Goal: Task Accomplishment & Management: Complete application form

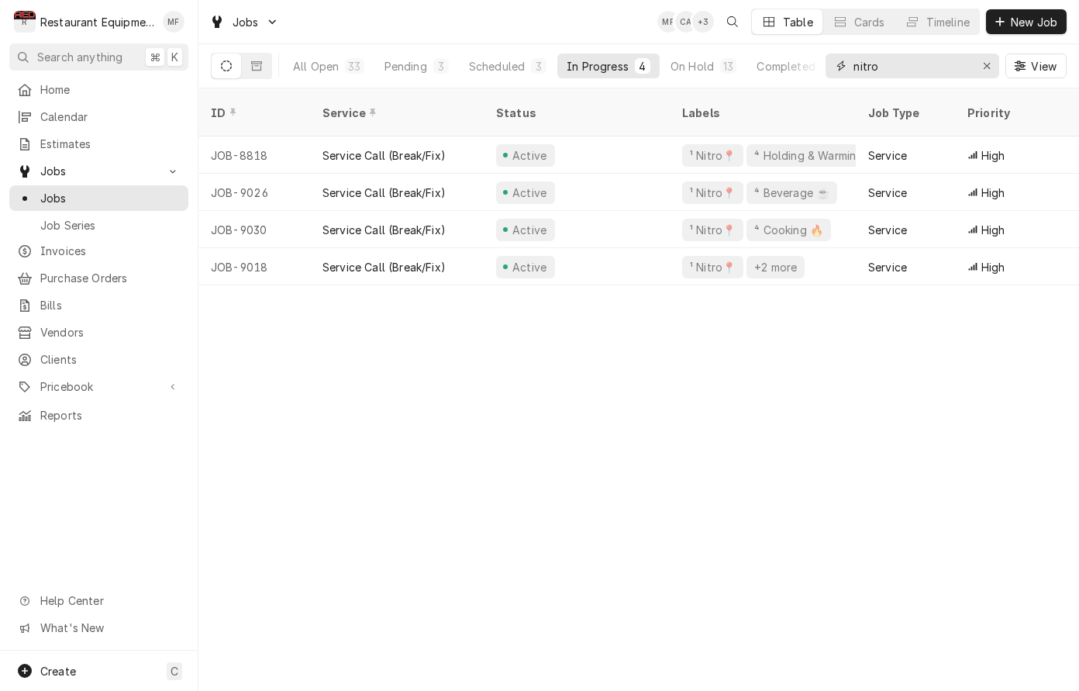
click at [937, 67] on input "nitro" at bounding box center [912, 66] width 116 height 25
click at [419, 71] on div "Pending" at bounding box center [406, 66] width 43 height 16
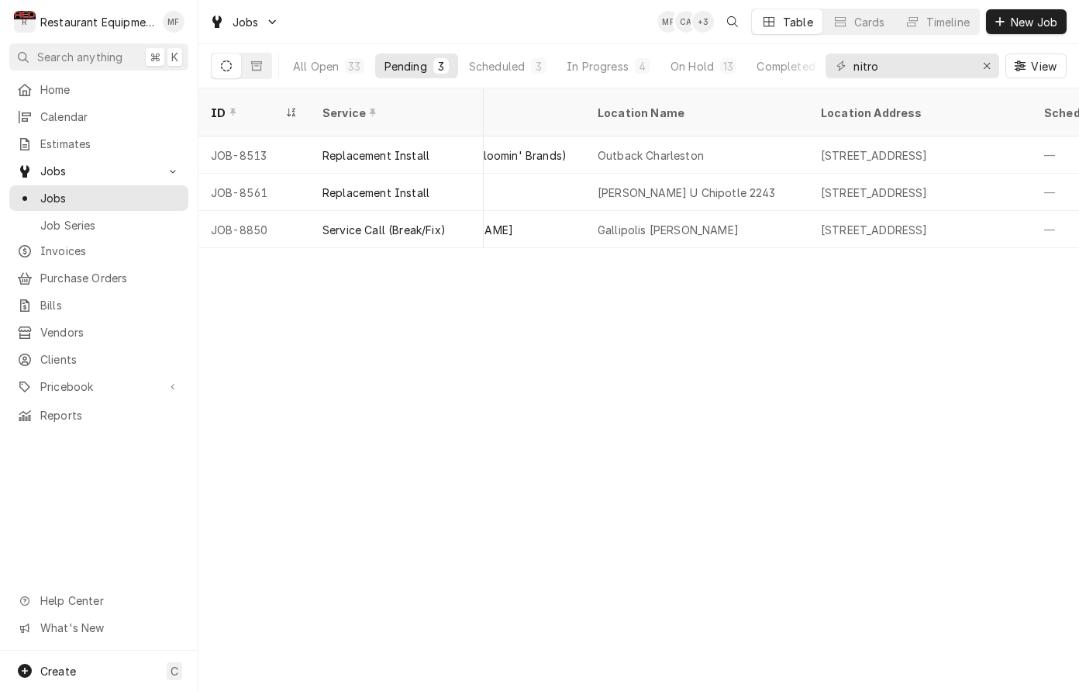
scroll to position [0, 1084]
click at [913, 64] on input "nitro" at bounding box center [912, 66] width 116 height 25
click at [913, 65] on input "nitro" at bounding box center [912, 66] width 116 height 25
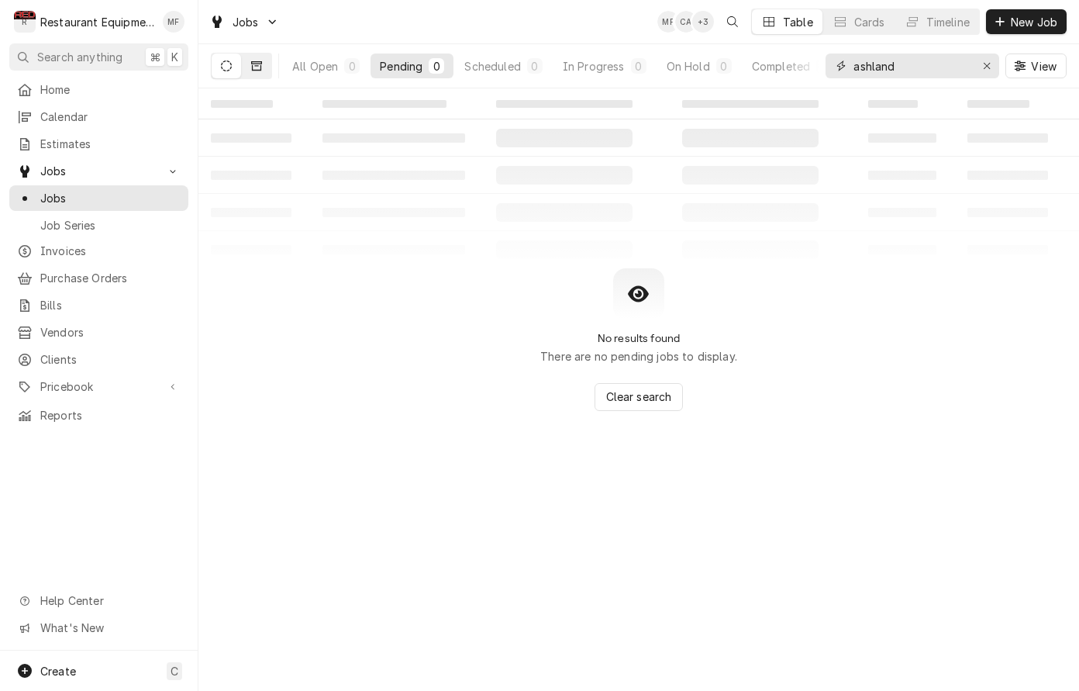
type input "ashland"
click at [265, 67] on button "Dynamic Content Wrapper" at bounding box center [256, 66] width 29 height 25
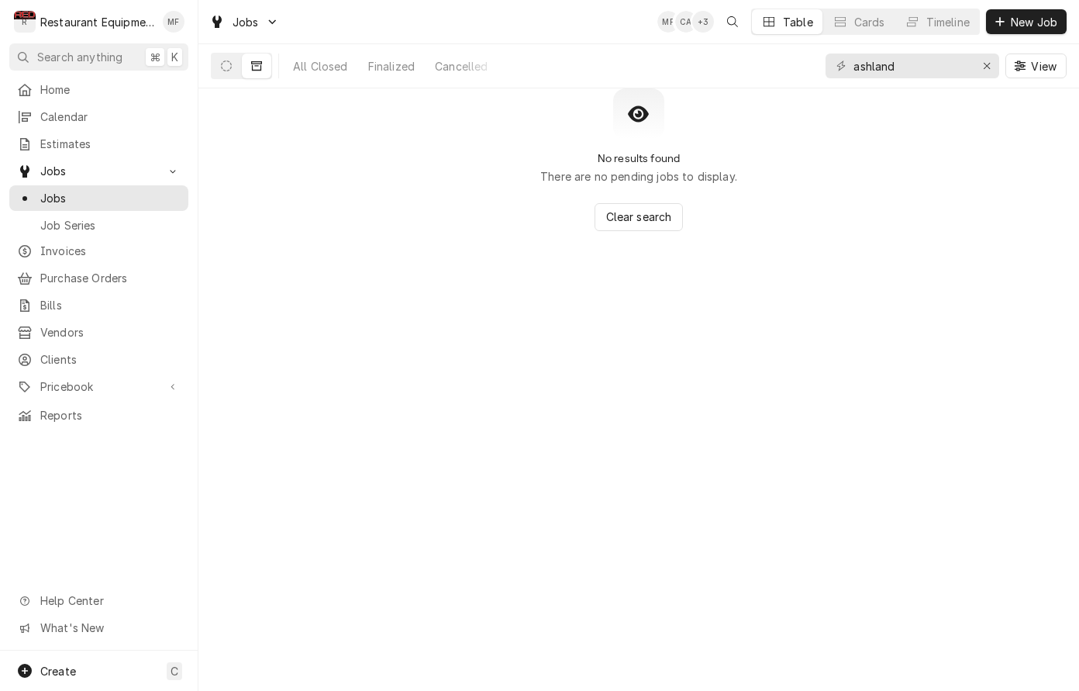
scroll to position [0, 0]
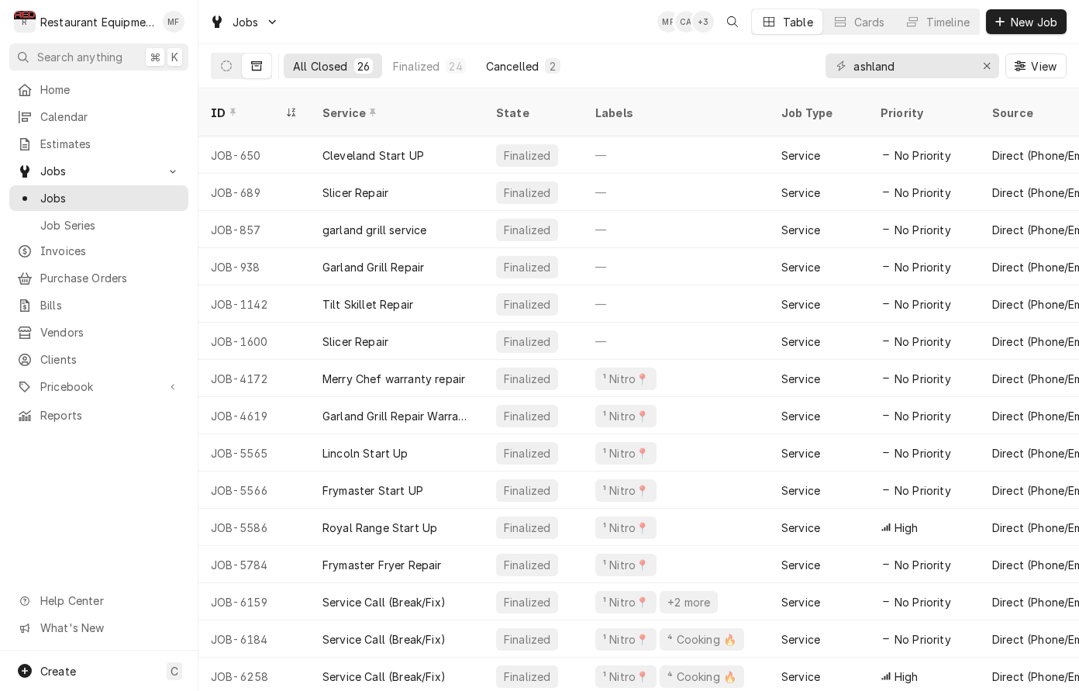
click at [515, 64] on div "Cancelled" at bounding box center [512, 66] width 53 height 16
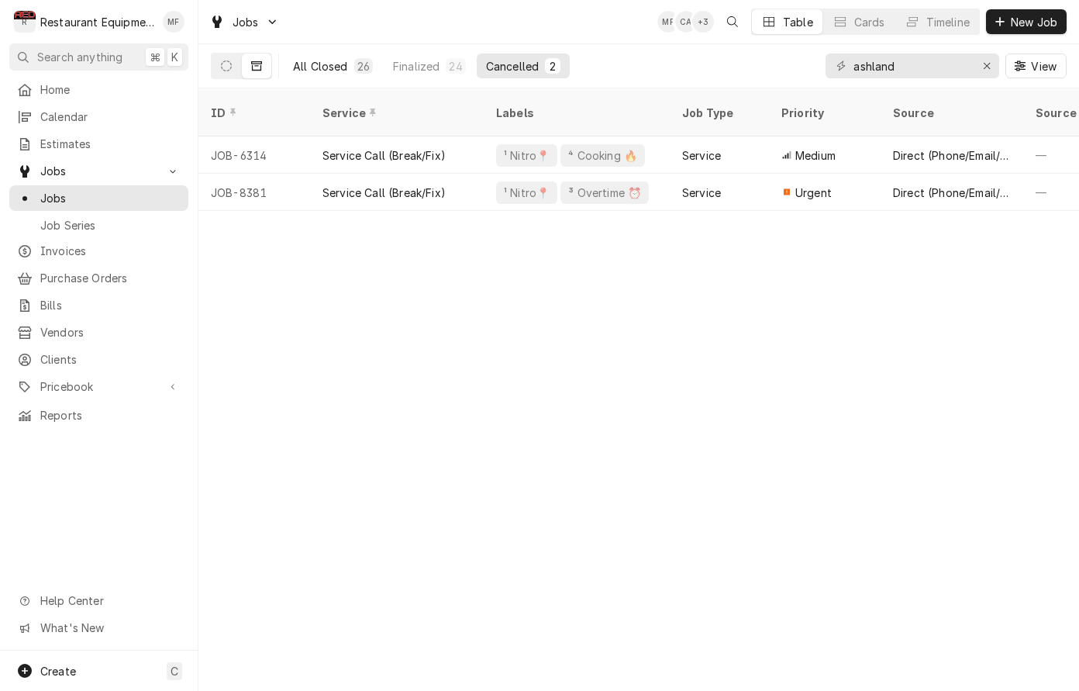
click at [304, 69] on div "All Closed" at bounding box center [320, 66] width 55 height 16
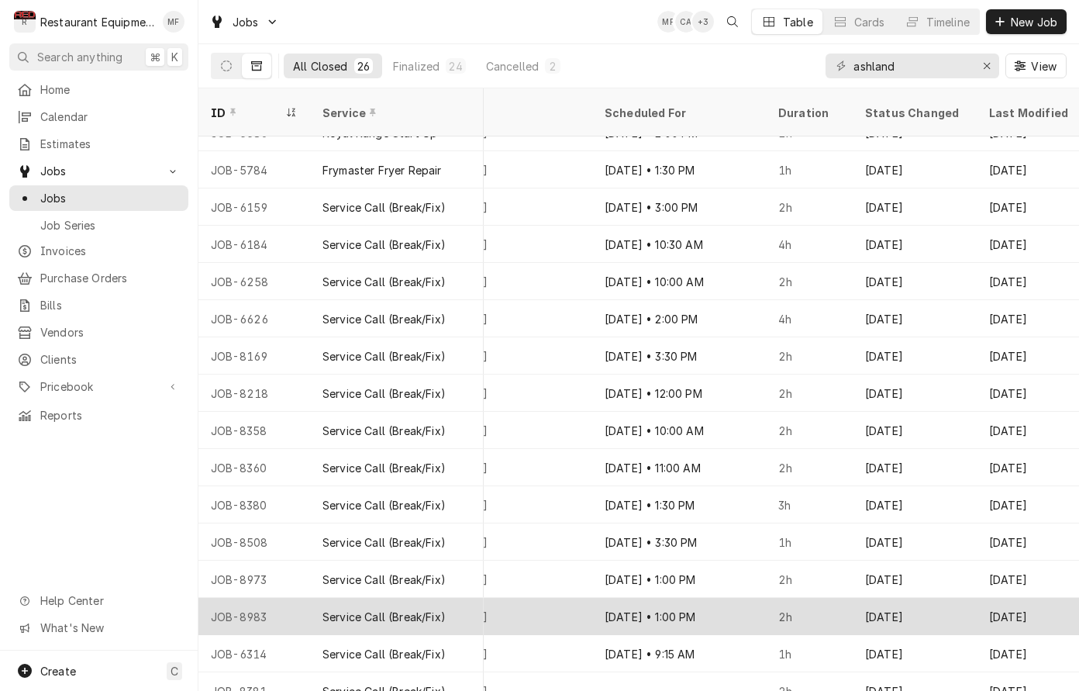
scroll to position [395, 1445]
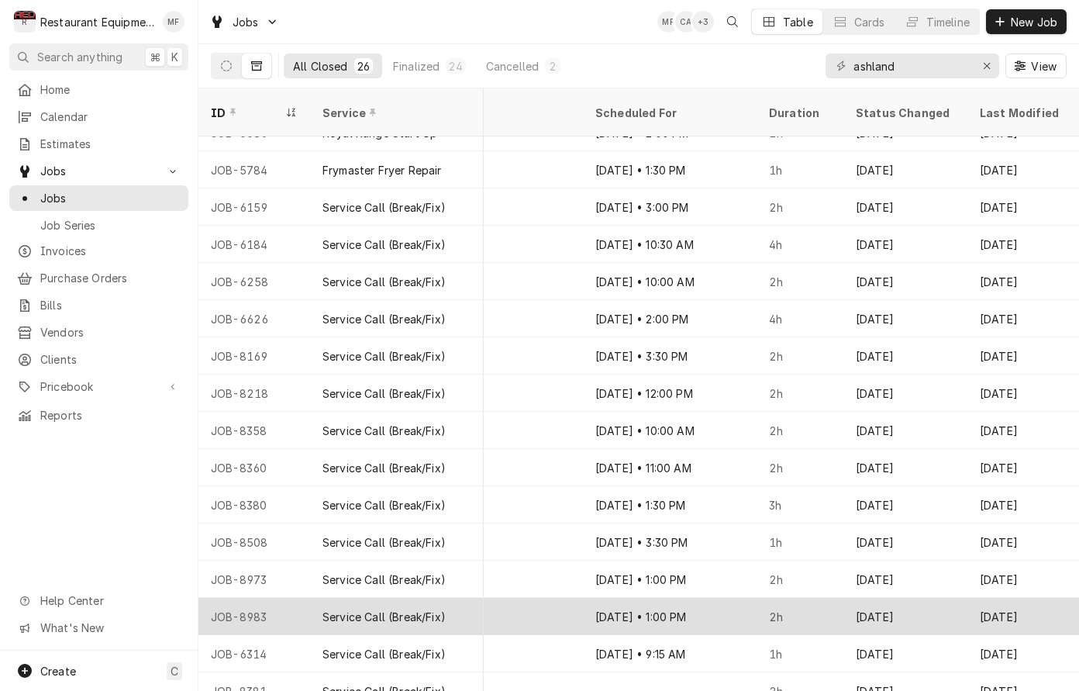
click at [908, 598] on div "Sep 24" at bounding box center [906, 616] width 124 height 37
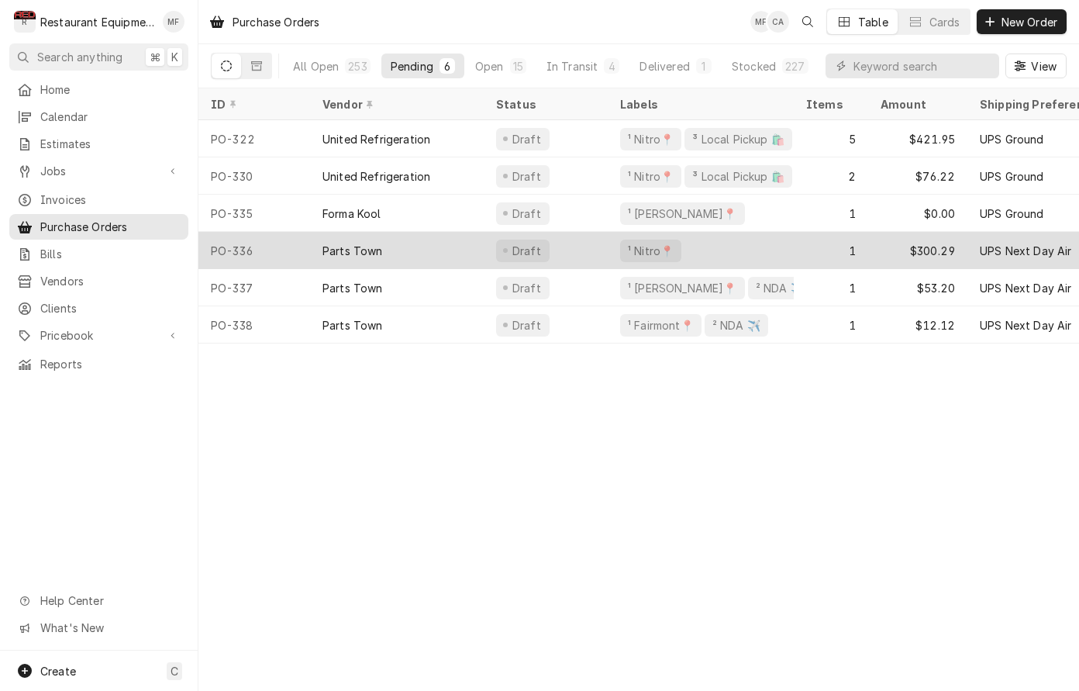
click at [597, 245] on div "Draft" at bounding box center [546, 250] width 124 height 37
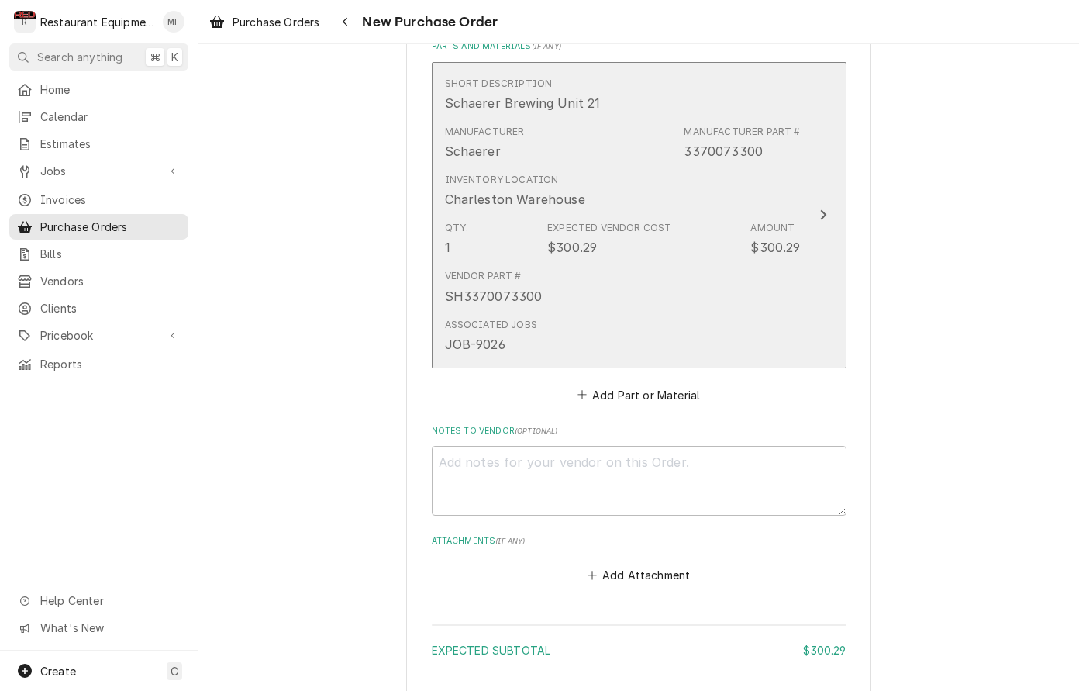
click at [693, 216] on div "Qty. 1 Expected Vendor Cost $300.29 Amount $300.29" at bounding box center [623, 239] width 356 height 48
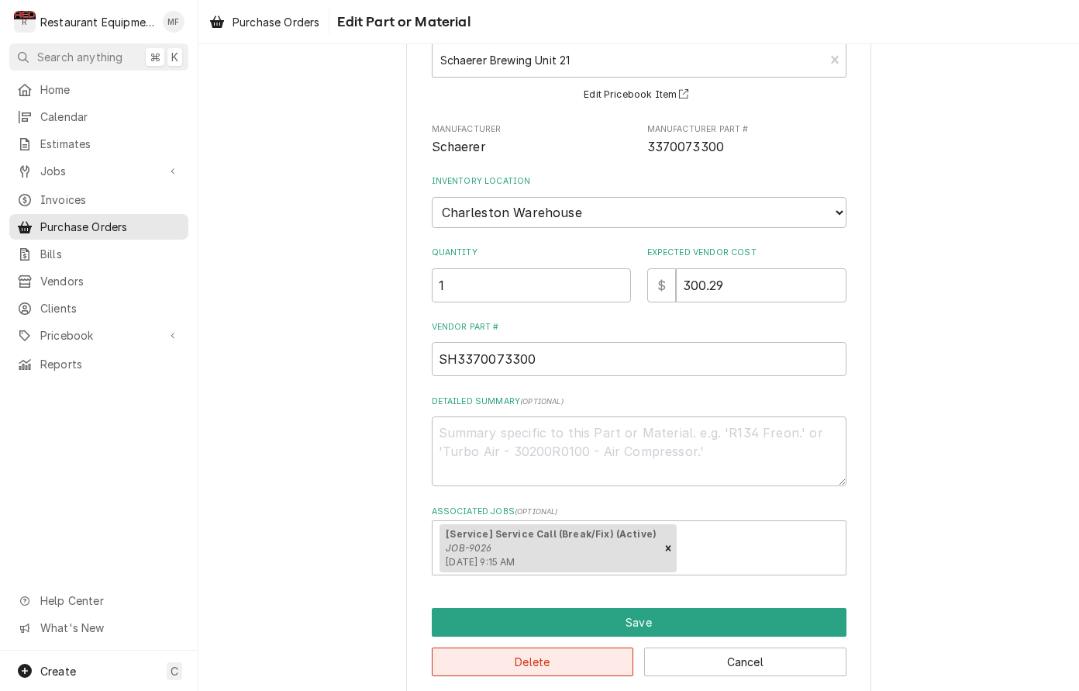
click at [571, 647] on button "Delete" at bounding box center [533, 661] width 202 height 29
type textarea "x"
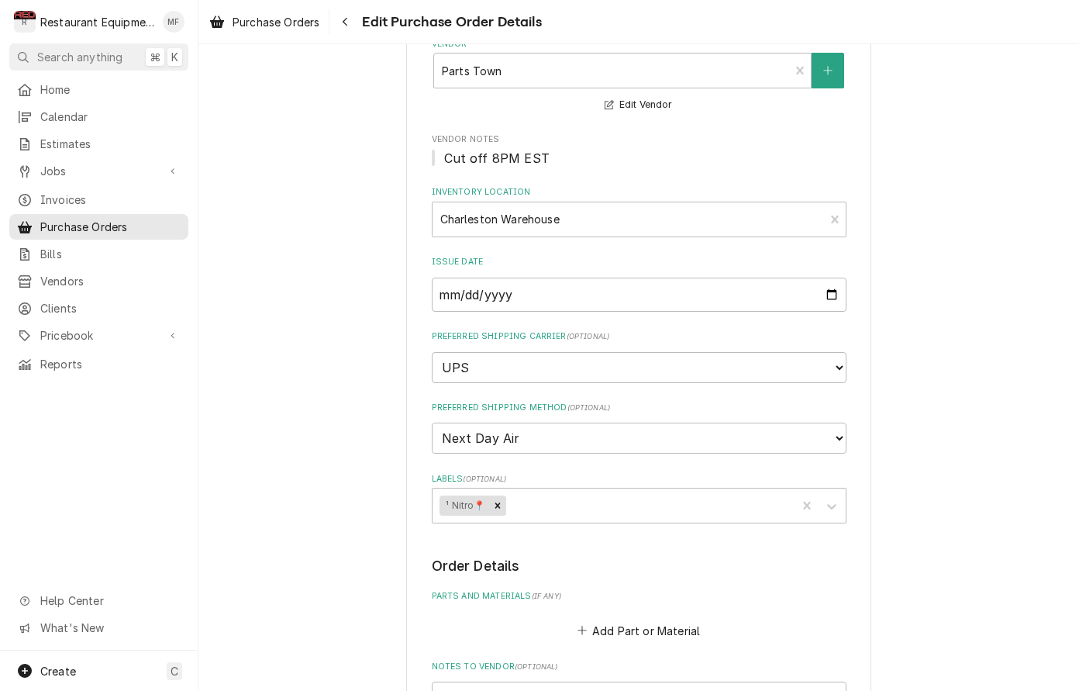
scroll to position [119, 0]
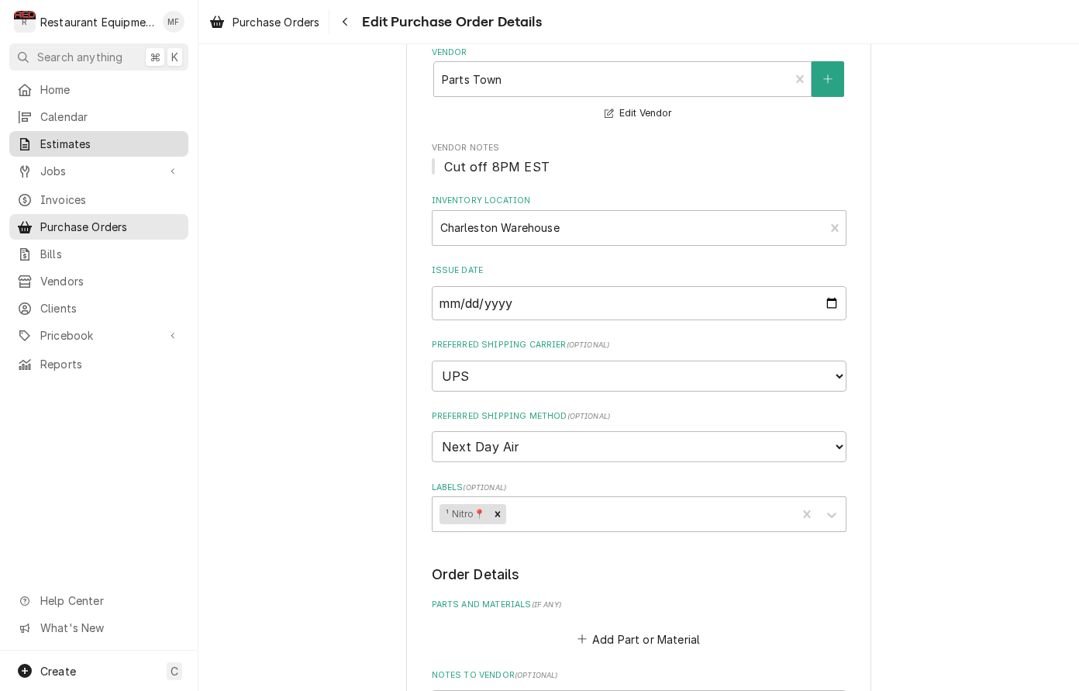
click at [123, 141] on span "Estimates" at bounding box center [110, 144] width 140 height 16
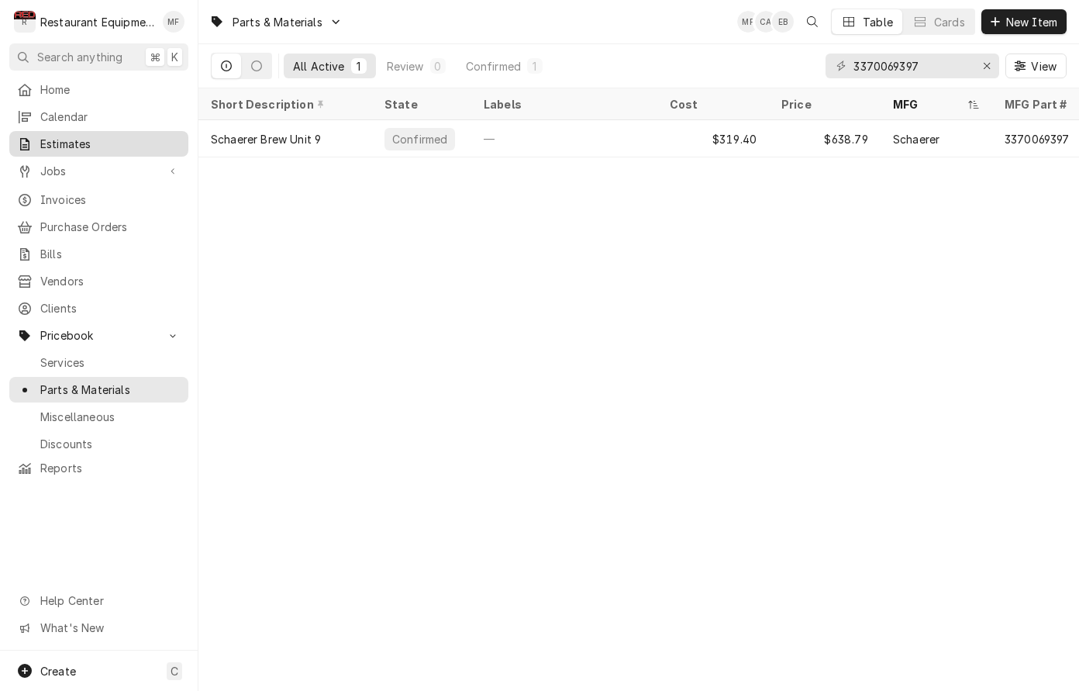
click at [121, 146] on span "Estimates" at bounding box center [110, 144] width 140 height 16
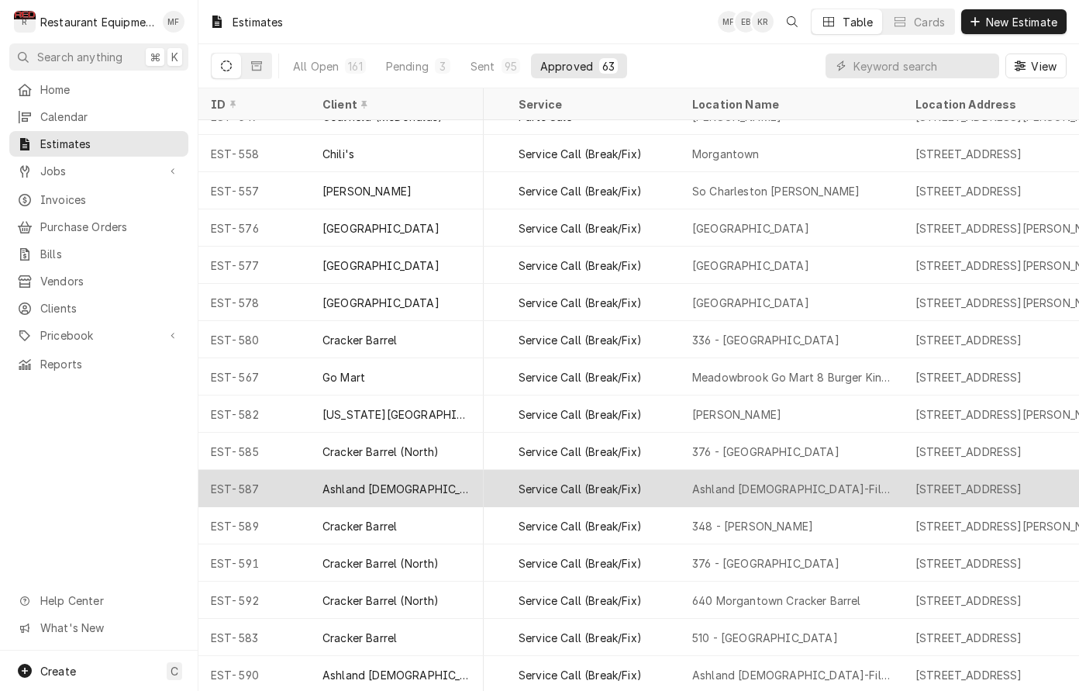
scroll to position [1772, 111]
click at [817, 478] on div "Ashland [DEMOGRAPHIC_DATA]-Fil-A" at bounding box center [794, 488] width 223 height 37
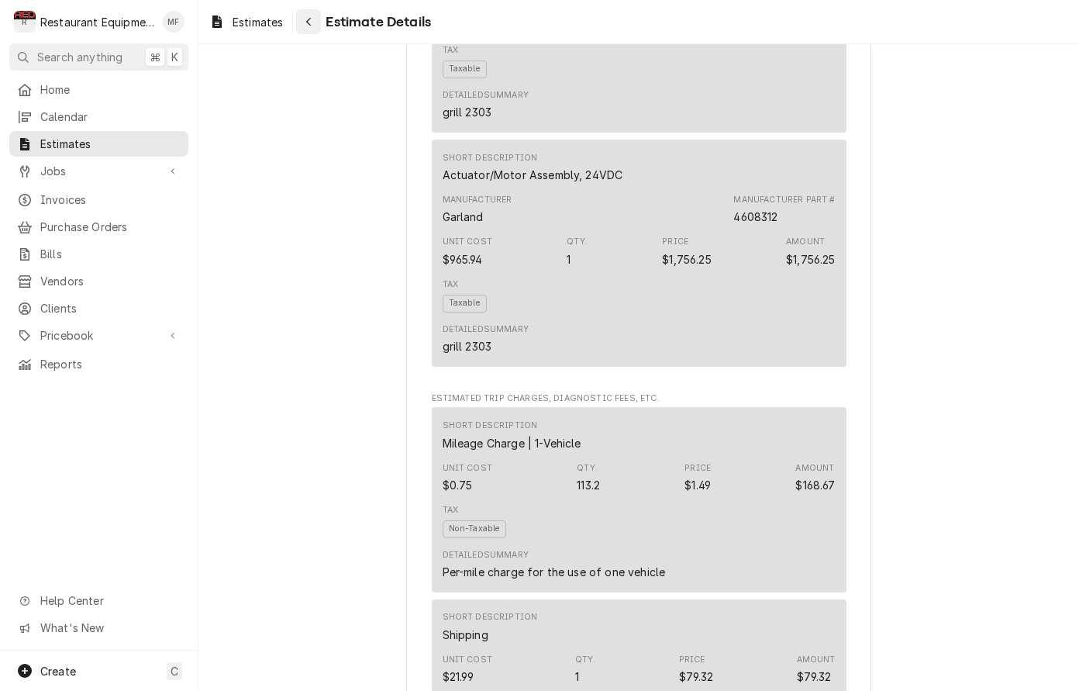
scroll to position [1495, 0]
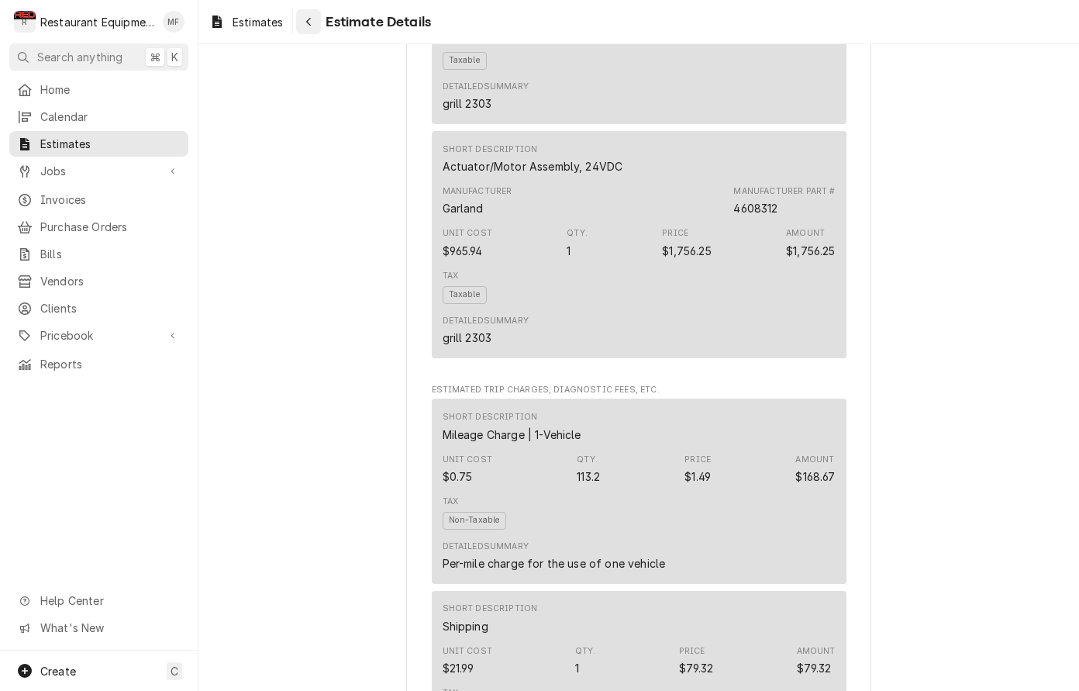
click at [309, 19] on icon "Navigate back" at bounding box center [308, 21] width 7 height 11
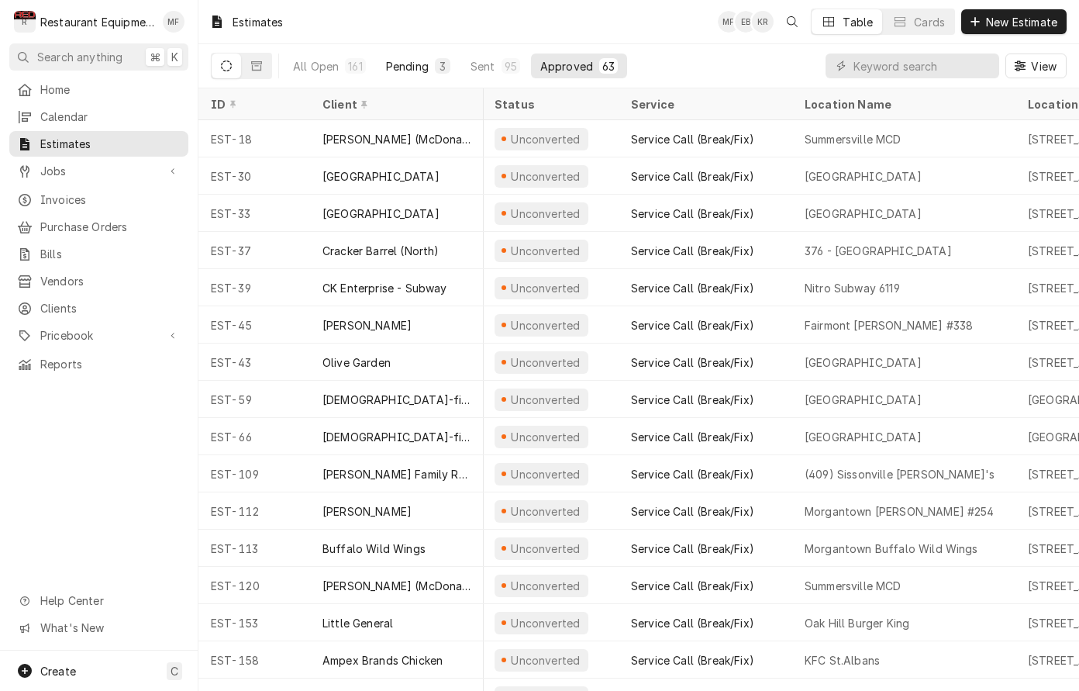
click at [424, 60] on div "Pending" at bounding box center [407, 66] width 43 height 16
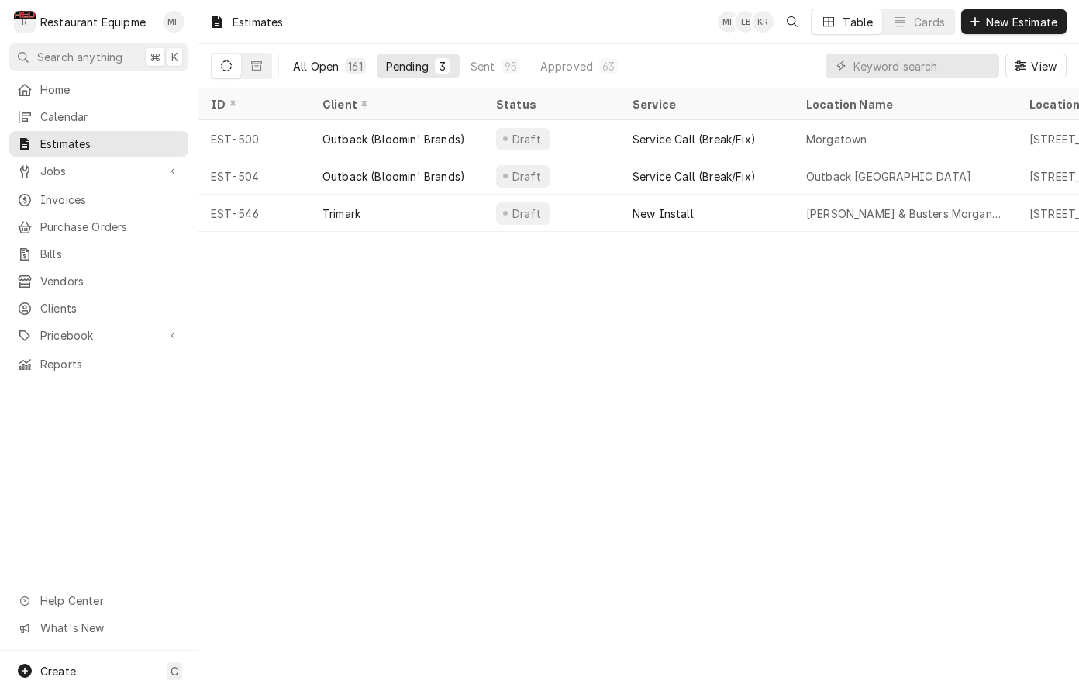
click at [340, 65] on button "All Open 161" at bounding box center [329, 66] width 91 height 25
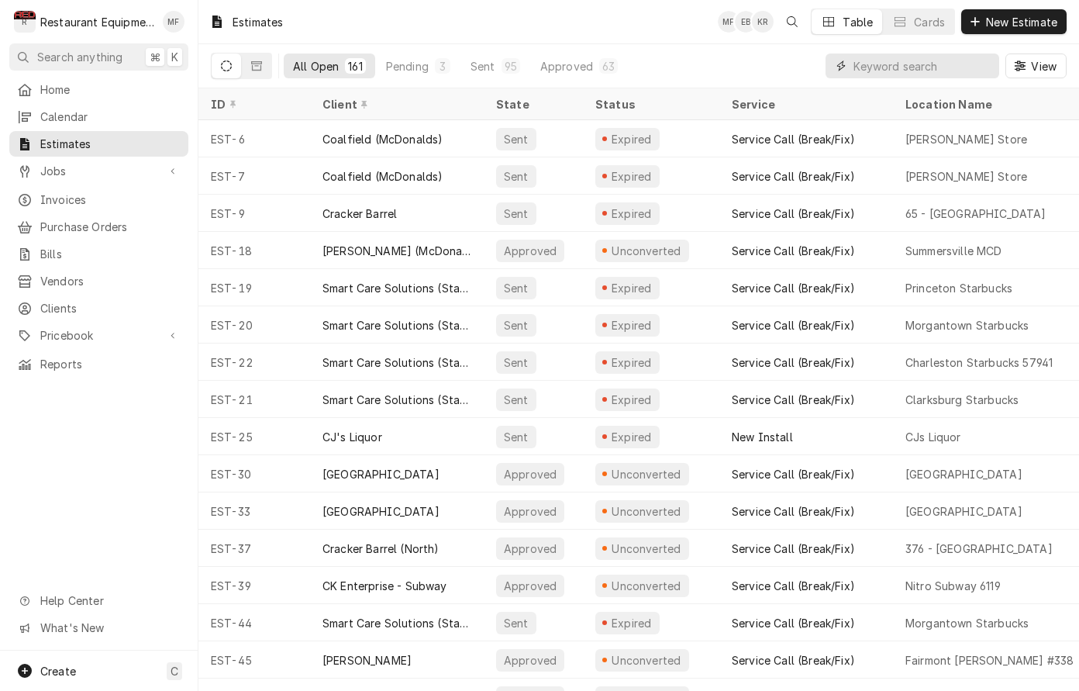
click at [897, 71] on input "Dynamic Content Wrapper" at bounding box center [923, 66] width 138 height 25
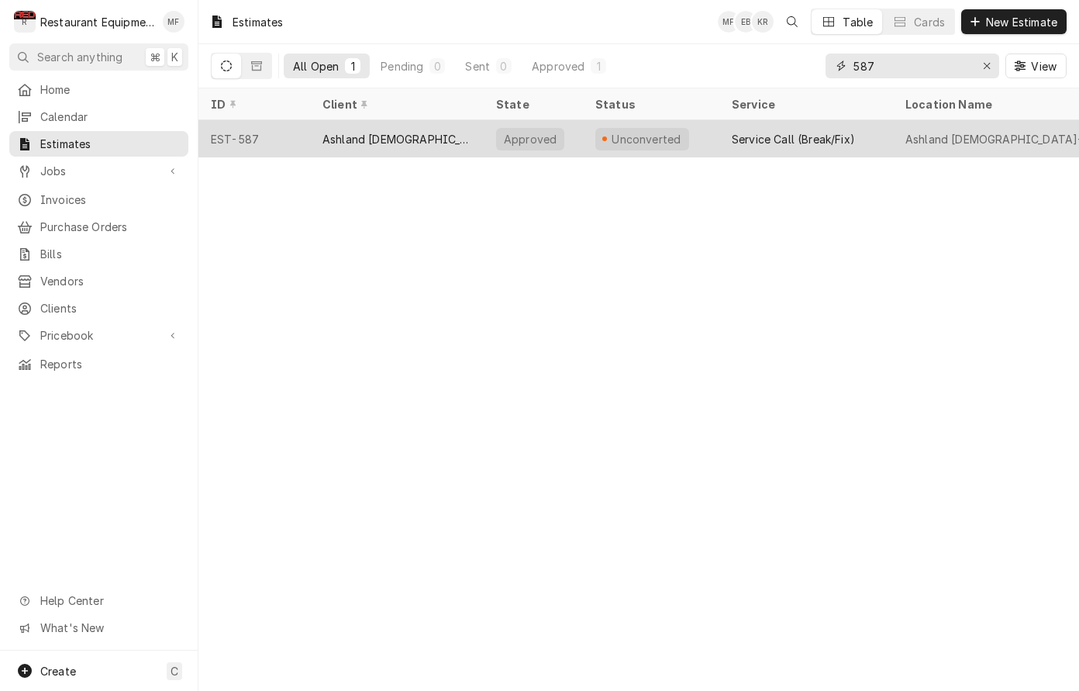
type input "587"
click at [889, 128] on div "Service Call (Break/Fix)" at bounding box center [807, 138] width 174 height 37
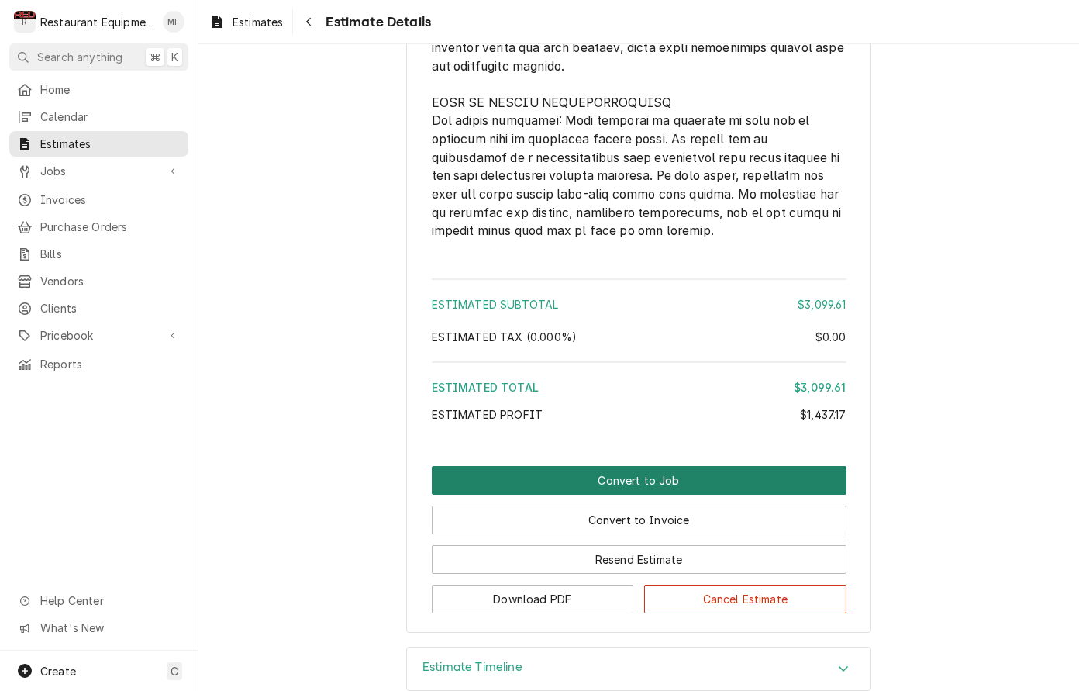
scroll to position [3340, 0]
click at [737, 467] on button "Convert to Job" at bounding box center [639, 481] width 415 height 29
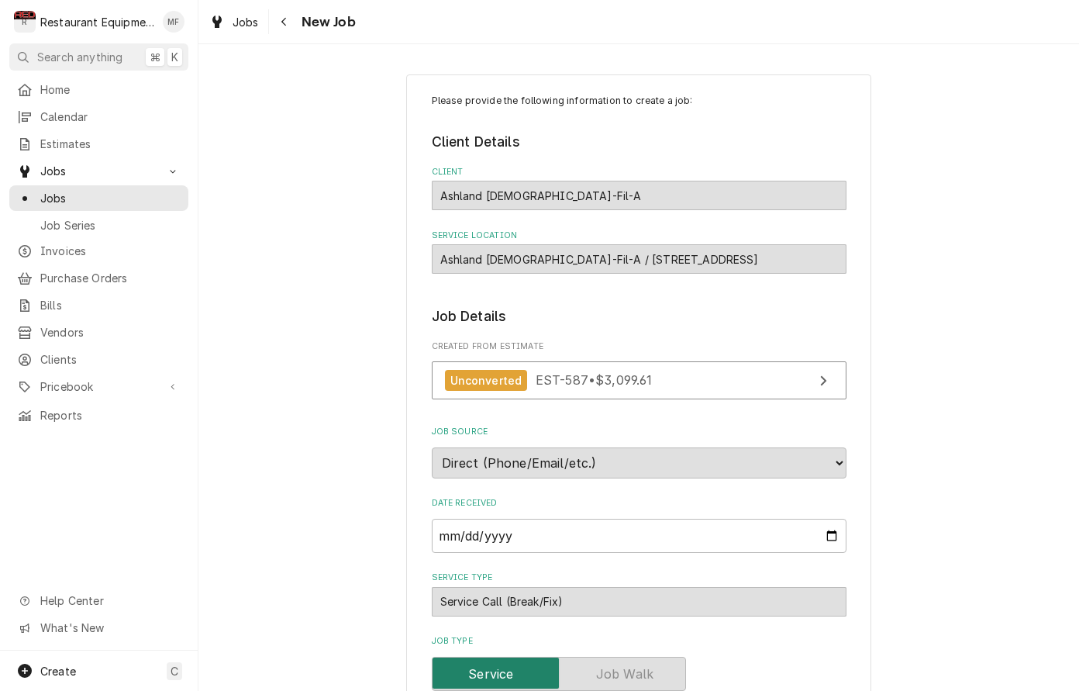
type textarea "x"
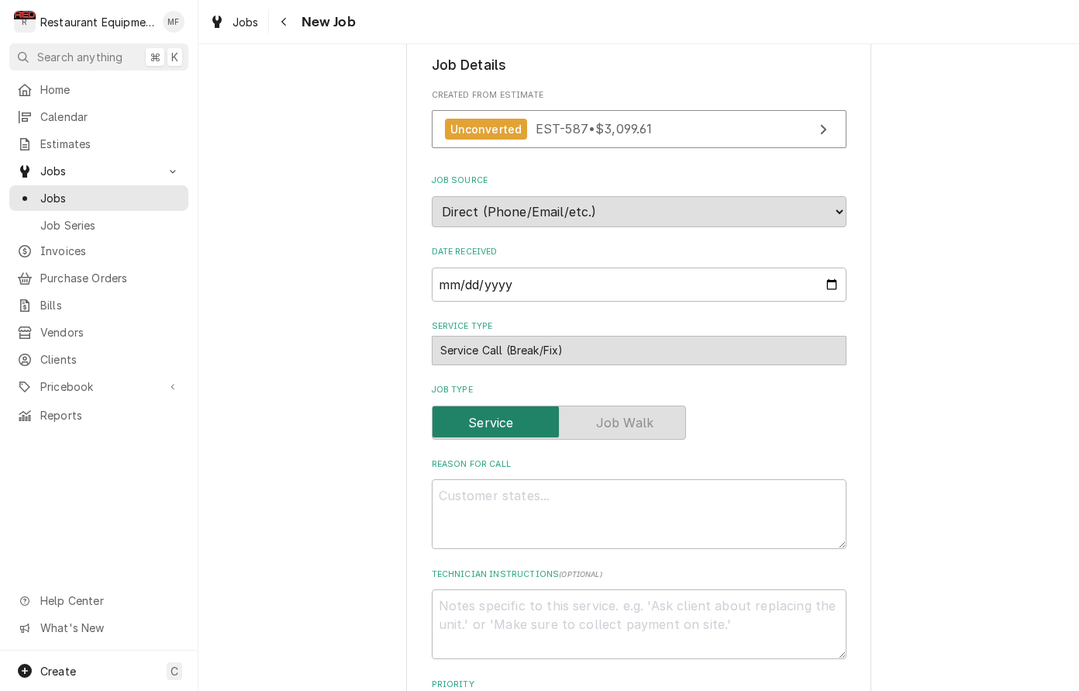
scroll to position [248, 0]
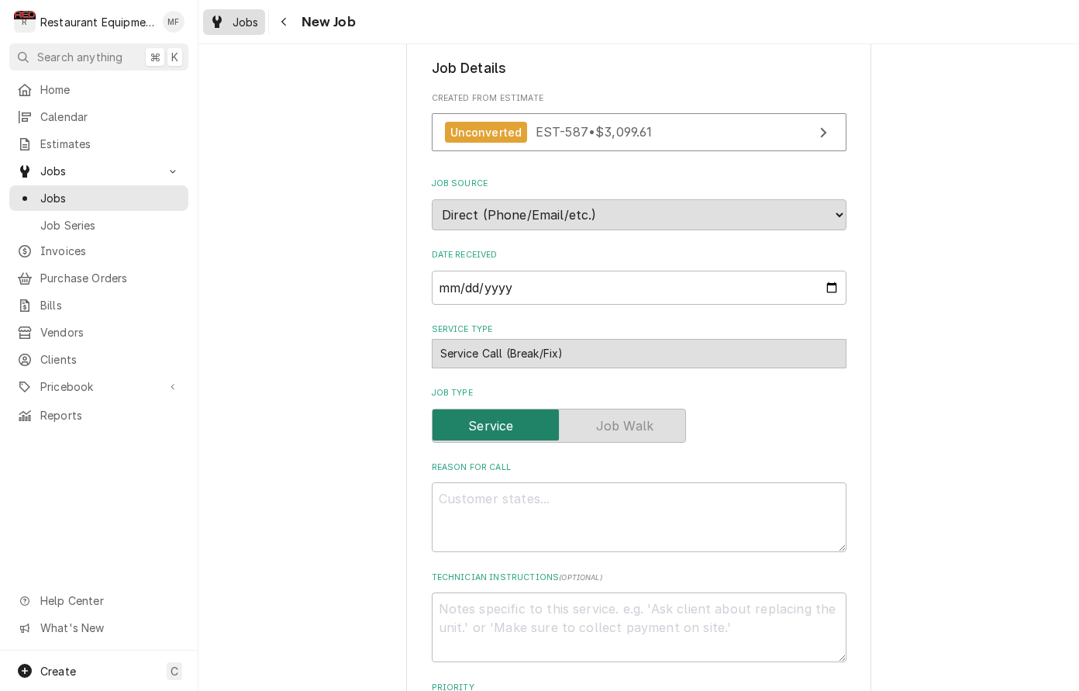
click at [245, 19] on span "Jobs" at bounding box center [246, 22] width 26 height 16
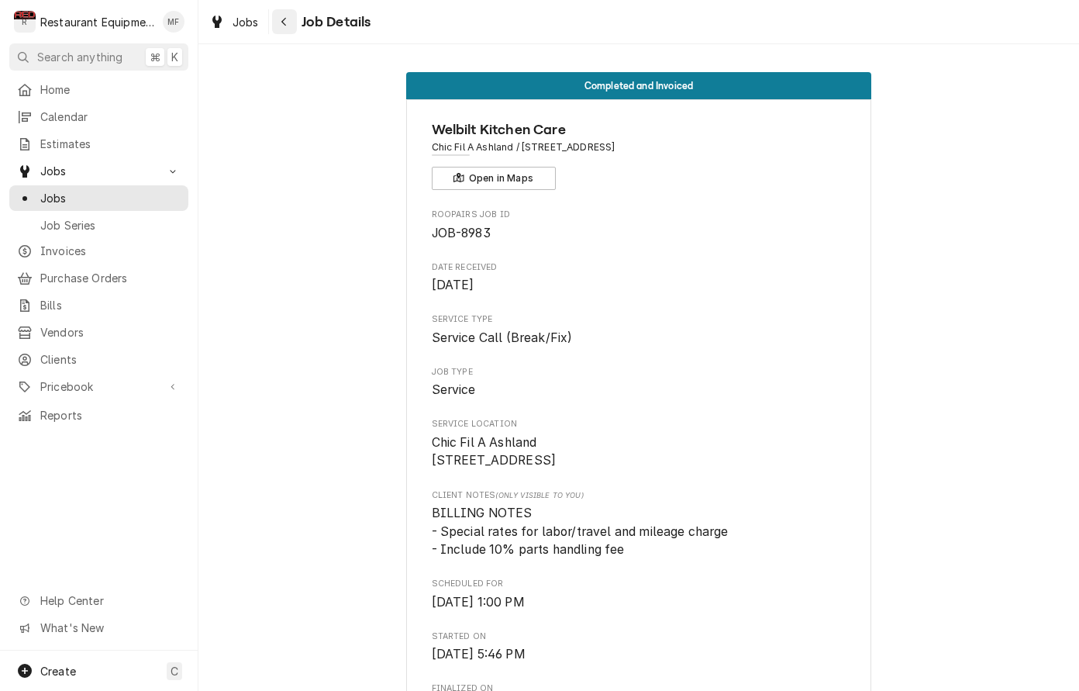
click at [285, 18] on icon "Navigate back" at bounding box center [284, 21] width 7 height 11
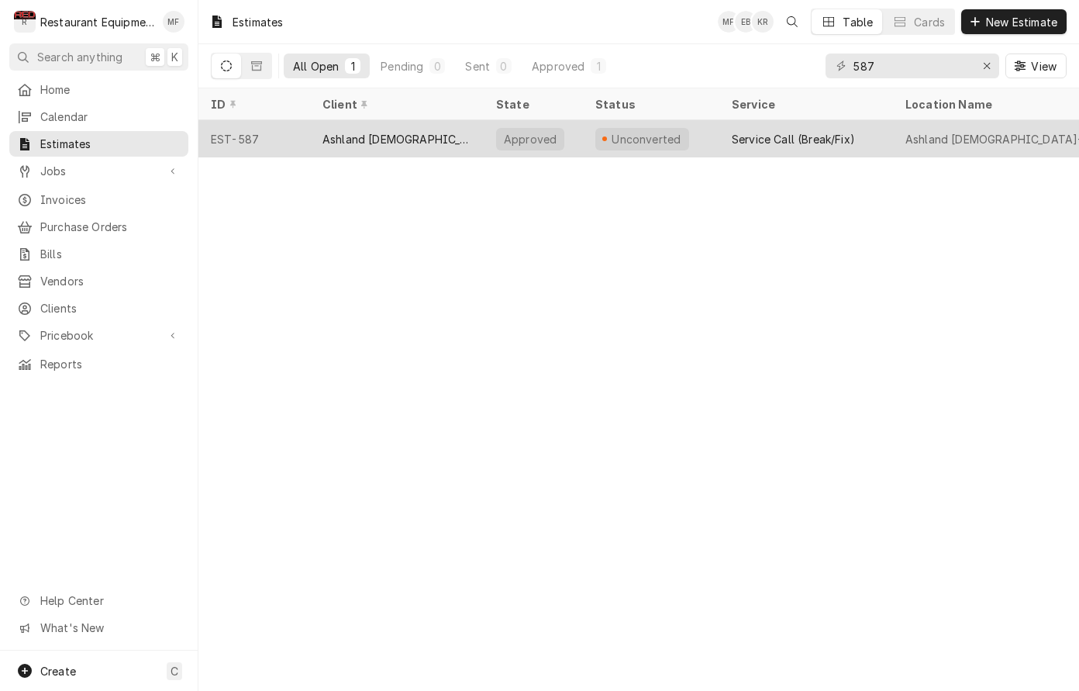
click at [455, 140] on div "Ashland [DEMOGRAPHIC_DATA]-Fil-A" at bounding box center [397, 138] width 174 height 37
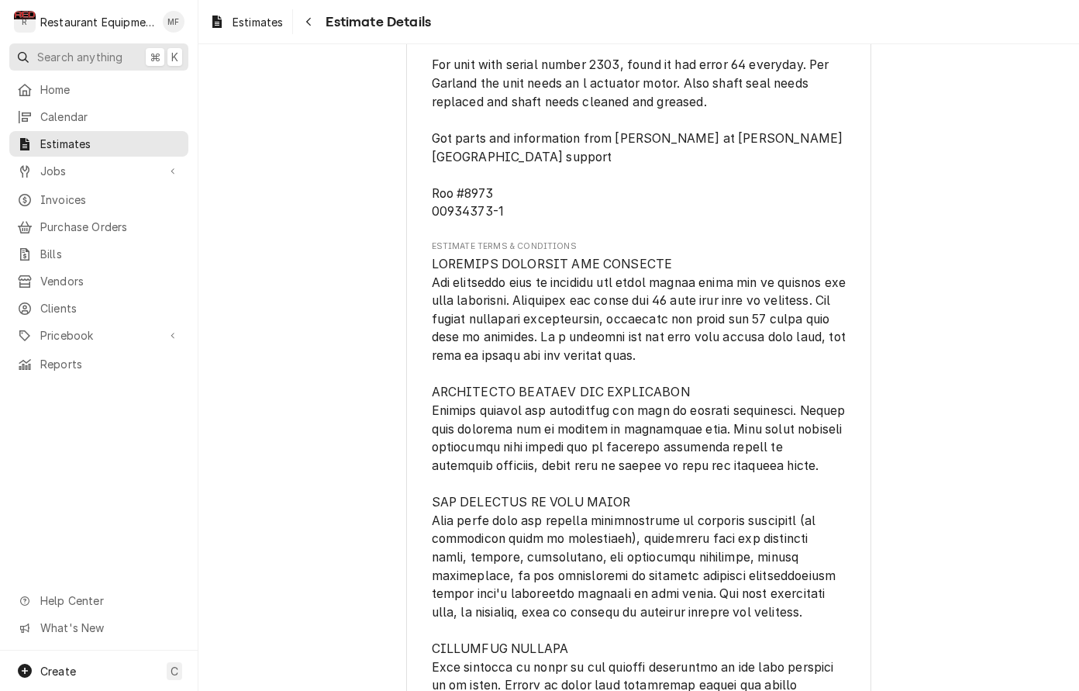
scroll to position [2687, 0]
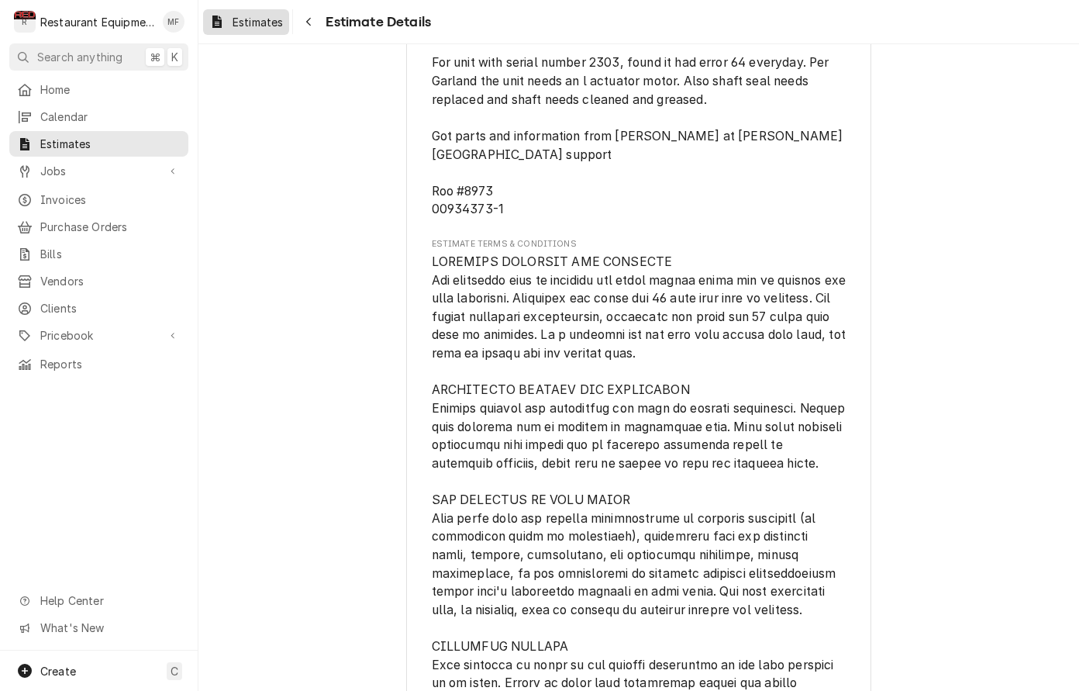
click at [270, 27] on span "Estimates" at bounding box center [258, 22] width 50 height 16
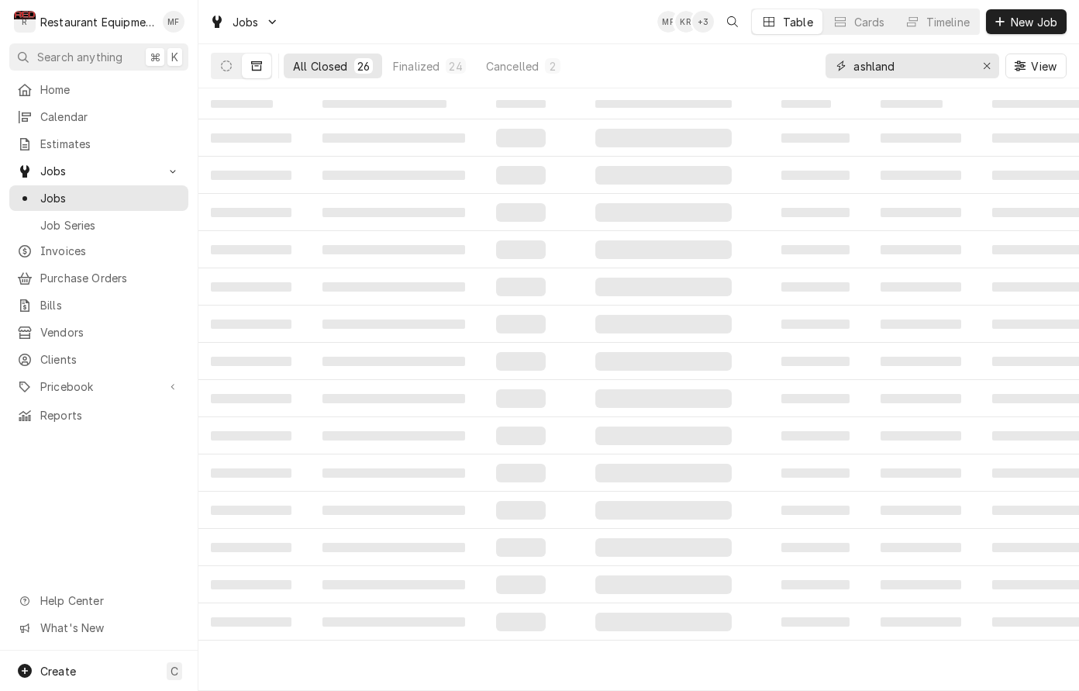
click at [929, 54] on input "ashland" at bounding box center [912, 66] width 116 height 25
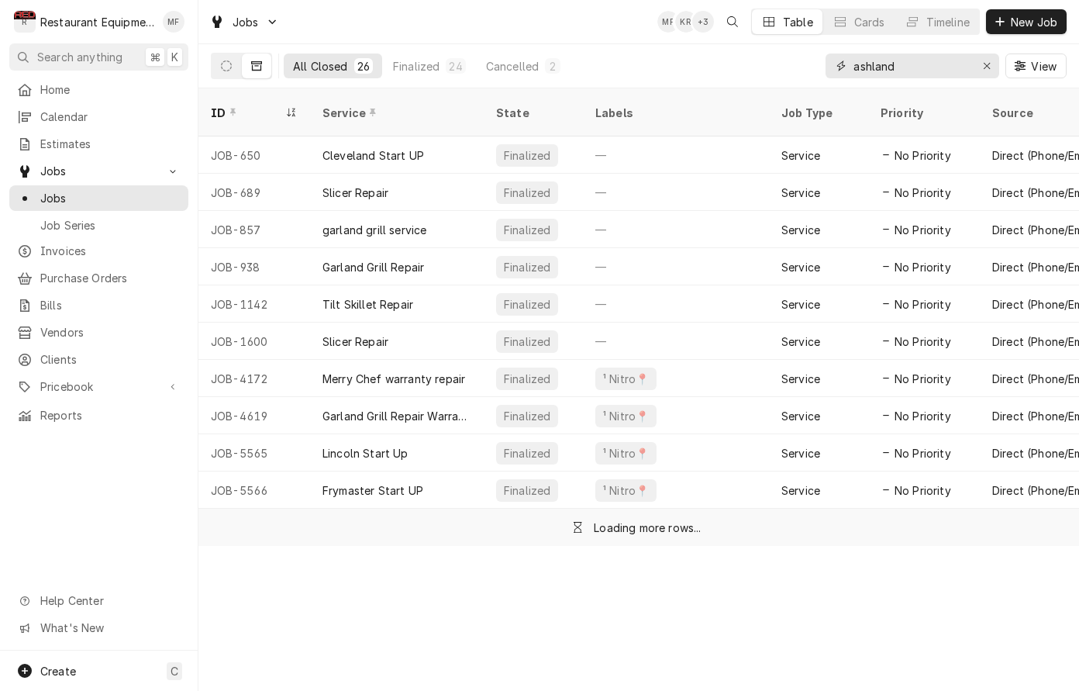
click at [929, 54] on input "ashland" at bounding box center [912, 66] width 116 height 25
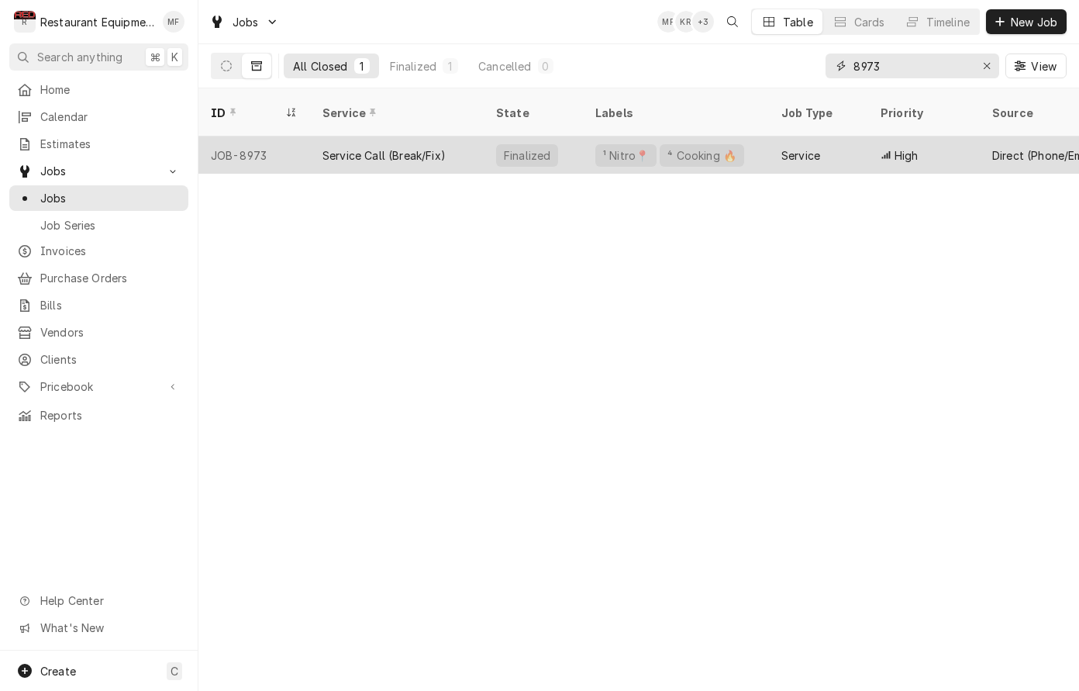
type input "8973"
click at [798, 147] on div "Service" at bounding box center [801, 155] width 39 height 16
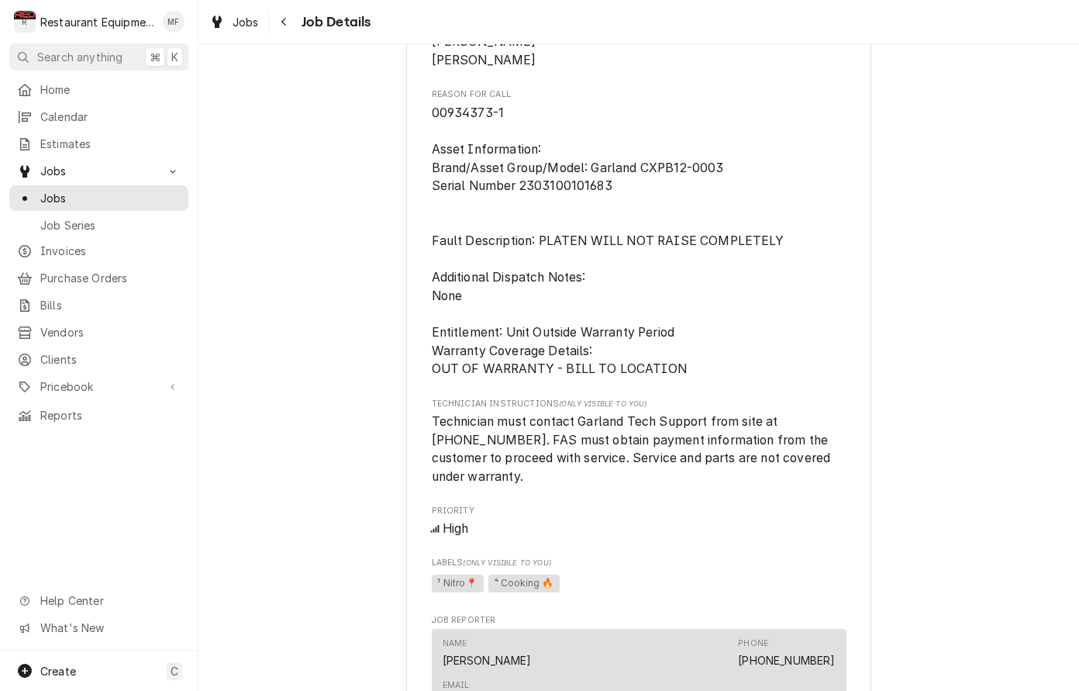
scroll to position [820, 0]
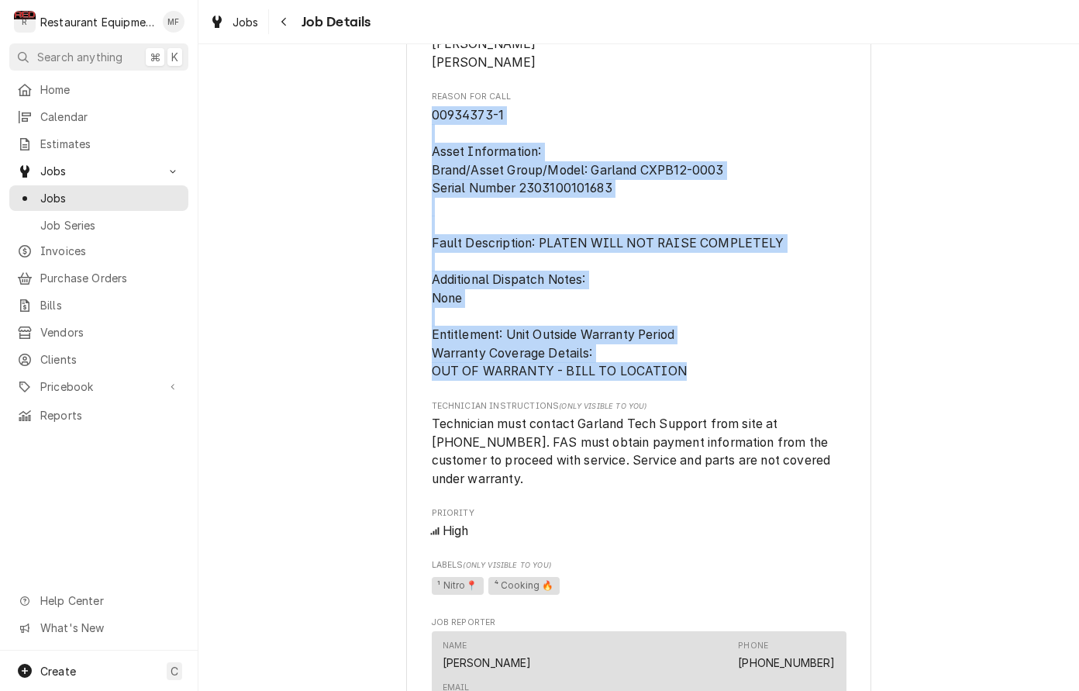
drag, startPoint x: 433, startPoint y: 114, endPoint x: 691, endPoint y: 371, distance: 364.1
click at [689, 371] on span "00934373-1 Asset Information: Brand/Asset Group/Model: Garland CXPB12-0003 Seri…" at bounding box center [639, 243] width 415 height 274
click at [719, 368] on span "00934373-1 Asset Information: Brand/Asset Group/Model: Garland CXPB12-0003 Seri…" at bounding box center [639, 243] width 415 height 274
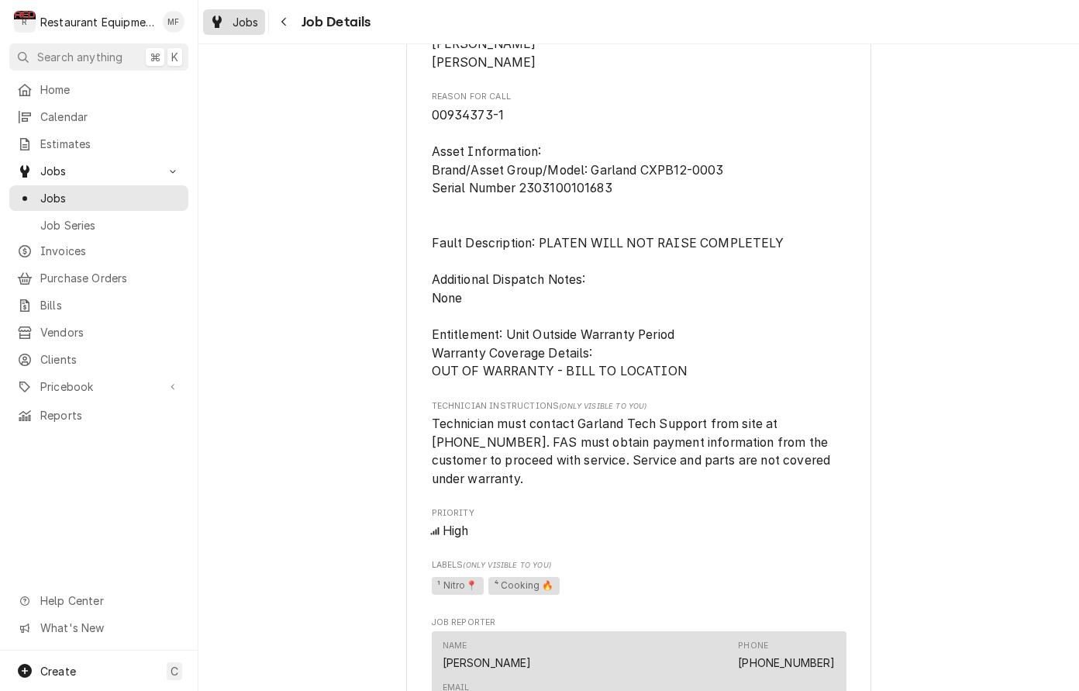
click at [257, 21] on span "Jobs" at bounding box center [246, 22] width 26 height 16
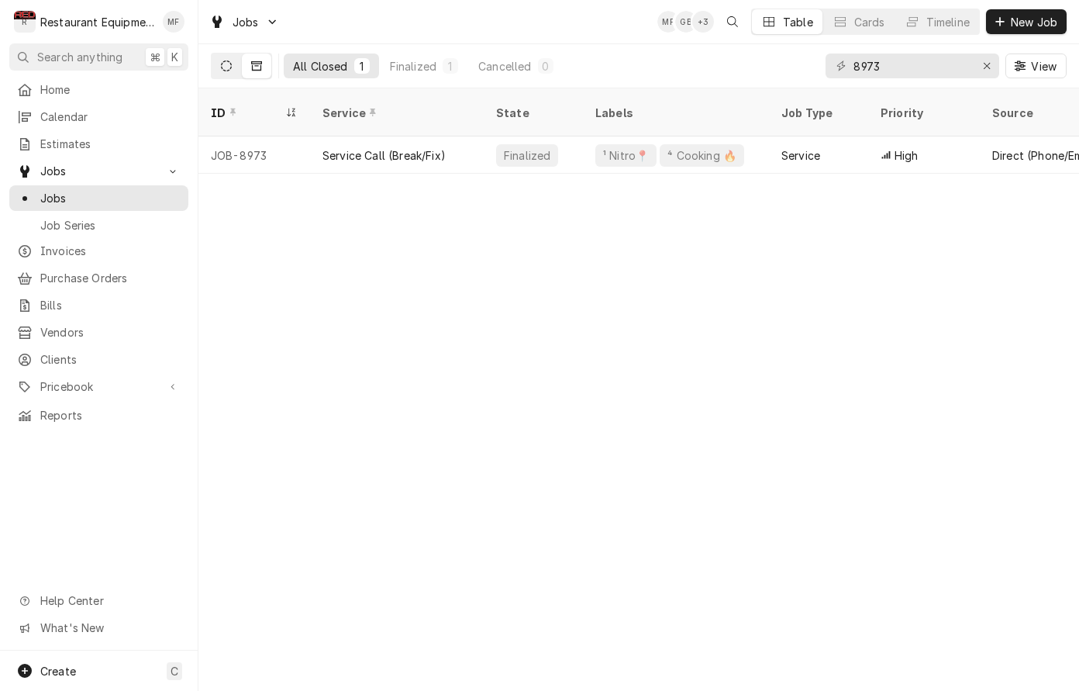
click at [215, 59] on button "Dynamic Content Wrapper" at bounding box center [226, 66] width 29 height 25
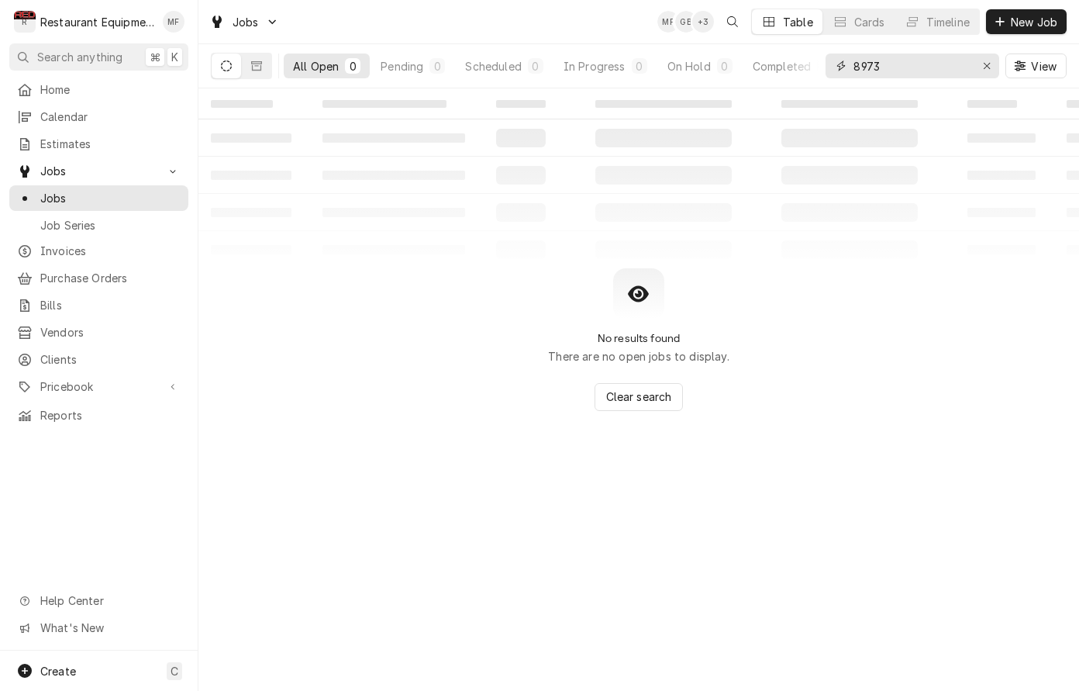
click at [952, 73] on input "8973" at bounding box center [912, 66] width 116 height 25
click at [989, 60] on div "Erase input" at bounding box center [987, 66] width 16 height 16
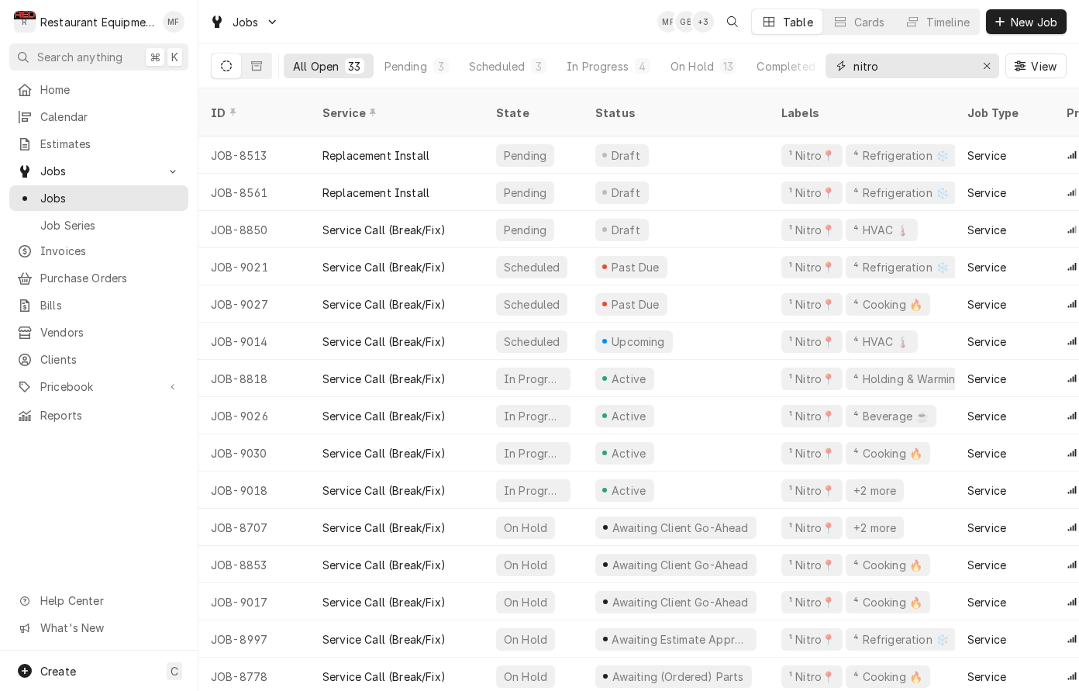
drag, startPoint x: 913, startPoint y: 71, endPoint x: 830, endPoint y: 74, distance: 83.0
click at [830, 74] on div "nitro" at bounding box center [913, 66] width 174 height 25
type input "n"
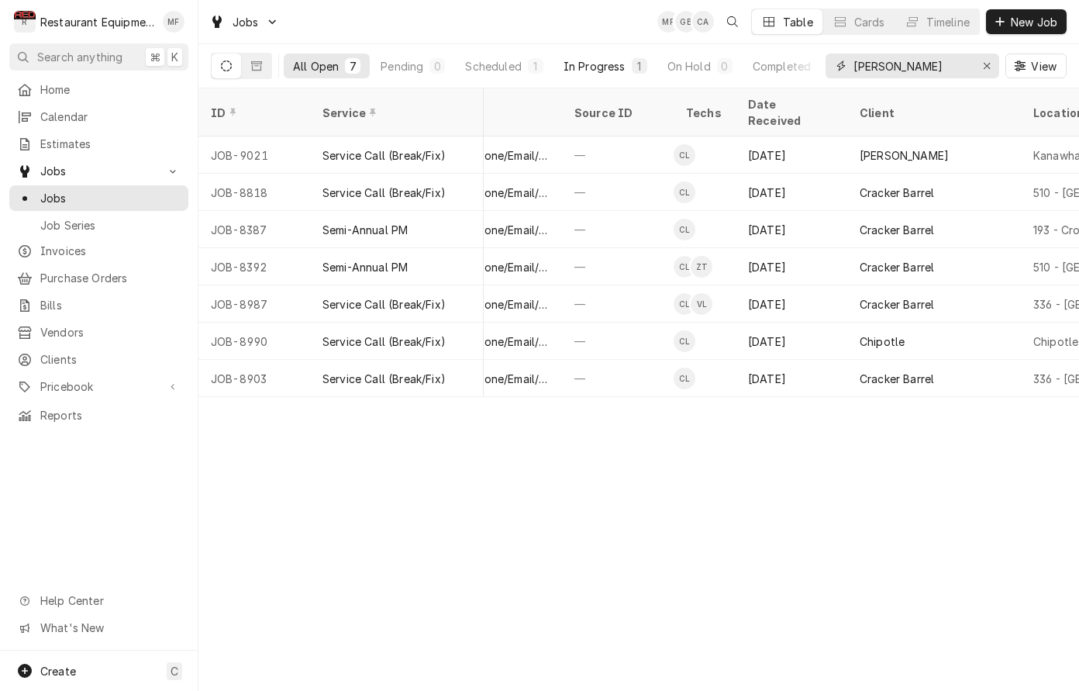
scroll to position [0, 747]
type input "Cole"
click at [590, 57] on button "In Progress 1" at bounding box center [605, 66] width 102 height 25
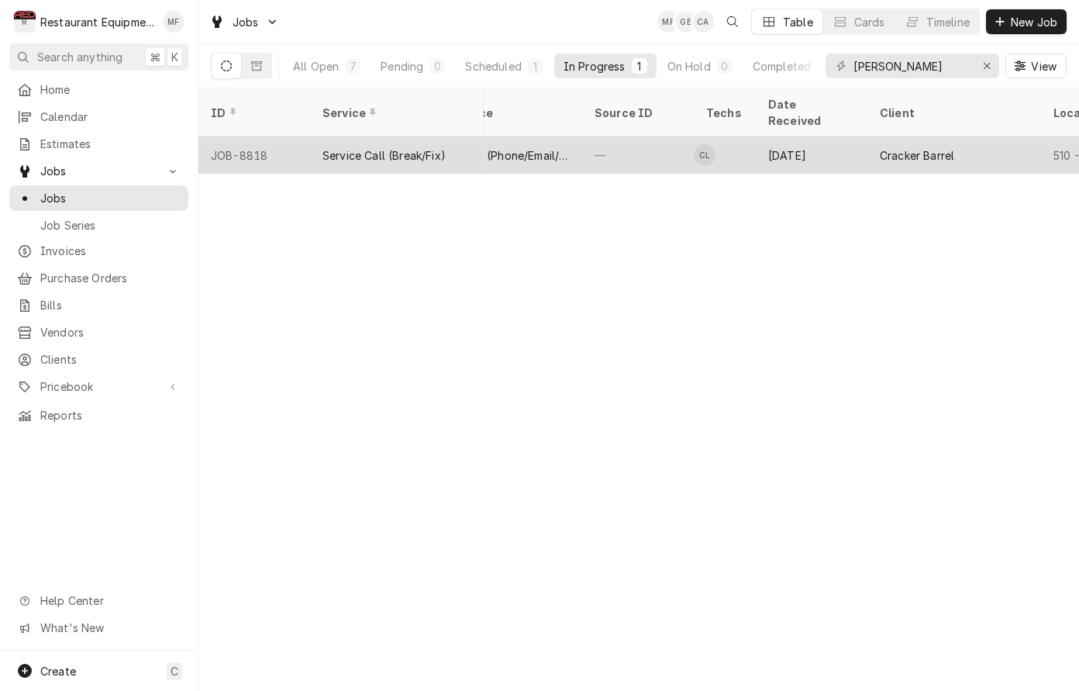
scroll to position [0, 632]
click at [840, 136] on div "Sep 8" at bounding box center [807, 154] width 112 height 37
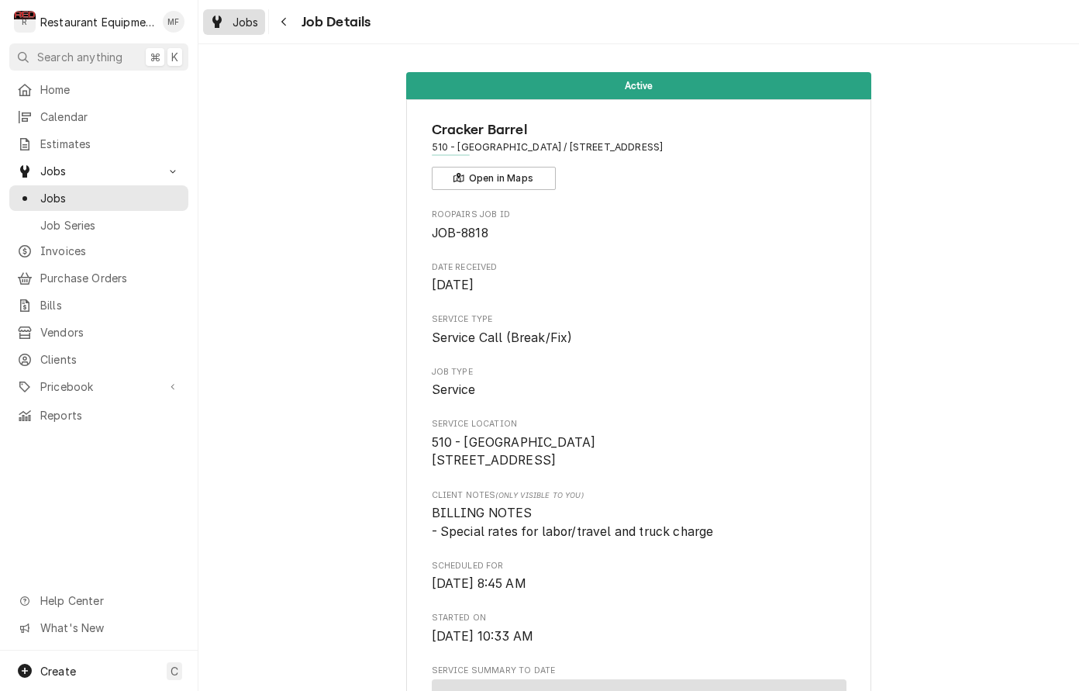
click at [240, 19] on span "Jobs" at bounding box center [246, 22] width 26 height 16
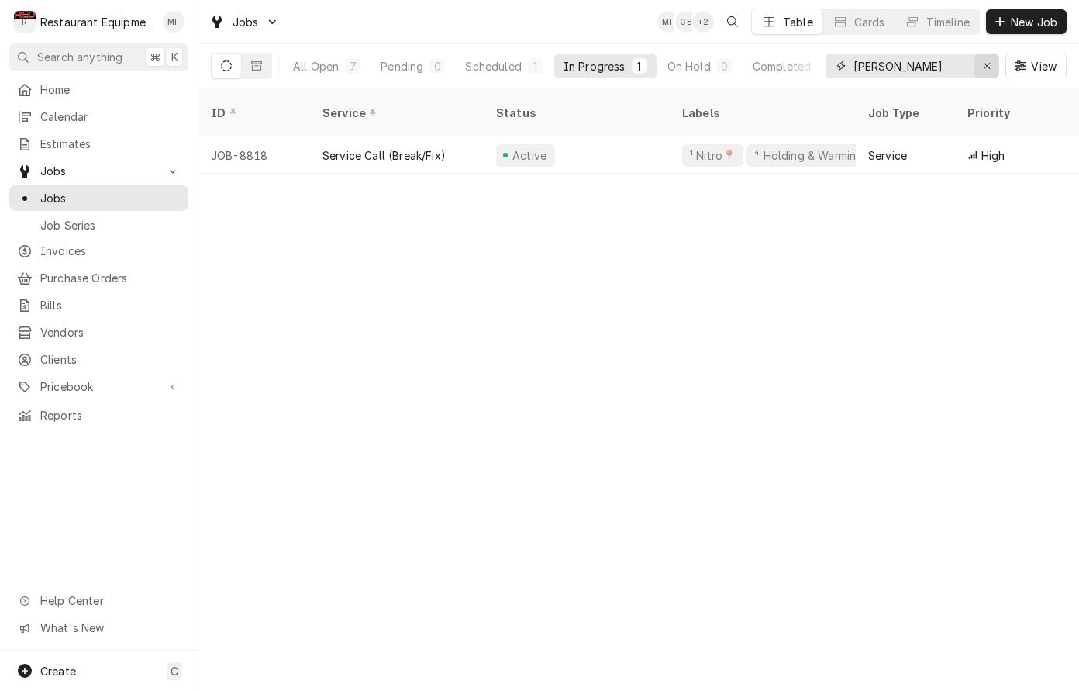
click at [989, 69] on icon "Erase input" at bounding box center [987, 66] width 6 height 6
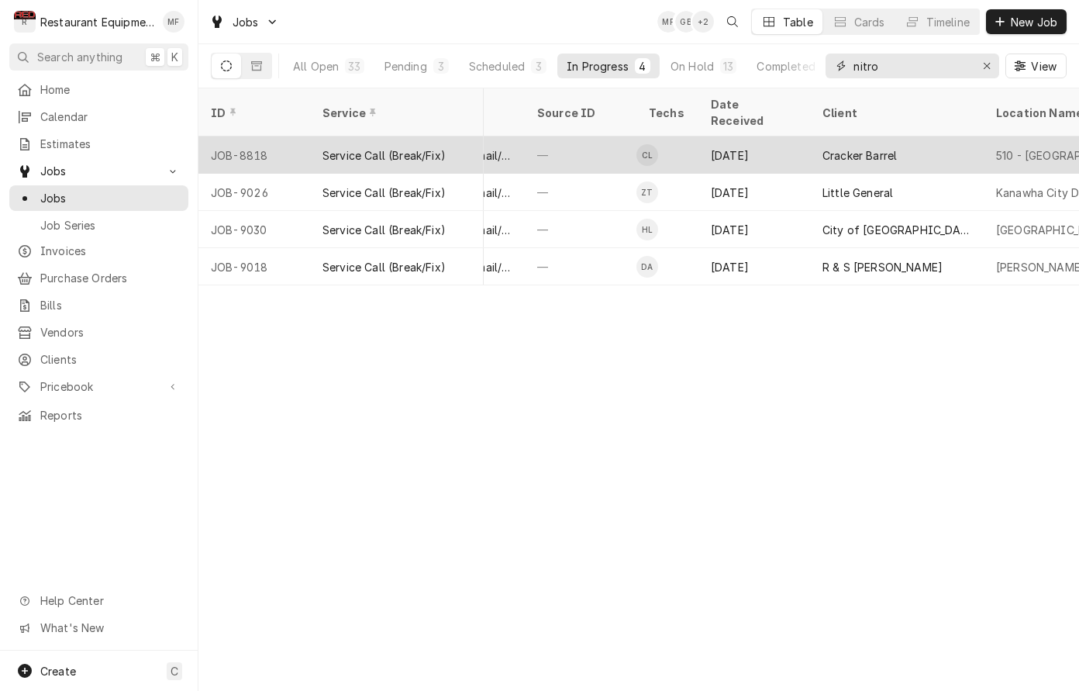
scroll to position [0, 706]
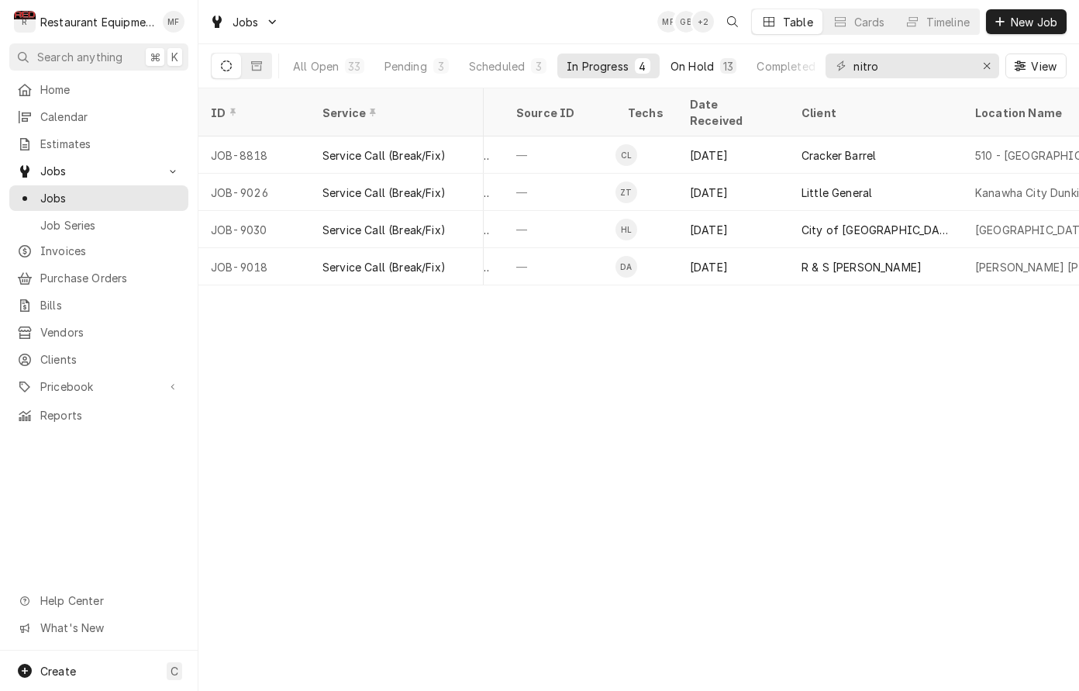
click at [695, 55] on button "On Hold 13" at bounding box center [703, 66] width 85 height 25
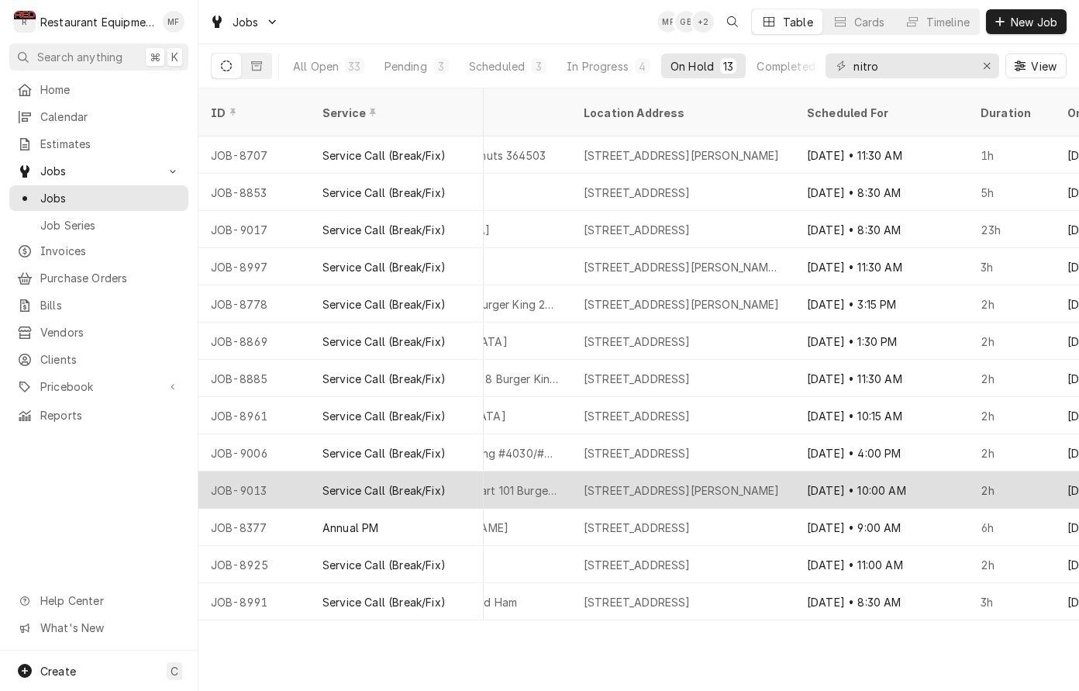
scroll to position [0, 1323]
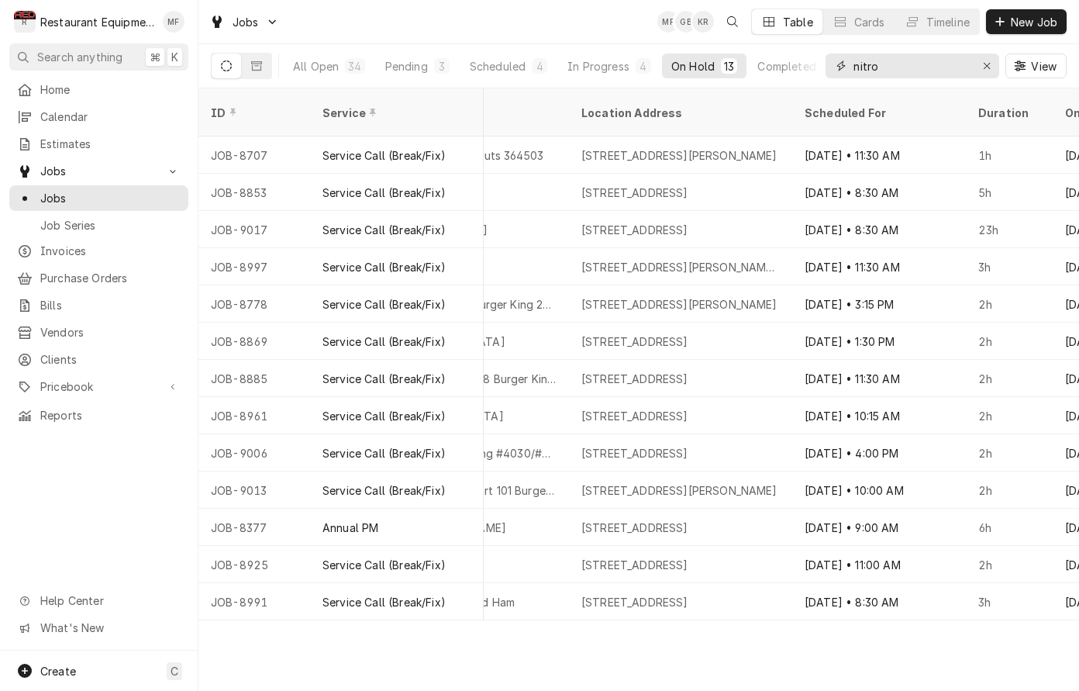
click at [908, 64] on input "nitro" at bounding box center [912, 66] width 116 height 25
click at [909, 62] on input "nitro" at bounding box center [912, 66] width 116 height 25
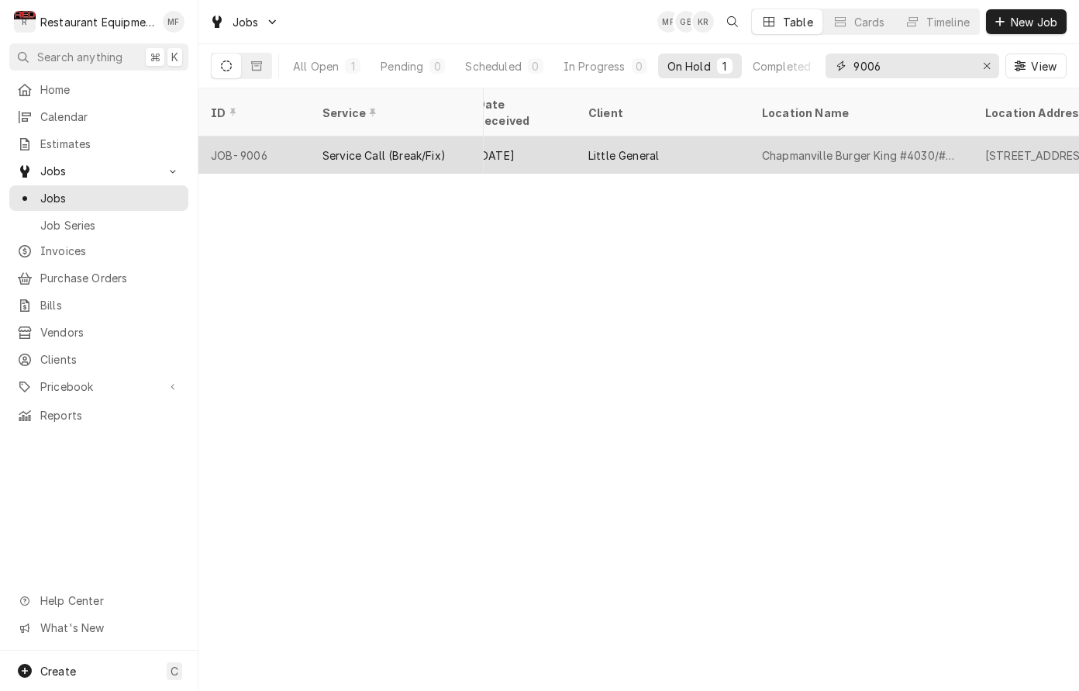
scroll to position [0, 923]
type input "9006"
click at [885, 147] on div "Chapmanville Burger King #4030/#7000" at bounding box center [857, 155] width 198 height 16
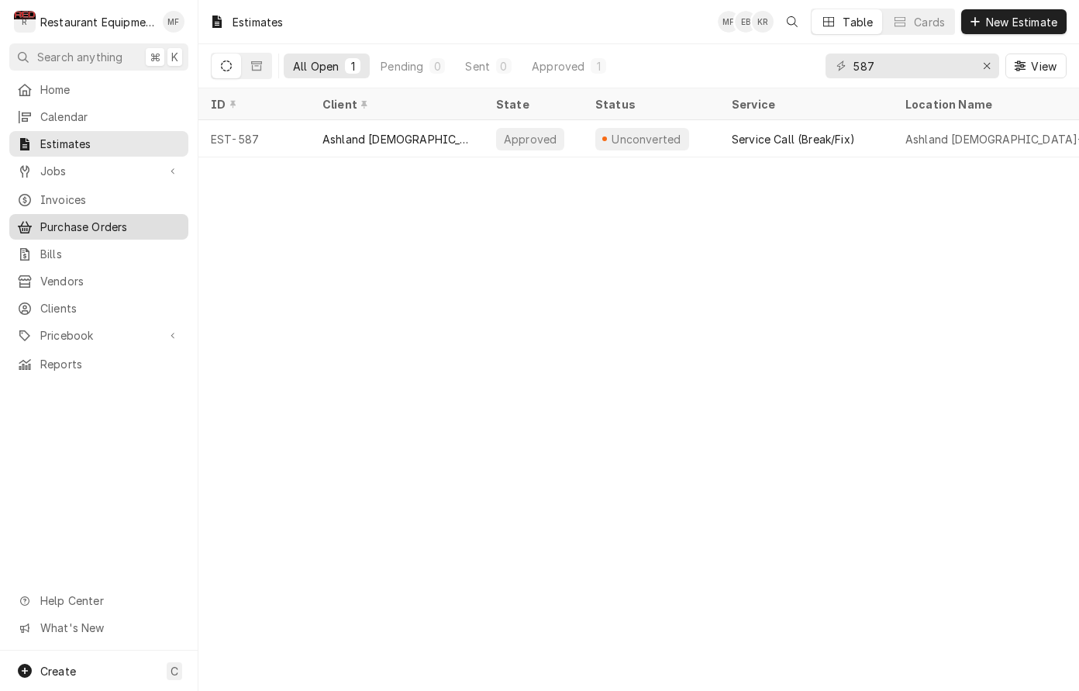
click at [121, 219] on span "Purchase Orders" at bounding box center [110, 227] width 140 height 16
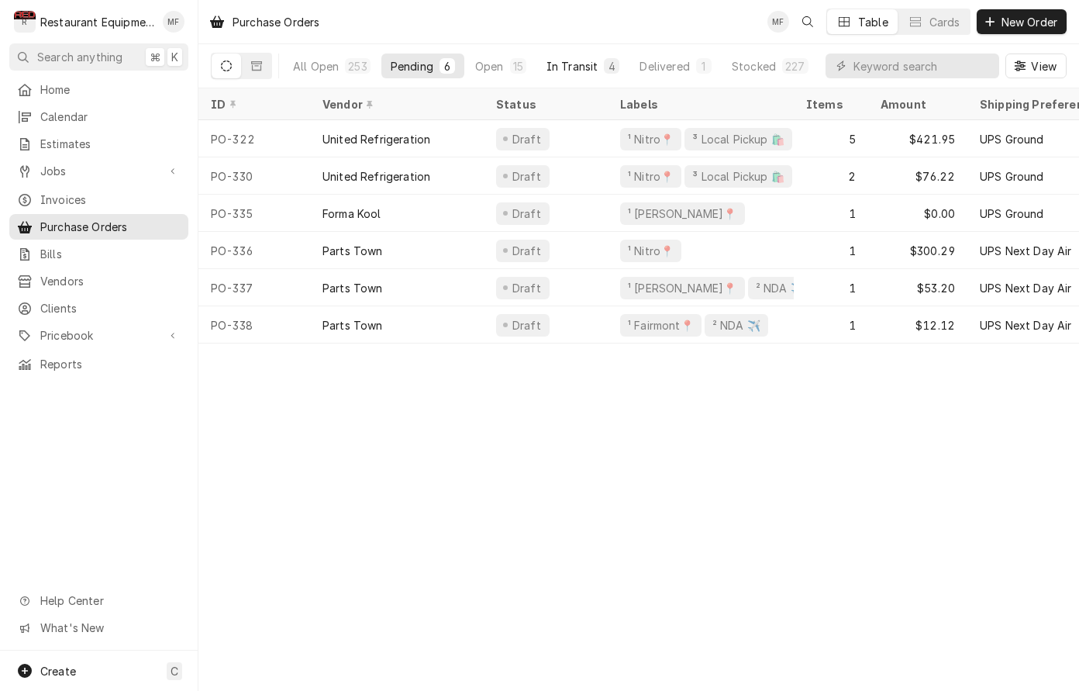
drag, startPoint x: 590, startPoint y: 64, endPoint x: 586, endPoint y: 77, distance: 13.7
click at [590, 64] on div "In Transit" at bounding box center [573, 66] width 52 height 16
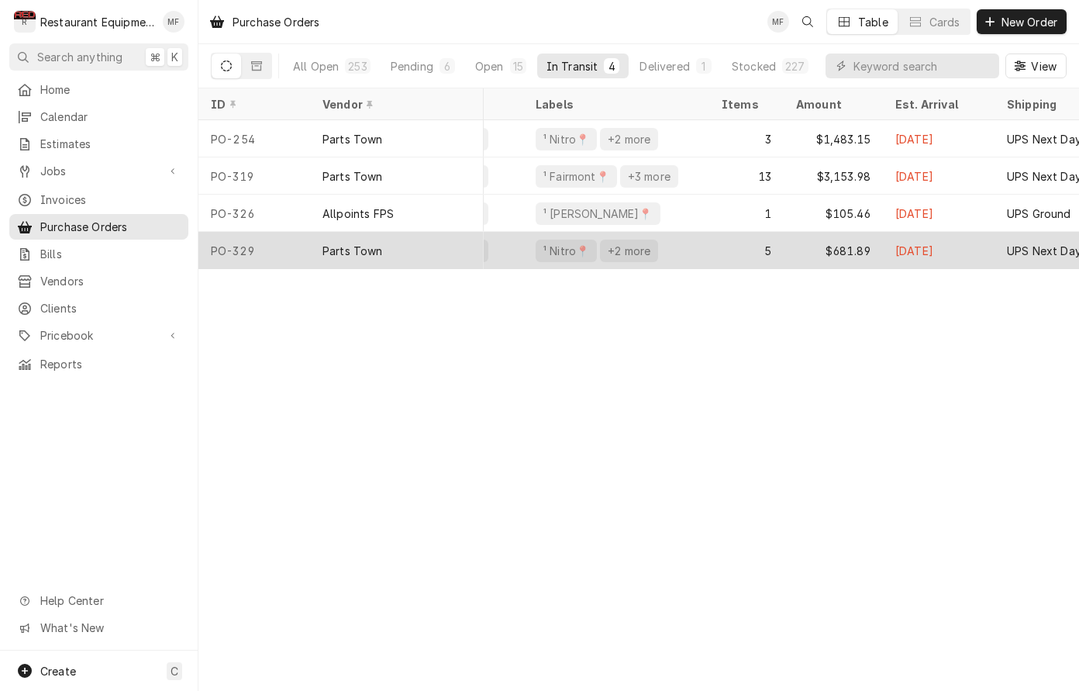
scroll to position [0, 110]
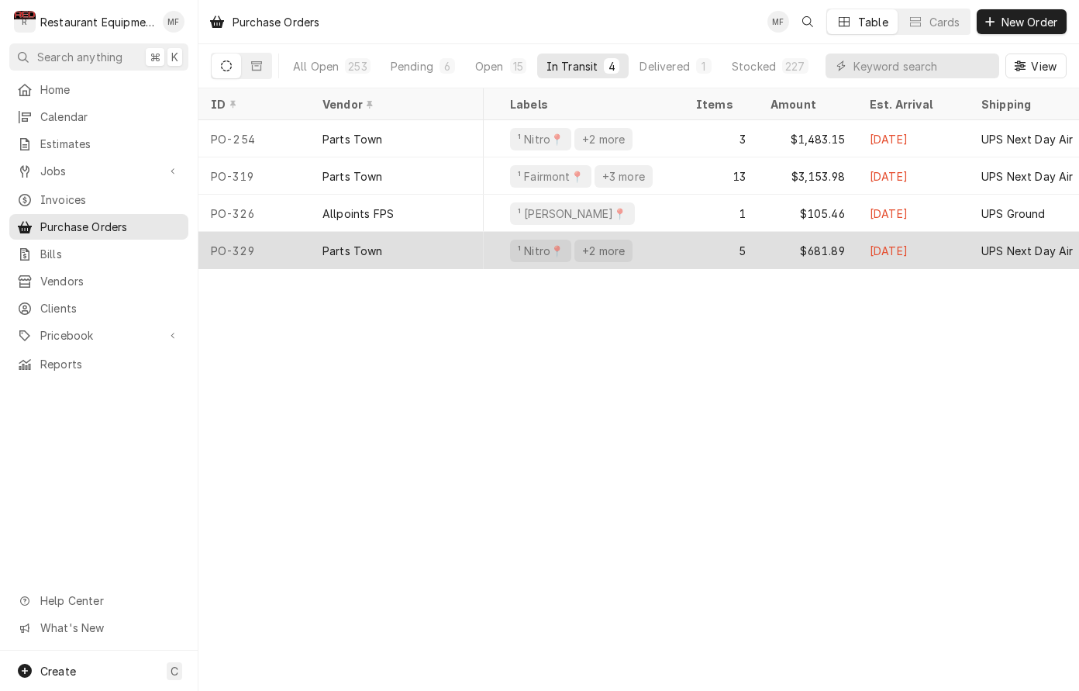
click at [766, 240] on div "$681.89" at bounding box center [807, 250] width 99 height 37
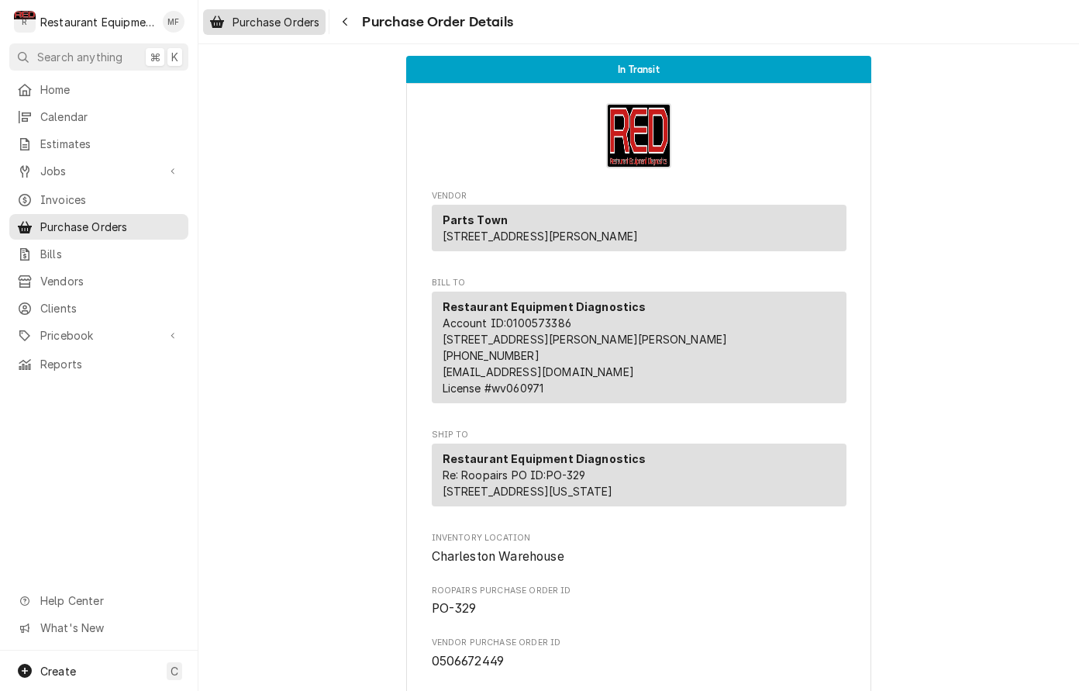
click at [305, 24] on span "Purchase Orders" at bounding box center [276, 22] width 87 height 16
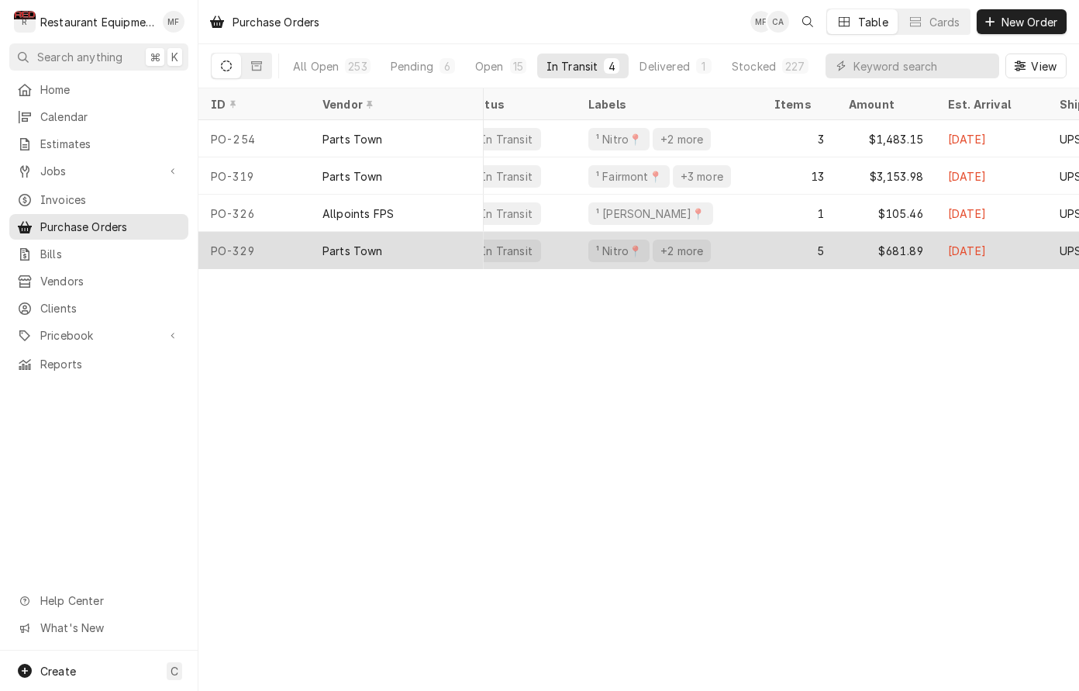
scroll to position [0, 22]
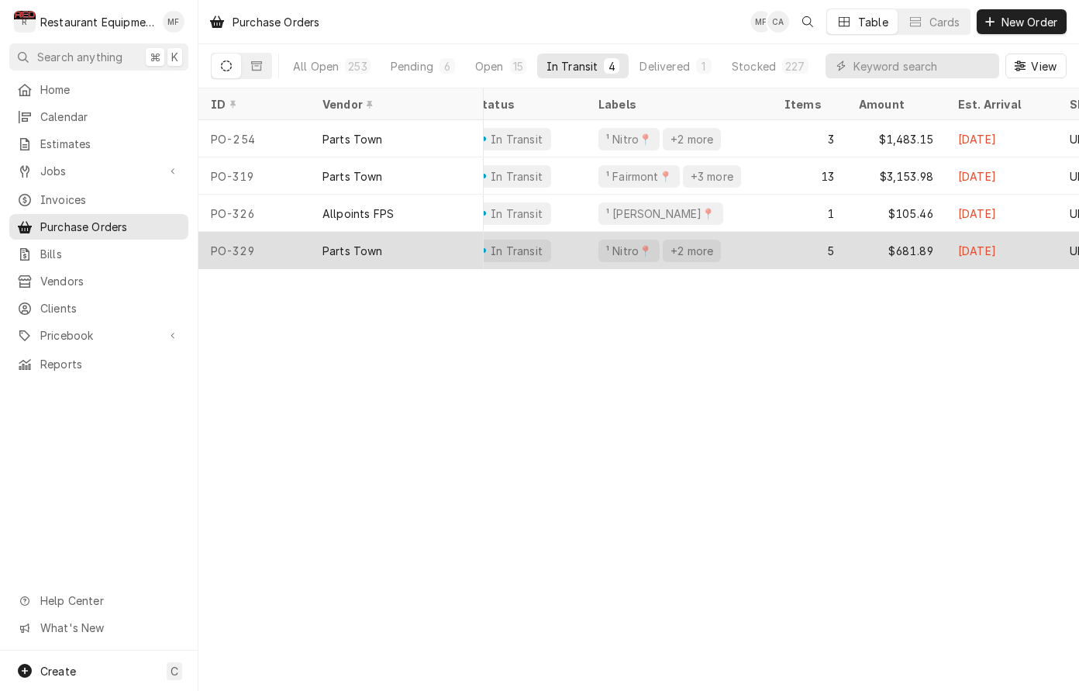
click at [787, 240] on div "5" at bounding box center [809, 250] width 74 height 37
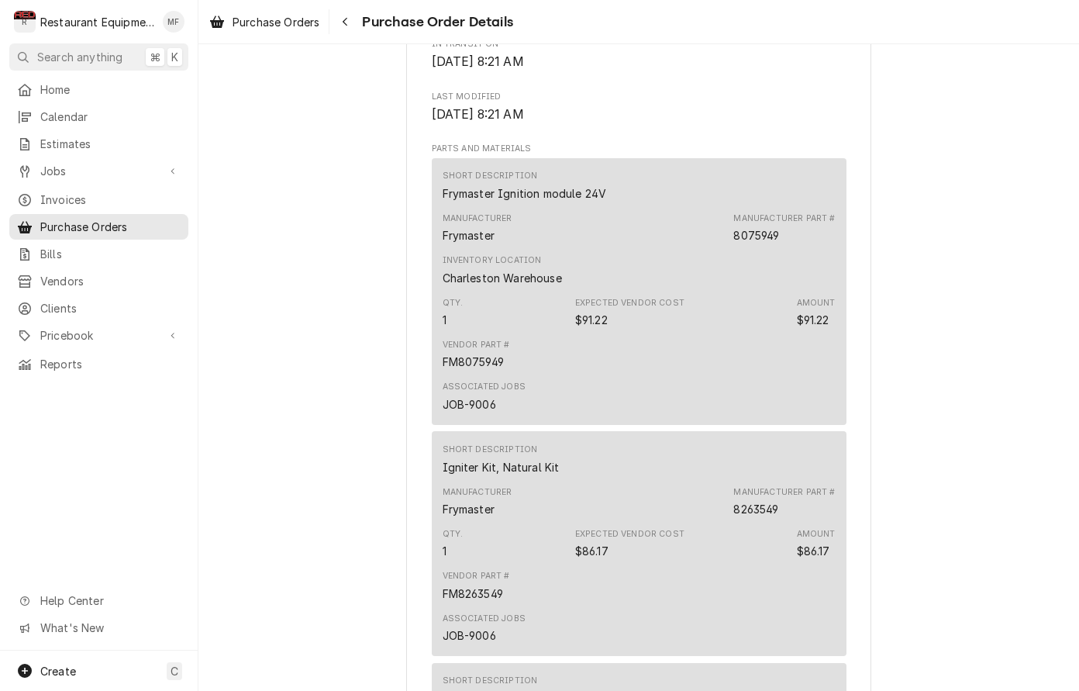
scroll to position [977, 0]
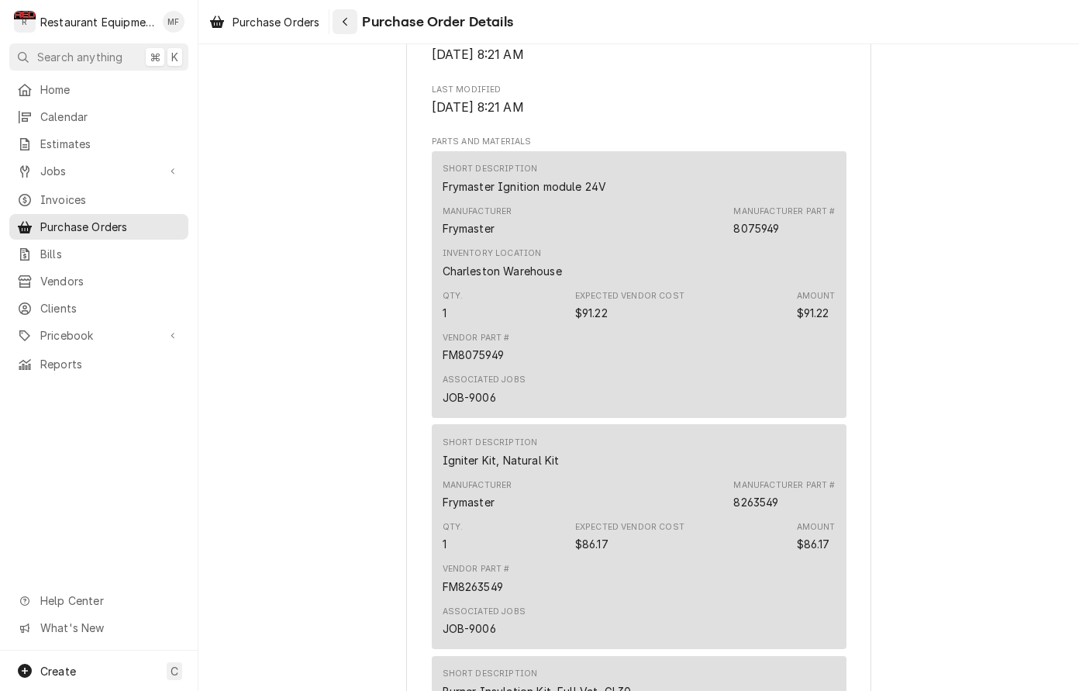
click at [353, 23] on div "Navigate back" at bounding box center [345, 22] width 16 height 16
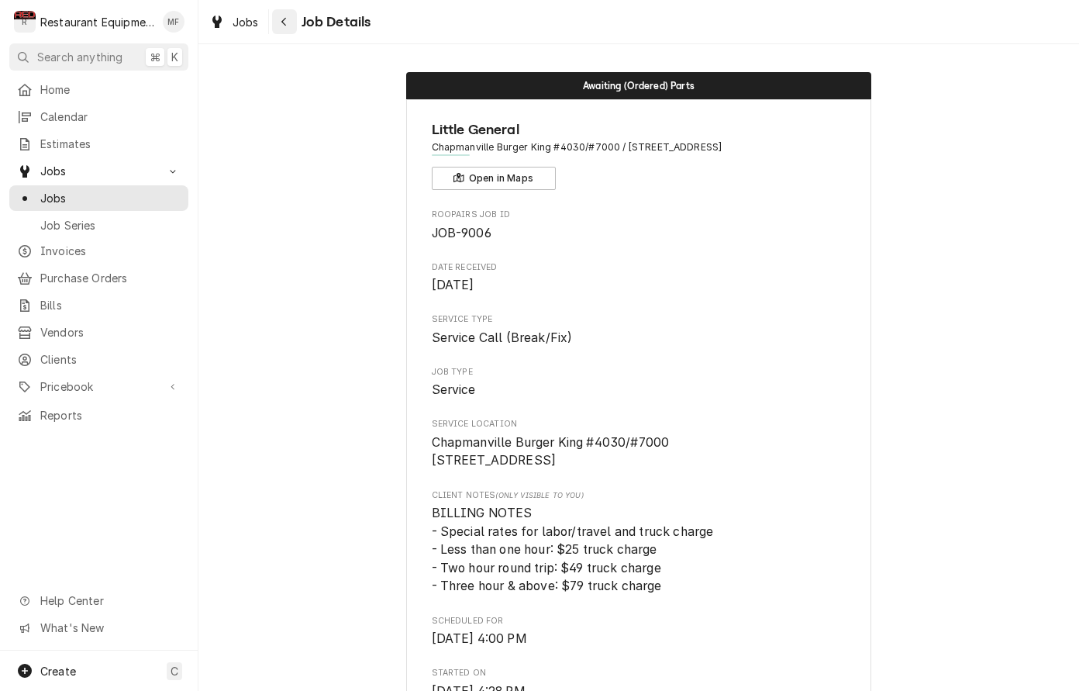
click at [288, 19] on div "Navigate back" at bounding box center [285, 22] width 16 height 16
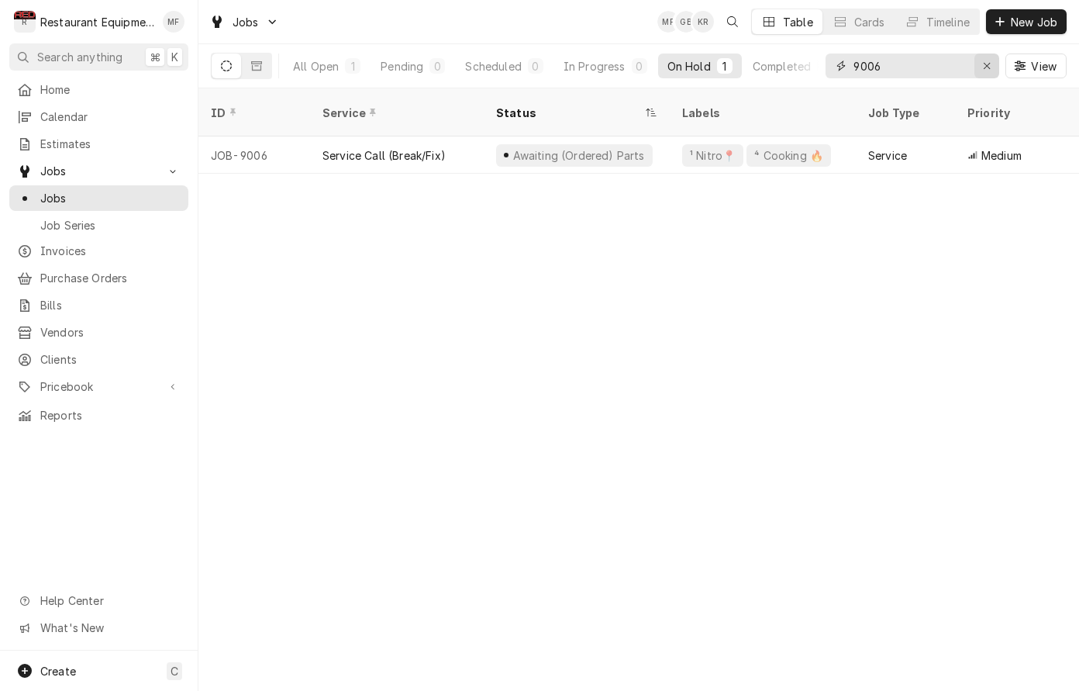
click at [989, 65] on icon "Erase input" at bounding box center [987, 65] width 9 height 11
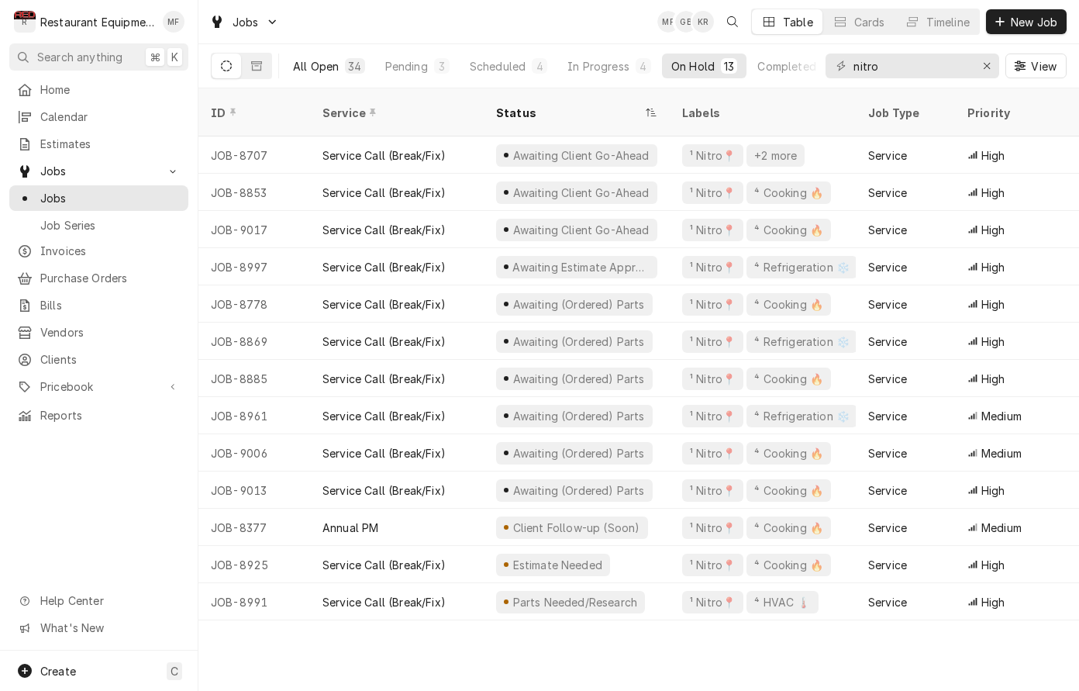
click at [337, 71] on div "All Open" at bounding box center [316, 66] width 46 height 16
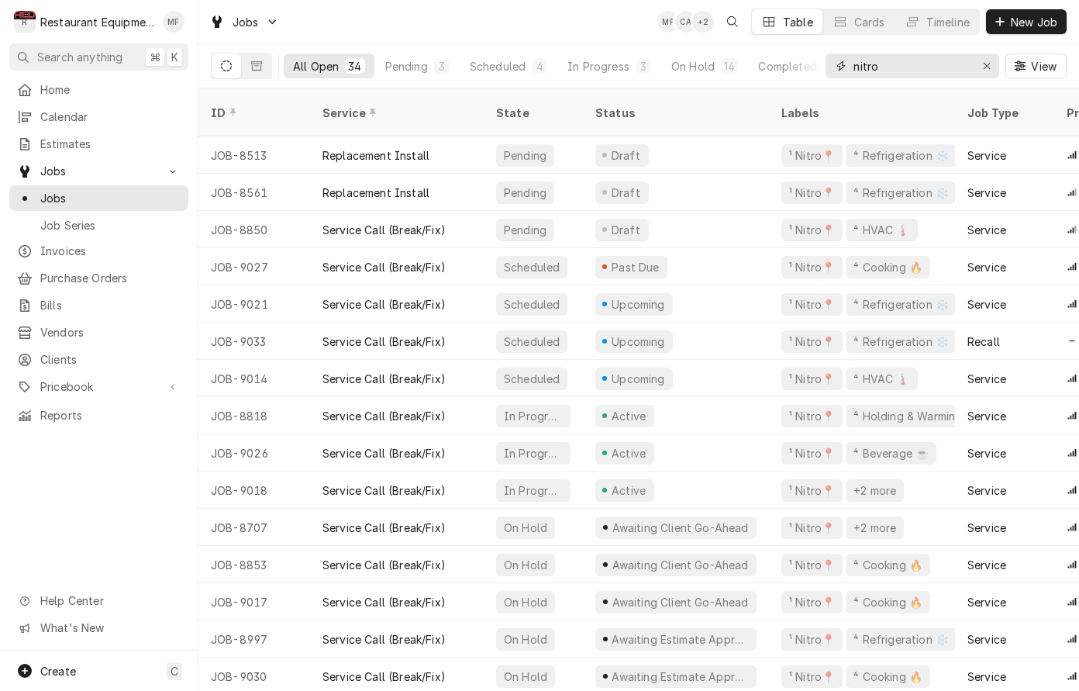
click at [915, 59] on input "nitro" at bounding box center [912, 66] width 116 height 25
click at [911, 59] on input "nitro" at bounding box center [912, 66] width 116 height 25
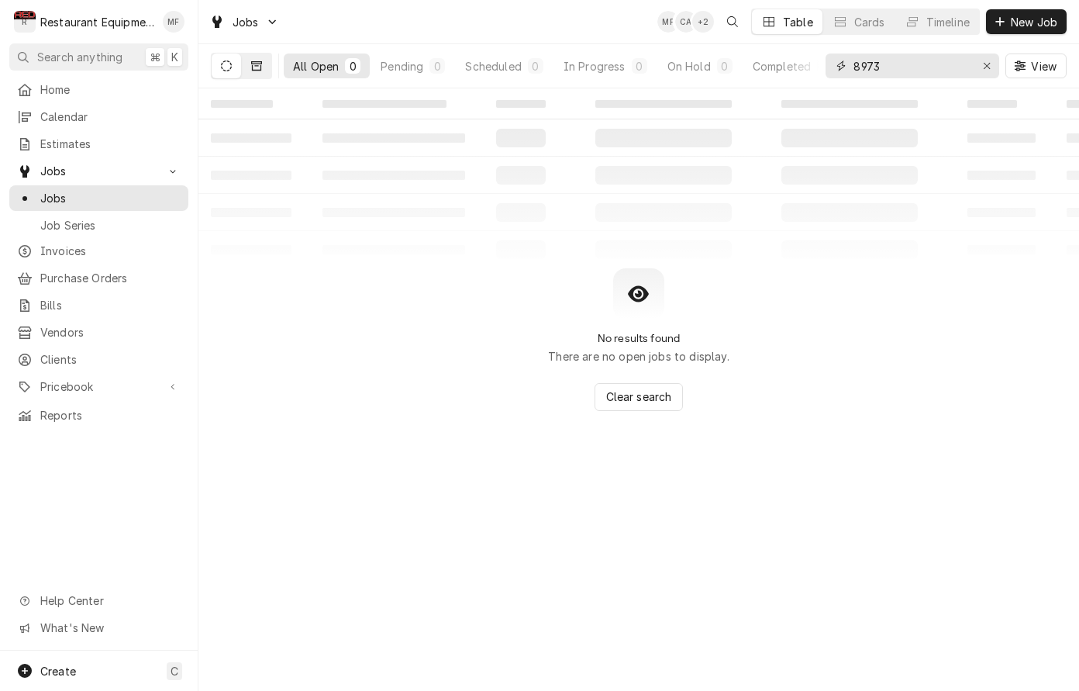
type input "8973"
click at [258, 67] on icon "Dynamic Content Wrapper" at bounding box center [256, 65] width 11 height 11
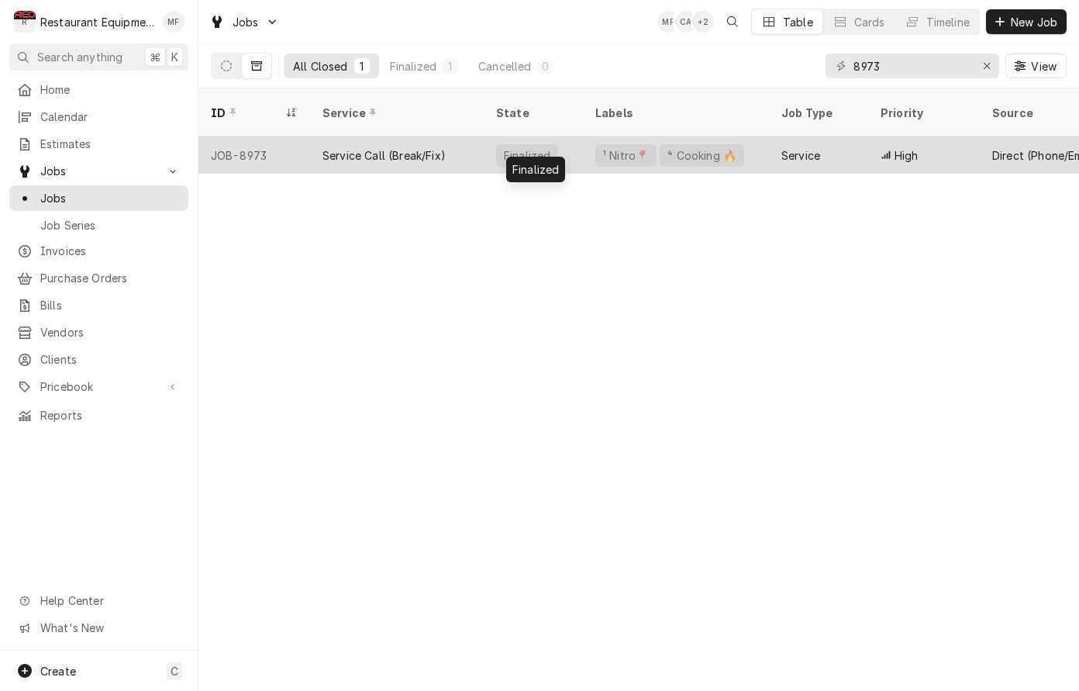
click at [575, 136] on div "Finalized" at bounding box center [533, 154] width 99 height 37
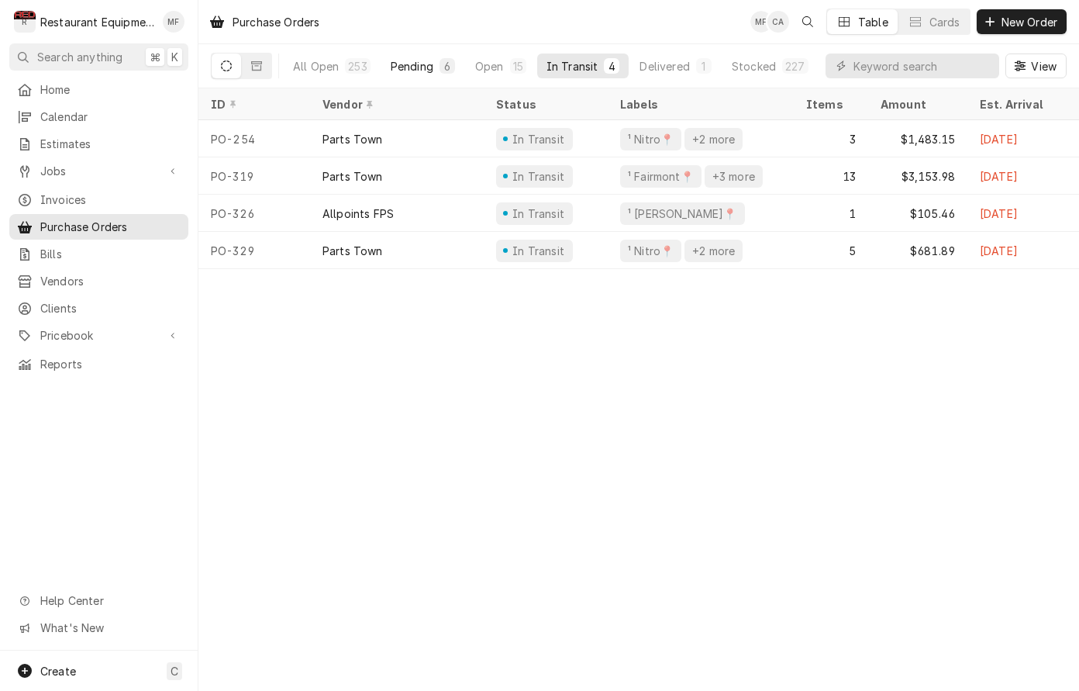
click at [414, 57] on button "Pending 6" at bounding box center [422, 66] width 83 height 25
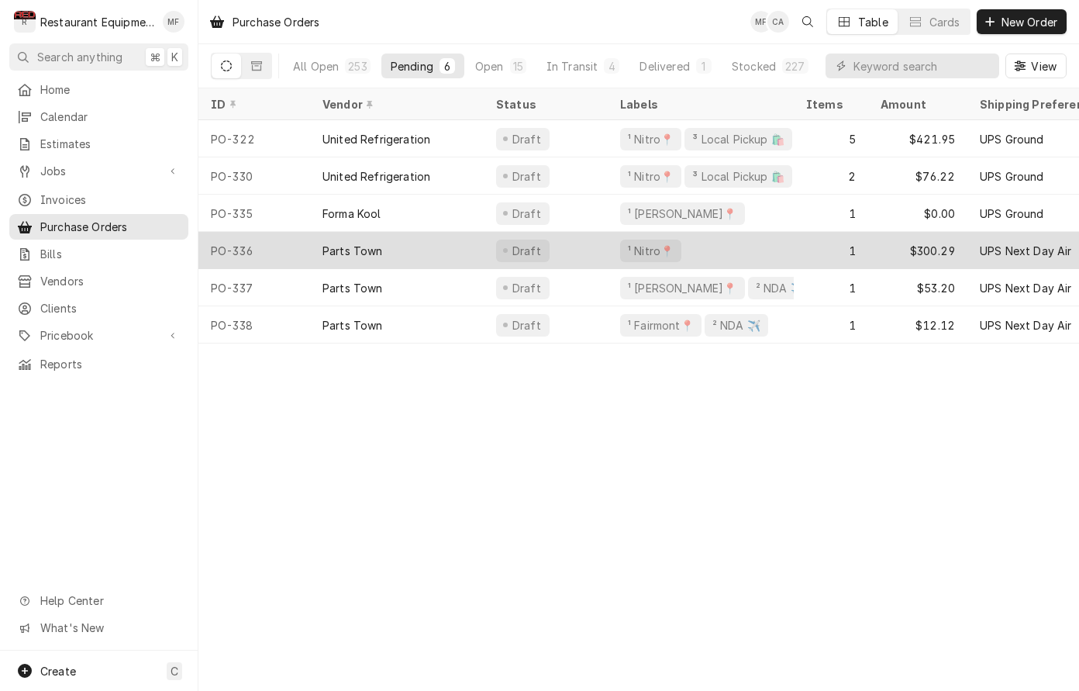
click at [766, 247] on div "¹ Nitro📍" at bounding box center [701, 250] width 186 height 37
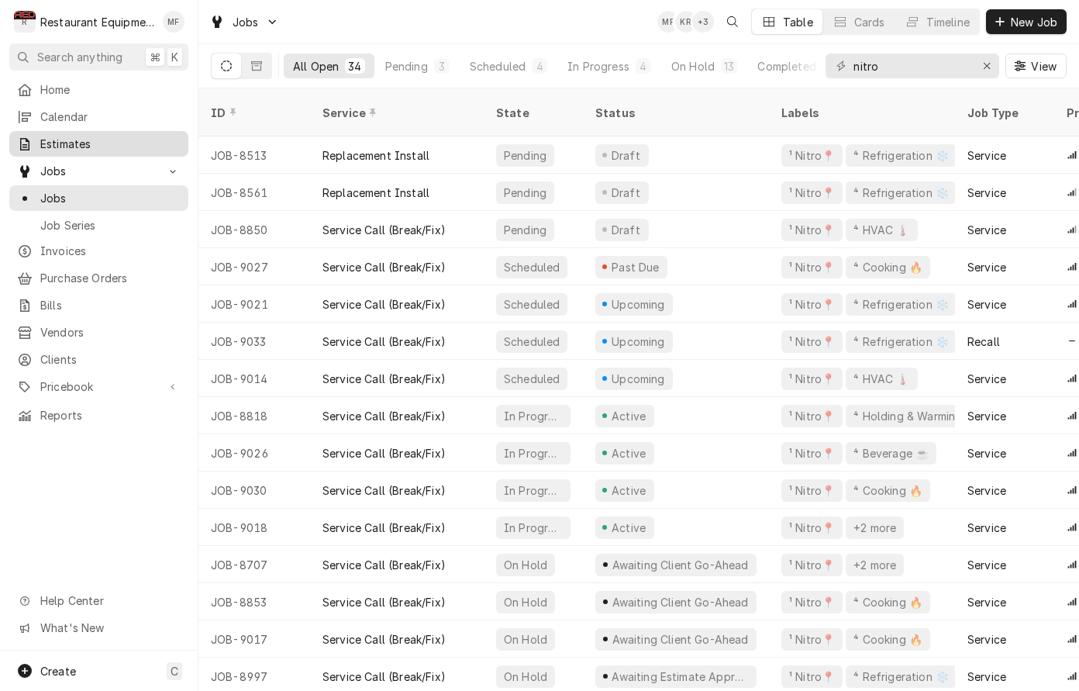
click at [161, 143] on span "Estimates" at bounding box center [110, 144] width 140 height 16
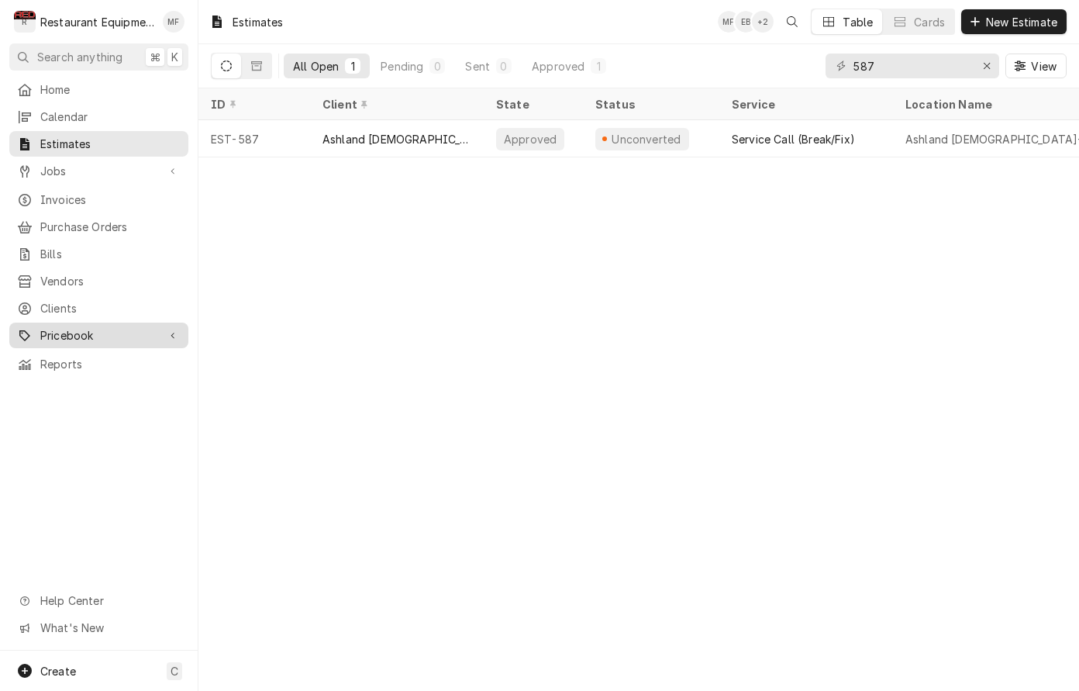
click at [164, 323] on link "Pricebook" at bounding box center [98, 336] width 179 height 26
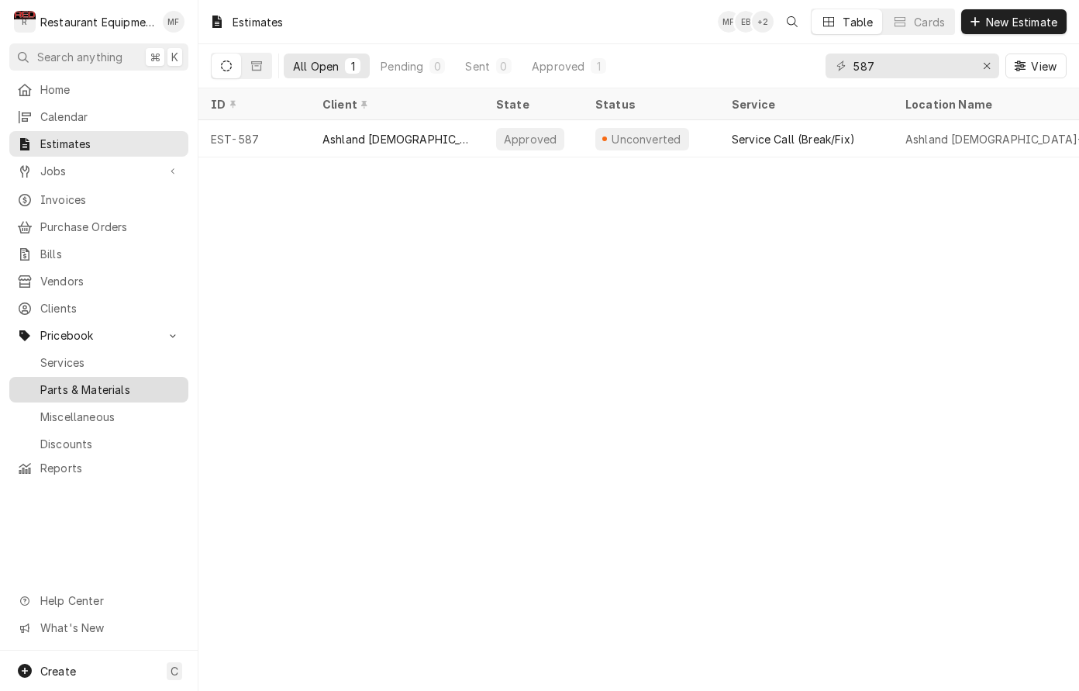
click at [157, 383] on span "Parts & Materials" at bounding box center [110, 389] width 140 height 16
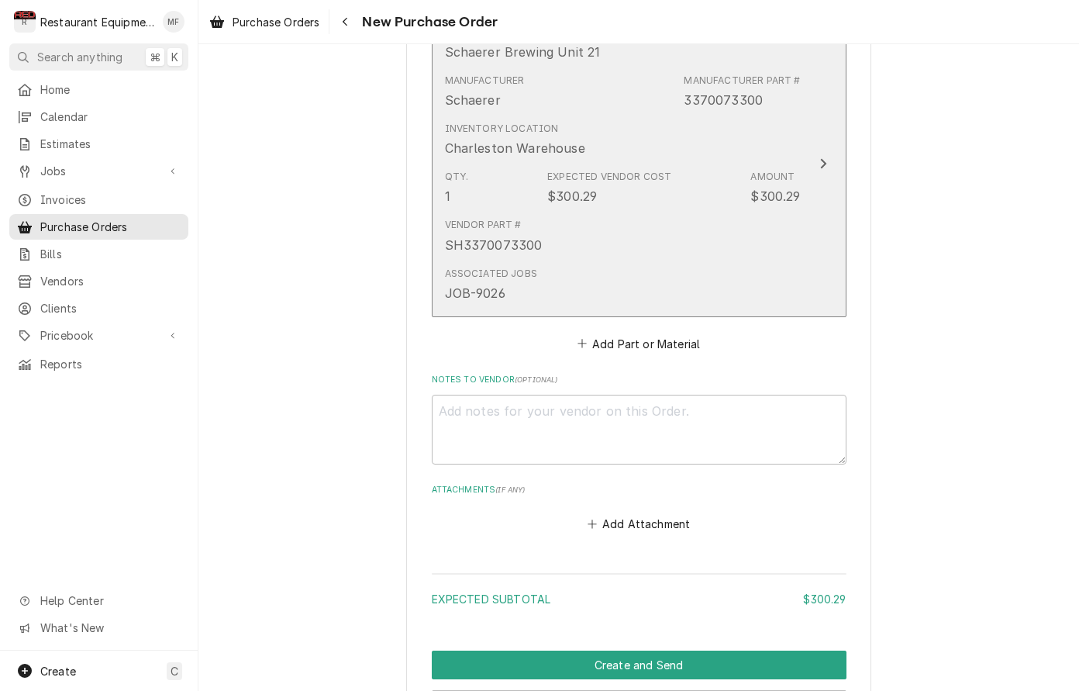
scroll to position [720, 0]
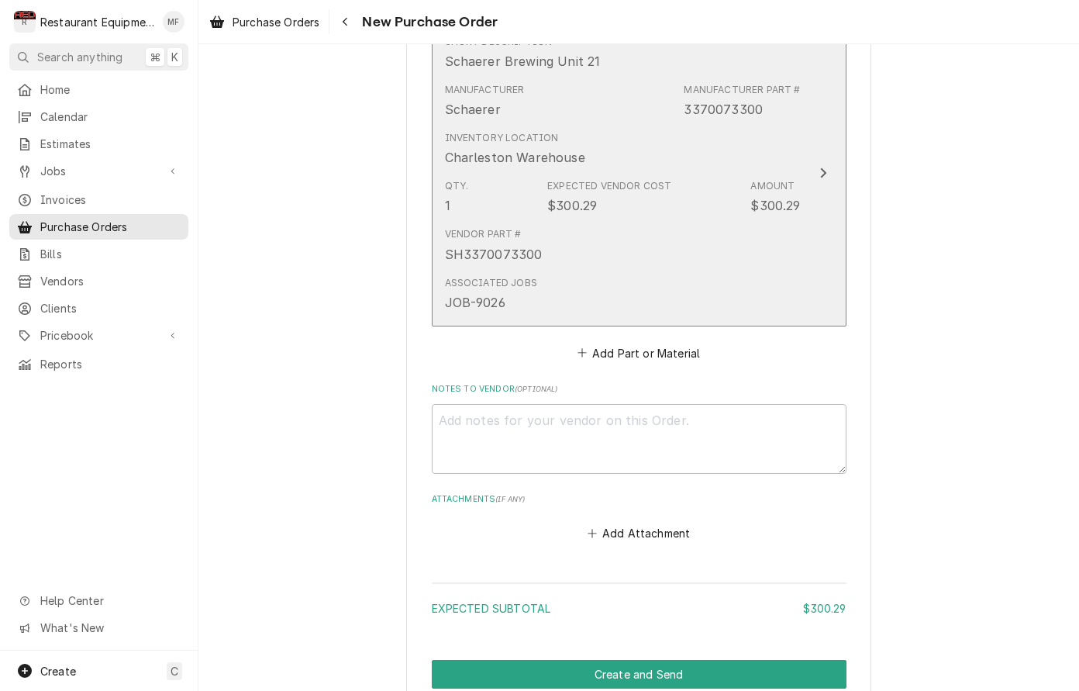
click at [660, 221] on div "Vendor Part # SH3370073300" at bounding box center [623, 245] width 356 height 48
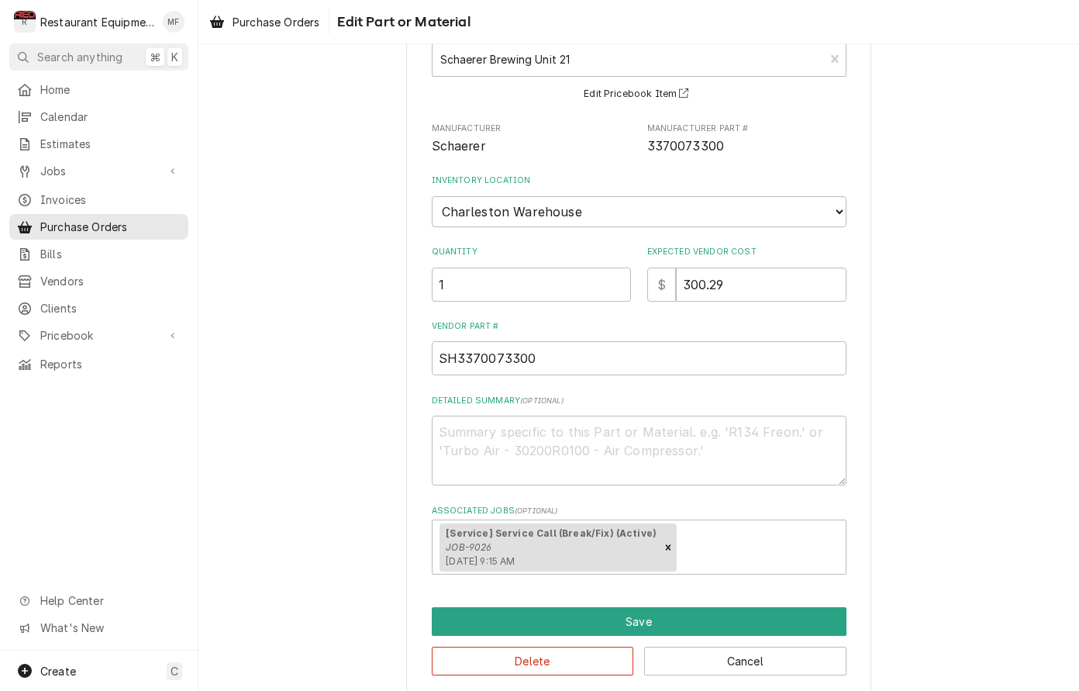
scroll to position [105, 0]
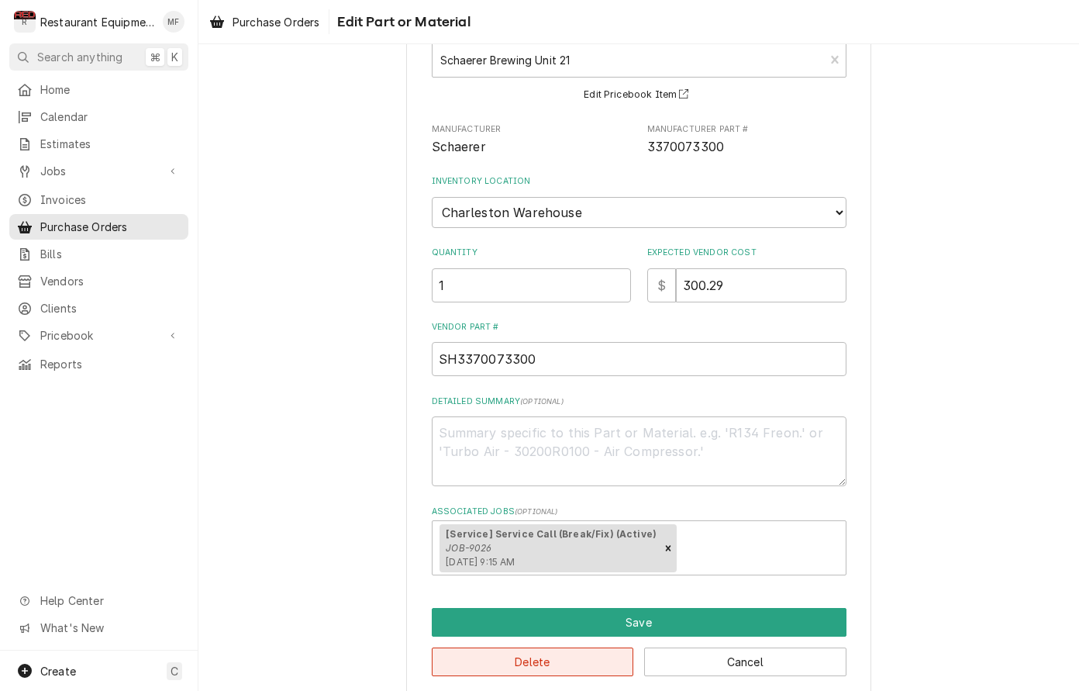
click at [567, 647] on button "Delete" at bounding box center [533, 661] width 202 height 29
type textarea "x"
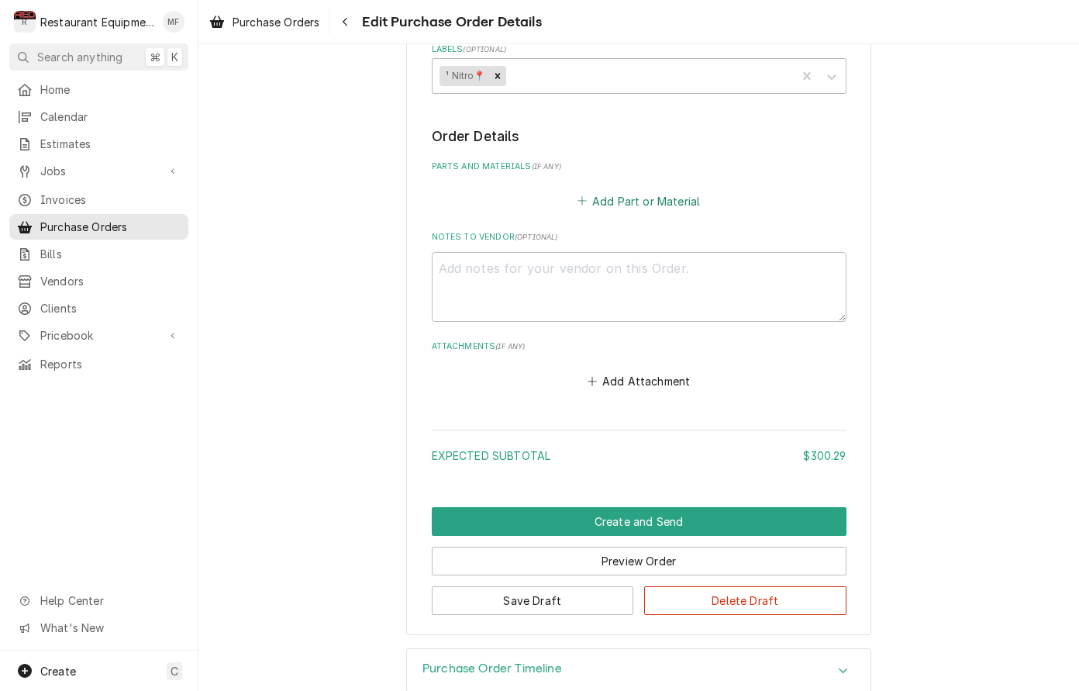
click at [678, 190] on button "Add Part or Material" at bounding box center [639, 201] width 128 height 22
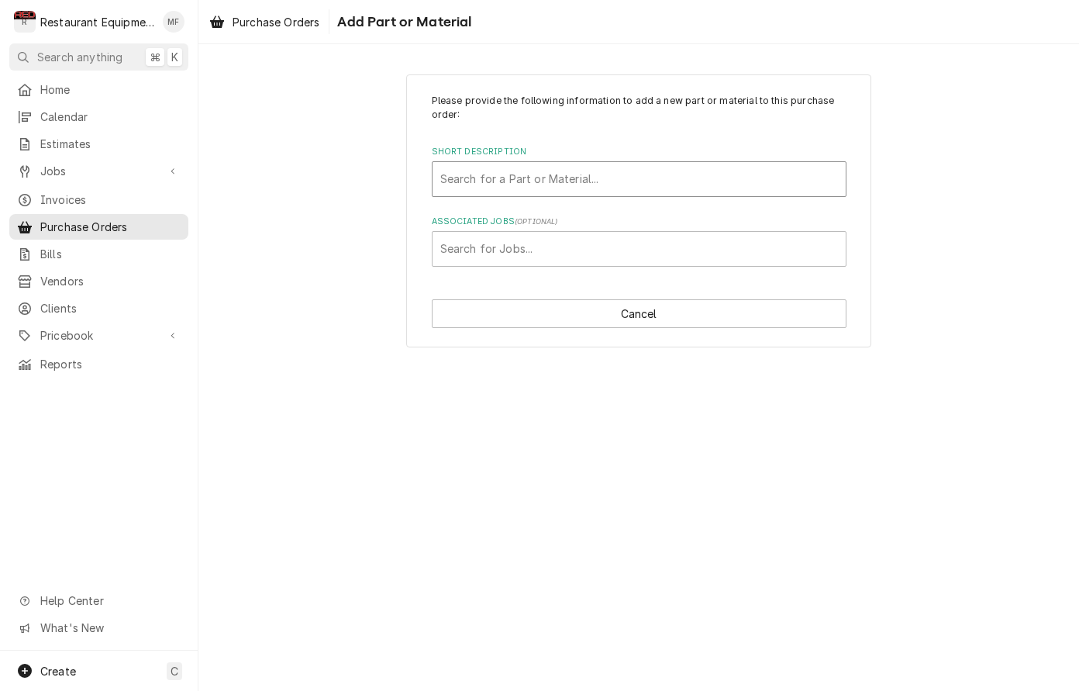
click at [706, 191] on div "Short Description" at bounding box center [639, 179] width 398 height 28
type input "63810"
click at [542, 180] on div "Short Description" at bounding box center [639, 179] width 413 height 34
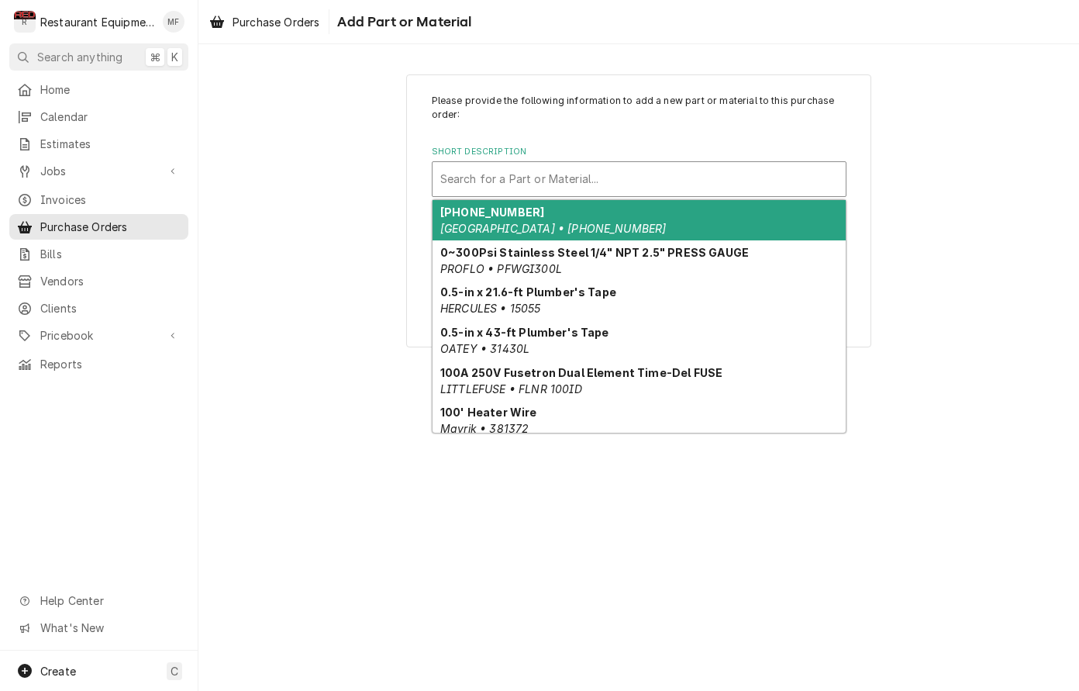
click at [542, 180] on div "Search for a Part or Material..." at bounding box center [639, 179] width 398 height 16
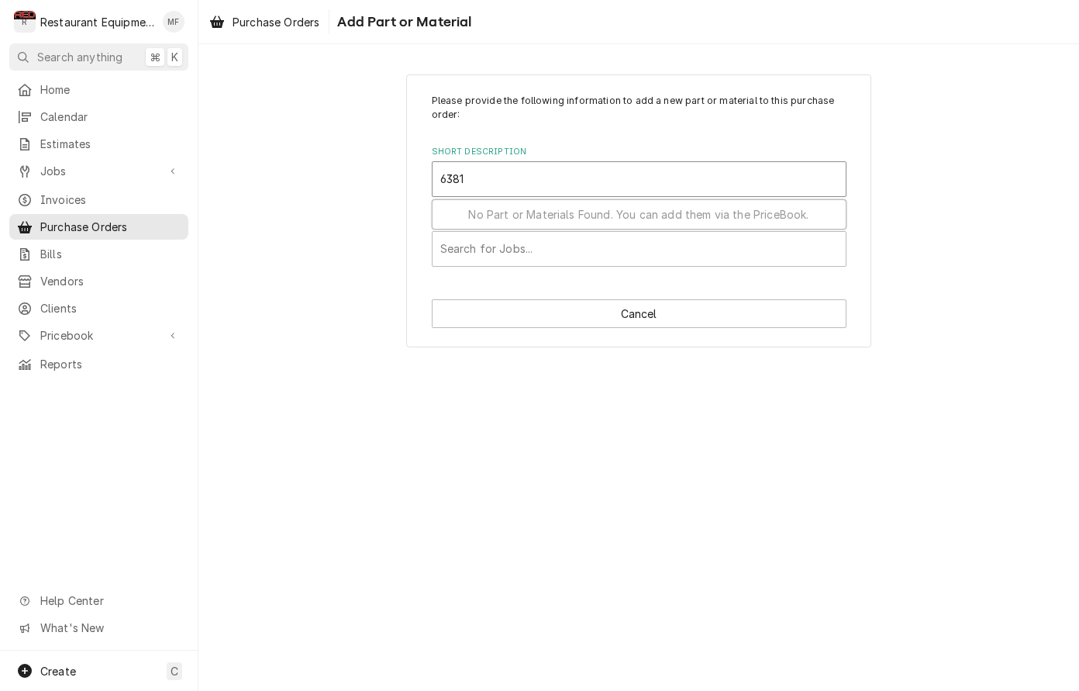
type input "63810"
drag, startPoint x: 528, startPoint y: 180, endPoint x: 447, endPoint y: 172, distance: 81.8
click at [447, 172] on div "Search for a Part or Material..." at bounding box center [639, 179] width 413 height 34
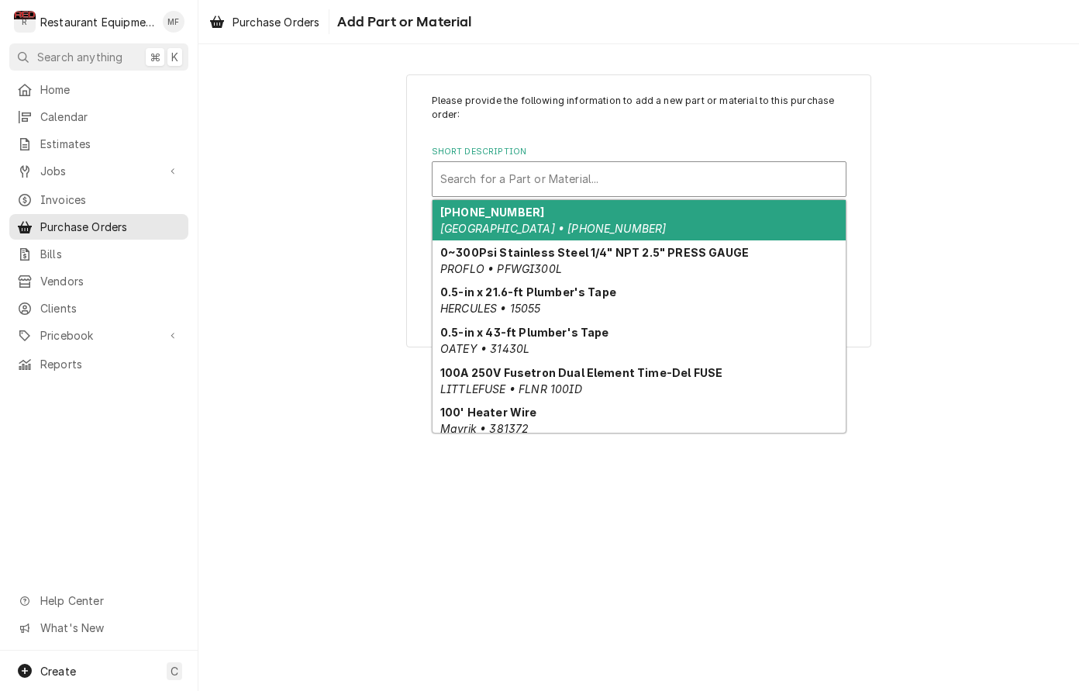
click at [530, 177] on div "Search for a Part or Material..." at bounding box center [639, 179] width 398 height 16
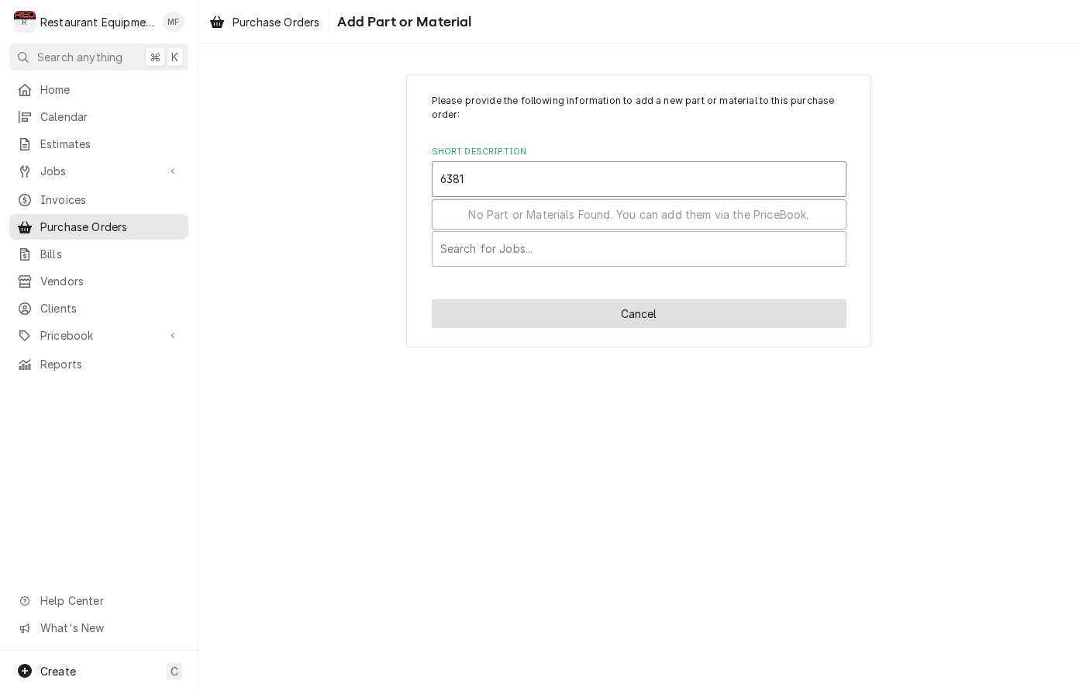
type input "6381"
click at [609, 319] on button "Cancel" at bounding box center [639, 313] width 415 height 29
type textarea "x"
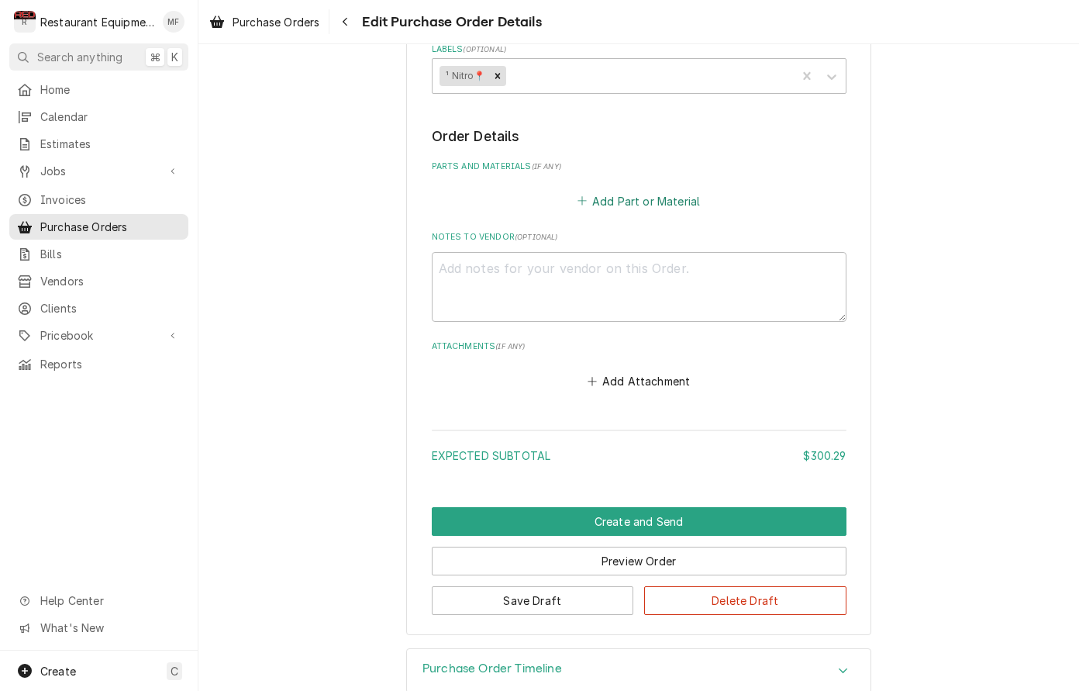
click at [670, 182] on div "Add Part or Material" at bounding box center [639, 197] width 415 height 30
click at [668, 190] on button "Add Part or Material" at bounding box center [639, 201] width 128 height 22
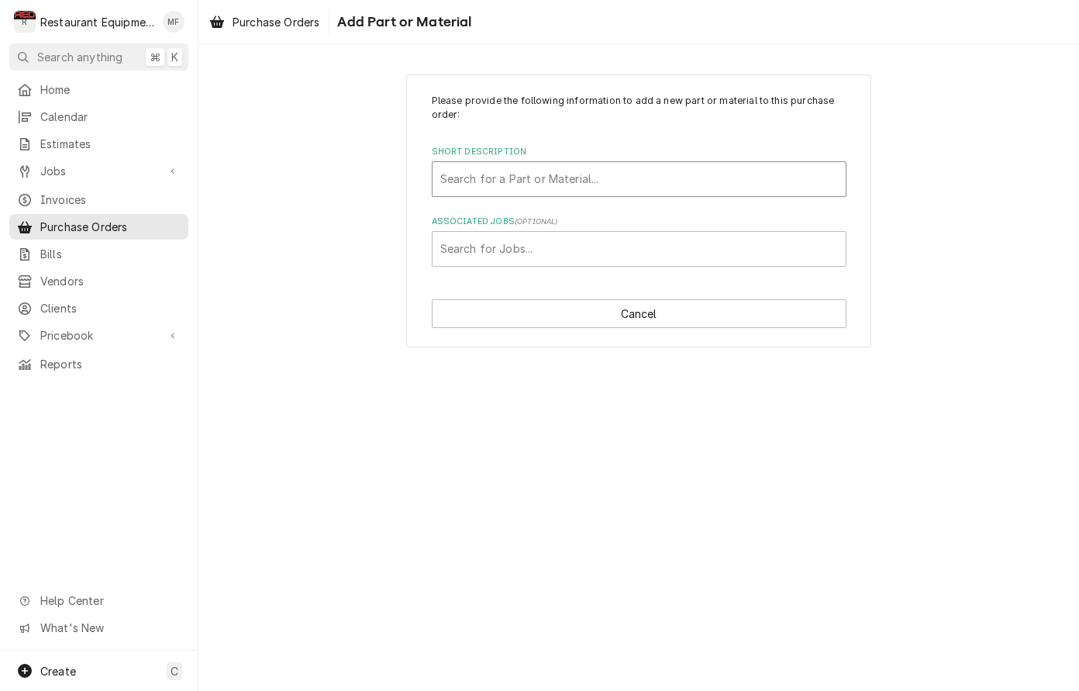
click at [654, 181] on div "Short Description" at bounding box center [639, 179] width 398 height 28
type input "63810"
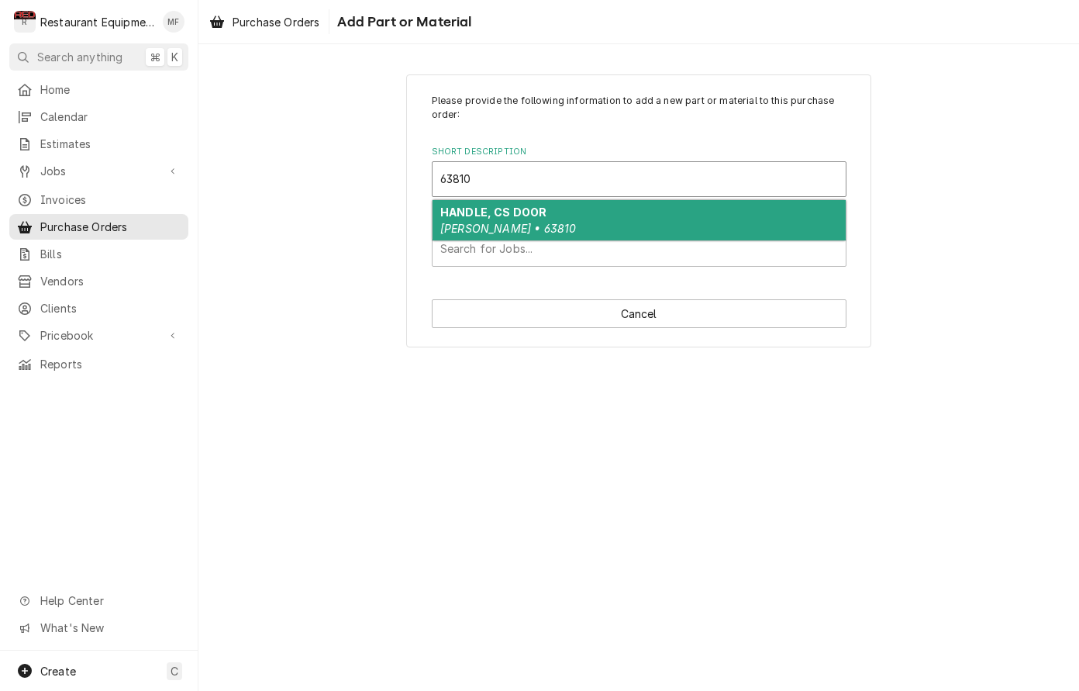
click at [647, 209] on div "HANDLE, CS DOOR Blodgett • 63810" at bounding box center [639, 220] width 413 height 40
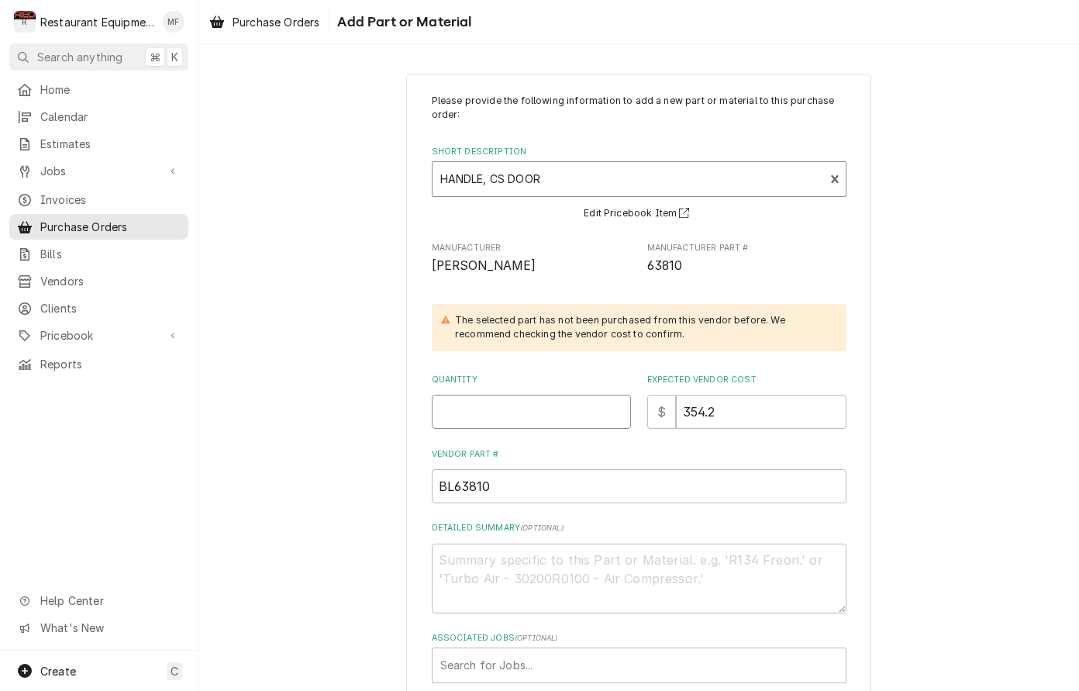
click at [546, 402] on input "Quantity" at bounding box center [531, 412] width 199 height 34
type textarea "x"
type input "1"
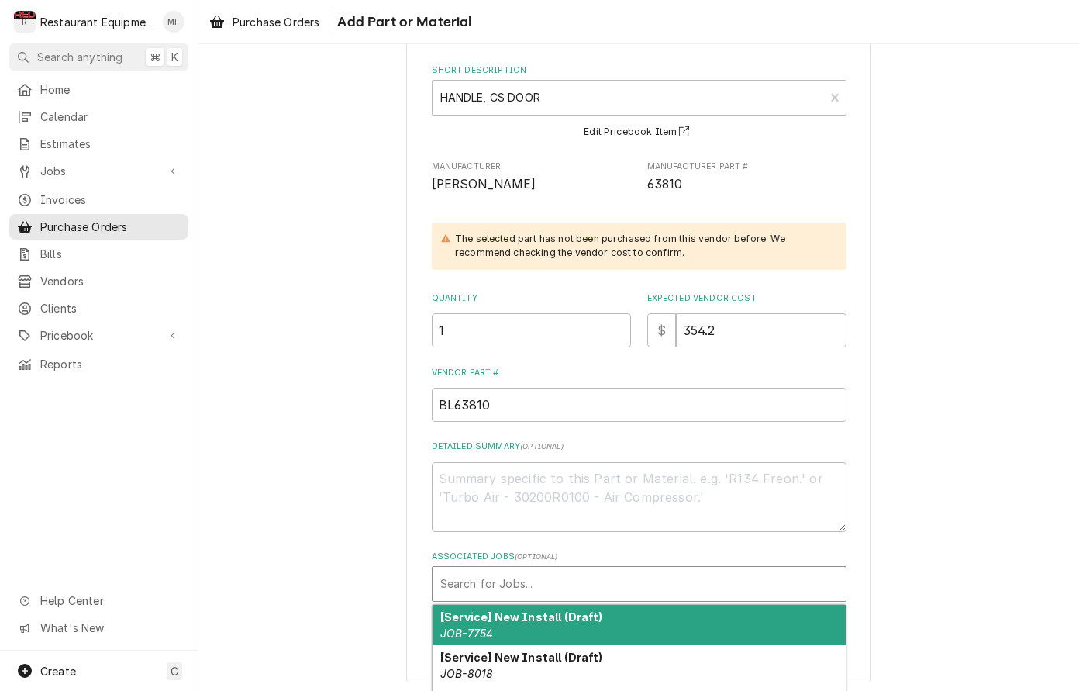
click at [782, 570] on div "Associated Jobs" at bounding box center [639, 584] width 398 height 28
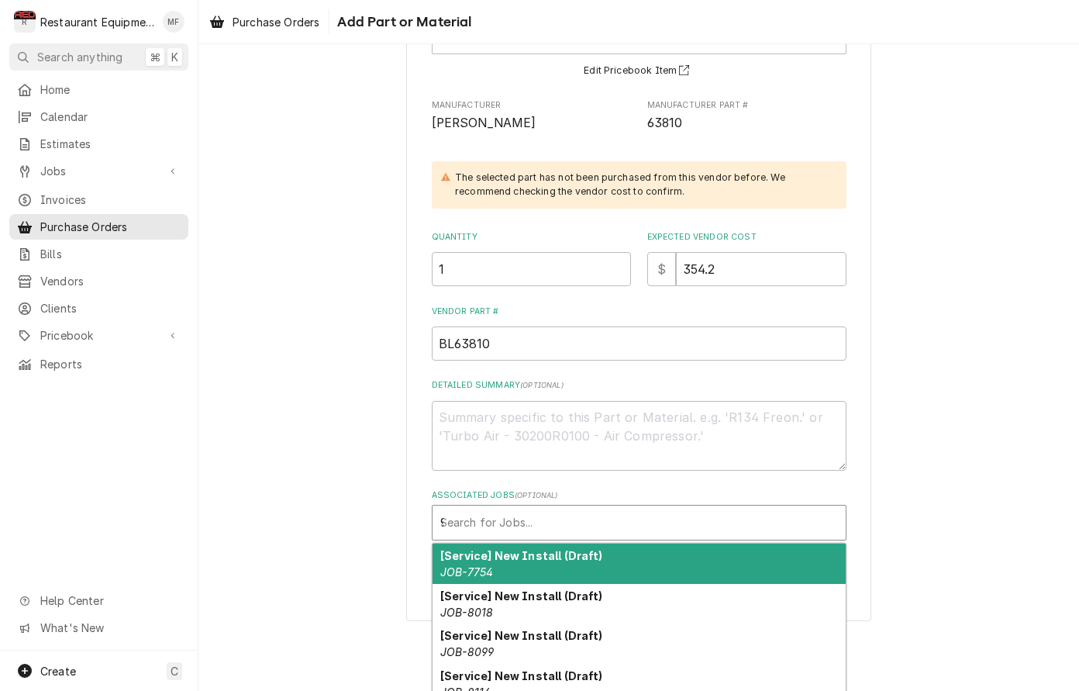
scroll to position [81, 0]
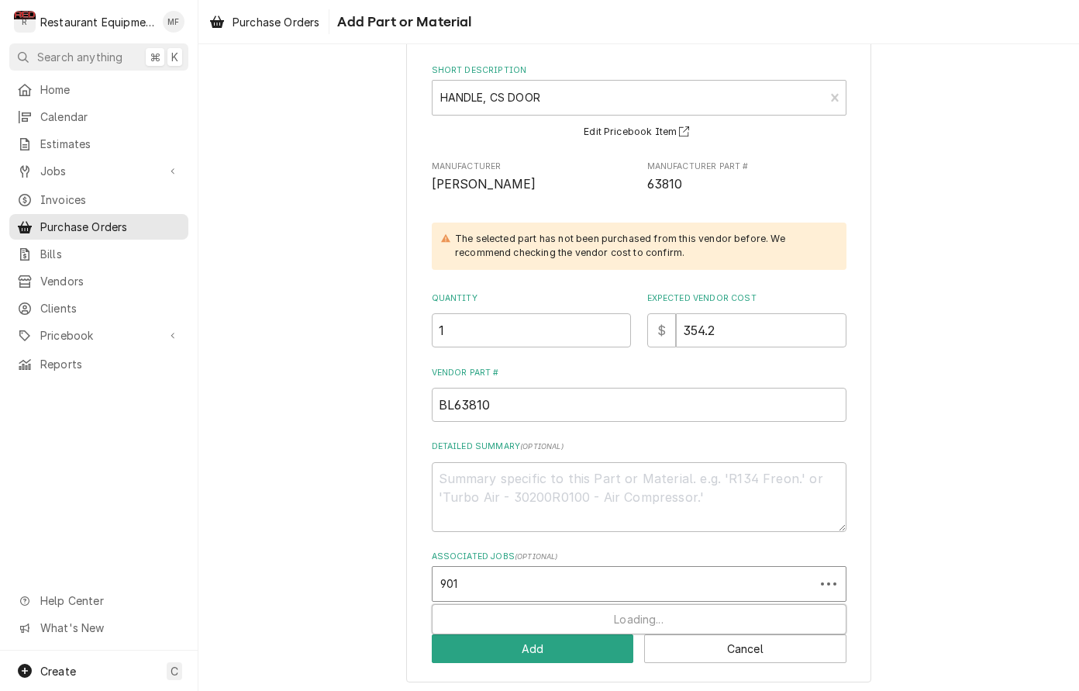
type input "9013"
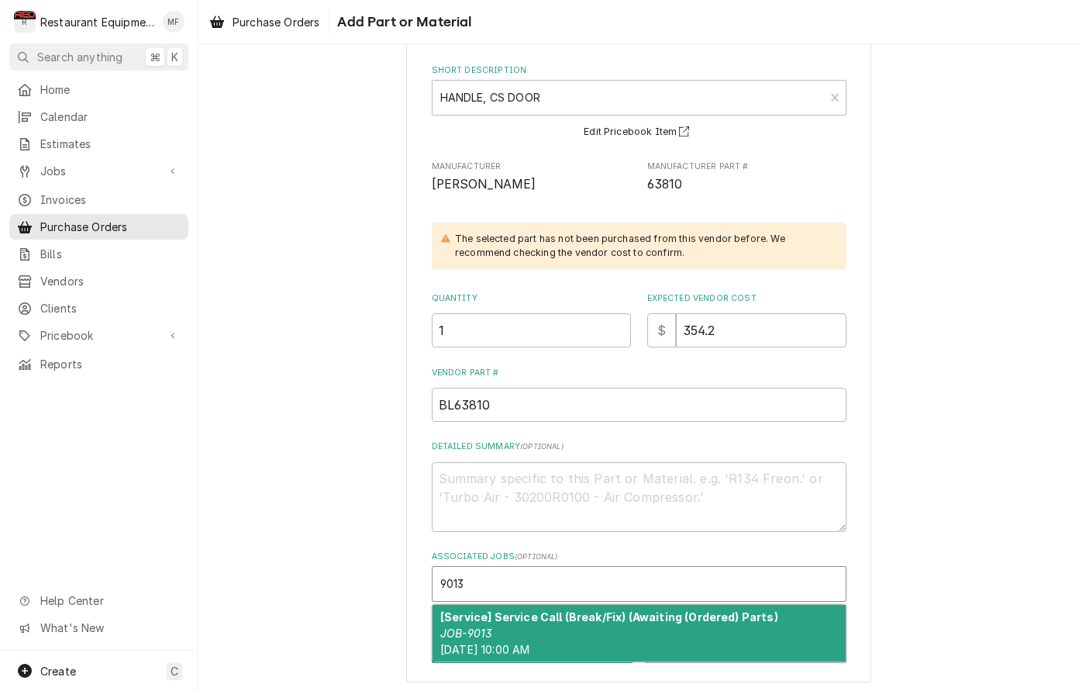
click at [775, 623] on div "[Service] Service Call (Break/Fix) (Awaiting (Ordered) Parts) JOB-9013 Fri, Sep…" at bounding box center [639, 633] width 413 height 57
type textarea "x"
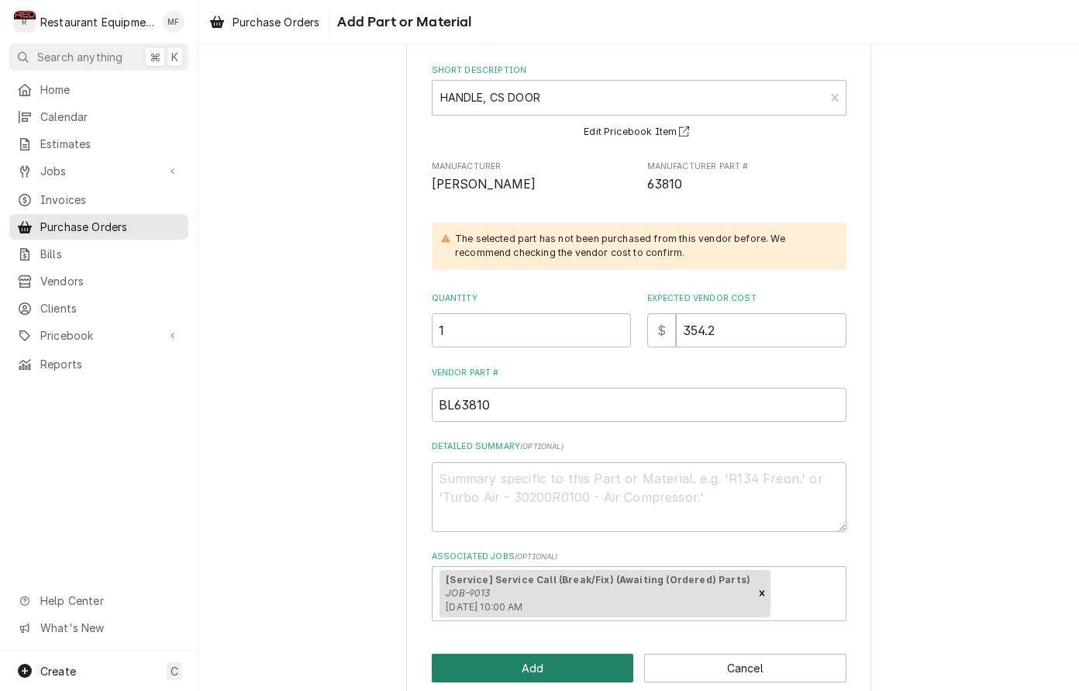
click at [575, 665] on button "Add" at bounding box center [533, 668] width 202 height 29
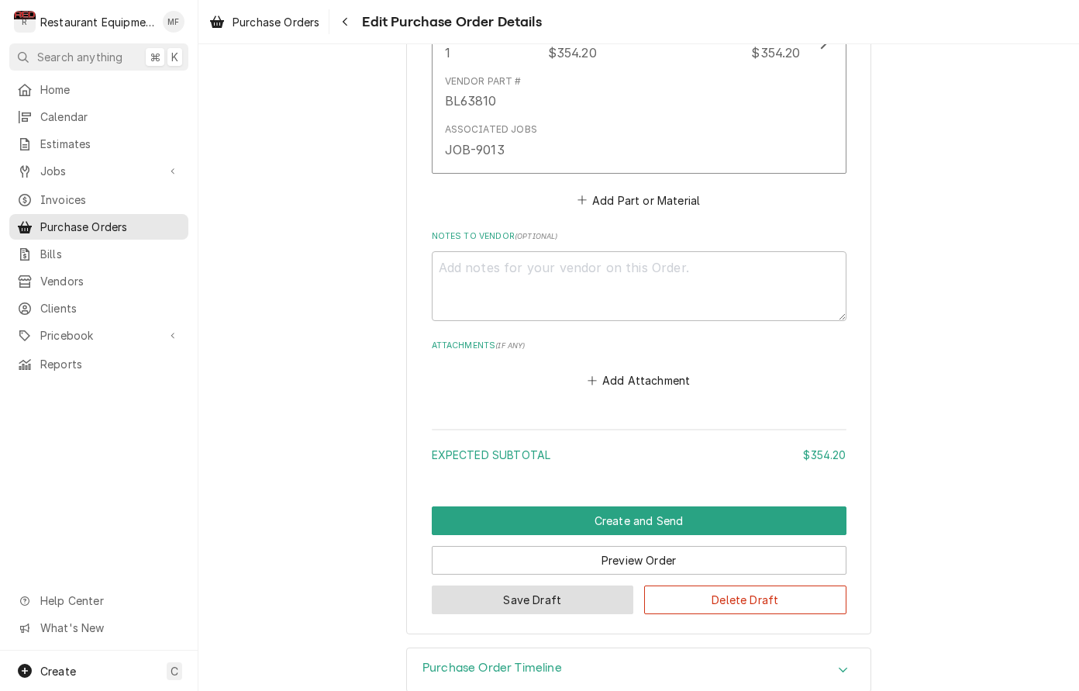
scroll to position [823, 0]
click at [572, 586] on button "Save Draft" at bounding box center [533, 600] width 202 height 29
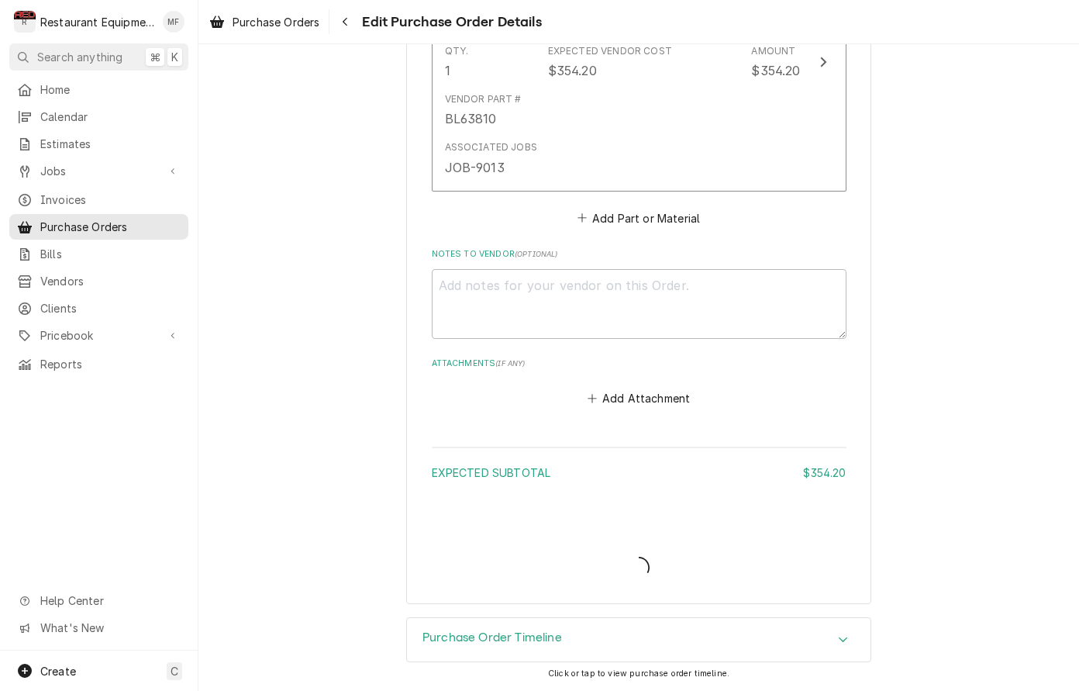
scroll to position [775, 0]
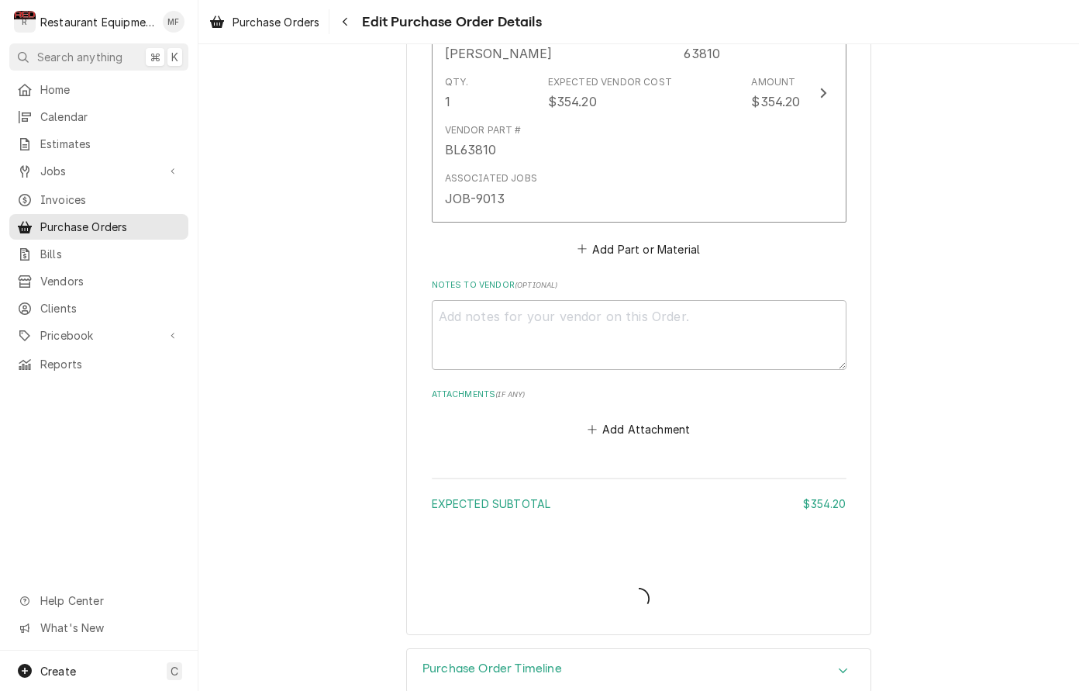
type textarea "x"
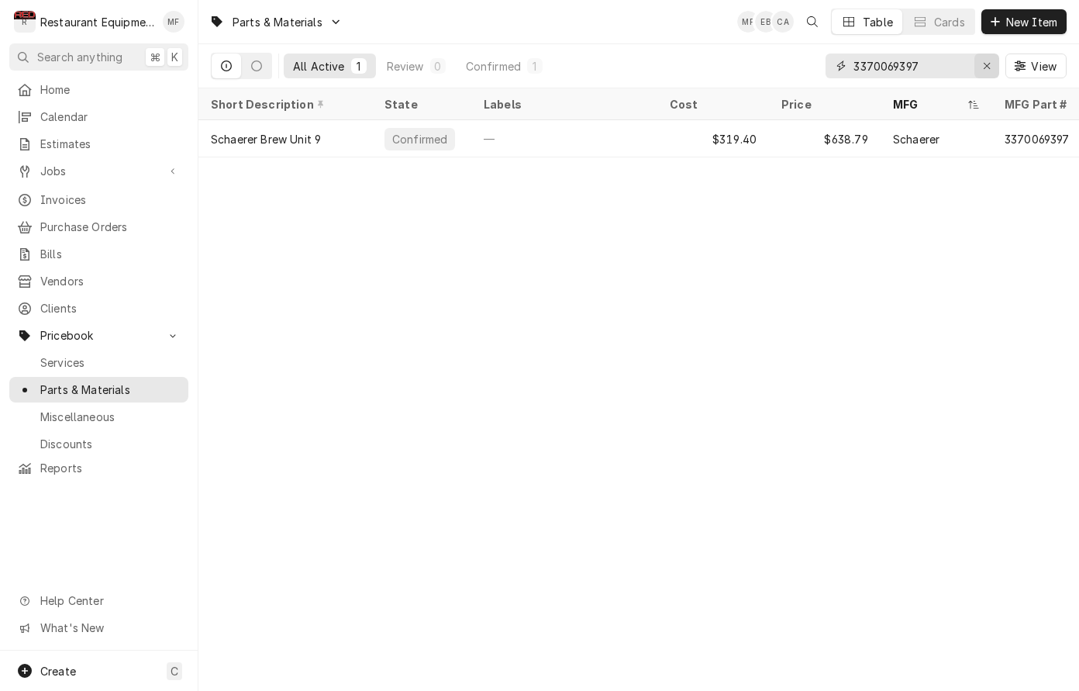
click at [983, 64] on icon "Erase input" at bounding box center [987, 65] width 9 height 11
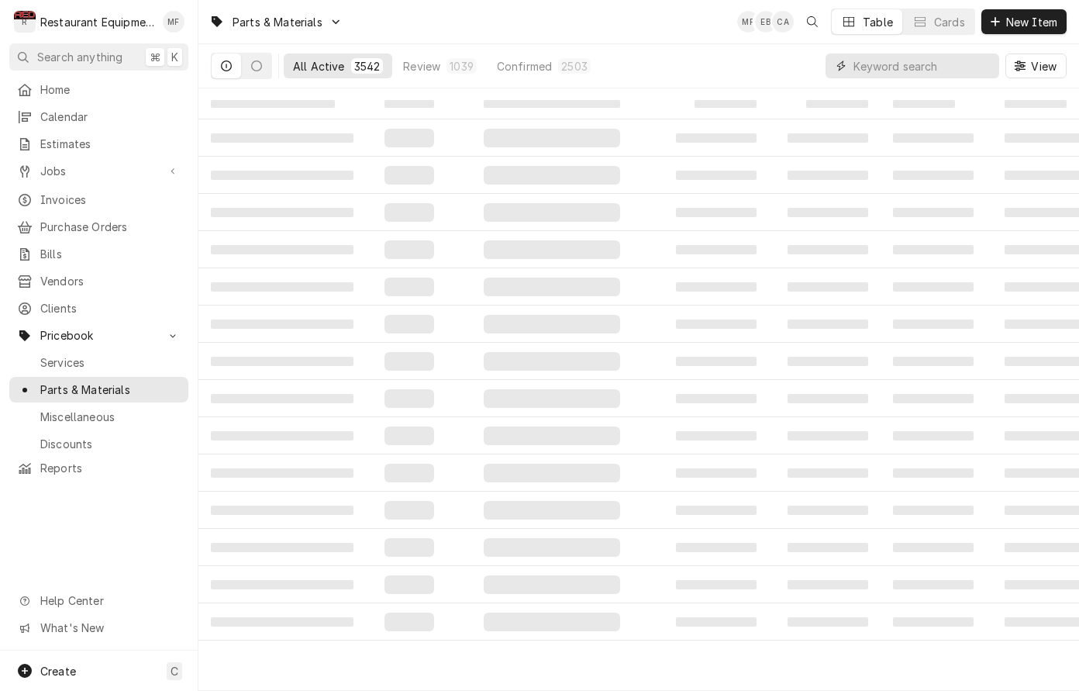
click at [957, 64] on input "Dynamic Content Wrapper" at bounding box center [923, 66] width 138 height 25
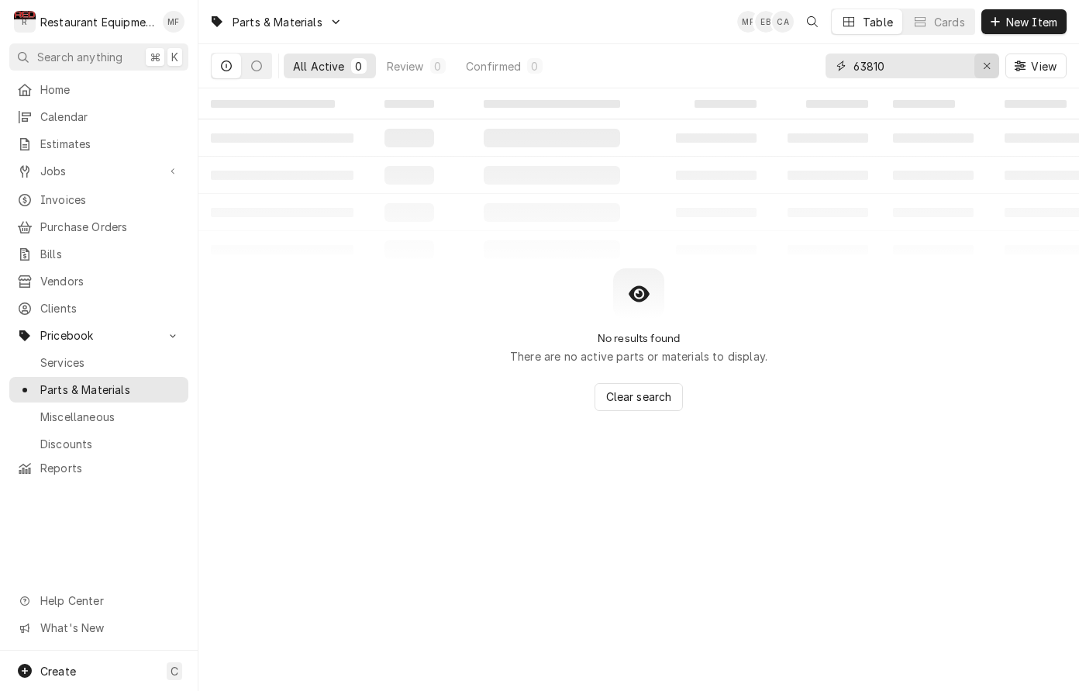
type input "63810"
click at [992, 62] on div "Erase input" at bounding box center [987, 66] width 16 height 16
click at [1030, 29] on span "New Item" at bounding box center [1031, 22] width 57 height 16
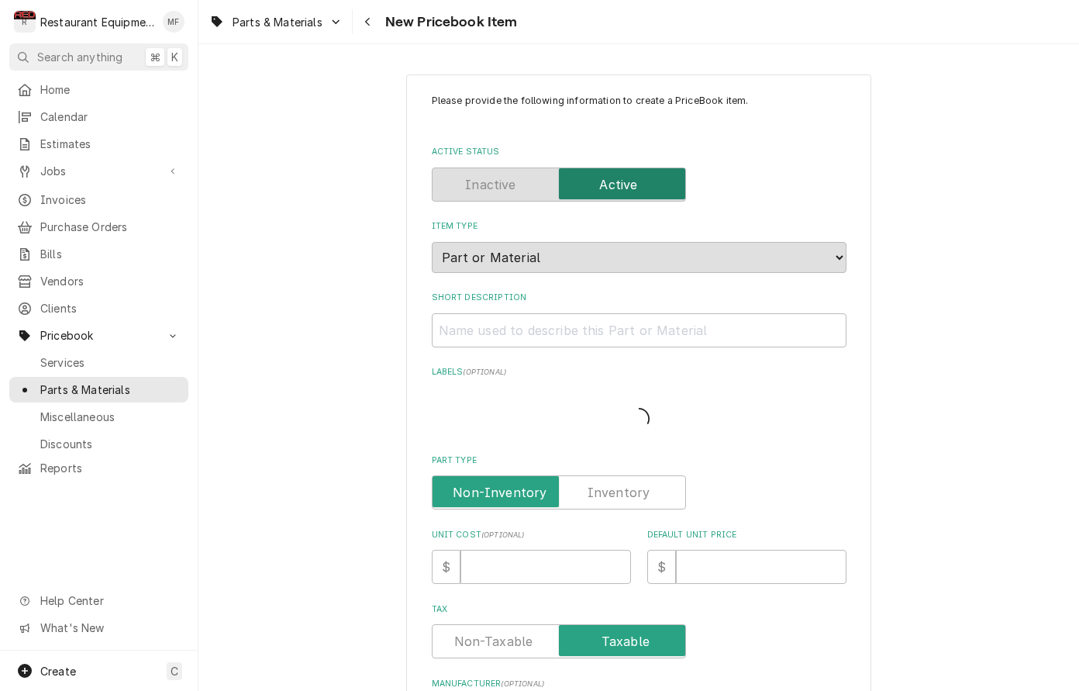
type textarea "x"
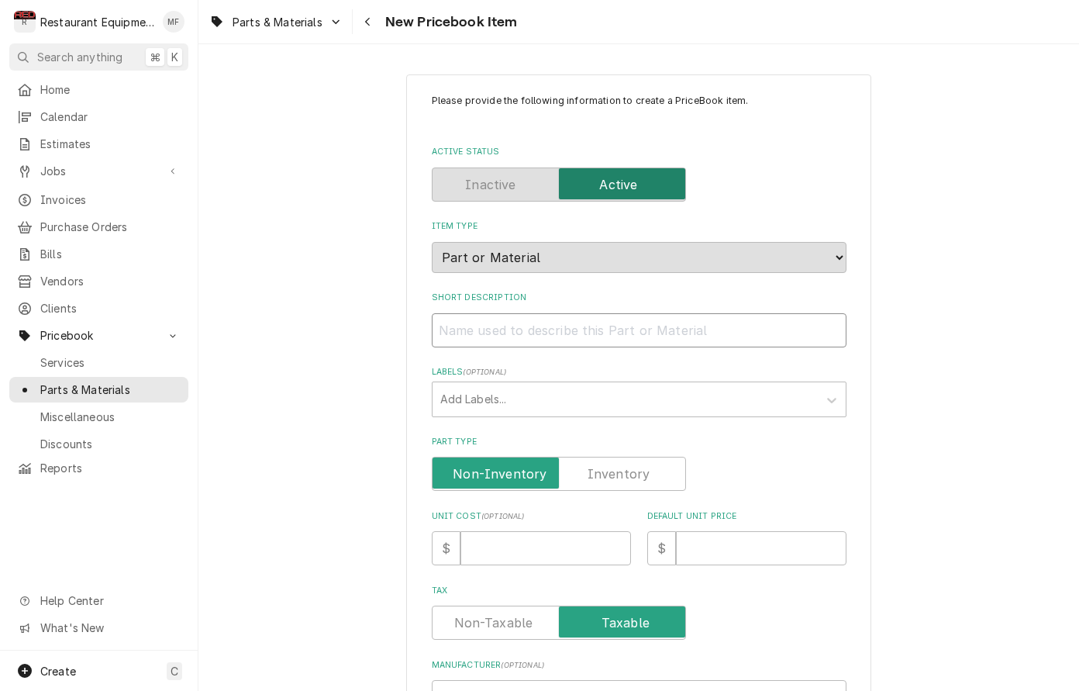
click at [680, 313] on input "Short Description" at bounding box center [639, 330] width 415 height 34
paste input "[PERSON_NAME] 63810 HANDLE, CS DOOR"
type input "[PERSON_NAME] 63810 HANDLE, CS DOOR"
type textarea "x"
drag, startPoint x: 529, startPoint y: 314, endPoint x: 427, endPoint y: 316, distance: 101.6
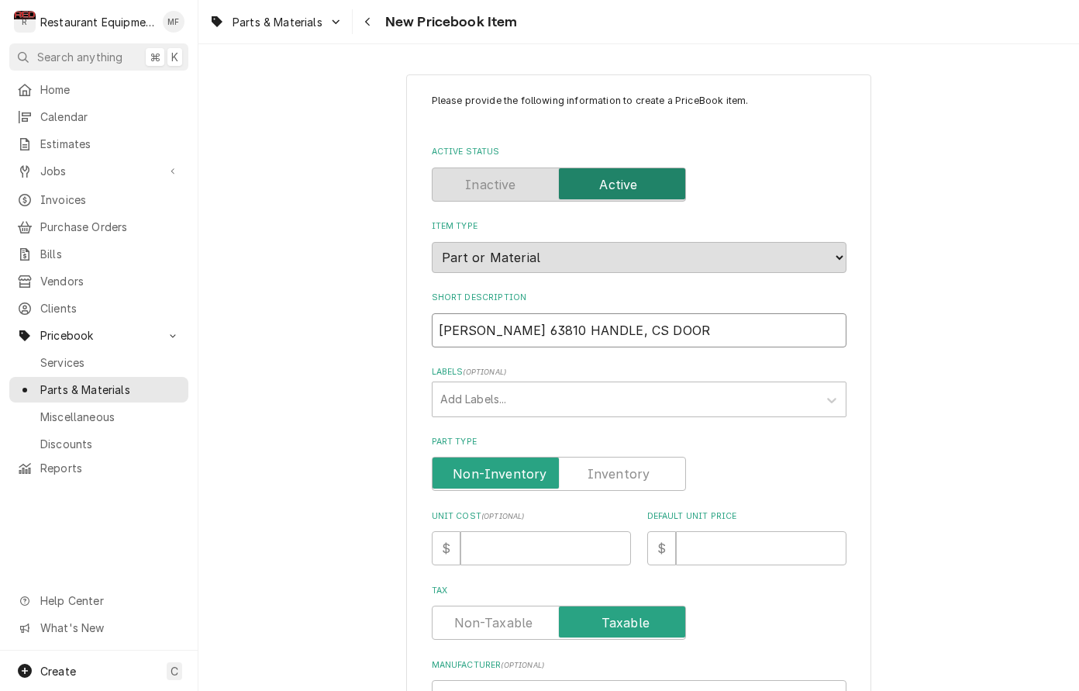
click at [427, 316] on div "Please provide the following information to create a PriceBook item. Active Sta…" at bounding box center [638, 617] width 465 height 1086
type input "HANDLE, CS DOOR"
type textarea "x"
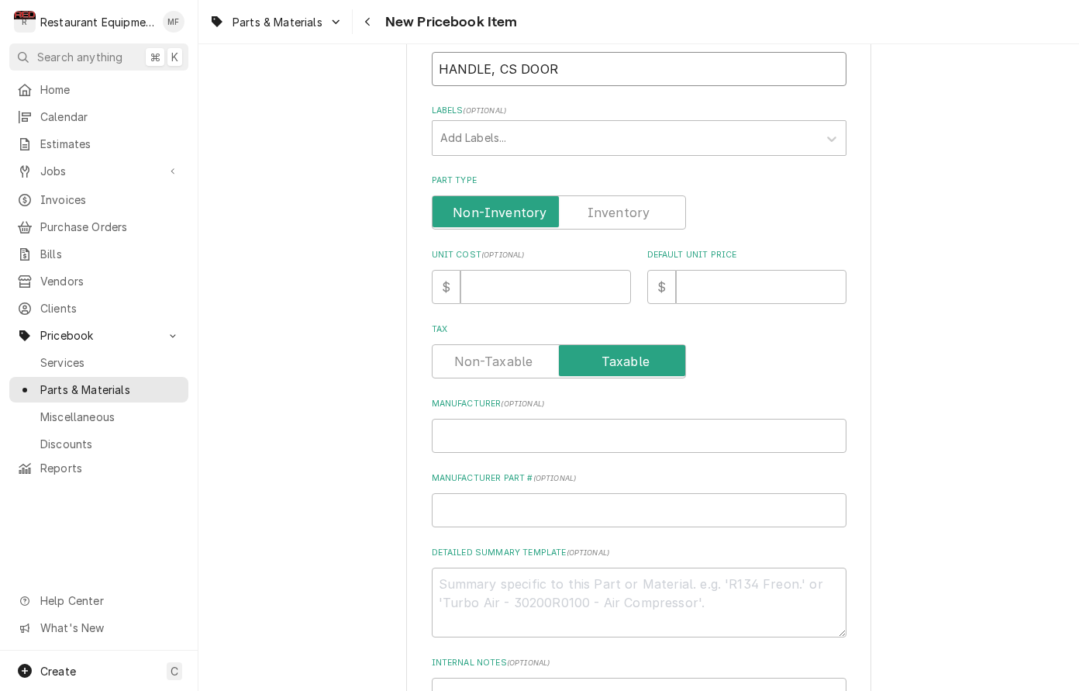
scroll to position [267, 0]
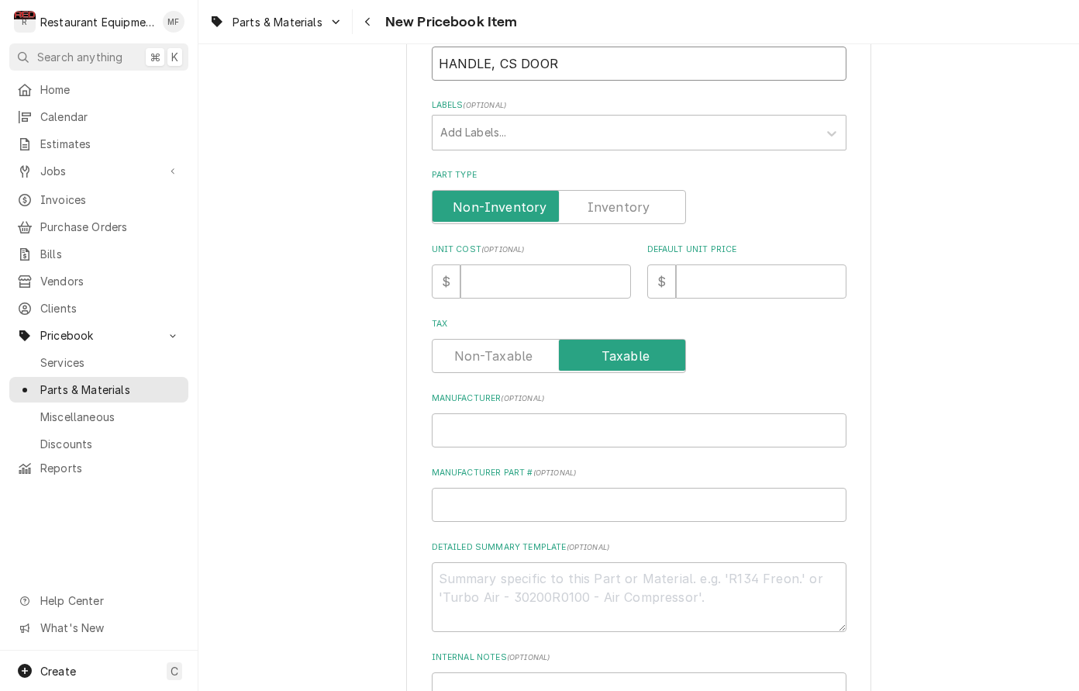
type input "HANDLE, CS DOOR"
click at [625, 413] on input "Manufacturer ( optional )" at bounding box center [639, 430] width 415 height 34
paste input "Blodgett 63810"
type input "Blodgett 63810"
type textarea "x"
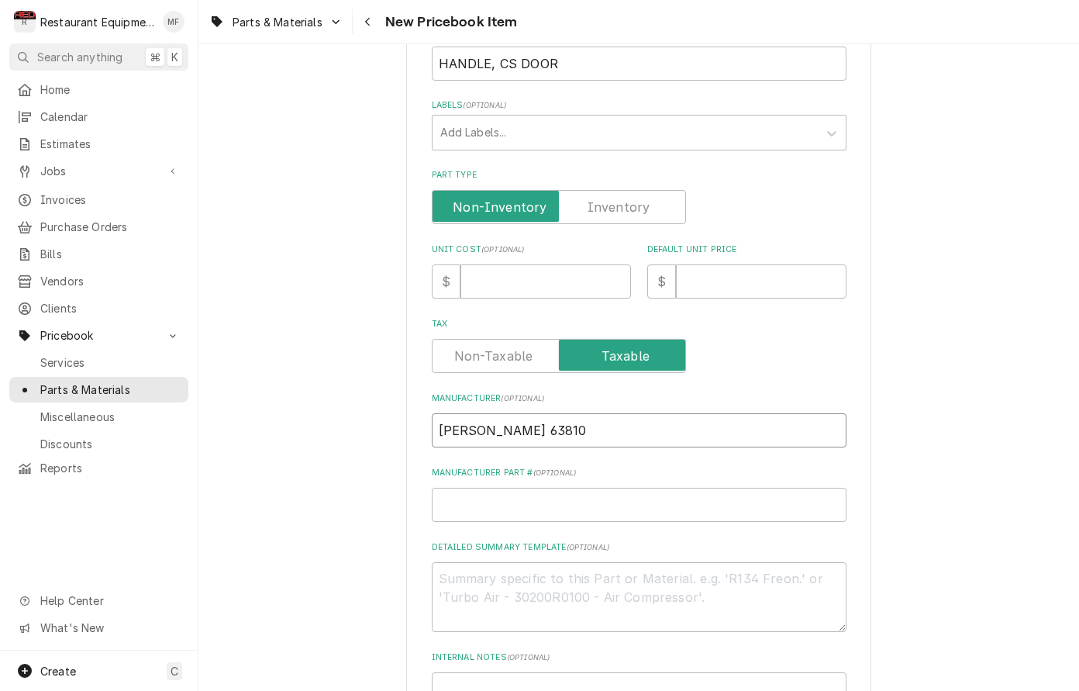
drag, startPoint x: 548, startPoint y: 413, endPoint x: 492, endPoint y: 419, distance: 56.2
click at [492, 419] on input "Blodgett 63810" at bounding box center [639, 430] width 415 height 34
type input "Blodgett"
type textarea "x"
type input "Blodgett"
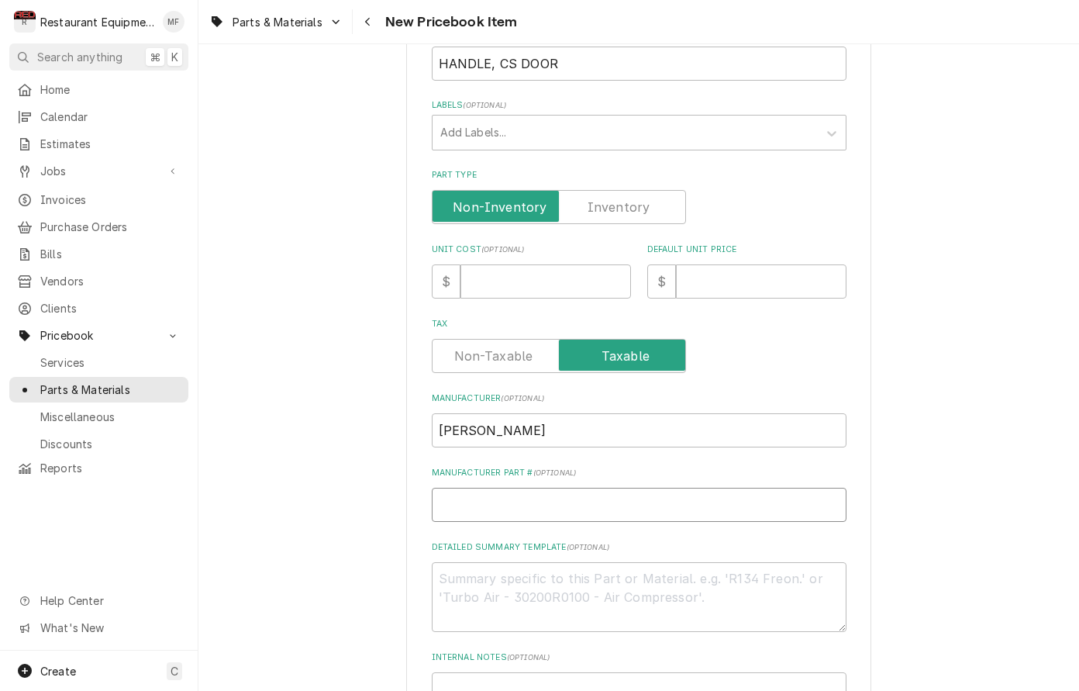
click at [588, 492] on input "Manufacturer Part # ( optional )" at bounding box center [639, 505] width 415 height 34
paste input "63810"
type input "63810"
type textarea "x"
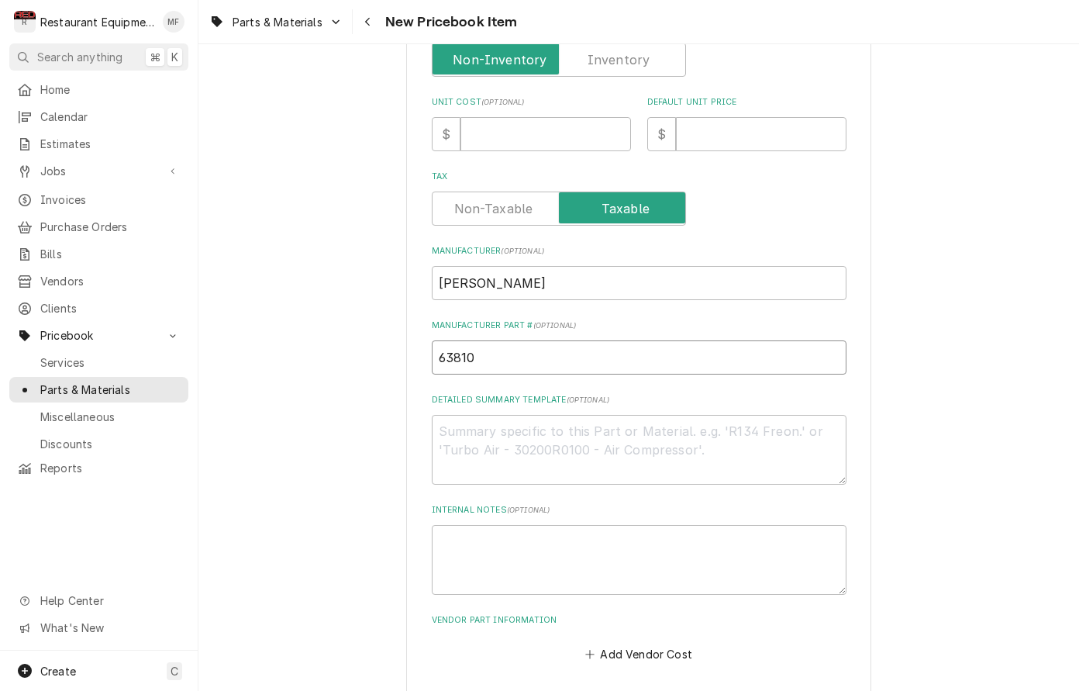
scroll to position [402, 0]
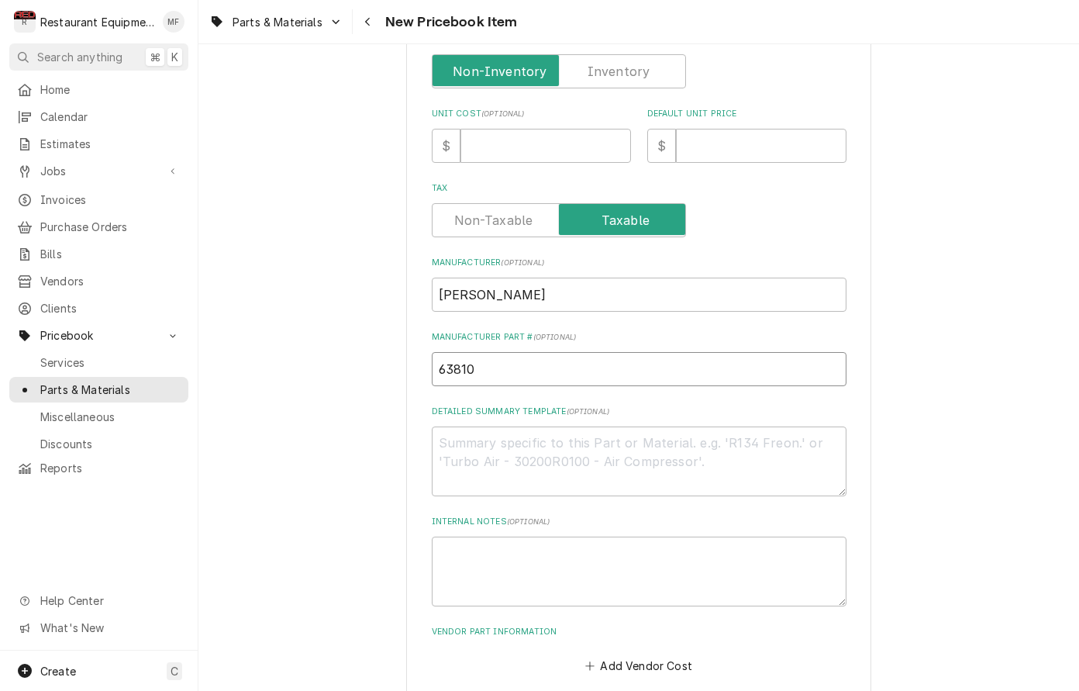
type input "63810"
click at [551, 130] on input "Unit Cost ( optional )" at bounding box center [546, 146] width 171 height 34
click at [556, 129] on input "Unit Cost ( optional )" at bounding box center [546, 146] width 171 height 34
type input "3"
type textarea "x"
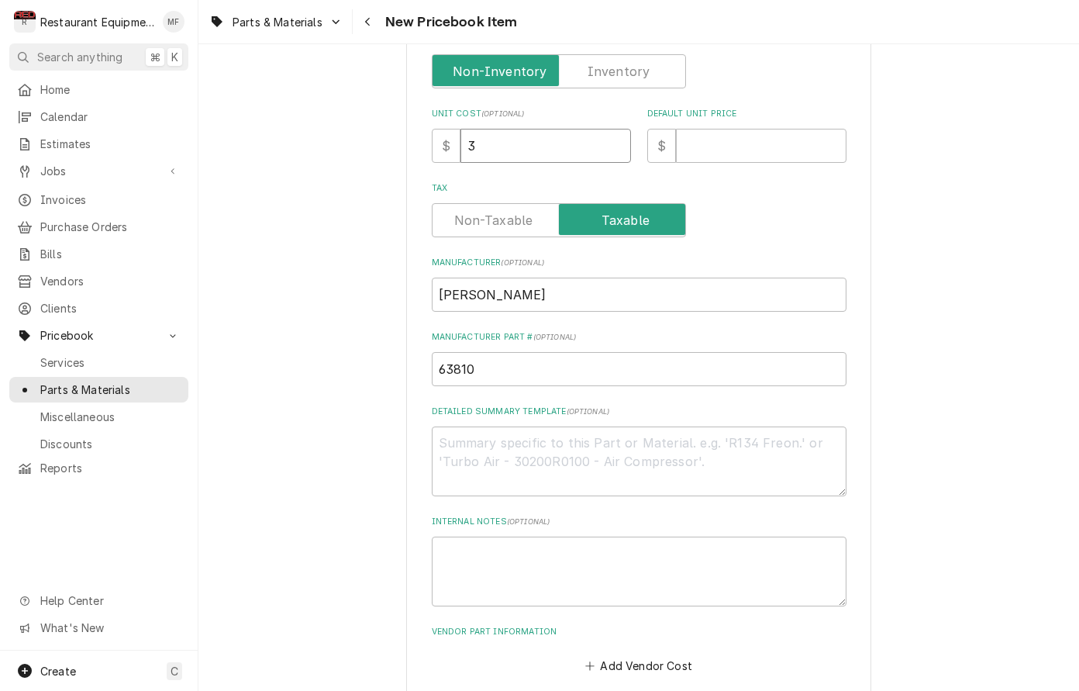
type input "35"
type textarea "x"
type input "354"
type textarea "x"
type input "354.2"
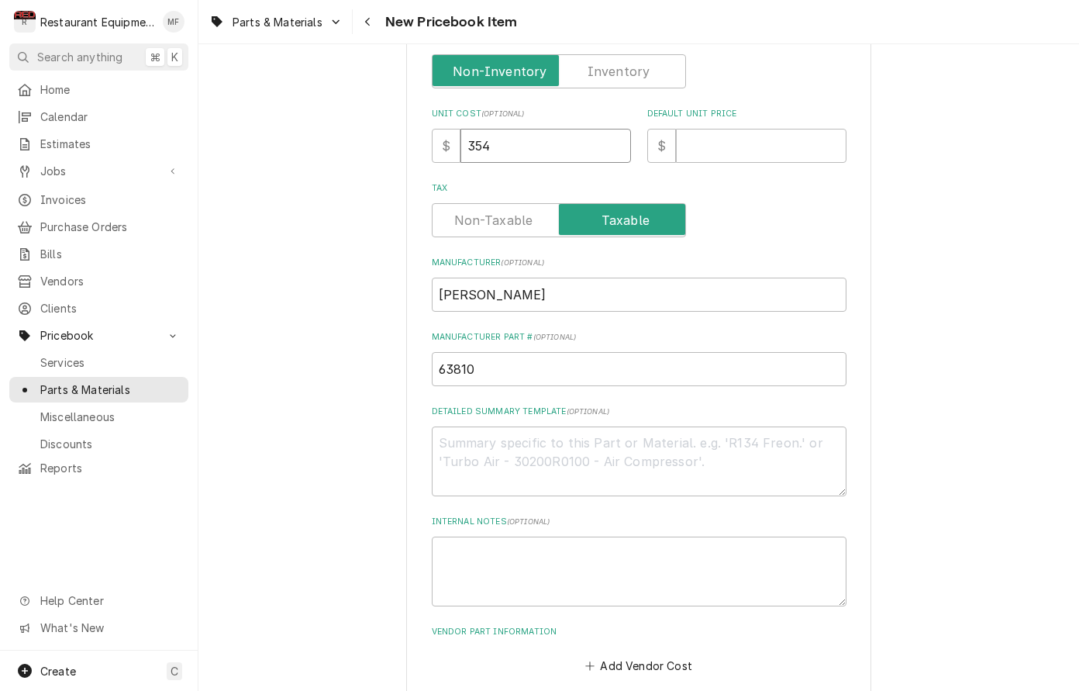
type textarea "x"
type input "354.20"
type textarea "x"
type input "354.20"
click at [699, 133] on input "Default Unit Price" at bounding box center [761, 146] width 171 height 34
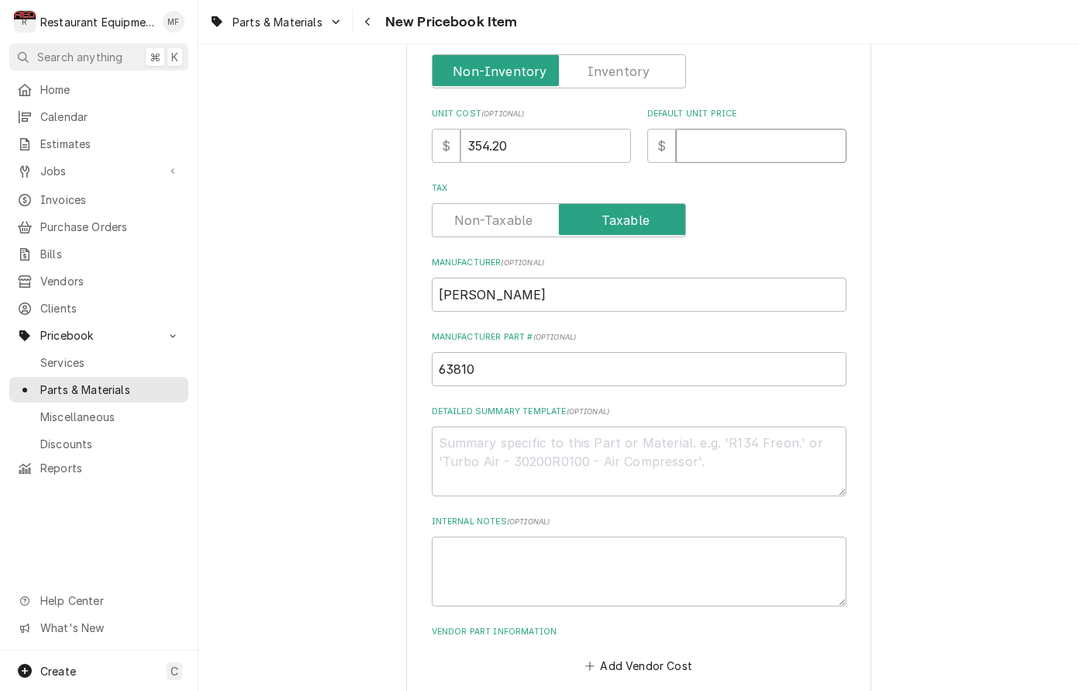
type input "5"
type textarea "x"
type input "54"
type textarea "x"
type input "541"
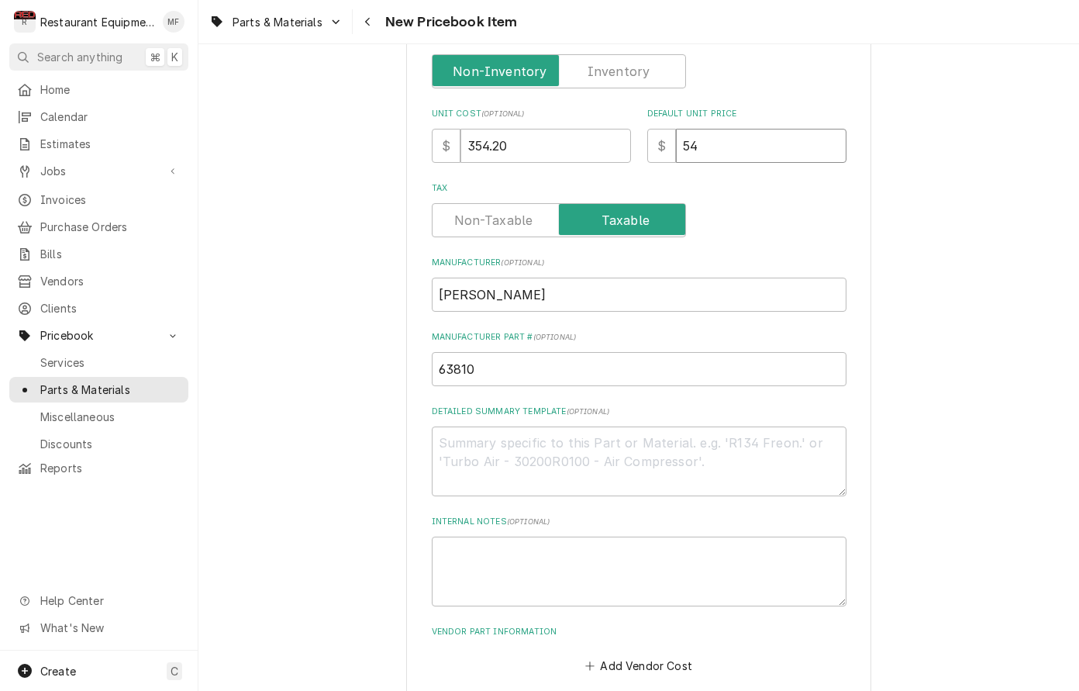
type textarea "x"
type input "541.5"
type textarea "x"
type input "541.59"
type textarea "x"
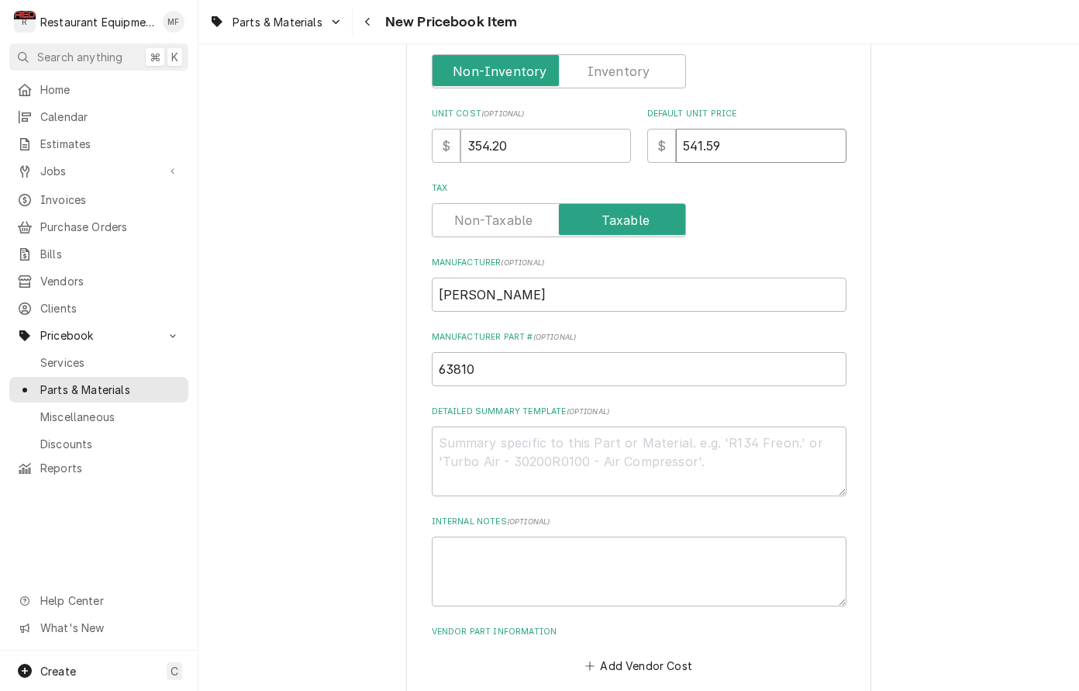
type input "541.59"
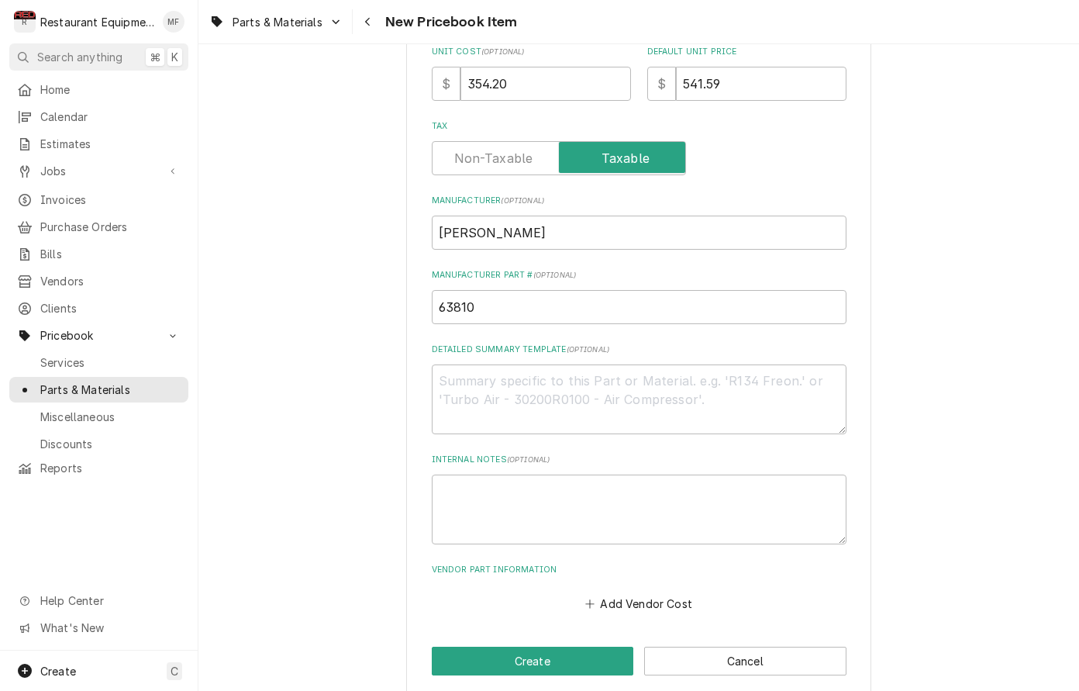
scroll to position [464, 0]
click at [665, 593] on button "Add Vendor Cost" at bounding box center [639, 604] width 112 height 22
type textarea "x"
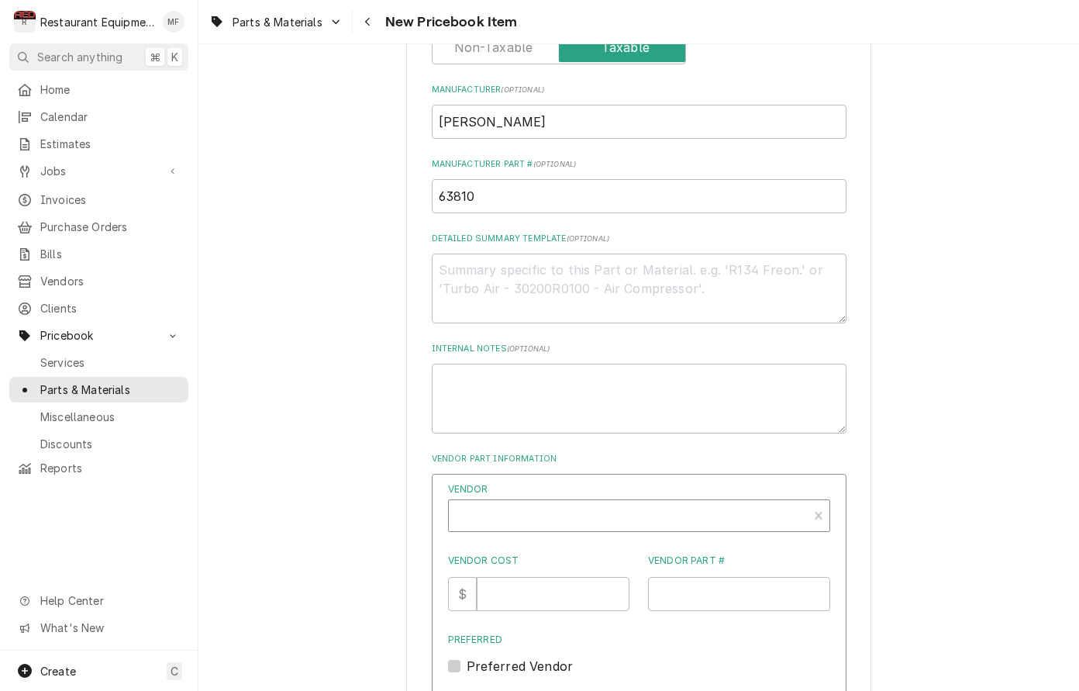
scroll to position [604, 0]
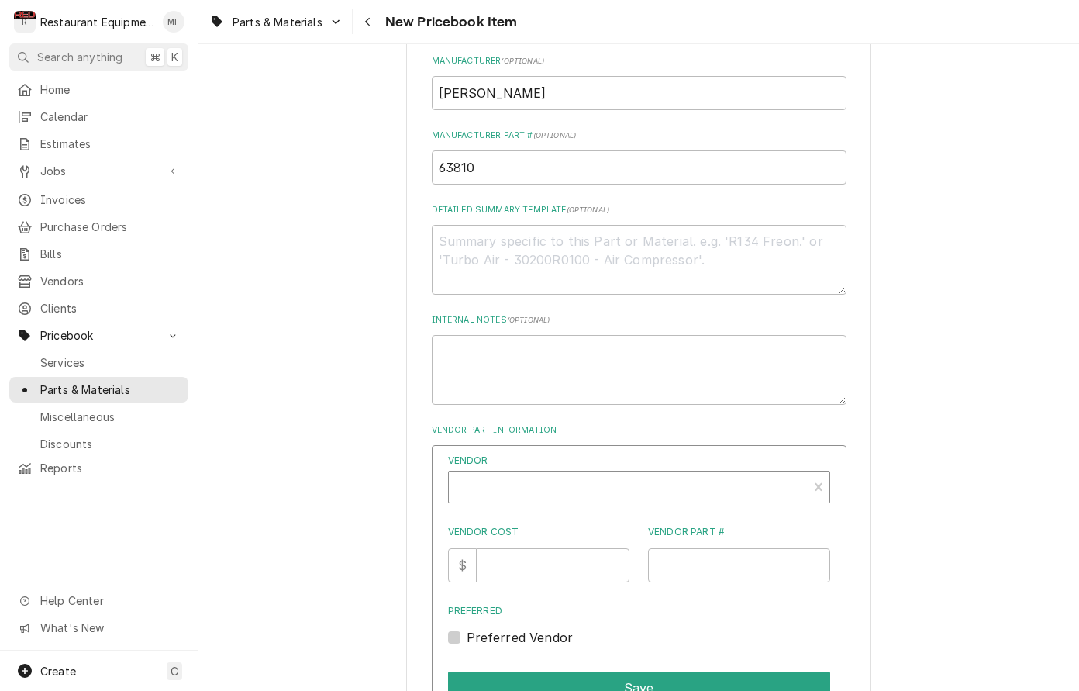
click at [642, 475] on div "Vendor" at bounding box center [628, 493] width 343 height 37
type input "parts tow"
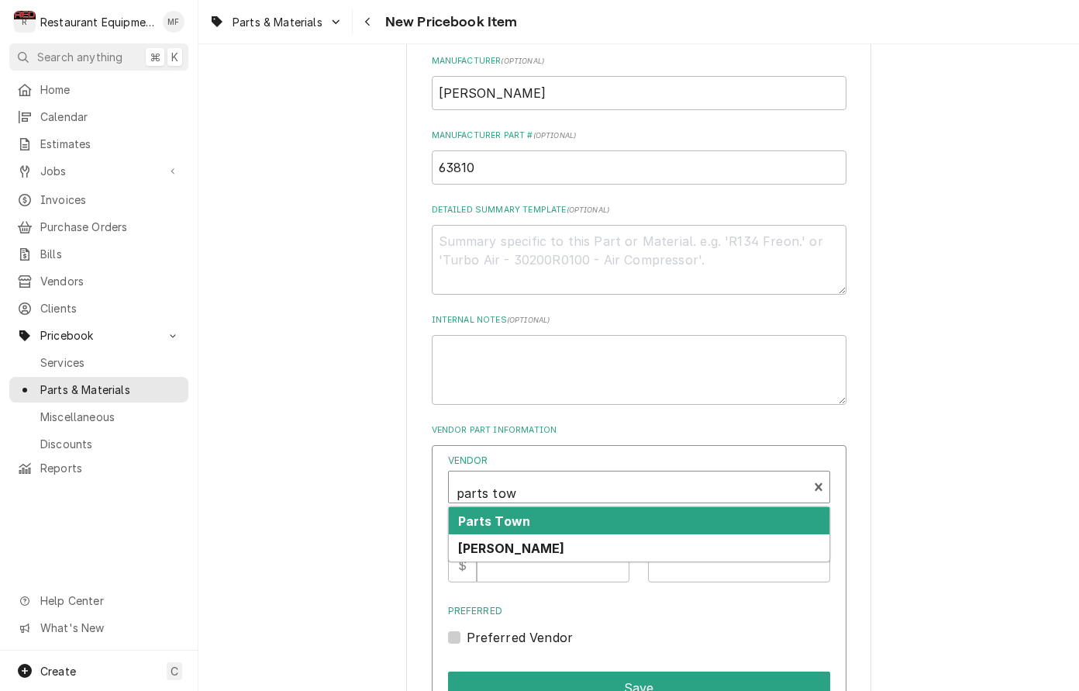
click at [580, 507] on div "Parts Town" at bounding box center [639, 520] width 381 height 27
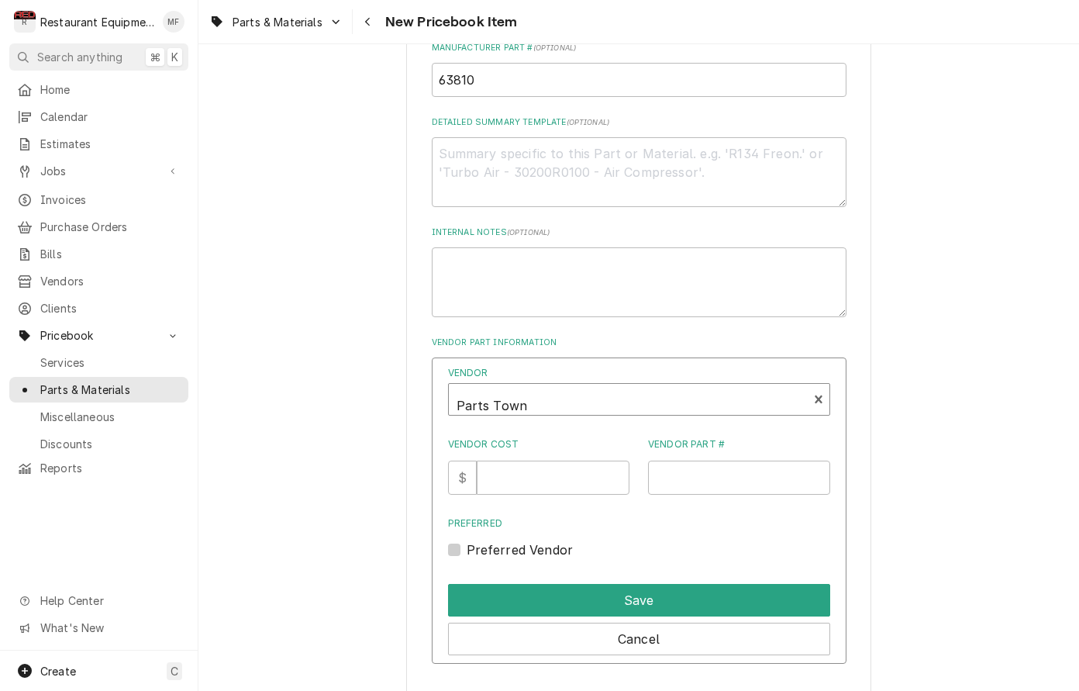
scroll to position [693, 0]
click at [558, 459] on input "Vendor Cost" at bounding box center [553, 476] width 153 height 34
type input "354.20"
click at [688, 465] on input "Vendor Part #" at bounding box center [739, 476] width 182 height 34
click at [711, 459] on input "Vendor Part #" at bounding box center [739, 476] width 182 height 34
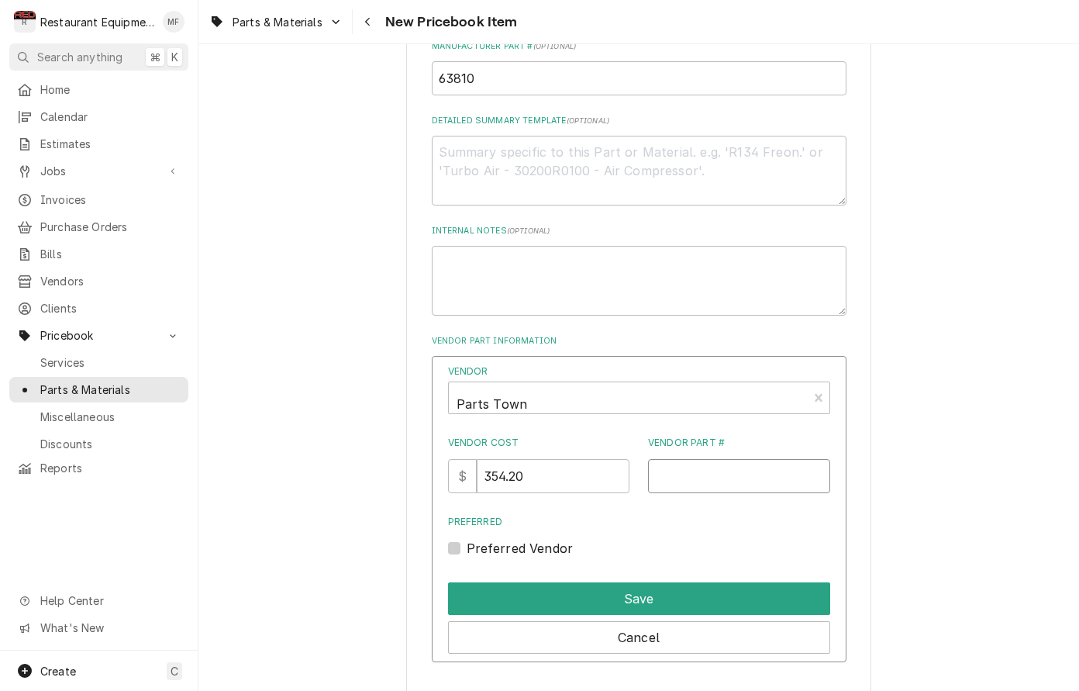
paste input "BL63810"
type input "BL63810"
click at [467, 539] on label "Preferred Vendor" at bounding box center [520, 548] width 107 height 19
click at [467, 539] on input "Preferred" at bounding box center [658, 556] width 382 height 34
checkbox input "true"
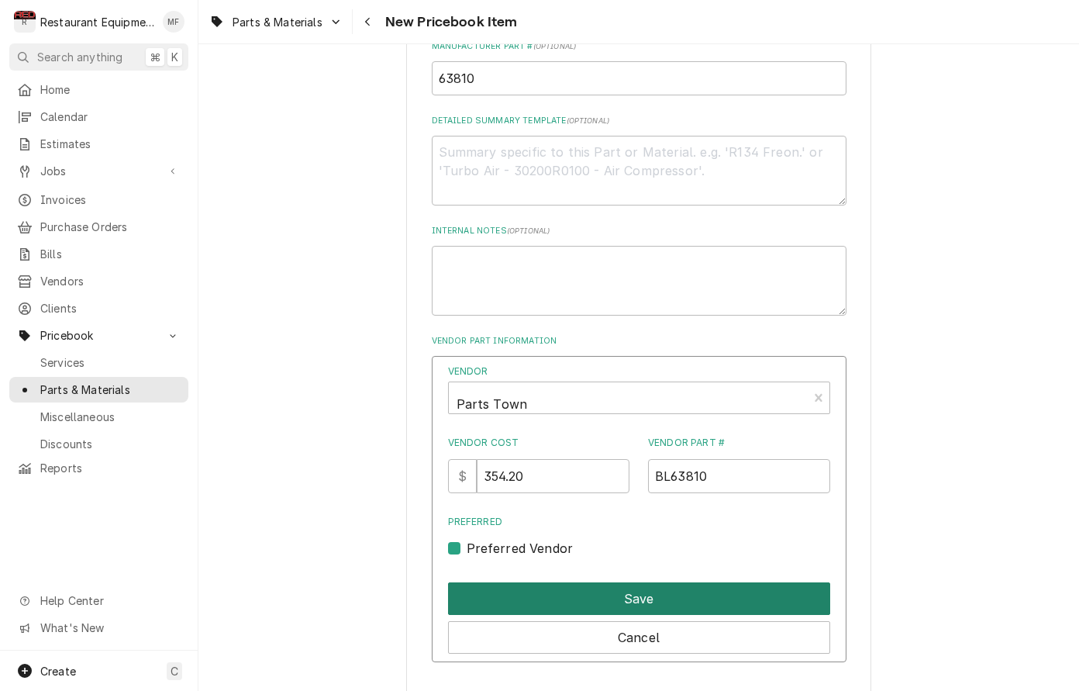
click at [620, 582] on button "Save" at bounding box center [639, 598] width 382 height 33
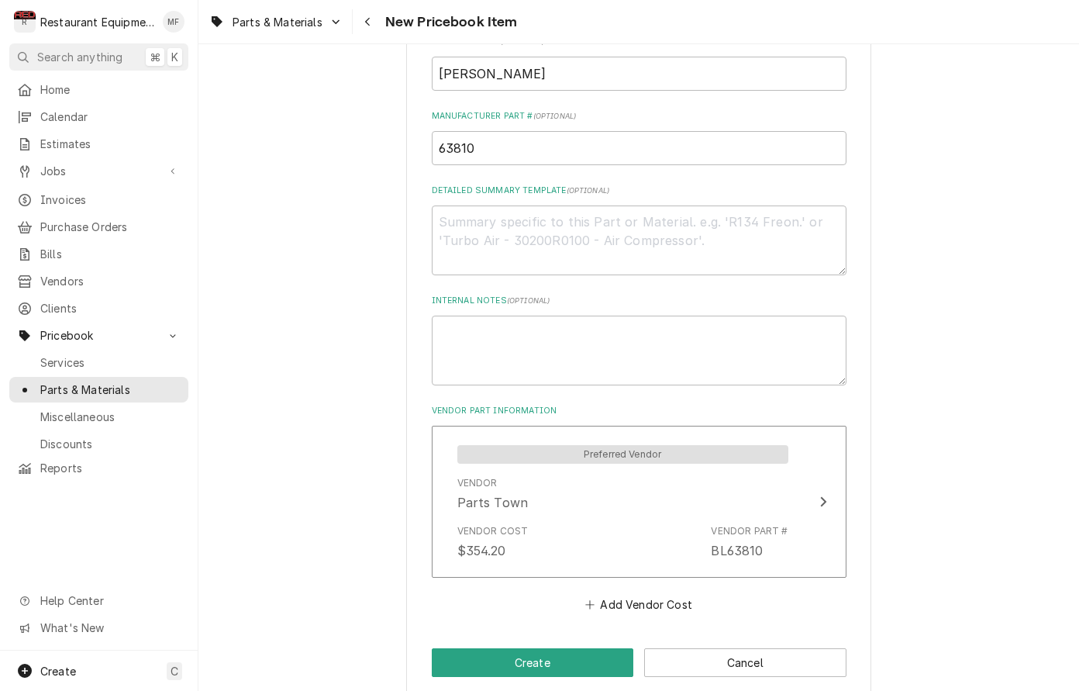
scroll to position [0, 0]
click at [603, 626] on div "Please provide the following information to create a PriceBook item. Active Sta…" at bounding box center [638, 74] width 465 height 1246
click at [602, 648] on button "Create" at bounding box center [533, 662] width 202 height 29
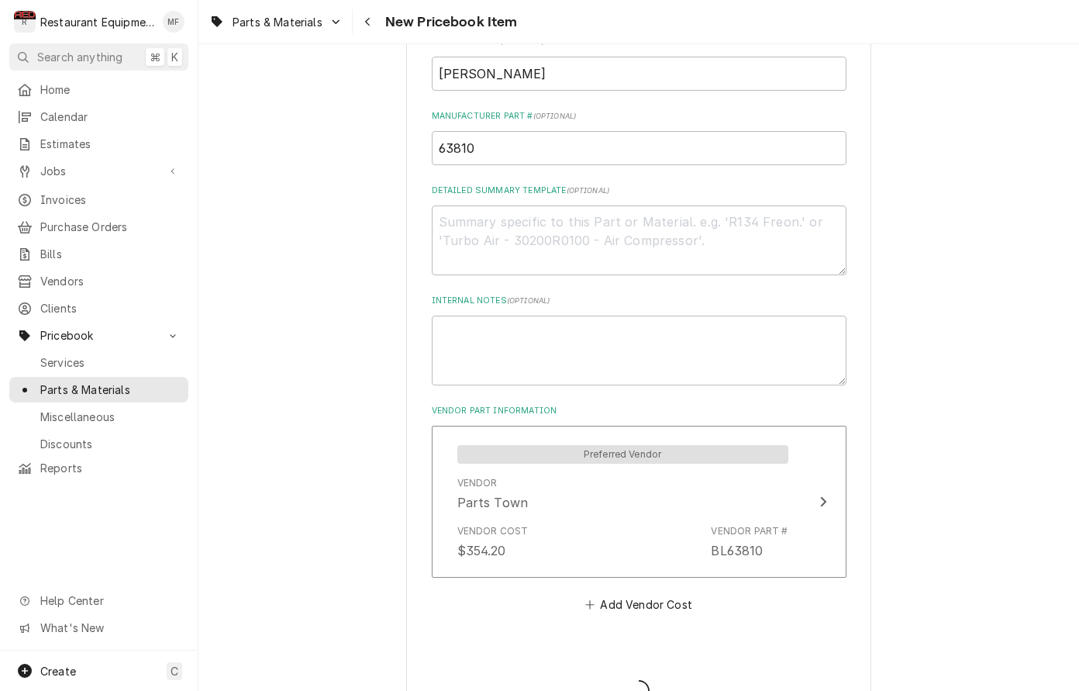
type textarea "x"
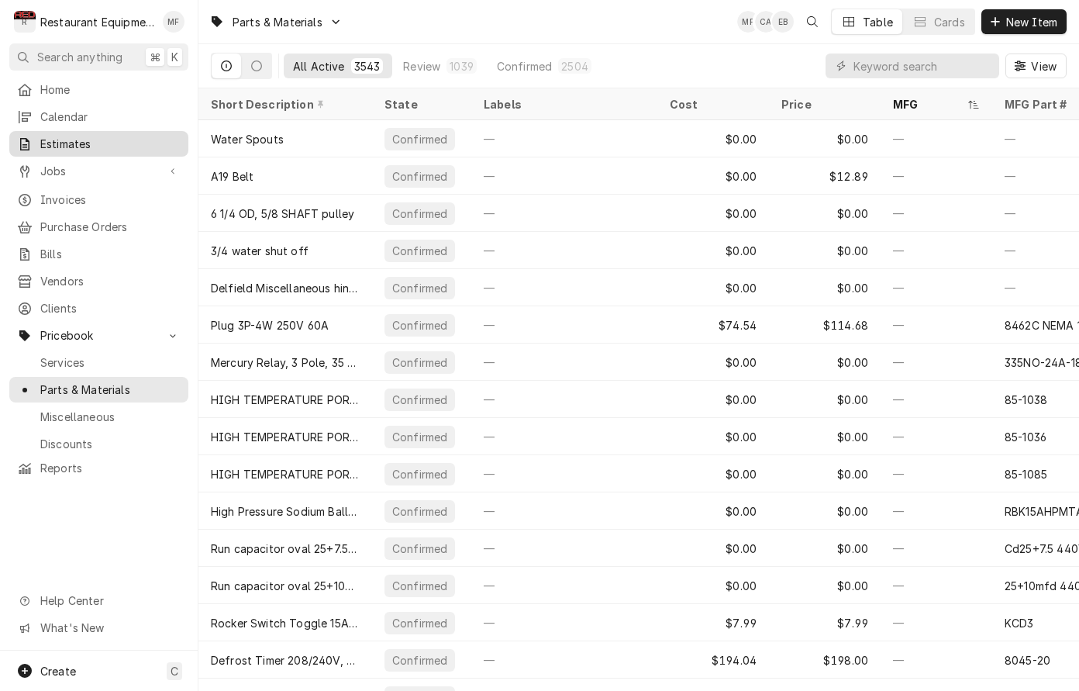
click at [163, 138] on span "Estimates" at bounding box center [110, 144] width 140 height 16
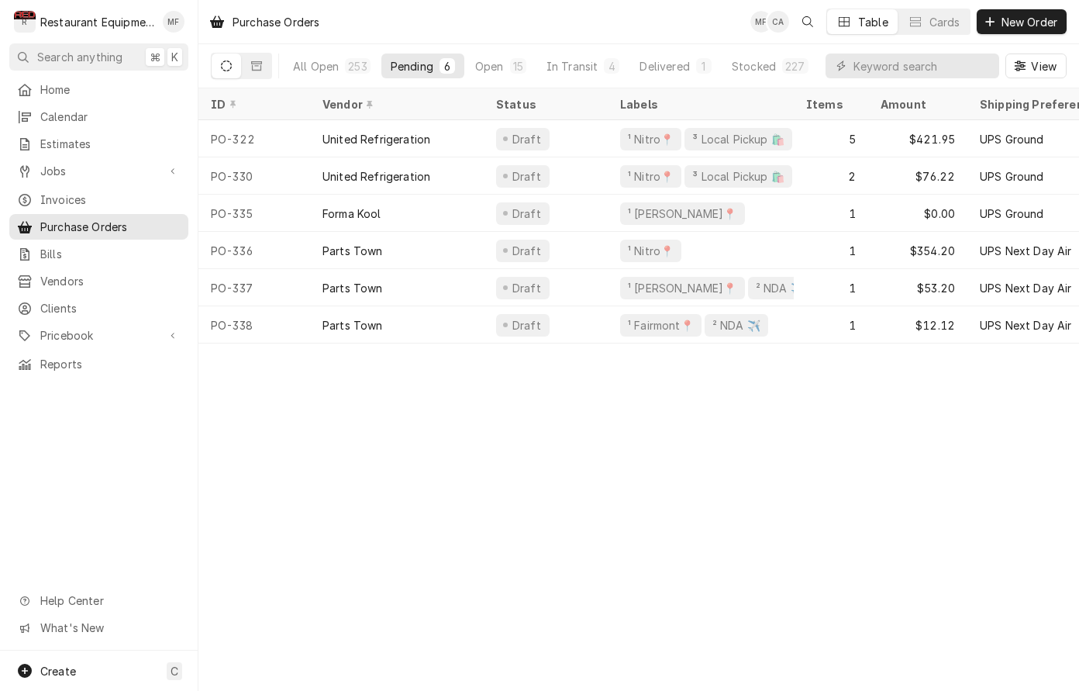
click at [885, 419] on div "Purchase Orders MF CA Table Cards New Order All Open 253 Pending 6 Open 15 In T…" at bounding box center [638, 345] width 881 height 691
click at [941, 385] on div "Purchase Orders MF CA Table Cards New Order All Open 253 Pending 6 Open 15 In T…" at bounding box center [638, 345] width 881 height 691
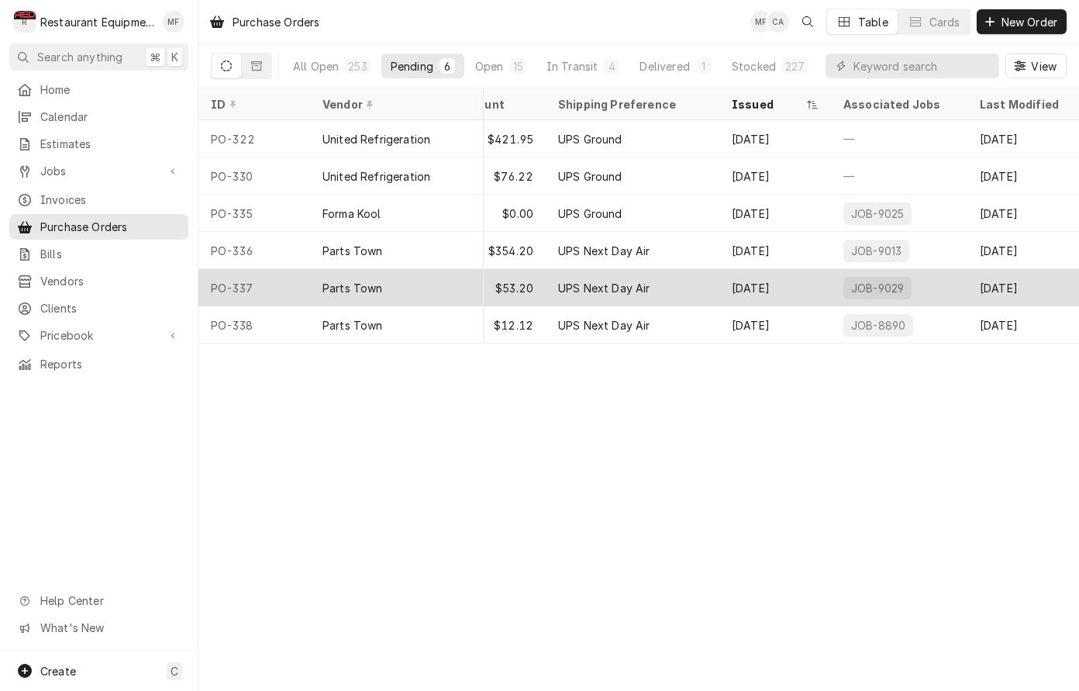
scroll to position [0, 422]
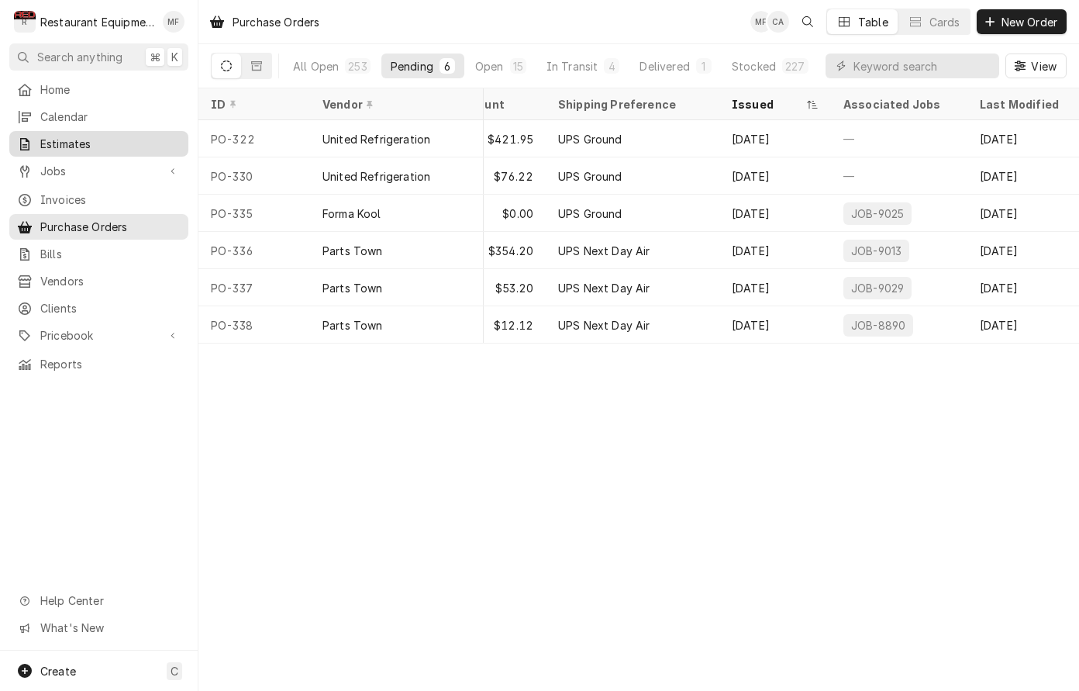
click at [133, 141] on span "Estimates" at bounding box center [110, 144] width 140 height 16
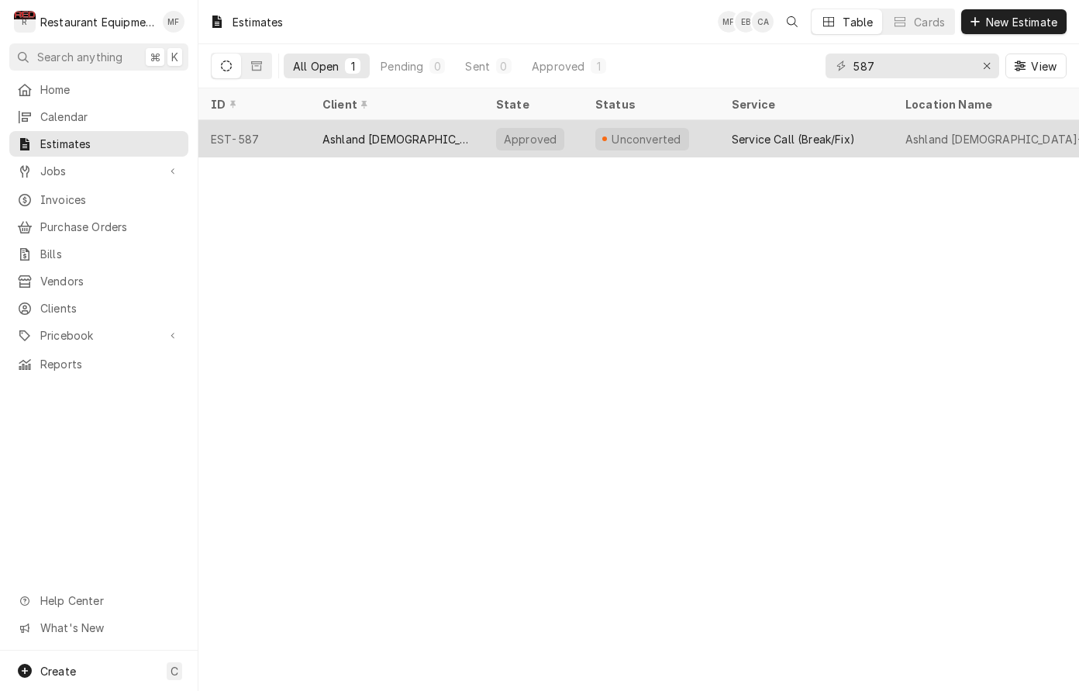
click at [772, 143] on div "Service Call (Break/Fix)" at bounding box center [793, 139] width 123 height 16
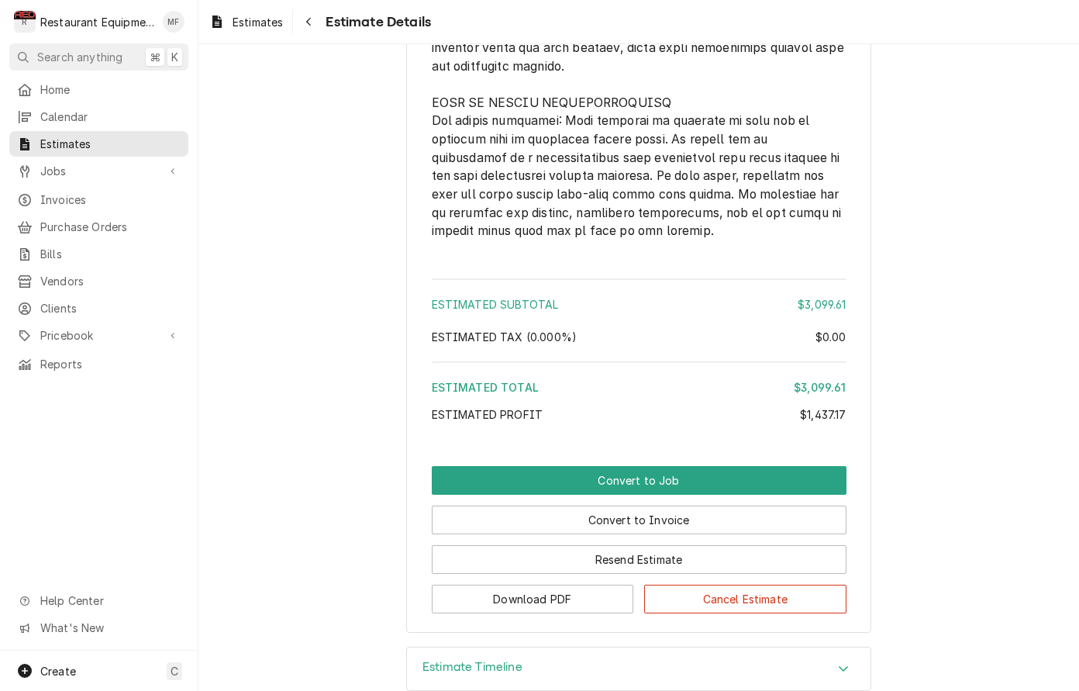
scroll to position [3340, 0]
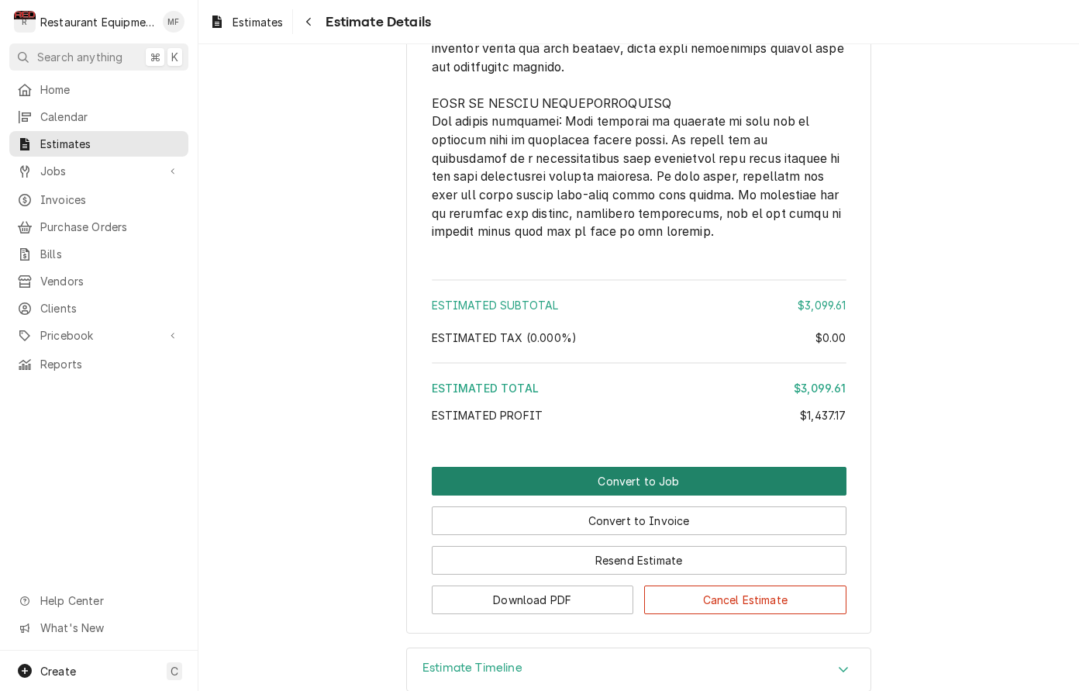
click at [823, 467] on button "Convert to Job" at bounding box center [639, 481] width 415 height 29
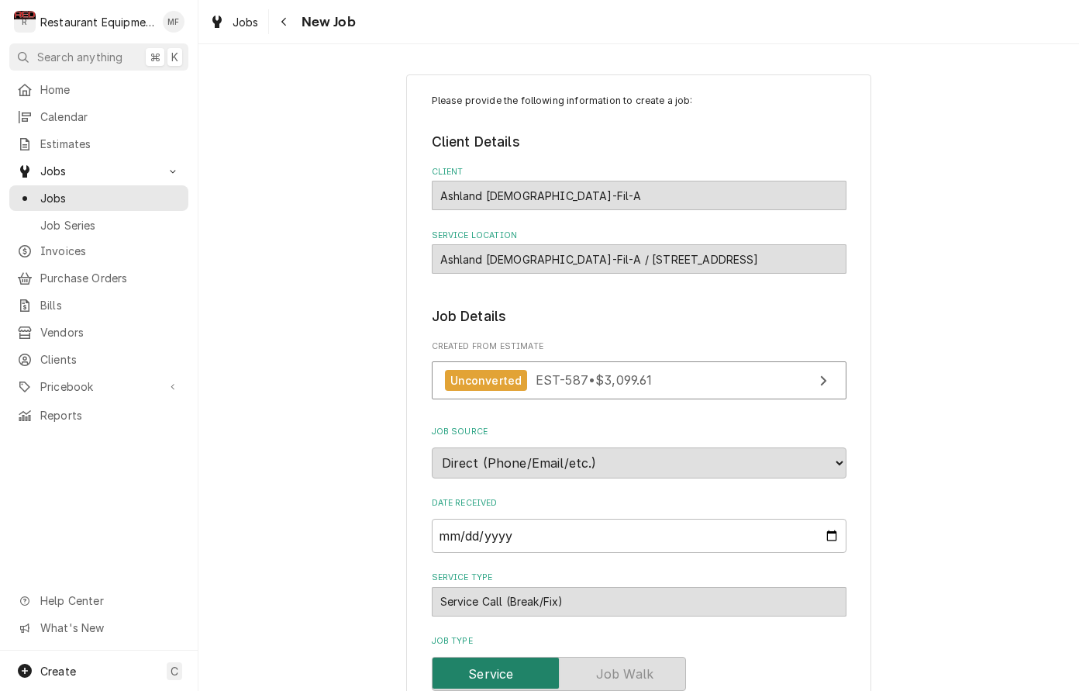
type textarea "x"
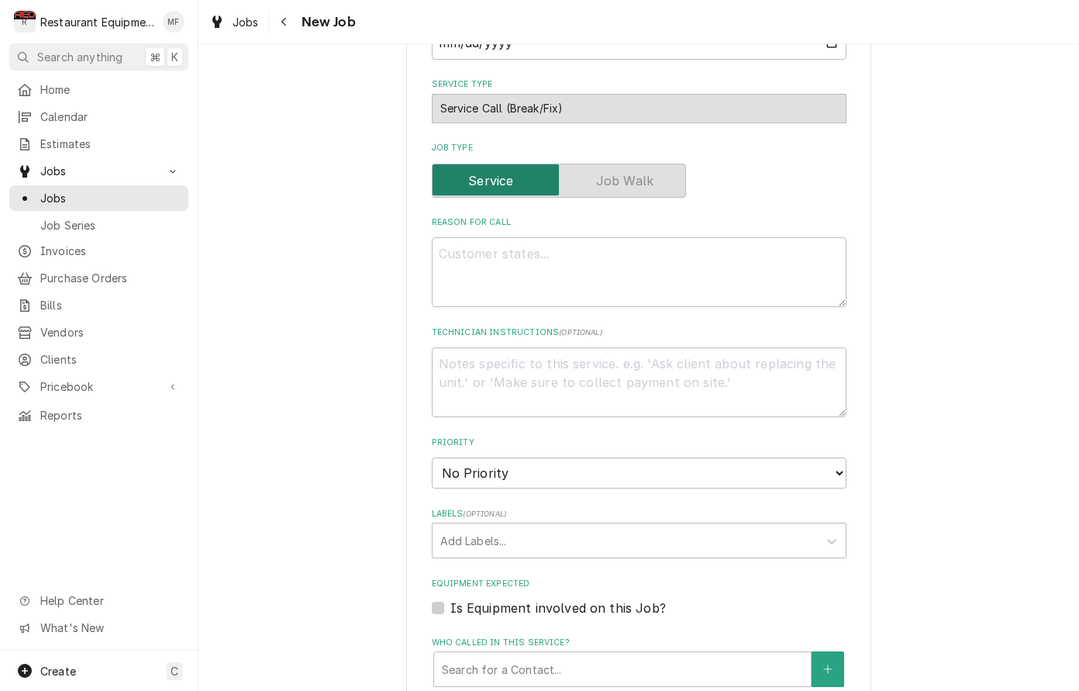
scroll to position [495, 0]
drag, startPoint x: 810, startPoint y: 432, endPoint x: 795, endPoint y: 441, distance: 18.1
click at [810, 434] on div "Priority No Priority Urgent High Medium Low" at bounding box center [639, 460] width 415 height 52
select select "3"
click at [792, 524] on div "Labels" at bounding box center [625, 538] width 370 height 28
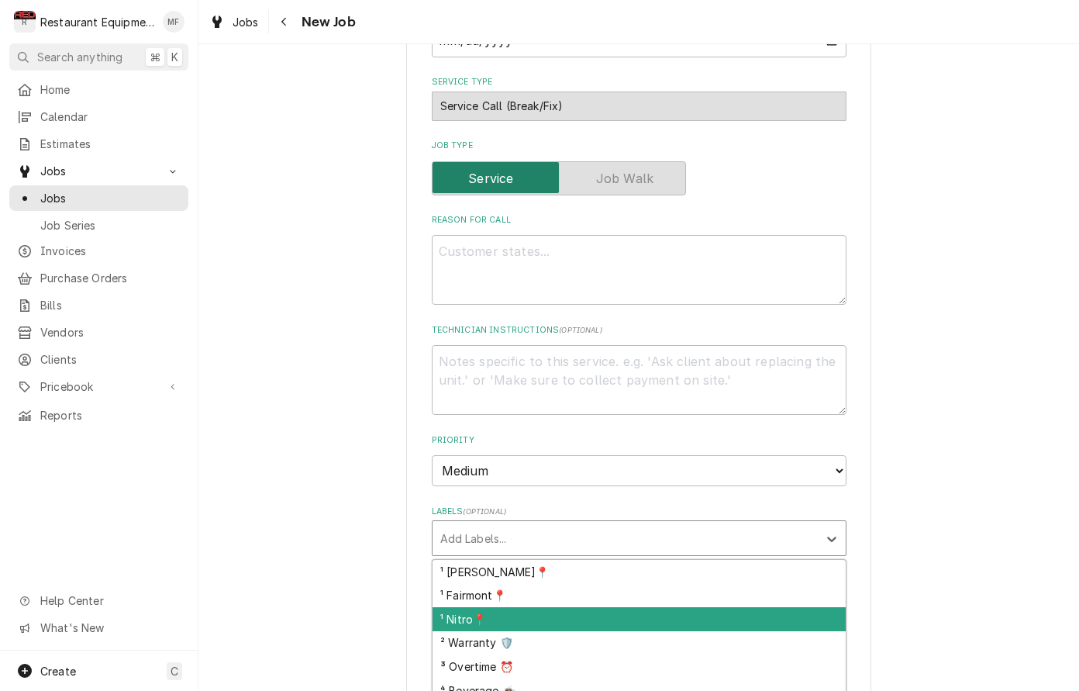
click at [764, 607] on div "¹ Nitro📍" at bounding box center [639, 619] width 413 height 24
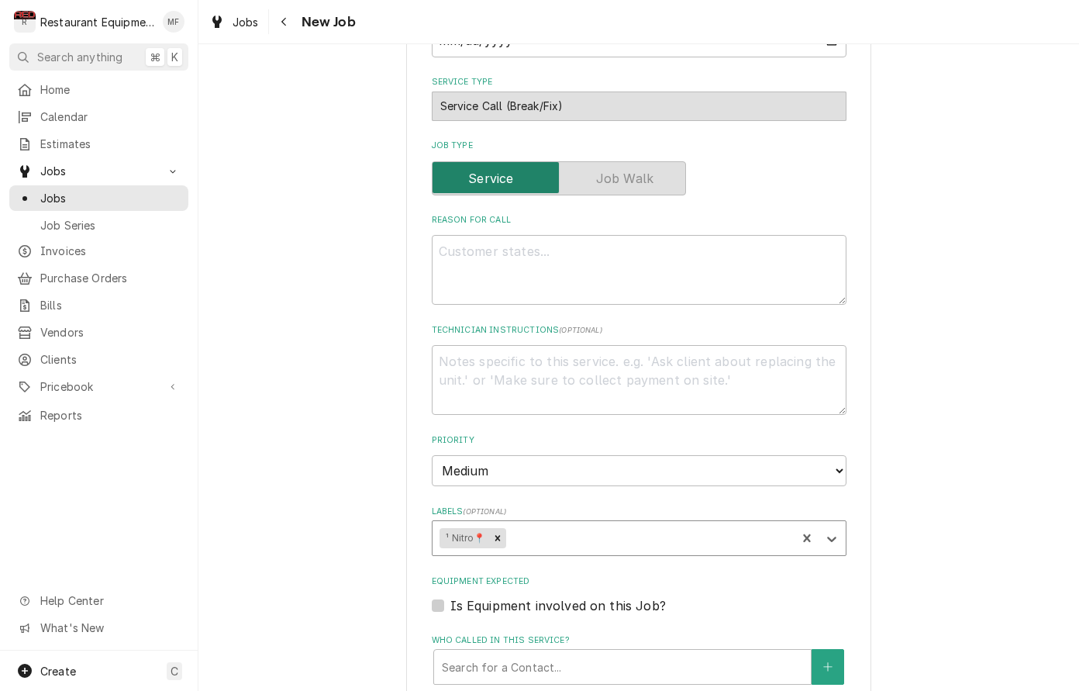
click at [737, 524] on div "Labels" at bounding box center [649, 538] width 280 height 28
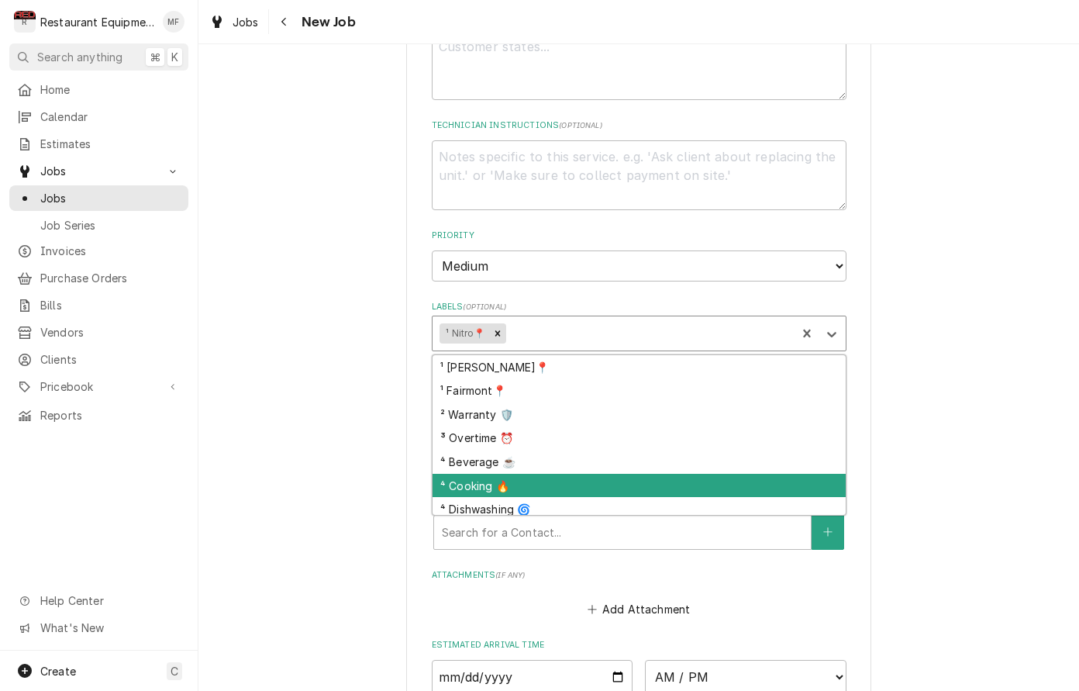
scroll to position [701, 0]
click at [706, 473] on div "⁴ Cooking 🔥" at bounding box center [639, 485] width 413 height 24
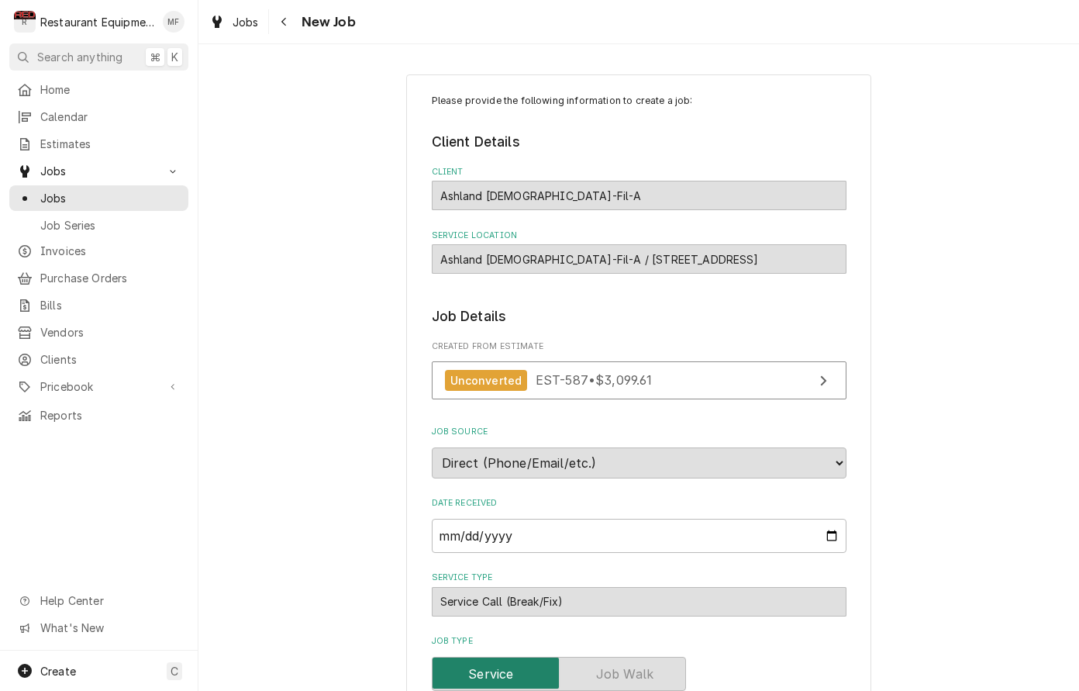
scroll to position [0, 0]
click at [231, 3] on div "Jobs New Job" at bounding box center [638, 21] width 881 height 43
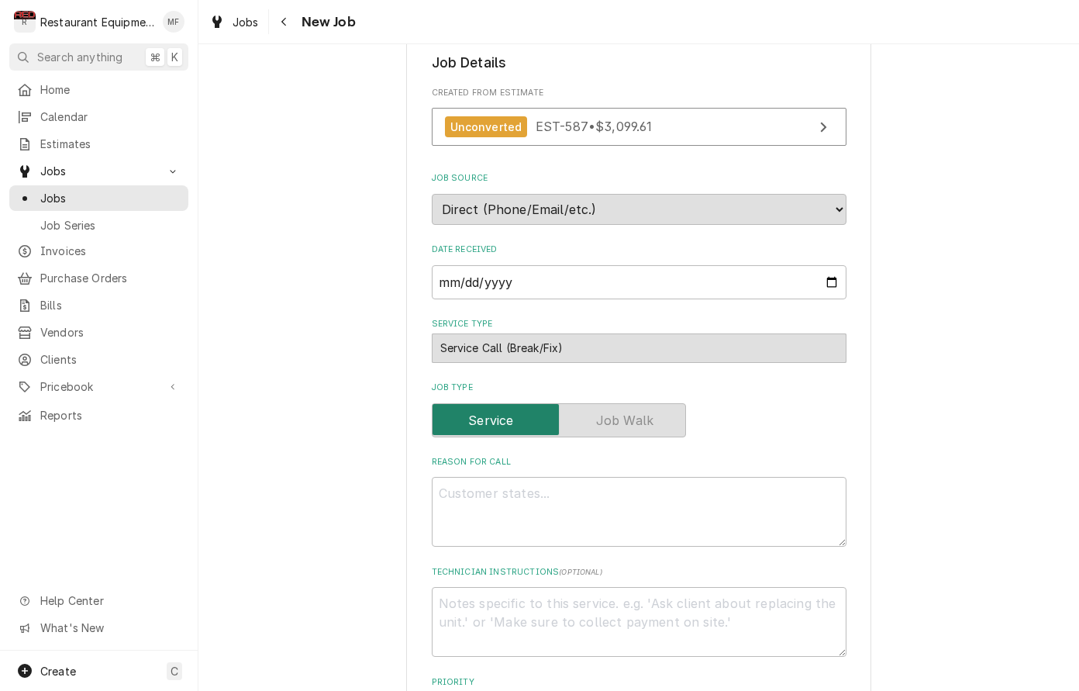
scroll to position [269, 0]
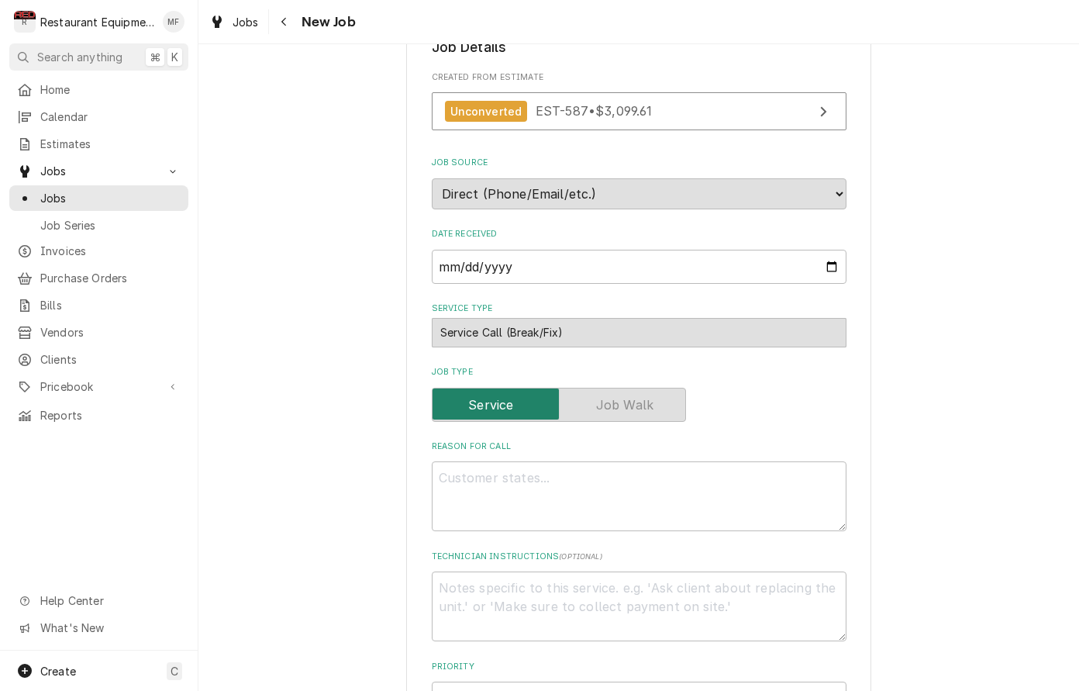
click at [781, 318] on div "Service Call (Break/Fix) Service Type 🛠️" at bounding box center [639, 332] width 415 height 29
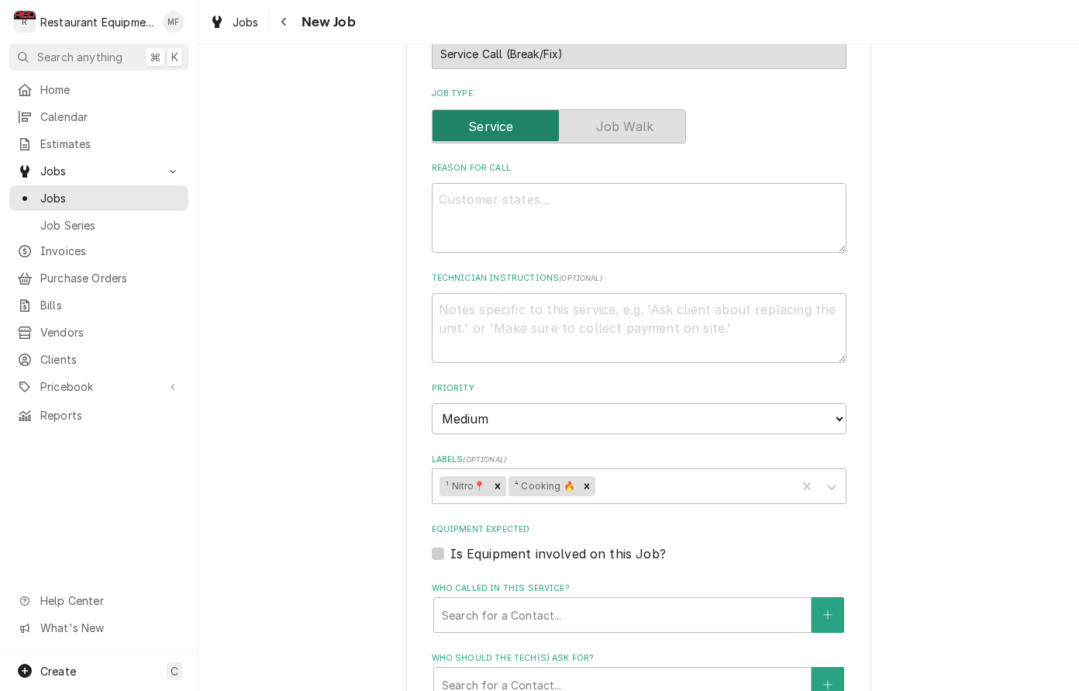
scroll to position [547, 0]
click at [623, 210] on textarea "Reason For Call" at bounding box center [639, 219] width 415 height 70
paste textarea "00934373-1 Asset Information: Brand/Asset Group/Model: Garland CXPB12-0003 Seri…"
type textarea "x"
type textarea "00934373-1 Asset Information: Brand/Asset Group/Model: Garland CXPB12-0003 Seri…"
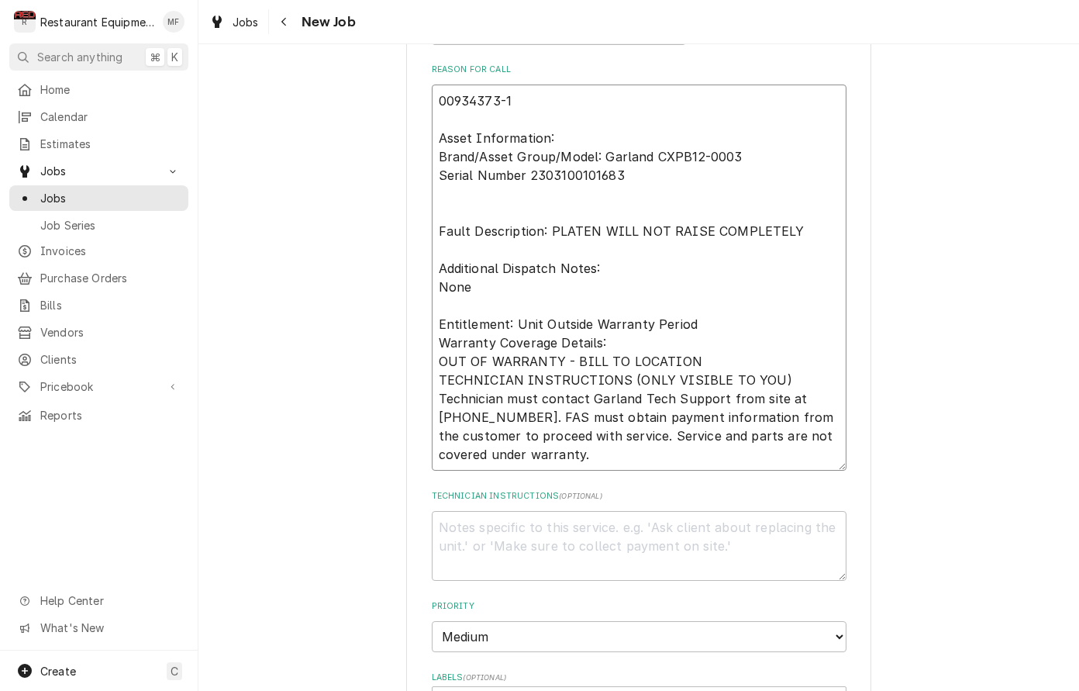
scroll to position [647, 0]
drag, startPoint x: 440, startPoint y: 380, endPoint x: 584, endPoint y: 449, distance: 159.9
click at [584, 449] on textarea "00934373-1 Asset Information: Brand/Asset Group/Model: Garland CXPB12-0003 Seri…" at bounding box center [639, 277] width 415 height 386
type textarea "x"
type textarea "00934373-1 Asset Information: Brand/Asset Group/Model: Garland CXPB12-0003 Seri…"
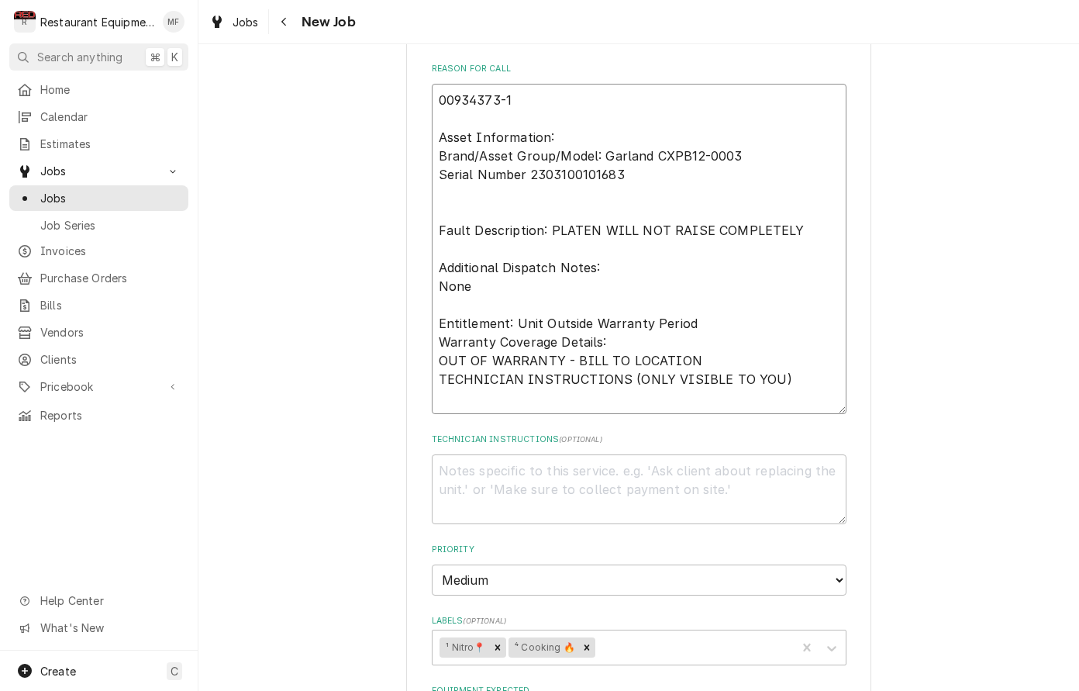
type textarea "x"
type textarea "00934373-1 Asset Information: Brand/Asset Group/Model: Garland CXPB12-0003 Seri…"
click at [602, 465] on textarea "Technician Instructions ( optional )" at bounding box center [639, 489] width 415 height 70
paste textarea "Technician must contact Garland Tech Support from site at 844-724-2273. FAS mus…"
type textarea "x"
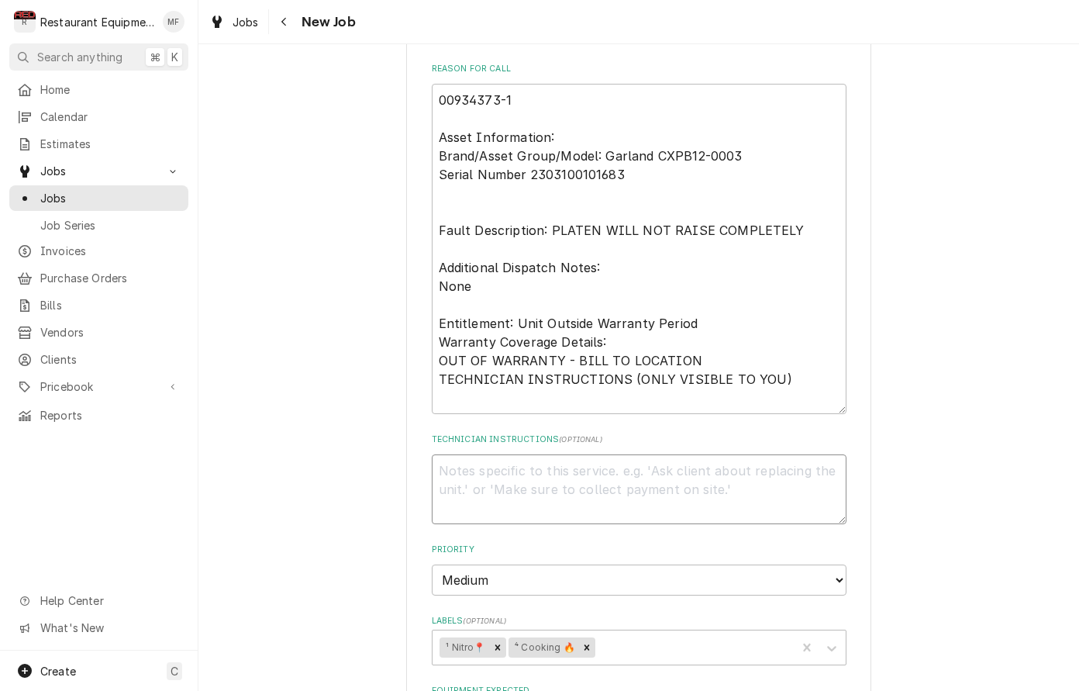
type textarea "Technician must contact Garland Tech Support from site at 844-724-2273. FAS mus…"
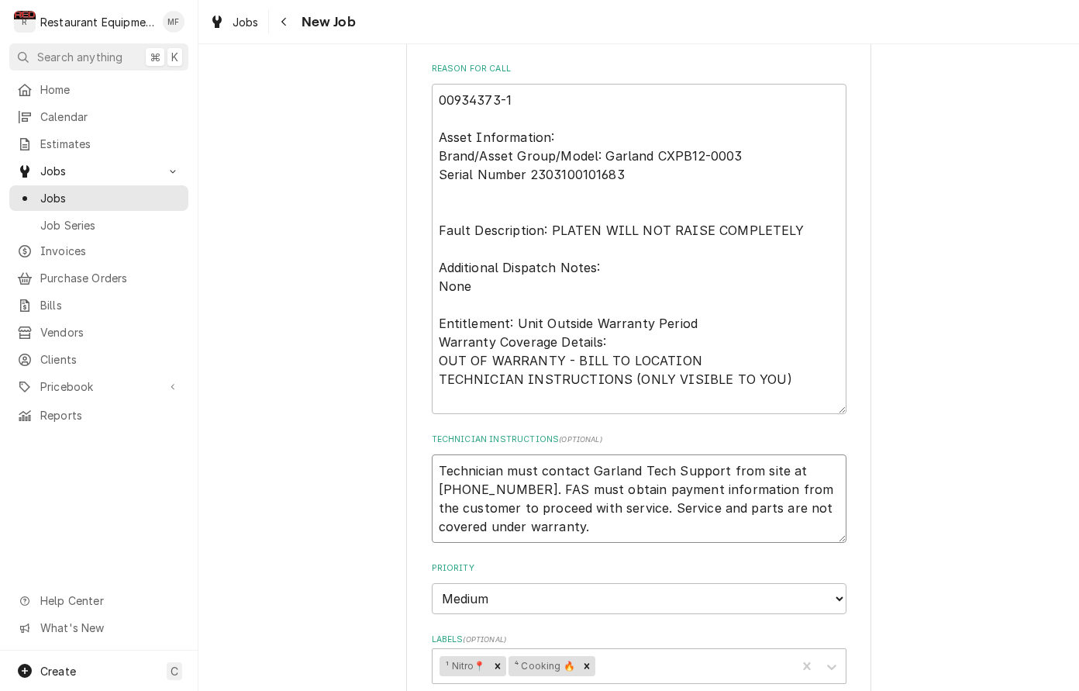
type textarea "x"
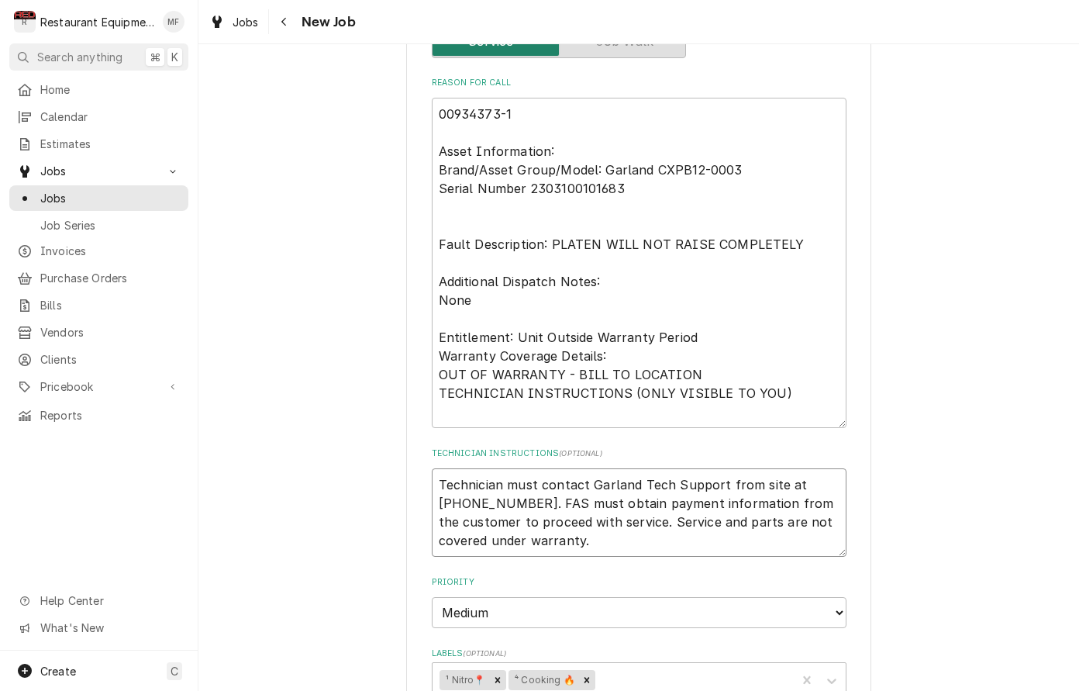
scroll to position [632, 0]
type textarea "Technician must contact Garland Tech Support from site at 844-724-2273. FAS mus…"
click at [791, 393] on textarea "00934373-1 Asset Information: Brand/Asset Group/Model: Garland CXPB12-0003 Seri…" at bounding box center [639, 263] width 415 height 330
drag, startPoint x: 796, startPoint y: 379, endPoint x: 433, endPoint y: 381, distance: 362.9
click at [433, 381] on textarea "00934373-1 Asset Information: Brand/Asset Group/Model: Garland CXPB12-0003 Seri…" at bounding box center [639, 263] width 415 height 330
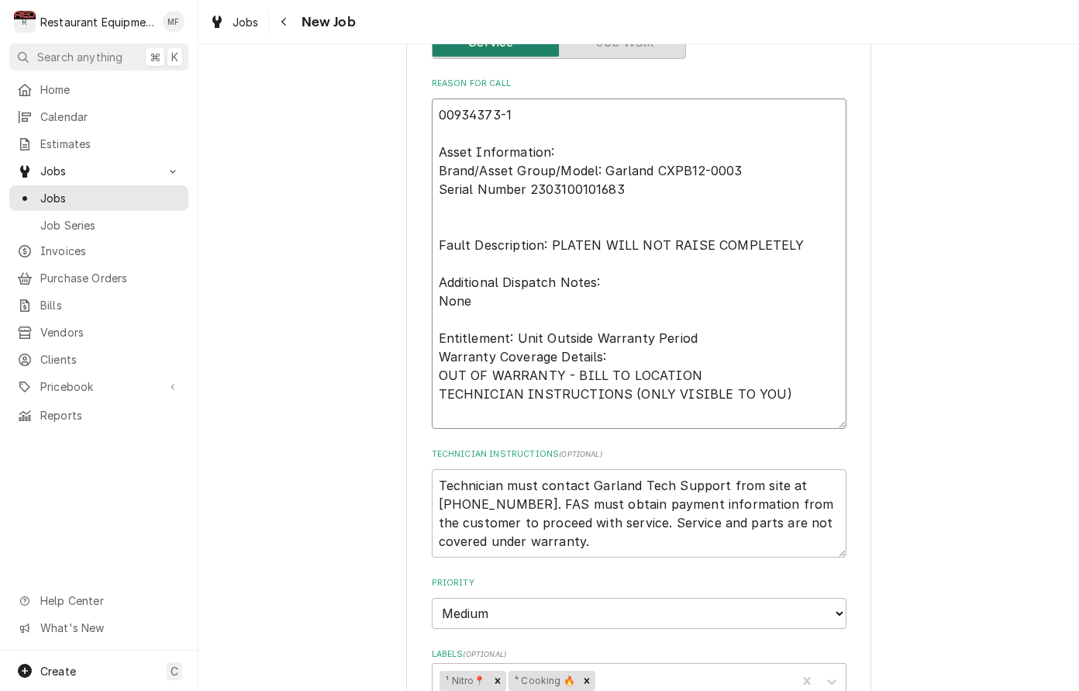
type textarea "x"
type textarea "00934373-1 Asset Information: Brand/Asset Group/Model: Garland CXPB12-0003 Seri…"
type textarea "x"
type textarea "00934373-1 Asset Information: Brand/Asset Group/Model: Garland CXPB12-0003 Seri…"
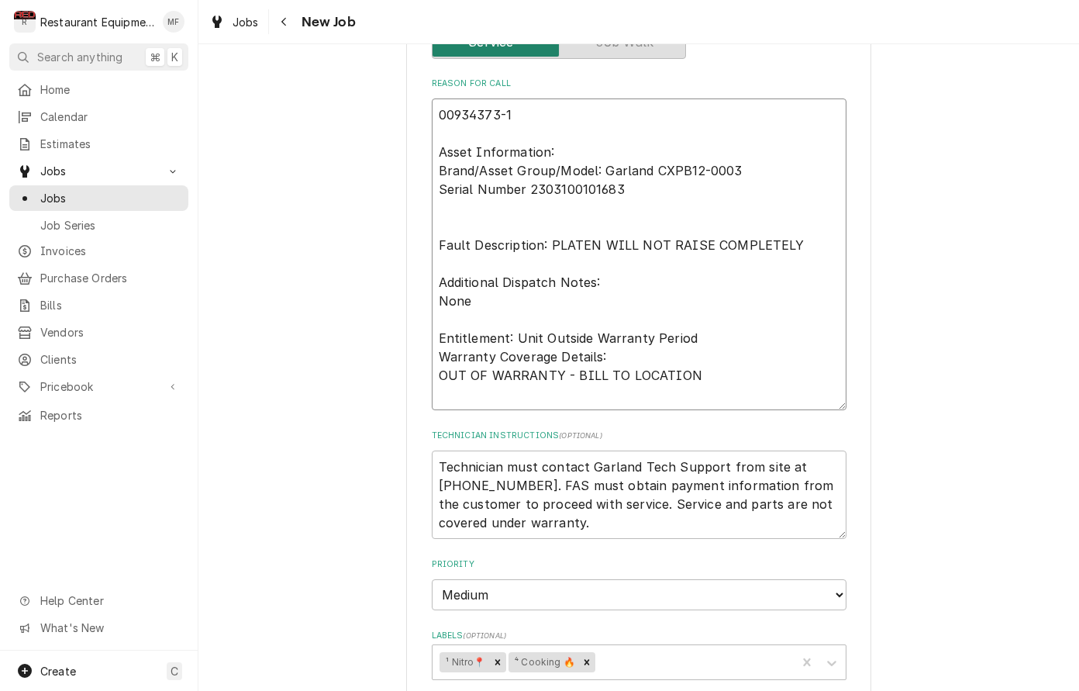
type textarea "x"
type textarea "00934373-1 Asset Information: Brand/Asset Group/Model: Garland CXPB12-0003 Seri…"
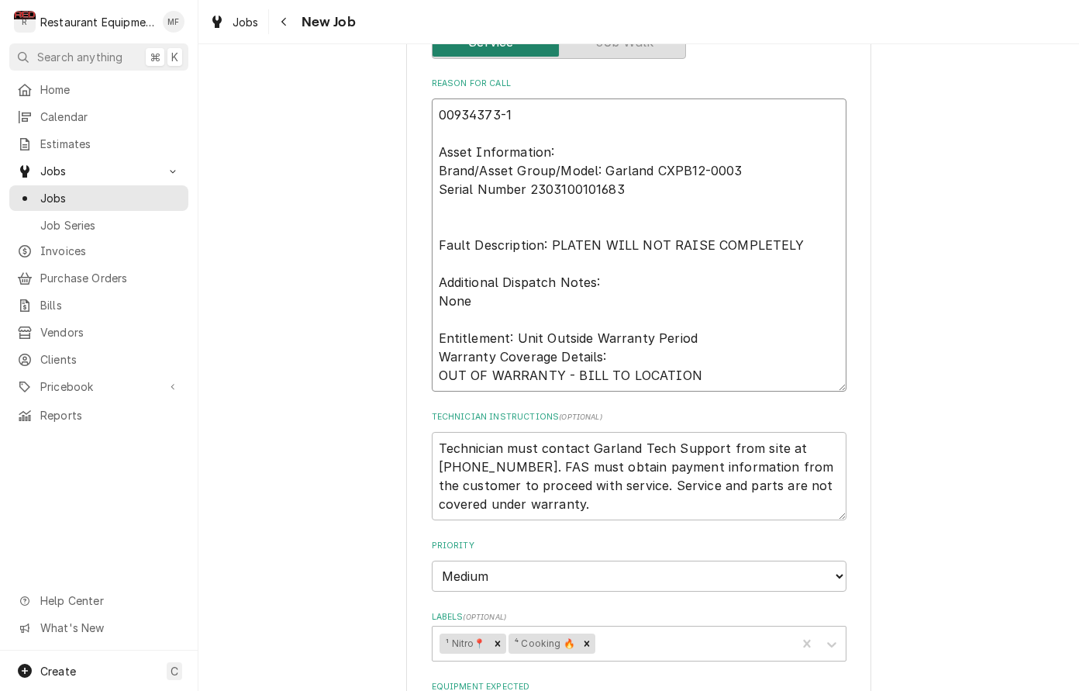
type textarea "x"
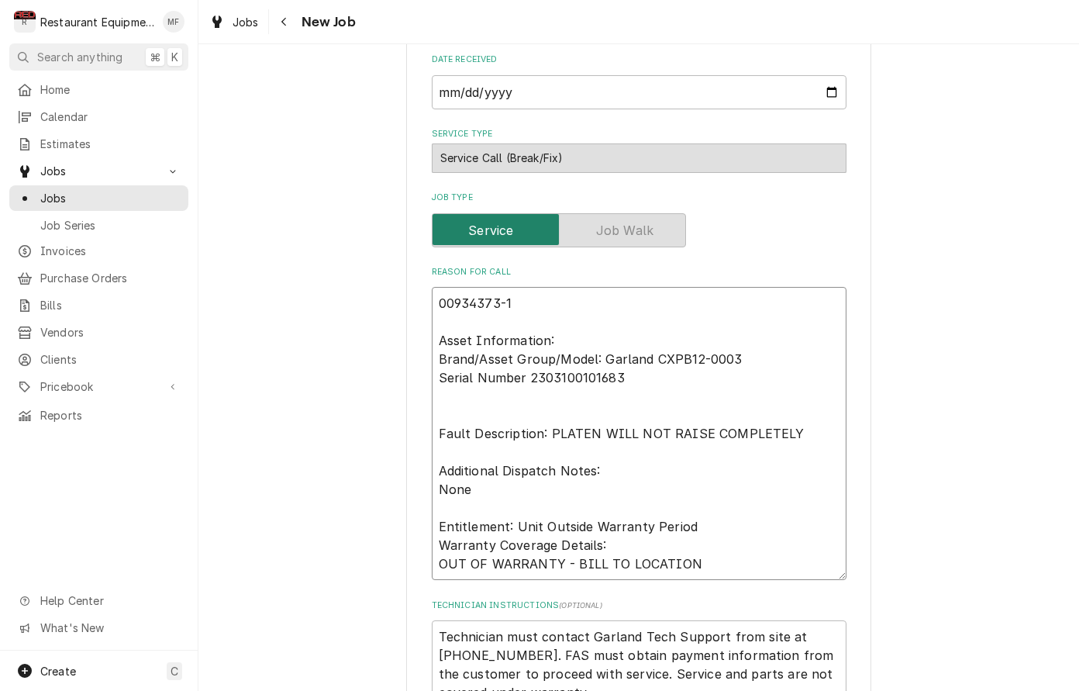
scroll to position [449, 0]
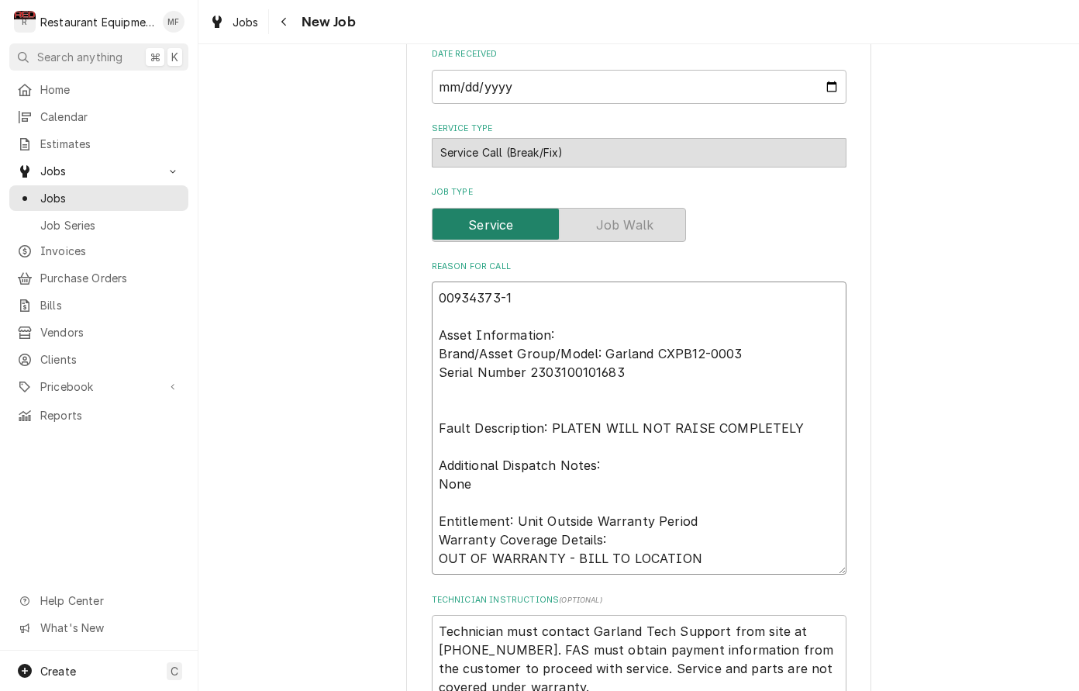
type textarea "00934373-1 Asset Information: Brand/Asset Group/Model: Garland CXPB12-0003 Seri…"
click at [927, 226] on div "Please provide the following information to create a job: Client Details Client…" at bounding box center [638, 539] width 881 height 1854
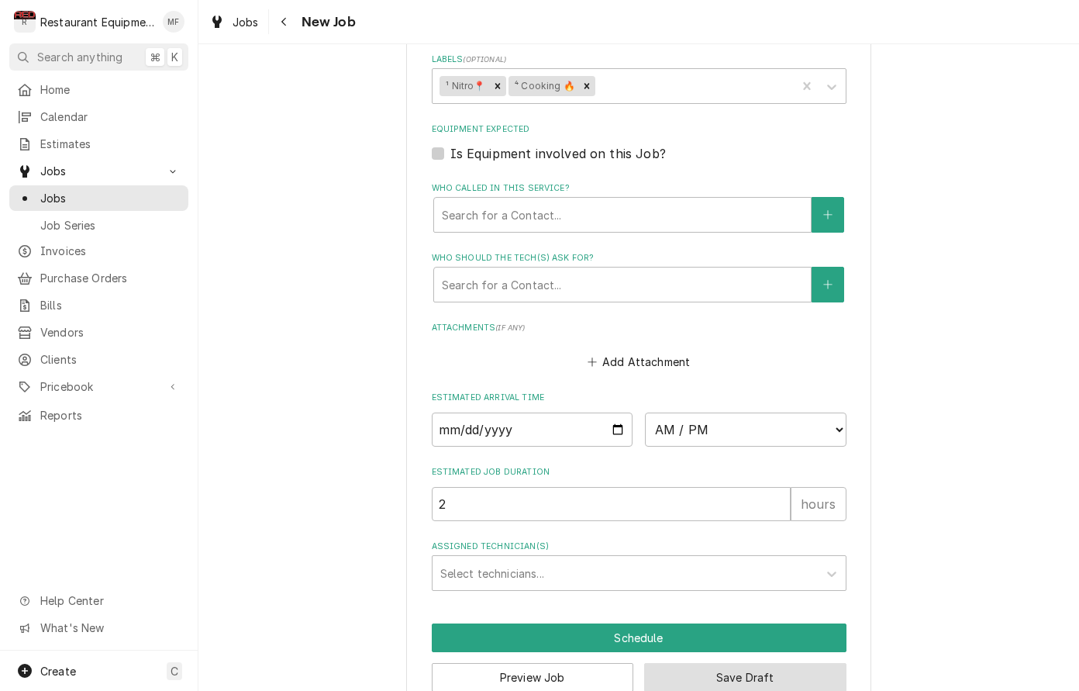
click at [740, 663] on button "Save Draft" at bounding box center [745, 677] width 202 height 29
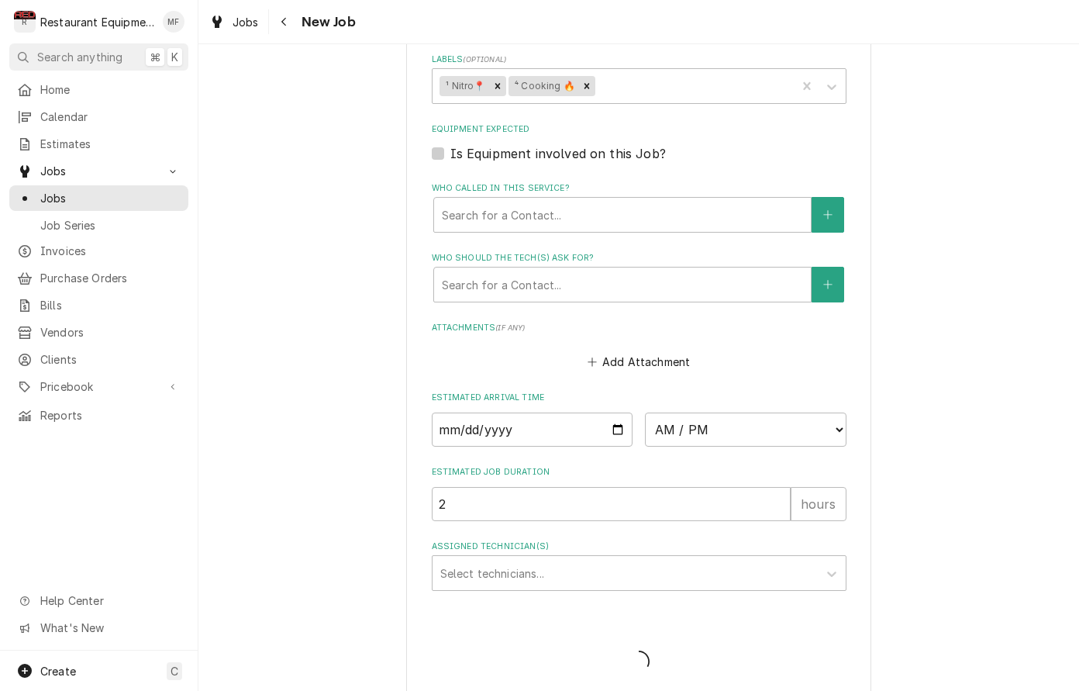
scroll to position [1175, 0]
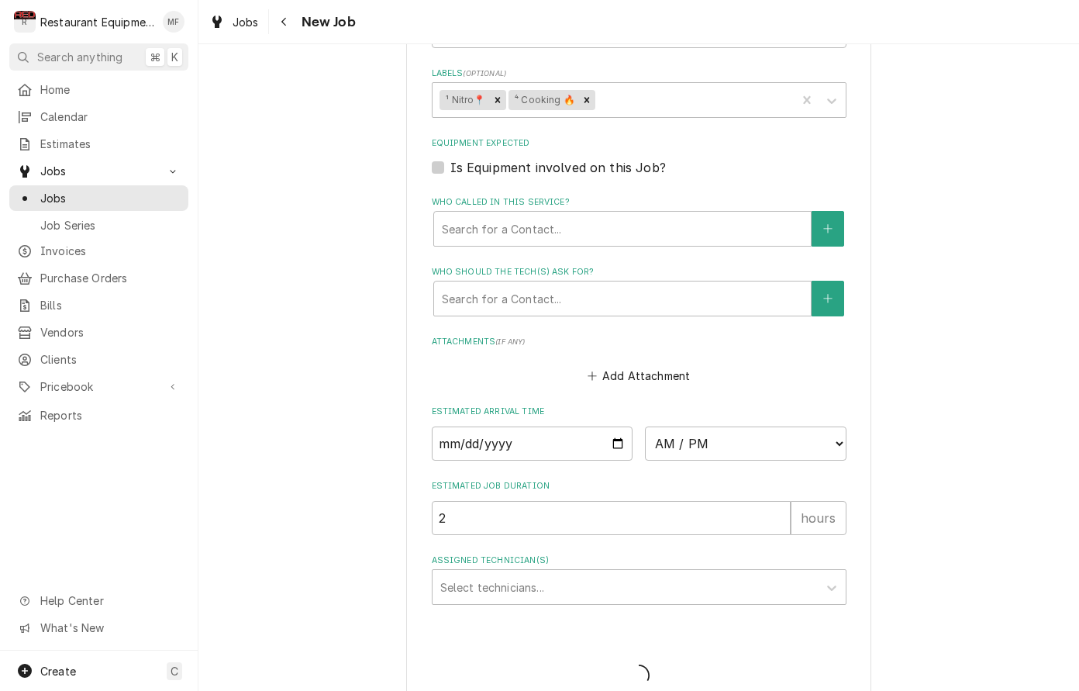
type textarea "x"
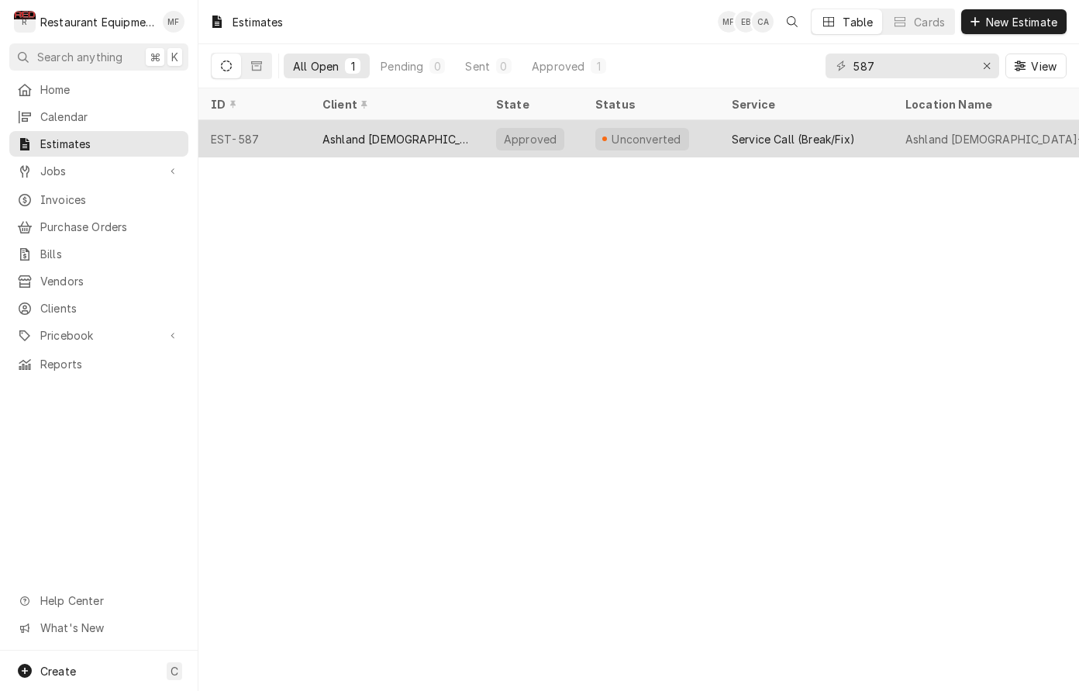
click at [827, 137] on div "Service Call (Break/Fix)" at bounding box center [793, 139] width 123 height 16
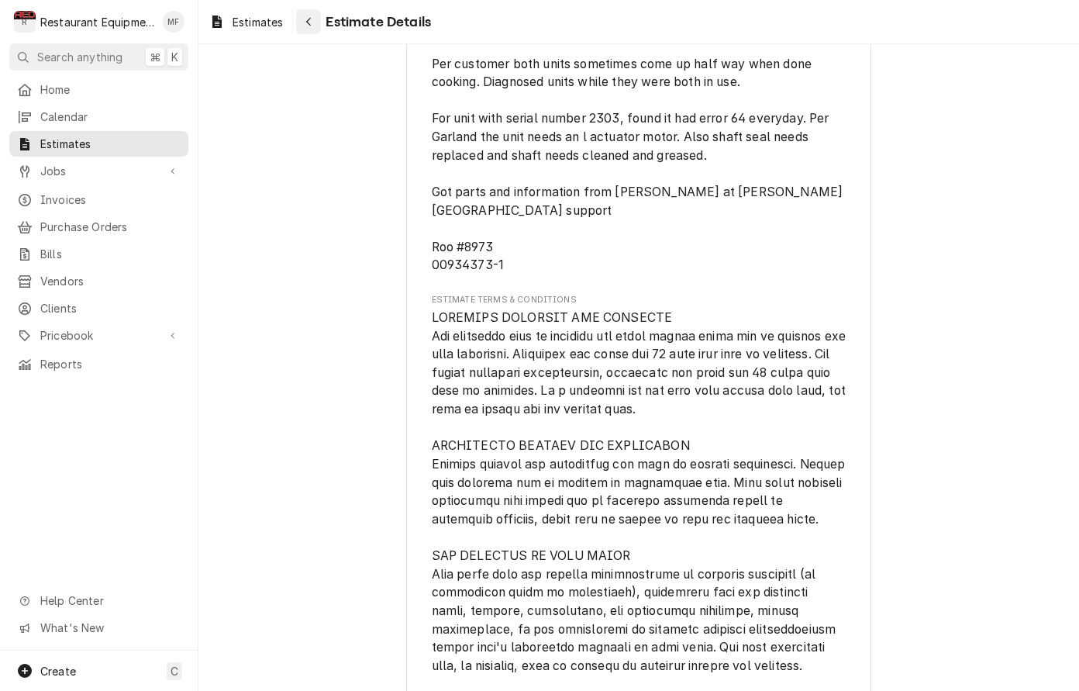
click at [312, 23] on icon "Navigate back" at bounding box center [308, 21] width 7 height 11
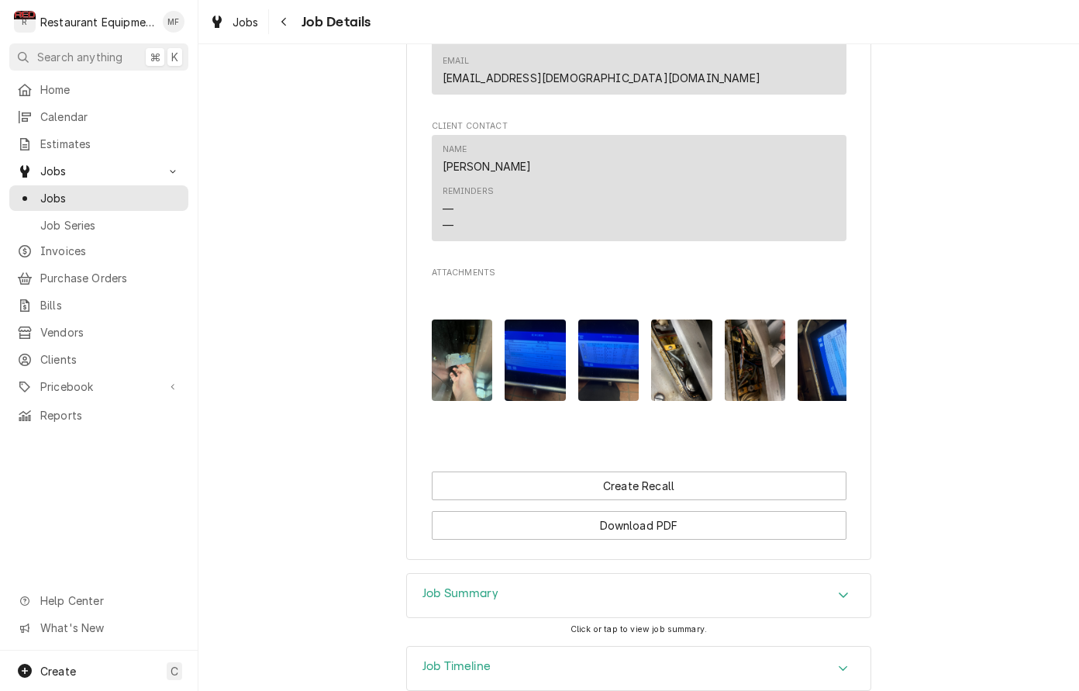
scroll to position [1576, 0]
click at [854, 587] on div "Accordion Header" at bounding box center [843, 596] width 23 height 19
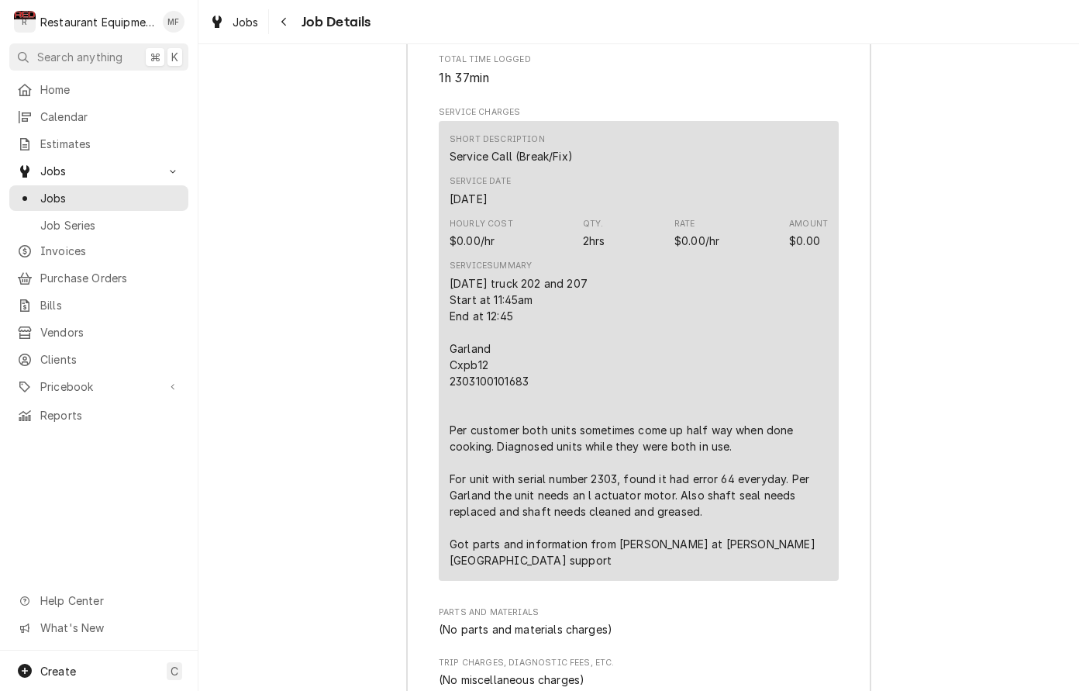
scroll to position [2315, 0]
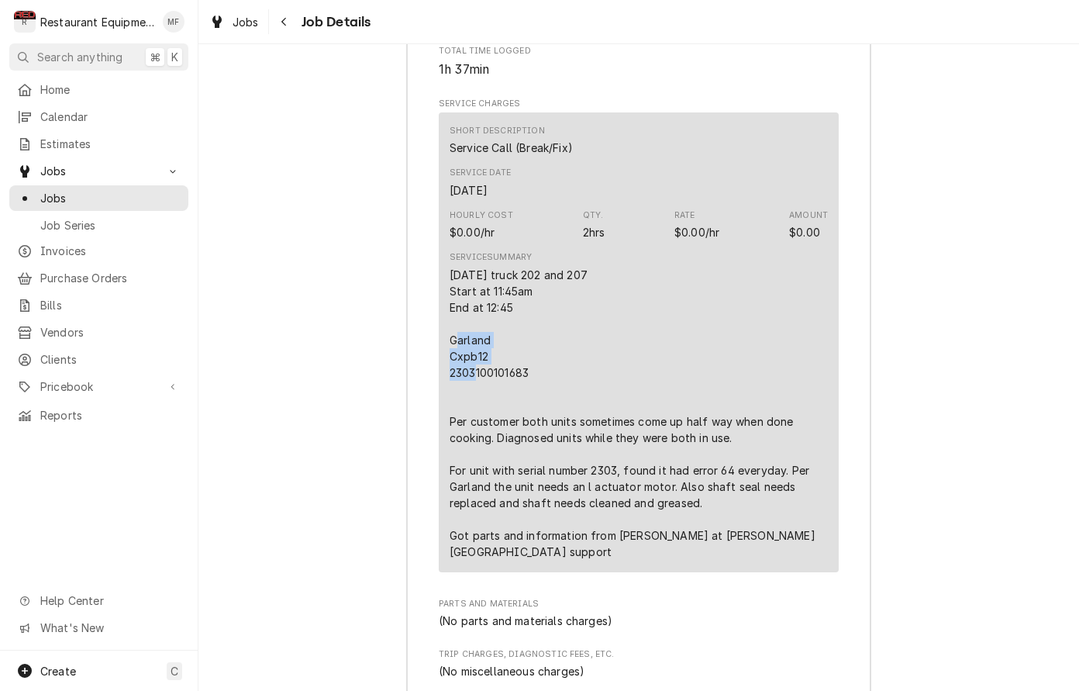
drag, startPoint x: 452, startPoint y: 239, endPoint x: 461, endPoint y: 230, distance: 12.6
click at [468, 267] on div "[DATE] truck 202 and 207 Start at 11:45am End at 12:45 Garland Cxpb12 230310010…" at bounding box center [639, 413] width 378 height 293
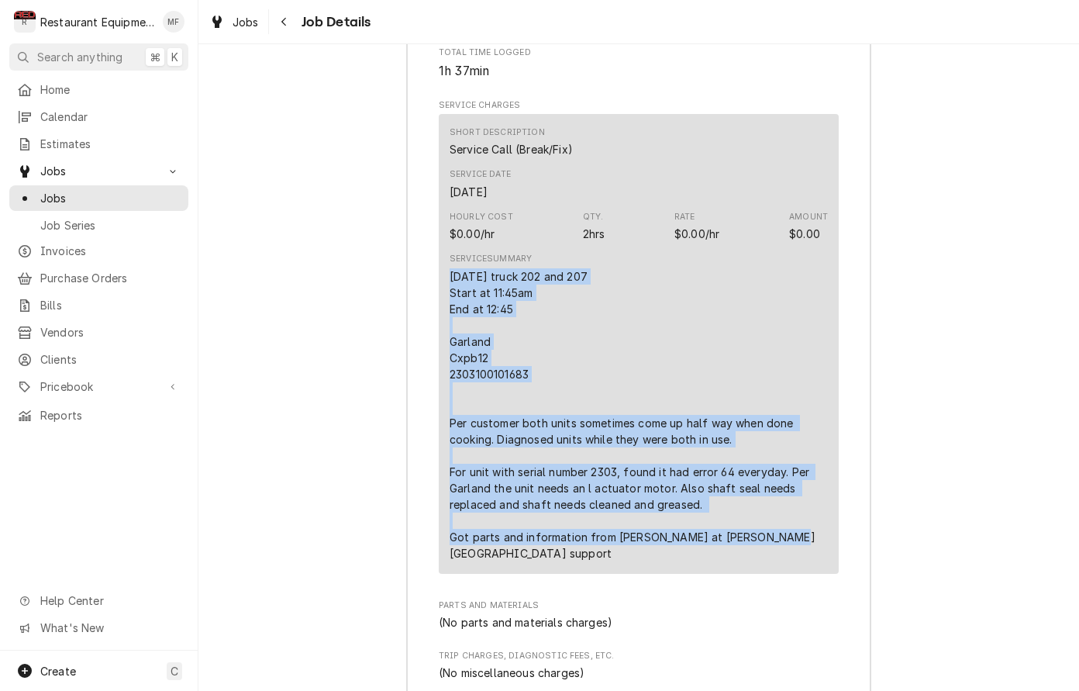
drag, startPoint x: 452, startPoint y: 171, endPoint x: 767, endPoint y: 441, distance: 415.1
click at [767, 441] on div "Service Summary 9-22-25 truck 202 and 207 Start at 11:45am End at 12:45 Garland…" at bounding box center [639, 406] width 378 height 319
click at [930, 423] on div "Job Summary Roopairs Job ID JOB-8973 Service Type Service Call (Break/Fix) Job …" at bounding box center [638, 384] width 881 height 1110
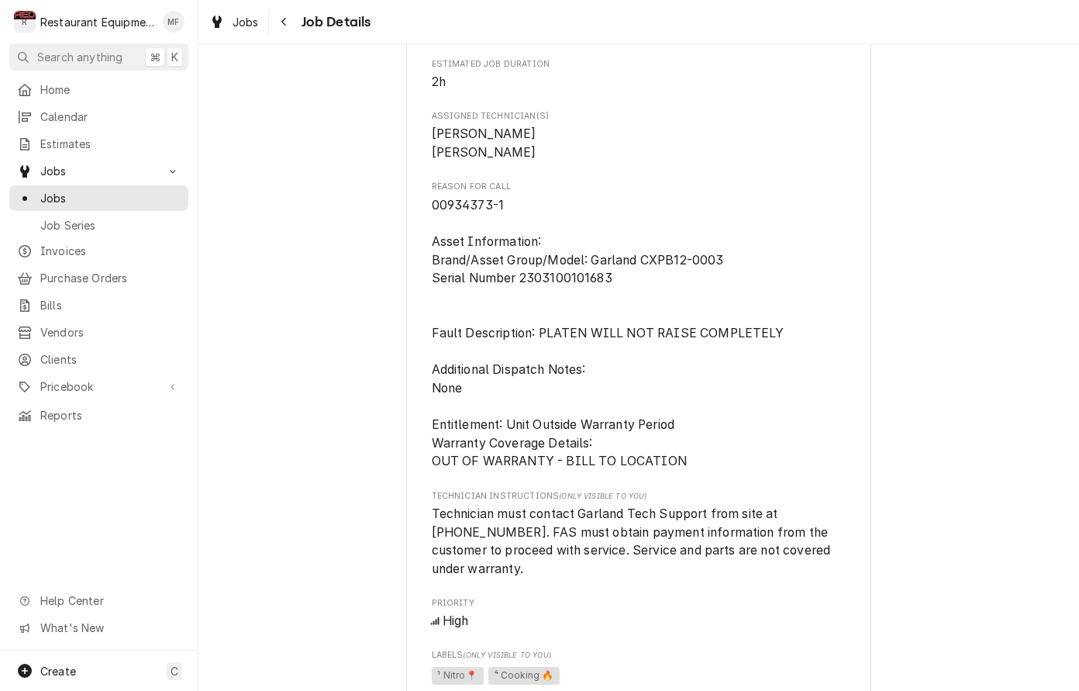
scroll to position [734, 0]
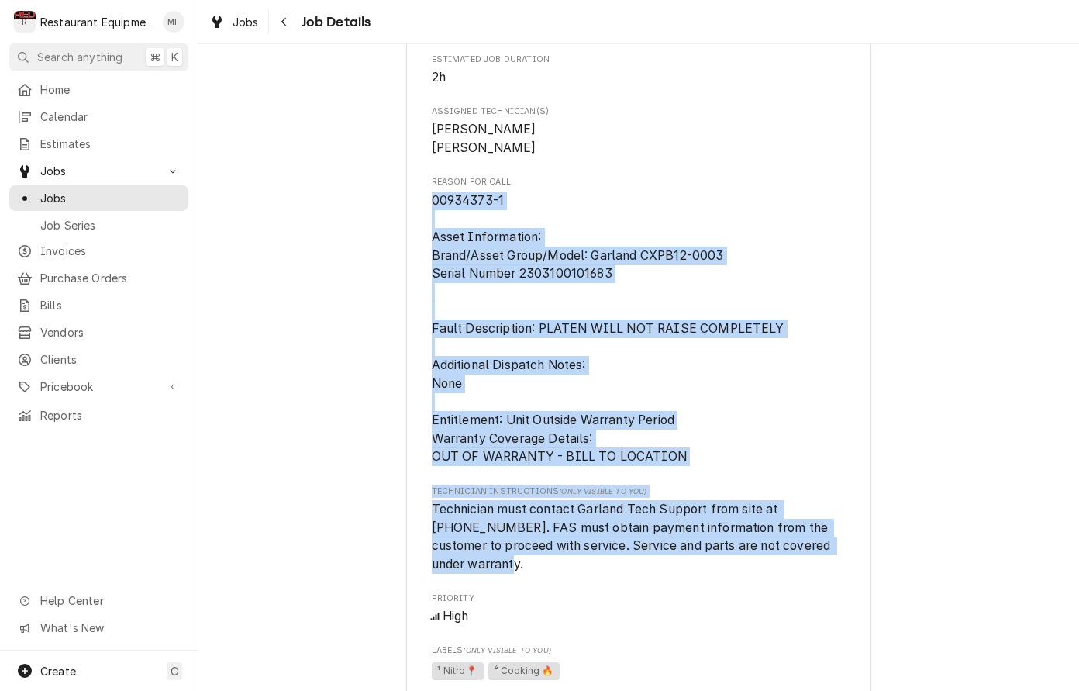
drag, startPoint x: 432, startPoint y: 199, endPoint x: 816, endPoint y: 556, distance: 524.0
click at [816, 556] on div "Roopairs Job ID JOB-8973 Date Received Sep 22, 2025 Service Type Service Call (…" at bounding box center [639, 377] width 415 height 1807
copy div "00934373-1 Asset Information: Brand/Asset Group/Model: Garland CXPB12-0003 Seri…"
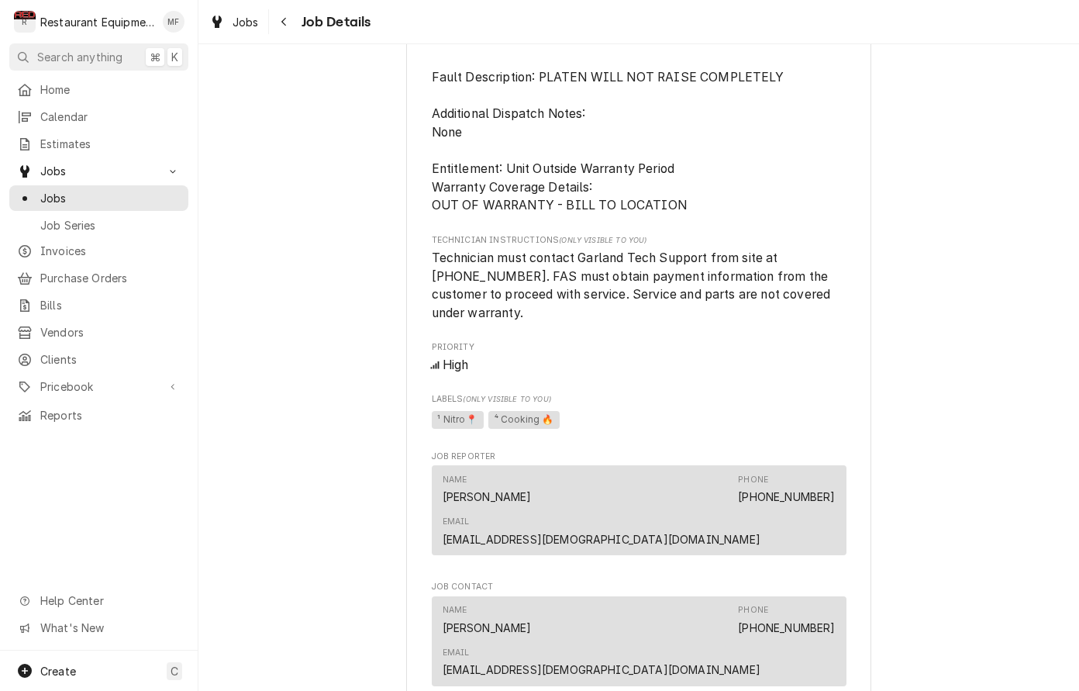
click at [930, 316] on div "Completed and Invoiced Welbilt Kitchen Care Chic Fil A Ashland / 410 River Hill…" at bounding box center [638, 120] width 881 height 2090
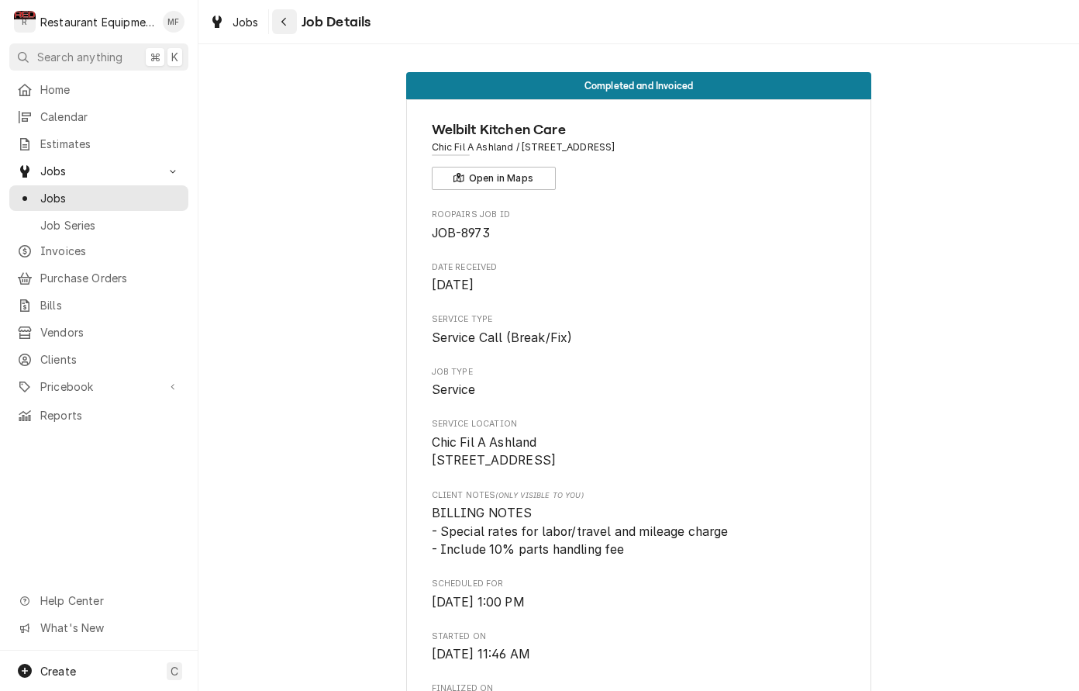
scroll to position [0, 0]
click at [288, 26] on div "Navigate back" at bounding box center [285, 22] width 16 height 16
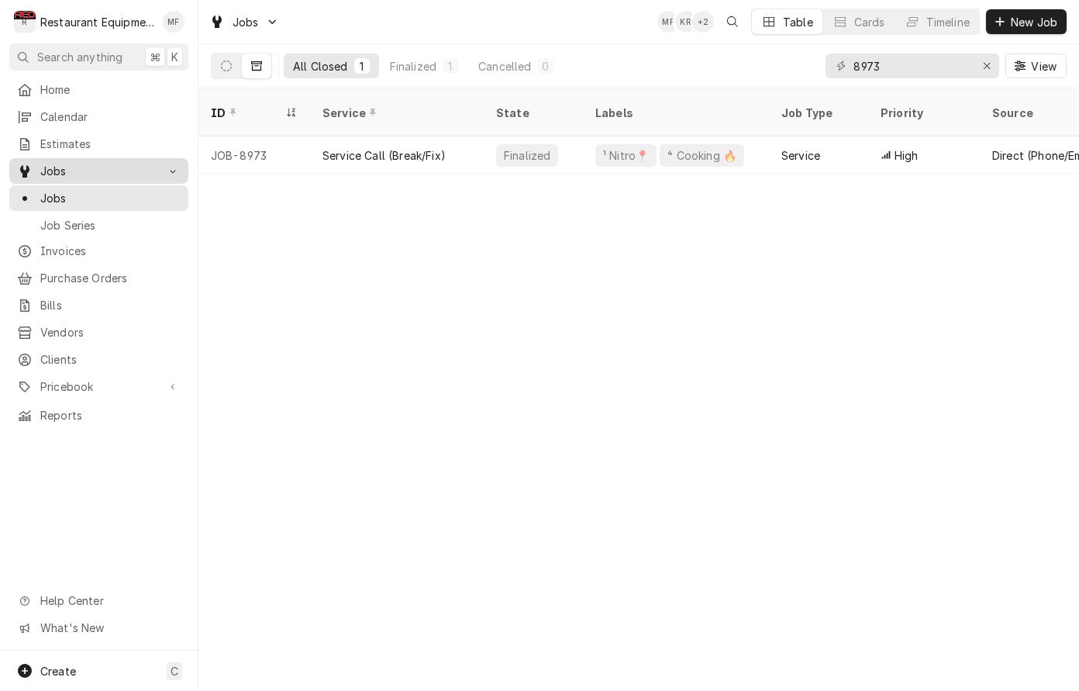
click at [146, 163] on span "Jobs" at bounding box center [98, 171] width 117 height 16
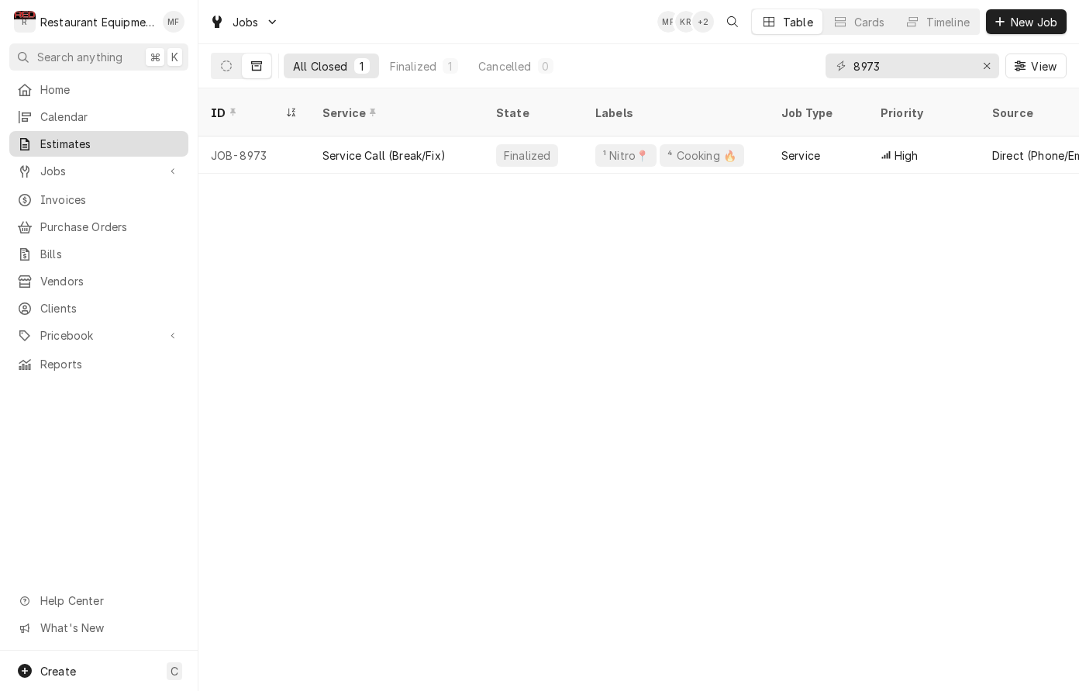
click at [142, 143] on span "Estimates" at bounding box center [110, 144] width 140 height 16
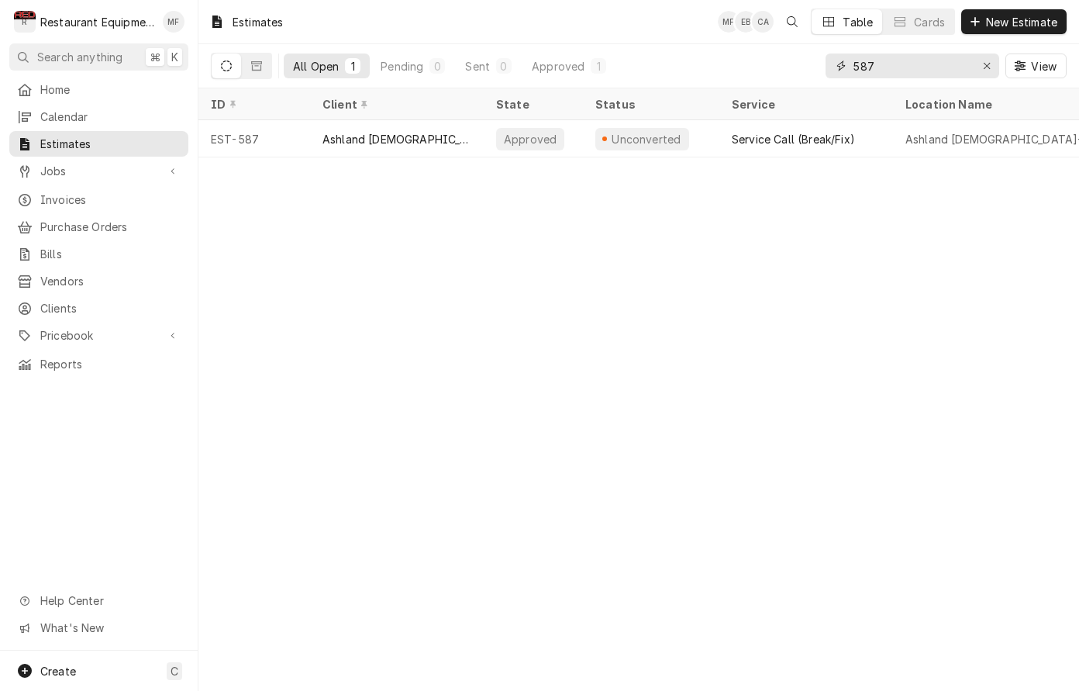
click at [920, 68] on input "587" at bounding box center [912, 66] width 116 height 25
type input "5"
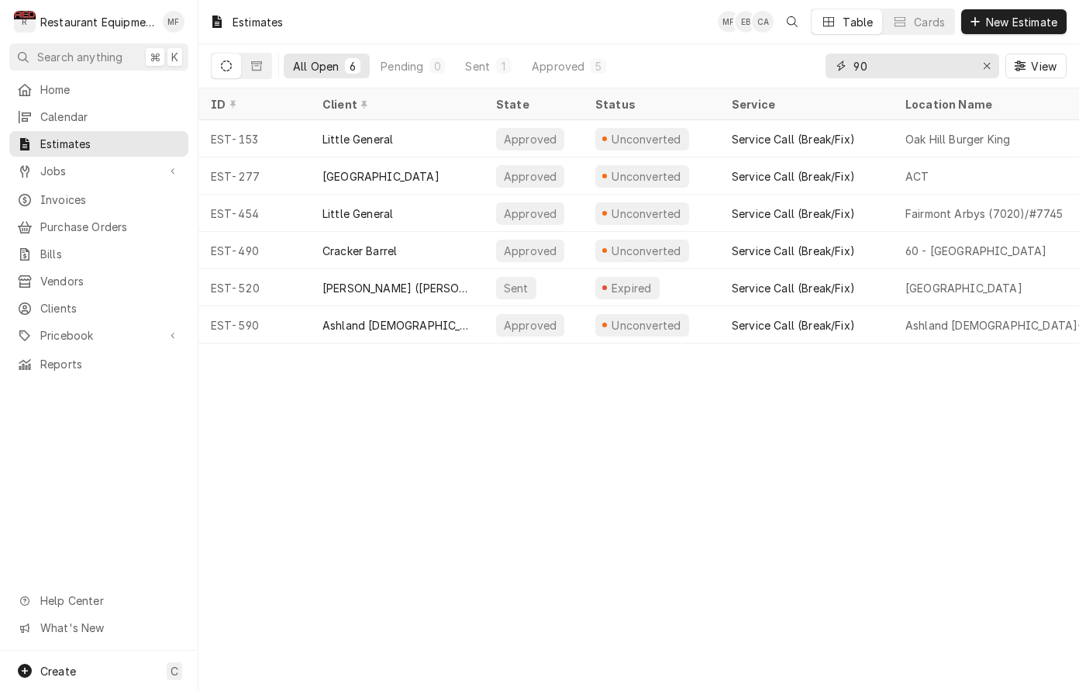
type input "9"
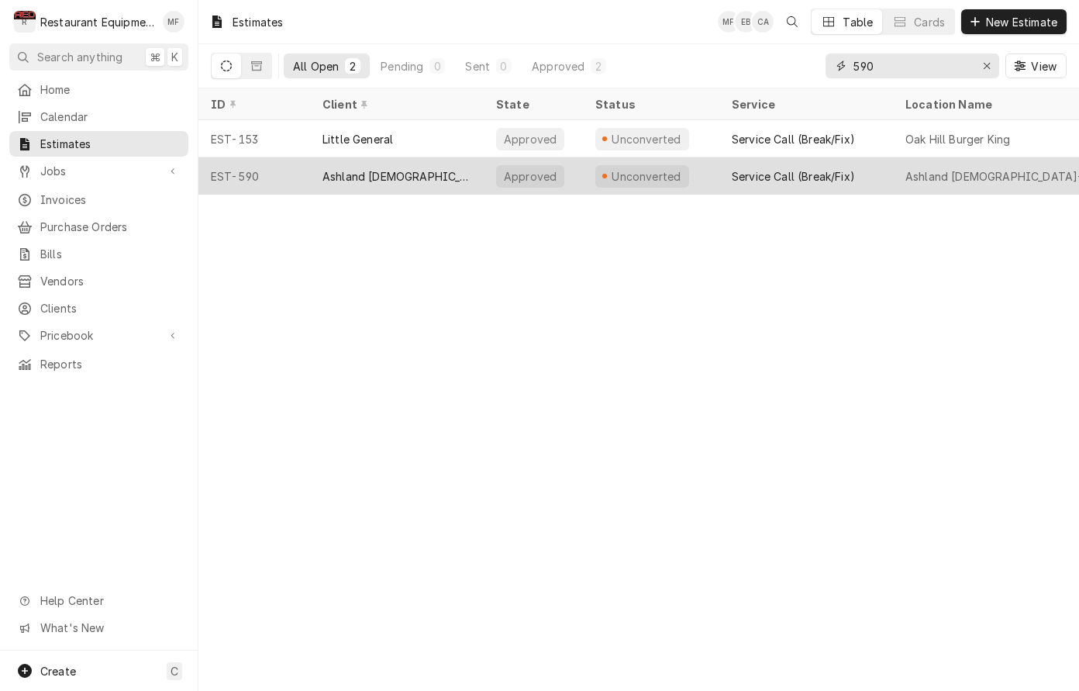
type input "590"
click at [848, 168] on div "Service Call (Break/Fix)" at bounding box center [793, 176] width 123 height 16
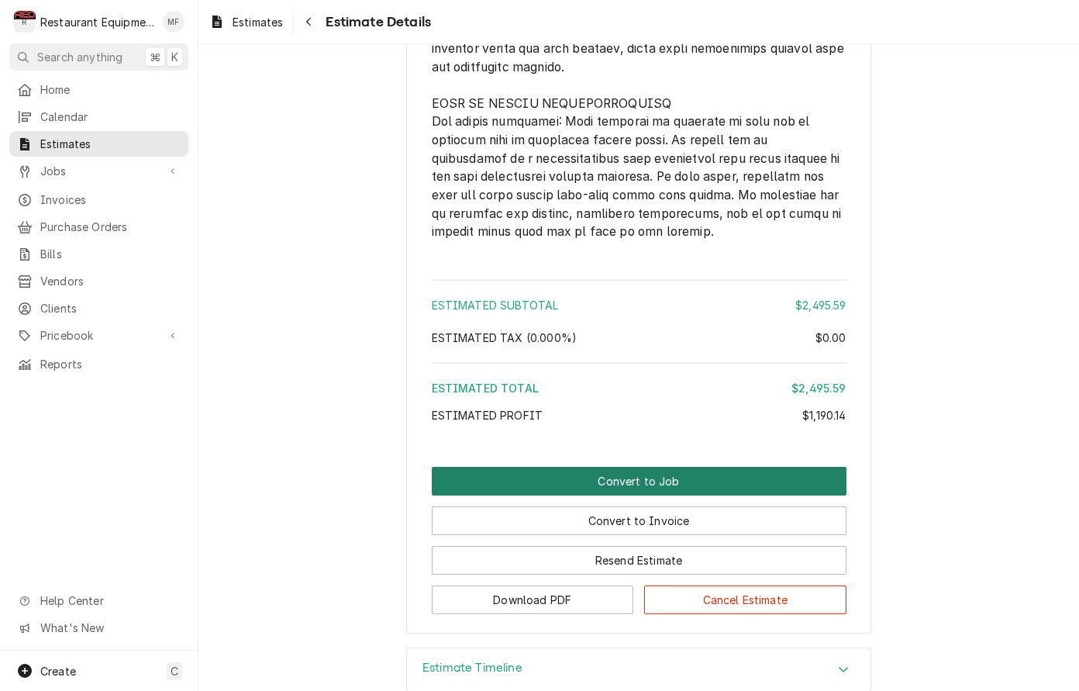
scroll to position [3434, 0]
click at [663, 468] on button "Convert to Job" at bounding box center [639, 482] width 415 height 29
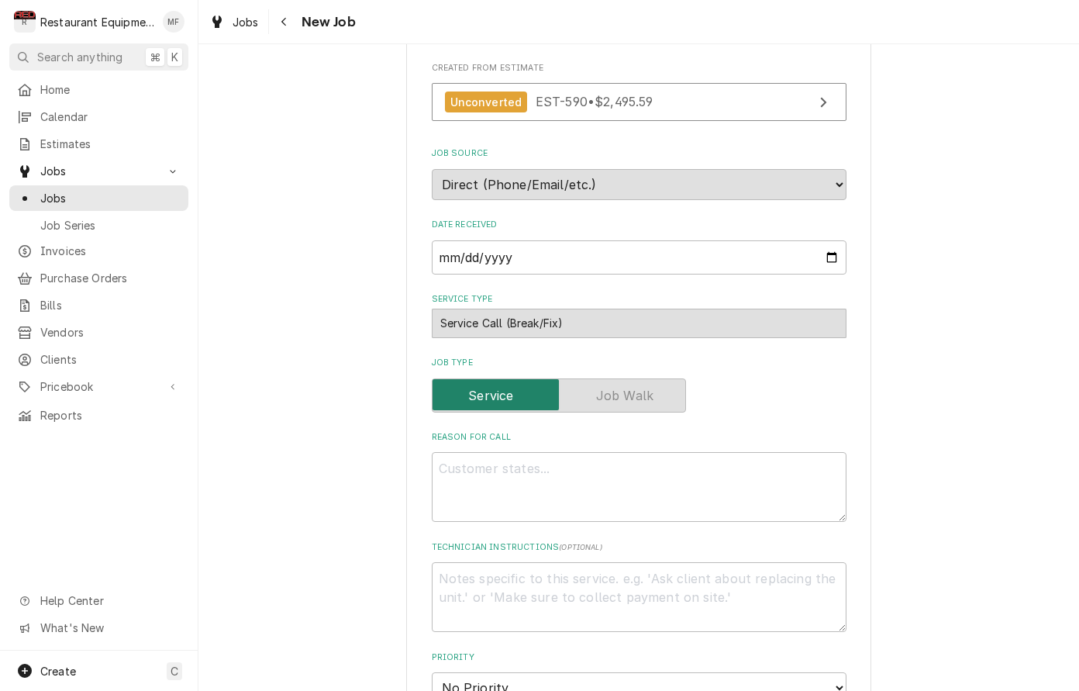
scroll to position [279, 0]
click at [661, 451] on textarea "Reason For Call" at bounding box center [639, 486] width 415 height 70
paste textarea "Asset Information: Brand/Asset Group/Model: Garland CXPB12-0003 Serial Number 1…"
type textarea "x"
type textarea "Asset Information: Brand/Asset Group/Model: Garland CXPB12-0003 Serial Number 1…"
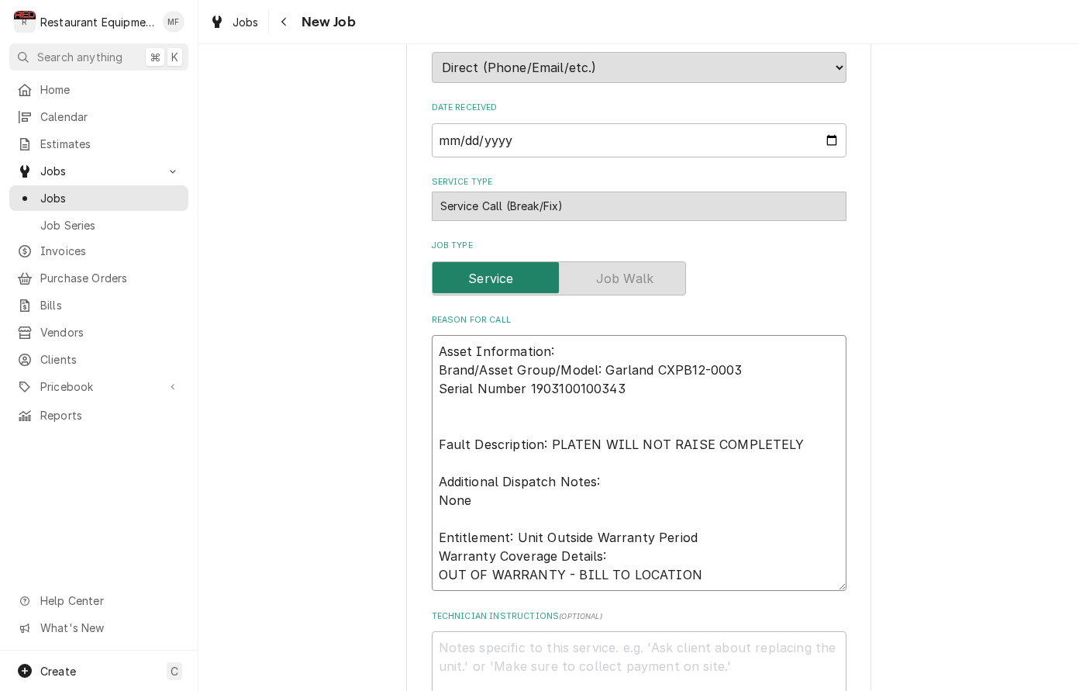
type textarea "x"
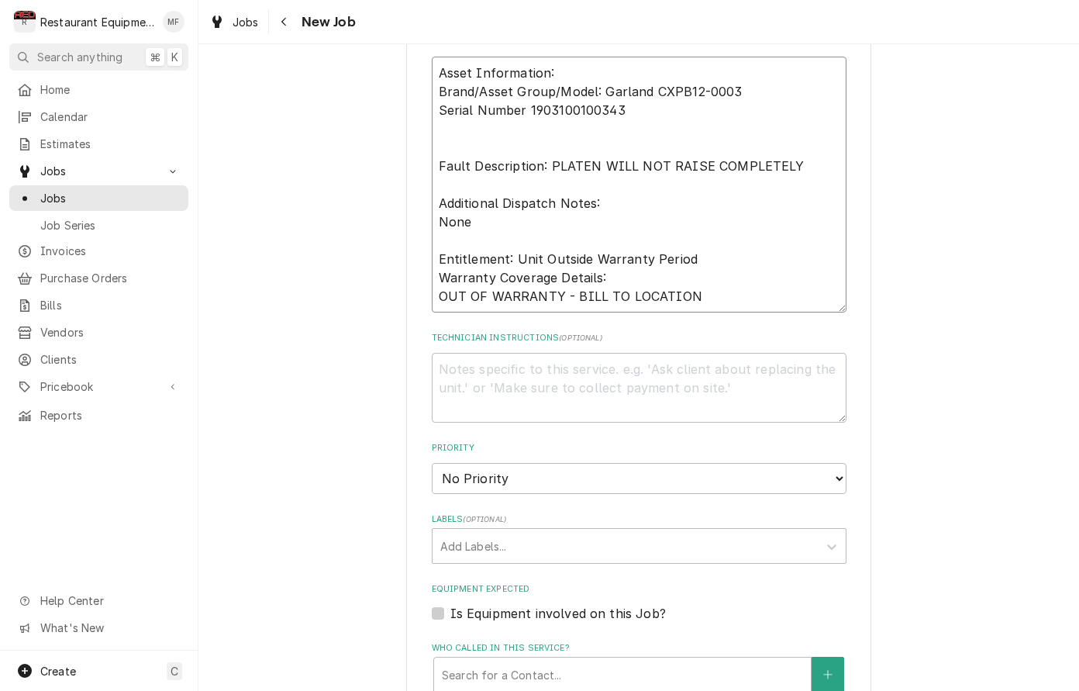
scroll to position [0, 1]
type textarea "Asset Information: Brand/Asset Group/Model: Garland CXPB12-0003 Serial Number 1…"
select select "2"
type textarea "x"
select select "3"
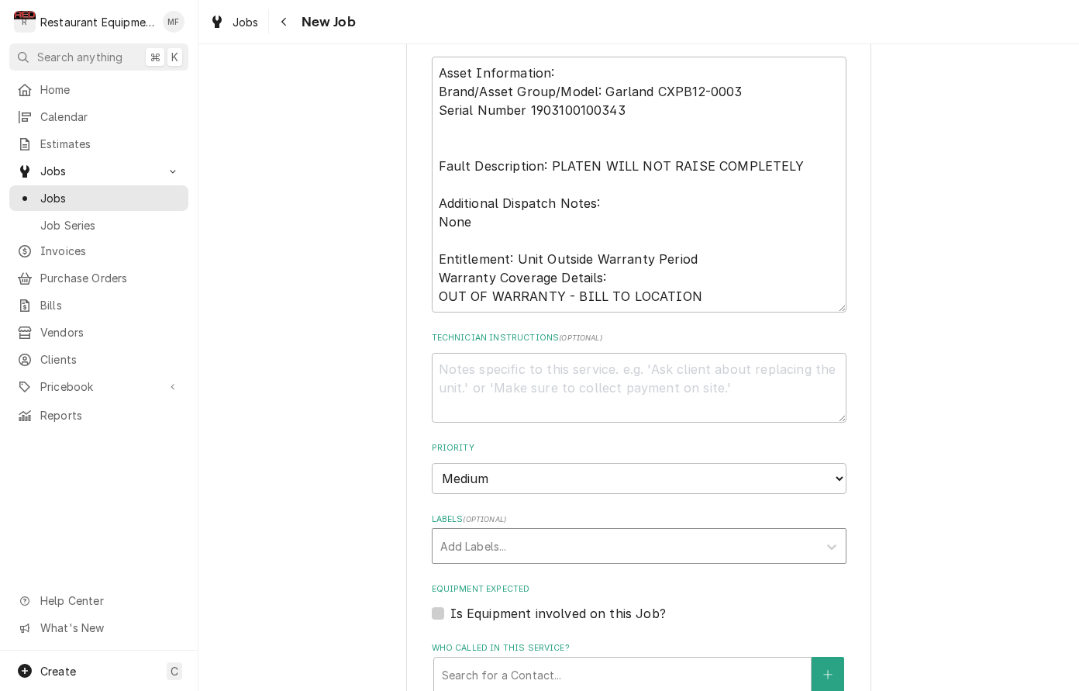
drag, startPoint x: 644, startPoint y: 520, endPoint x: 642, endPoint y: 510, distance: 10.2
click at [644, 532] on div "Labels" at bounding box center [625, 546] width 370 height 28
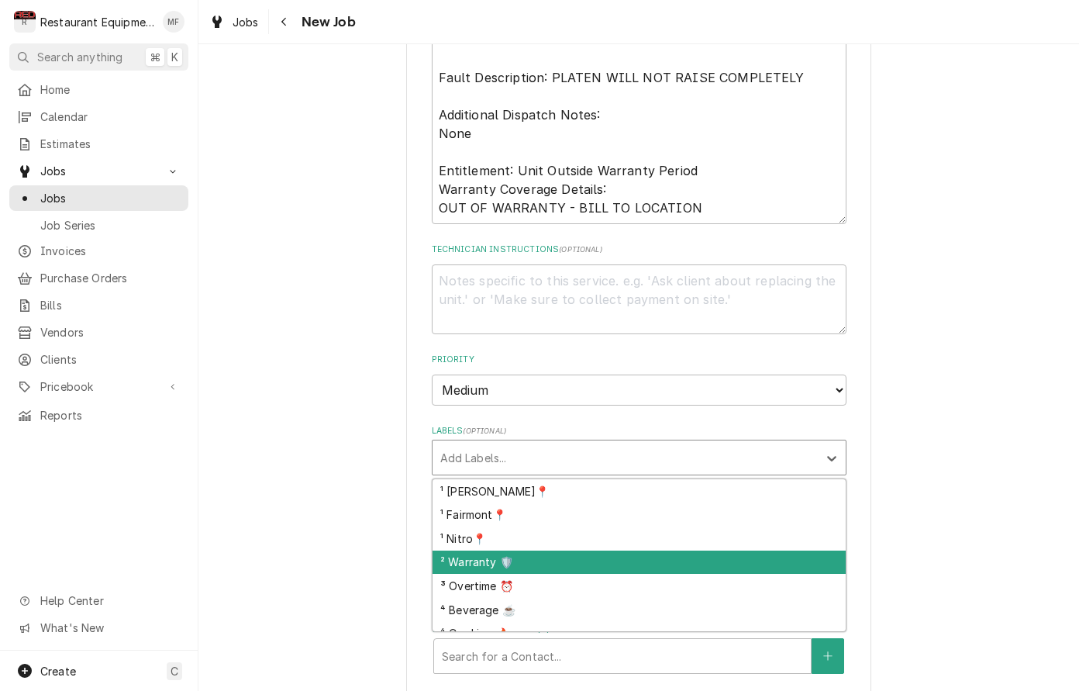
scroll to position [0, 0]
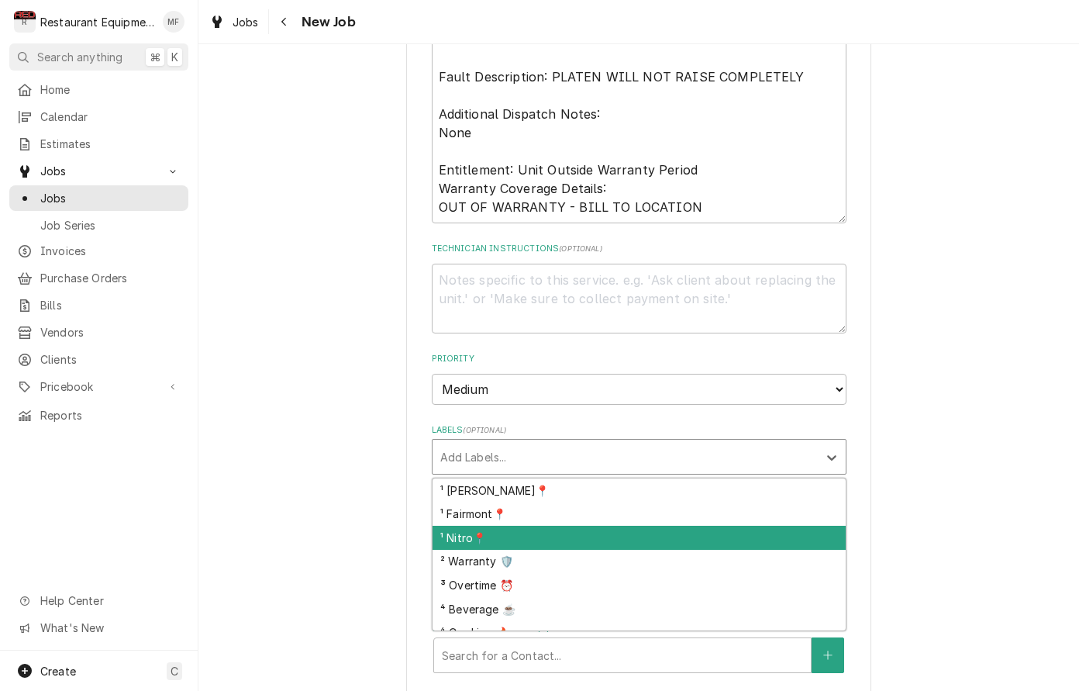
click at [603, 526] on div "¹ Nitro📍" at bounding box center [639, 538] width 413 height 24
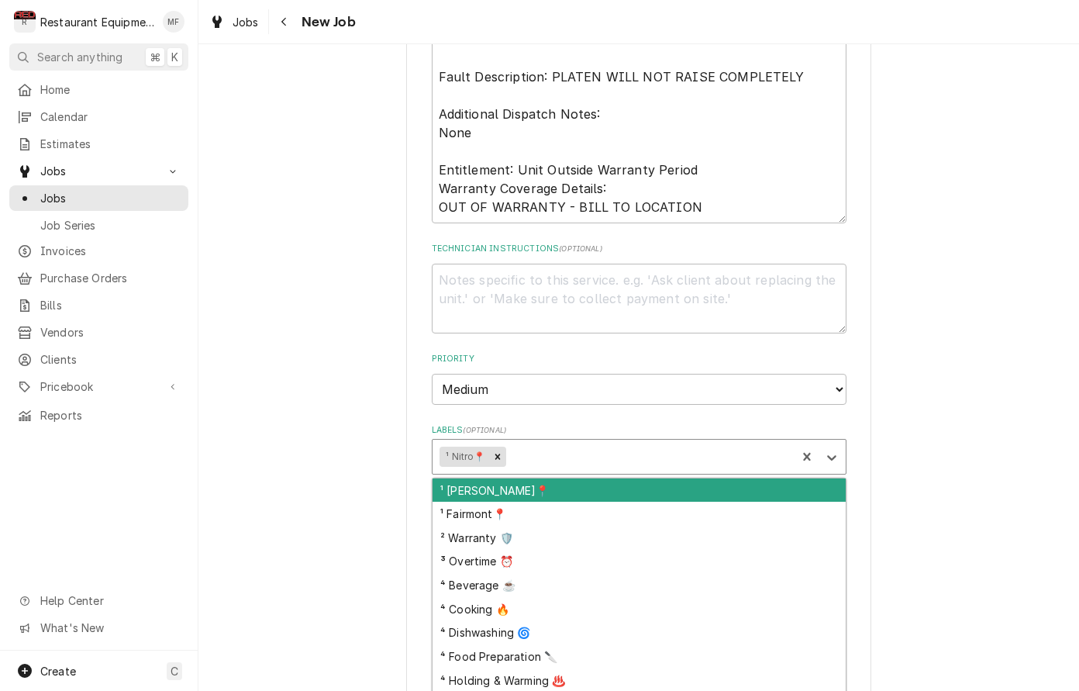
click at [600, 443] on div "Labels" at bounding box center [649, 457] width 280 height 28
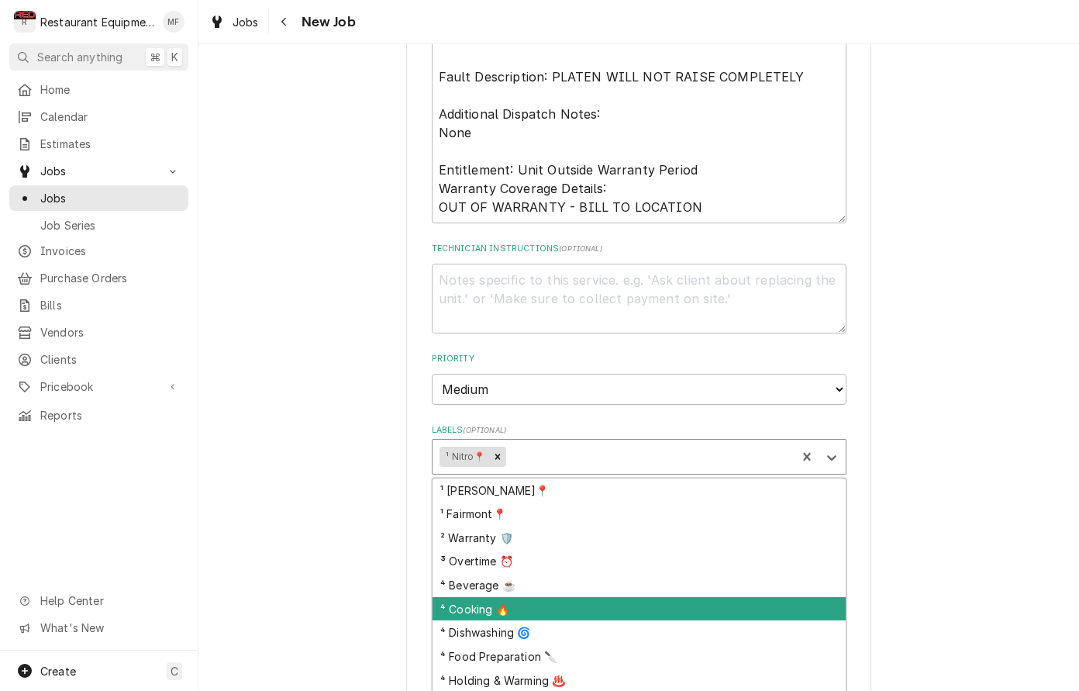
click at [679, 597] on div "⁴ Cooking 🔥" at bounding box center [639, 609] width 413 height 24
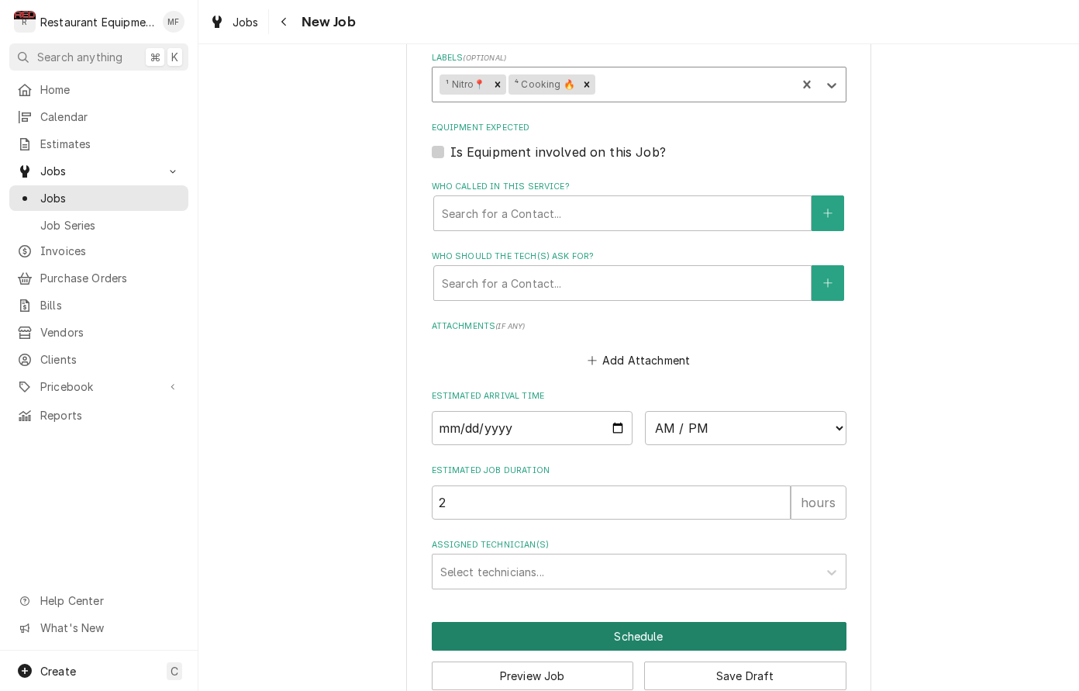
scroll to position [1134, 0]
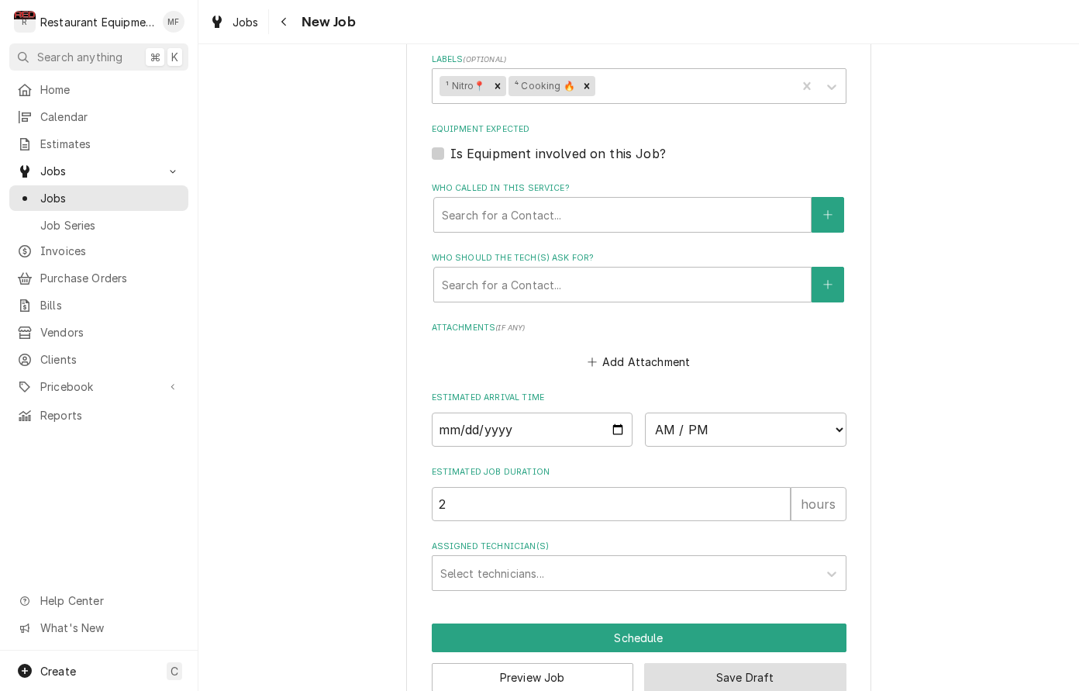
click at [718, 663] on button "Save Draft" at bounding box center [745, 677] width 202 height 29
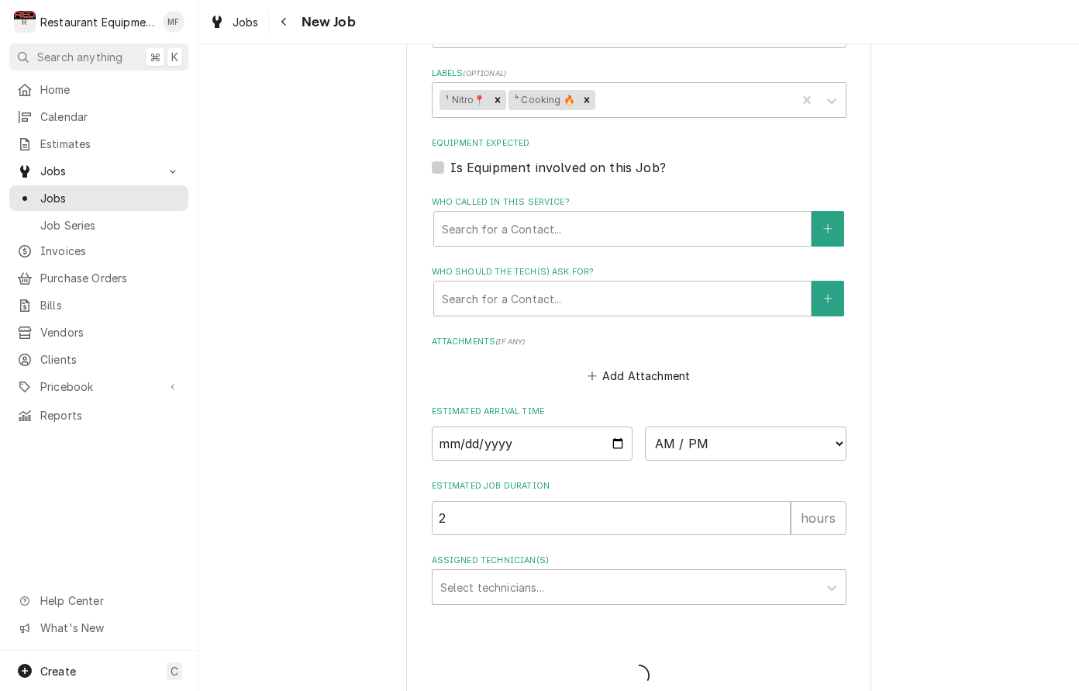
type textarea "x"
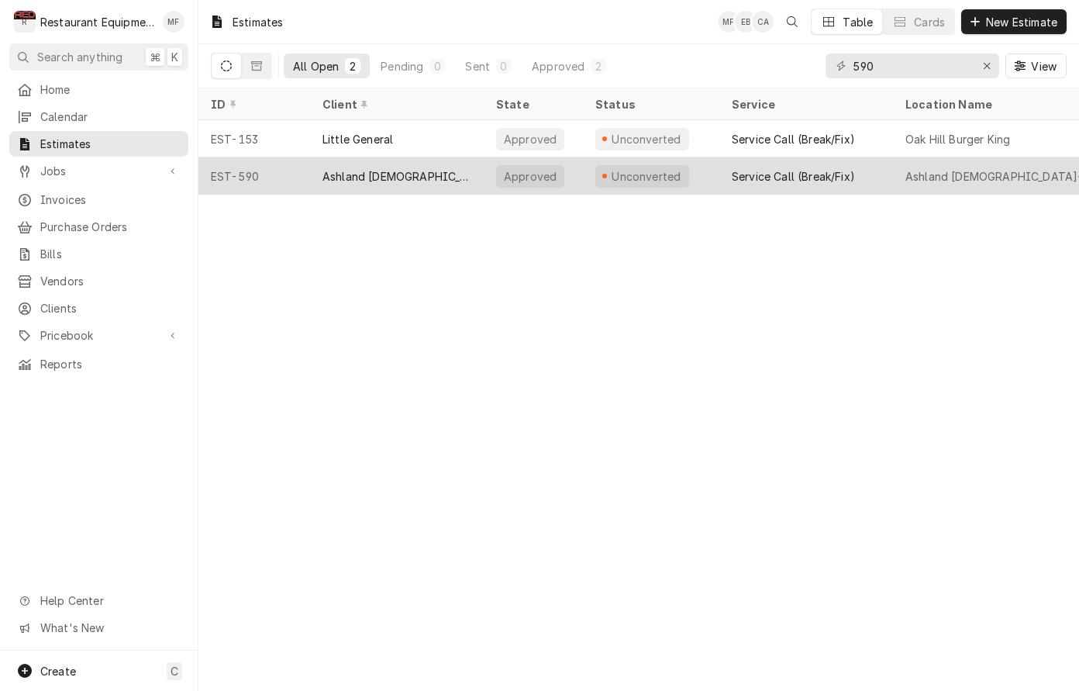
click at [744, 168] on div "Service Call (Break/Fix)" at bounding box center [793, 176] width 123 height 16
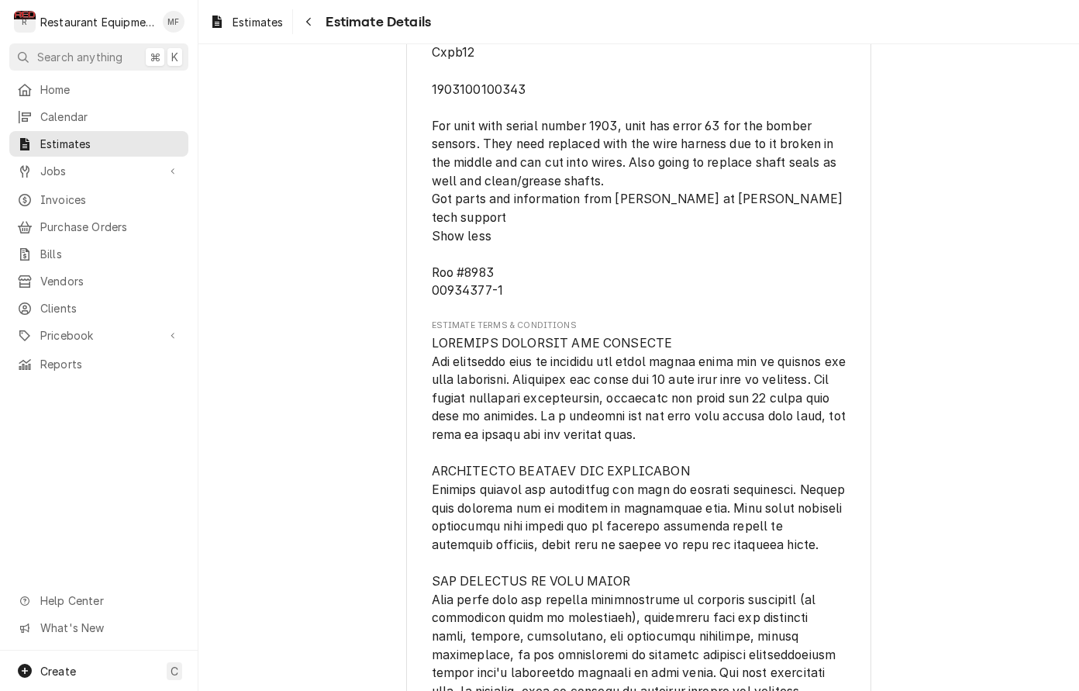
scroll to position [2709, 0]
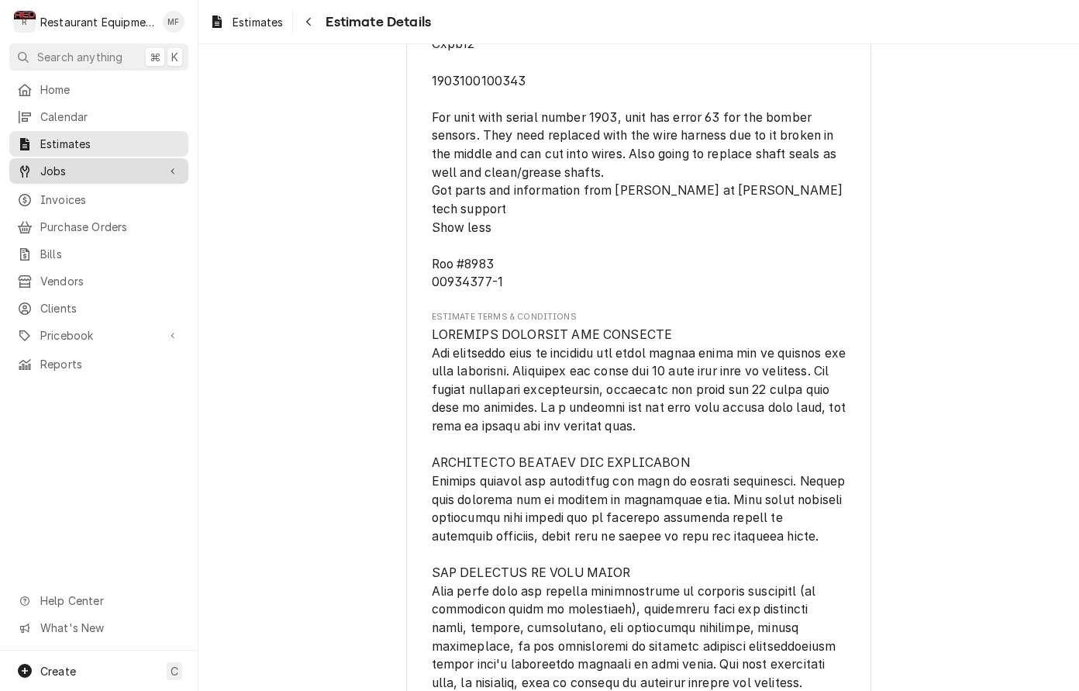
click at [142, 169] on span "Jobs" at bounding box center [98, 171] width 117 height 16
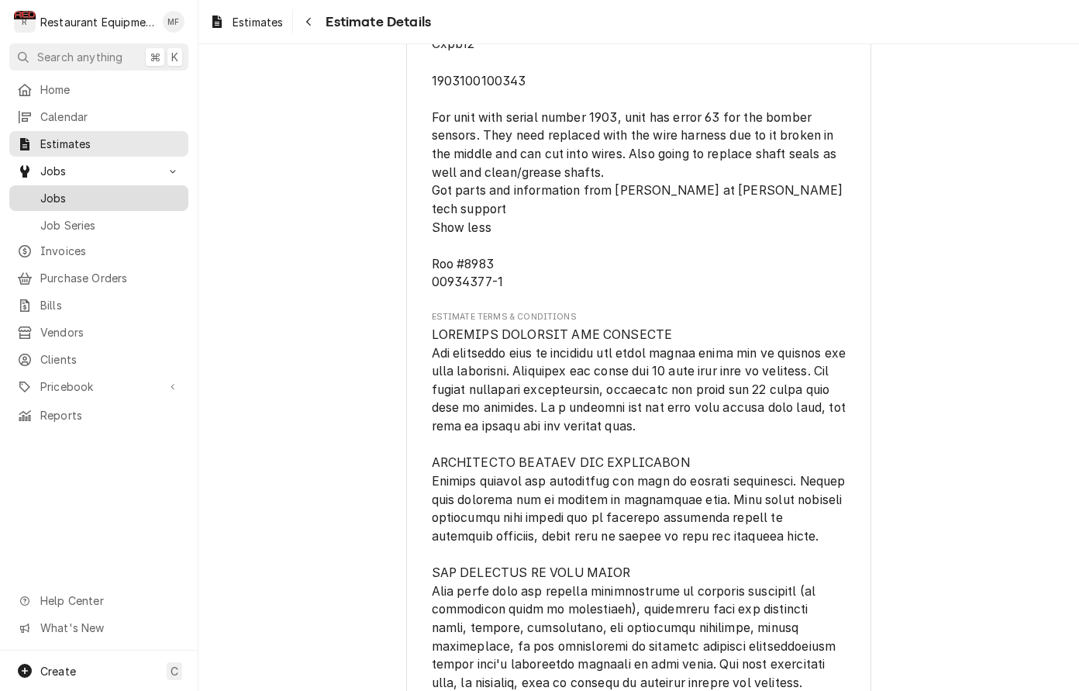
click at [144, 192] on span "Jobs" at bounding box center [110, 198] width 140 height 16
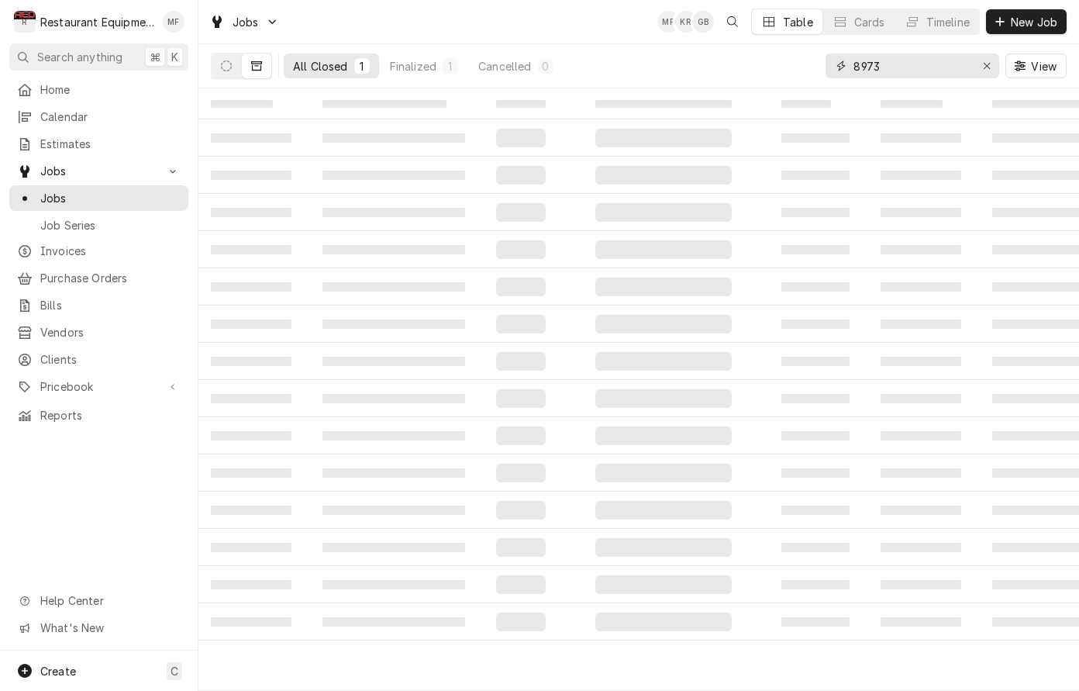
click at [949, 64] on input "8973" at bounding box center [912, 66] width 116 height 25
click at [948, 64] on input "8973" at bounding box center [912, 66] width 116 height 25
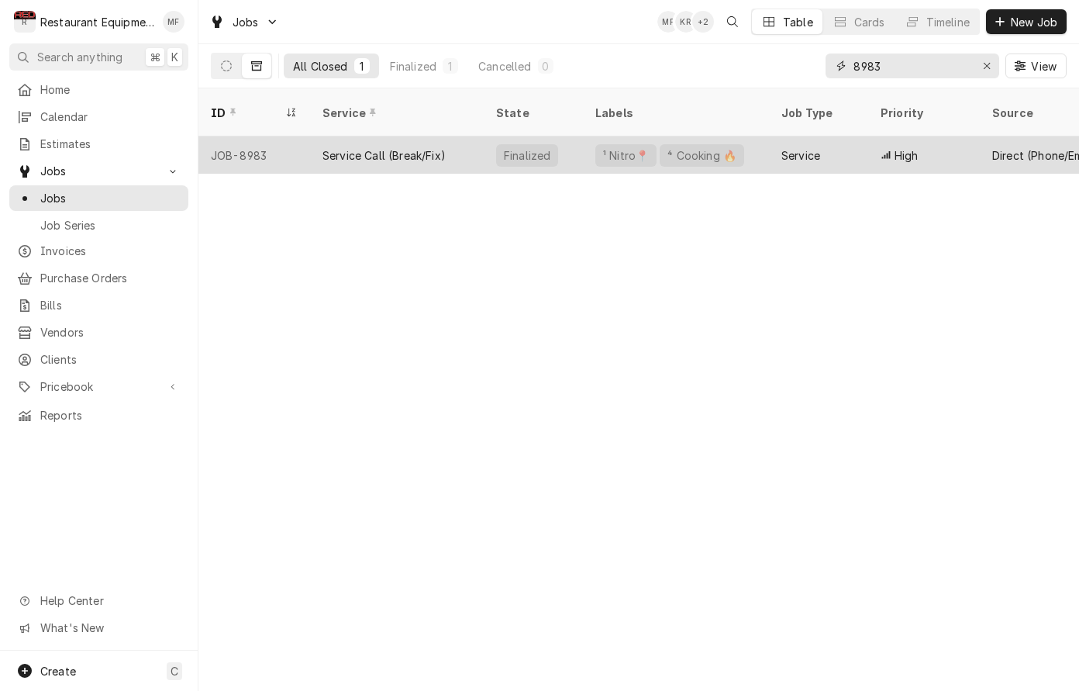
scroll to position [0, 16]
type input "8983"
click at [882, 147] on span "High" at bounding box center [891, 155] width 24 height 16
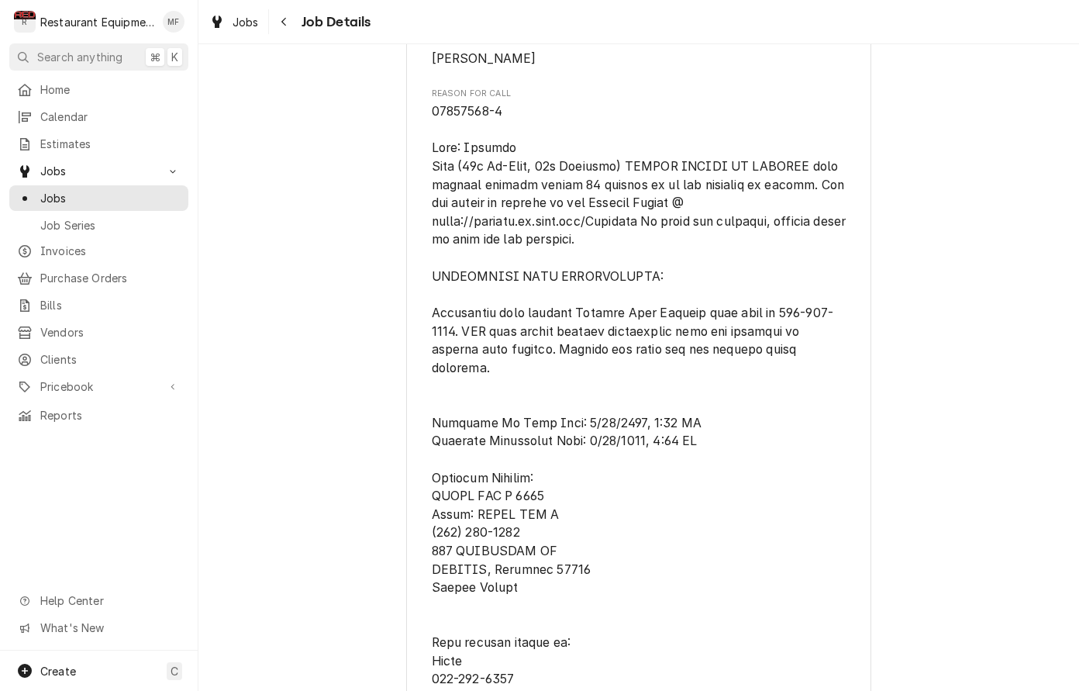
scroll to position [806, 0]
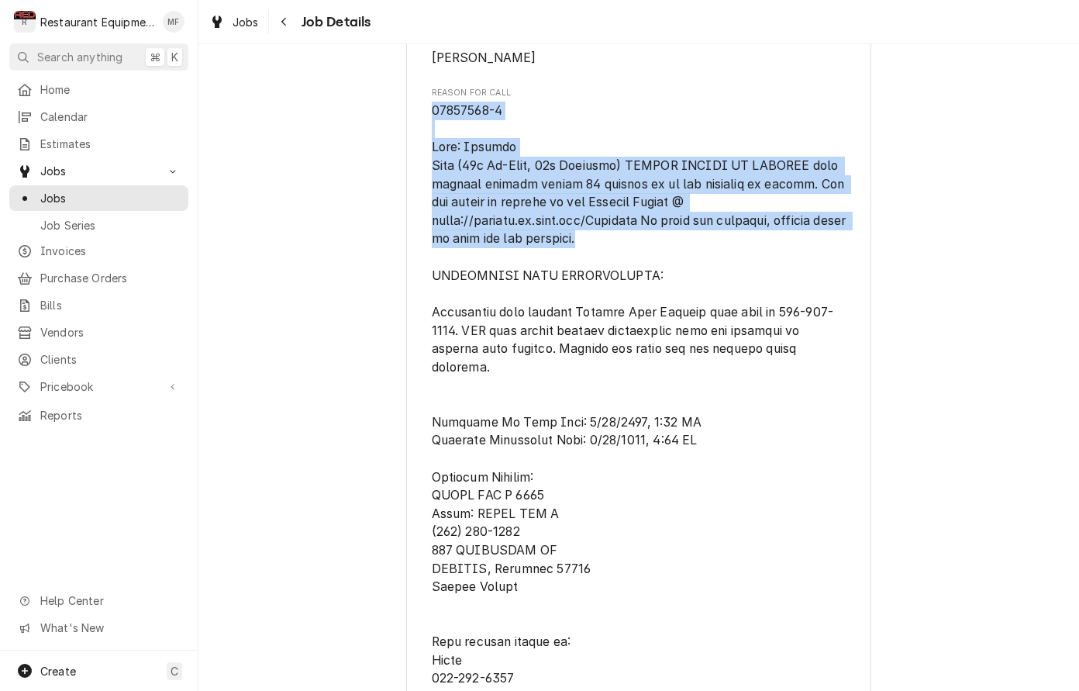
drag, startPoint x: 431, startPoint y: 109, endPoint x: 613, endPoint y: 243, distance: 225.8
click at [613, 243] on span "Reason For Call" at bounding box center [641, 532] width 418 height 858
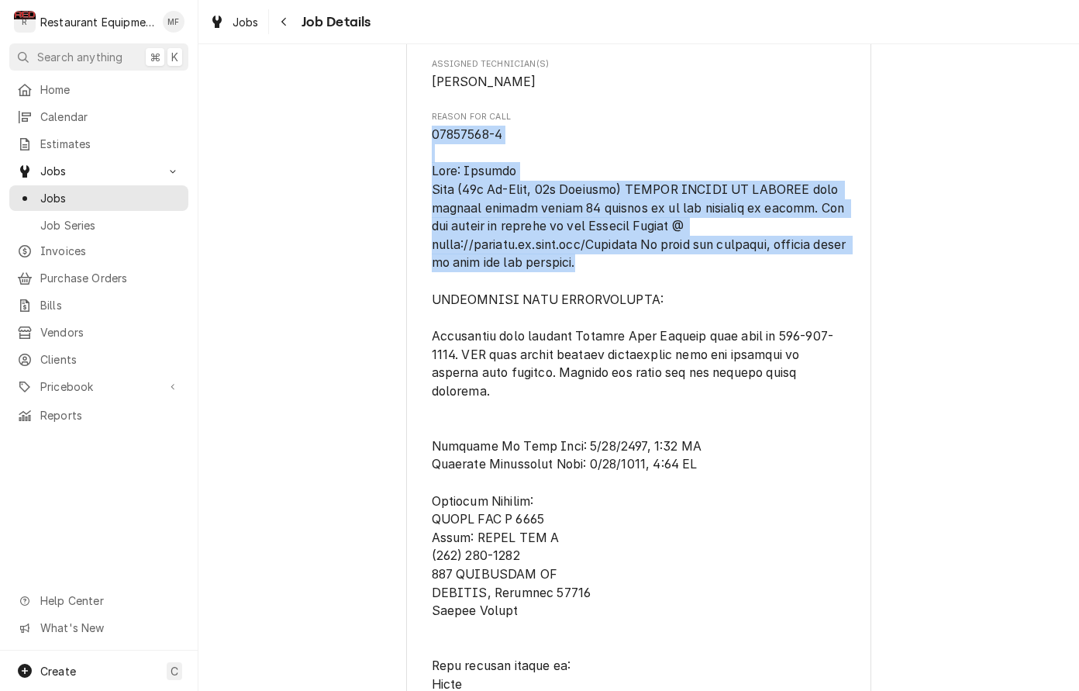
scroll to position [742, 0]
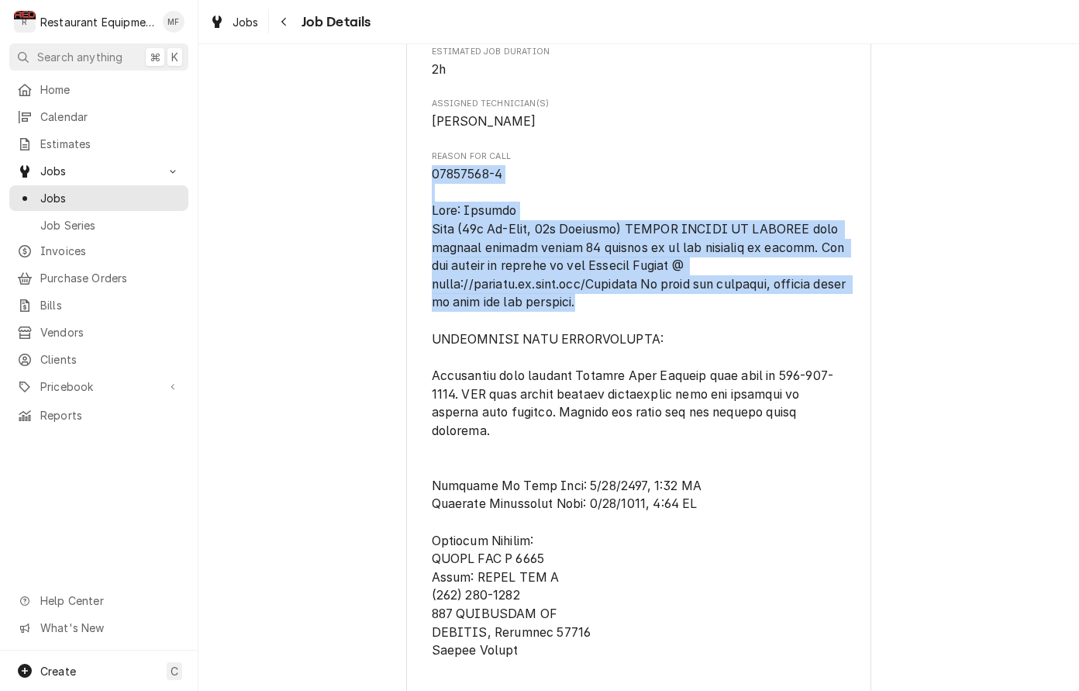
click at [904, 289] on div "Completed and Invoiced Welbilt Kitchen Care Chic Fil A Ashland / 410 River Hill…" at bounding box center [638, 551] width 881 height 2466
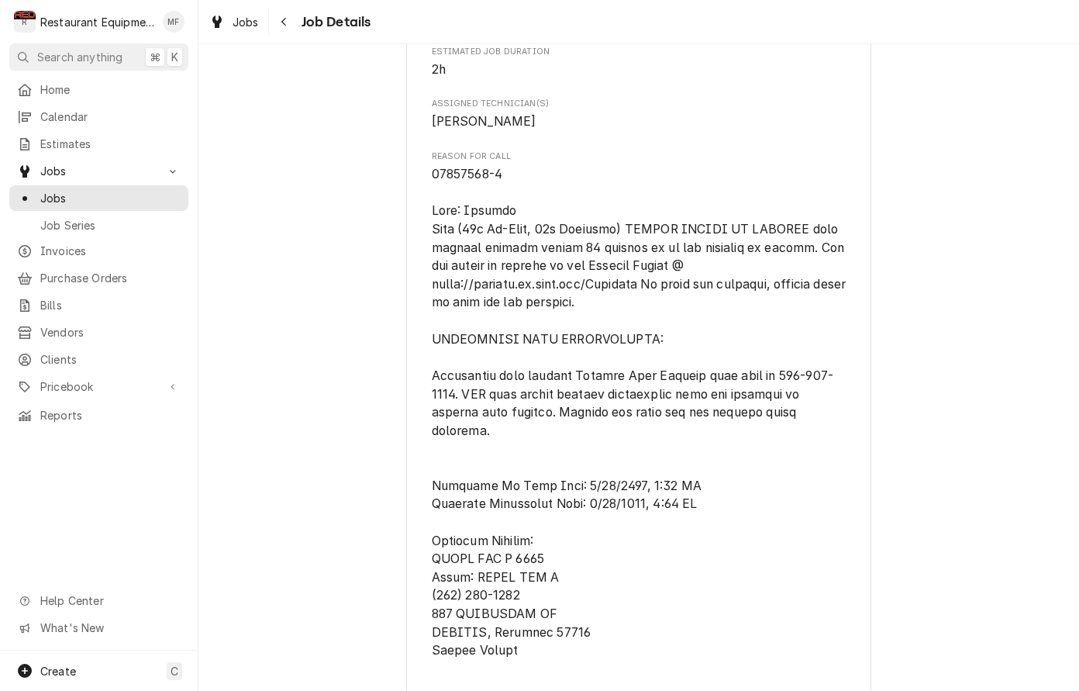
scroll to position [748, 0]
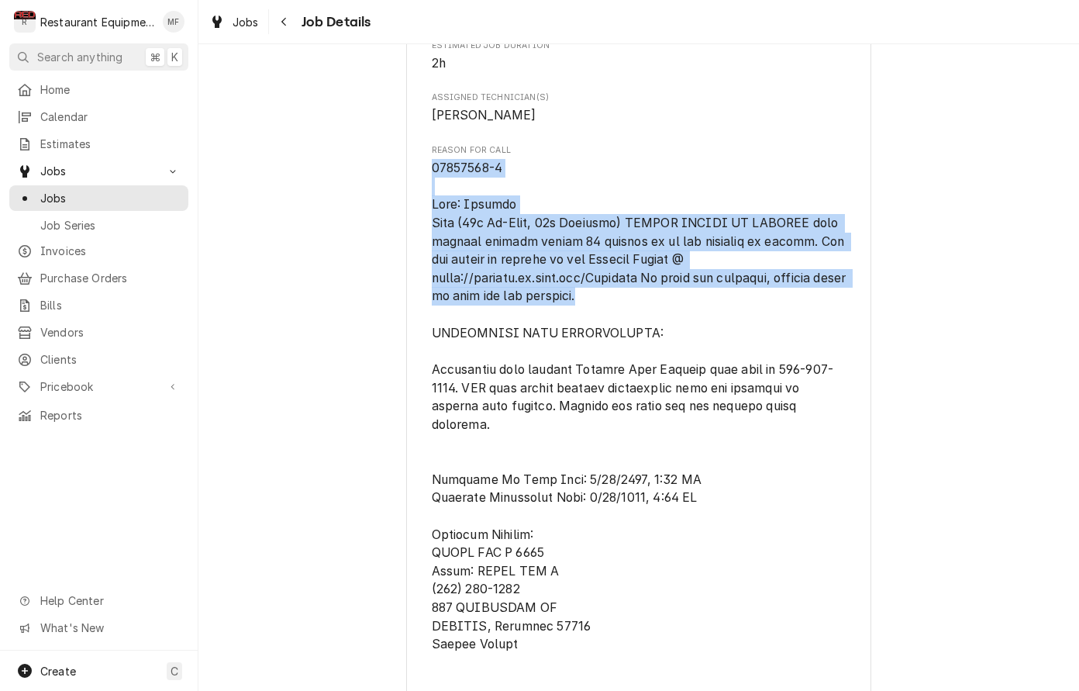
drag, startPoint x: 429, startPoint y: 171, endPoint x: 803, endPoint y: 295, distance: 393.8
click at [803, 295] on div "Welbilt Kitchen Care Chic Fil A Ashland / 410 River Hill Dr, Ashland, KY 41101 …" at bounding box center [638, 557] width 465 height 2413
copy span "00934377-1 Type: Service High (24h On-Site, 48h Complete) PLEASE ACCEPT OR DECL…"
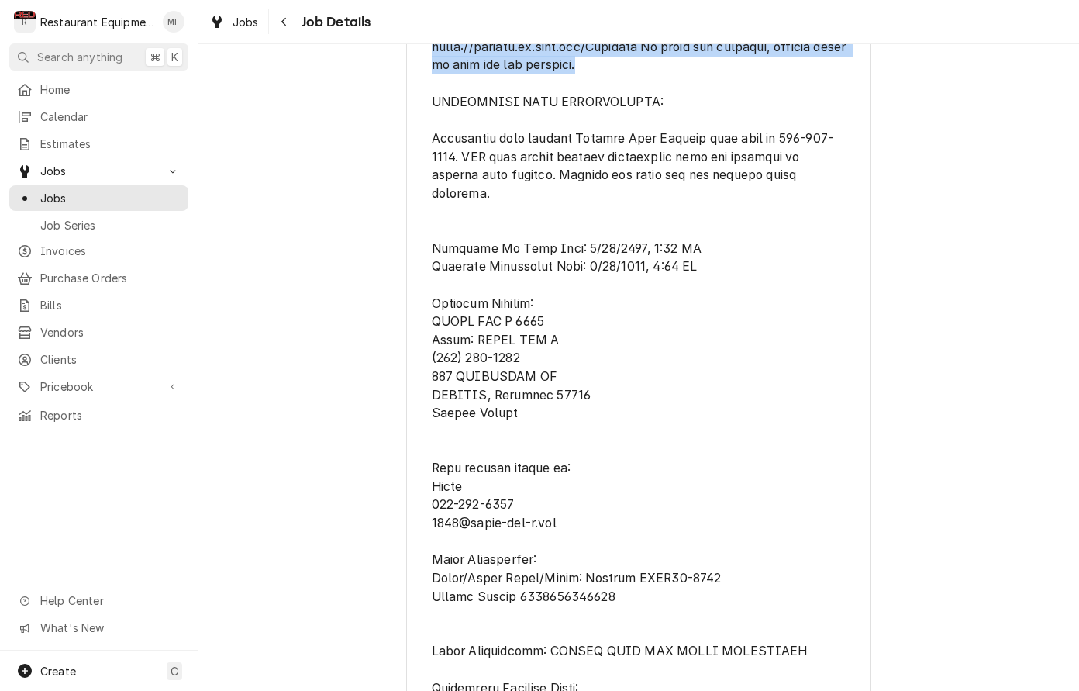
scroll to position [982, 0]
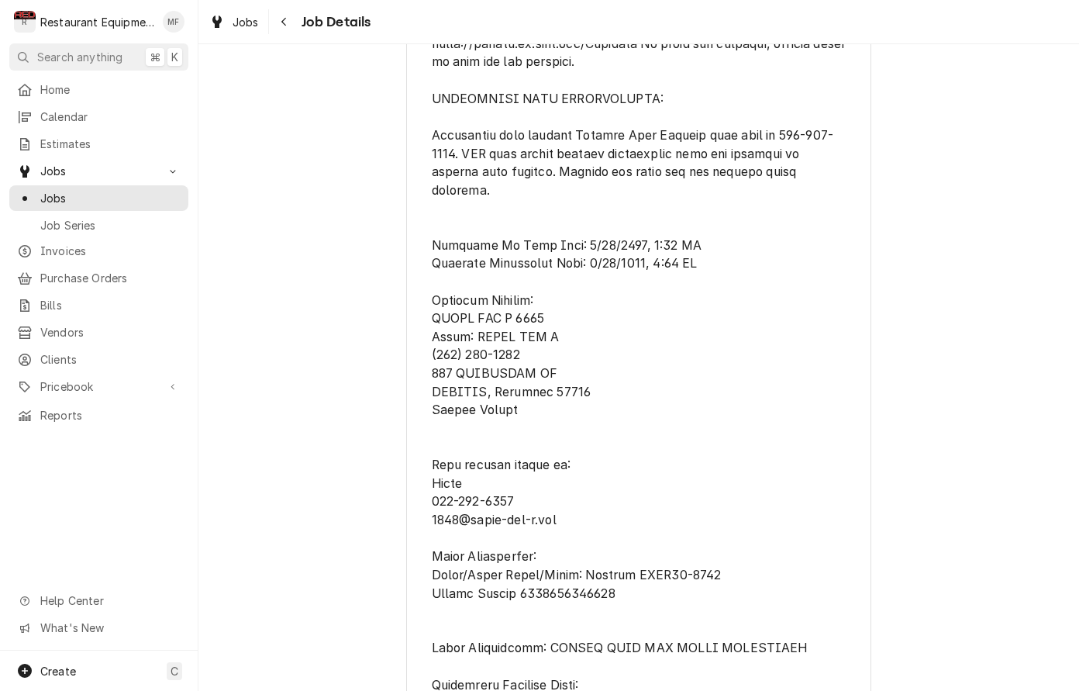
click at [797, 330] on span "Reason For Call" at bounding box center [639, 355] width 415 height 861
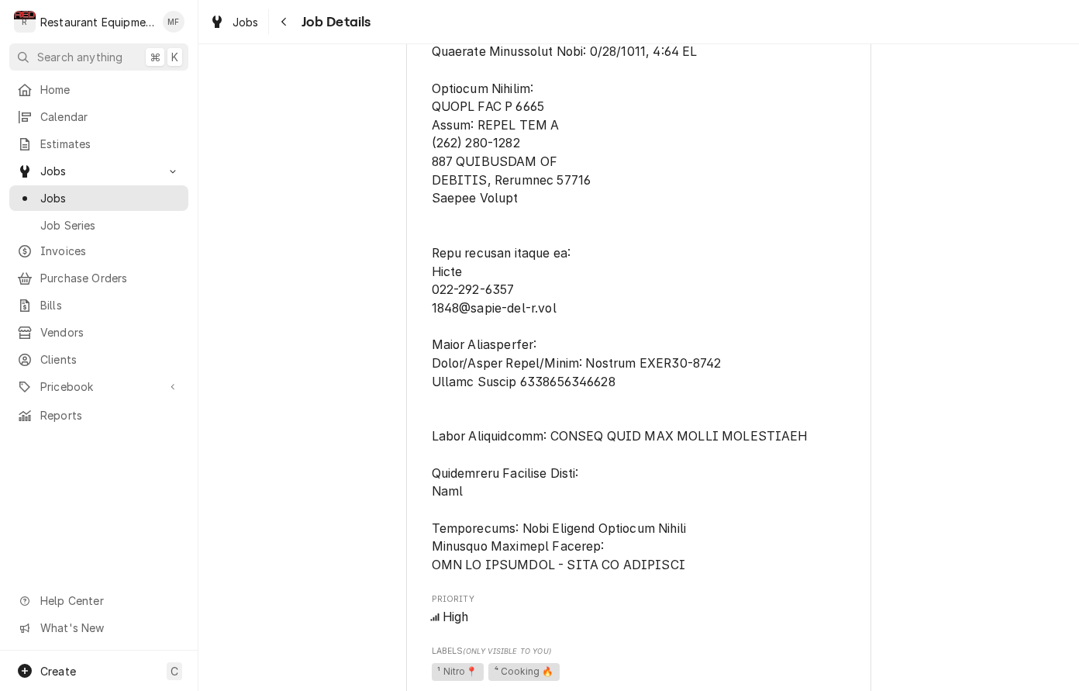
scroll to position [1208, 0]
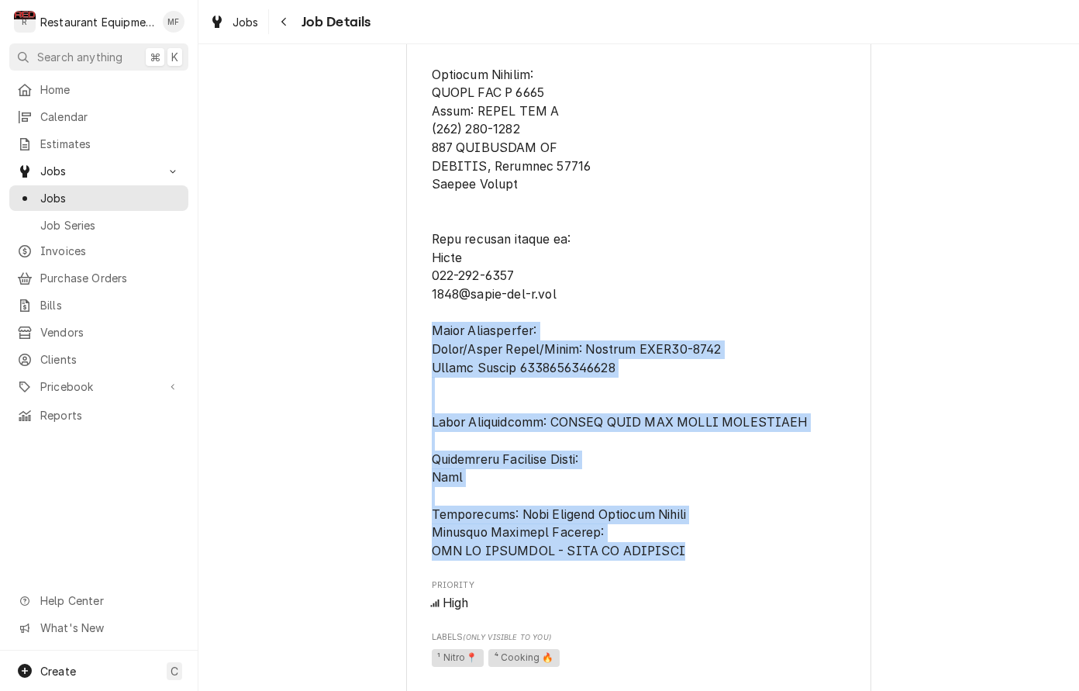
drag, startPoint x: 433, startPoint y: 314, endPoint x: 697, endPoint y: 523, distance: 336.2
click at [706, 529] on span "Reason For Call" at bounding box center [639, 129] width 415 height 861
copy span "Asset Information: Brand/Asset Group/Model: Garland CXPB12-0003 Serial Number 1…"
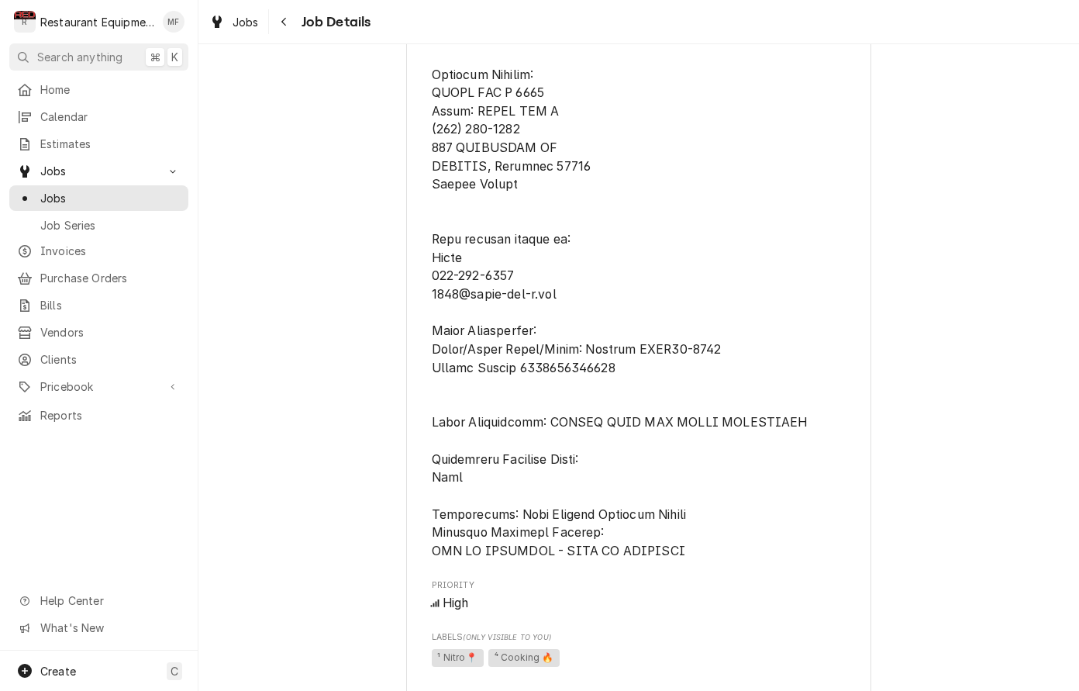
click at [673, 148] on span "Reason For Call" at bounding box center [639, 129] width 415 height 861
click at [290, 25] on div "Navigate back" at bounding box center [285, 22] width 16 height 16
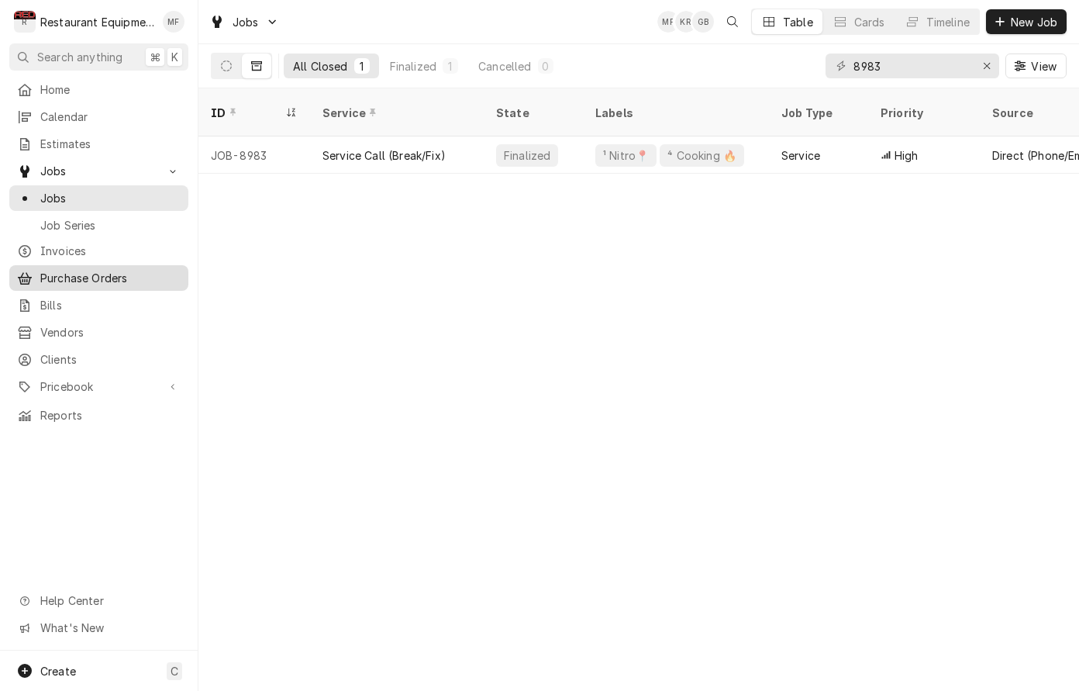
click at [167, 280] on link "Purchase Orders" at bounding box center [98, 278] width 179 height 26
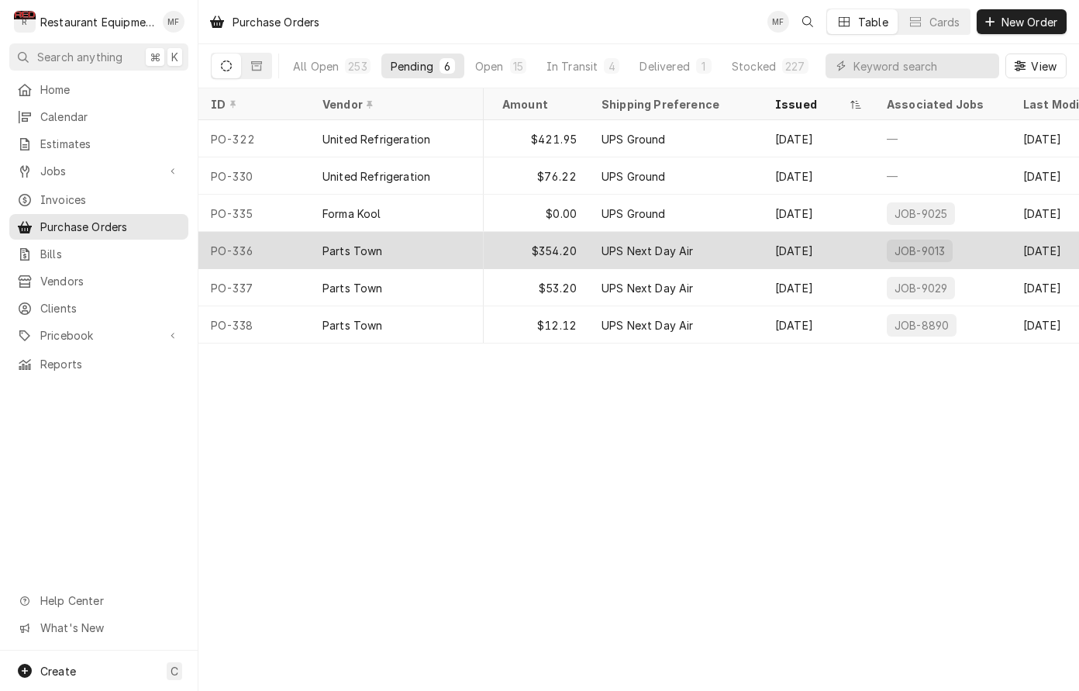
scroll to position [0, 381]
click at [819, 251] on div "Sep 26" at bounding box center [816, 250] width 112 height 37
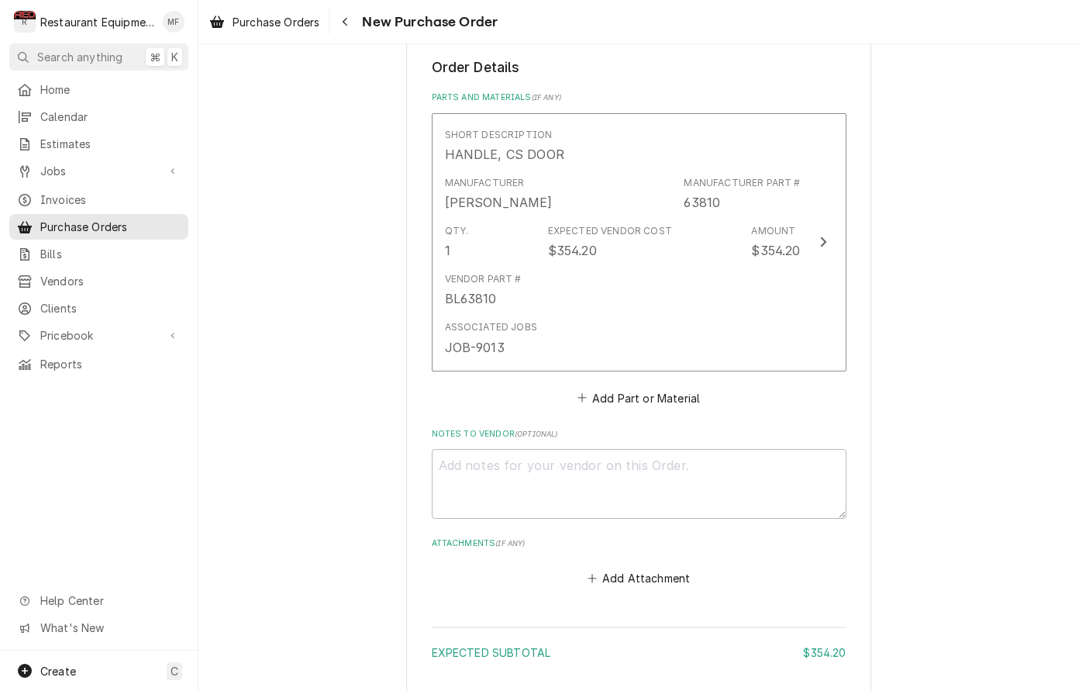
scroll to position [636, 0]
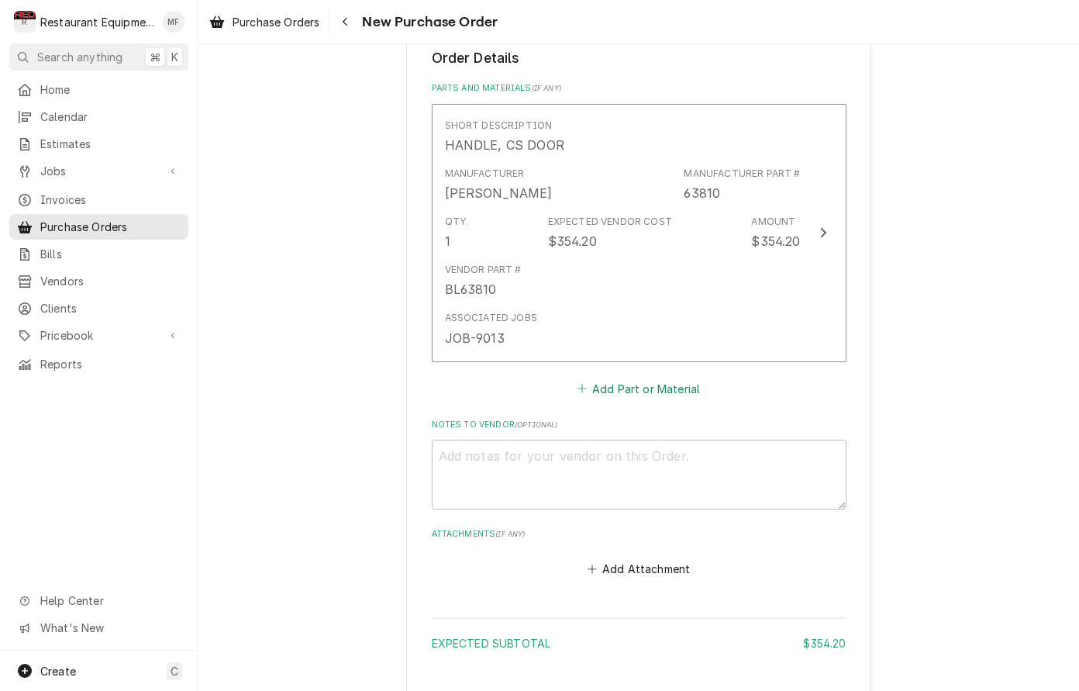
click at [676, 378] on button "Add Part or Material" at bounding box center [639, 389] width 128 height 22
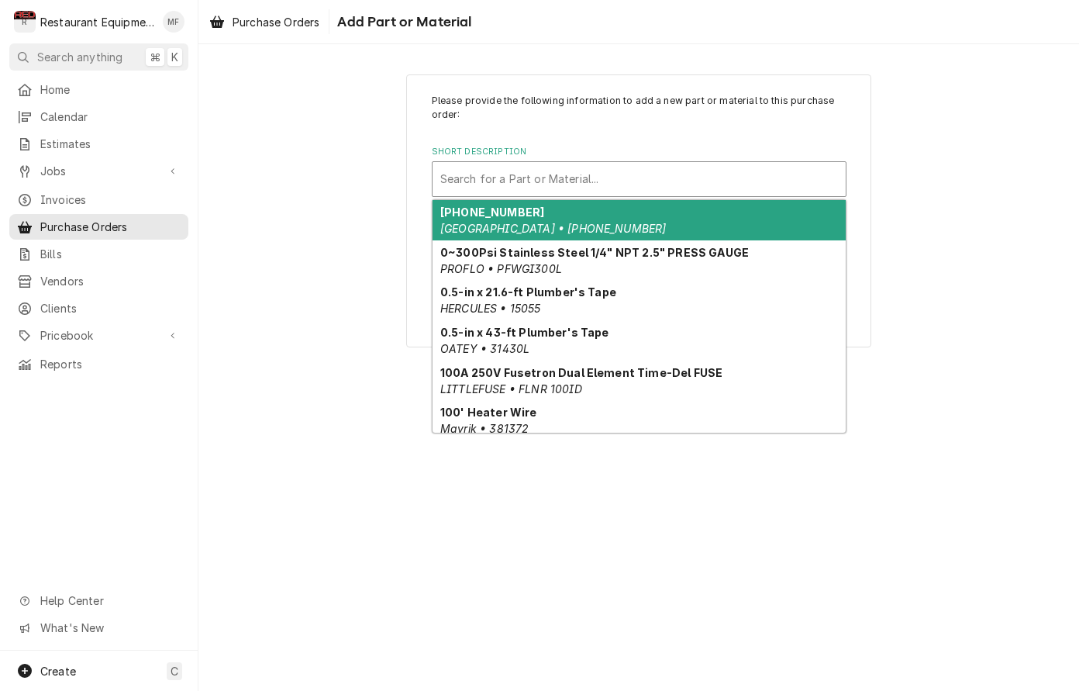
click at [599, 169] on div "Short Description" at bounding box center [639, 179] width 398 height 28
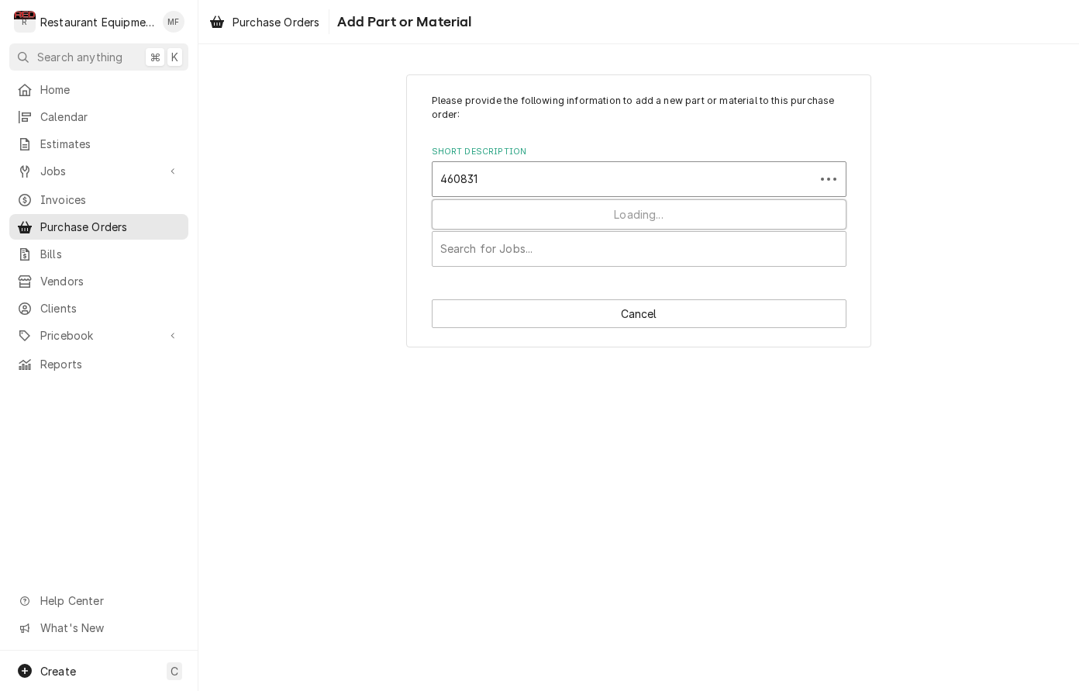
type input "4608312"
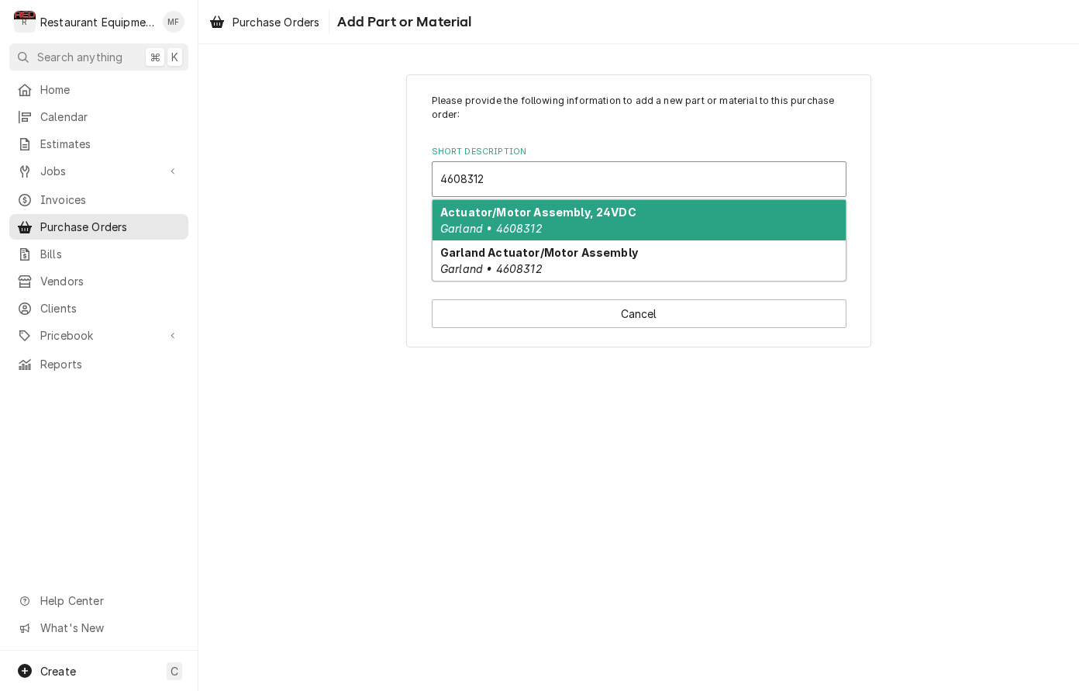
click at [636, 219] on div "Actuator/Motor Assembly, 24VDC Garland • 4608312" at bounding box center [639, 220] width 413 height 40
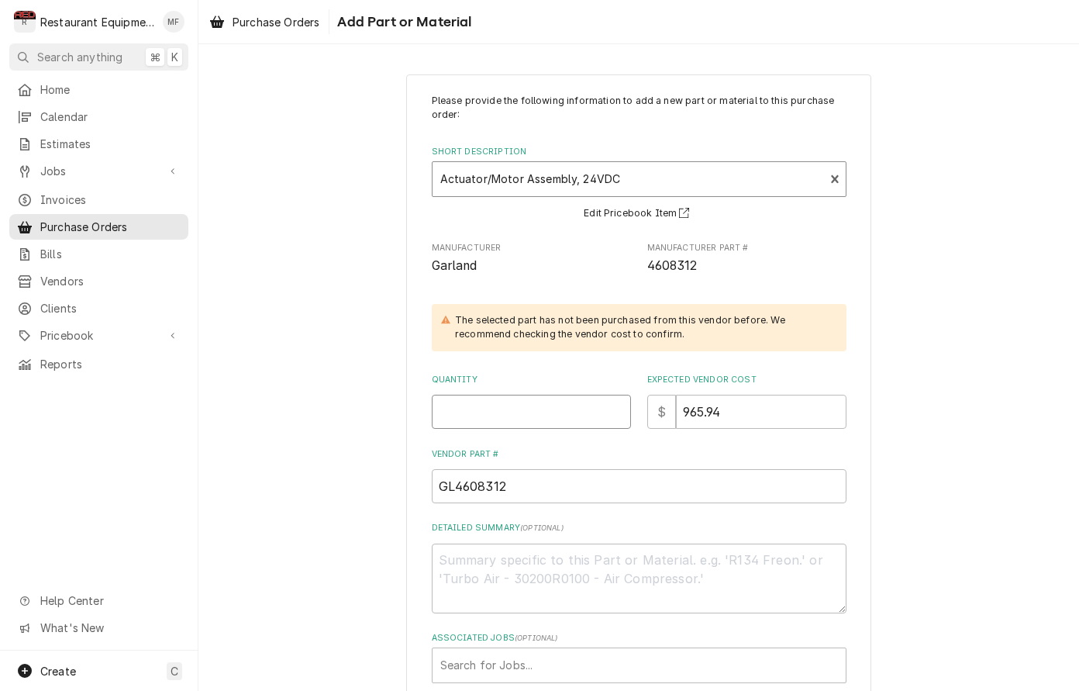
click at [553, 395] on input "Quantity" at bounding box center [531, 412] width 199 height 34
type textarea "x"
type input "1"
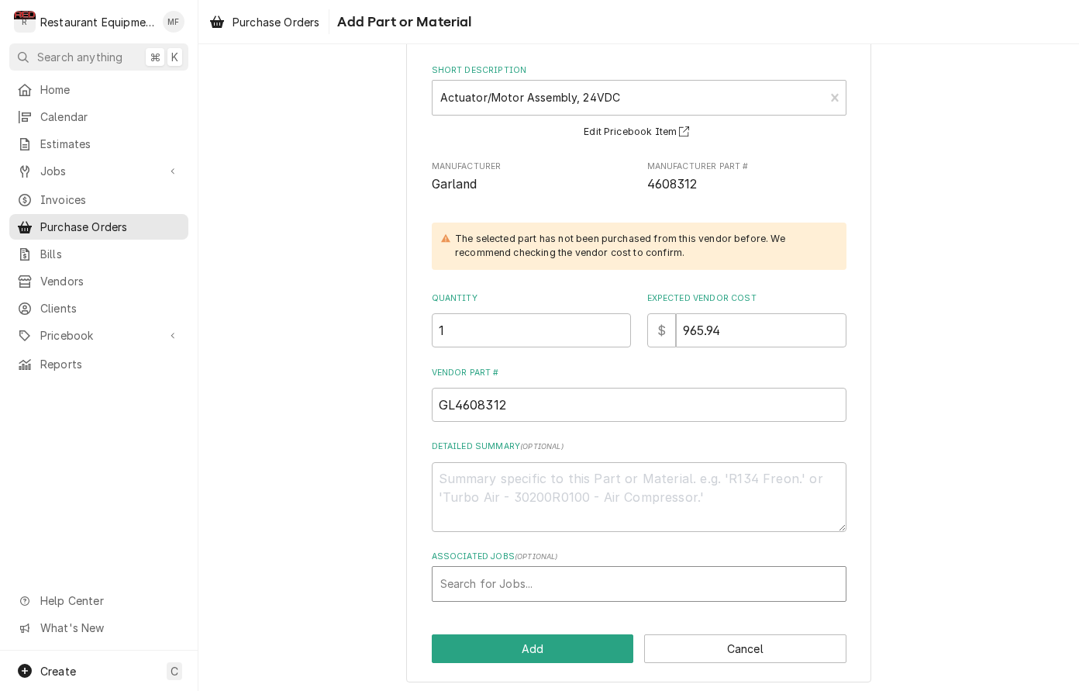
click at [655, 571] on div "Associated Jobs" at bounding box center [639, 584] width 398 height 28
type input "9036"
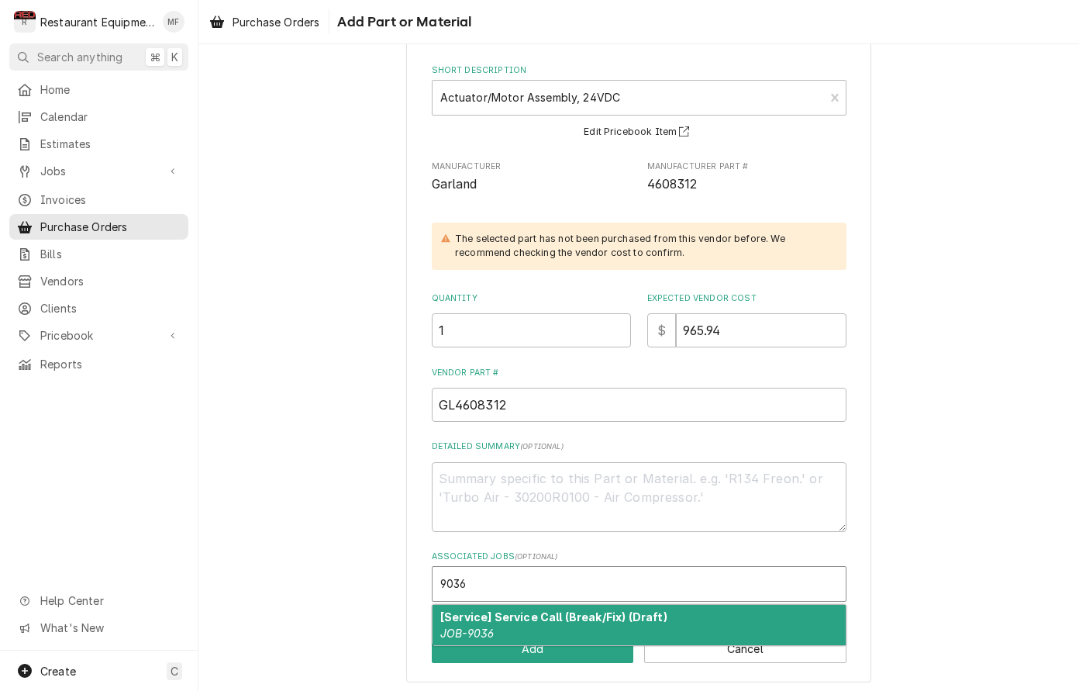
click at [631, 610] on strong "[Service] Service Call (Break/Fix) (Draft)" at bounding box center [553, 616] width 227 height 13
type textarea "x"
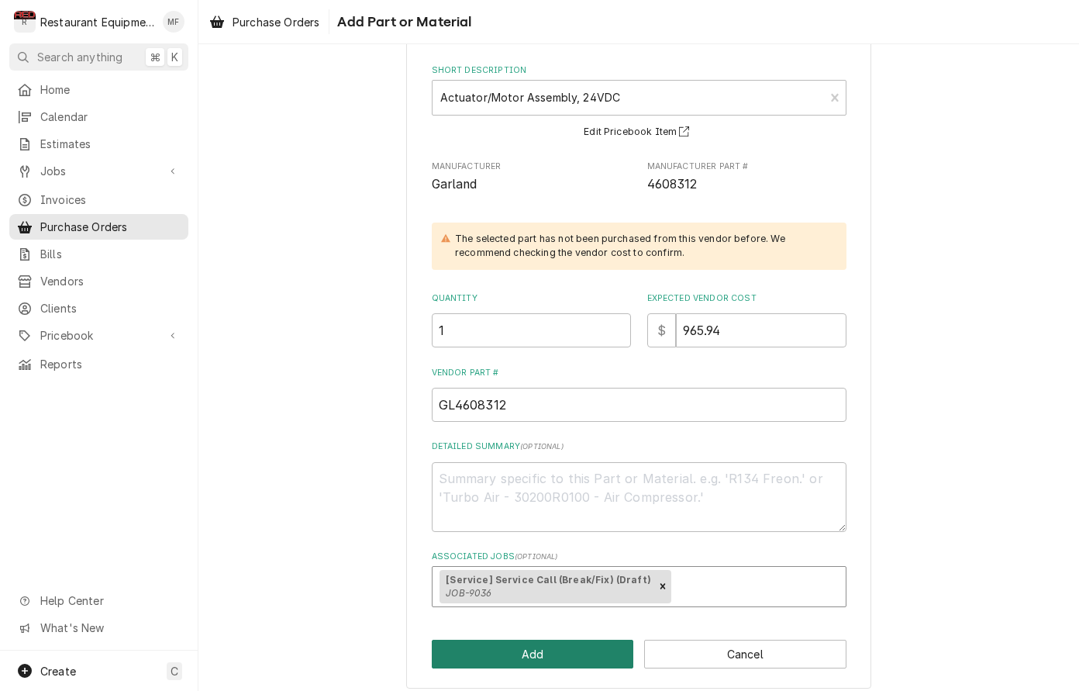
click at [565, 651] on button "Add" at bounding box center [533, 654] width 202 height 29
type textarea "x"
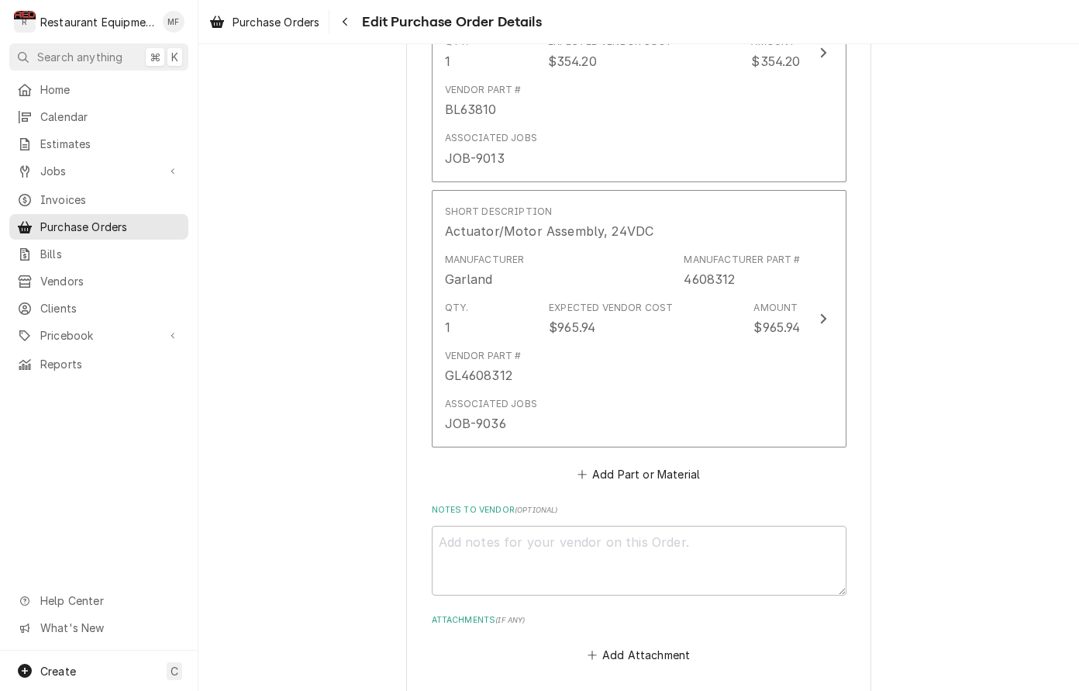
scroll to position [834, 0]
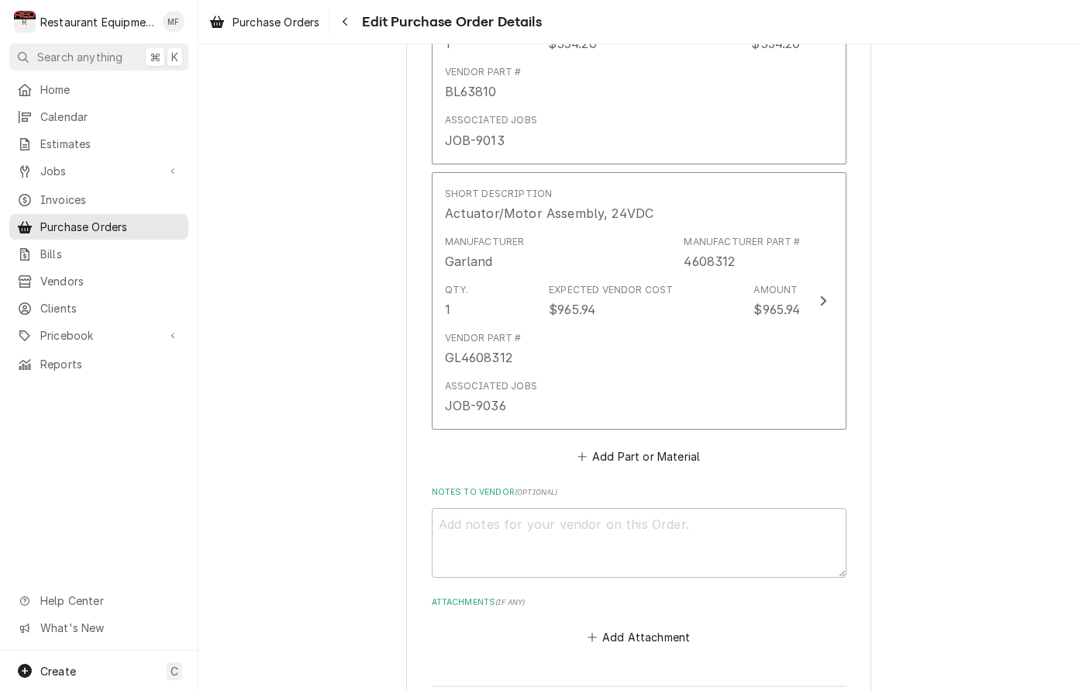
click at [661, 446] on button "Add Part or Material" at bounding box center [639, 457] width 128 height 22
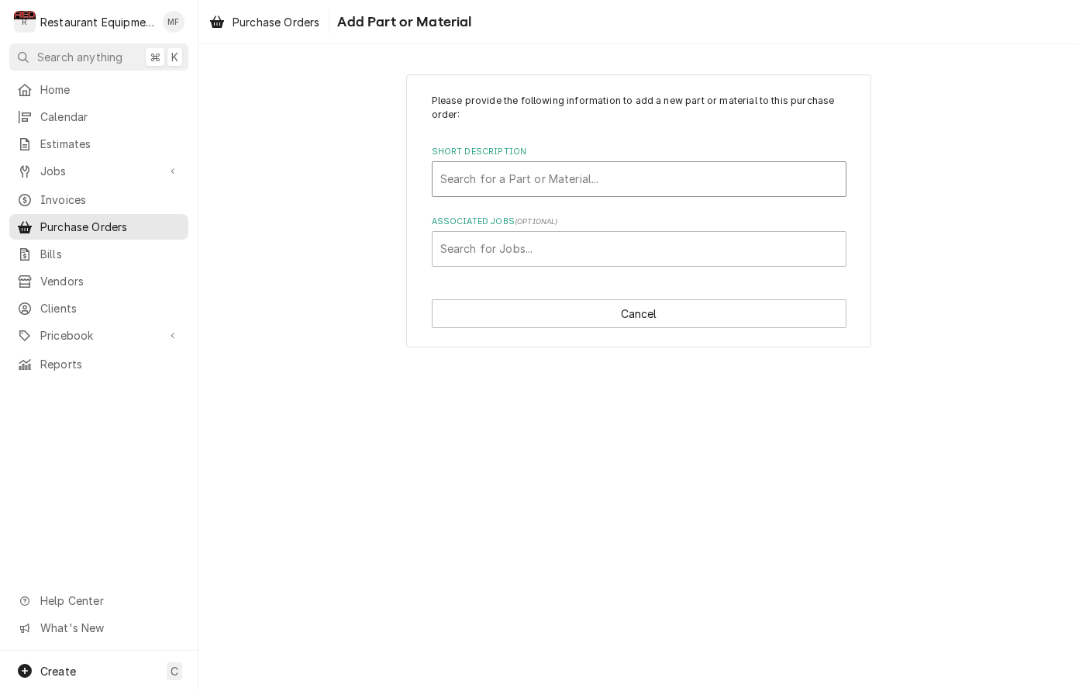
click at [732, 192] on div "Search for a Part or Material..." at bounding box center [639, 179] width 413 height 34
type input "460337"
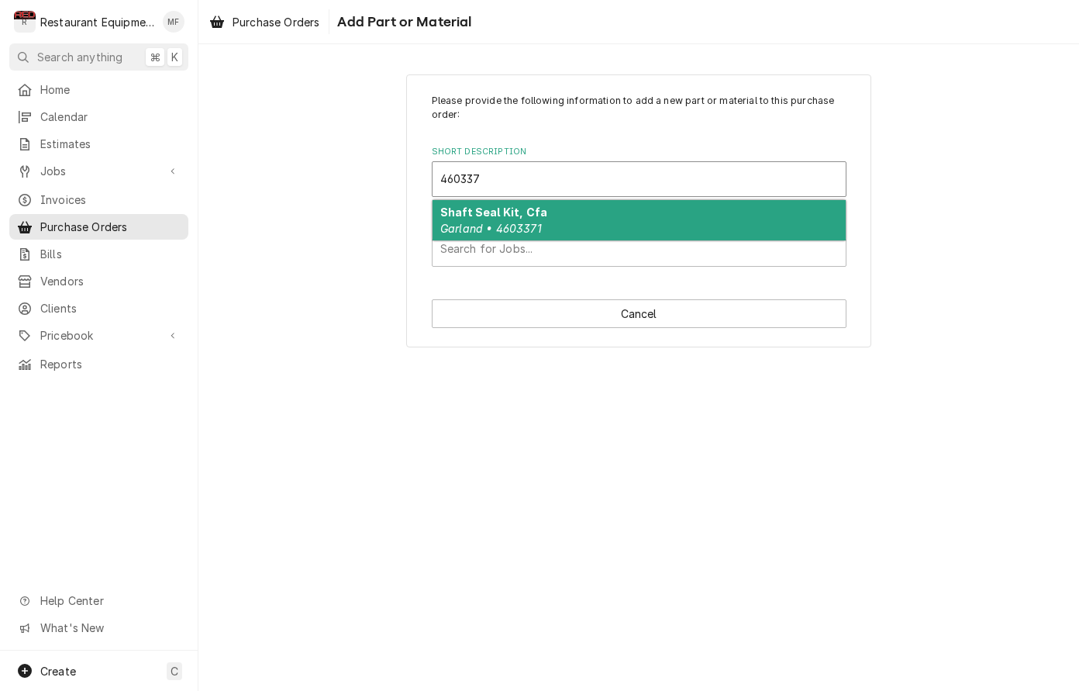
click at [726, 211] on div "Shaft Seal Kit, Cfa Garland • 4603371" at bounding box center [639, 220] width 413 height 40
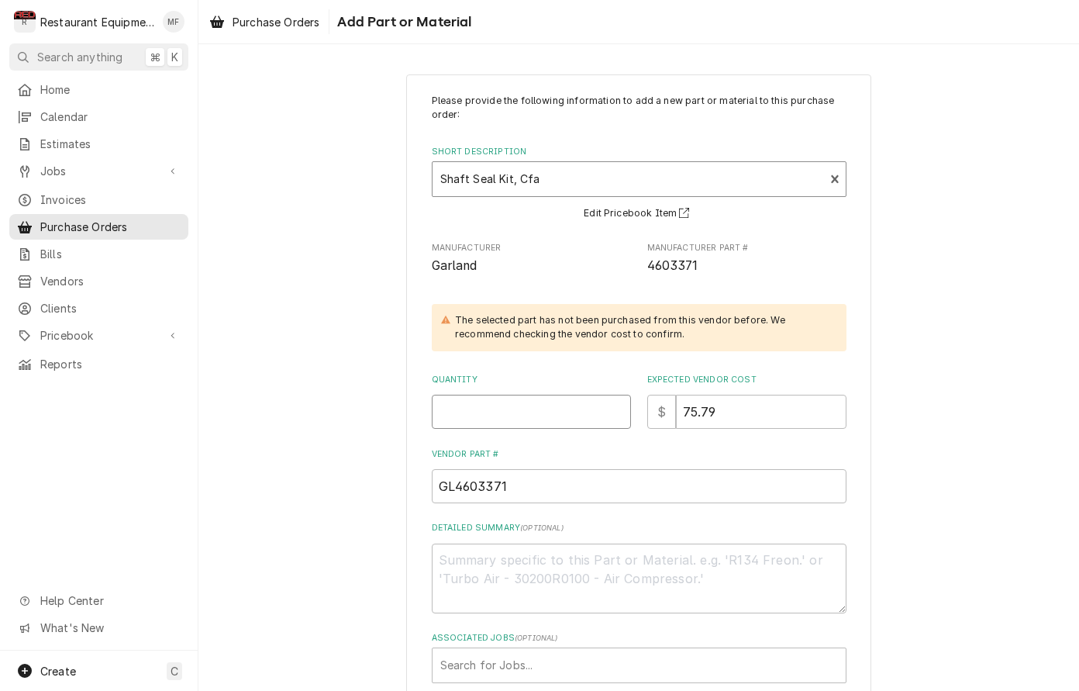
click at [597, 412] on input "Quantity" at bounding box center [531, 412] width 199 height 34
type textarea "x"
type input "2"
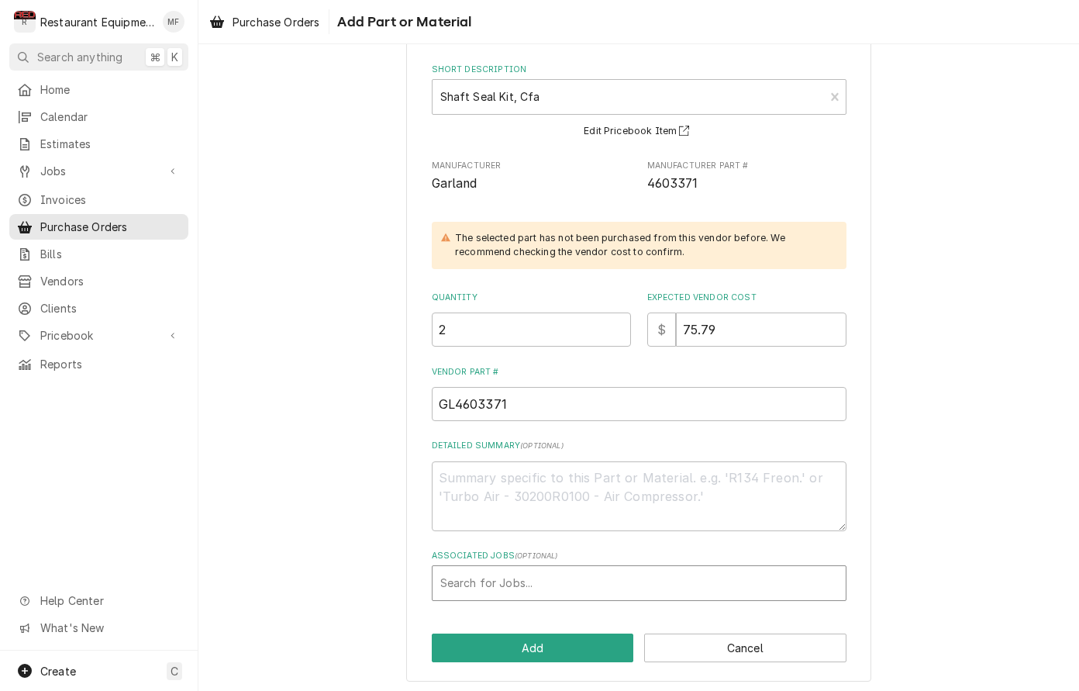
scroll to position [81, 0]
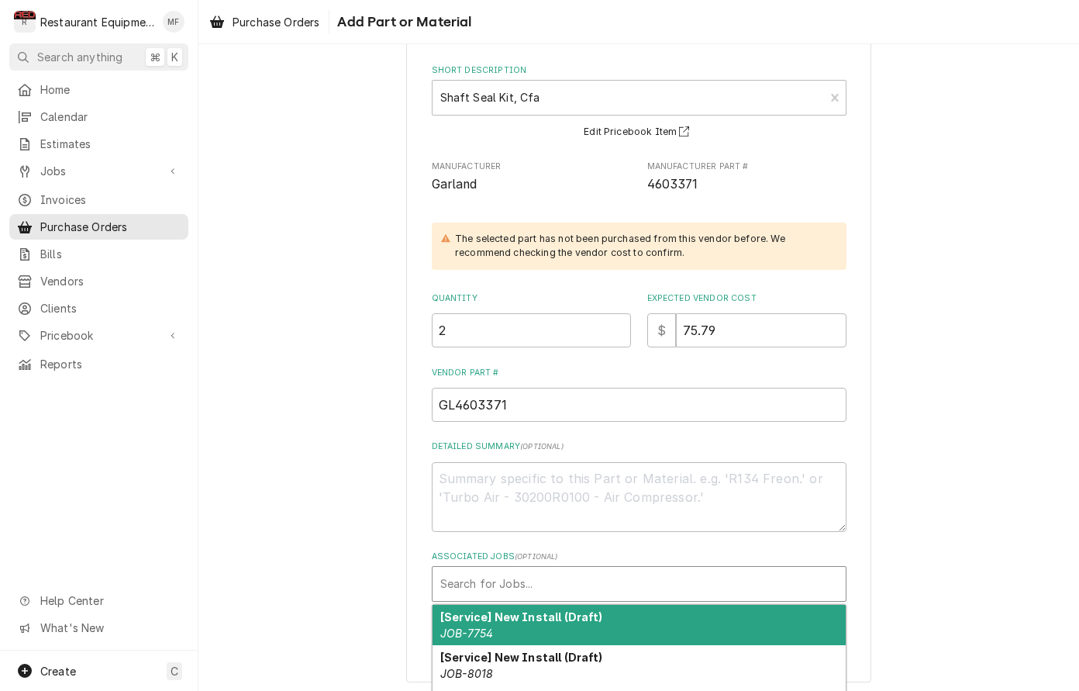
click at [802, 582] on div "Associated Jobs" at bounding box center [639, 584] width 398 height 28
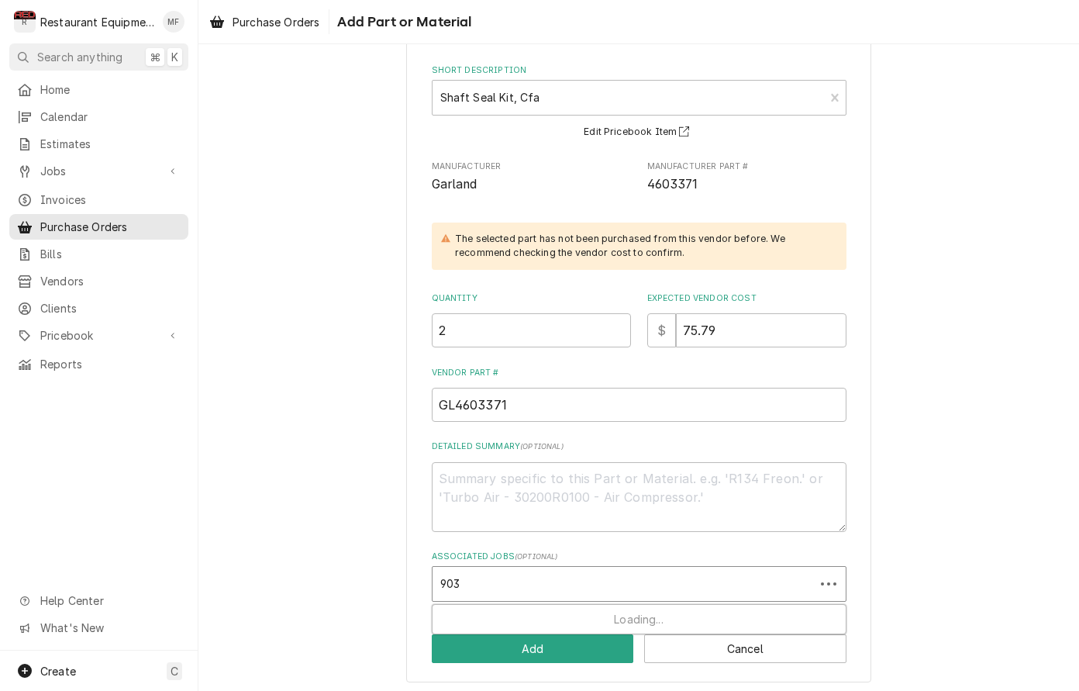
type input "9036"
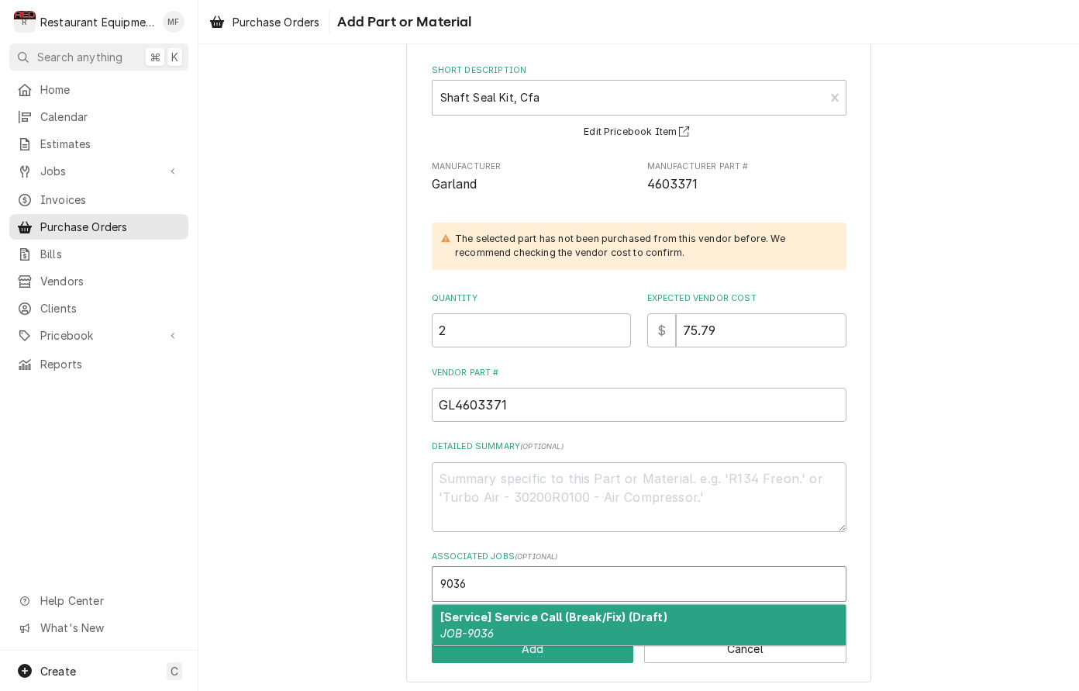
click at [748, 613] on div "[Service] Service Call (Break/Fix) (Draft) JOB-9036" at bounding box center [639, 625] width 413 height 40
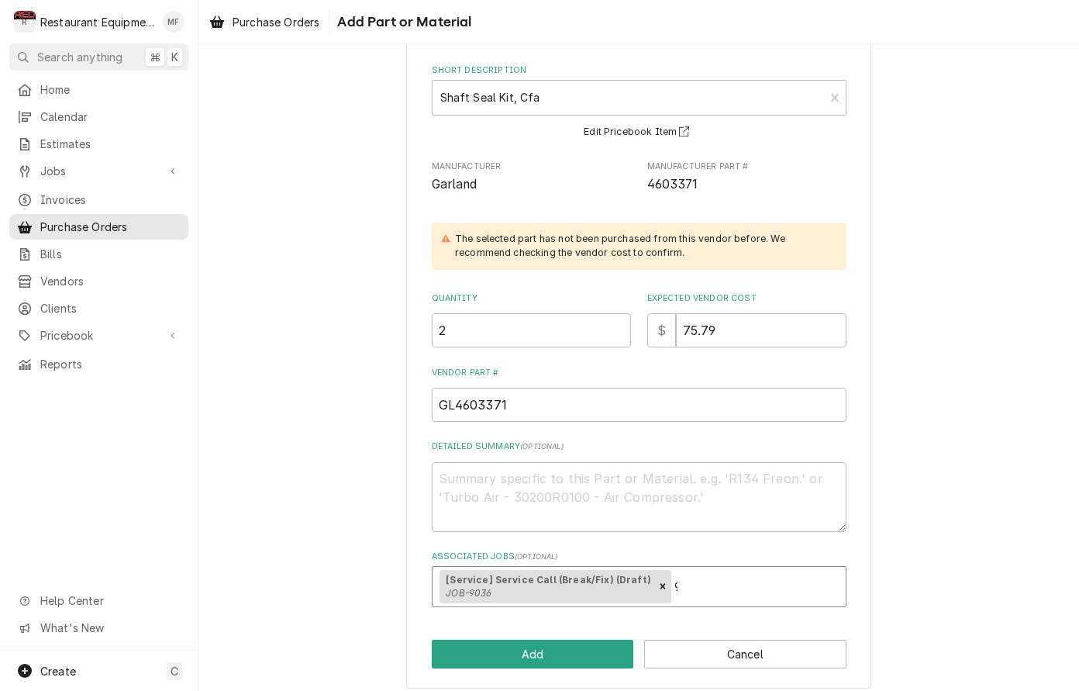
type textarea "x"
type input "9037"
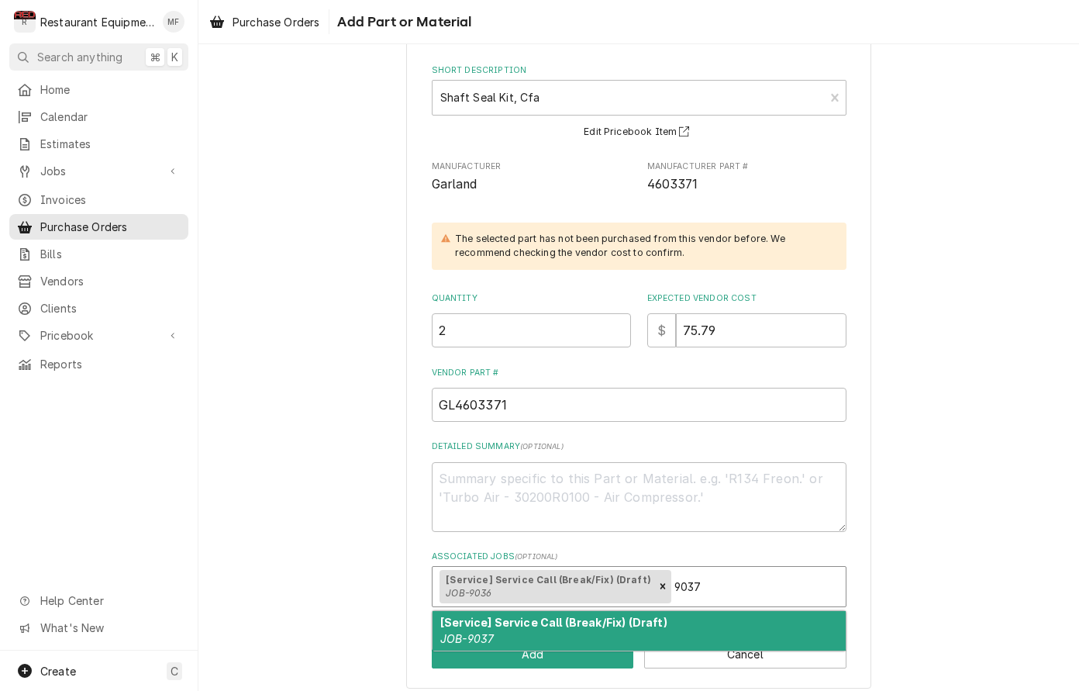
click at [723, 623] on div "[Service] Service Call (Break/Fix) (Draft) JOB-9037" at bounding box center [639, 631] width 413 height 40
type textarea "x"
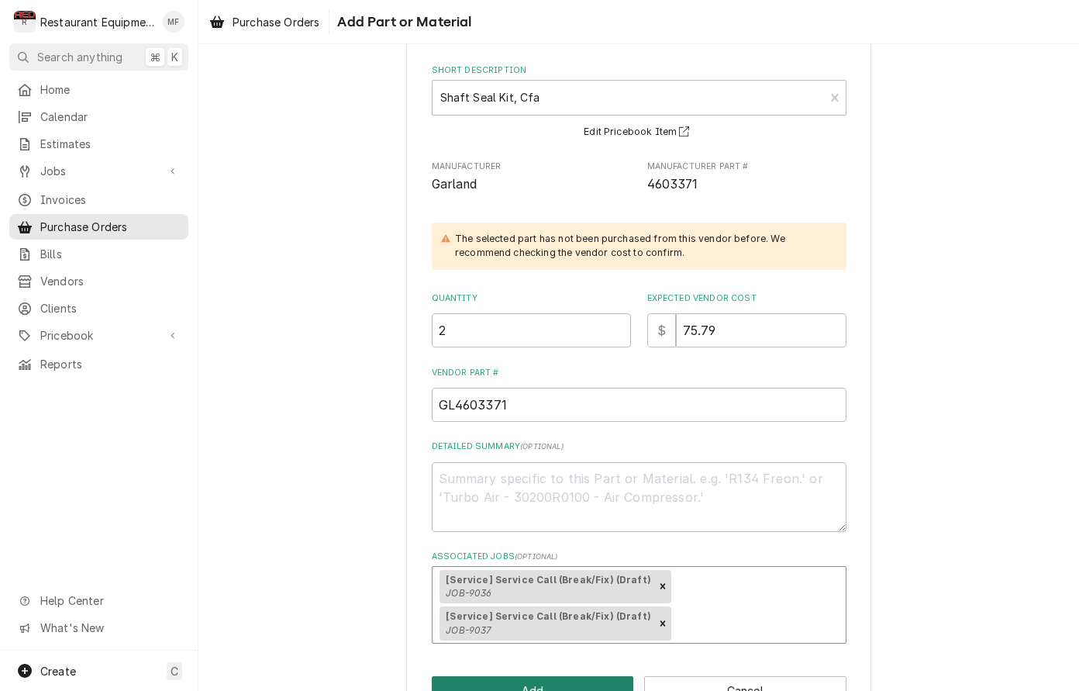
click at [585, 676] on button "Add" at bounding box center [533, 690] width 202 height 29
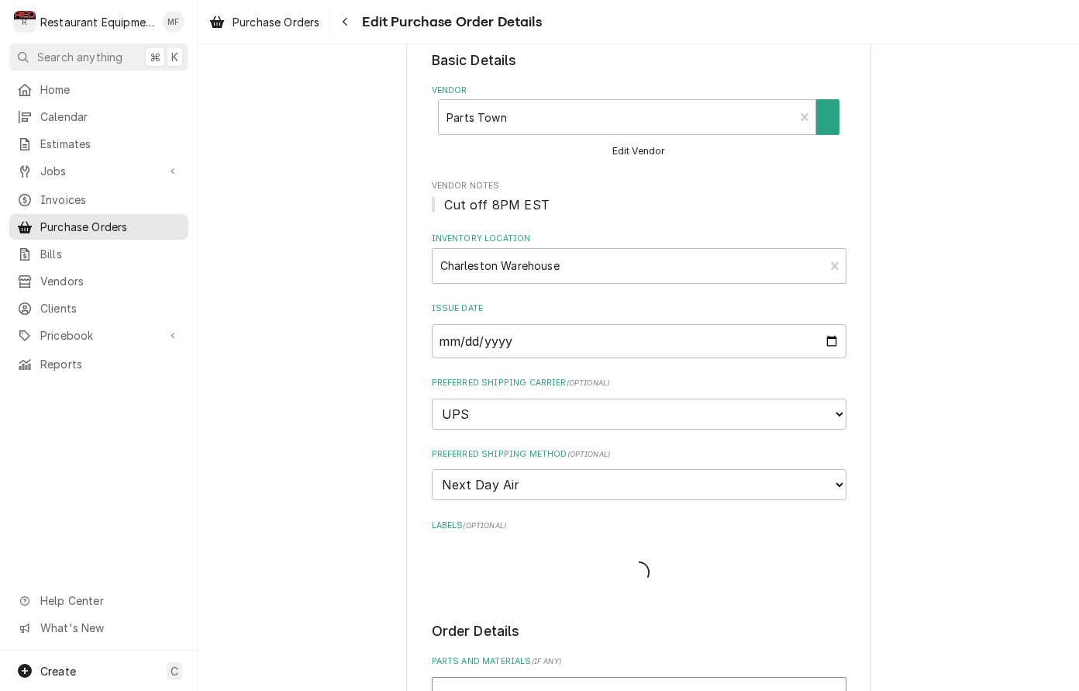
type textarea "x"
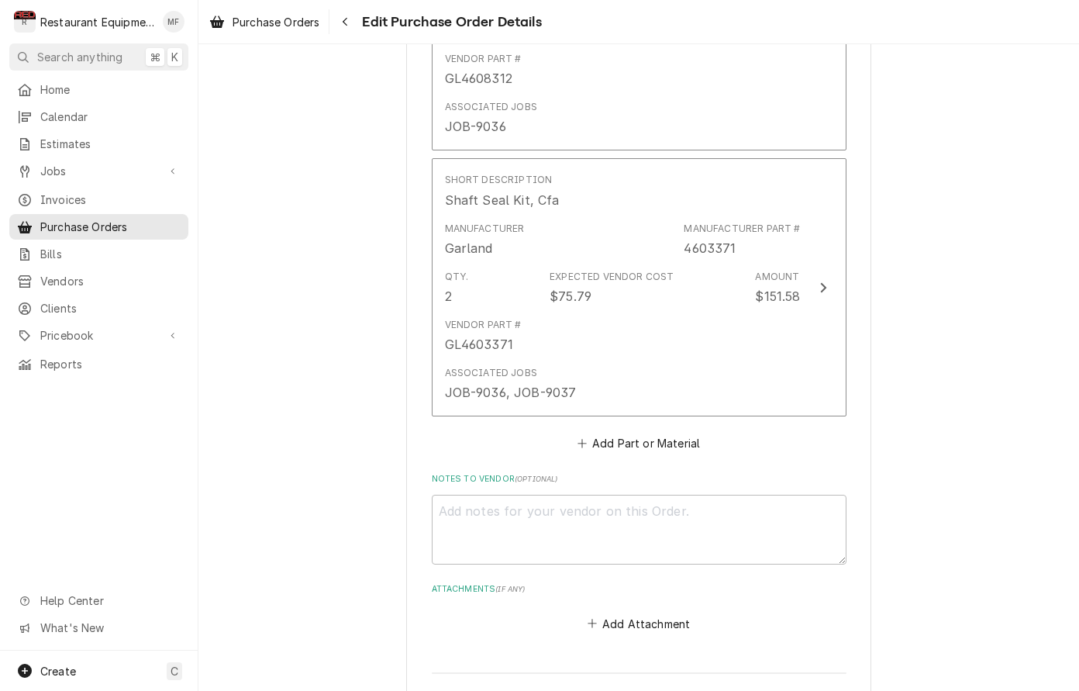
scroll to position [1113, 0]
click at [675, 432] on button "Add Part or Material" at bounding box center [639, 443] width 128 height 22
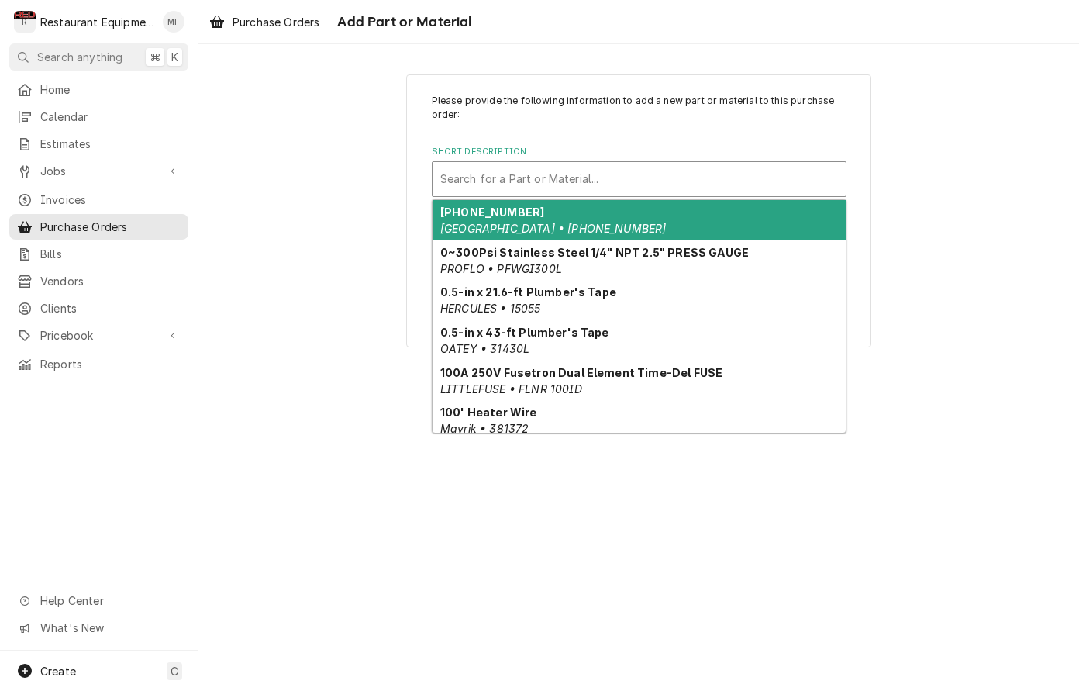
click at [665, 181] on div "Short Description" at bounding box center [639, 179] width 398 height 28
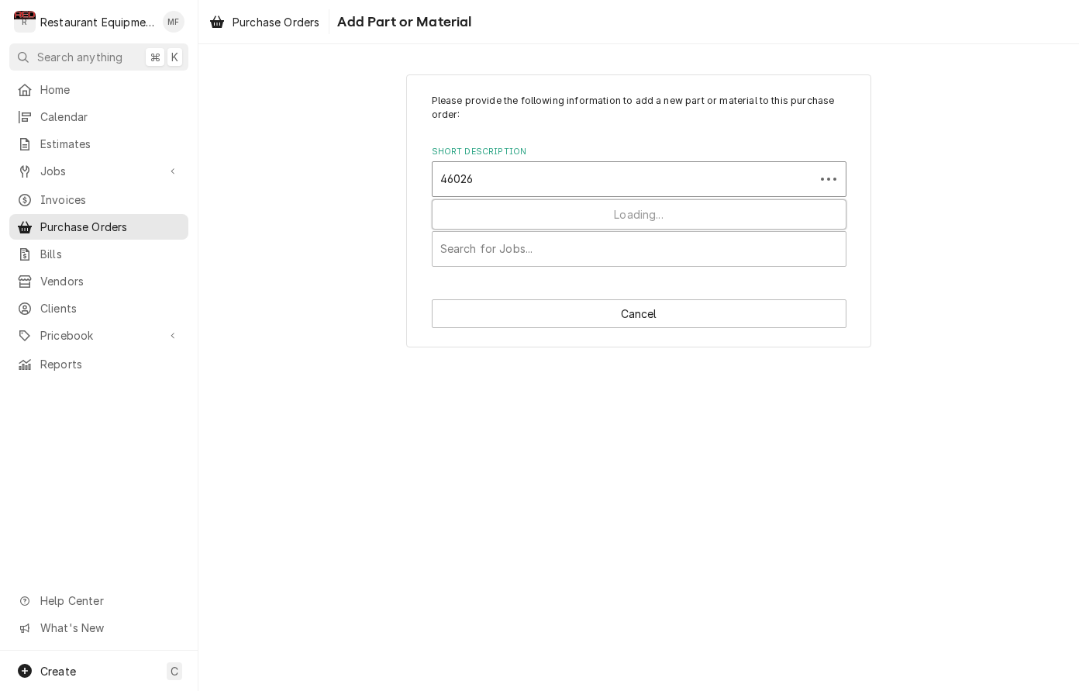
type input "460268"
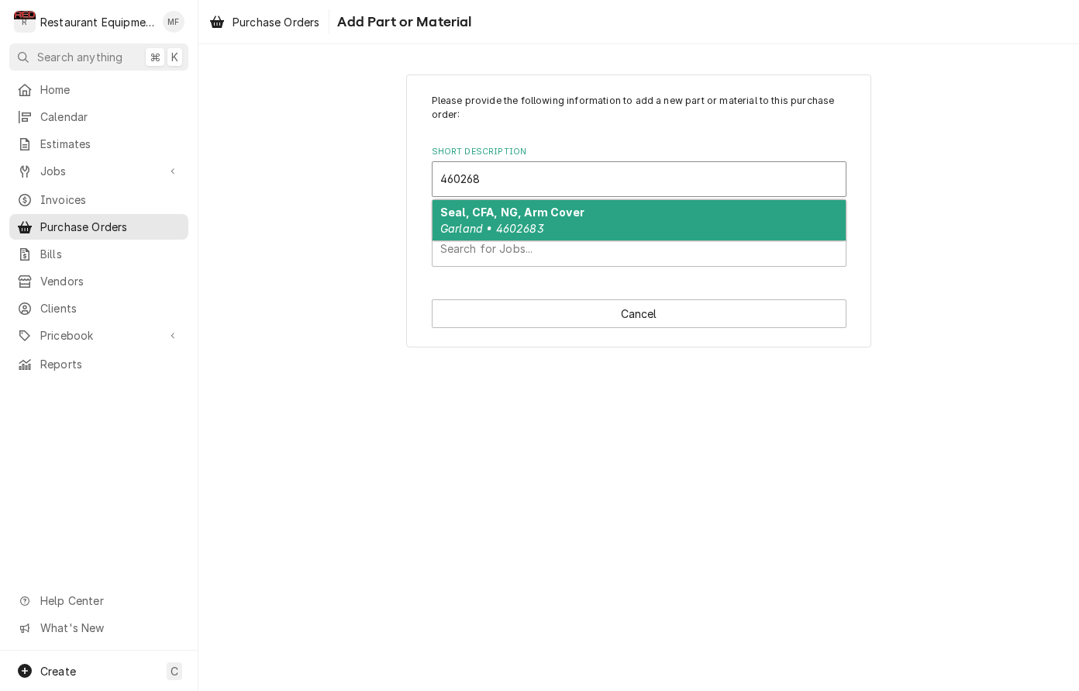
click at [653, 227] on div "Seal, CFA, NG, Arm Cover Garland • 4602683" at bounding box center [639, 220] width 413 height 40
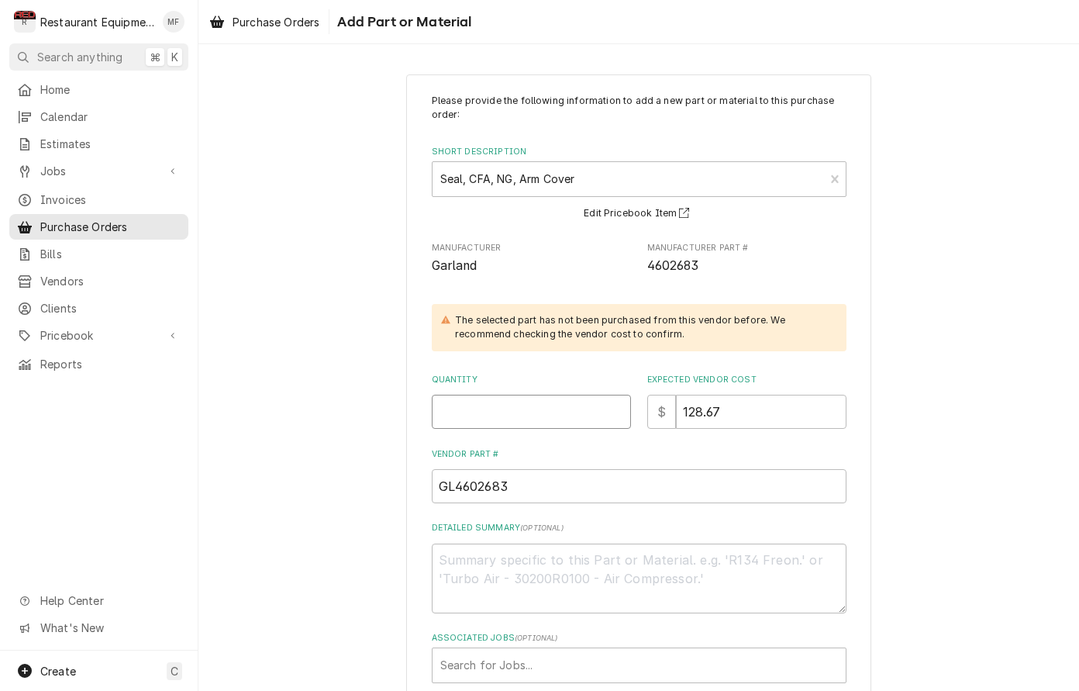
click at [556, 395] on input "Quantity" at bounding box center [531, 412] width 199 height 34
type textarea "x"
type input "1"
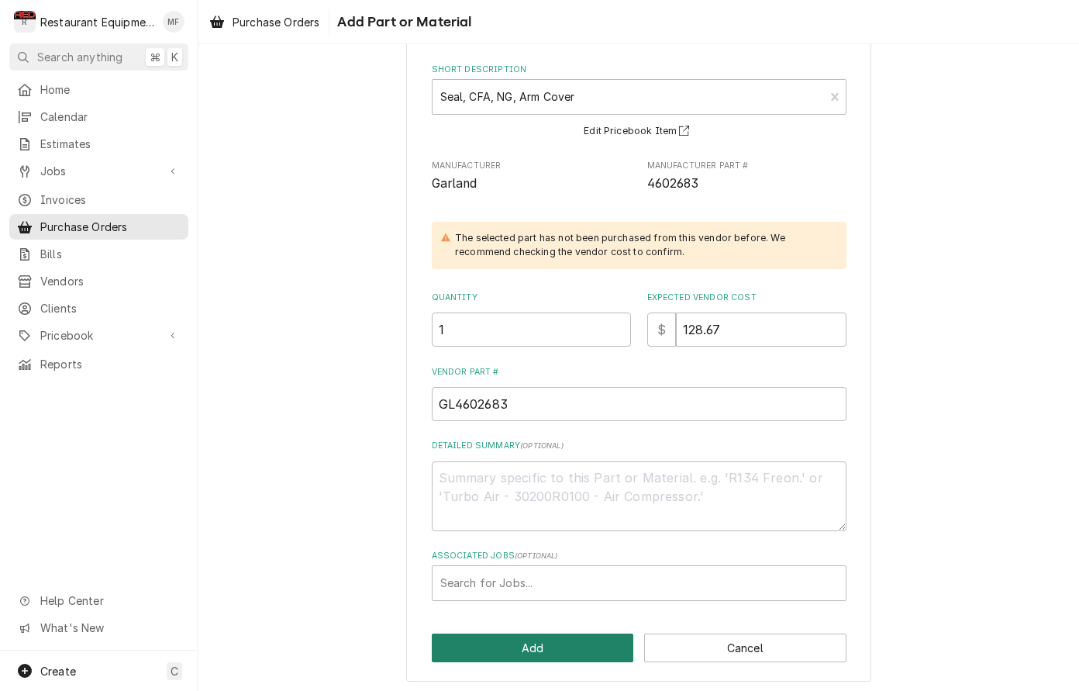
scroll to position [81, 0]
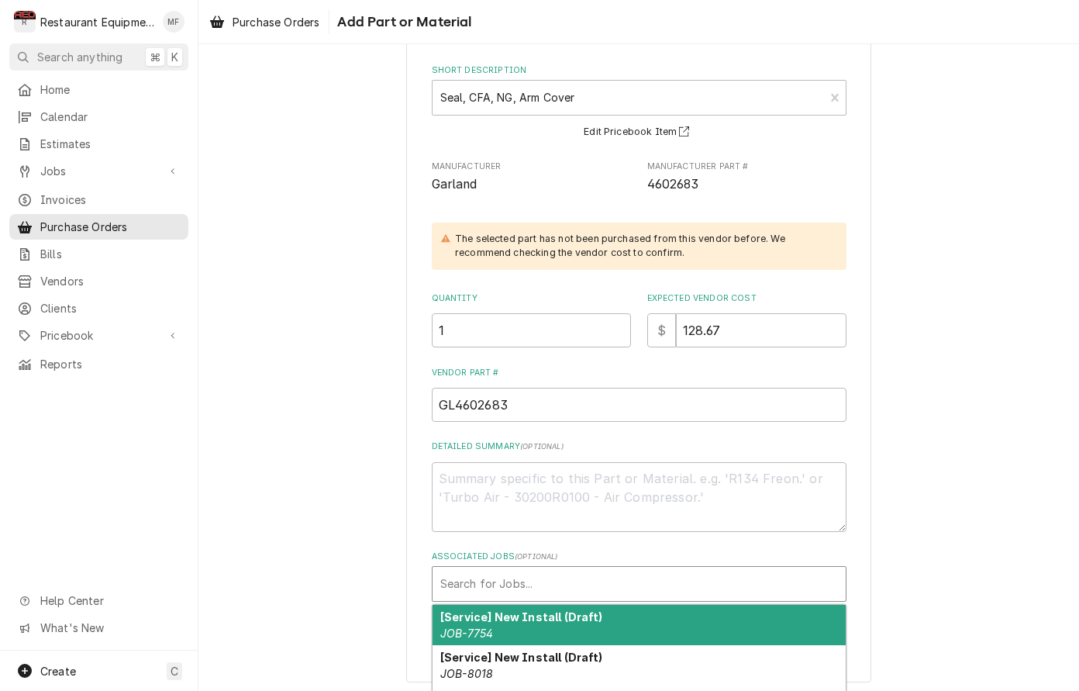
click at [641, 590] on div "Associated Jobs" at bounding box center [639, 584] width 398 height 28
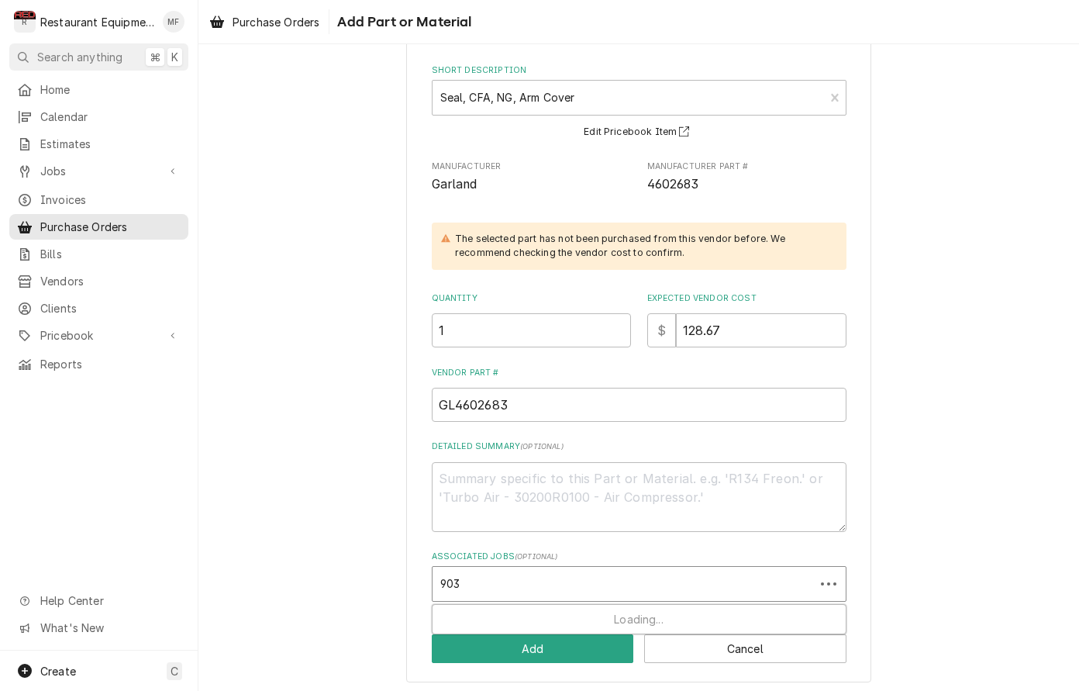
type input "9037"
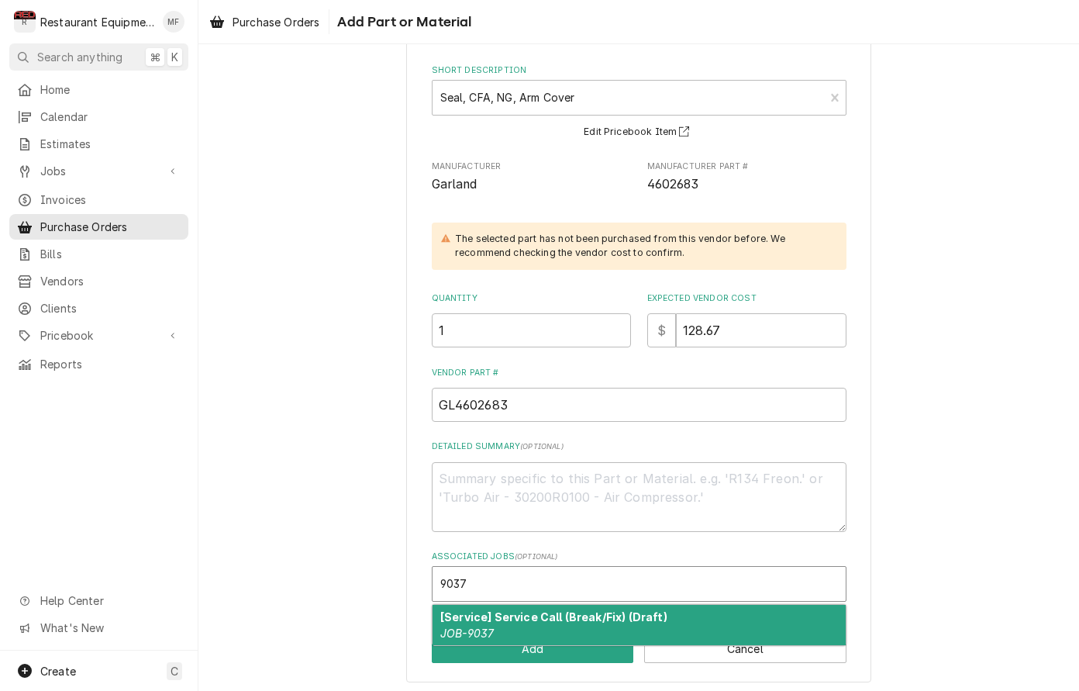
click at [560, 610] on strong "[Service] Service Call (Break/Fix) (Draft)" at bounding box center [553, 616] width 227 height 13
type textarea "x"
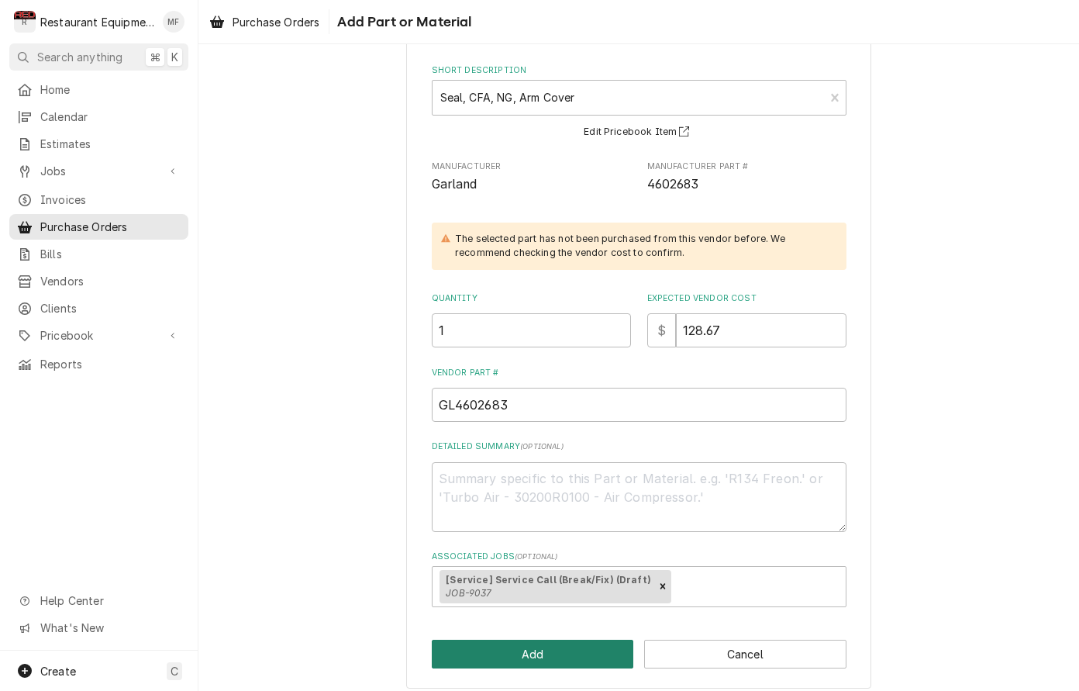
click at [574, 647] on button "Add" at bounding box center [533, 654] width 202 height 29
type textarea "x"
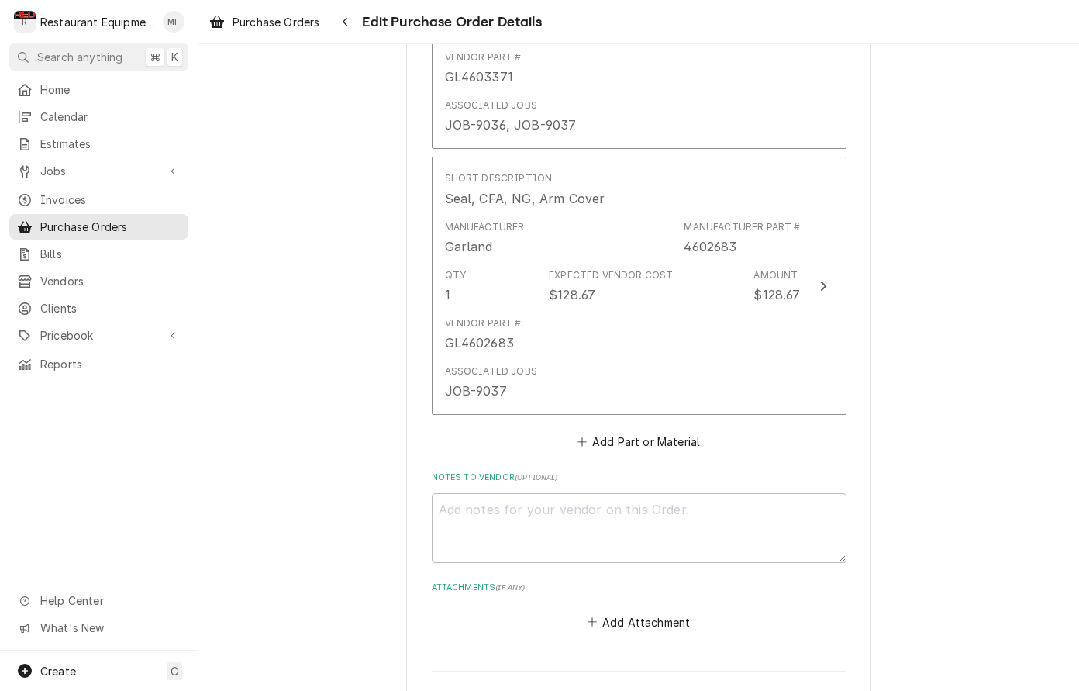
scroll to position [1386, 0]
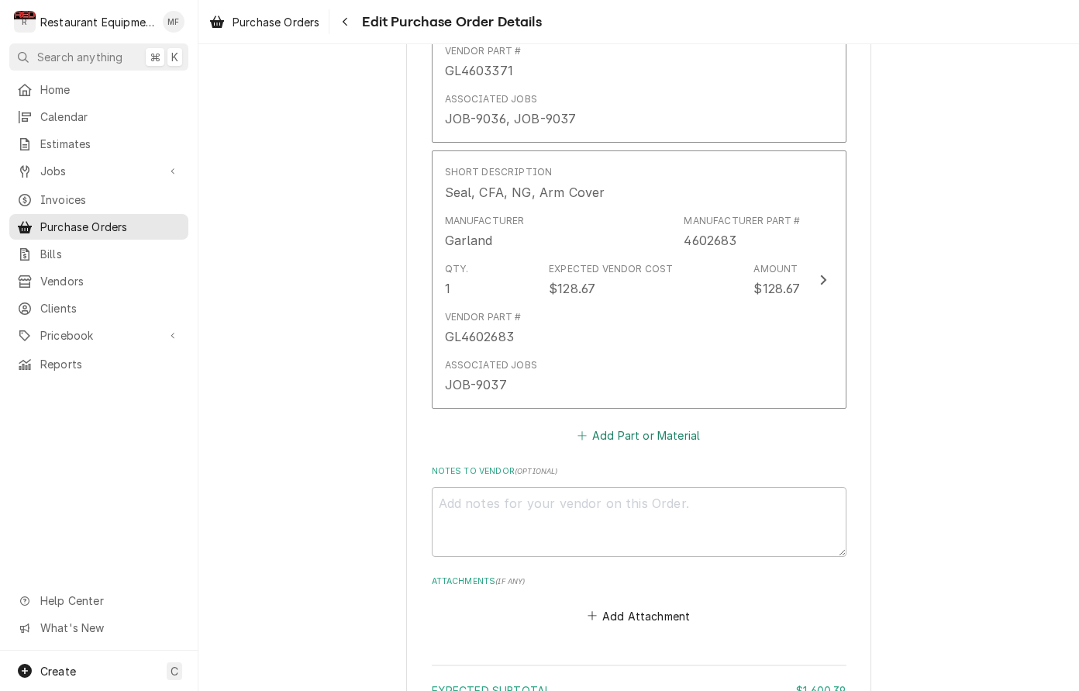
click at [666, 425] on button "Add Part or Material" at bounding box center [639, 436] width 128 height 22
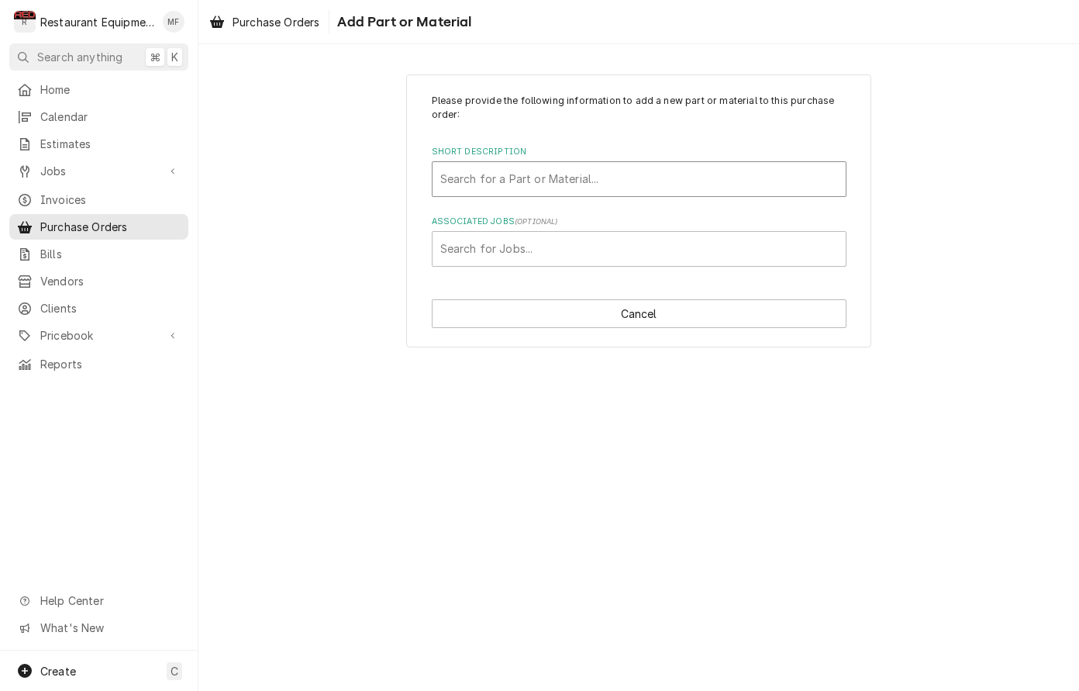
click at [627, 167] on div "Short Description" at bounding box center [639, 179] width 398 height 28
type input "4608377"
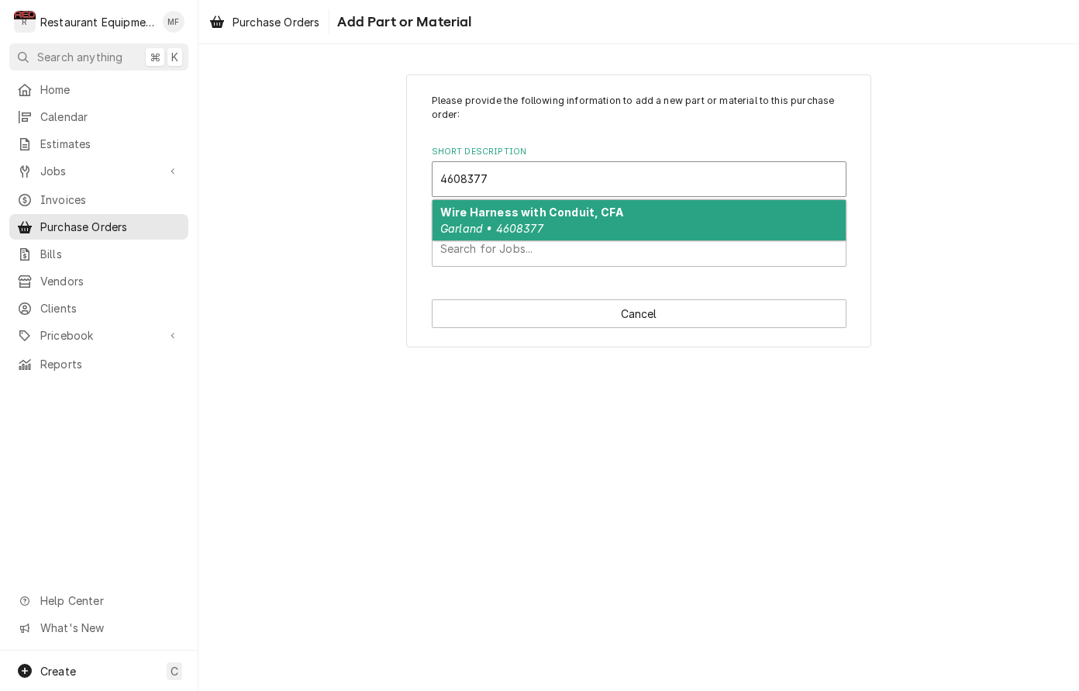
click at [627, 209] on div "Wire Harness with Conduit, CFA Garland • 4608377" at bounding box center [639, 220] width 413 height 40
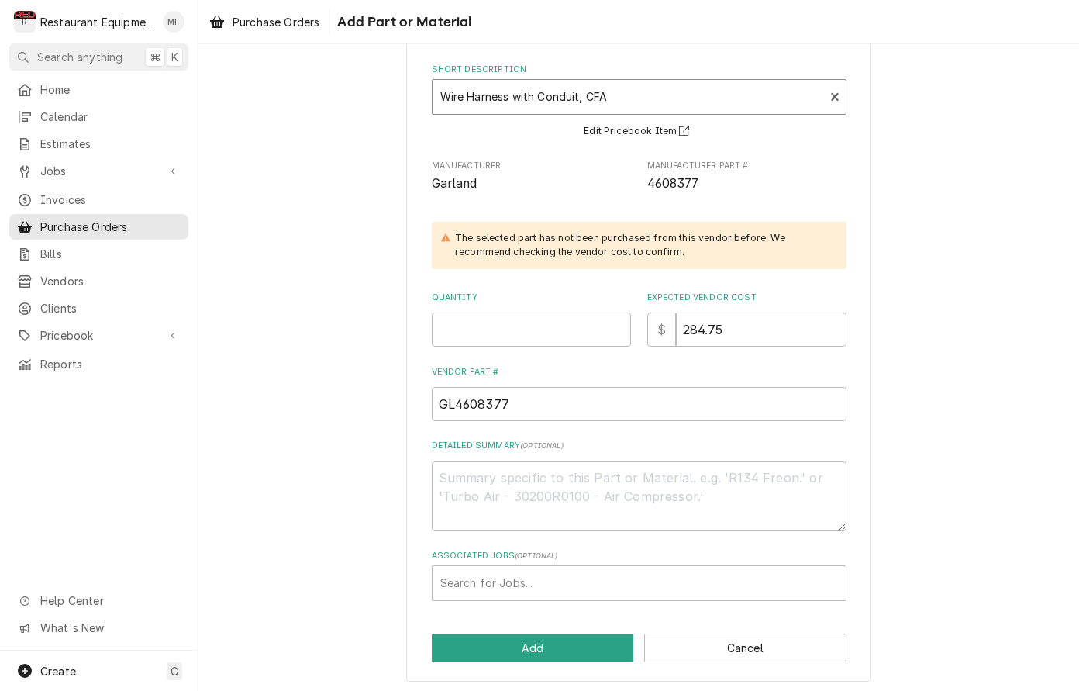
scroll to position [81, 0]
click at [561, 313] on input "Quantity" at bounding box center [531, 330] width 199 height 34
type textarea "x"
type input "1"
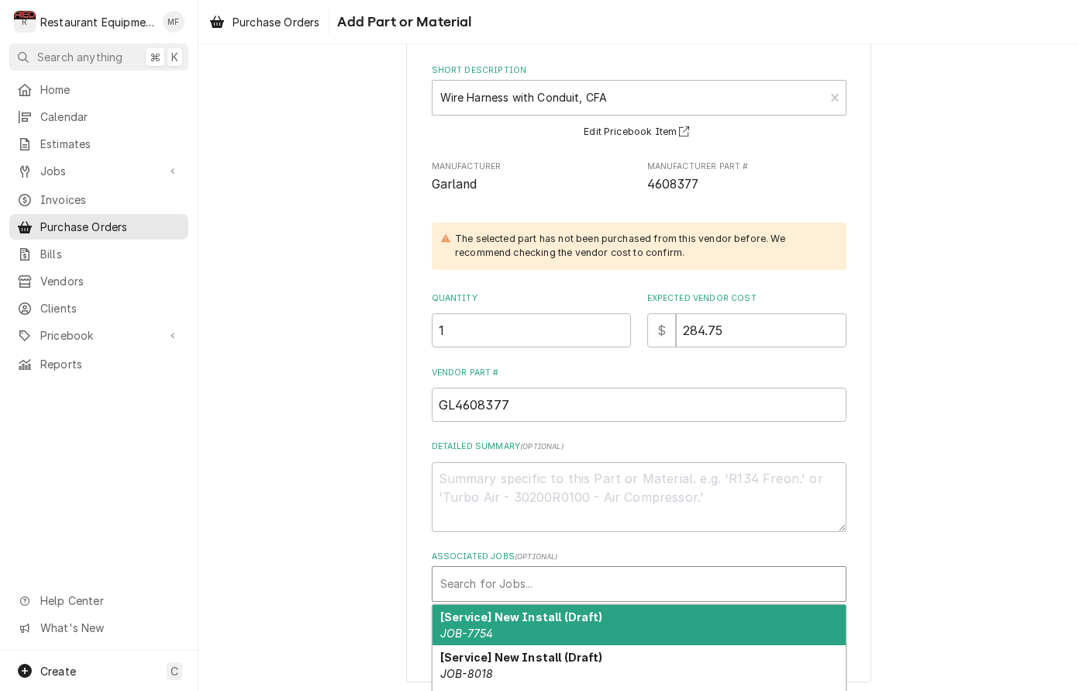
click at [751, 570] on div "Associated Jobs" at bounding box center [639, 584] width 398 height 28
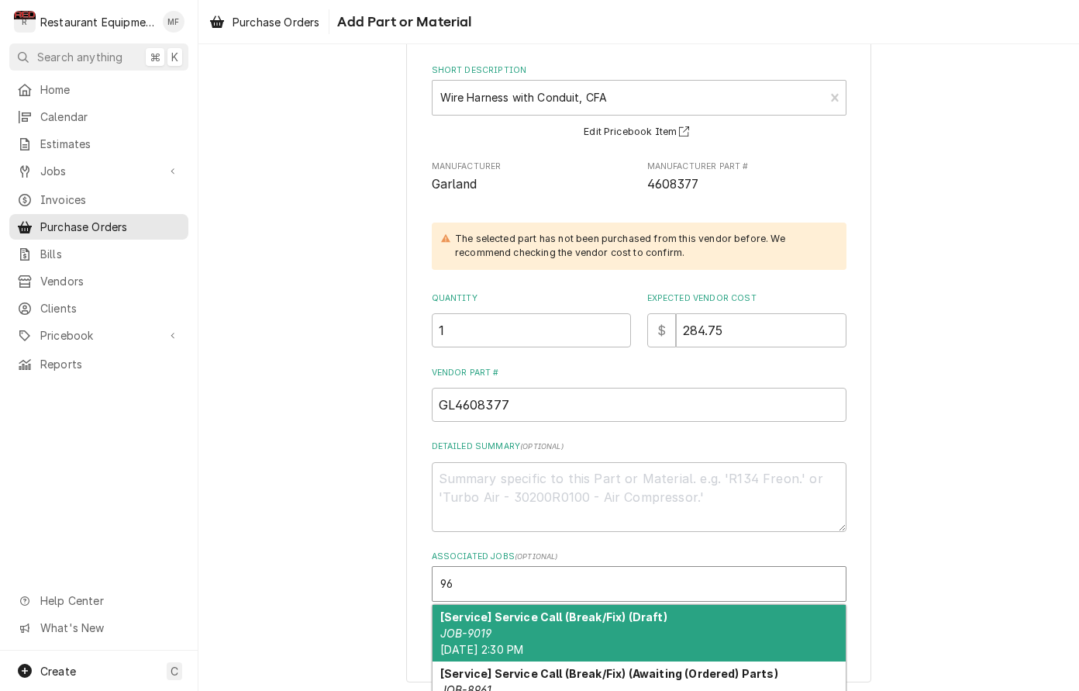
type input "9"
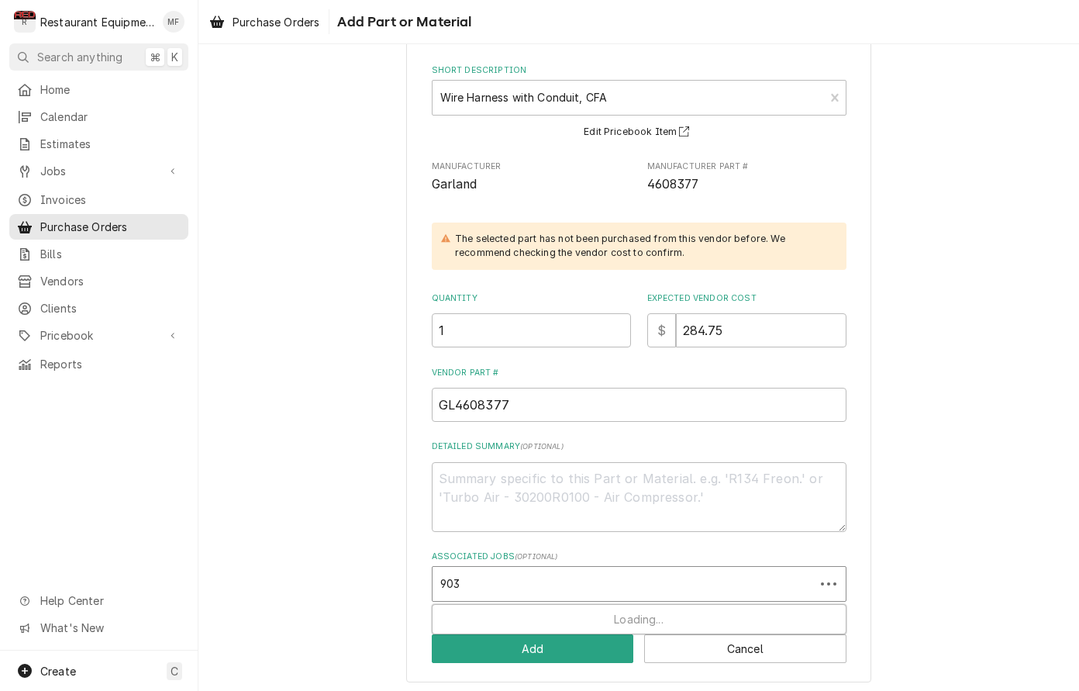
type input "9037"
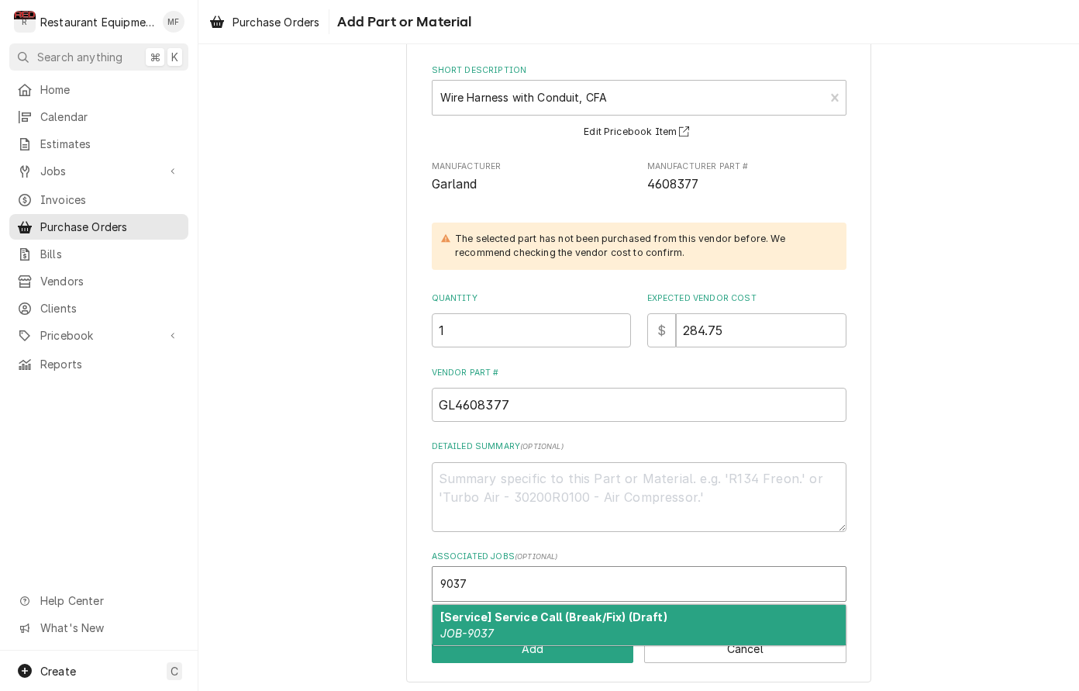
click at [734, 615] on div "[Service] Service Call (Break/Fix) (Draft) JOB-9037" at bounding box center [639, 625] width 413 height 40
type textarea "x"
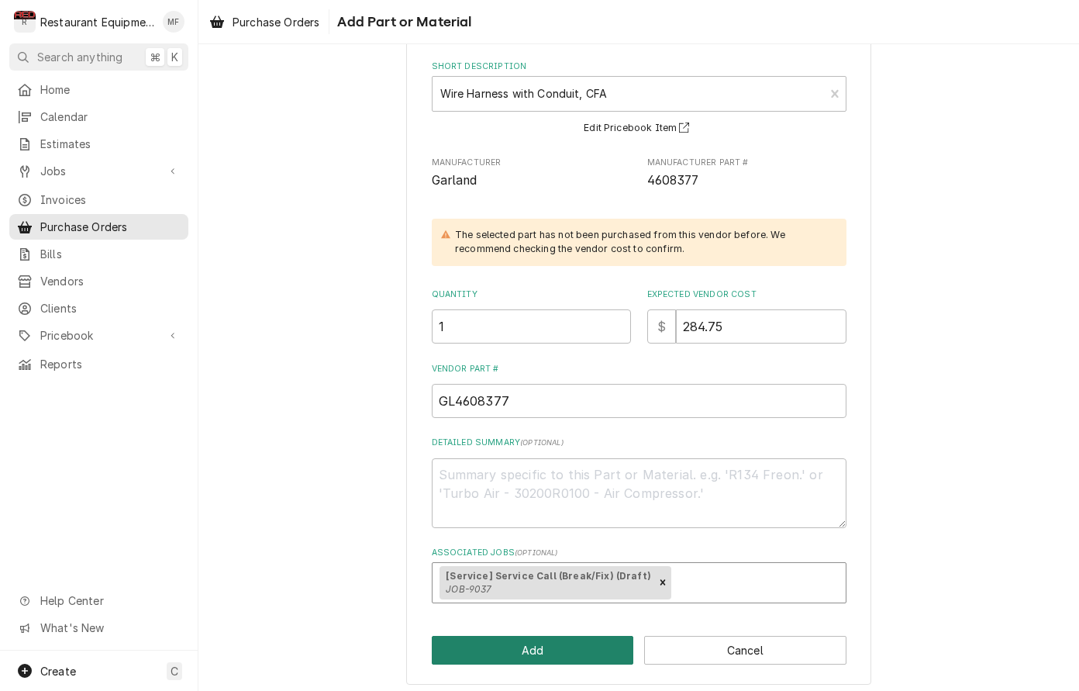
click at [589, 651] on button "Add" at bounding box center [533, 650] width 202 height 29
type textarea "x"
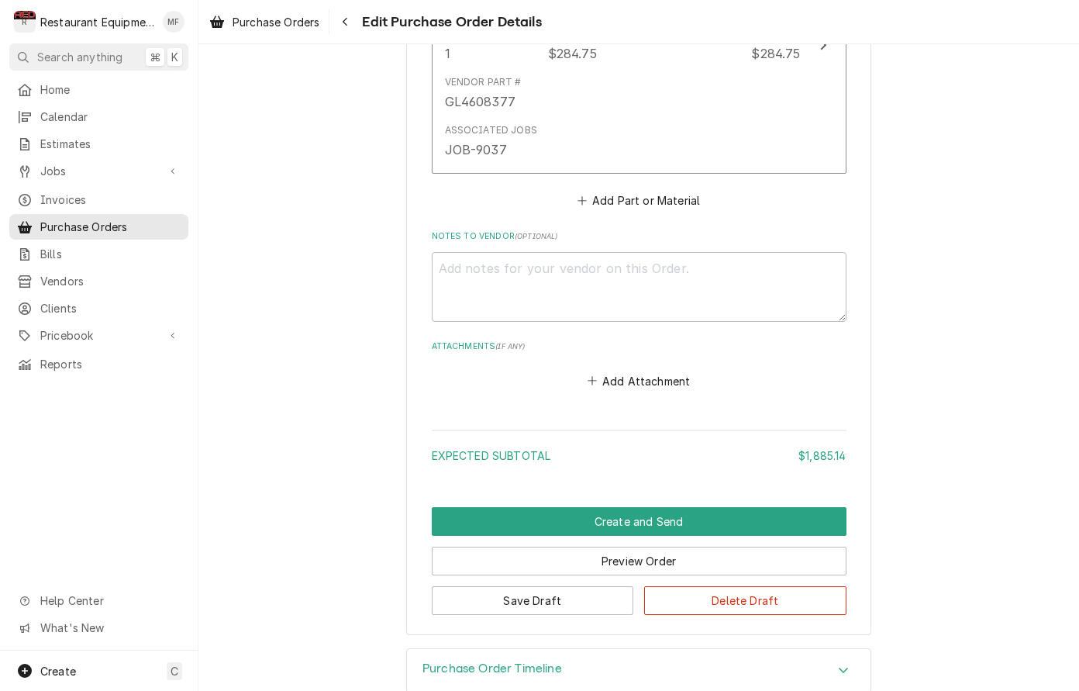
scroll to position [1886, 0]
click at [645, 191] on button "Add Part or Material" at bounding box center [639, 202] width 128 height 22
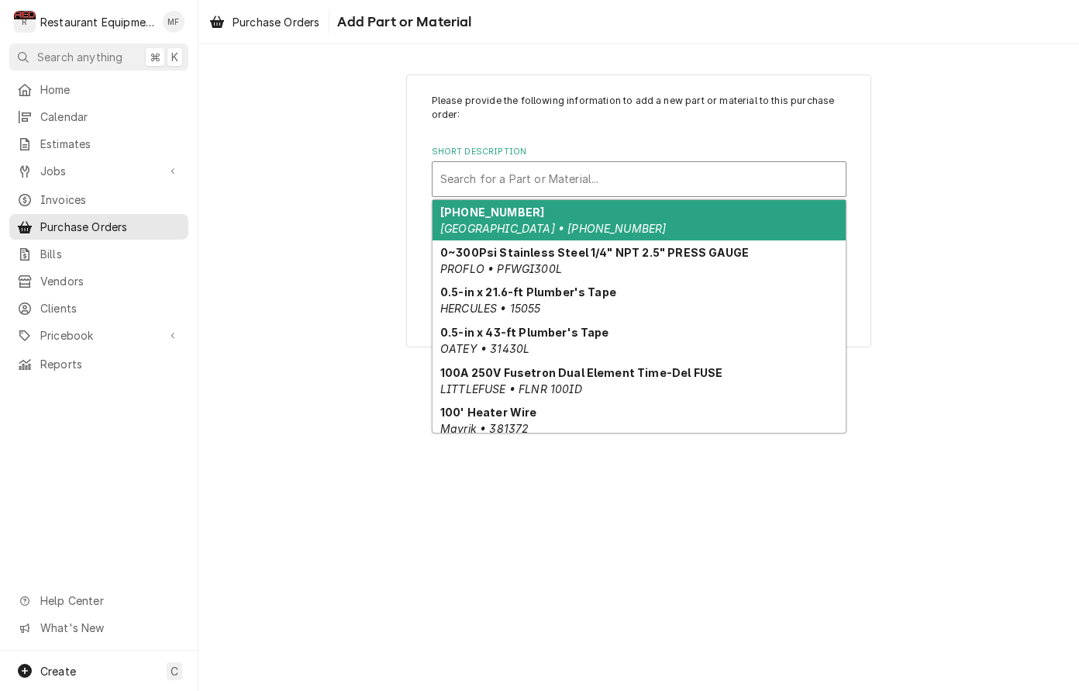
click at [727, 187] on div "Short Description" at bounding box center [639, 179] width 398 height 28
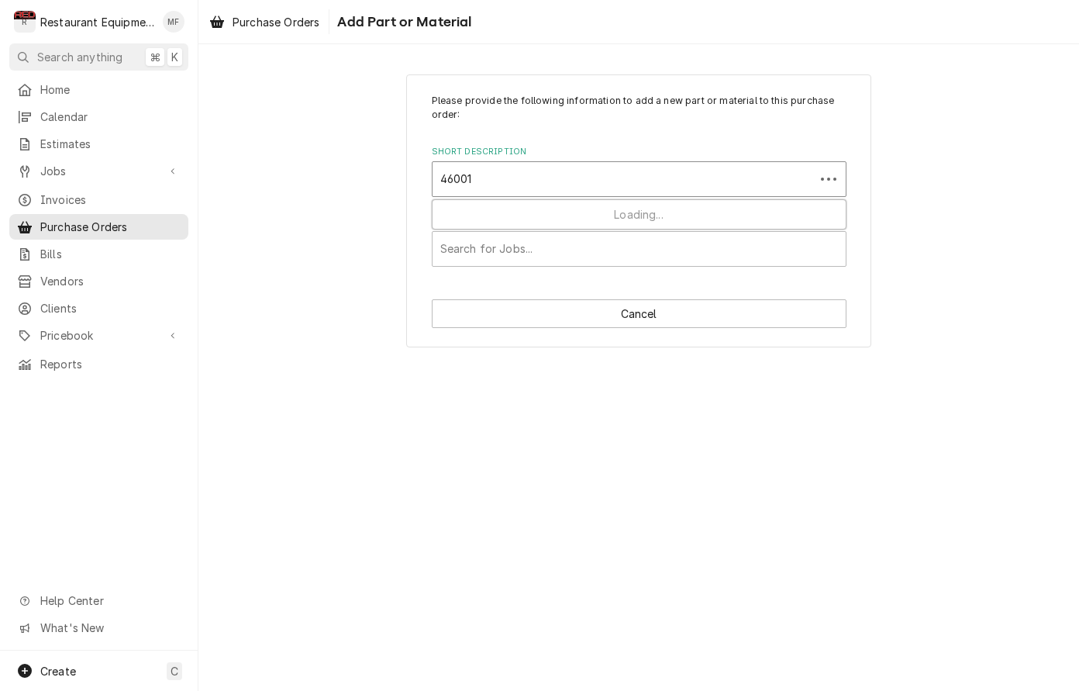
type input "460012"
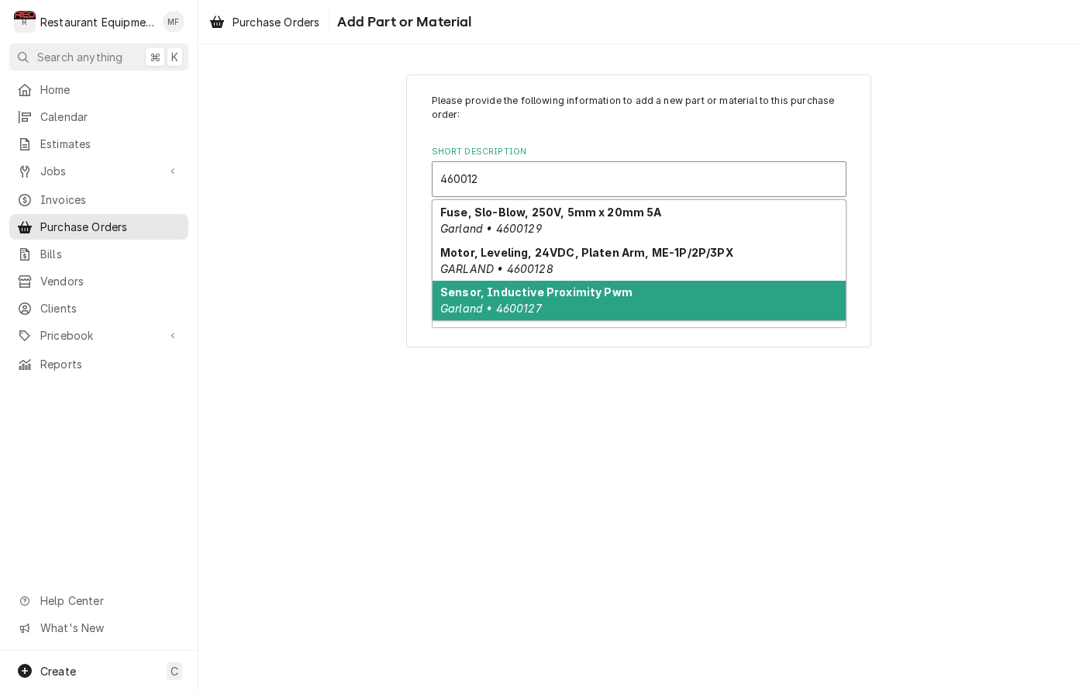
click at [806, 297] on div "Sensor, Inductive Proximity Pwm Garland • 4600127" at bounding box center [639, 301] width 413 height 40
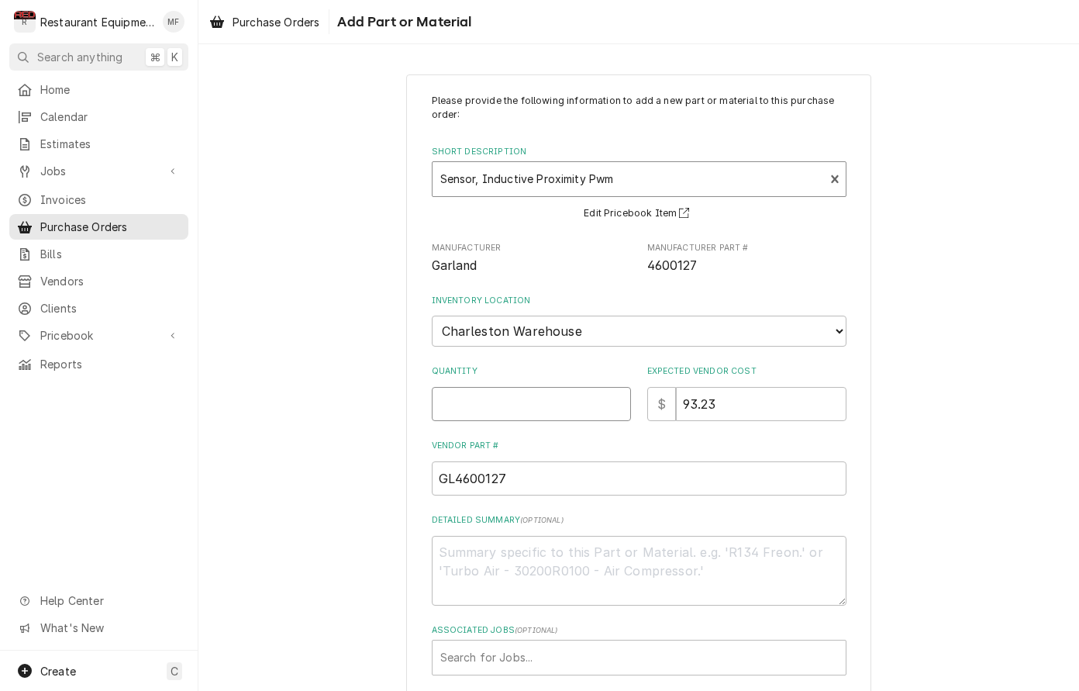
click at [543, 387] on input "Quantity" at bounding box center [531, 404] width 199 height 34
type textarea "x"
type input "2"
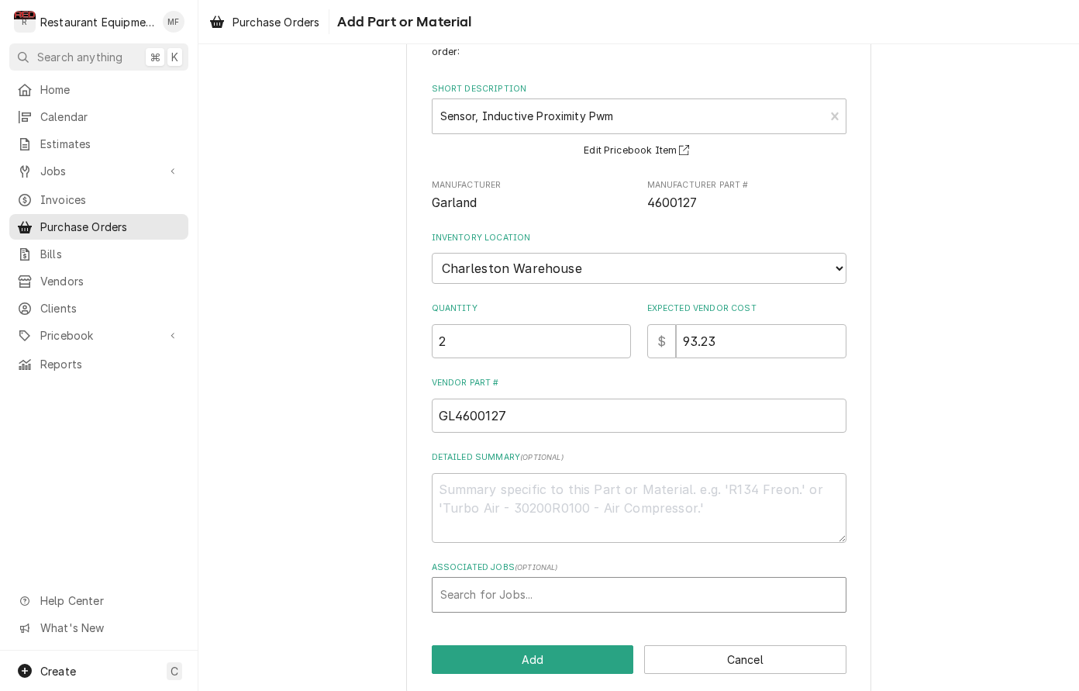
scroll to position [62, 0]
click at [695, 582] on div "Associated Jobs" at bounding box center [639, 596] width 398 height 28
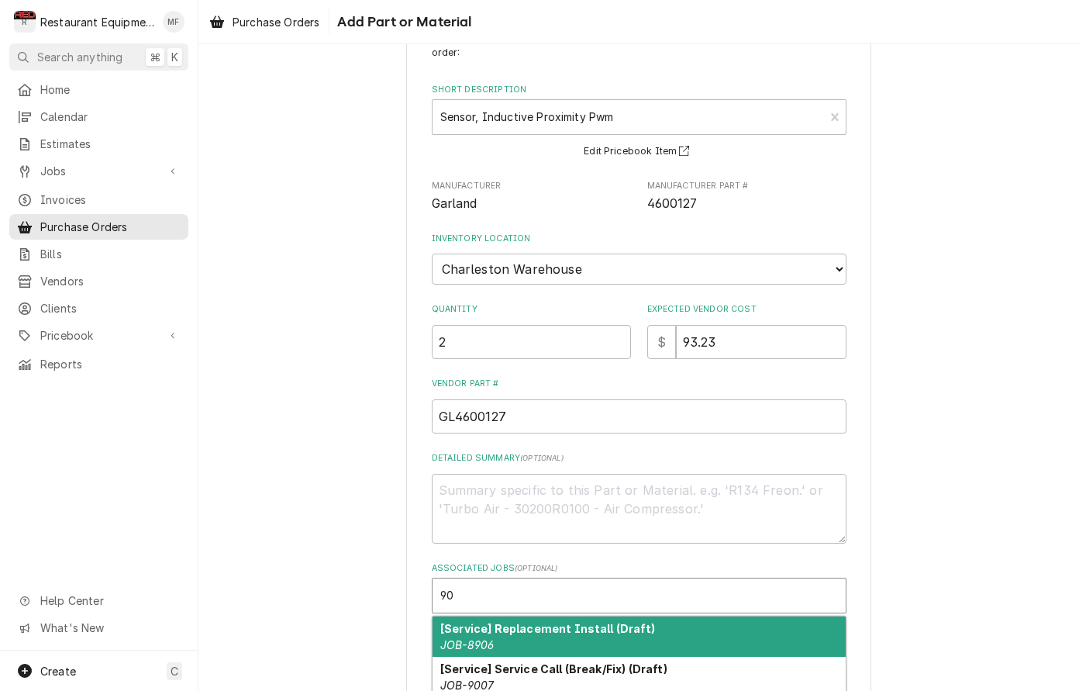
type input "903"
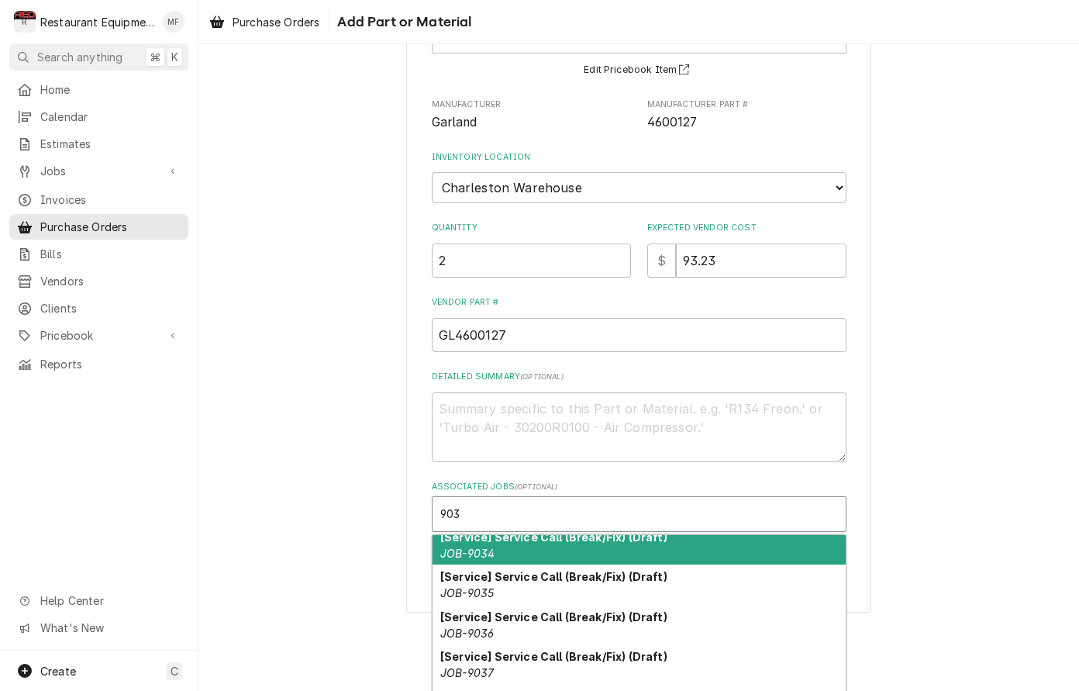
scroll to position [64, 0]
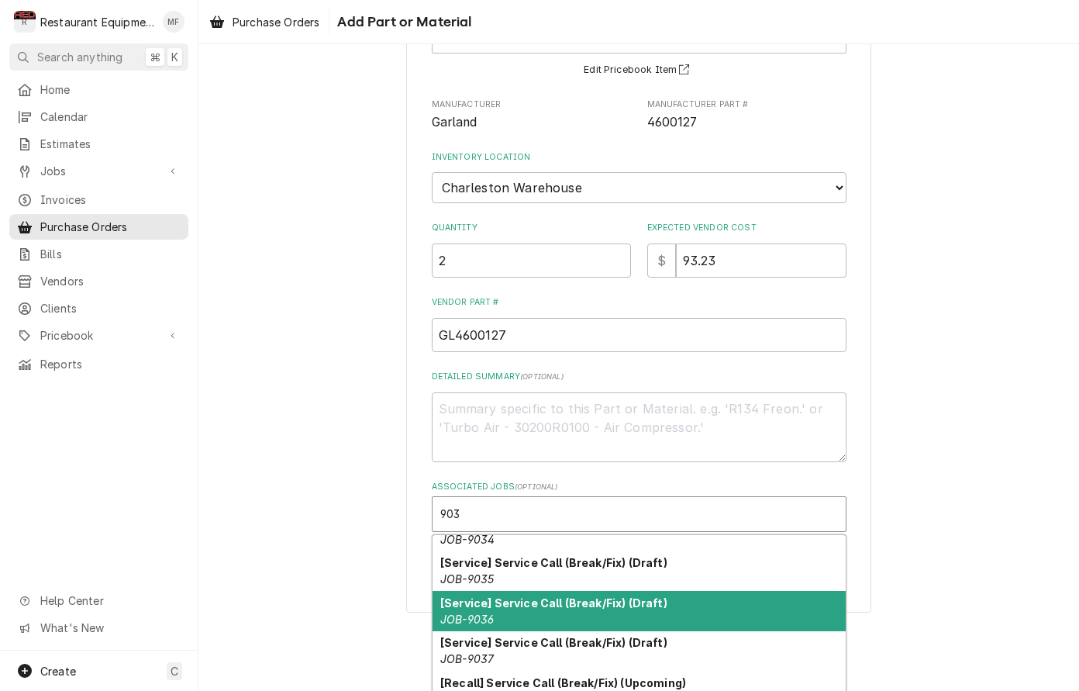
click at [704, 598] on div "[Service] Service Call (Break/Fix) (Draft) JOB-9036" at bounding box center [639, 611] width 413 height 40
type textarea "x"
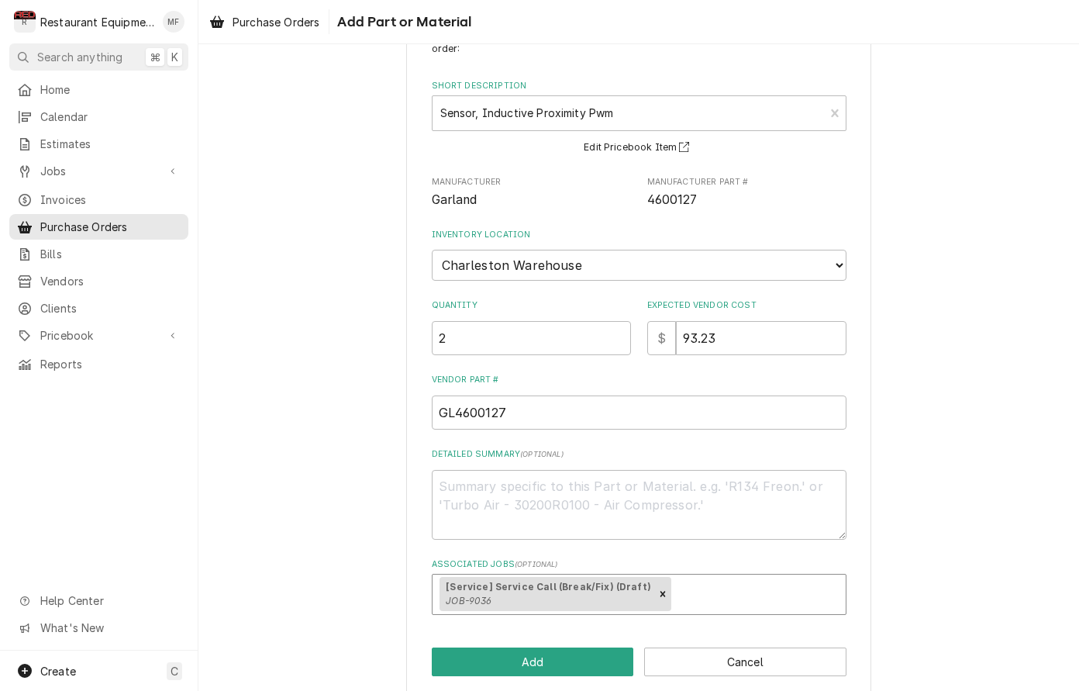
scroll to position [0, 0]
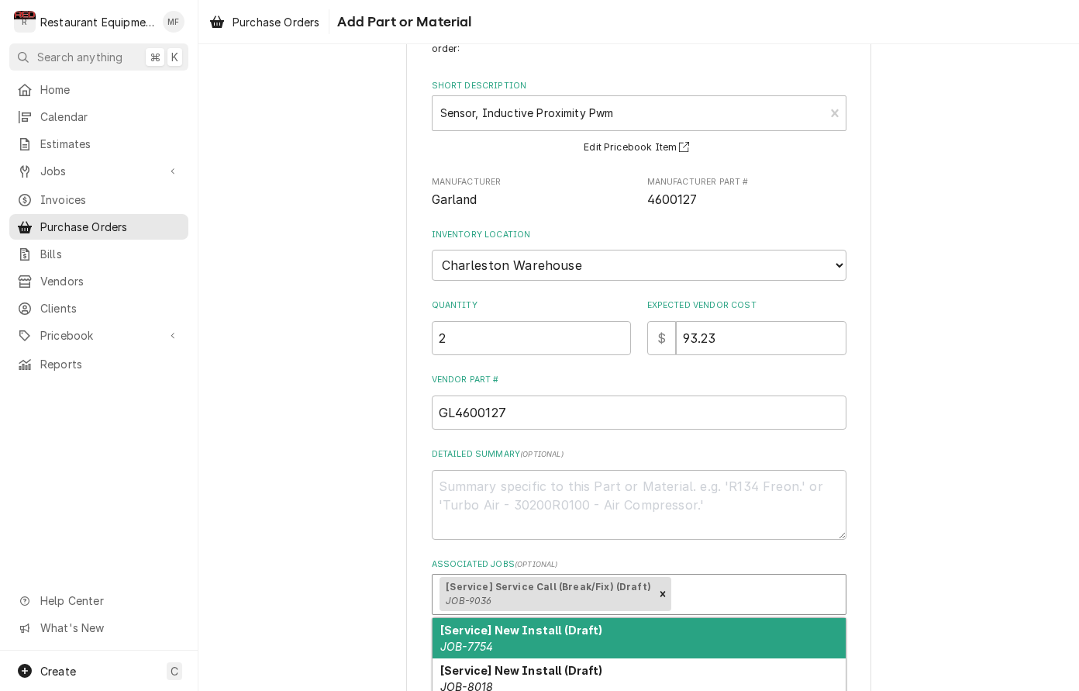
click at [680, 580] on div "Associated Jobs" at bounding box center [757, 594] width 164 height 28
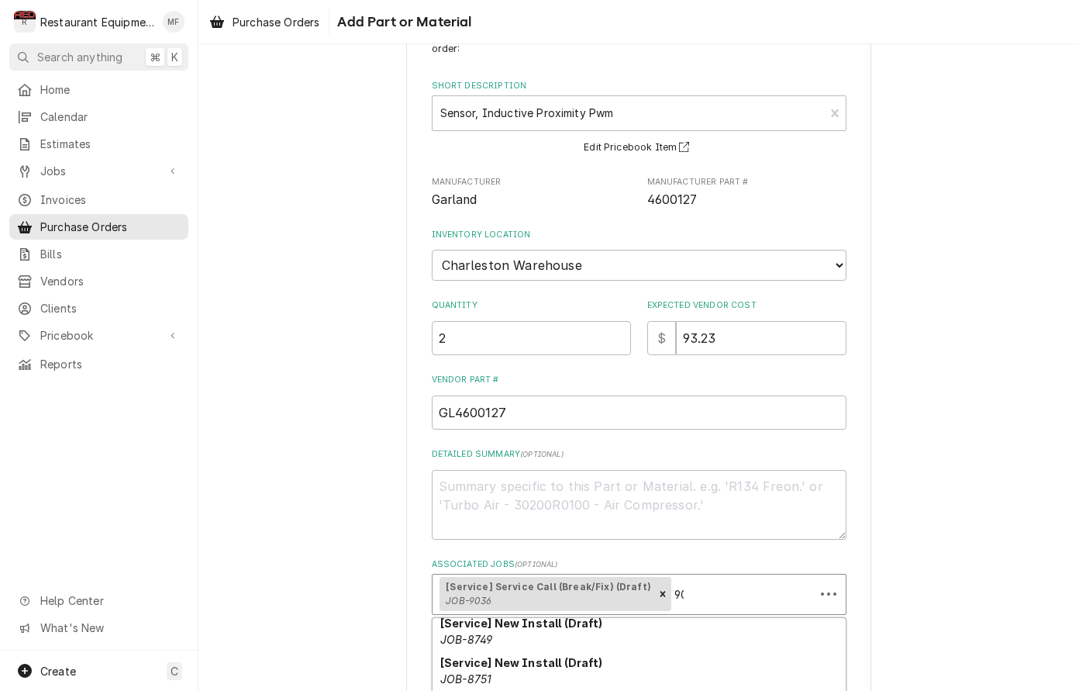
scroll to position [161, 0]
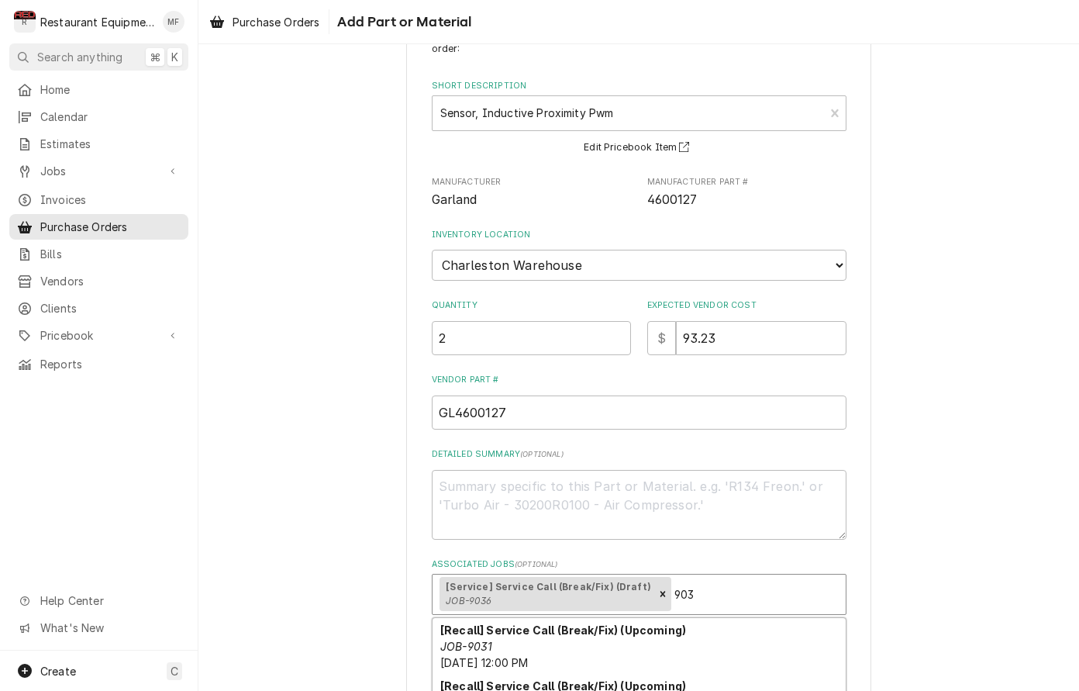
type input "9037"
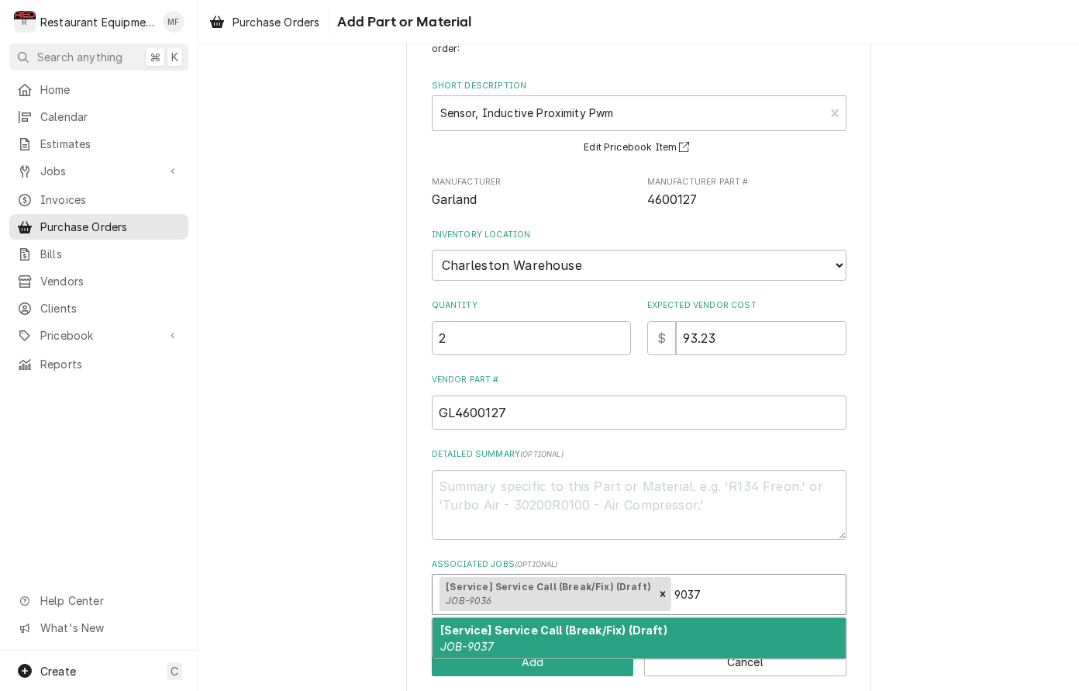
click at [679, 623] on div "[Service] Service Call (Break/Fix) (Draft) JOB-9037" at bounding box center [639, 638] width 413 height 40
type textarea "x"
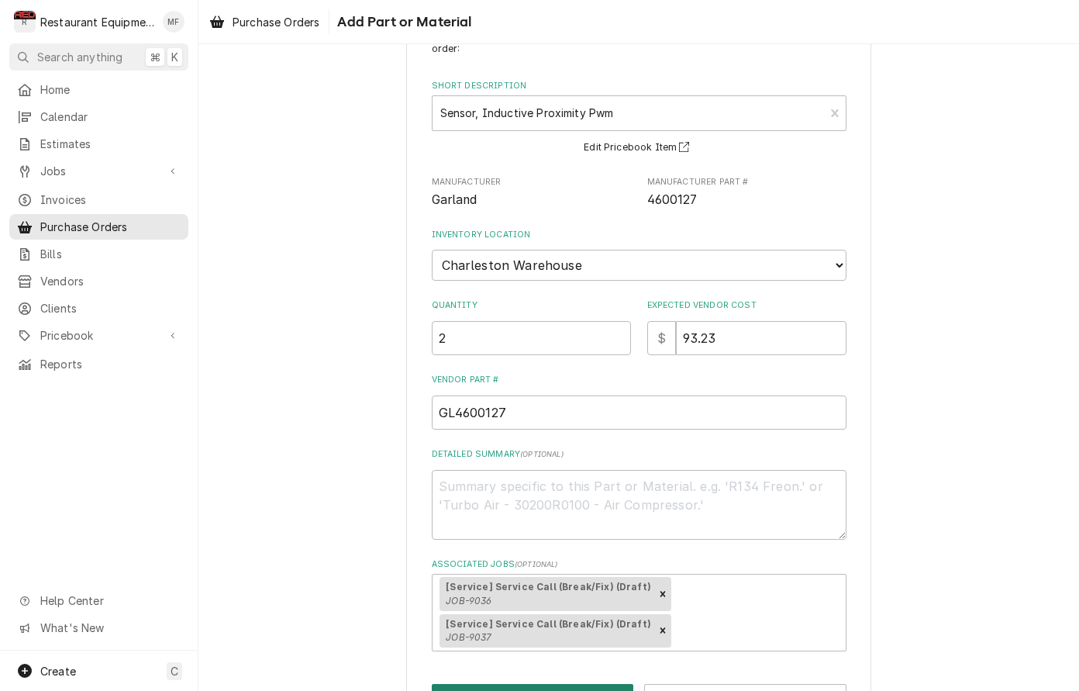
click at [613, 684] on button "Add" at bounding box center [533, 698] width 202 height 29
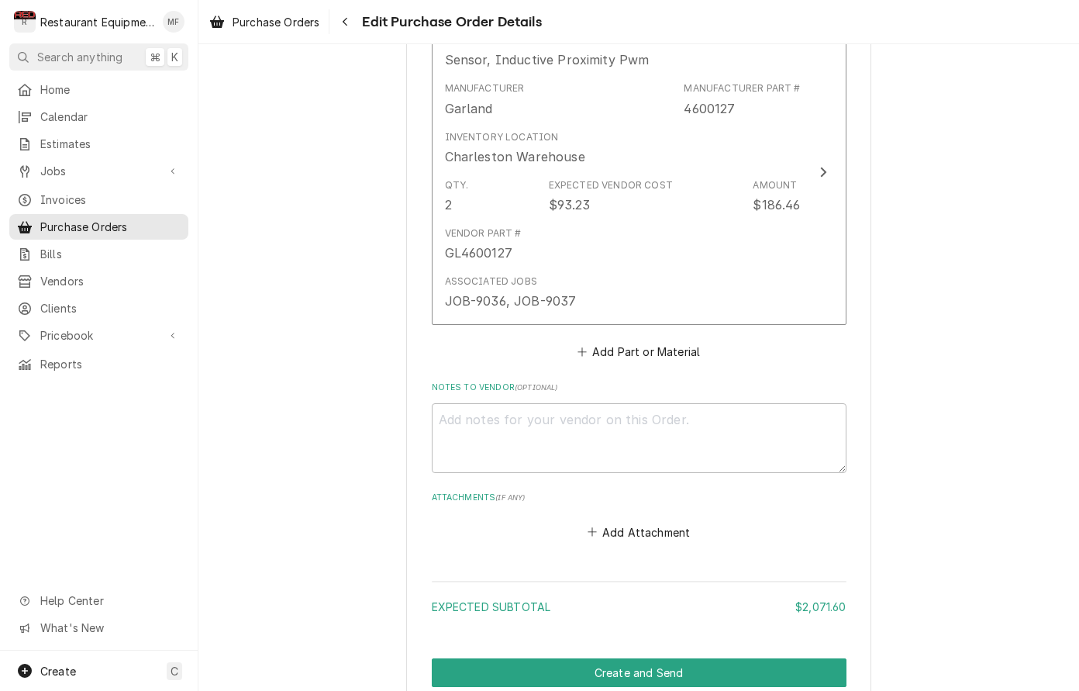
scroll to position [2051, 0]
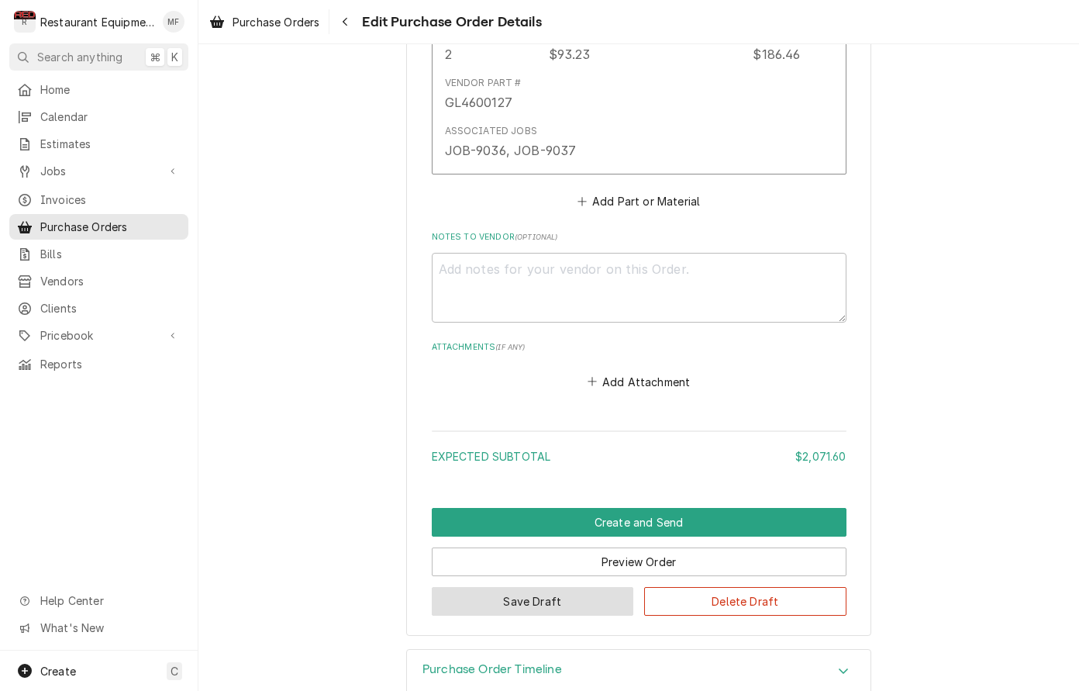
click at [564, 587] on button "Save Draft" at bounding box center [533, 601] width 202 height 29
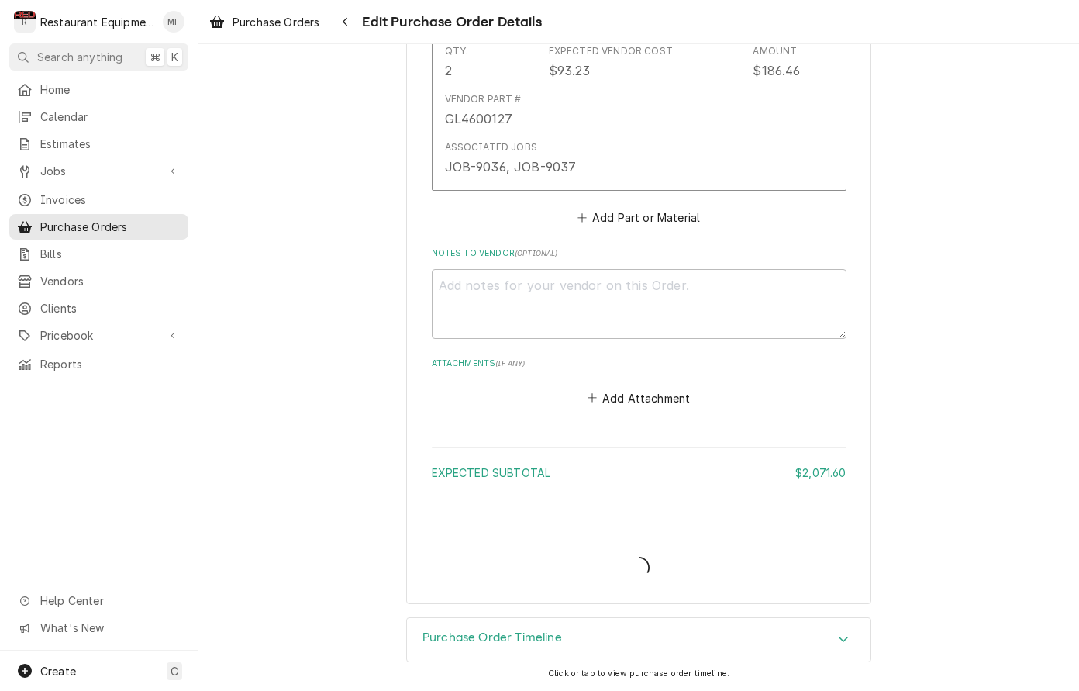
scroll to position [2152, 0]
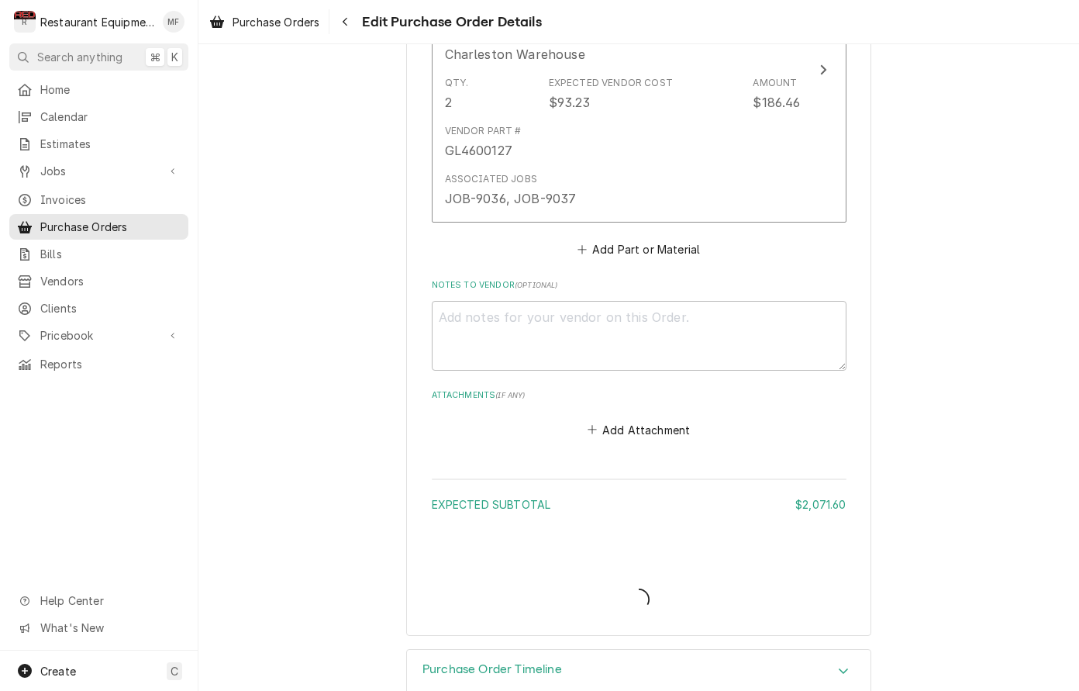
type textarea "x"
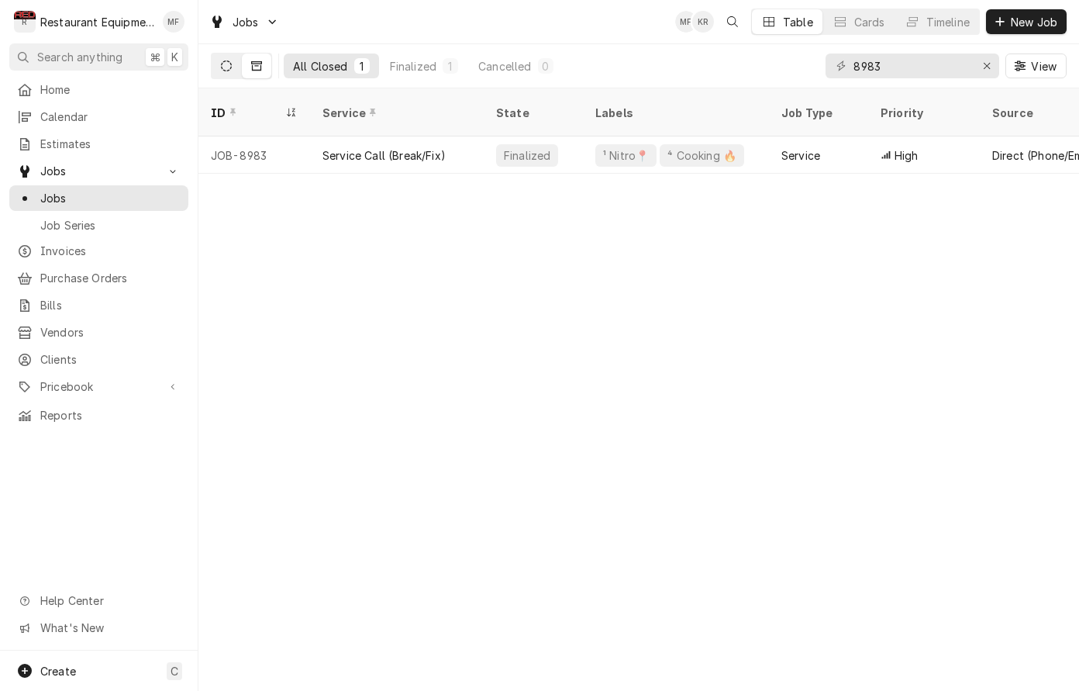
click at [238, 60] on button "Dynamic Content Wrapper" at bounding box center [226, 66] width 29 height 25
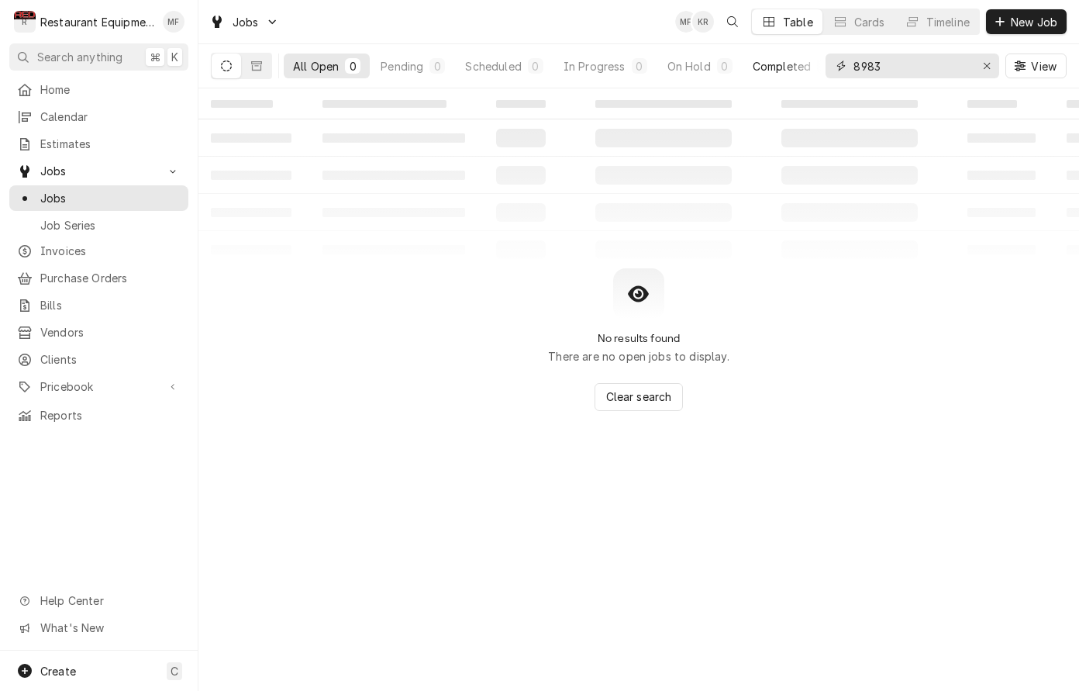
drag, startPoint x: 950, startPoint y: 67, endPoint x: 806, endPoint y: 74, distance: 144.4
click at [806, 74] on div "All Open 0 Pending 0 Scheduled 0 In Progress 0 On Hold 0 Completed 0 8983 View" at bounding box center [639, 65] width 856 height 43
type input "8"
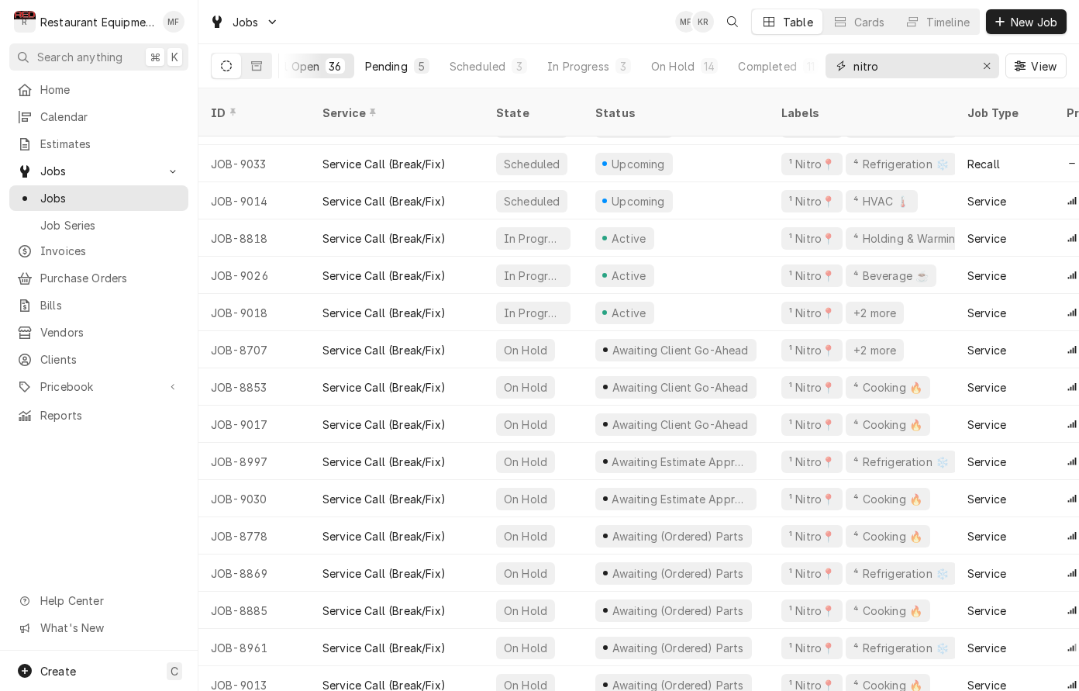
scroll to position [216, 0]
type input "nitro"
click at [389, 65] on div "Pending" at bounding box center [381, 66] width 43 height 16
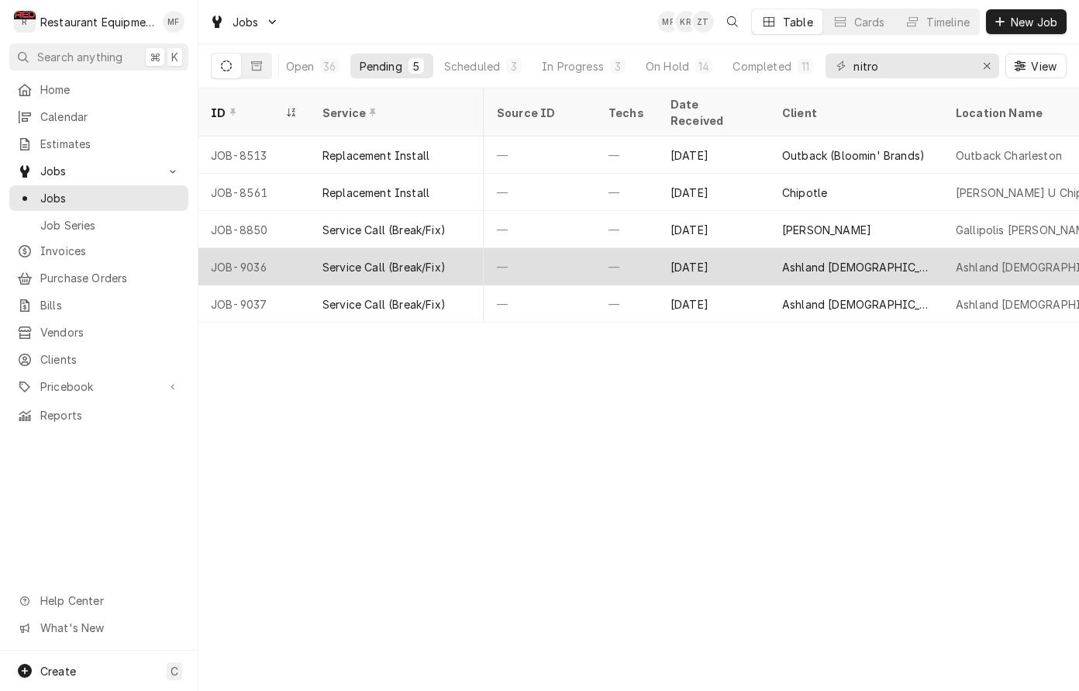
scroll to position [0, 730]
click at [748, 254] on div "[DATE]" at bounding box center [710, 266] width 112 height 37
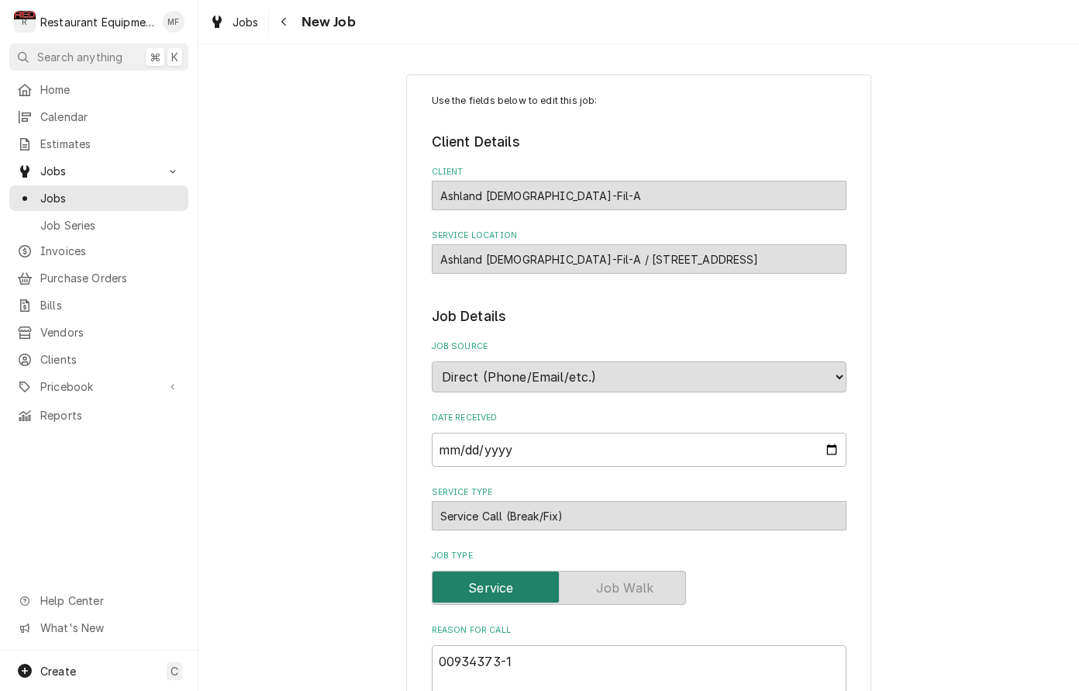
type textarea "x"
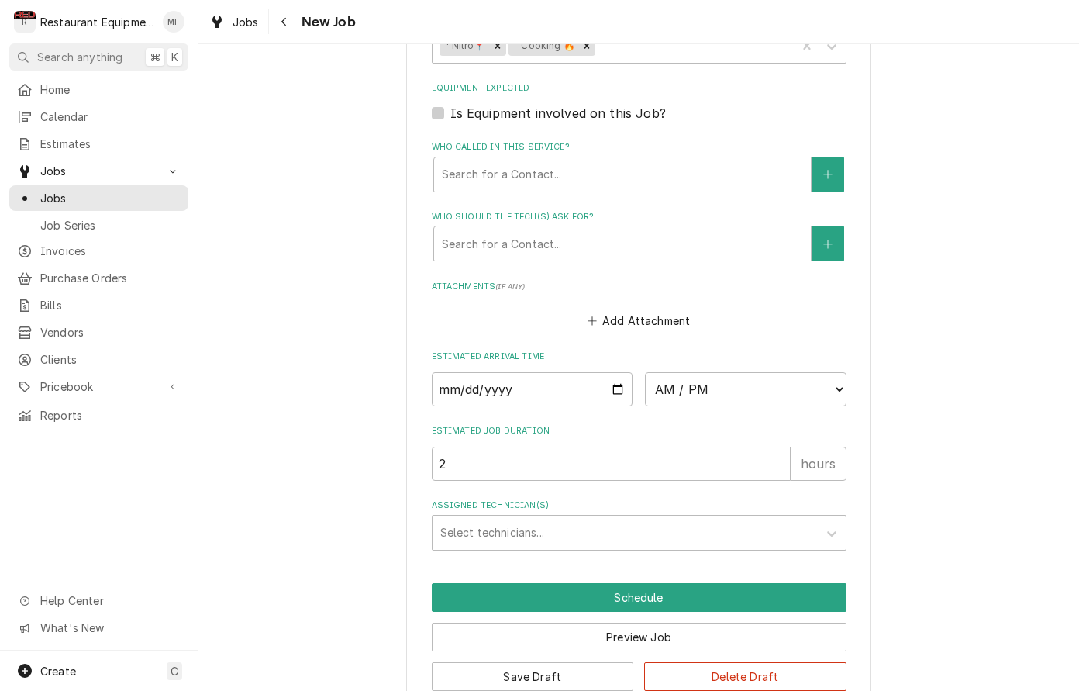
scroll to position [1144, 0]
click at [288, 18] on div "Navigate back" at bounding box center [285, 22] width 16 height 16
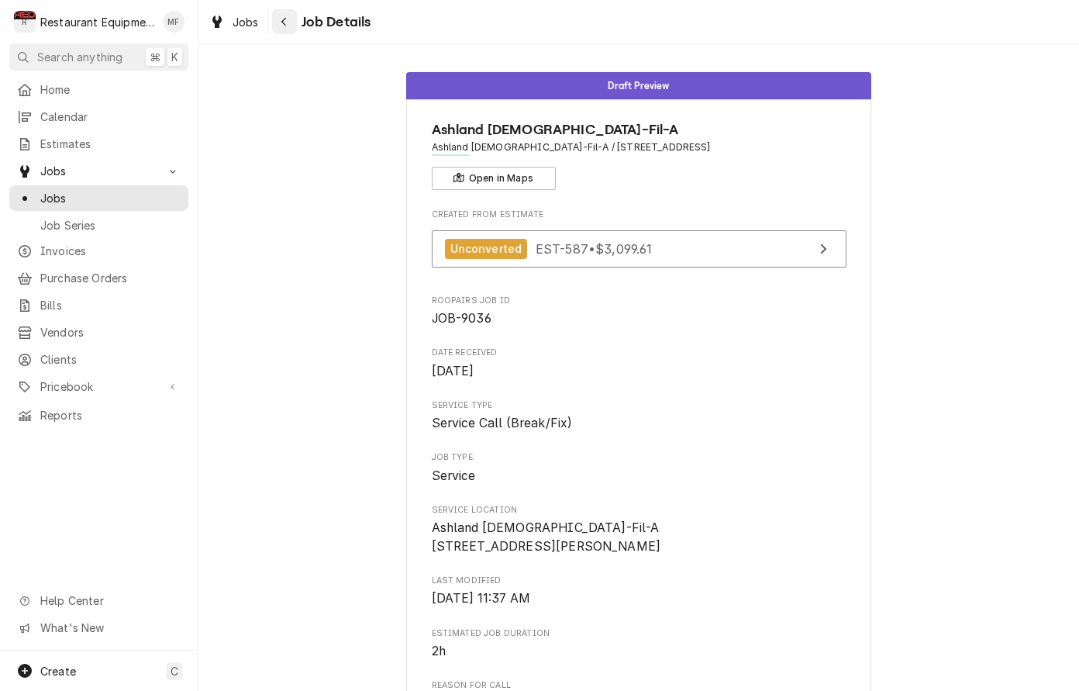
click at [284, 16] on div "Navigate back" at bounding box center [285, 22] width 16 height 16
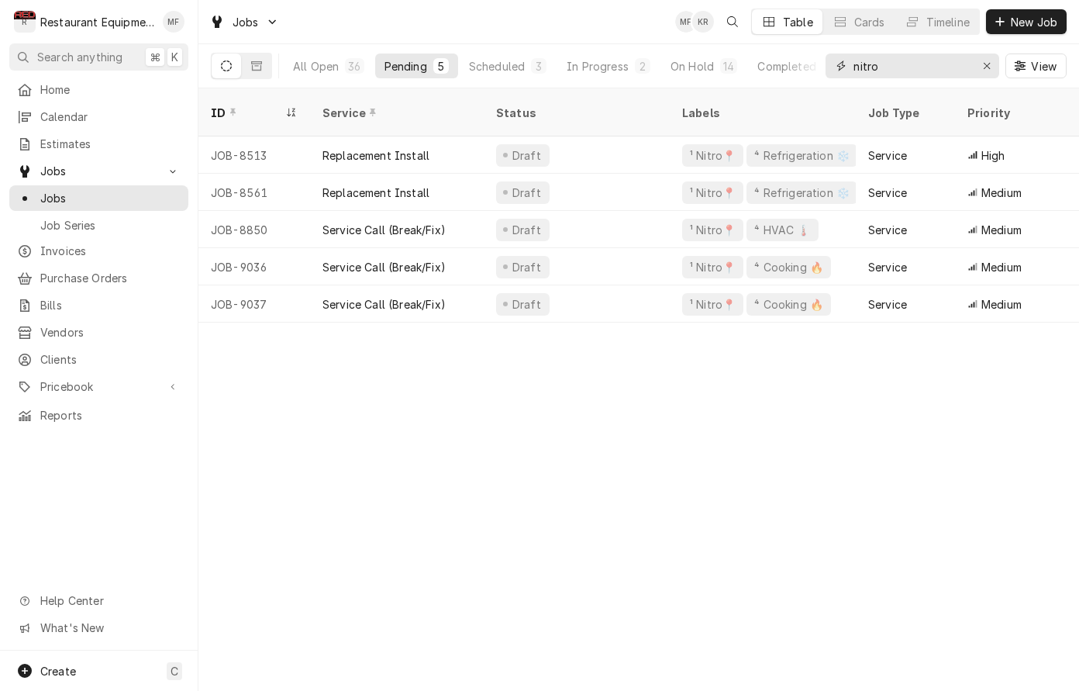
click at [918, 64] on input "nitro" at bounding box center [912, 66] width 116 height 25
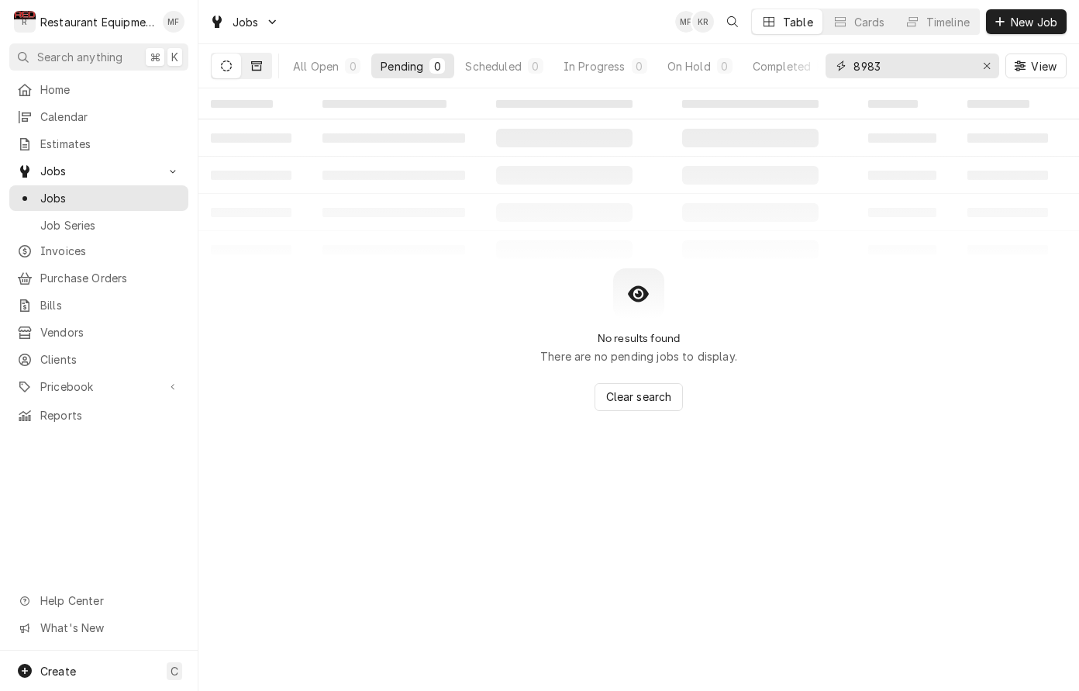
type input "8983"
click at [263, 66] on button "Dynamic Content Wrapper" at bounding box center [256, 66] width 29 height 25
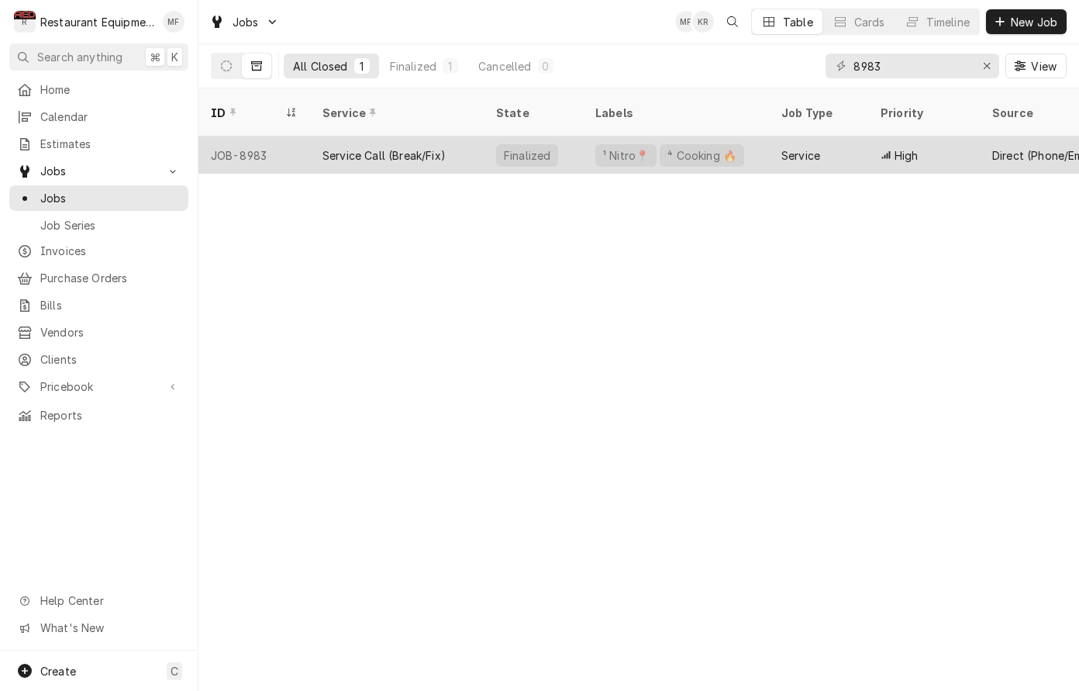
click at [454, 140] on div "Service Call (Break/Fix)" at bounding box center [397, 154] width 174 height 37
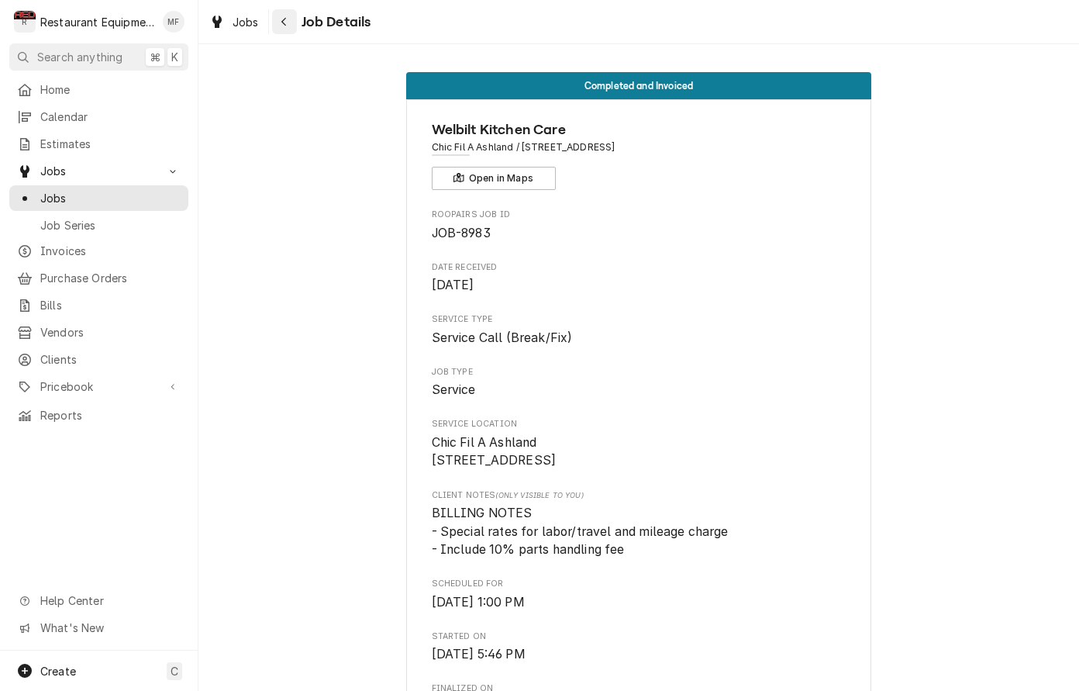
click at [288, 26] on div "Navigate back" at bounding box center [285, 22] width 16 height 16
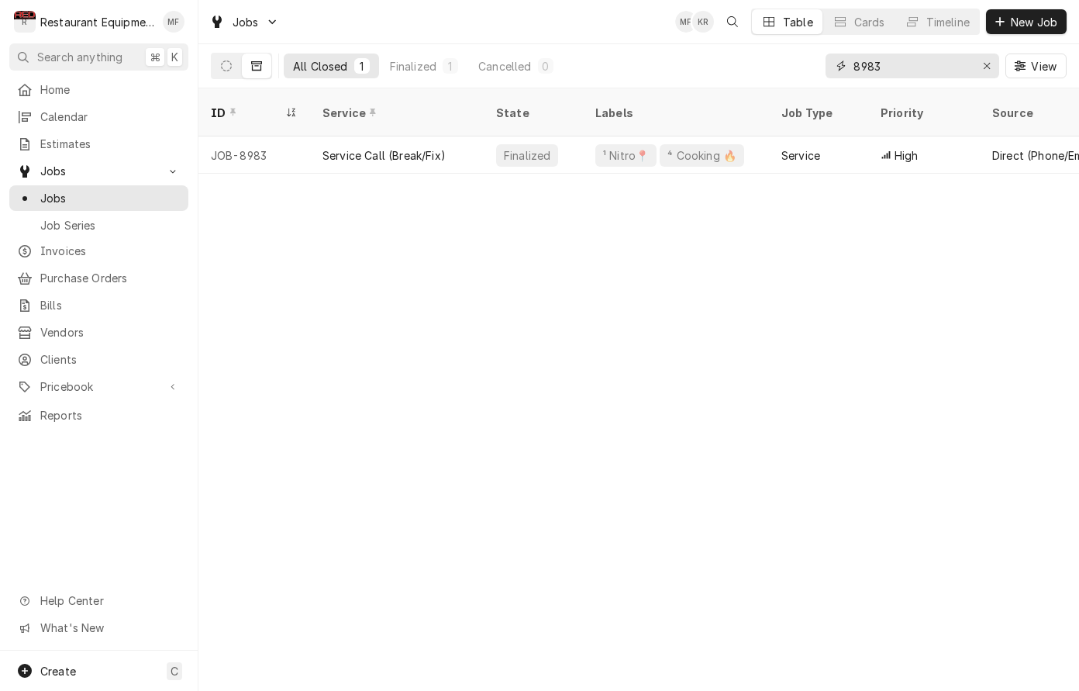
click at [912, 64] on input "8983" at bounding box center [912, 66] width 116 height 25
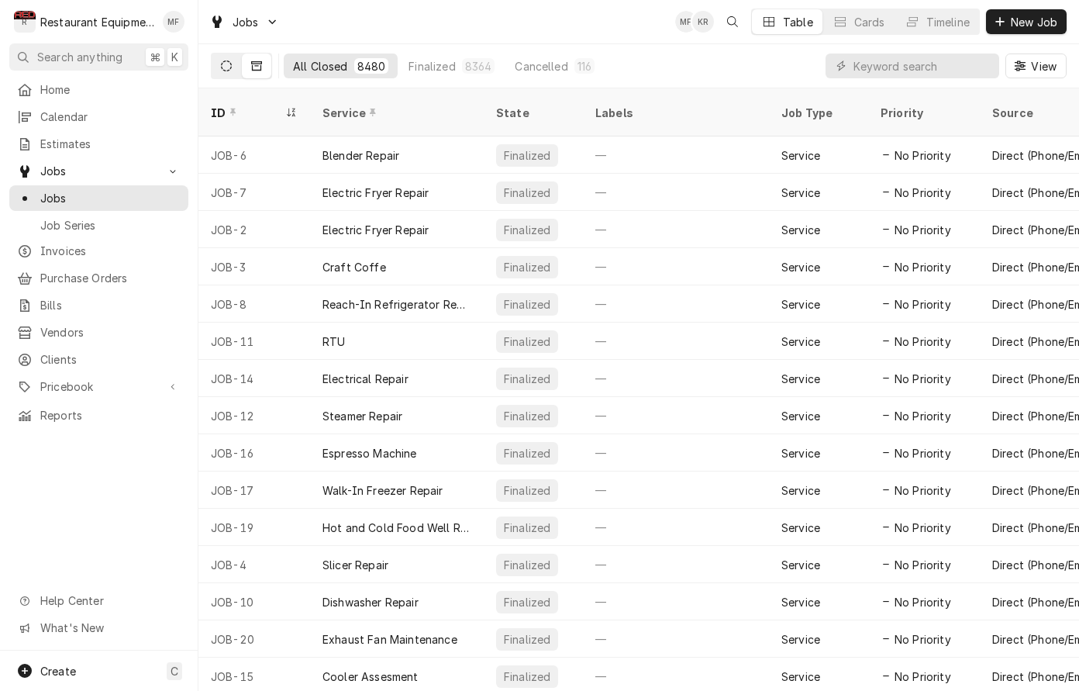
click at [224, 66] on icon "Dynamic Content Wrapper" at bounding box center [226, 65] width 11 height 11
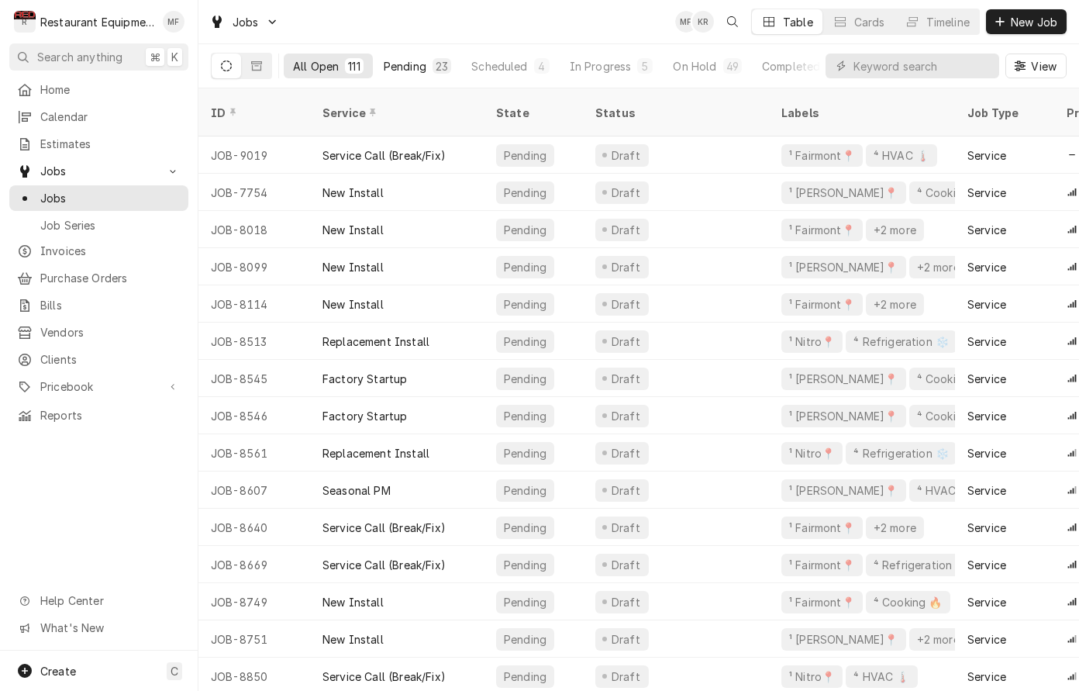
click at [423, 83] on div "All Open 111 Pending 23 Scheduled 4 In Progress 5 On Hold 49 Completed 30" at bounding box center [552, 65] width 537 height 43
click at [420, 72] on div "Pending" at bounding box center [405, 66] width 43 height 16
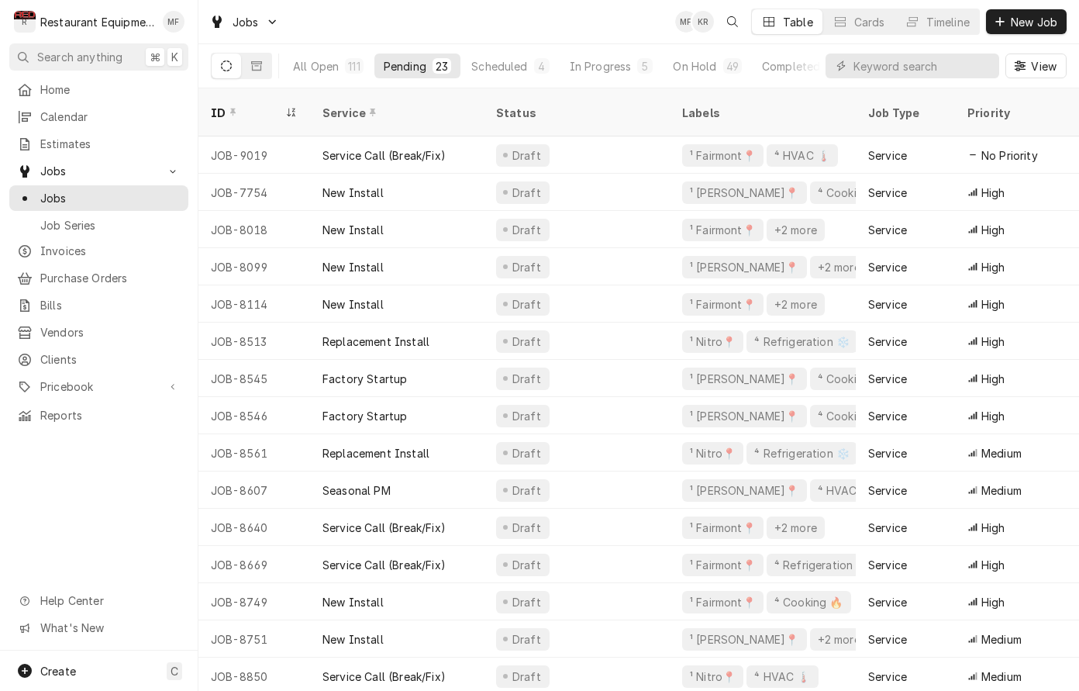
click at [879, 82] on div "View" at bounding box center [946, 65] width 241 height 43
click at [881, 64] on input "Dynamic Content Wrapper" at bounding box center [923, 66] width 138 height 25
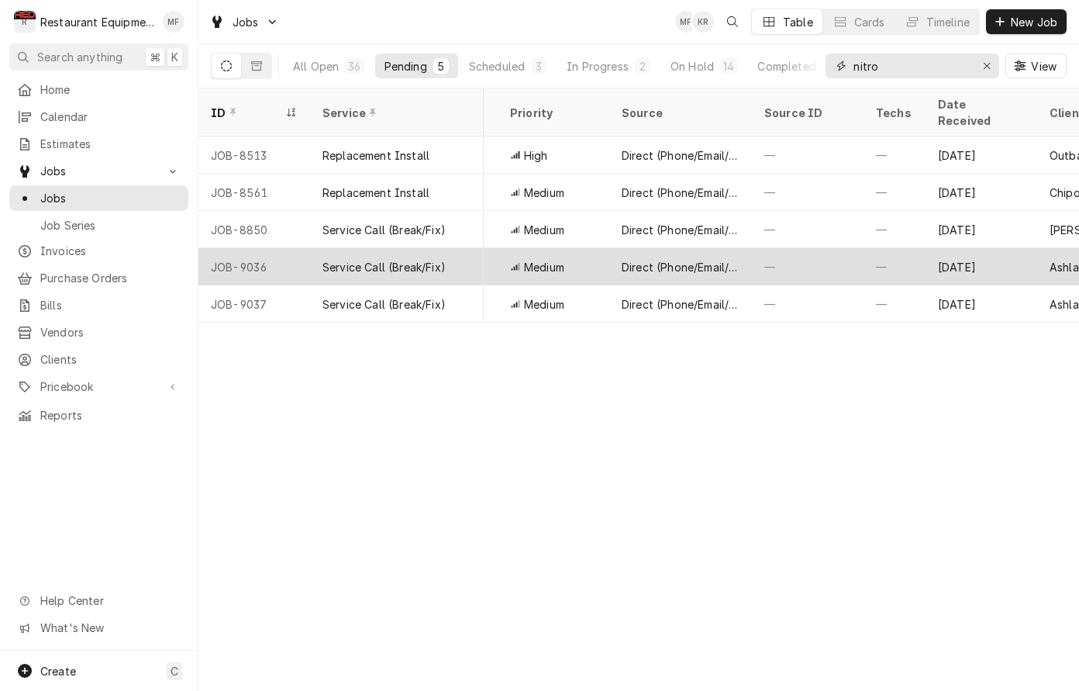
scroll to position [0, 456]
type input "nitro"
click at [884, 248] on div "—" at bounding box center [896, 266] width 62 height 37
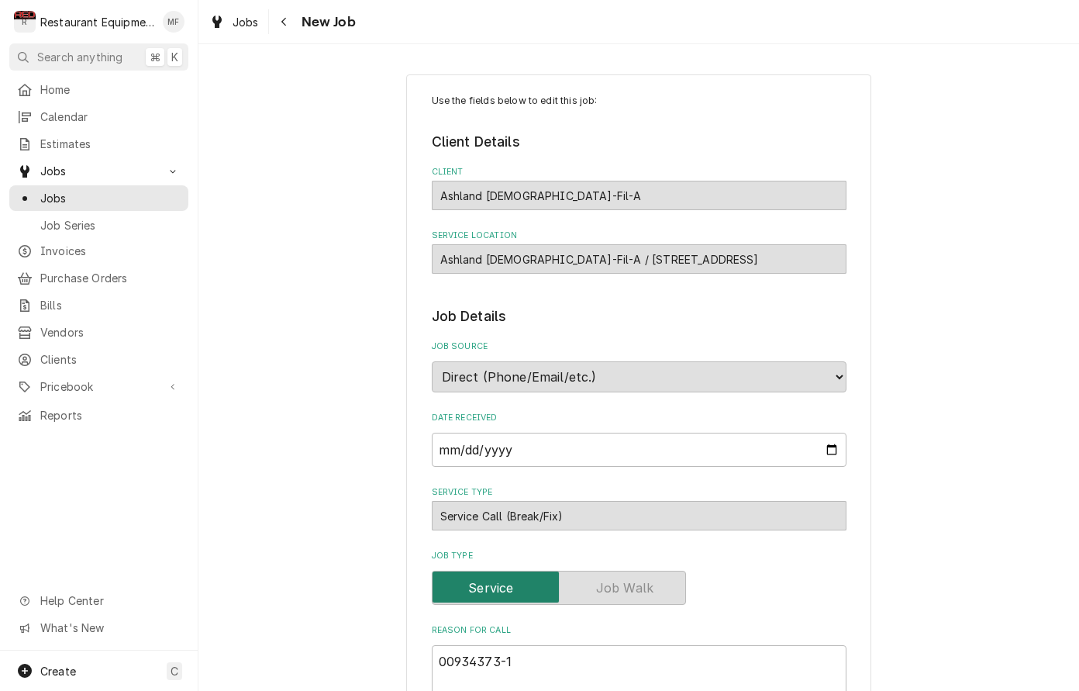
type textarea "x"
click at [289, 25] on div "Navigate back" at bounding box center [285, 22] width 16 height 16
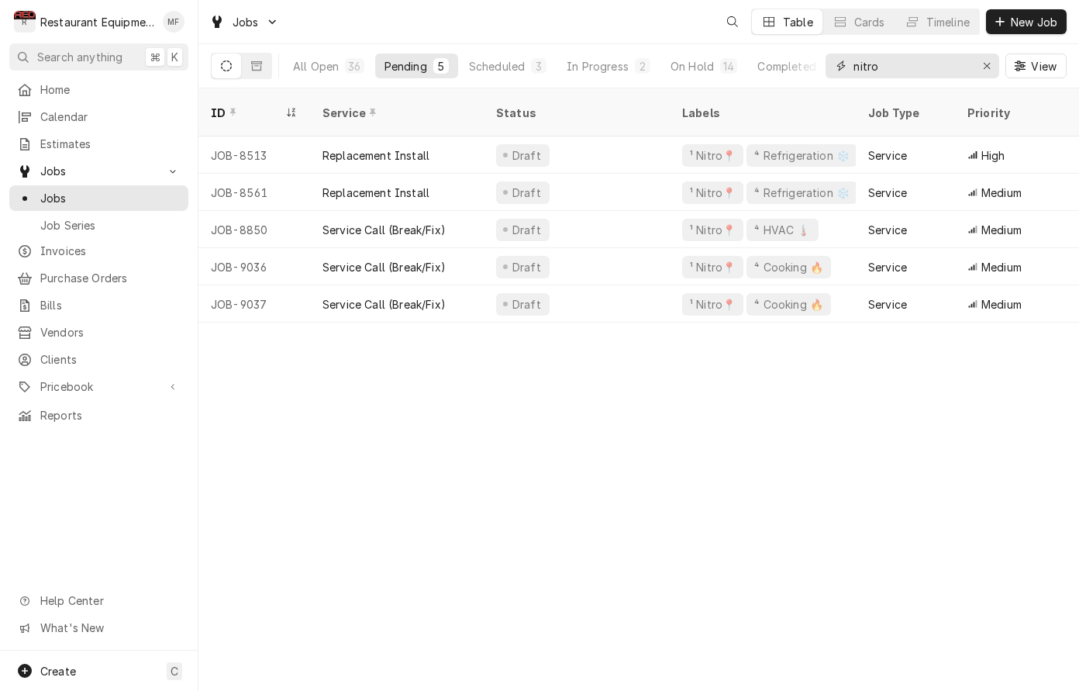
click at [907, 70] on input "nitro" at bounding box center [912, 66] width 116 height 25
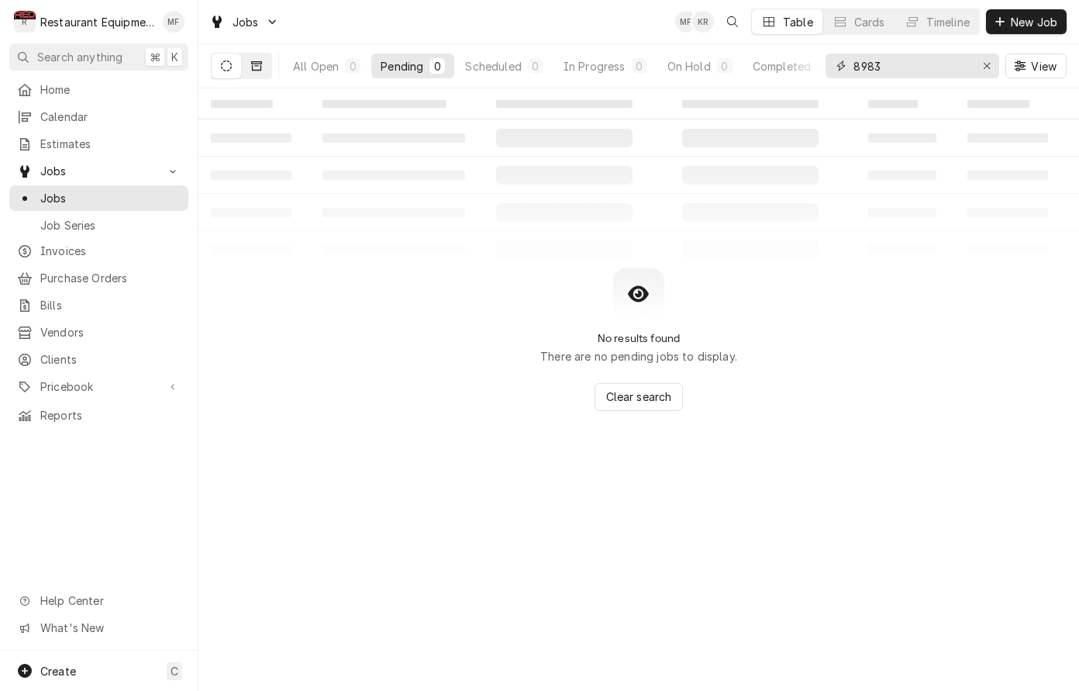
type input "8983"
click at [265, 67] on button "Dynamic Content Wrapper" at bounding box center [256, 66] width 29 height 25
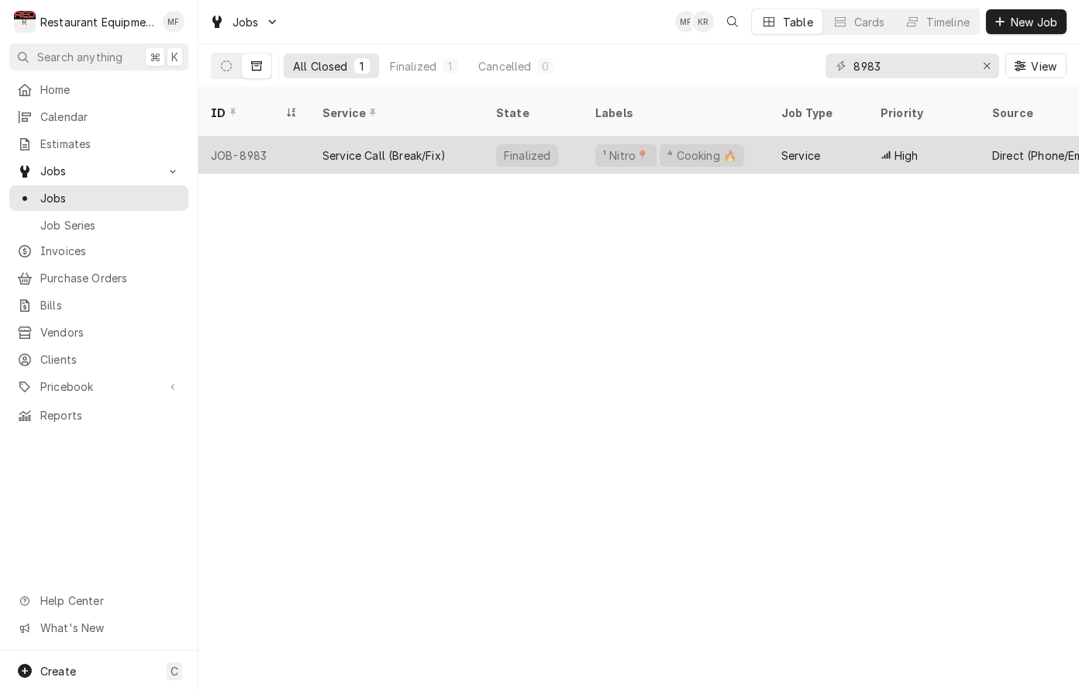
click at [782, 147] on div "Service" at bounding box center [801, 155] width 39 height 16
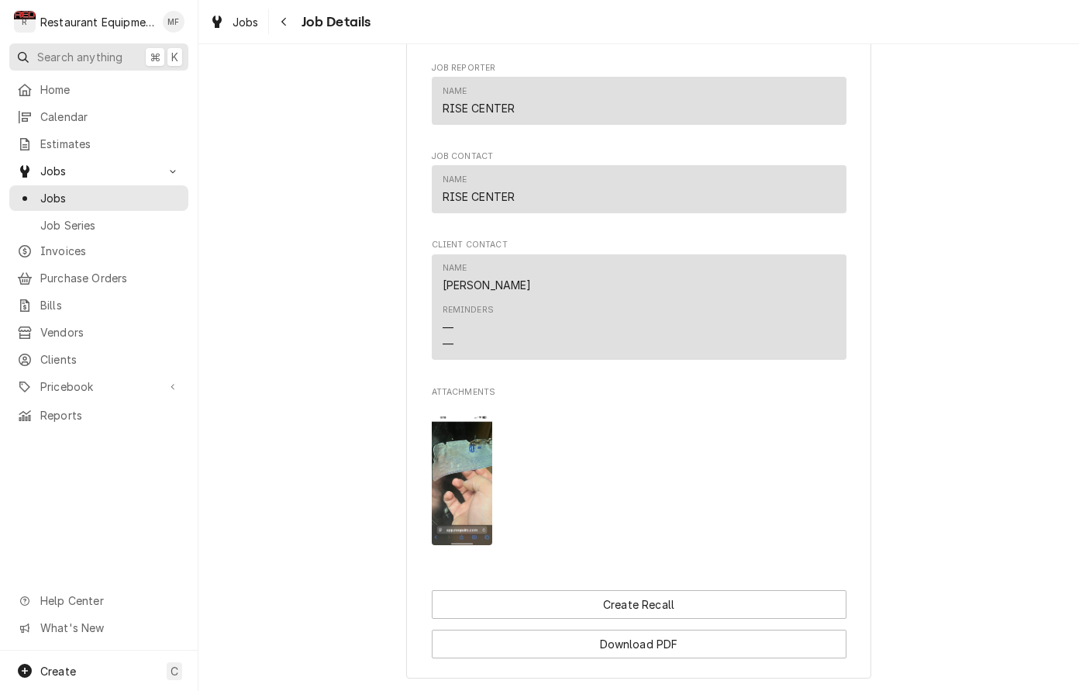
scroll to position [1837, 0]
click at [285, 19] on icon "Navigate back" at bounding box center [283, 22] width 5 height 9
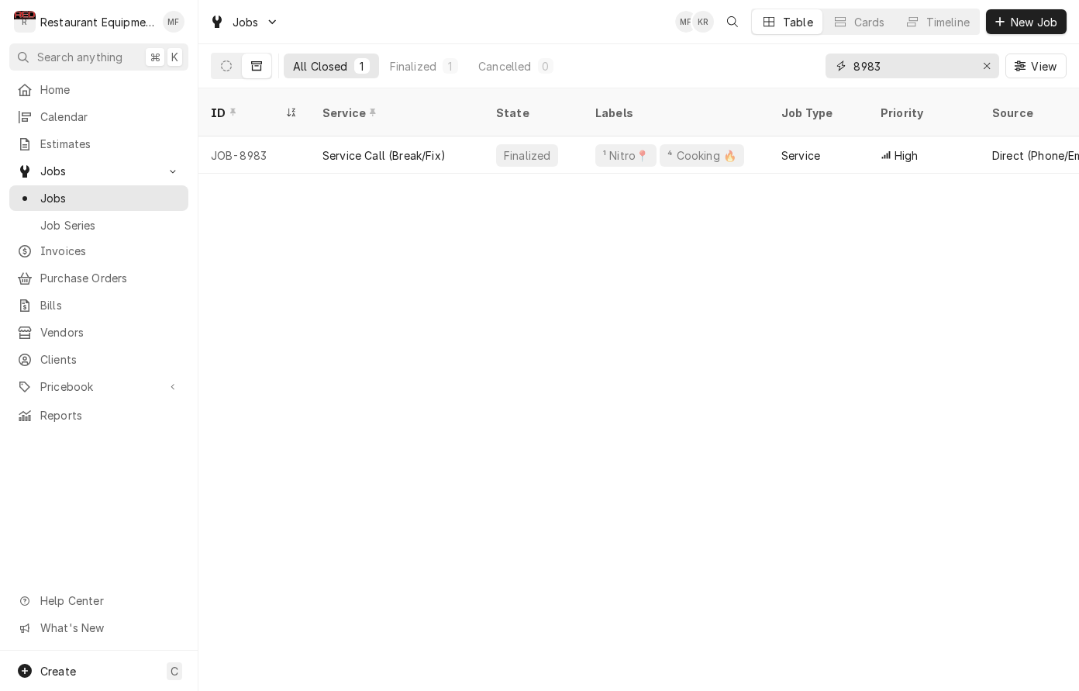
click at [941, 74] on input "8983" at bounding box center [912, 66] width 116 height 25
click at [943, 73] on input "8983" at bounding box center [912, 66] width 116 height 25
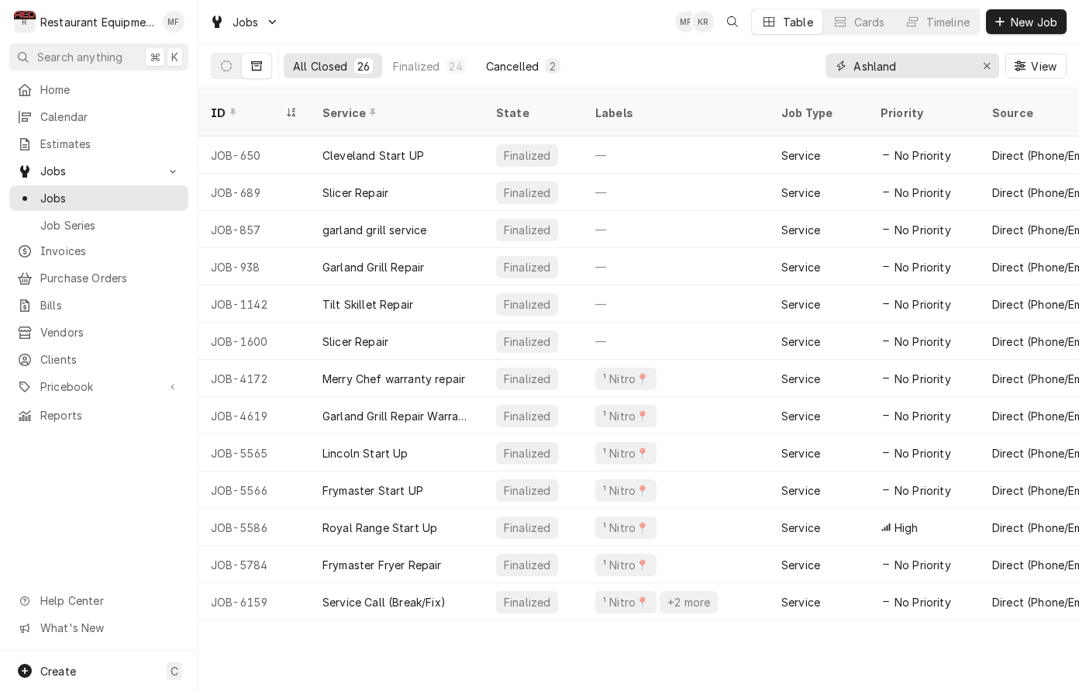
type input "Ashland"
click at [524, 74] on button "Cancelled 2" at bounding box center [523, 66] width 93 height 25
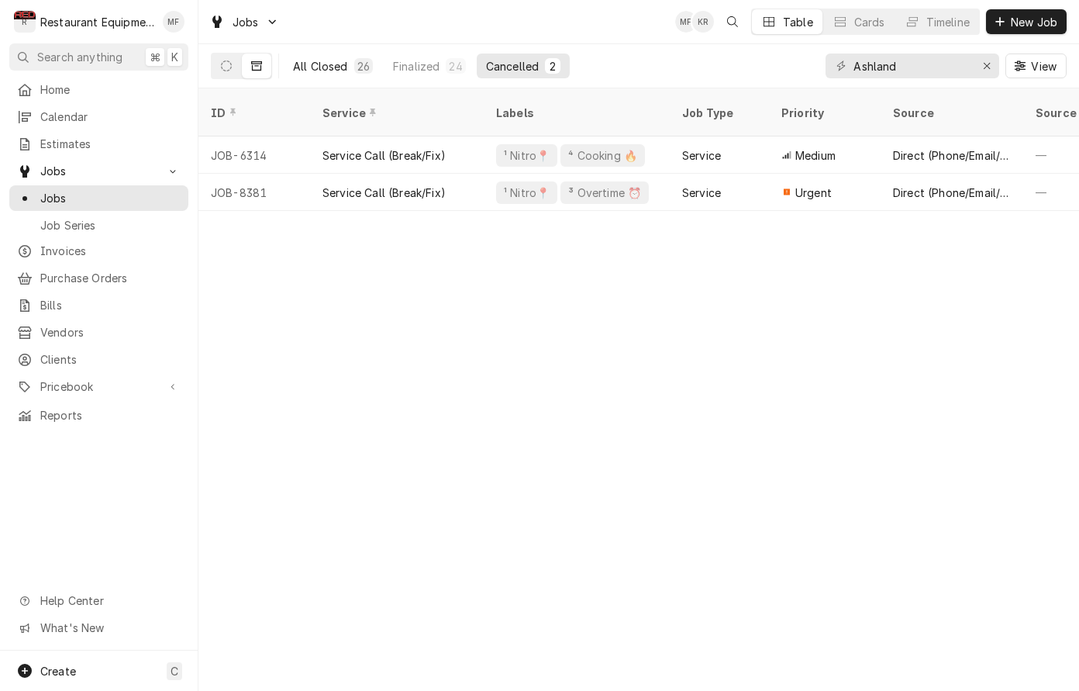
click at [323, 63] on div "All Closed" at bounding box center [320, 66] width 55 height 16
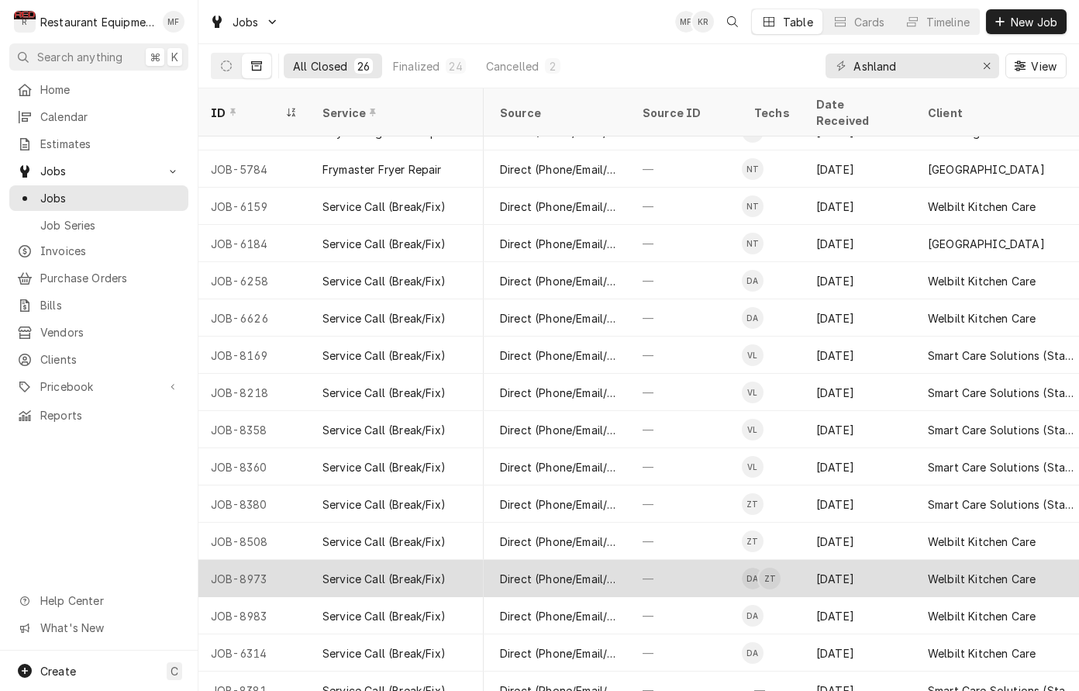
scroll to position [395, 501]
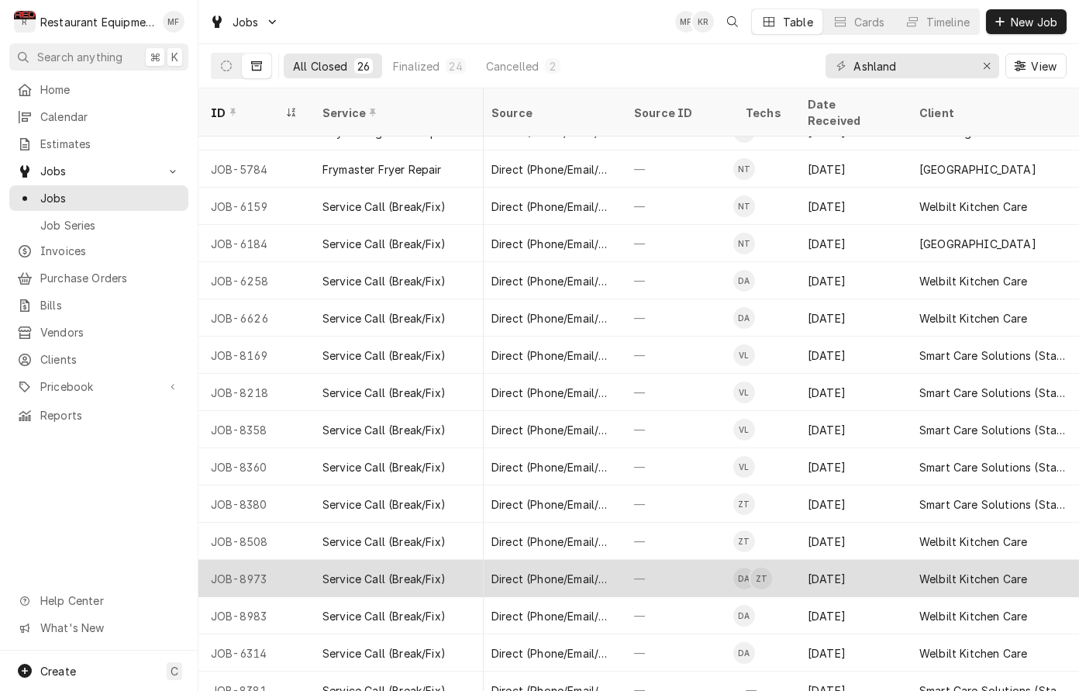
click at [904, 565] on div "Sep 22" at bounding box center [852, 578] width 112 height 37
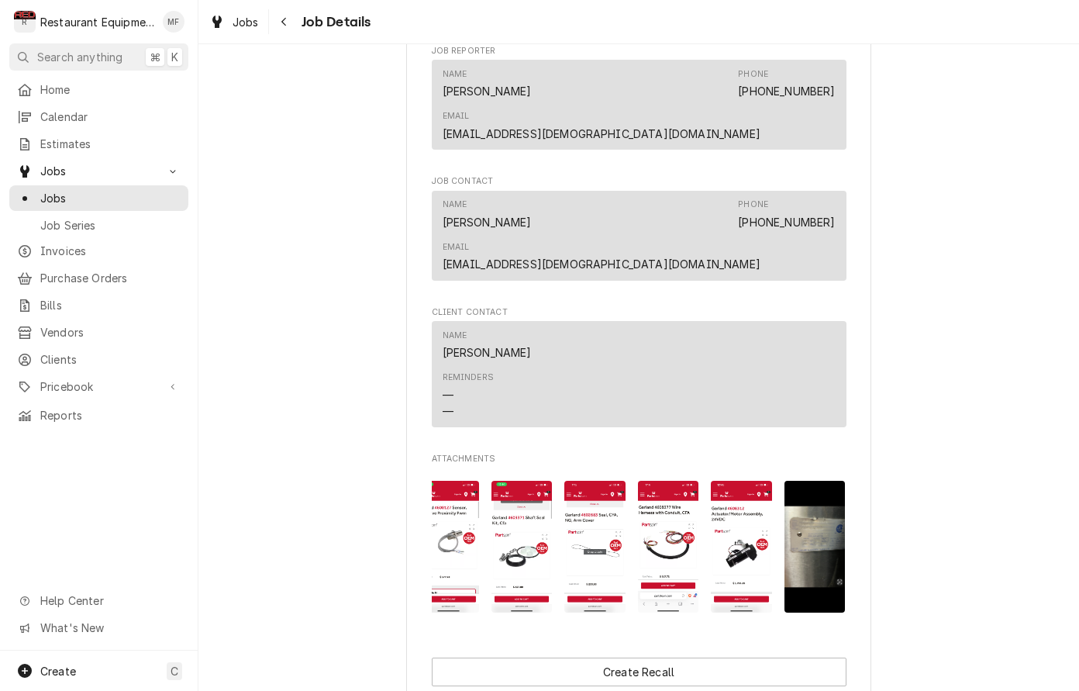
scroll to position [0, 526]
click at [468, 481] on img "Attachments" at bounding box center [449, 547] width 61 height 132
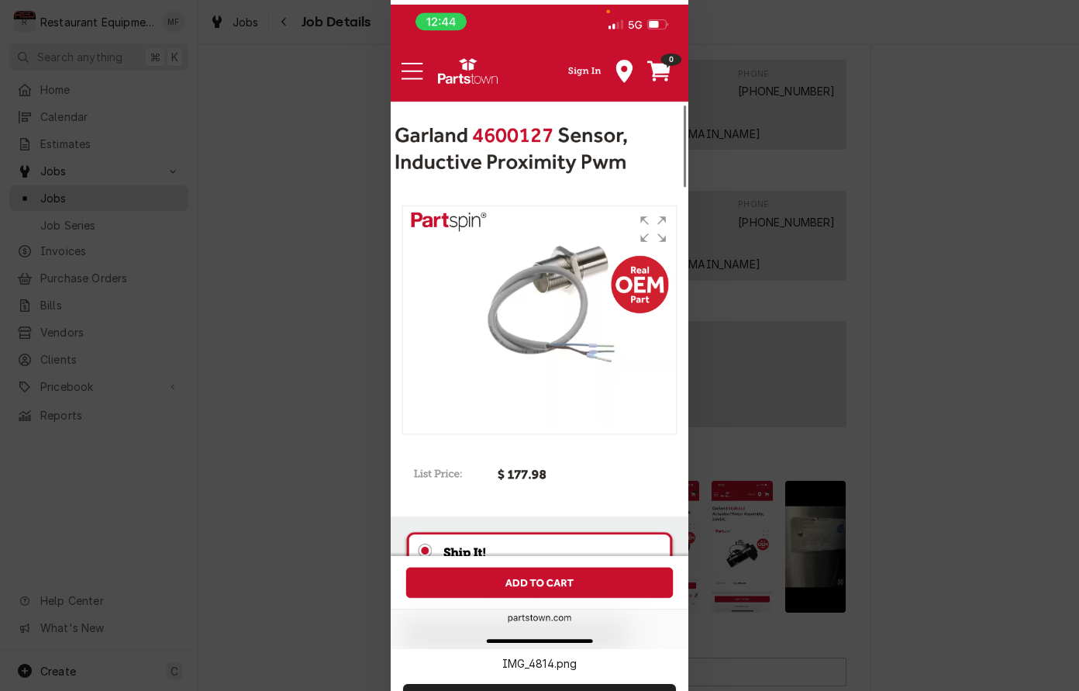
drag, startPoint x: 345, startPoint y: 136, endPoint x: 315, endPoint y: 101, distance: 46.2
click at [345, 136] on div at bounding box center [539, 345] width 1079 height 691
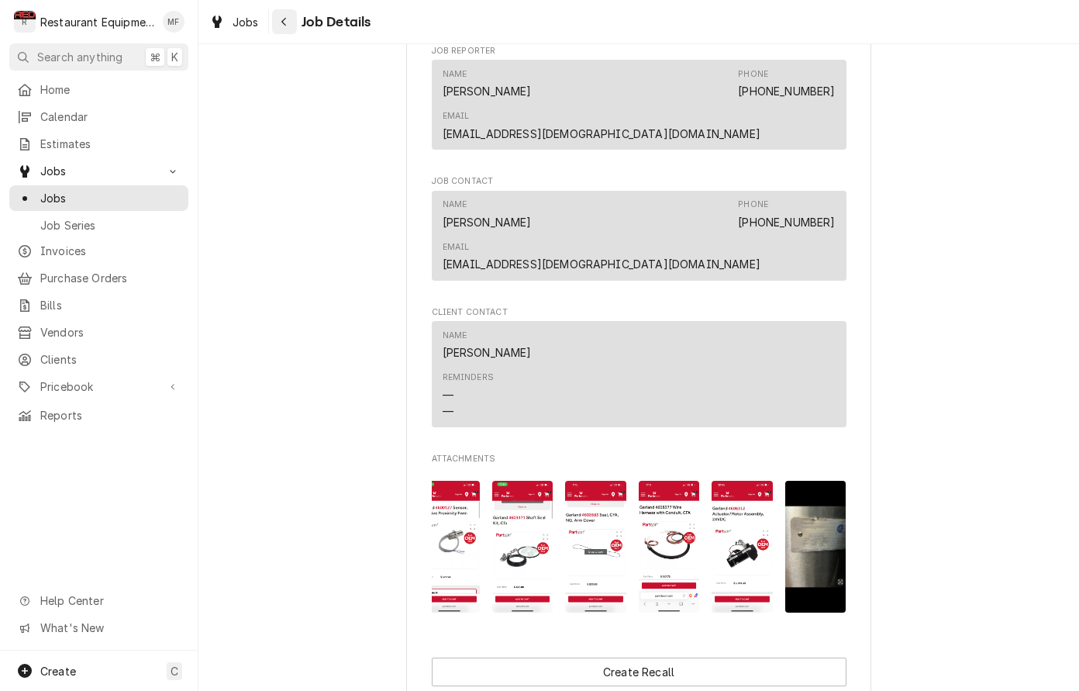
click at [281, 23] on icon "Navigate back" at bounding box center [284, 21] width 7 height 11
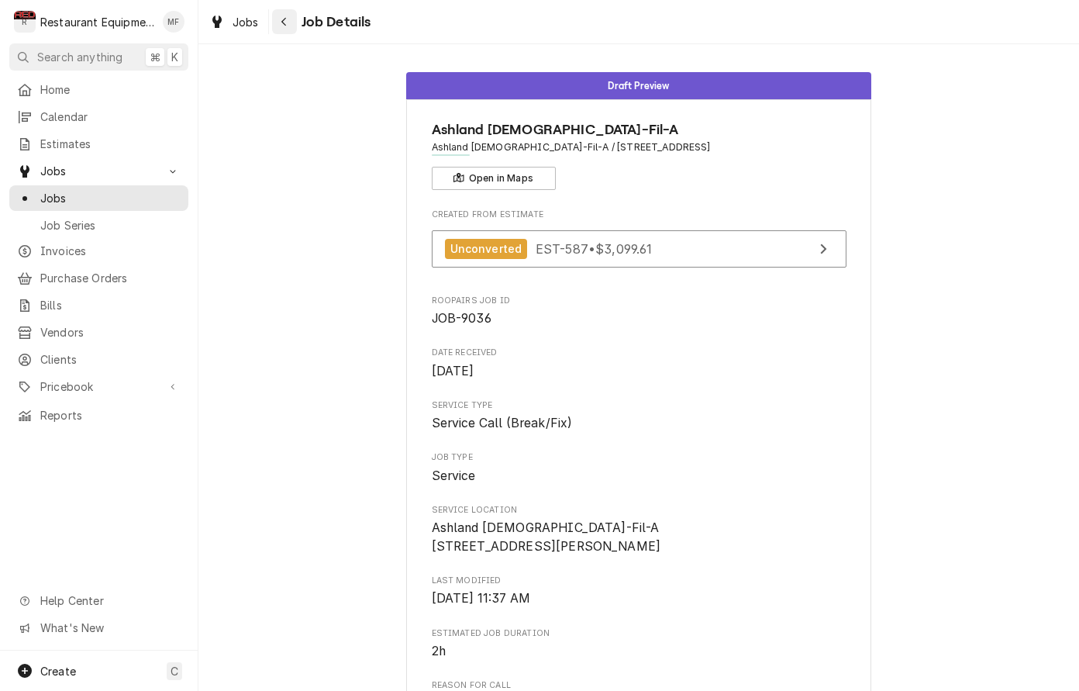
click at [288, 26] on div "Navigate back" at bounding box center [285, 22] width 16 height 16
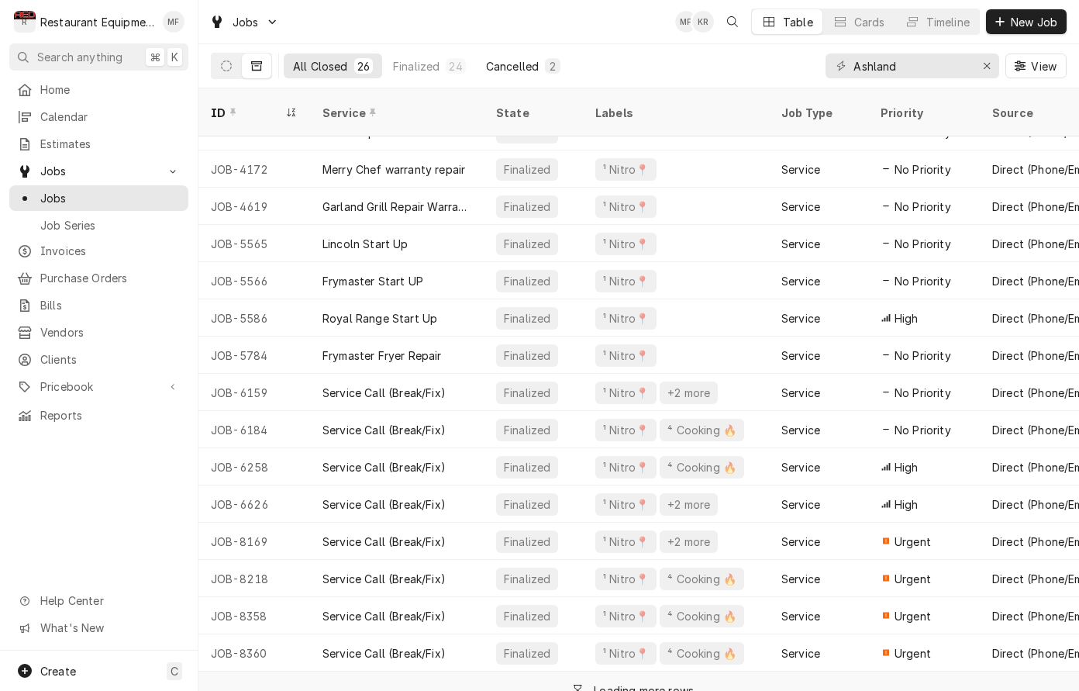
scroll to position [214, 0]
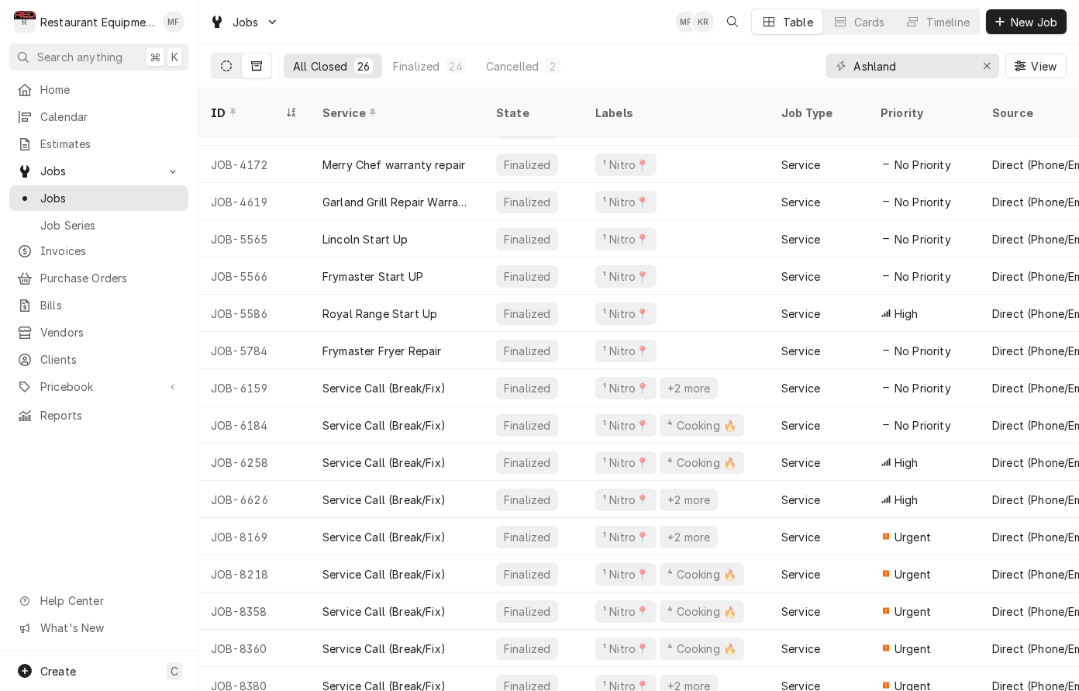
click at [217, 65] on button "Dynamic Content Wrapper" at bounding box center [226, 66] width 29 height 25
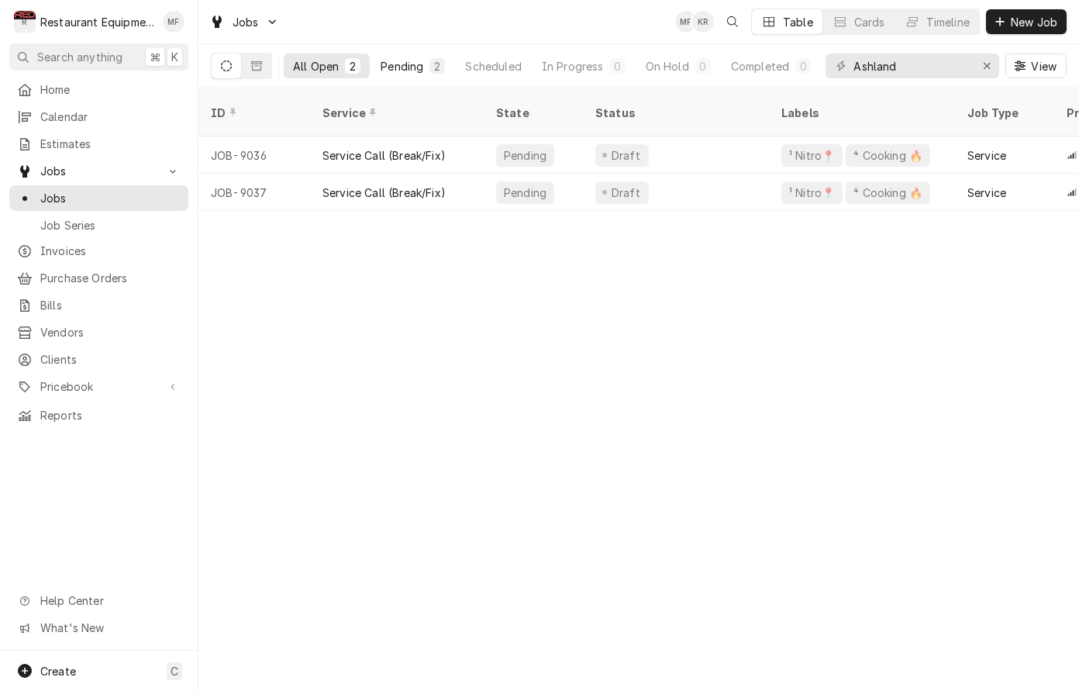
click at [432, 60] on div "2" at bounding box center [438, 66] width 16 height 16
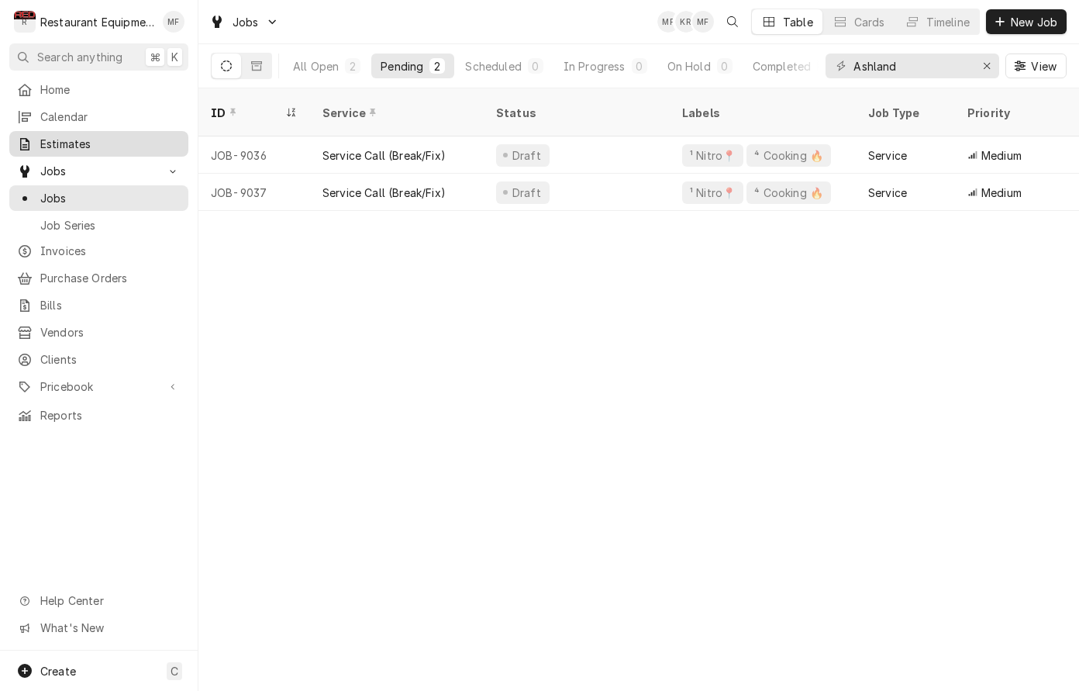
click at [109, 142] on span "Estimates" at bounding box center [110, 144] width 140 height 16
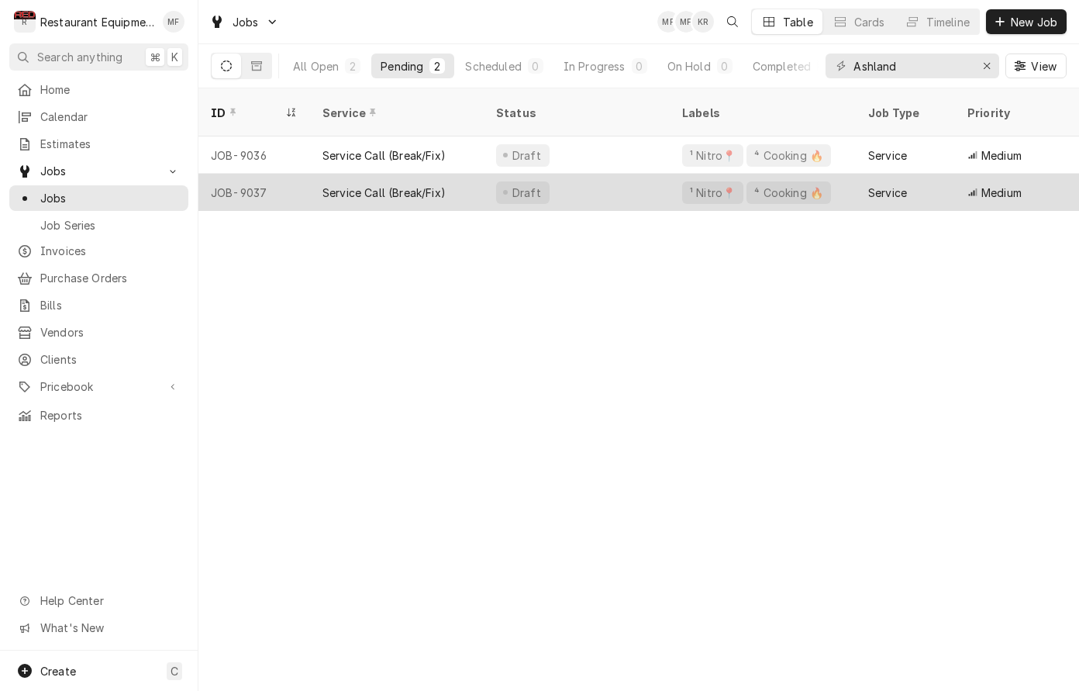
click at [444, 185] on div "Service Call (Break/Fix)" at bounding box center [384, 193] width 123 height 16
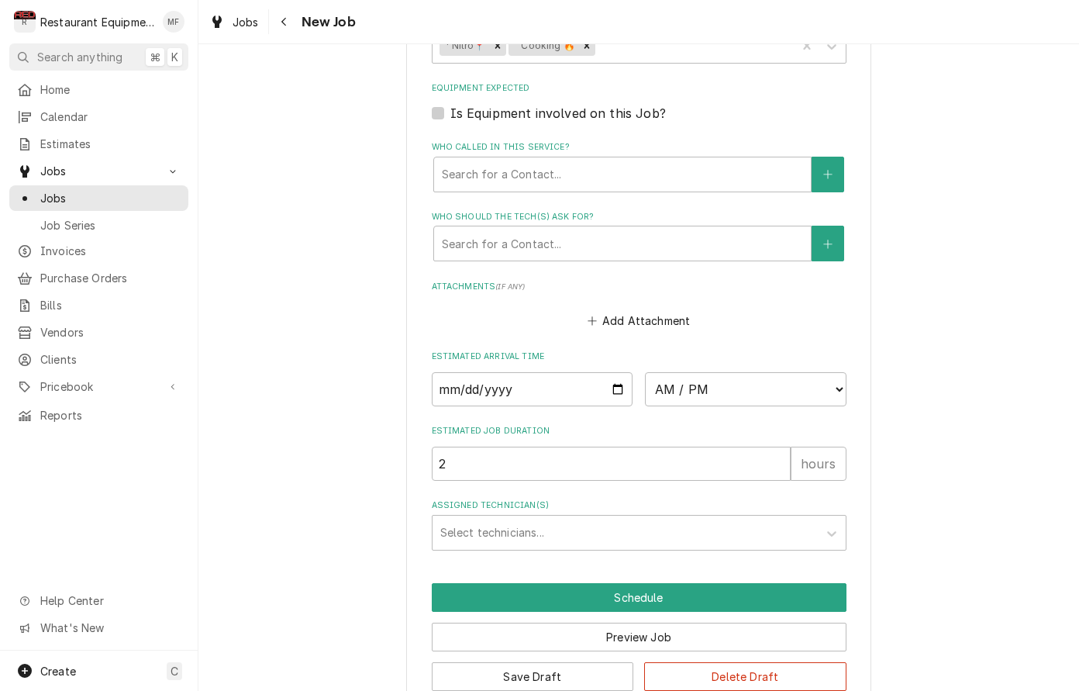
scroll to position [1088, 0]
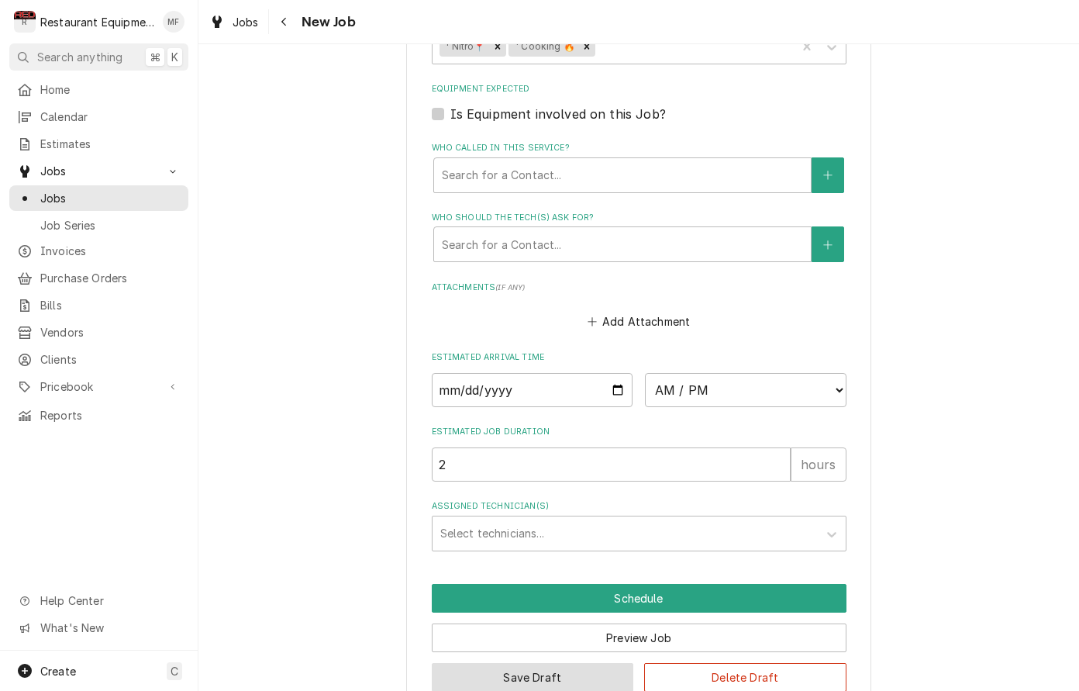
click at [606, 663] on button "Save Draft" at bounding box center [533, 677] width 202 height 29
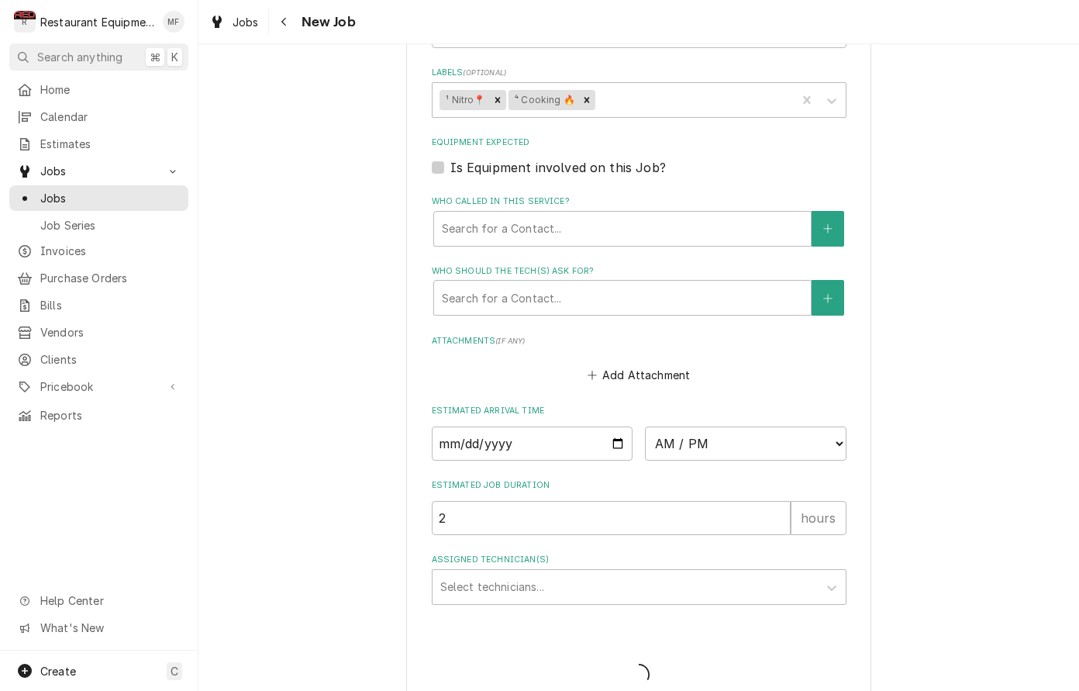
type textarea "x"
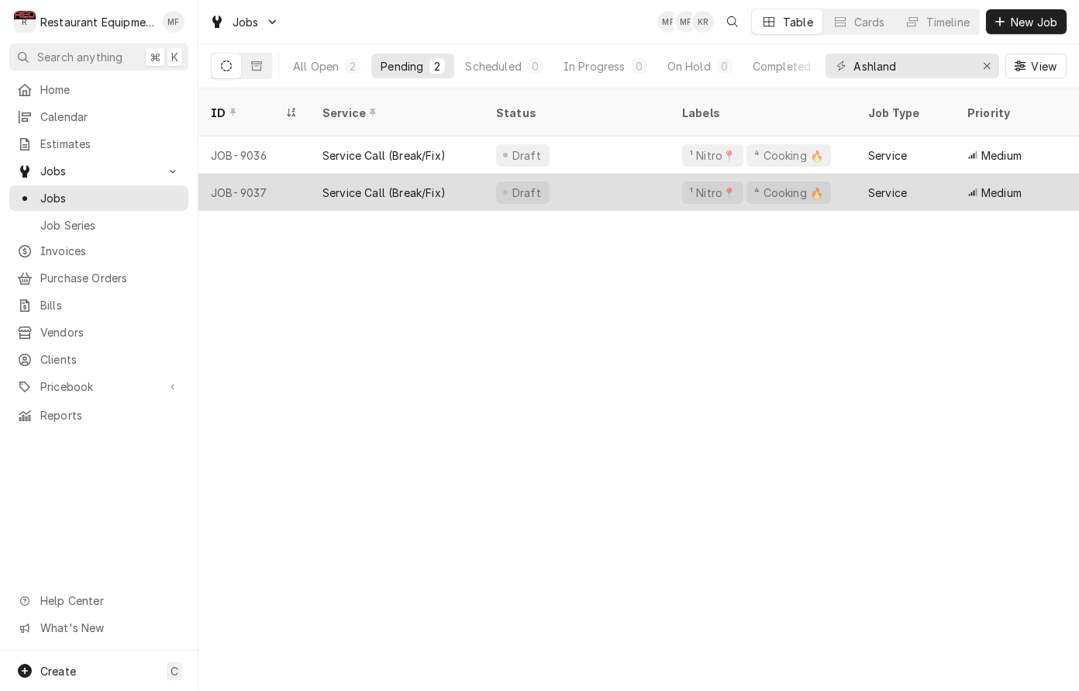
click at [454, 174] on div "Service Call (Break/Fix)" at bounding box center [397, 192] width 174 height 37
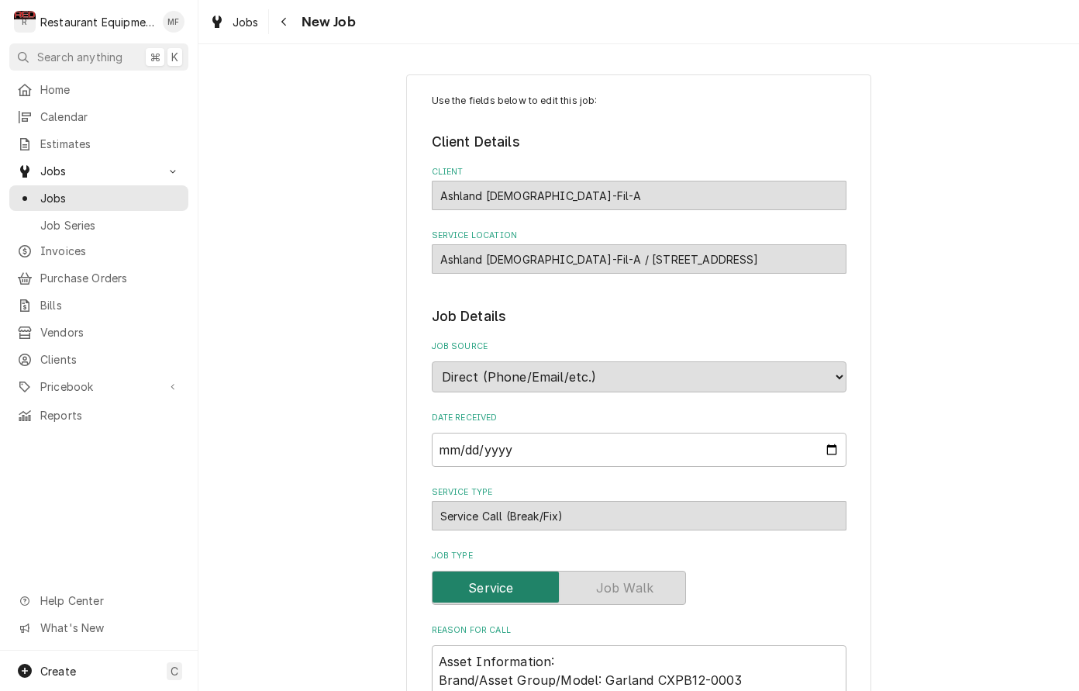
type textarea "x"
click at [291, 26] on div "Navigate back" at bounding box center [285, 22] width 16 height 16
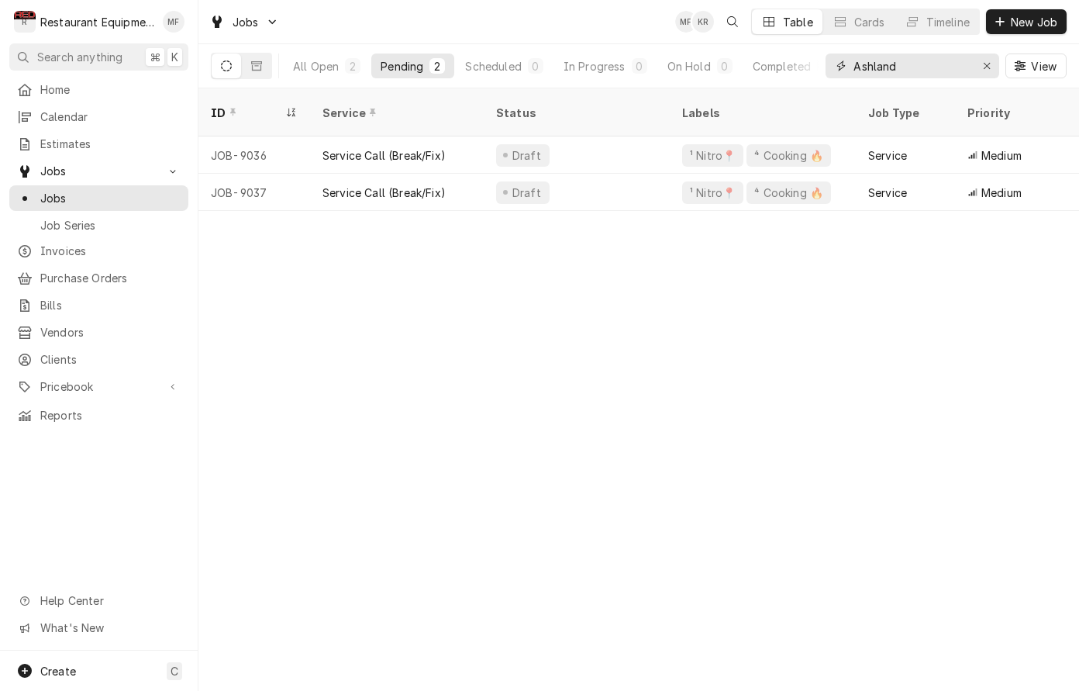
click at [924, 70] on input "Ashland" at bounding box center [912, 66] width 116 height 25
click at [923, 69] on input "Ashland" at bounding box center [912, 66] width 116 height 25
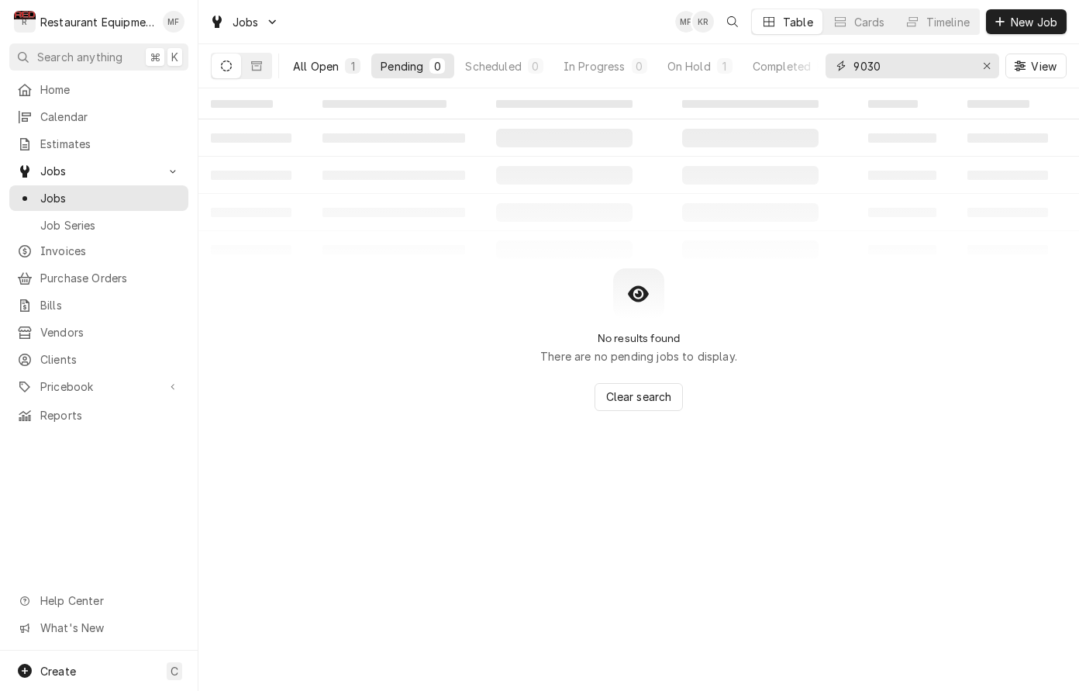
type input "9030"
click at [317, 63] on div "All Open" at bounding box center [316, 66] width 46 height 16
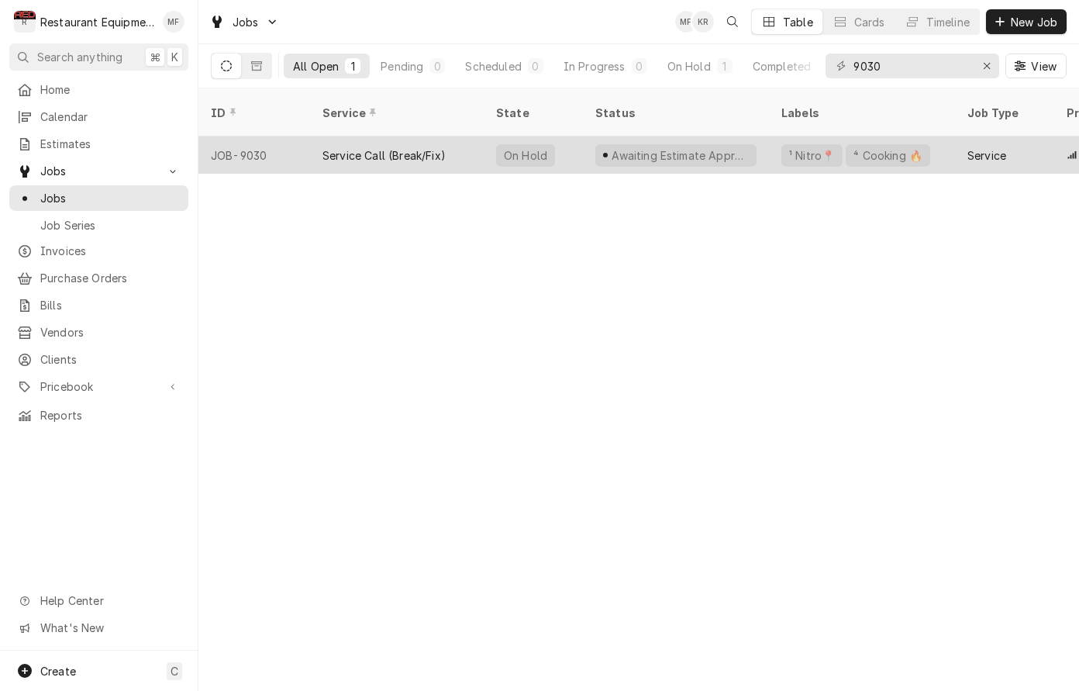
click at [383, 145] on div "Service Call (Break/Fix)" at bounding box center [397, 154] width 174 height 37
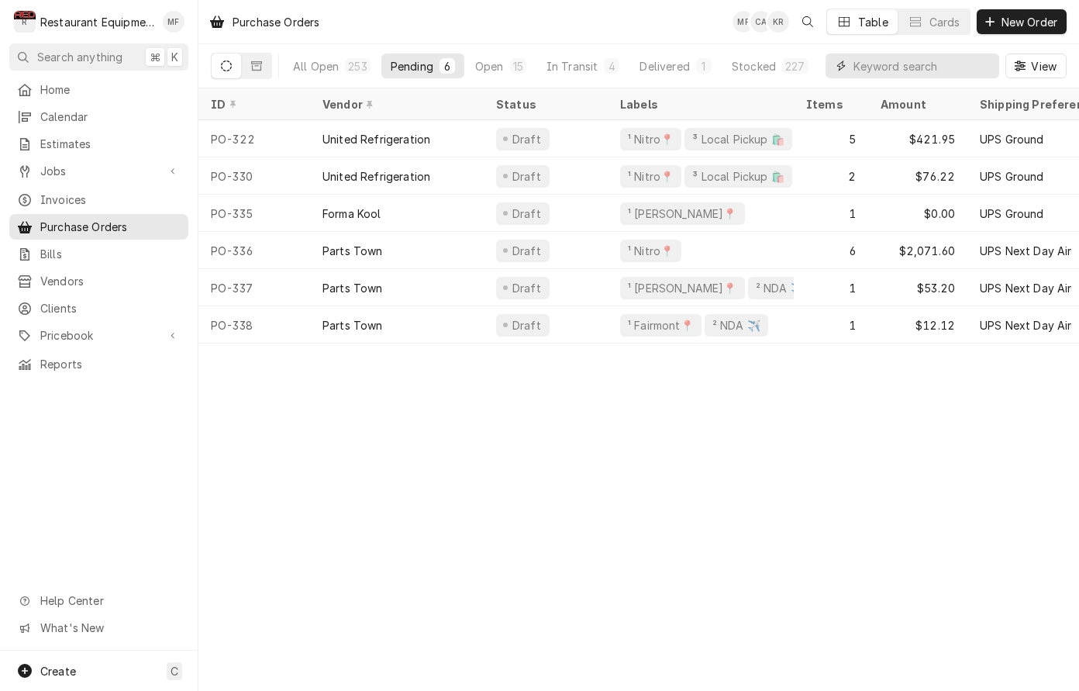
click at [900, 67] on input "Dynamic Content Wrapper" at bounding box center [923, 66] width 138 height 25
click at [172, 328] on div "Dynamic Content Wrapper" at bounding box center [173, 336] width 16 height 16
click at [148, 384] on span "Parts & Materials" at bounding box center [110, 389] width 140 height 16
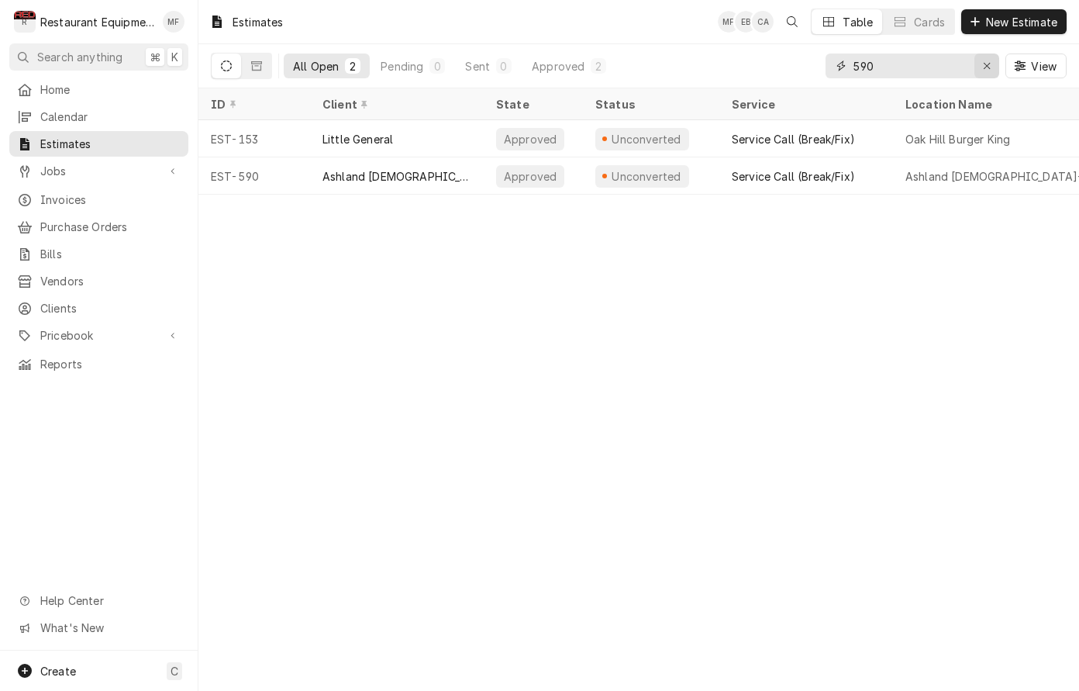
click at [983, 65] on icon "Erase input" at bounding box center [987, 65] width 9 height 11
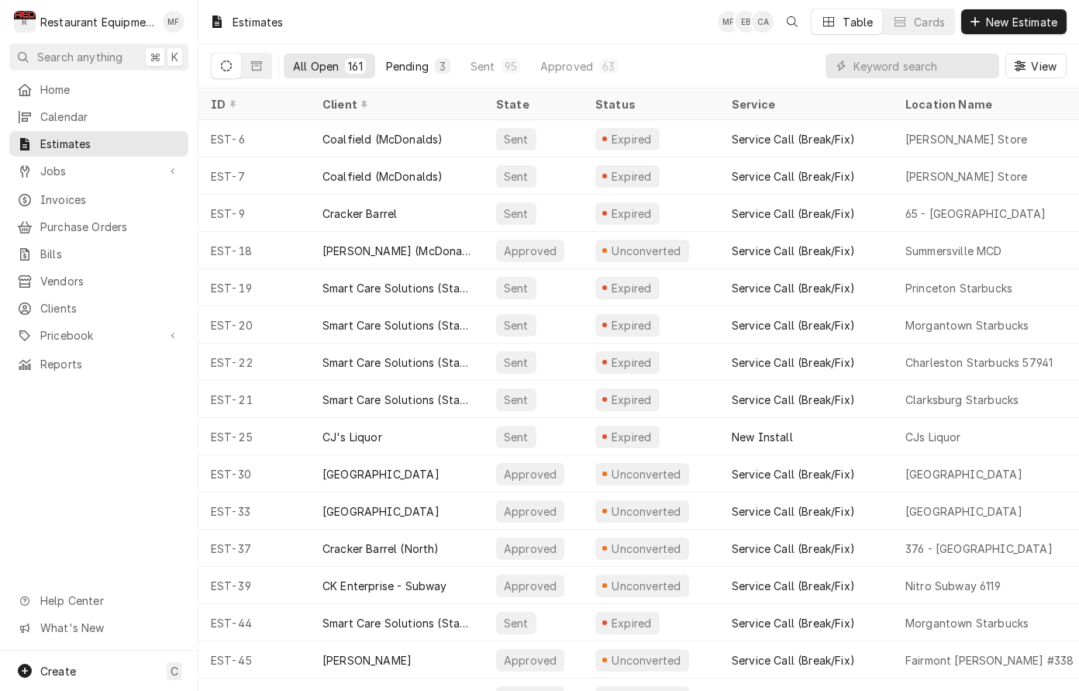
click at [403, 74] on button "Pending 3" at bounding box center [418, 66] width 83 height 25
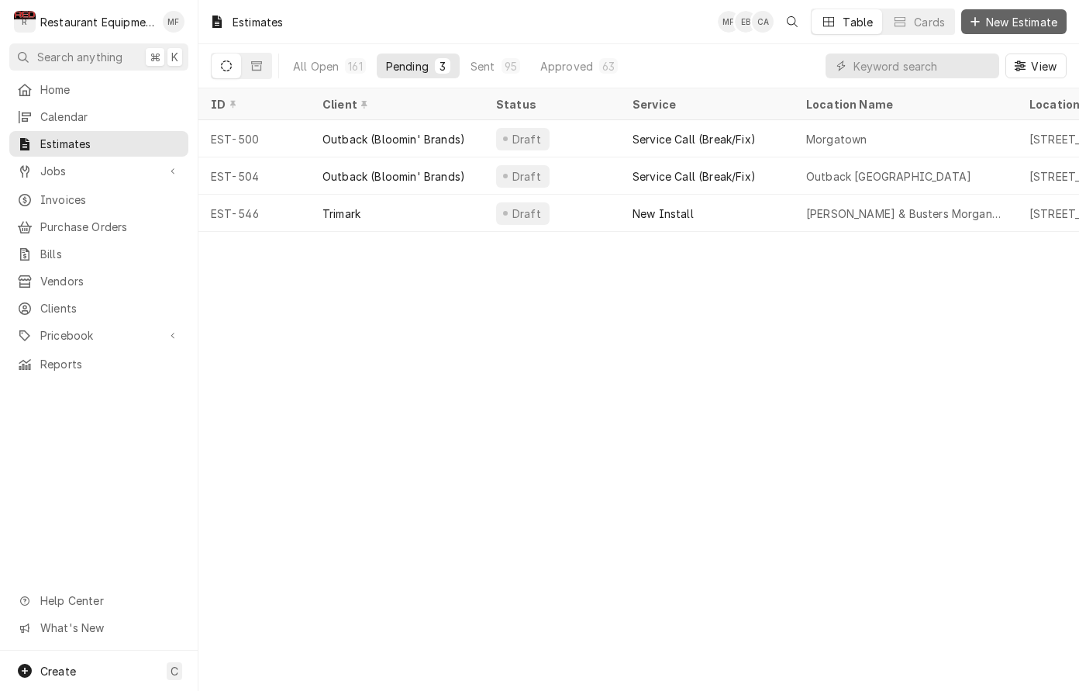
click at [1041, 16] on span "New Estimate" at bounding box center [1022, 22] width 78 height 16
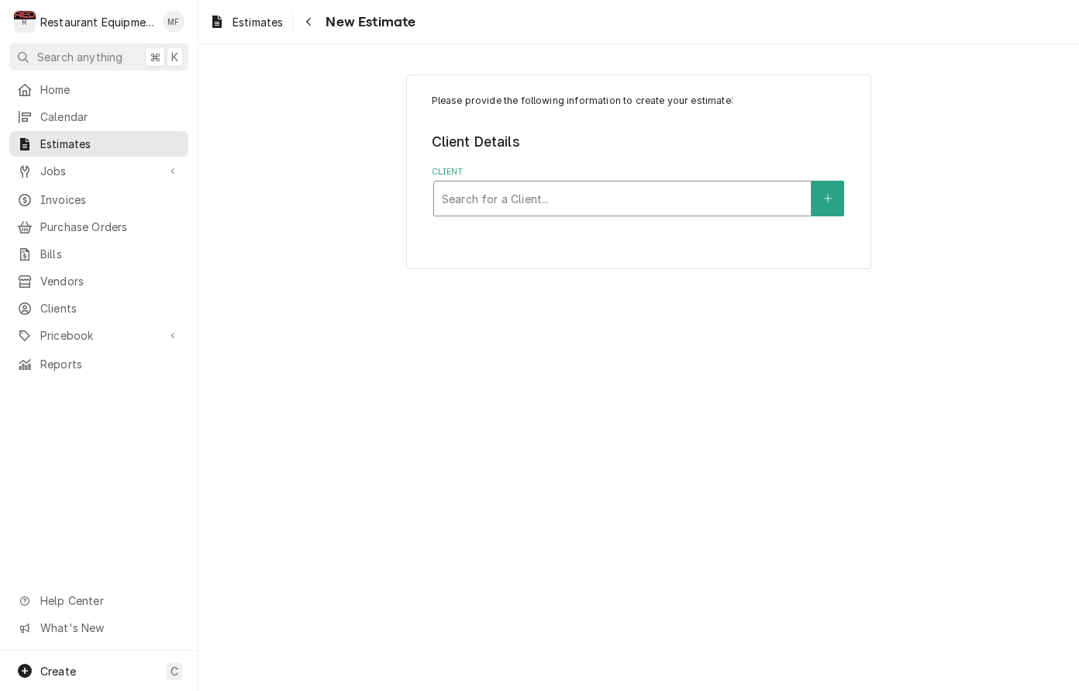
click at [594, 185] on div "Client" at bounding box center [622, 199] width 361 height 28
type input "Fire"
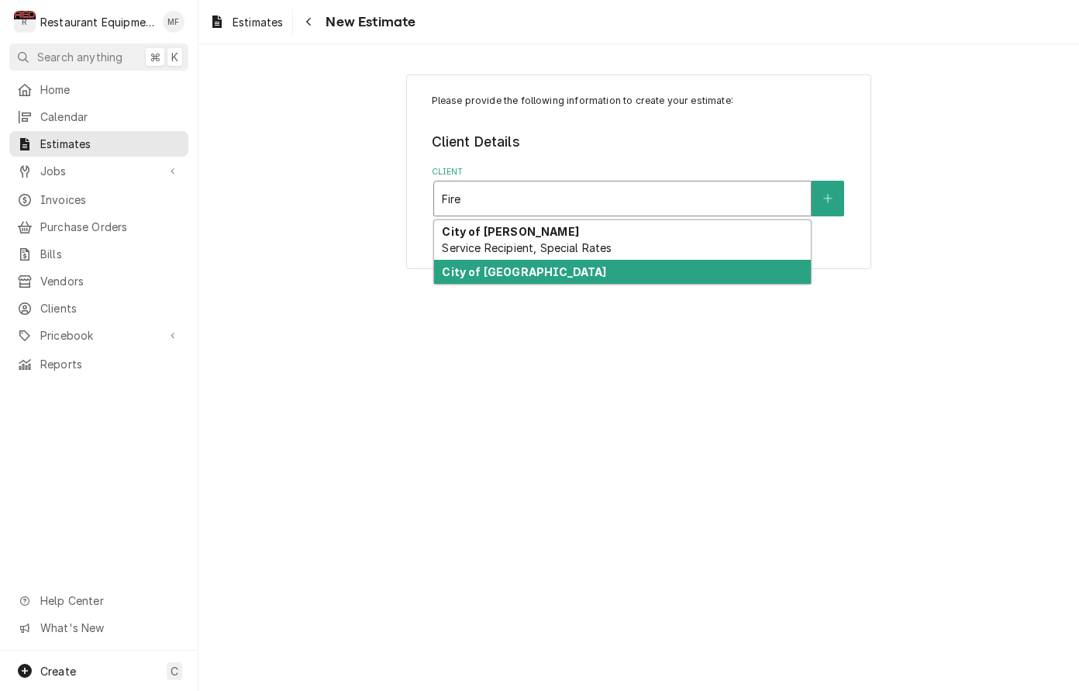
click at [628, 279] on div "City of [GEOGRAPHIC_DATA]" at bounding box center [622, 272] width 377 height 24
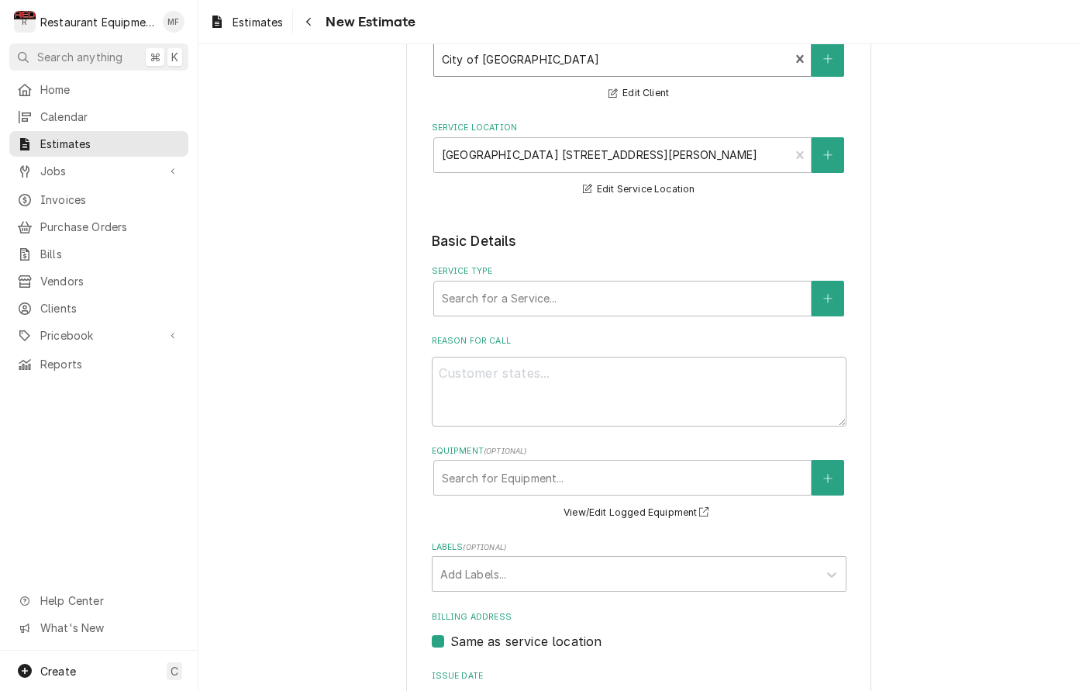
scroll to position [140, 0]
click at [674, 285] on div "Service Type" at bounding box center [622, 298] width 361 height 28
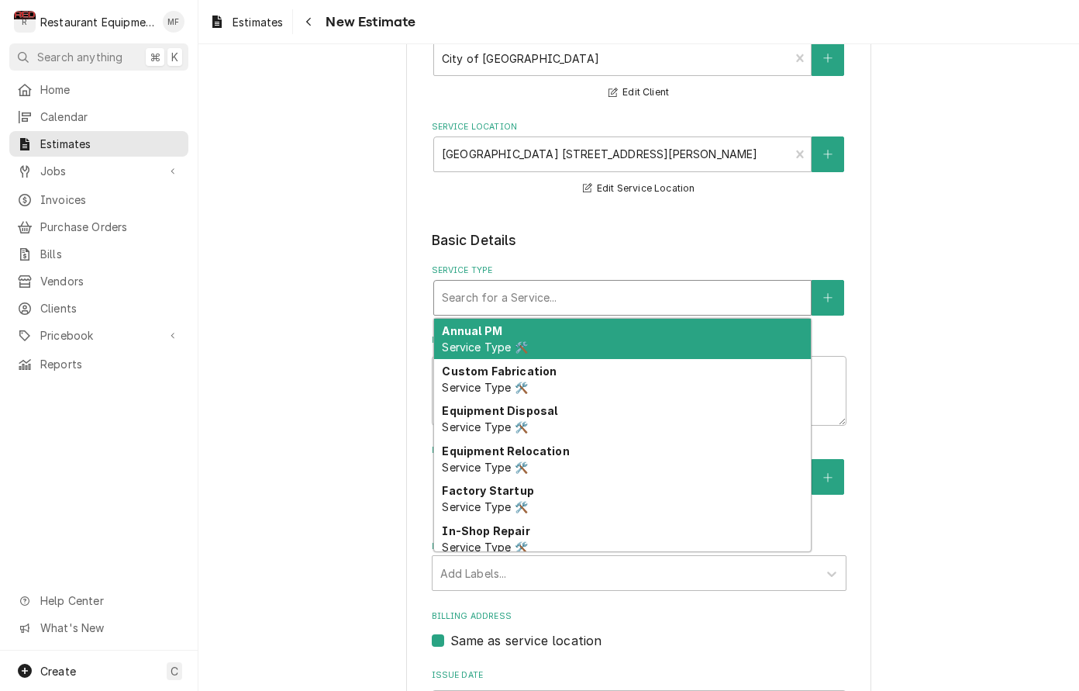
type textarea "x"
type input "b"
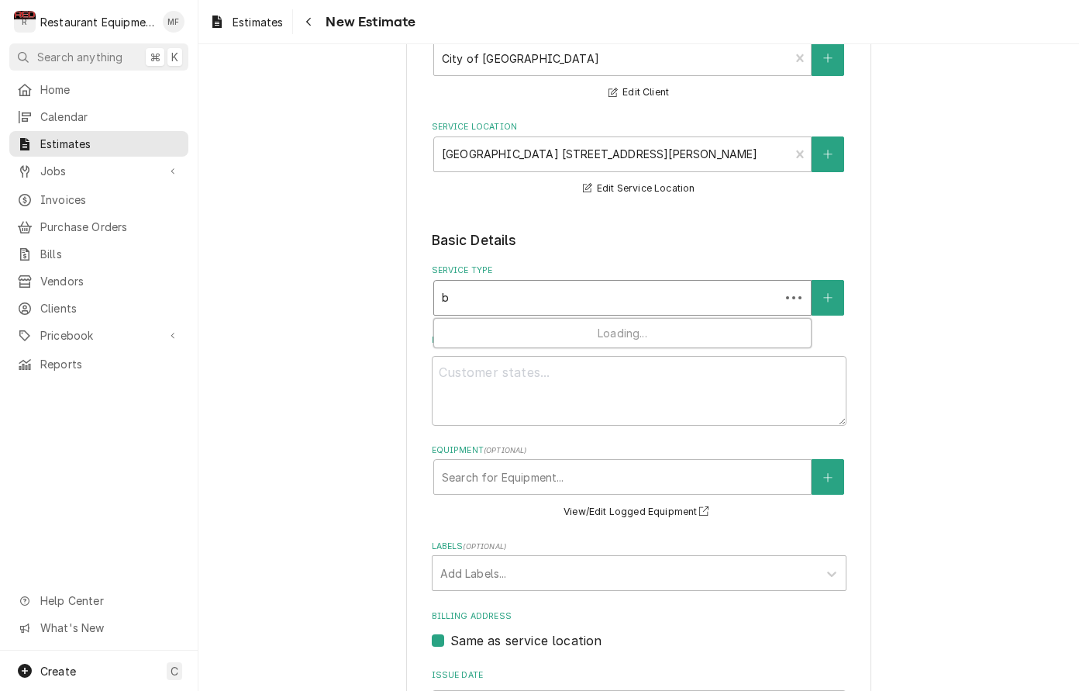
type textarea "x"
type input "br"
type textarea "x"
type input "bre"
type textarea "x"
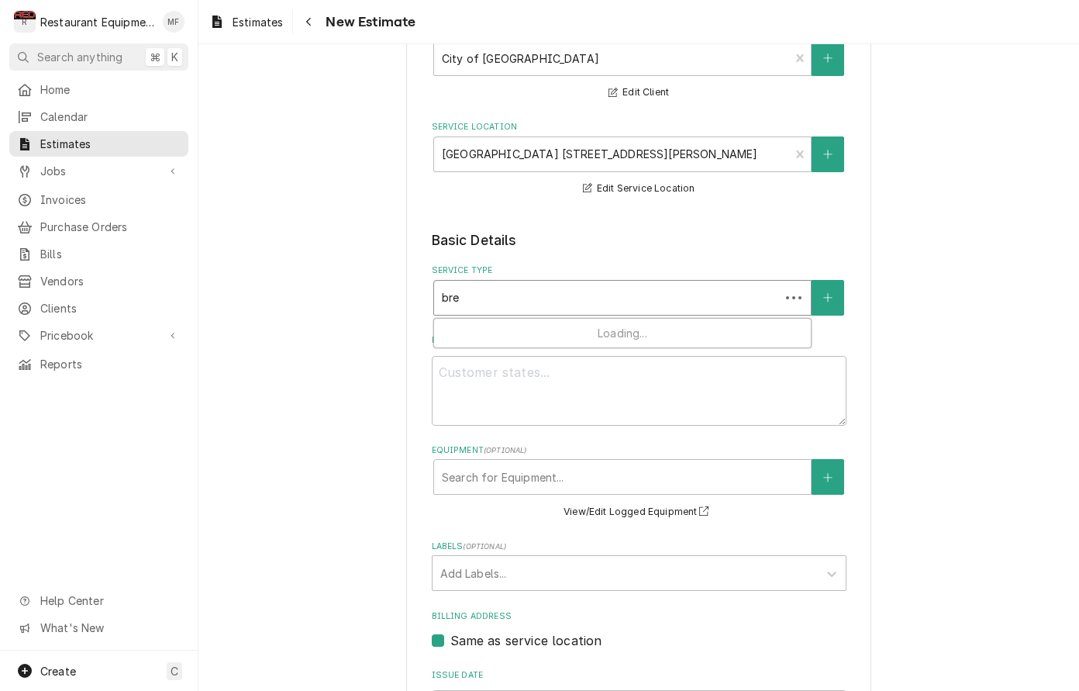
type input "brea"
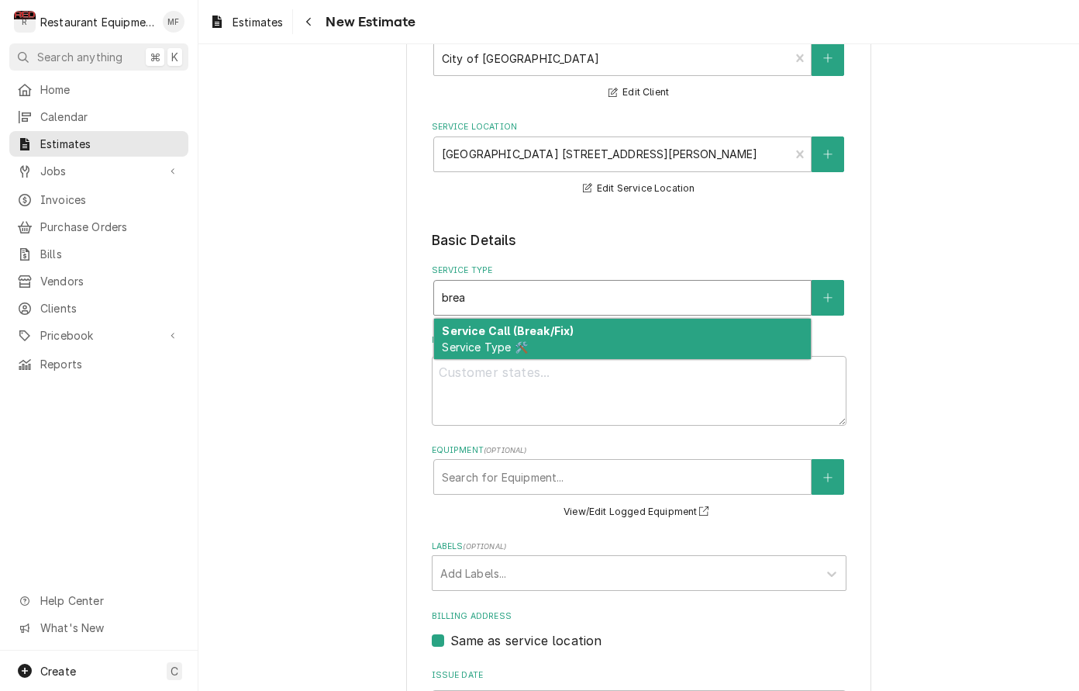
click at [648, 328] on div "Service Call (Break/Fix) Service Type 🛠️" at bounding box center [622, 339] width 377 height 40
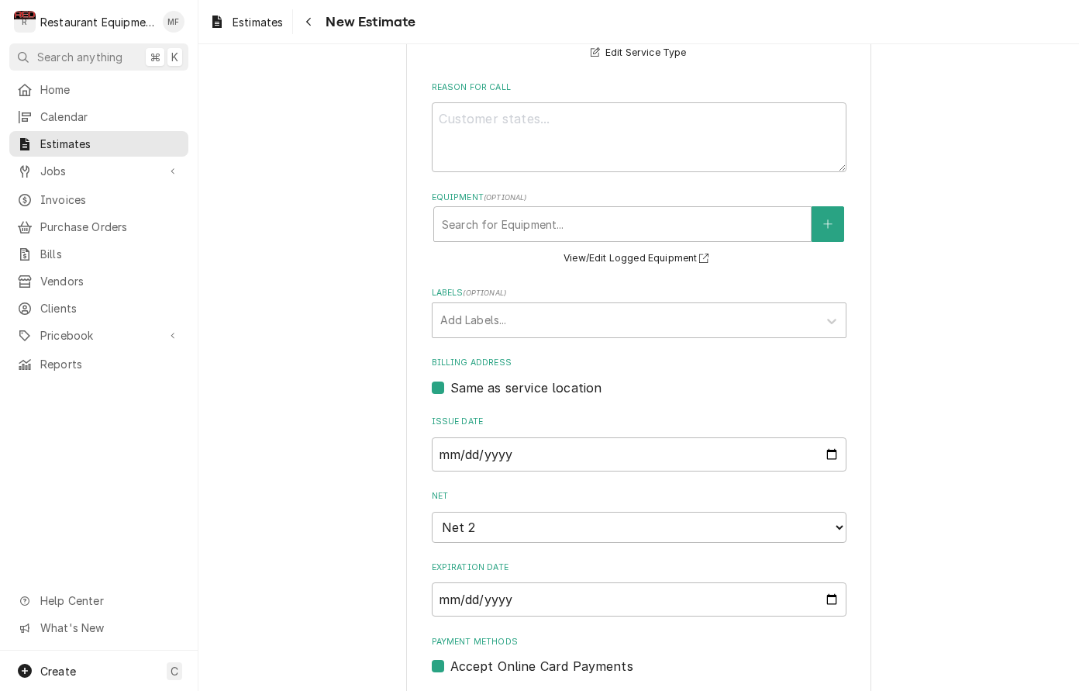
scroll to position [462, 0]
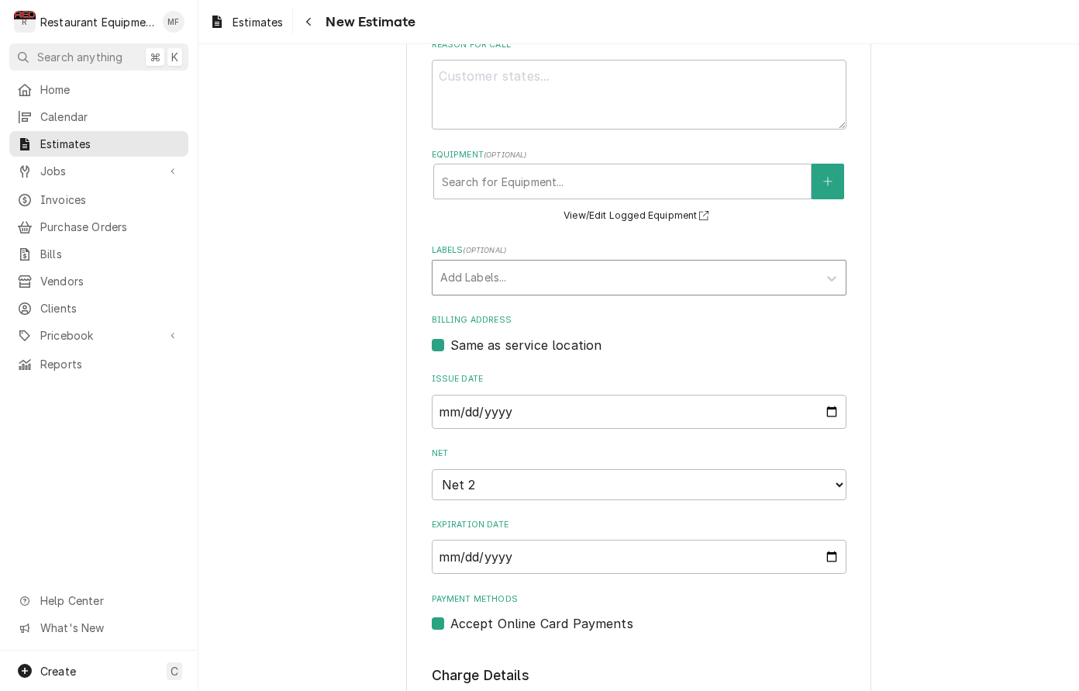
click at [629, 265] on div "Labels" at bounding box center [625, 278] width 370 height 28
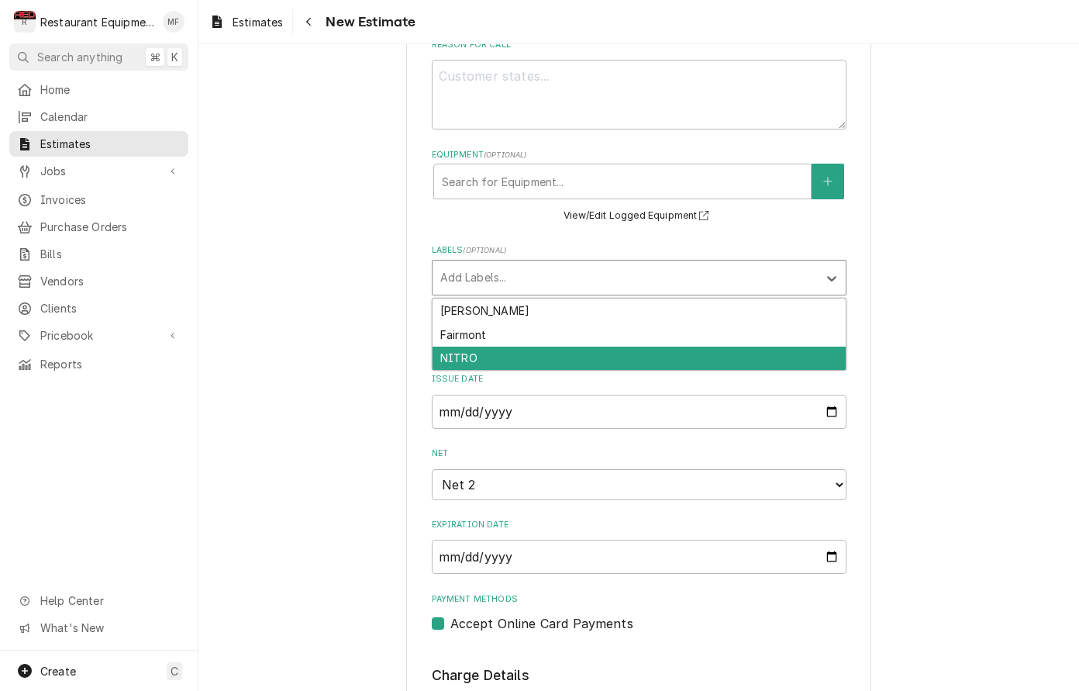
click at [642, 352] on div "NITRO" at bounding box center [639, 359] width 413 height 24
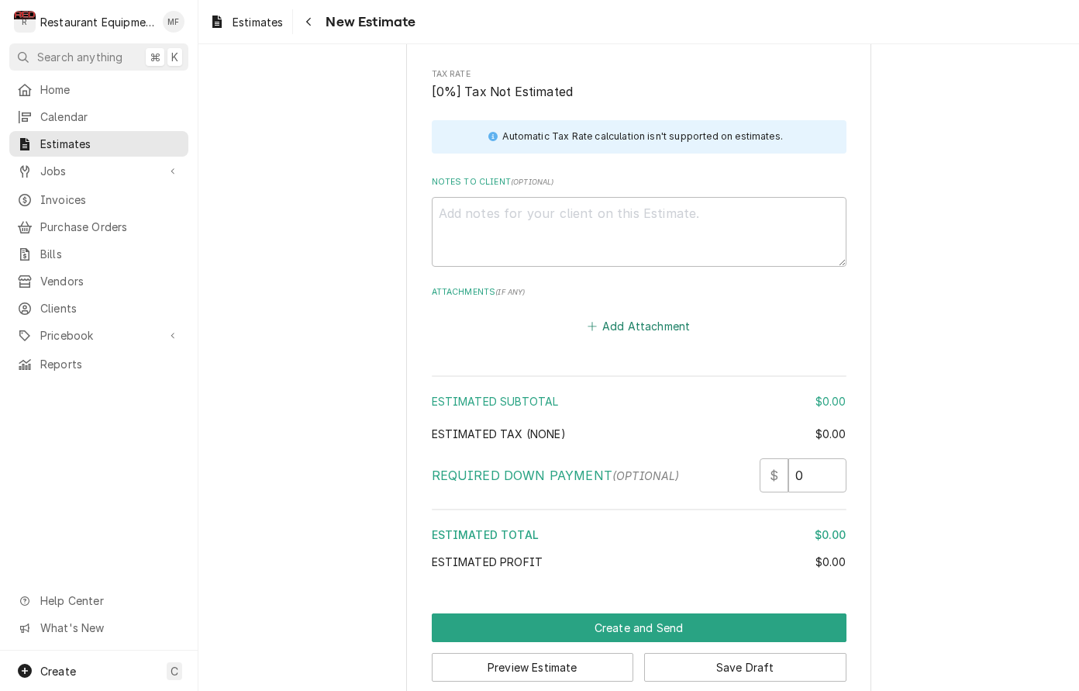
scroll to position [1373, 0]
click at [616, 211] on textarea "Notes to Client ( optional )" at bounding box center [639, 233] width 415 height 70
paste textarea "9/26/25 In 10:30 Out 11:30 Truck 204 American range I arrived on site and spoke…"
type textarea "x"
type textarea "9/26/25 In 10:30 Out 11:30 Truck 204 American range I arrived on site and spoke…"
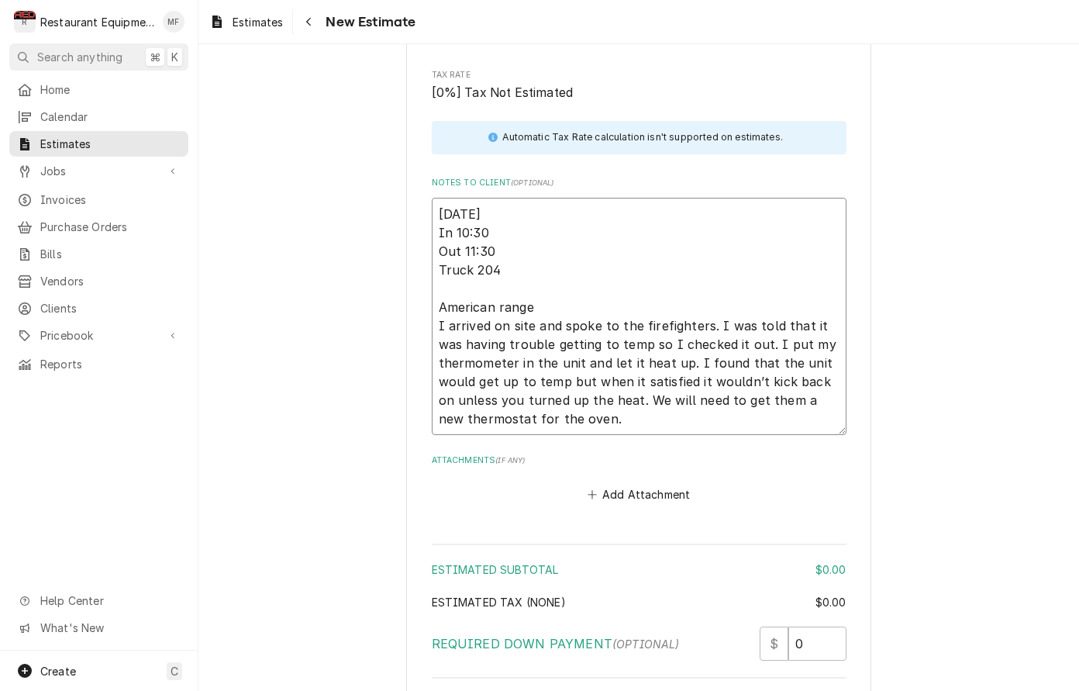
type textarea "x"
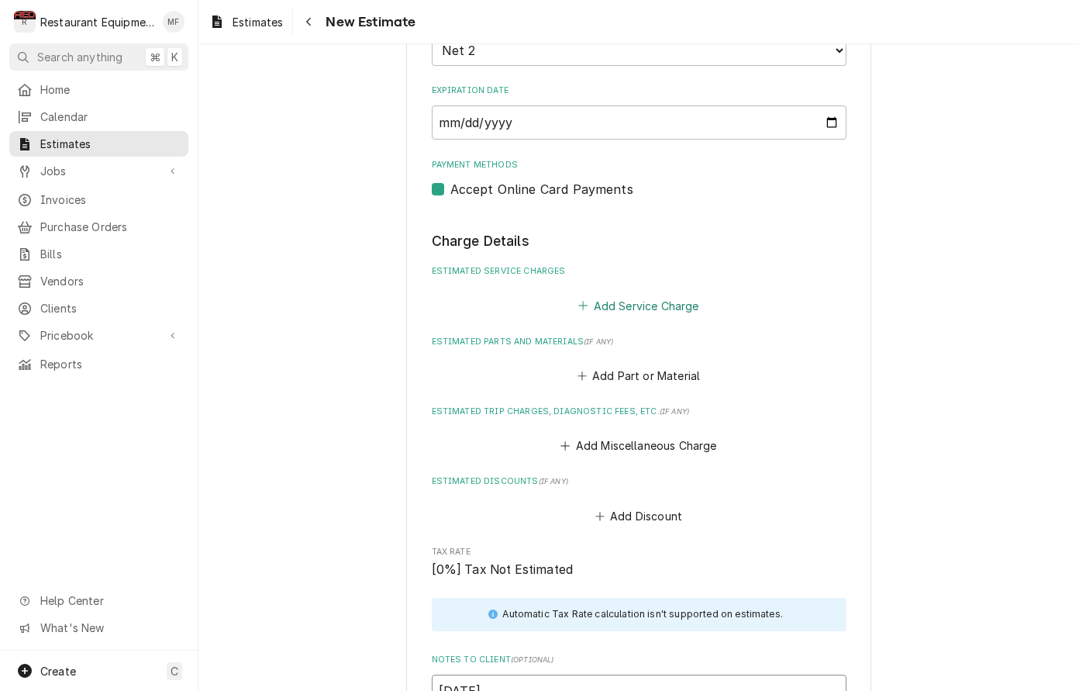
scroll to position [899, 0]
type textarea "9/26/25 In 10:30 Out 11:30 Truck 204 American range I arrived on site and spoke…"
click at [655, 292] on button "Add Service Charge" at bounding box center [639, 303] width 126 height 22
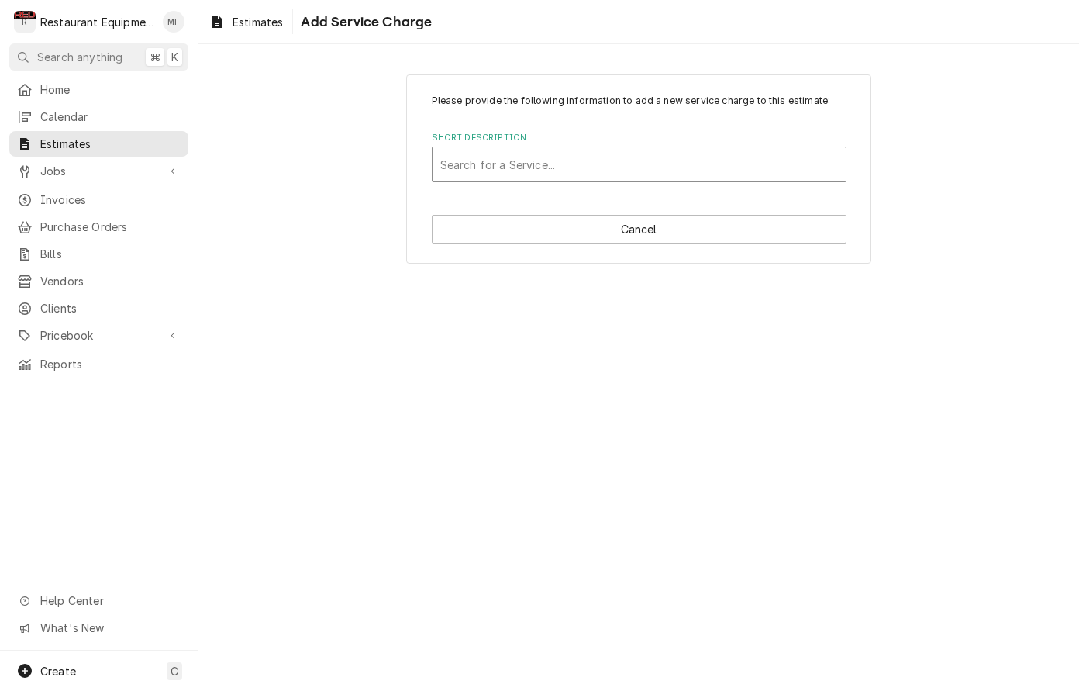
click at [625, 167] on div "Short Description" at bounding box center [639, 164] width 398 height 28
type input "trave"
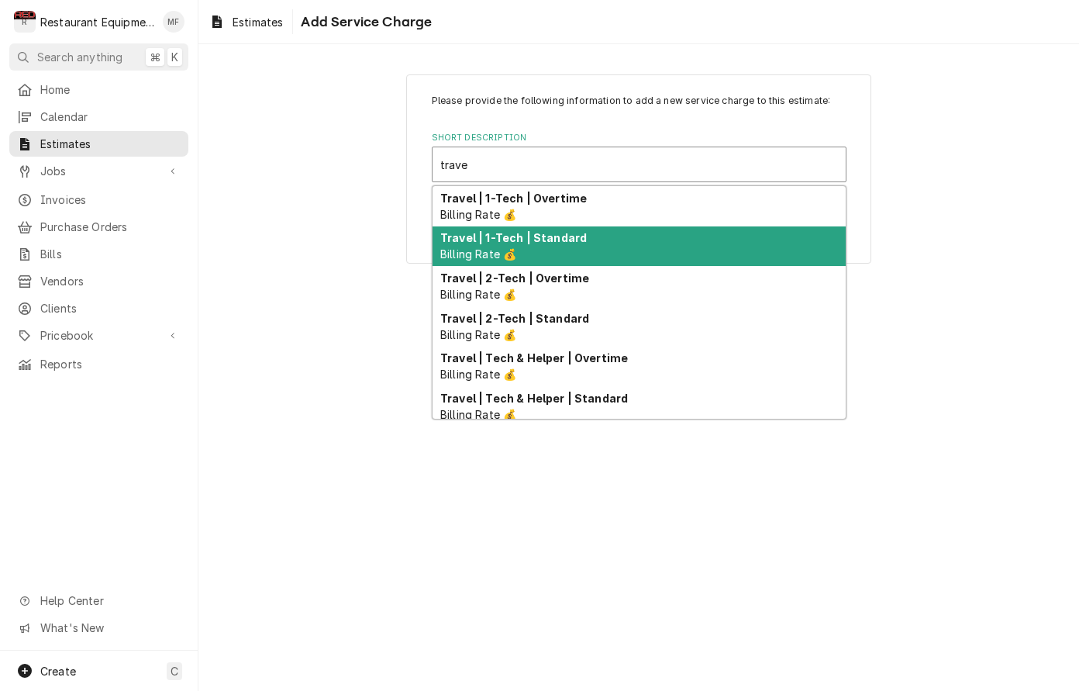
click at [537, 244] on div "Travel | 1-Tech | Standard Billing Rate 💰" at bounding box center [639, 246] width 413 height 40
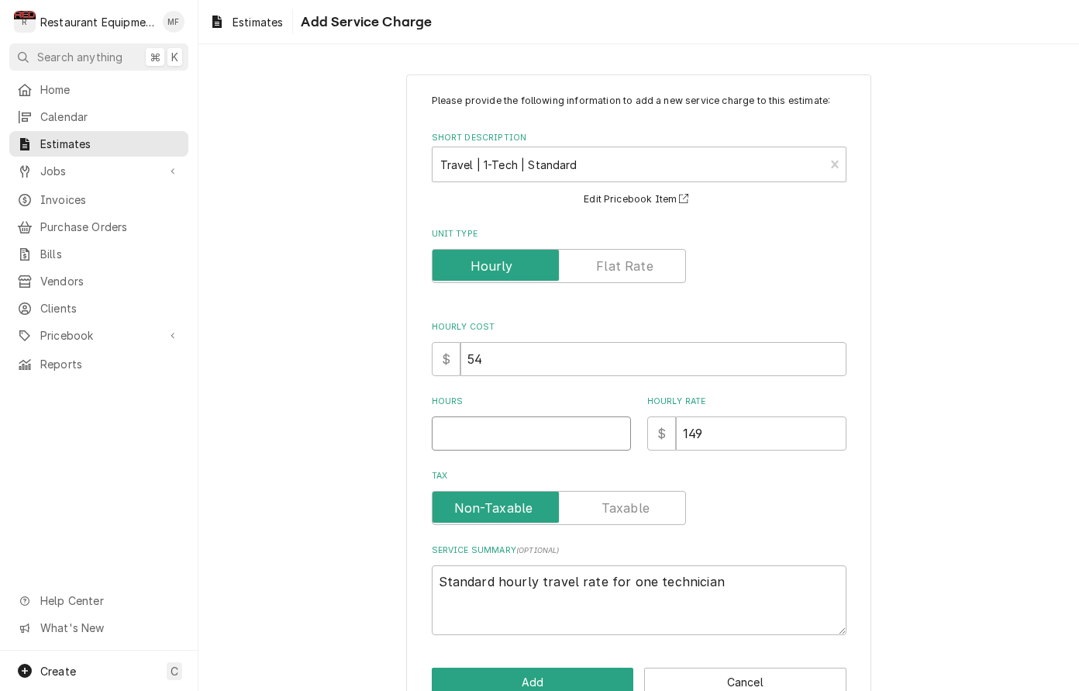
click at [551, 428] on input "Hours" at bounding box center [531, 433] width 199 height 34
type textarea "x"
type input "2"
type textarea "x"
type input "2"
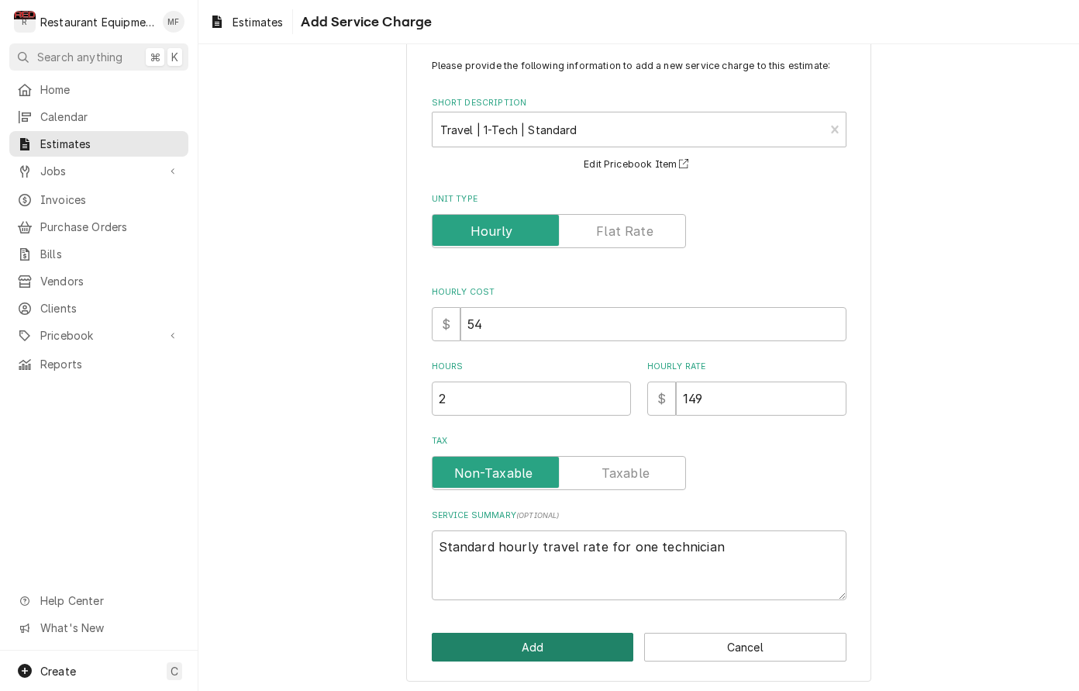
click at [536, 654] on button "Add" at bounding box center [533, 647] width 202 height 29
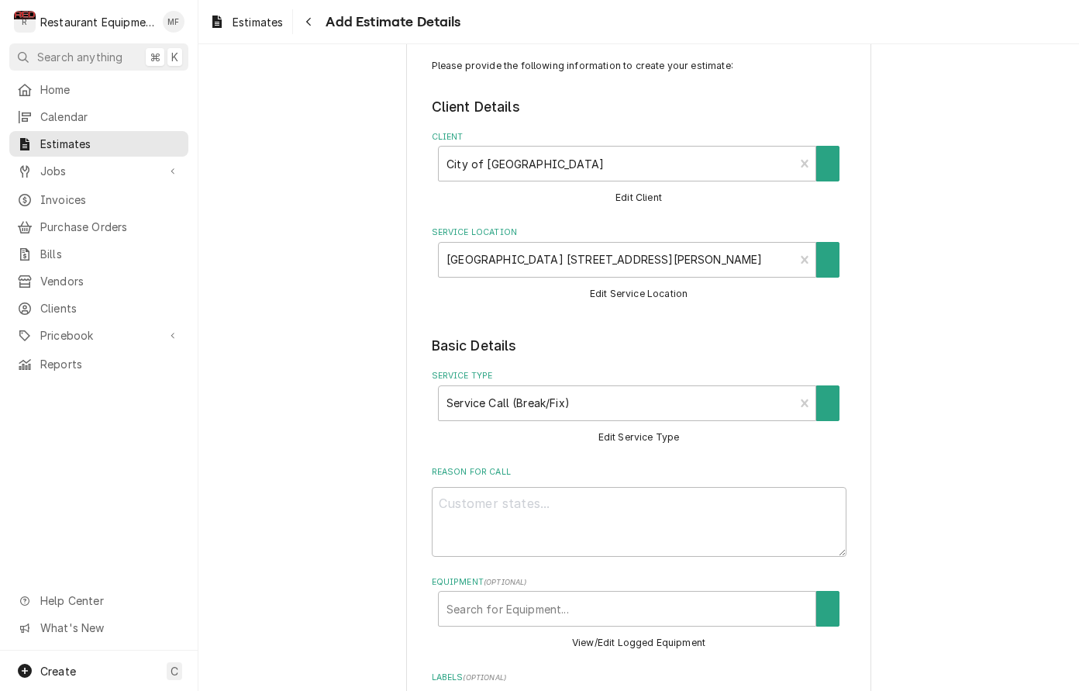
scroll to position [899, 0]
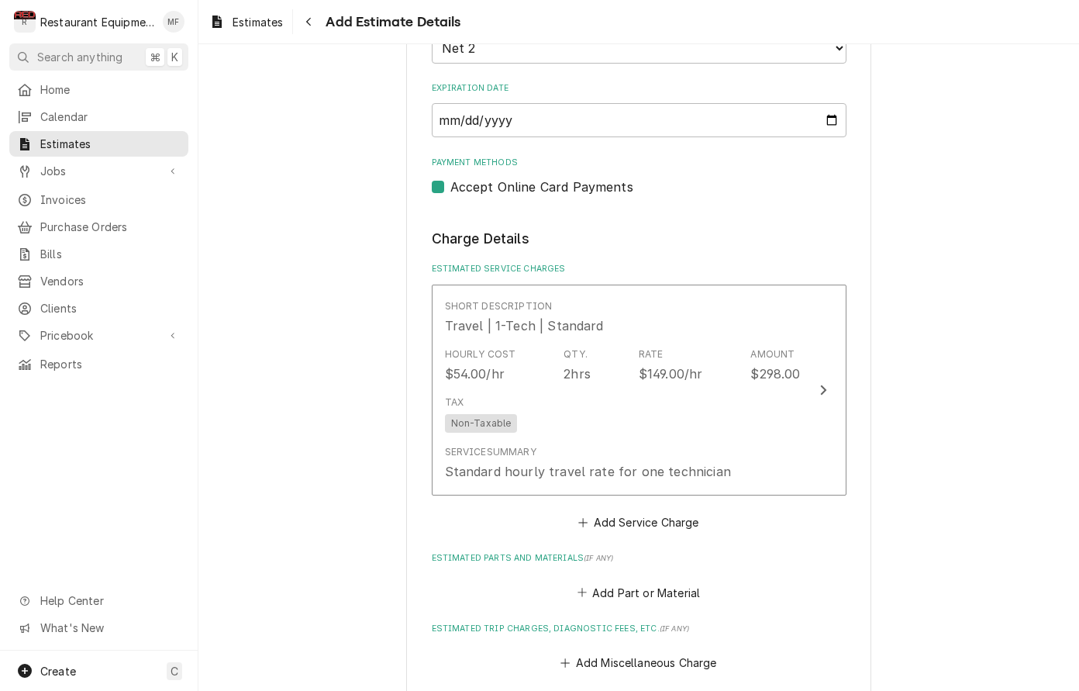
type textarea "x"
click at [617, 512] on button "Add Service Charge" at bounding box center [639, 523] width 126 height 22
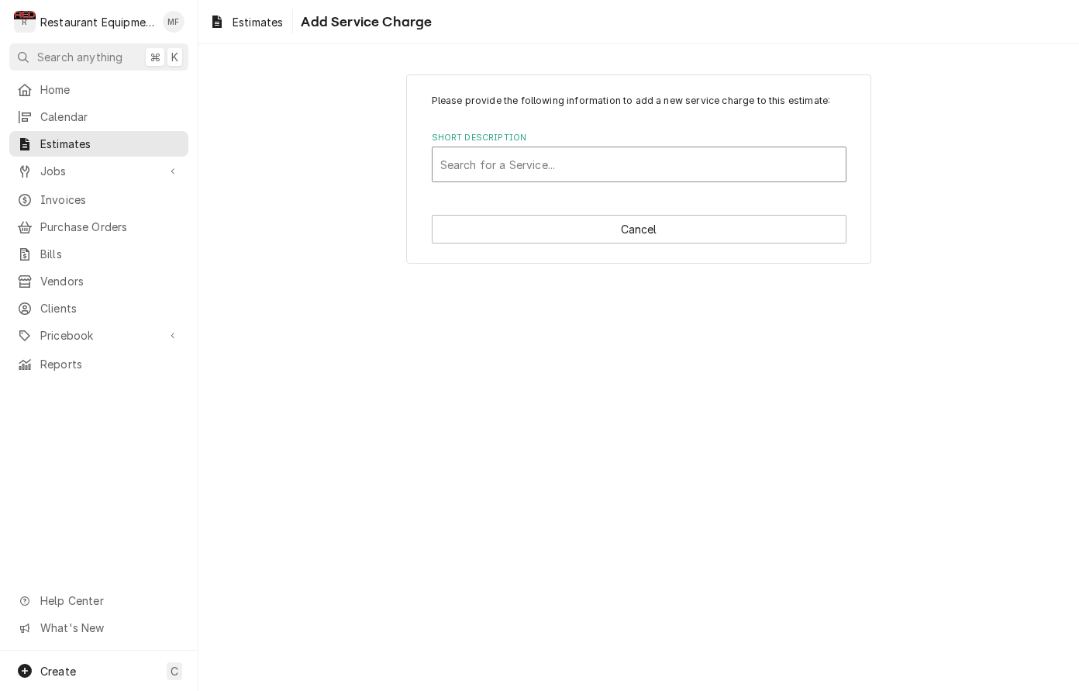
click at [671, 173] on div "Short Description" at bounding box center [639, 164] width 398 height 28
type input "labor"
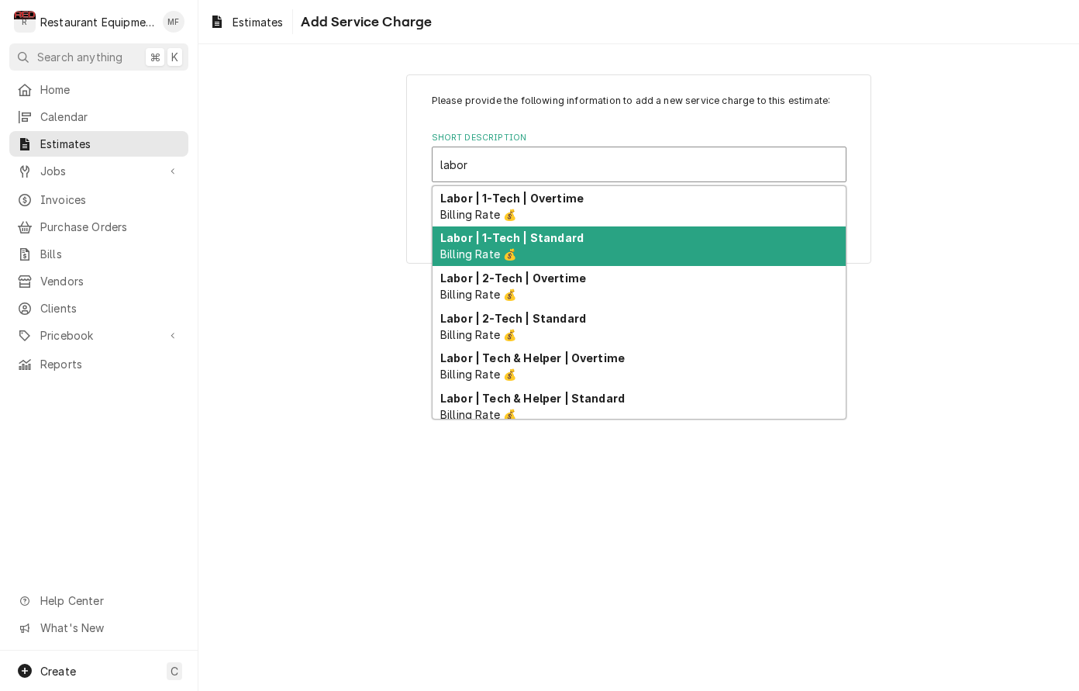
click at [662, 239] on div "Labor | 1-Tech | Standard Billing Rate 💰" at bounding box center [639, 246] width 413 height 40
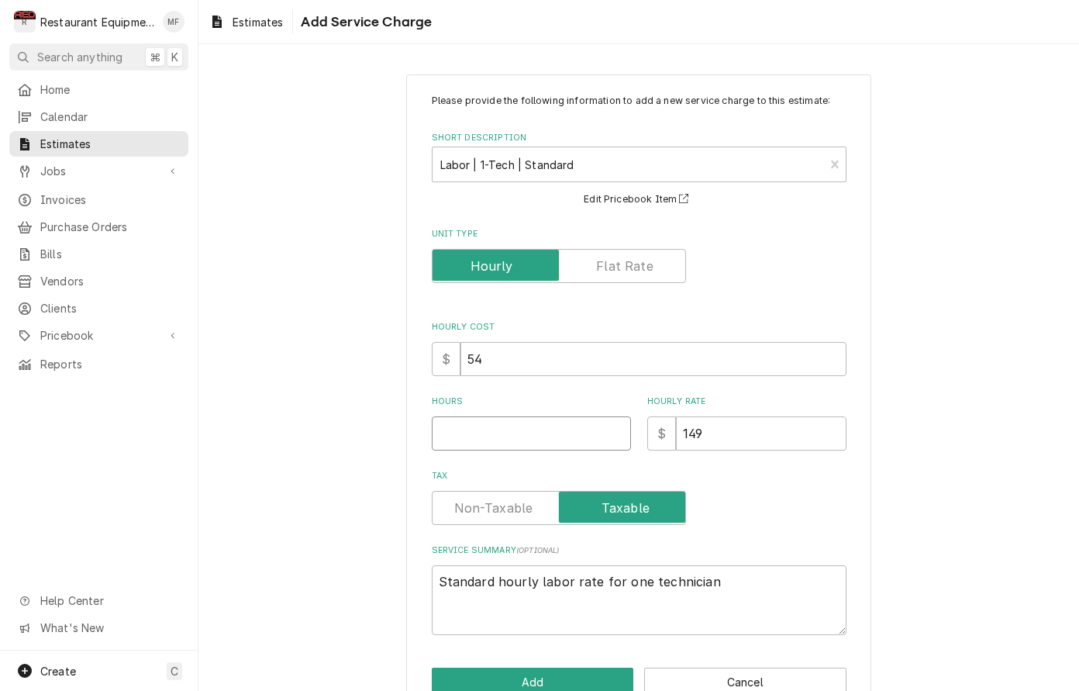
scroll to position [1, 0]
click at [554, 442] on input "Hours" at bounding box center [531, 433] width 199 height 34
type textarea "x"
type input "2"
type textarea "x"
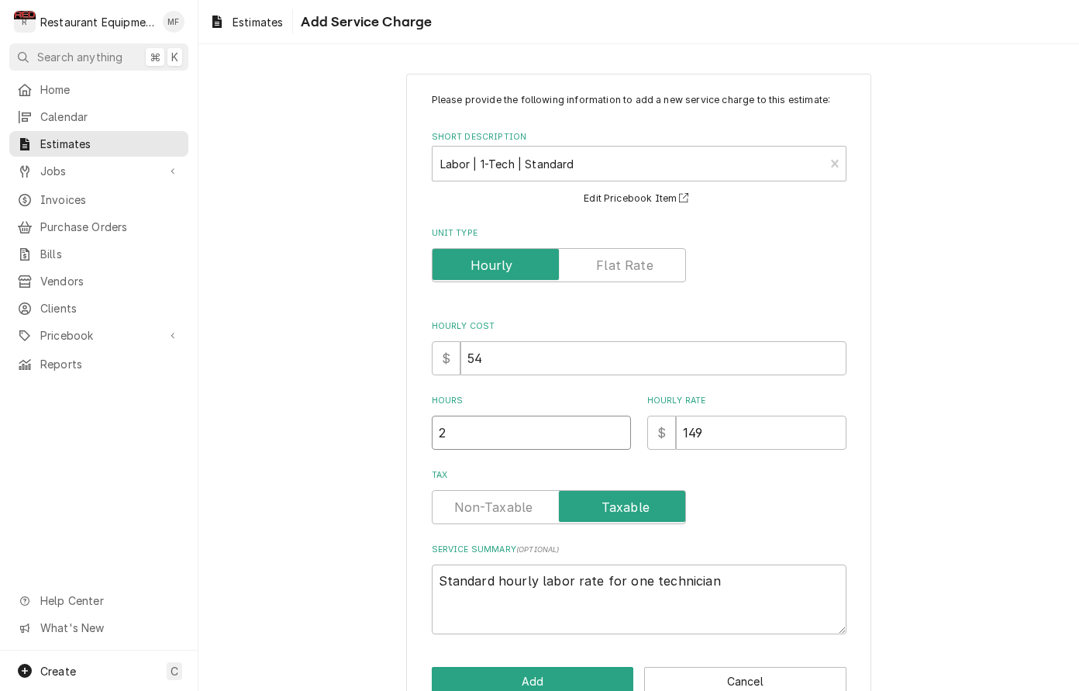
type input "2"
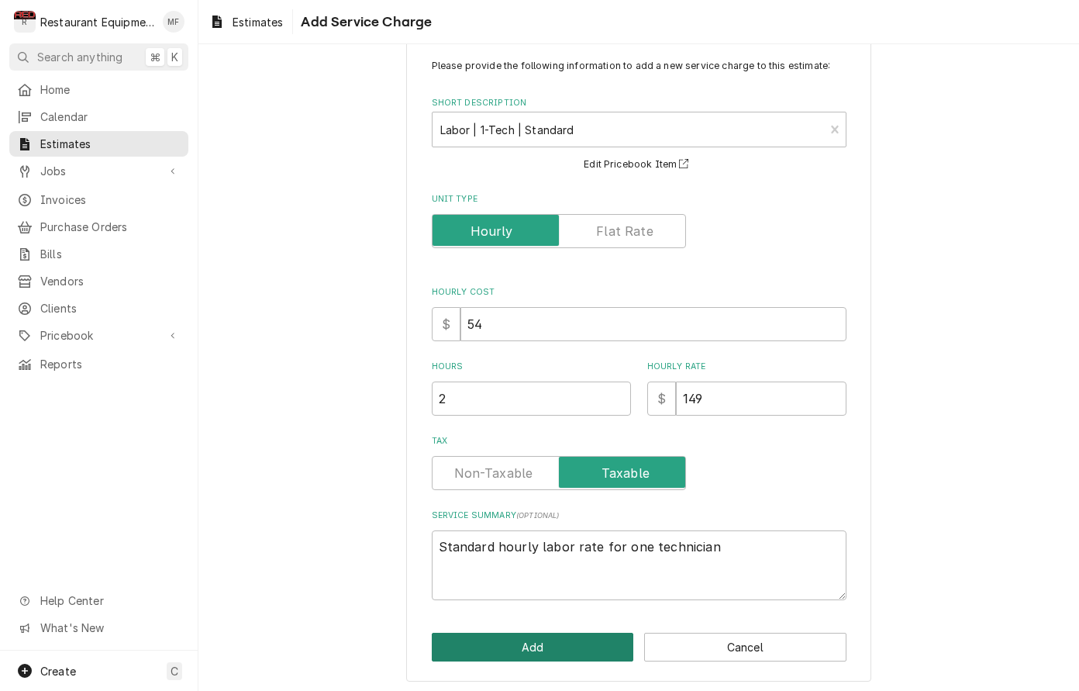
click at [596, 640] on button "Add" at bounding box center [533, 647] width 202 height 29
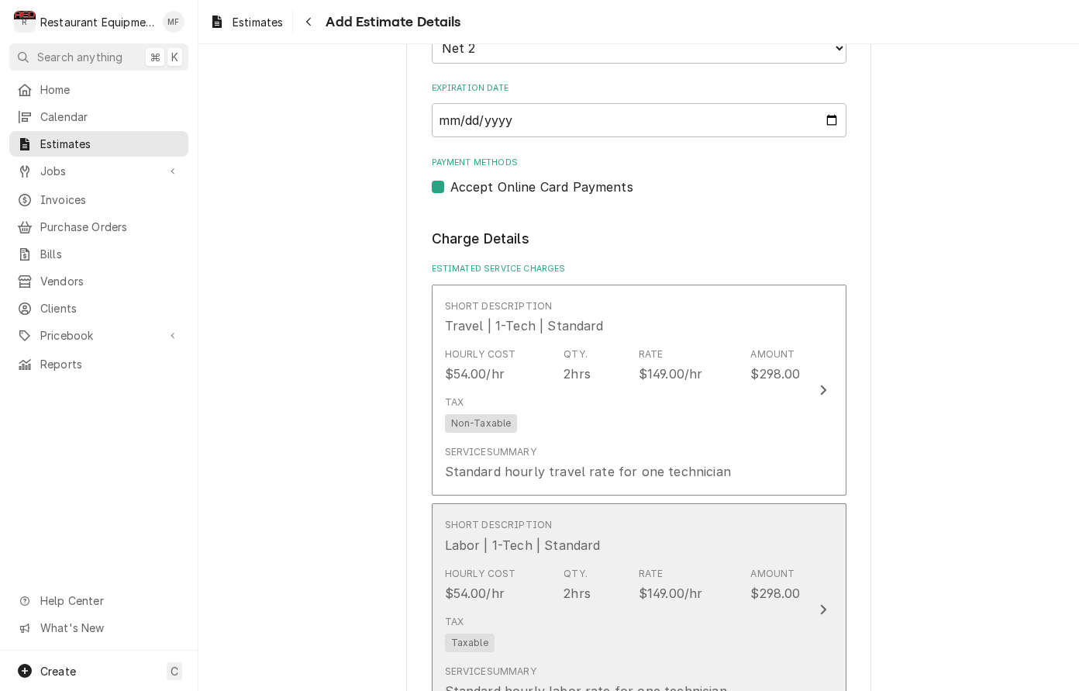
click at [668, 513] on div "Short Description Labor | 1-Tech | Standard" at bounding box center [623, 536] width 356 height 48
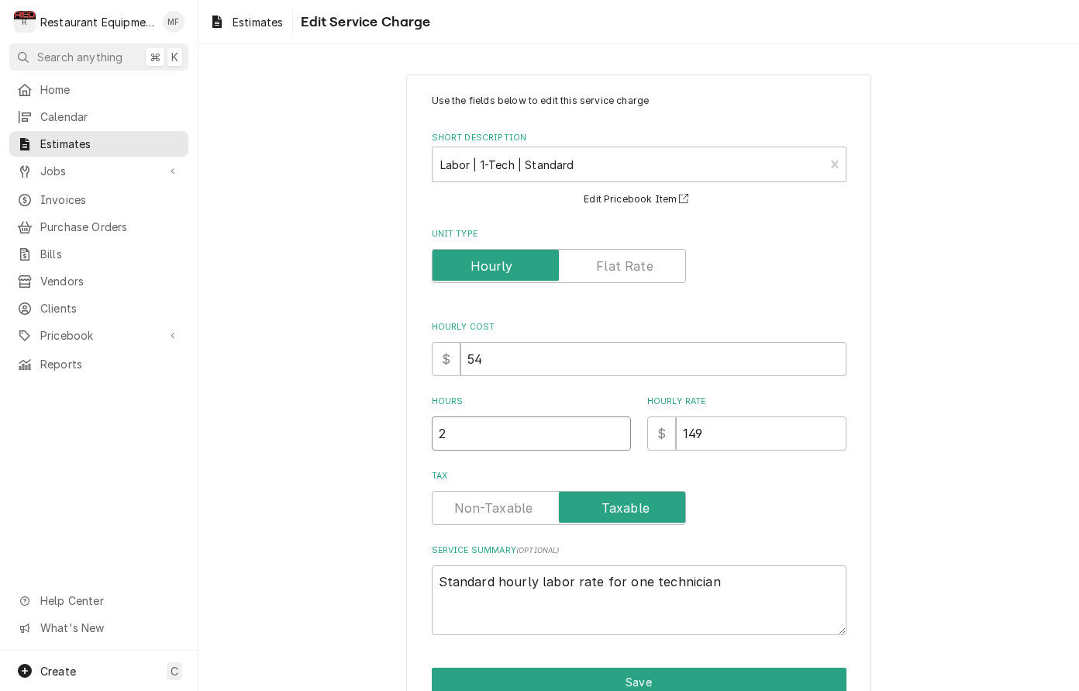
click at [493, 440] on input "2" at bounding box center [531, 433] width 199 height 34
type textarea "x"
type input "3"
type textarea "x"
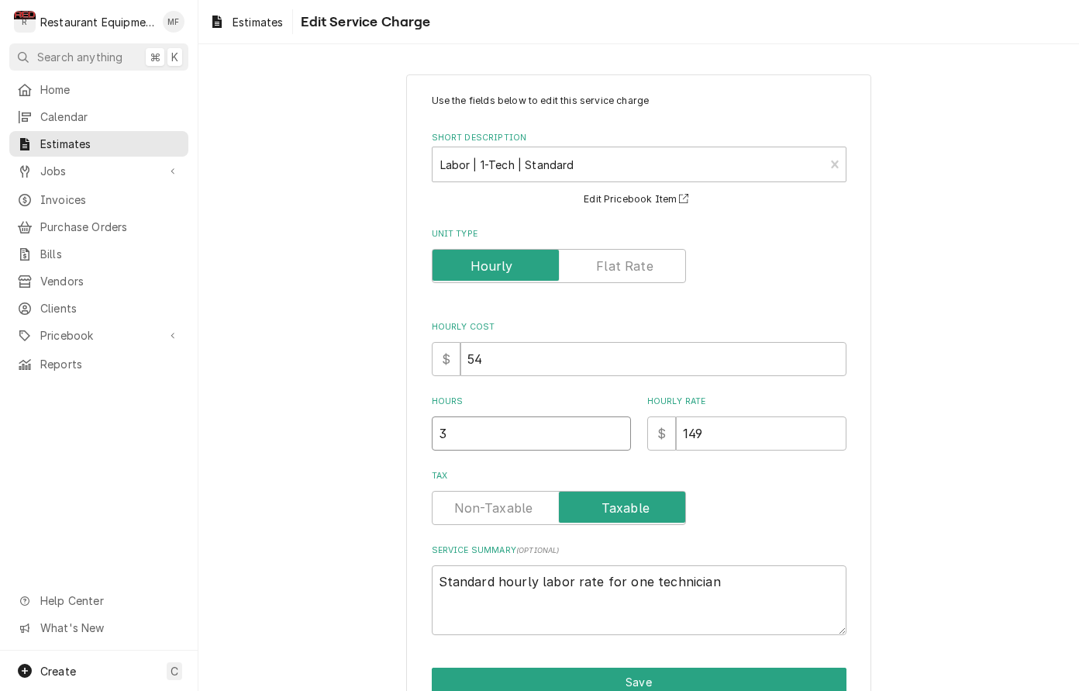
type input "3"
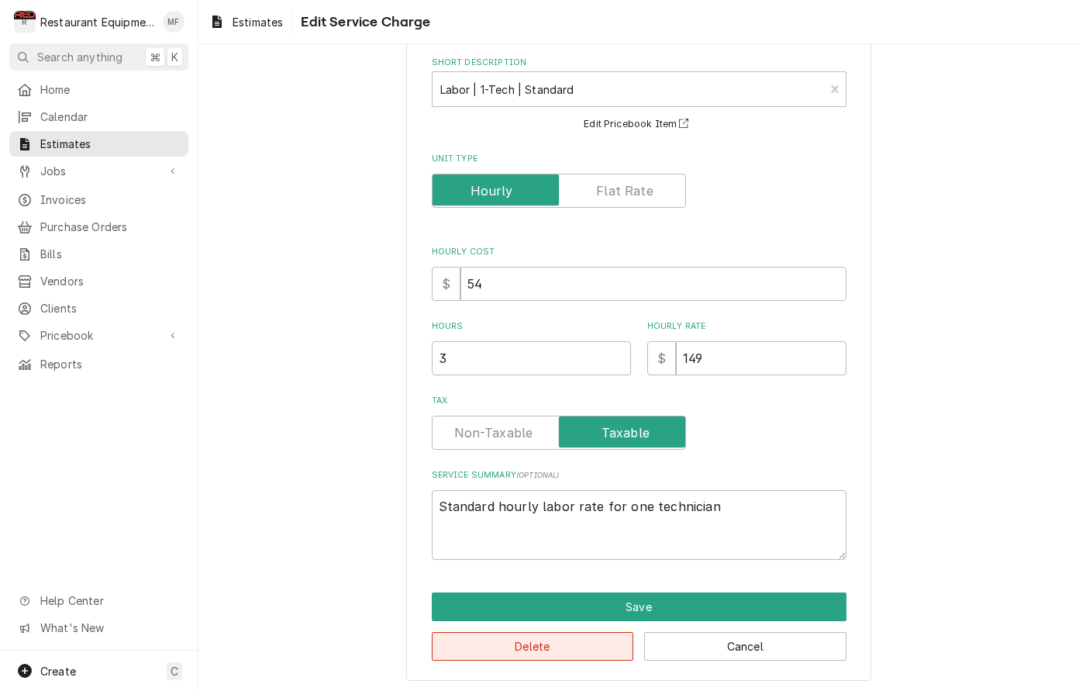
scroll to position [74, 0]
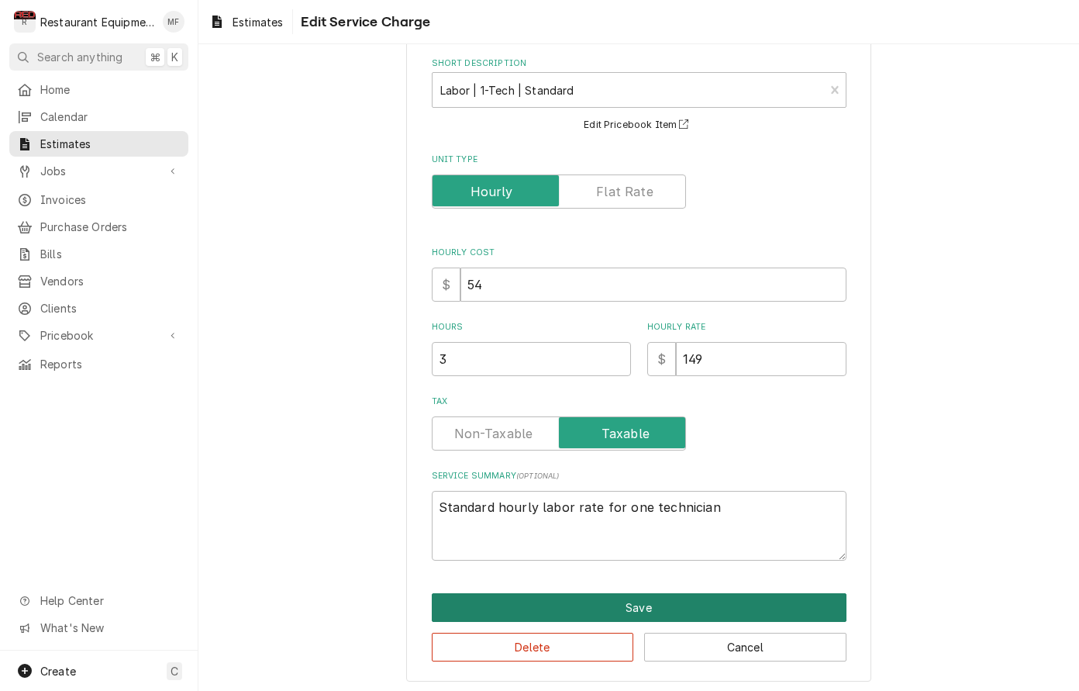
click at [695, 602] on button "Save" at bounding box center [639, 607] width 415 height 29
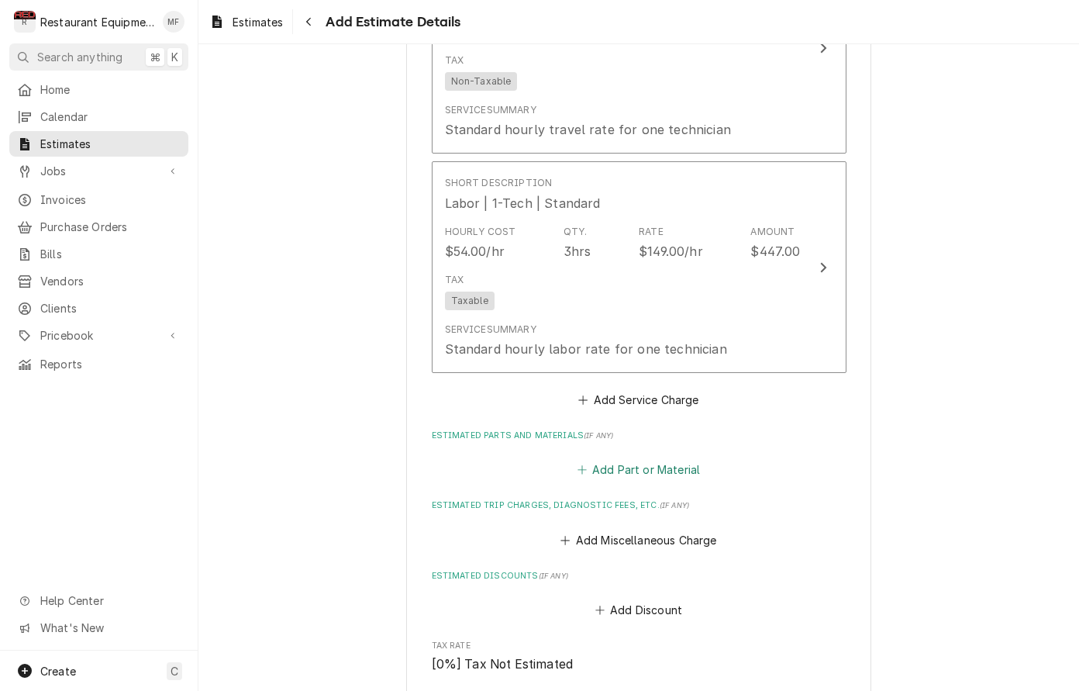
scroll to position [1241, 0]
type textarea "x"
click at [675, 458] on button "Add Part or Material" at bounding box center [639, 469] width 128 height 22
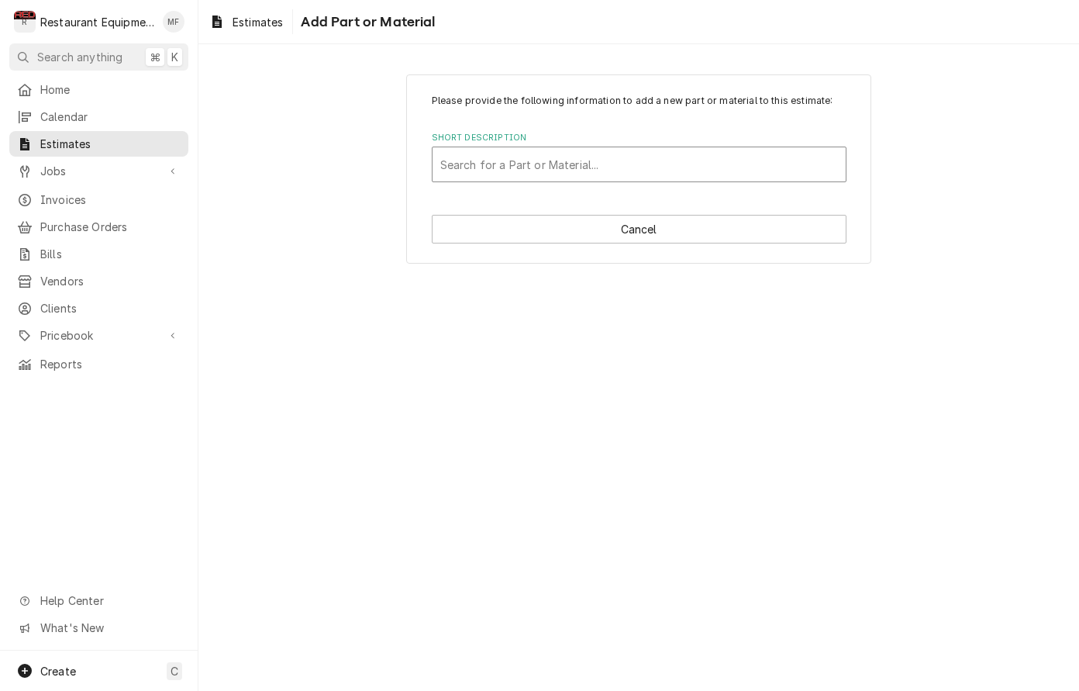
click at [583, 154] on div "Short Description" at bounding box center [639, 164] width 398 height 28
type input "37610"
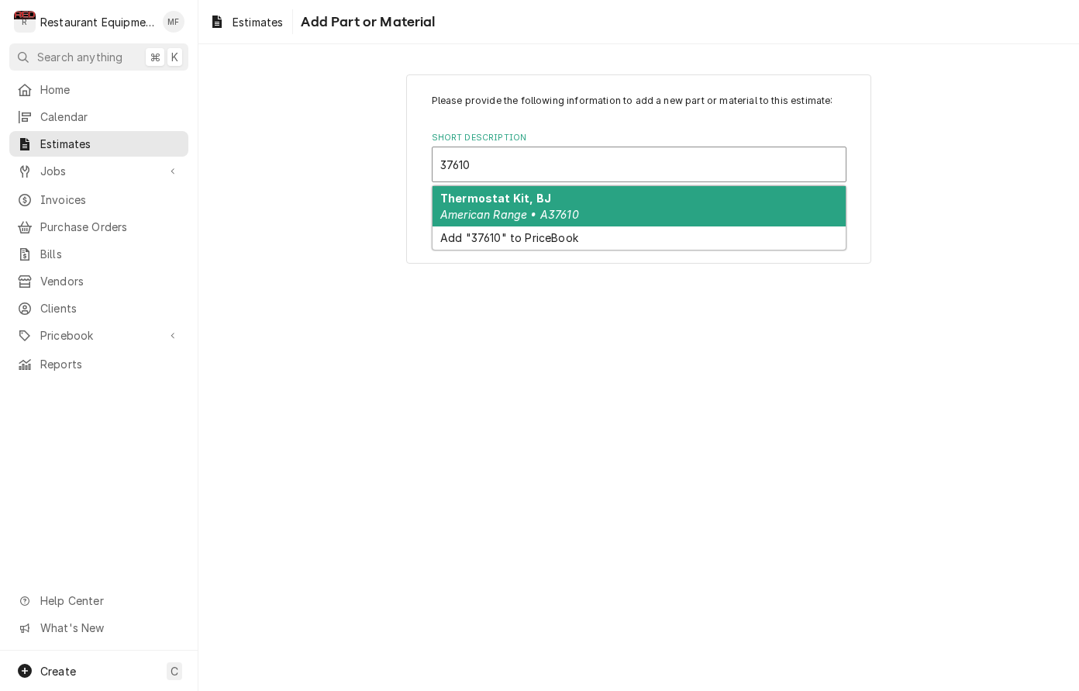
click at [579, 198] on div "Thermostat Kit, BJ American Range • A37610" at bounding box center [639, 206] width 413 height 40
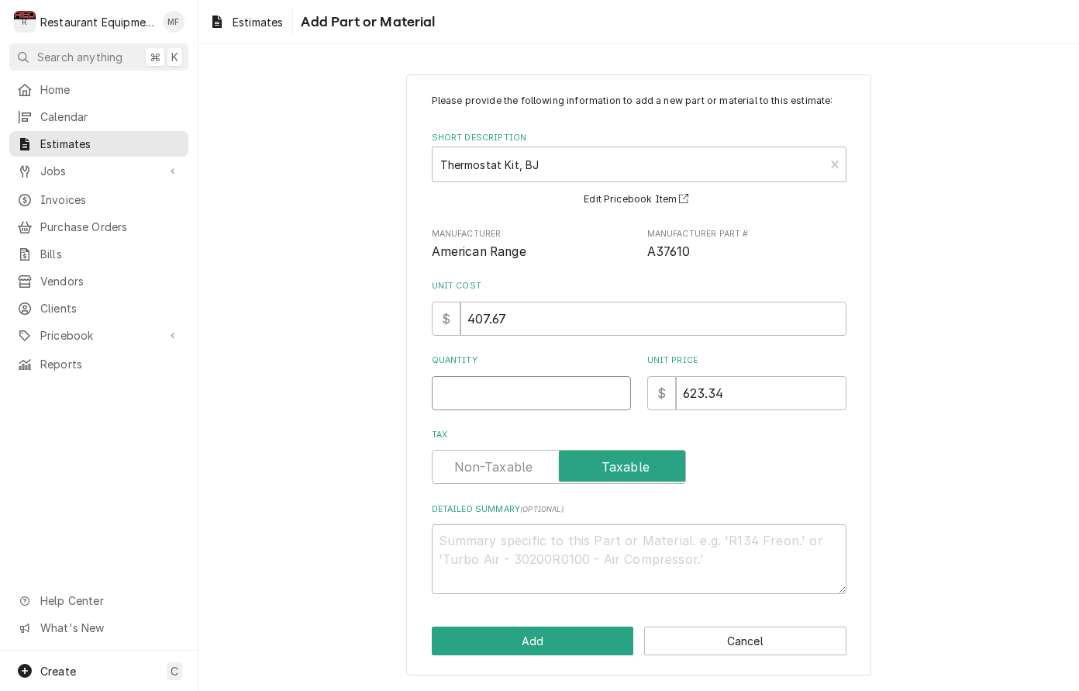
click at [576, 391] on input "Quantity" at bounding box center [531, 393] width 199 height 34
type textarea "x"
type input "1"
type textarea "x"
type input "1"
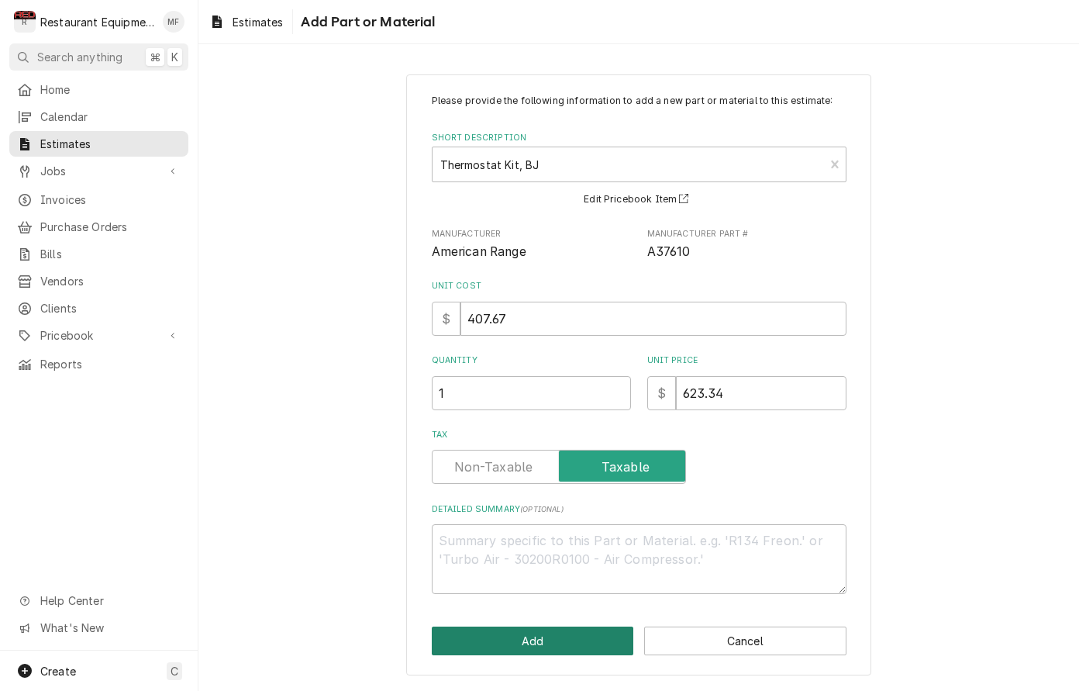
click at [551, 633] on button "Add" at bounding box center [533, 641] width 202 height 29
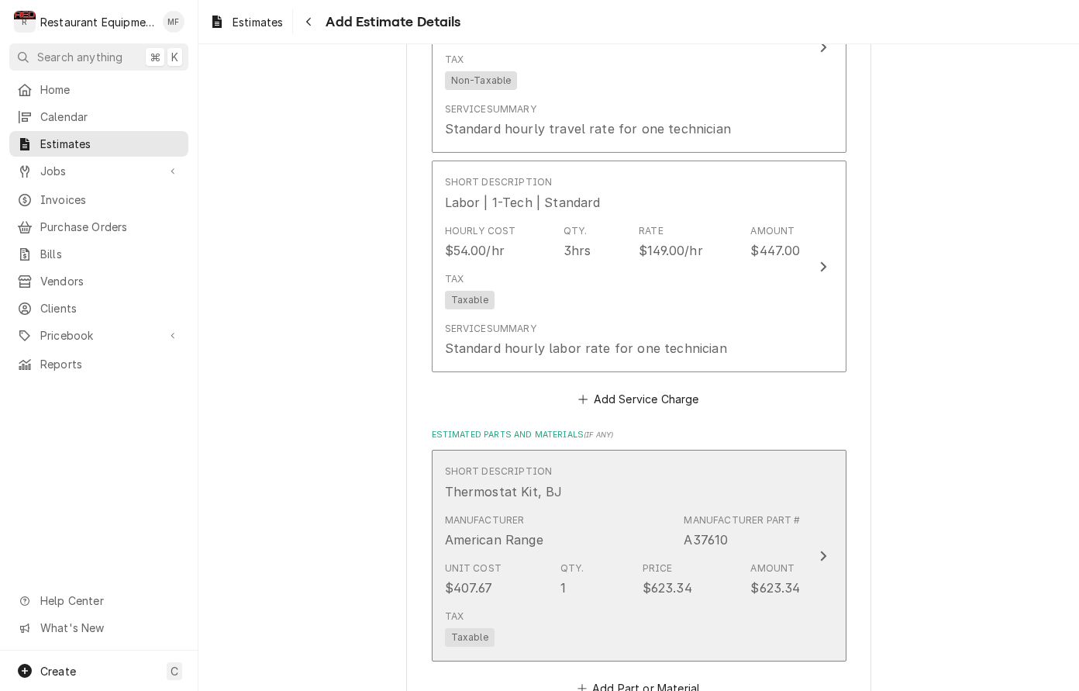
type textarea "x"
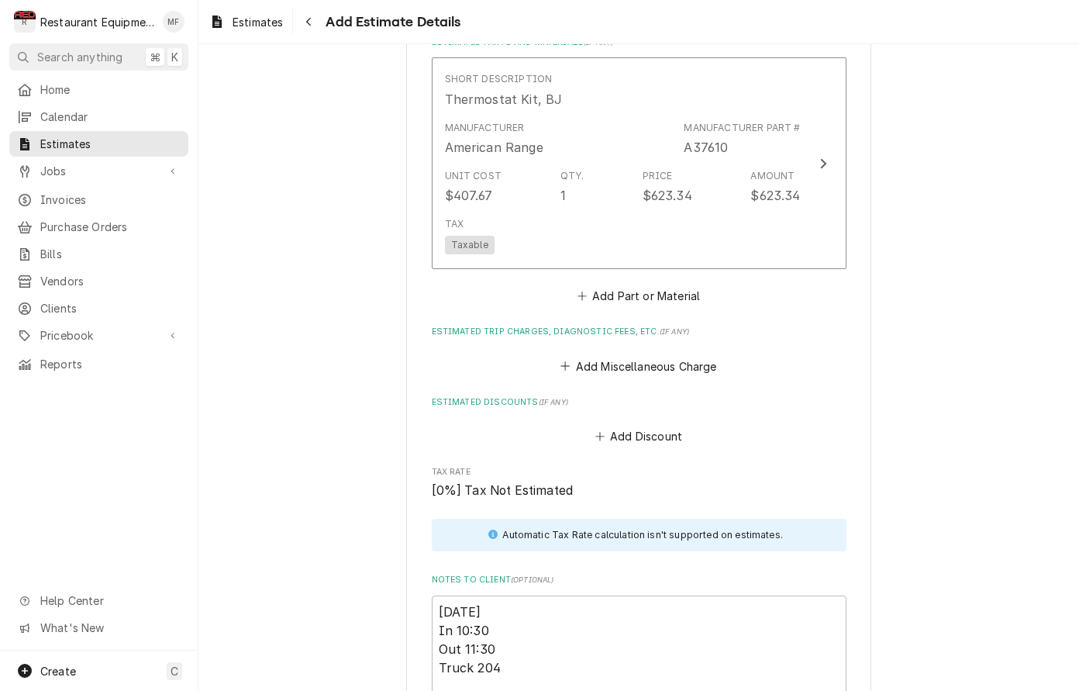
scroll to position [1653, 0]
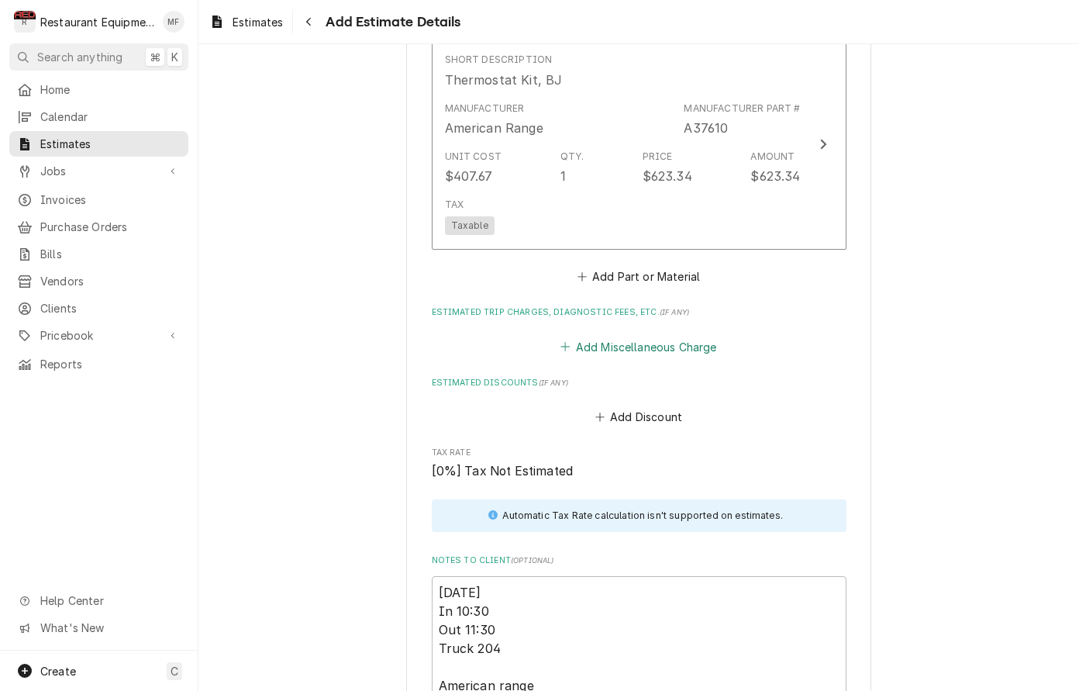
click at [606, 336] on button "Add Miscellaneous Charge" at bounding box center [638, 347] width 161 height 22
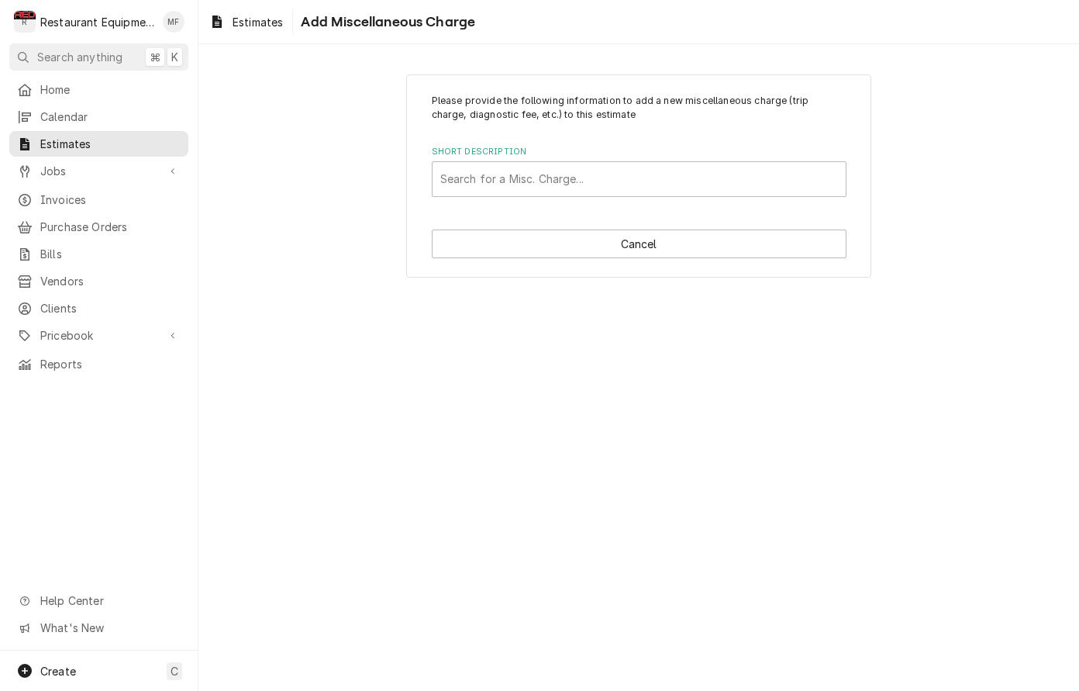
click at [634, 199] on div "Please provide the following information to add a new miscellaneous charge (tri…" at bounding box center [638, 176] width 465 height 204
click at [638, 185] on div "Short Description" at bounding box center [639, 179] width 398 height 28
type input "tr"
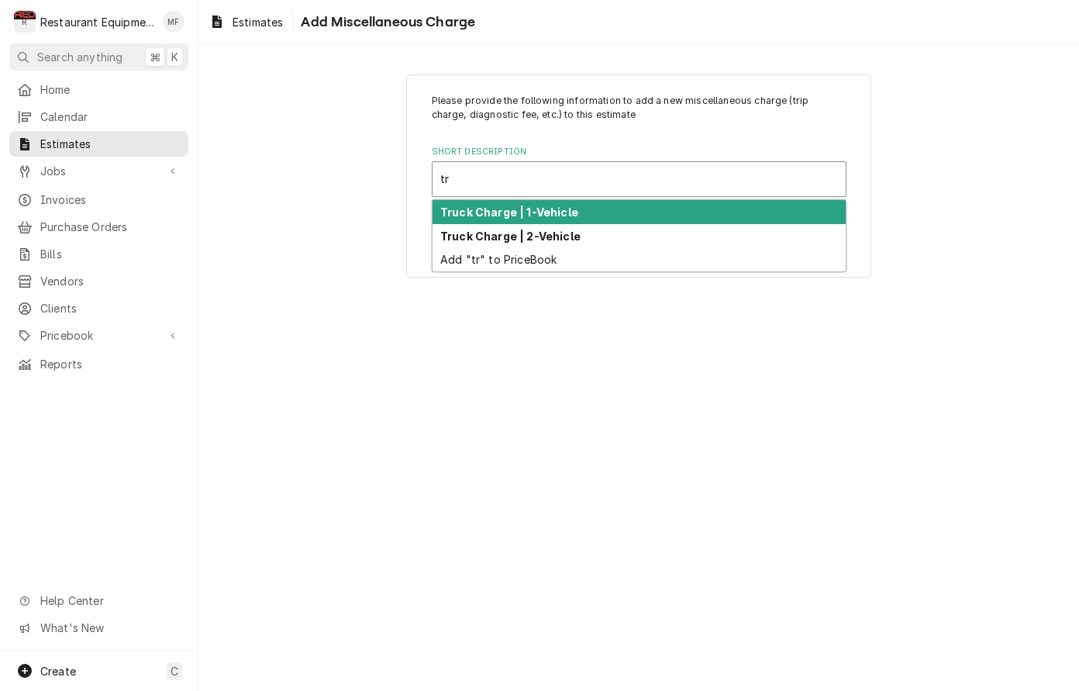
click at [654, 210] on div "Truck Charge | 1-Vehicle" at bounding box center [639, 212] width 413 height 24
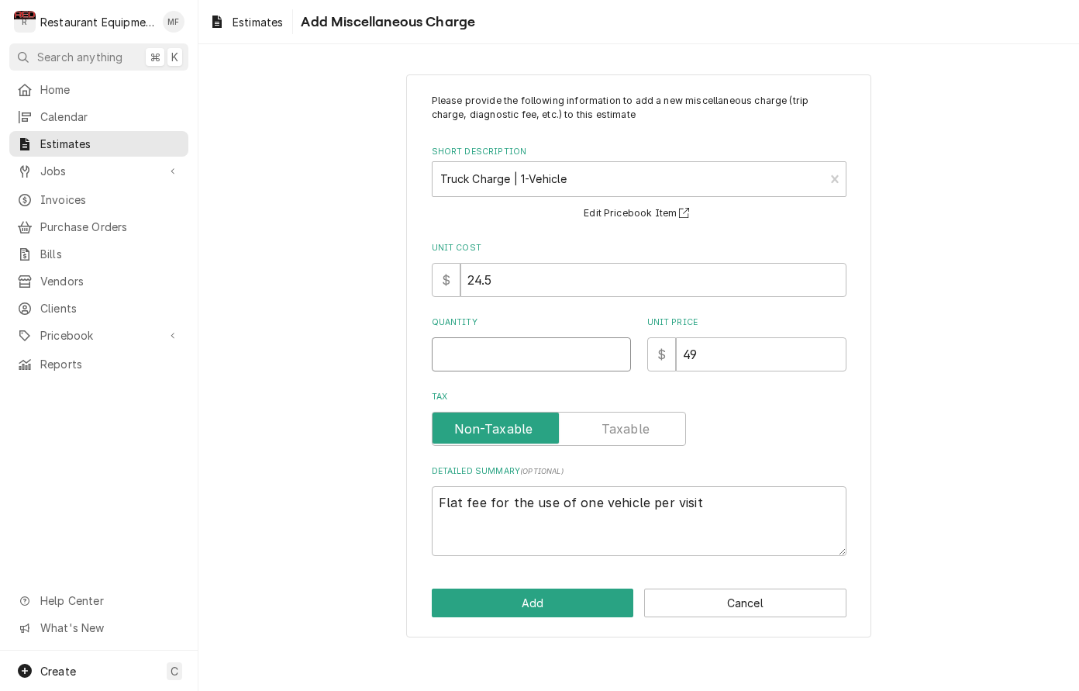
click at [530, 347] on input "Quantity" at bounding box center [531, 354] width 199 height 34
type textarea "x"
type input "2"
type textarea "x"
type input "2"
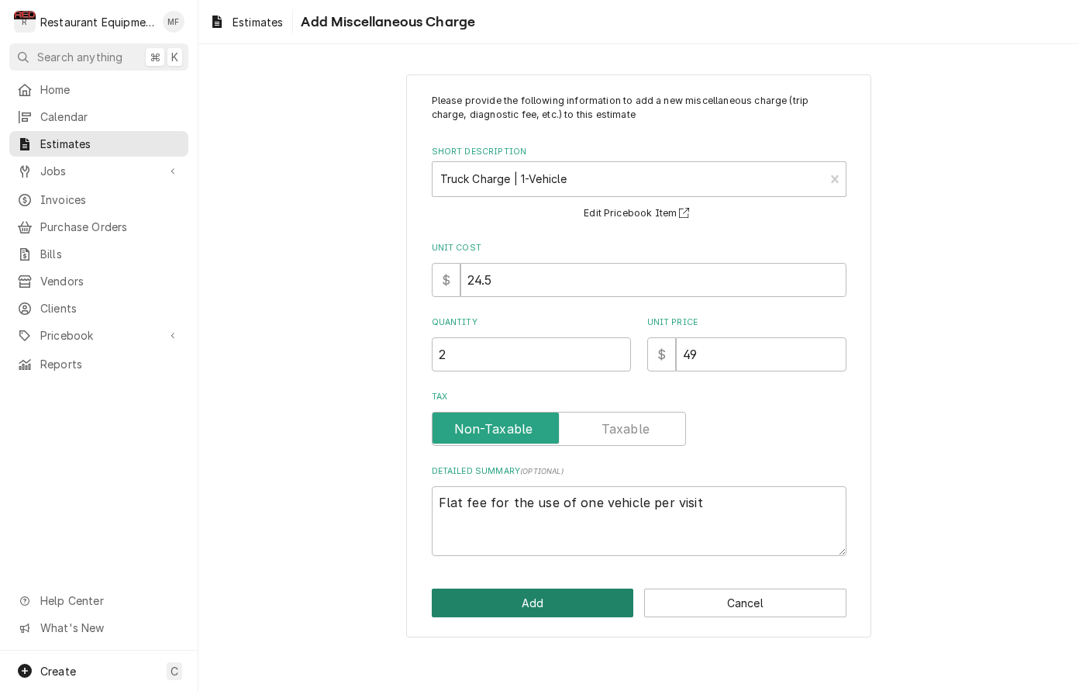
click at [606, 591] on button "Add" at bounding box center [533, 603] width 202 height 29
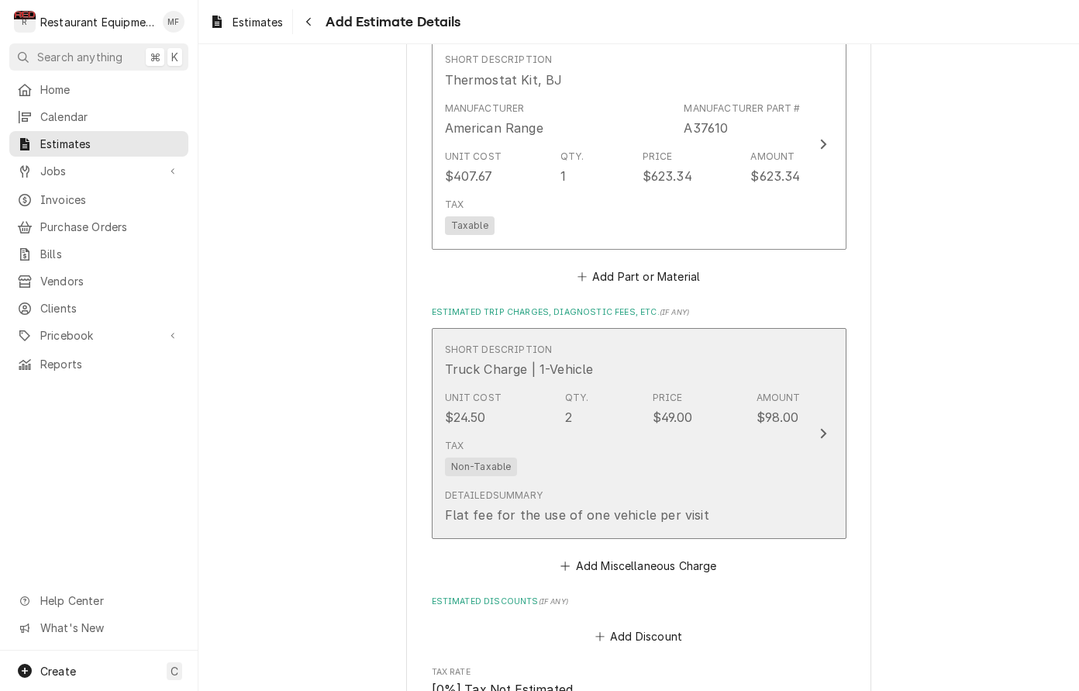
type textarea "x"
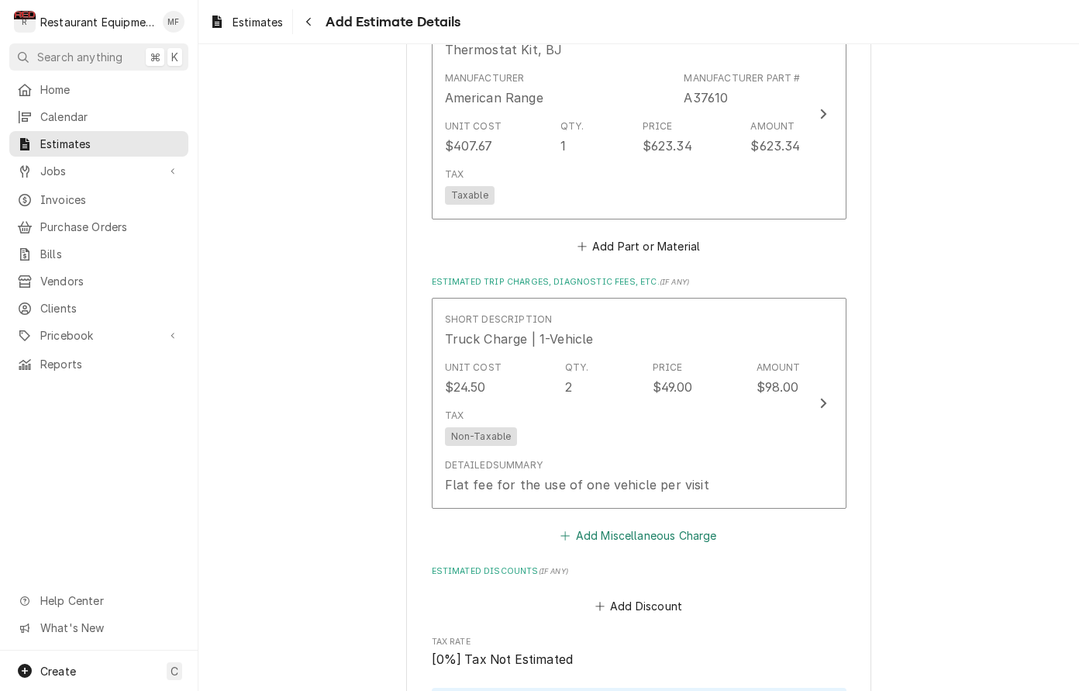
scroll to position [0, 1]
click at [626, 525] on button "Add Miscellaneous Charge" at bounding box center [638, 536] width 161 height 22
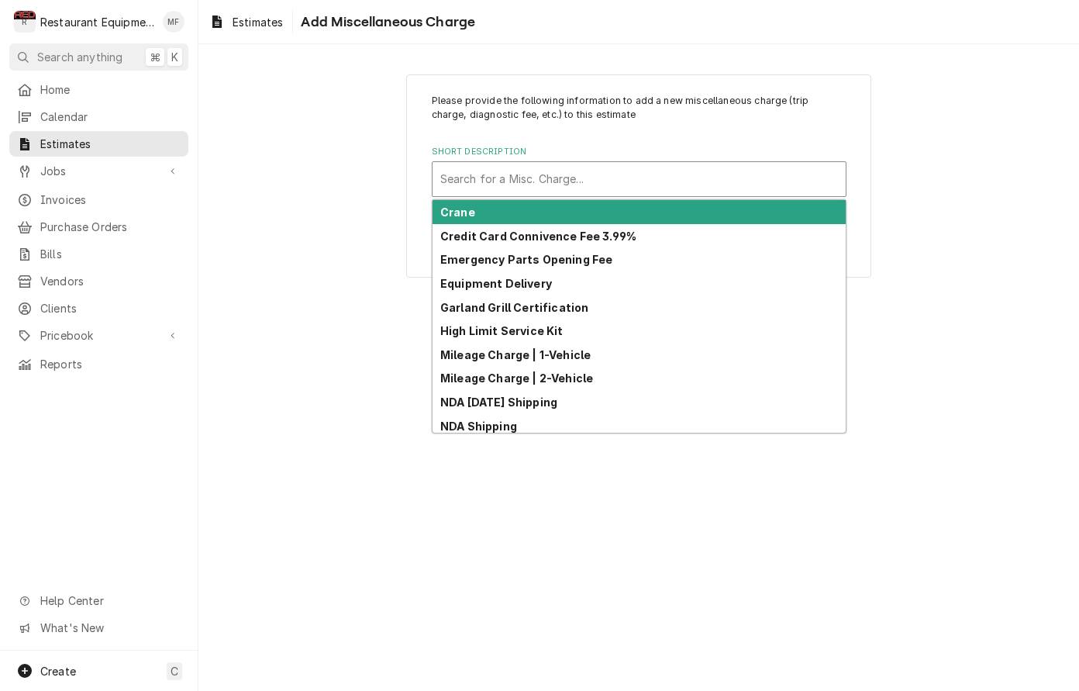
click at [568, 175] on div "Search for a Misc. Charge..." at bounding box center [639, 179] width 398 height 16
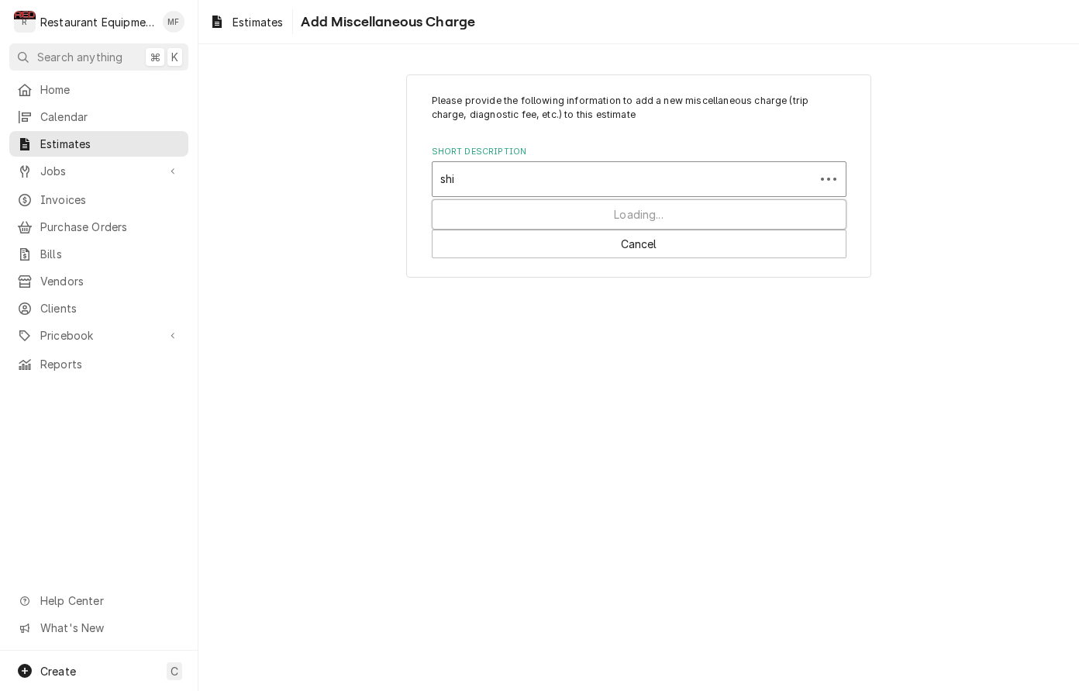
type input "ship"
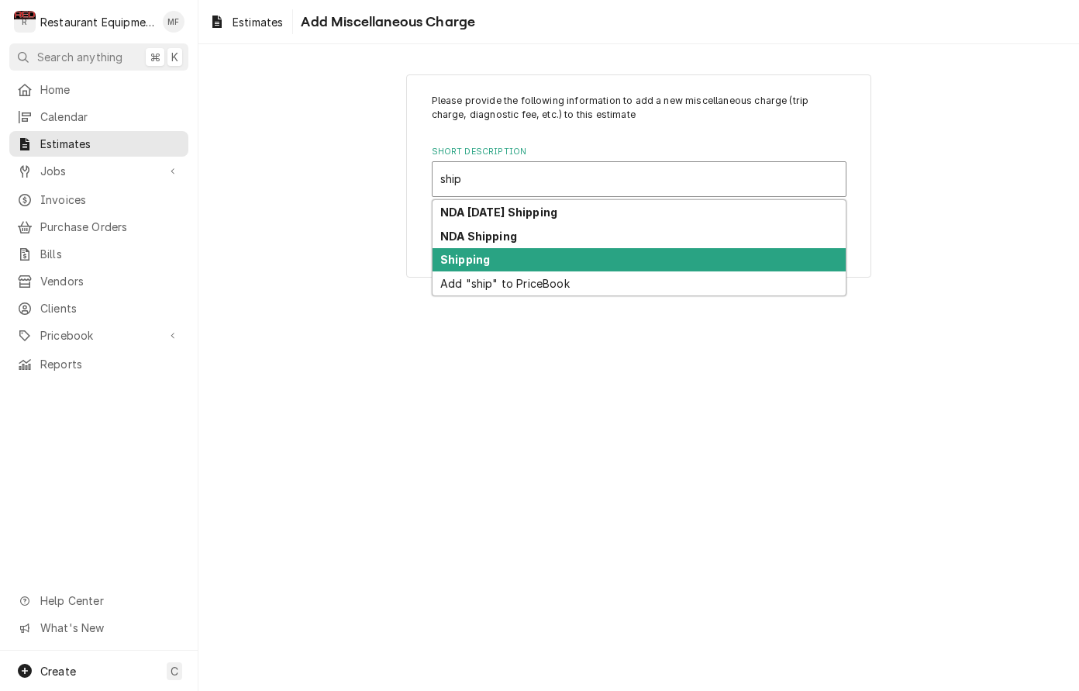
click at [565, 258] on div "Shipping" at bounding box center [639, 260] width 413 height 24
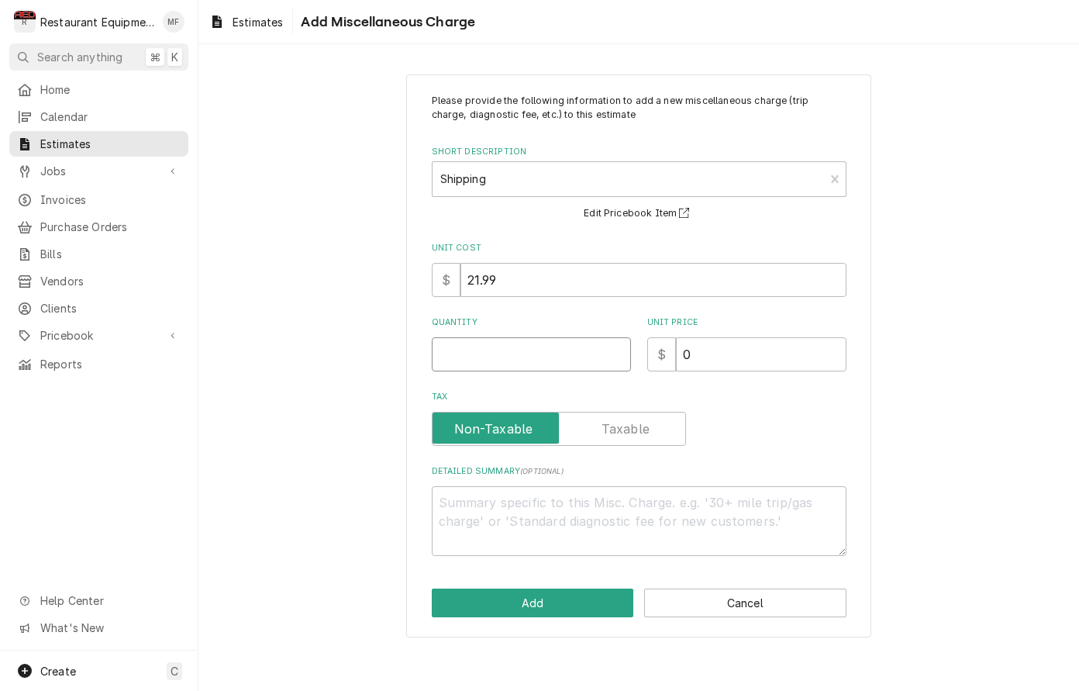
click at [545, 343] on input "Quantity" at bounding box center [531, 354] width 199 height 34
type textarea "x"
type input "1"
type textarea "x"
type input "1"
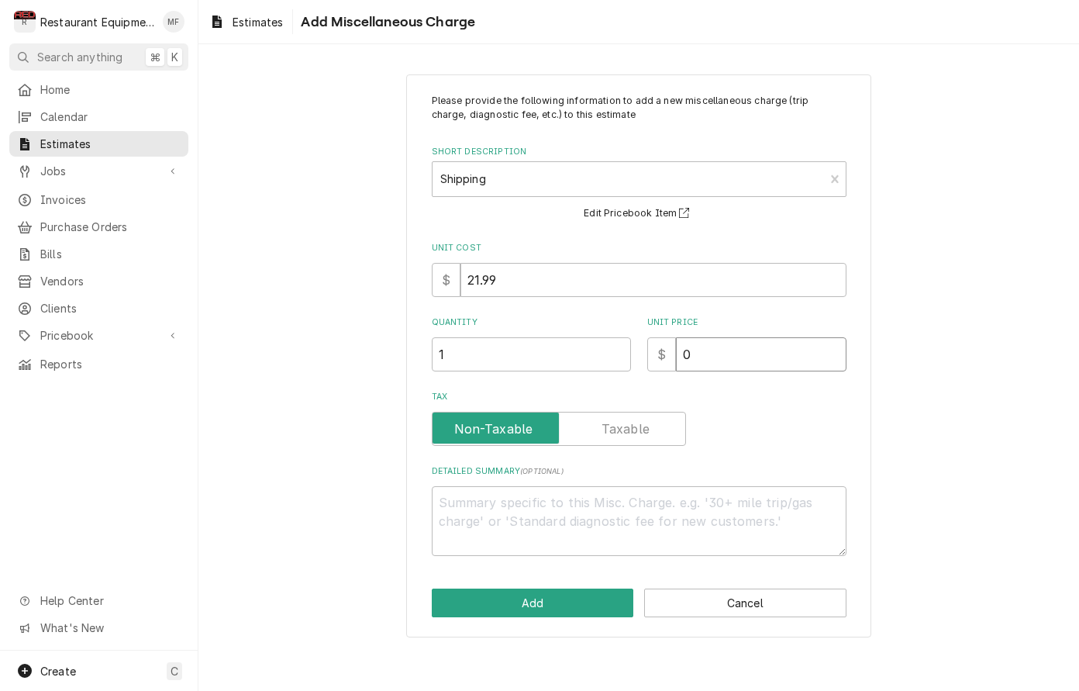
type textarea "x"
type input "7"
type textarea "x"
type input "78"
type textarea "x"
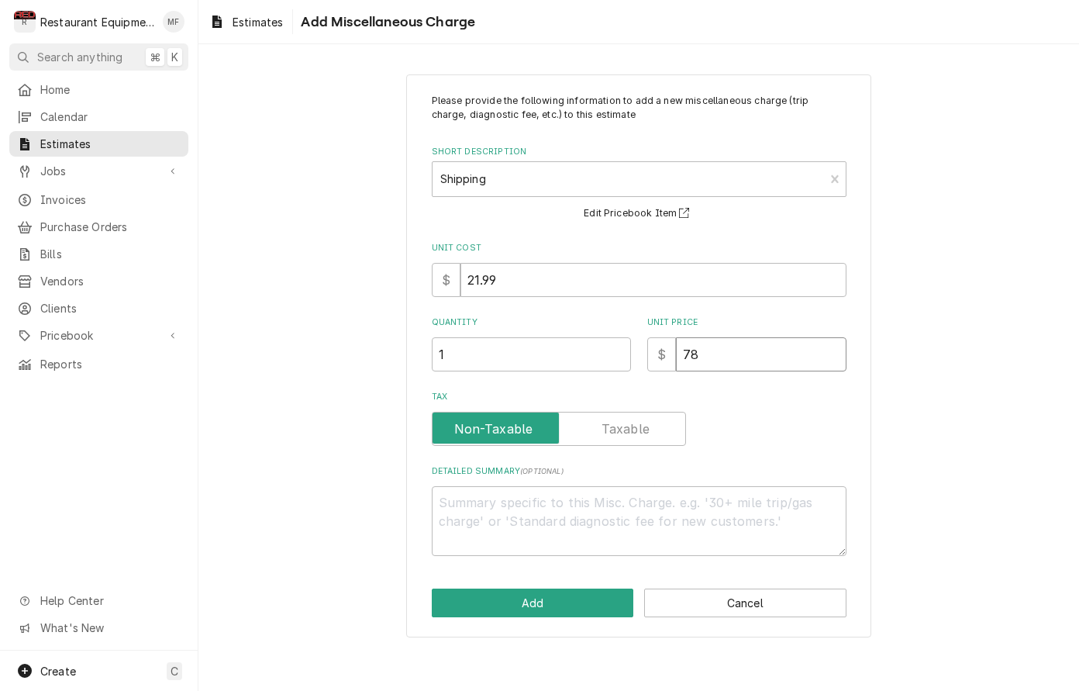
type input "78.4"
type textarea "x"
type input "78.43"
type textarea "x"
type input "78.43"
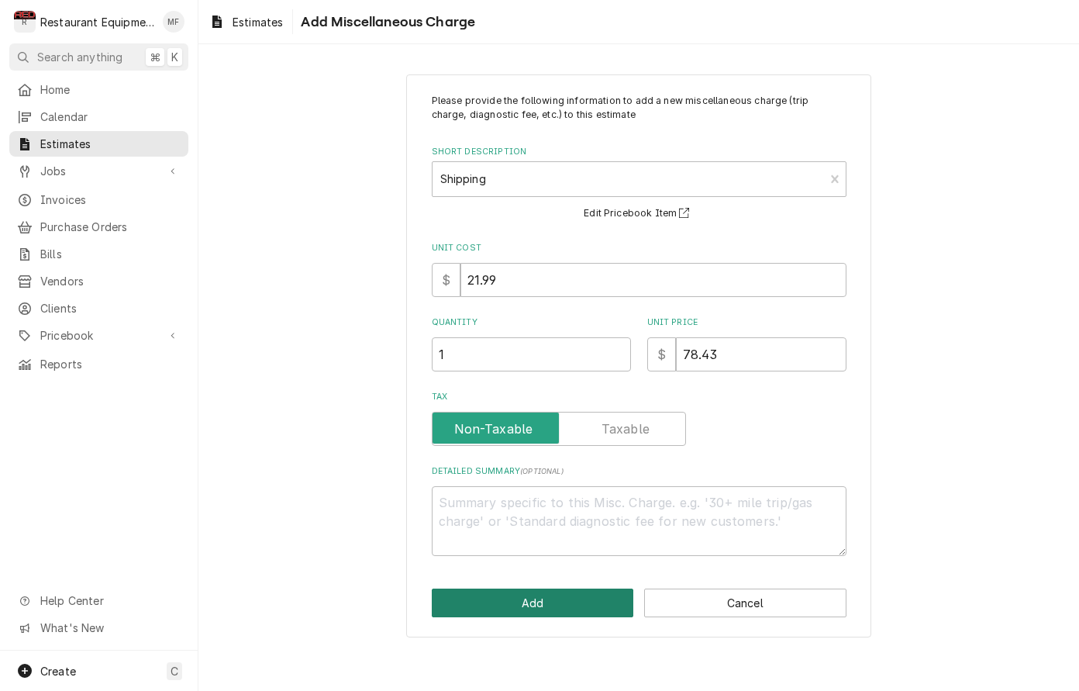
click at [516, 603] on button "Add" at bounding box center [533, 603] width 202 height 29
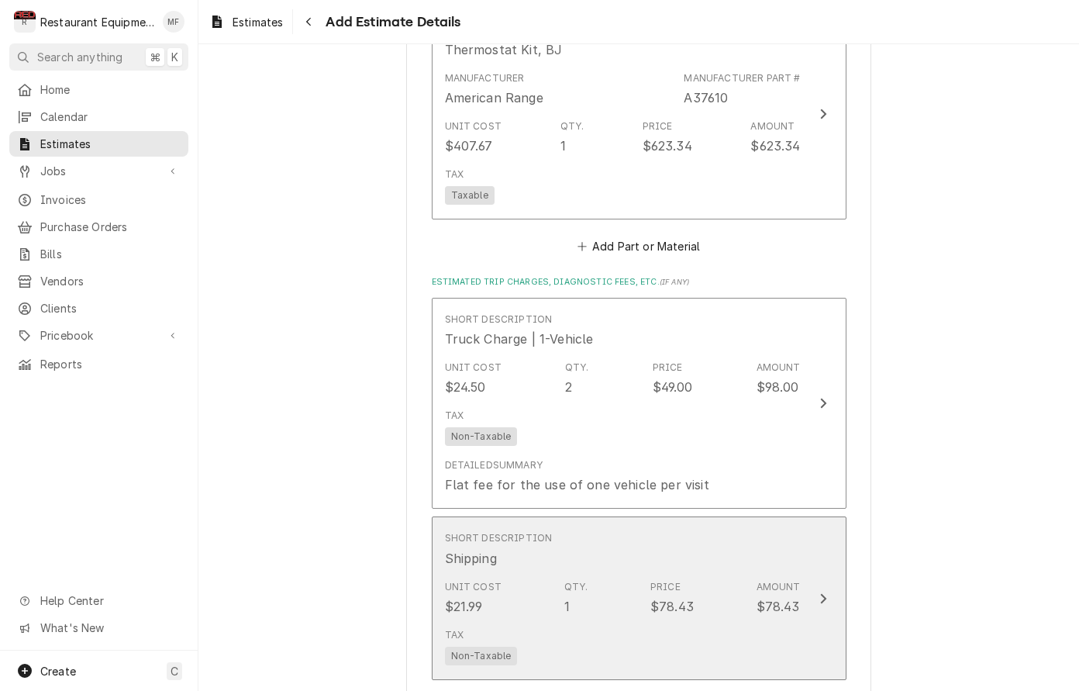
type textarea "x"
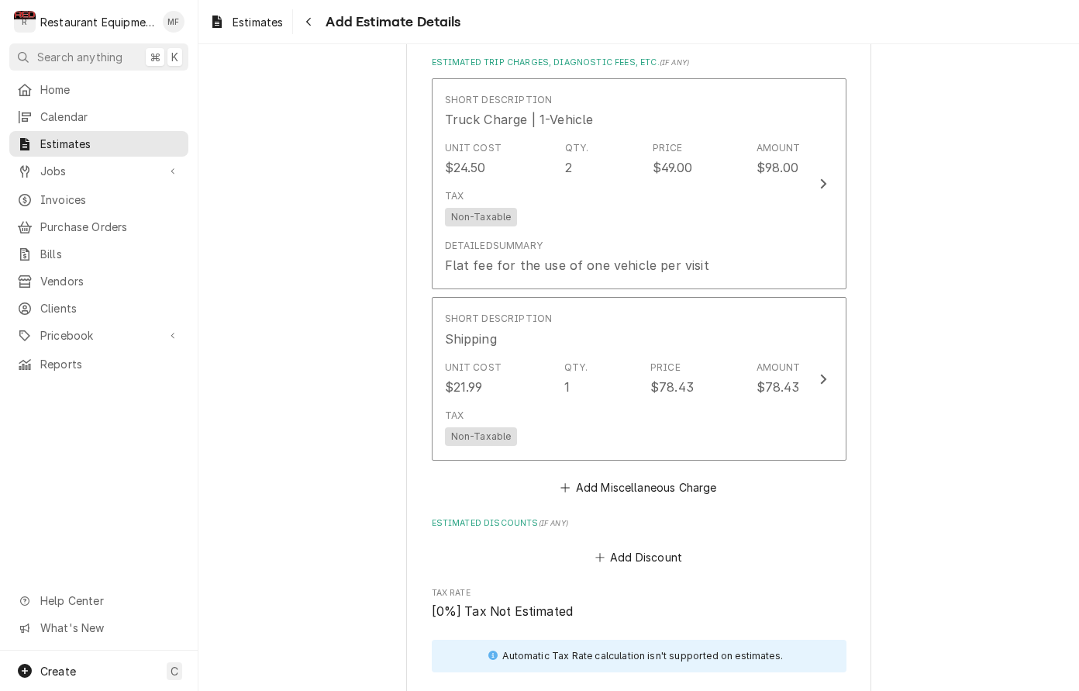
scroll to position [1914, 0]
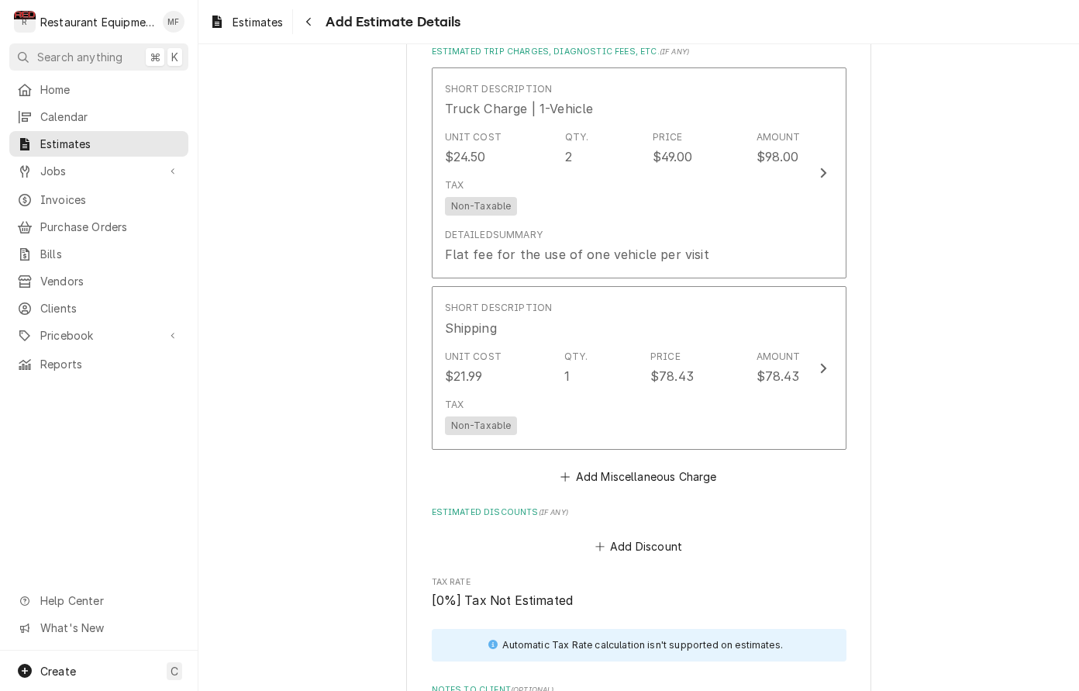
click at [649, 465] on button "Add Miscellaneous Charge" at bounding box center [638, 476] width 161 height 22
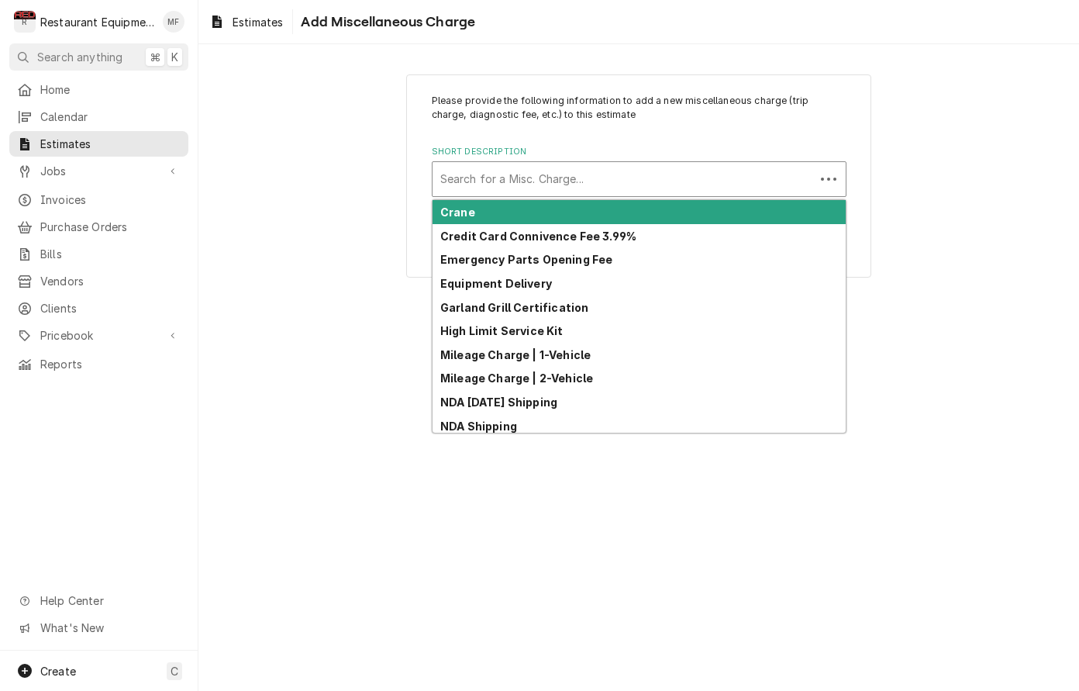
click at [556, 185] on div "Short Description" at bounding box center [623, 179] width 367 height 28
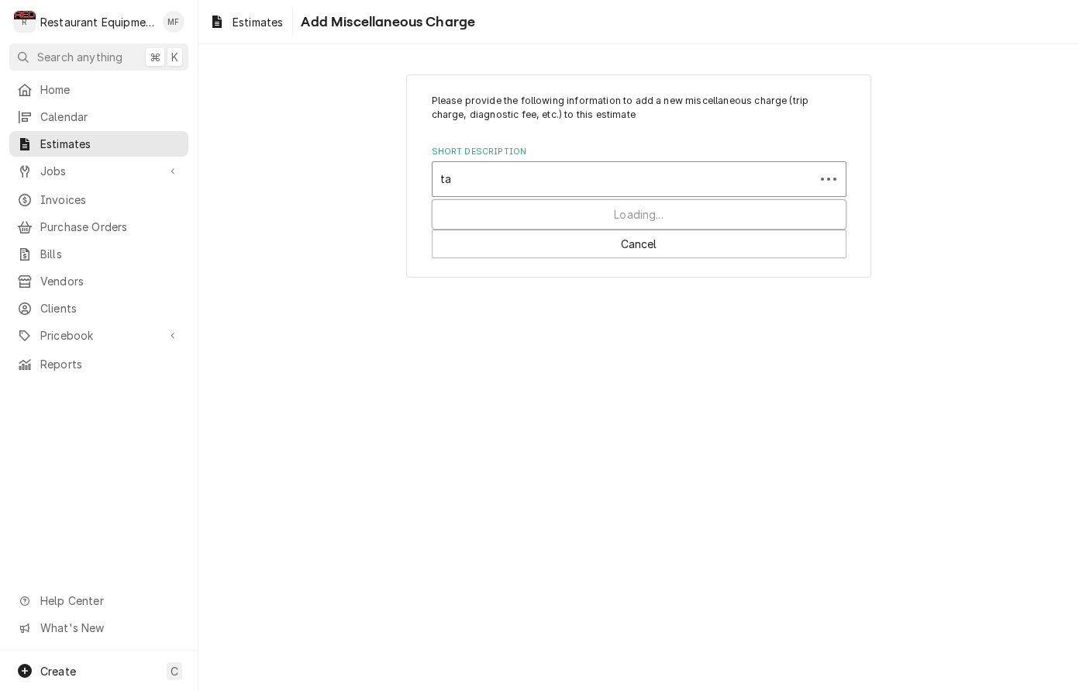
type input "tax"
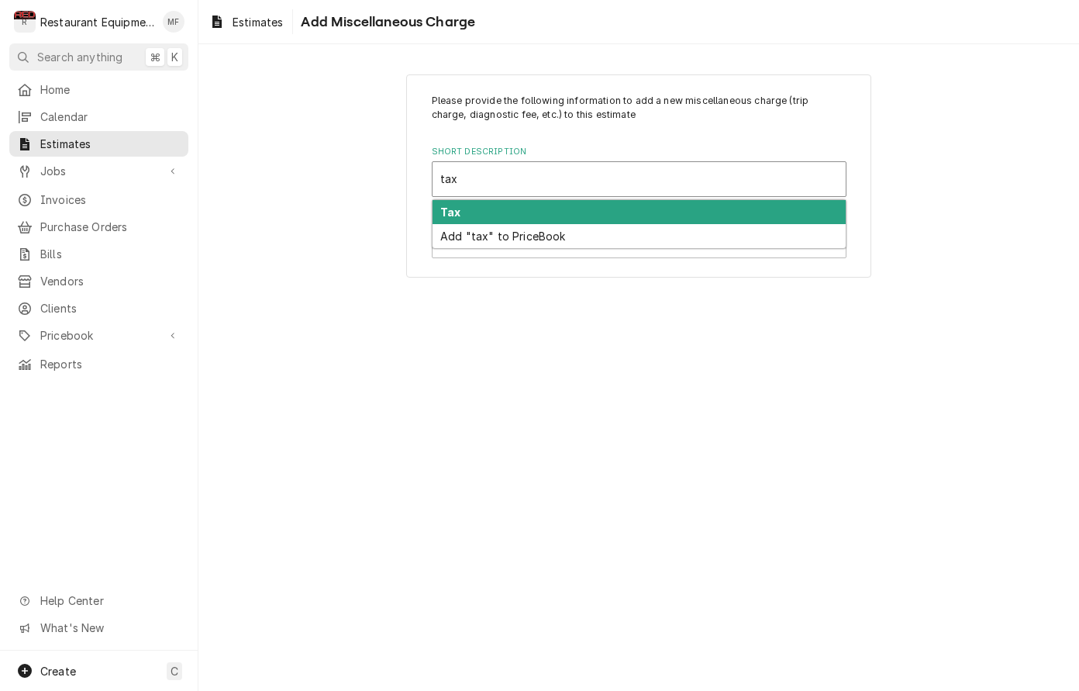
click at [575, 212] on div "Tax" at bounding box center [639, 212] width 413 height 24
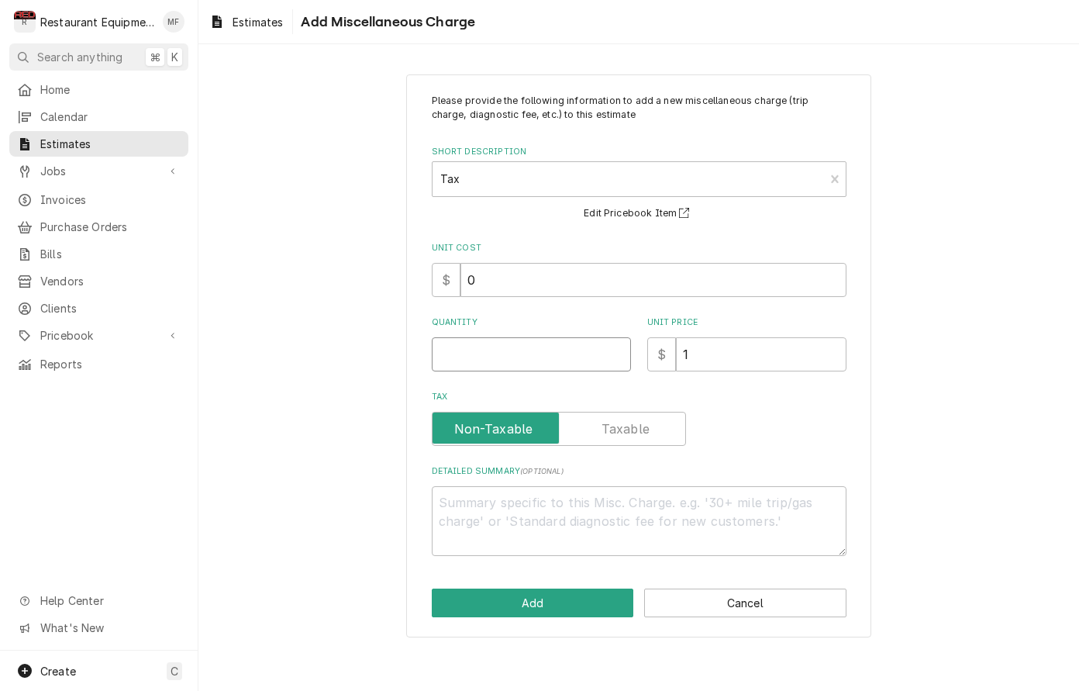
click at [551, 338] on input "Quantity" at bounding box center [531, 354] width 199 height 34
type textarea "x"
type input "1"
type textarea "x"
type input "7"
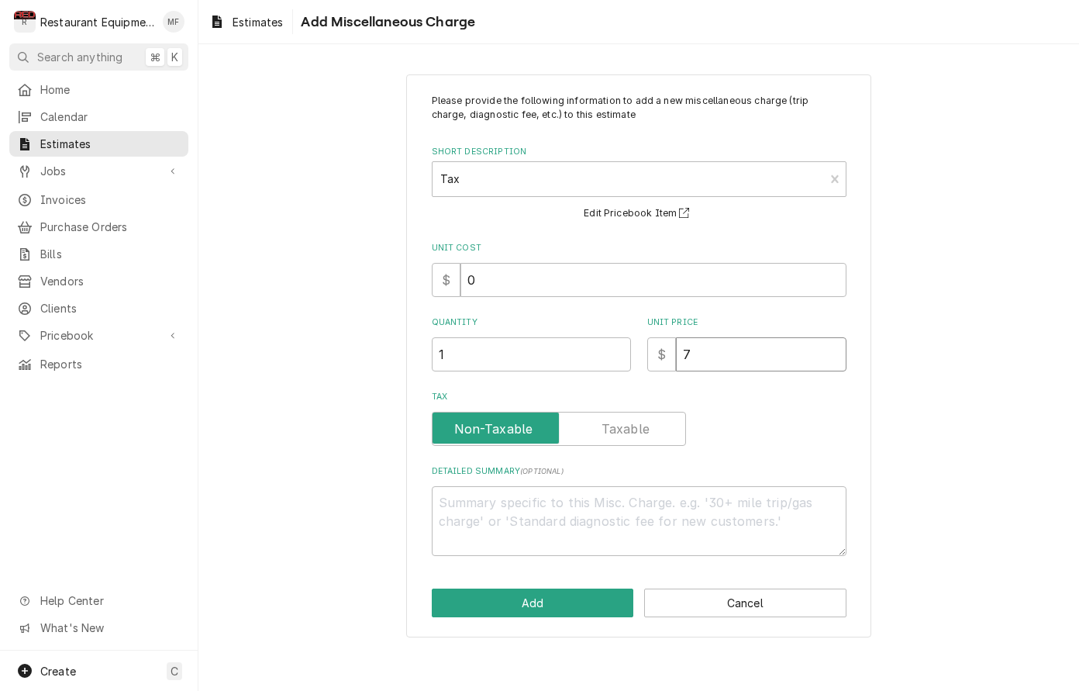
type textarea "x"
type input "74"
type textarea "x"
type input "74.9"
type textarea "x"
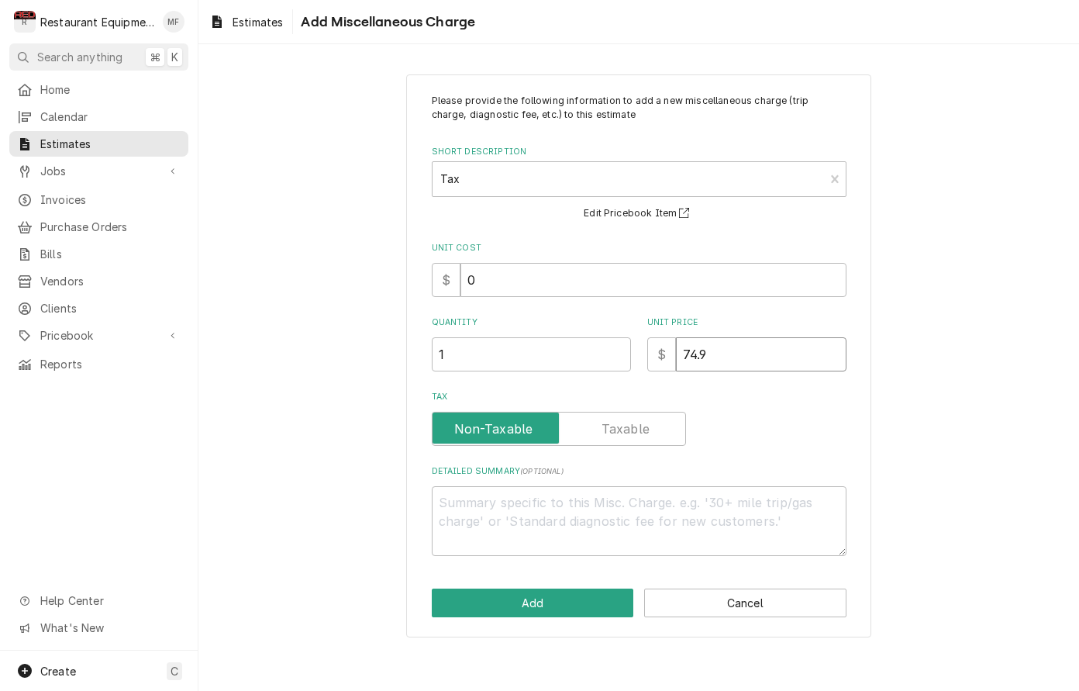
type input "74.91"
type textarea "x"
type input "74.9"
type textarea "x"
type input "74.92"
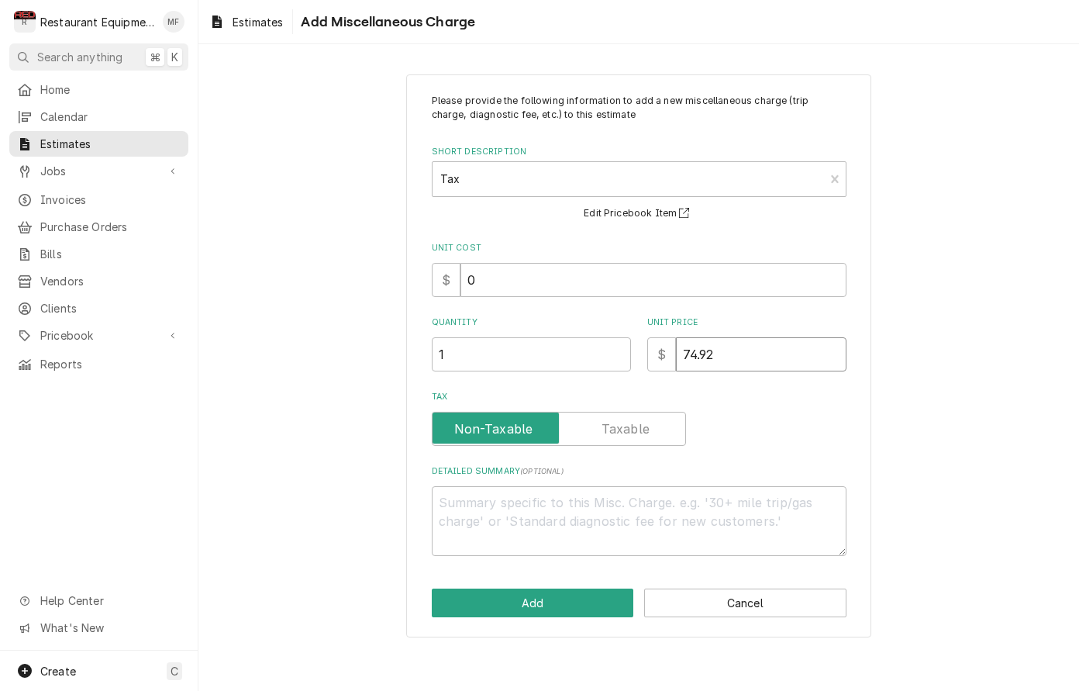
type textarea "x"
type input "74.92"
click at [602, 592] on button "Add" at bounding box center [533, 603] width 202 height 29
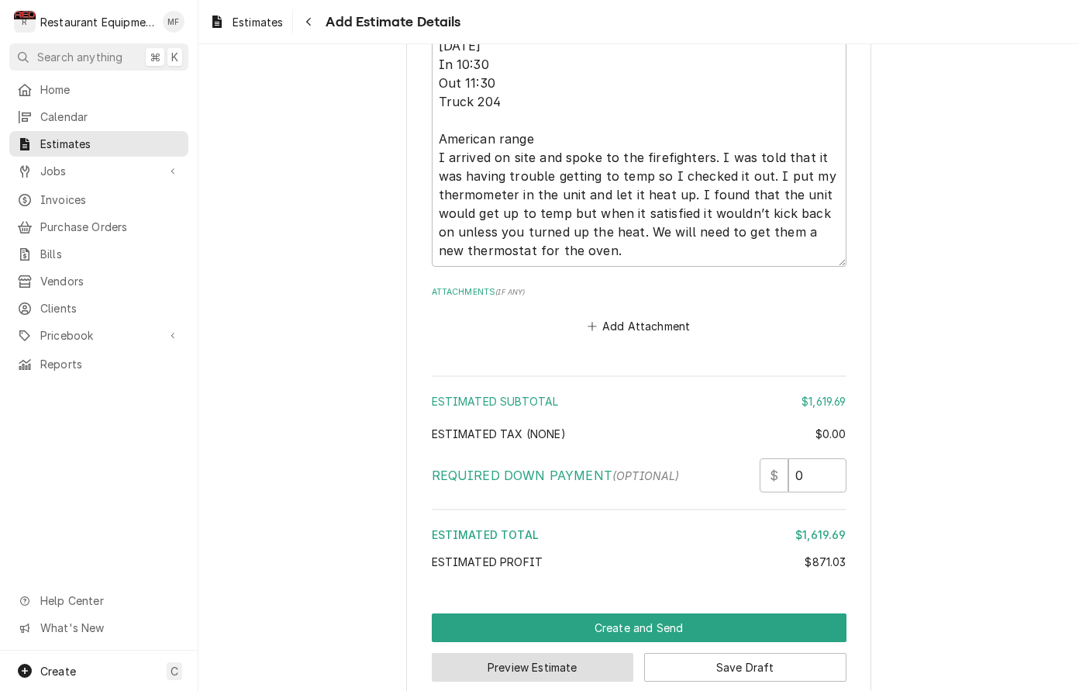
scroll to position [2760, 0]
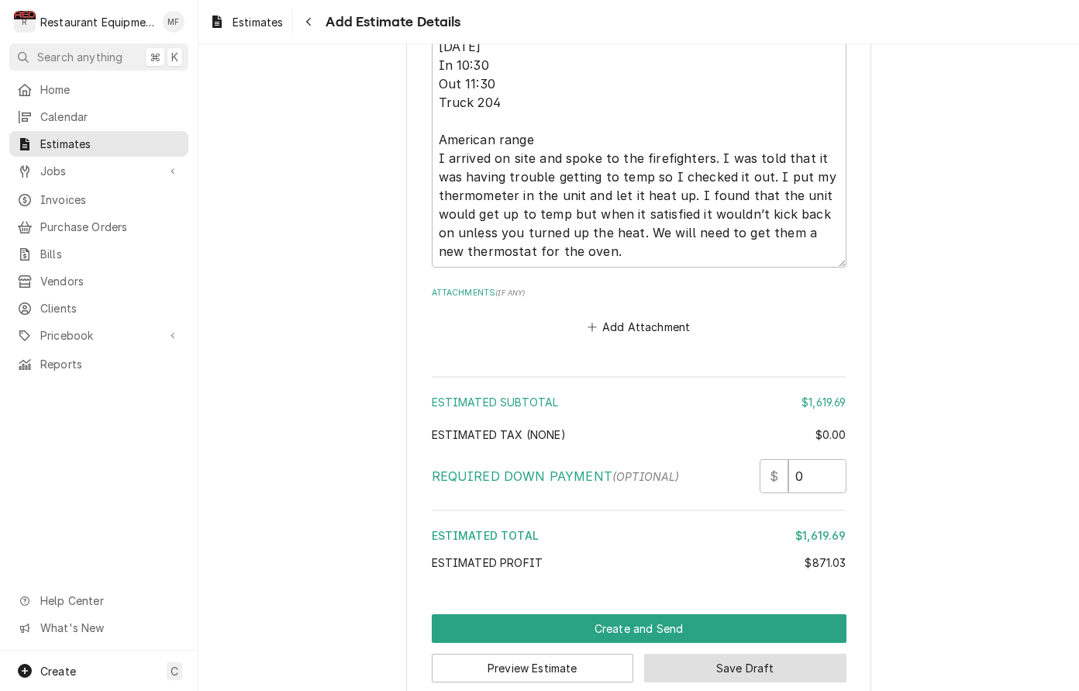
click at [737, 654] on button "Save Draft" at bounding box center [745, 668] width 202 height 29
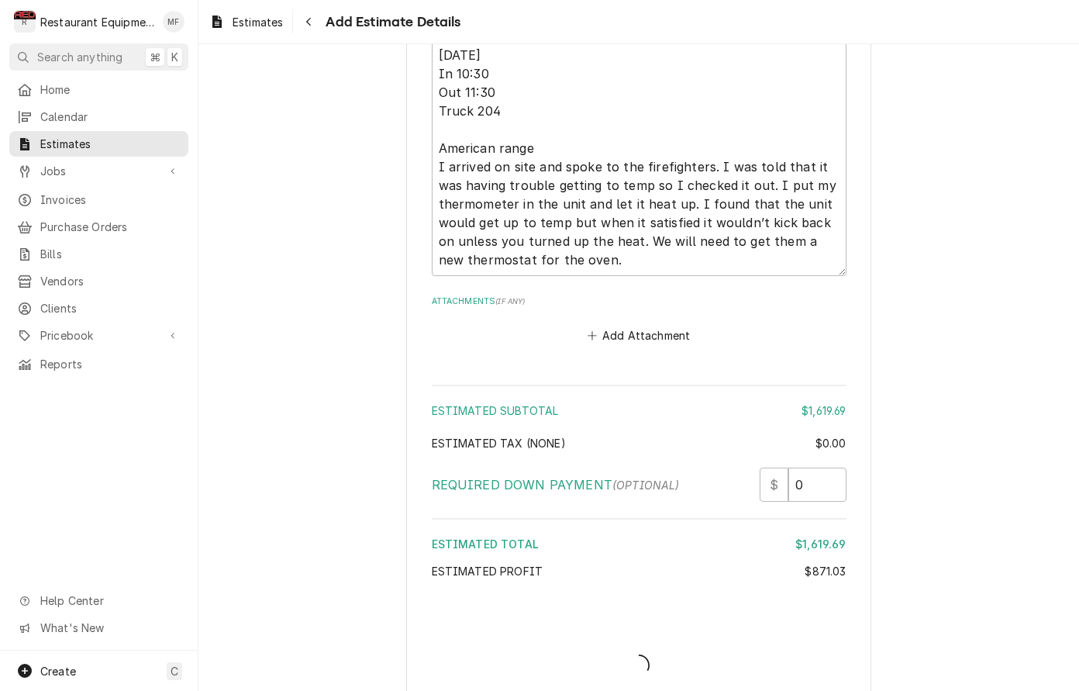
type textarea "x"
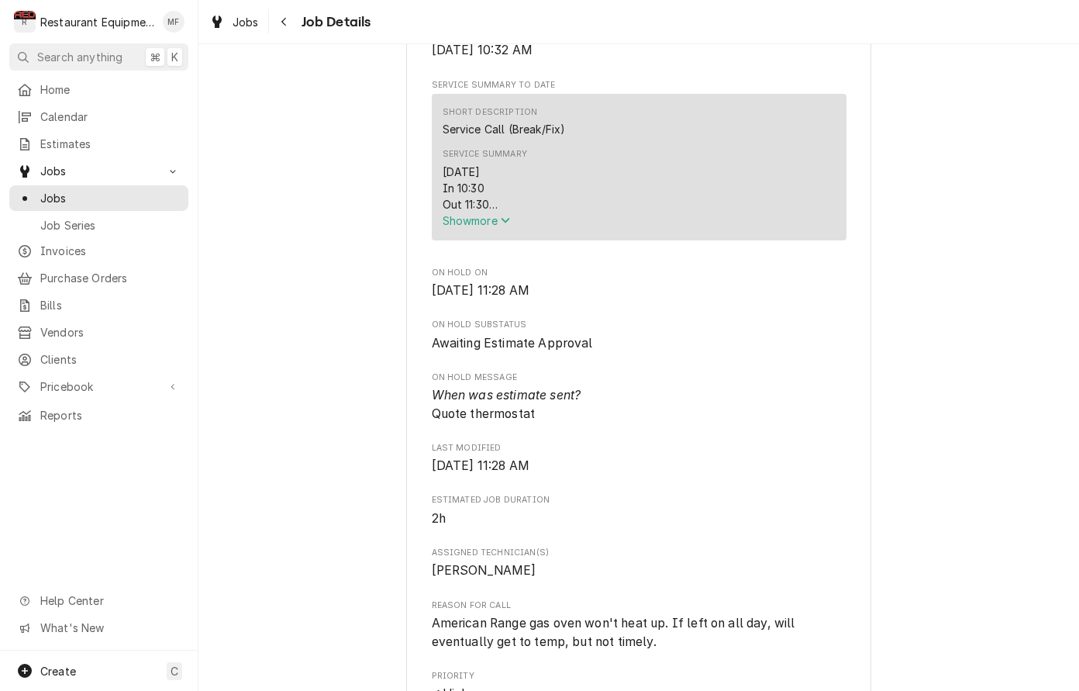
scroll to position [526, 0]
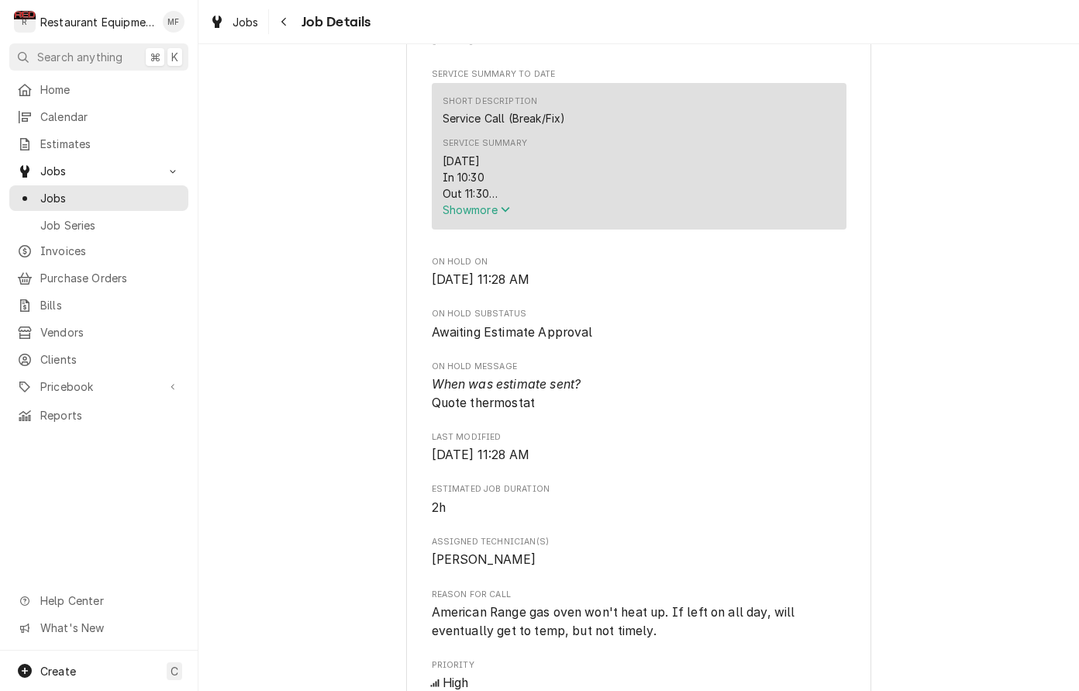
click at [495, 214] on span "Show more" at bounding box center [477, 209] width 68 height 13
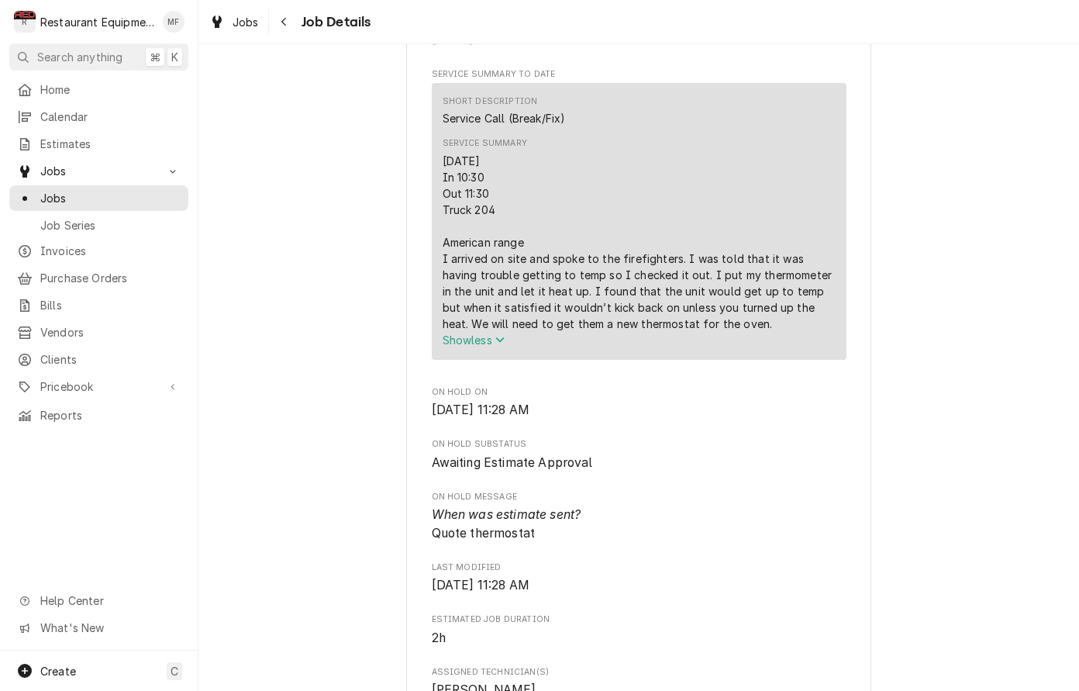
scroll to position [529, 0]
drag, startPoint x: 444, startPoint y: 166, endPoint x: 696, endPoint y: 326, distance: 299.0
click at [700, 329] on div "9/26/25 In 10:30 Out 11:30 Truck 204 American range I arrived on site and spoke…" at bounding box center [639, 239] width 393 height 179
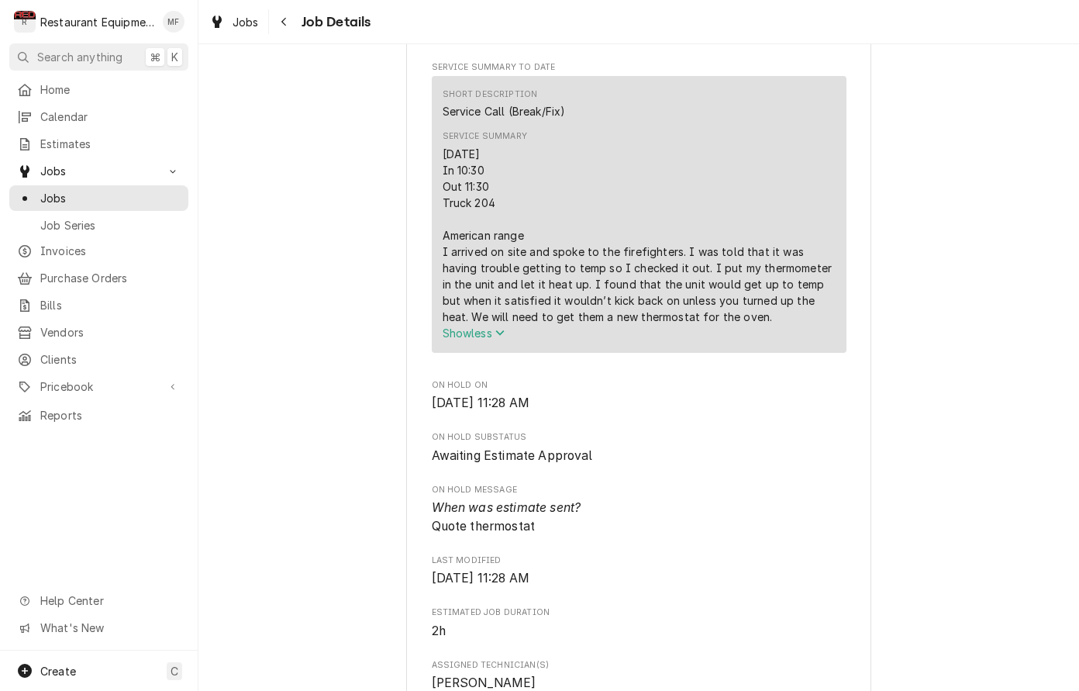
copy div "9/26/25 In 10:30 Out 11:30 Truck 204 American range I arrived on site and spoke…"
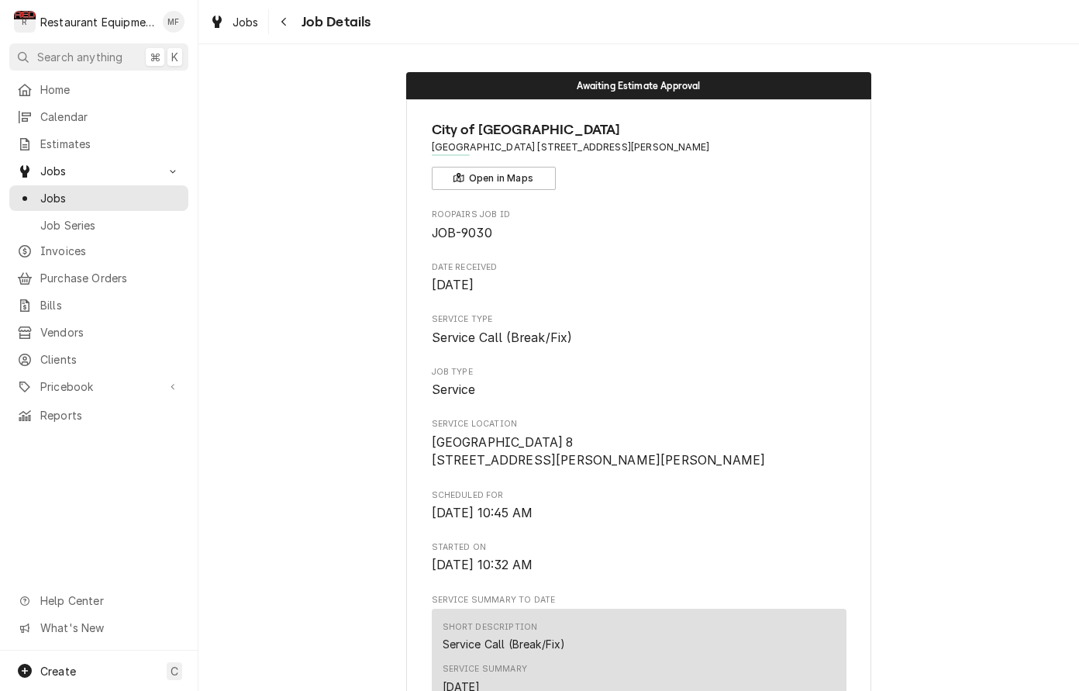
scroll to position [0, 0]
click at [514, 185] on button "Open in Maps" at bounding box center [494, 178] width 124 height 23
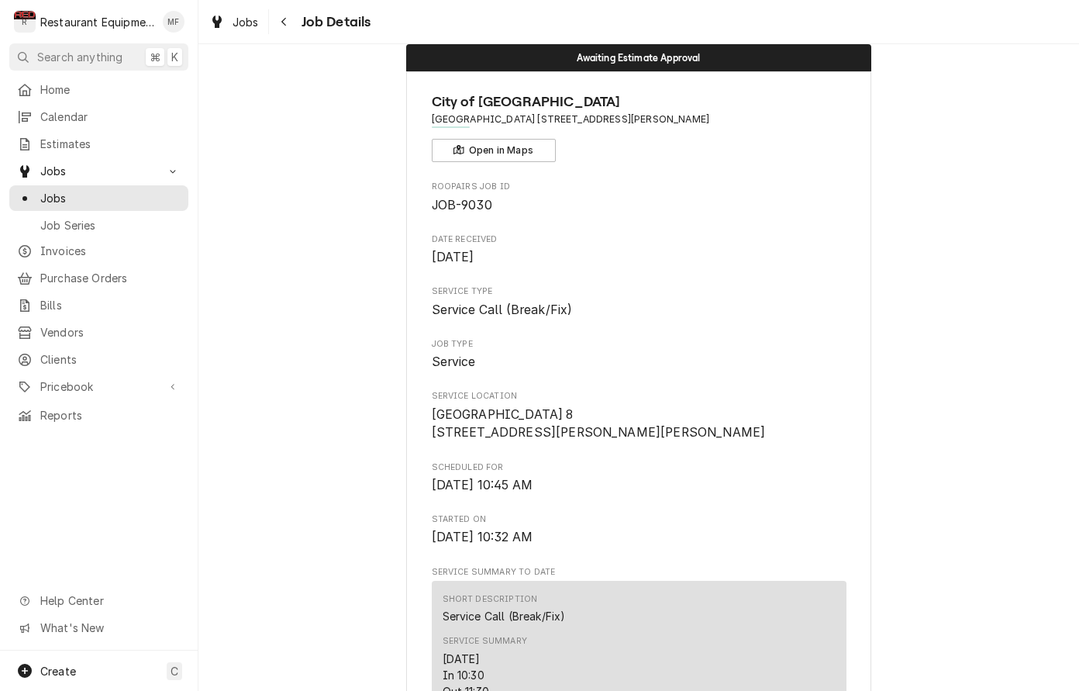
scroll to position [29, 0]
click at [258, 21] on span "Jobs" at bounding box center [246, 22] width 26 height 16
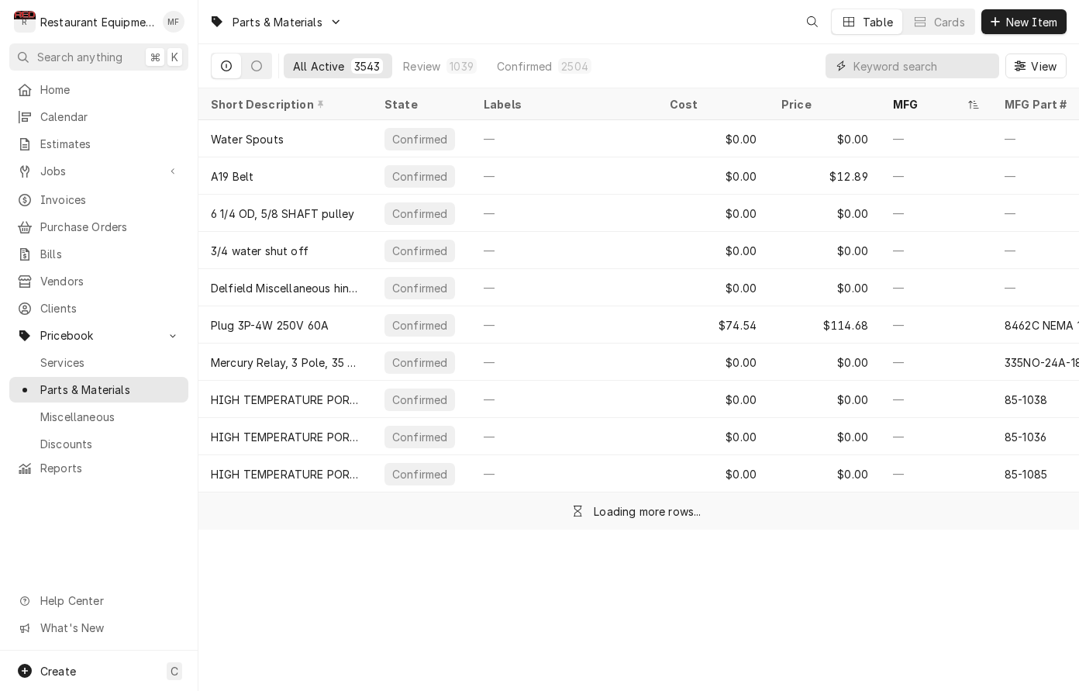
click at [954, 58] on input "Dynamic Content Wrapper" at bounding box center [923, 66] width 138 height 25
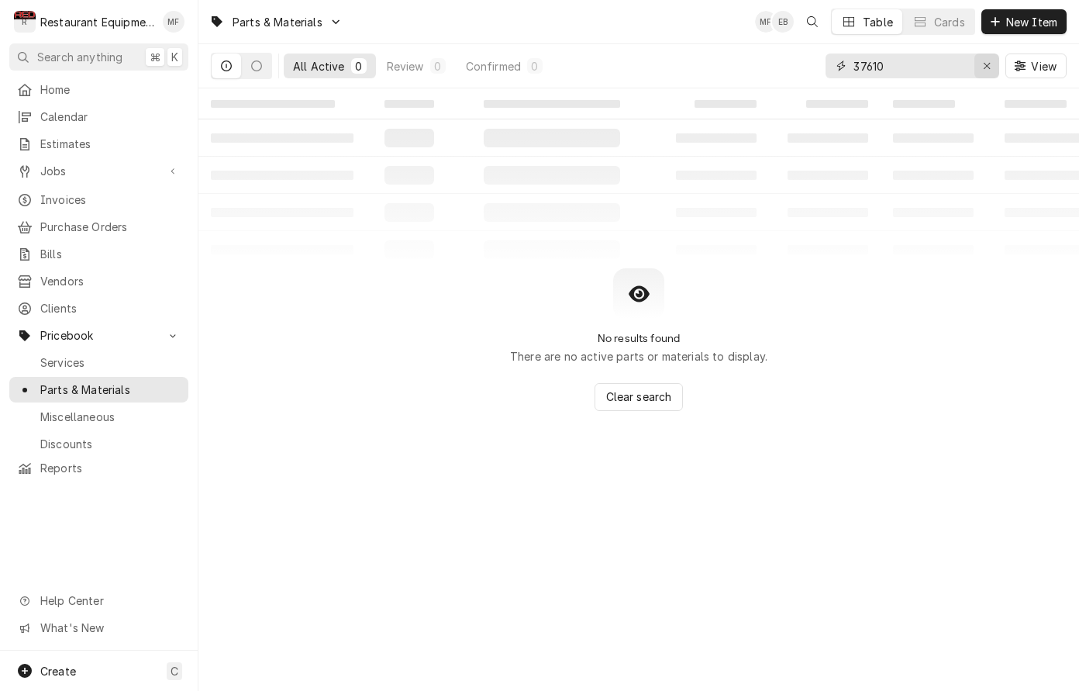
type input "37610"
click at [991, 74] on button "Erase input" at bounding box center [987, 66] width 25 height 25
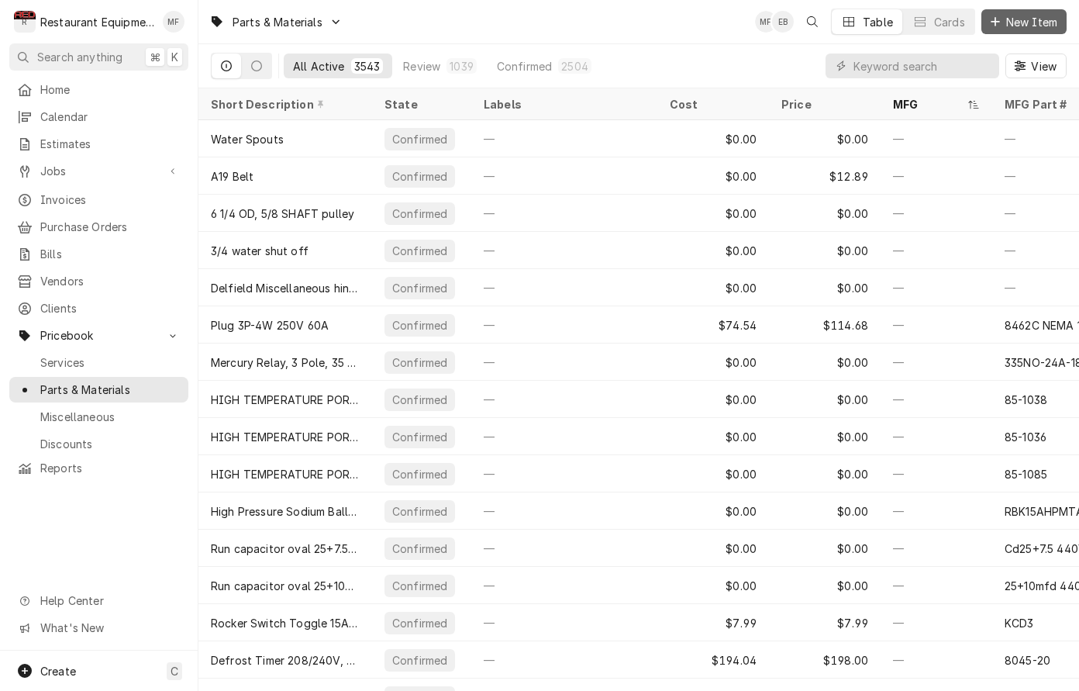
click at [1003, 22] on span "New Item" at bounding box center [1031, 22] width 57 height 16
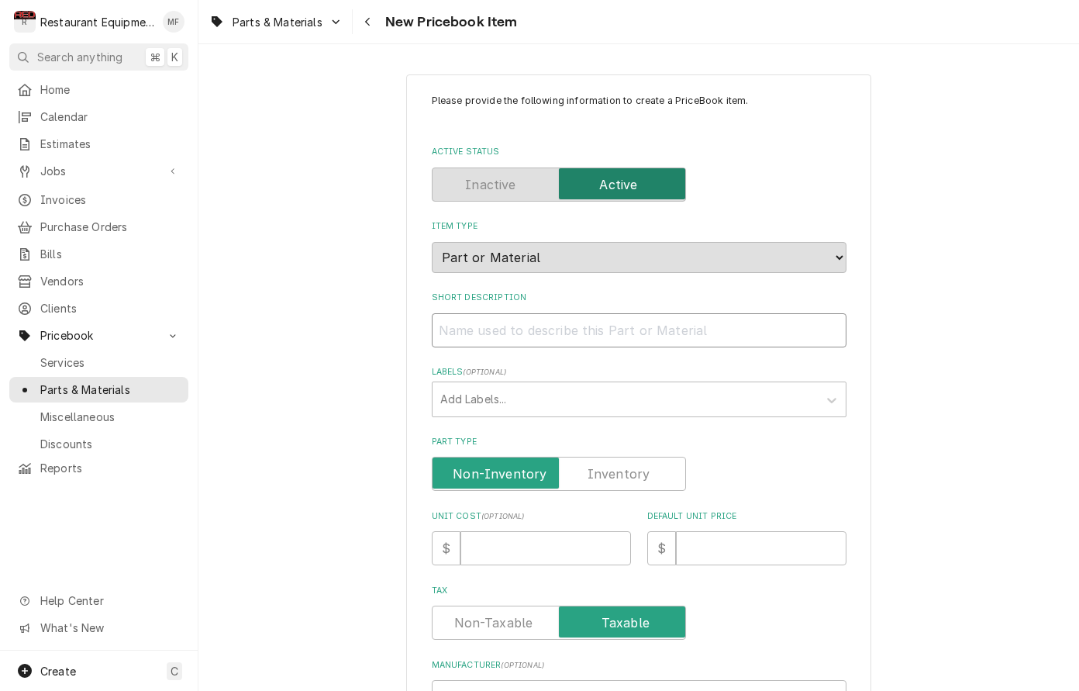
click at [578, 313] on input "Short Description" at bounding box center [639, 330] width 415 height 34
paste input "American Range A37610 Thermostat Kit, BJ"
type textarea "x"
type input "American Range A37610 Thermostat Kit, BJ"
drag, startPoint x: 582, startPoint y: 314, endPoint x: 392, endPoint y: 312, distance: 189.2
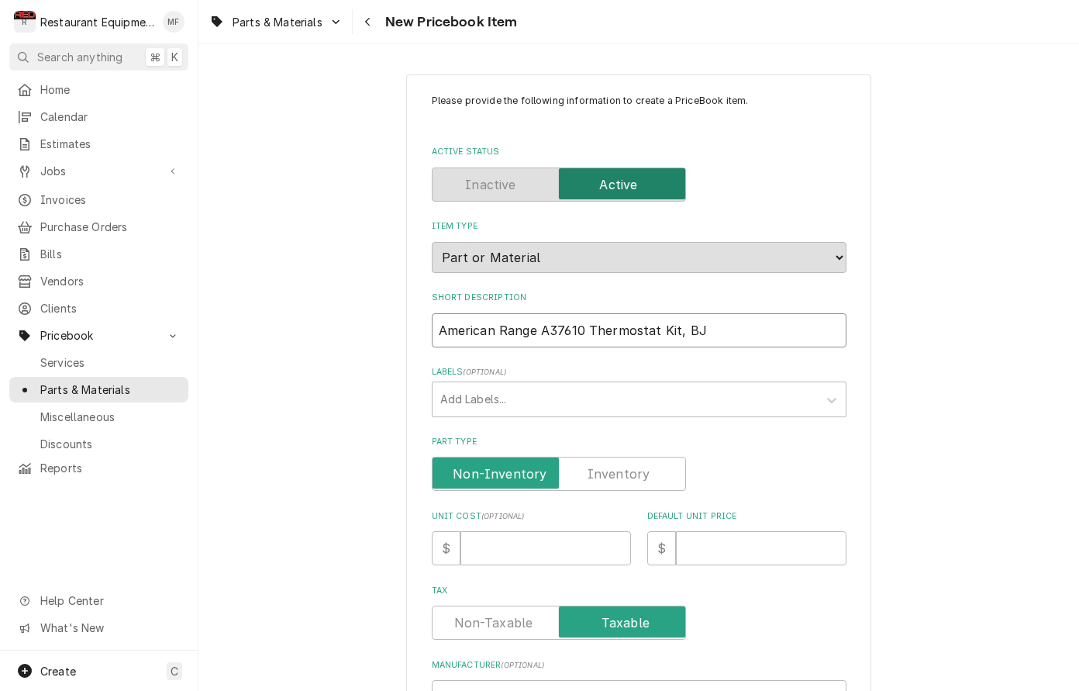
click at [388, 314] on div "Please provide the following information to create a PriceBook item. Active Sta…" at bounding box center [638, 616] width 881 height 1113
type textarea "x"
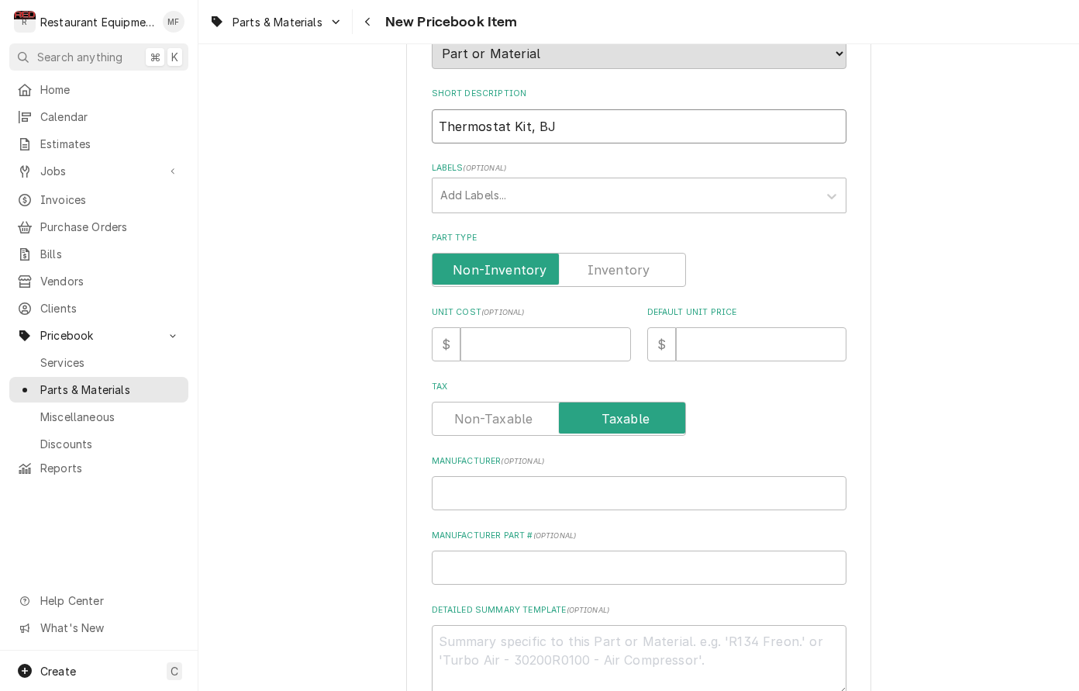
scroll to position [214, 0]
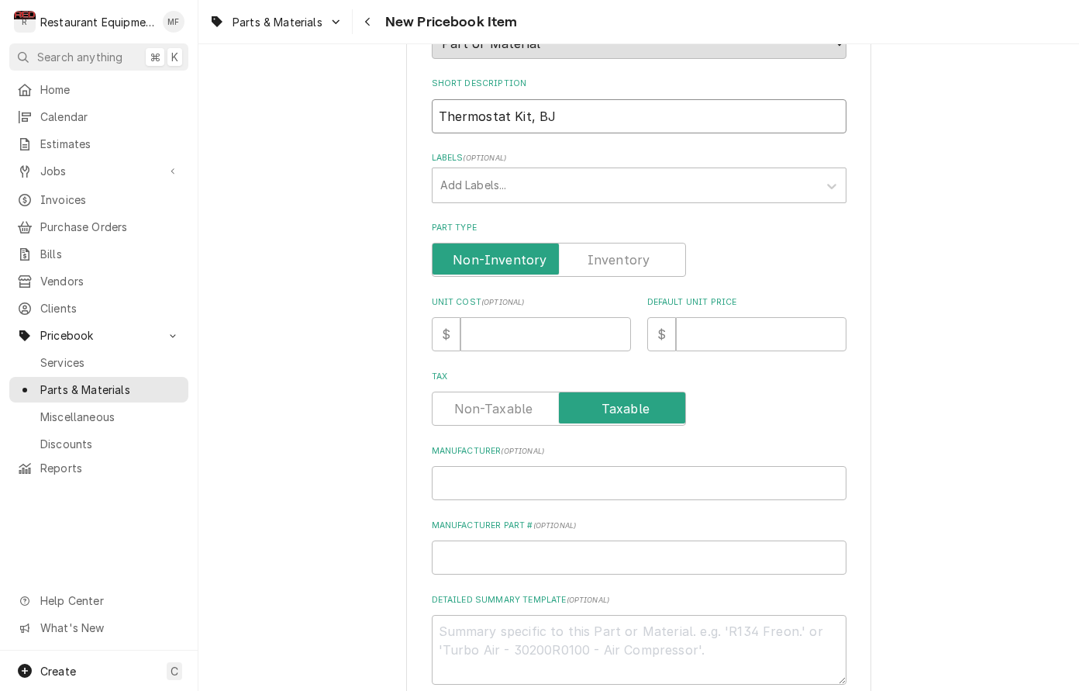
type input "Thermostat Kit, BJ"
click at [632, 475] on input "Manufacturer ( optional )" at bounding box center [639, 483] width 415 height 34
paste input "American Range A37610"
type textarea "x"
type input "American Range A37610"
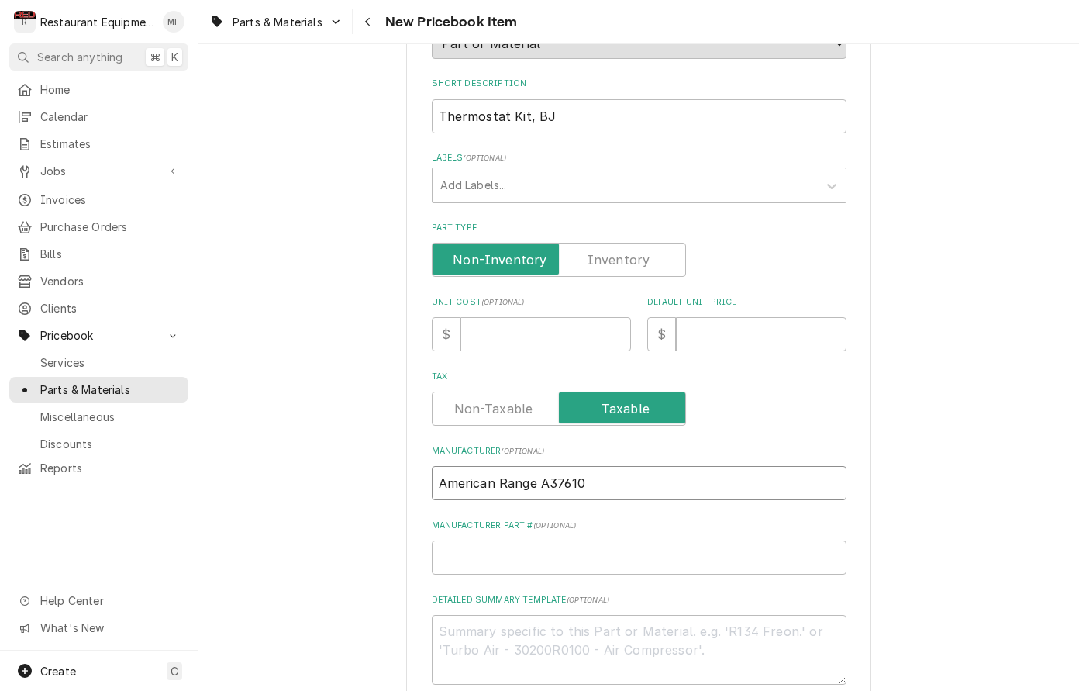
drag, startPoint x: 582, startPoint y: 464, endPoint x: 539, endPoint y: 465, distance: 42.7
click at [539, 466] on input "American Range A37610" at bounding box center [639, 483] width 415 height 34
type textarea "x"
type input "American Range"
click at [626, 560] on div "Please provide the following information to create a PriceBook item. Active Sta…" at bounding box center [639, 372] width 415 height 985
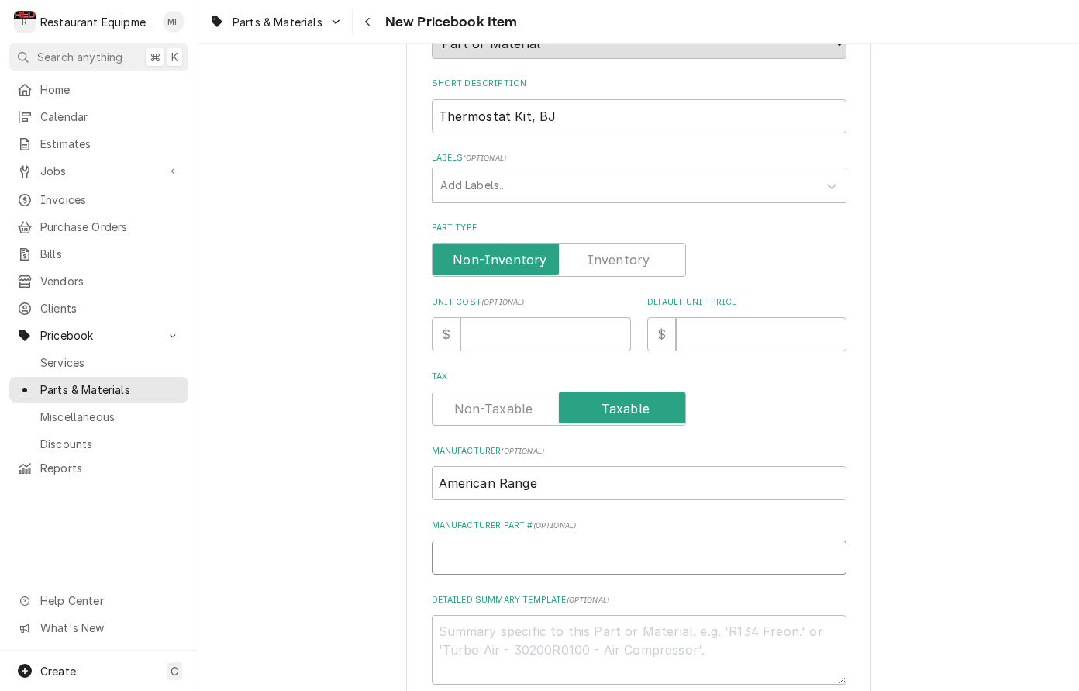
click at [625, 554] on input "Manufacturer Part # ( optional )" at bounding box center [639, 557] width 415 height 34
paste input "A37610"
type textarea "x"
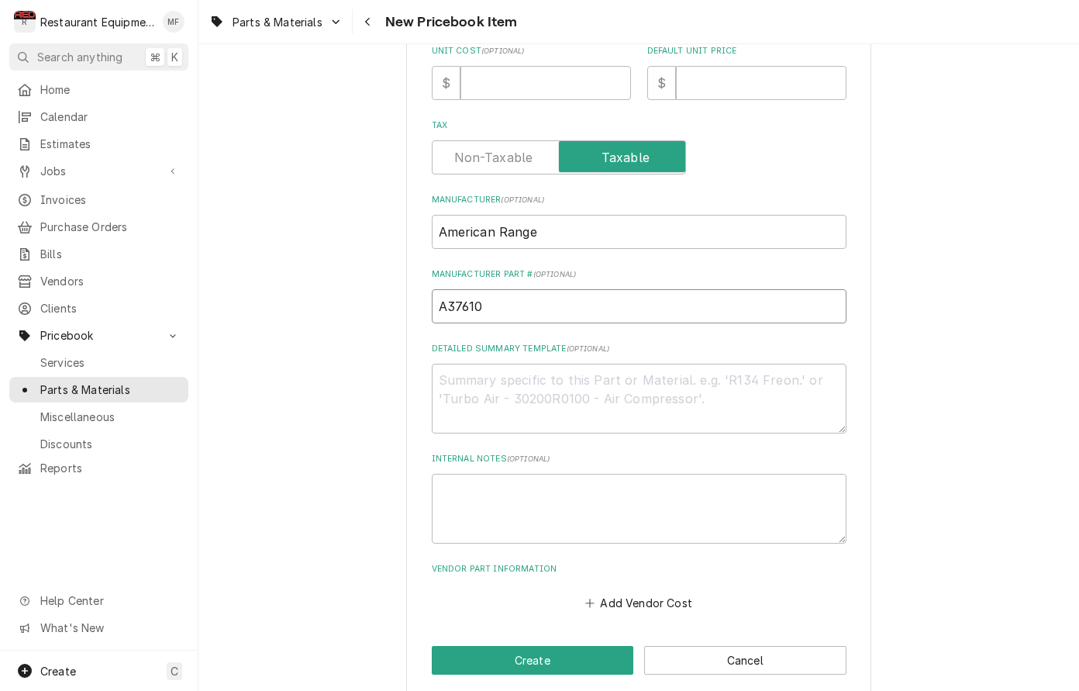
scroll to position [464, 0]
type input "A37610"
click at [650, 593] on button "Add Vendor Cost" at bounding box center [639, 604] width 112 height 22
type textarea "x"
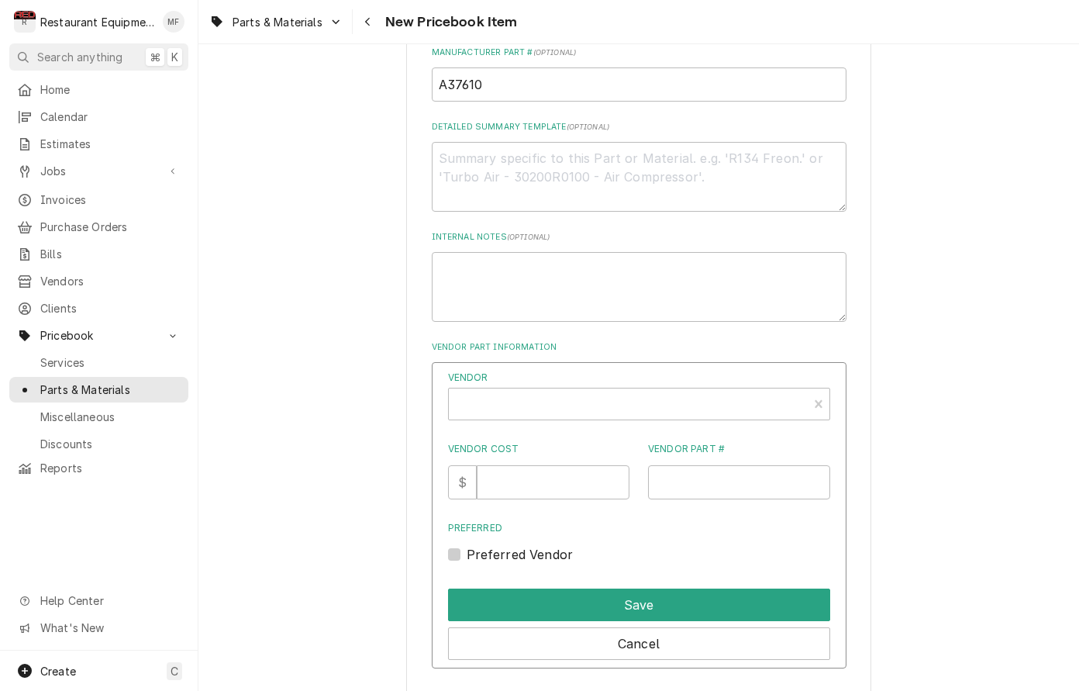
scroll to position [737, 0]
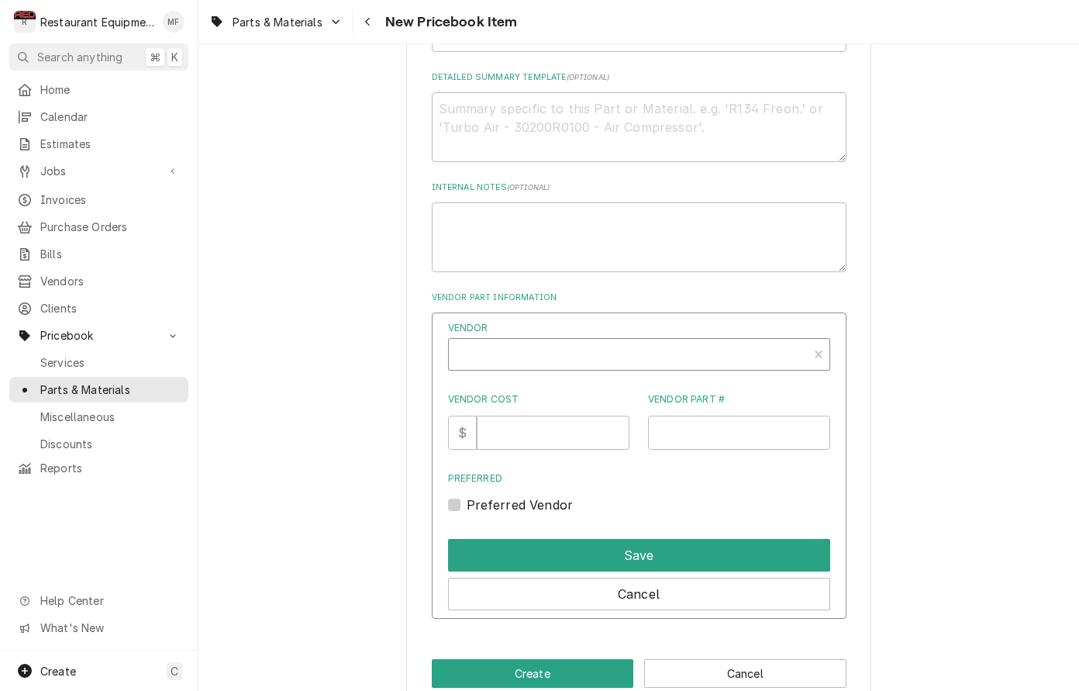
click at [629, 349] on div "Vendor" at bounding box center [628, 360] width 343 height 37
type input "parts to"
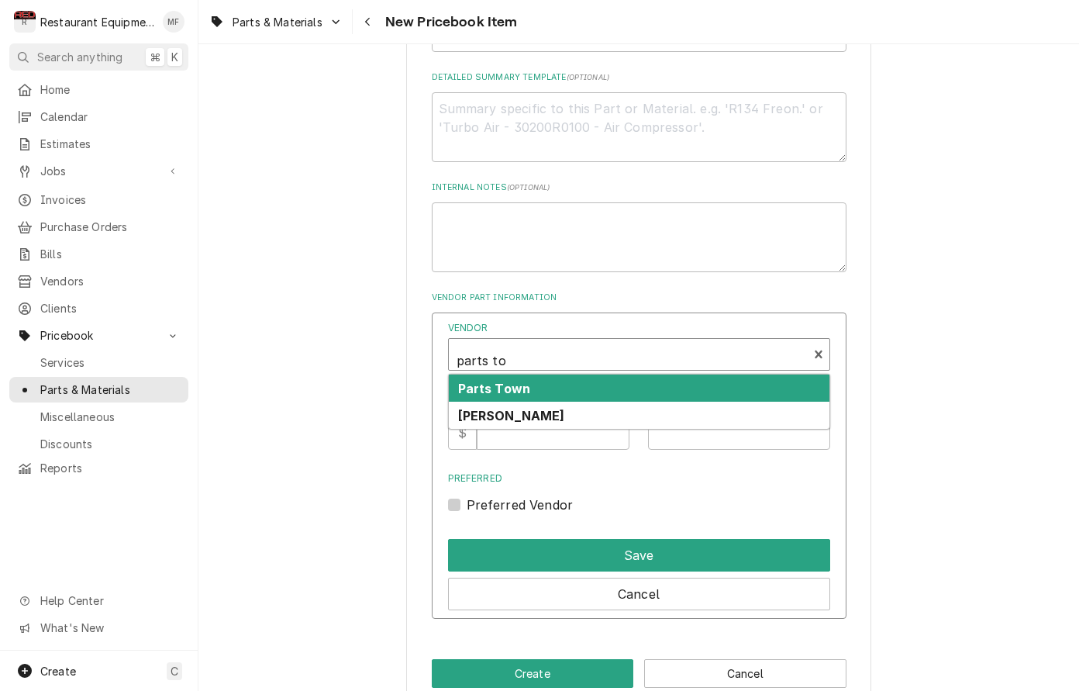
click at [676, 375] on div "Parts Town" at bounding box center [639, 388] width 381 height 27
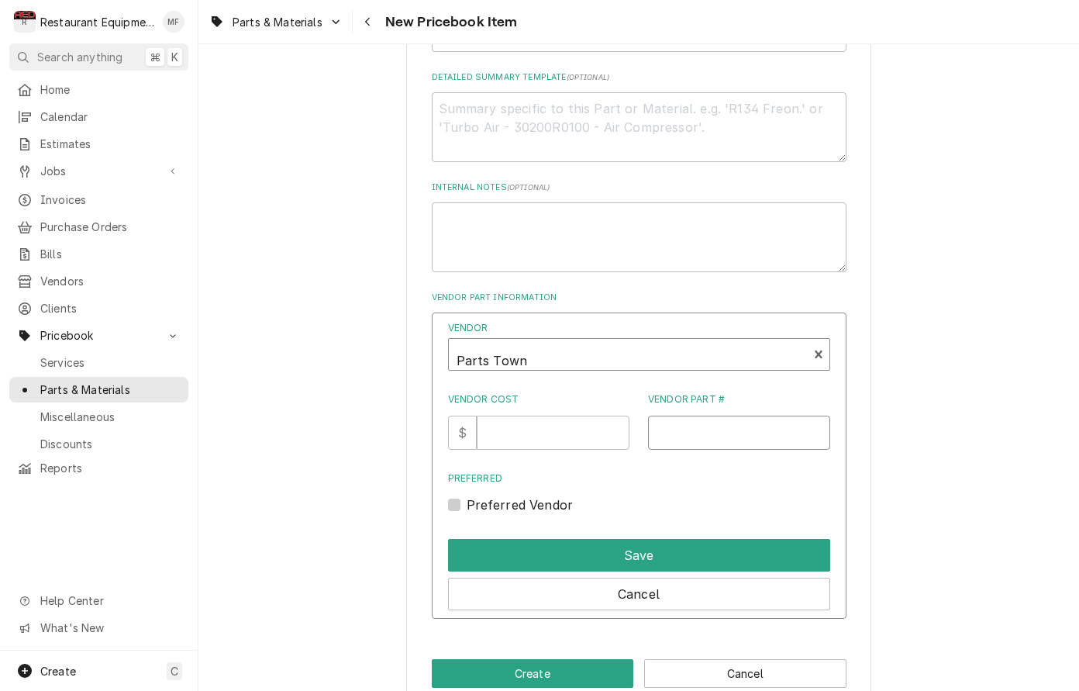
click at [707, 419] on input "Vendor Part #" at bounding box center [739, 433] width 182 height 34
paste input "AMRA37610"
type input "AMRA37610"
click at [576, 426] on input "Vendor Cost" at bounding box center [553, 433] width 153 height 34
type input "407.67"
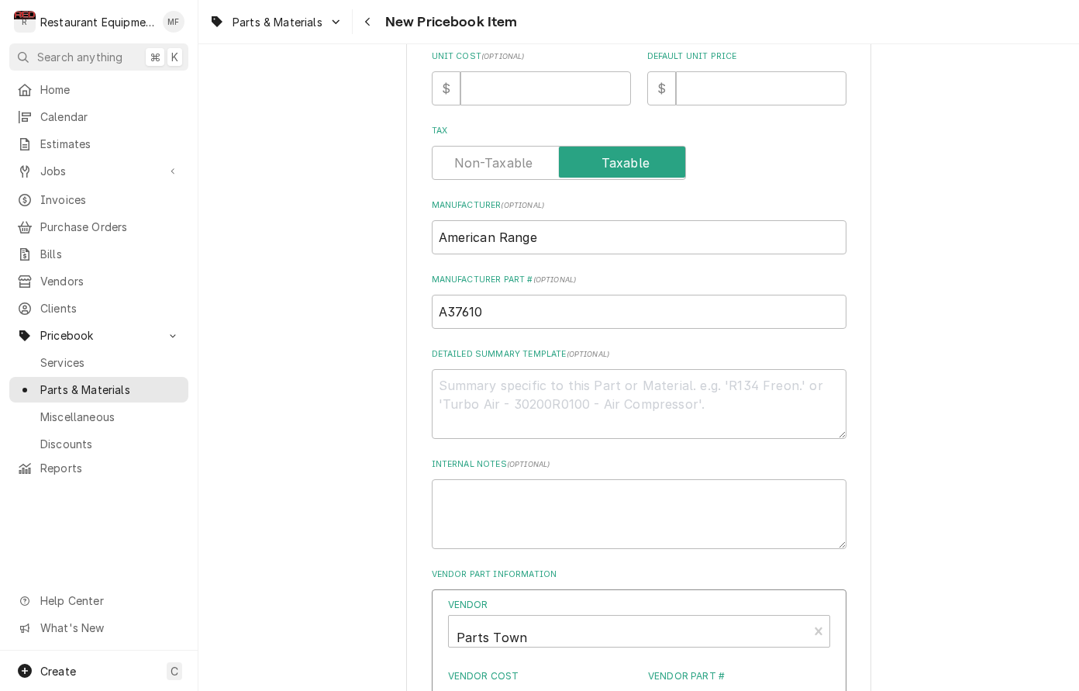
scroll to position [442, 0]
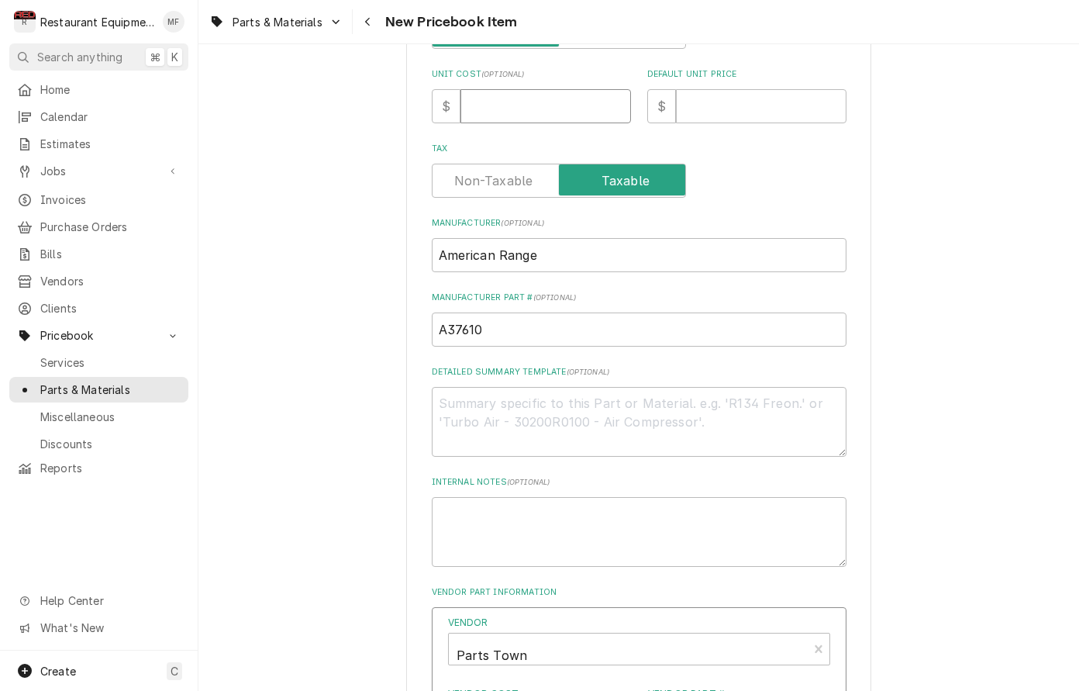
click at [498, 89] on input "Unit Cost ( optional )" at bounding box center [546, 106] width 171 height 34
type textarea "x"
type input "4"
type textarea "x"
type input "41"
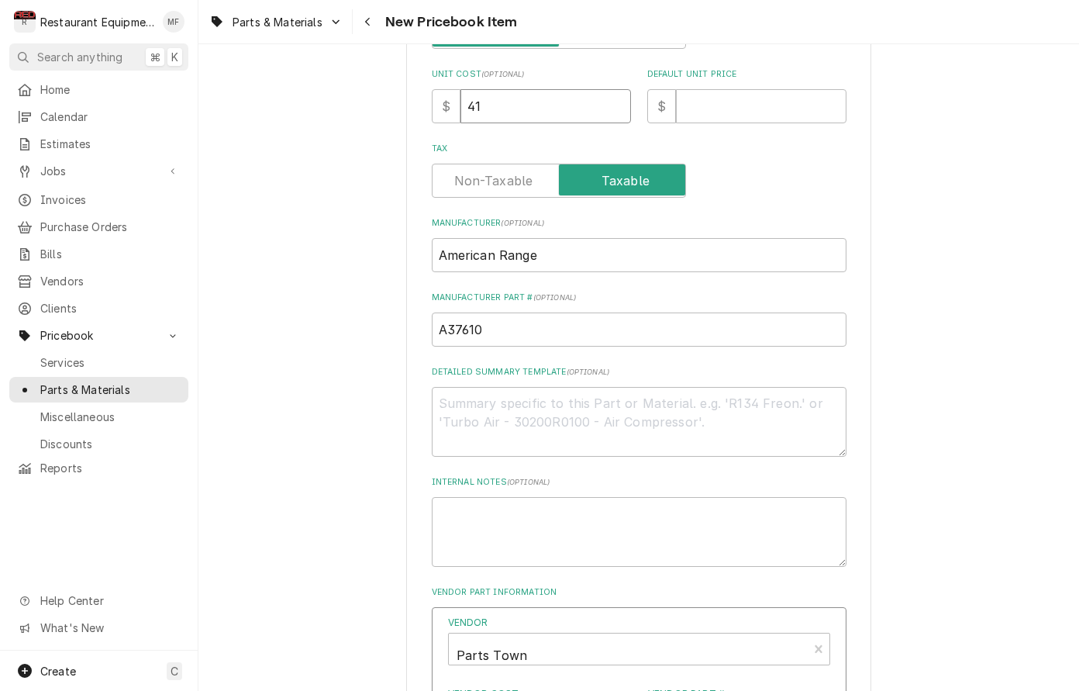
type textarea "x"
type input "4"
type textarea "x"
type input "40"
type textarea "x"
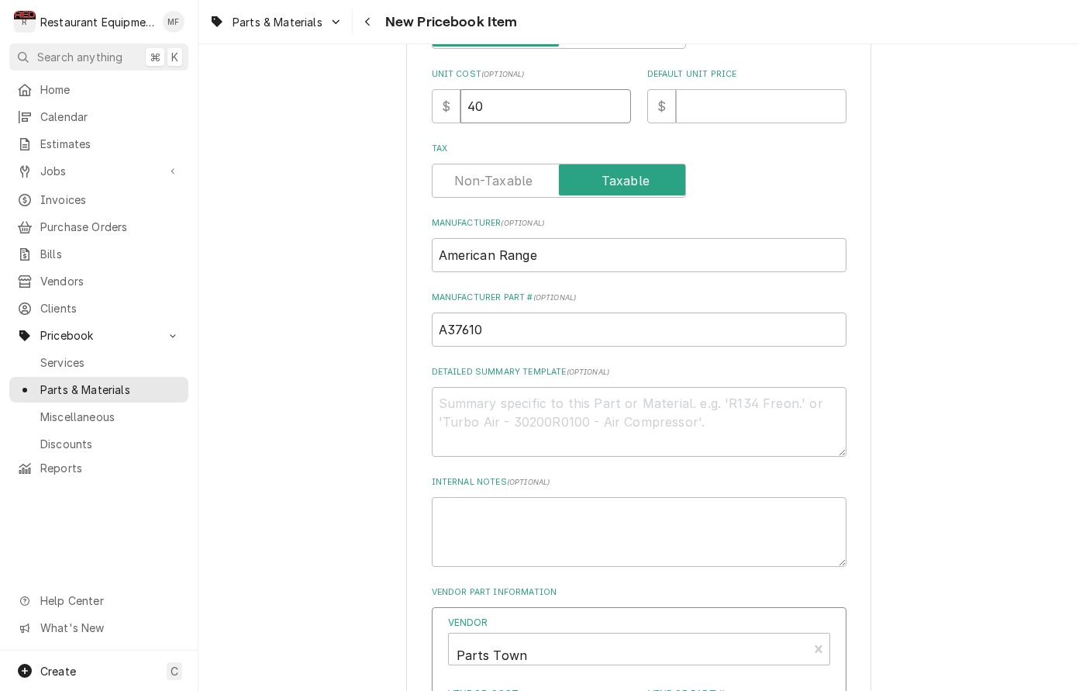
type input "407"
type textarea "x"
type input "407.6"
type textarea "x"
type input "407.67"
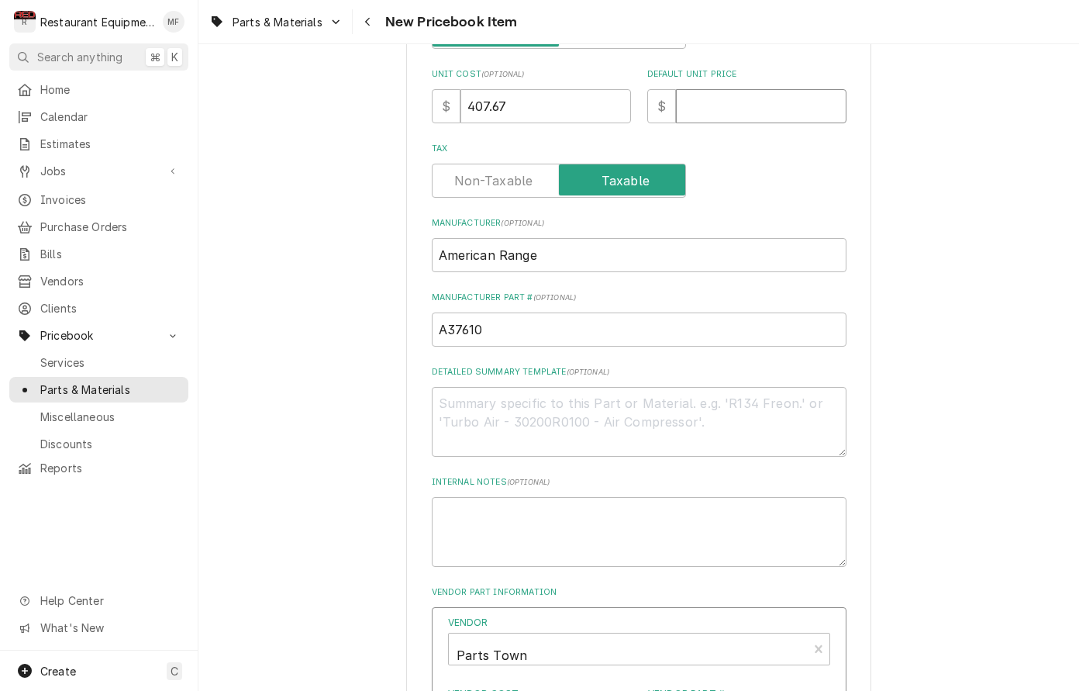
click at [723, 105] on input "Default Unit Price" at bounding box center [761, 106] width 171 height 34
type textarea "x"
type input "6"
type textarea "x"
type input "62"
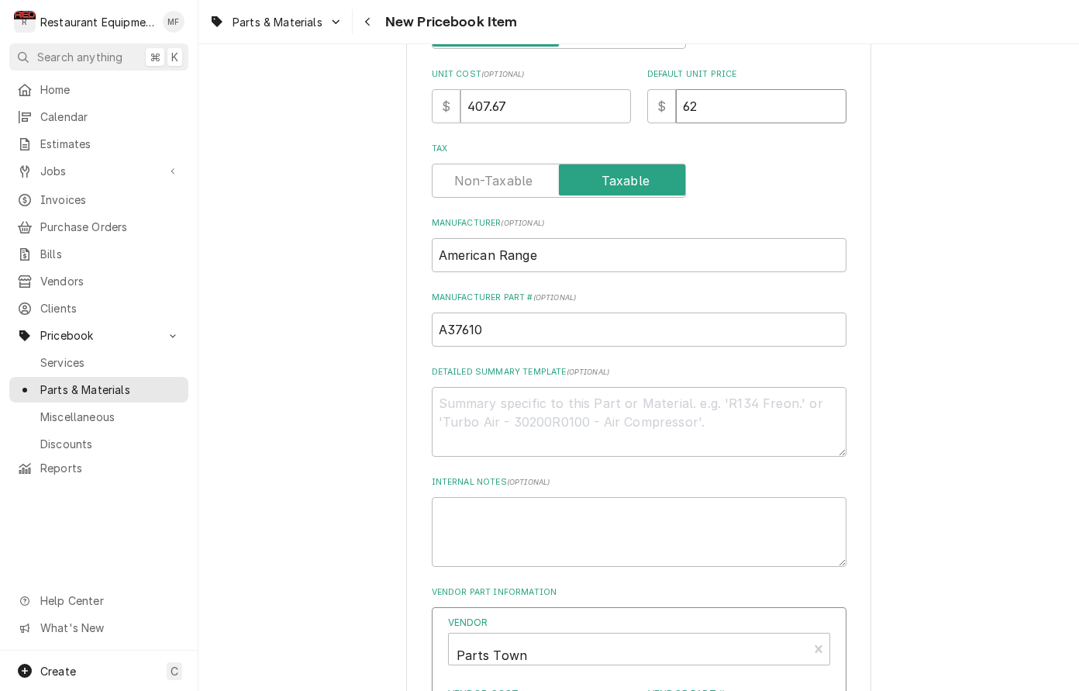
type textarea "x"
type input "623"
type textarea "x"
type input "623.3"
type textarea "x"
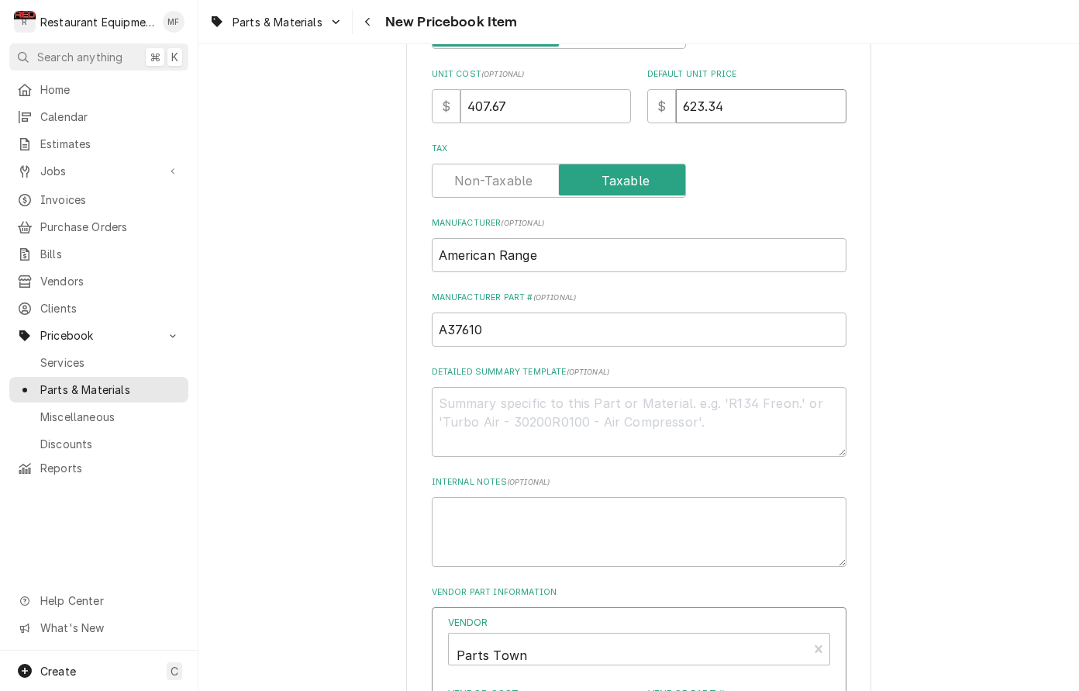
type input "623.34"
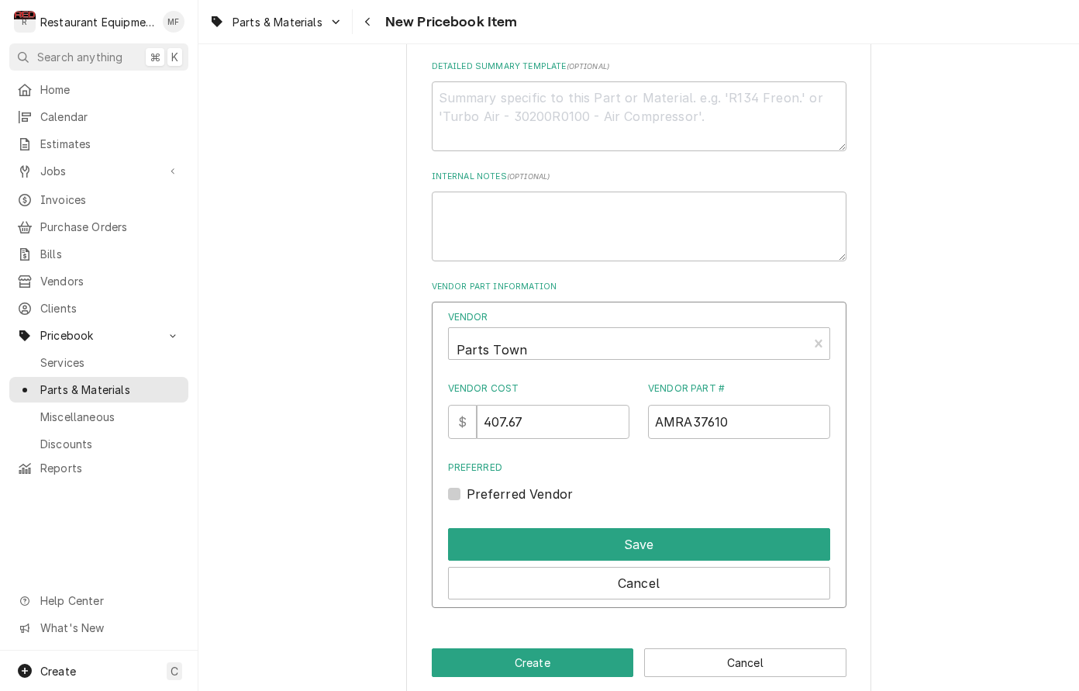
scroll to position [0, 0]
click at [465, 485] on div "Preferred Vendor" at bounding box center [639, 494] width 382 height 19
click at [467, 485] on label "Preferred Vendor" at bounding box center [520, 494] width 107 height 19
click at [467, 485] on input "Preferred" at bounding box center [658, 502] width 382 height 34
checkbox input "true"
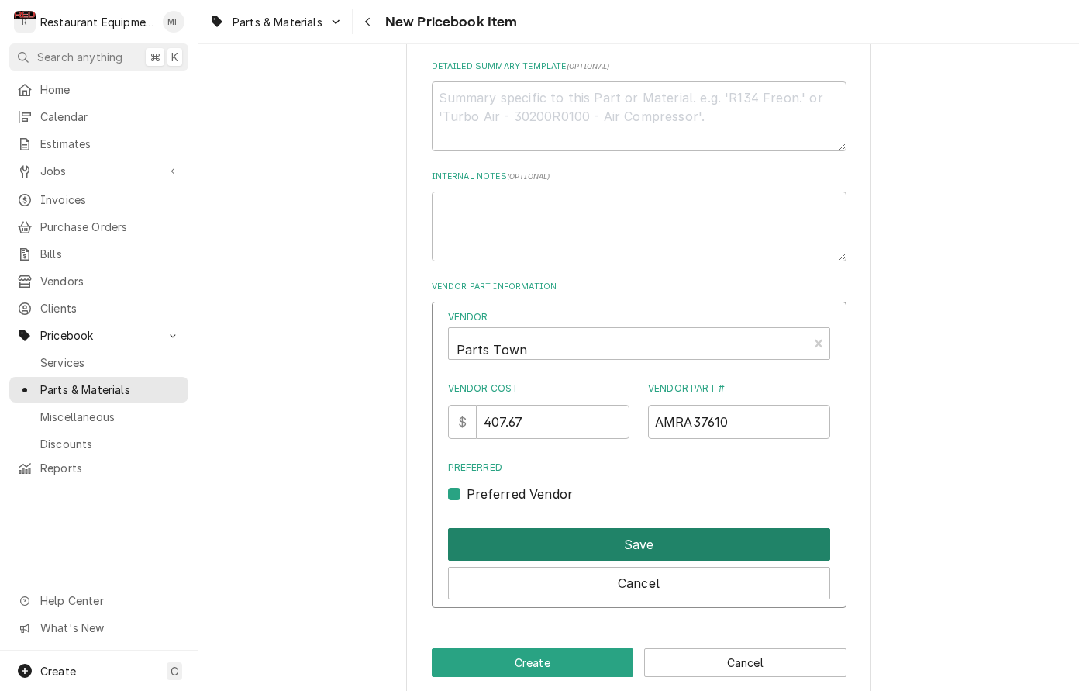
click at [626, 528] on button "Save" at bounding box center [639, 544] width 382 height 33
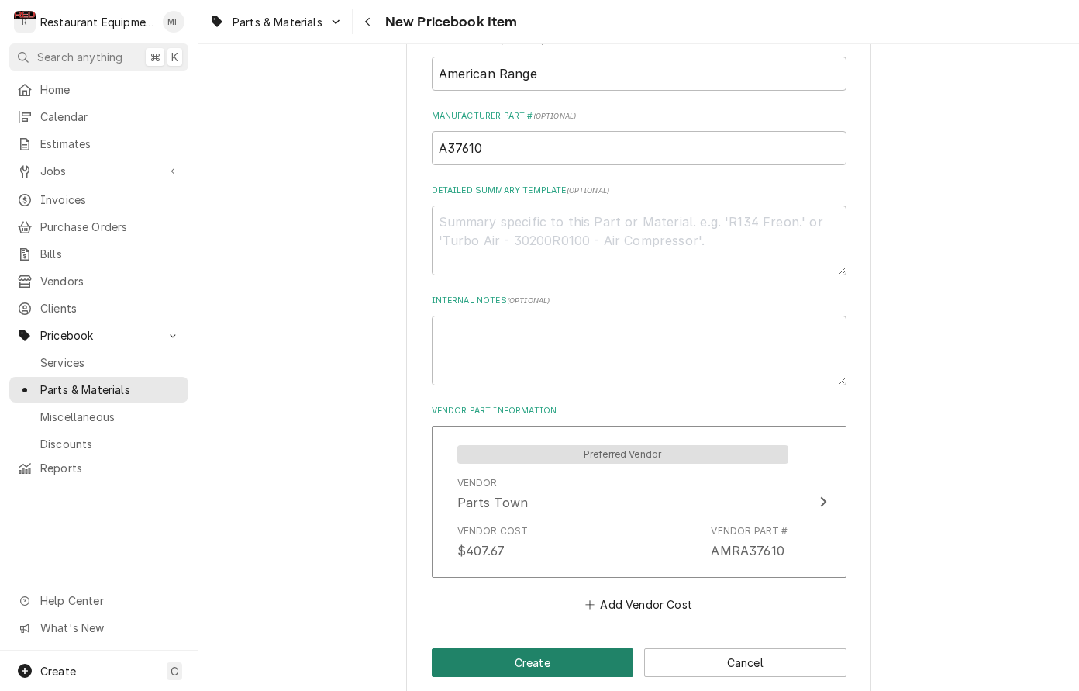
click at [564, 648] on button "Create" at bounding box center [533, 662] width 202 height 29
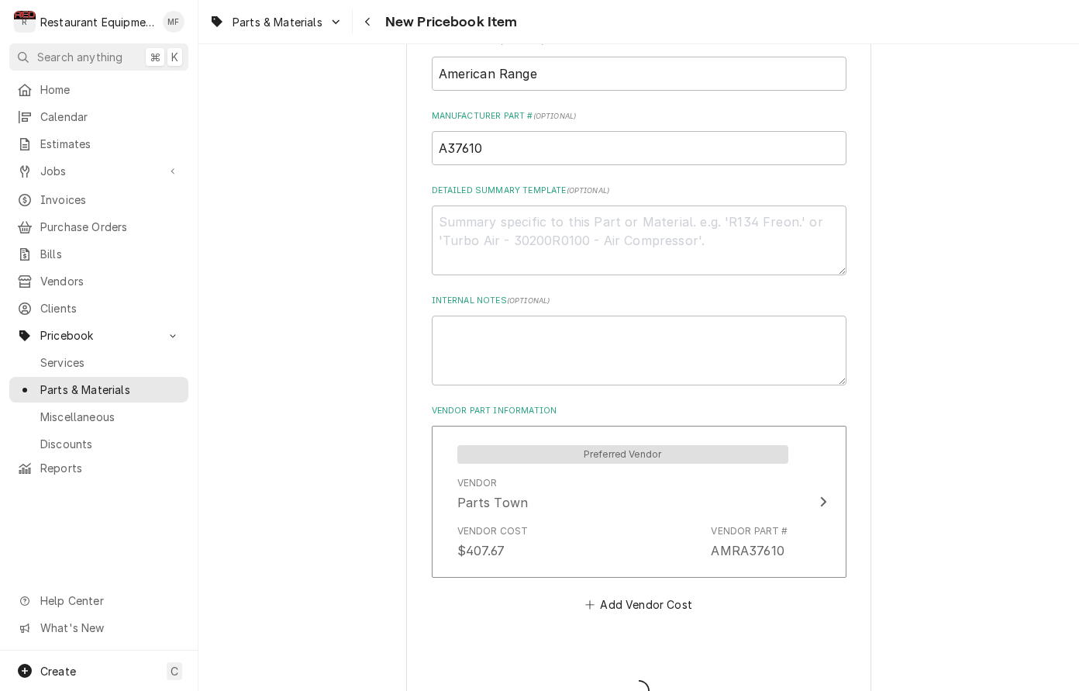
type textarea "x"
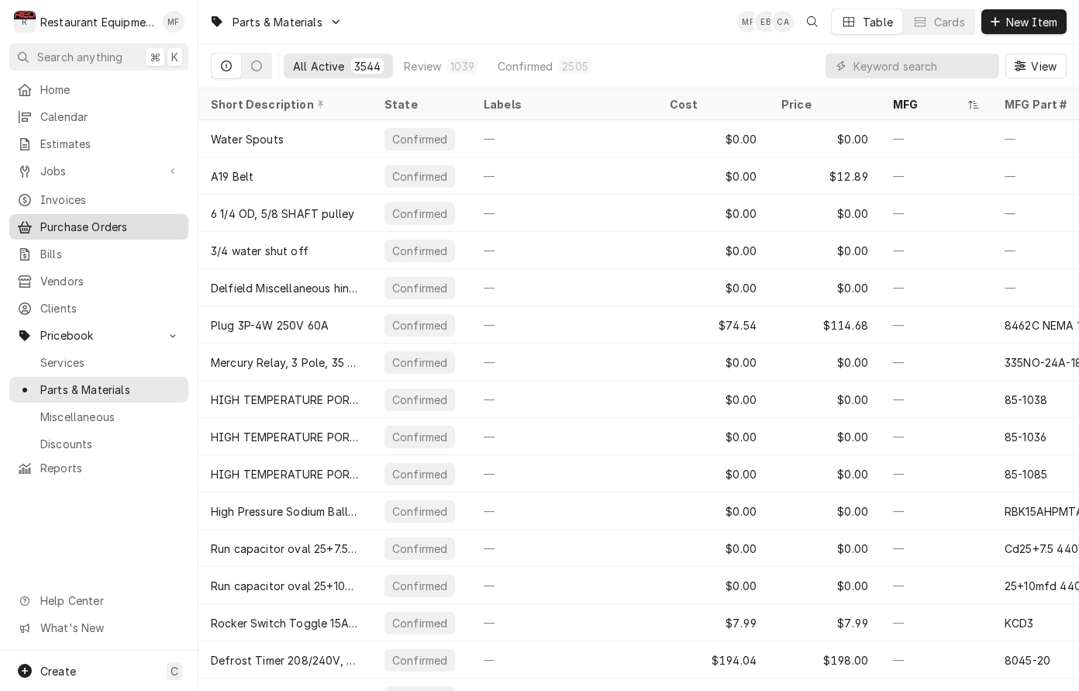
click at [143, 219] on span "Purchase Orders" at bounding box center [110, 227] width 140 height 16
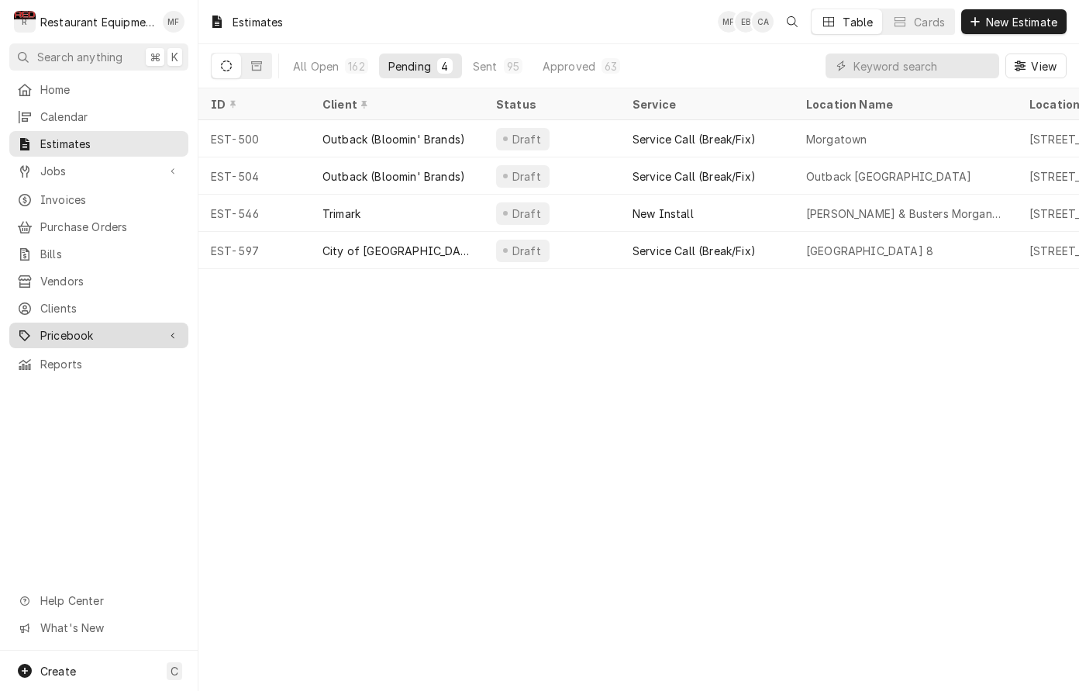
click at [136, 323] on link "Pricebook" at bounding box center [98, 336] width 179 height 26
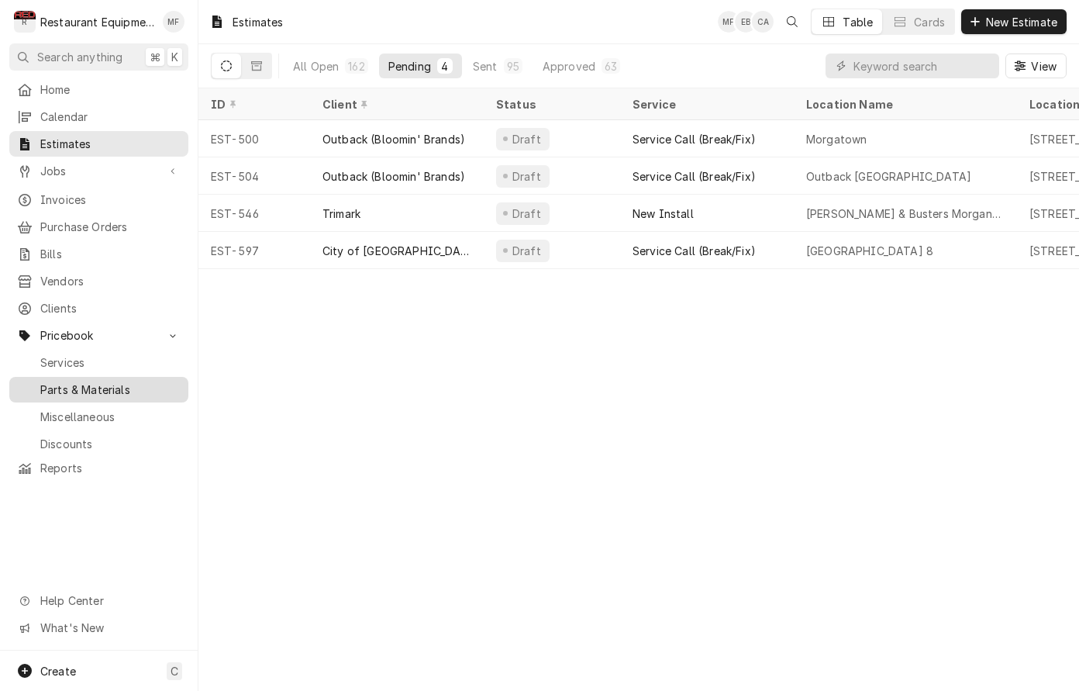
click at [143, 381] on span "Parts & Materials" at bounding box center [110, 389] width 140 height 16
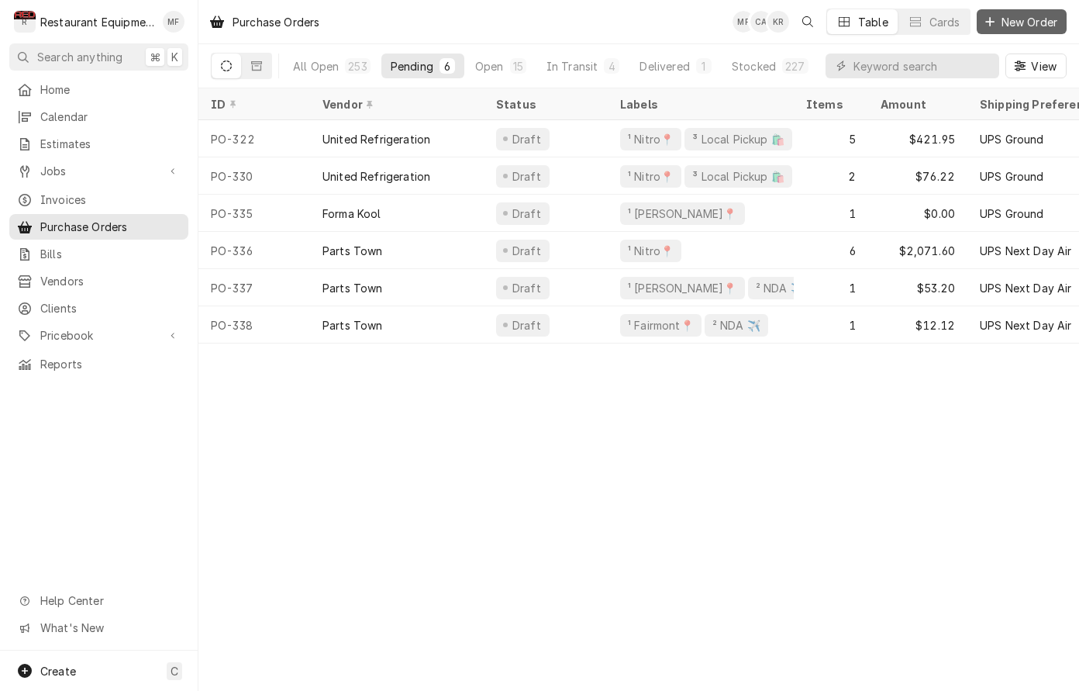
click at [1037, 26] on span "New Order" at bounding box center [1030, 22] width 62 height 16
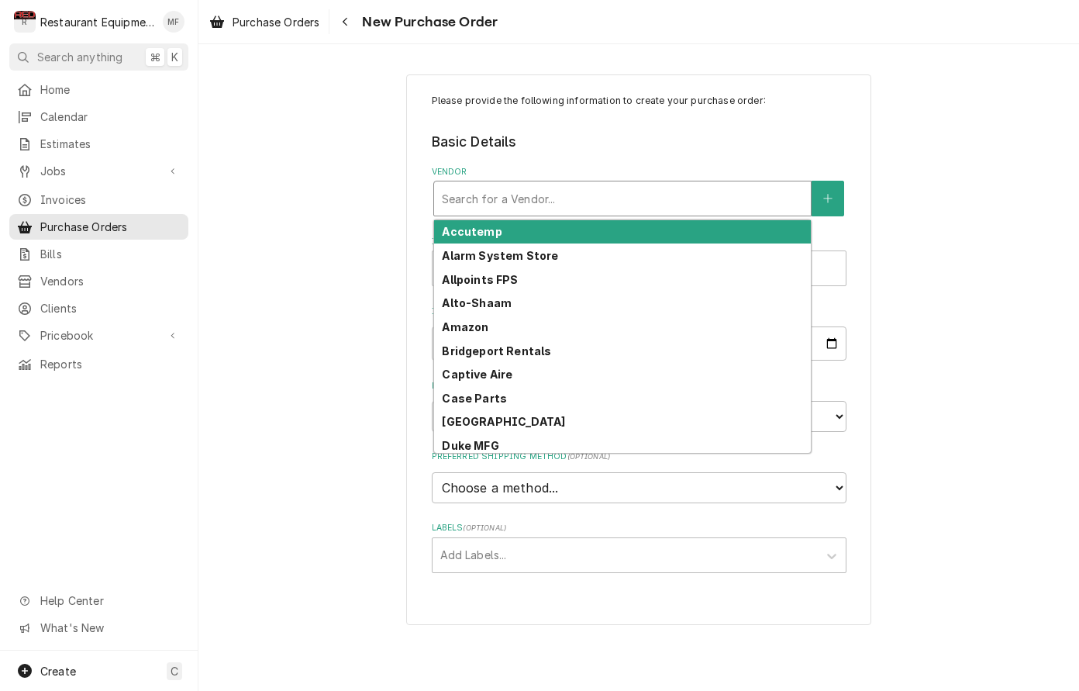
click at [638, 209] on div "Vendor" at bounding box center [622, 199] width 361 height 28
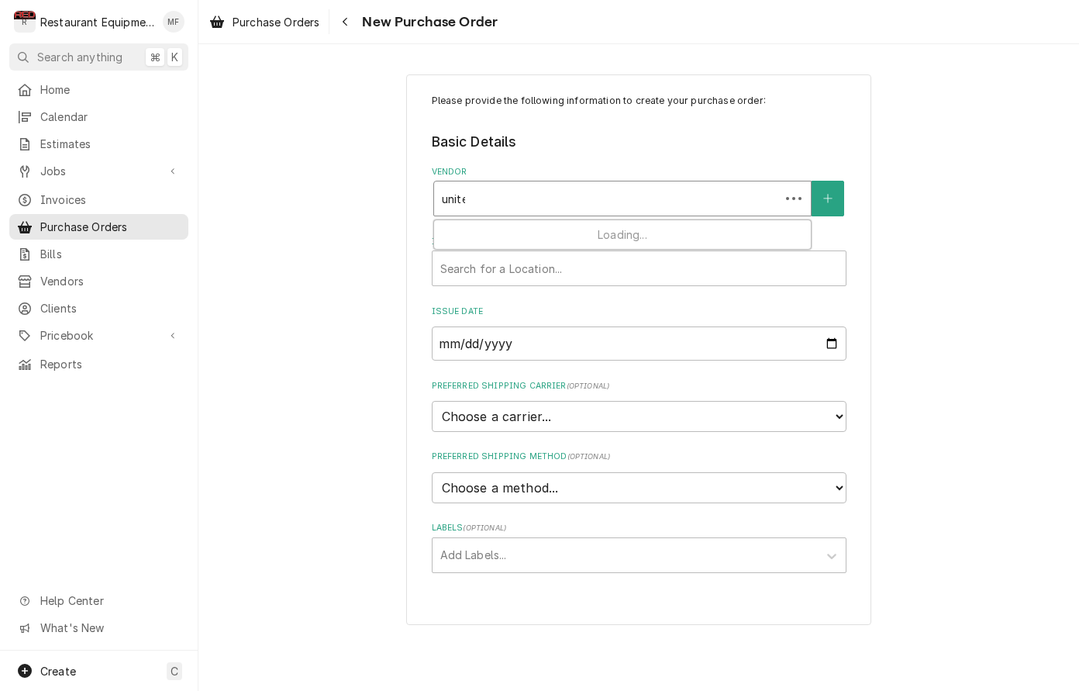
type input "united"
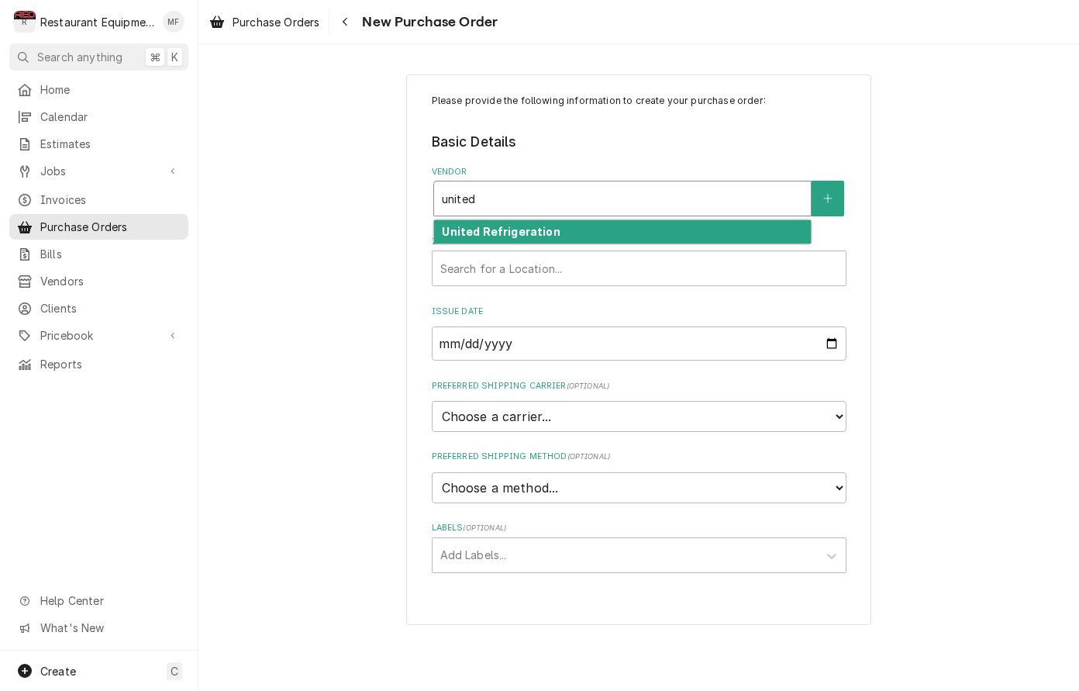
click at [639, 230] on div "United Refrigeration" at bounding box center [622, 232] width 377 height 24
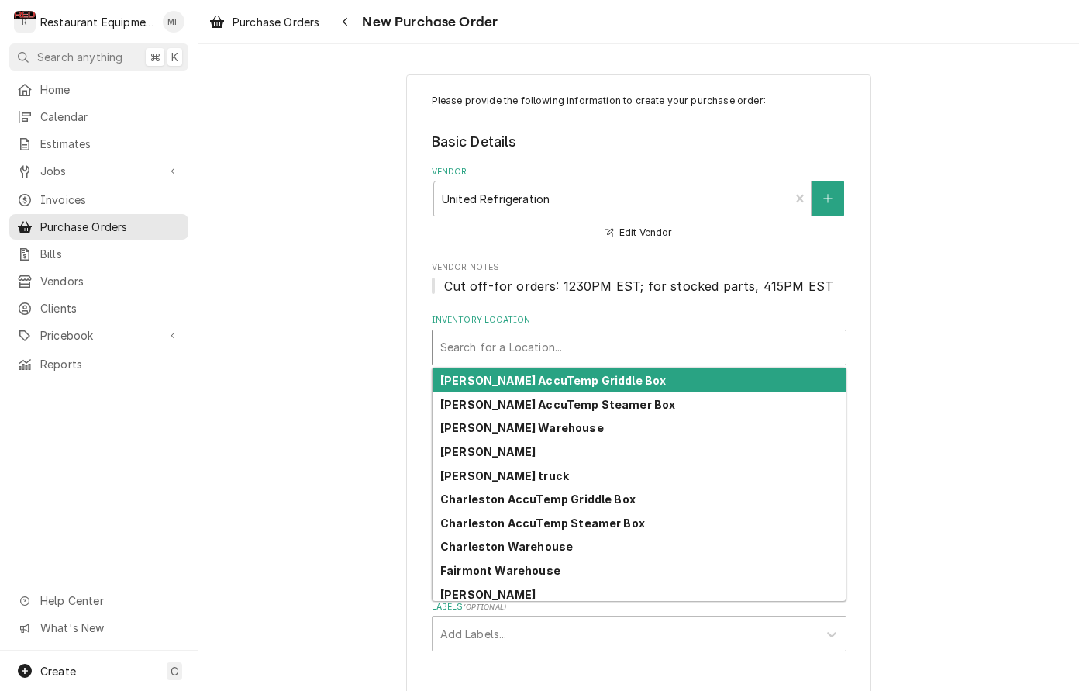
drag, startPoint x: 610, startPoint y: 330, endPoint x: 614, endPoint y: 355, distance: 25.1
click at [610, 330] on div "Search for a Location..." at bounding box center [639, 347] width 413 height 34
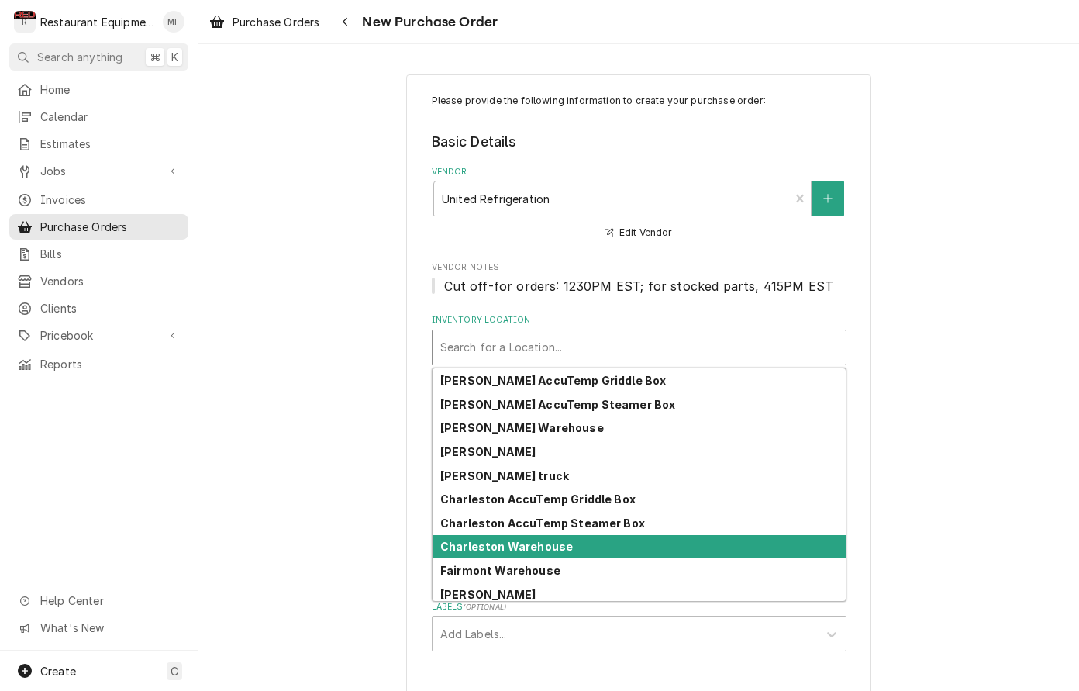
click at [653, 537] on div "Charleston Warehouse" at bounding box center [639, 547] width 413 height 24
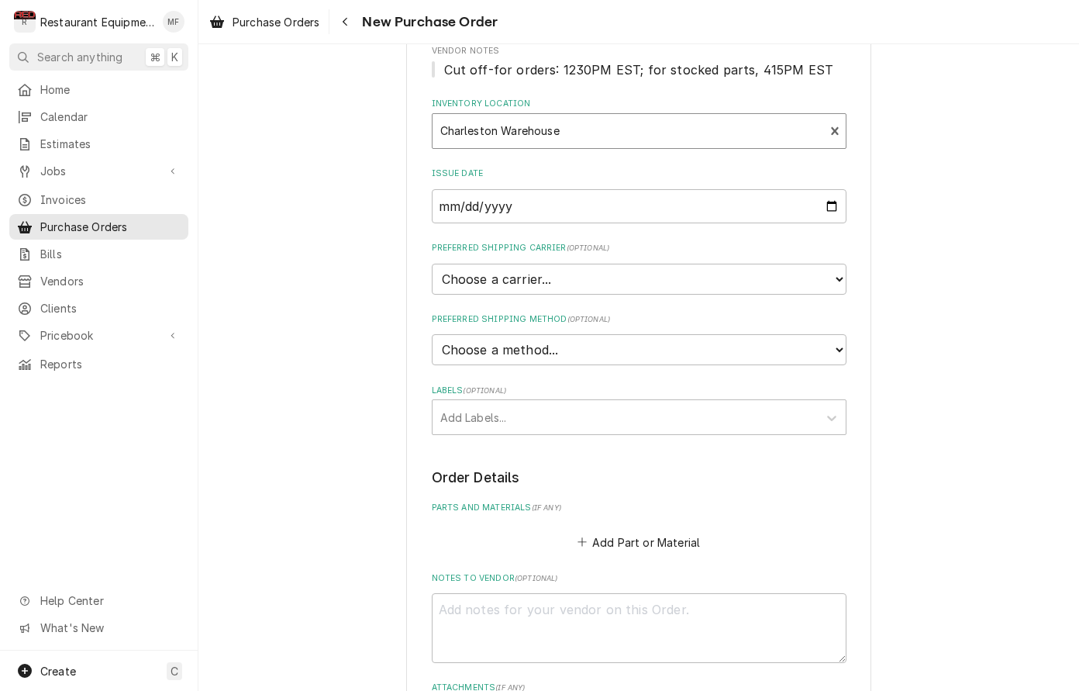
scroll to position [219, 0]
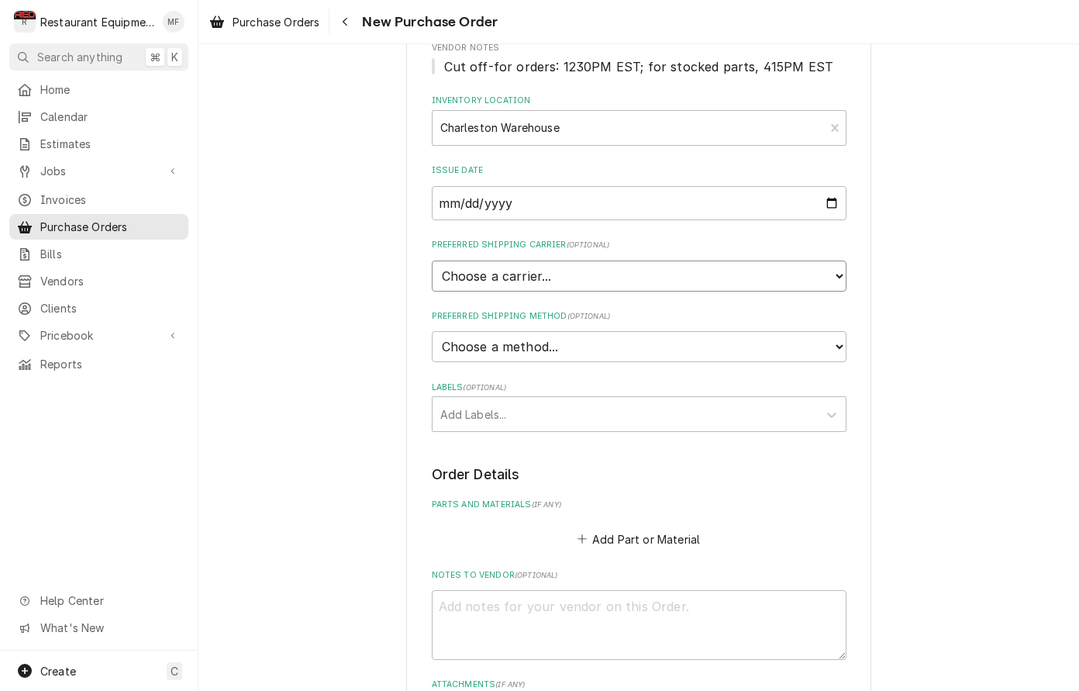
select select "4"
type textarea "x"
select select "1"
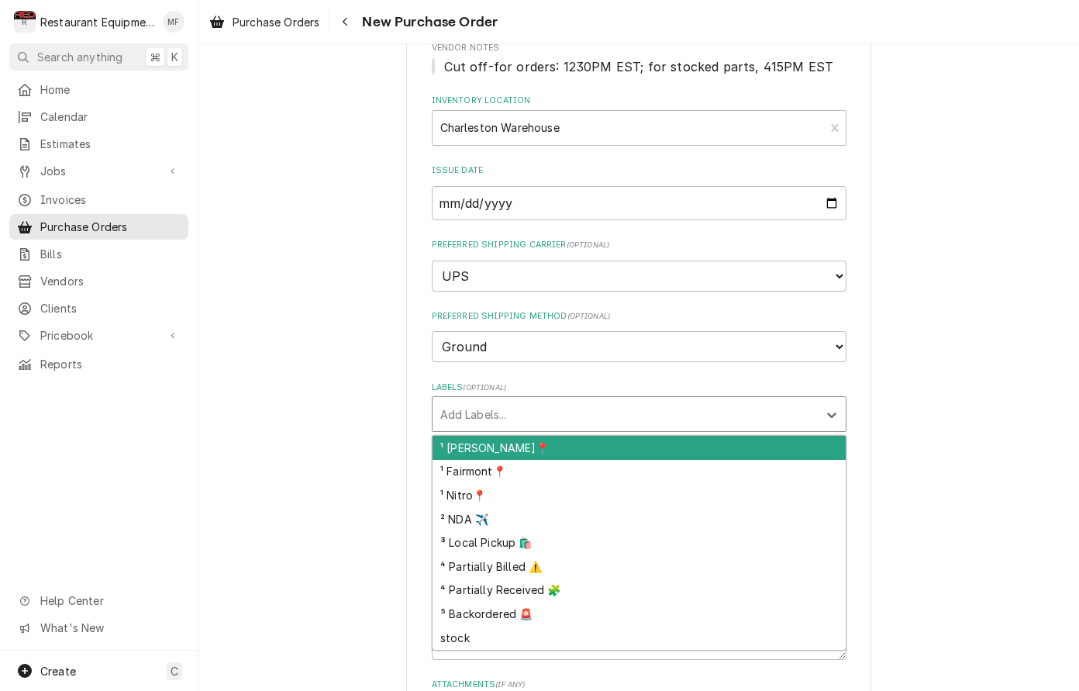
click at [633, 400] on div "Labels" at bounding box center [625, 414] width 370 height 28
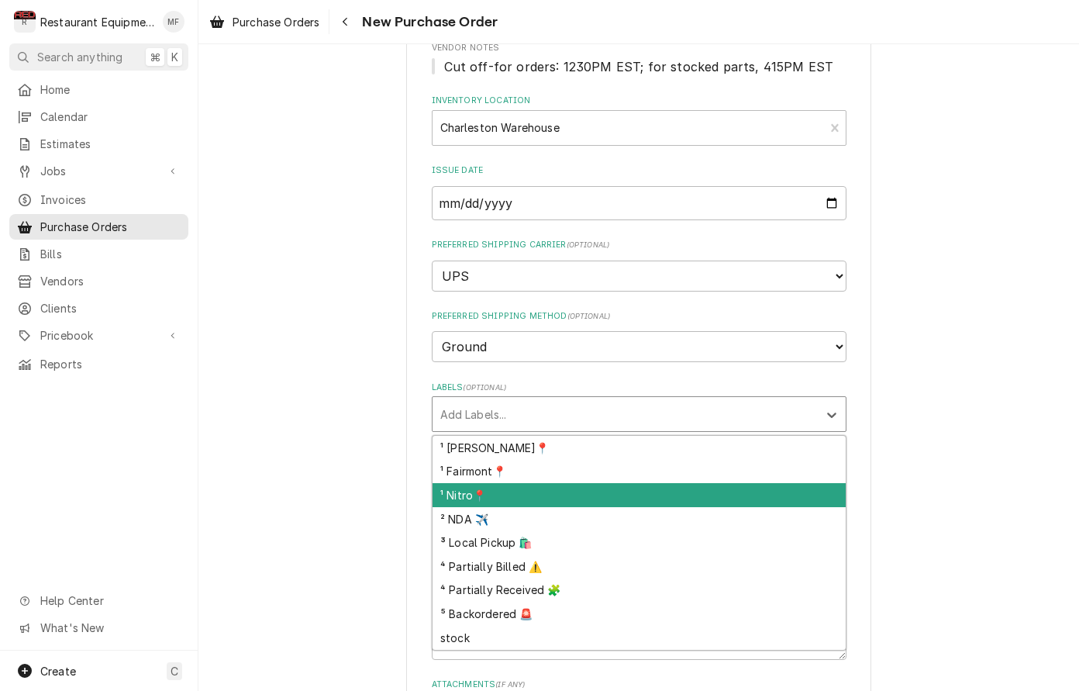
click at [644, 483] on div "¹ Nitro📍" at bounding box center [639, 495] width 413 height 24
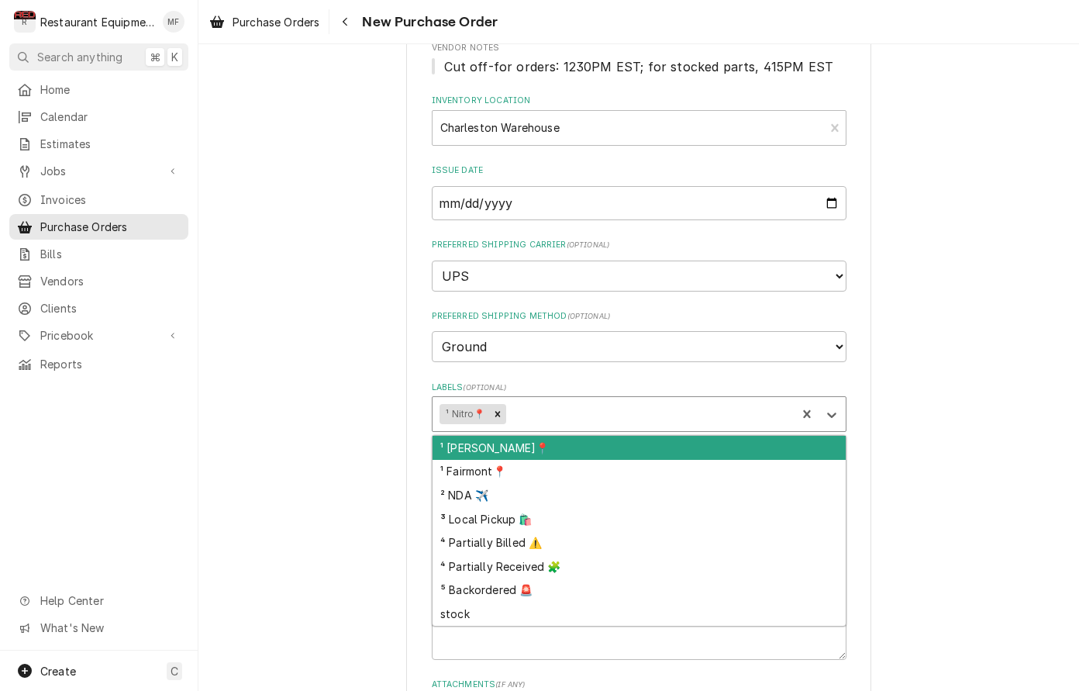
click at [633, 400] on div "Labels" at bounding box center [649, 414] width 280 height 28
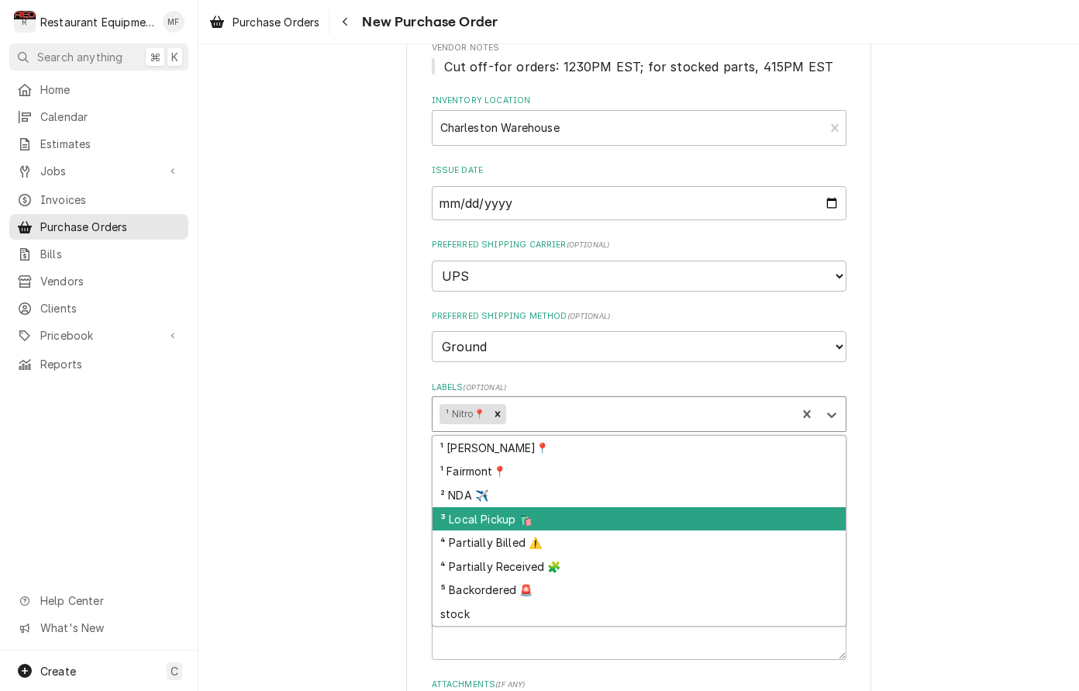
click at [649, 507] on div "³ Local Pickup 🛍️" at bounding box center [639, 519] width 413 height 24
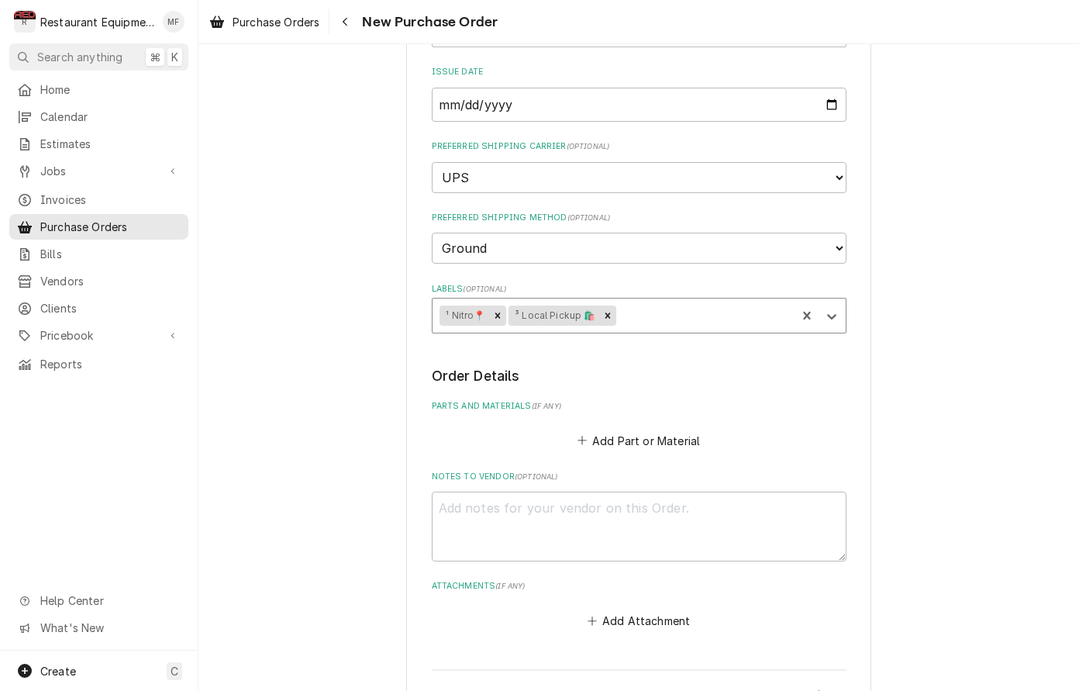
scroll to position [320, 0]
type textarea "x"
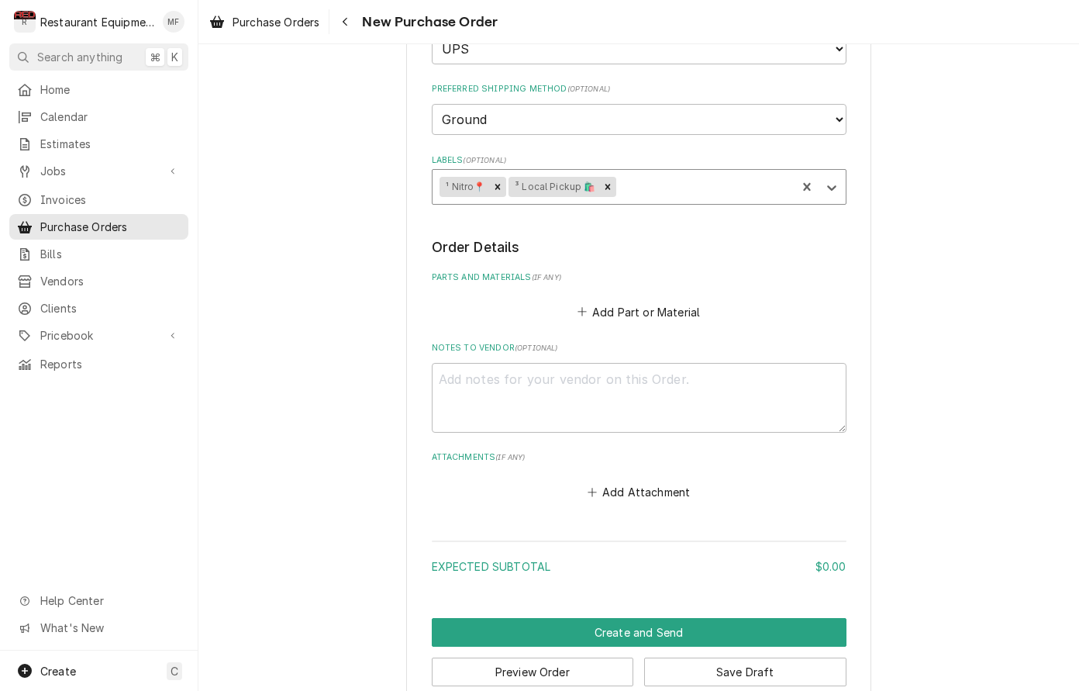
scroll to position [446, 0]
click at [660, 302] on button "Add Part or Material" at bounding box center [639, 313] width 128 height 22
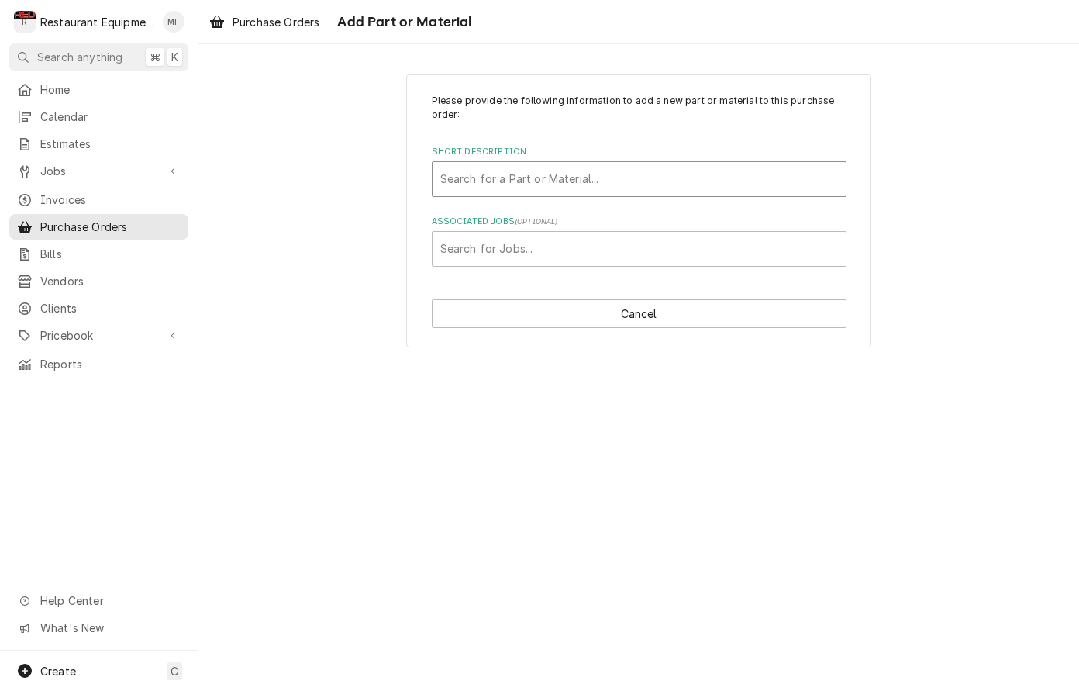
click at [747, 185] on div "Short Description" at bounding box center [639, 179] width 398 height 28
type input "66510"
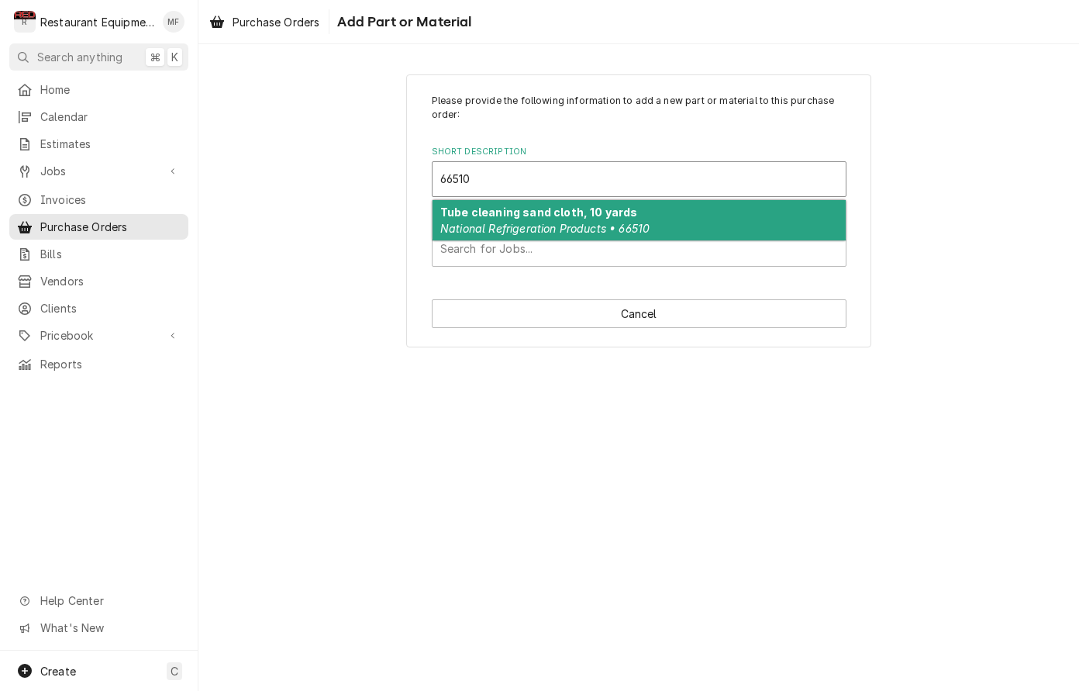
click at [743, 211] on div "Tube cleaning sand cloth, 10 yards National Refrigeration Products • 66510" at bounding box center [639, 220] width 413 height 40
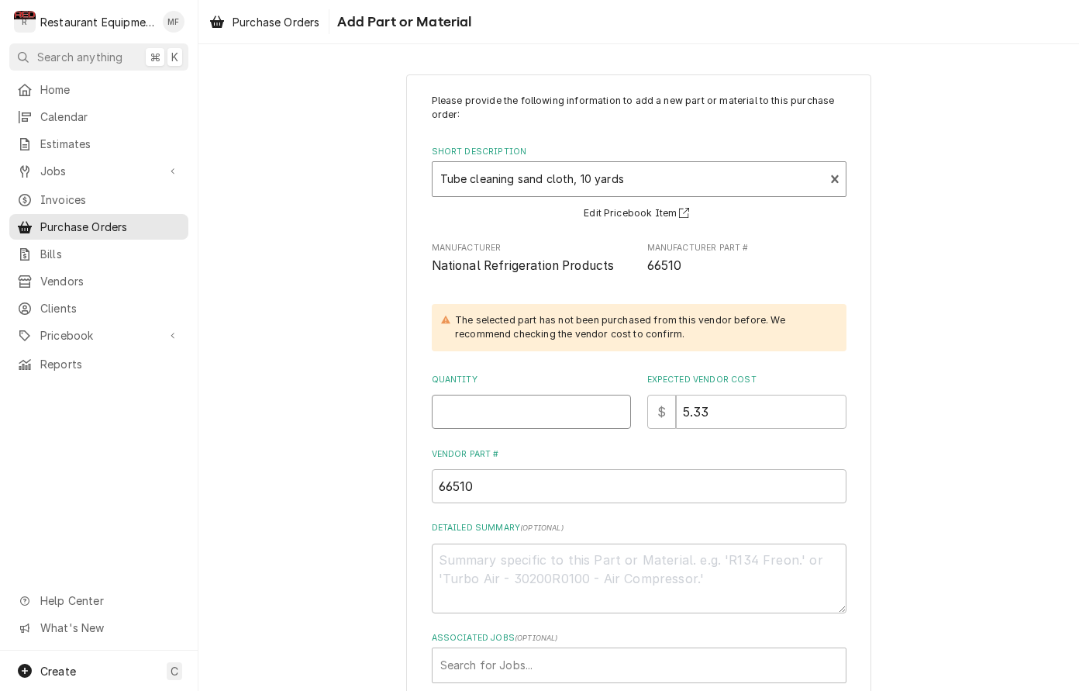
click at [575, 409] on input "Quantity" at bounding box center [531, 412] width 199 height 34
type textarea "x"
type input "1"
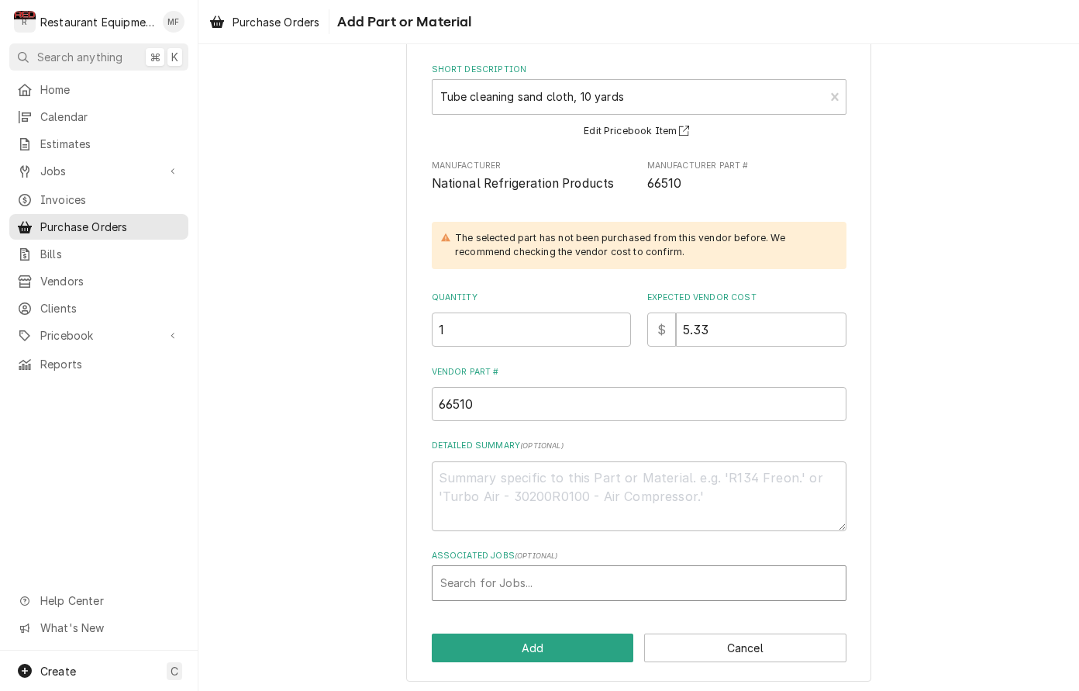
scroll to position [81, 0]
click at [585, 651] on button "Add" at bounding box center [533, 648] width 202 height 29
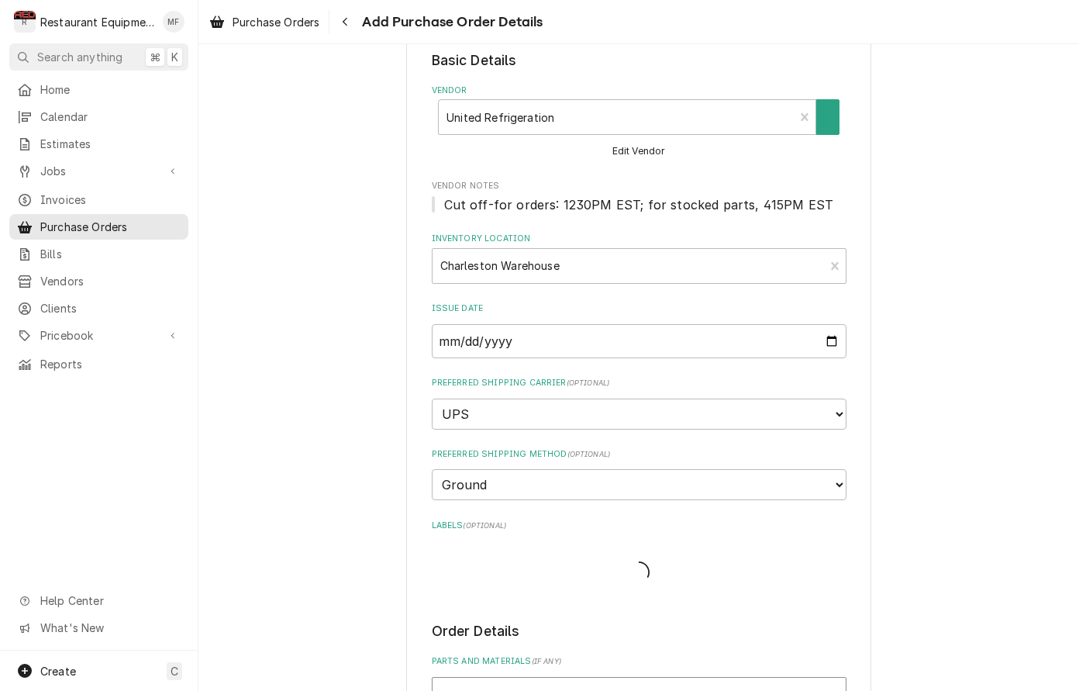
type textarea "x"
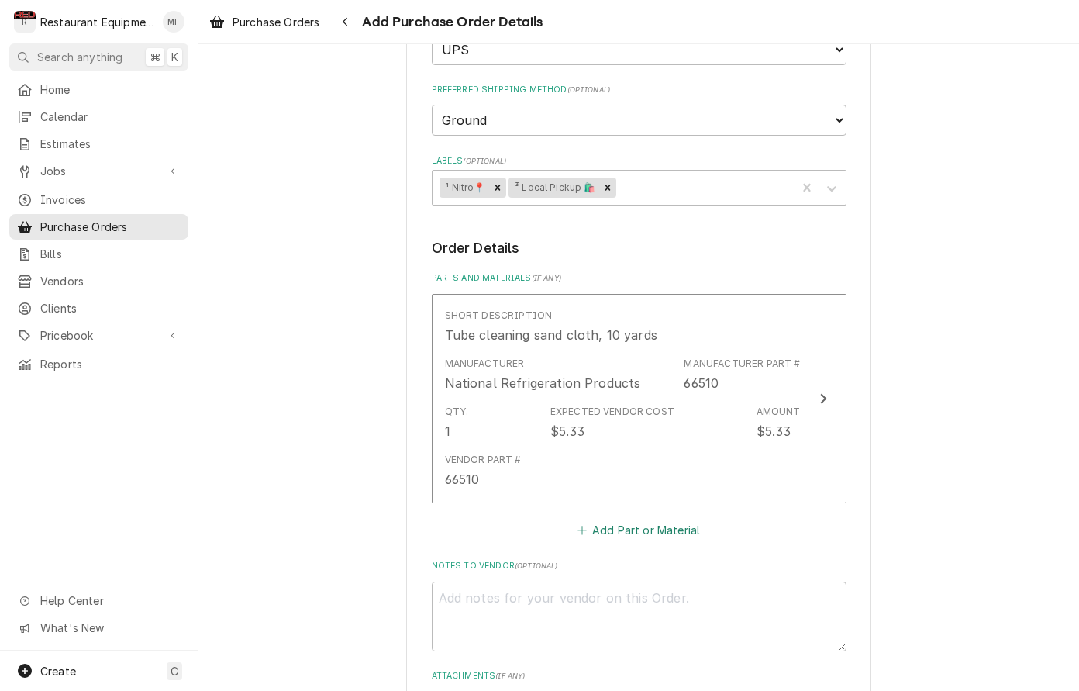
click at [652, 520] on button "Add Part or Material" at bounding box center [639, 531] width 128 height 22
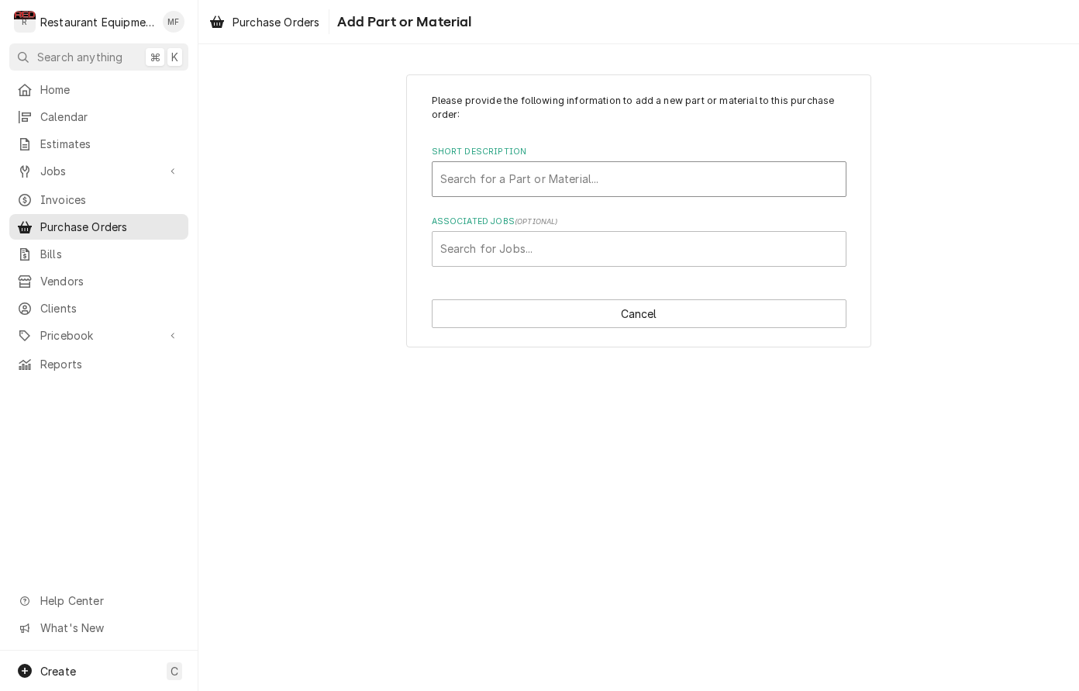
click at [689, 166] on div "Short Description" at bounding box center [639, 179] width 398 height 28
type input "CBT38"
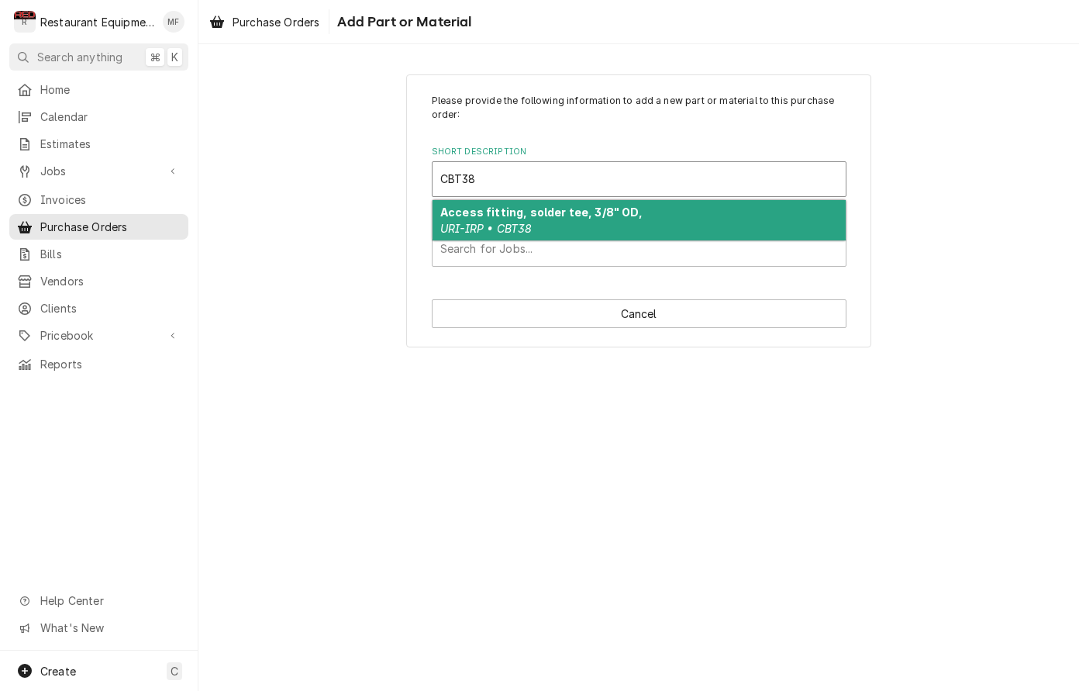
click at [685, 215] on div "Access fitting, solder tee, 3/8" OD, URI-IRP • CBT38" at bounding box center [639, 220] width 413 height 40
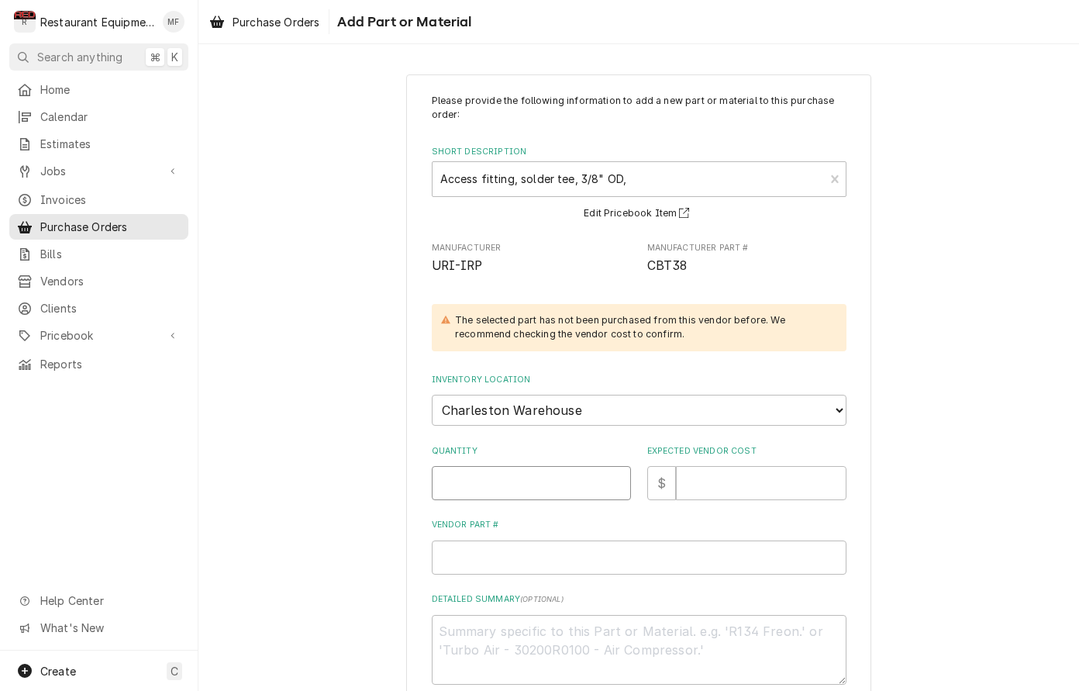
click at [544, 466] on input "Quantity" at bounding box center [531, 483] width 199 height 34
type textarea "x"
type input "1"
type textarea "x"
type input "1"
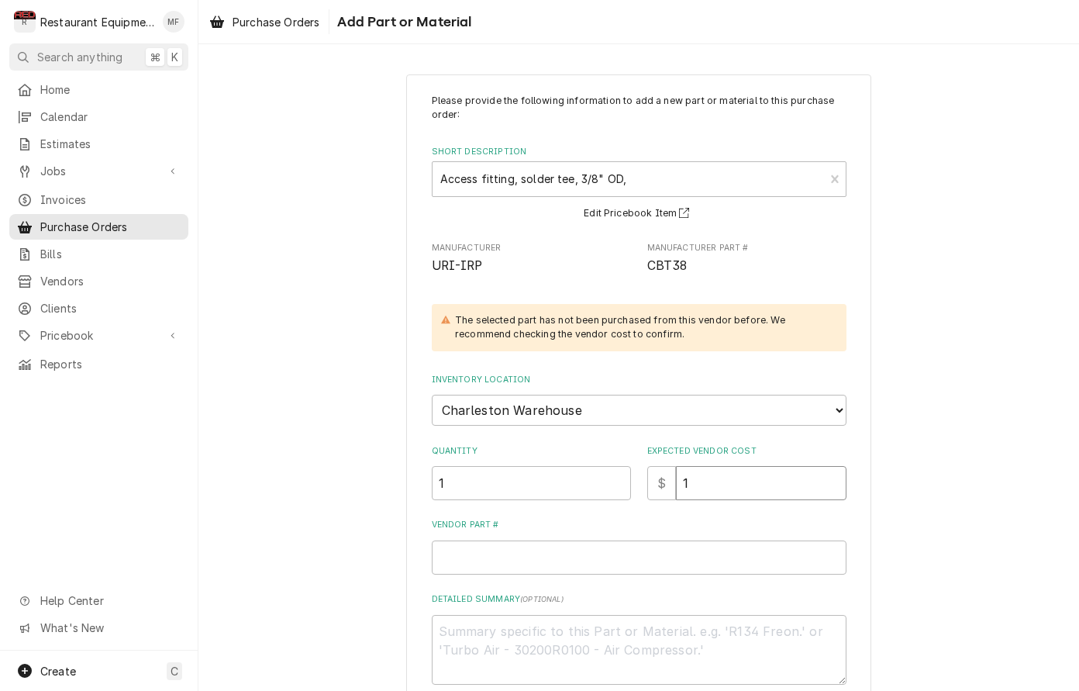
type textarea "x"
type input "10"
type textarea "x"
type input "10.9"
type textarea "x"
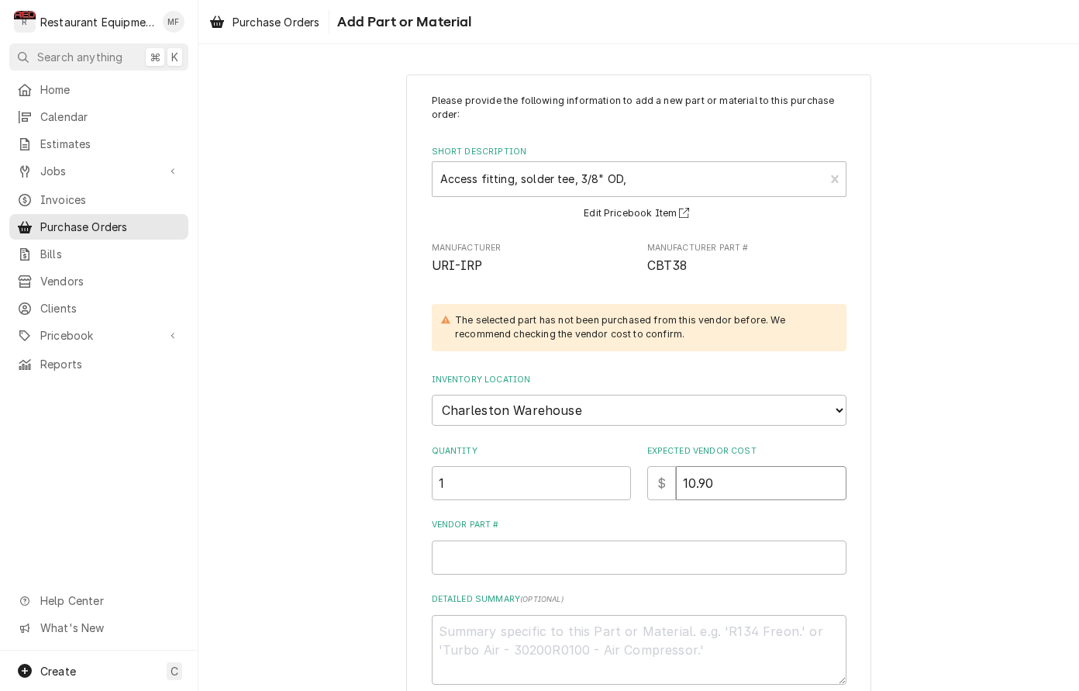
type input "10.90"
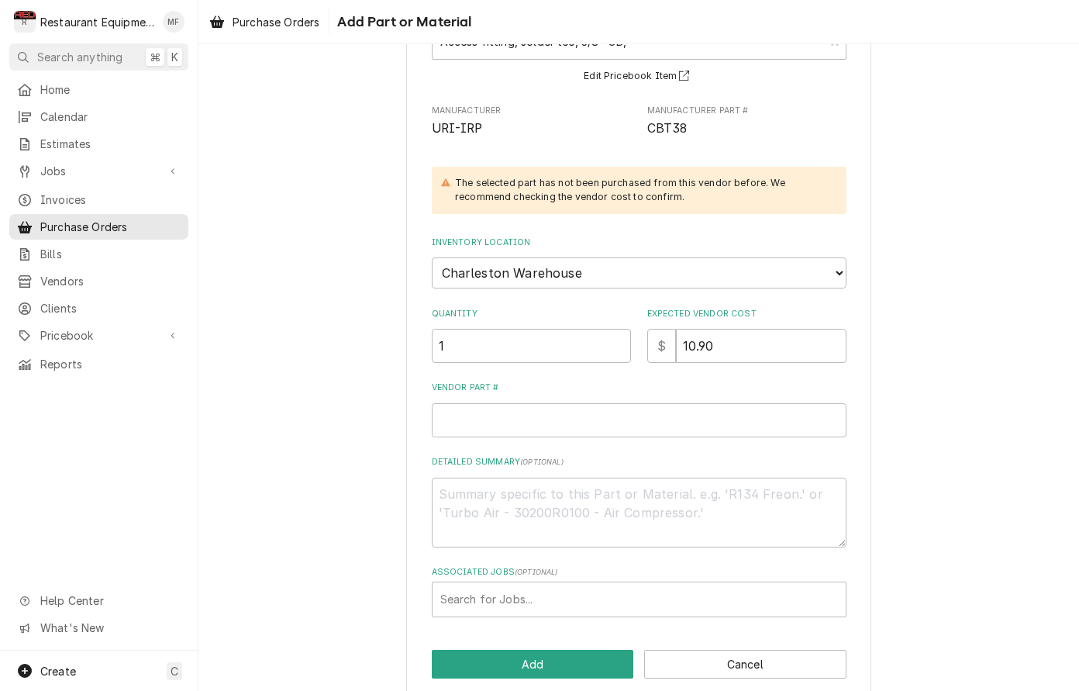
scroll to position [139, 0]
click at [527, 402] on input "Vendor Part #" at bounding box center [639, 419] width 415 height 34
type textarea "x"
type input "C"
type textarea "x"
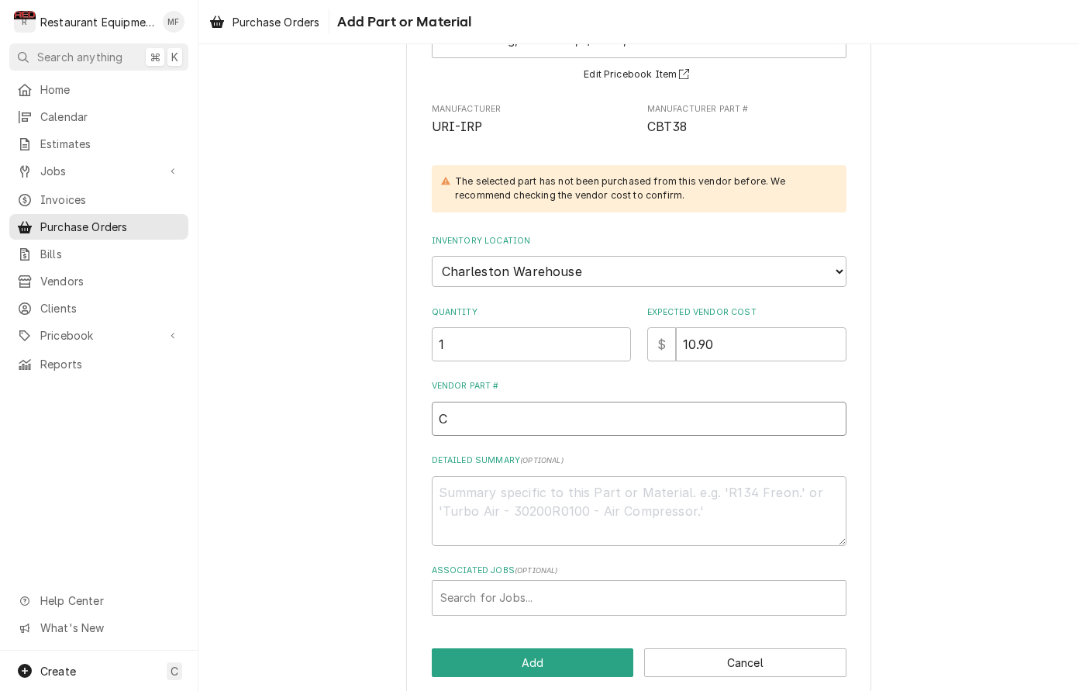
type input "CB"
type textarea "x"
type input "CBT"
type textarea "x"
type input "CBT3"
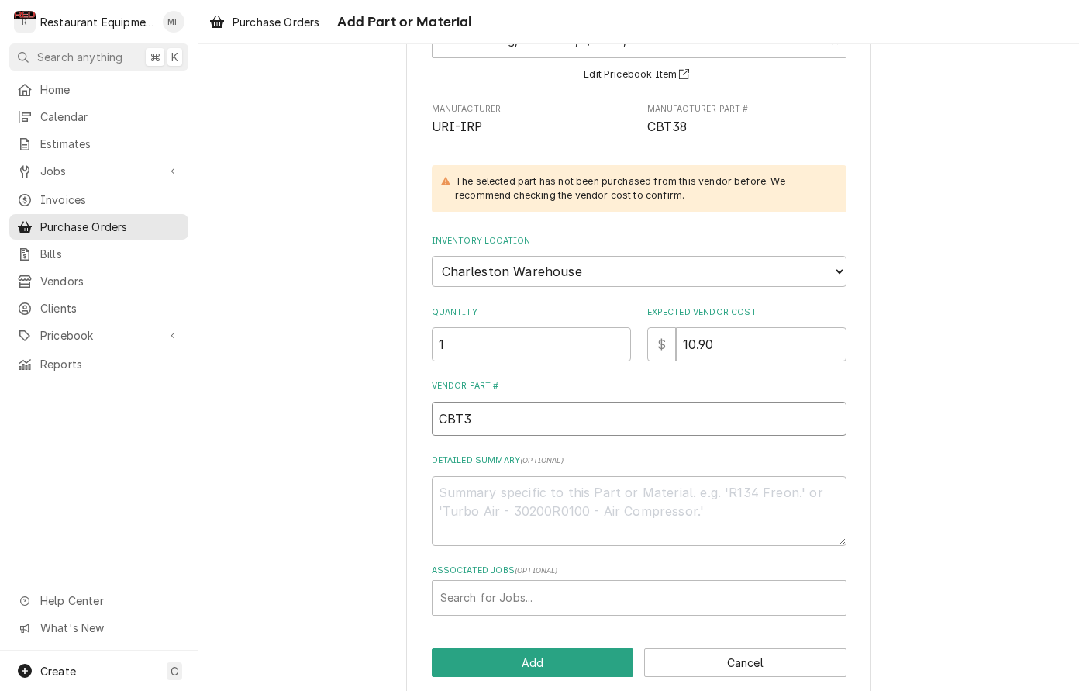
type textarea "x"
type input "CBT38"
click at [531, 648] on button "Add" at bounding box center [533, 662] width 202 height 29
type textarea "x"
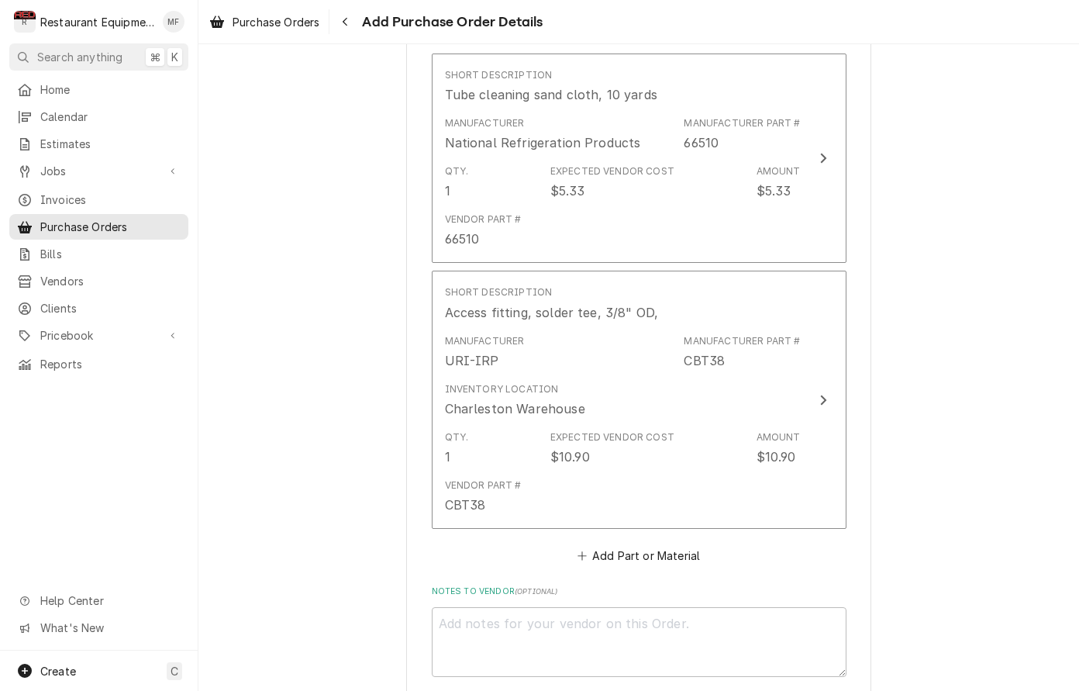
scroll to position [689, 0]
click at [611, 542] on button "Add Part or Material" at bounding box center [639, 553] width 128 height 22
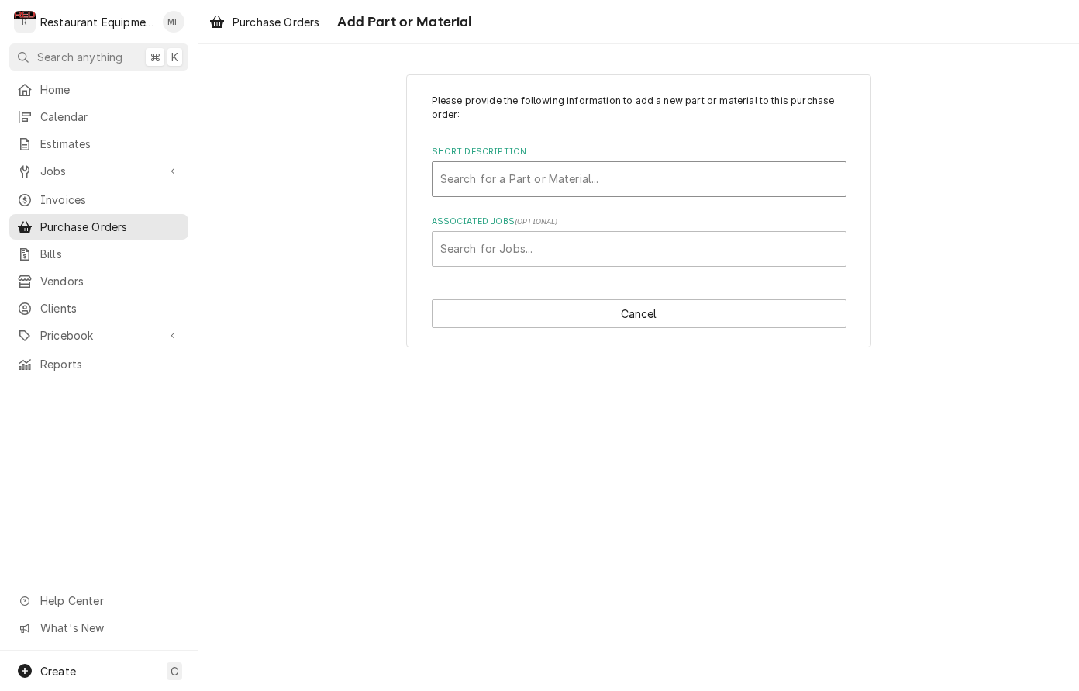
click at [625, 167] on div "Short Description" at bounding box center [639, 179] width 398 height 28
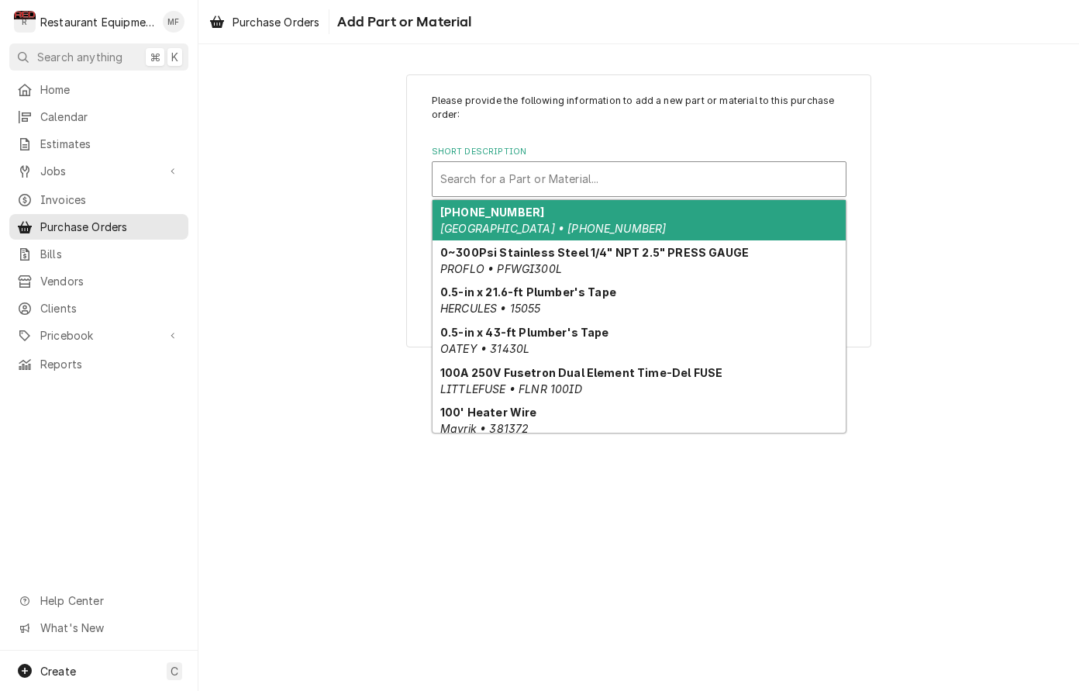
type input "B"
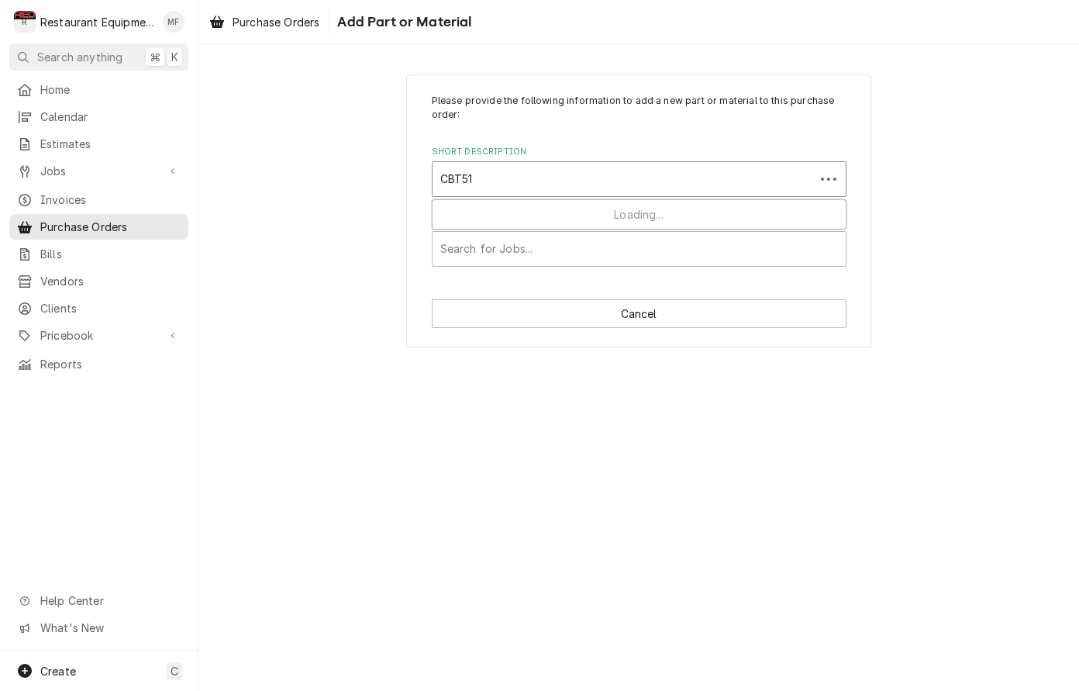
type input "CBT516"
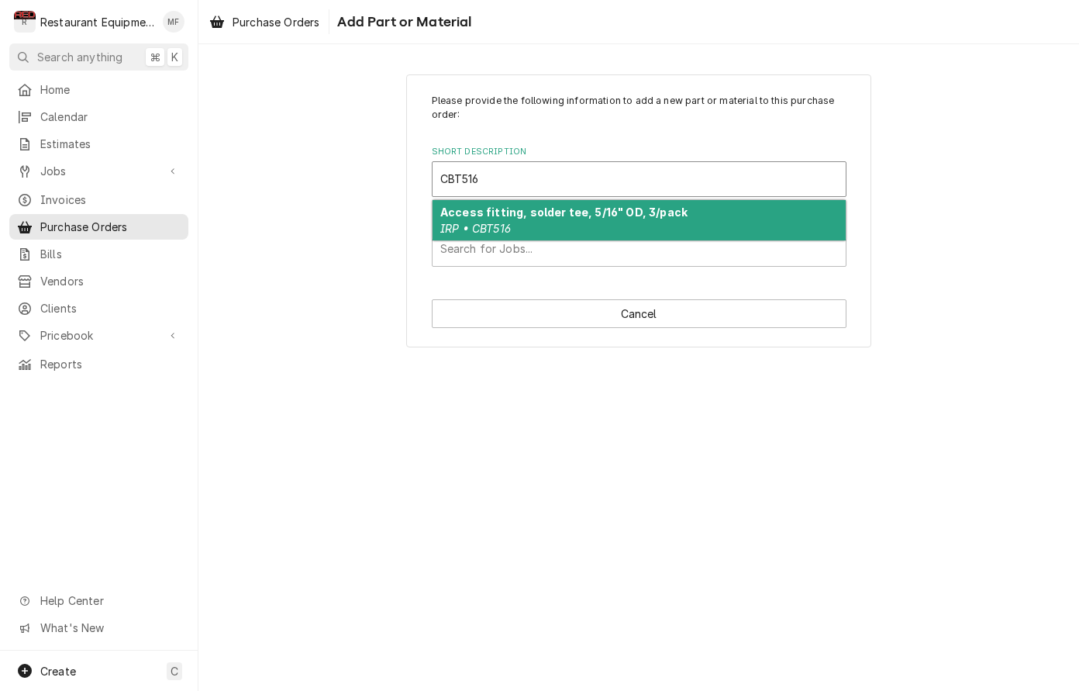
click at [598, 221] on div "Access fitting, solder tee, 5/16" OD, 3/pack IRP • CBT516" at bounding box center [639, 220] width 413 height 40
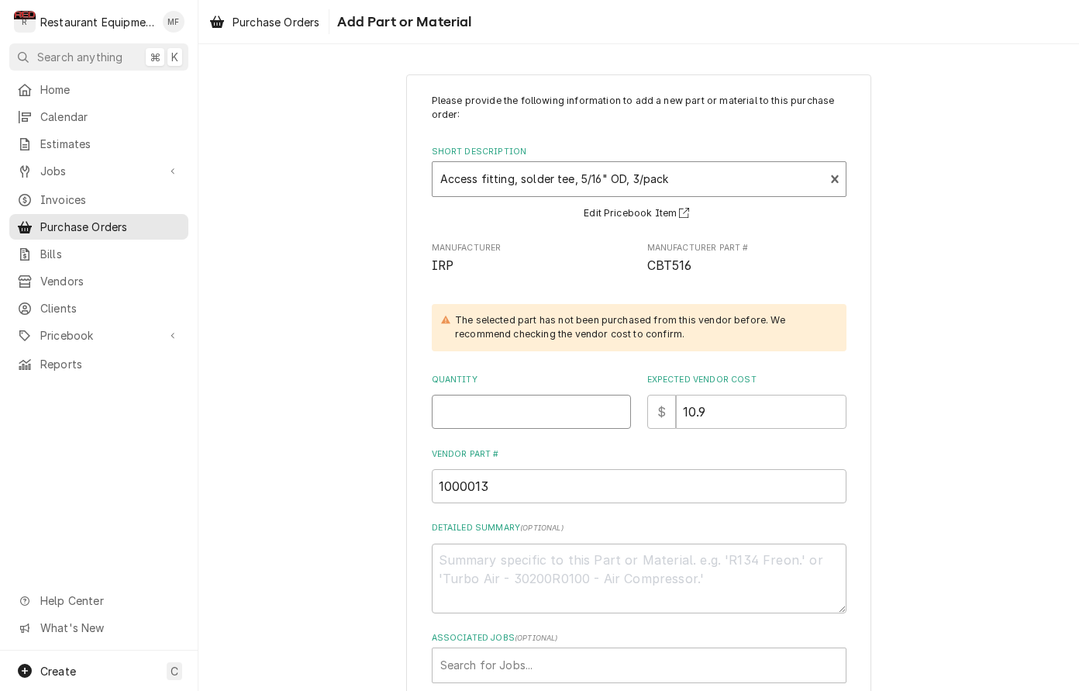
click at [568, 408] on input "Quantity" at bounding box center [531, 412] width 199 height 34
type textarea "x"
type input "1"
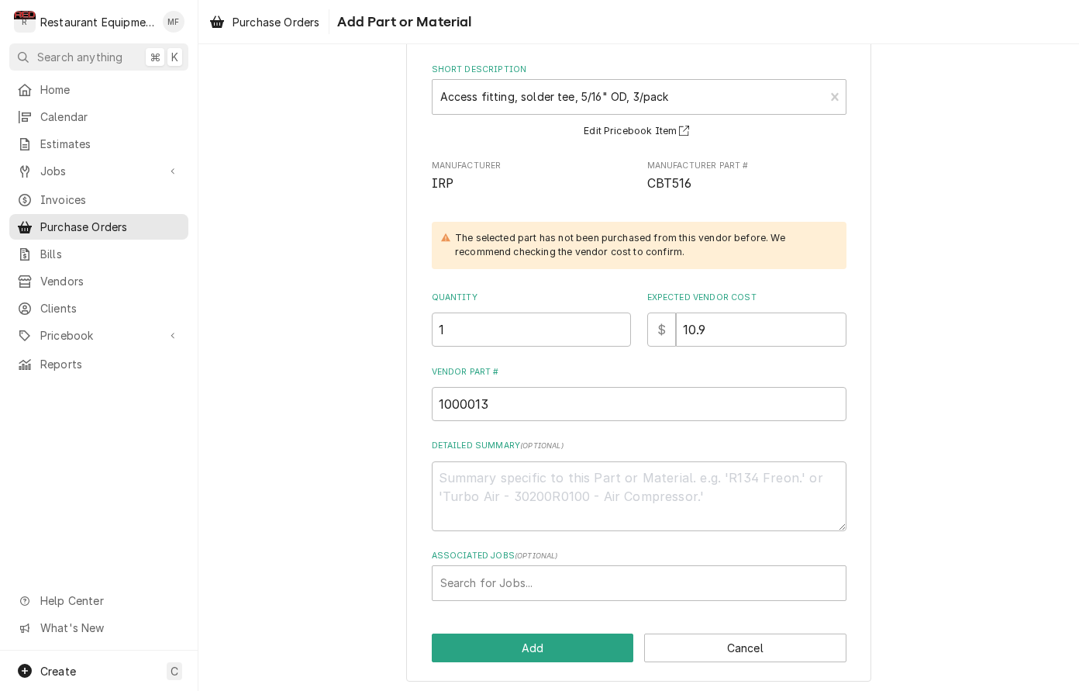
scroll to position [81, 0]
click at [599, 646] on button "Add" at bounding box center [533, 648] width 202 height 29
type textarea "x"
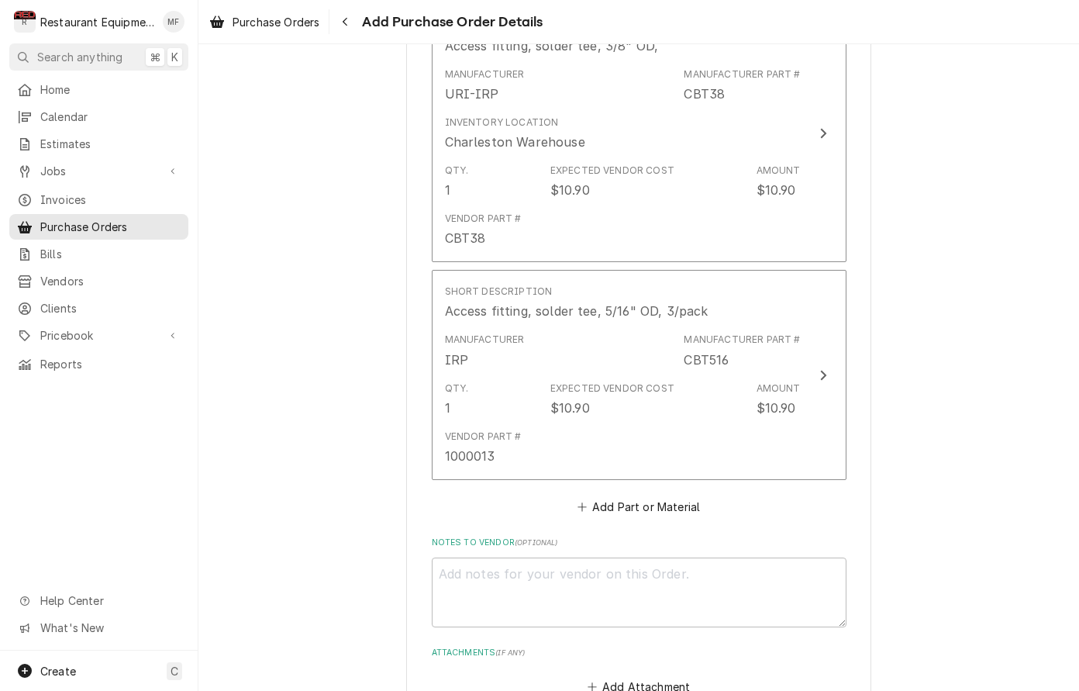
scroll to position [954, 0]
click at [604, 495] on button "Add Part or Material" at bounding box center [639, 506] width 128 height 22
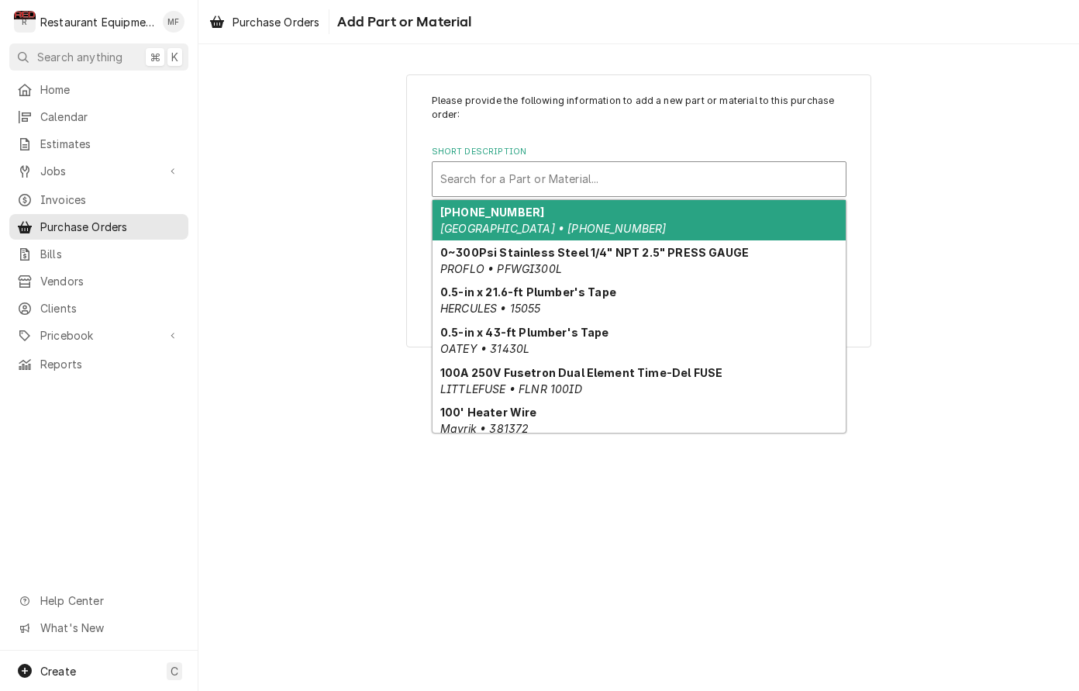
click at [564, 187] on div "Short Description" at bounding box center [639, 179] width 398 height 28
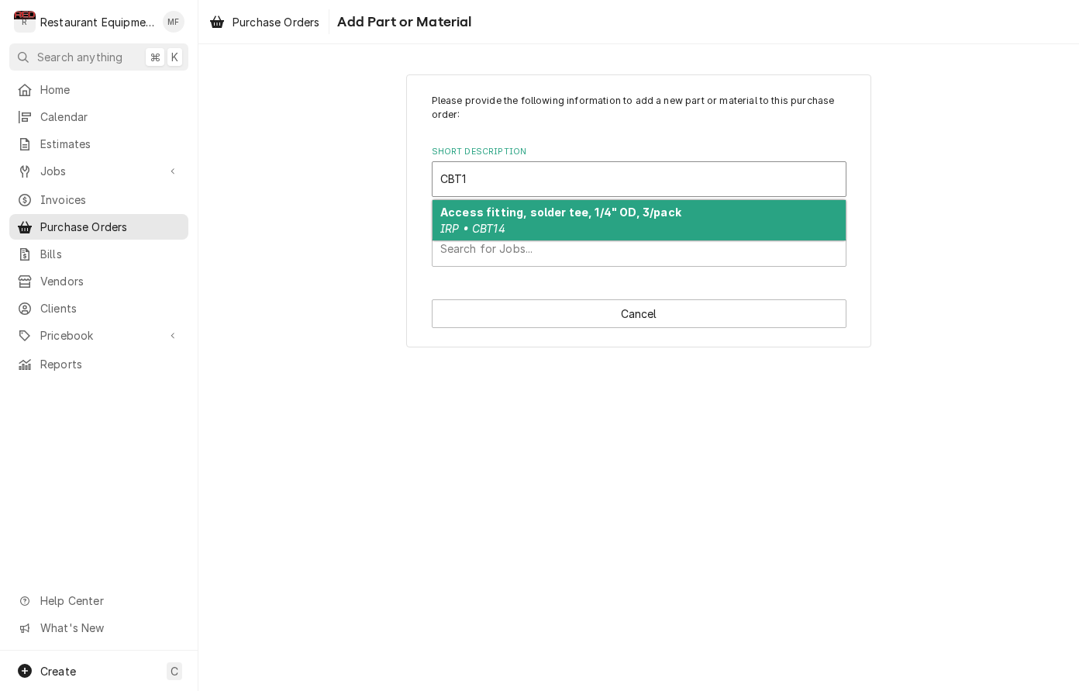
type input "CBT14"
click at [559, 223] on div "Access fitting, solder tee, 1/4" OD, 3/pack IRP • CBT14" at bounding box center [639, 220] width 413 height 40
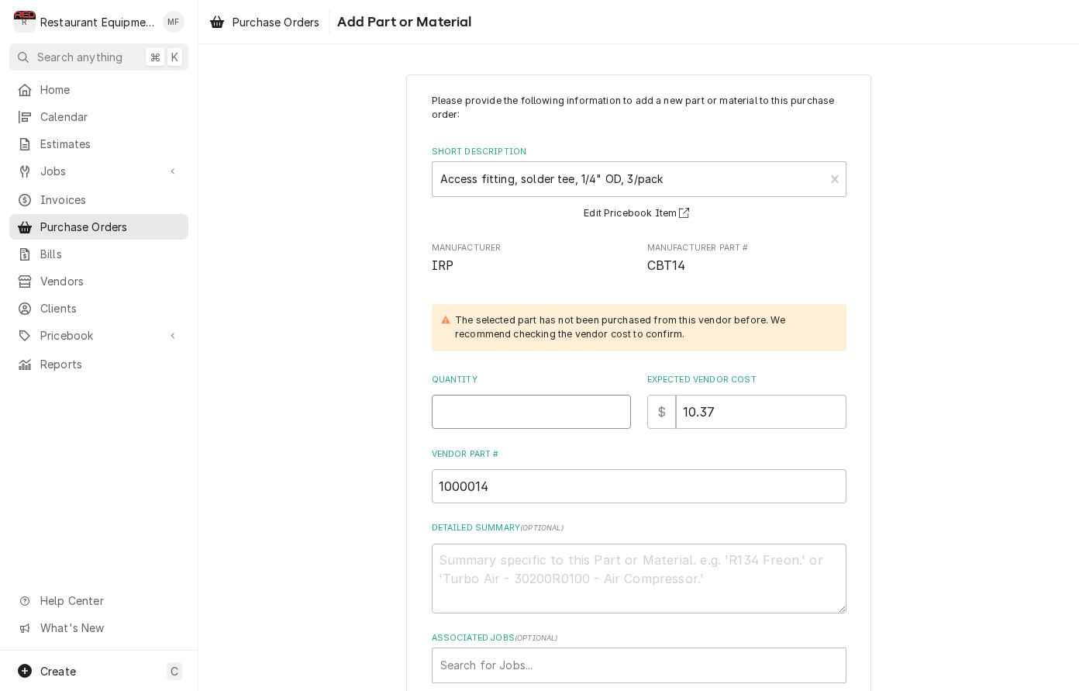
click at [554, 397] on input "Quantity" at bounding box center [531, 412] width 199 height 34
type textarea "x"
type input "1"
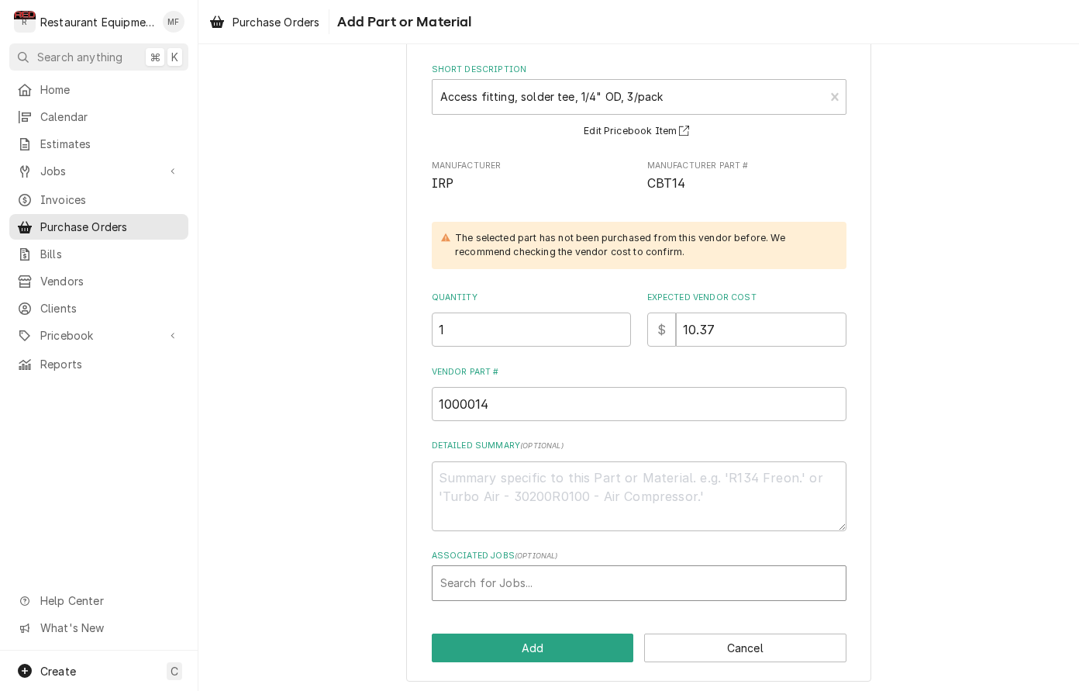
scroll to position [81, 0]
click at [576, 650] on button "Add" at bounding box center [533, 648] width 202 height 29
type textarea "x"
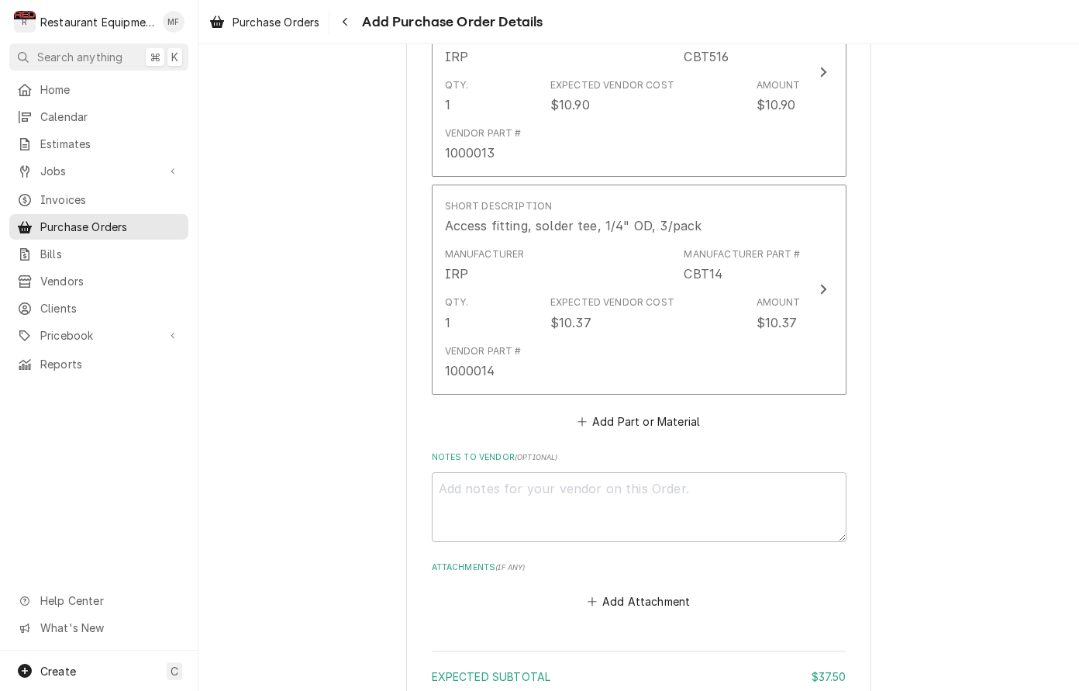
scroll to position [1264, 0]
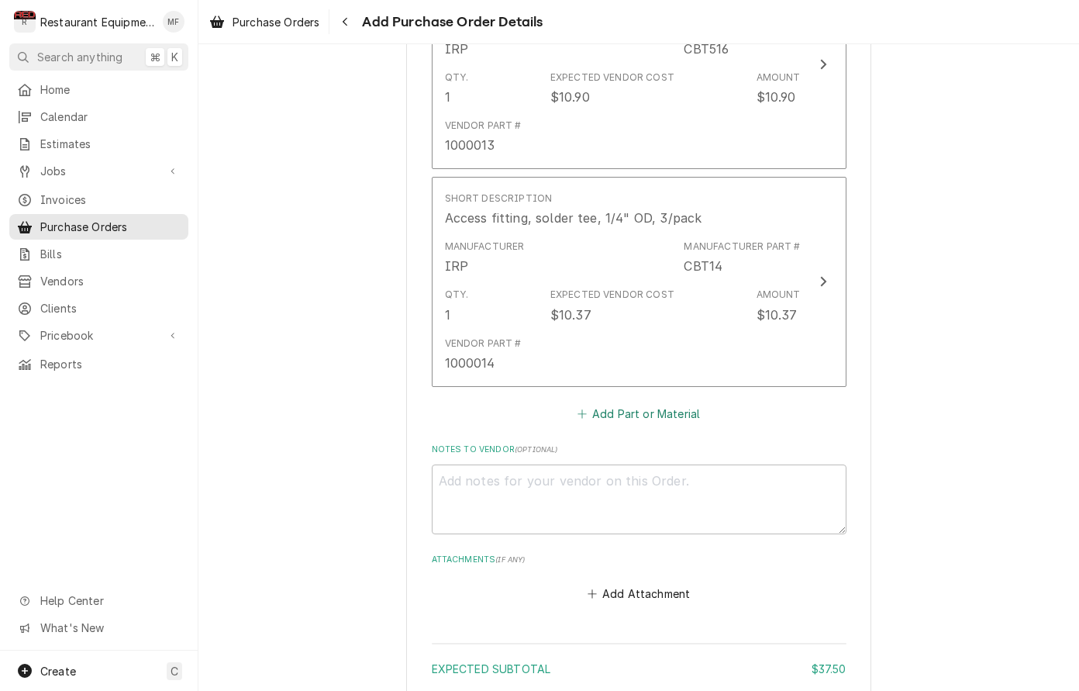
click at [626, 402] on button "Add Part or Material" at bounding box center [639, 413] width 128 height 22
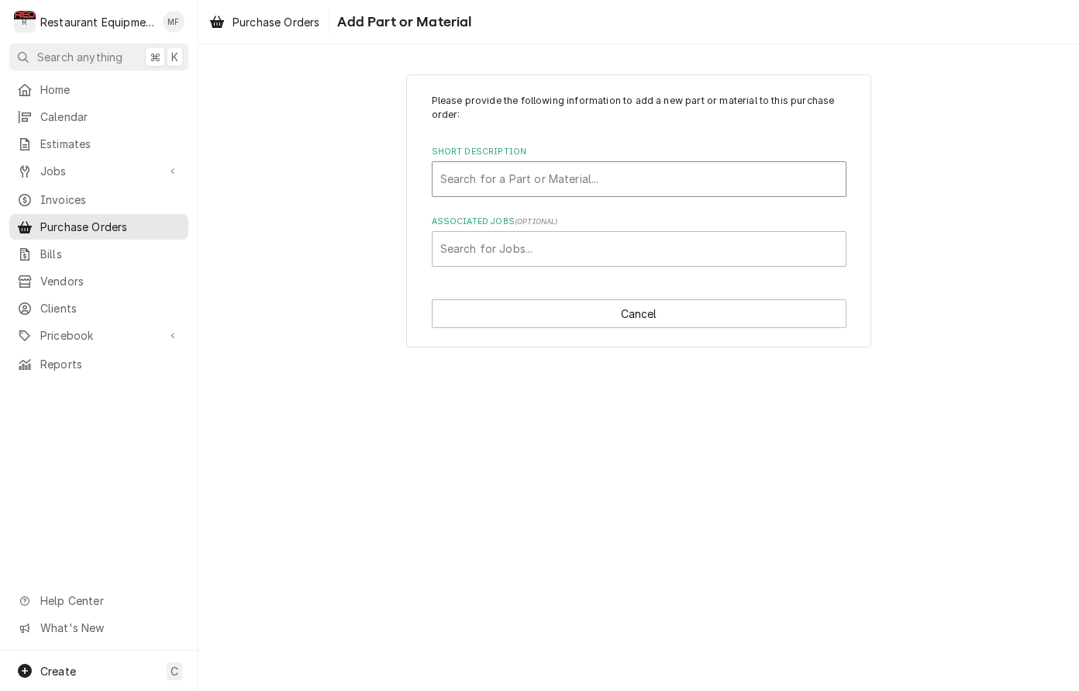
click at [637, 192] on div "Short Description" at bounding box center [639, 179] width 398 height 28
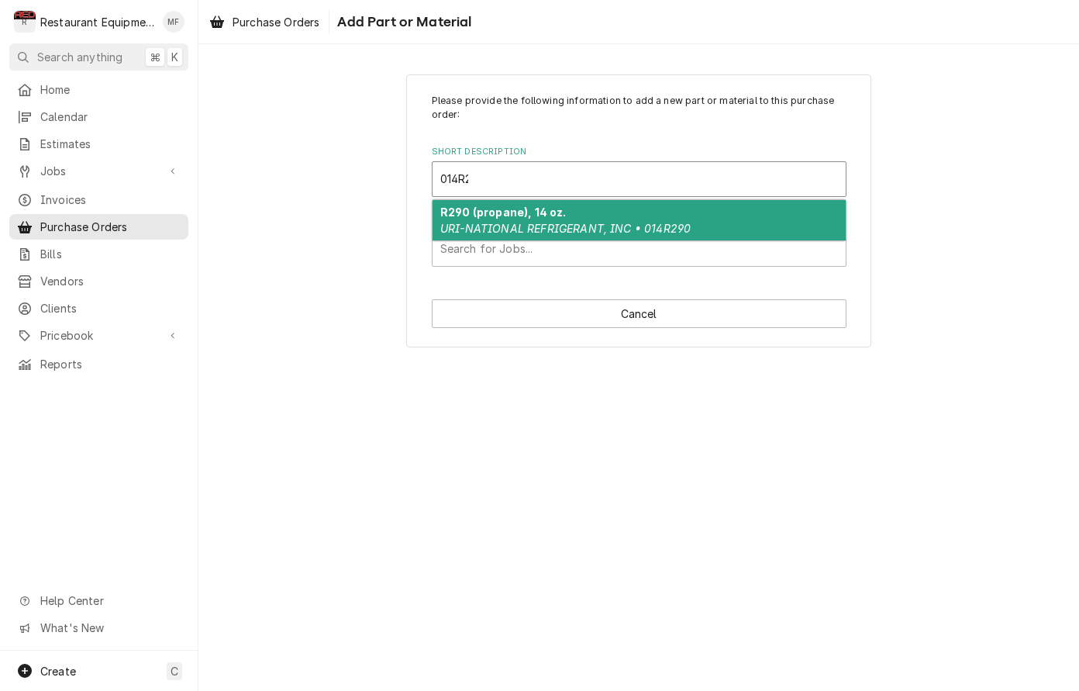
type input "014R29"
click at [626, 227] on em "URI-NATIONAL REFRIGERANT, INC • 014R290" at bounding box center [565, 228] width 250 height 13
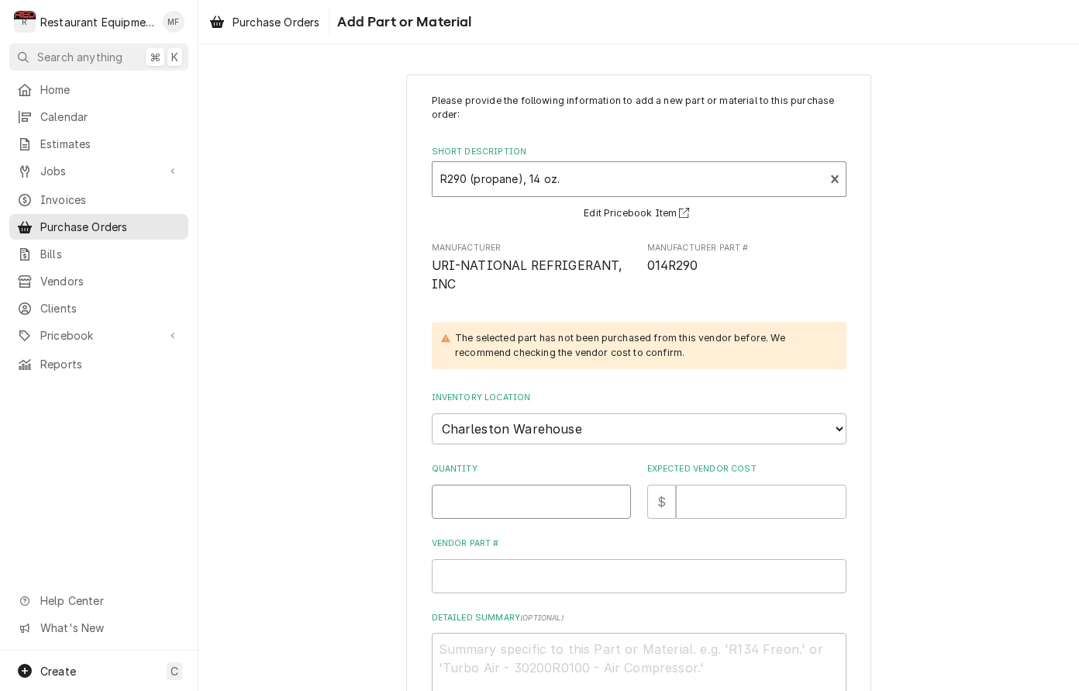
click at [526, 488] on input "Quantity" at bounding box center [531, 502] width 199 height 34
type textarea "x"
type input "1"
click at [734, 492] on input "Expected Vendor Cost" at bounding box center [761, 502] width 171 height 34
type textarea "x"
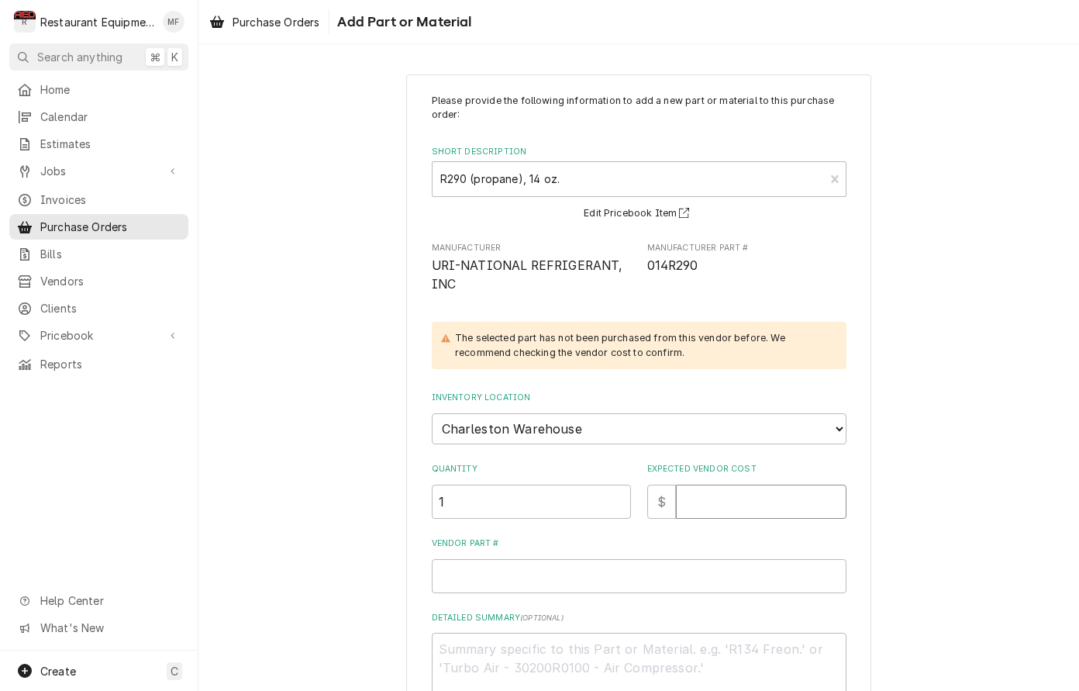
type input "5"
type textarea "x"
type input "59"
type textarea "x"
type input "59.5"
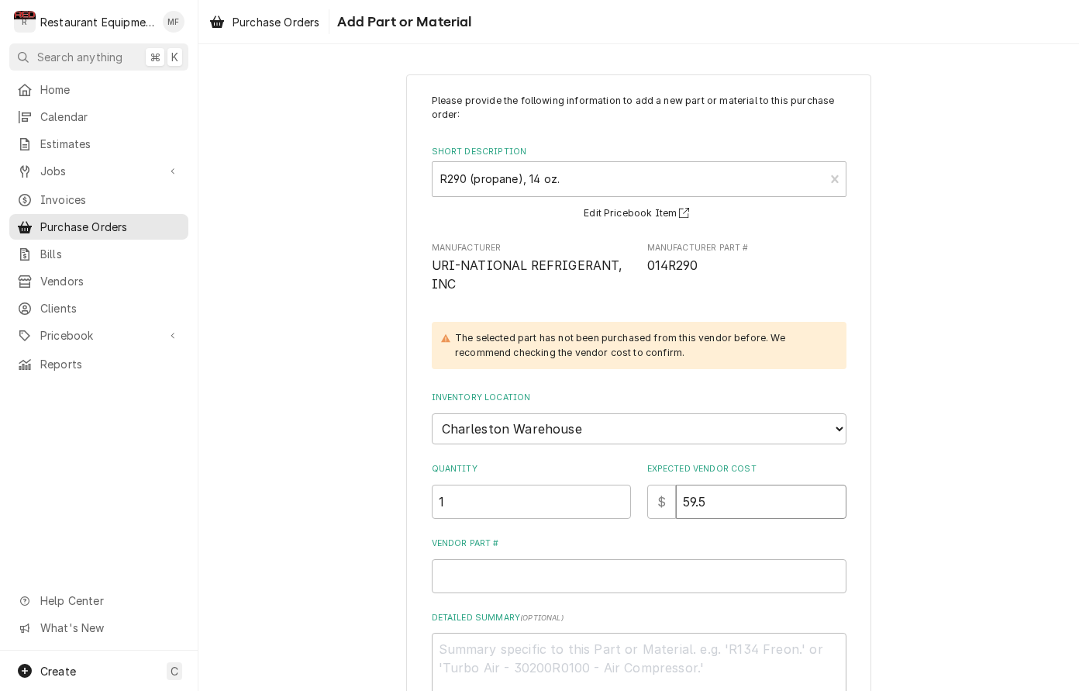
type textarea "x"
type input "59.50"
click at [705, 559] on input "Vendor Part #" at bounding box center [639, 576] width 415 height 34
type textarea "x"
type input "0"
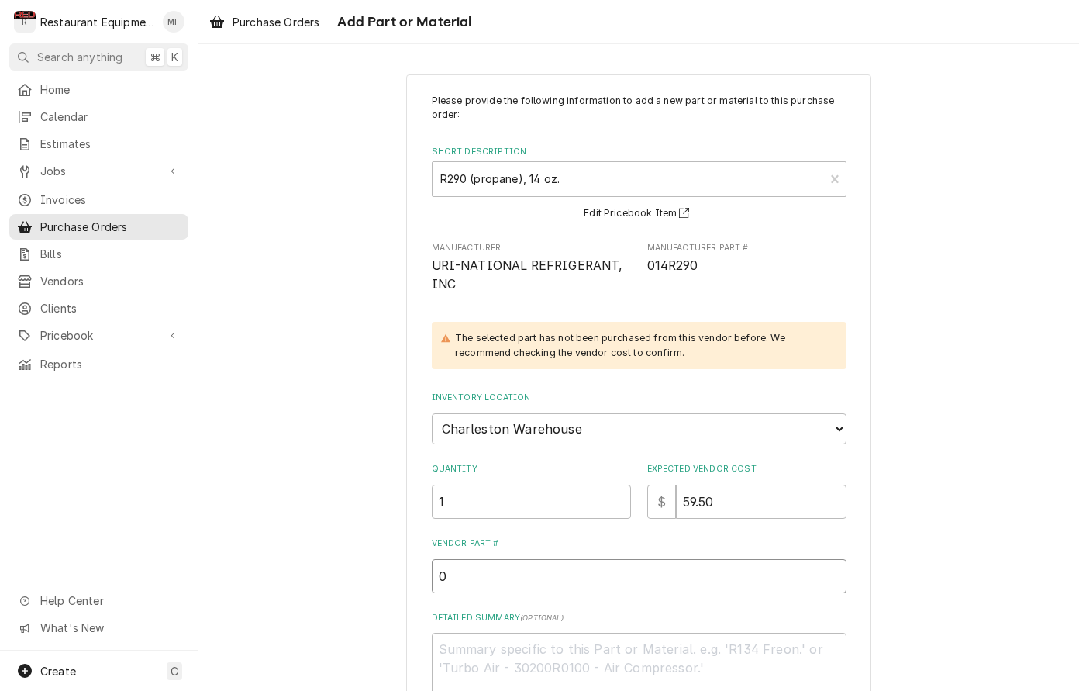
type textarea "x"
type input "01"
type textarea "x"
type input "014"
type textarea "x"
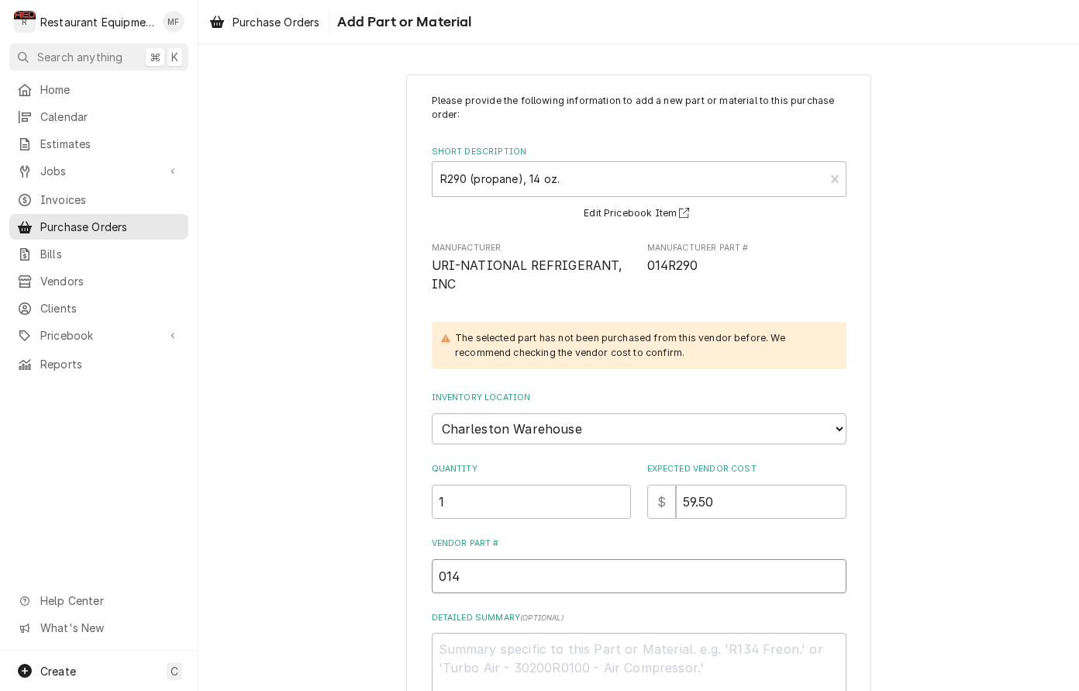
type input "014R"
type textarea "x"
type input "014R2"
type textarea "x"
type input "014R29"
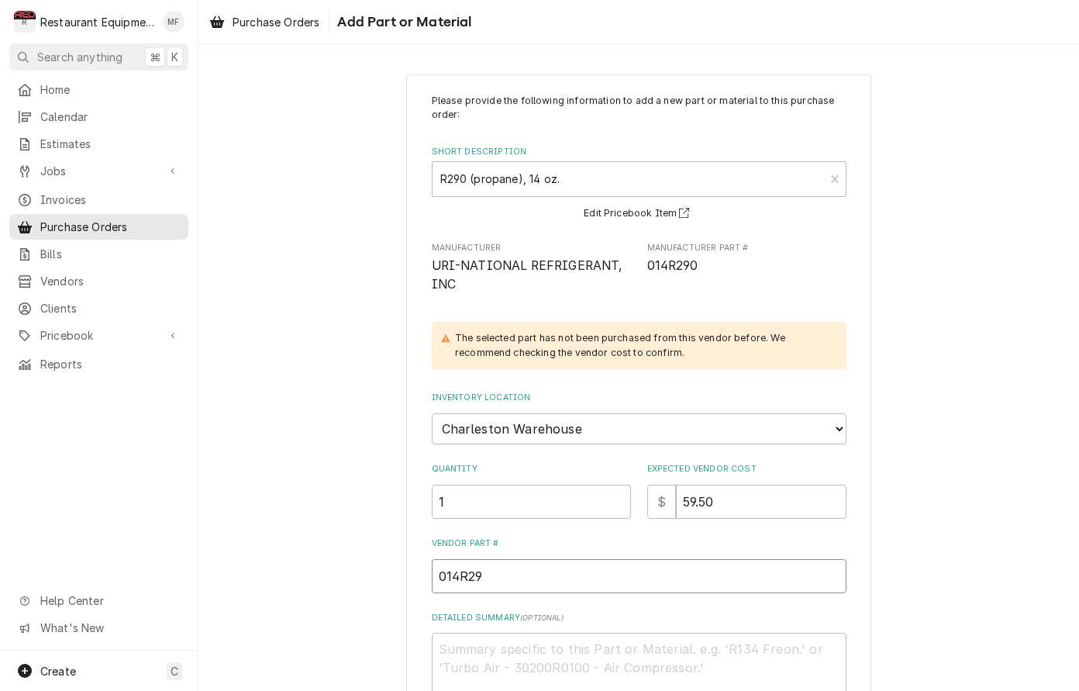
type textarea "x"
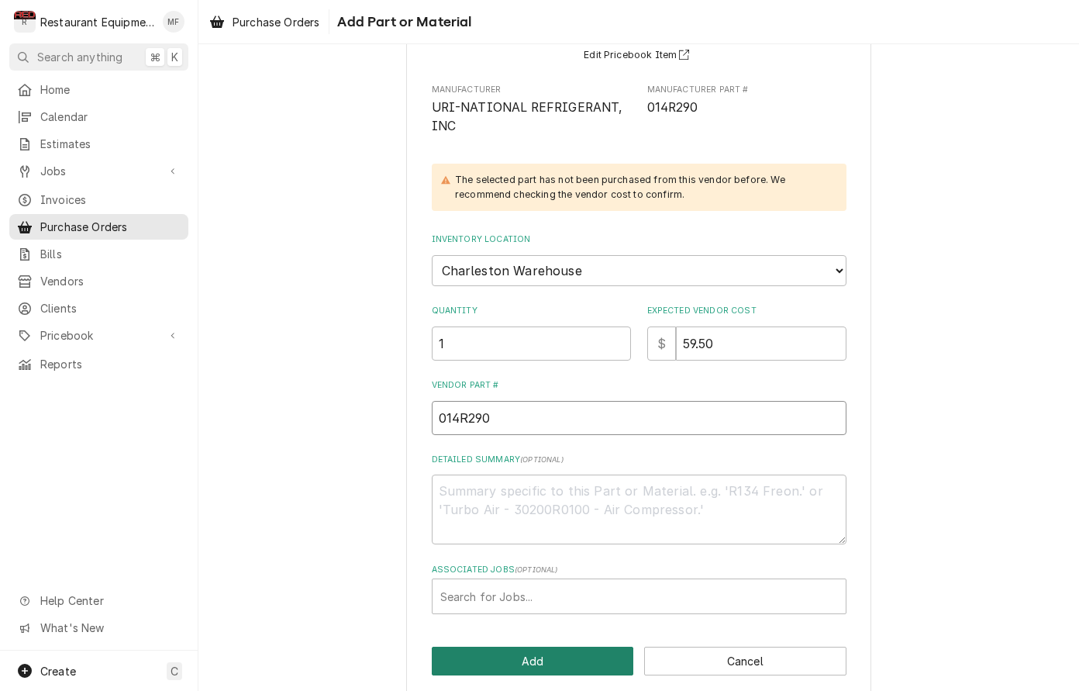
type input "014R290"
click at [537, 650] on button "Add" at bounding box center [533, 661] width 202 height 29
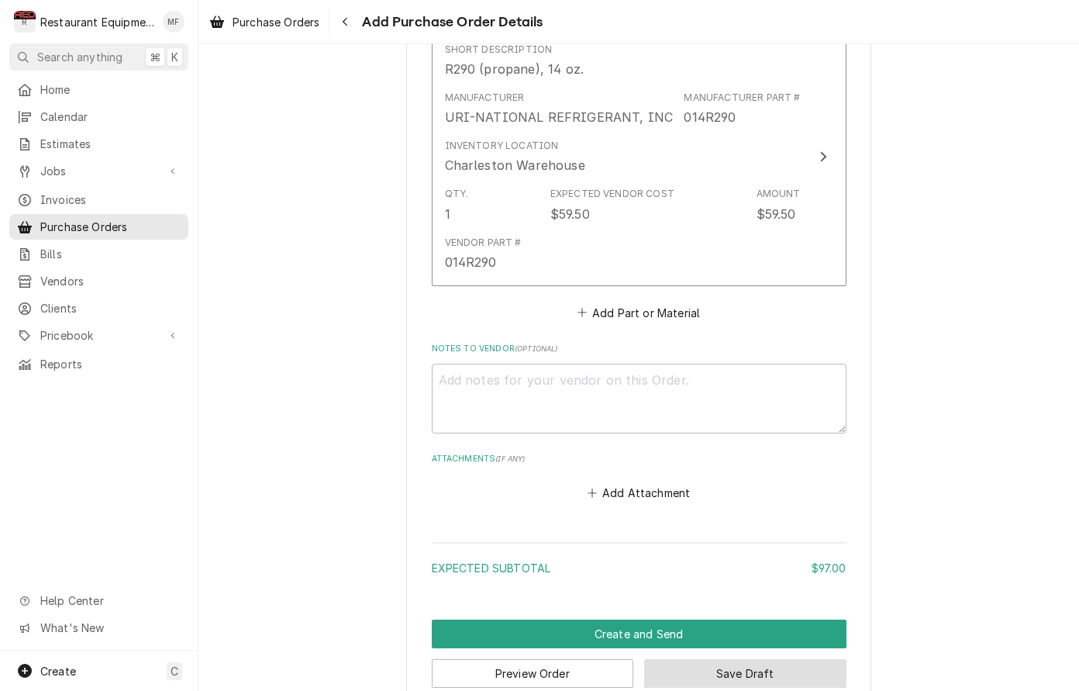
click at [710, 659] on button "Save Draft" at bounding box center [745, 673] width 202 height 29
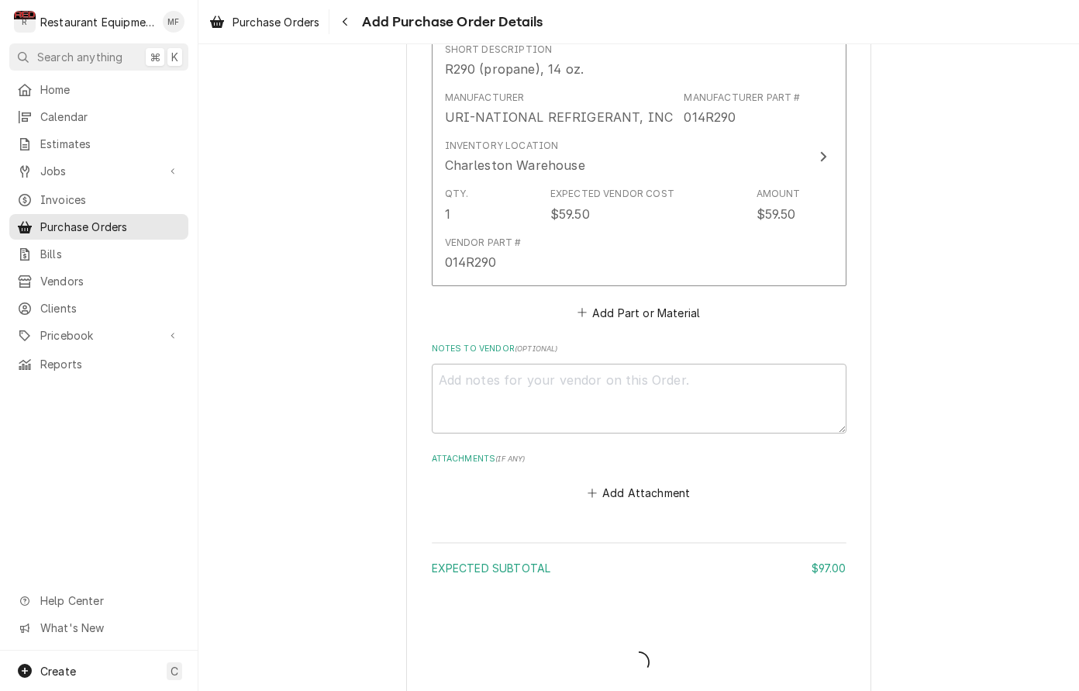
scroll to position [1622, 0]
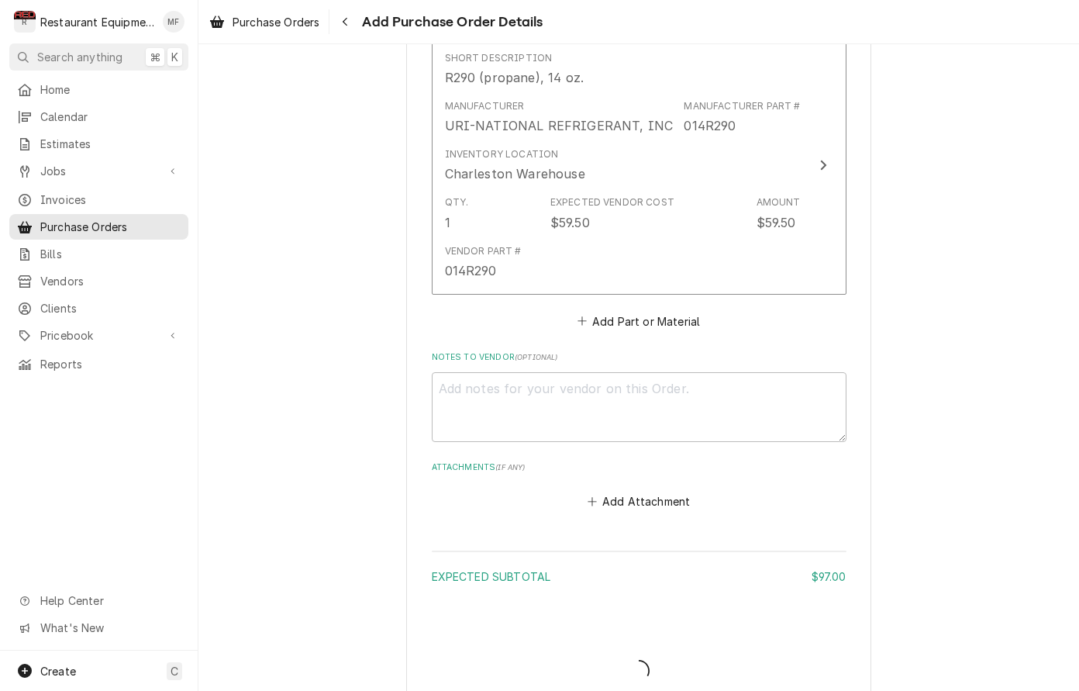
type textarea "x"
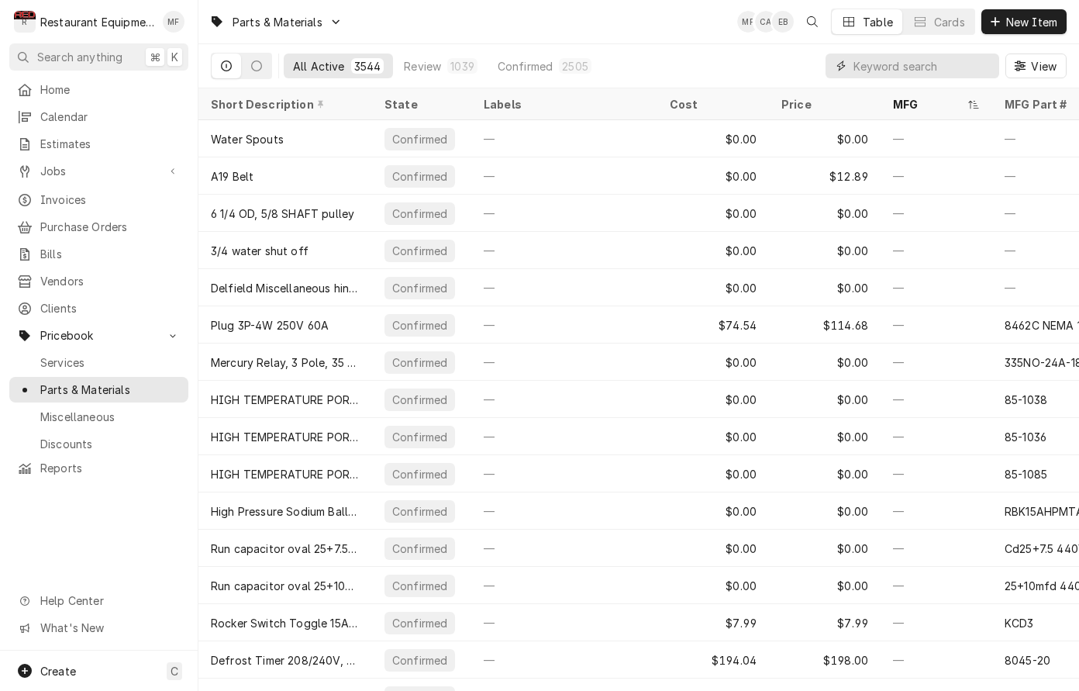
click at [902, 61] on input "Dynamic Content Wrapper" at bounding box center [923, 66] width 138 height 25
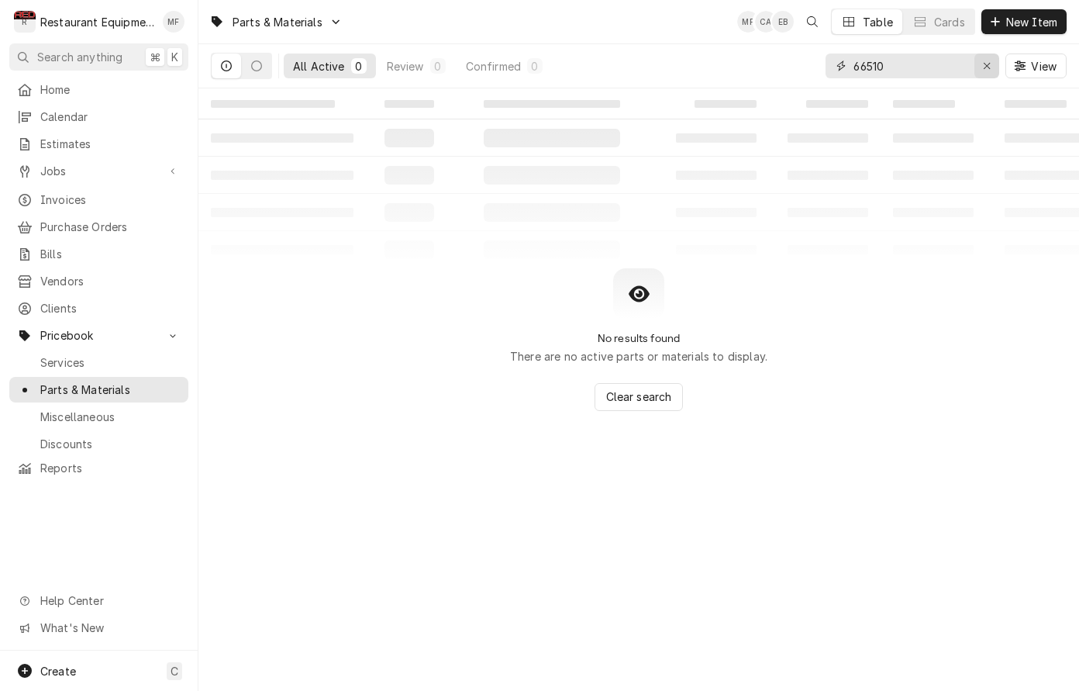
type input "66510"
drag, startPoint x: 985, startPoint y: 69, endPoint x: 992, endPoint y: 57, distance: 14.2
click at [985, 69] on icon "Erase input" at bounding box center [987, 65] width 9 height 11
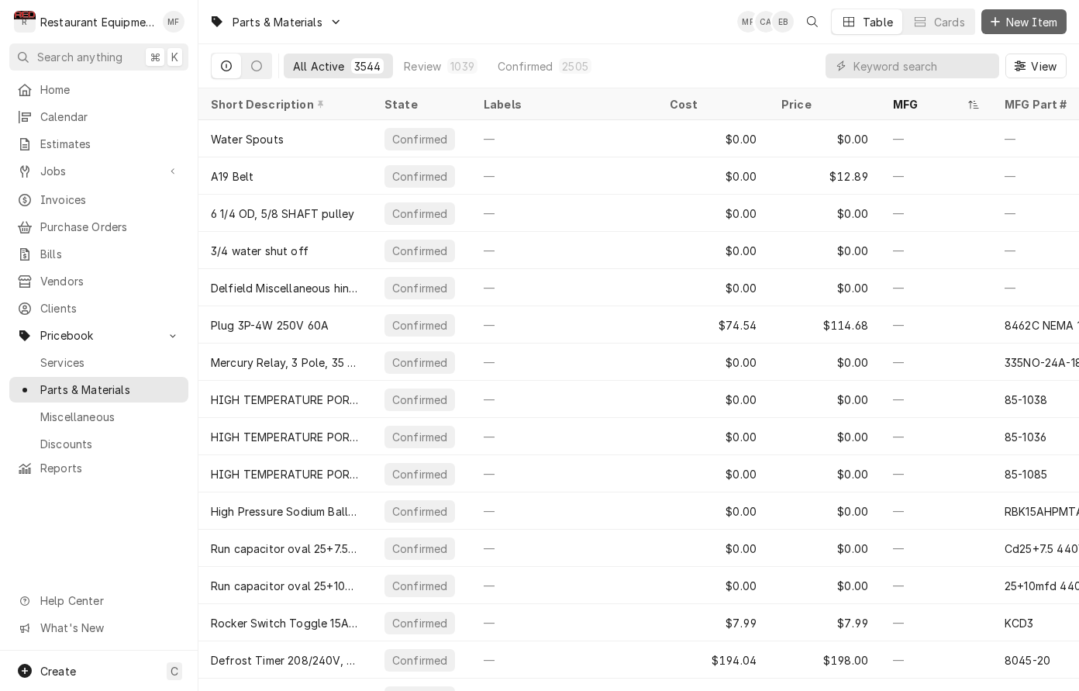
click at [1029, 33] on button "New Item" at bounding box center [1024, 21] width 85 height 25
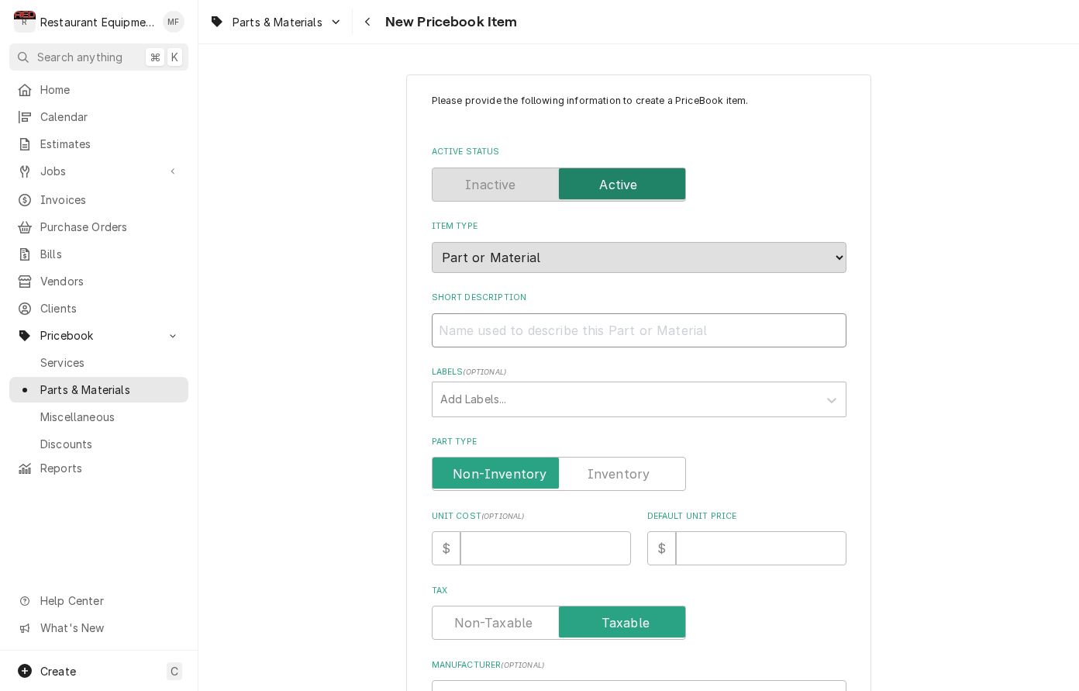
click at [607, 318] on input "Short Description" at bounding box center [639, 330] width 415 height 34
paste input "Tube cleaning sand cloth, 10 yards L long"
type textarea "x"
type input "Tube cleaning sand cloth, 10 yards L long"
drag, startPoint x: 689, startPoint y: 312, endPoint x: 655, endPoint y: 319, distance: 34.7
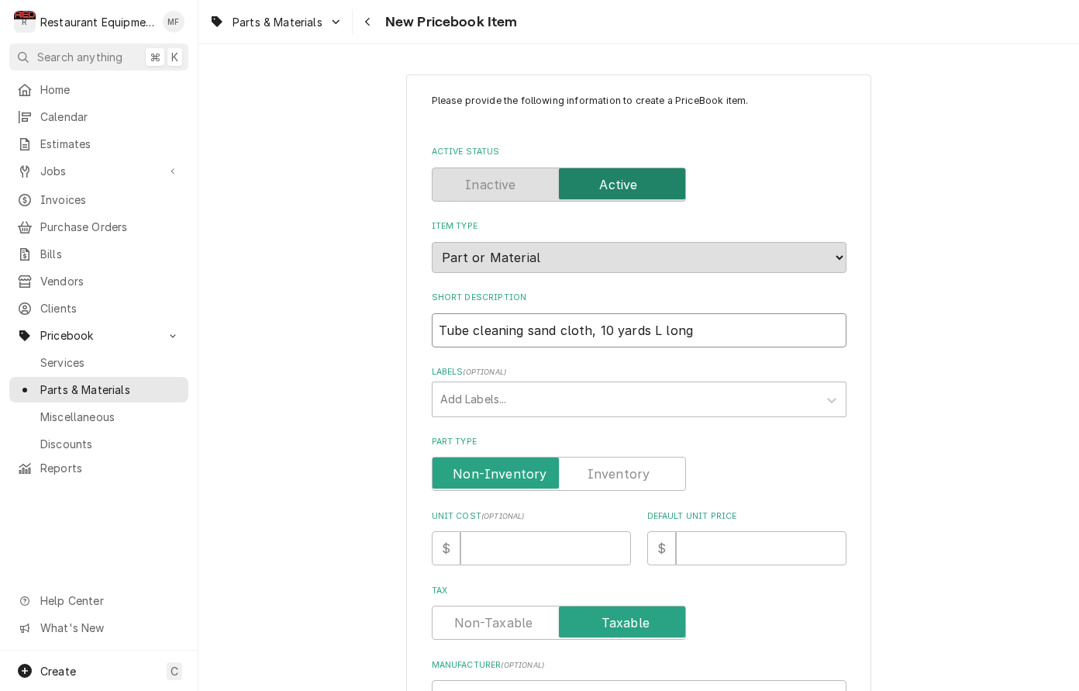
click at [655, 319] on input "Tube cleaning sand cloth, 10 yards L long" at bounding box center [639, 330] width 415 height 34
type textarea "x"
type input "Tube cleaning sand cloth, 10 yards L"
type textarea "x"
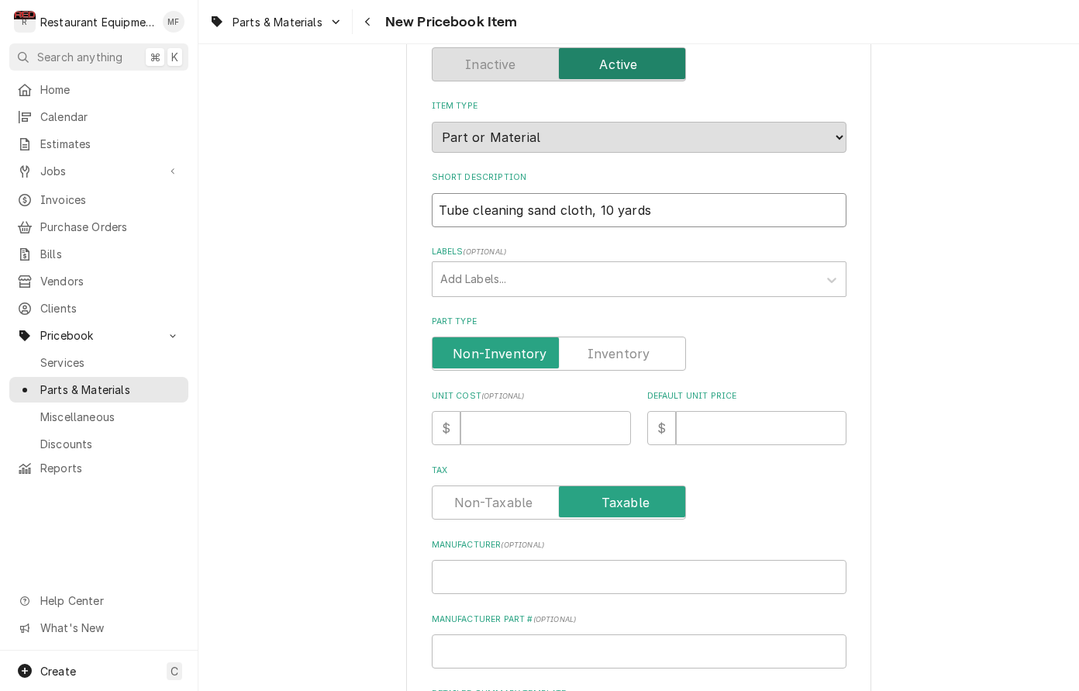
scroll to position [126, 0]
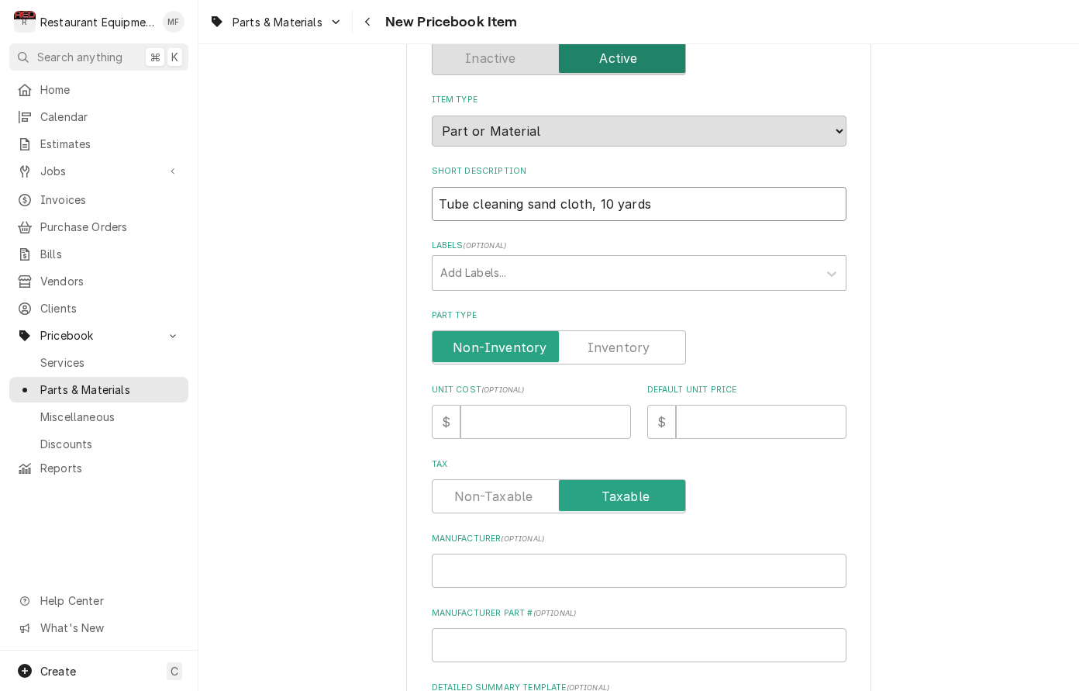
type input "Tube cleaning sand cloth, 10 yards"
drag, startPoint x: 421, startPoint y: 426, endPoint x: 475, endPoint y: 401, distance: 59.3
click at [431, 415] on div "Please provide the following information to create a PriceBook item. Active Sta…" at bounding box center [638, 491] width 465 height 1086
click at [478, 405] on input "Unit Cost ( optional )" at bounding box center [546, 422] width 171 height 34
type textarea "x"
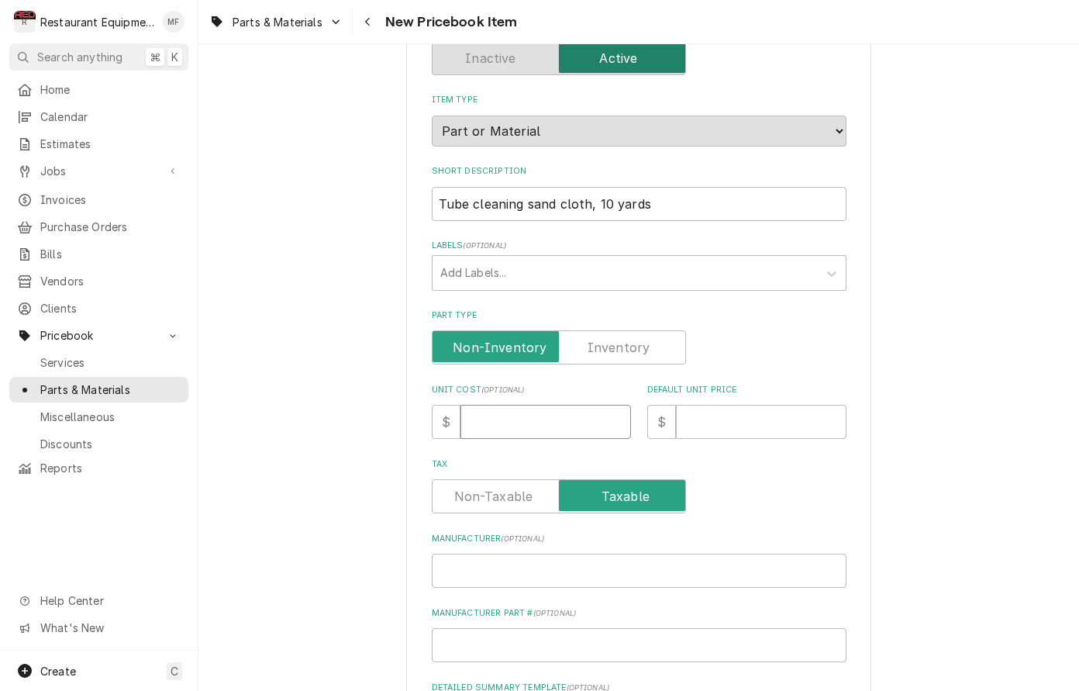
type input "5"
type textarea "x"
type input "5.3"
type textarea "x"
type input "5.33"
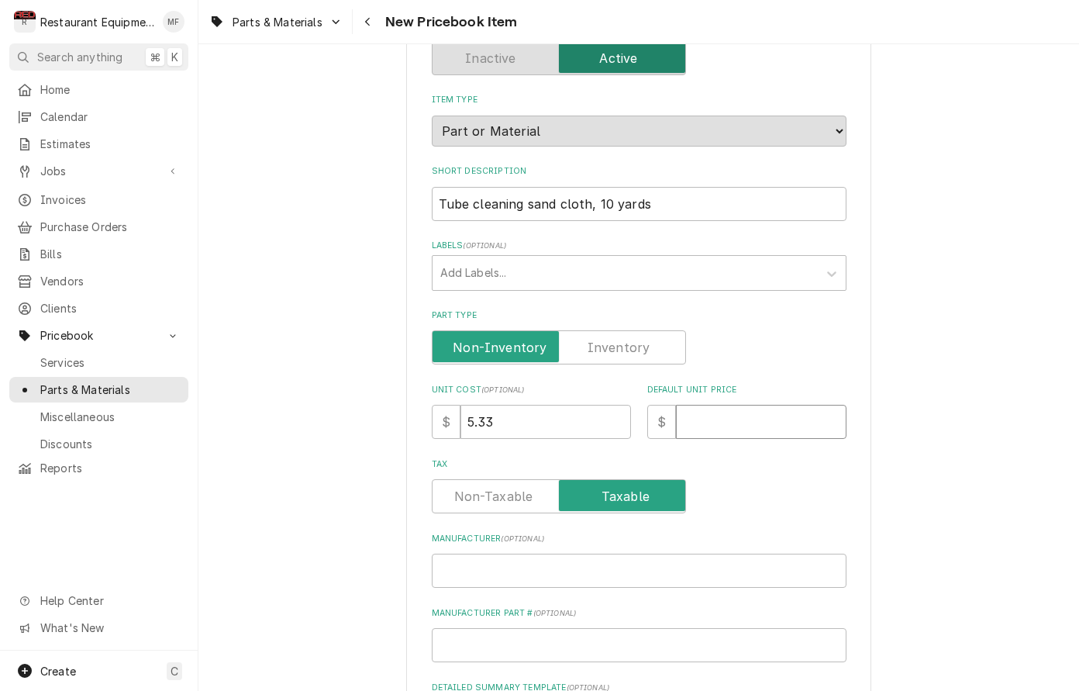
click at [723, 407] on input "Default Unit Price" at bounding box center [761, 422] width 171 height 34
type textarea "x"
type input "1"
type textarea "x"
type input "10"
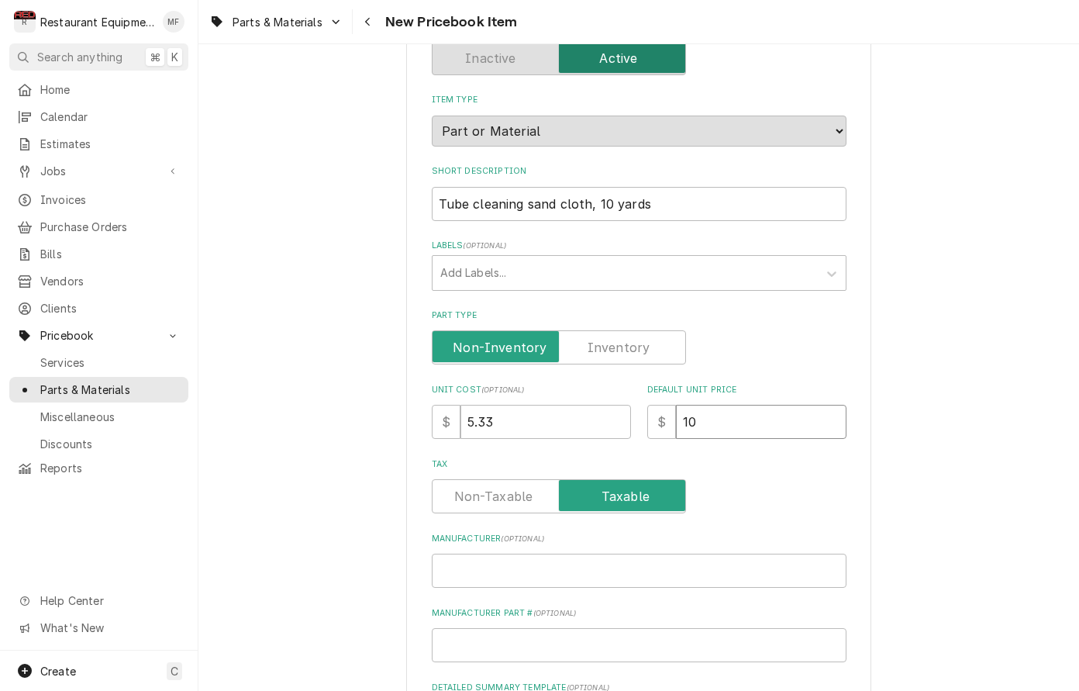
type textarea "x"
type input "10.6"
type textarea "x"
type input "10.66"
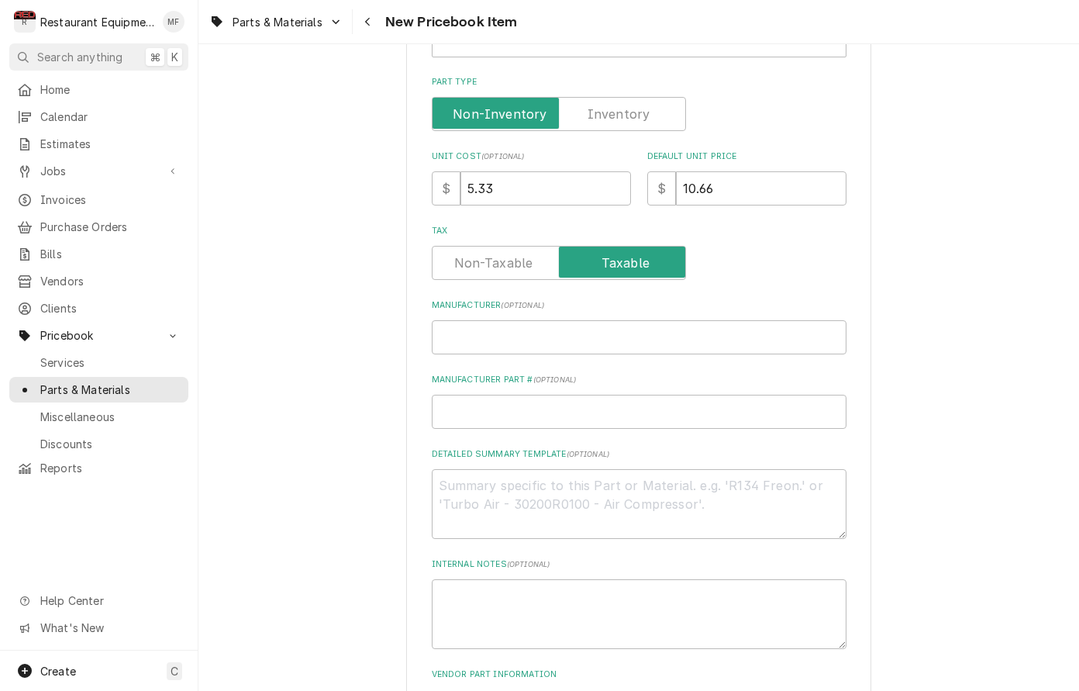
scroll to position [361, 0]
click at [630, 319] on input "Manufacturer ( optional )" at bounding box center [639, 336] width 415 height 34
click at [566, 324] on input "Manufacturer ( optional )" at bounding box center [639, 336] width 415 height 34
paste input "National Refrigeration Products"
type textarea "x"
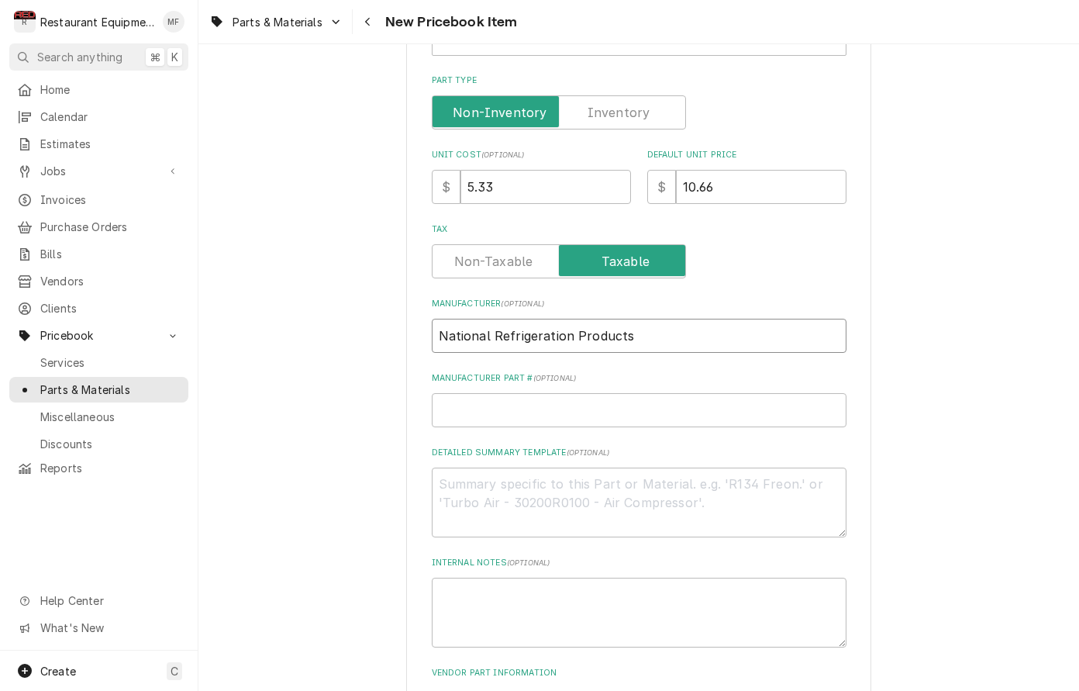
type input "National Refrigeration Products"
click at [577, 393] on input "Manufacturer Part # ( optional )" at bounding box center [639, 410] width 415 height 34
click at [608, 398] on input "Manufacturer Part # ( optional )" at bounding box center [639, 410] width 415 height 34
type textarea "x"
type input "6"
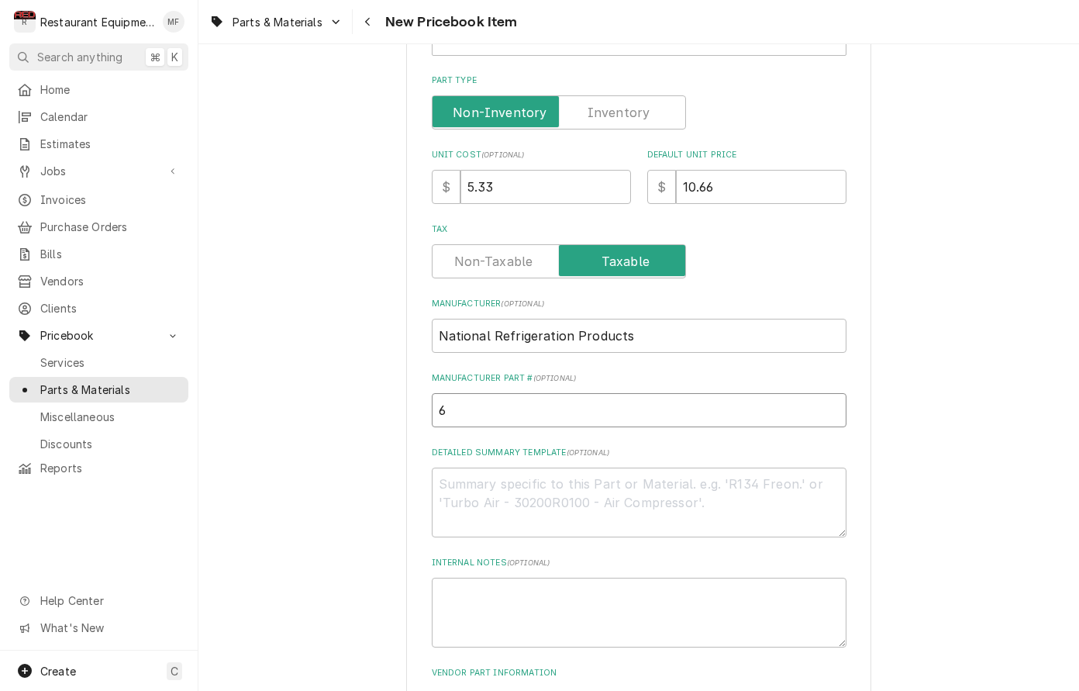
type textarea "x"
type input "66"
type textarea "x"
type input "665"
type textarea "x"
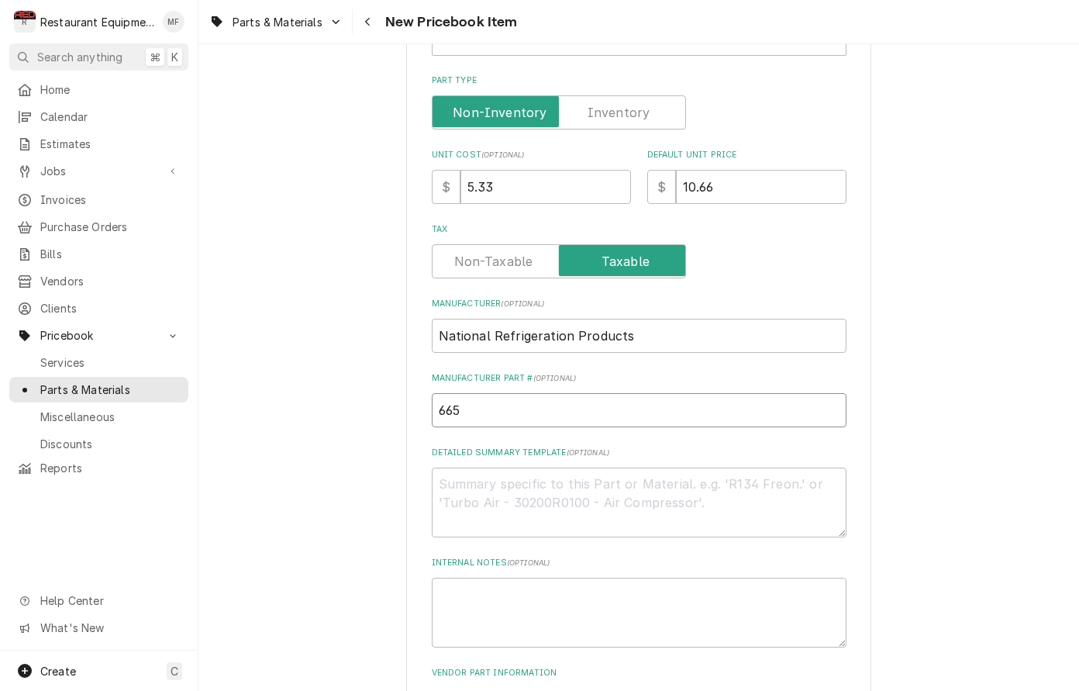
type input "6651"
type textarea "x"
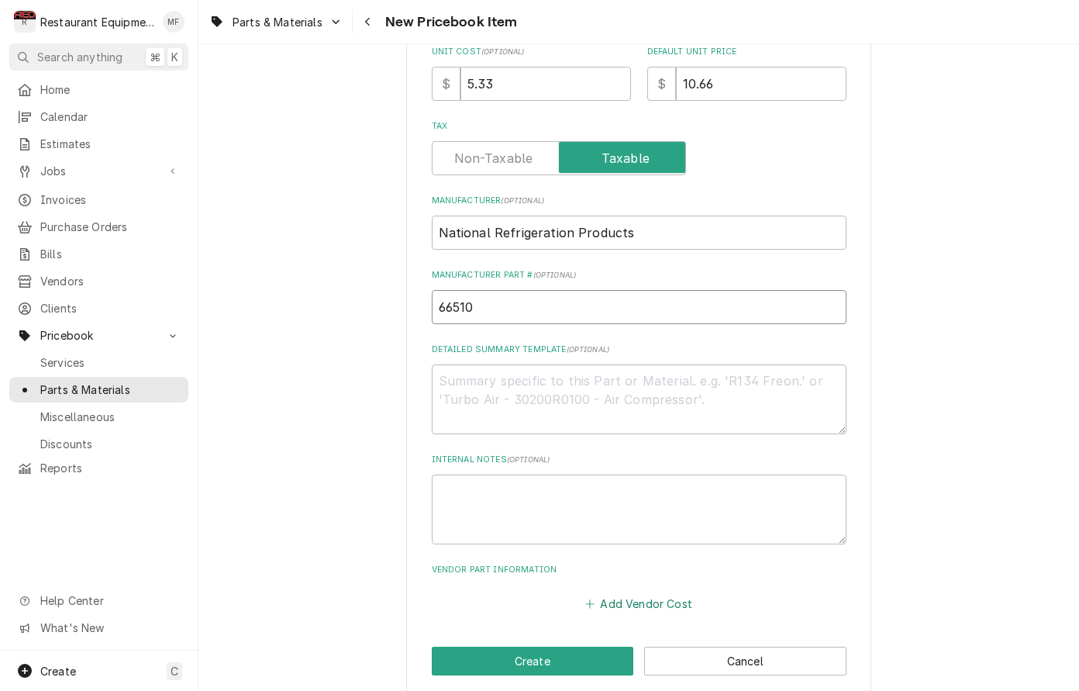
scroll to position [464, 0]
type input "66510"
click at [671, 593] on button "Add Vendor Cost" at bounding box center [639, 604] width 112 height 22
type textarea "x"
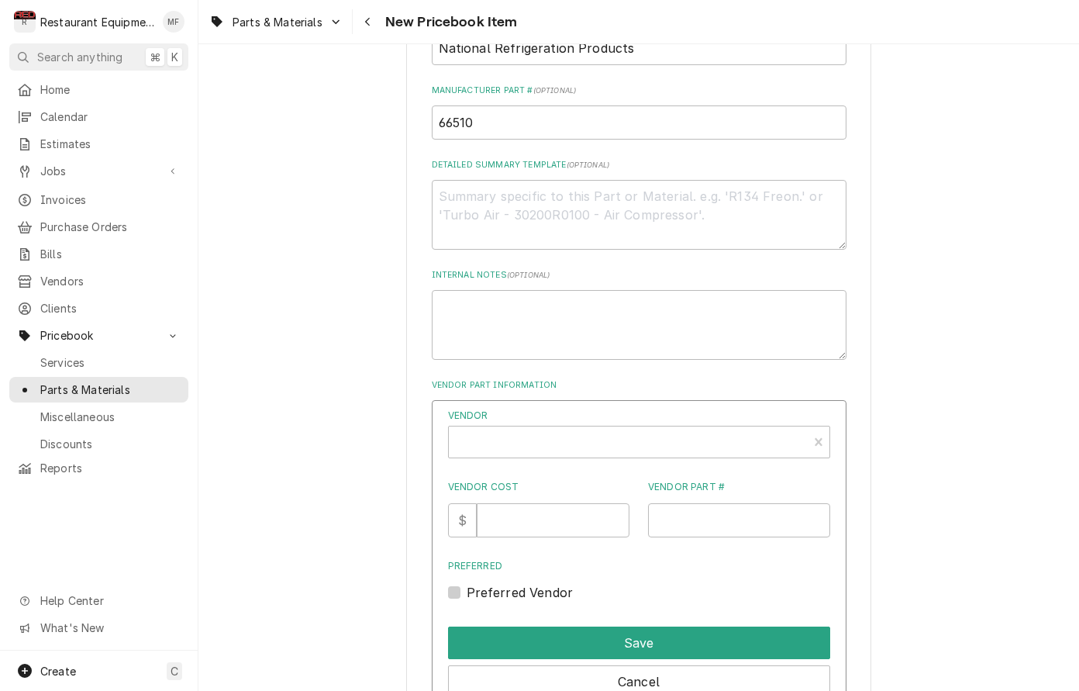
scroll to position [658, 0]
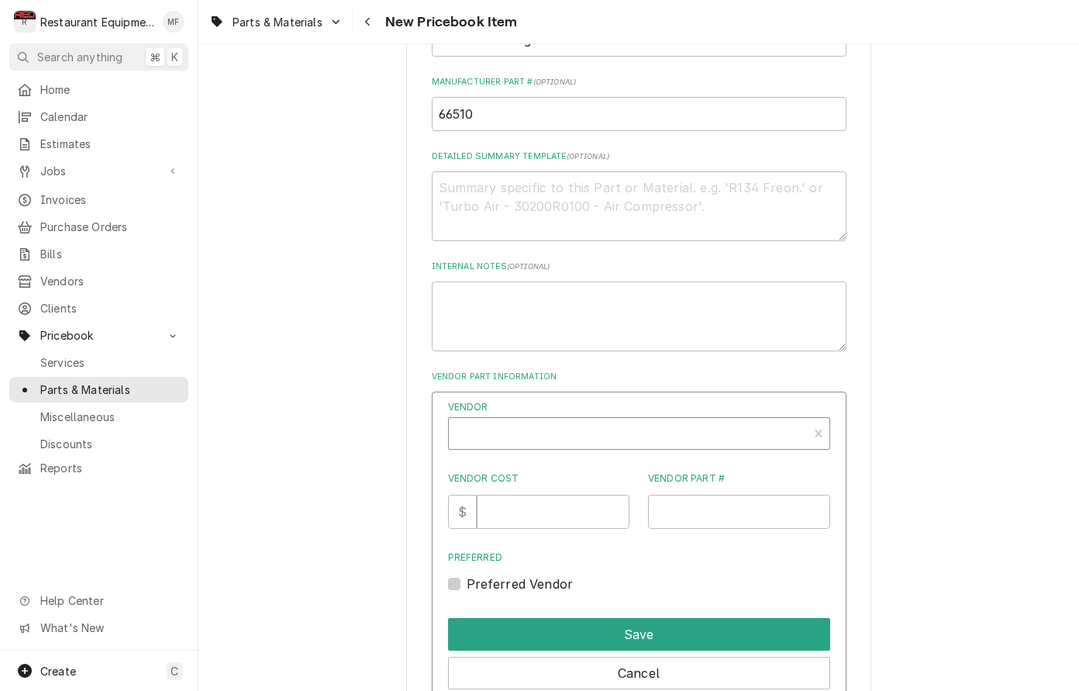
click at [587, 421] on div "Vendor" at bounding box center [628, 439] width 343 height 37
type input "united"
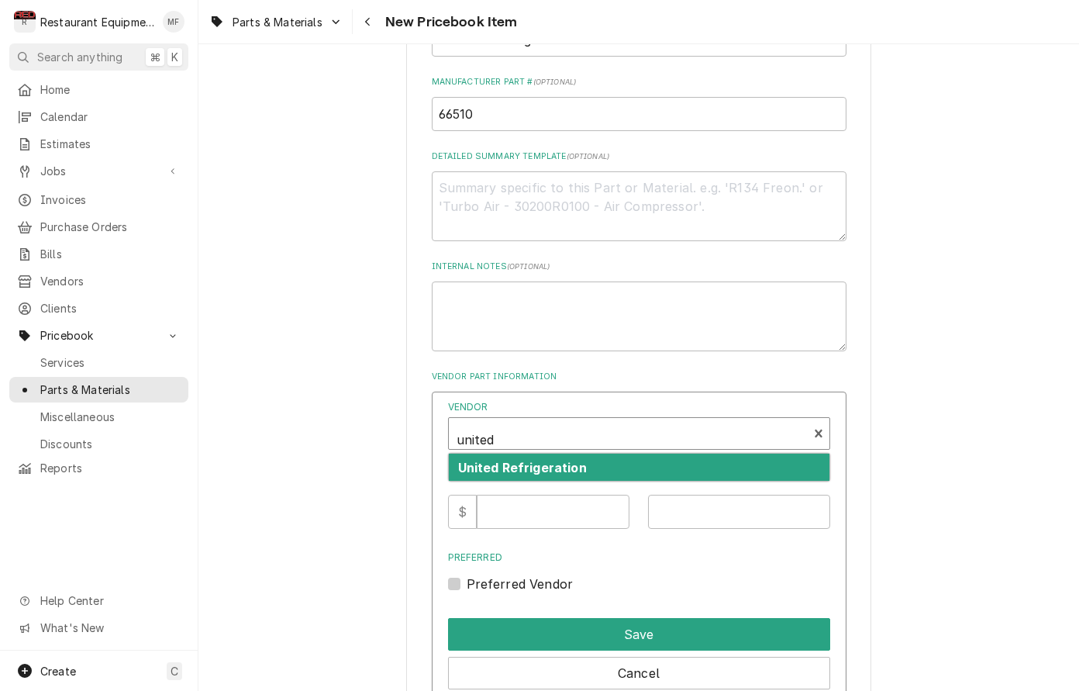
click at [602, 454] on div "United Refrigeration" at bounding box center [639, 467] width 381 height 27
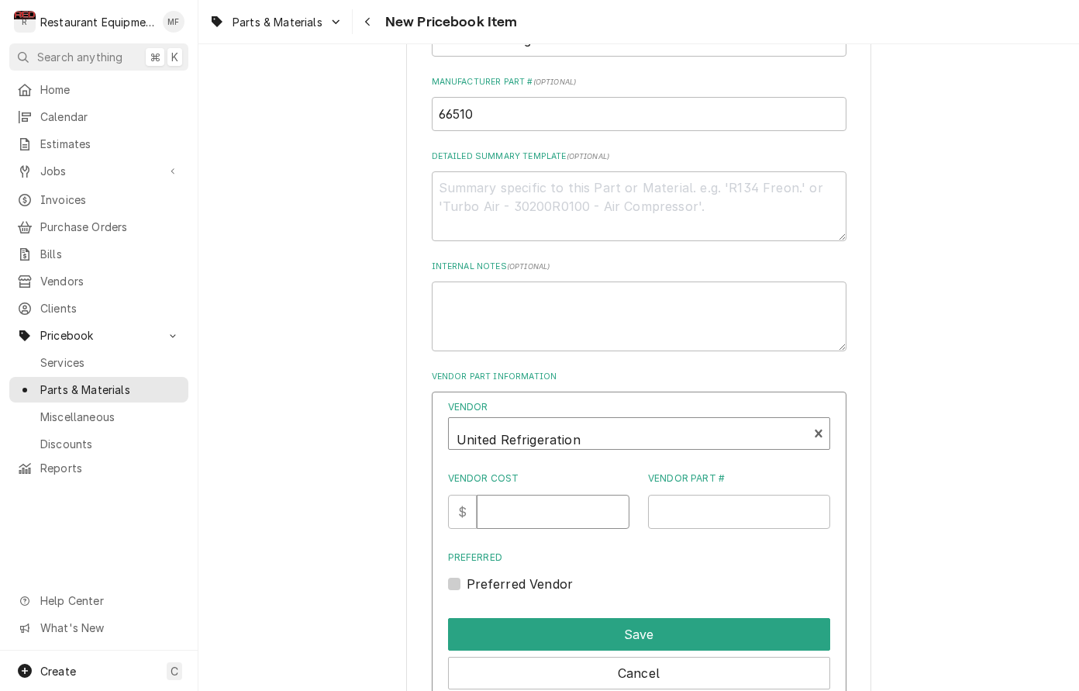
click at [535, 498] on input "Vendor Cost" at bounding box center [553, 512] width 153 height 34
type input "5.33"
click at [744, 495] on input "Vendor Part #" at bounding box center [739, 512] width 182 height 34
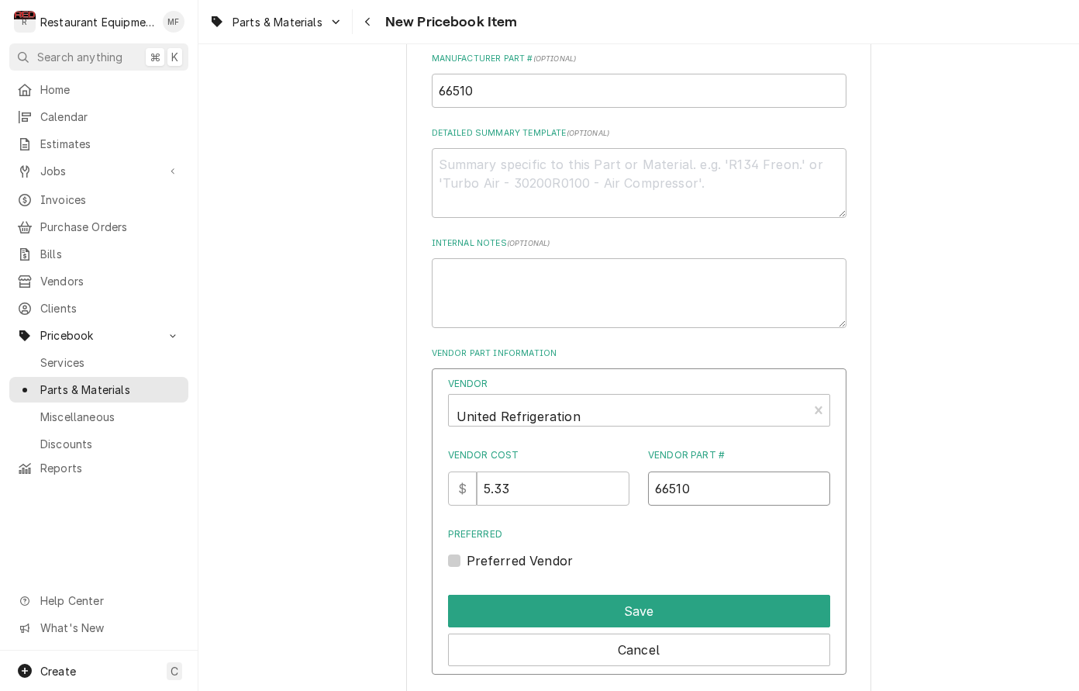
scroll to position [683, 0]
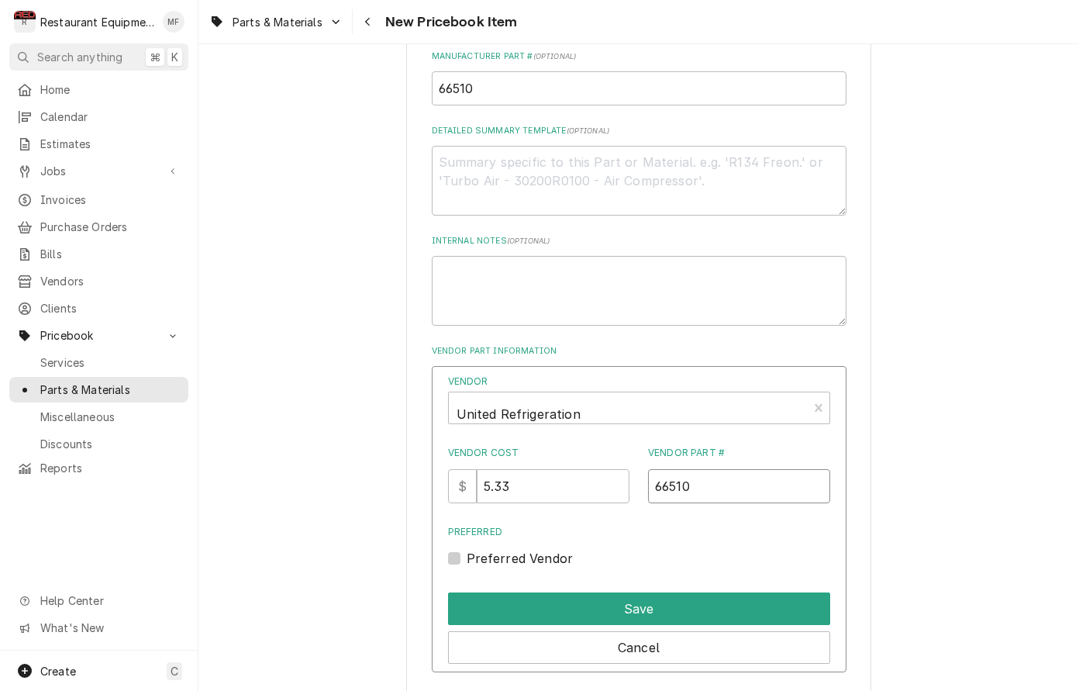
type input "66510"
click at [467, 549] on label "Preferred Vendor" at bounding box center [520, 558] width 107 height 19
click at [467, 549] on input "Preferred" at bounding box center [658, 566] width 382 height 34
checkbox input "true"
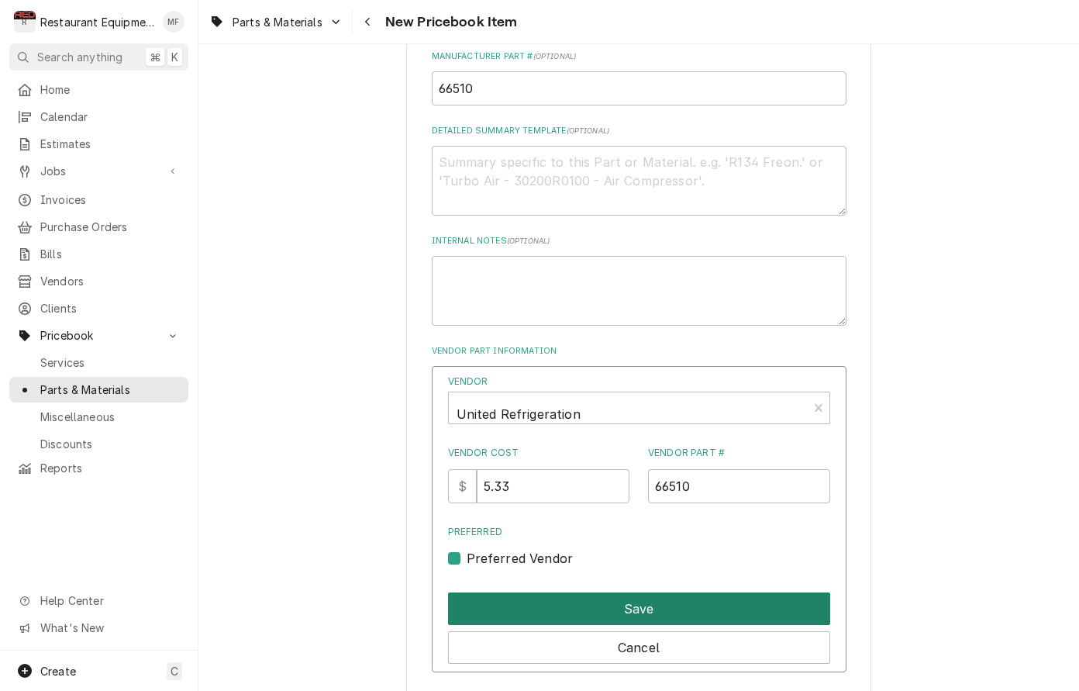
click at [575, 592] on button "Save" at bounding box center [639, 608] width 382 height 33
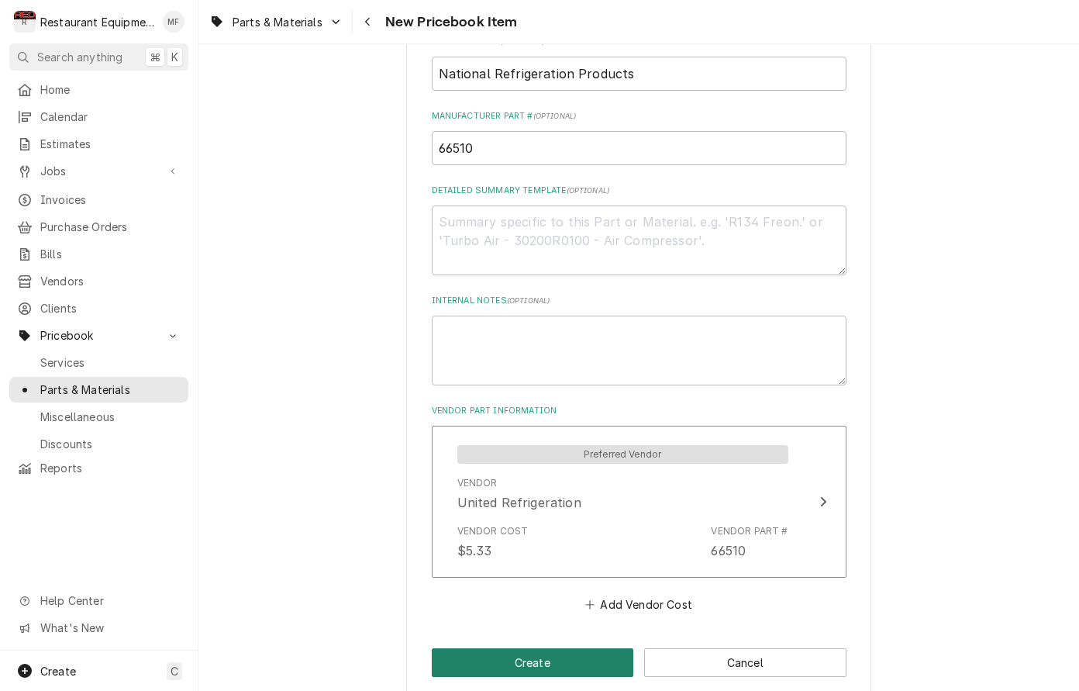
click at [572, 648] on button "Create" at bounding box center [533, 662] width 202 height 29
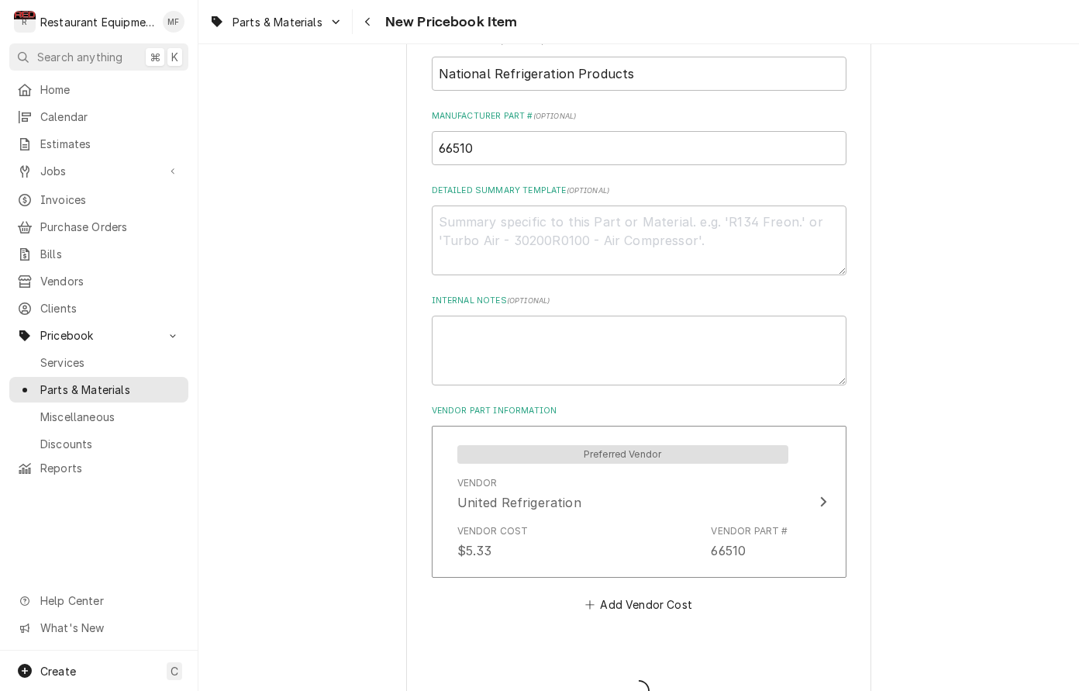
type textarea "x"
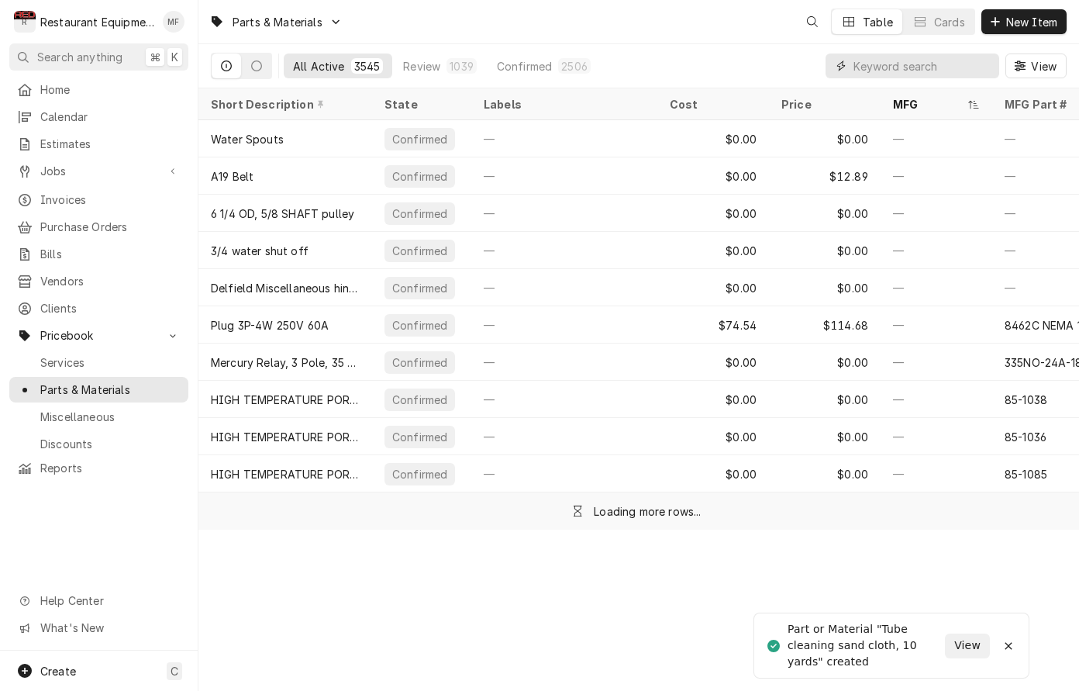
click at [972, 66] on input "Dynamic Content Wrapper" at bounding box center [923, 66] width 138 height 25
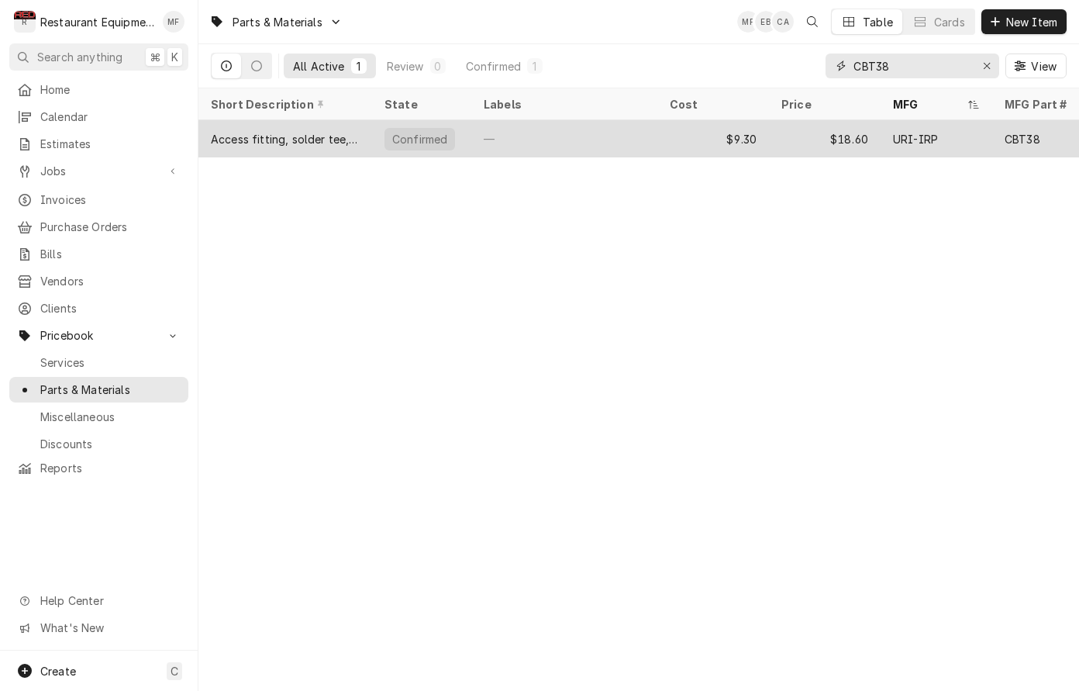
type input "CBT38"
click at [916, 133] on div "URI-IRP" at bounding box center [915, 139] width 45 height 16
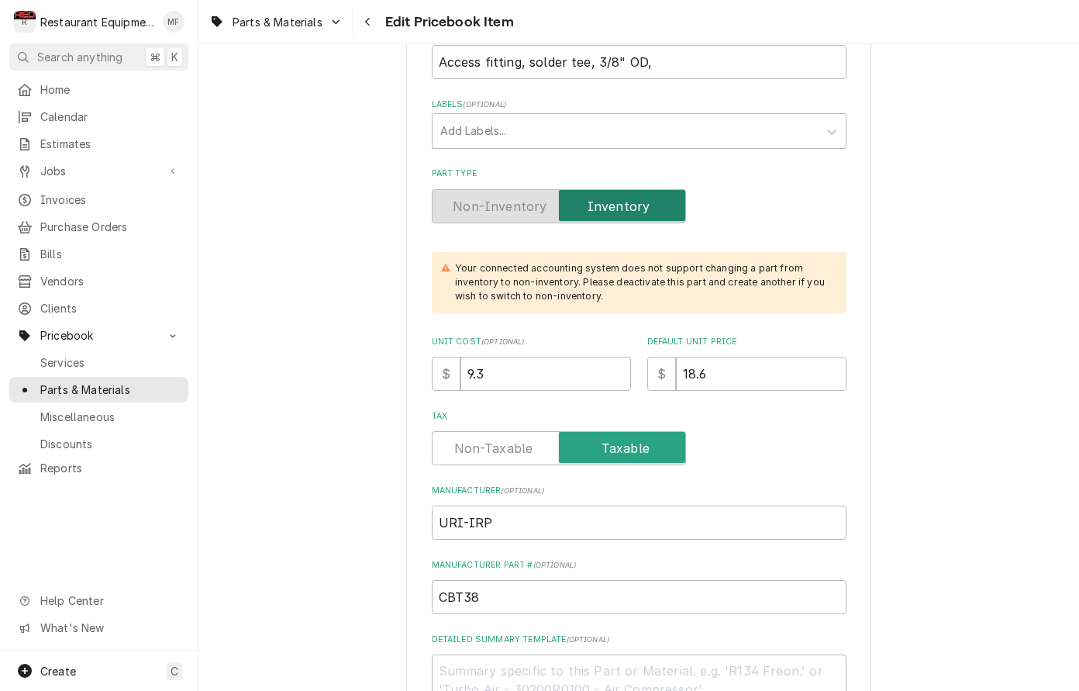
scroll to position [317, 0]
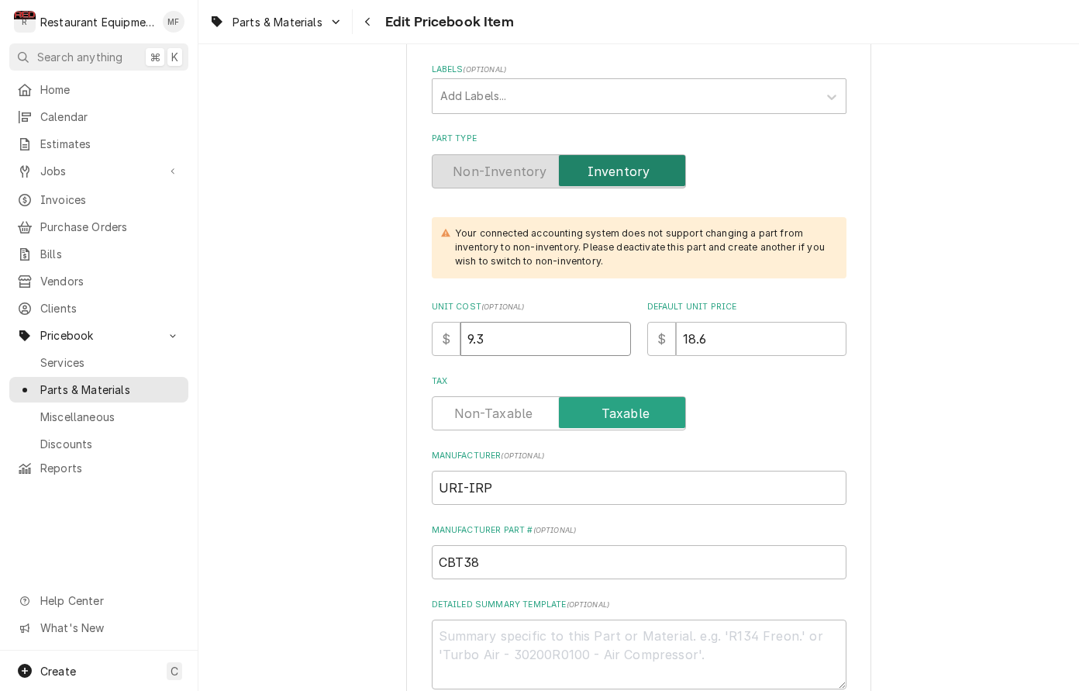
click at [536, 322] on input "9.3" at bounding box center [546, 339] width 171 height 34
type textarea "x"
type input "1"
type textarea "x"
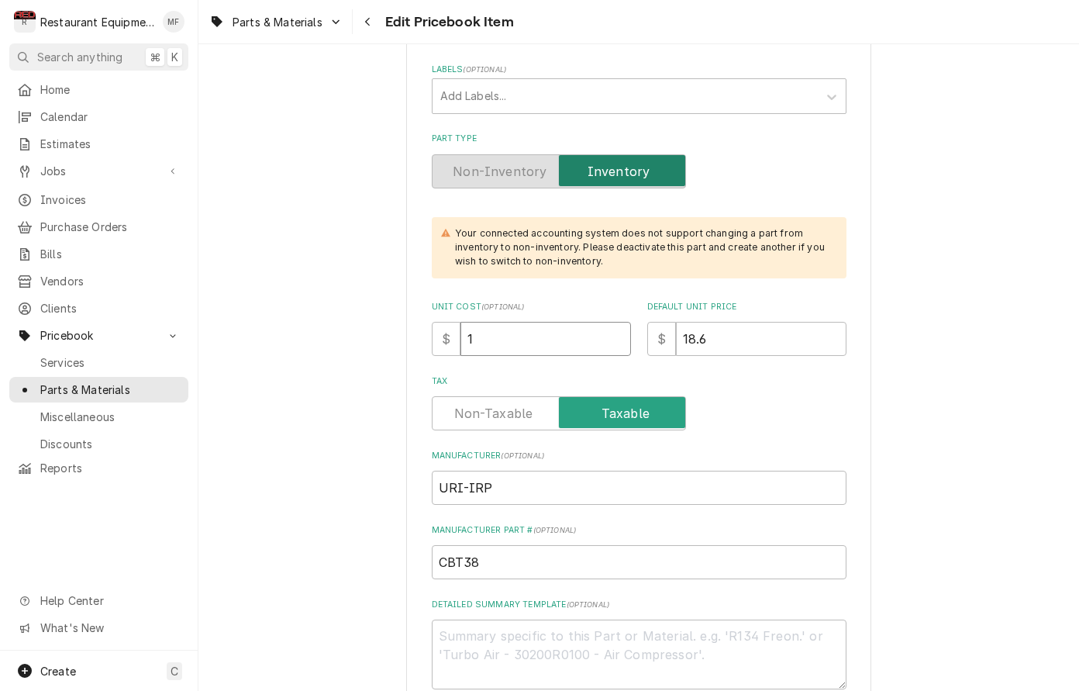
type input "10"
type textarea "x"
type input "10.9"
type textarea "x"
type input "2"
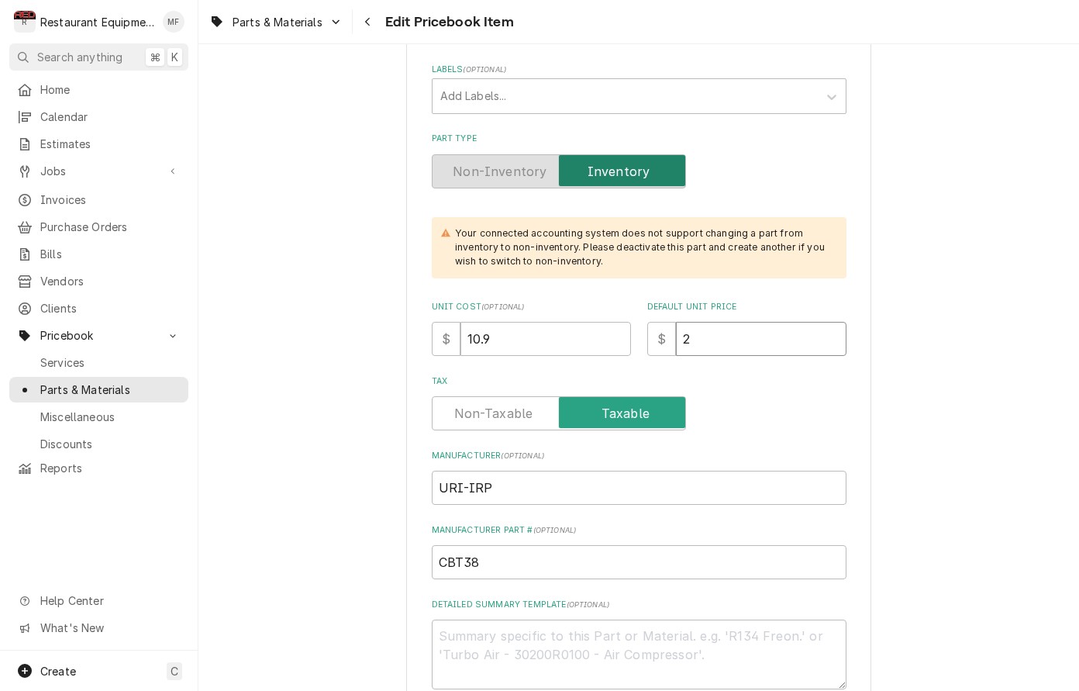
type textarea "x"
type input "21"
type textarea "x"
type input "21.8"
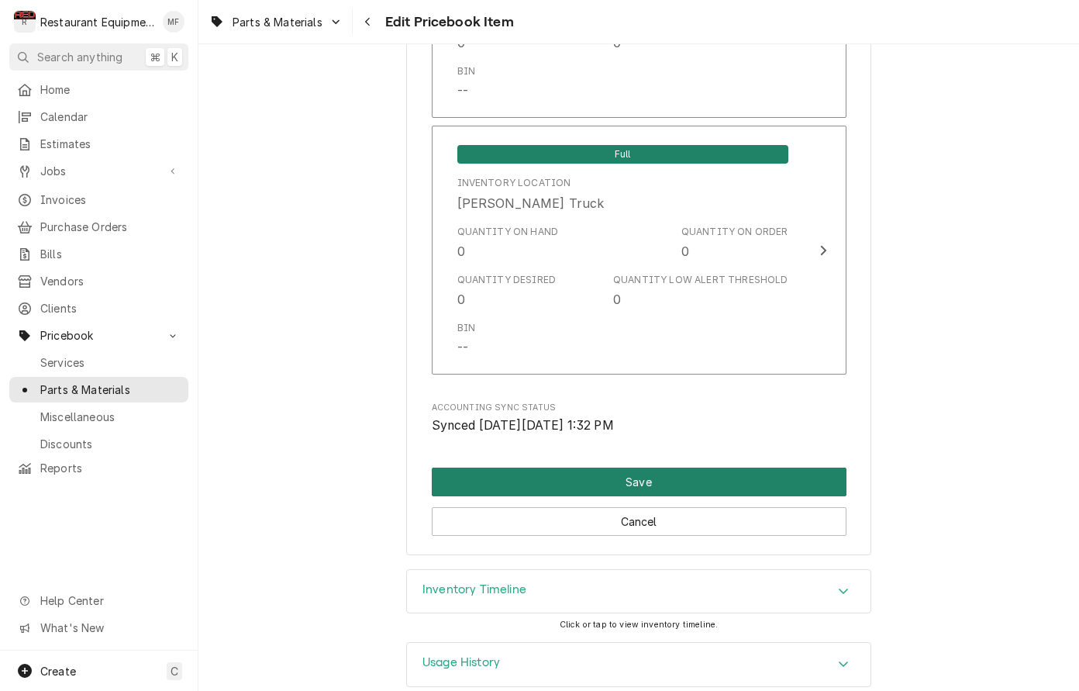
click at [754, 468] on button "Save" at bounding box center [639, 482] width 415 height 29
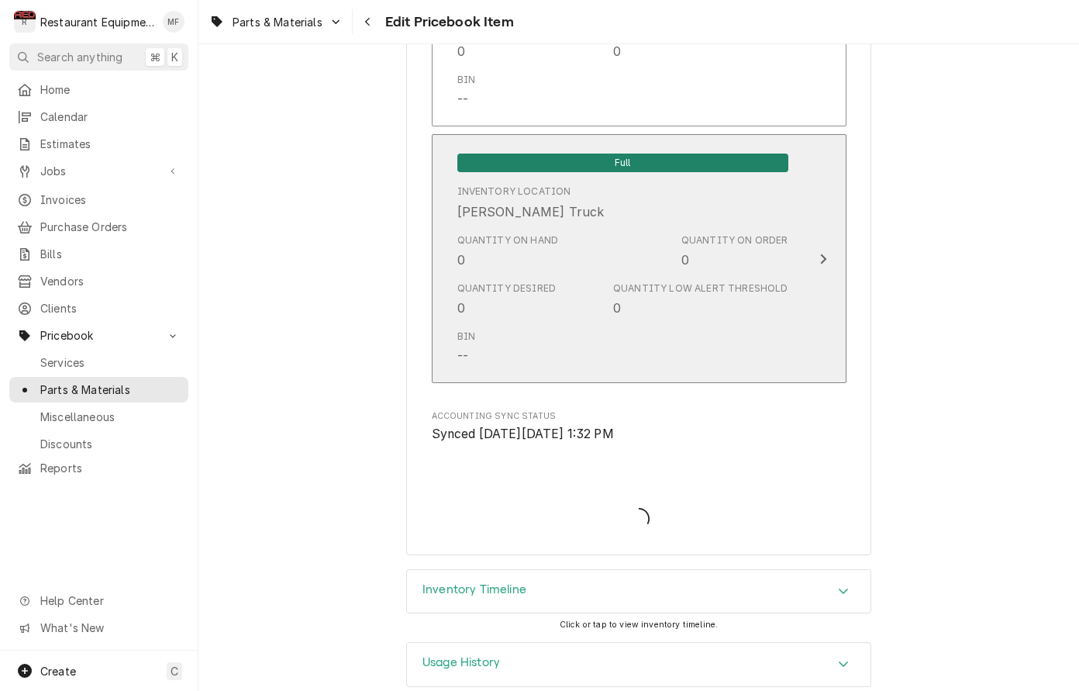
type textarea "x"
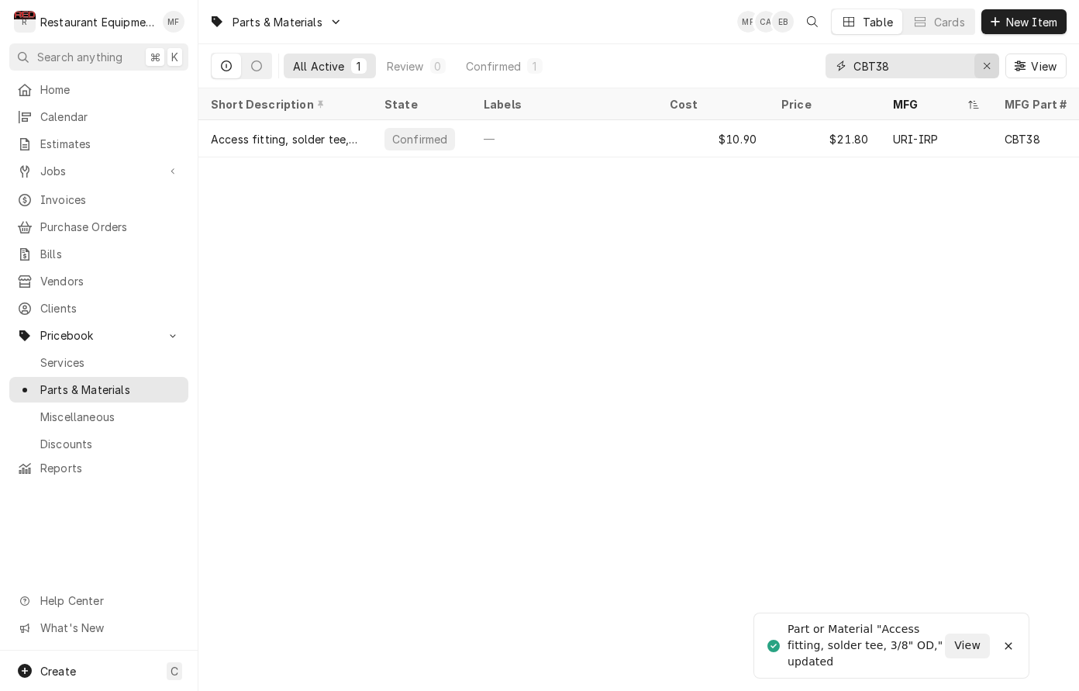
click at [981, 67] on div "Erase input" at bounding box center [987, 66] width 16 height 16
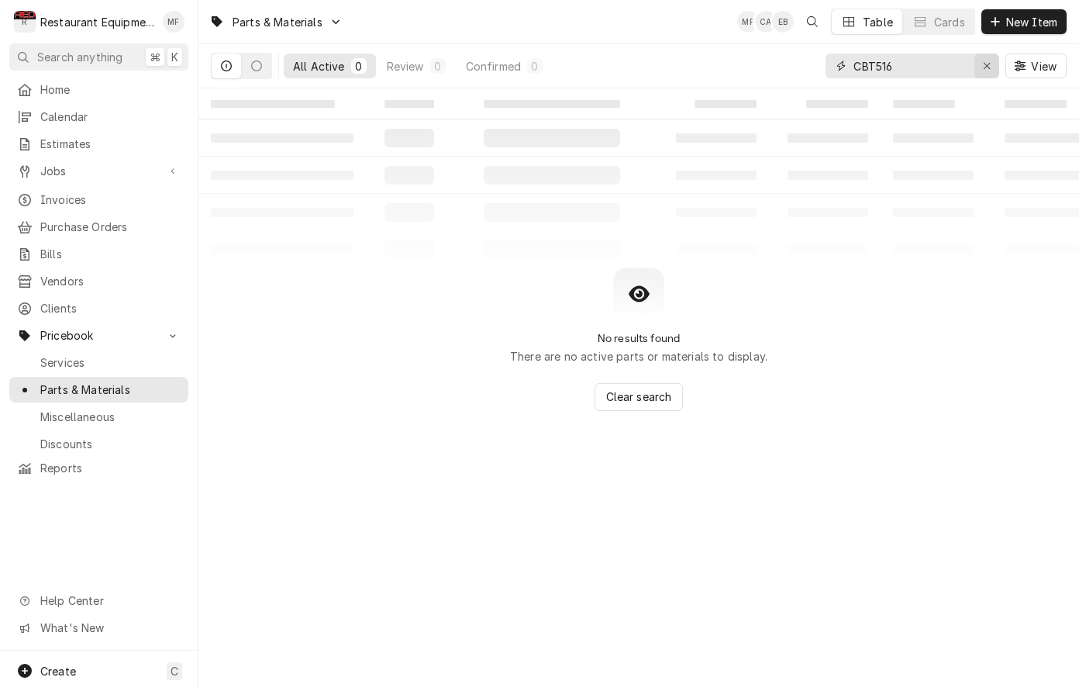
type input "CBT516"
drag, startPoint x: 989, startPoint y: 67, endPoint x: 997, endPoint y: 59, distance: 11.5
click at [992, 65] on div "Erase input" at bounding box center [987, 66] width 16 height 16
click at [1024, 31] on button "New Item" at bounding box center [1024, 21] width 85 height 25
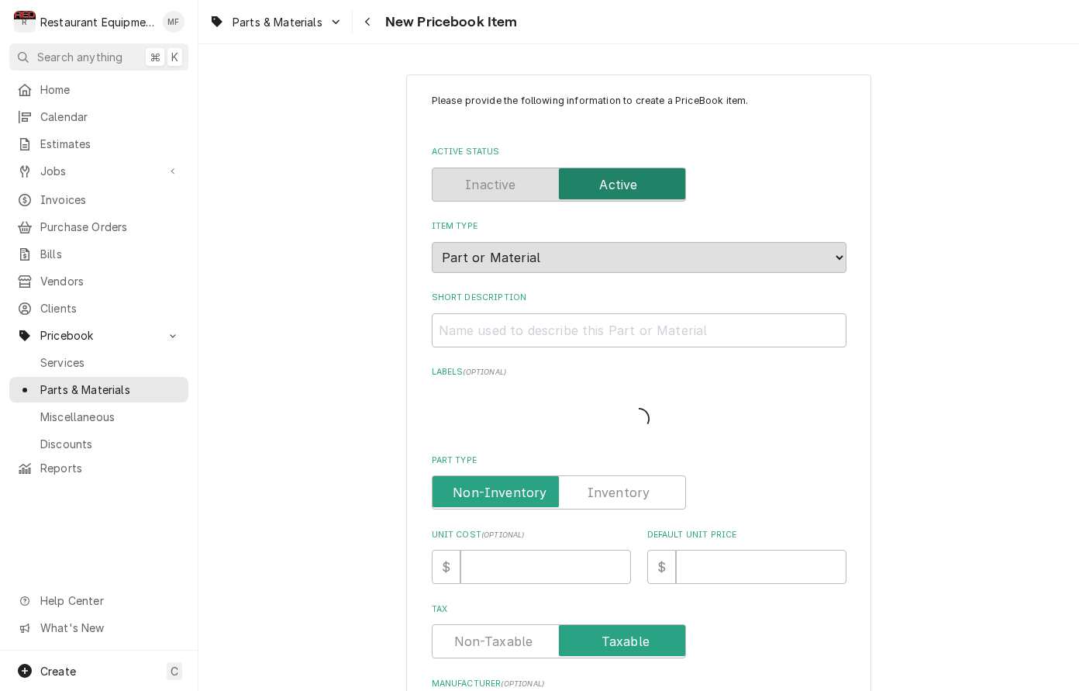
type textarea "x"
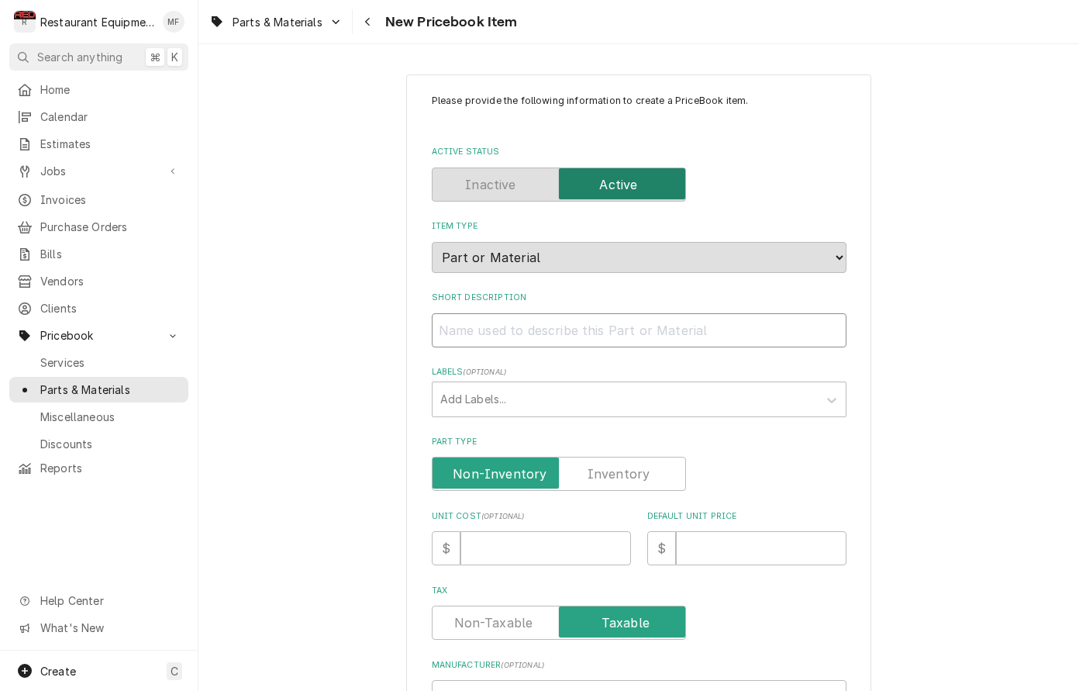
click at [659, 313] on input "Short Description" at bounding box center [639, 330] width 415 height 34
paste input "Access fitting, solder tee, 5/16" OD, 3/pack"
type input "Access fitting, solder tee, 5/16" OD, 3/pack"
type textarea "x"
type input "Access fitting, solder tee, 5/16" OD, 3/pack"
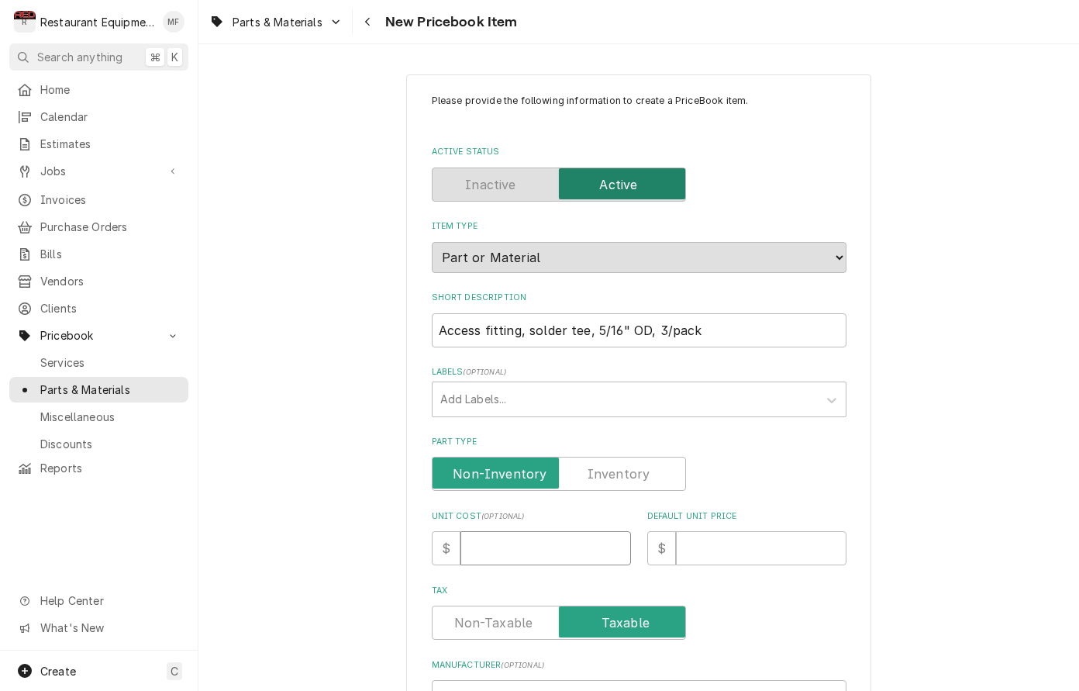
click at [544, 531] on input "Unit Cost ( optional )" at bounding box center [546, 548] width 171 height 34
type input "1"
type textarea "x"
type input "10"
type textarea "x"
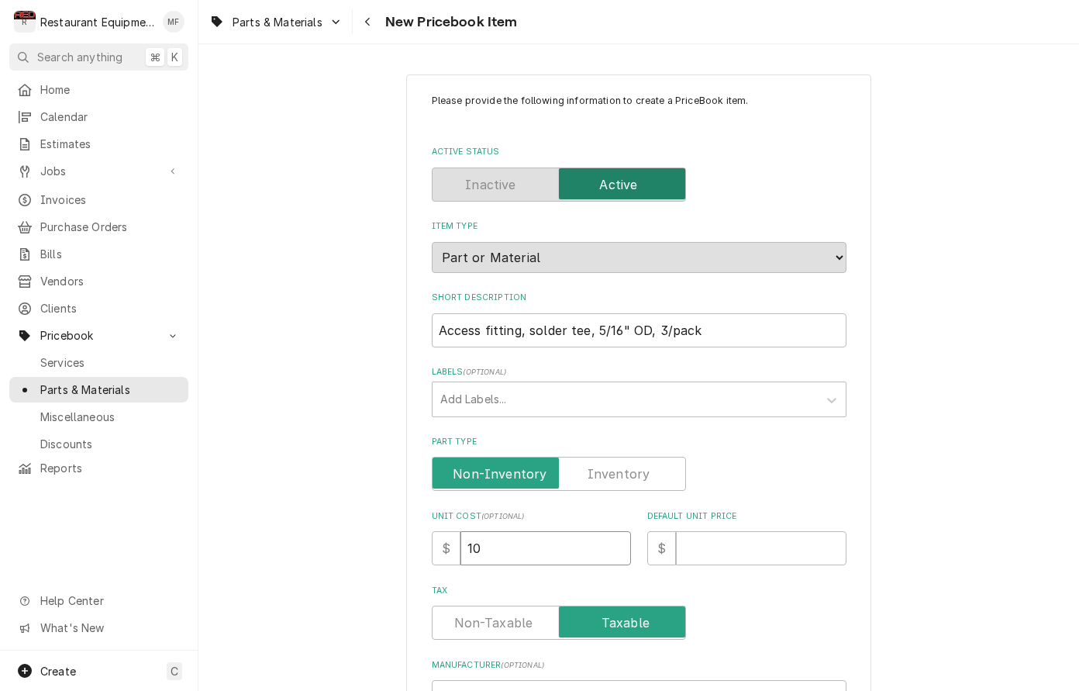
type input "10.9"
type textarea "x"
type input "10.9"
click at [734, 533] on input "Default Unit Price" at bounding box center [761, 548] width 171 height 34
type input "2"
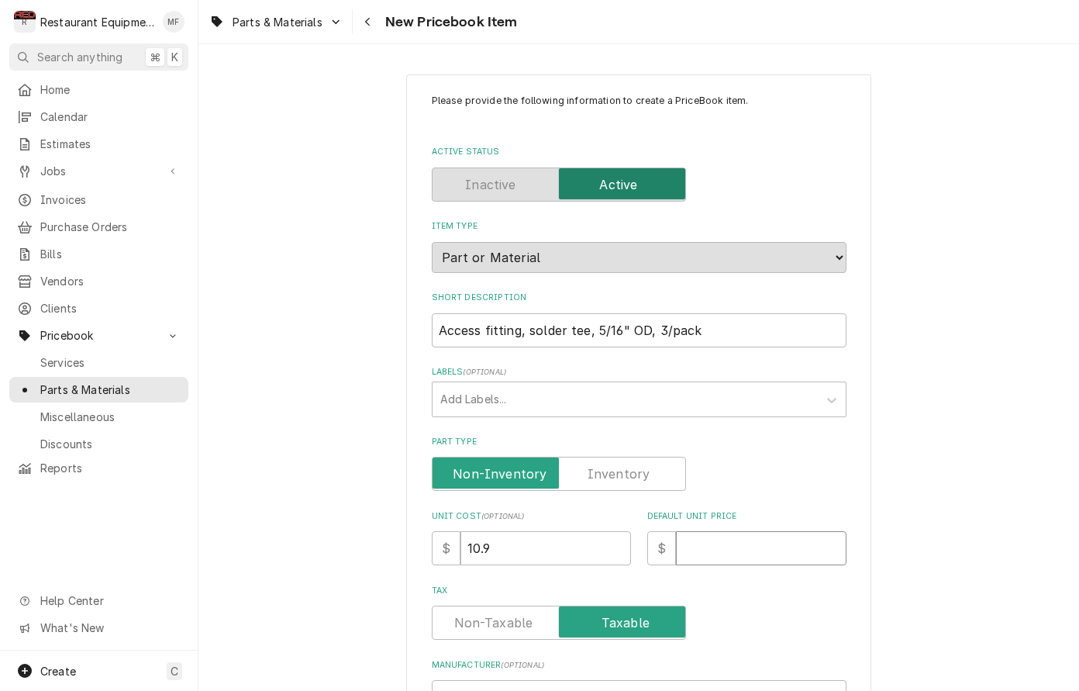
type textarea "x"
type input "21"
type textarea "x"
type input "21.8"
type textarea "x"
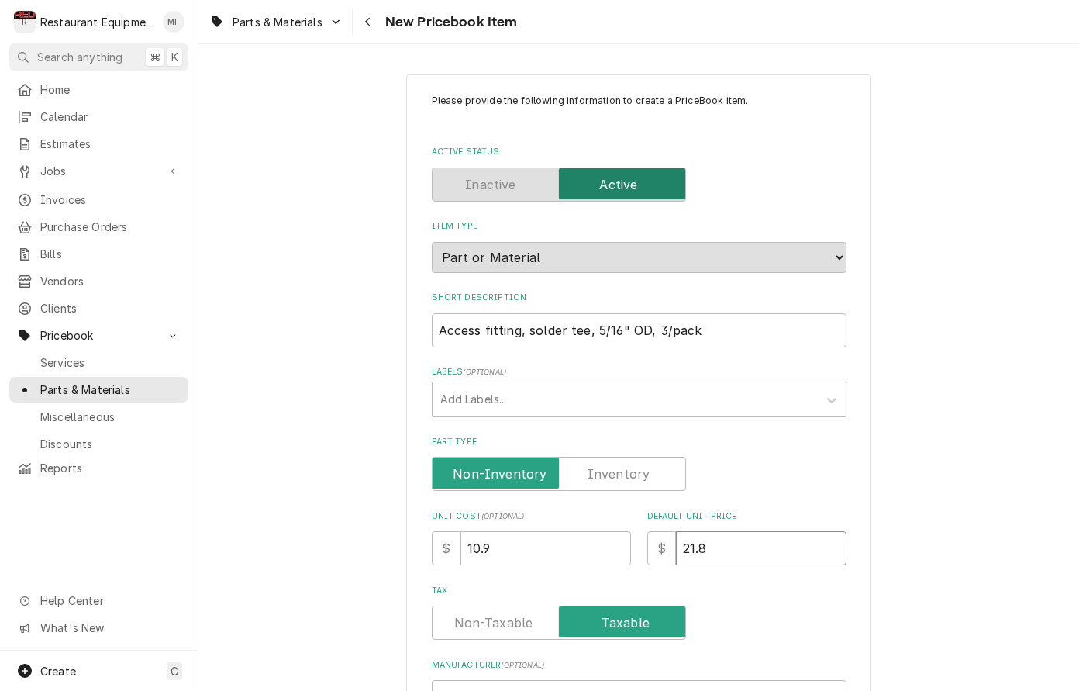
type input "21.8"
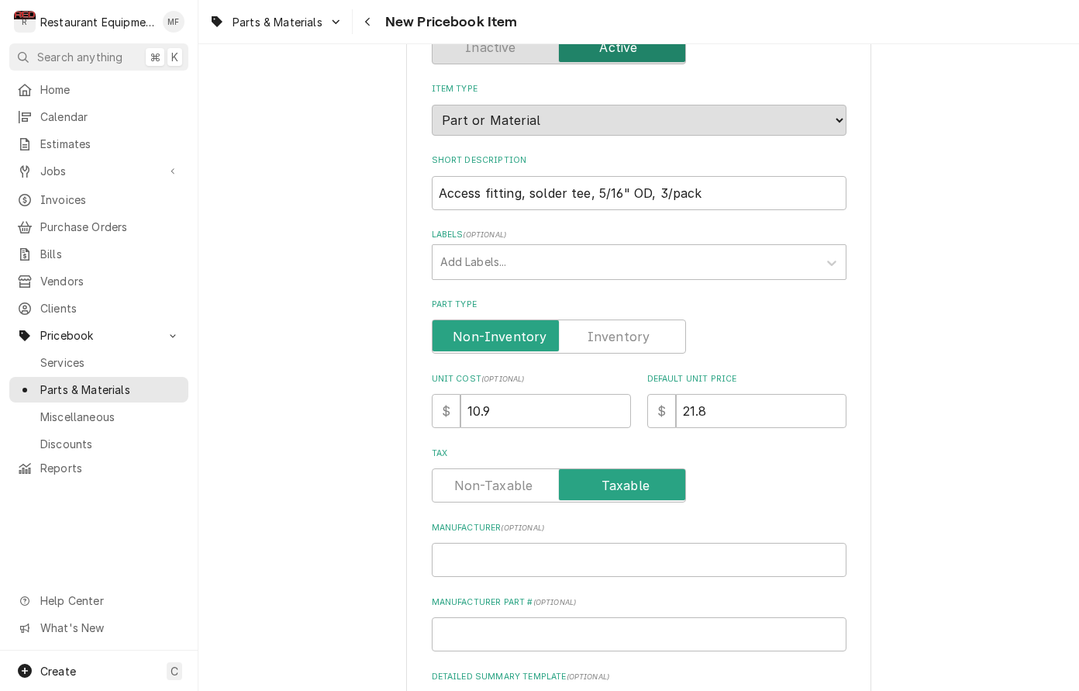
scroll to position [140, 0]
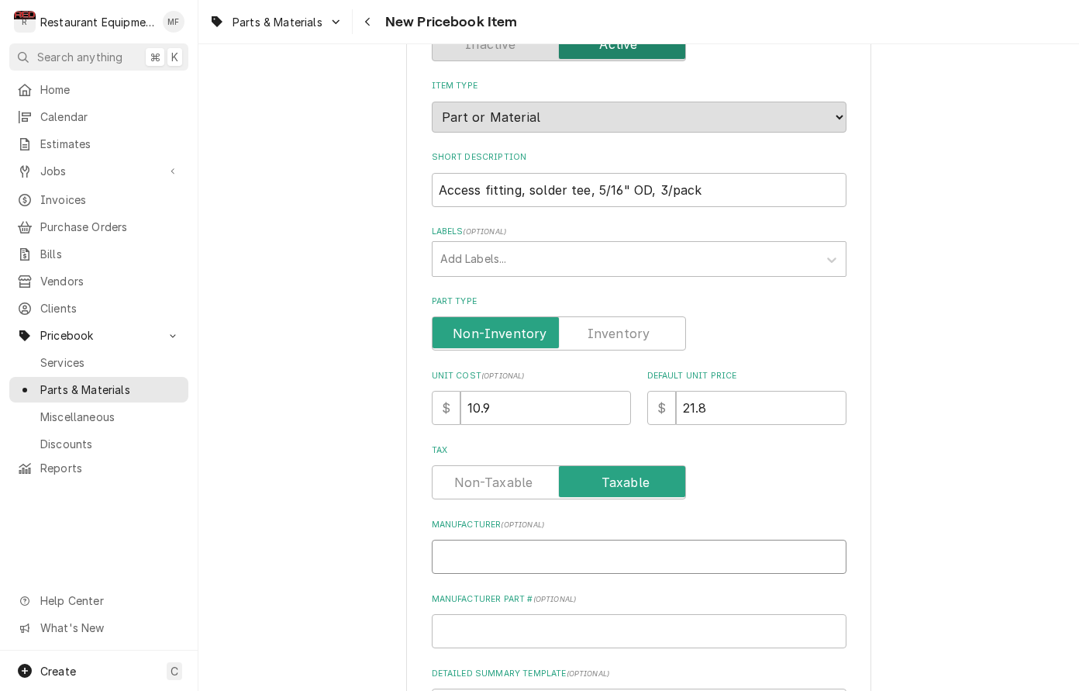
click at [690, 540] on input "Manufacturer ( optional )" at bounding box center [639, 557] width 415 height 34
click at [609, 540] on input "Manufacturer ( optional )" at bounding box center [639, 557] width 415 height 34
paste input "IRP"
type input "IRP"
type textarea "x"
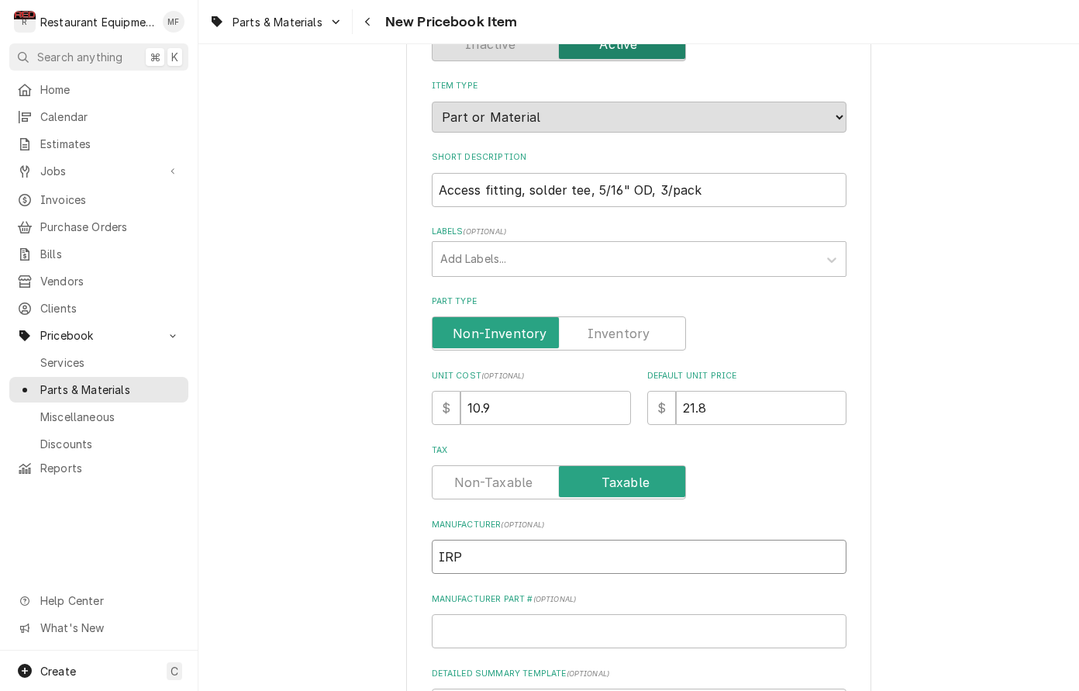
type input "IRP"
click at [696, 614] on input "Manufacturer Part # ( optional )" at bounding box center [639, 631] width 415 height 34
paste input "CBT516"
type input "CBT516"
type textarea "x"
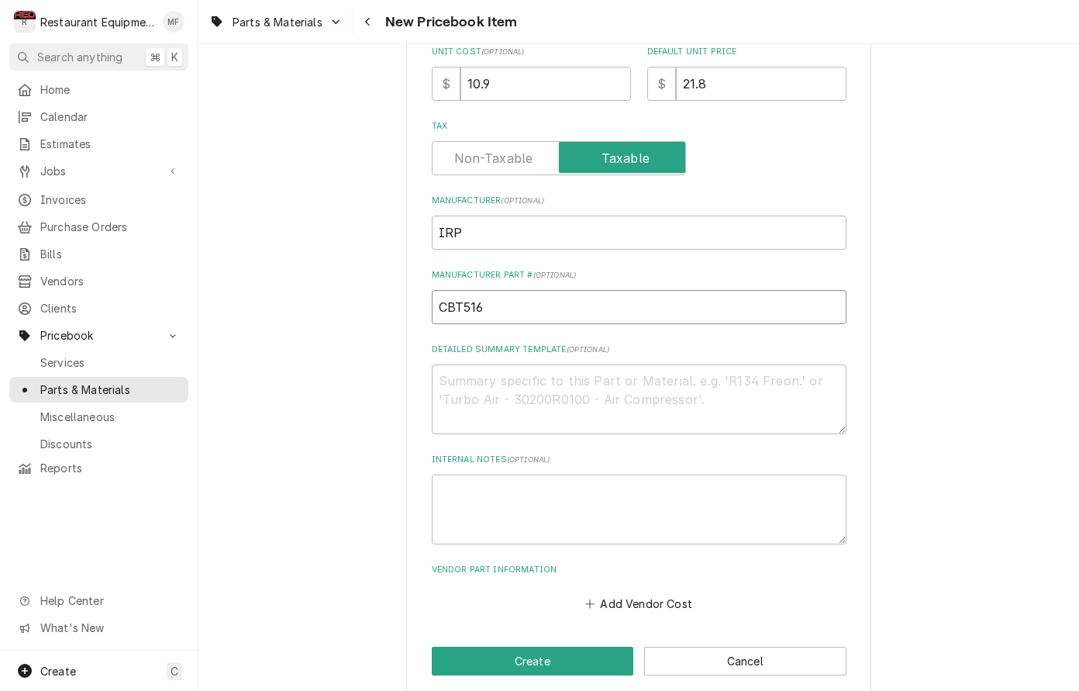
scroll to position [464, 0]
type input "CBT516"
click at [671, 595] on button "Add Vendor Cost" at bounding box center [639, 604] width 112 height 22
type textarea "x"
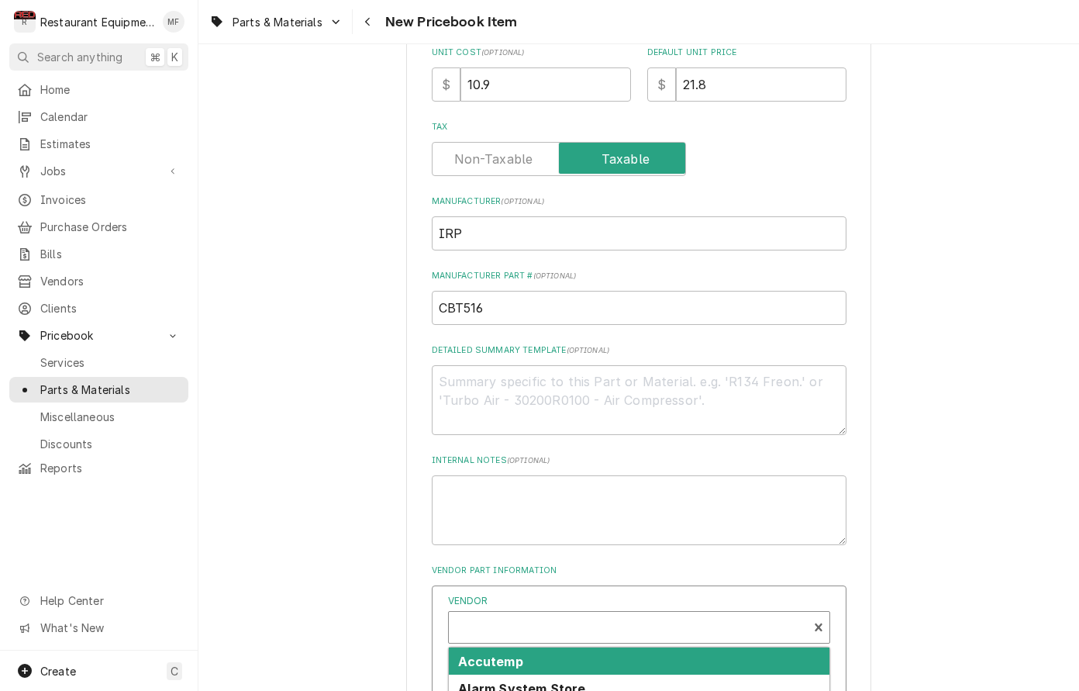
click at [591, 615] on div "Vendor" at bounding box center [628, 633] width 343 height 37
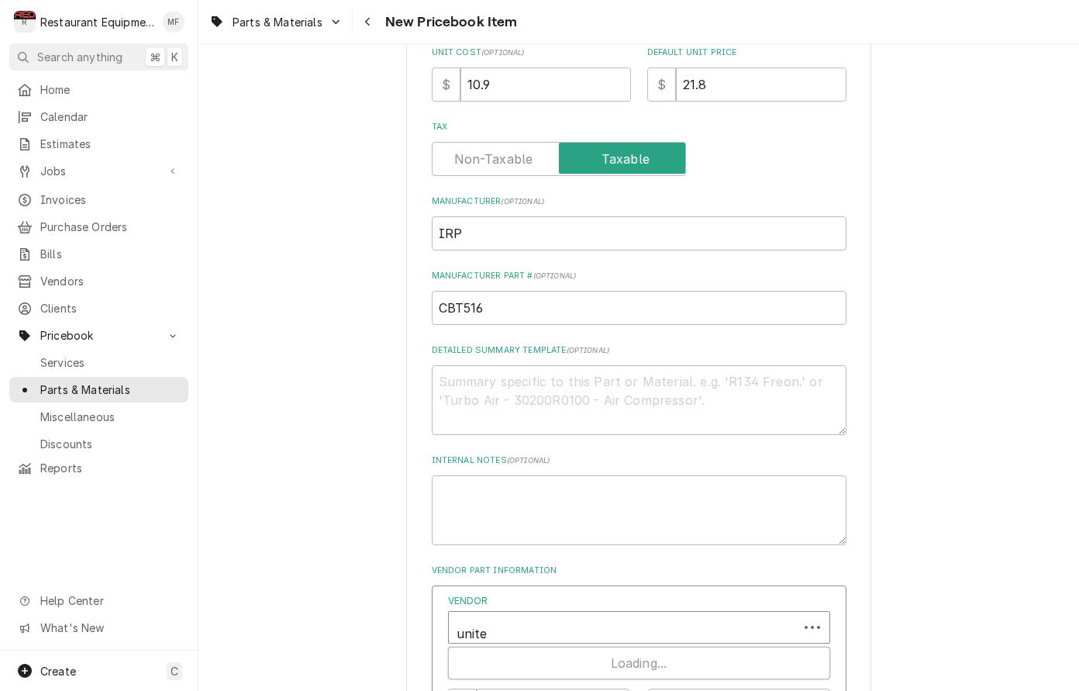
type input "united"
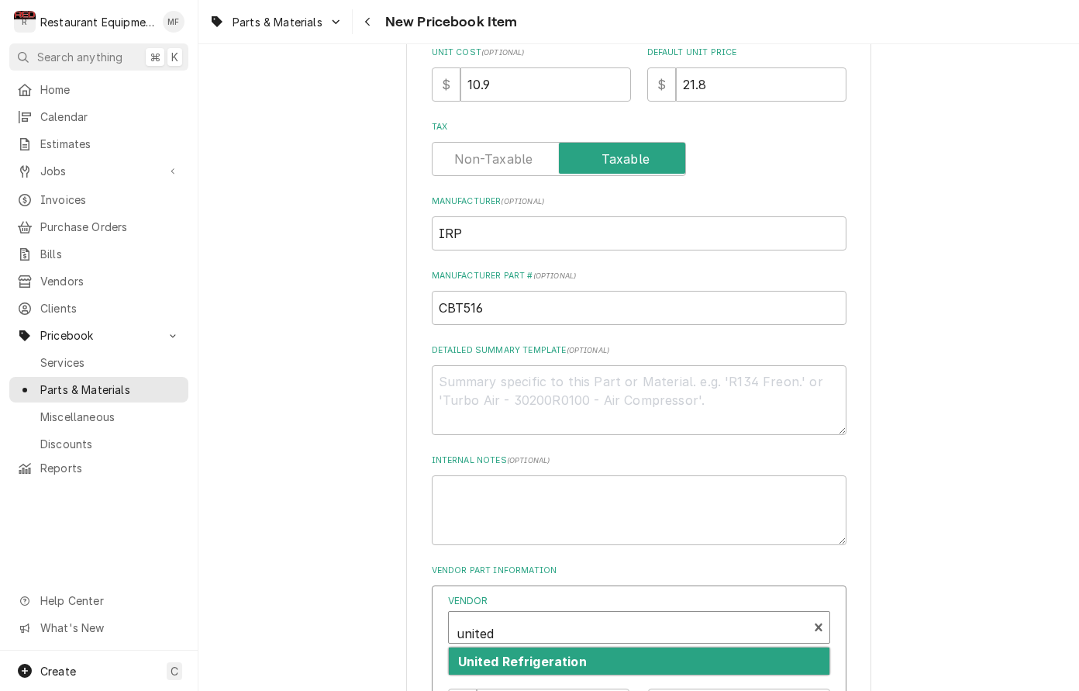
click at [613, 647] on div "United Refrigeration" at bounding box center [639, 660] width 381 height 27
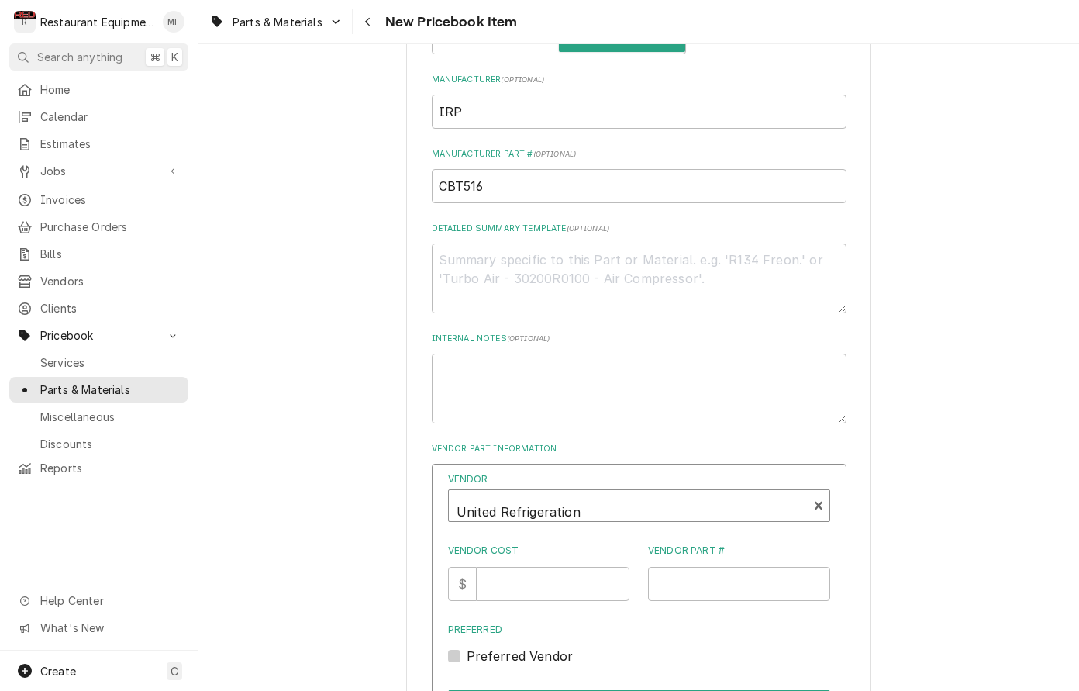
scroll to position [587, 0]
click at [565, 565] on input "Vendor Cost" at bounding box center [553, 582] width 153 height 34
type input "10.9"
click at [707, 565] on input "Vendor Part #" at bounding box center [739, 582] width 182 height 34
click at [599, 0] on div "Parts & Materials New Pricebook Item" at bounding box center [638, 21] width 881 height 43
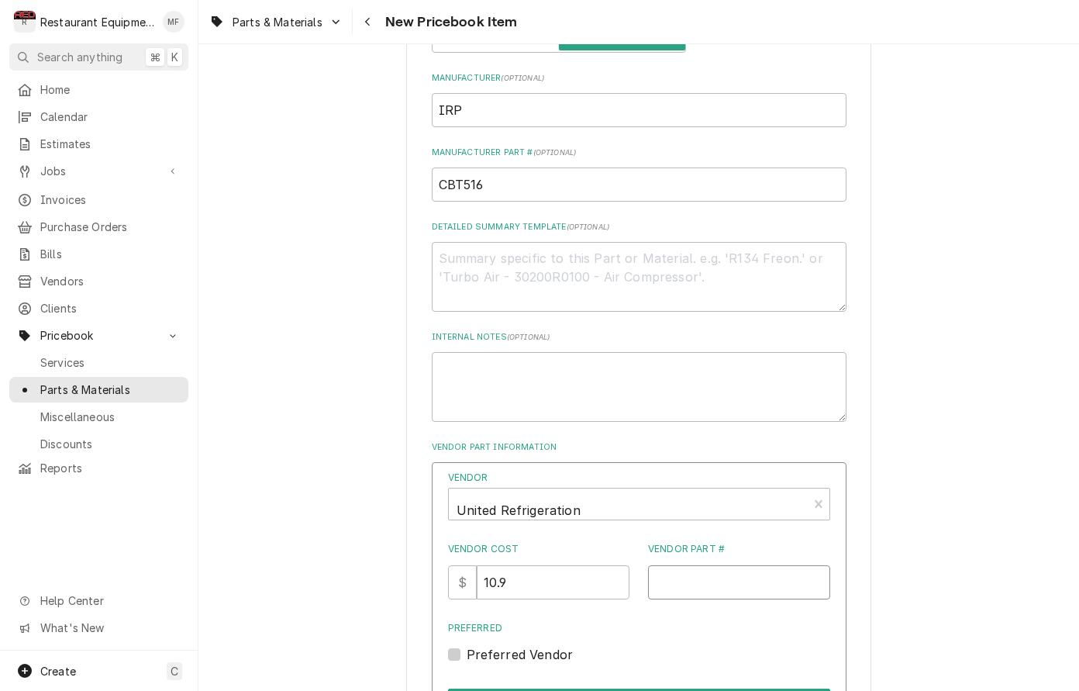
click at [750, 565] on input "Vendor Part #" at bounding box center [739, 582] width 182 height 34
paste input "1000013"
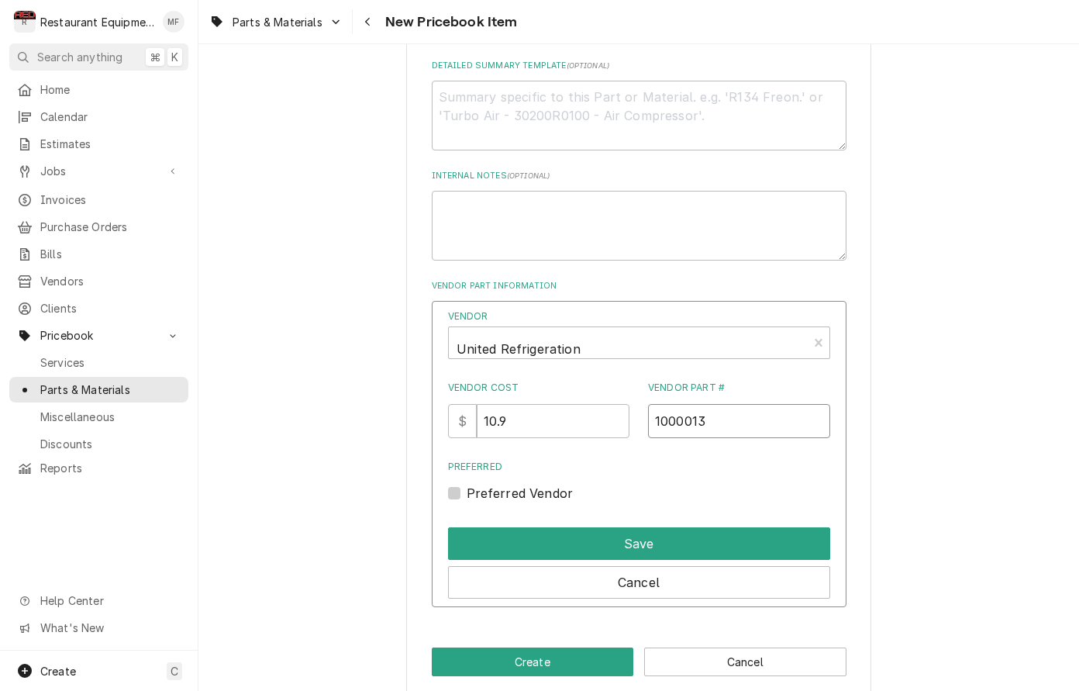
scroll to position [747, 0]
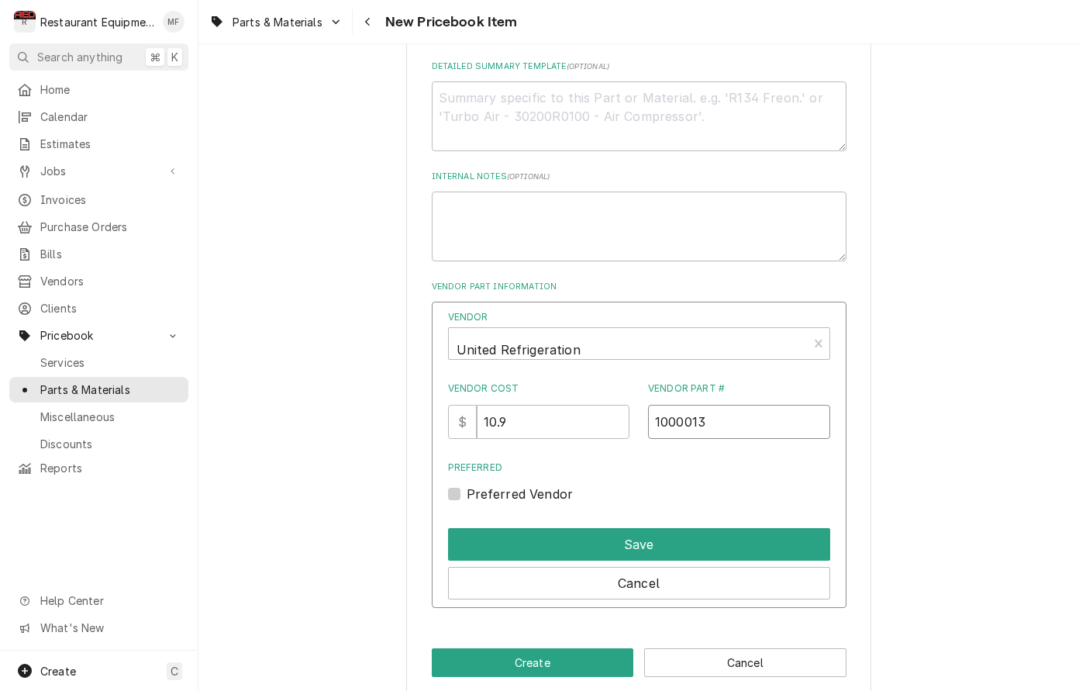
type input "1000013"
click at [467, 485] on label "Preferred Vendor" at bounding box center [520, 494] width 107 height 19
click at [467, 485] on input "Preferred" at bounding box center [658, 502] width 382 height 34
checkbox input "true"
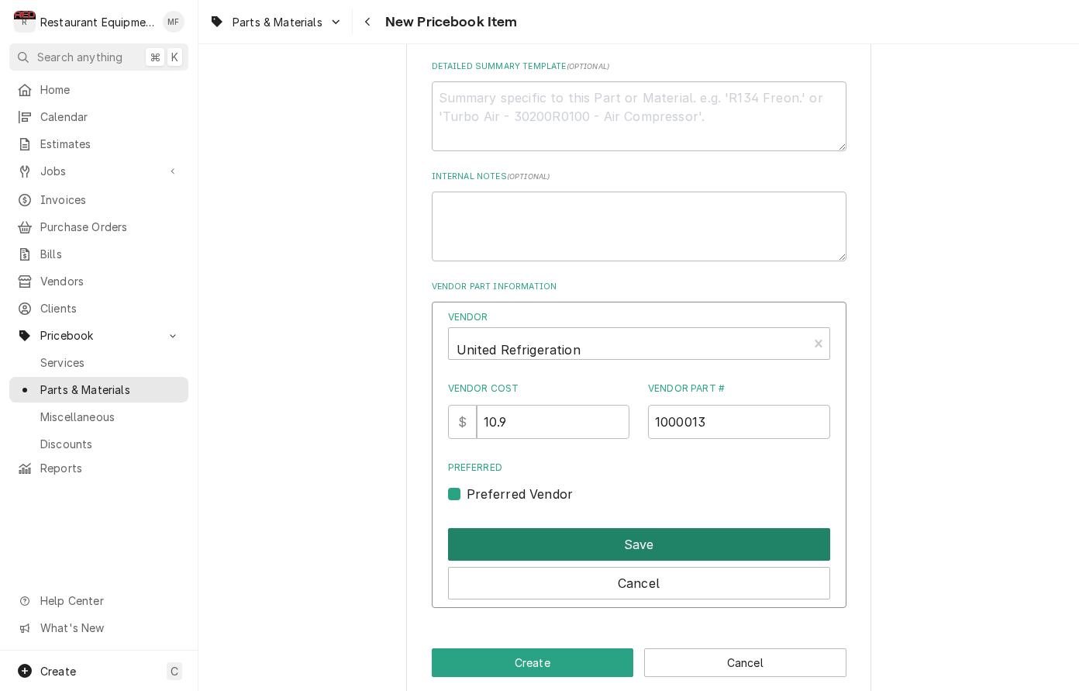
click at [594, 528] on button "Save" at bounding box center [639, 544] width 382 height 33
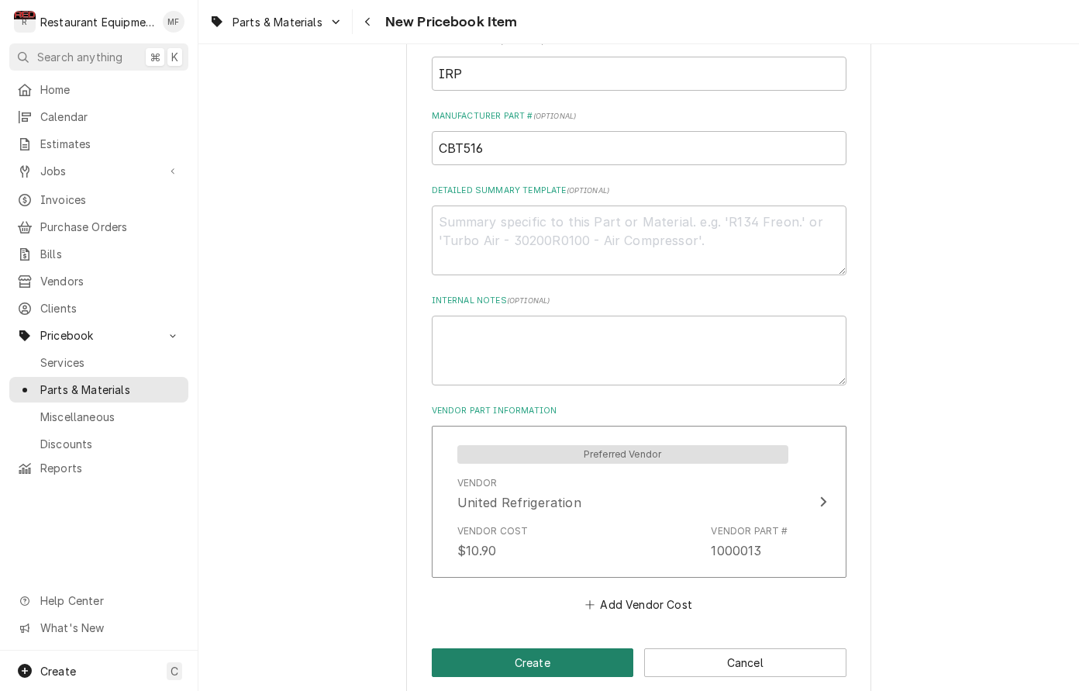
click at [602, 648] on button "Create" at bounding box center [533, 662] width 202 height 29
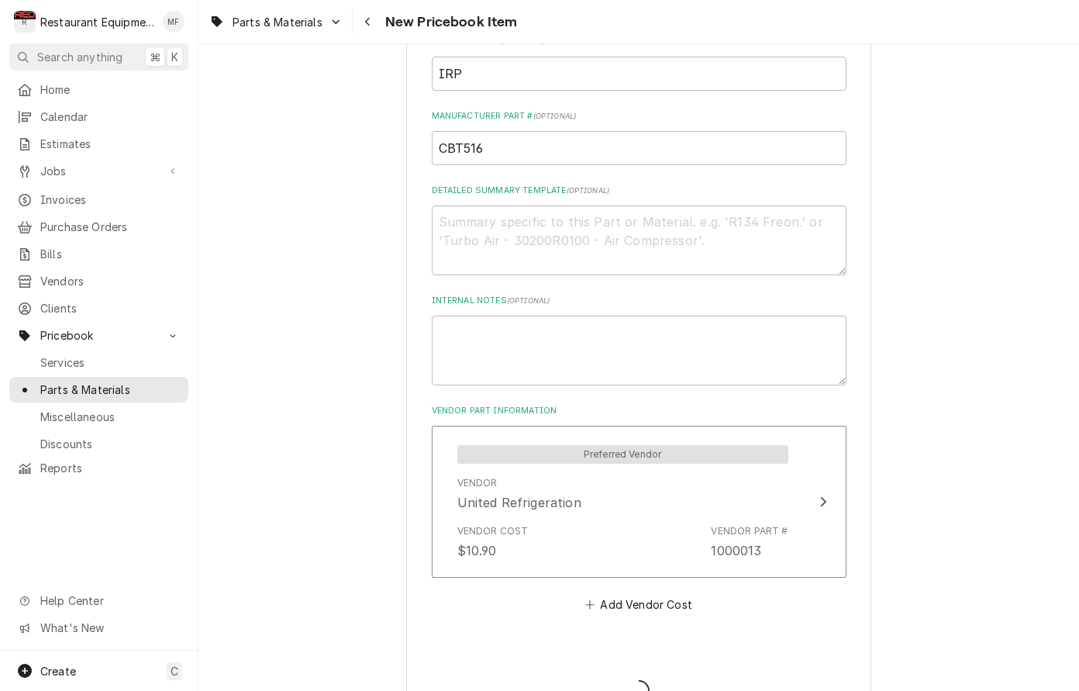
type textarea "x"
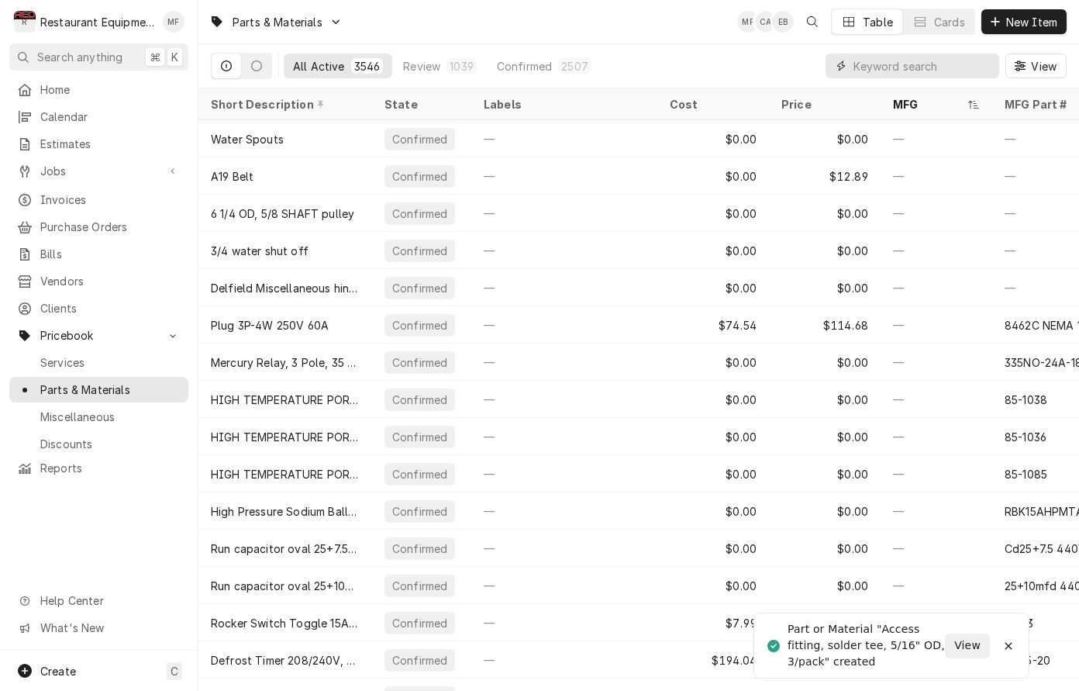
click at [928, 65] on input "Dynamic Content Wrapper" at bounding box center [923, 66] width 138 height 25
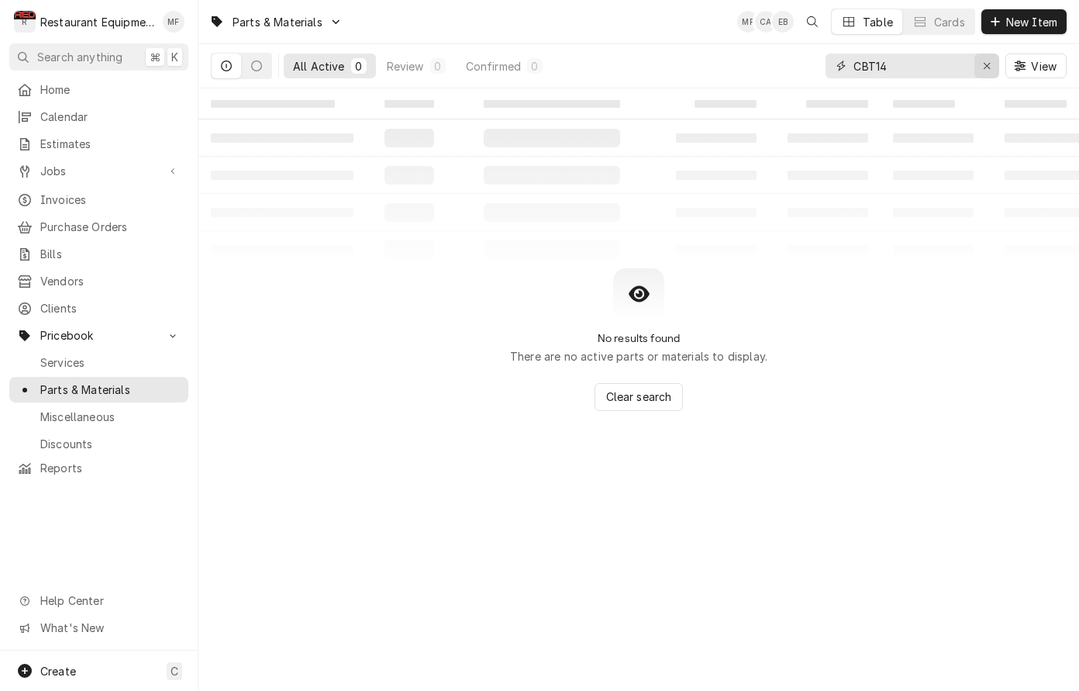
type input "CBT14"
drag, startPoint x: 996, startPoint y: 68, endPoint x: 994, endPoint y: 60, distance: 7.9
click at [995, 67] on button "Erase input" at bounding box center [987, 66] width 25 height 25
click at [1010, 36] on div "Parts & Materials MF CA EB Table Cards New Item" at bounding box center [638, 21] width 881 height 43
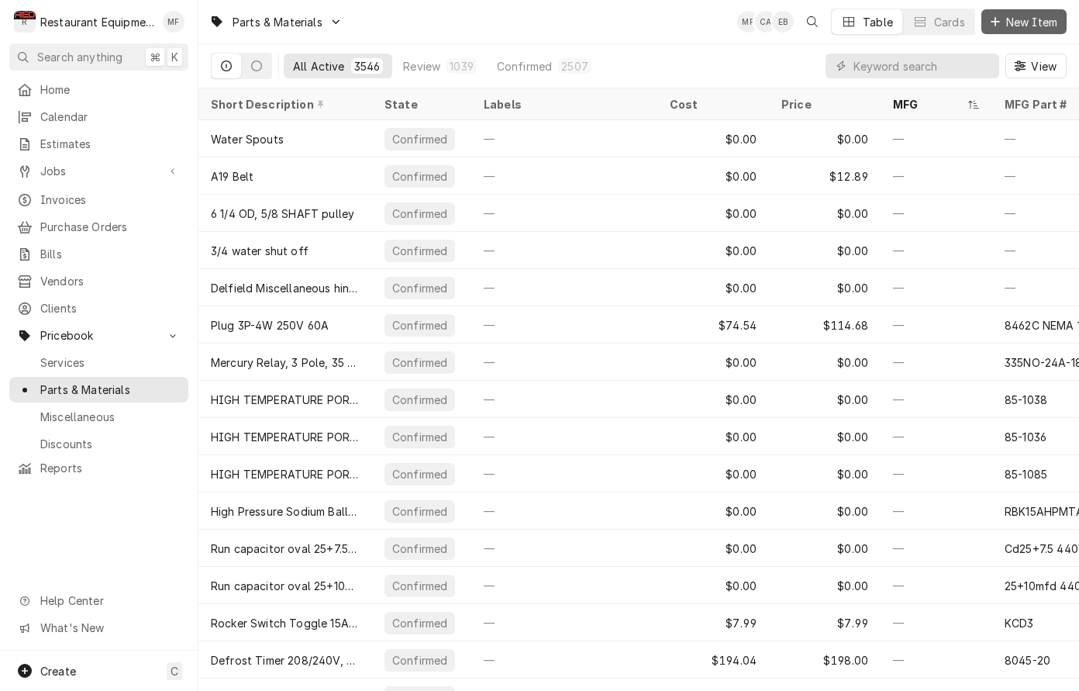
click at [998, 30] on button "New Item" at bounding box center [1024, 21] width 85 height 25
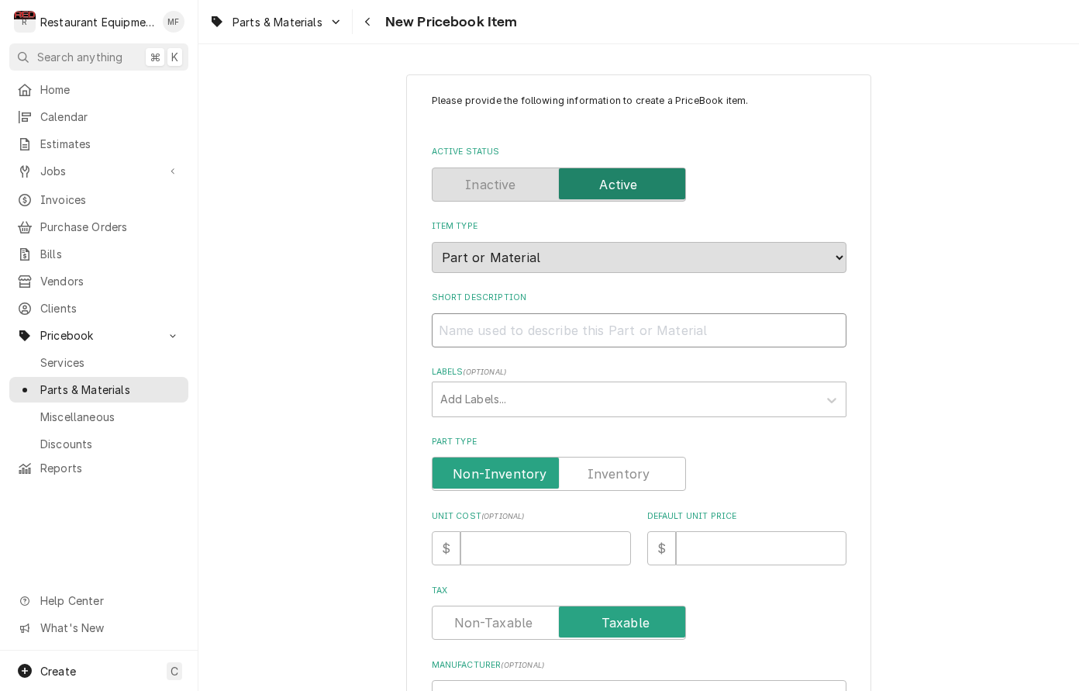
click at [592, 314] on input "Short Description" at bounding box center [639, 330] width 415 height 34
paste input "Access fitting, solder tee, 1/4" OD, 3/pack"
type textarea "x"
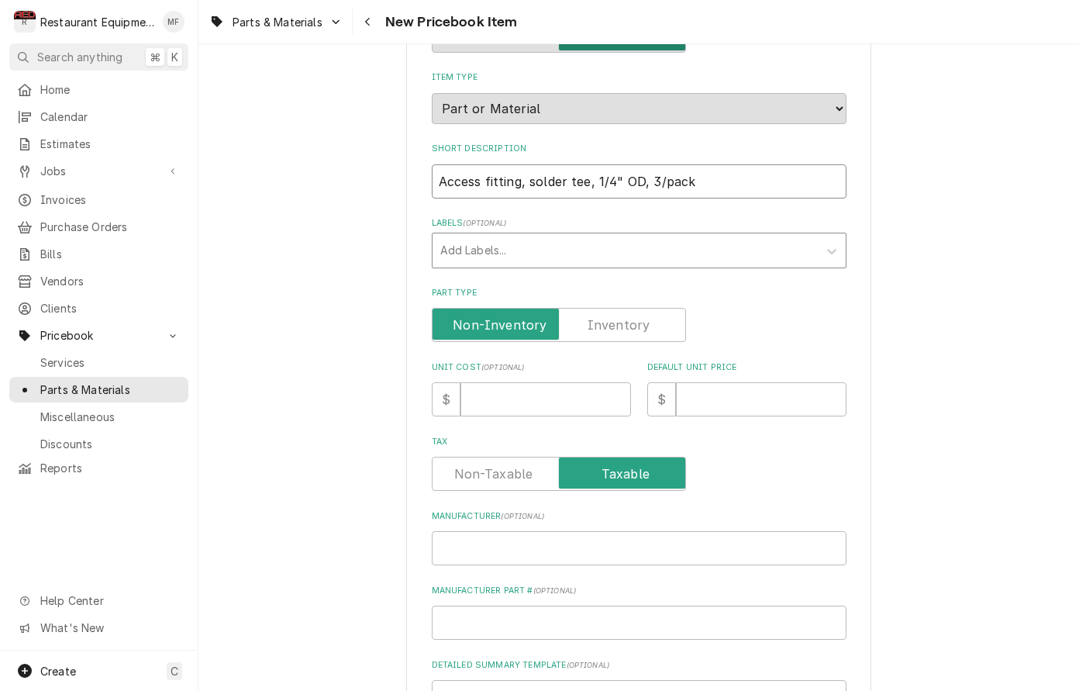
scroll to position [165, 0]
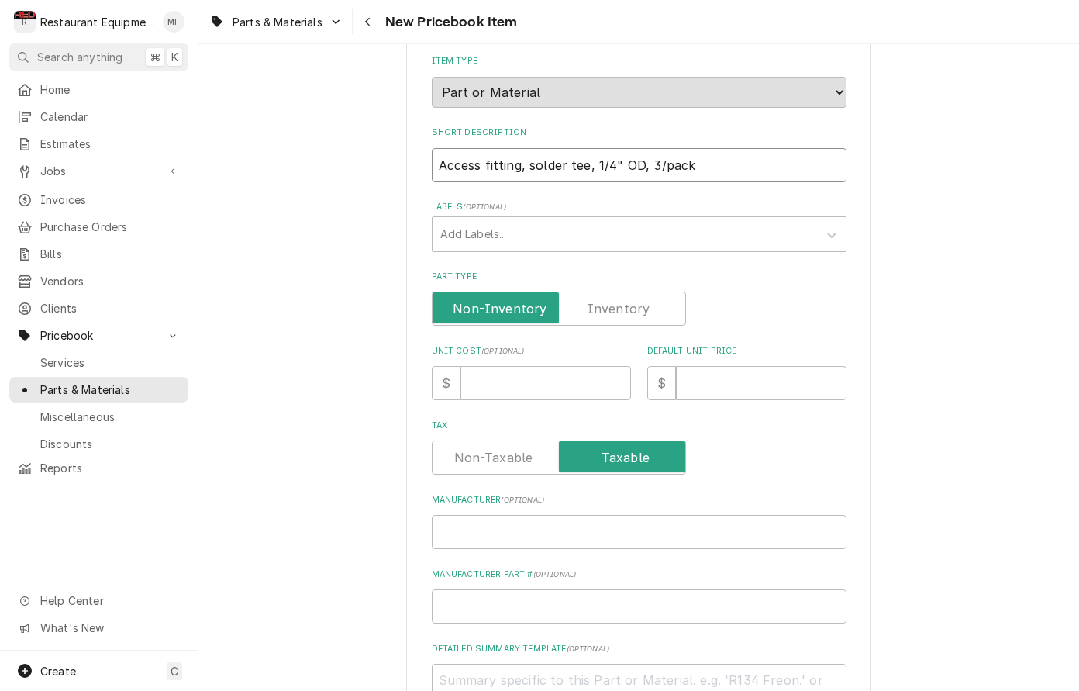
type input "Access fitting, solder tee, 1/4" OD, 3/pack"
click at [586, 378] on input "Unit Cost ( optional )" at bounding box center [546, 383] width 171 height 34
type textarea "x"
type input "1"
type textarea "x"
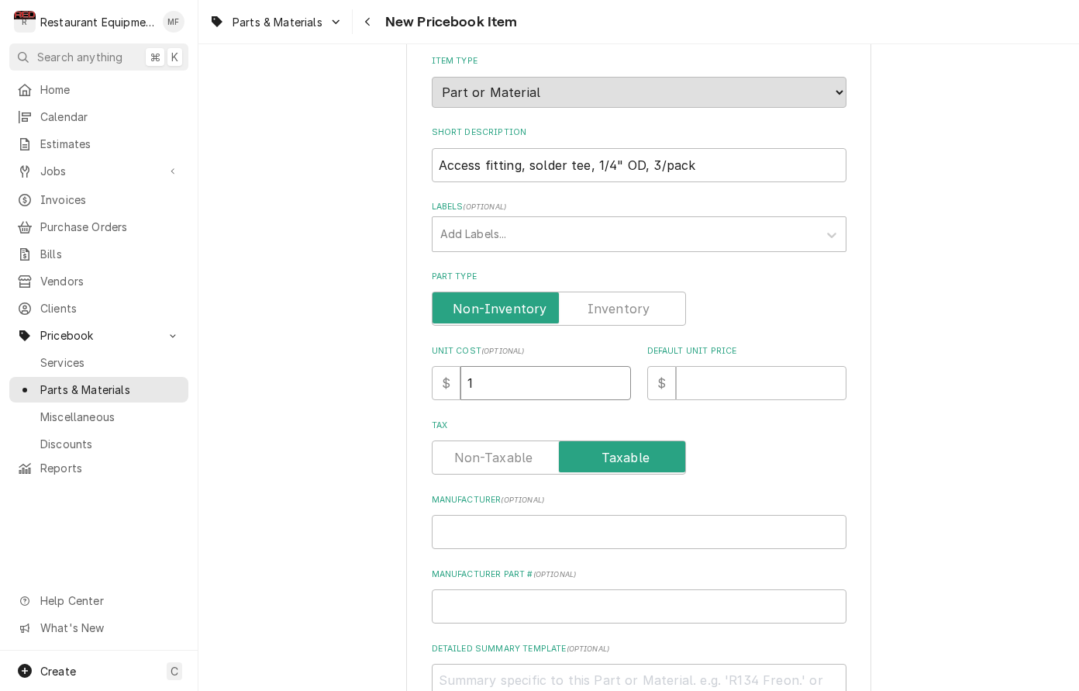
type input "10"
type textarea "x"
type input "10.3"
type textarea "x"
type input "10.37"
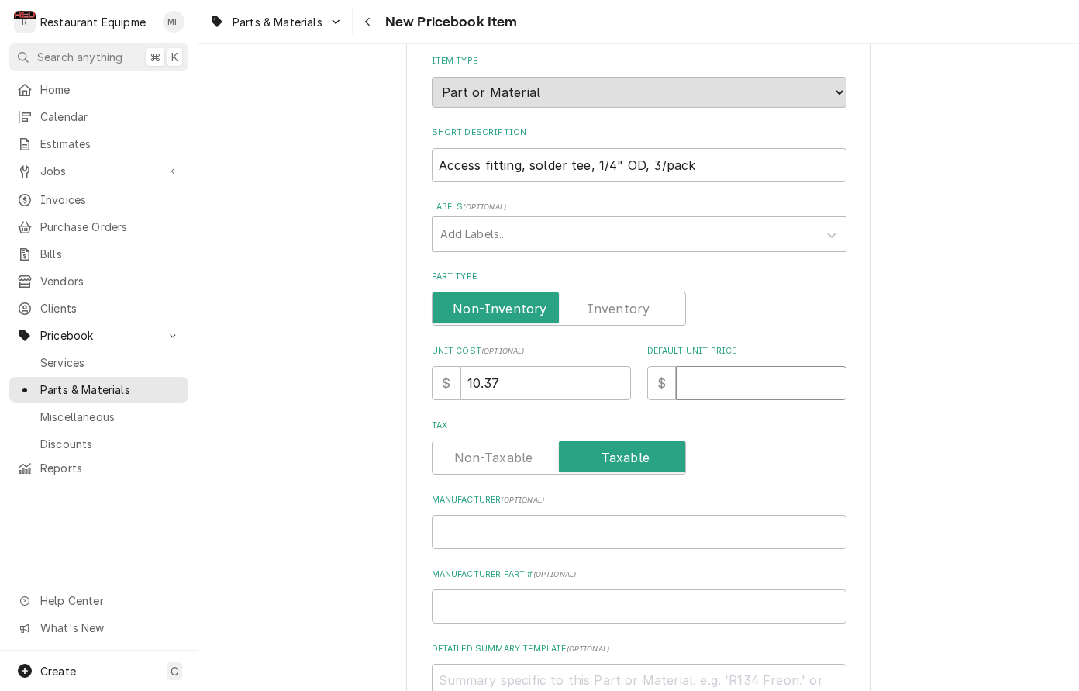
click at [704, 366] on input "Default Unit Price" at bounding box center [761, 383] width 171 height 34
type textarea "x"
type input "2"
type textarea "x"
type input "20"
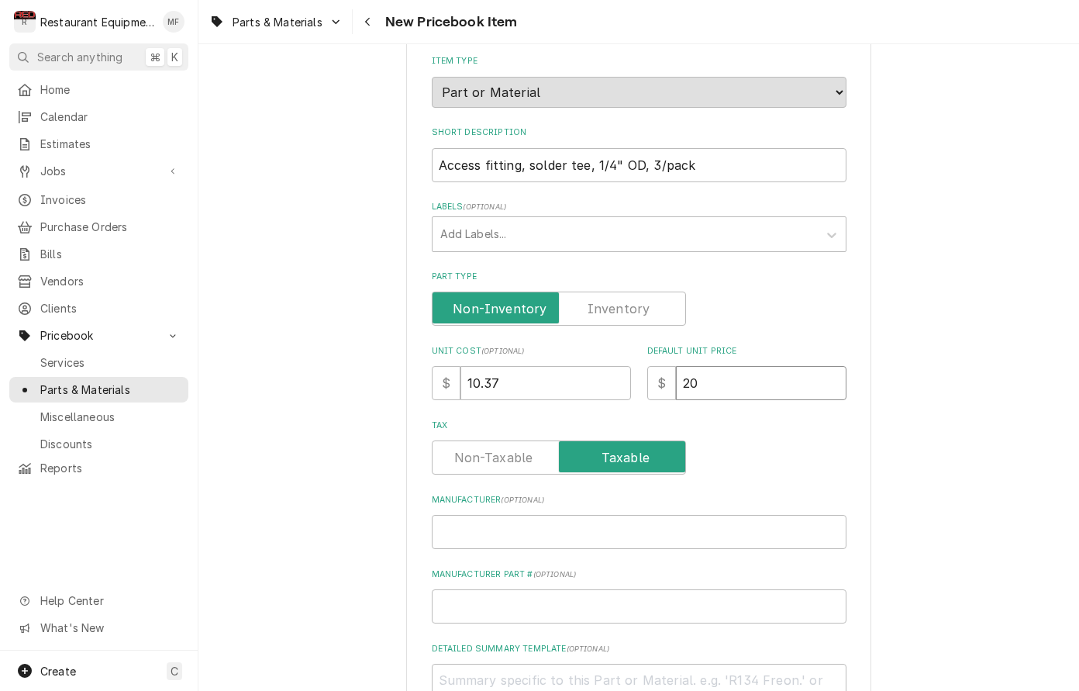
type textarea "x"
type input "20.6"
type textarea "x"
type input "20"
type textarea "x"
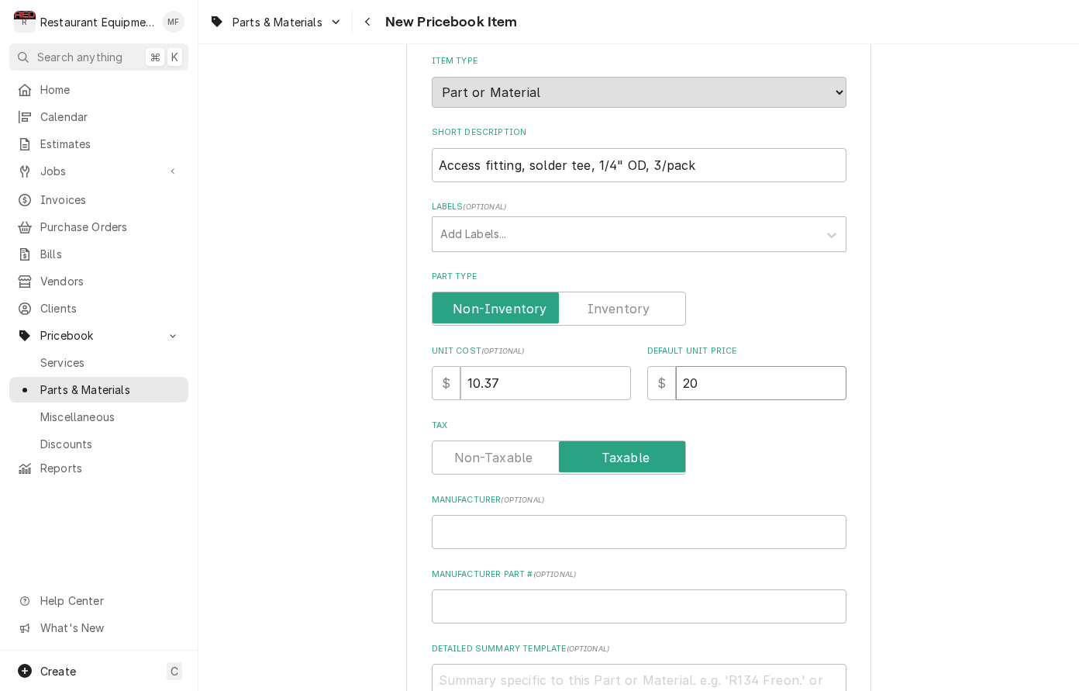
type input "20.7"
type textarea "x"
type input "20.74"
click at [575, 527] on input "Manufacturer ( optional )" at bounding box center [639, 532] width 415 height 34
paste input "IRP"
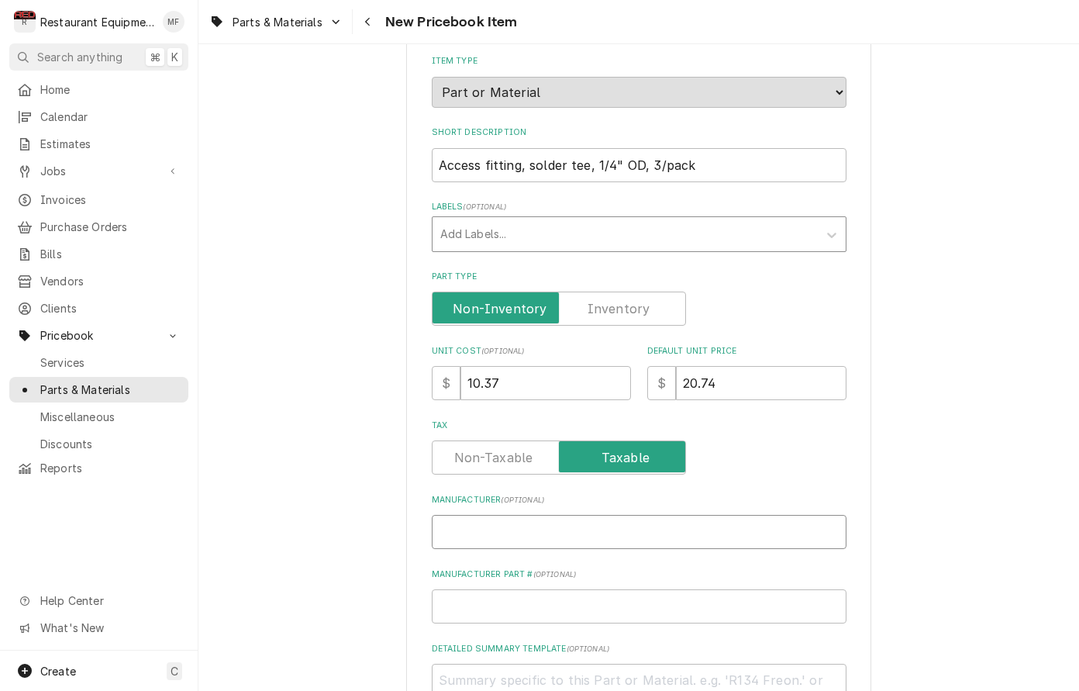
type textarea "x"
type input "IRP"
drag, startPoint x: 785, startPoint y: 568, endPoint x: 782, endPoint y: 578, distance: 9.8
click at [784, 575] on div "Manufacturer Part # ( optional )" at bounding box center [639, 595] width 415 height 55
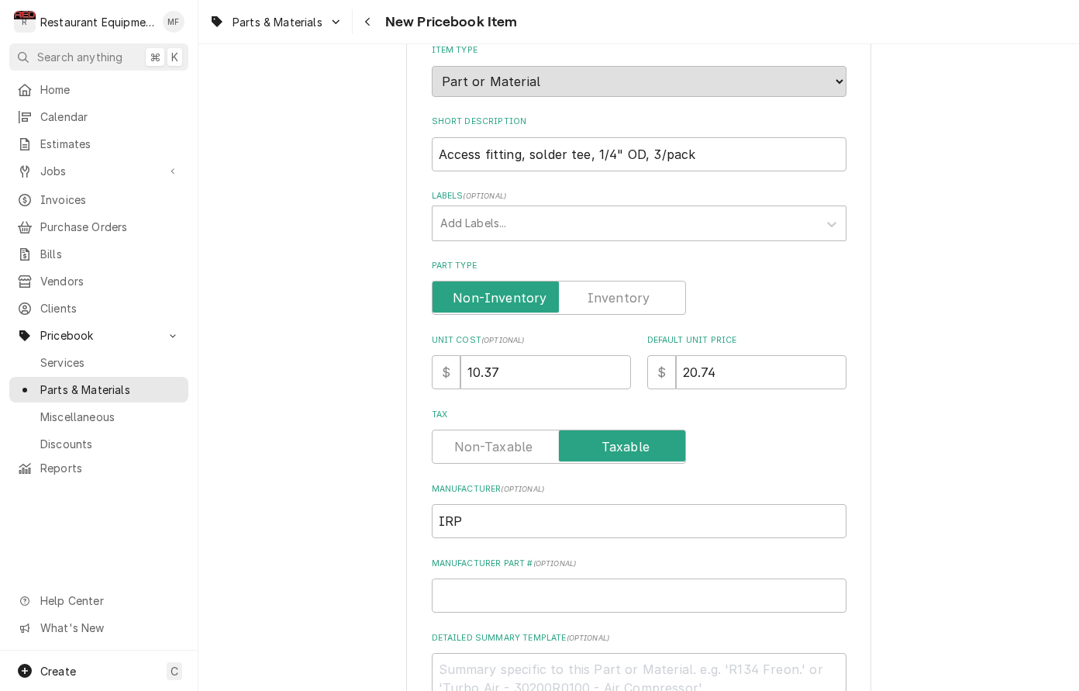
scroll to position [179, 0]
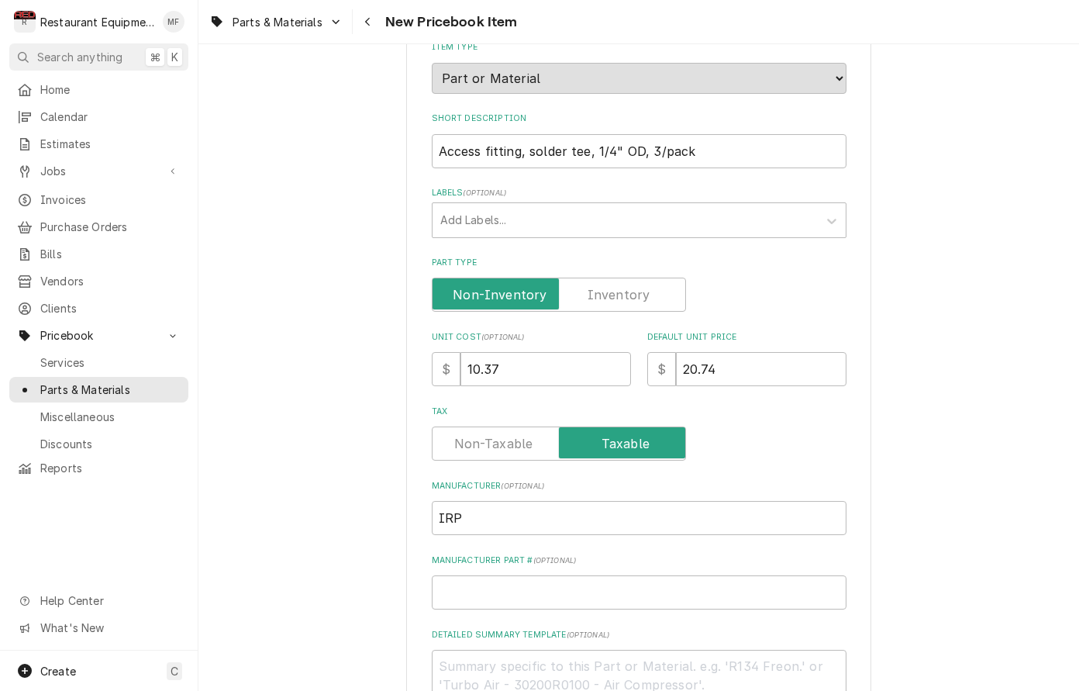
click at [627, 594] on div "Please provide the following information to create a PriceBook item. Active Sta…" at bounding box center [639, 407] width 415 height 985
click at [625, 581] on input "Manufacturer Part # ( optional )" at bounding box center [639, 592] width 415 height 34
paste input "CBT14"
type textarea "x"
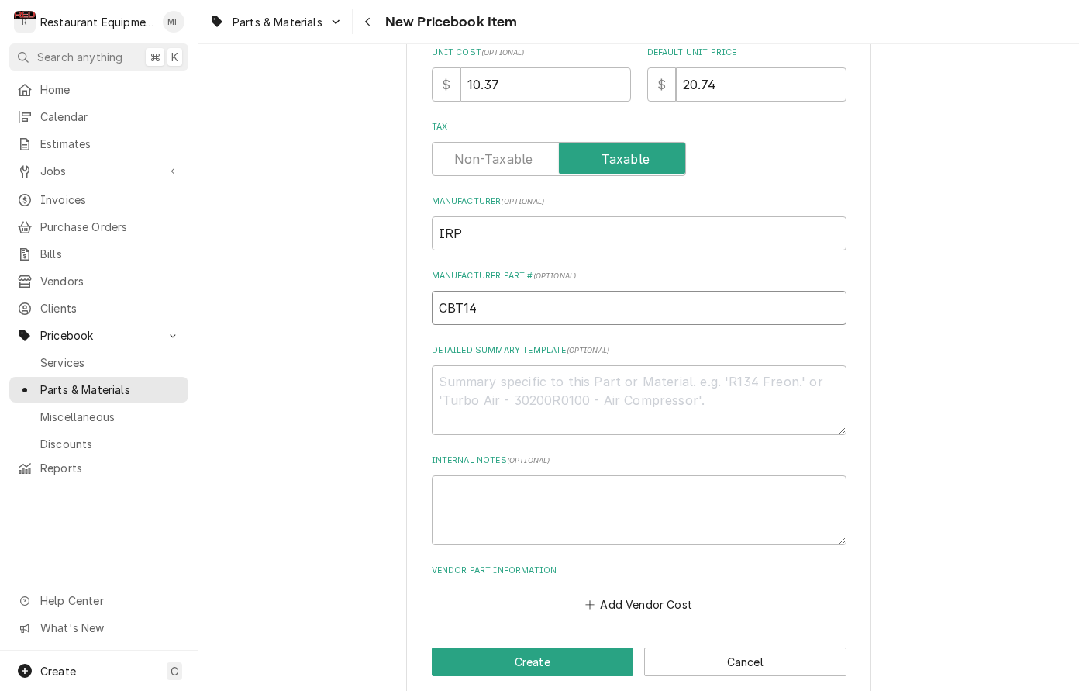
scroll to position [0, 0]
type input "CBT14"
click at [652, 593] on button "Add Vendor Cost" at bounding box center [639, 604] width 112 height 22
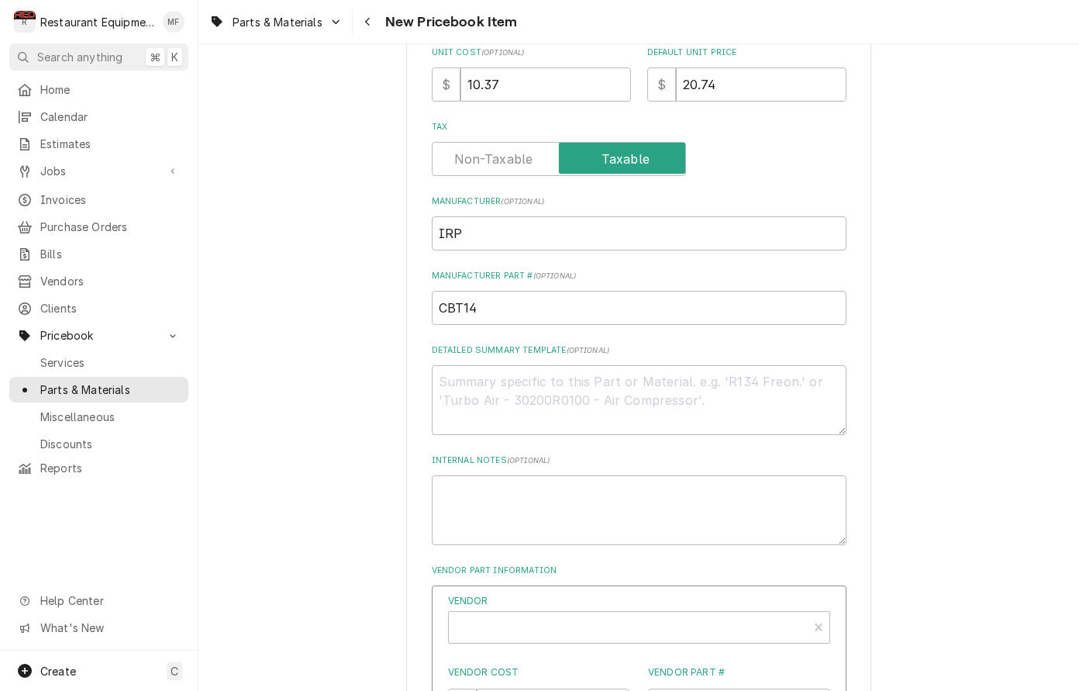
type textarea "x"
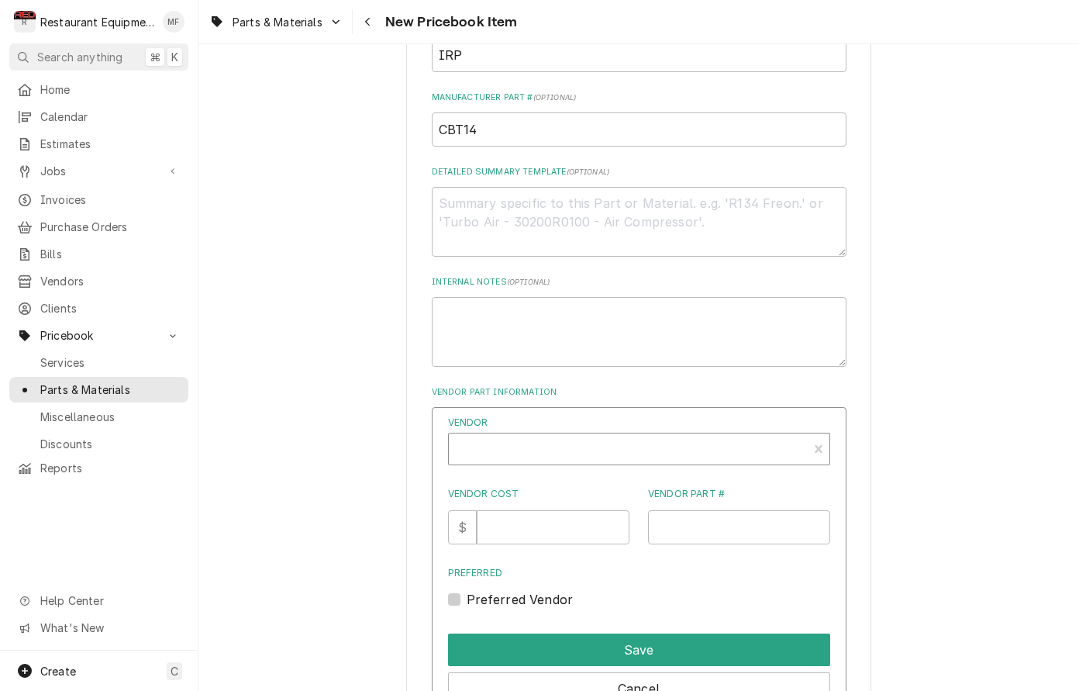
scroll to position [643, 0]
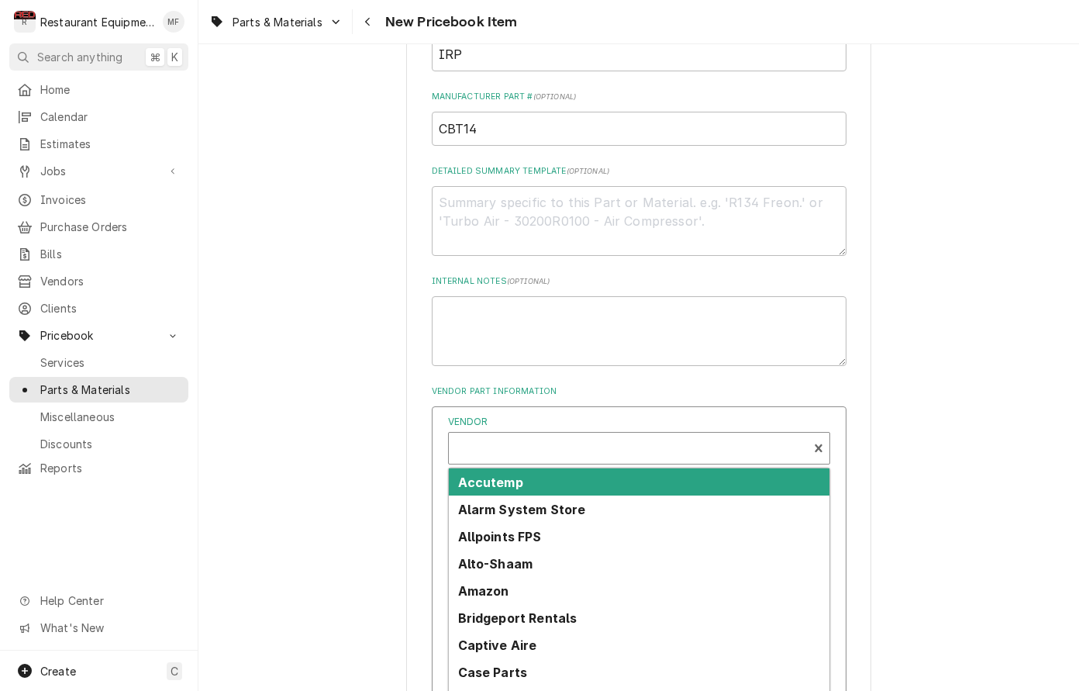
click at [600, 436] on div "Vendor" at bounding box center [628, 454] width 343 height 37
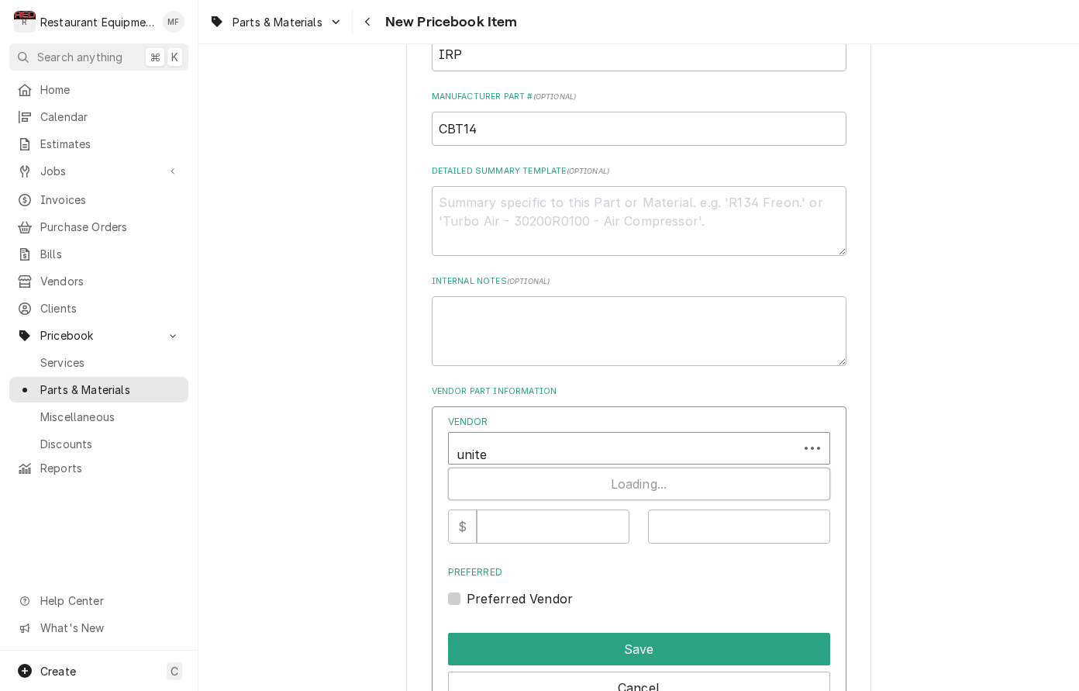
type input "united"
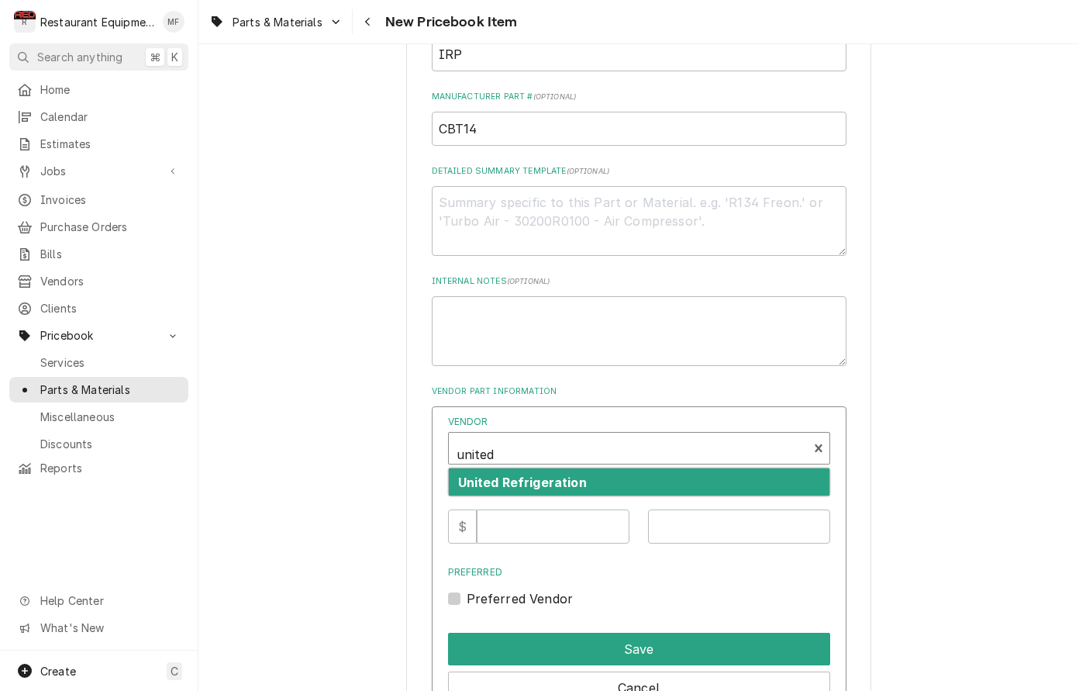
click at [599, 468] on div "United Refrigeration" at bounding box center [639, 481] width 381 height 27
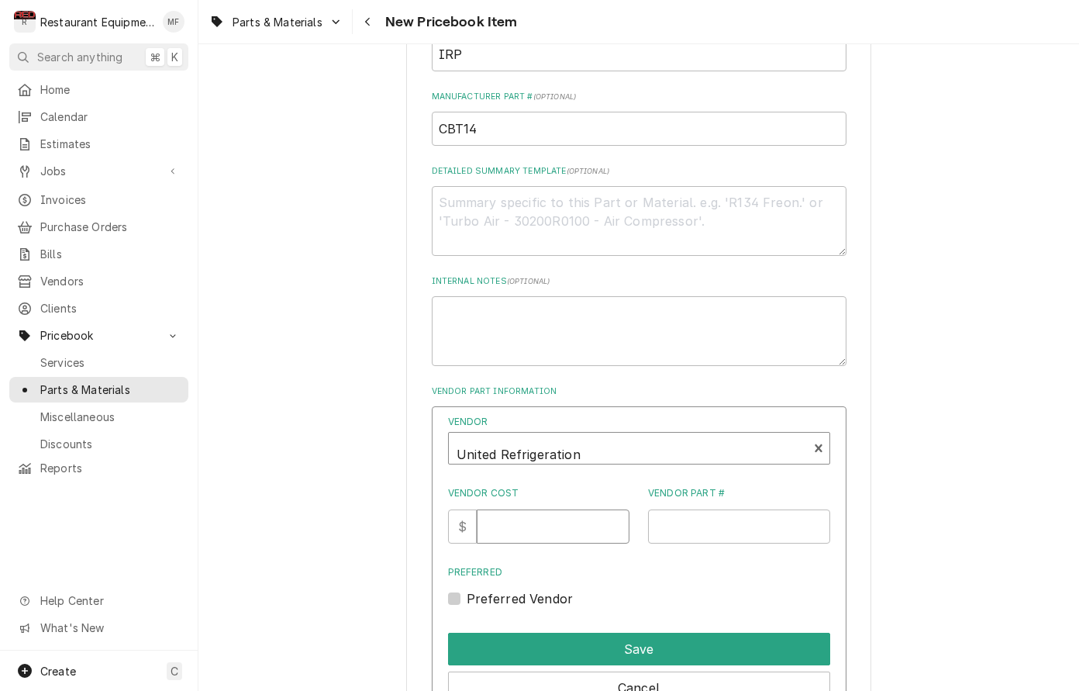
click at [554, 516] on input "Vendor Cost" at bounding box center [553, 526] width 153 height 34
type input "10.37"
click at [713, 509] on input "Vendor Part #" at bounding box center [739, 526] width 182 height 34
click at [717, 526] on div "Vendor United Refrigeration Vendor Cost $ 10.37 Vendor Part # Preferred Preferr…" at bounding box center [639, 511] width 382 height 193
click at [714, 511] on input "Vendor Part #" at bounding box center [739, 526] width 182 height 34
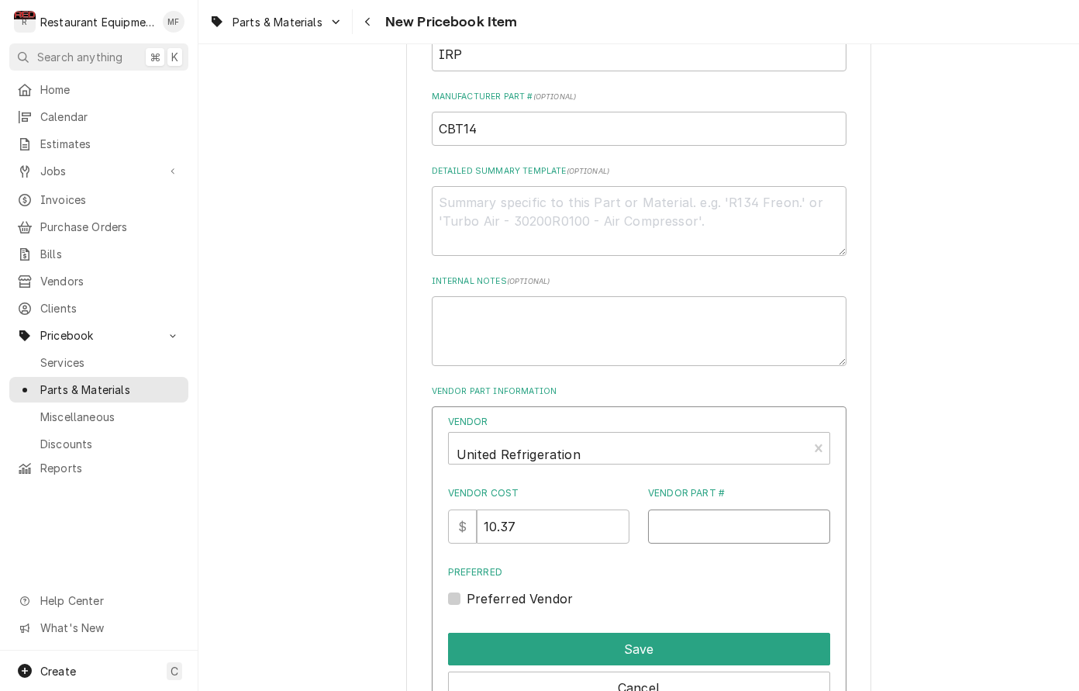
click at [796, 516] on input "Vendor Part #" at bounding box center [739, 526] width 182 height 34
paste input "1000014"
type input "1000014"
click at [448, 589] on div "Preferred Vendor" at bounding box center [639, 598] width 382 height 19
click at [467, 589] on label "Preferred Vendor" at bounding box center [520, 598] width 107 height 19
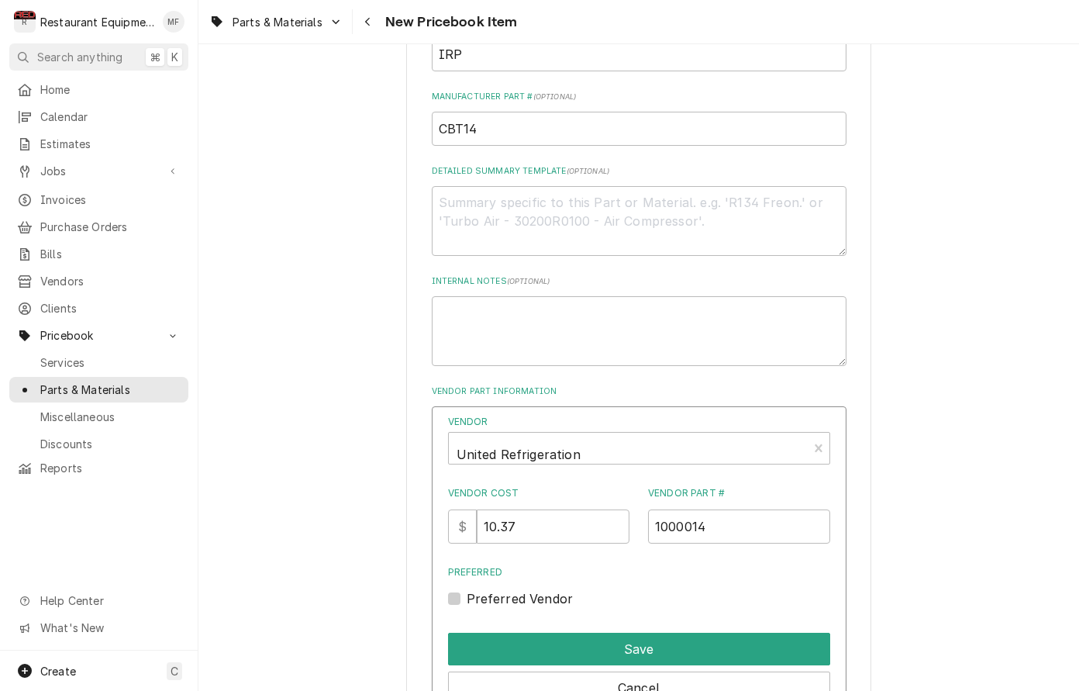
click at [467, 589] on input "Preferred" at bounding box center [658, 606] width 382 height 34
checkbox input "true"
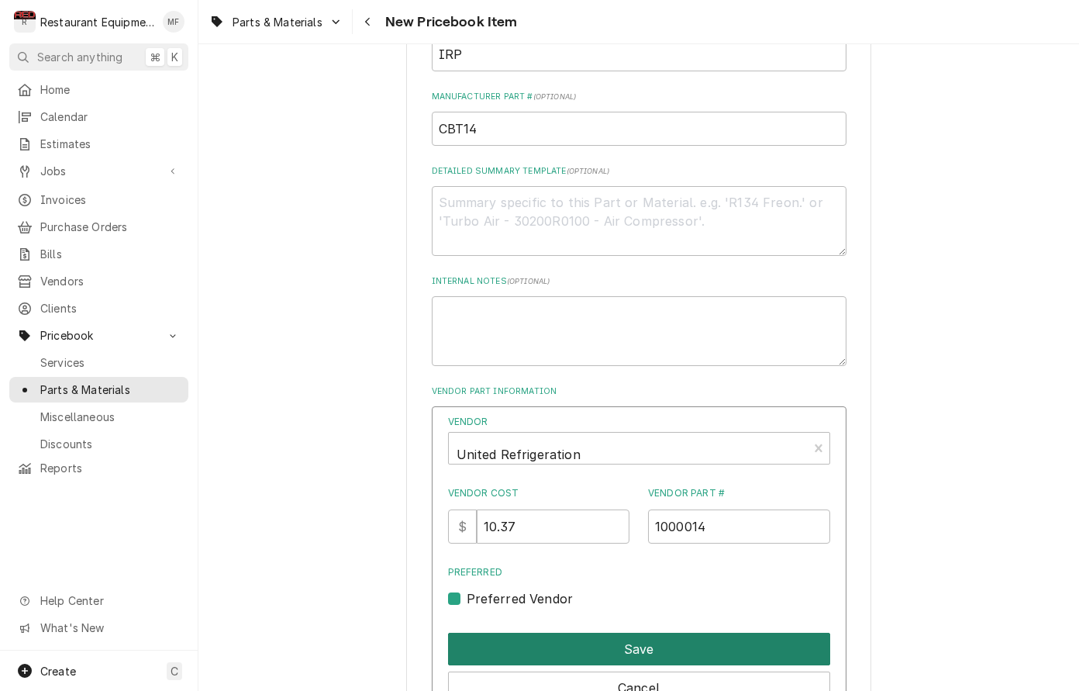
click at [630, 633] on button "Save" at bounding box center [639, 649] width 382 height 33
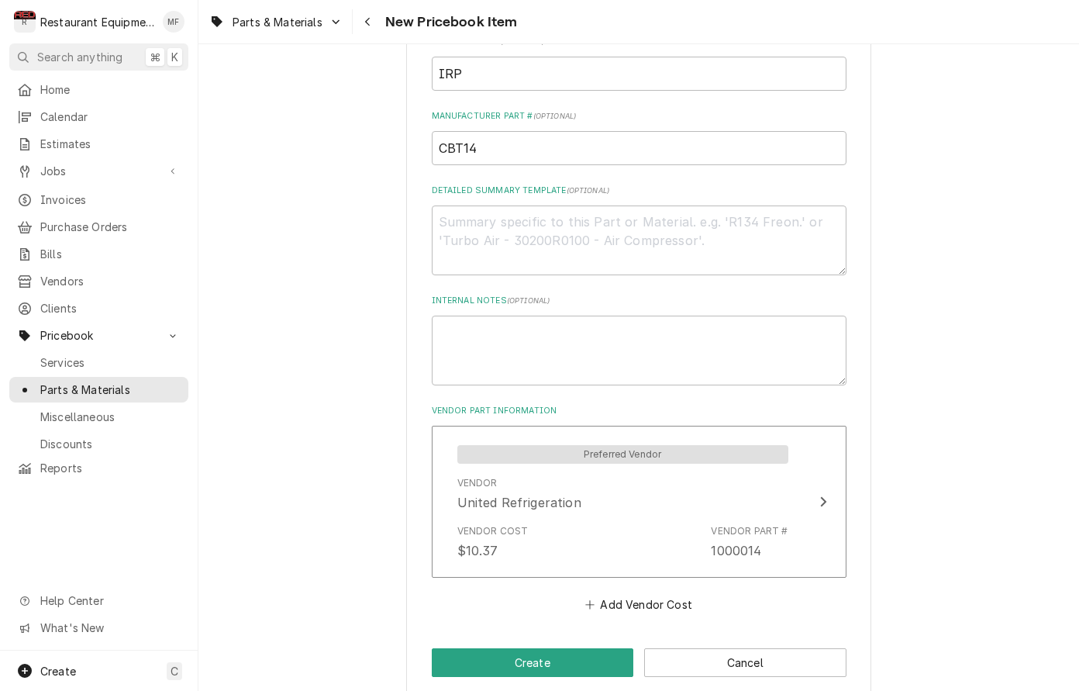
scroll to position [0, 0]
click at [604, 627] on div "Please provide the following information to create a PriceBook item. Active Sta…" at bounding box center [638, 74] width 465 height 1246
click at [607, 648] on button "Create" at bounding box center [533, 662] width 202 height 29
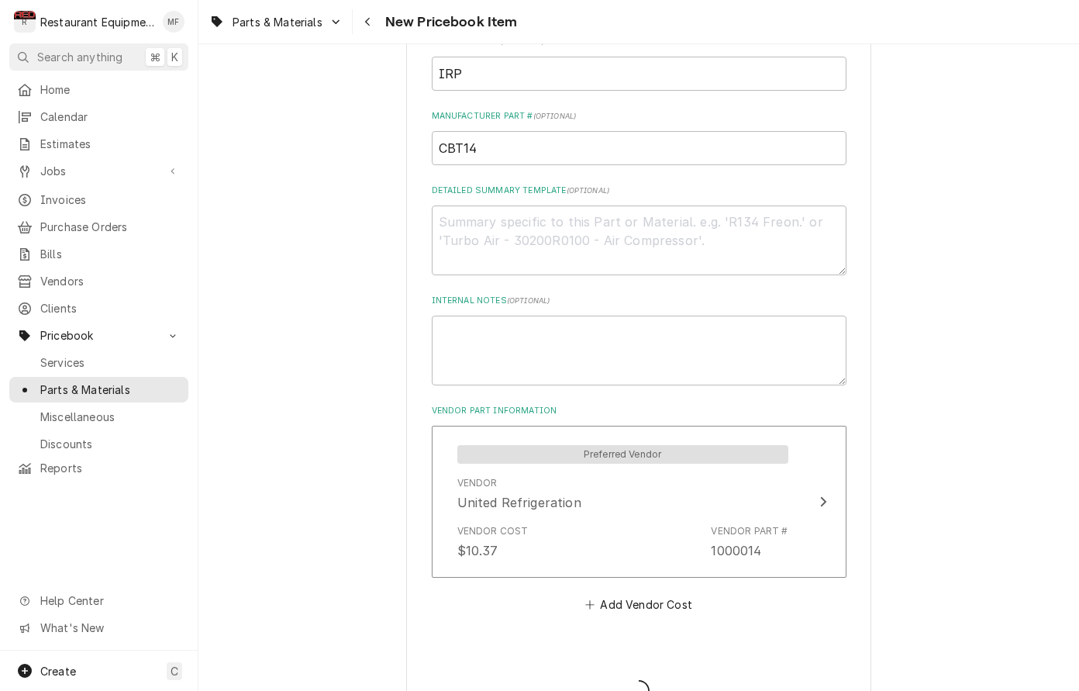
type textarea "x"
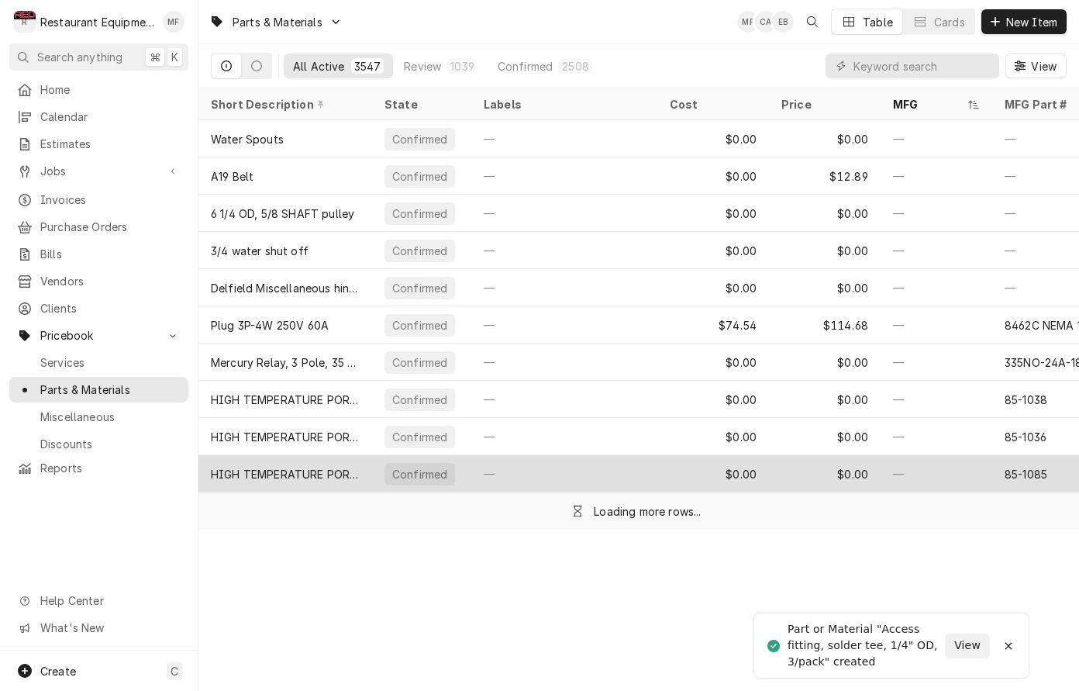
scroll to position [9, 0]
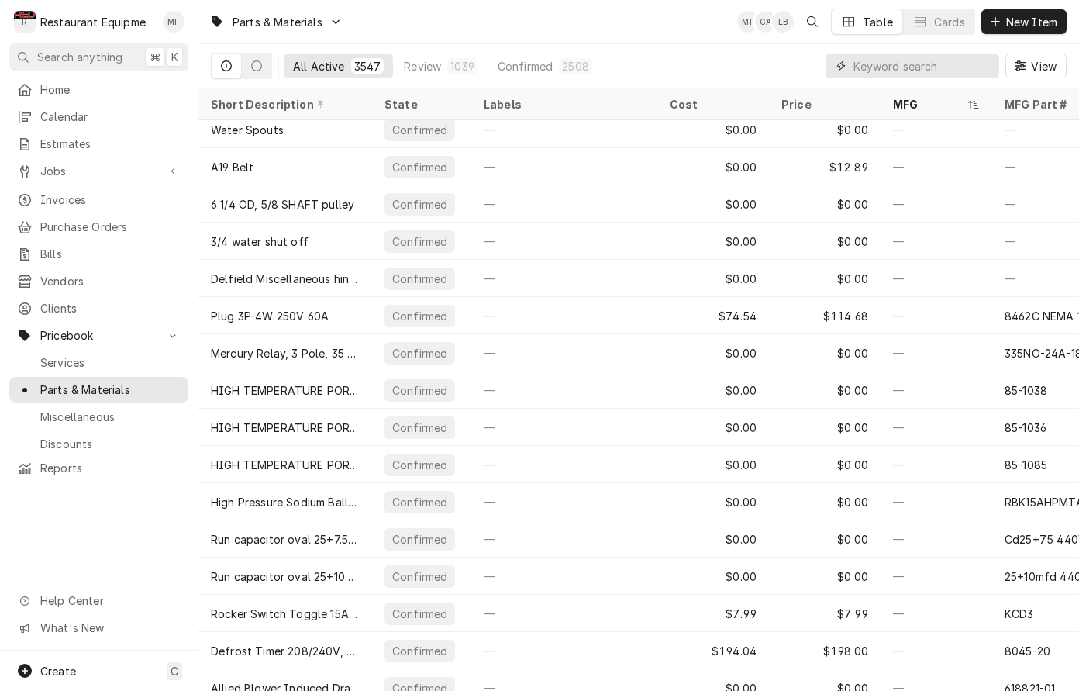
click at [925, 71] on input "Dynamic Content Wrapper" at bounding box center [923, 66] width 138 height 25
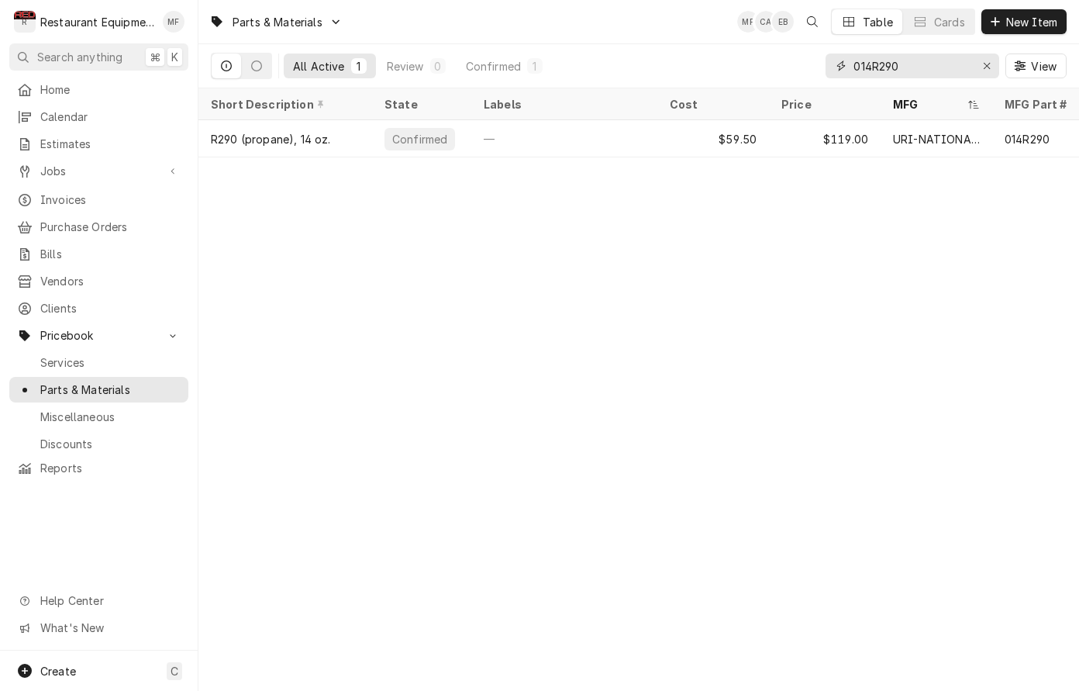
scroll to position [0, 0]
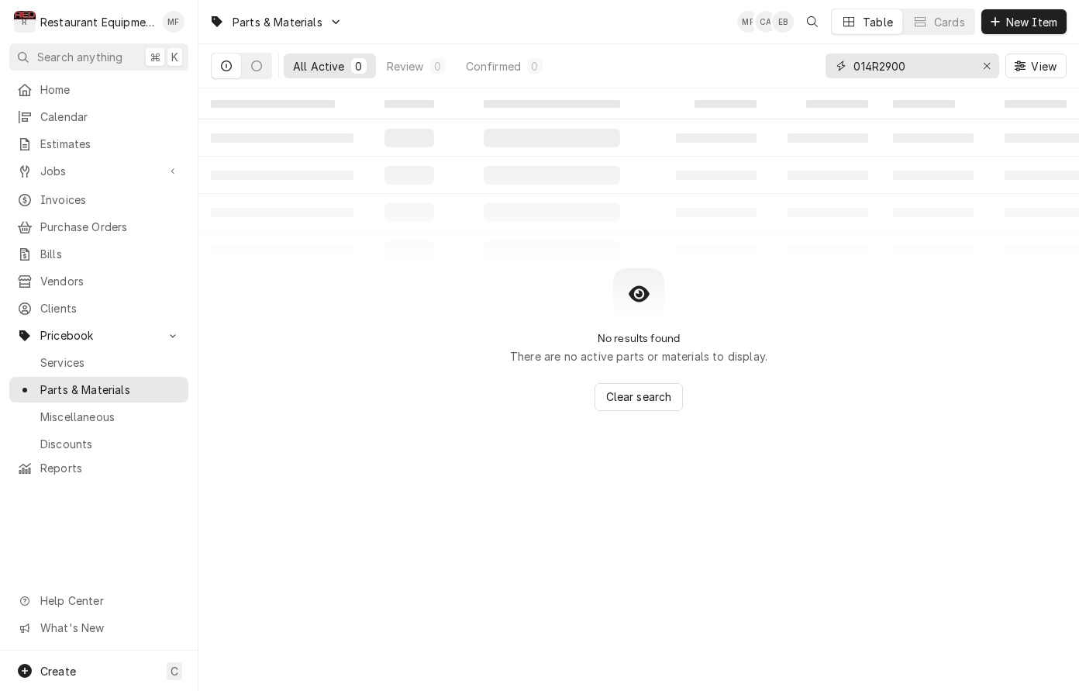
click at [932, 70] on input "014R2900" at bounding box center [912, 66] width 116 height 25
click at [932, 71] on input "014R2900" at bounding box center [912, 66] width 116 height 25
click at [932, 69] on input "014R2900" at bounding box center [912, 66] width 116 height 25
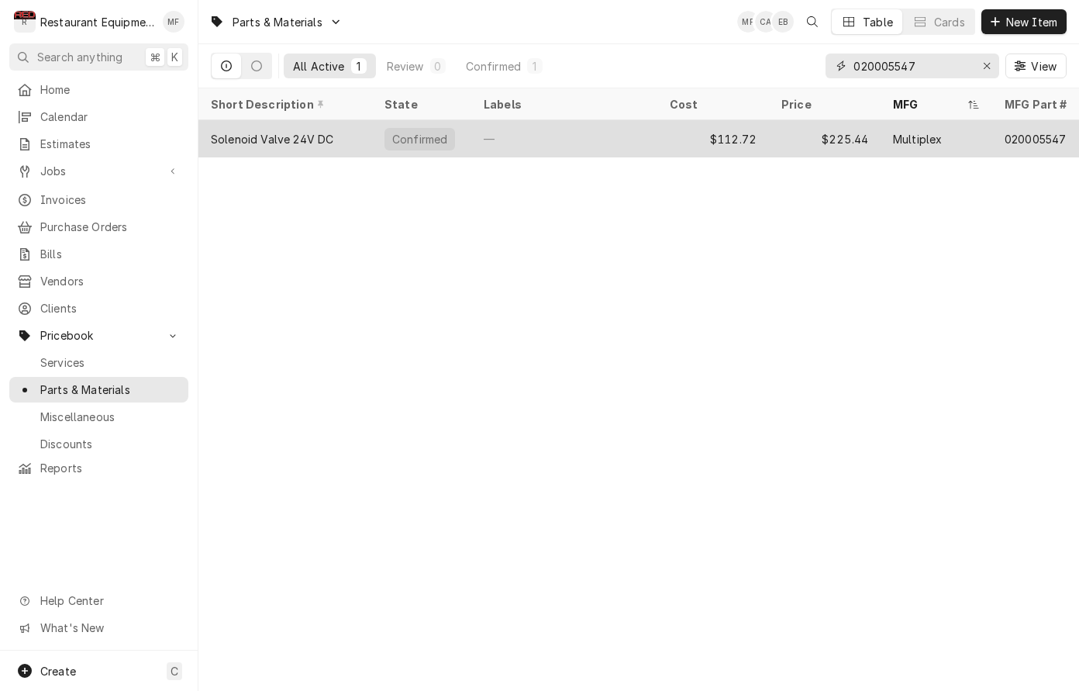
type input "020005547"
click at [910, 142] on div "Multiplex" at bounding box center [917, 139] width 49 height 16
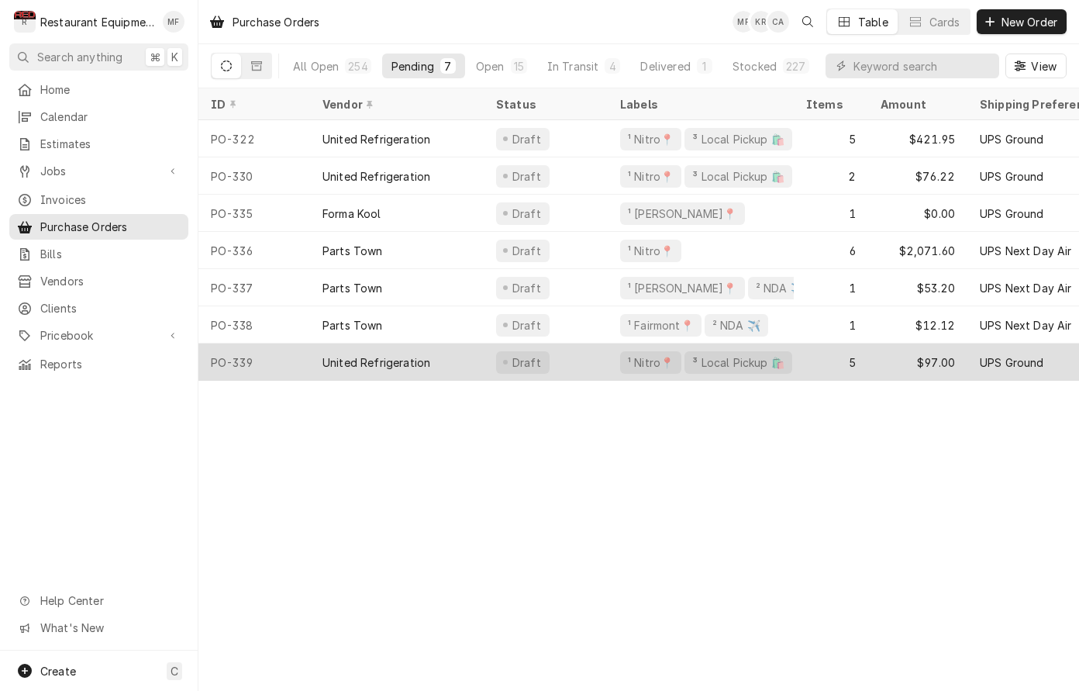
click at [579, 345] on div "Draft" at bounding box center [546, 361] width 124 height 37
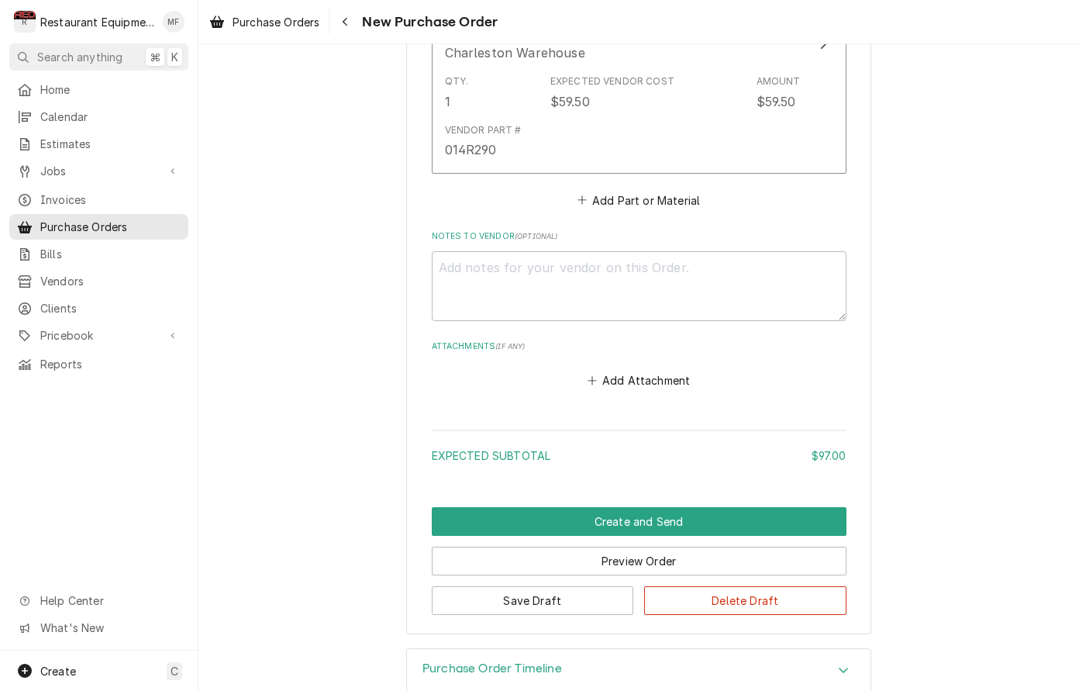
scroll to position [1742, 0]
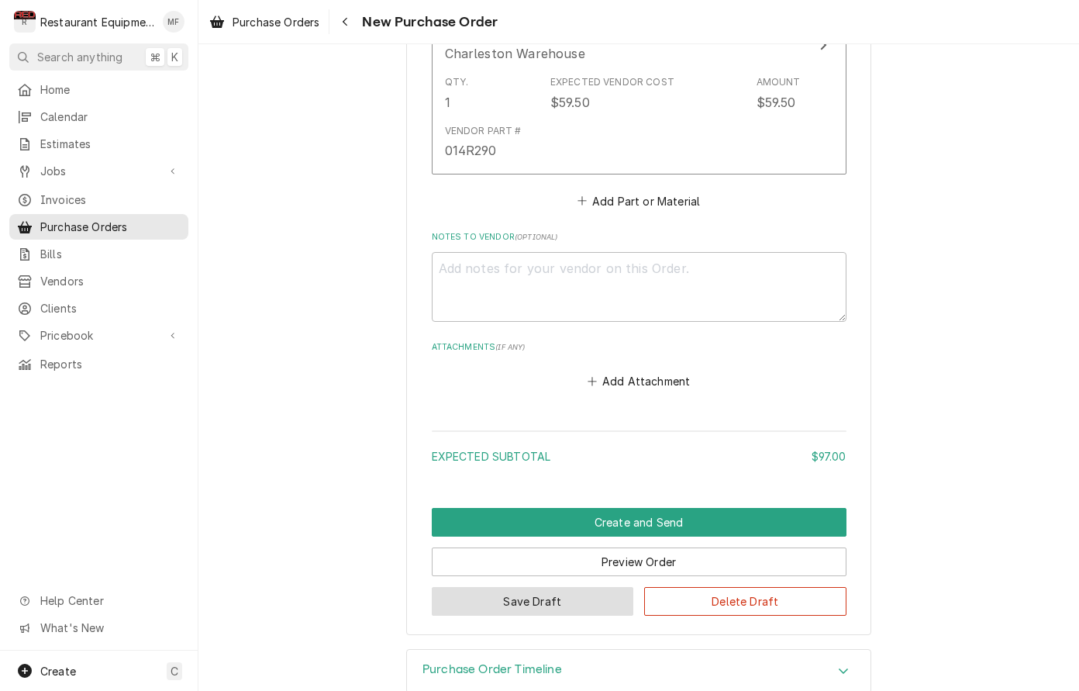
click at [532, 587] on button "Save Draft" at bounding box center [533, 601] width 202 height 29
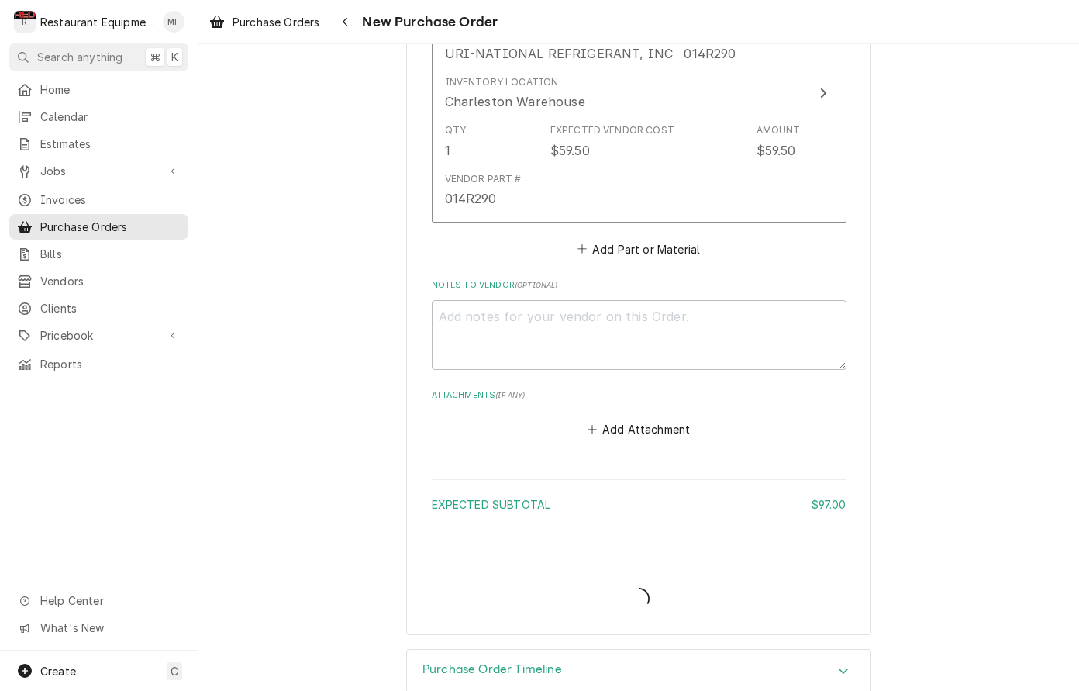
type textarea "x"
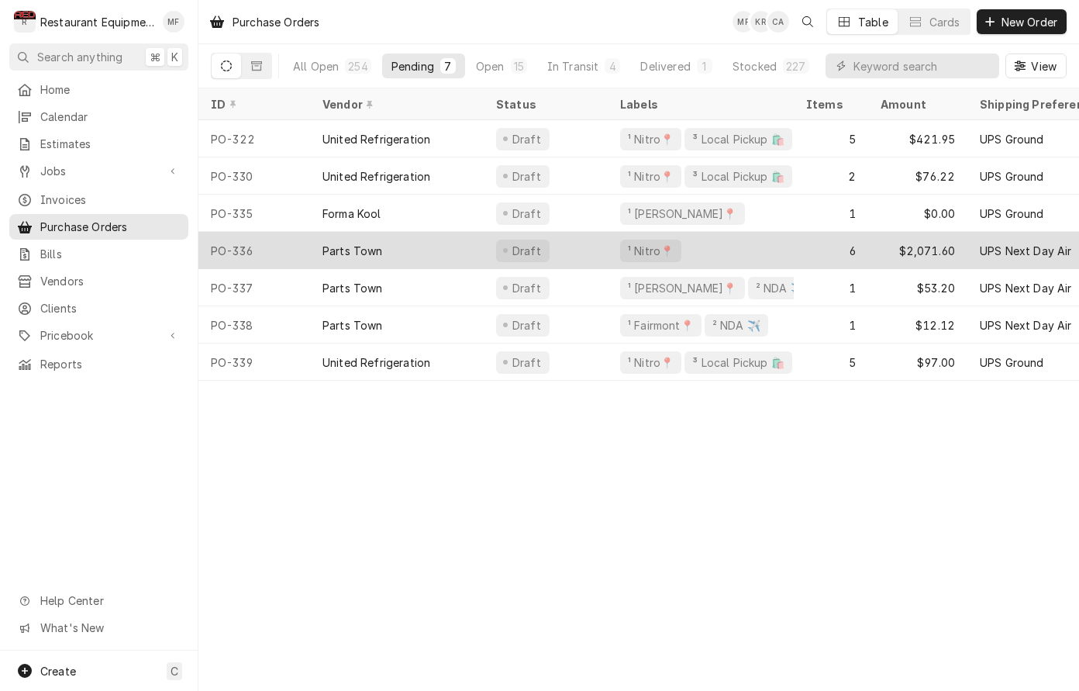
click at [781, 259] on div "¹ Nitro📍" at bounding box center [701, 250] width 186 height 37
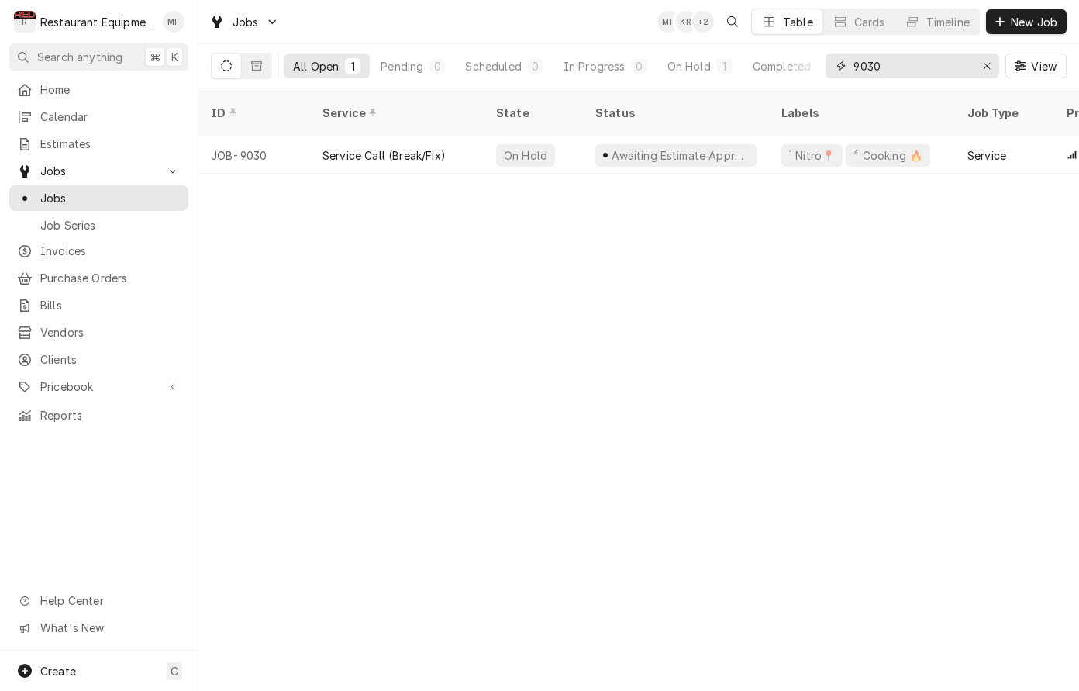
click at [976, 67] on button "Erase input" at bounding box center [987, 66] width 25 height 25
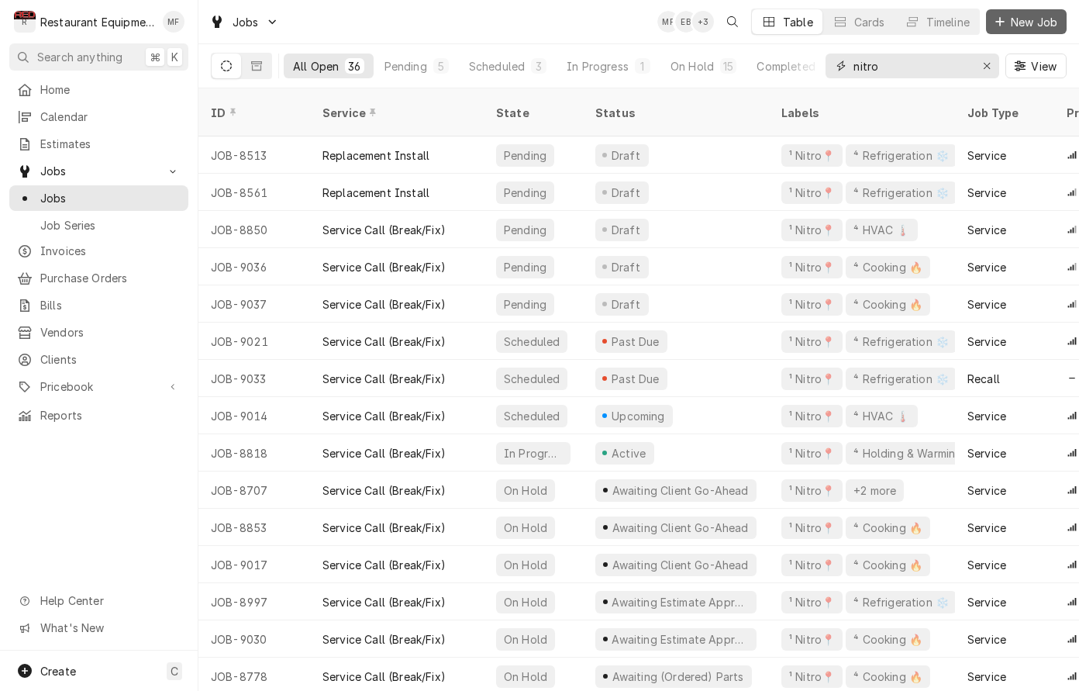
type input "nitro"
click at [1026, 26] on span "New Job" at bounding box center [1034, 22] width 53 height 16
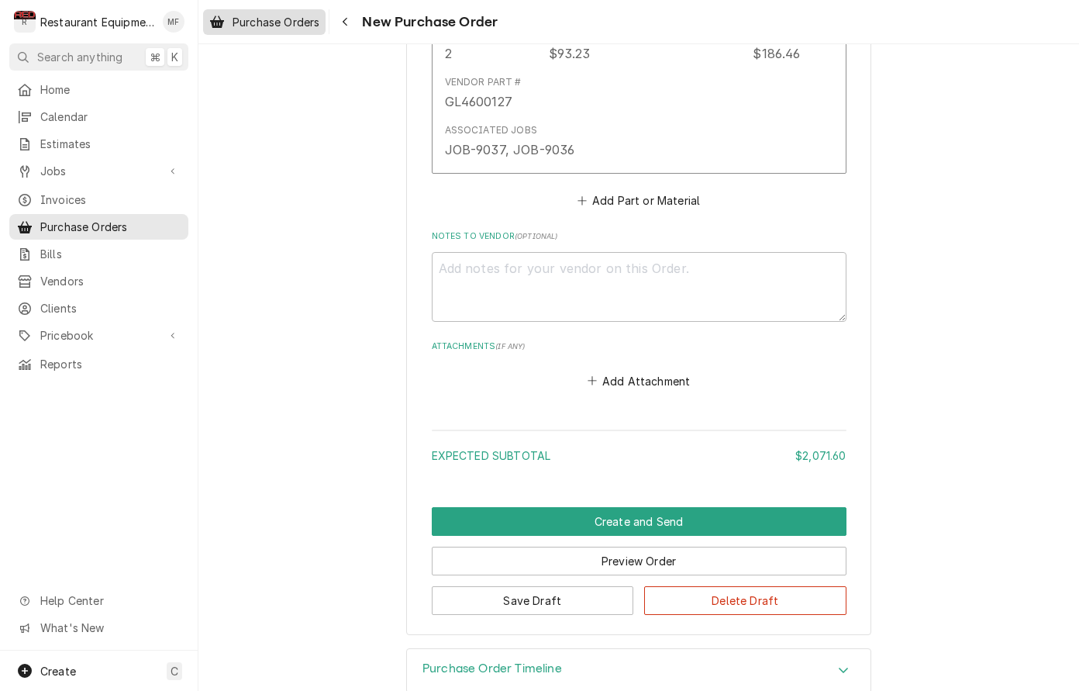
scroll to position [2201, 0]
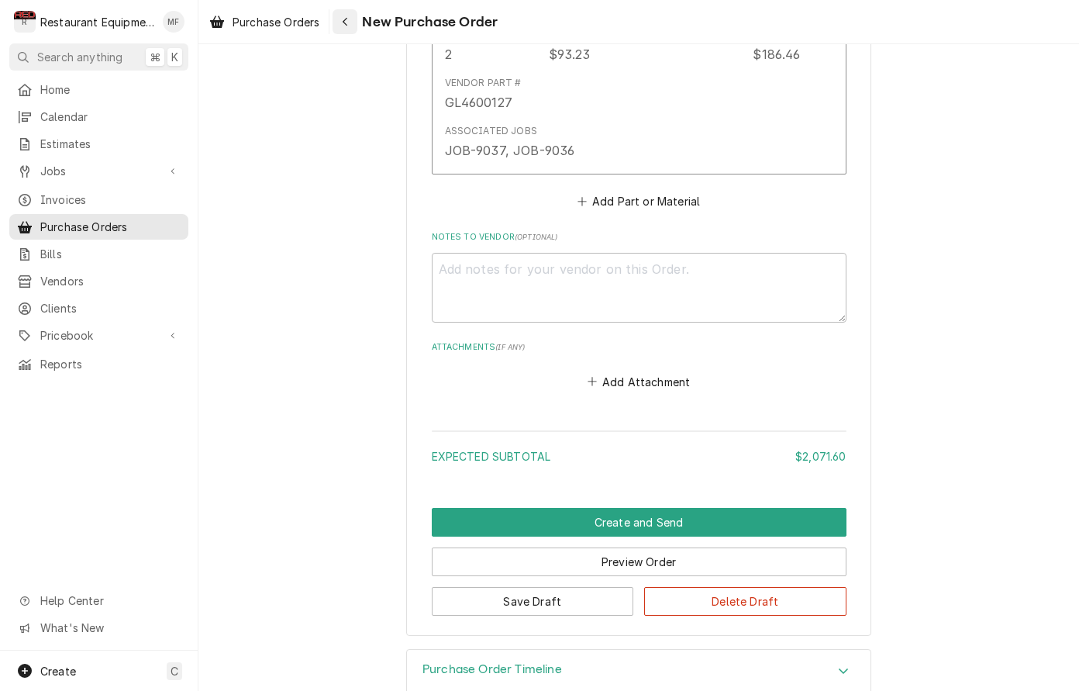
click at [351, 17] on div "Navigate back" at bounding box center [345, 22] width 16 height 16
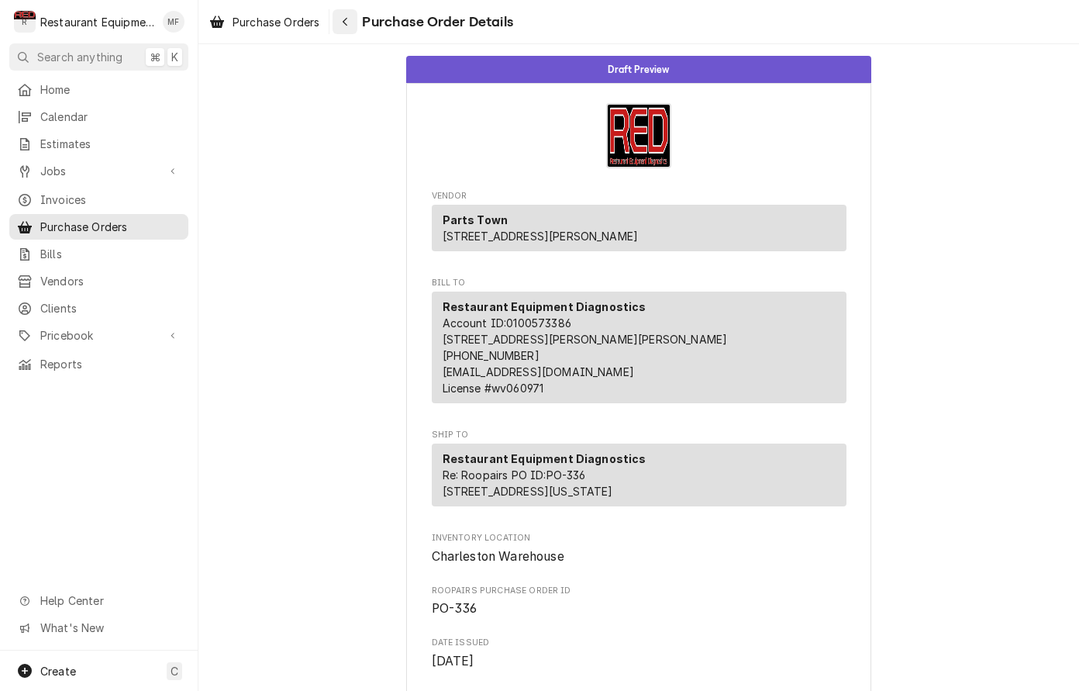
drag, startPoint x: 0, startPoint y: 0, endPoint x: 351, endPoint y: 18, distance: 351.7
click at [351, 18] on div "Navigate back" at bounding box center [345, 22] width 16 height 16
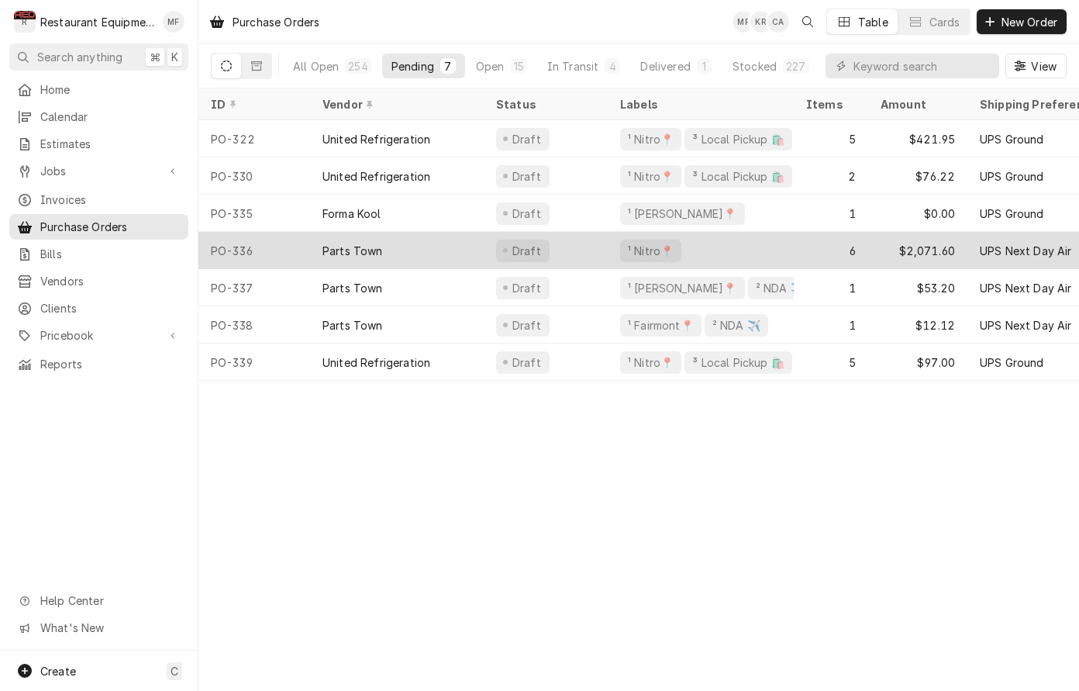
click at [612, 247] on div "¹ Nitro📍" at bounding box center [701, 250] width 186 height 37
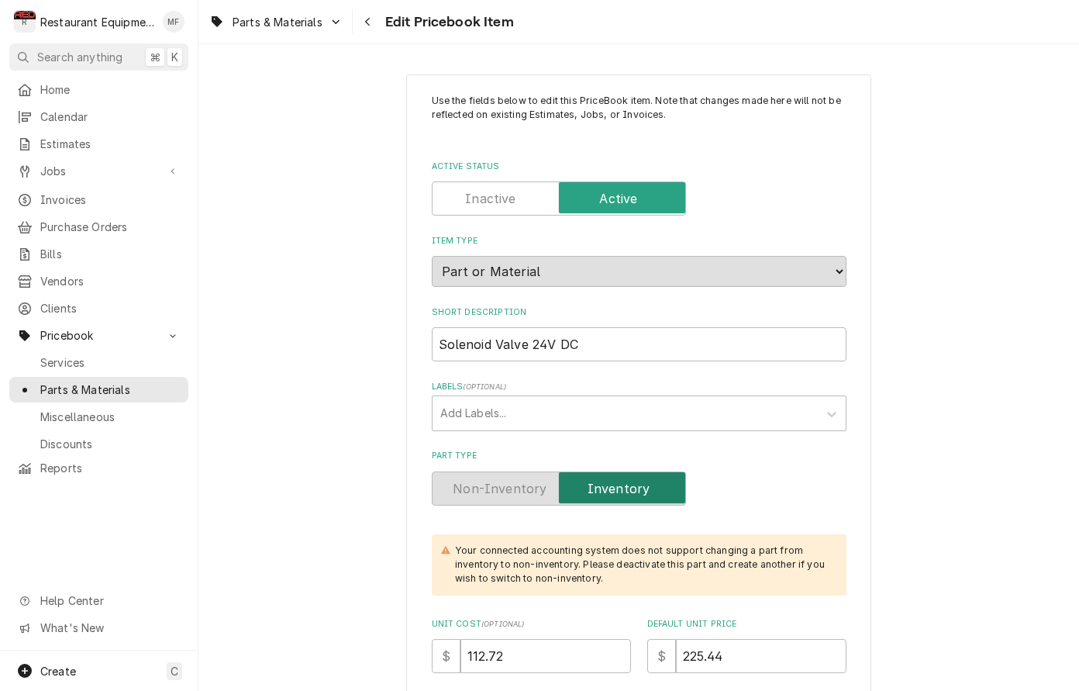
type textarea "x"
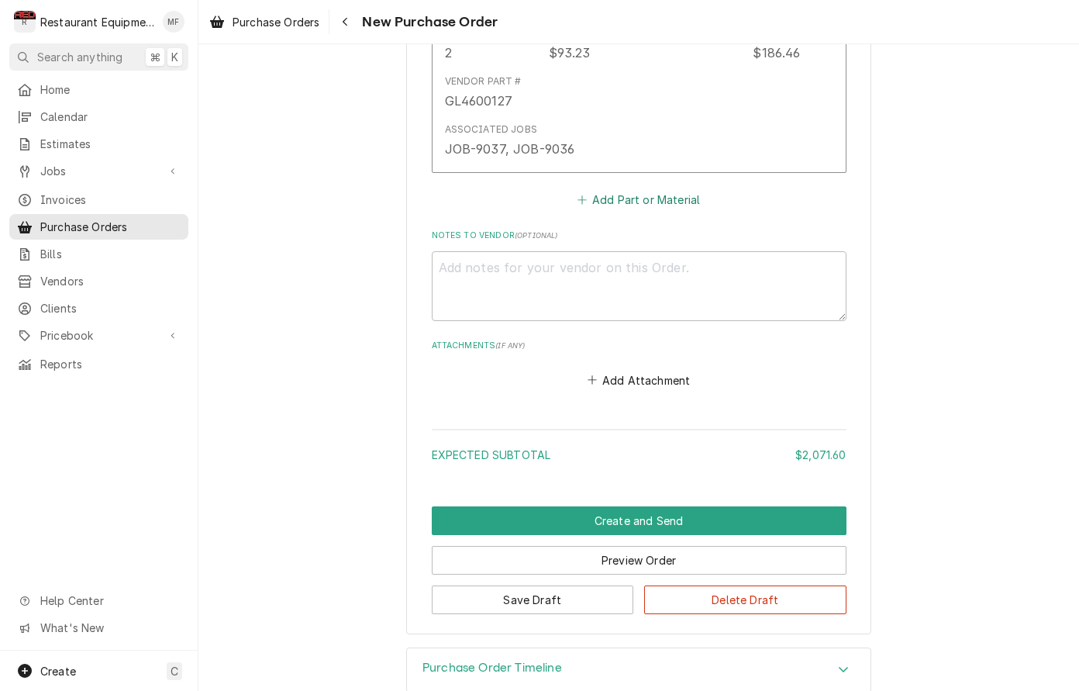
scroll to position [2201, 0]
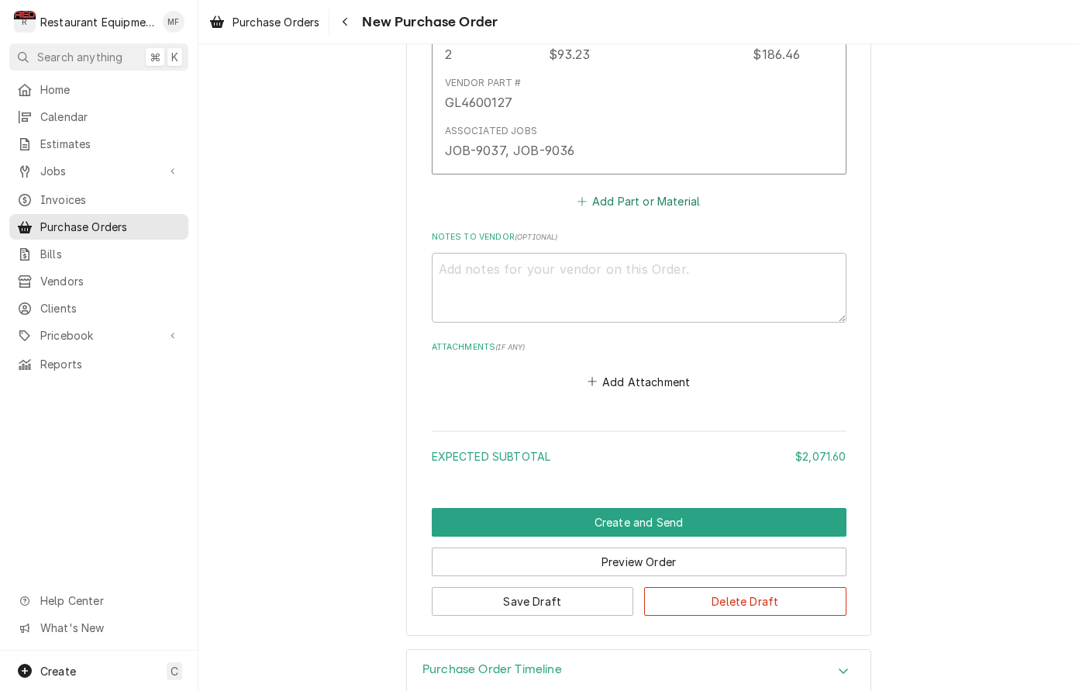
click at [644, 191] on button "Add Part or Material" at bounding box center [639, 202] width 128 height 22
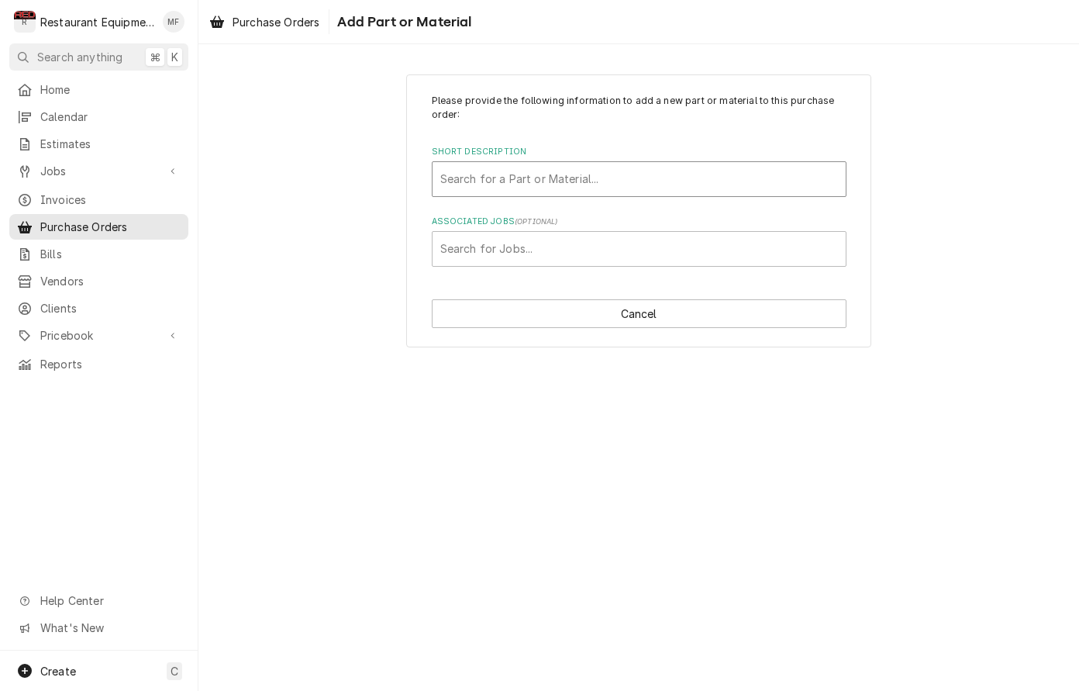
click at [638, 169] on div "Short Description" at bounding box center [639, 179] width 398 height 28
type input "020005547"
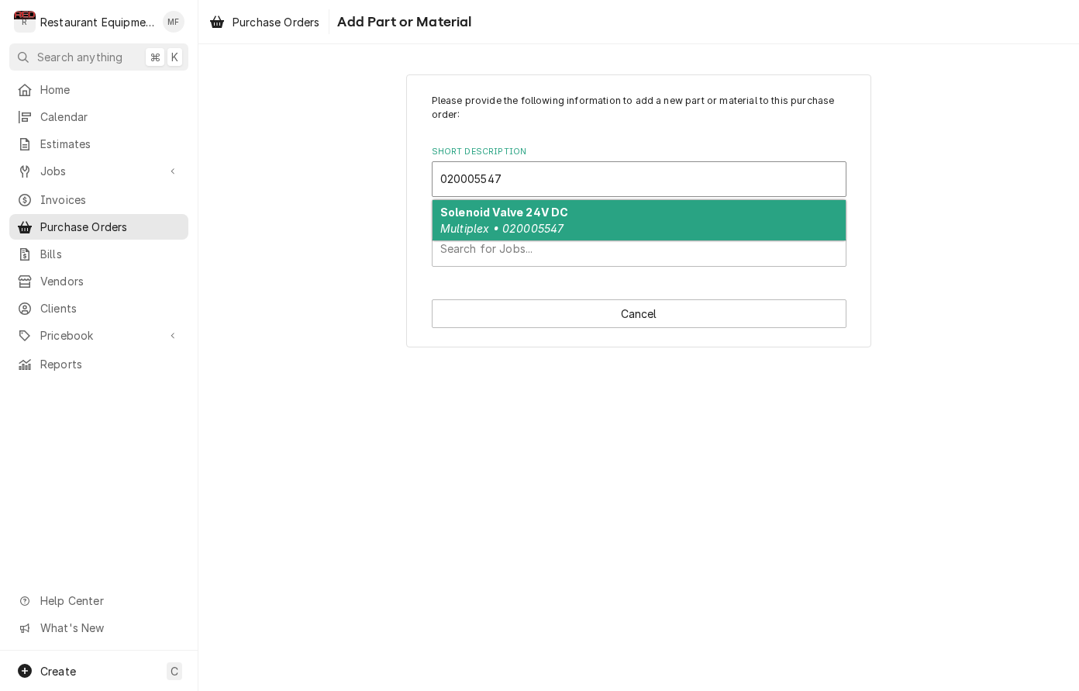
click at [625, 219] on div "Solenoid Valve 24V DC Multiplex • 020005547" at bounding box center [639, 220] width 413 height 40
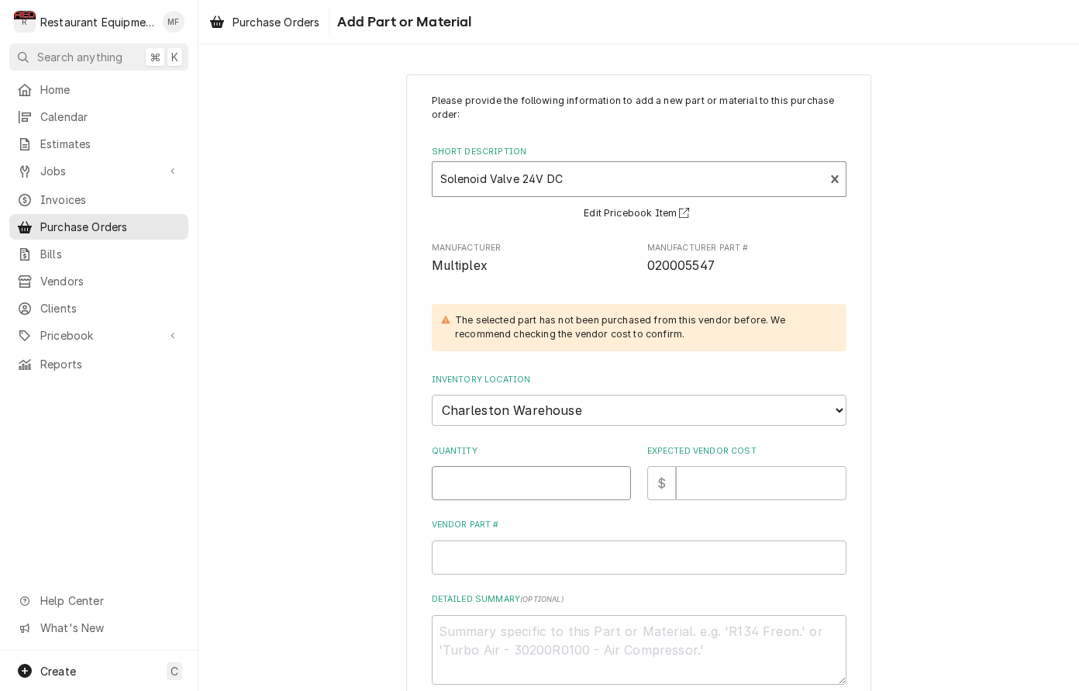
click at [581, 466] on input "Quantity" at bounding box center [531, 483] width 199 height 34
type textarea "x"
type input "1"
click at [754, 466] on input "Expected Vendor Cost" at bounding box center [761, 483] width 171 height 34
click at [748, 466] on input "Expected Vendor Cost" at bounding box center [761, 483] width 171 height 34
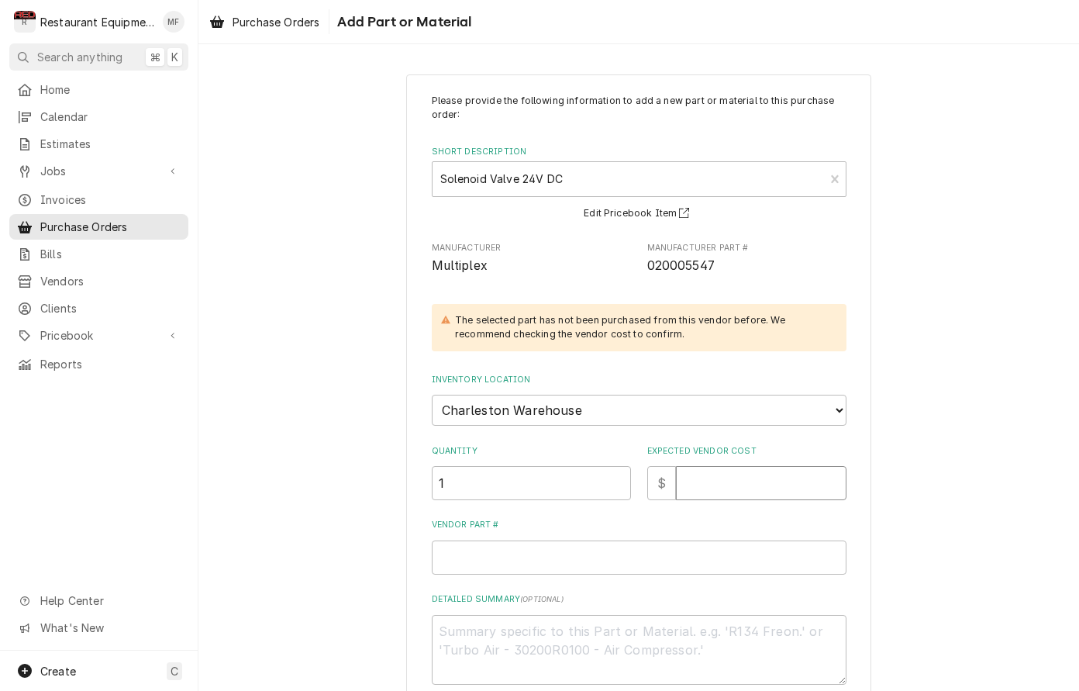
click at [758, 466] on input "Expected Vendor Cost" at bounding box center [761, 483] width 171 height 34
type textarea "x"
type input "1"
type textarea "x"
type input "11"
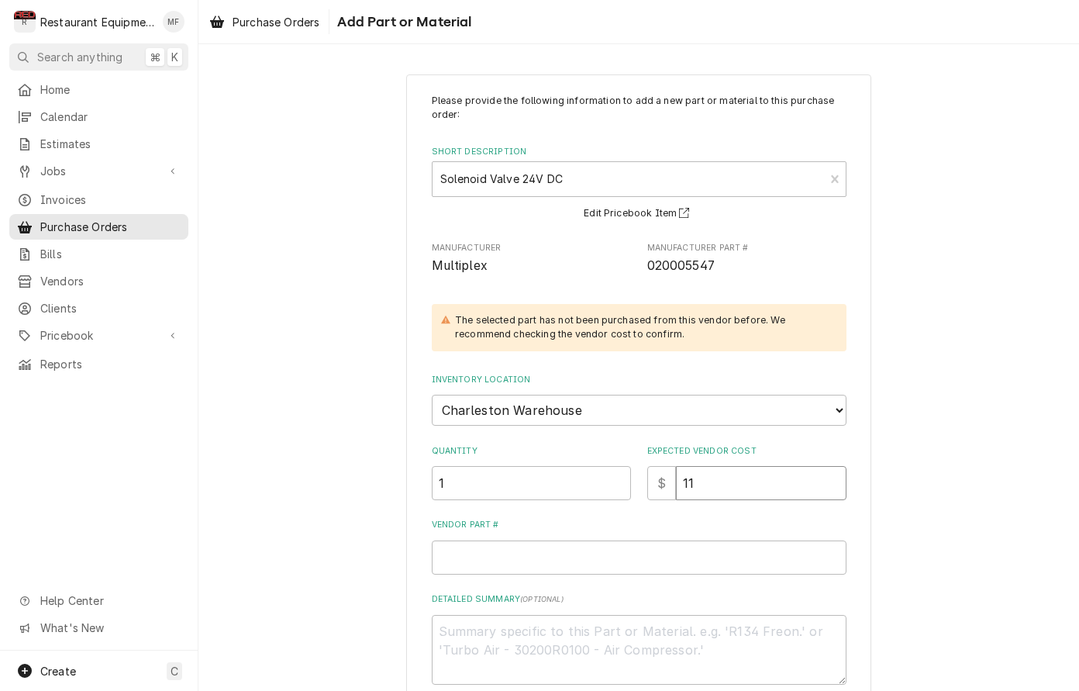
type textarea "x"
type input "112"
type textarea "x"
type input "112.7"
type textarea "x"
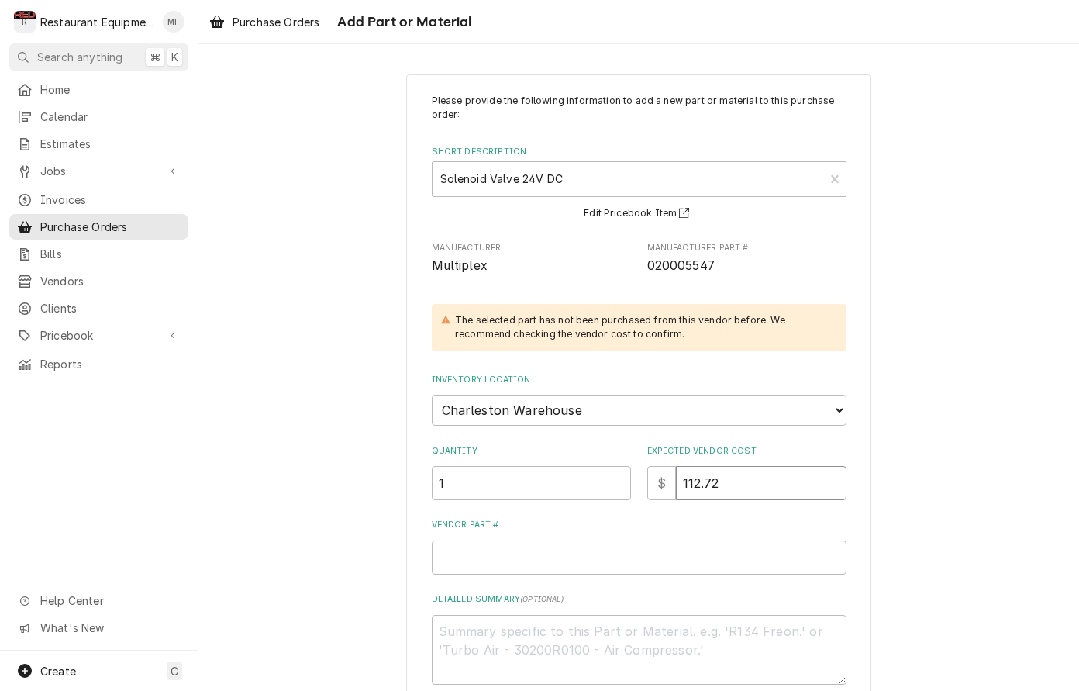
type input "112.72"
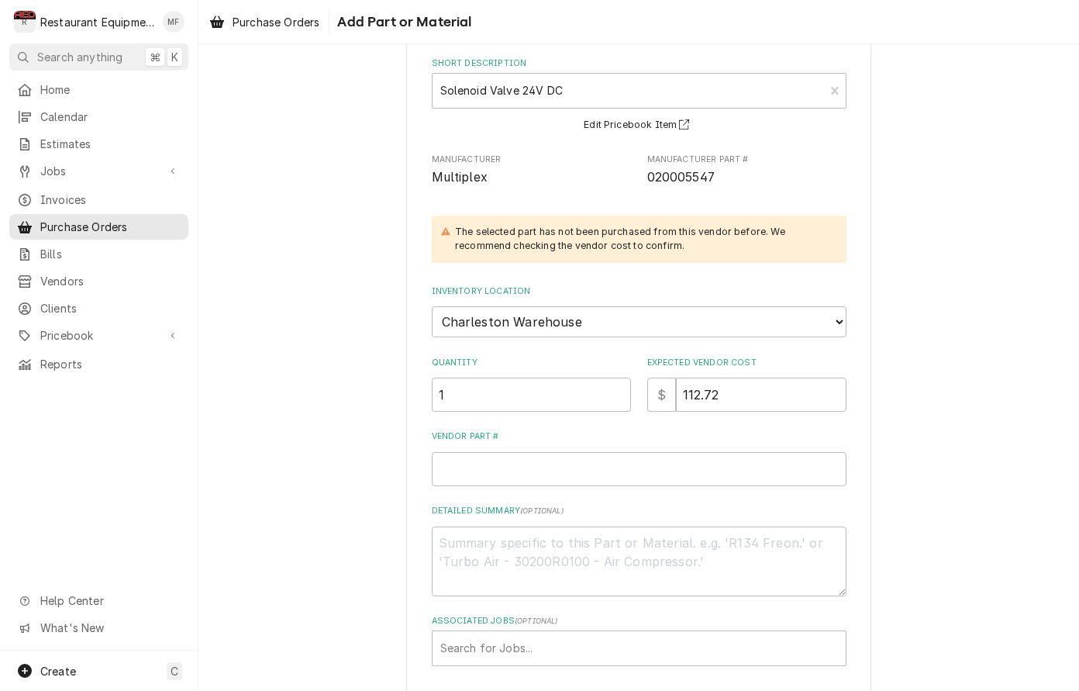
scroll to position [91, 0]
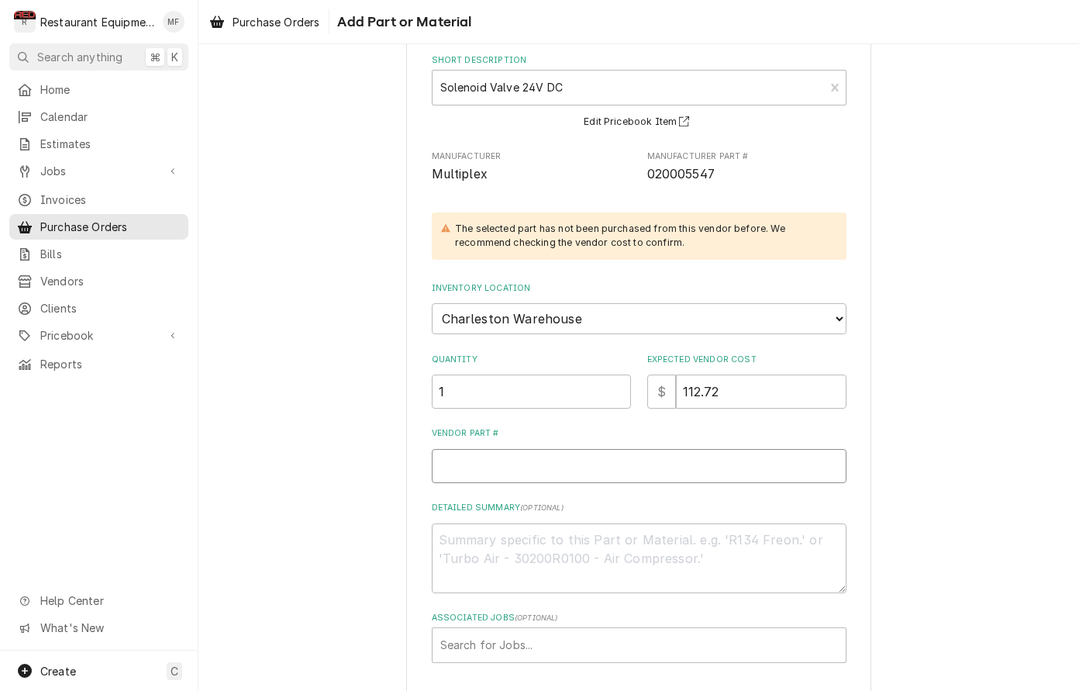
click at [730, 449] on input "Vendor Part #" at bounding box center [639, 466] width 415 height 34
type textarea "x"
type input "0"
type textarea "x"
type input "02"
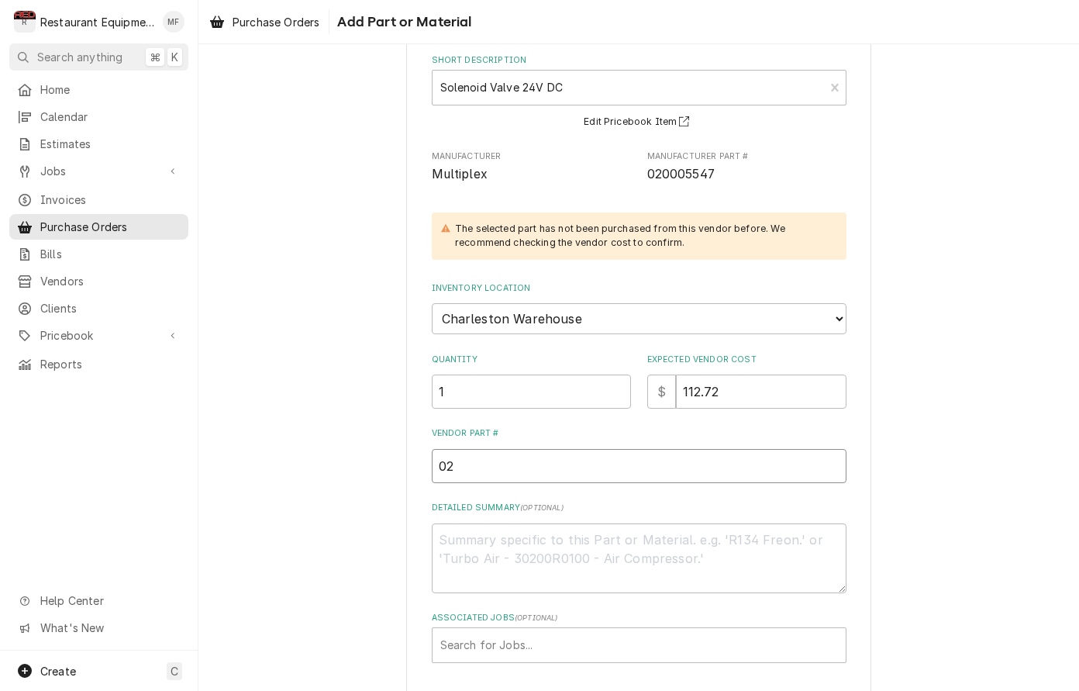
type textarea "x"
type input "020"
type textarea "x"
type input "0200"
type textarea "x"
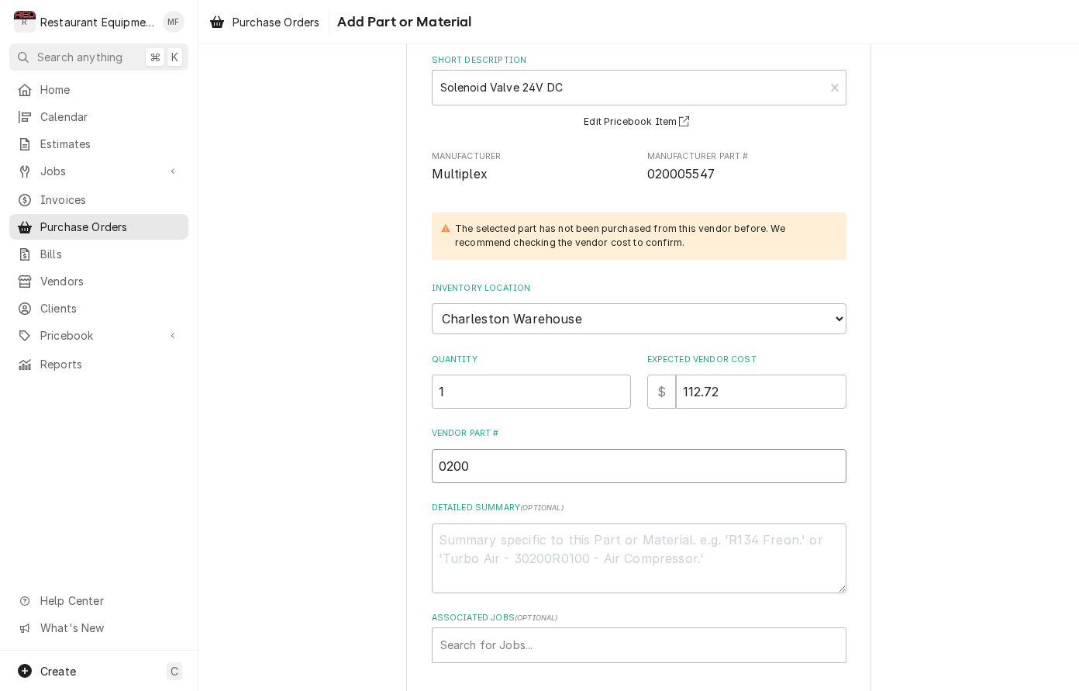
type input "02000"
type textarea "x"
type input "020005"
type textarea "x"
type input "0200055"
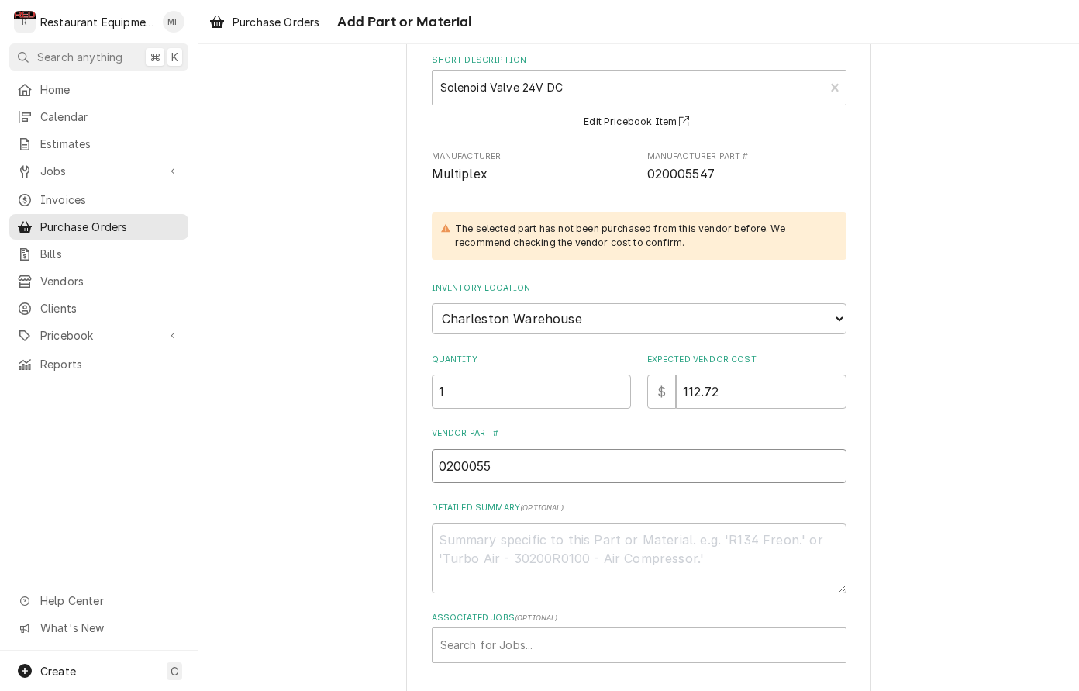
type textarea "x"
type input "02000554"
type textarea "x"
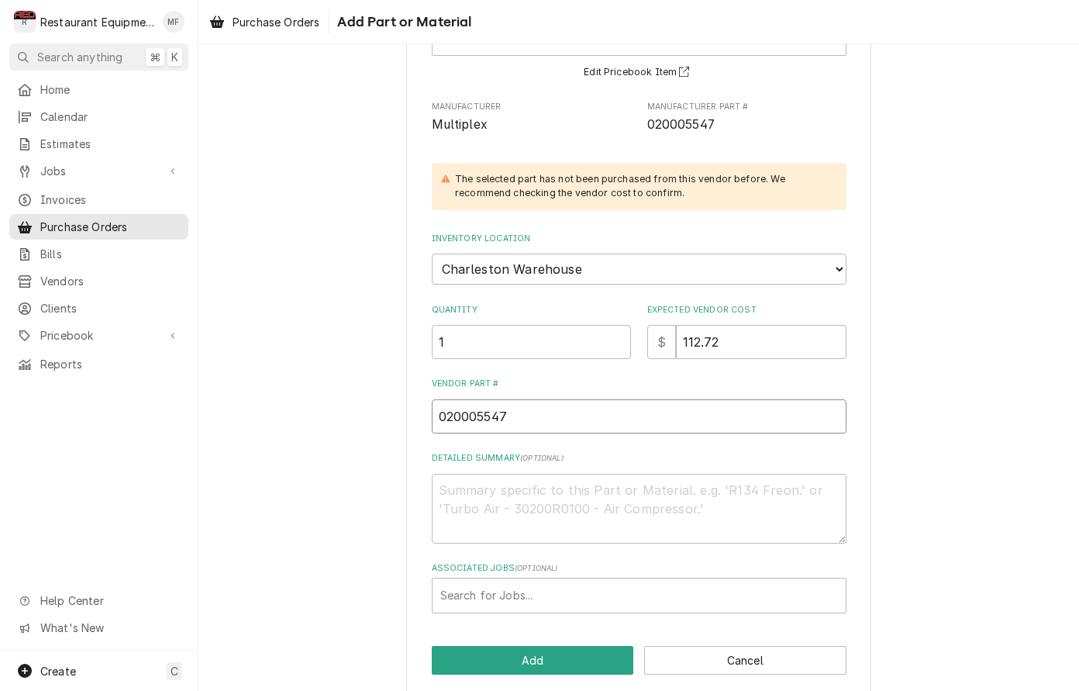
scroll to position [140, 0]
type input "020005547"
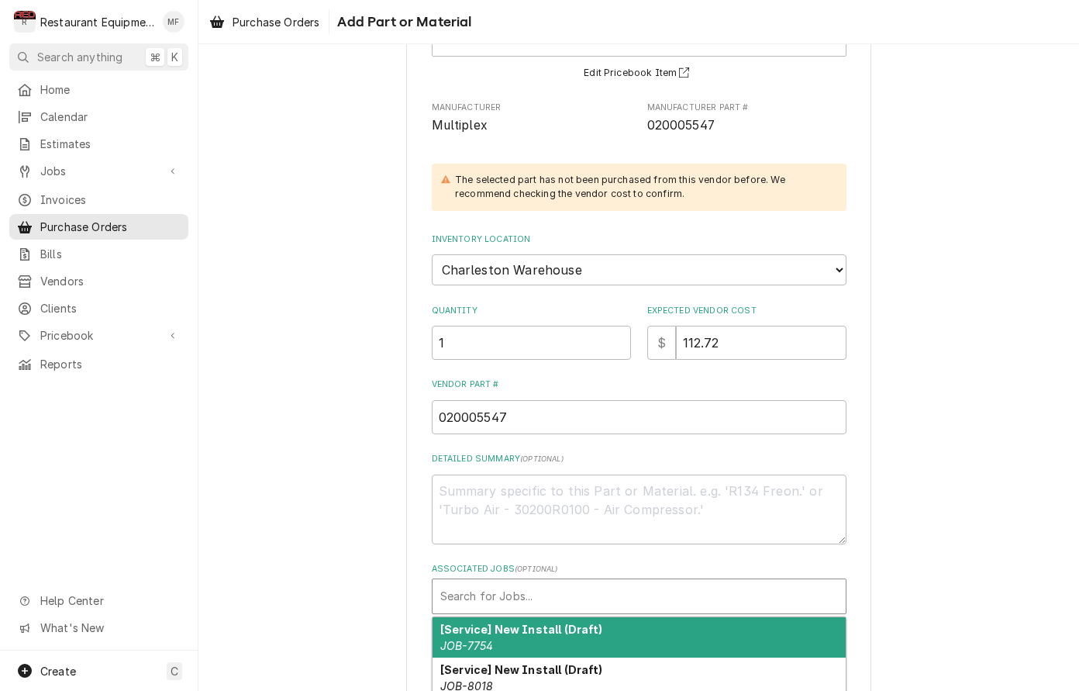
click at [694, 582] on div "Associated Jobs" at bounding box center [639, 596] width 398 height 28
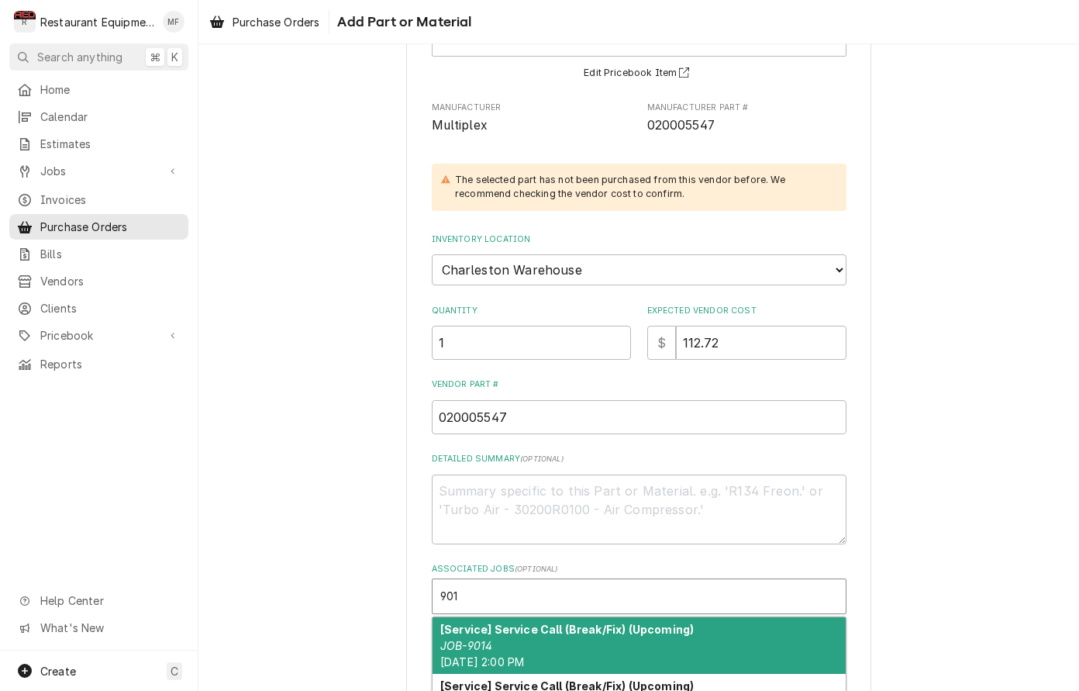
type input "9018"
click at [719, 623] on strong "[Service] Service Call (Break/Fix) (Awaiting (Ordered) Parts)" at bounding box center [609, 629] width 338 height 13
type textarea "x"
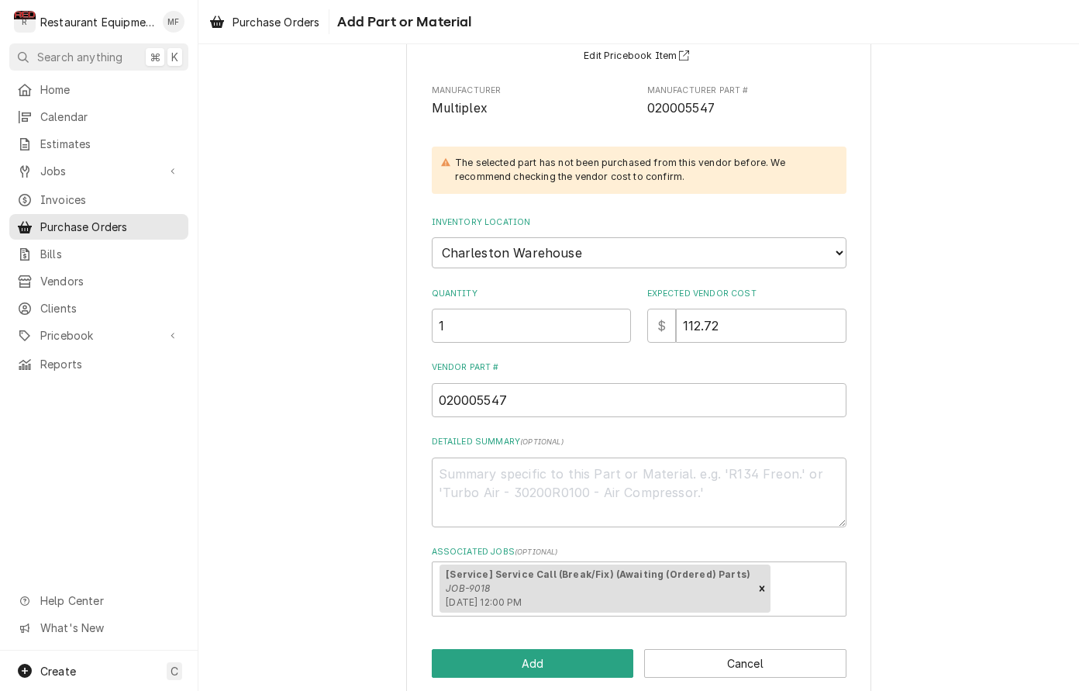
click at [551, 624] on div "Please provide the following information to add a new part or material to this …" at bounding box center [638, 307] width 465 height 781
click at [553, 649] on button "Add" at bounding box center [533, 663] width 202 height 29
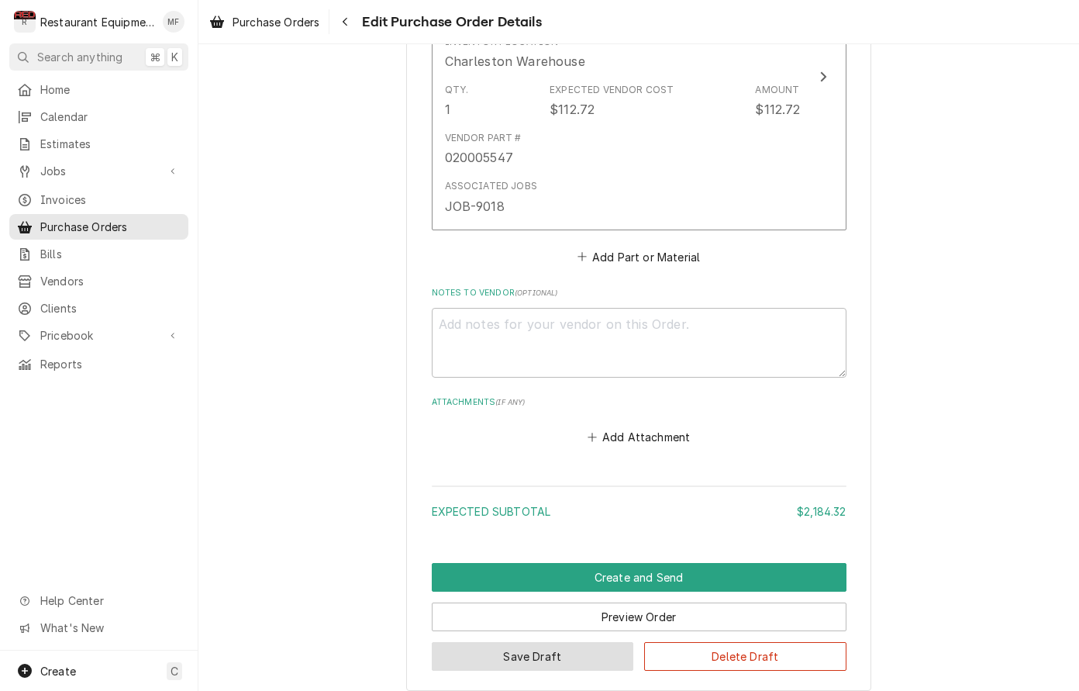
scroll to position [2462, 0]
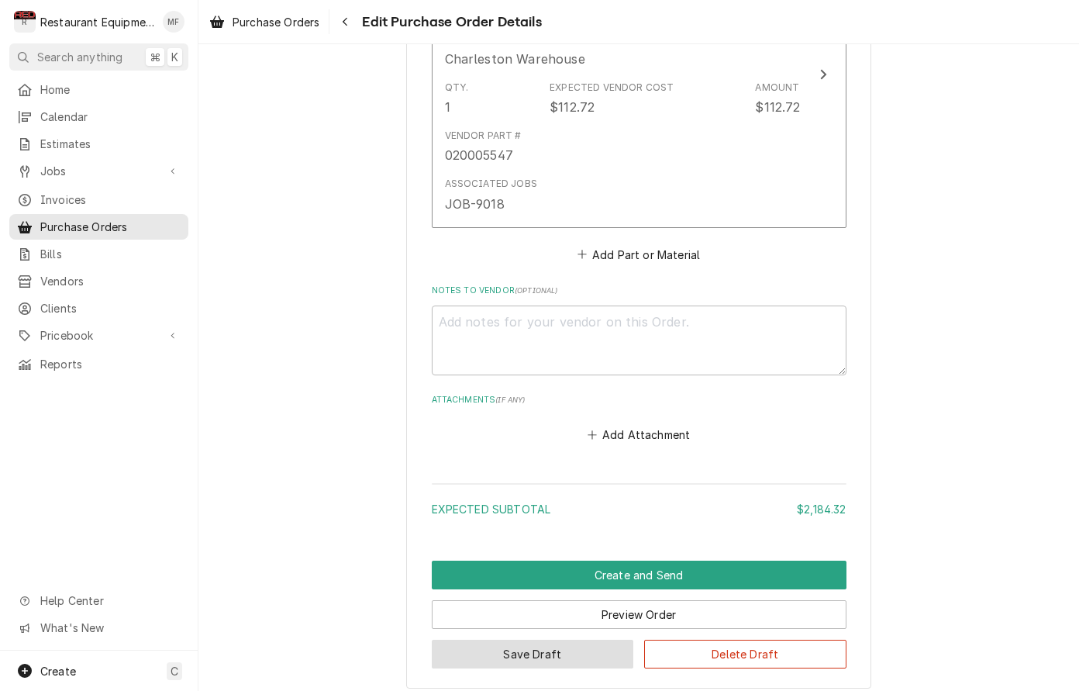
click at [579, 640] on button "Save Draft" at bounding box center [533, 654] width 202 height 29
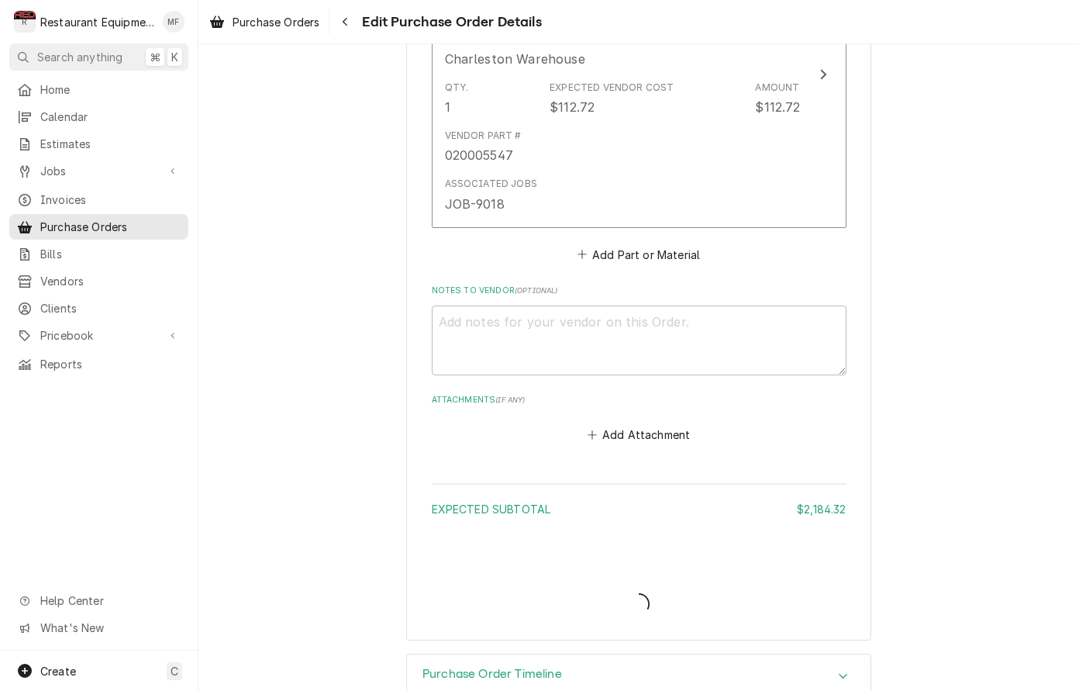
type textarea "x"
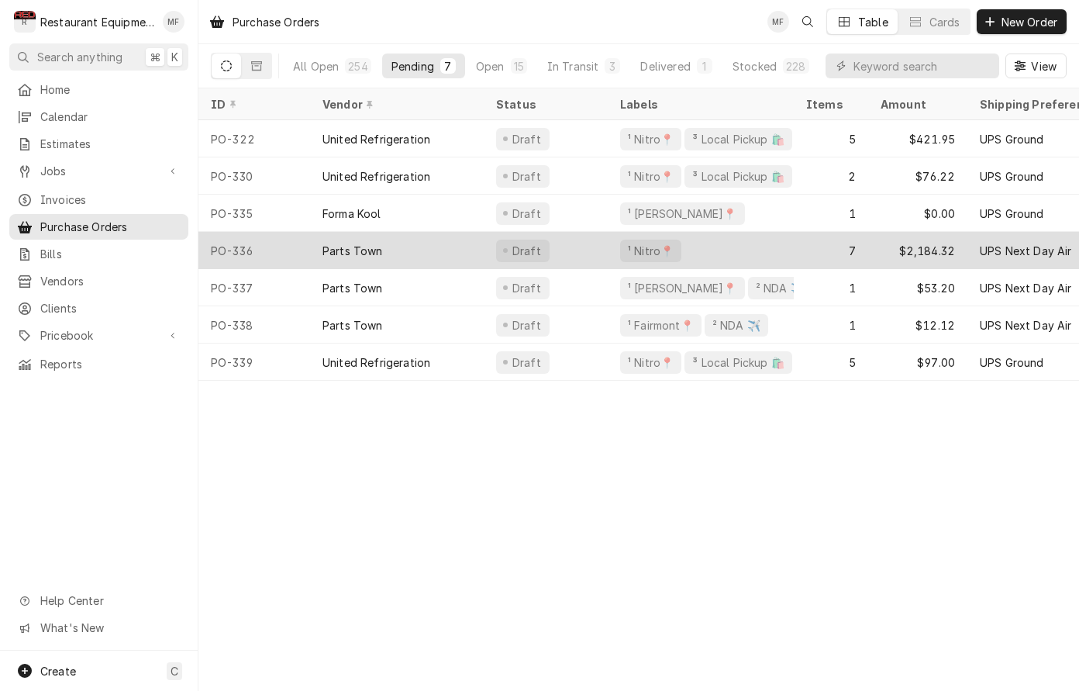
click at [591, 250] on div "Draft" at bounding box center [546, 250] width 124 height 37
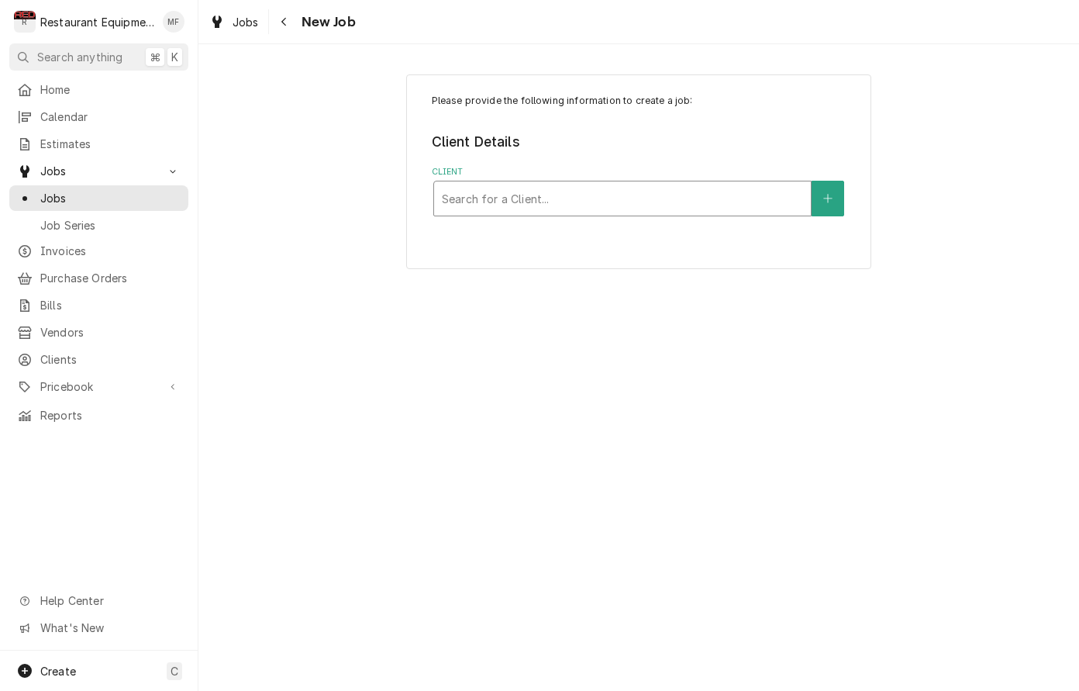
click at [675, 185] on div "Client" at bounding box center [622, 199] width 361 height 28
type input "bob ev"
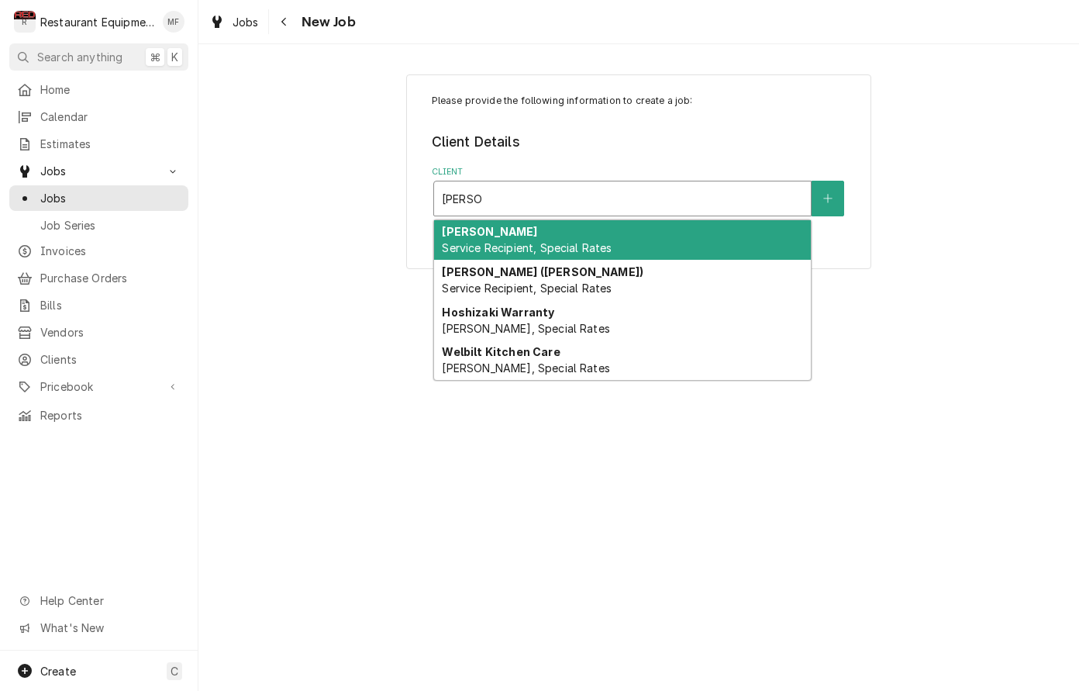
click at [689, 250] on div "Bob Evans Service Recipient, Special Rates" at bounding box center [622, 240] width 377 height 40
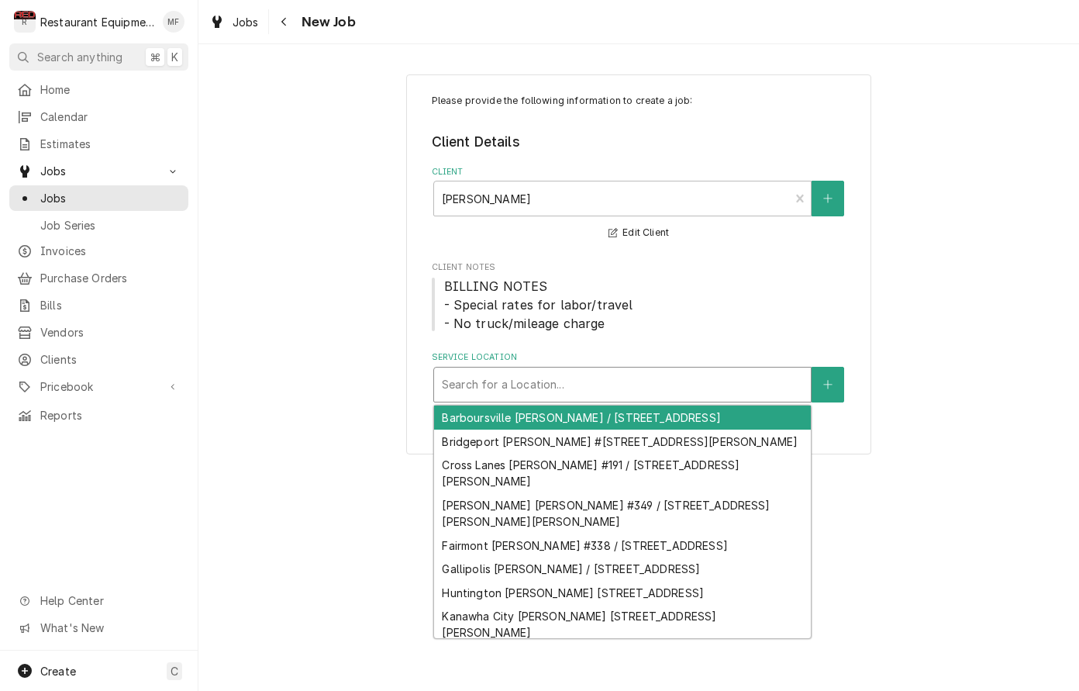
click at [713, 379] on div "Service Location" at bounding box center [622, 385] width 361 height 28
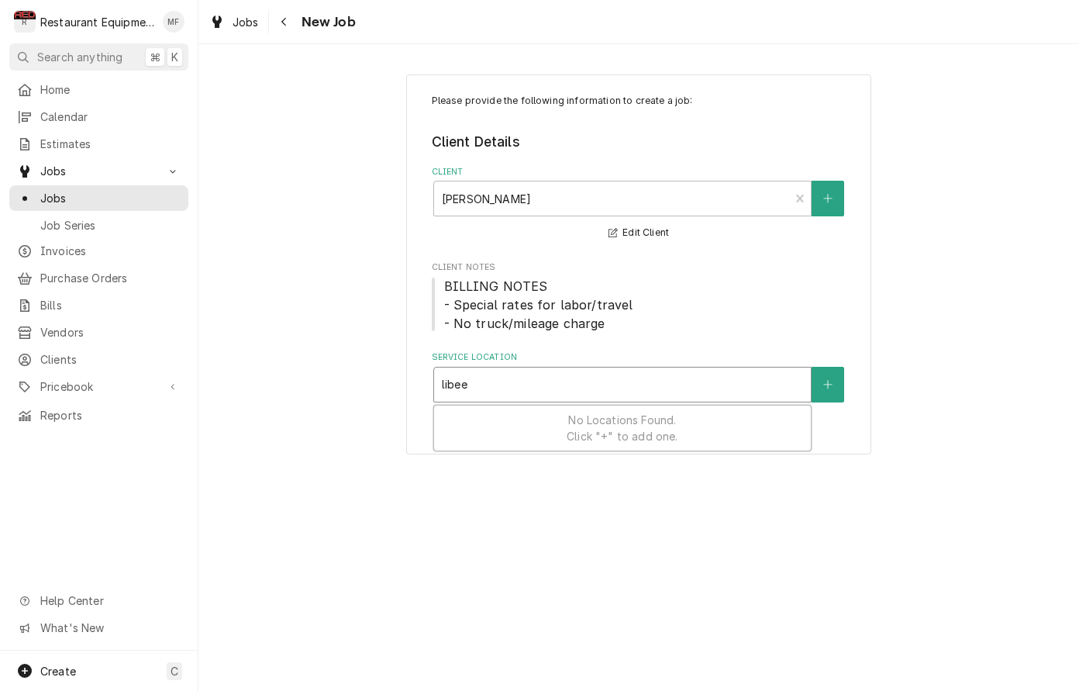
type input "libe"
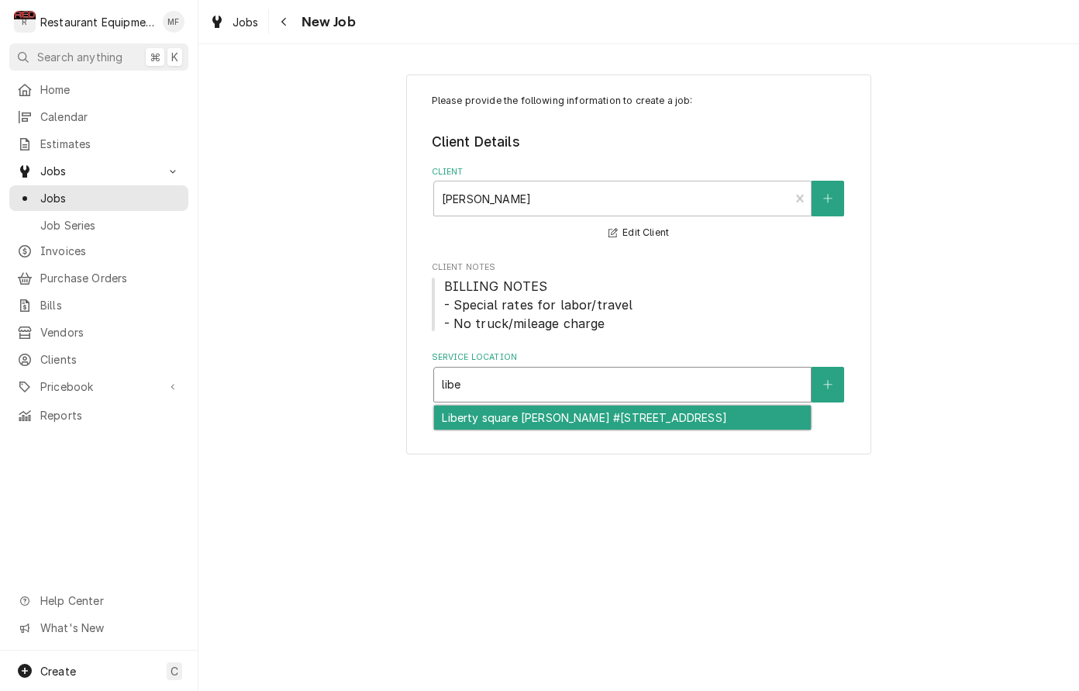
click at [634, 430] on div "Liberty square Bob Evans #261 / 70 Liberty Square Dr, Hurricane, WV 25526" at bounding box center [622, 418] width 377 height 24
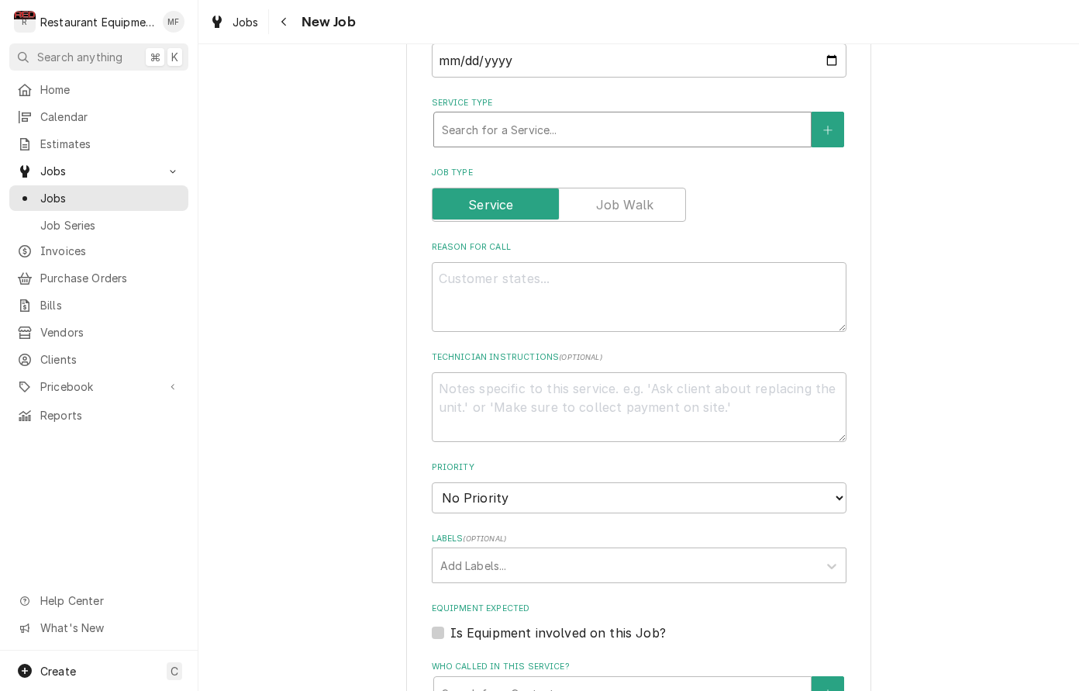
scroll to position [550, 0]
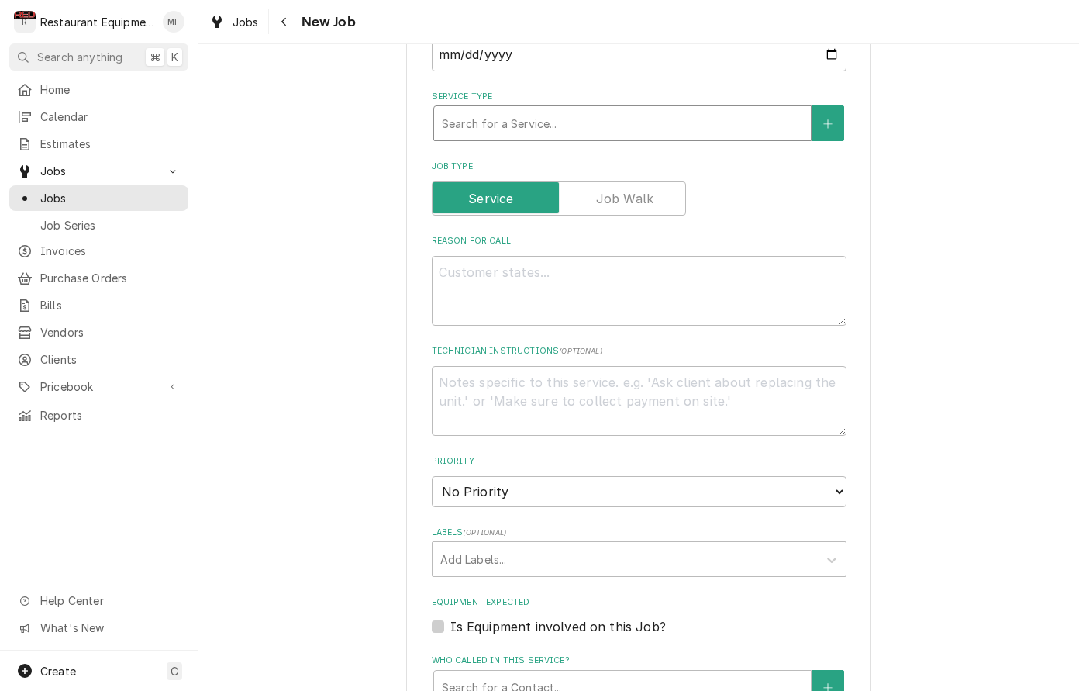
click at [586, 120] on div "Service Type" at bounding box center [622, 123] width 361 height 28
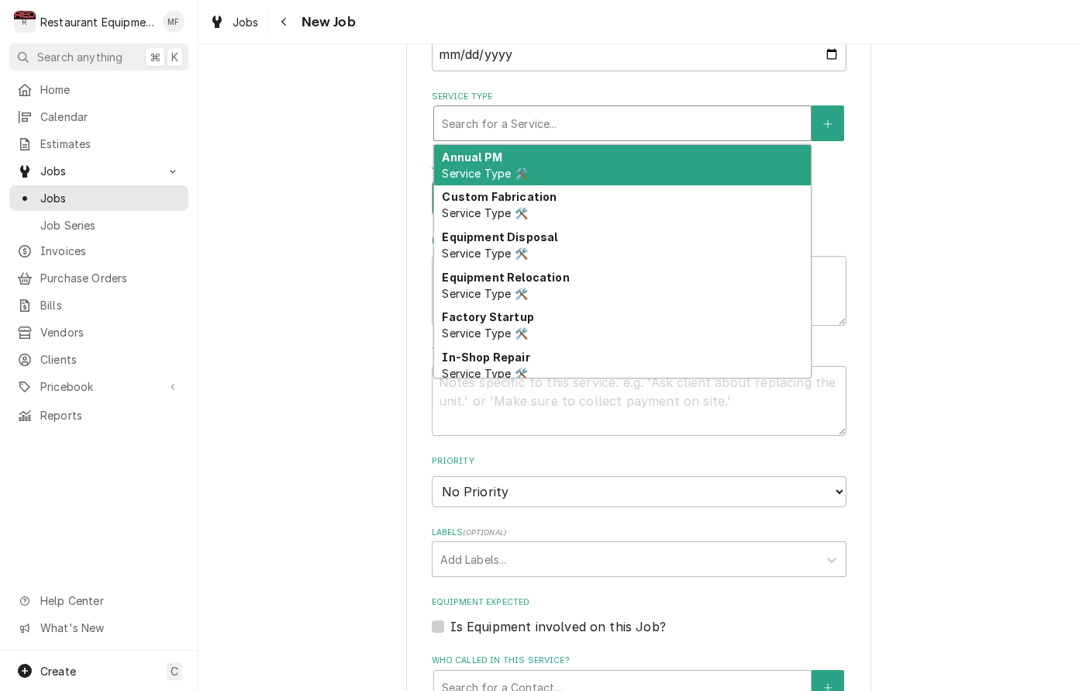
type textarea "x"
type input "b"
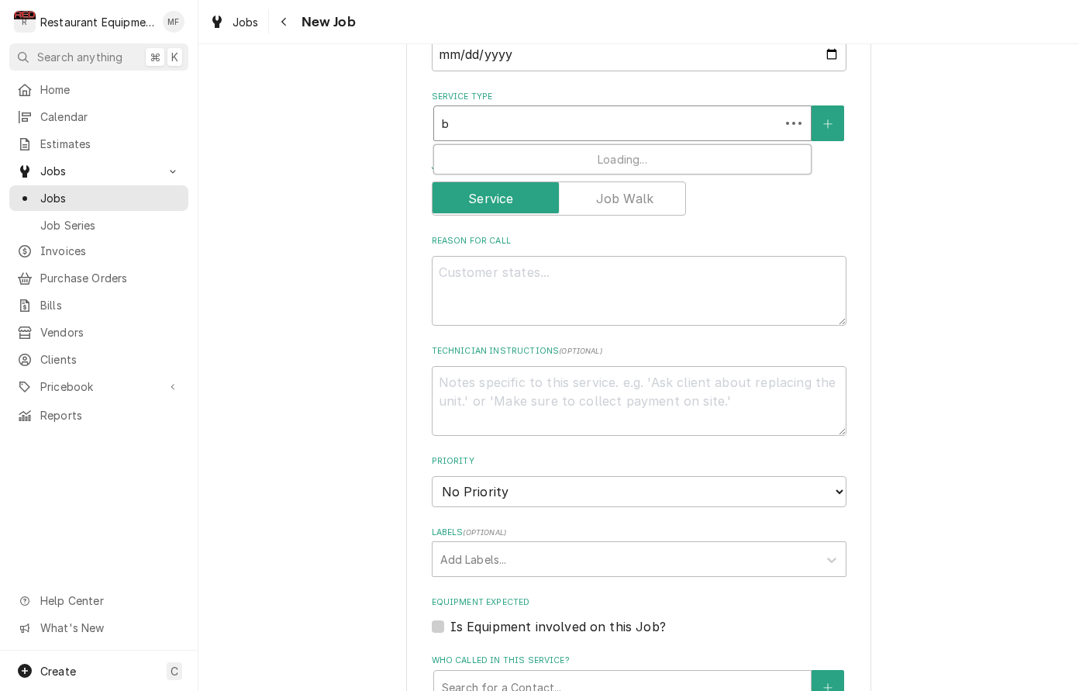
type textarea "x"
type input "br"
type textarea "x"
type input "bre"
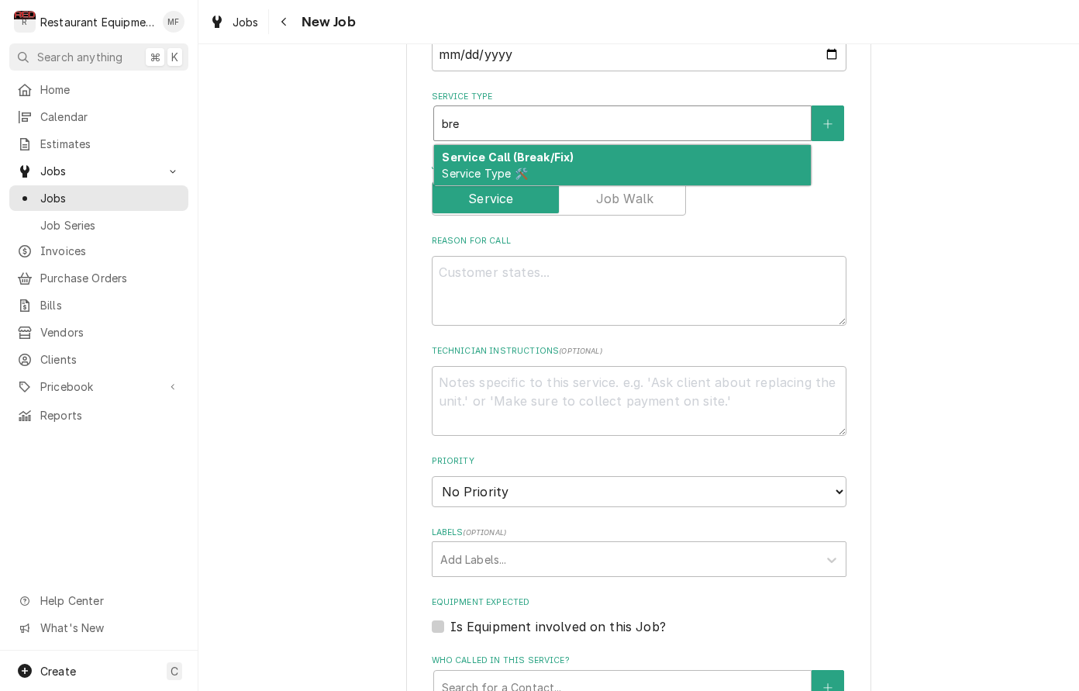
click at [544, 150] on strong "Service Call (Break/Fix)" at bounding box center [508, 156] width 132 height 13
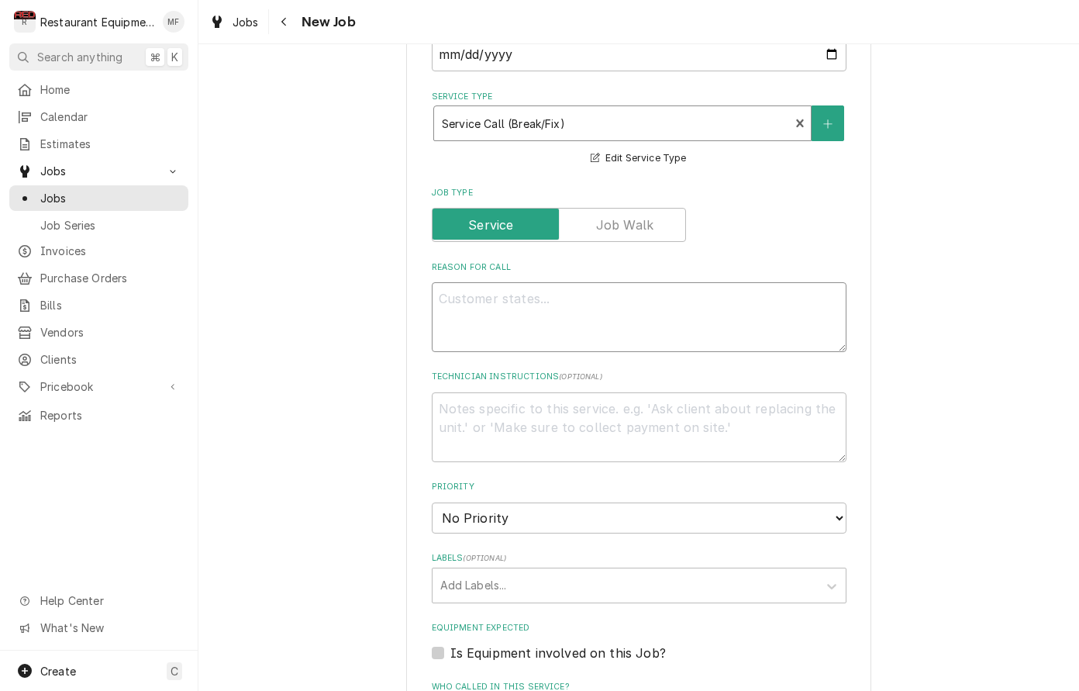
click at [786, 285] on textarea "Reason For Call" at bounding box center [639, 317] width 415 height 70
type textarea "x"
type textarea "A"
type textarea "x"
type textarea "A/"
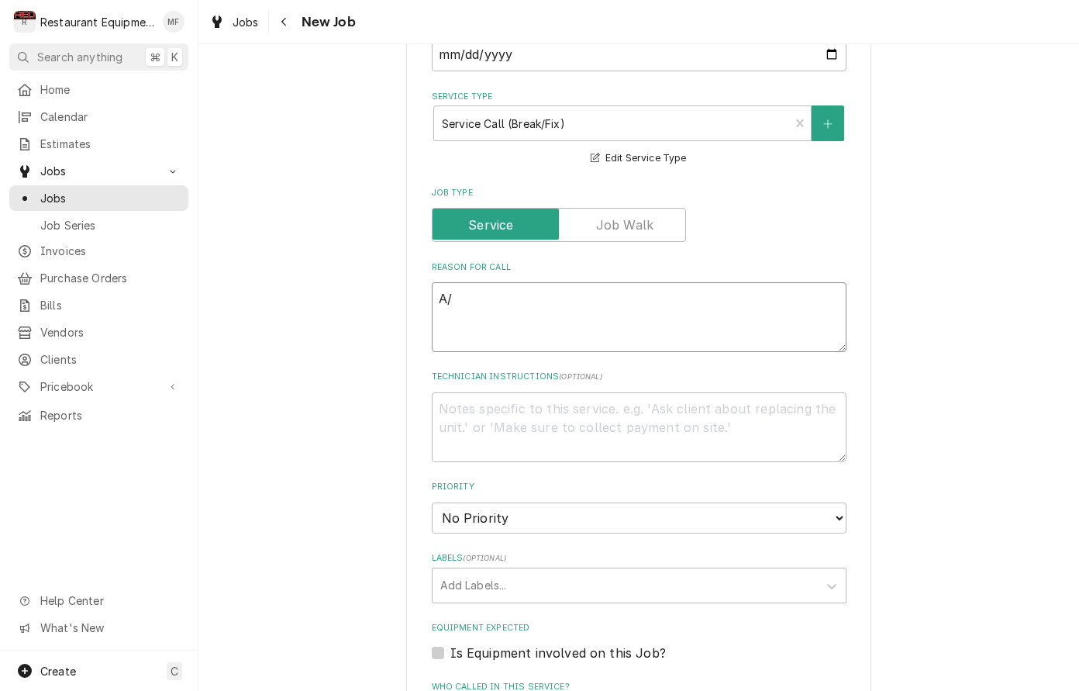
type textarea "x"
type textarea "A/C"
type textarea "x"
type textarea "A/C"
type textarea "x"
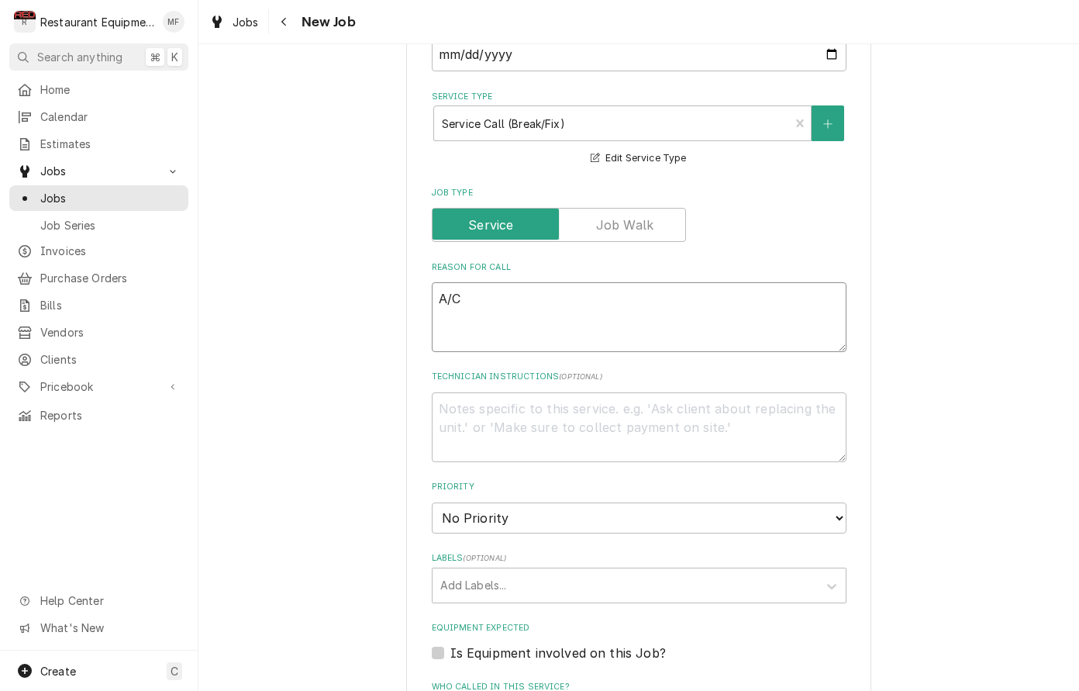
type textarea "A/C i"
type textarea "x"
type textarea "A/C in"
type textarea "x"
type textarea "A/C in"
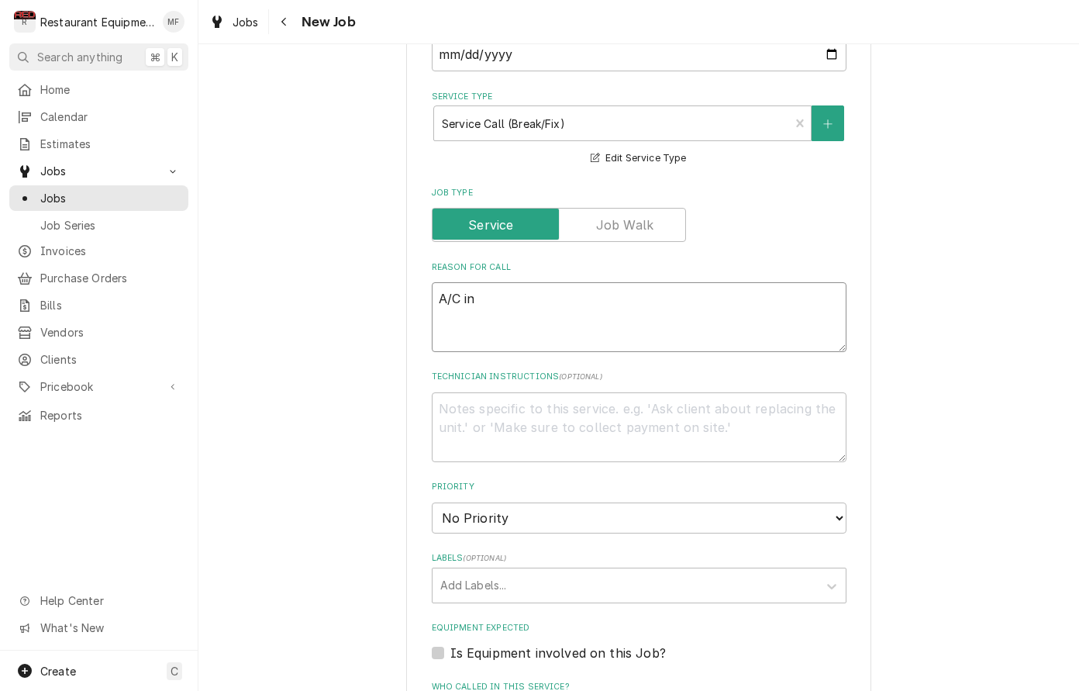
type textarea "x"
type textarea "A/C in d"
type textarea "x"
type textarea "A/C in di"
type textarea "x"
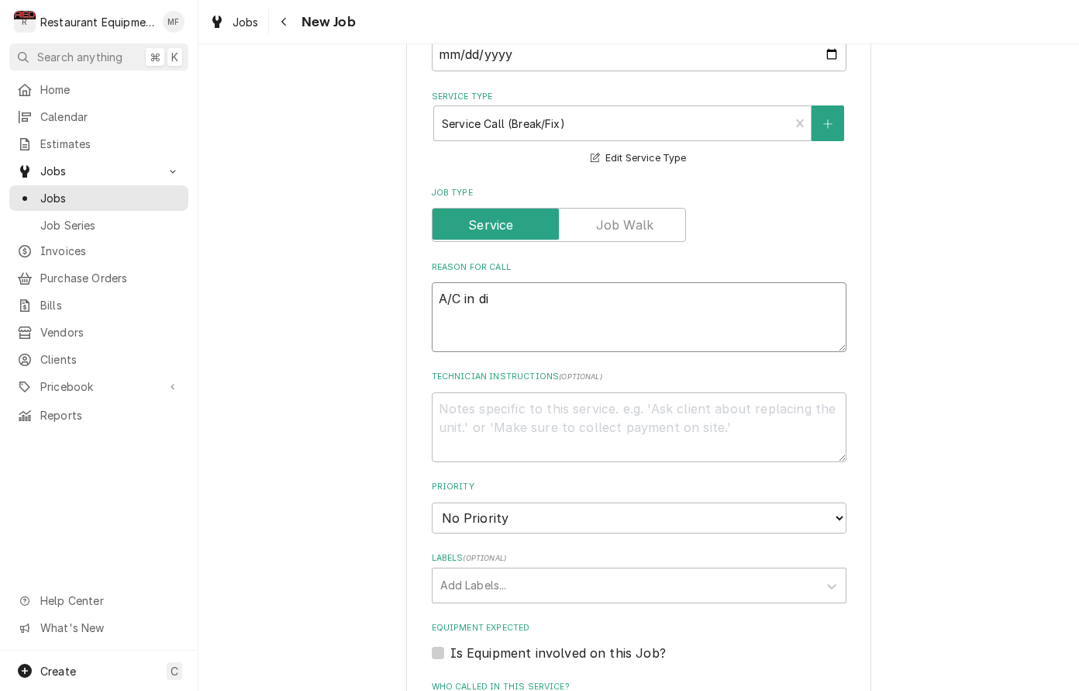
type textarea "A/C in din"
type textarea "x"
type textarea "A/C in dini"
type textarea "x"
type textarea "A/C in dinin"
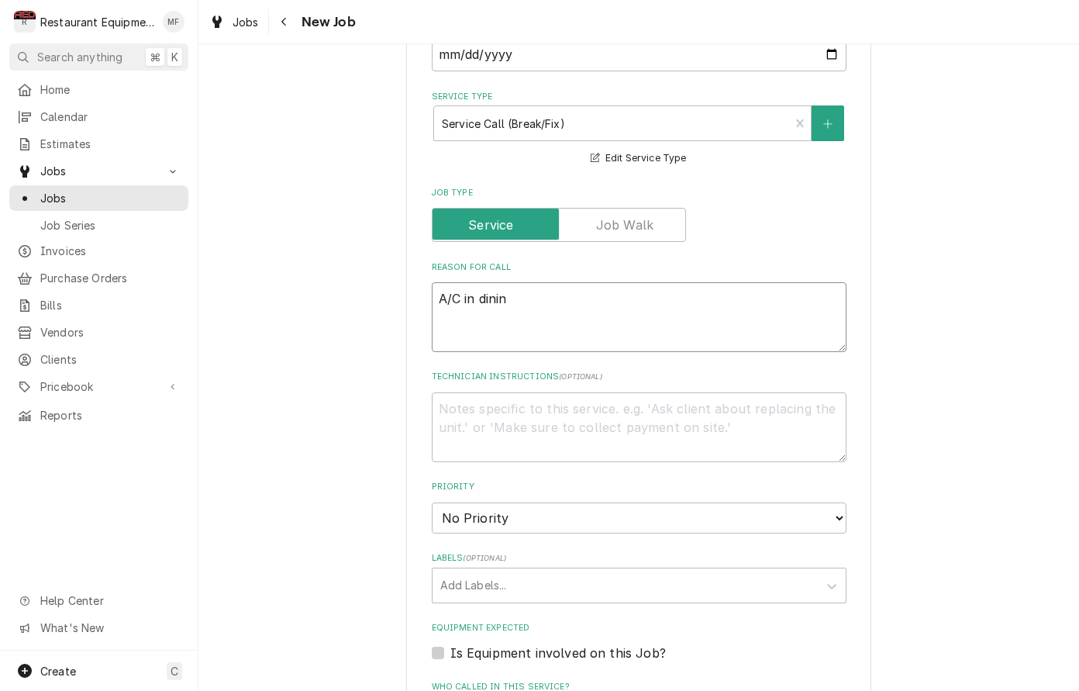
type textarea "x"
type textarea "A/C in dining"
type textarea "x"
type textarea "A/C in dining"
type textarea "x"
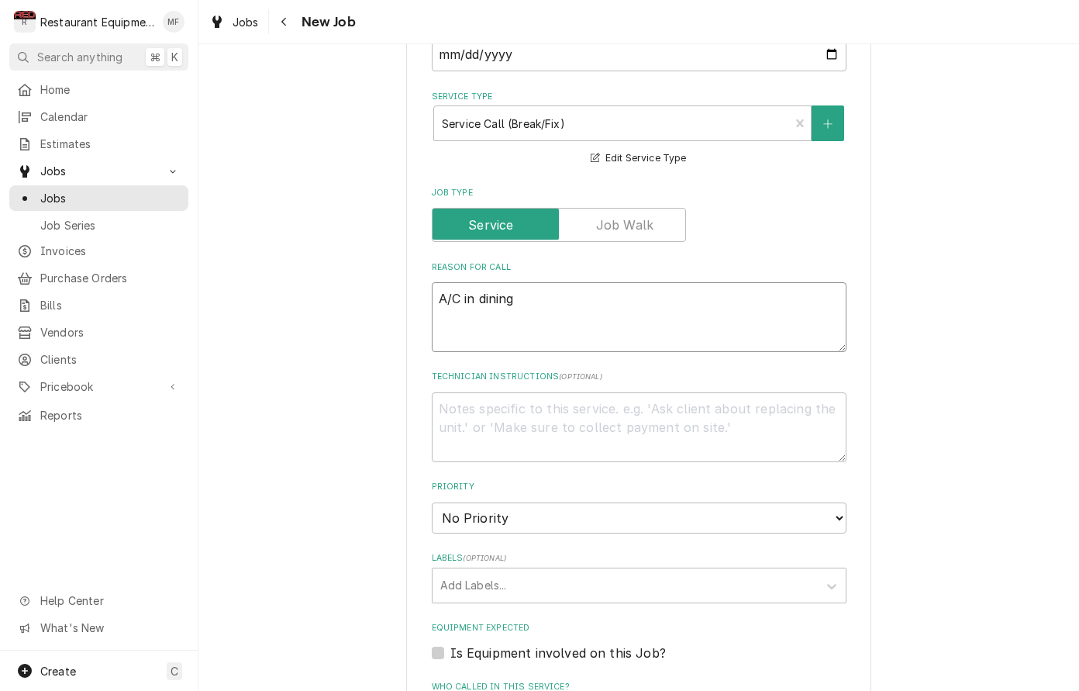
type textarea "A/C in dining r"
type textarea "x"
type textarea "A/C in dining ro"
type textarea "x"
type textarea "A/C in dining roo"
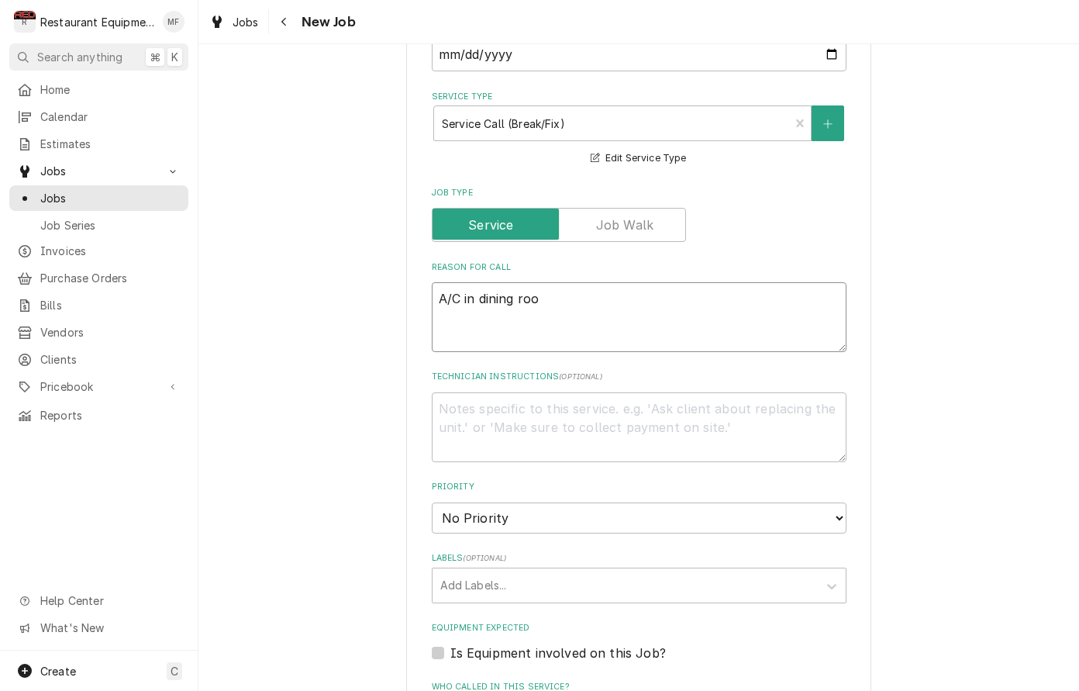
type textarea "x"
type textarea "A/C in dining room"
type textarea "x"
type textarea "A/C in dining room"
type textarea "x"
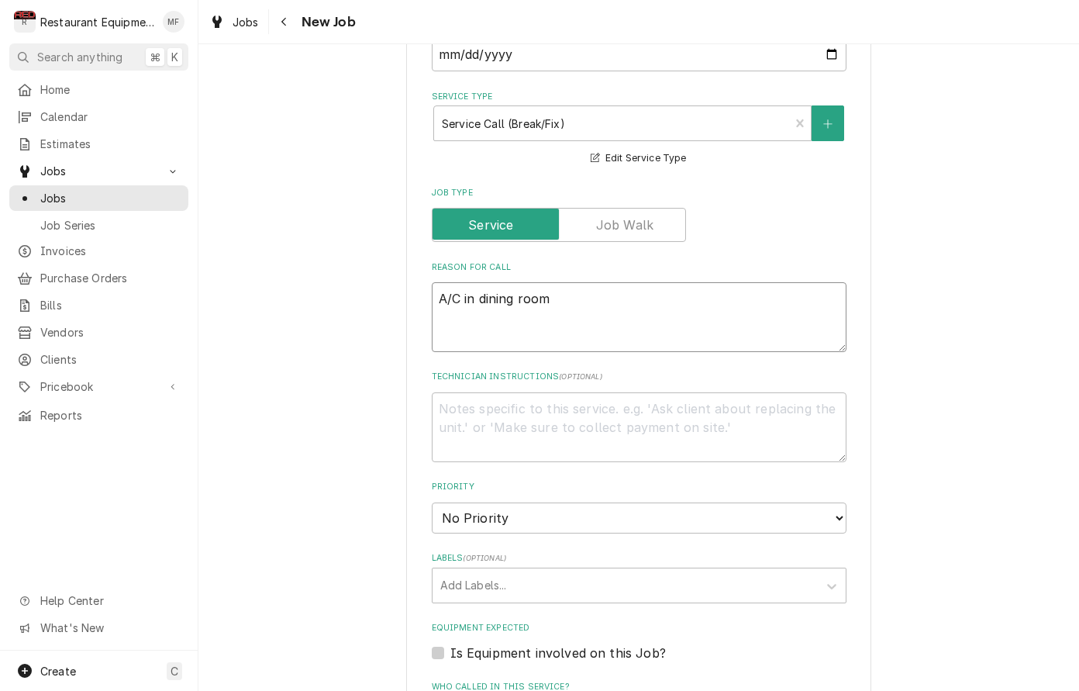
type textarea "A/C in dining room n"
type textarea "x"
type textarea "A/C in dining room no"
type textarea "x"
type textarea "A/C in dining room not"
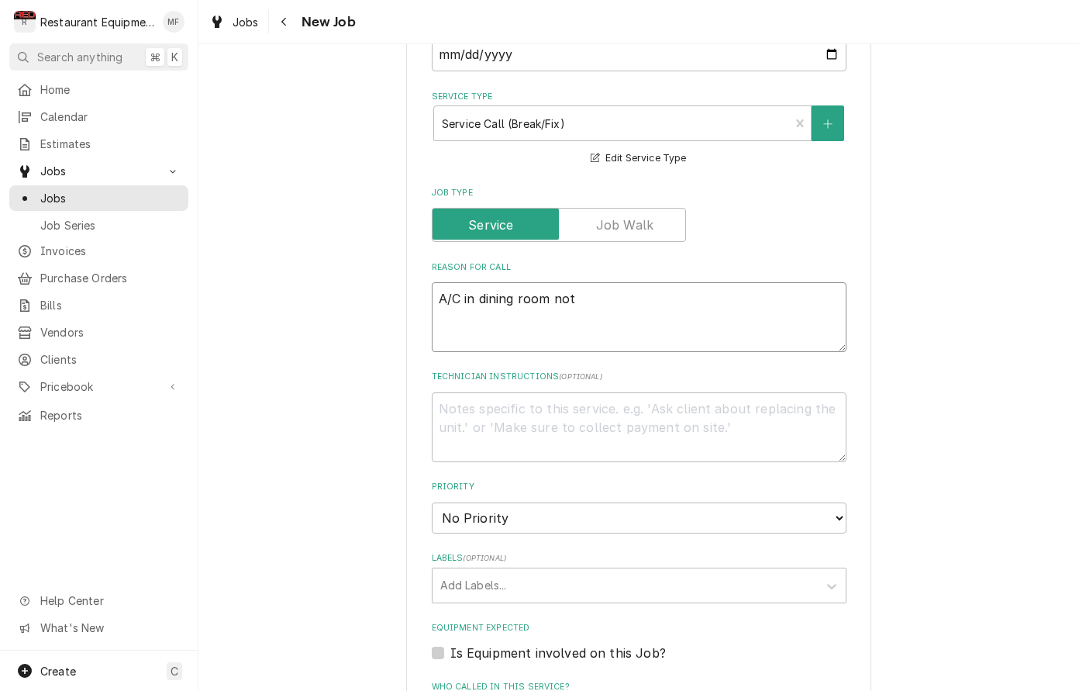
type textarea "x"
type textarea "A/C in dining room not"
type textarea "x"
type textarea "A/C in dining room not"
type textarea "x"
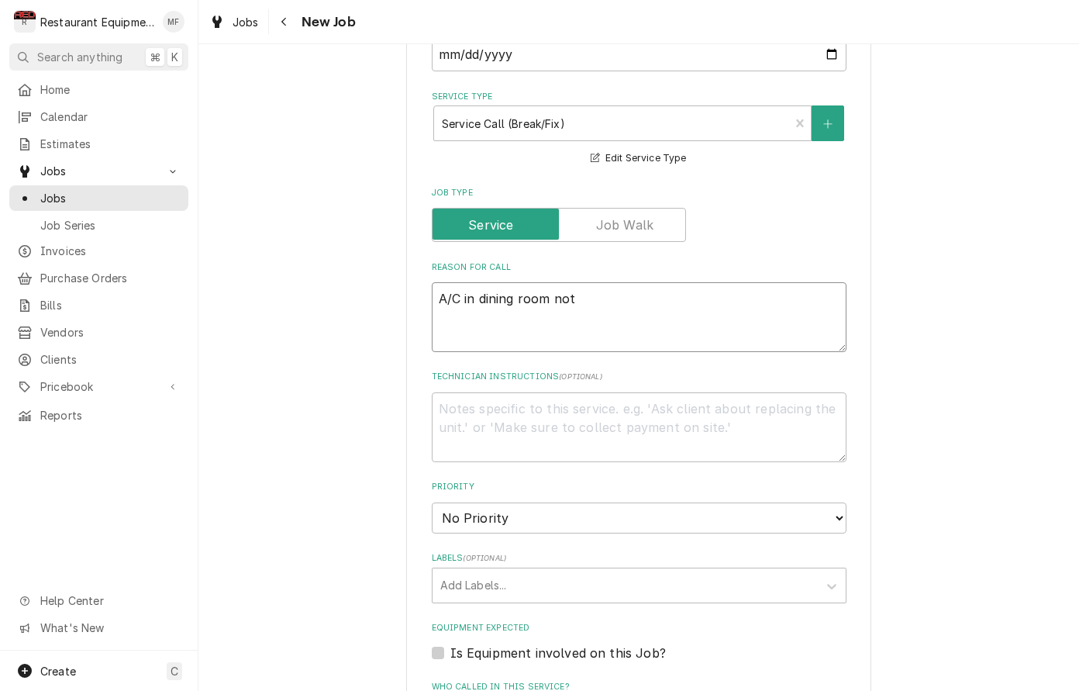
type textarea "A/C in dining room no"
type textarea "x"
type textarea "A/C in dining room n"
type textarea "x"
type textarea "A/C in dining room"
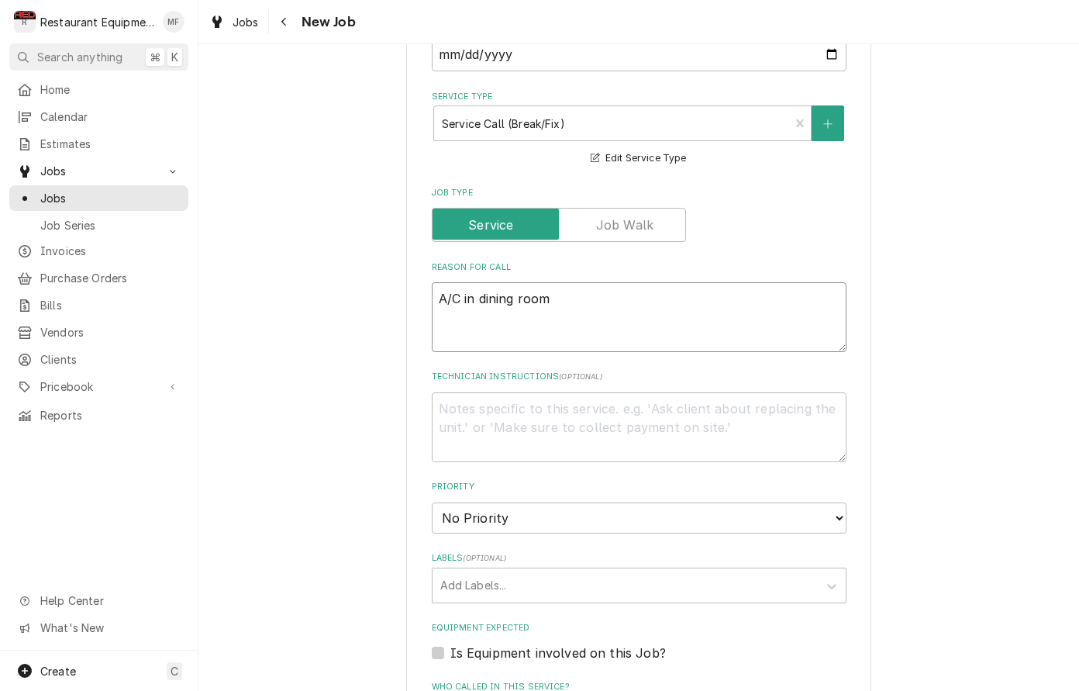
type textarea "x"
type textarea "A/C in dining room"
type textarea "x"
type textarea "A/C in dining room"
type textarea "x"
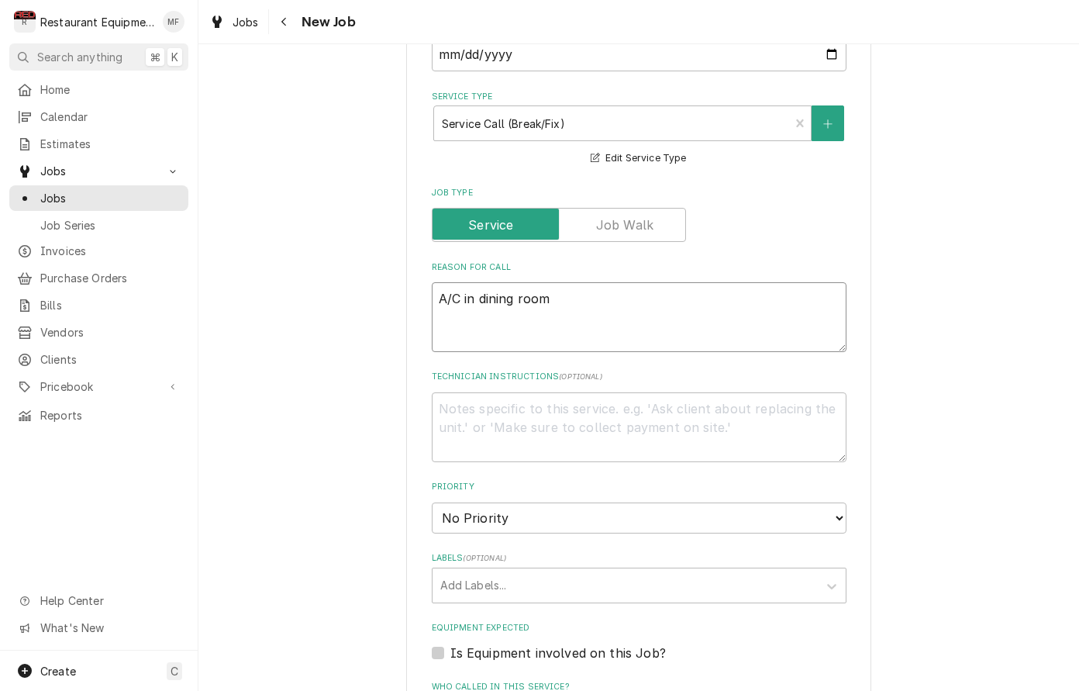
type textarea "A/C in dining room i"
type textarea "x"
type textarea "A/C in dining room is"
type textarea "x"
type textarea "A/C in dining room is"
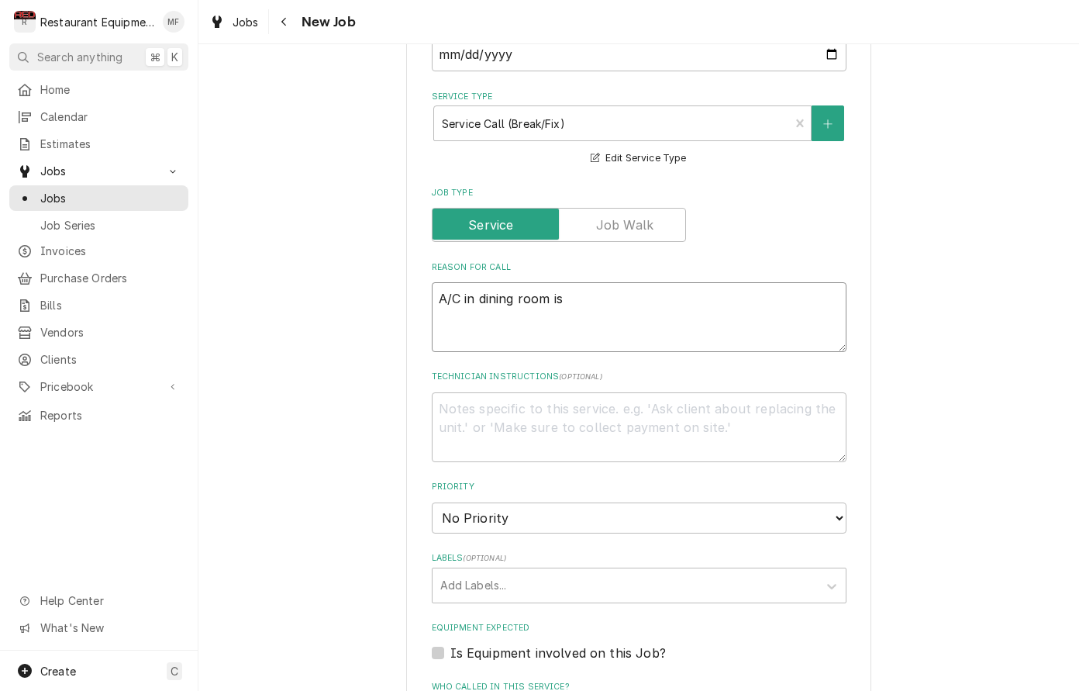
type textarea "x"
type textarea "A/C in dining room is n"
type textarea "x"
type textarea "A/C in dining room is no"
type textarea "x"
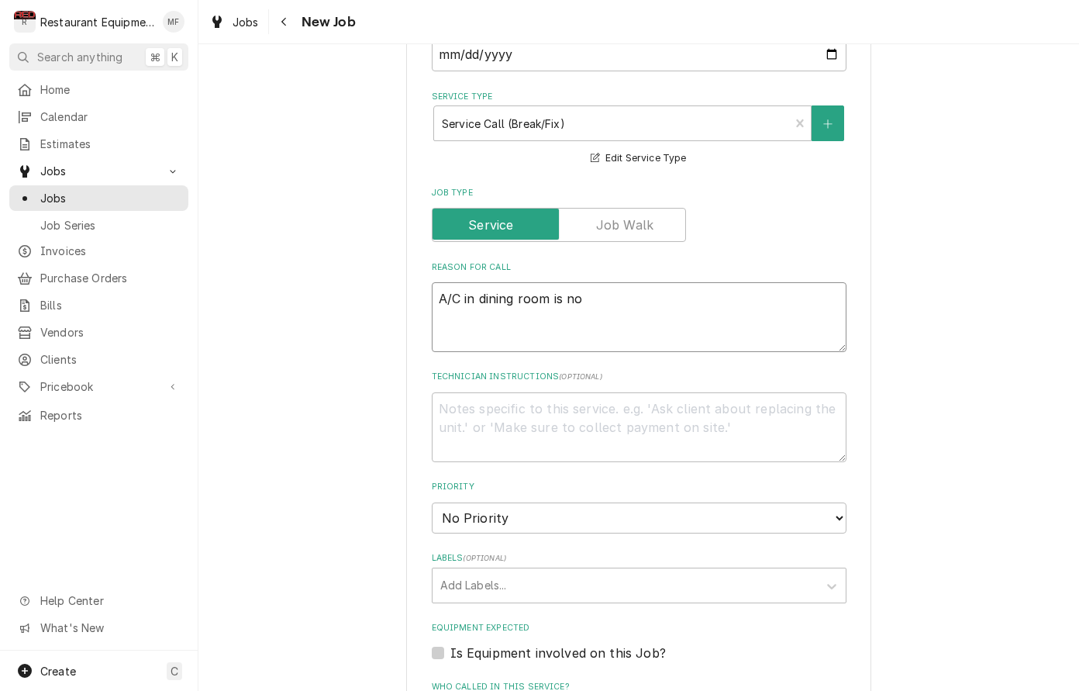
type textarea "A/C in dining room is not"
type textarea "x"
type textarea "A/C in dining room is not"
type textarea "x"
type textarea "A/C in dining room is not w"
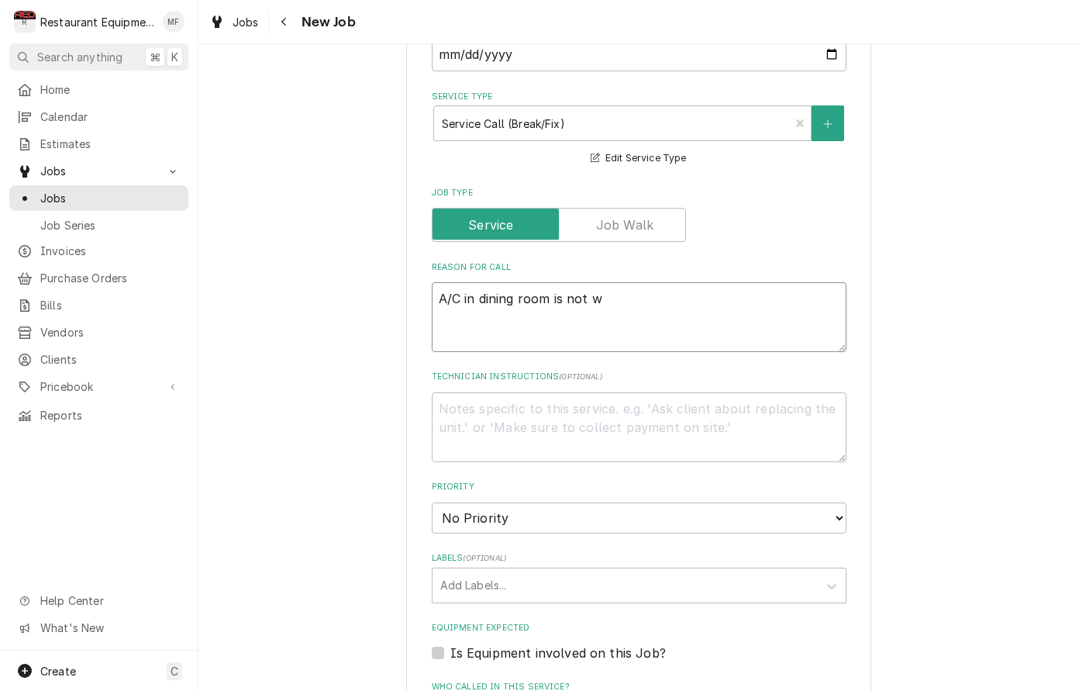
type textarea "x"
type textarea "A/C in dining room is not wo"
type textarea "x"
type textarea "A/C in dining room is not wor"
type textarea "x"
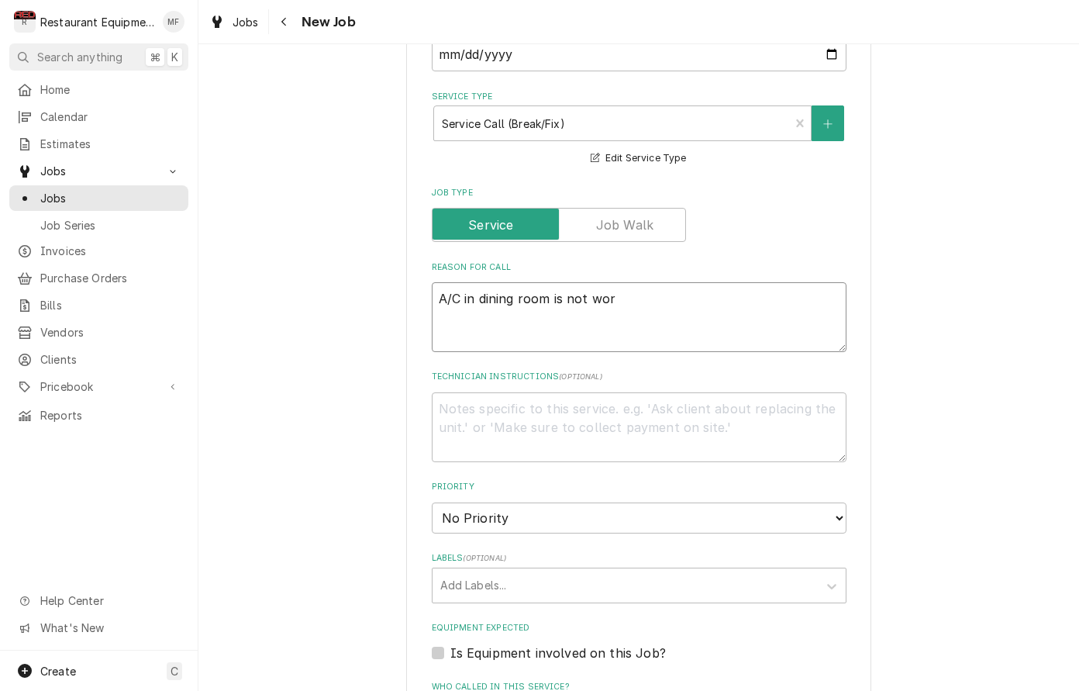
type textarea "A/C in dining room is not work"
type textarea "x"
type textarea "A/C in dining room is not worki"
type textarea "x"
type textarea "A/C in dining room is not workin"
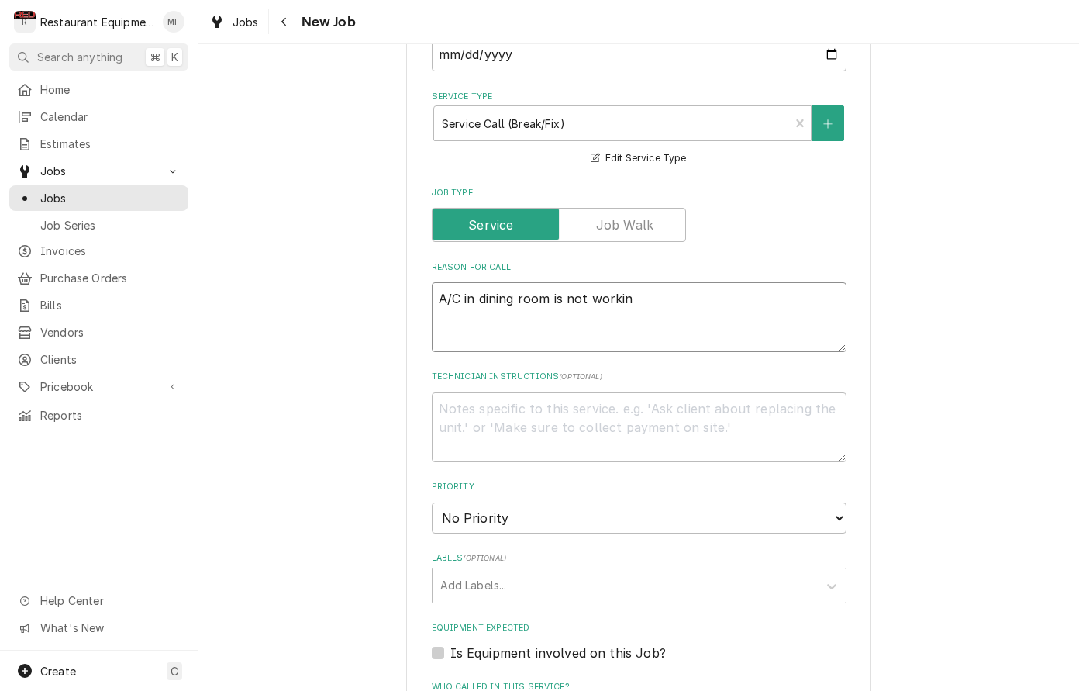
type textarea "x"
type textarea "A/C in dining room is not working"
type textarea "x"
type textarea "A/C in dining room is not working,"
type textarea "x"
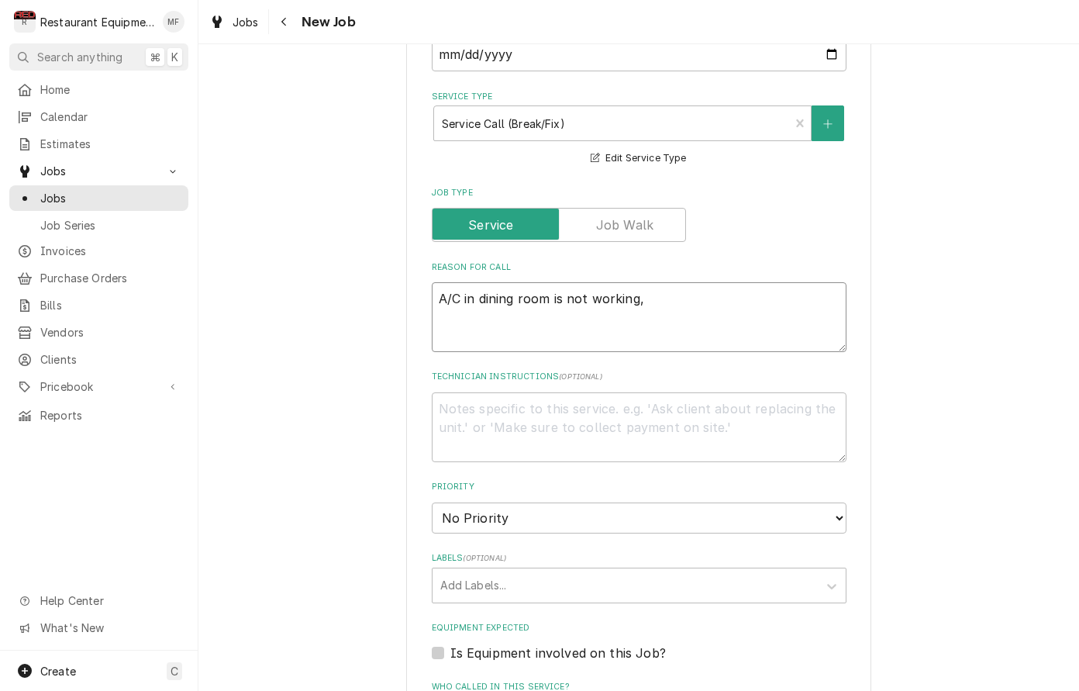
type textarea "A/C in dining room is not working,"
type textarea "x"
type textarea "A/C in dining room is not working, i"
type textarea "x"
type textarea "A/C in dining room is not working, it"
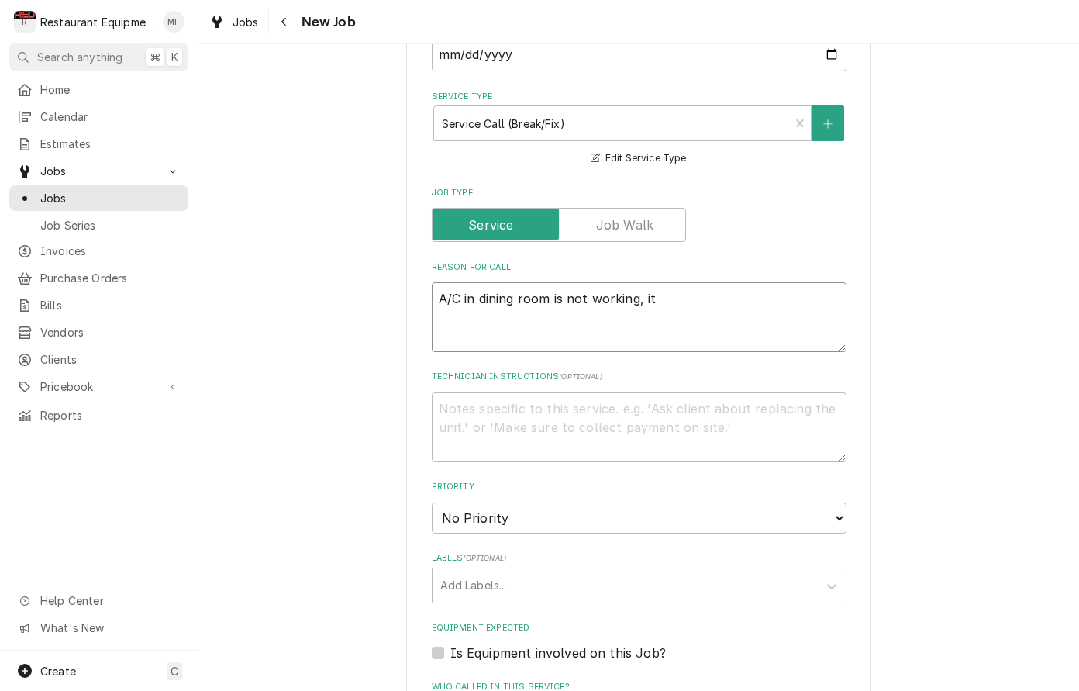
type textarea "x"
type textarea "A/C in dining room is not working, its"
type textarea "x"
type textarea "A/C in dining room is not working, its"
type textarea "x"
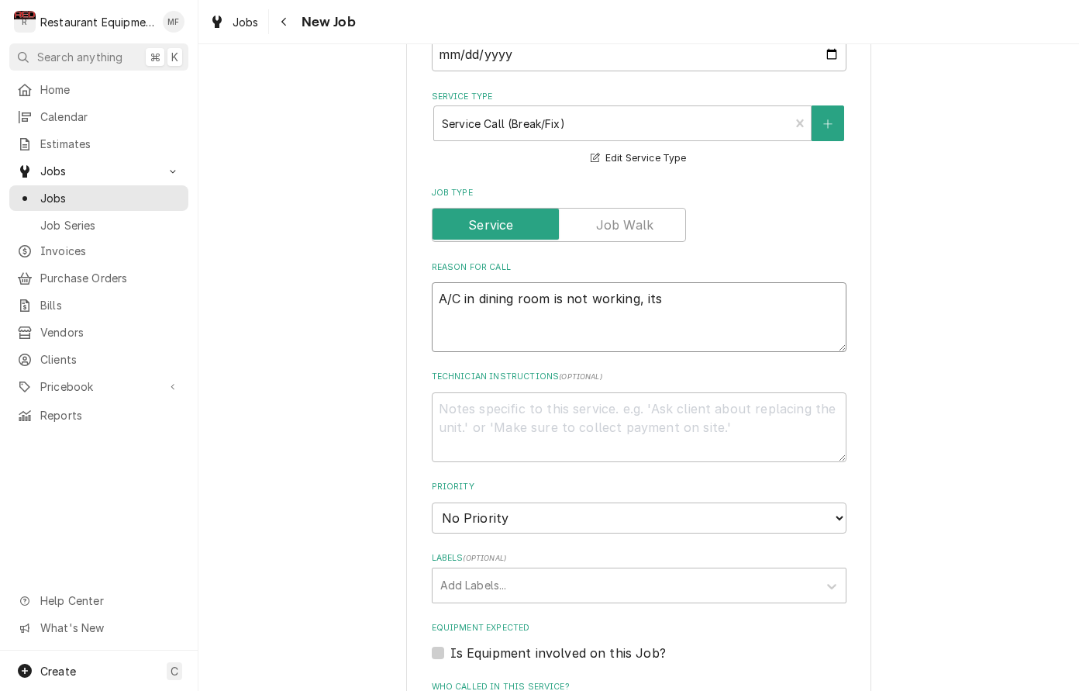
type textarea "A/C in dining room is not working, its v"
type textarea "x"
type textarea "A/C in dining room is not working, its ve"
type textarea "x"
type textarea "A/C in dining room is not working, its ver"
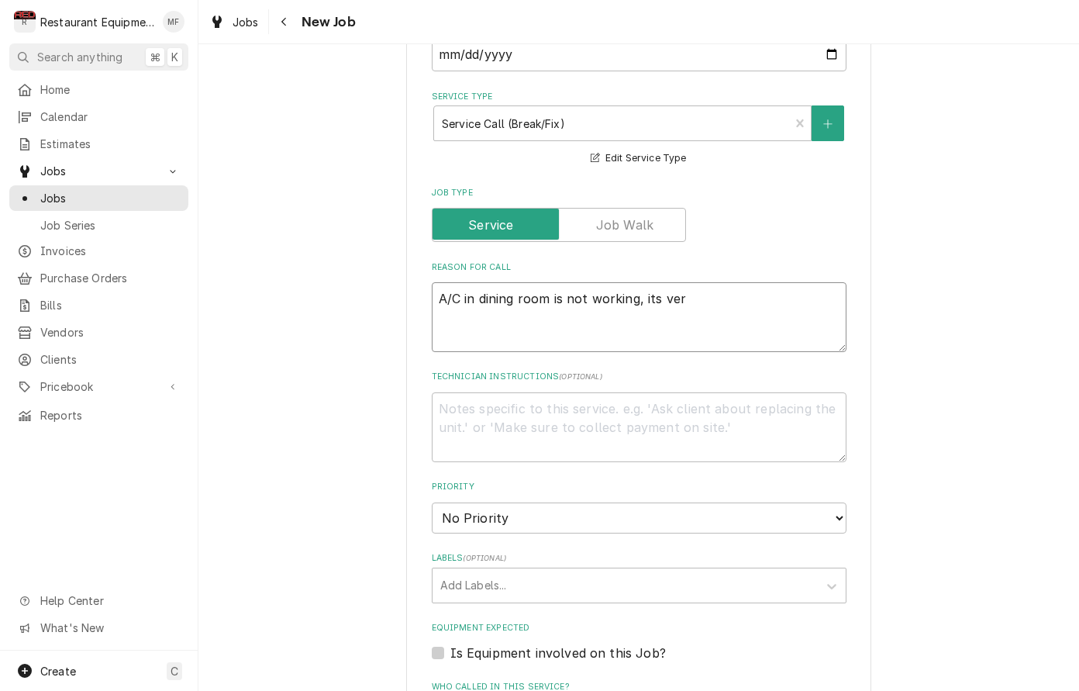
type textarea "x"
type textarea "A/C in dining room is not working, its very"
type textarea "x"
type textarea "A/C in dining room is not working, its very"
type textarea "x"
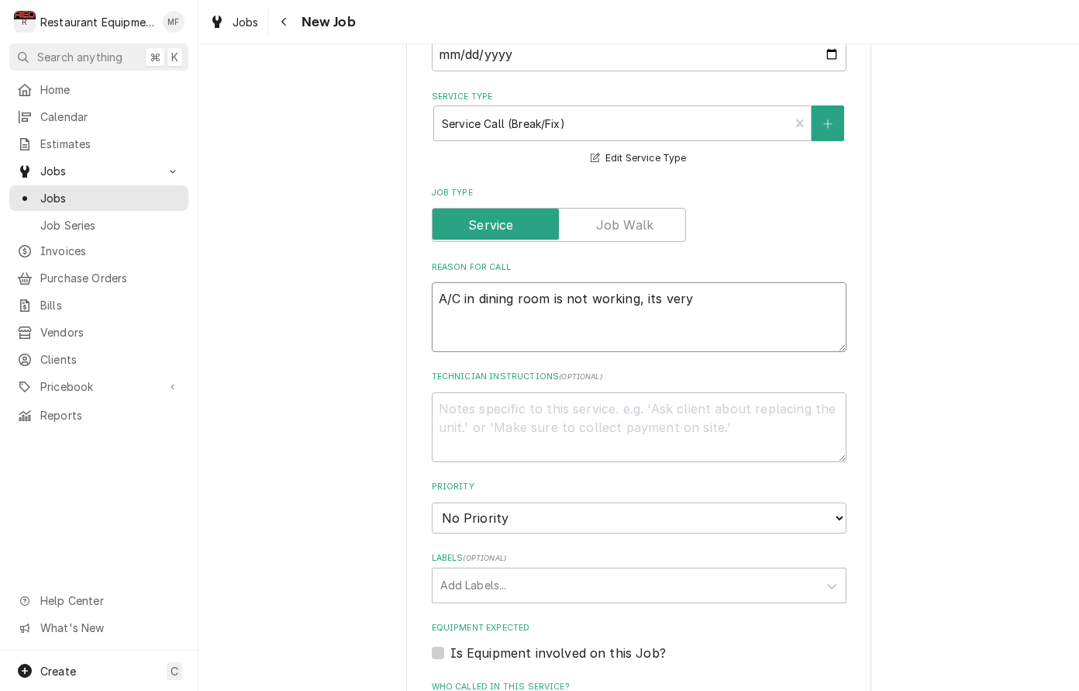
type textarea "A/C in dining room is not working, its very h"
type textarea "x"
type textarea "A/C in dining room is not working, its very ho"
type textarea "x"
type textarea "A/C in dining room is not working, its very hot"
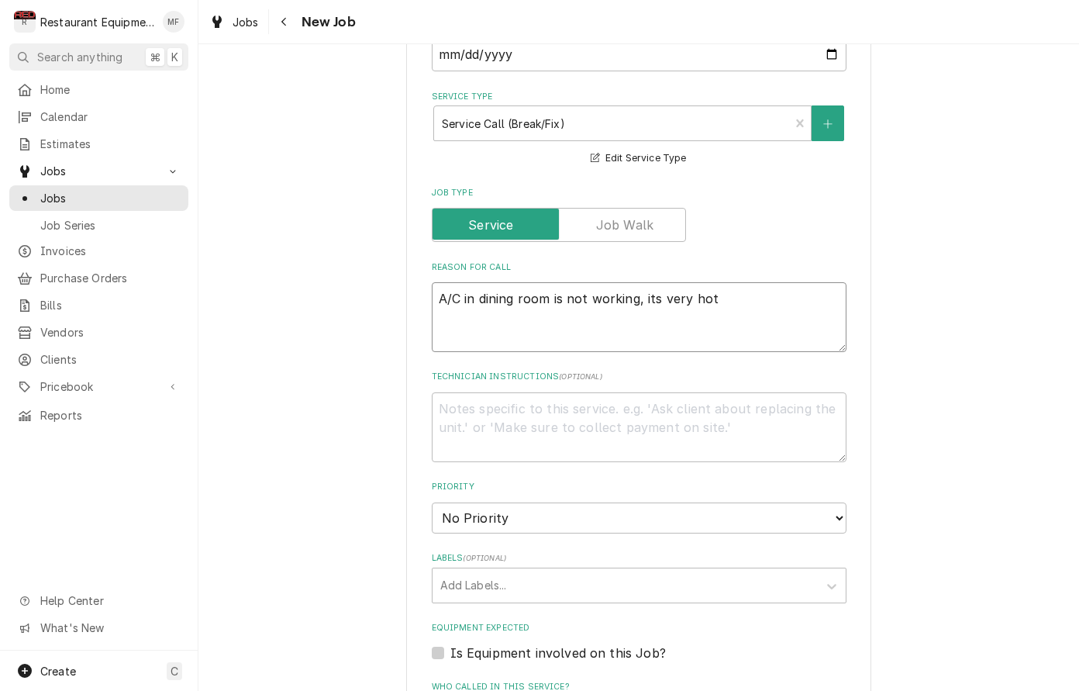
type textarea "x"
type textarea "A/C in dining room is not working, it's very hot"
type textarea "x"
type textarea "A/C in dining room is not working, it's very hot."
type textarea "x"
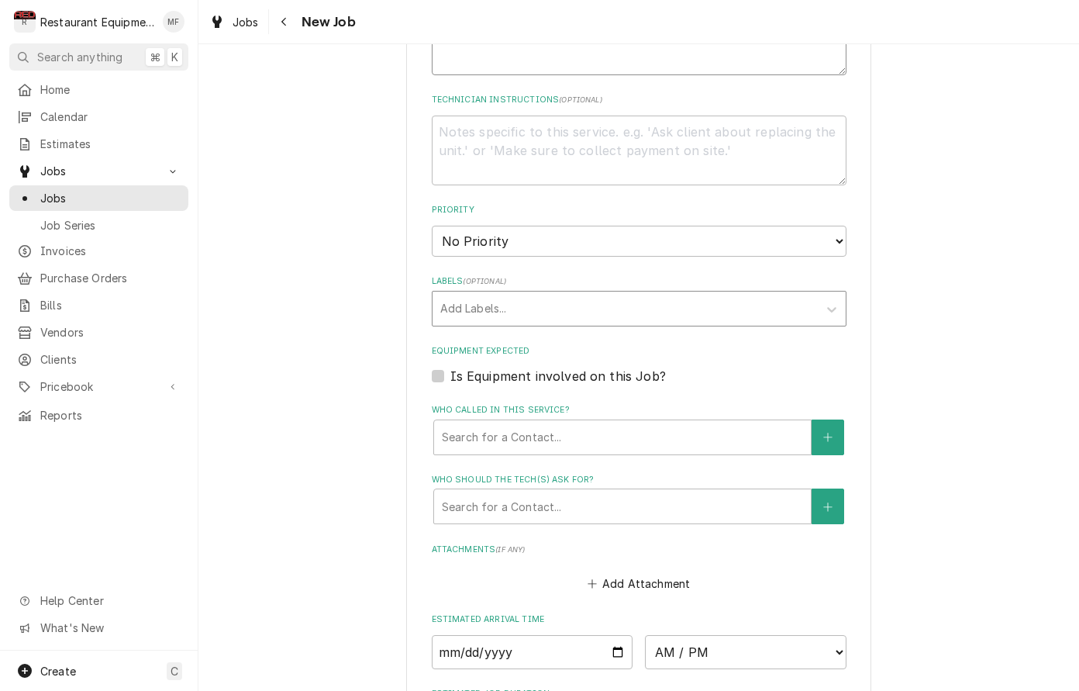
scroll to position [828, 0]
type textarea "A/C in dining room is not working, it's very hot."
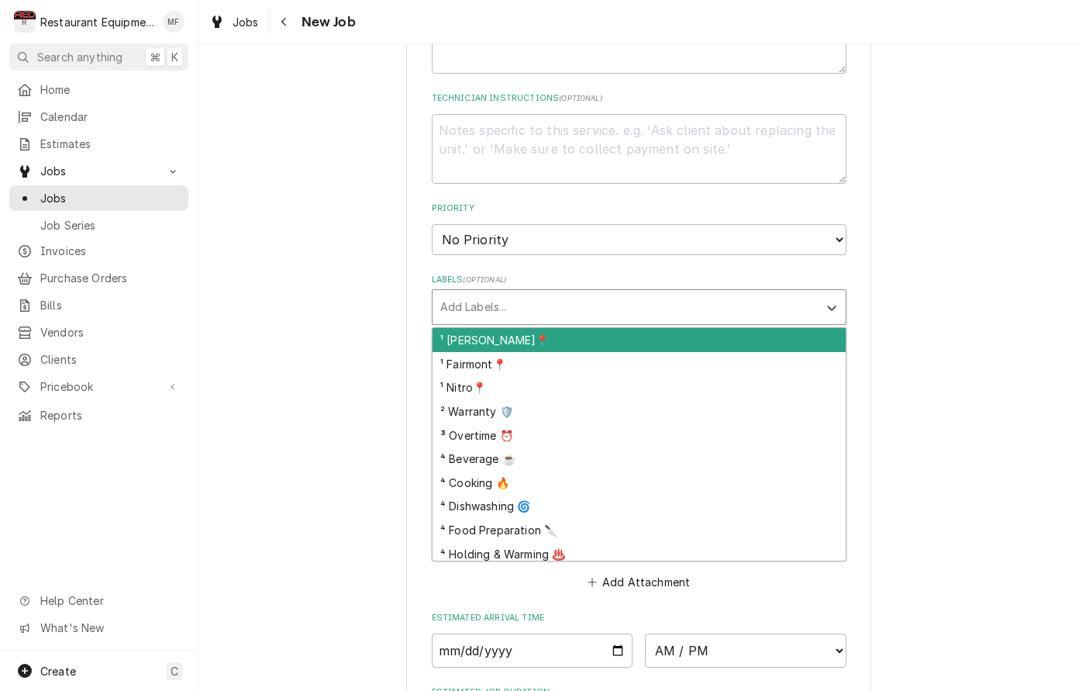
click at [739, 293] on div "Labels" at bounding box center [625, 307] width 370 height 28
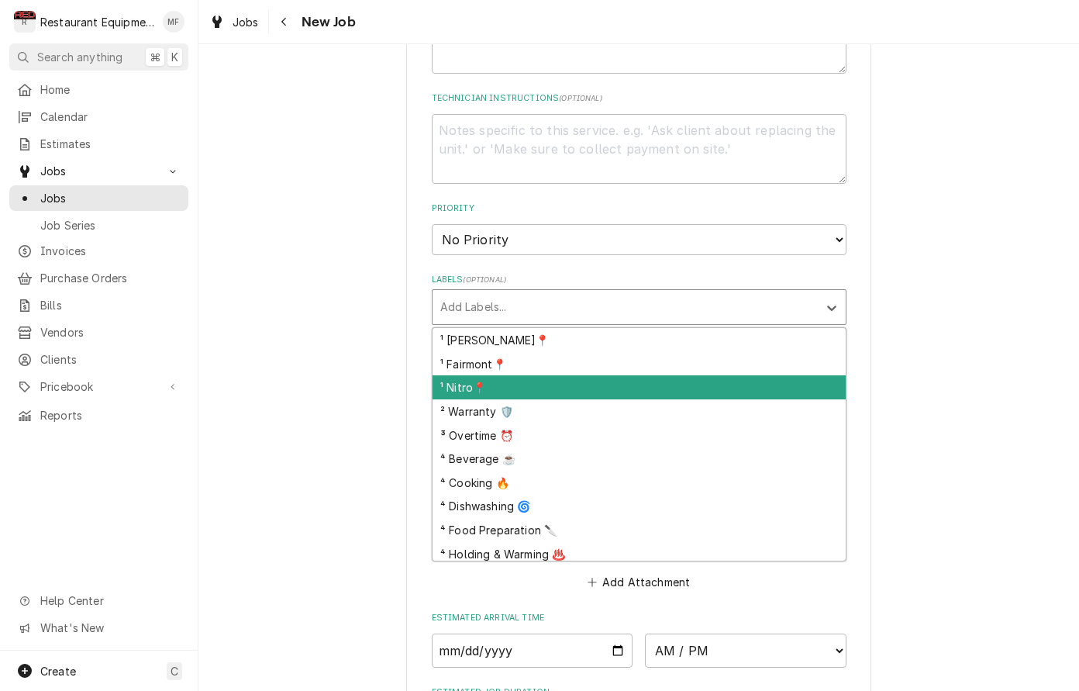
click at [628, 375] on div "¹ Nitro📍" at bounding box center [639, 387] width 413 height 24
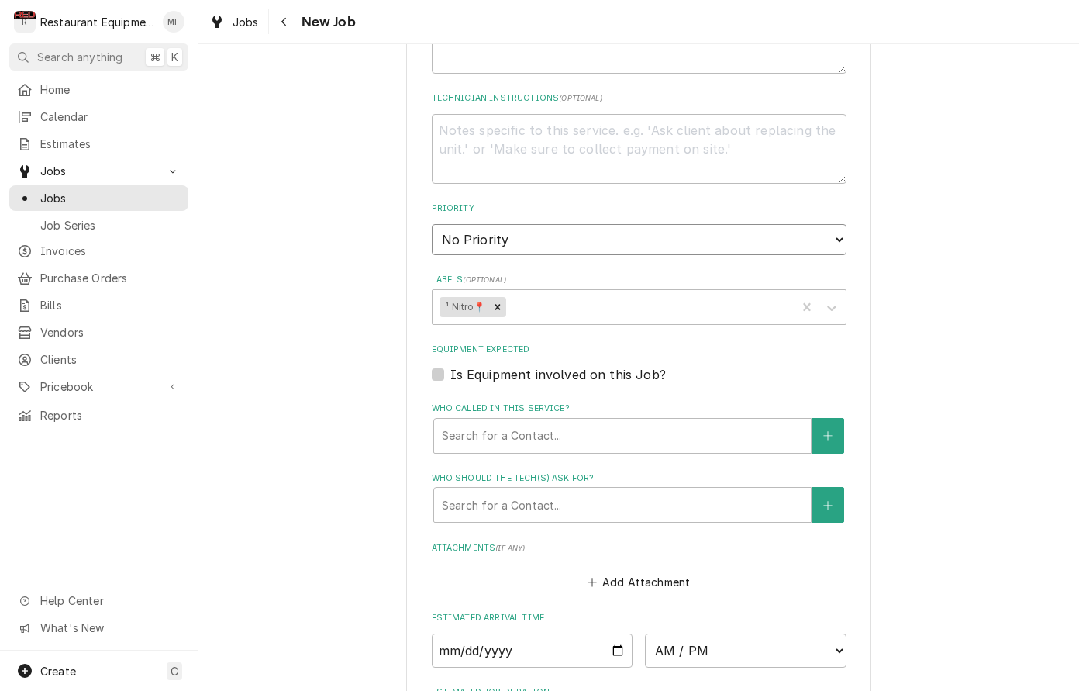
type textarea "x"
select select "2"
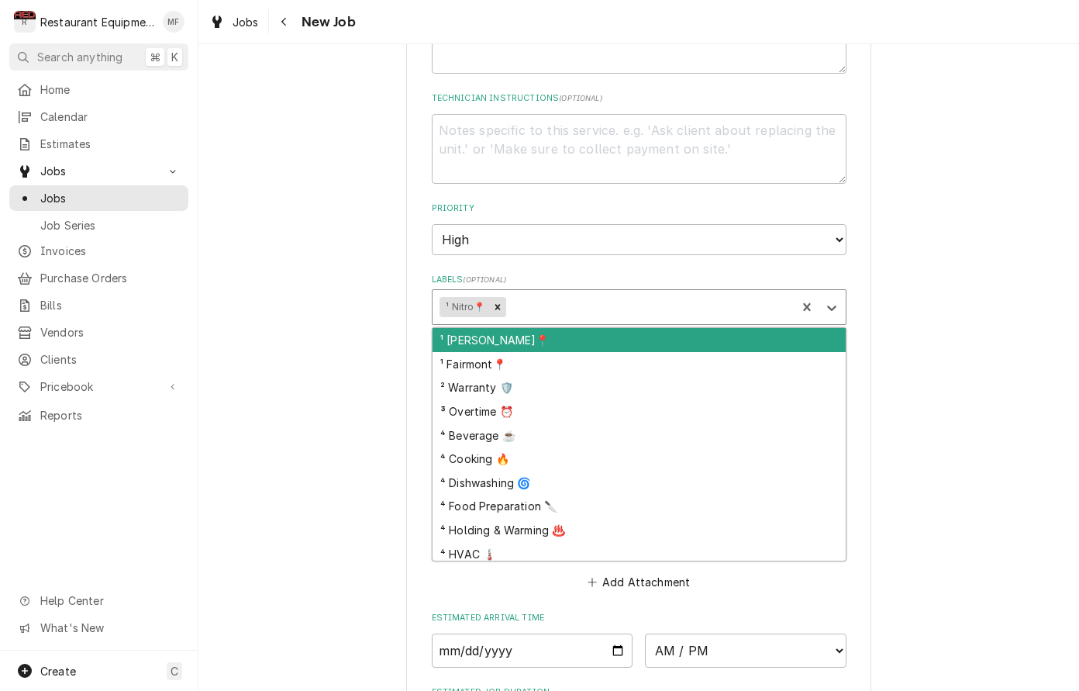
click at [627, 293] on div "Labels" at bounding box center [649, 307] width 280 height 28
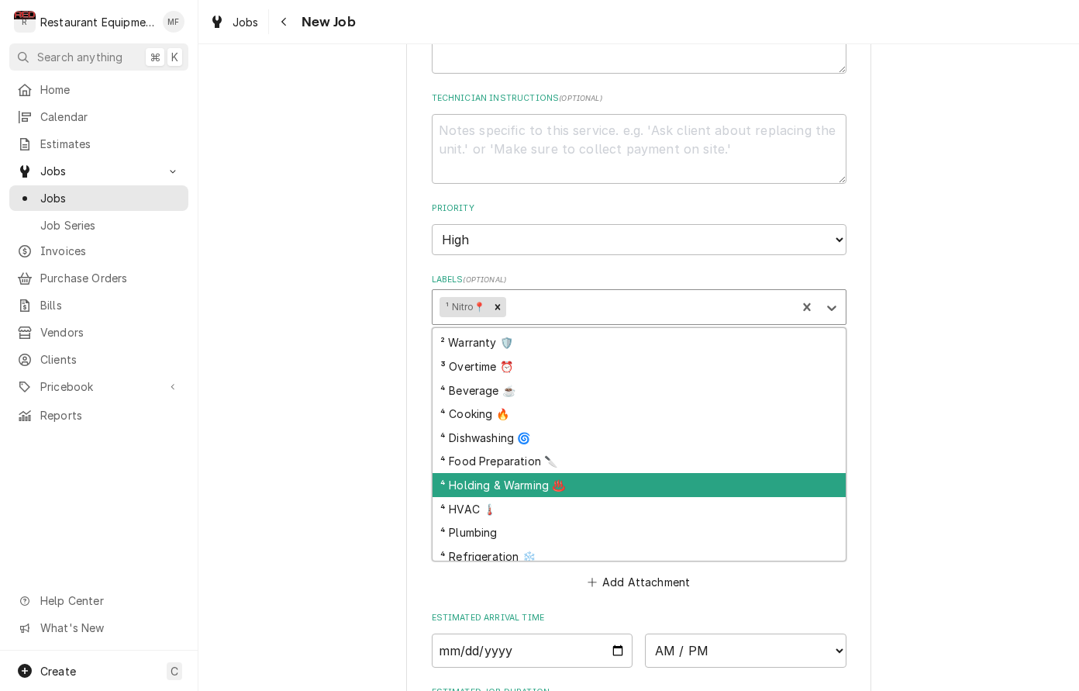
scroll to position [51, 0]
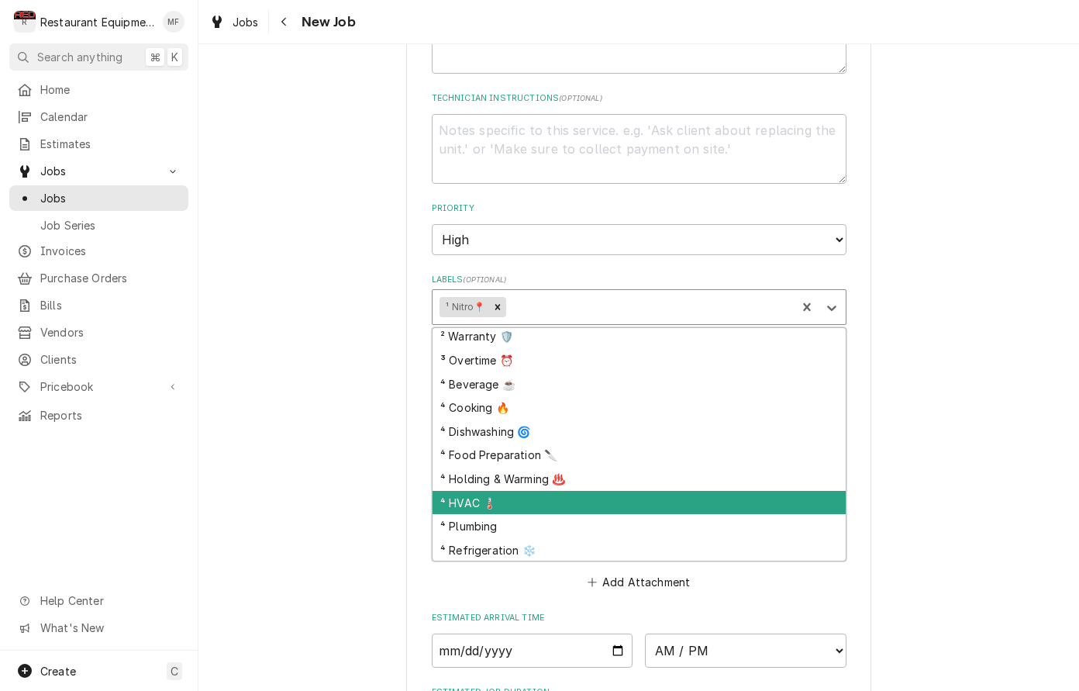
click at [662, 491] on div "⁴ HVAC 🌡️" at bounding box center [639, 503] width 413 height 24
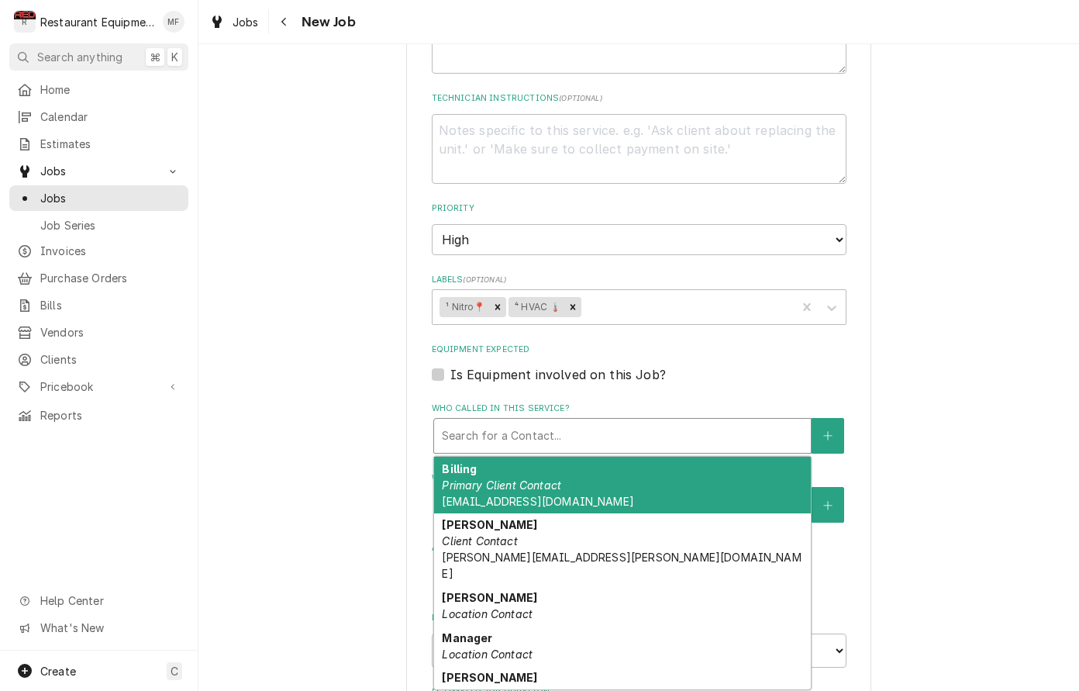
click at [654, 422] on div "Who called in this service?" at bounding box center [622, 436] width 361 height 28
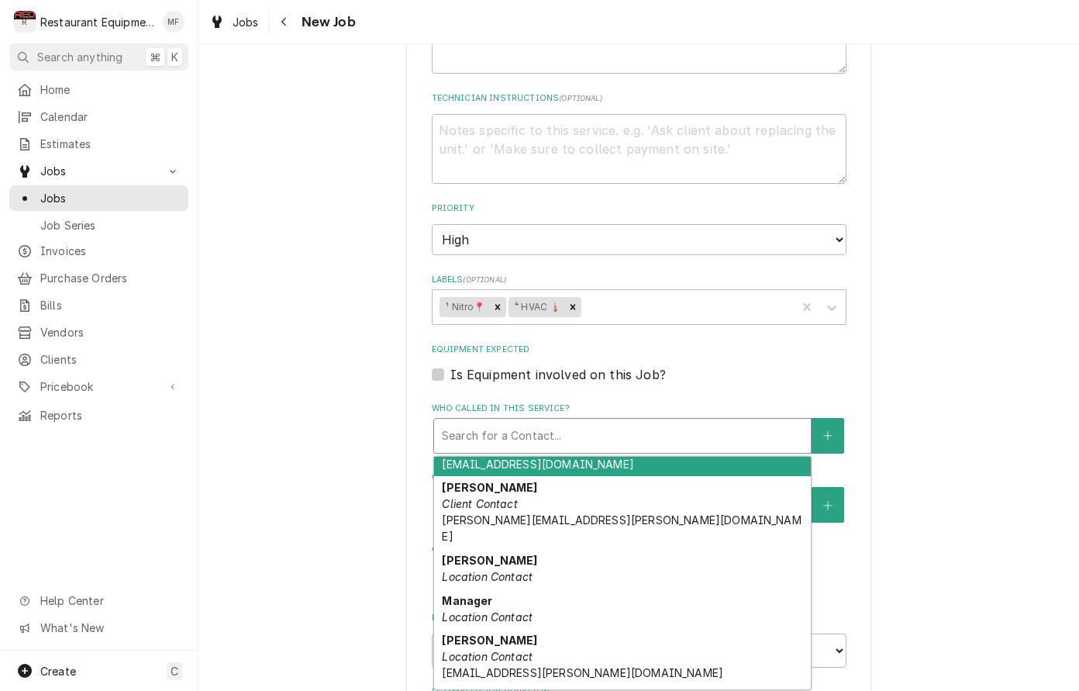
scroll to position [57, 0]
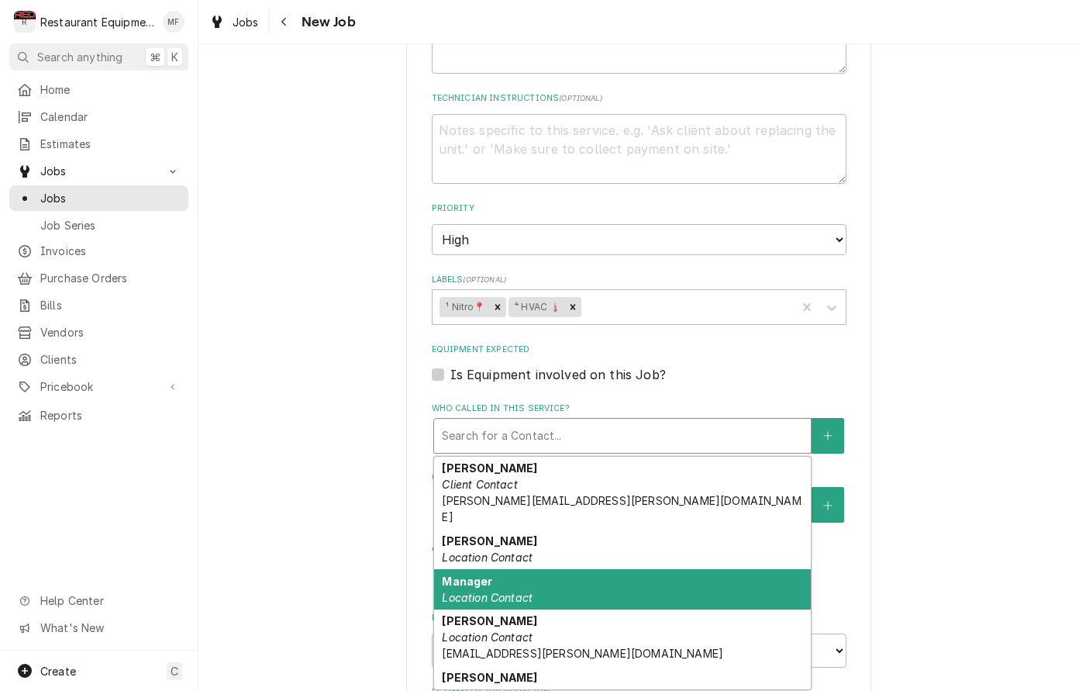
drag, startPoint x: 689, startPoint y: 535, endPoint x: 689, endPoint y: 520, distance: 14.7
click at [689, 569] on div "Manager Location Contact" at bounding box center [622, 589] width 377 height 40
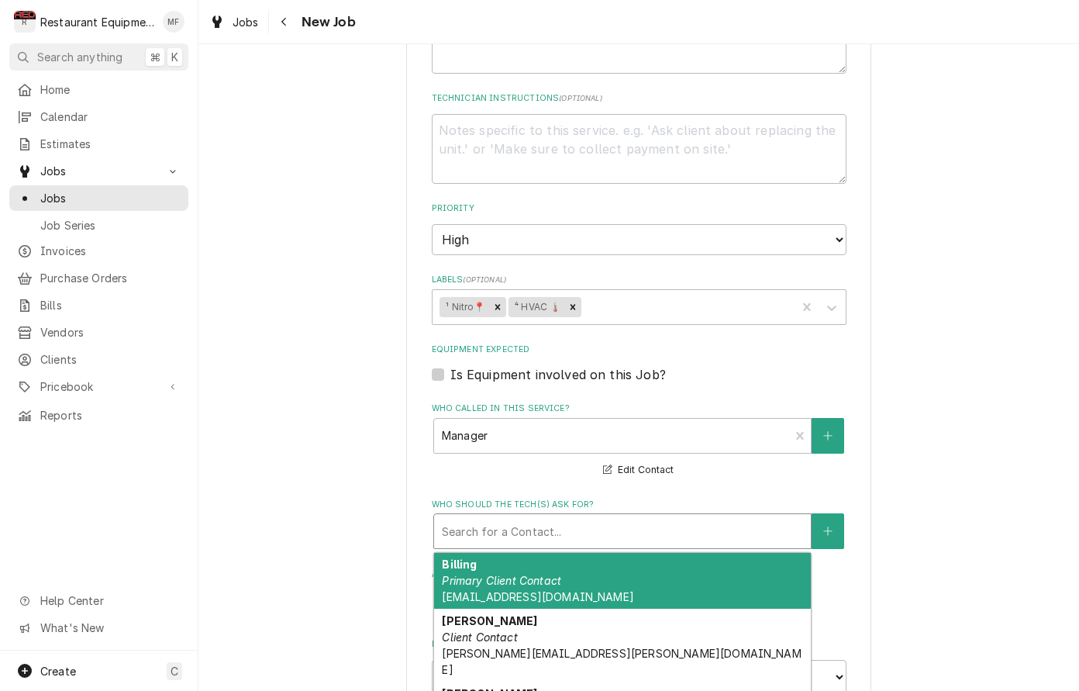
click at [685, 517] on div "Who should the tech(s) ask for?" at bounding box center [622, 531] width 361 height 28
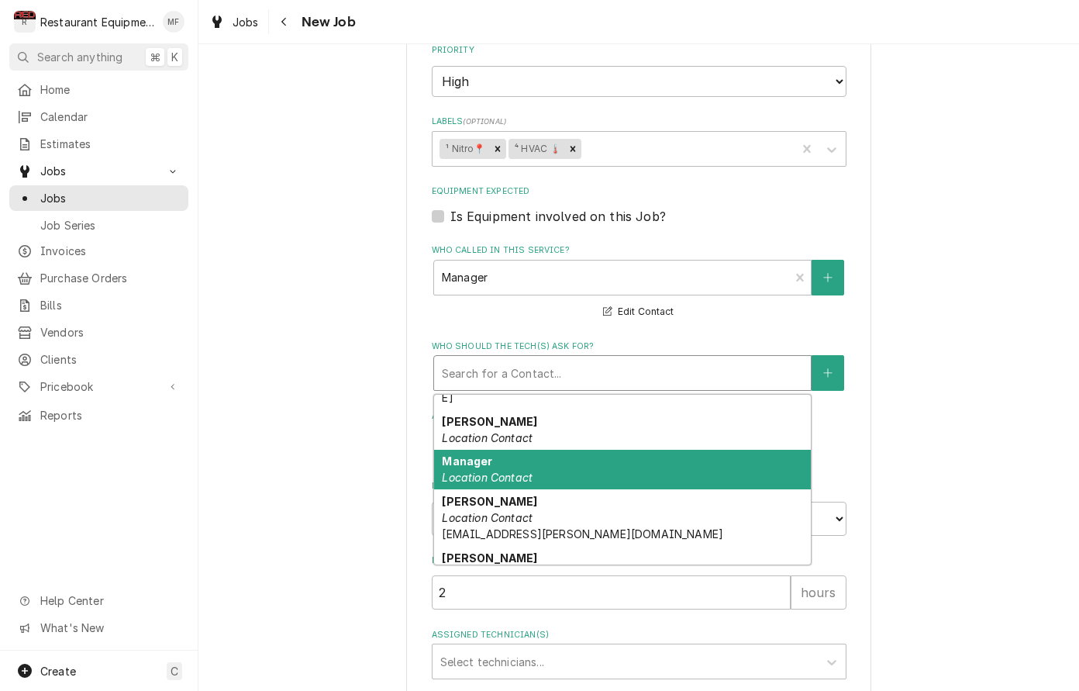
scroll to position [117, 0]
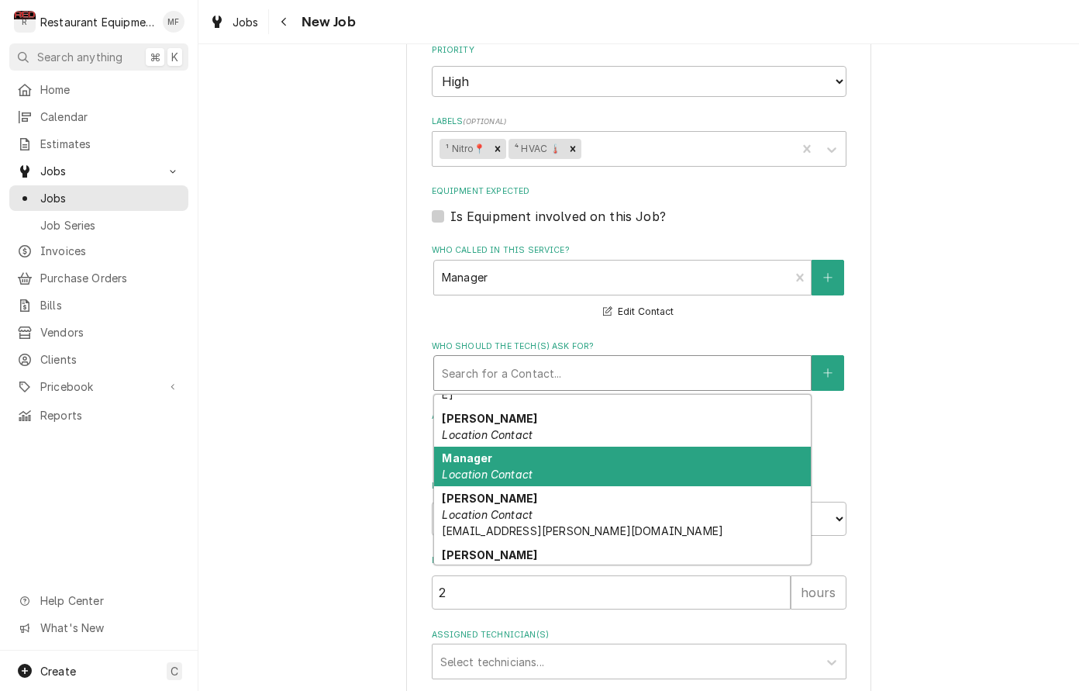
click at [658, 447] on div "Manager Location Contact" at bounding box center [622, 467] width 377 height 40
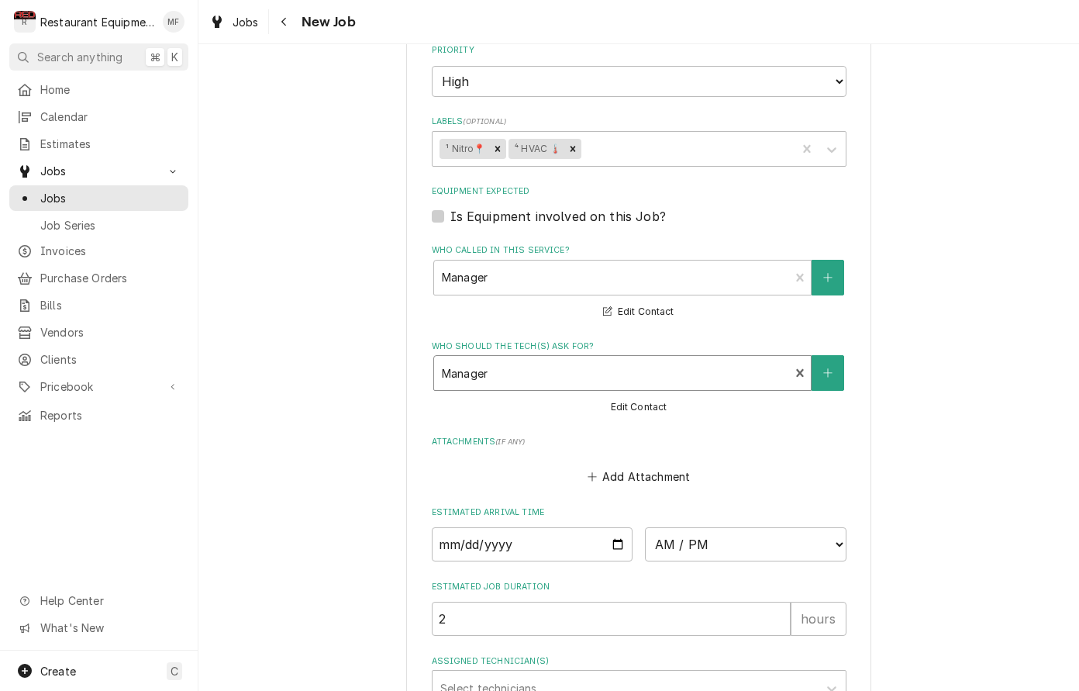
type textarea "x"
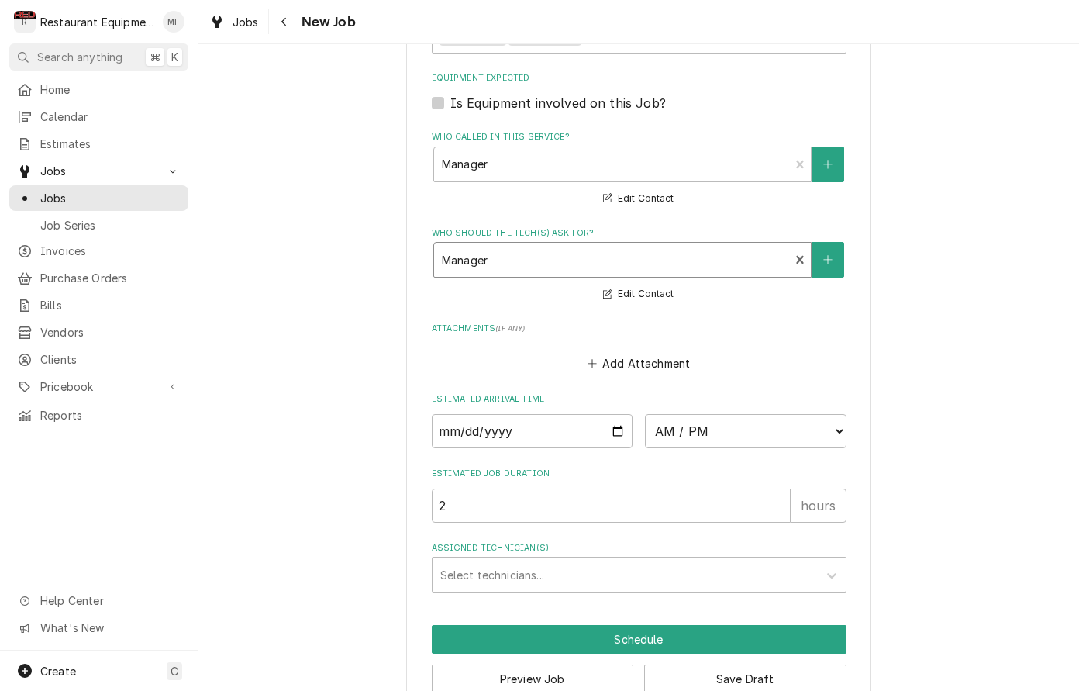
scroll to position [0, 0]
click at [511, 414] on input "Date" at bounding box center [533, 431] width 202 height 34
type input "2025-09-26"
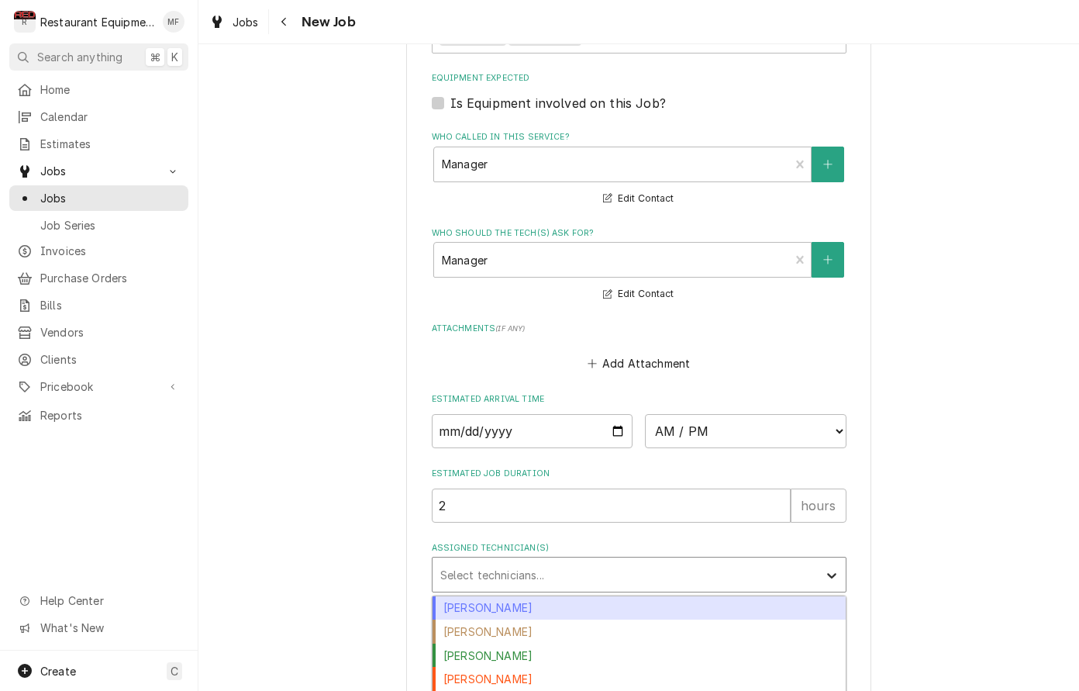
click at [842, 560] on div "Assigned Technician(s)" at bounding box center [832, 574] width 28 height 29
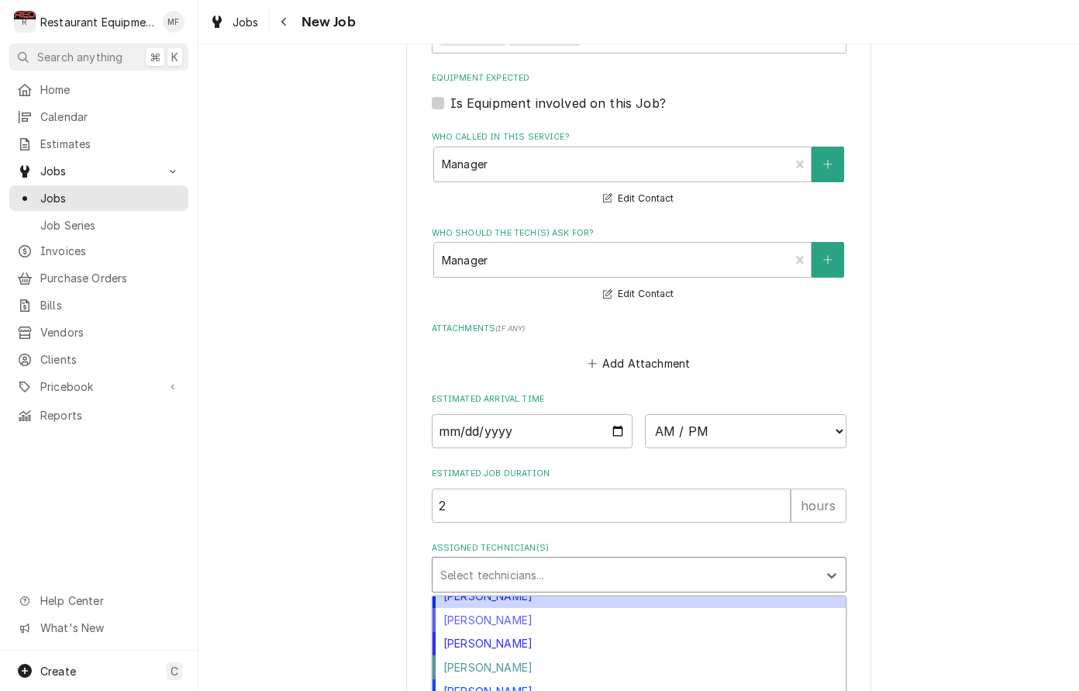
scroll to position [274, 0]
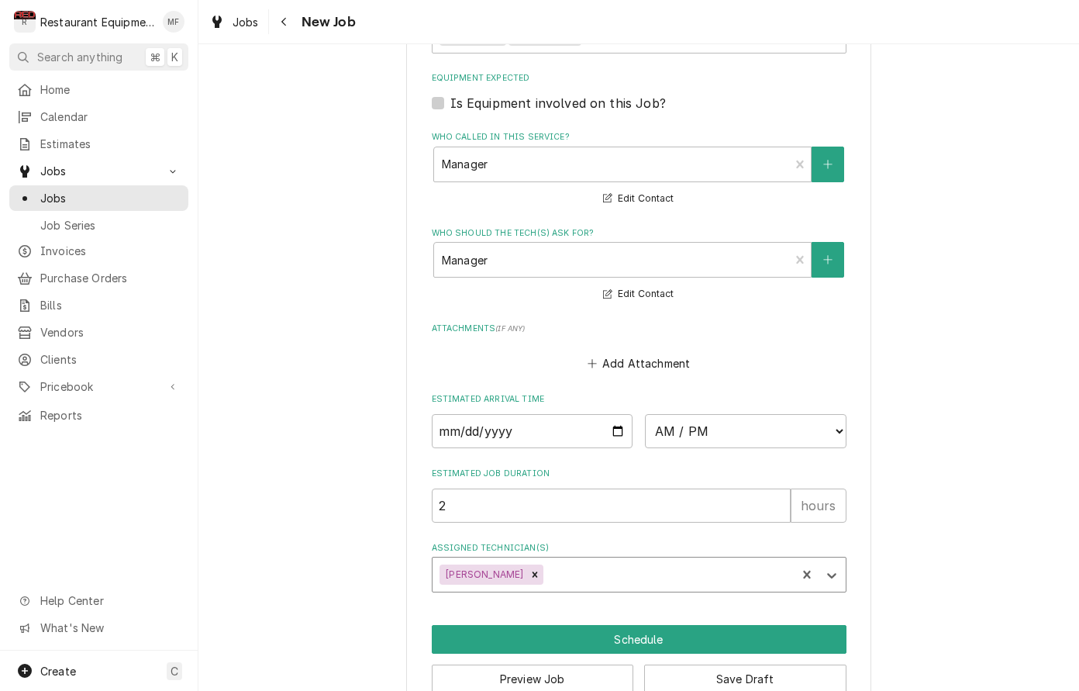
type textarea "x"
select select "13:30:00"
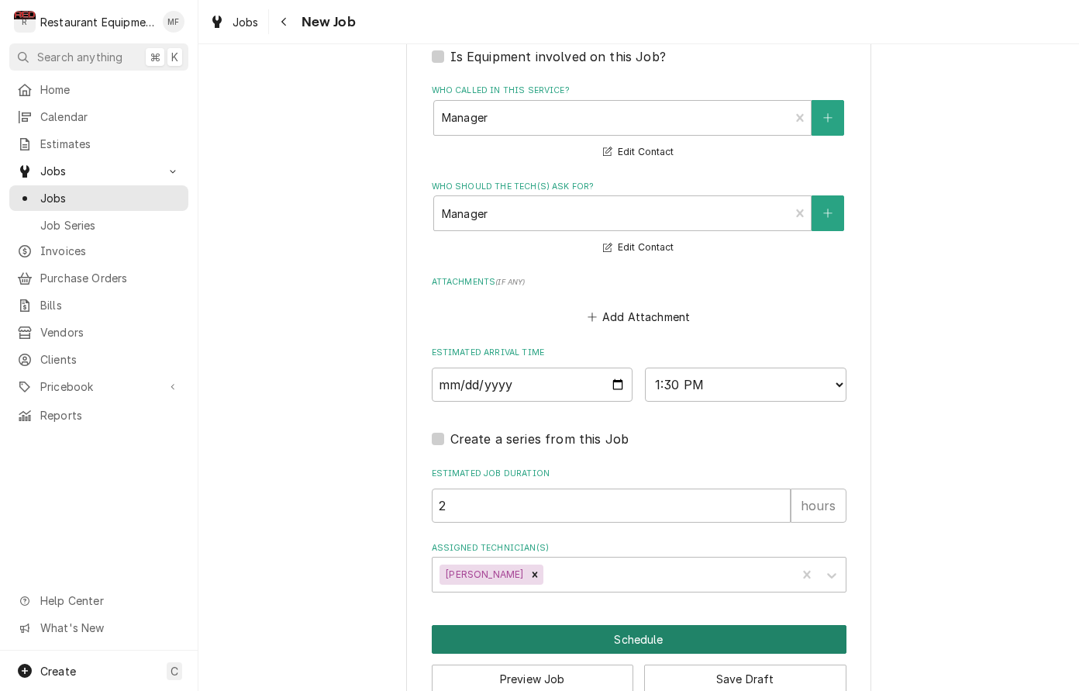
click at [741, 625] on button "Schedule" at bounding box center [639, 639] width 415 height 29
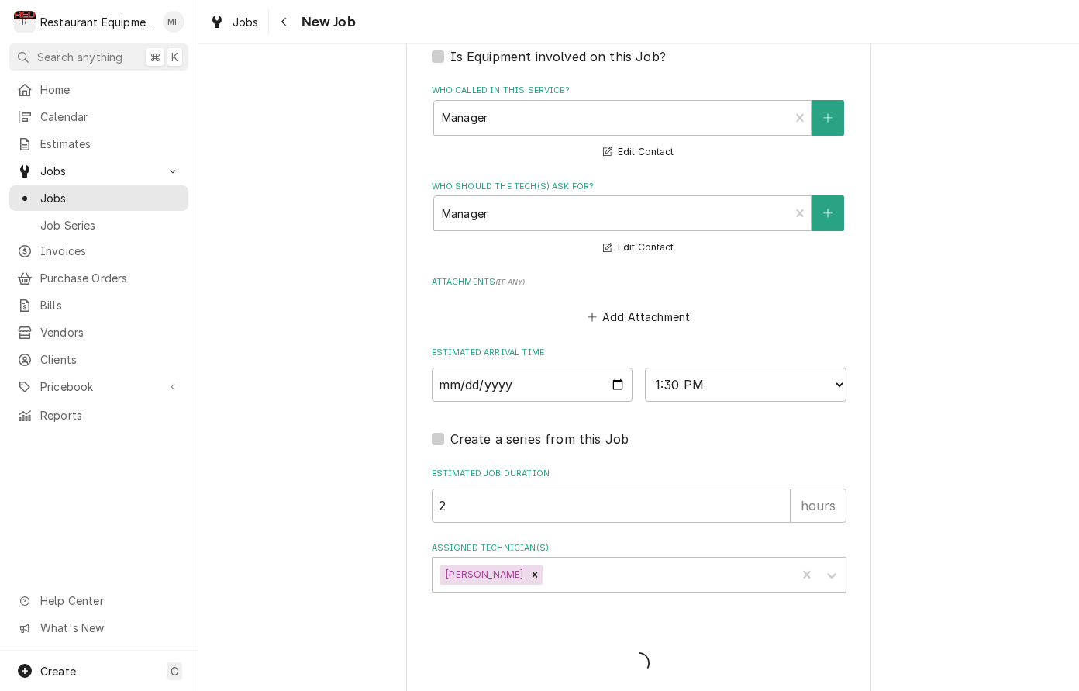
scroll to position [1132, 0]
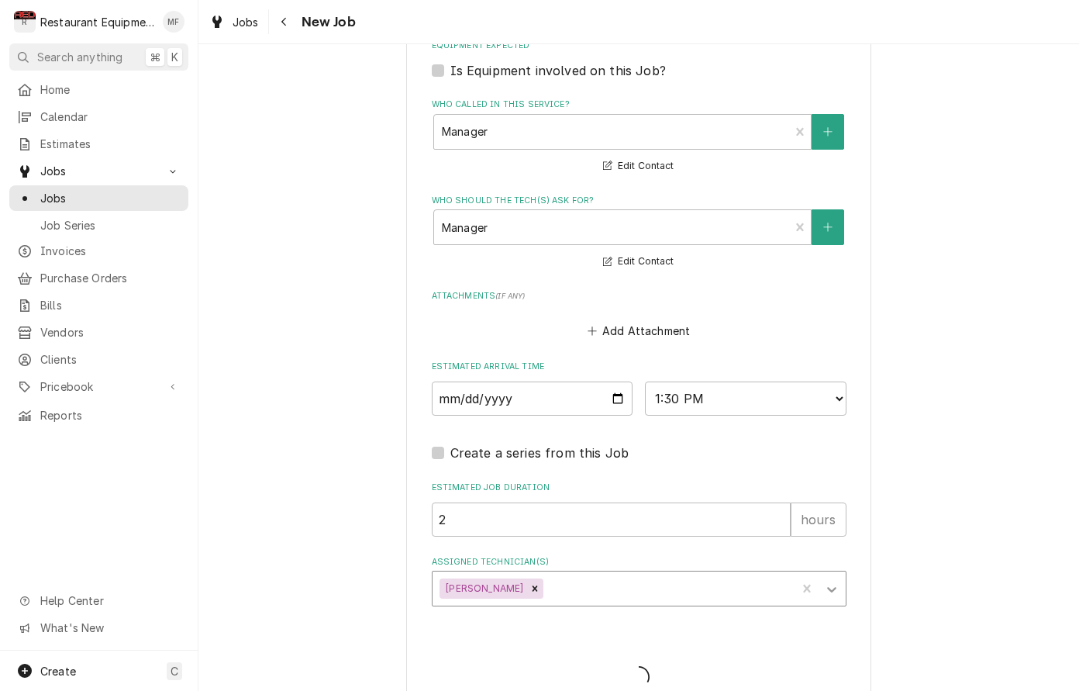
type textarea "x"
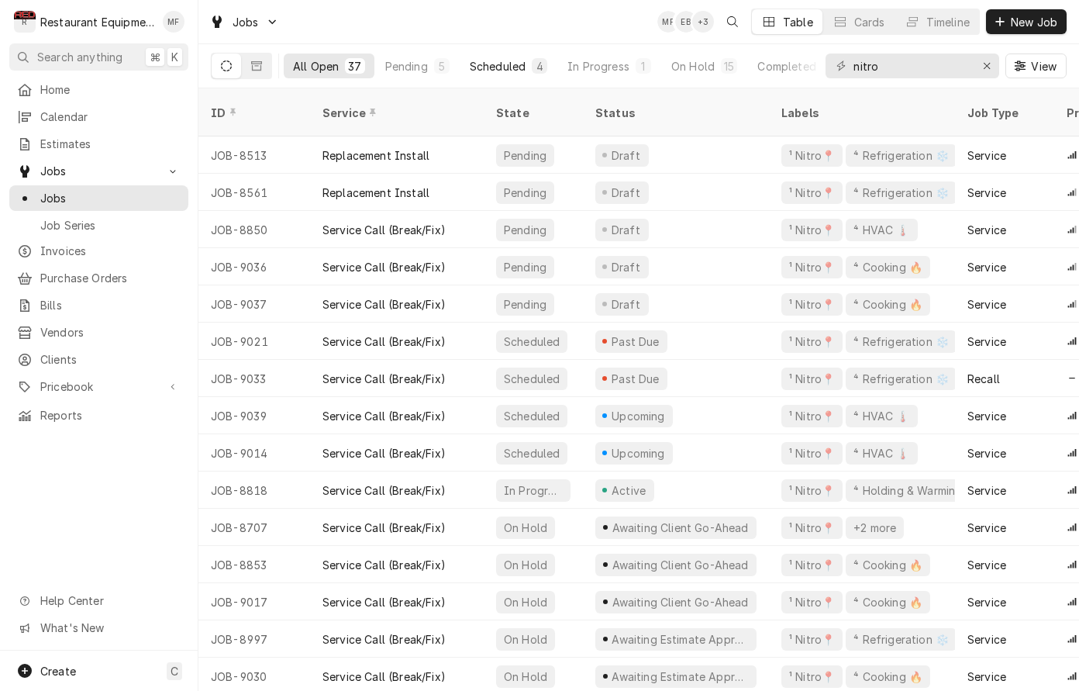
click at [526, 67] on button "Scheduled 4" at bounding box center [509, 66] width 96 height 25
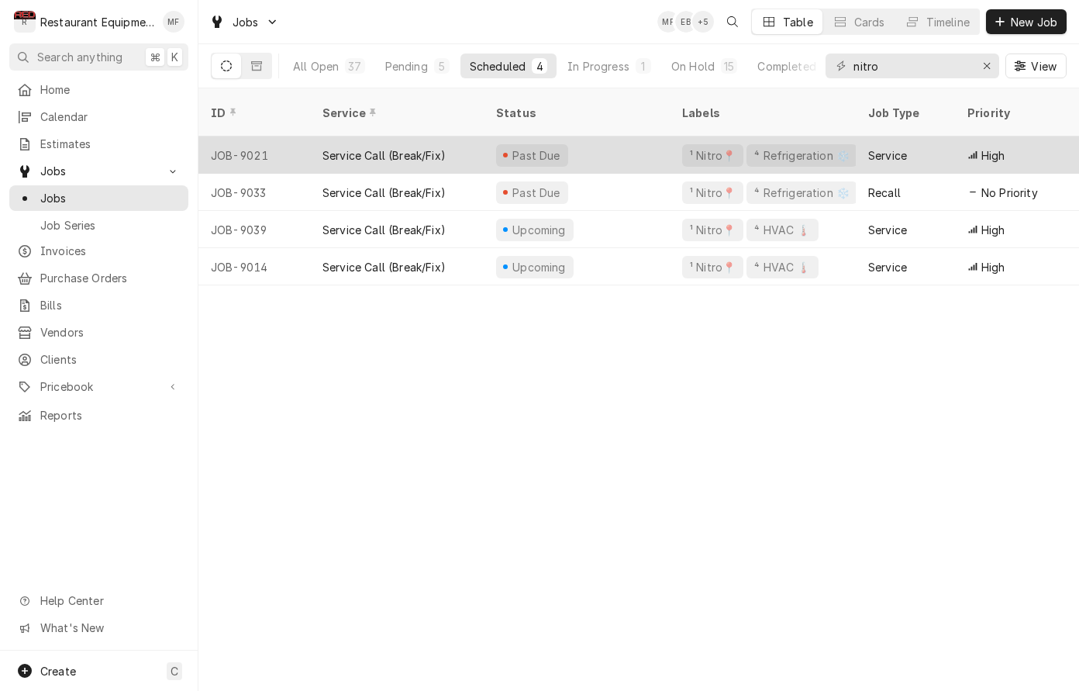
click at [629, 147] on div "Past Due" at bounding box center [577, 154] width 186 height 37
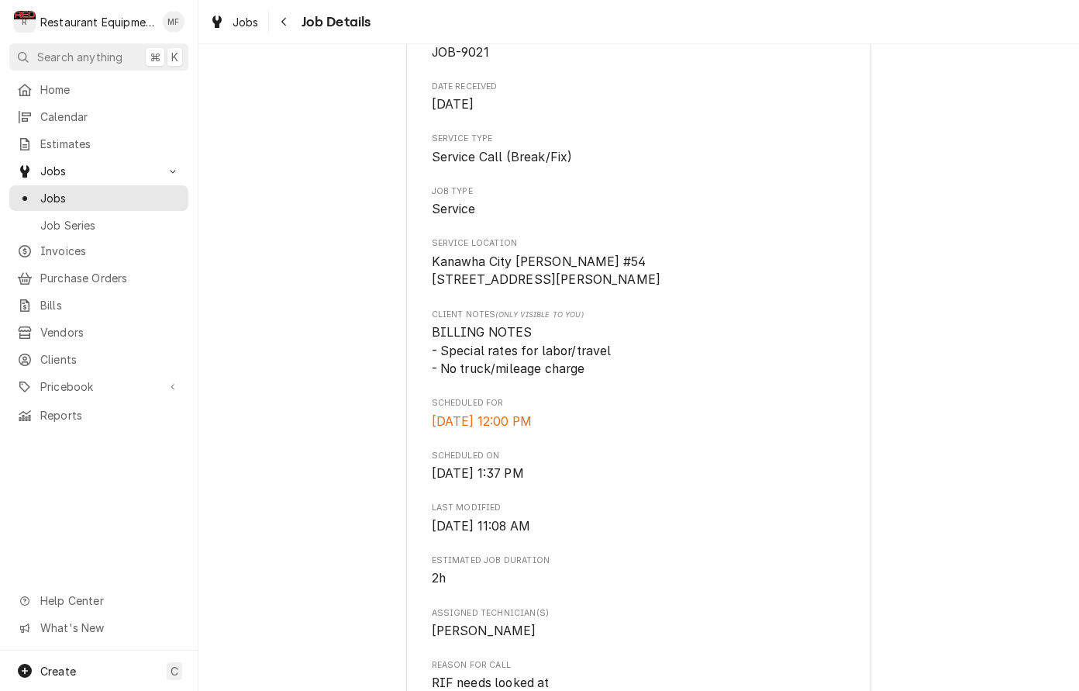
scroll to position [181, 0]
click at [276, 22] on button "Navigate back" at bounding box center [284, 21] width 25 height 25
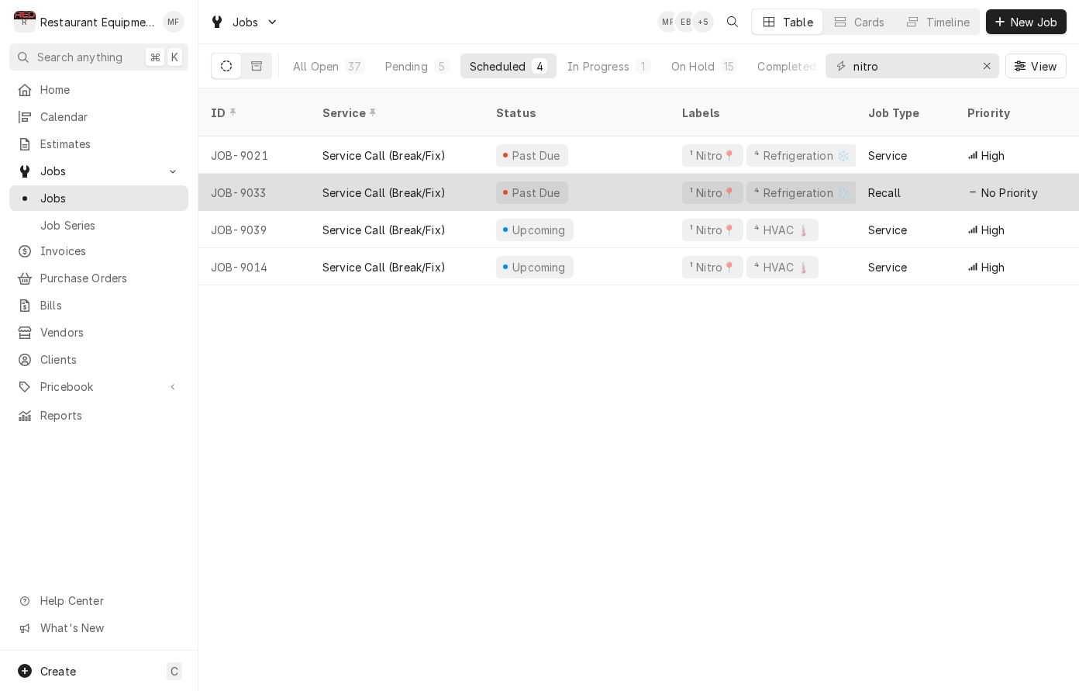
click at [630, 174] on div "Past Due" at bounding box center [577, 192] width 186 height 37
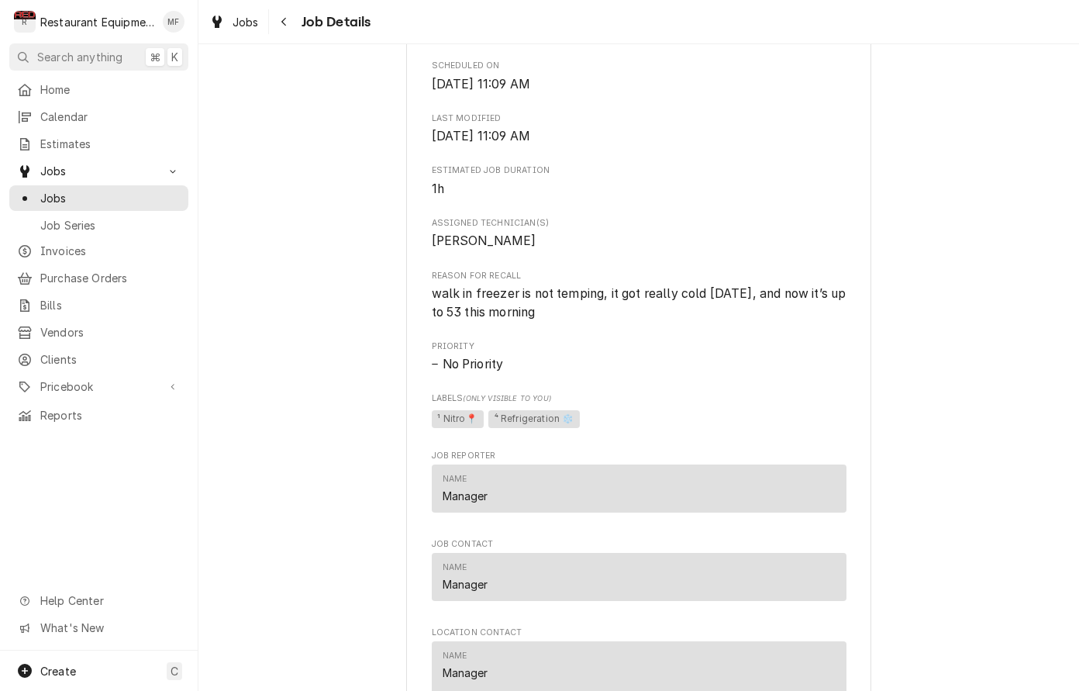
scroll to position [664, 0]
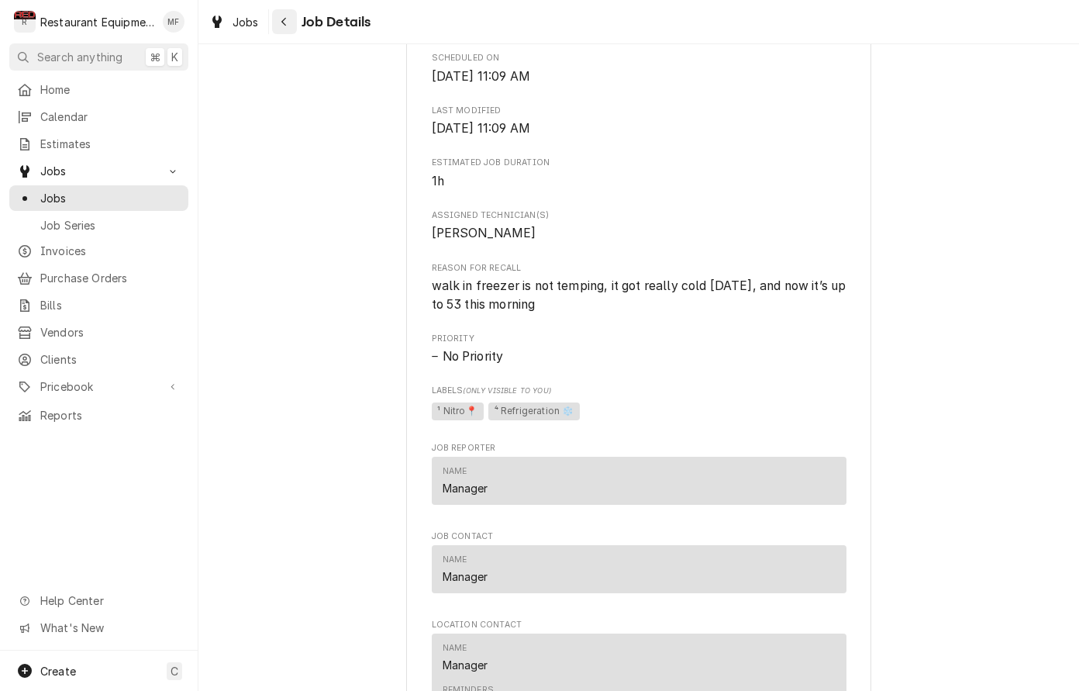
click at [285, 19] on icon "Navigate back" at bounding box center [284, 21] width 7 height 11
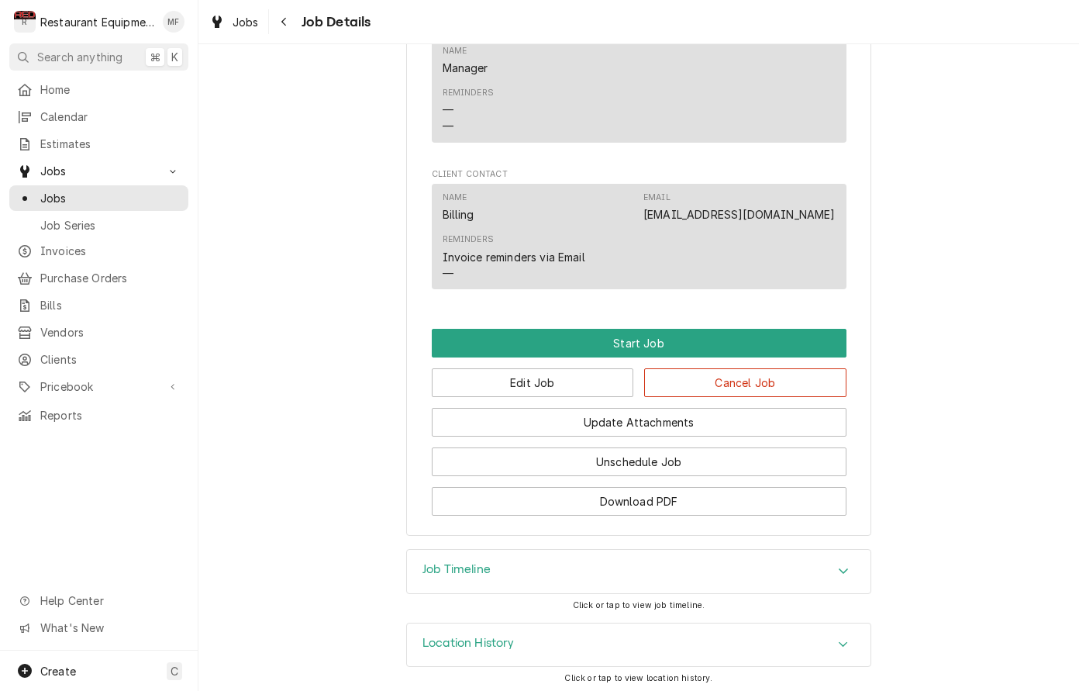
scroll to position [979, 0]
click at [570, 371] on button "Edit Job" at bounding box center [533, 383] width 202 height 29
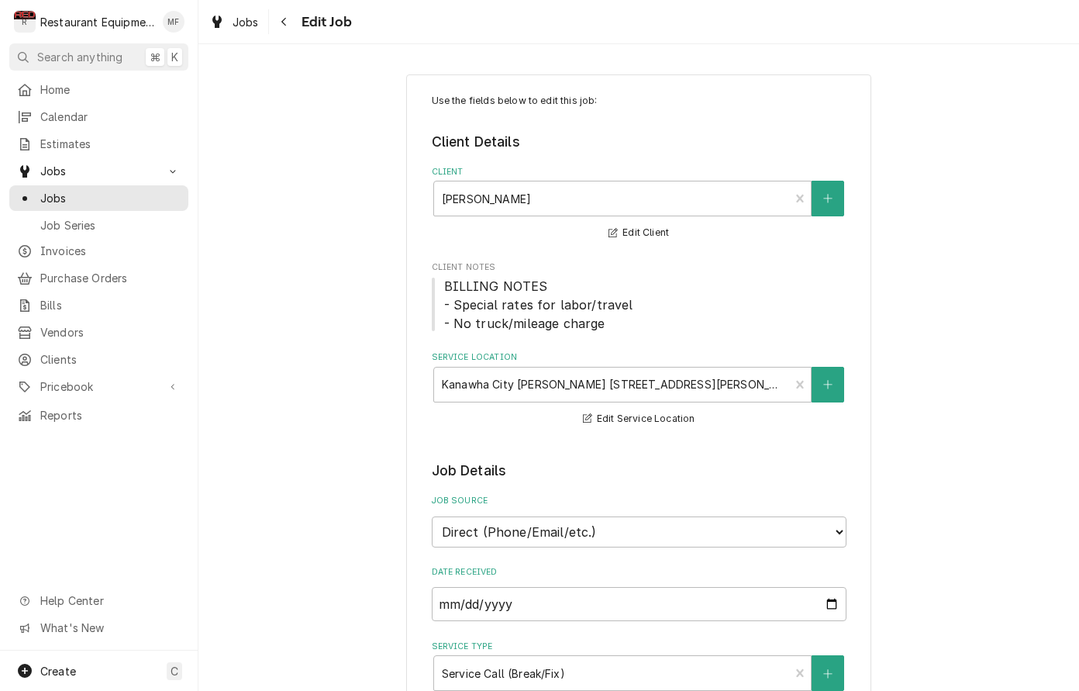
type textarea "x"
click at [274, 15] on button "Navigate back" at bounding box center [284, 21] width 25 height 25
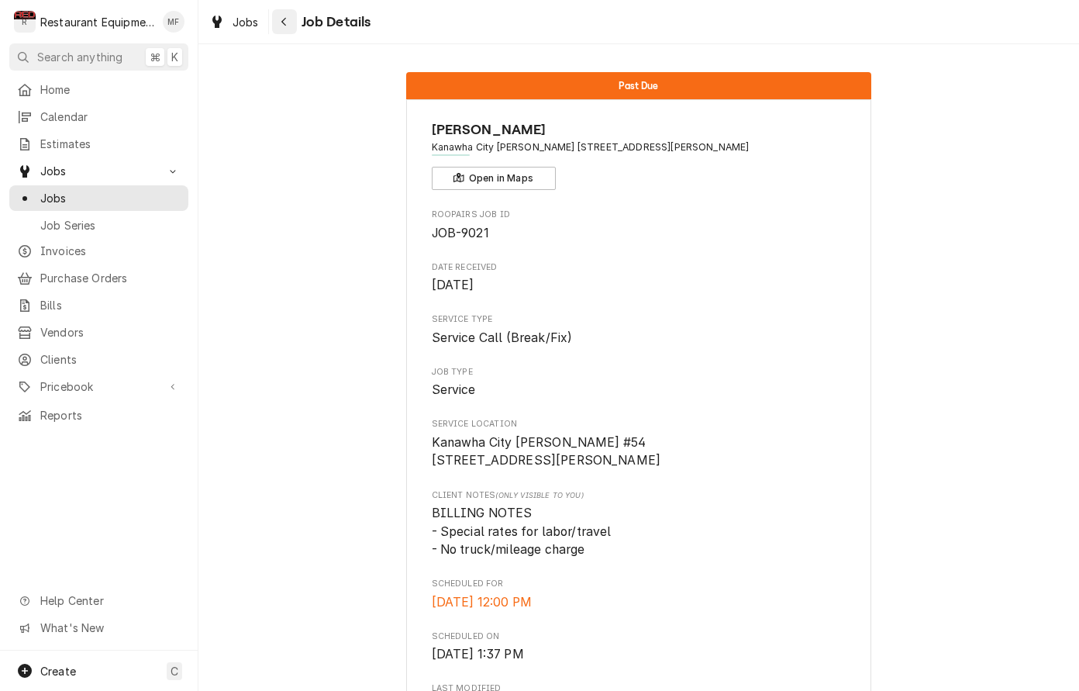
click at [295, 14] on button "Navigate back" at bounding box center [284, 21] width 25 height 25
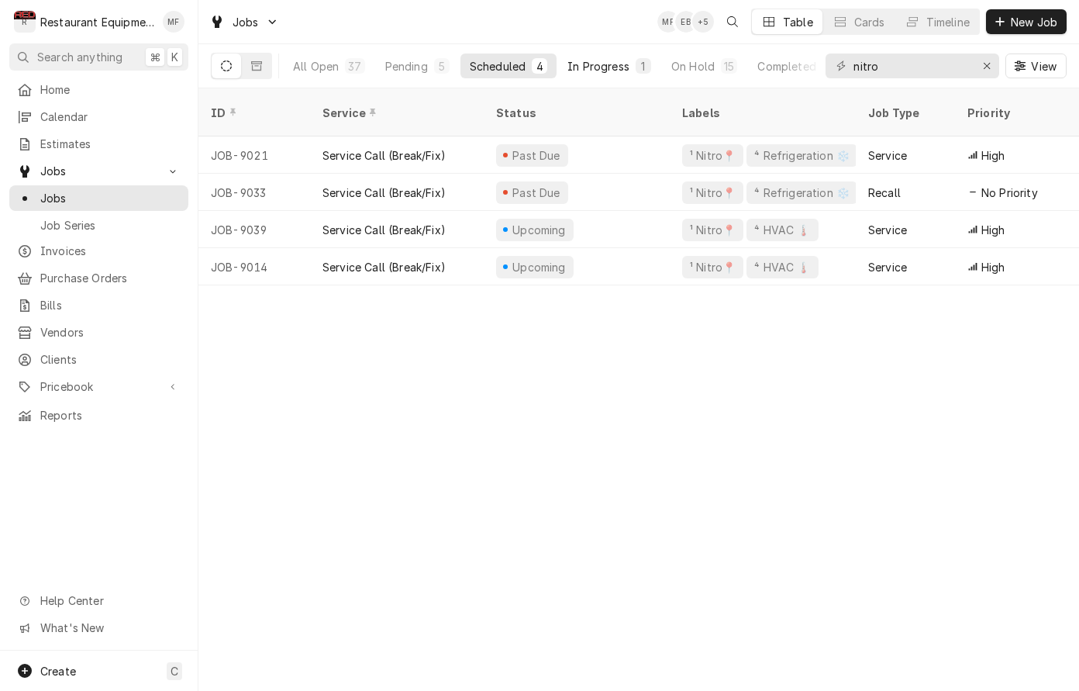
click at [623, 59] on div "In Progress" at bounding box center [599, 66] width 62 height 16
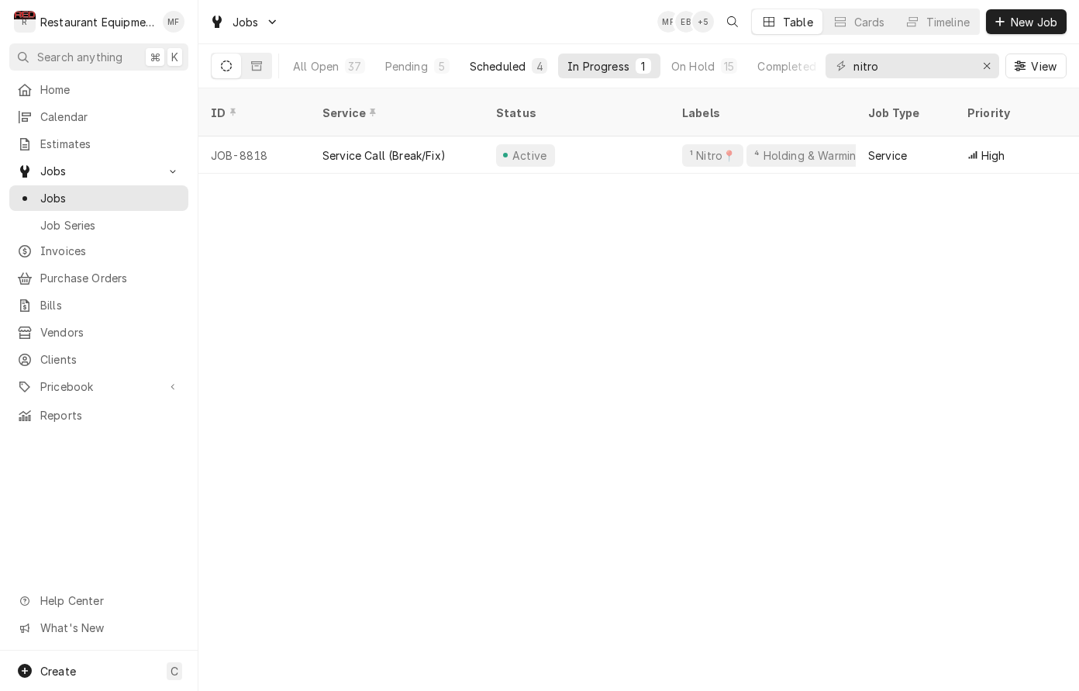
click at [482, 64] on div "Scheduled" at bounding box center [498, 66] width 56 height 16
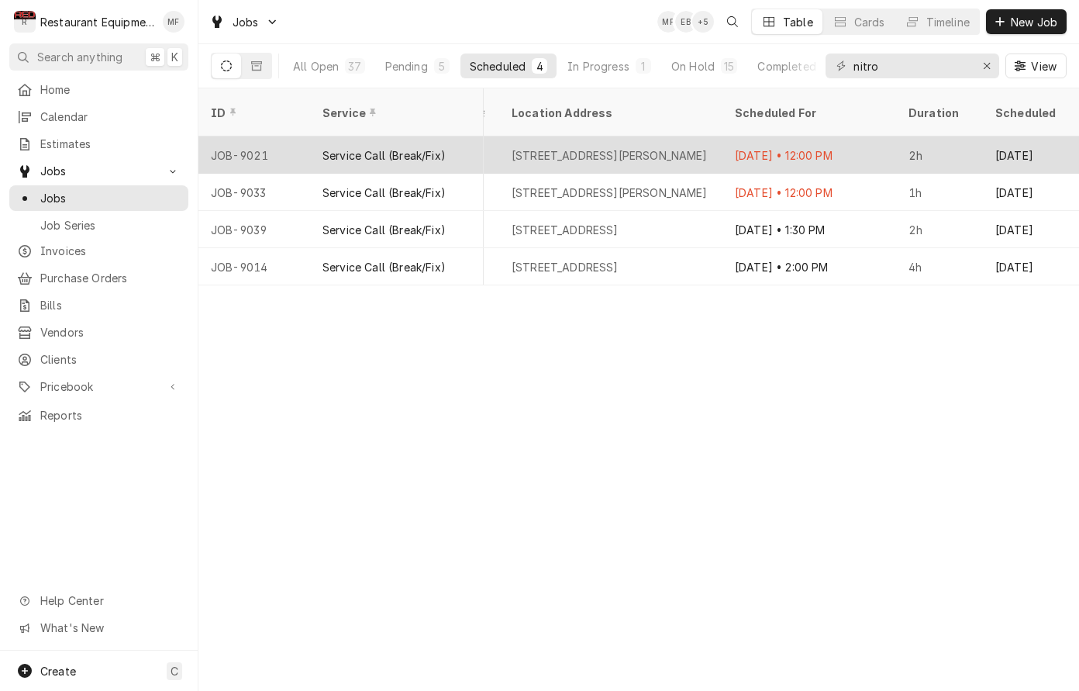
scroll to position [0, 1393]
click at [720, 144] on div "[STREET_ADDRESS][PERSON_NAME]" at bounding box center [610, 154] width 223 height 37
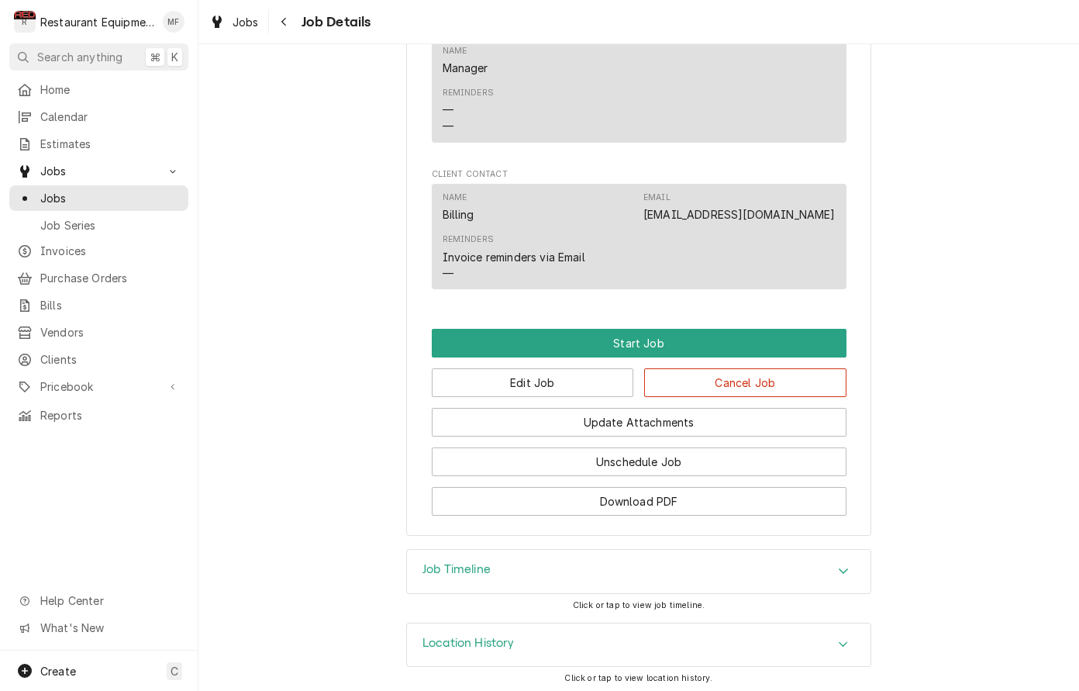
scroll to position [979, 0]
click at [603, 385] on button "Edit Job" at bounding box center [533, 383] width 202 height 29
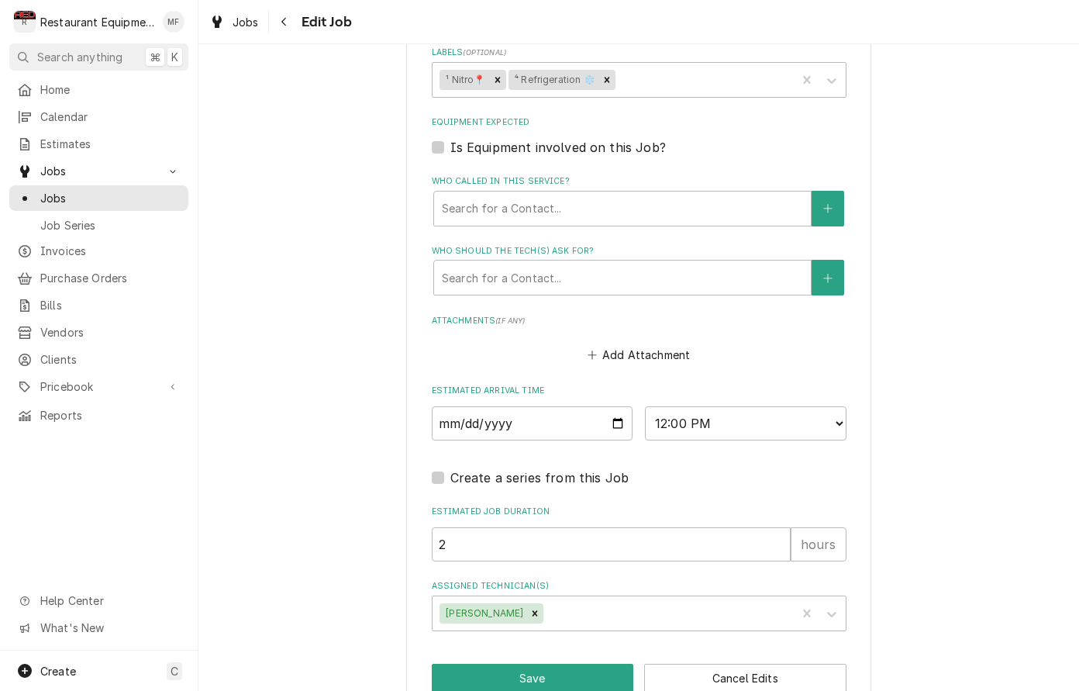
scroll to position [1055, 0]
click at [530, 609] on icon "Remove Cole Livingston" at bounding box center [535, 614] width 11 height 11
click at [542, 606] on div "Select technicians..." at bounding box center [625, 614] width 370 height 16
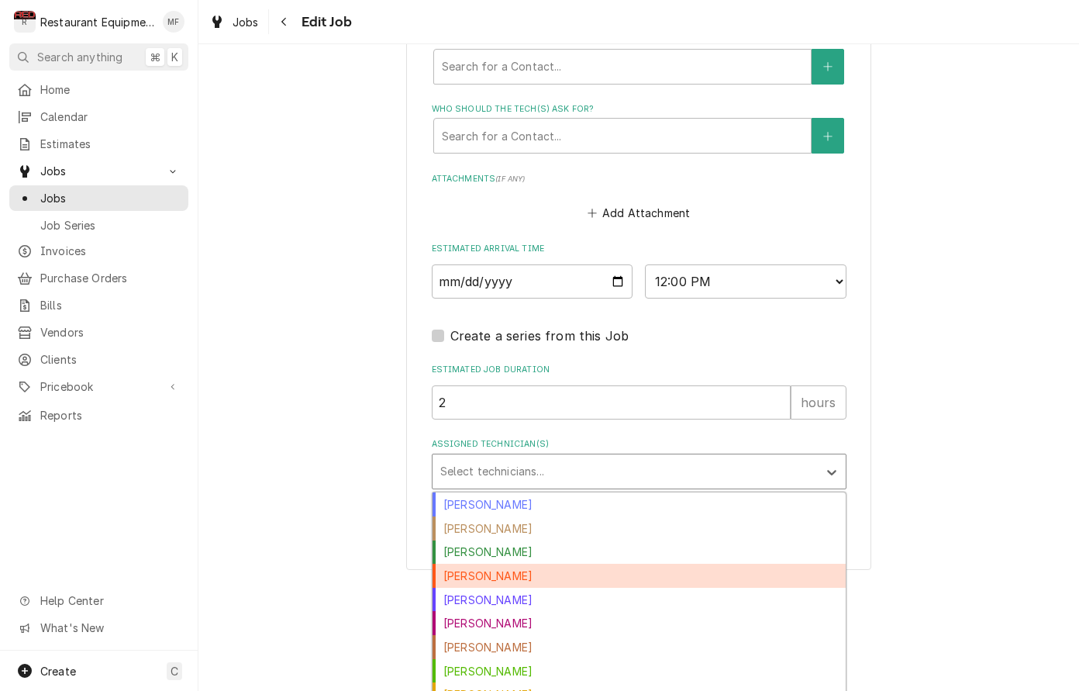
click at [530, 564] on div "Dakota Arthur" at bounding box center [639, 576] width 413 height 24
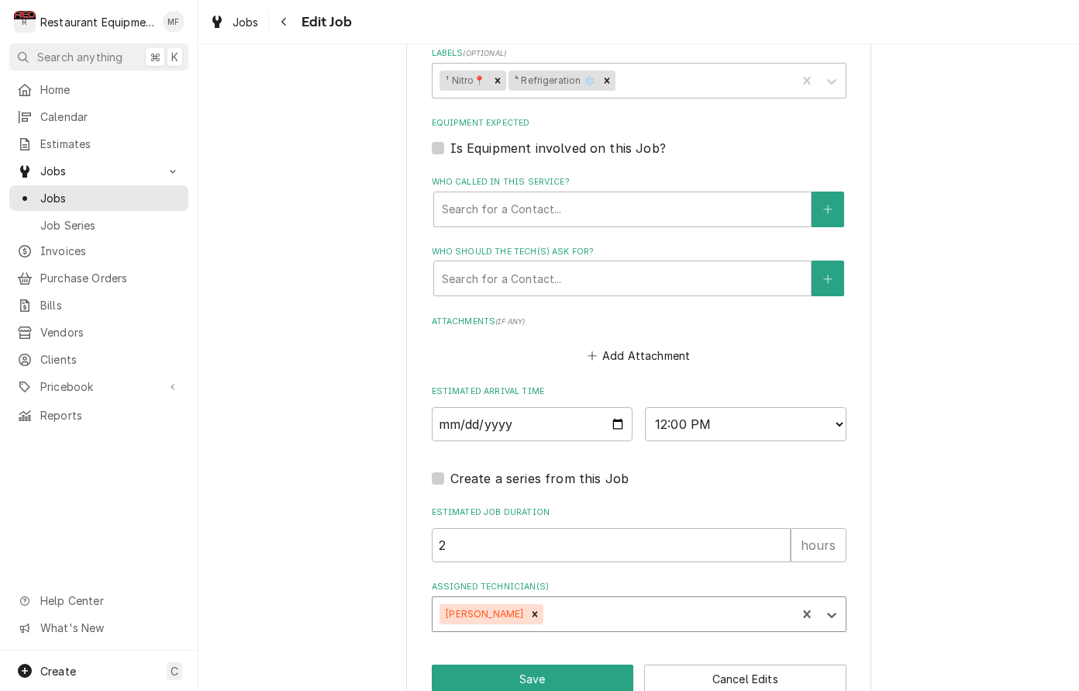
type textarea "x"
click at [691, 408] on fieldset "Job Details Job Source Direct (Phone/Email/etc.) Service Channel Corrigo Ecotra…" at bounding box center [639, 18] width 415 height 1225
select select "14:30:00"
click at [582, 665] on button "Save" at bounding box center [533, 679] width 202 height 29
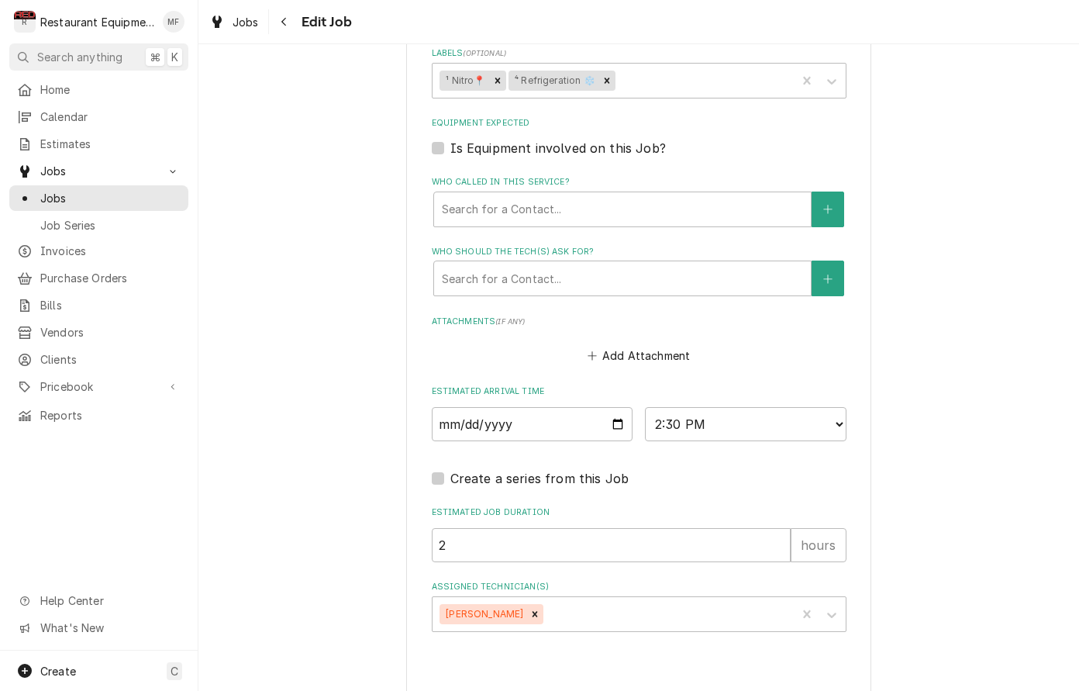
type textarea "x"
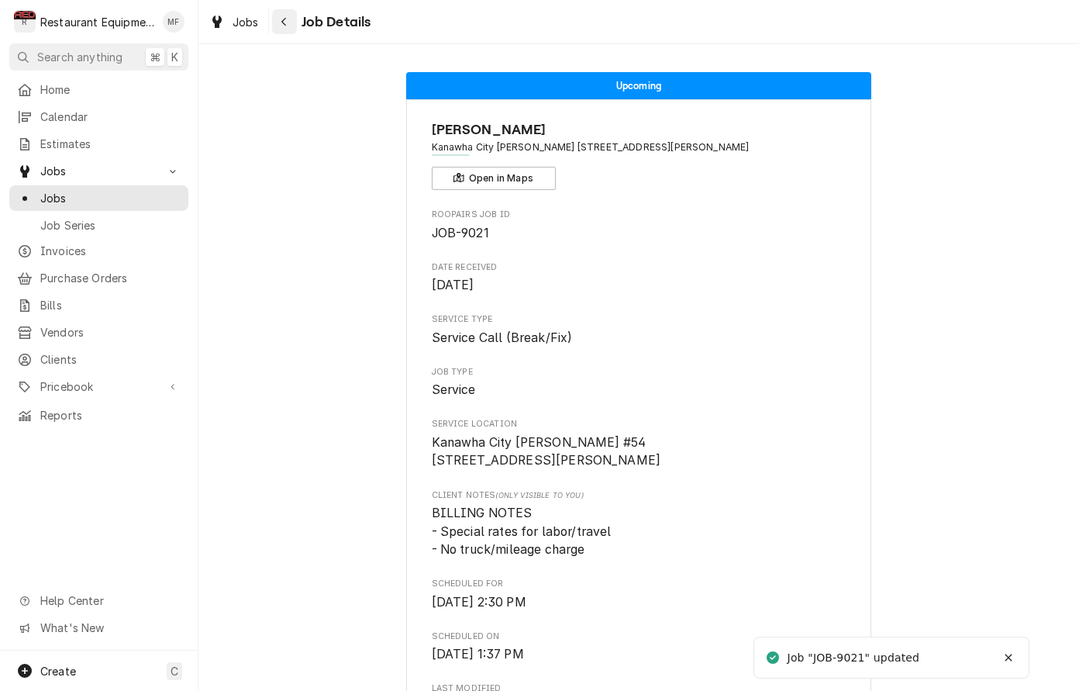
click at [290, 27] on div "Navigate back" at bounding box center [285, 22] width 16 height 16
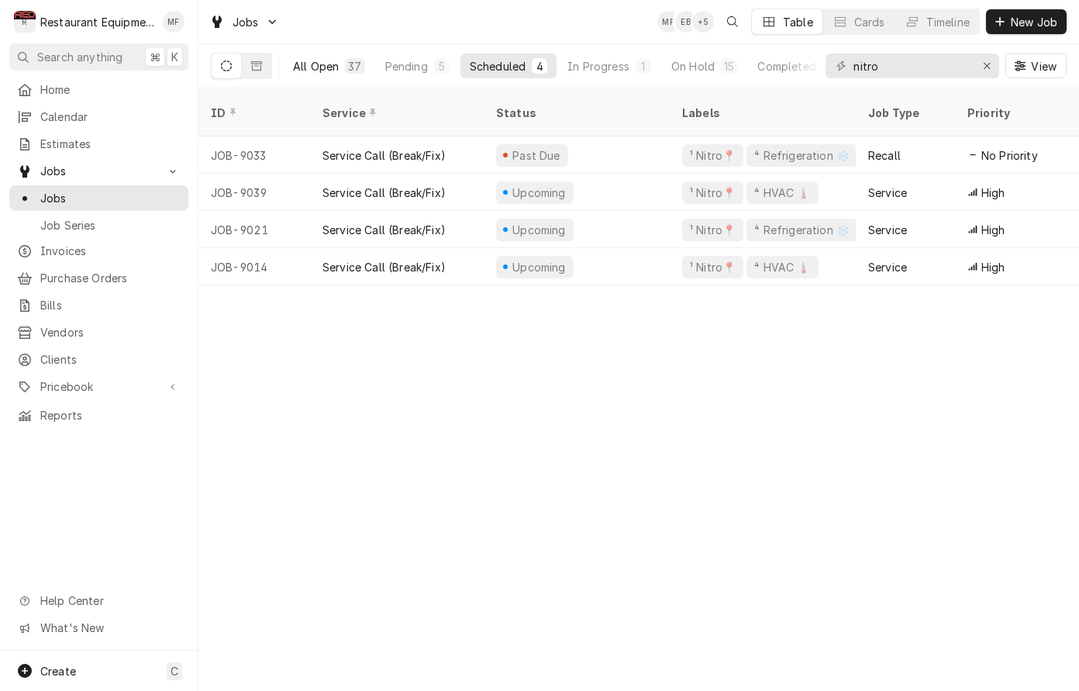
click at [301, 64] on div "All Open" at bounding box center [316, 66] width 46 height 16
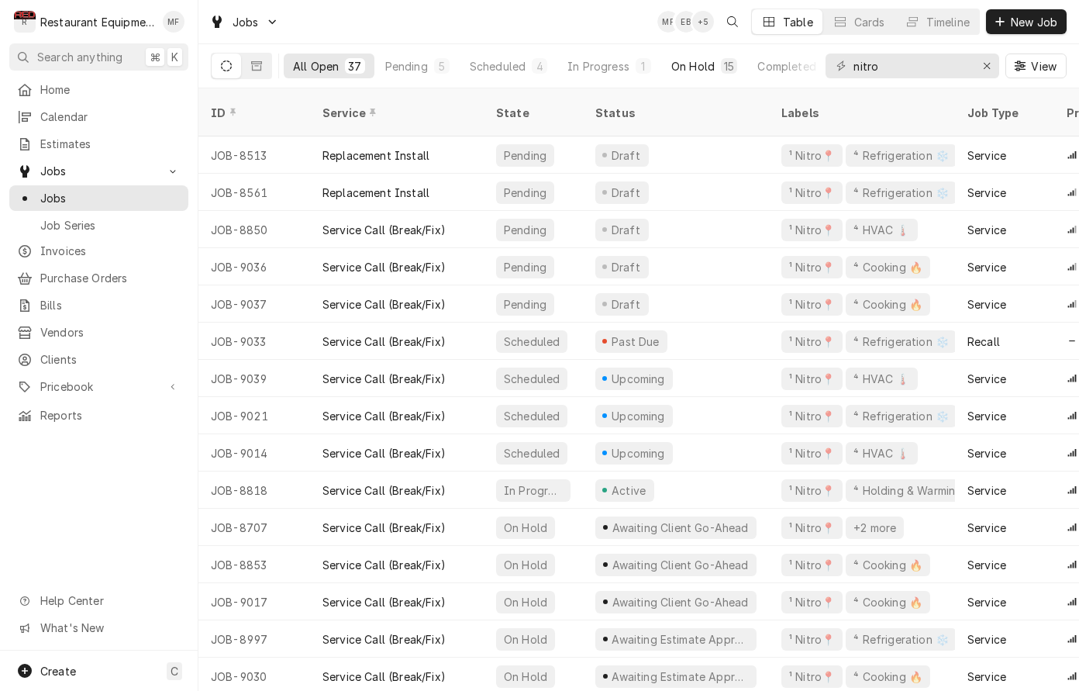
click at [684, 63] on div "On Hold" at bounding box center [692, 66] width 43 height 16
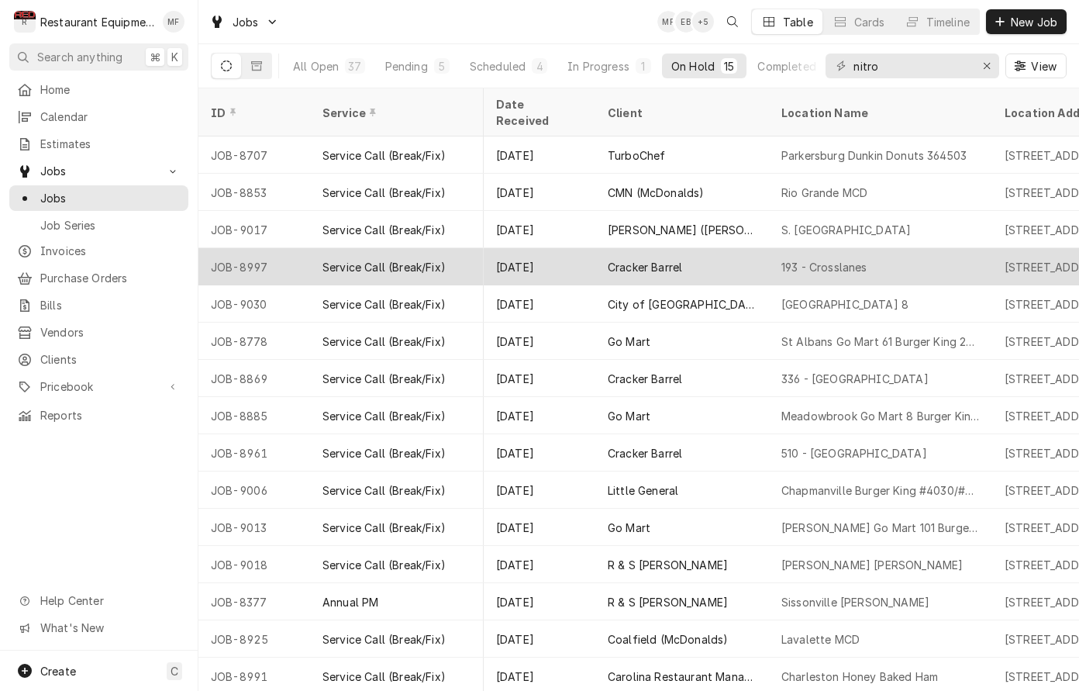
scroll to position [0, 903]
click at [921, 248] on div "193 - Crosslanes" at bounding box center [877, 266] width 223 height 37
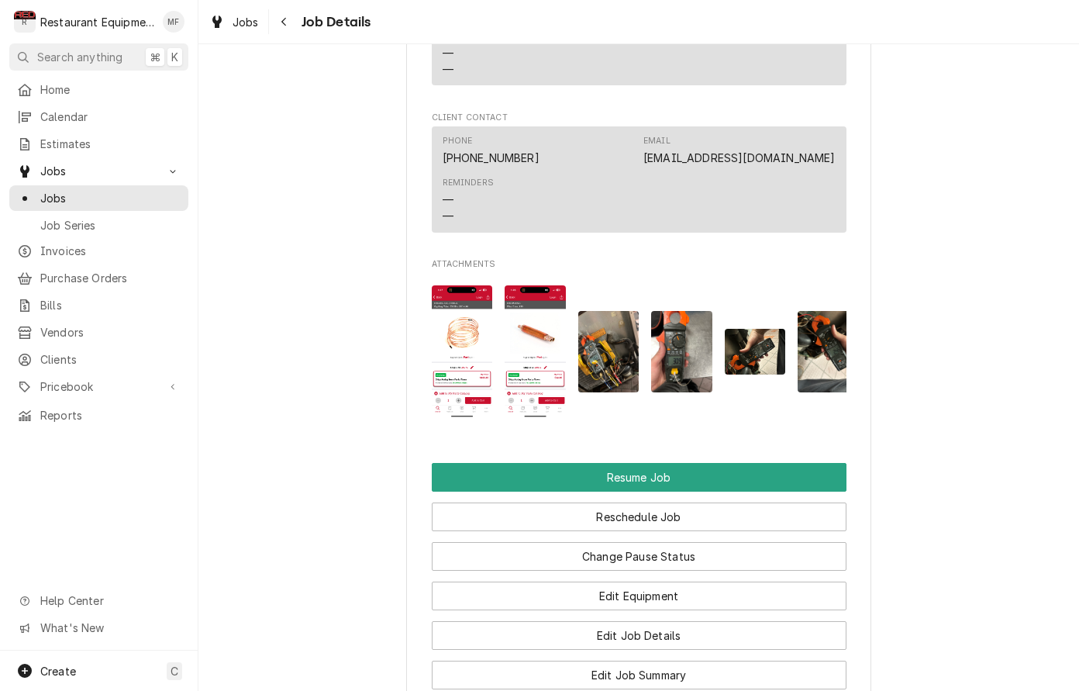
scroll to position [1872, 0]
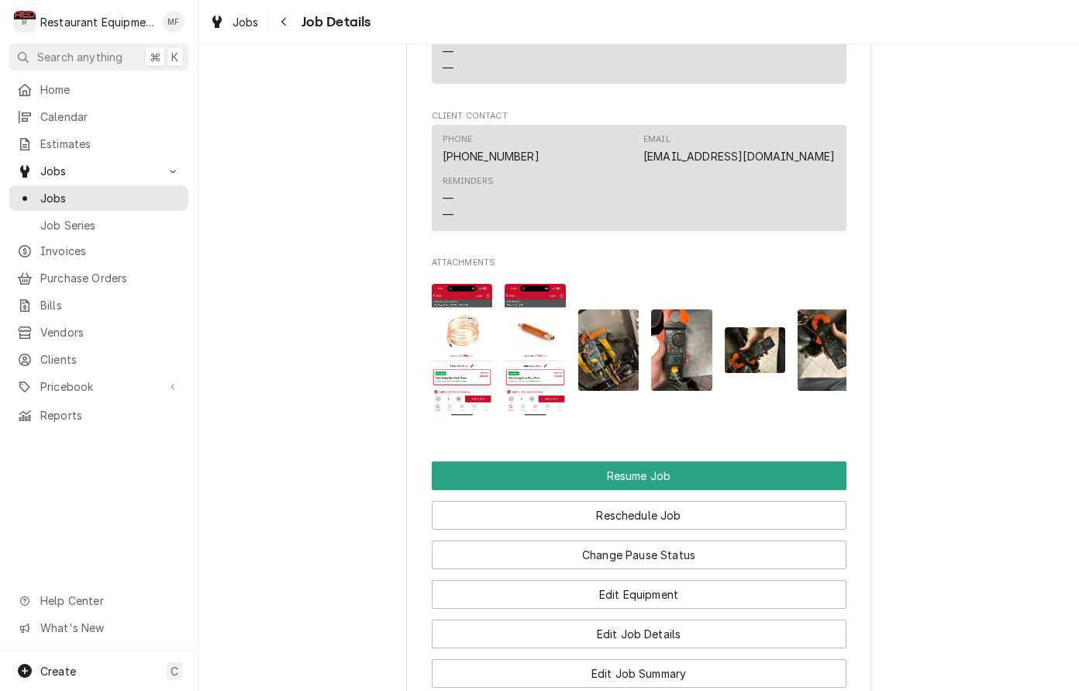
click at [445, 312] on img "Attachments" at bounding box center [462, 350] width 61 height 133
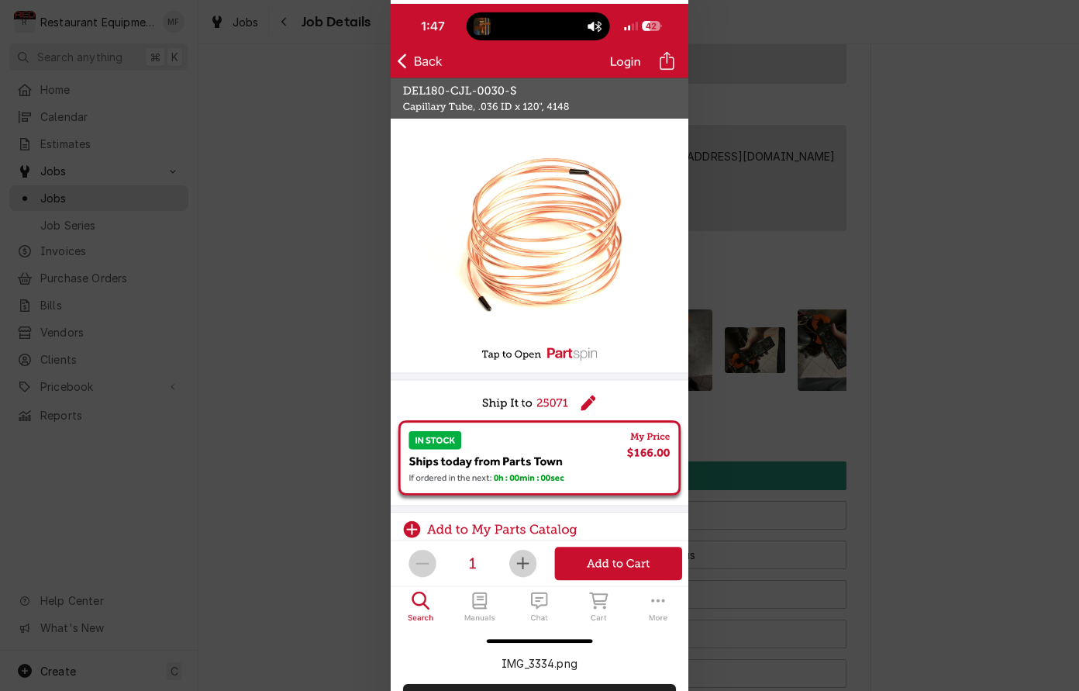
click at [745, 254] on div at bounding box center [539, 345] width 1079 height 691
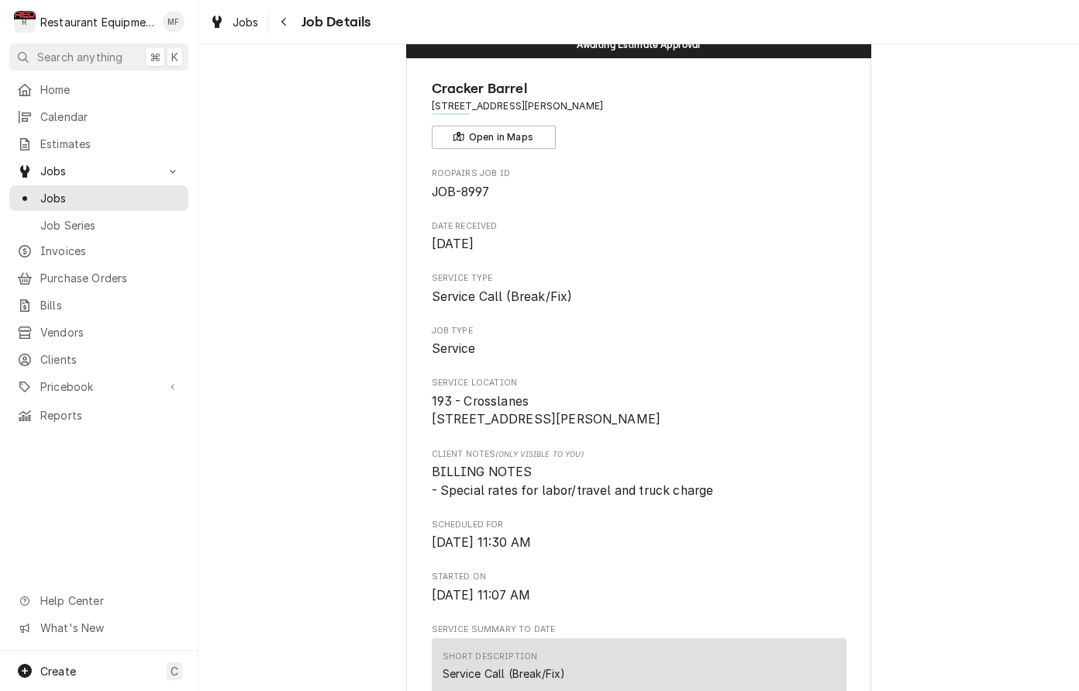
scroll to position [46, 0]
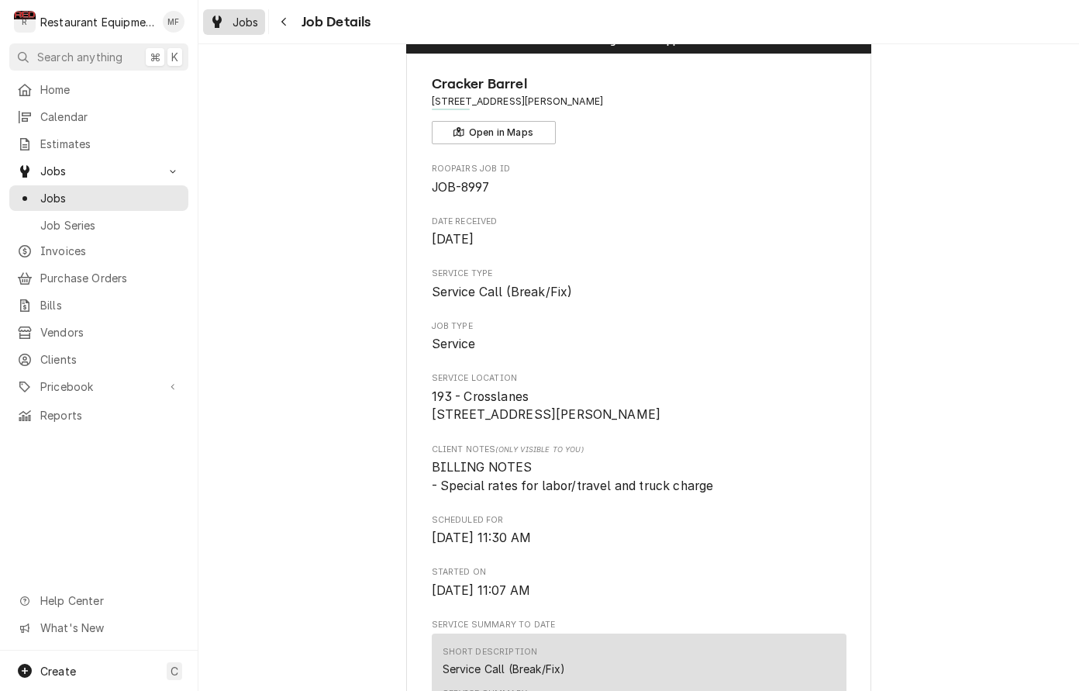
click at [253, 25] on span "Jobs" at bounding box center [246, 22] width 26 height 16
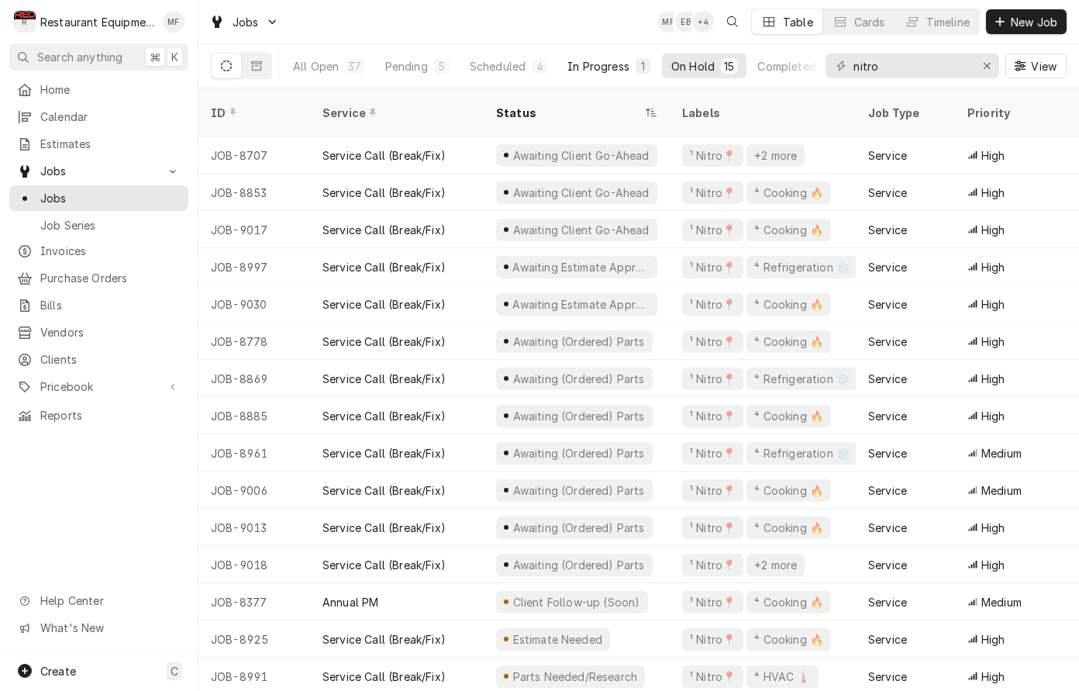
click at [569, 61] on div "In Progress" at bounding box center [599, 66] width 62 height 16
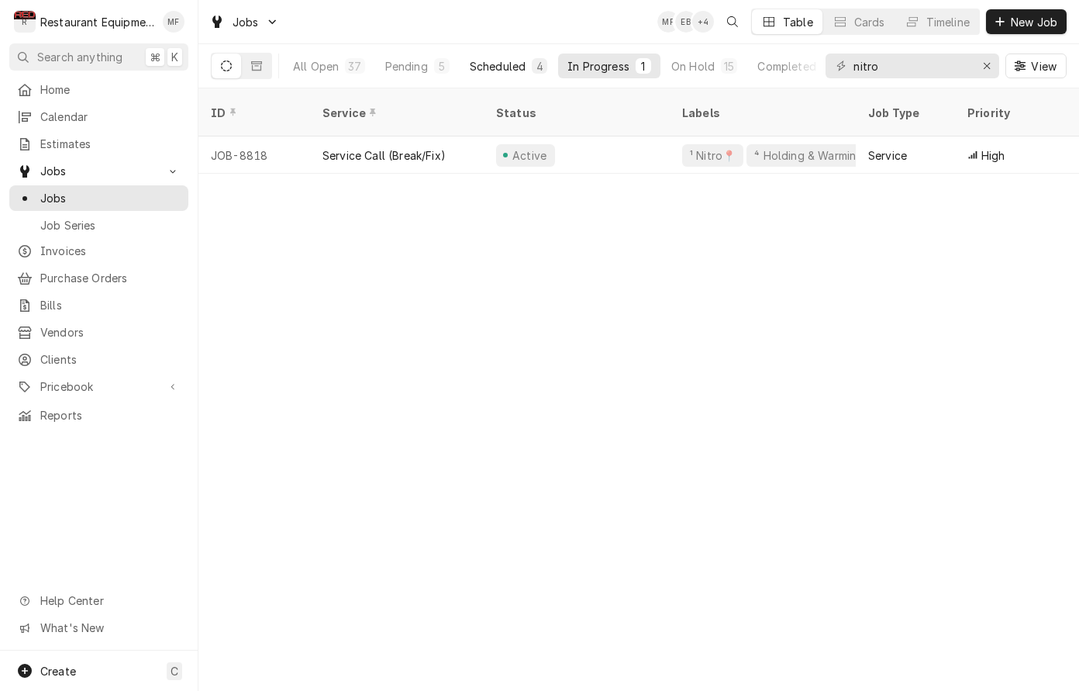
click at [527, 60] on button "Scheduled 4" at bounding box center [509, 66] width 96 height 25
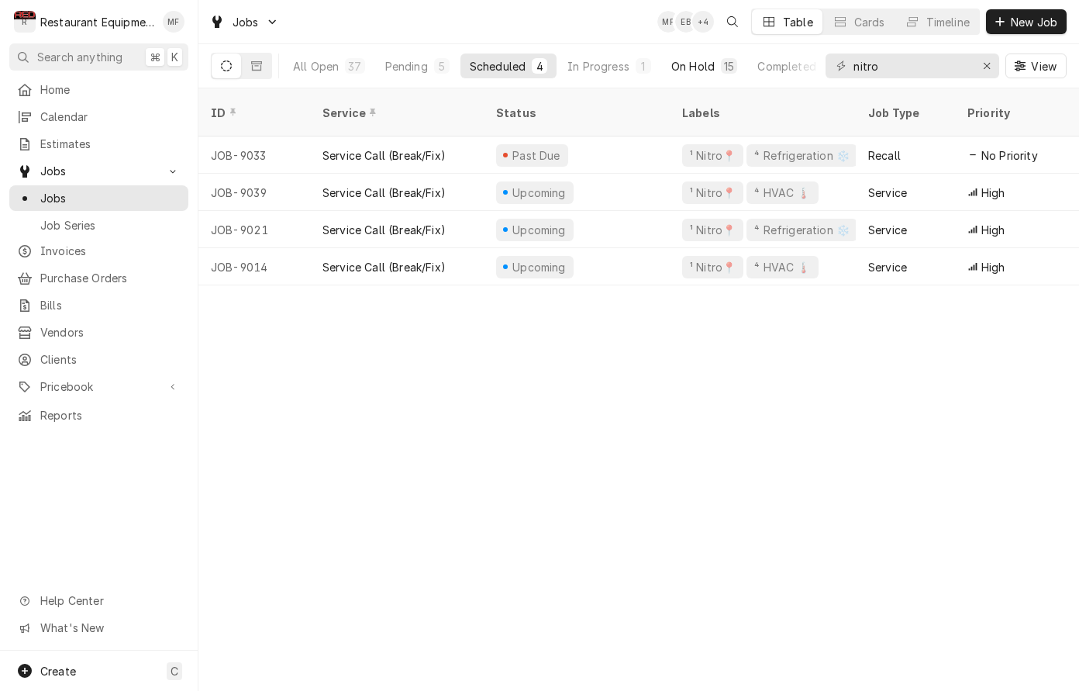
click at [686, 58] on div "On Hold" at bounding box center [692, 66] width 43 height 16
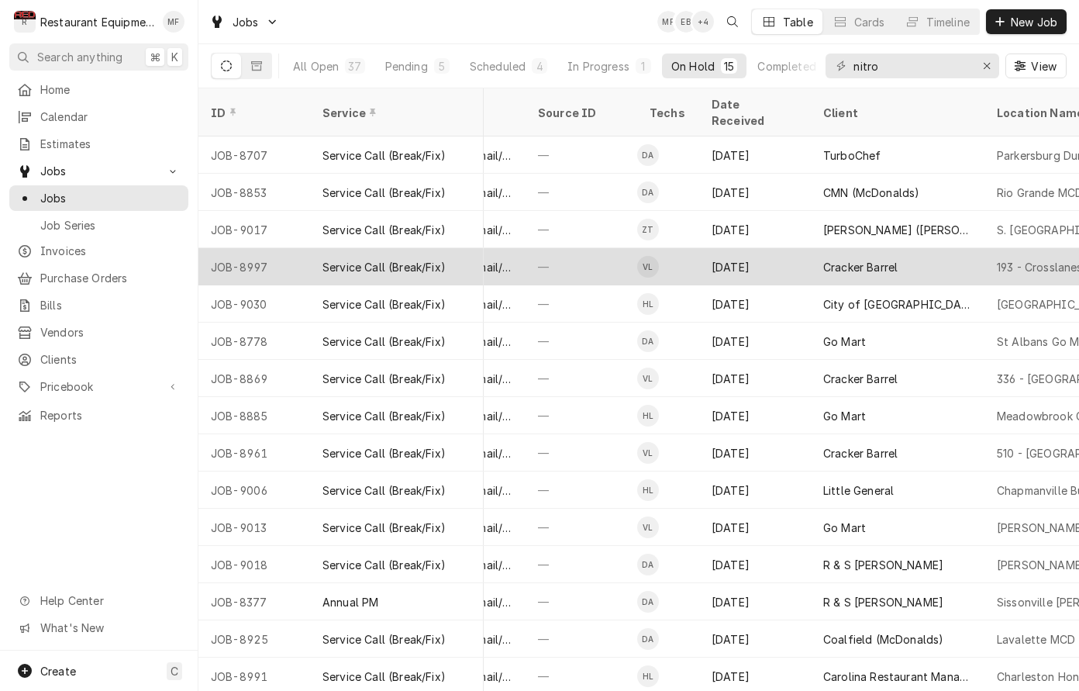
scroll to position [0, 688]
click at [693, 248] on td "VL" at bounding box center [664, 266] width 62 height 37
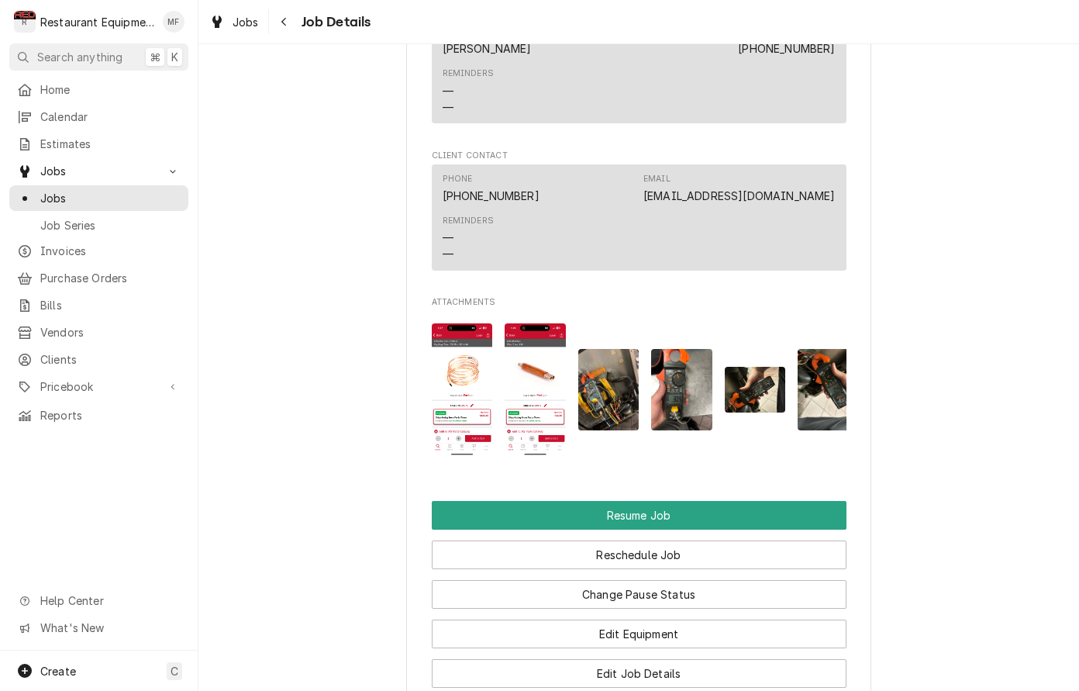
scroll to position [1835, 0]
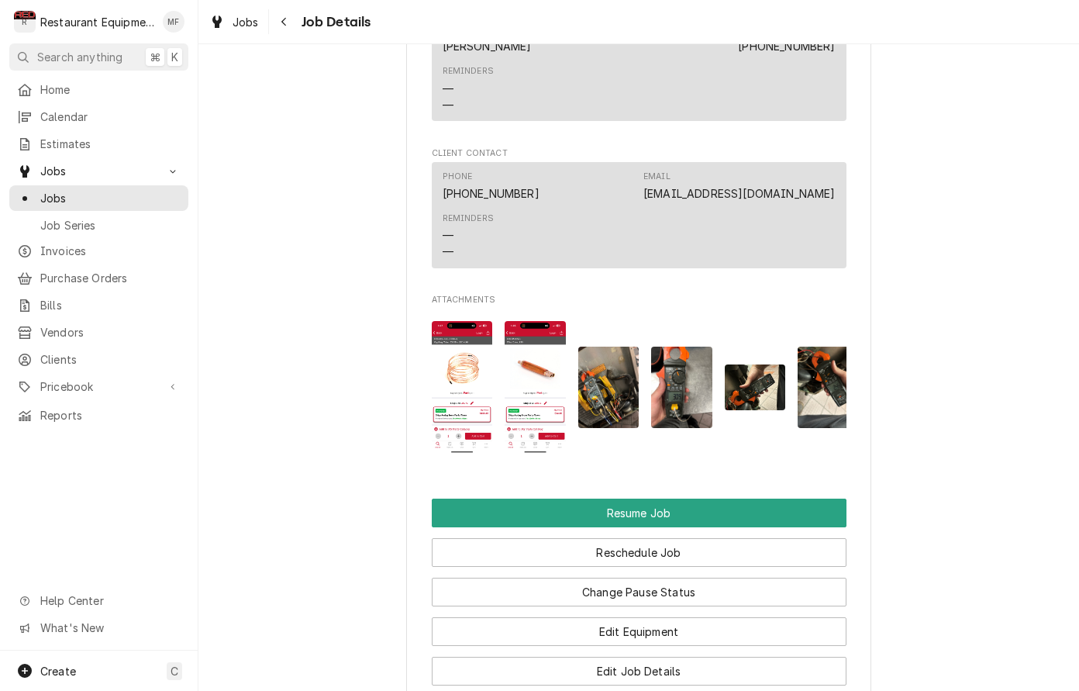
click at [533, 378] on img "Attachments" at bounding box center [535, 387] width 61 height 133
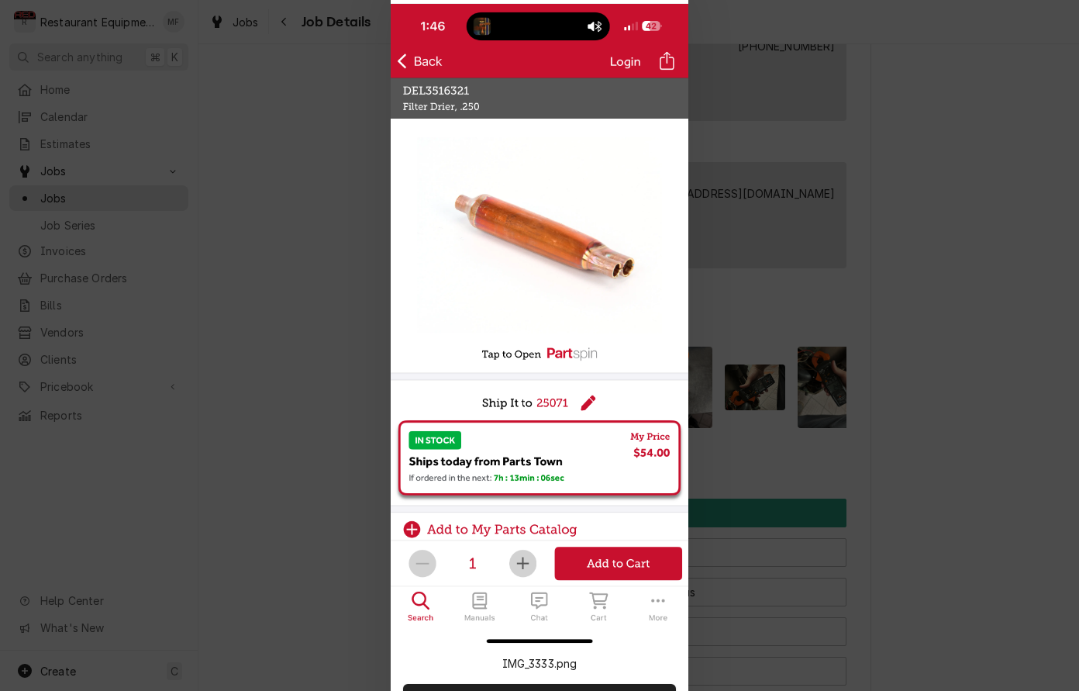
click at [348, 325] on div at bounding box center [539, 345] width 1079 height 691
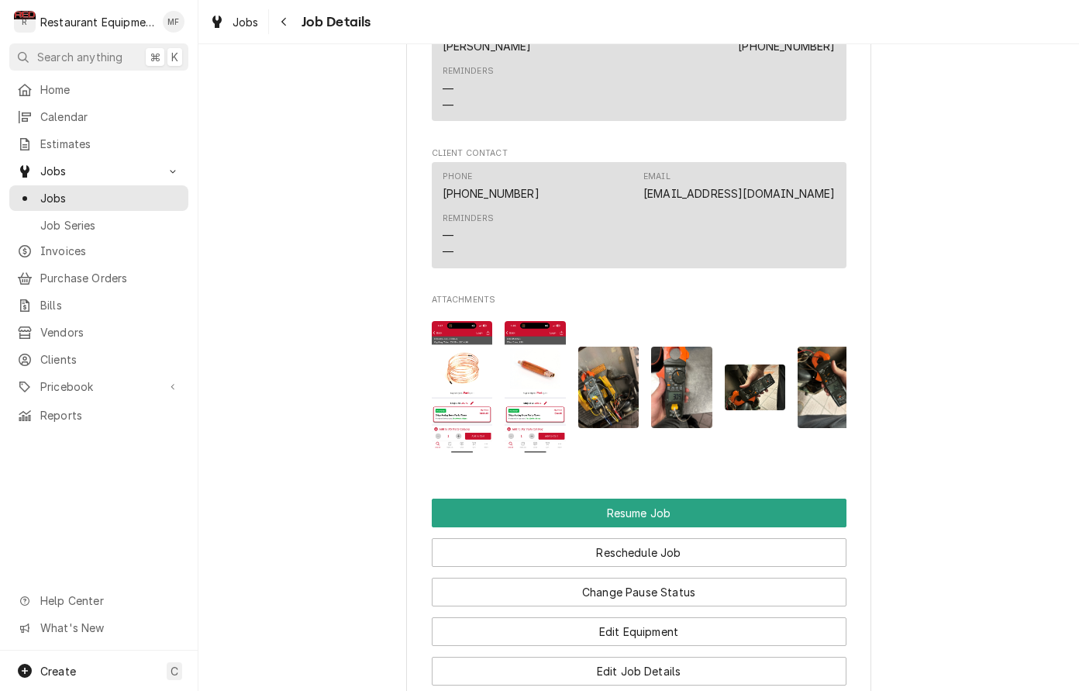
click at [467, 375] on img "Attachments" at bounding box center [462, 387] width 61 height 133
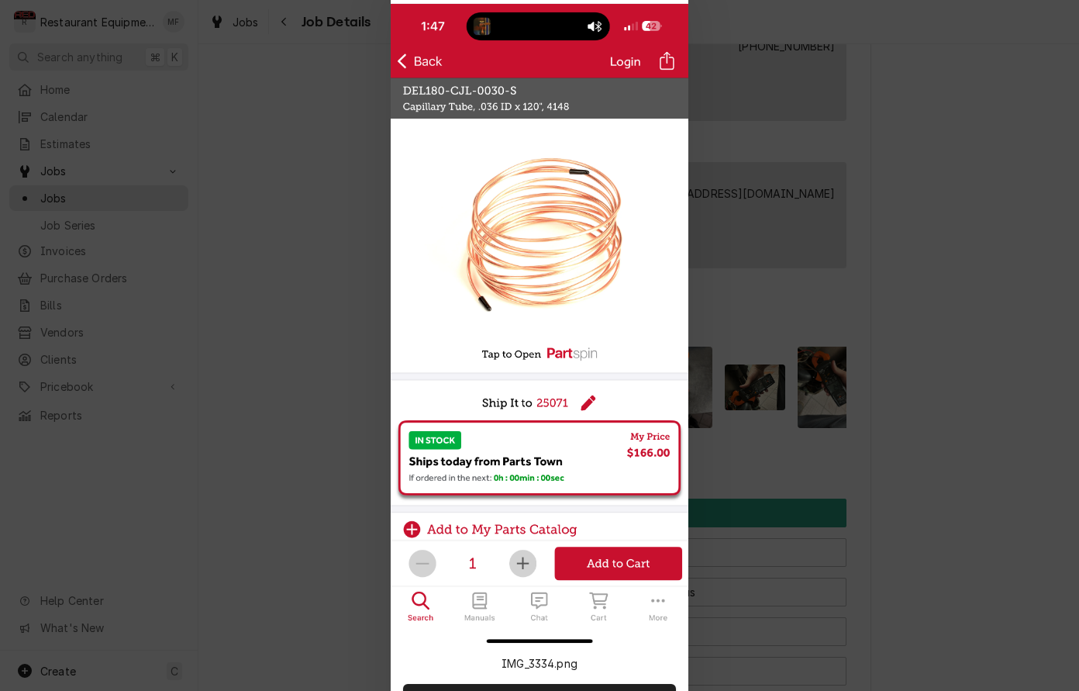
click at [332, 347] on div at bounding box center [539, 345] width 1079 height 691
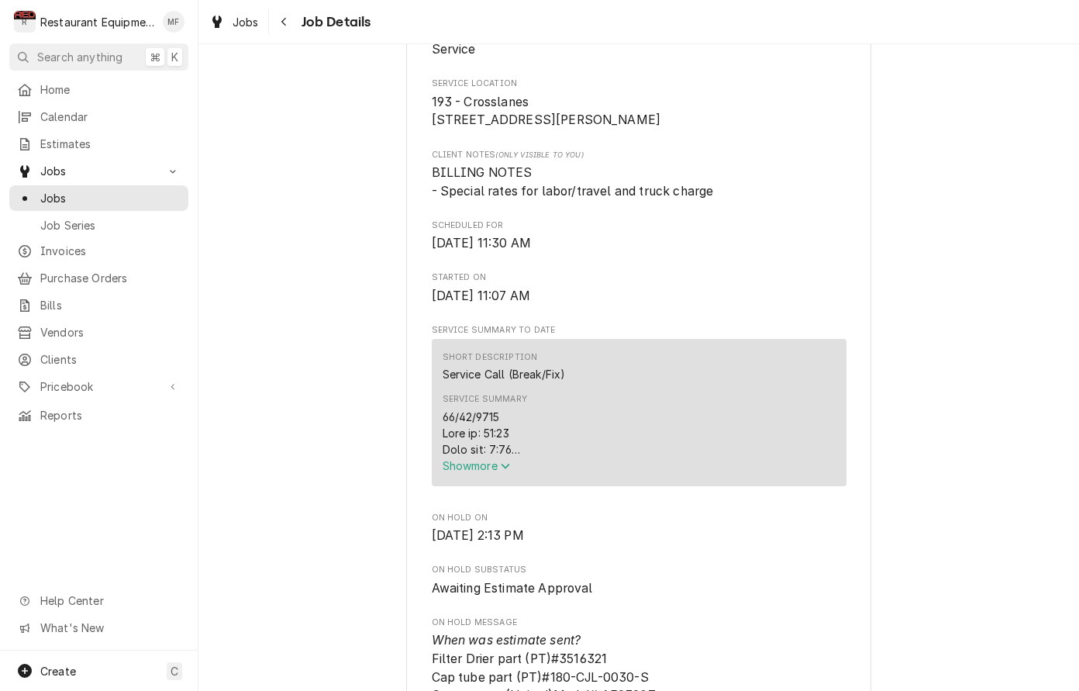
scroll to position [321, 0]
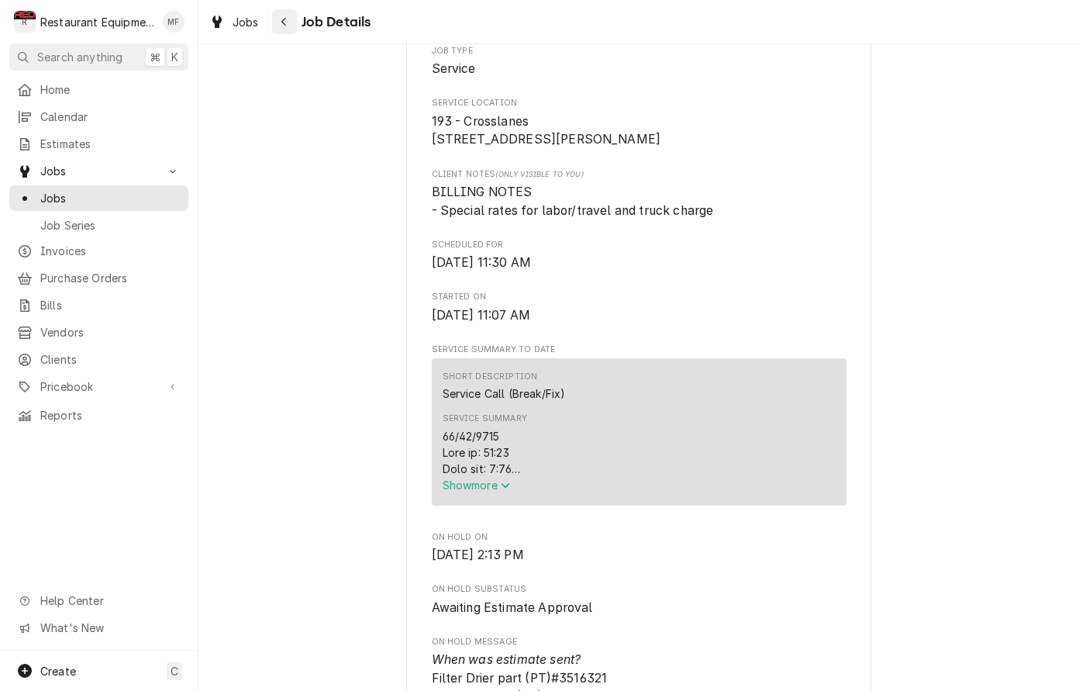
click at [282, 21] on icon "Navigate back" at bounding box center [284, 21] width 7 height 11
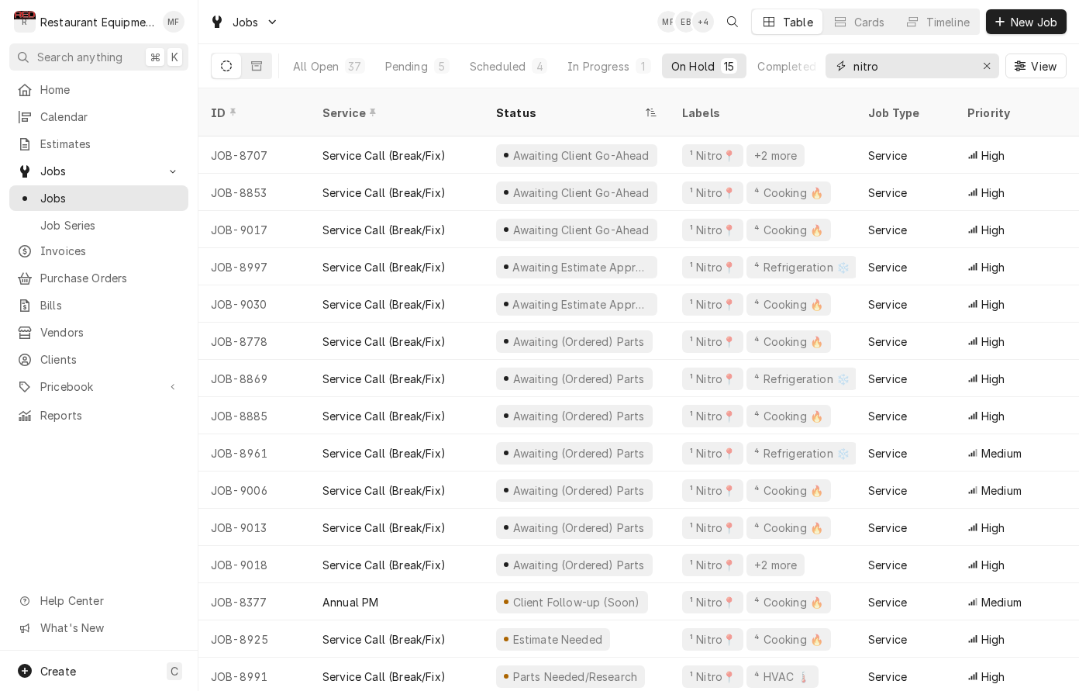
click at [909, 61] on input "nitro" at bounding box center [912, 66] width 116 height 25
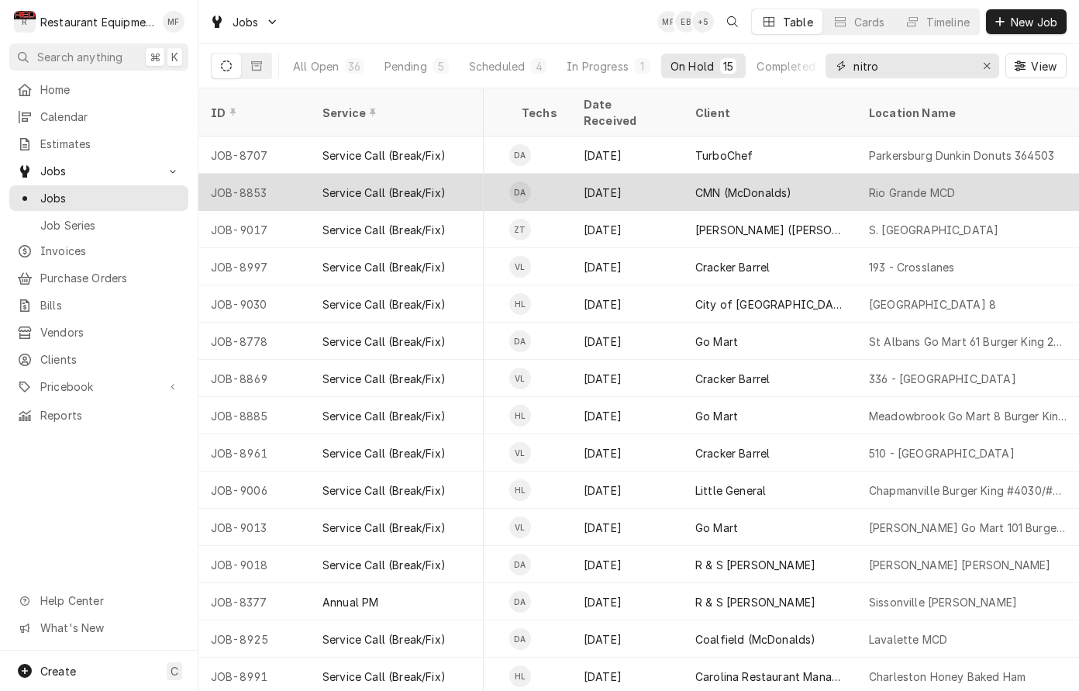
scroll to position [0, 815]
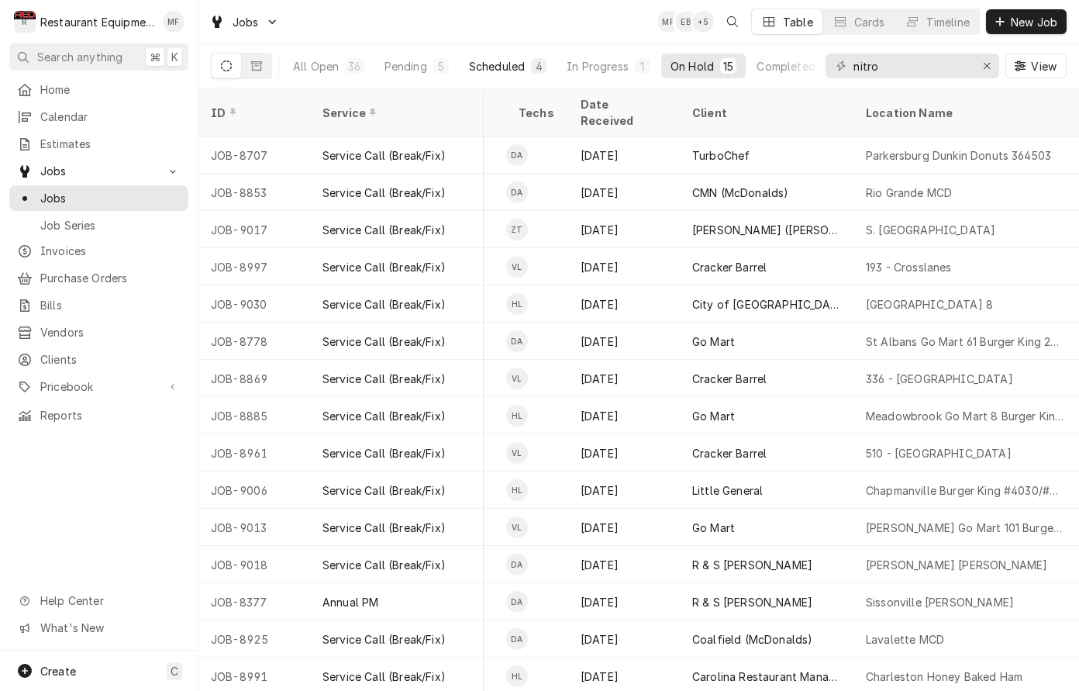
click at [499, 70] on div "Scheduled" at bounding box center [497, 66] width 56 height 16
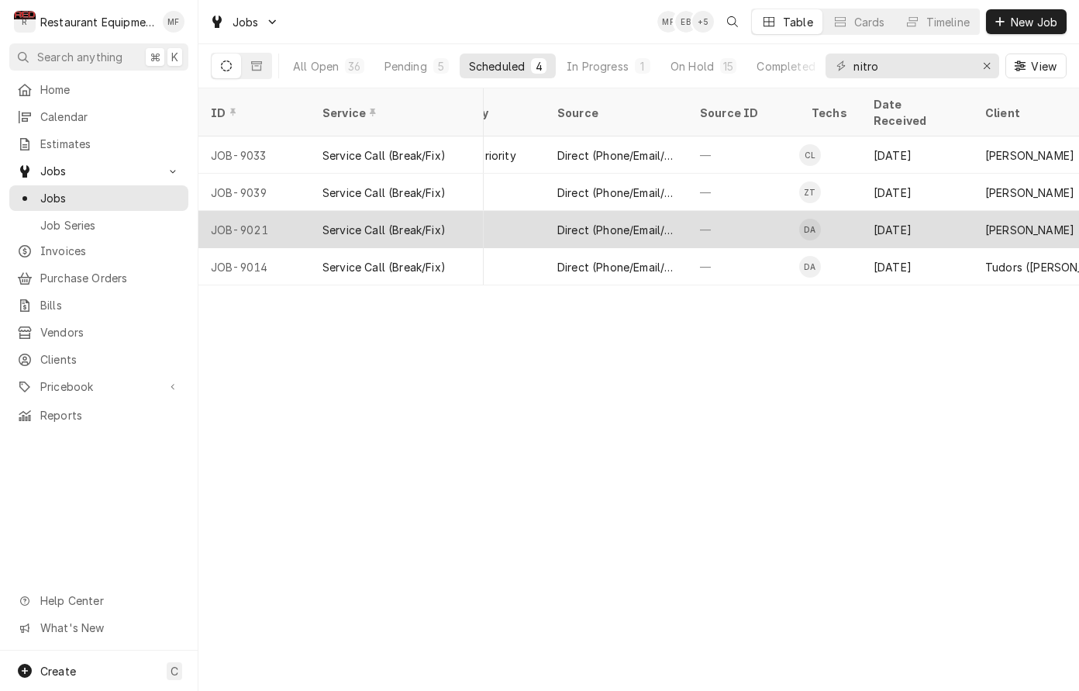
scroll to position [0, 524]
click at [735, 211] on div "—" at bounding box center [741, 229] width 112 height 37
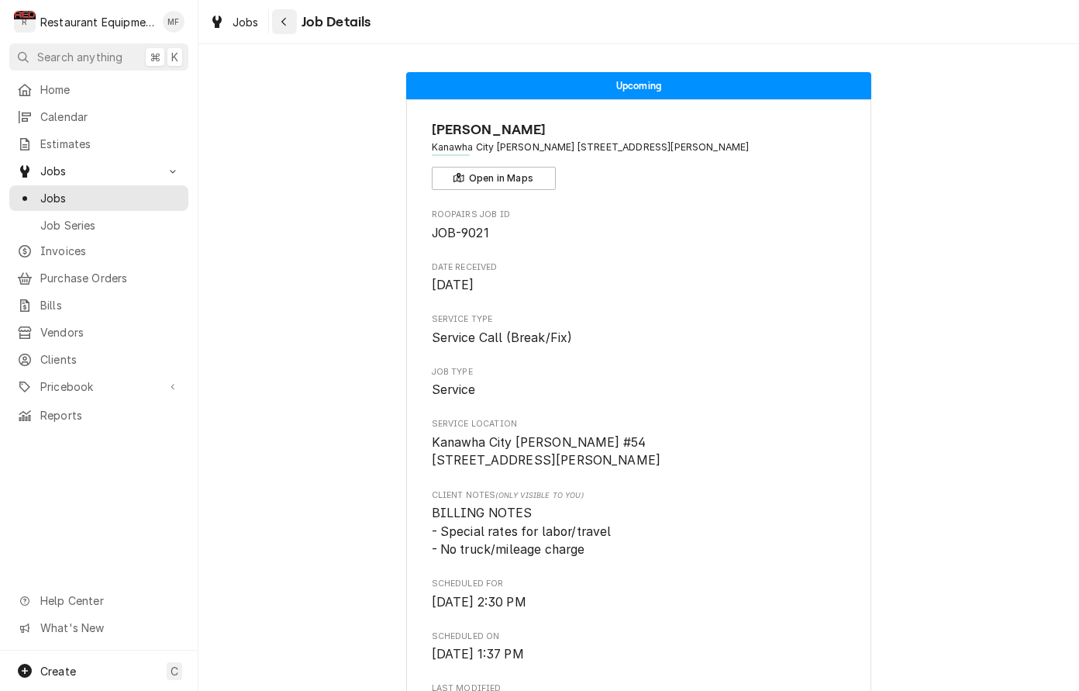
click at [284, 23] on icon "Navigate back" at bounding box center [283, 22] width 5 height 9
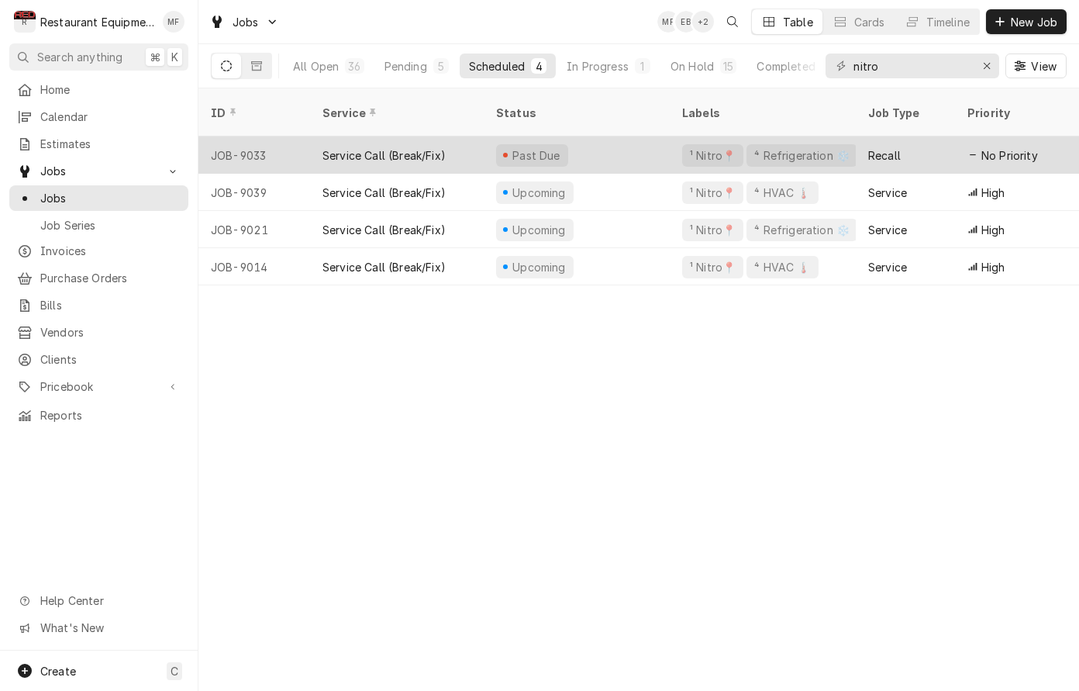
click at [886, 147] on div "Recall" at bounding box center [884, 155] width 33 height 16
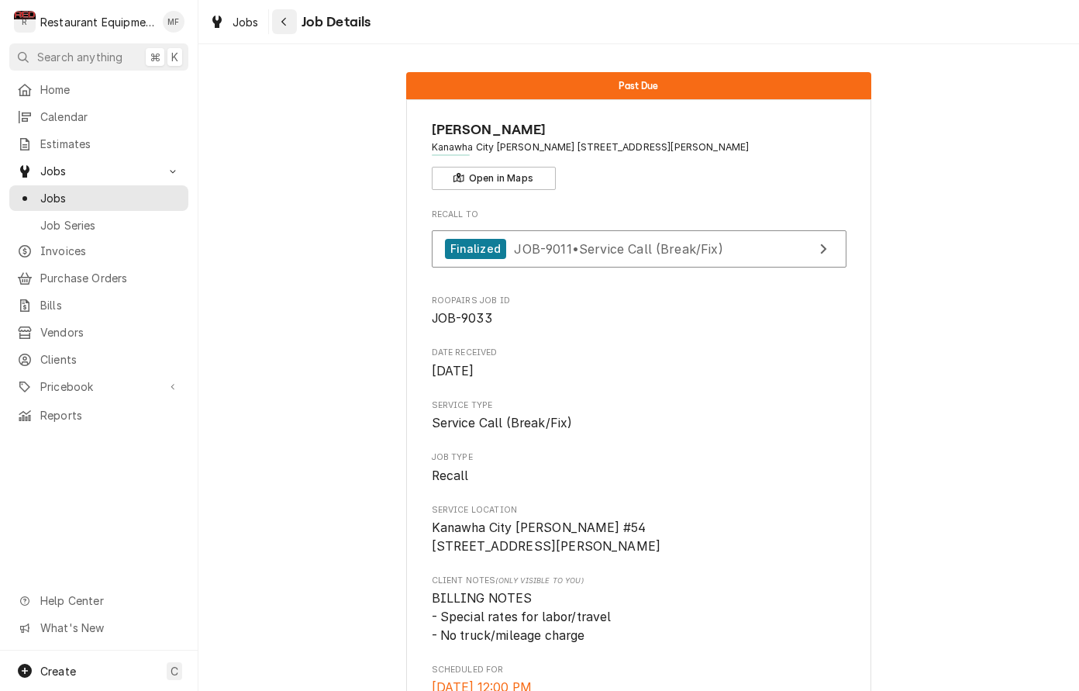
click at [283, 22] on icon "Navigate back" at bounding box center [283, 22] width 5 height 9
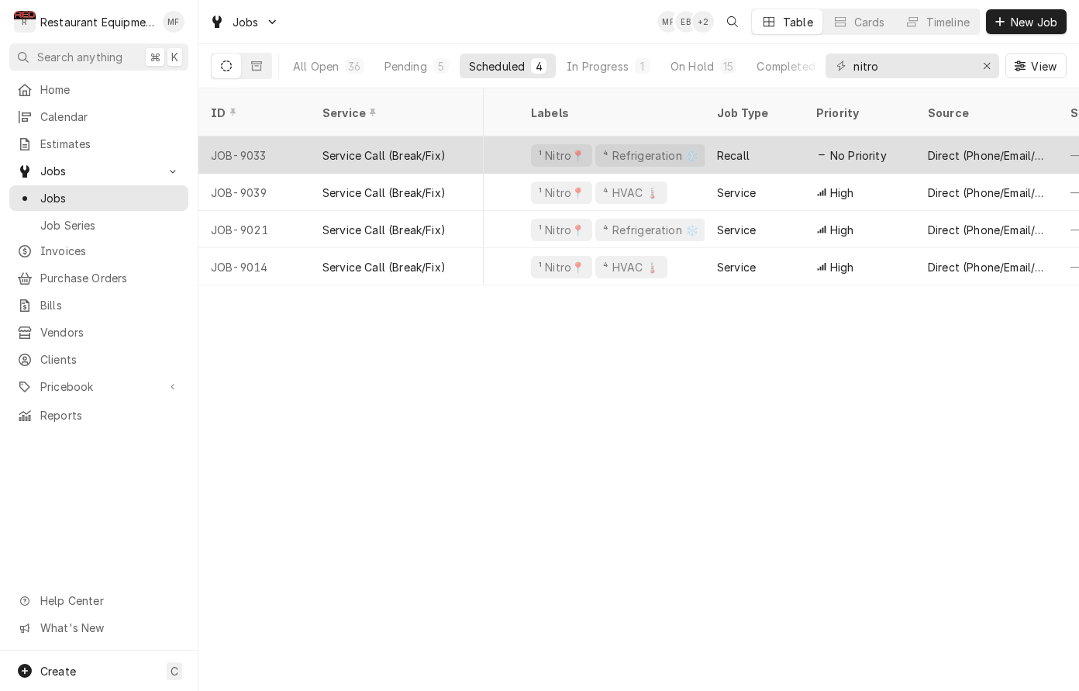
scroll to position [0, 150]
click at [742, 147] on div "Recall" at bounding box center [735, 155] width 33 height 16
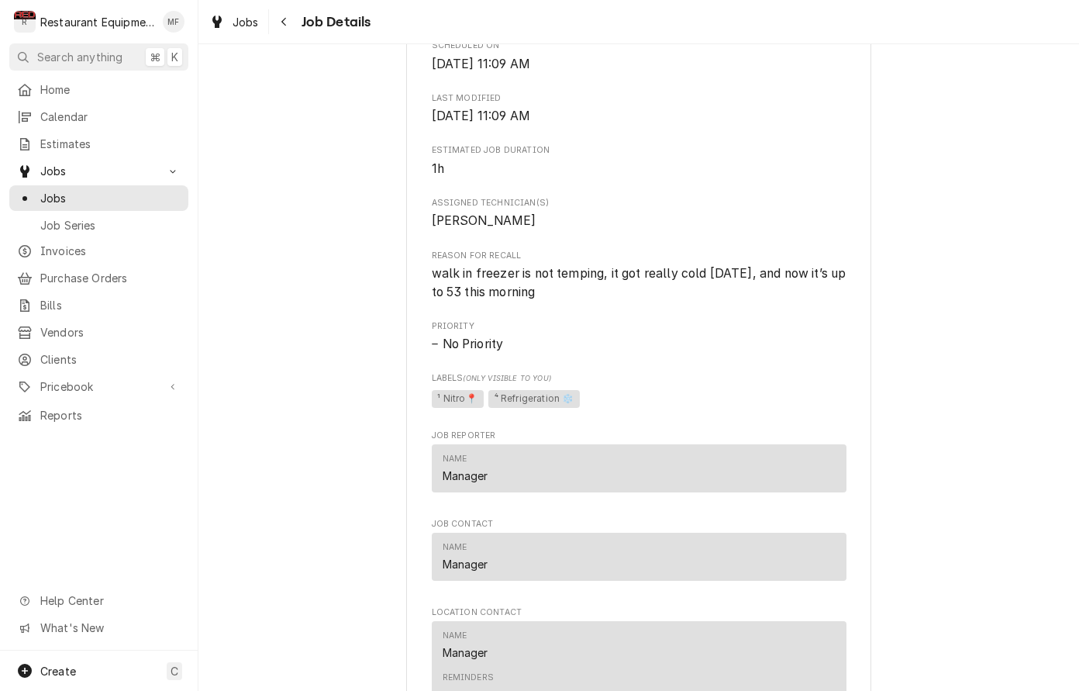
scroll to position [677, 0]
click at [283, 24] on icon "Navigate back" at bounding box center [284, 21] width 7 height 11
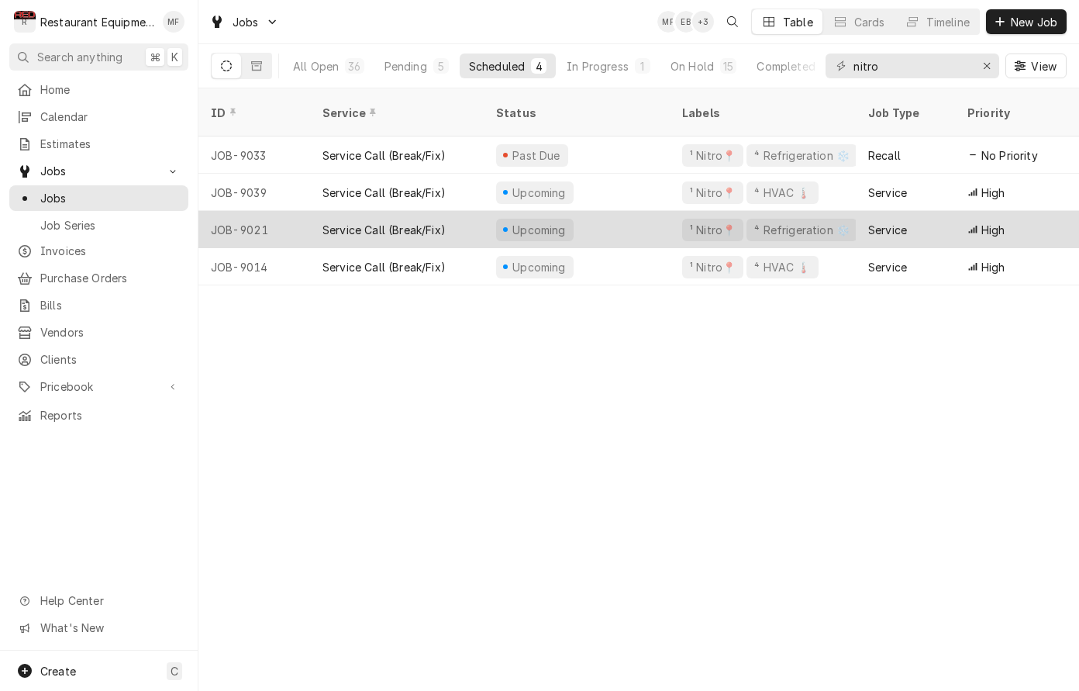
click at [599, 224] on div "Upcoming" at bounding box center [577, 229] width 186 height 37
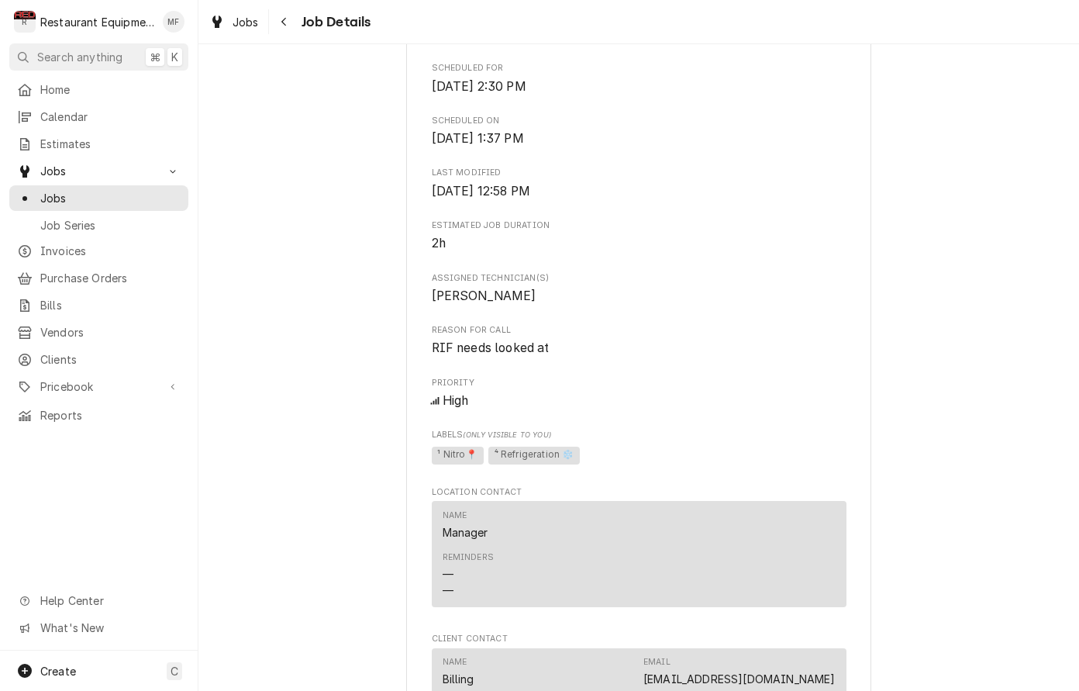
scroll to position [518, 0]
click at [281, 21] on icon "Navigate back" at bounding box center [284, 21] width 7 height 11
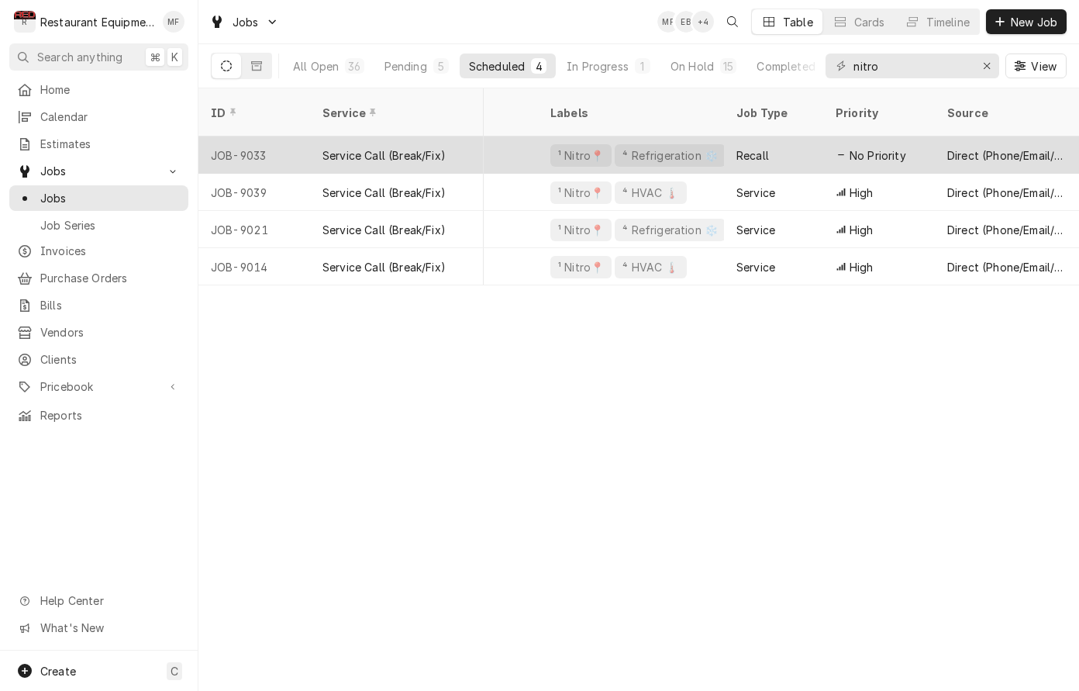
scroll to position [0, 150]
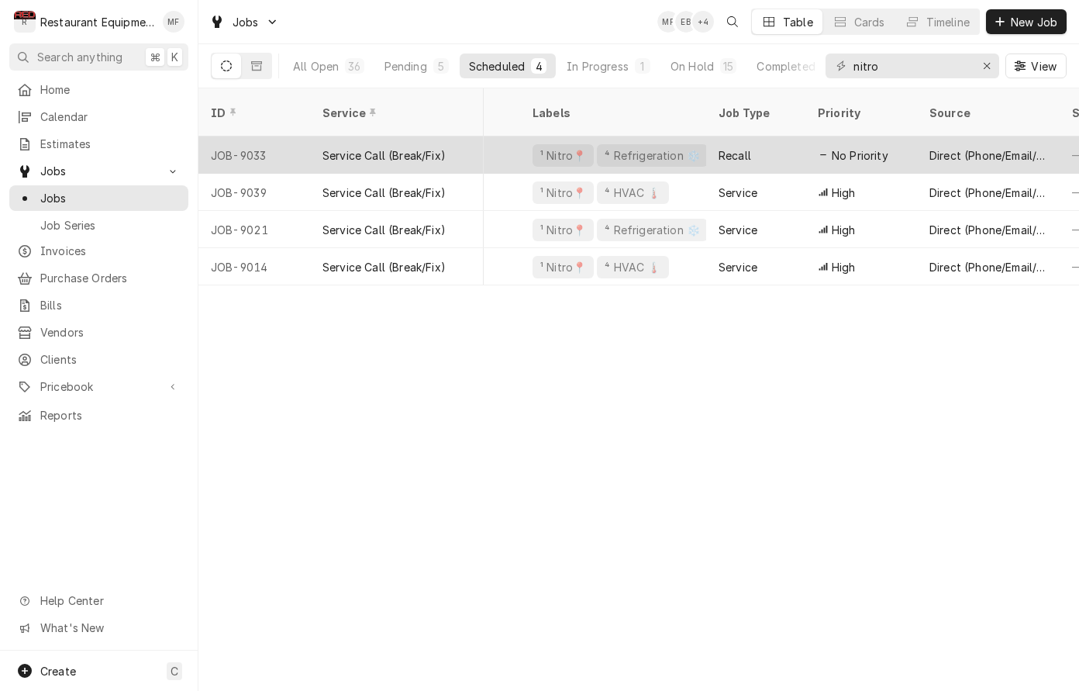
click at [762, 145] on div "Recall" at bounding box center [755, 154] width 99 height 37
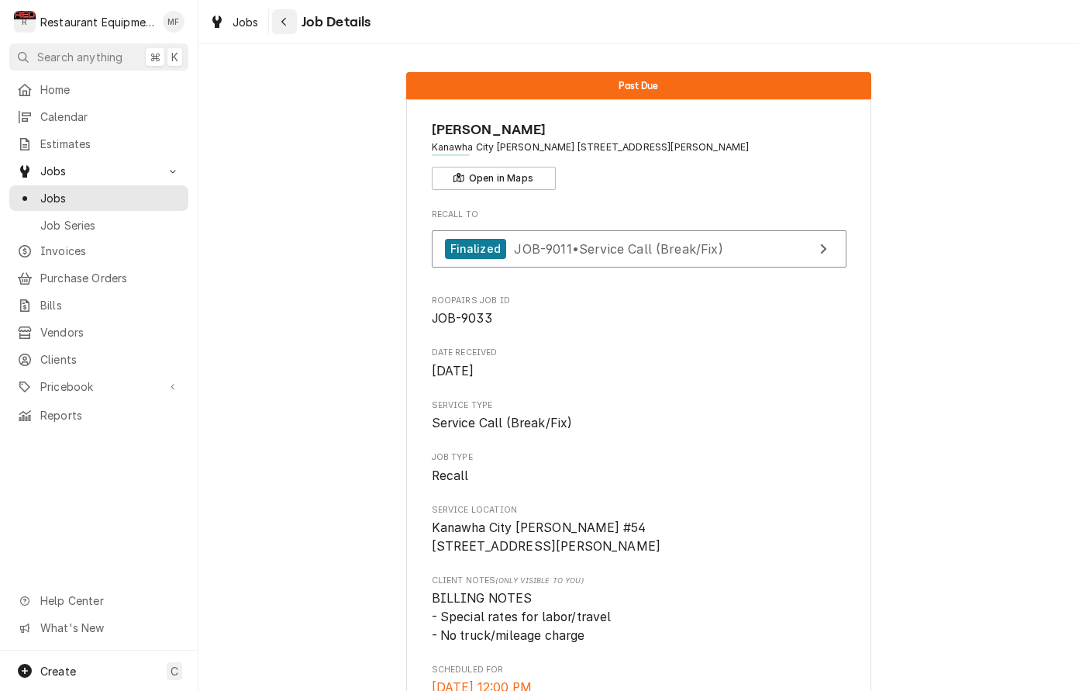
click at [277, 16] on div "Navigate back" at bounding box center [285, 22] width 16 height 16
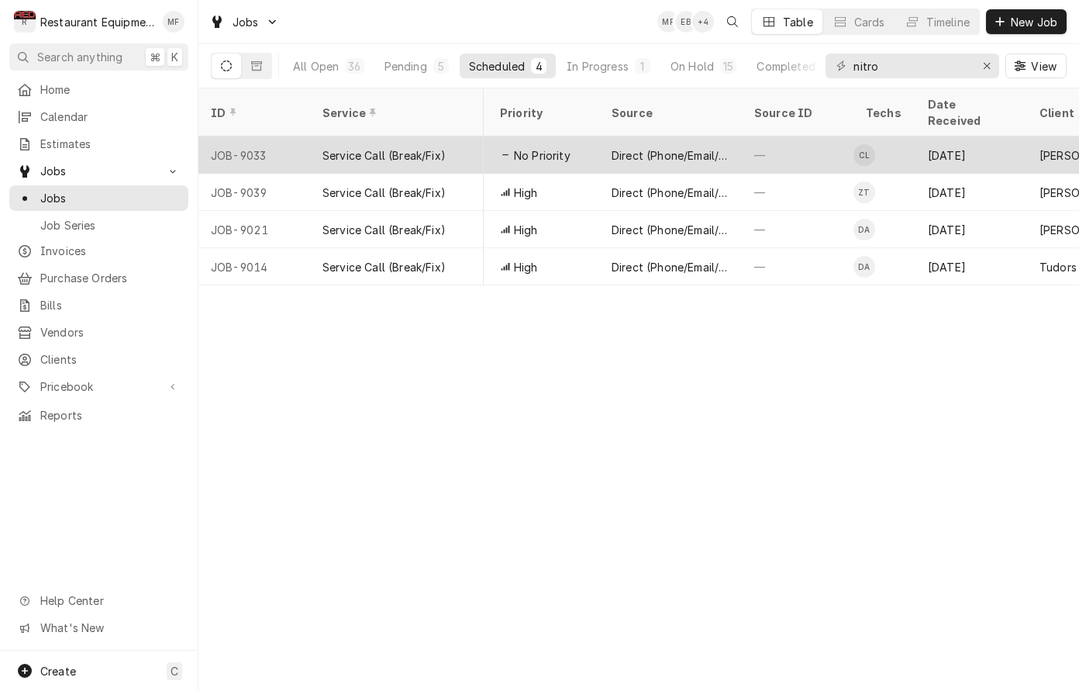
scroll to position [0, 471]
click at [840, 140] on div "—" at bounding box center [795, 154] width 112 height 37
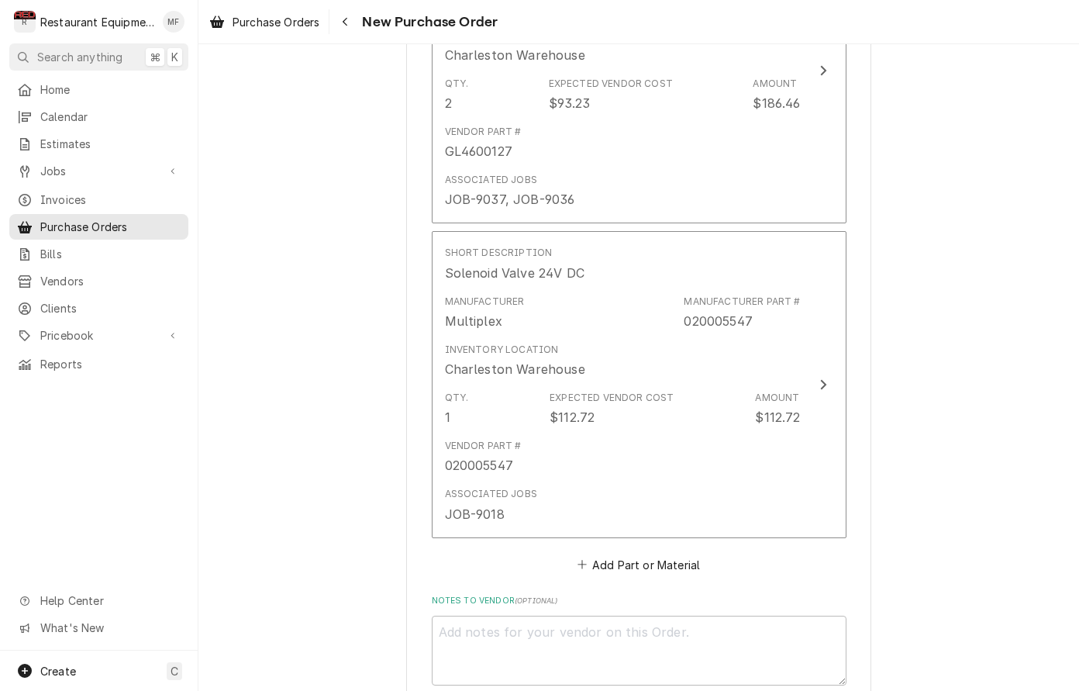
scroll to position [2158, 0]
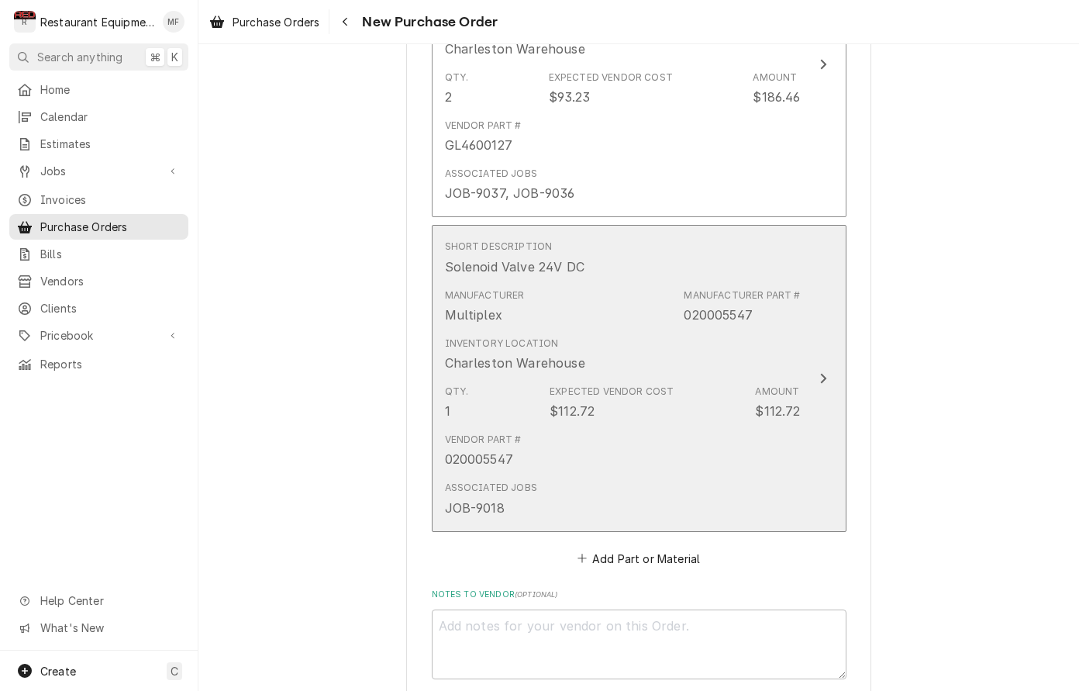
click at [661, 330] on div "Inventory Location Charleston Warehouse" at bounding box center [623, 354] width 356 height 48
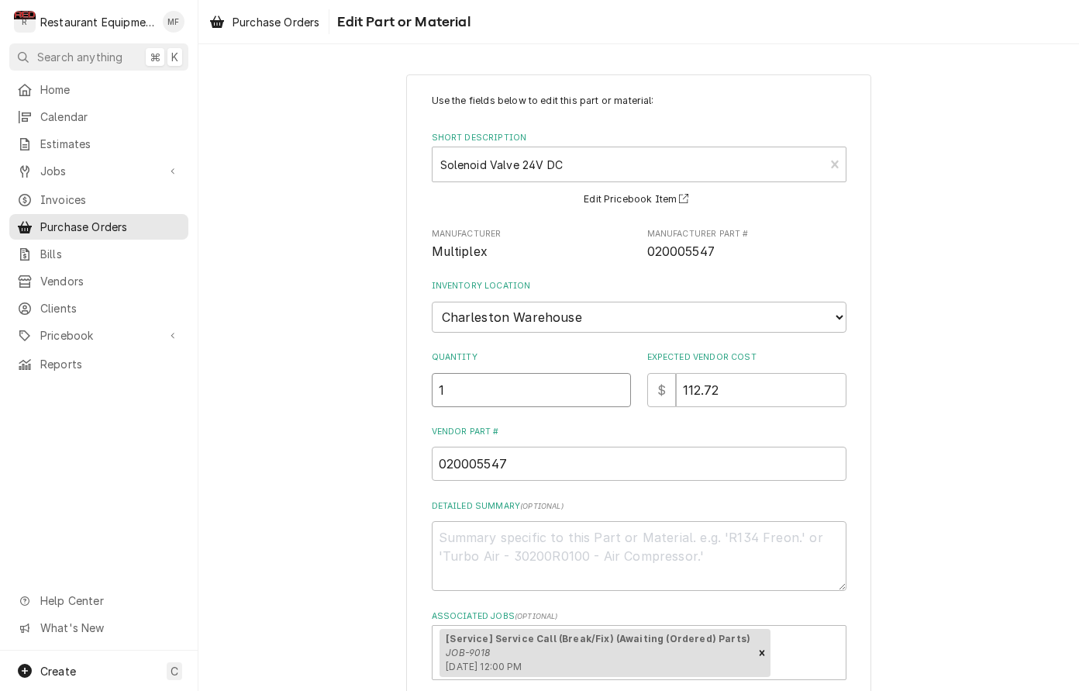
click at [565, 373] on input "1" at bounding box center [531, 390] width 199 height 34
type textarea "x"
type input "2"
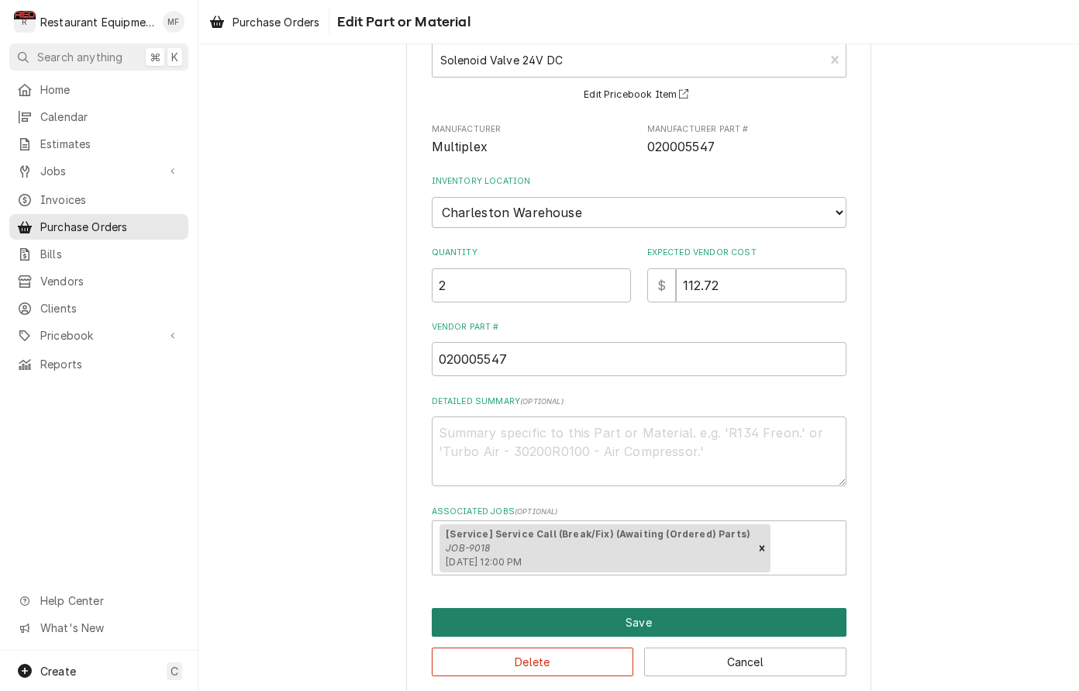
click at [647, 608] on button "Save" at bounding box center [639, 622] width 415 height 29
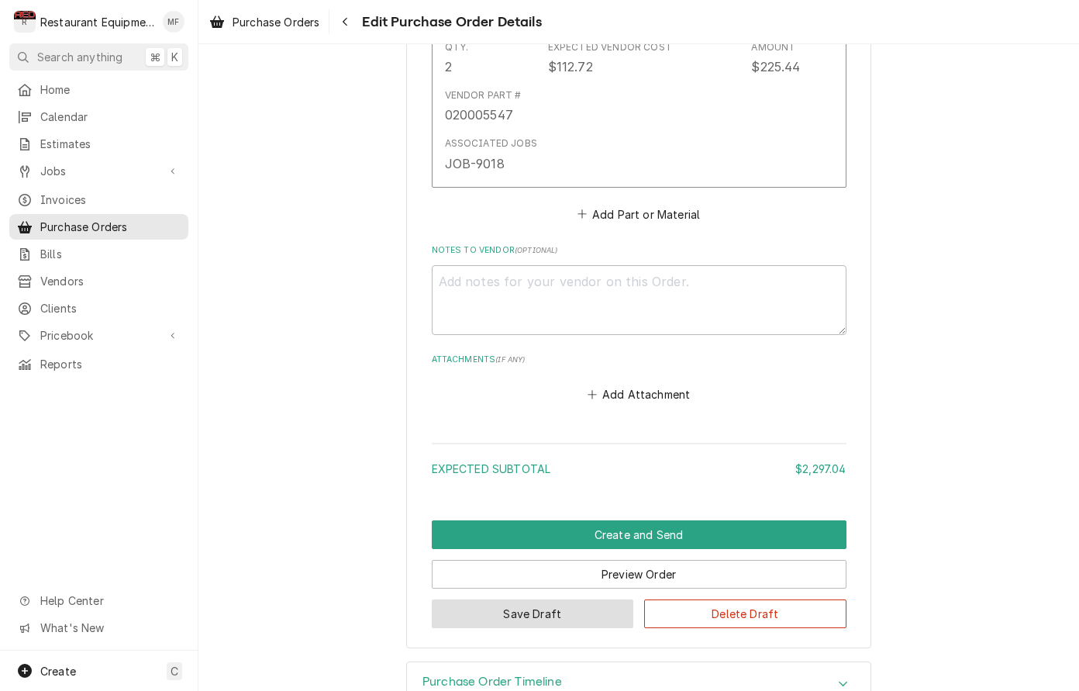
click at [599, 599] on button "Save Draft" at bounding box center [533, 613] width 202 height 29
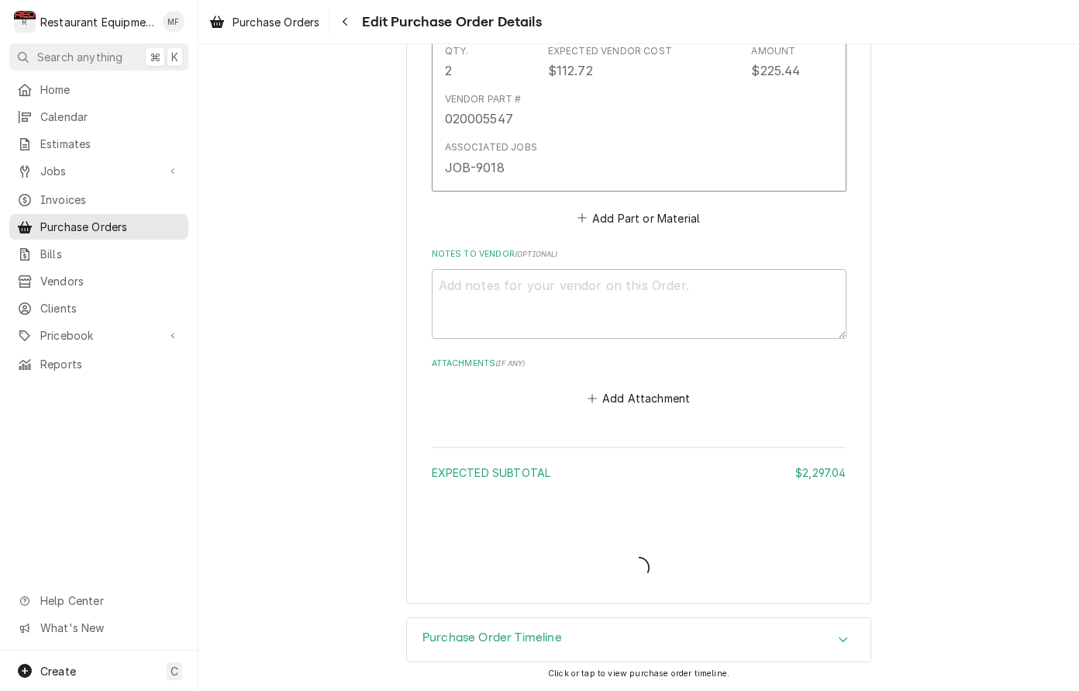
scroll to position [2467, 0]
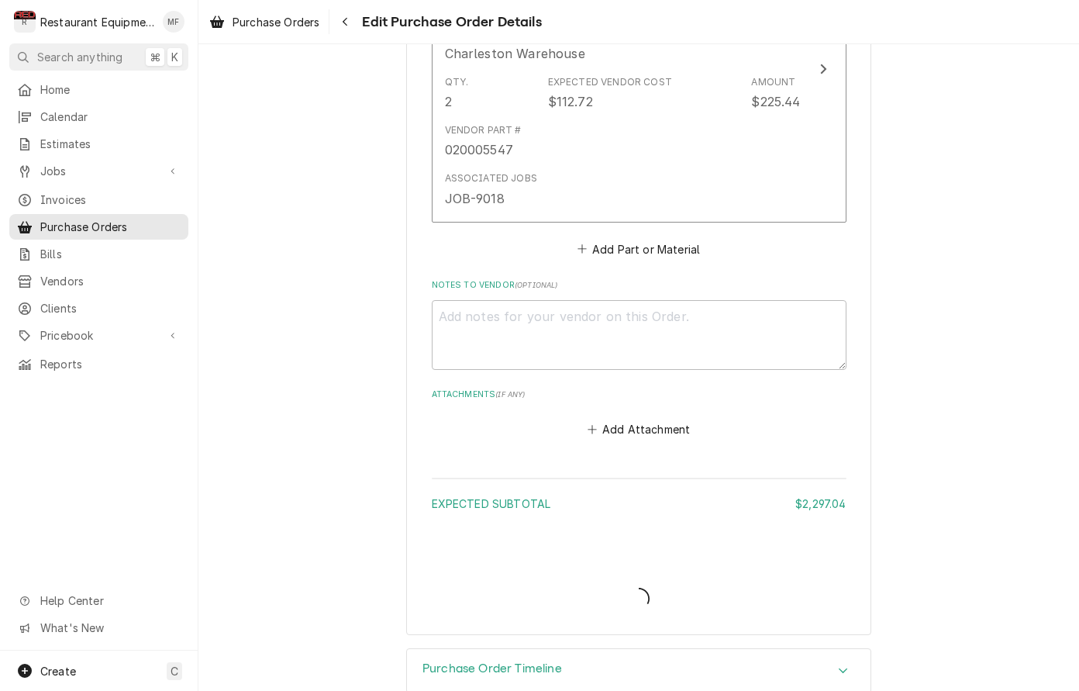
type textarea "x"
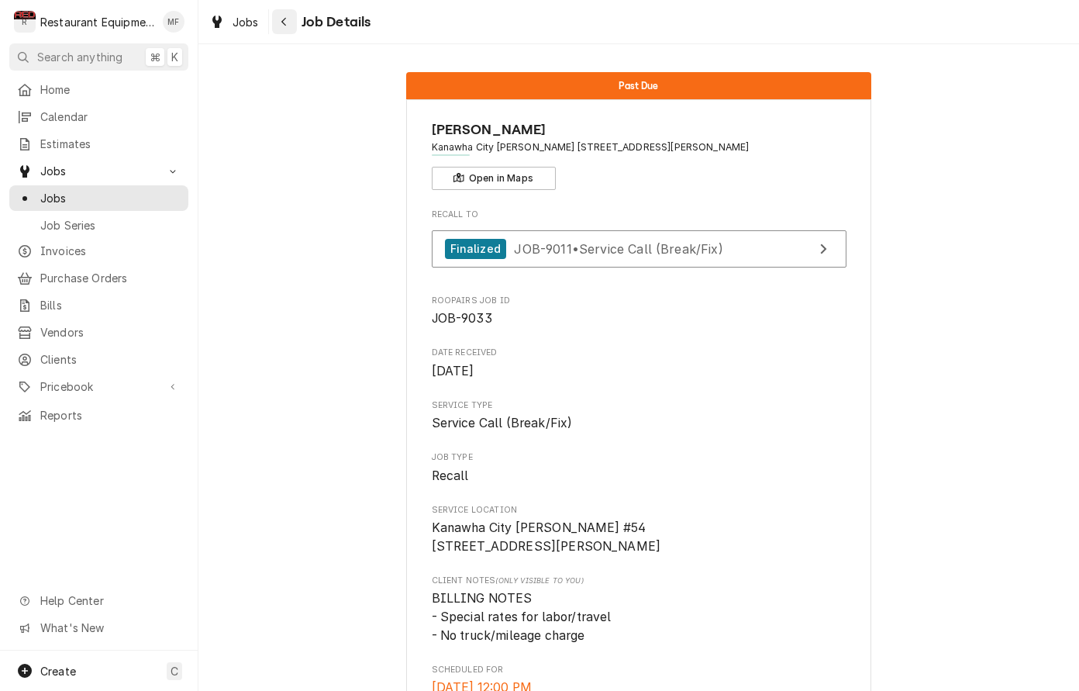
click at [283, 18] on icon "Navigate back" at bounding box center [284, 21] width 7 height 11
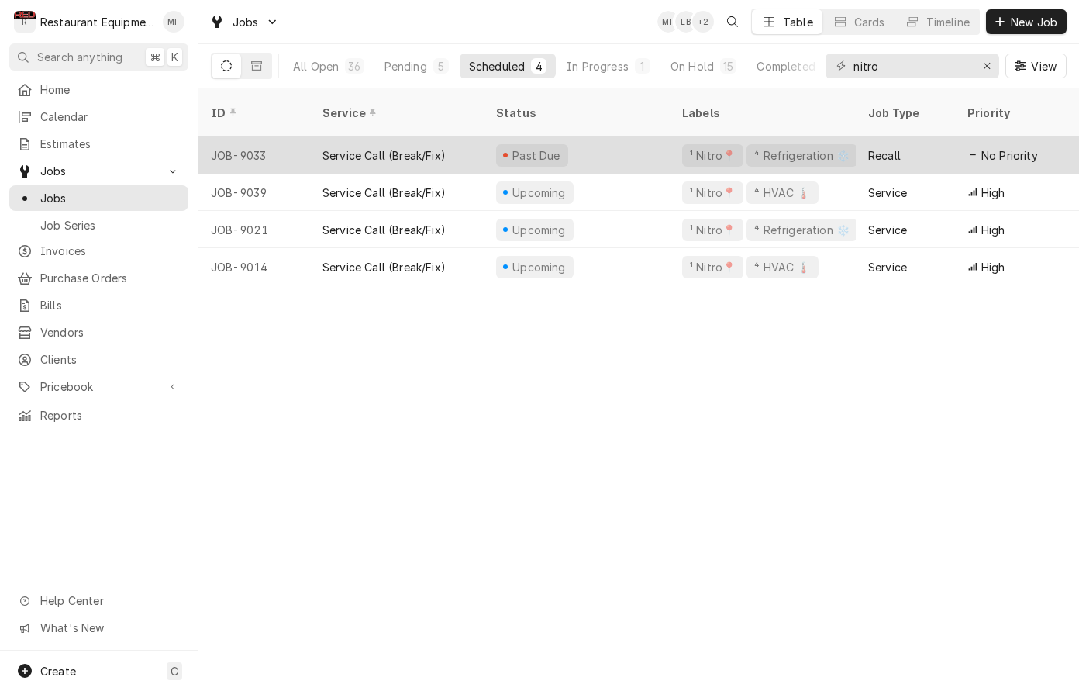
click at [616, 136] on div "Past Due" at bounding box center [577, 154] width 186 height 37
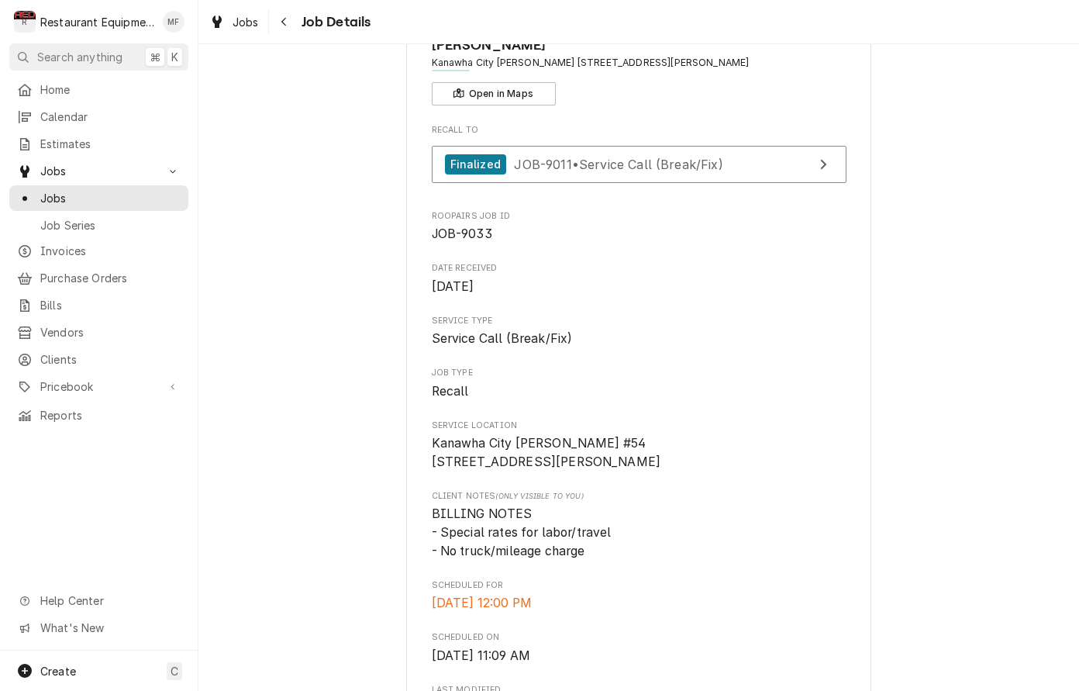
scroll to position [81, 0]
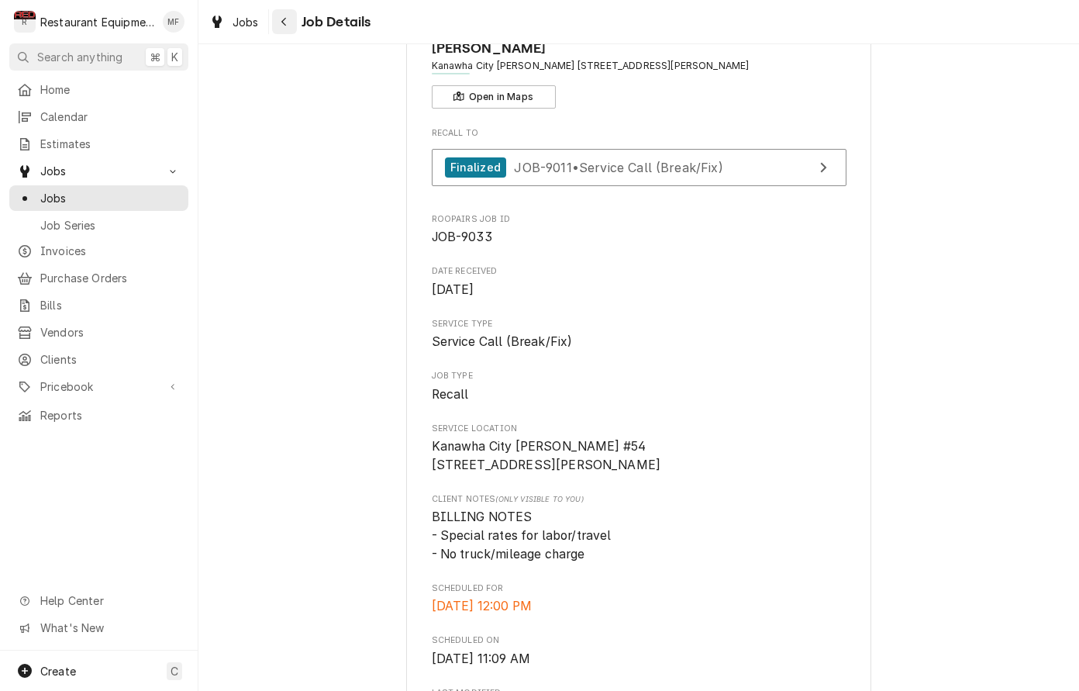
click at [285, 26] on div "Navigate back" at bounding box center [285, 22] width 16 height 16
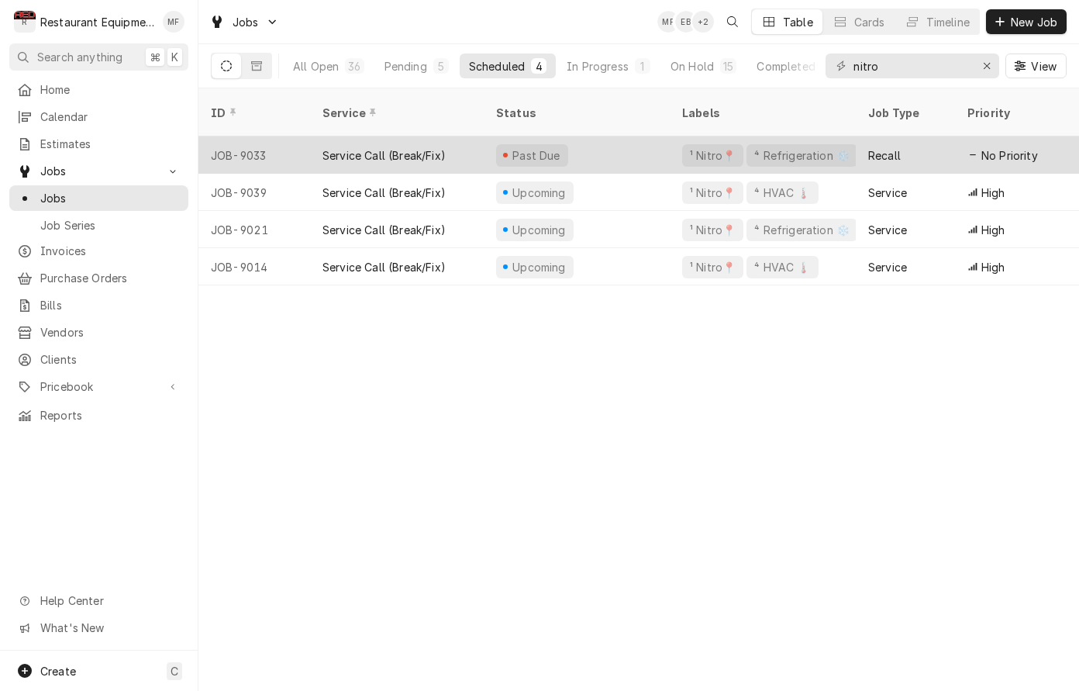
click at [885, 147] on div "Recall" at bounding box center [884, 155] width 33 height 16
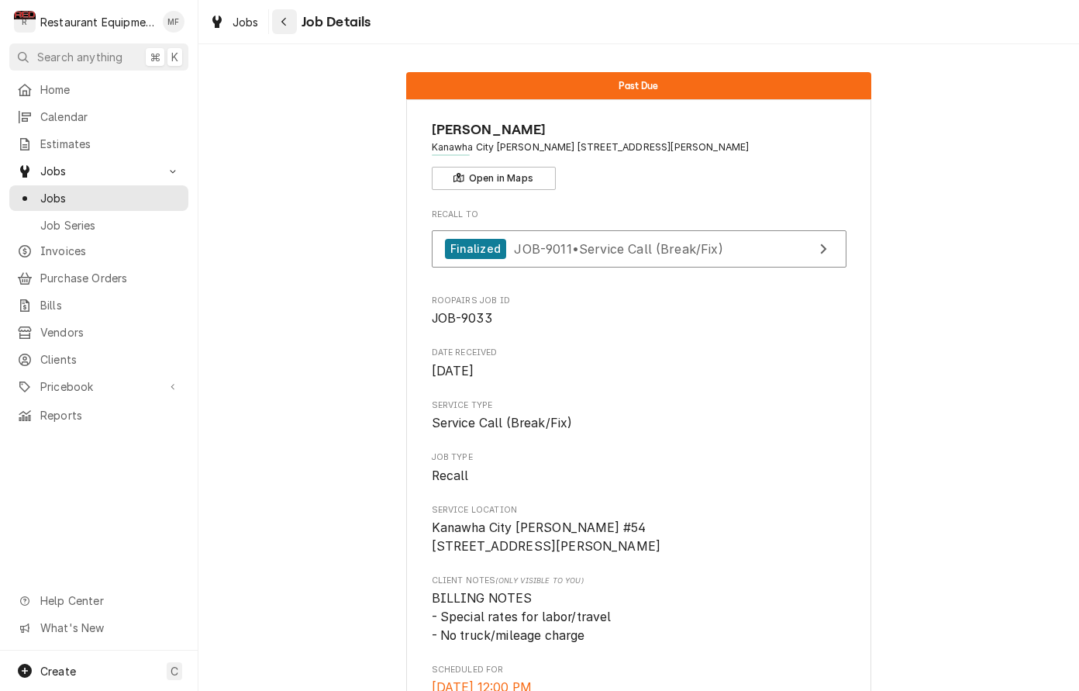
click at [287, 26] on icon "Navigate back" at bounding box center [284, 21] width 7 height 11
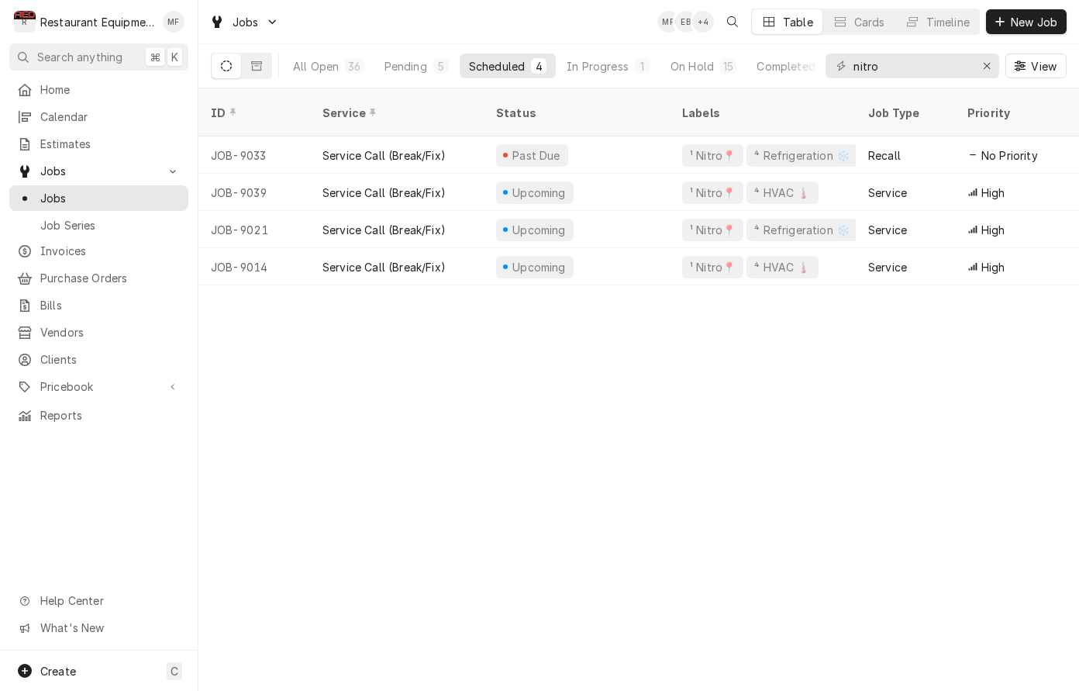
click at [1002, 414] on div "ID Service Status Labels Job Type Priority Source Source ID Techs Date Received…" at bounding box center [638, 389] width 881 height 602
click at [965, 67] on input "nitro" at bounding box center [912, 66] width 116 height 25
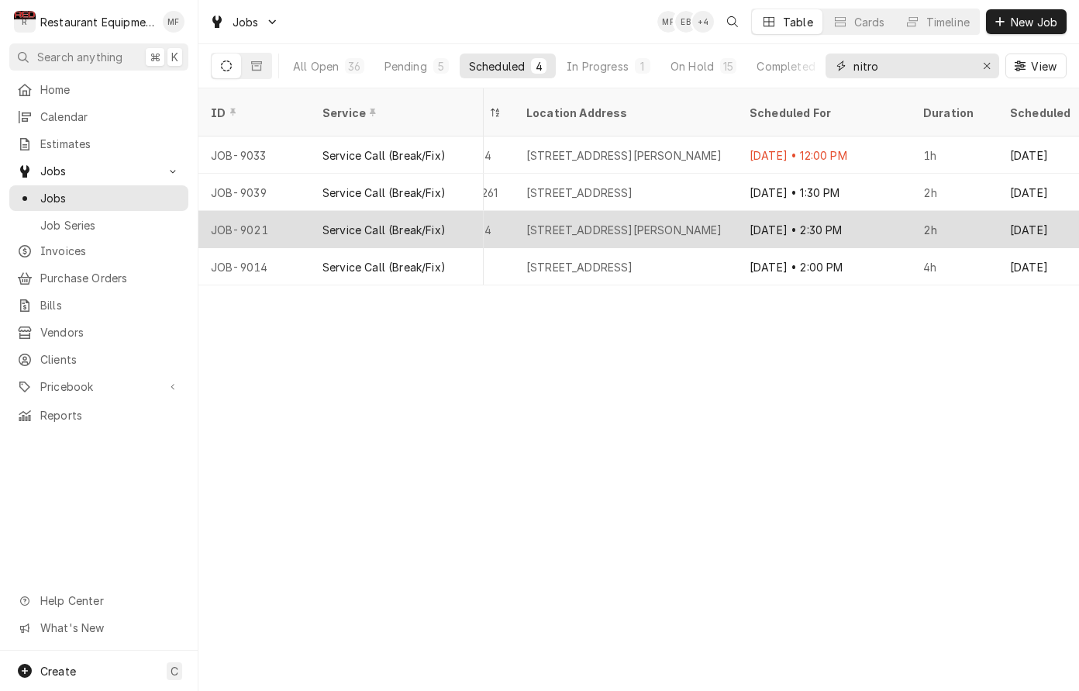
scroll to position [0, 1381]
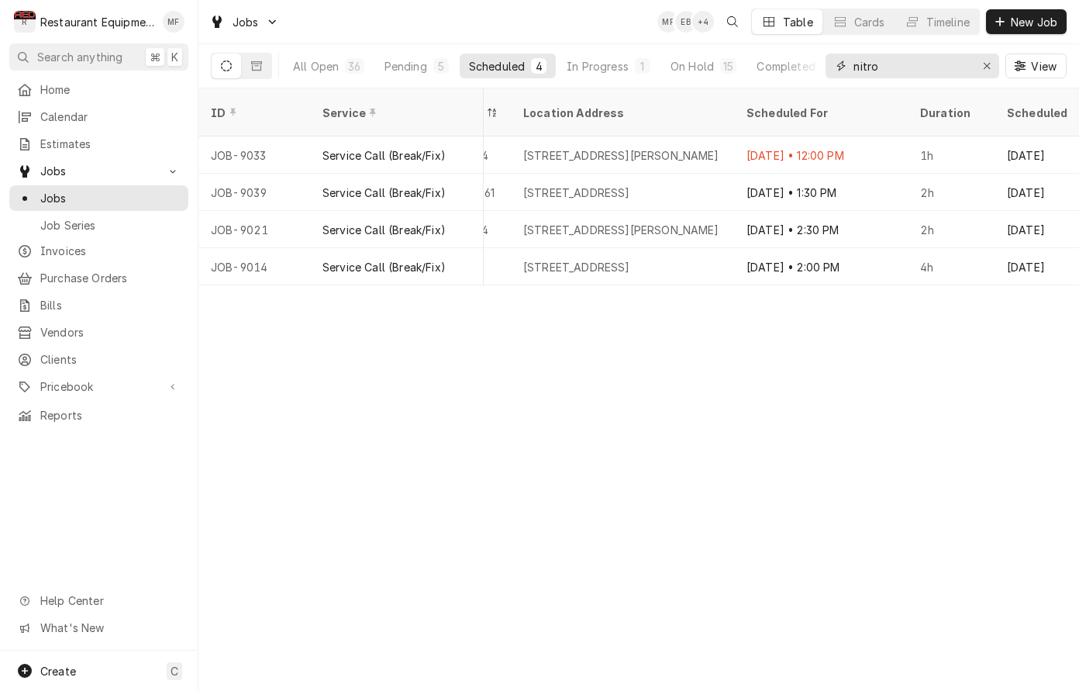
click at [947, 67] on input "nitro" at bounding box center [912, 66] width 116 height 25
click at [928, 72] on input "nitro" at bounding box center [912, 66] width 116 height 25
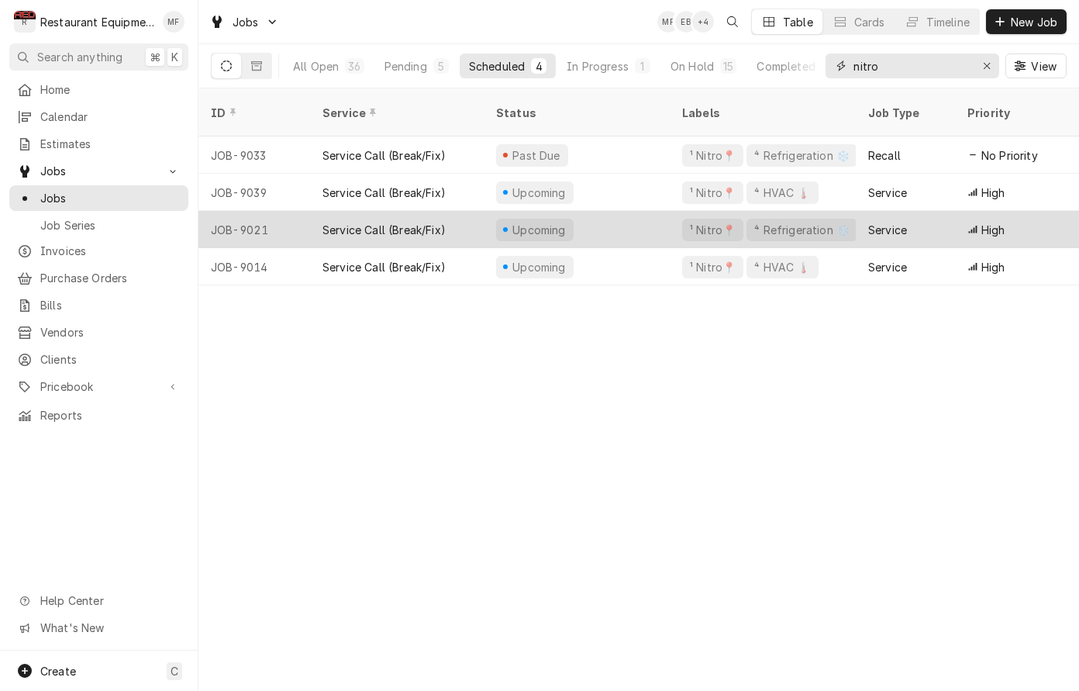
scroll to position [0, 0]
click at [623, 211] on div "Upcoming" at bounding box center [577, 229] width 186 height 37
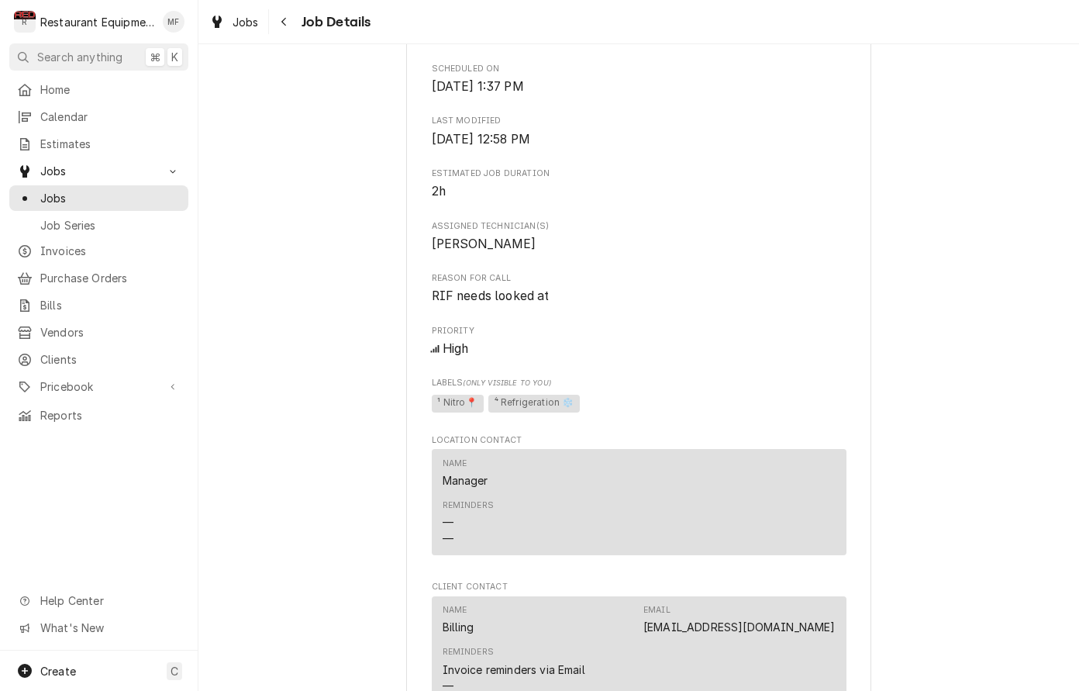
scroll to position [592, 0]
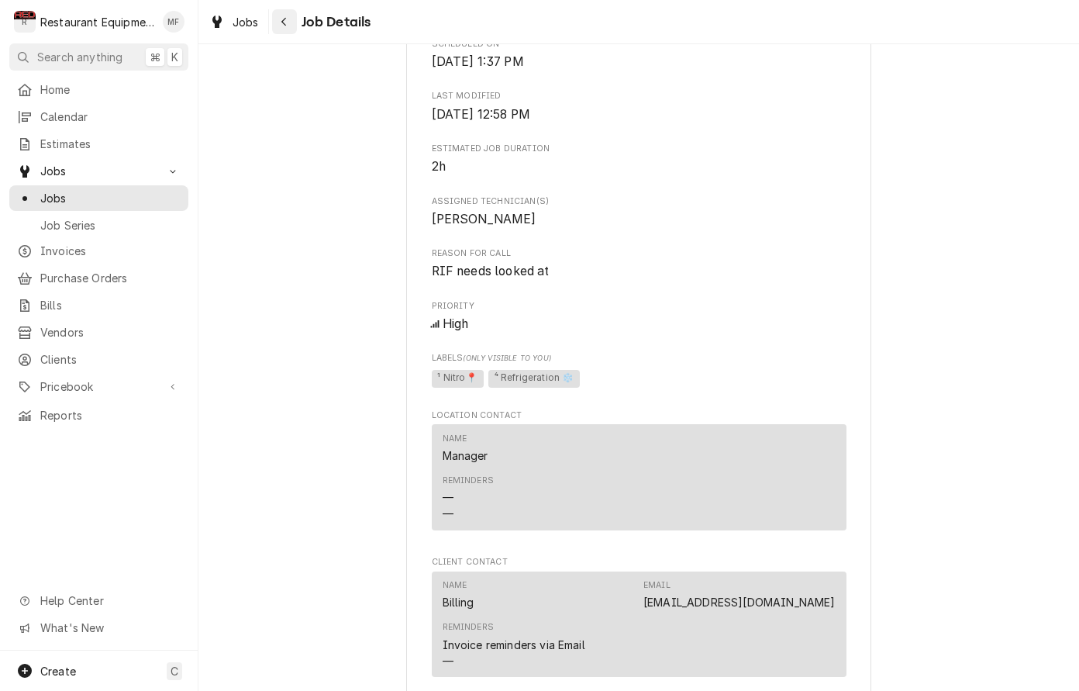
click at [281, 25] on icon "Navigate back" at bounding box center [284, 21] width 7 height 11
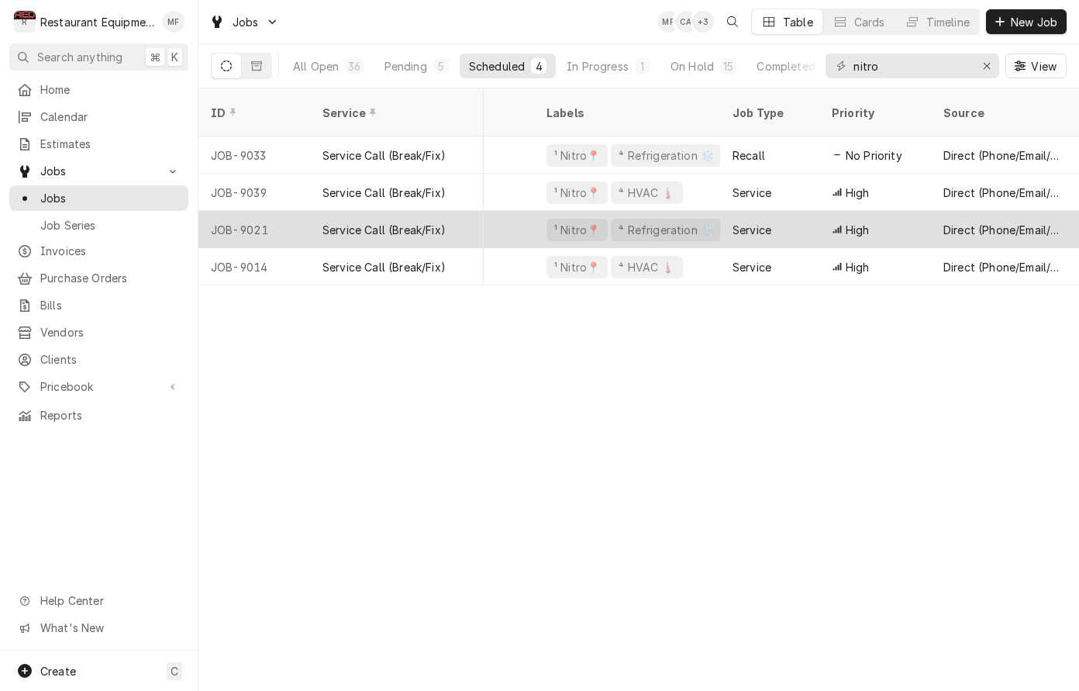
scroll to position [0, 188]
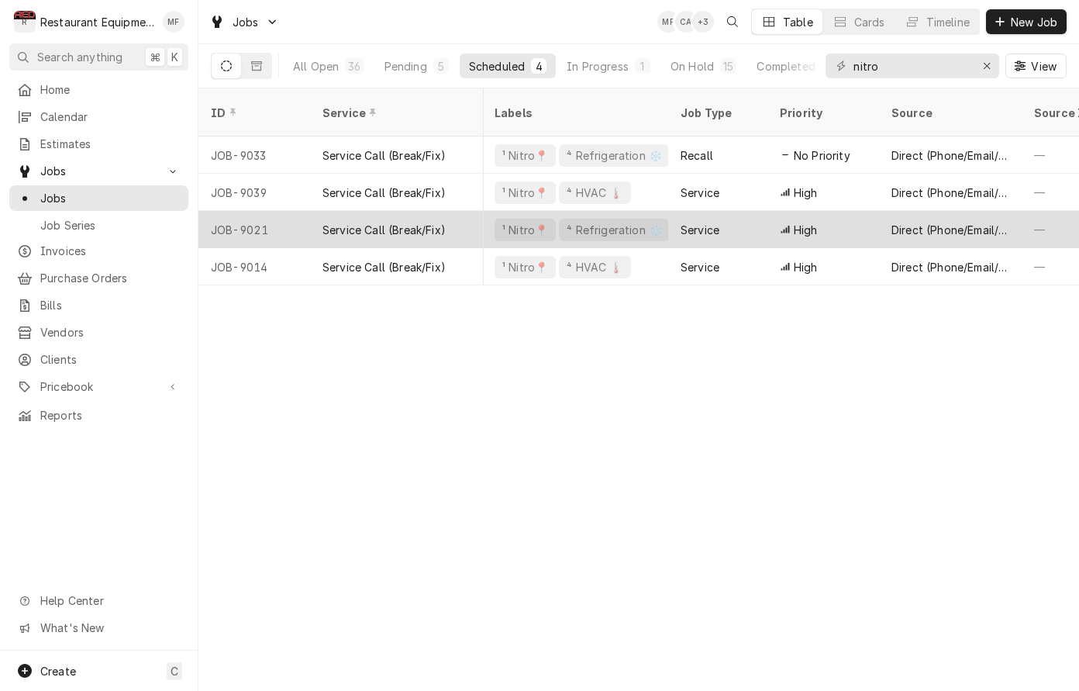
click at [916, 222] on div "Direct (Phone/Email/etc.)" at bounding box center [951, 230] width 118 height 16
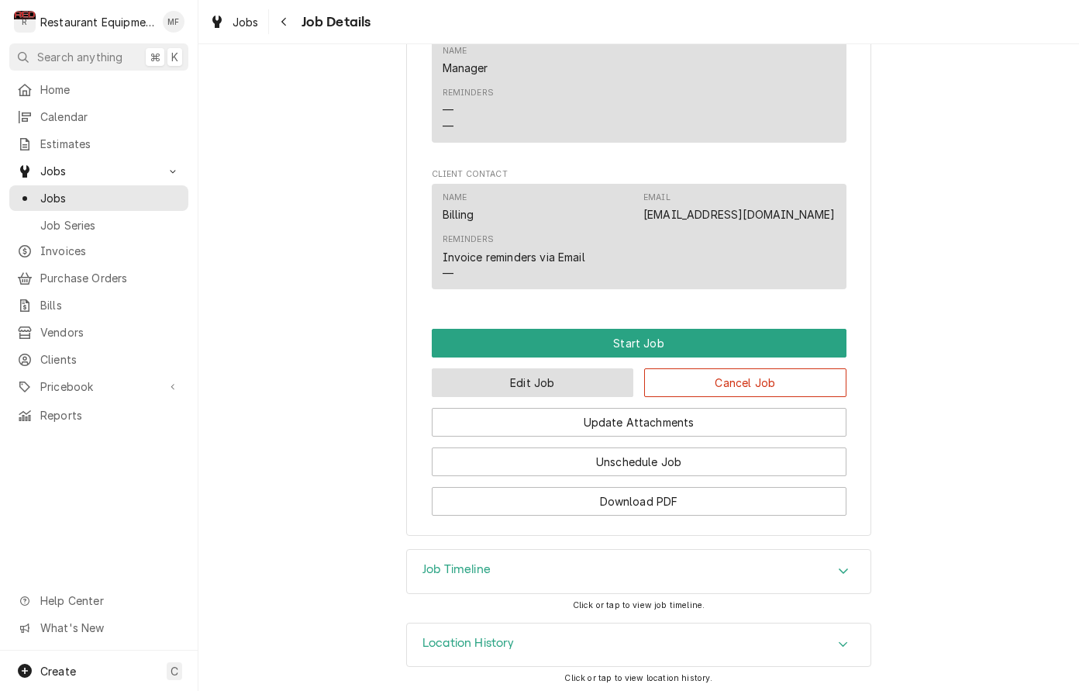
scroll to position [979, 0]
click at [573, 372] on button "Edit Job" at bounding box center [533, 383] width 202 height 29
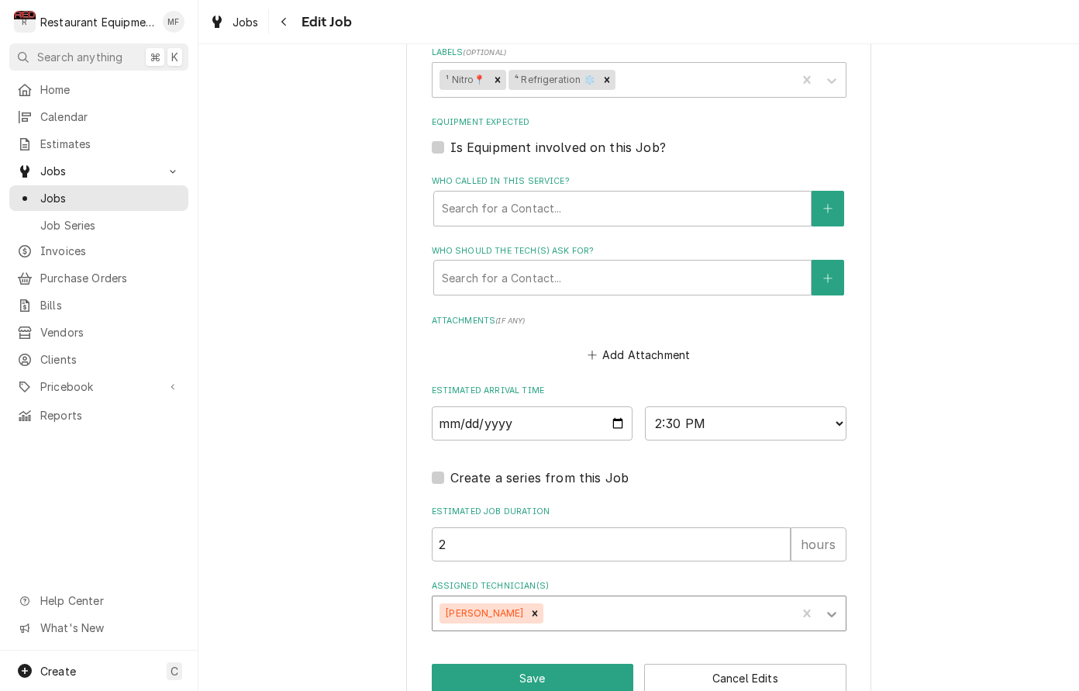
scroll to position [1055, 0]
type textarea "x"
click at [661, 600] on div "Assigned Technician(s)" at bounding box center [625, 614] width 370 height 28
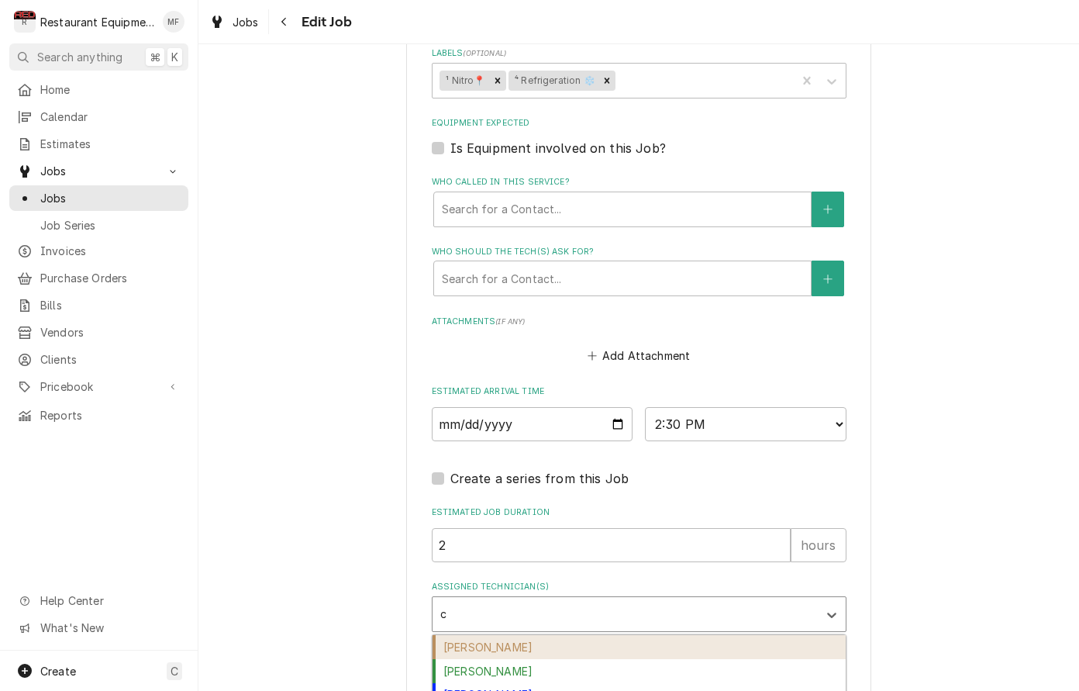
type input "co"
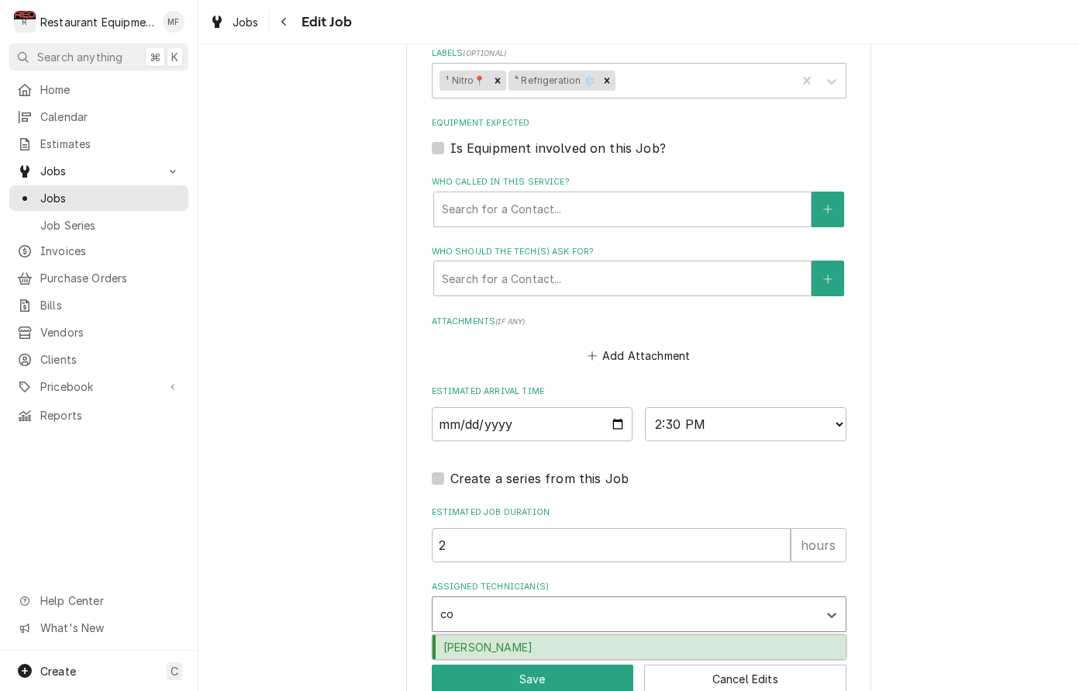
click at [648, 635] on div "[PERSON_NAME]" at bounding box center [639, 647] width 413 height 24
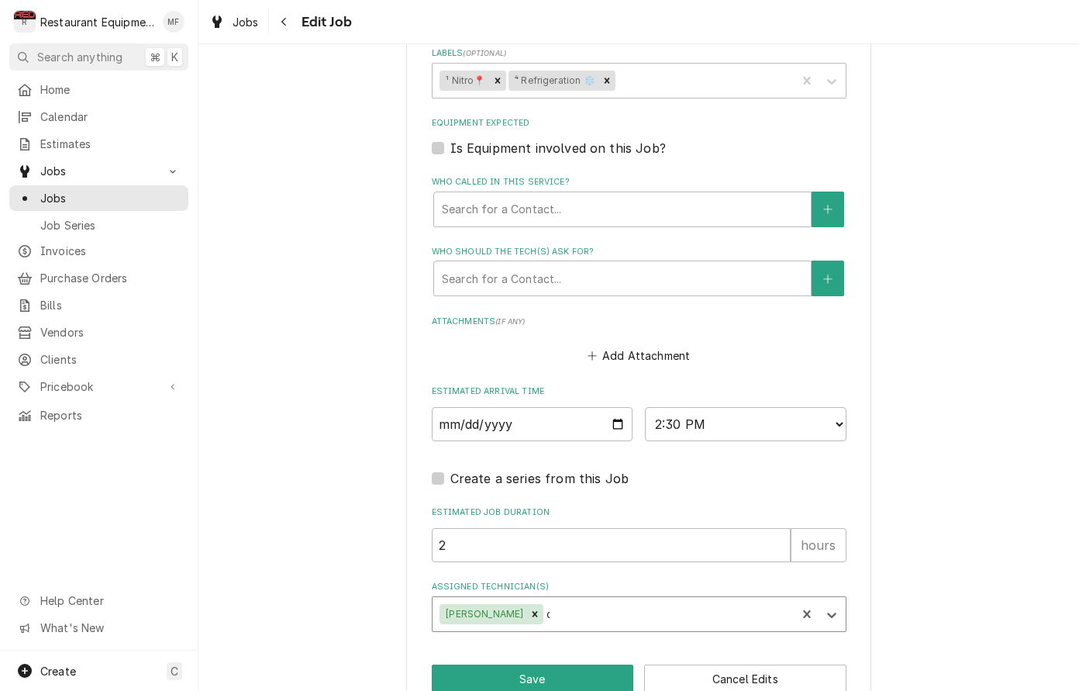
type textarea "x"
select select "14:00:00"
click at [595, 665] on button "Save" at bounding box center [533, 679] width 202 height 29
type textarea "x"
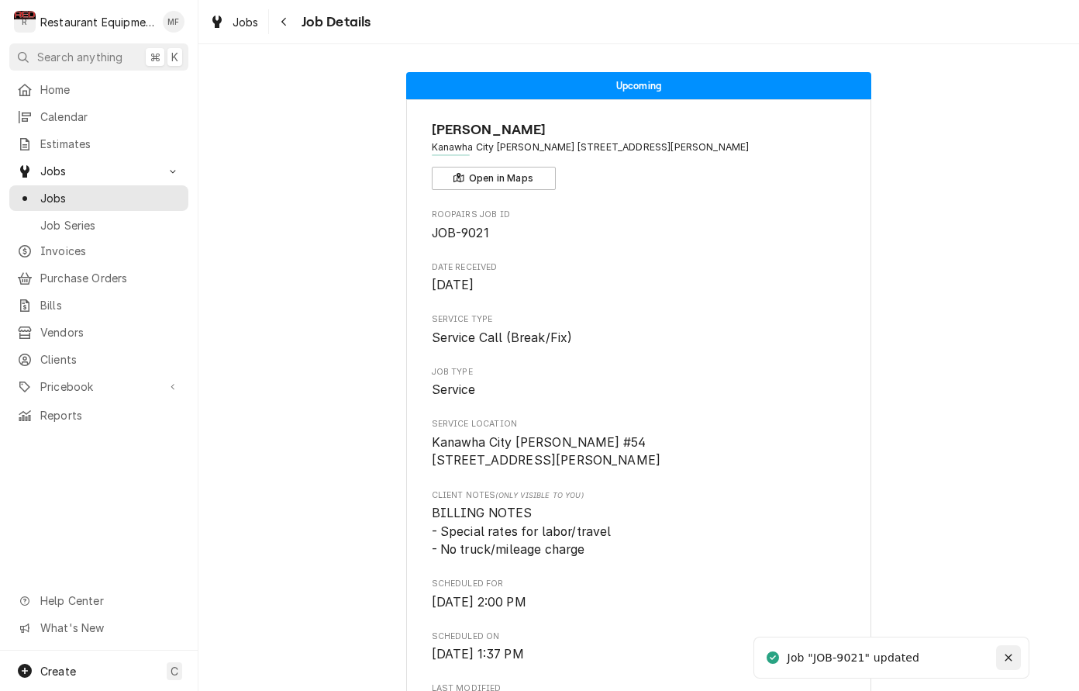
click at [1013, 667] on button "Notifications alt+T" at bounding box center [1008, 657] width 25 height 25
click at [289, 20] on div "Navigate back" at bounding box center [285, 22] width 16 height 16
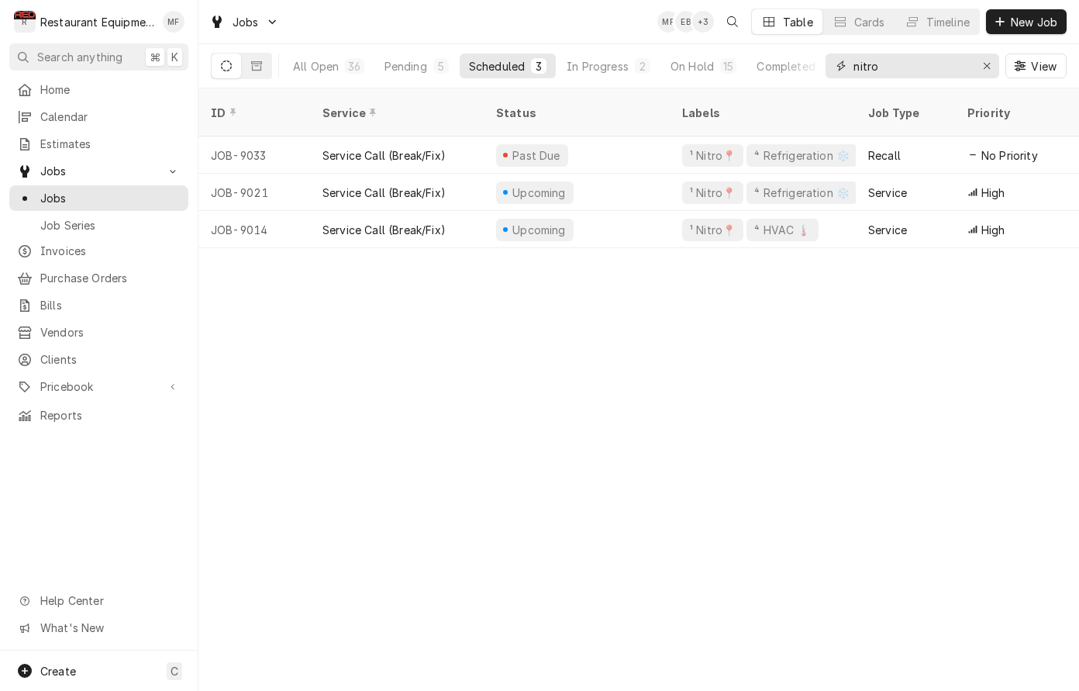
click at [910, 60] on input "nitro" at bounding box center [912, 66] width 116 height 25
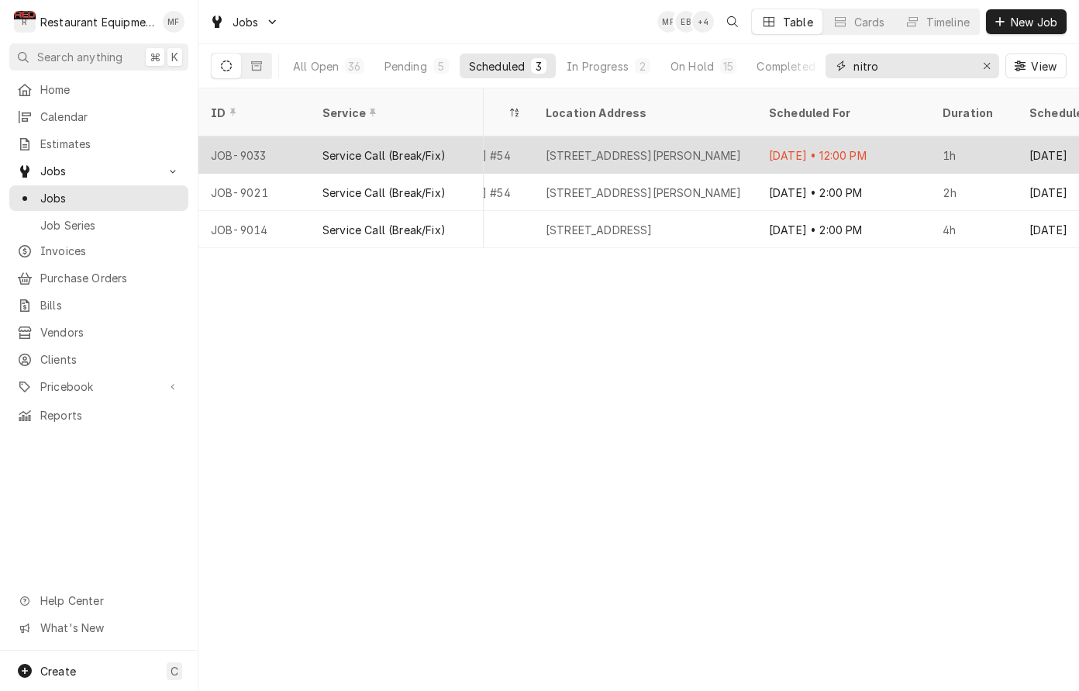
scroll to position [0, 1362]
click at [672, 147] on div "[STREET_ADDRESS][PERSON_NAME]" at bounding box center [640, 155] width 196 height 16
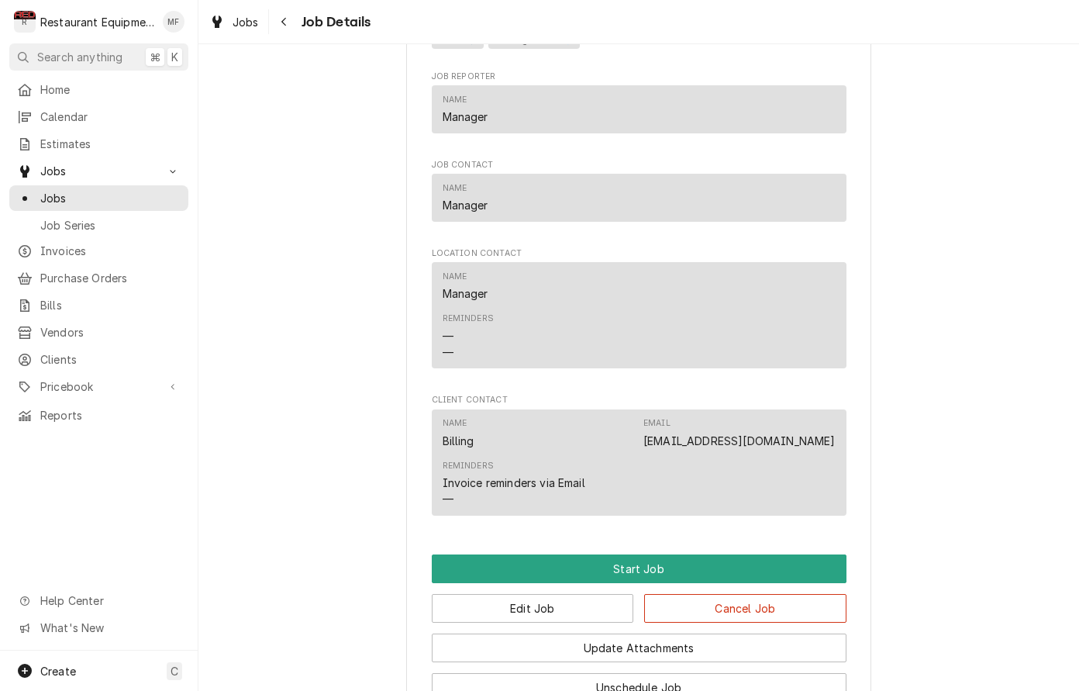
scroll to position [1037, 0]
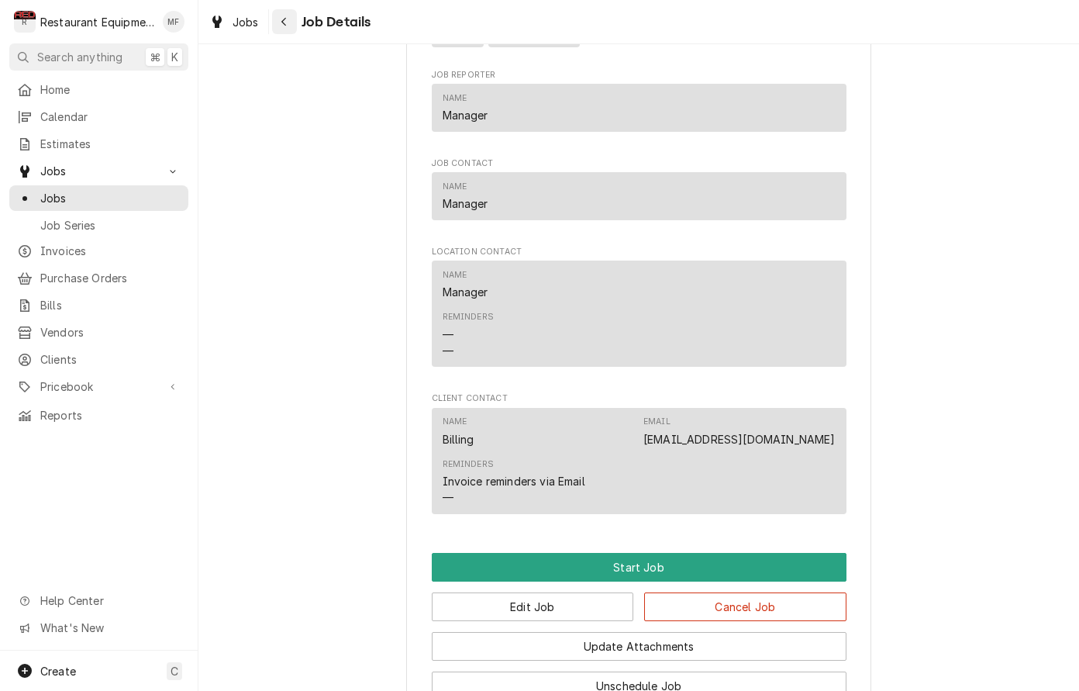
click at [287, 29] on div "Navigate back" at bounding box center [285, 22] width 16 height 16
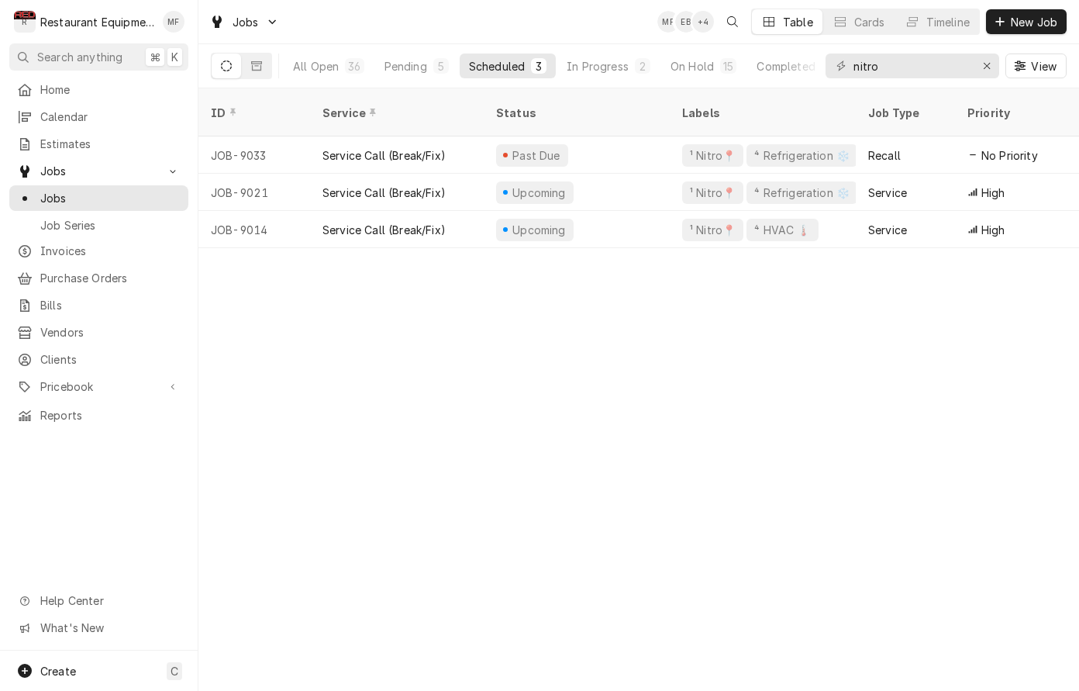
click at [602, 33] on div "Jobs MF EB + 4 Table Cards Timeline New Job" at bounding box center [638, 21] width 881 height 43
click at [568, 68] on div "In Progress" at bounding box center [598, 66] width 62 height 16
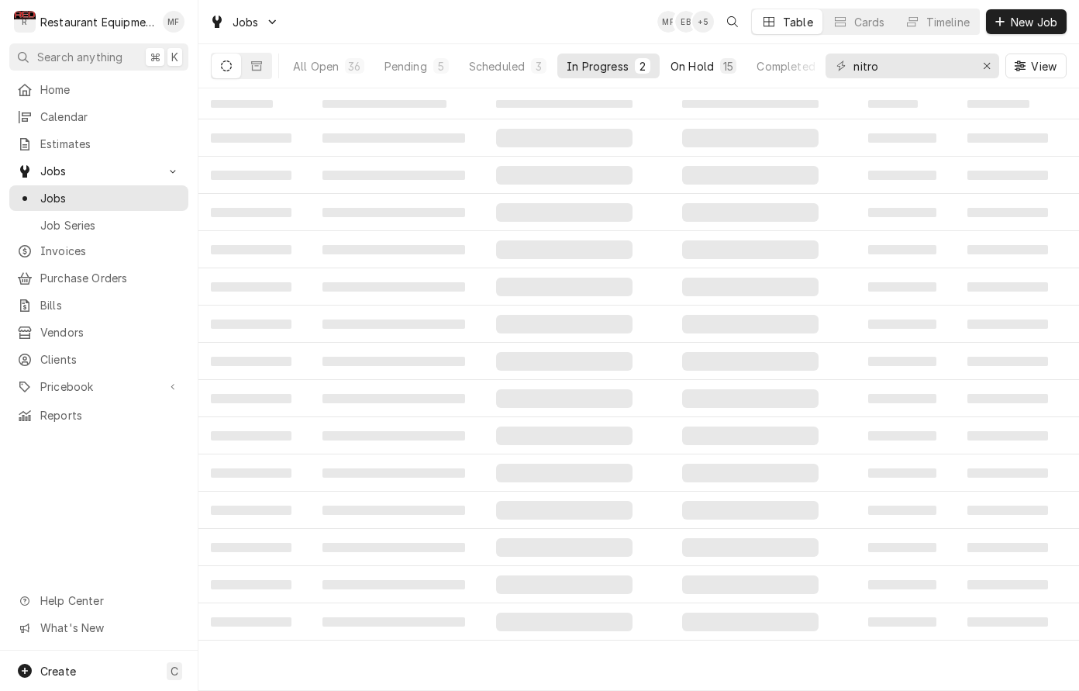
click at [671, 69] on div "On Hold" at bounding box center [692, 66] width 43 height 16
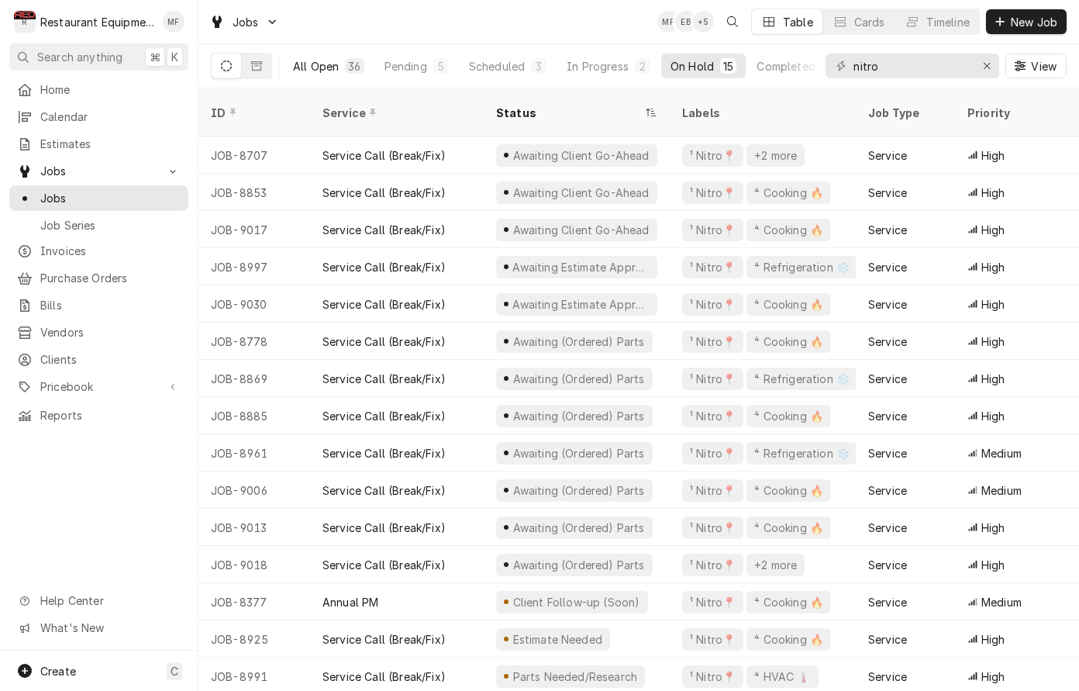
click at [340, 58] on button "All Open 36" at bounding box center [329, 66] width 90 height 25
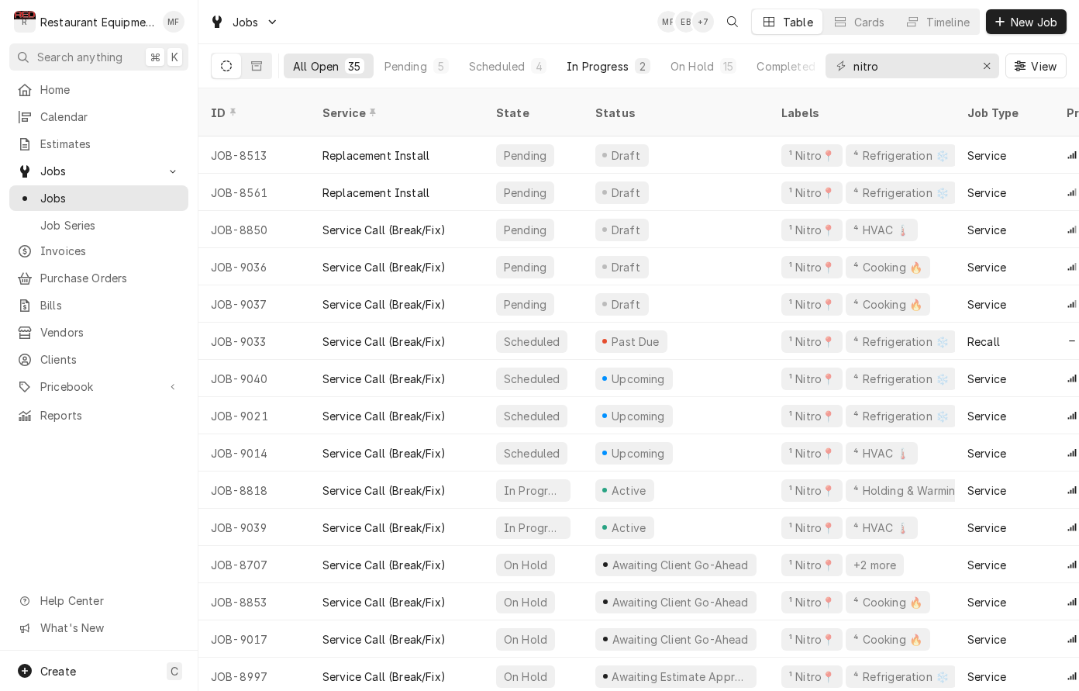
click at [583, 68] on div "In Progress" at bounding box center [598, 66] width 62 height 16
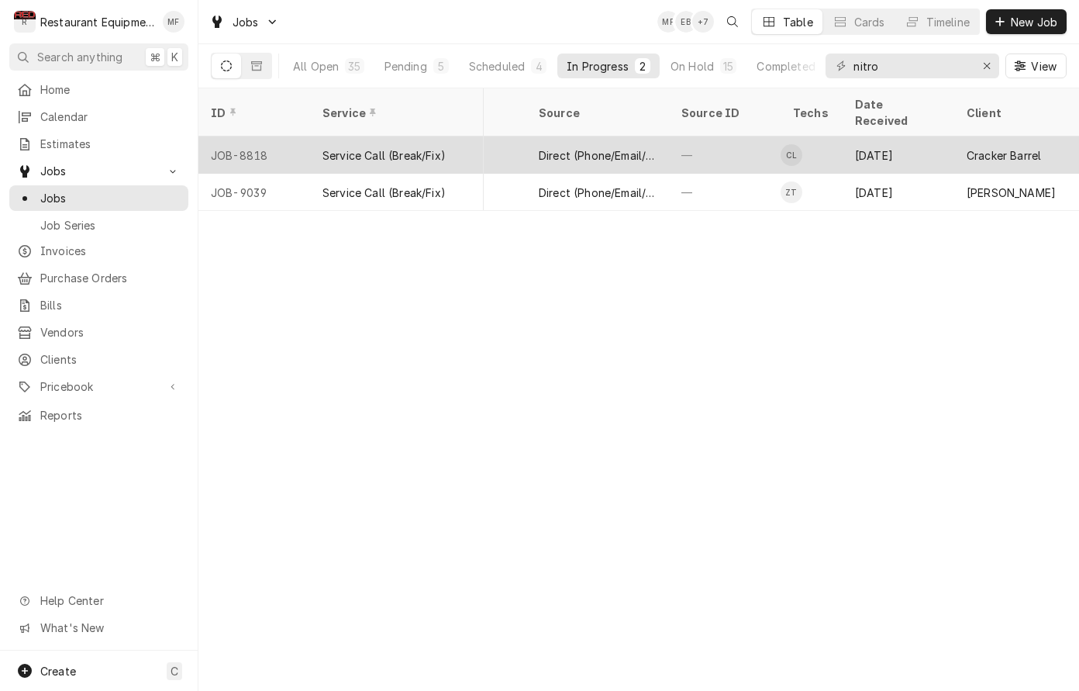
scroll to position [0, 544]
click at [847, 140] on div "Sep 8" at bounding box center [896, 154] width 112 height 37
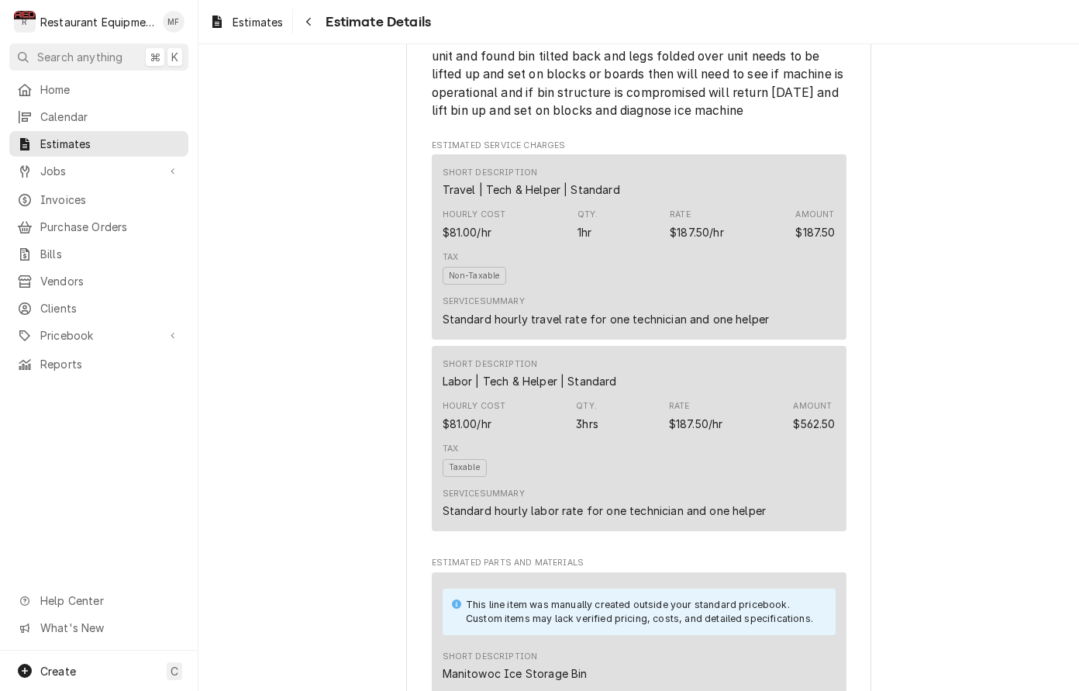
scroll to position [1234, 0]
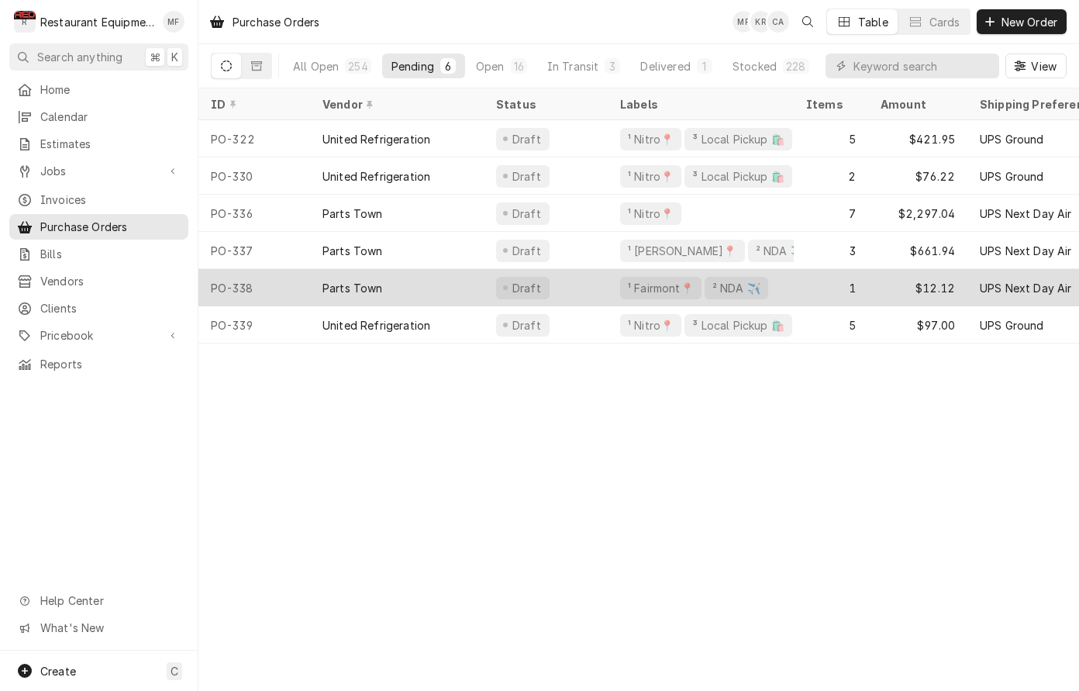
click at [437, 276] on div "Parts Town" at bounding box center [397, 287] width 174 height 37
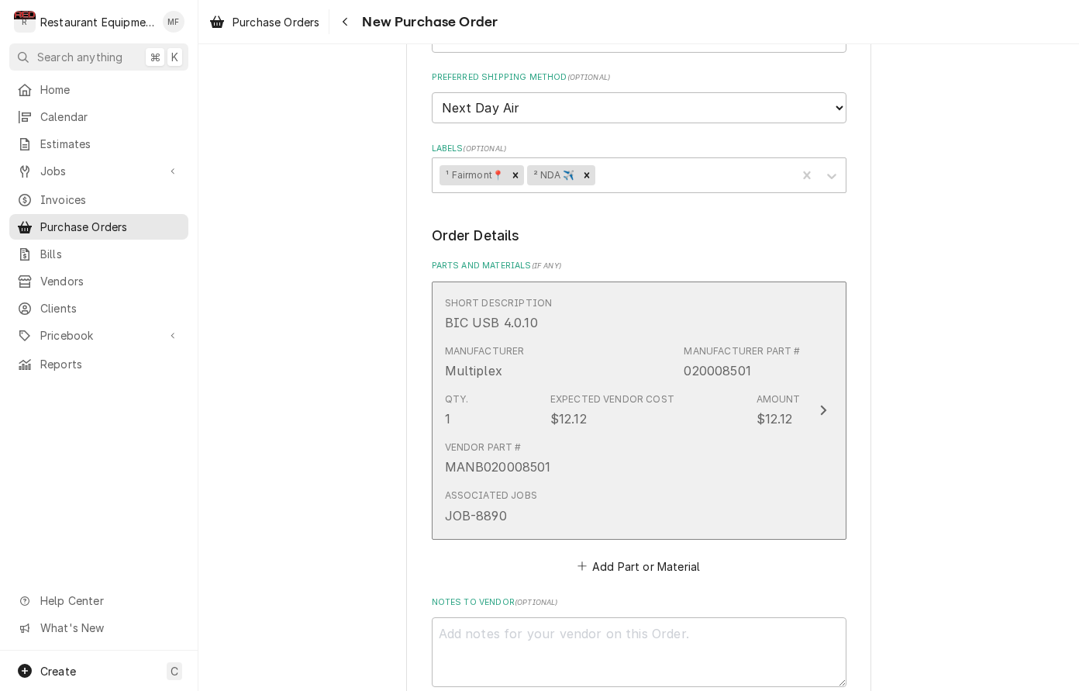
scroll to position [461, 0]
click at [553, 436] on div "Vendor Part # MANB020008501" at bounding box center [623, 456] width 356 height 48
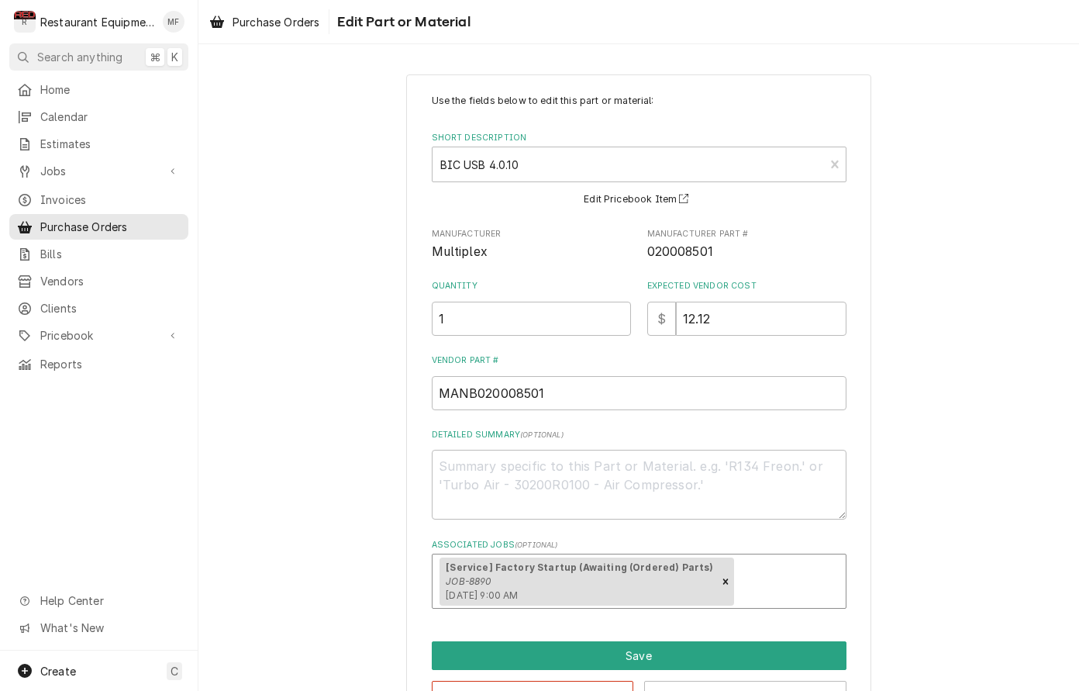
click at [485, 575] on em "JOB-8890" at bounding box center [469, 581] width 46 height 12
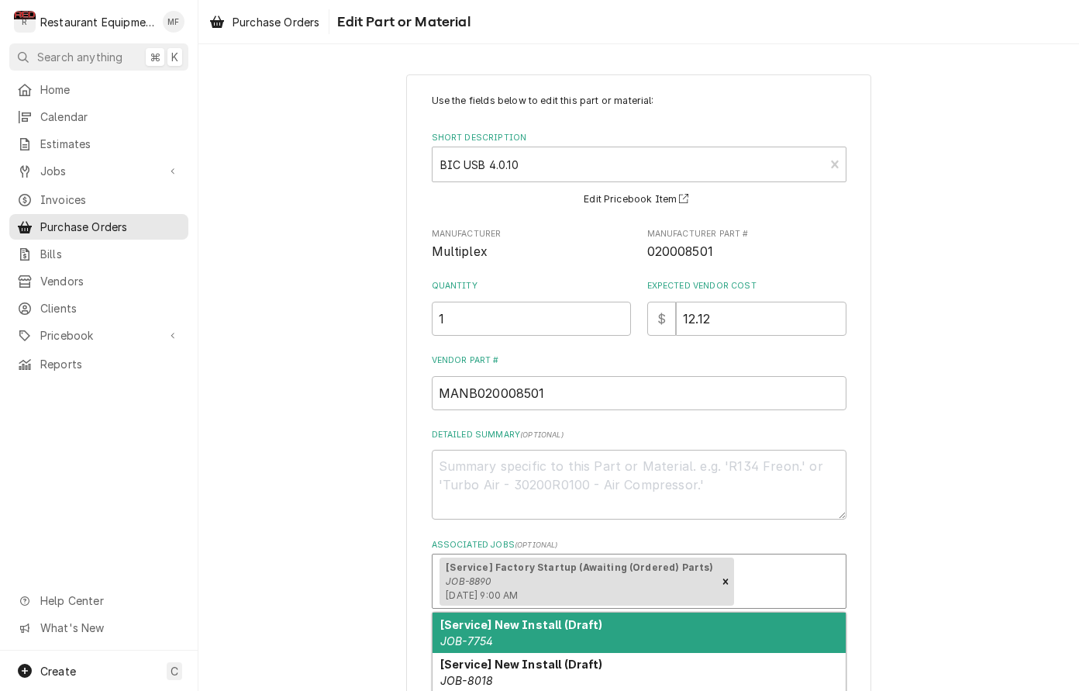
click at [389, 504] on div "Use the fields below to edit this part or material: Short Description BIC USB 4…" at bounding box center [638, 401] width 881 height 682
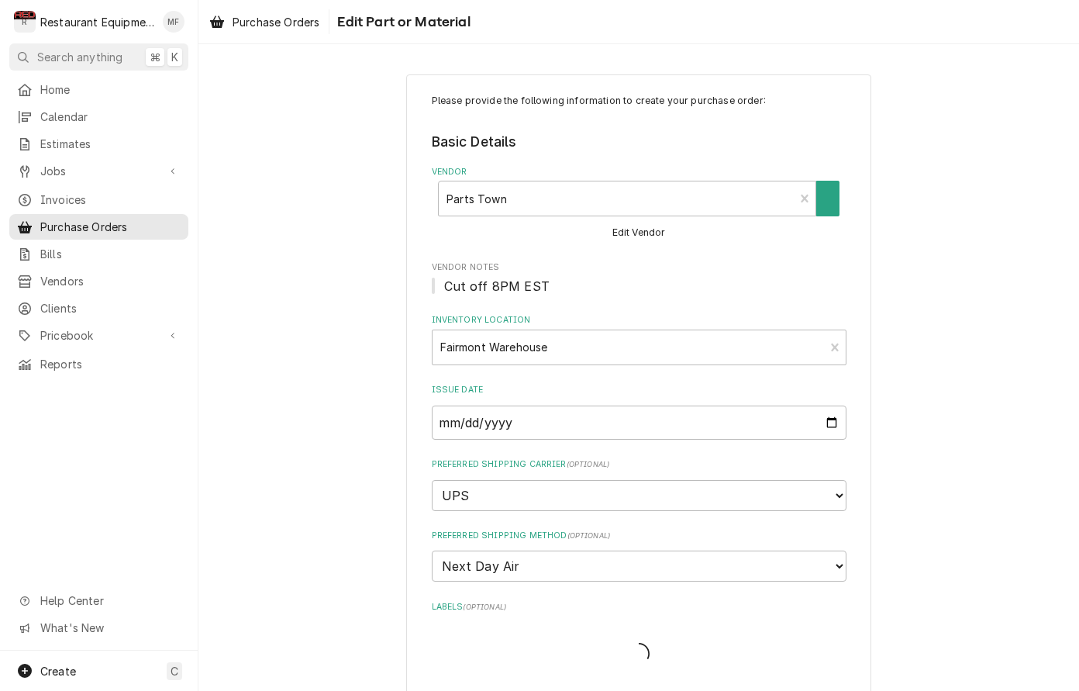
type textarea "x"
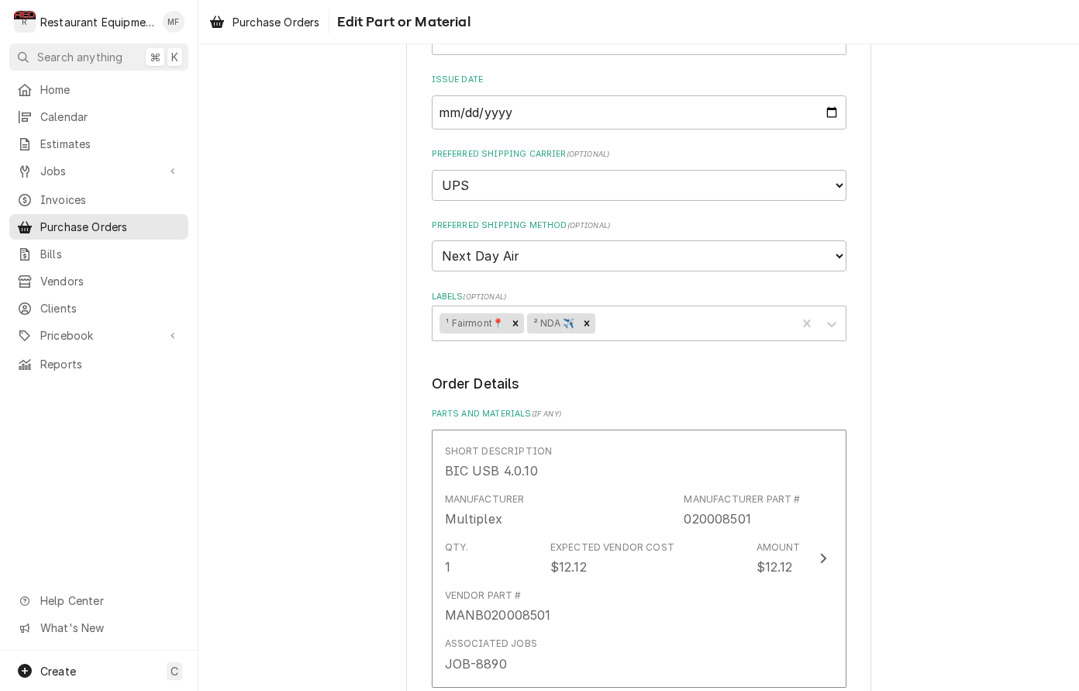
scroll to position [312, 0]
click at [319, 21] on span "Purchase Orders" at bounding box center [276, 22] width 87 height 16
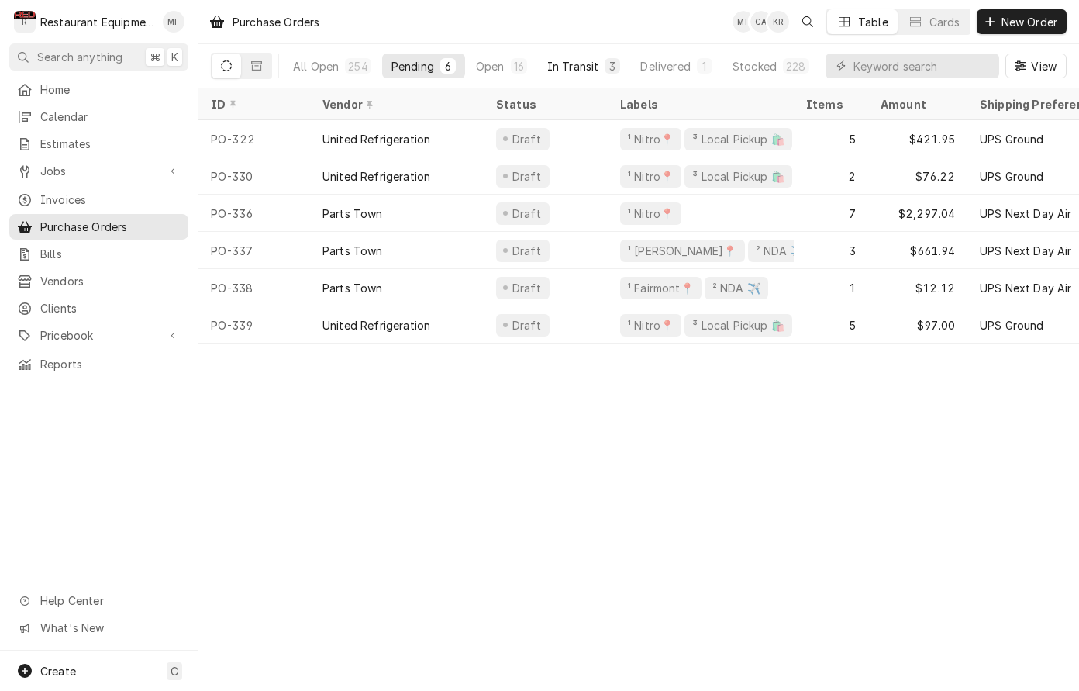
click at [568, 67] on div "In Transit" at bounding box center [573, 66] width 52 height 16
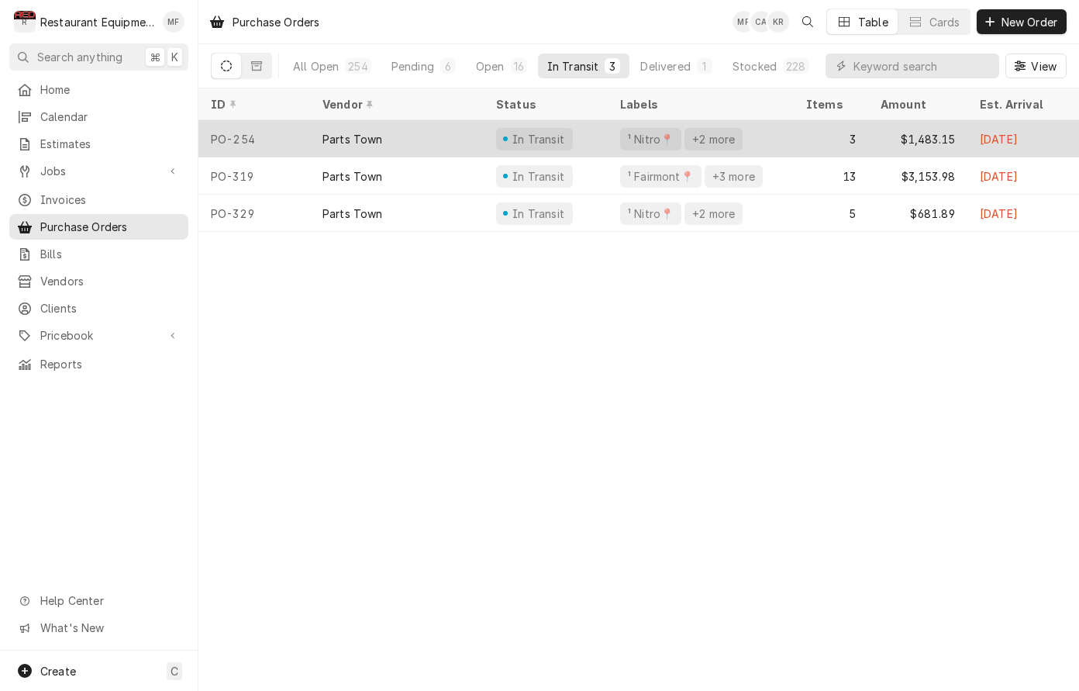
click at [776, 136] on div "¹ Nitro📍 +2 more" at bounding box center [701, 138] width 186 height 37
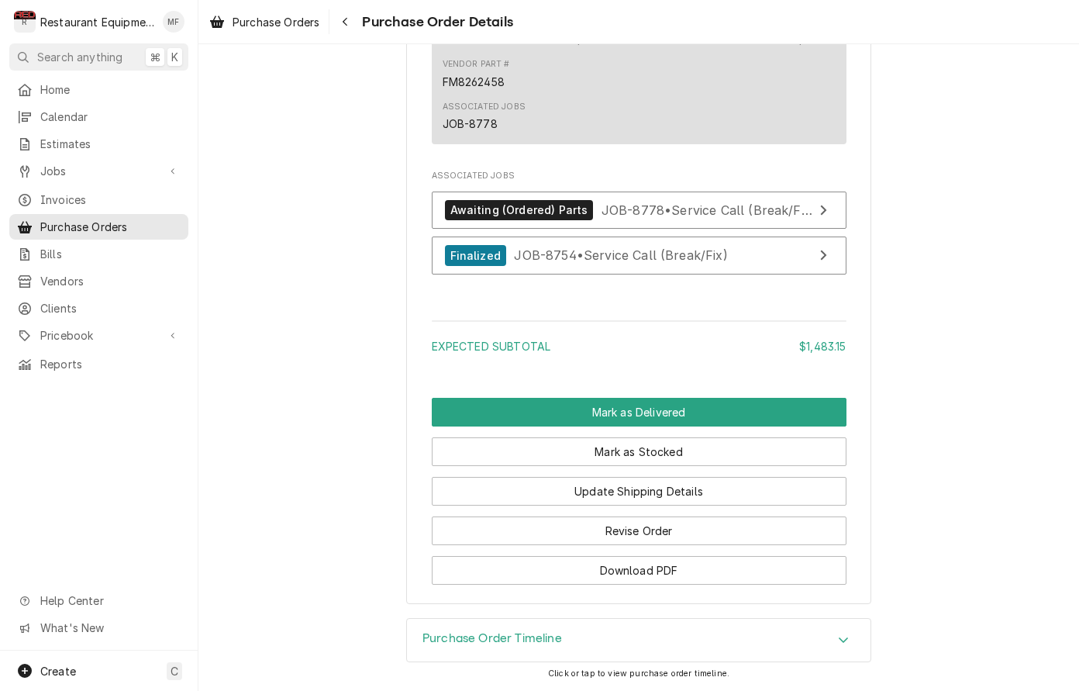
scroll to position [1695, 0]
click at [690, 220] on div "Awaiting (Ordered) Parts JOB-8778 • Service Call (Break/Fix)" at bounding box center [629, 210] width 368 height 21
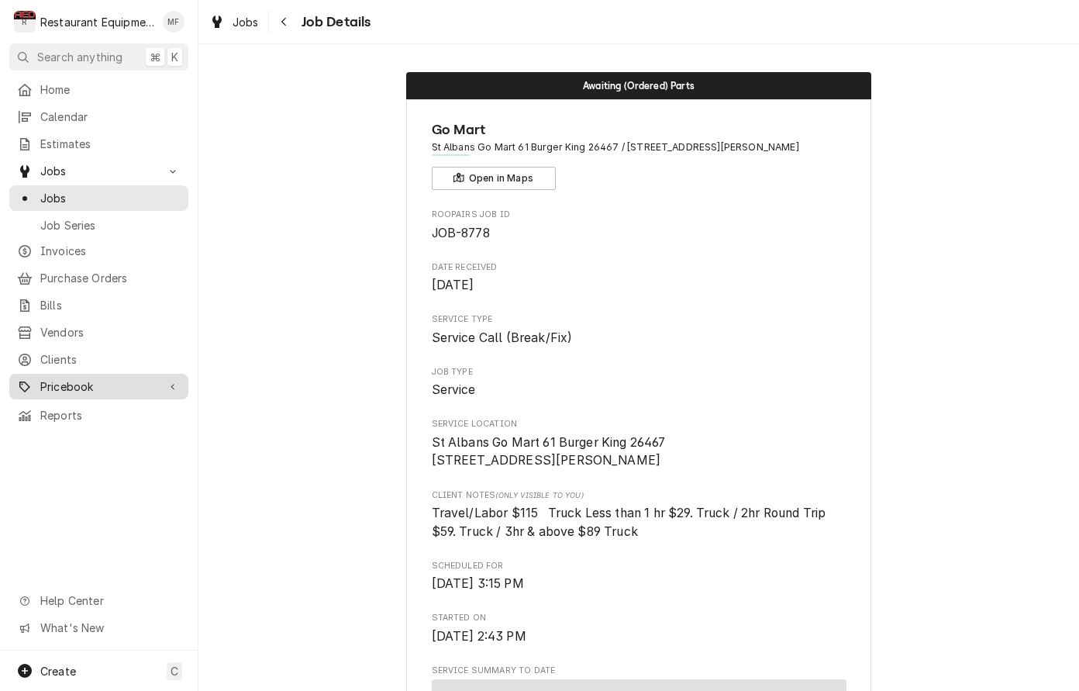
click at [171, 383] on icon "Dynamic Content Wrapper" at bounding box center [173, 387] width 5 height 8
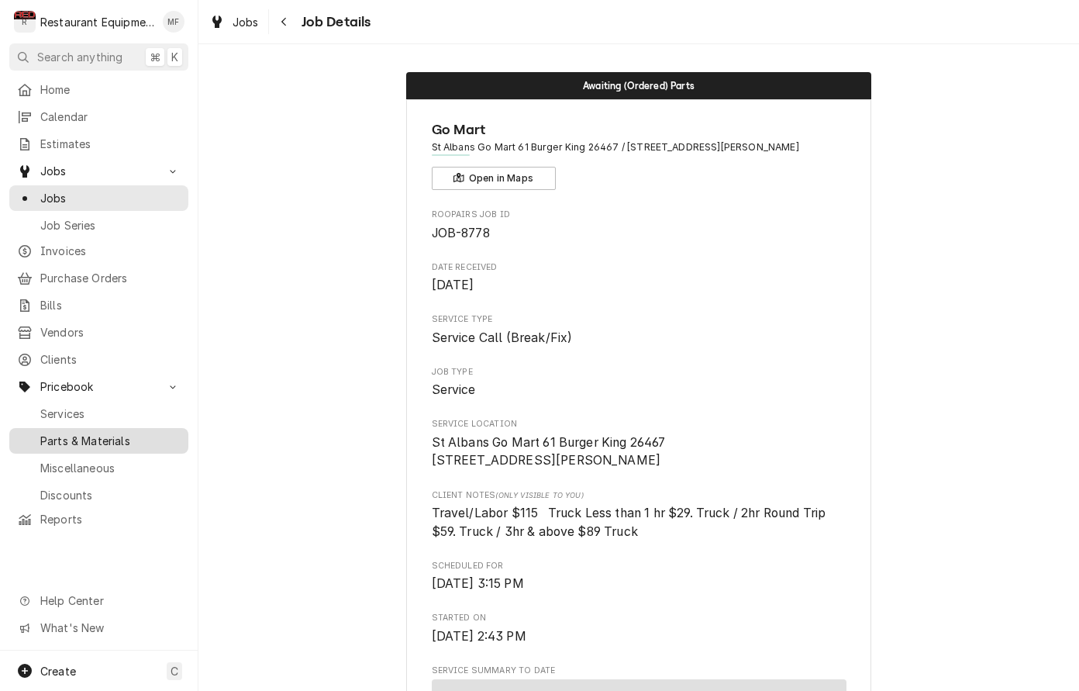
click at [173, 433] on span "Parts & Materials" at bounding box center [110, 441] width 140 height 16
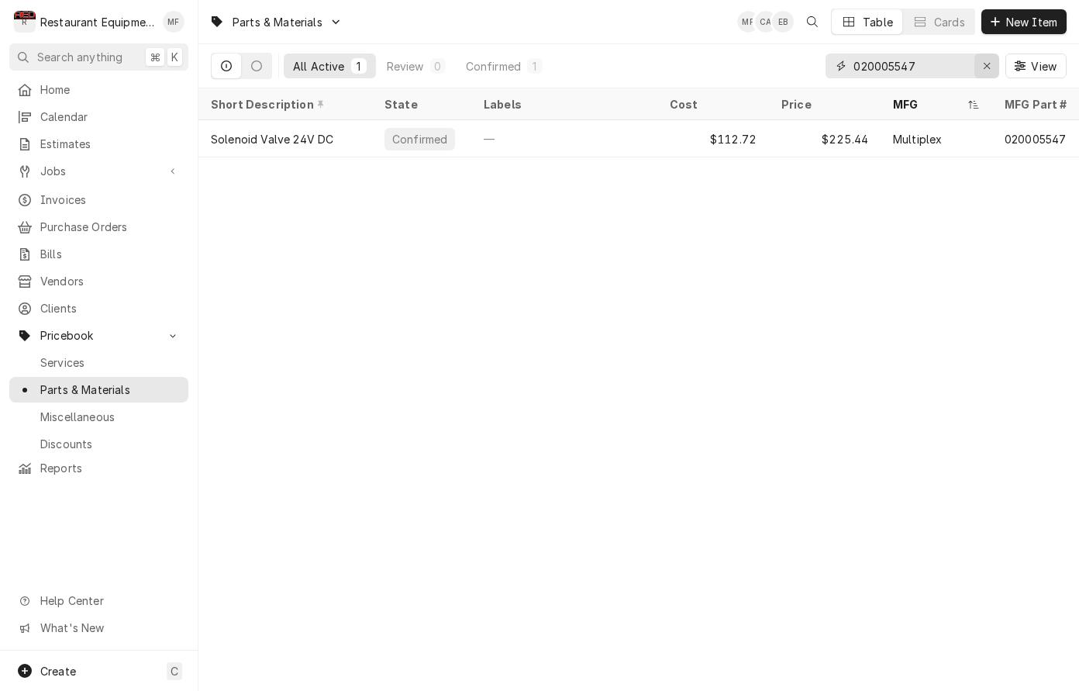
click at [982, 65] on div "Erase input" at bounding box center [987, 66] width 16 height 16
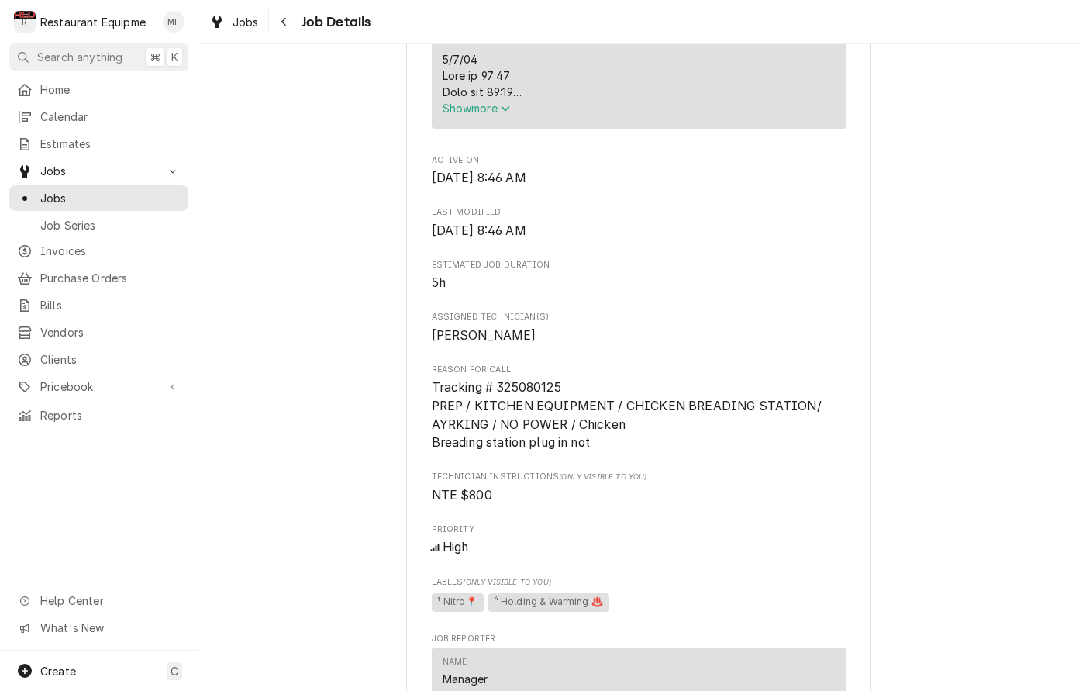
scroll to position [696, 0]
click at [285, 27] on div "Navigate back" at bounding box center [285, 22] width 16 height 16
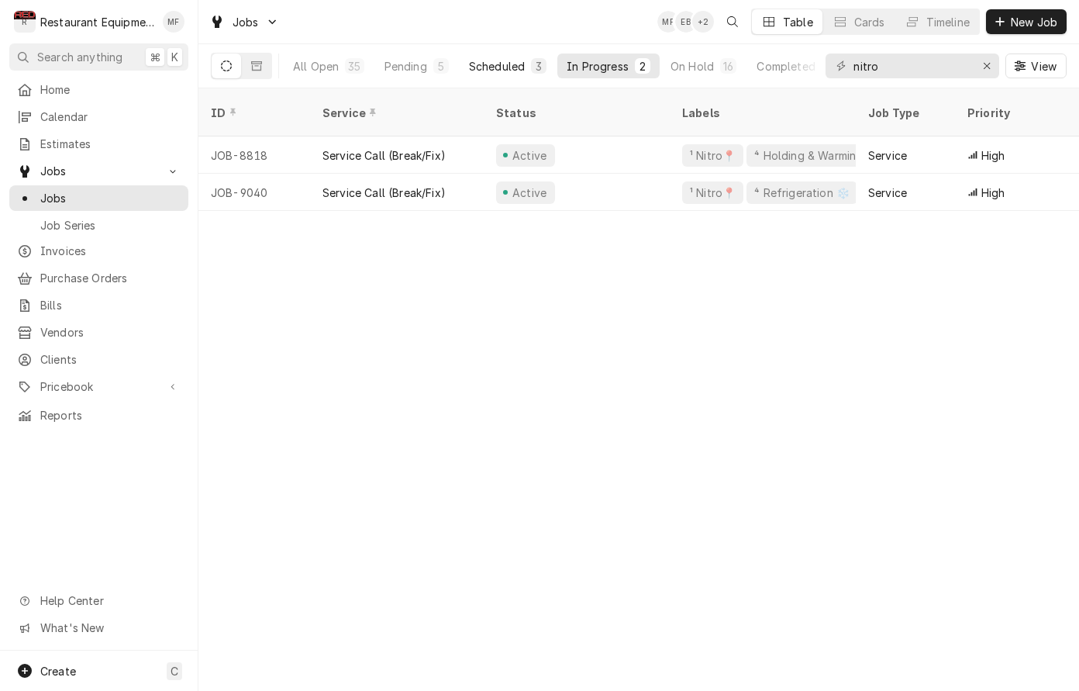
click at [523, 67] on div "Scheduled" at bounding box center [497, 66] width 56 height 16
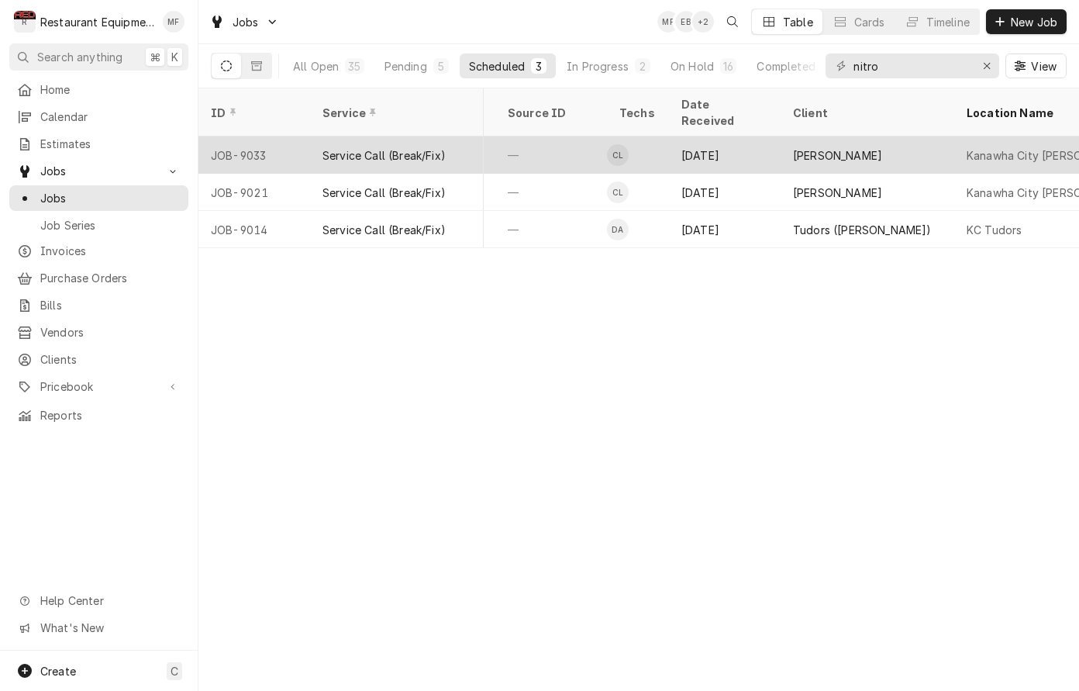
scroll to position [0, 707]
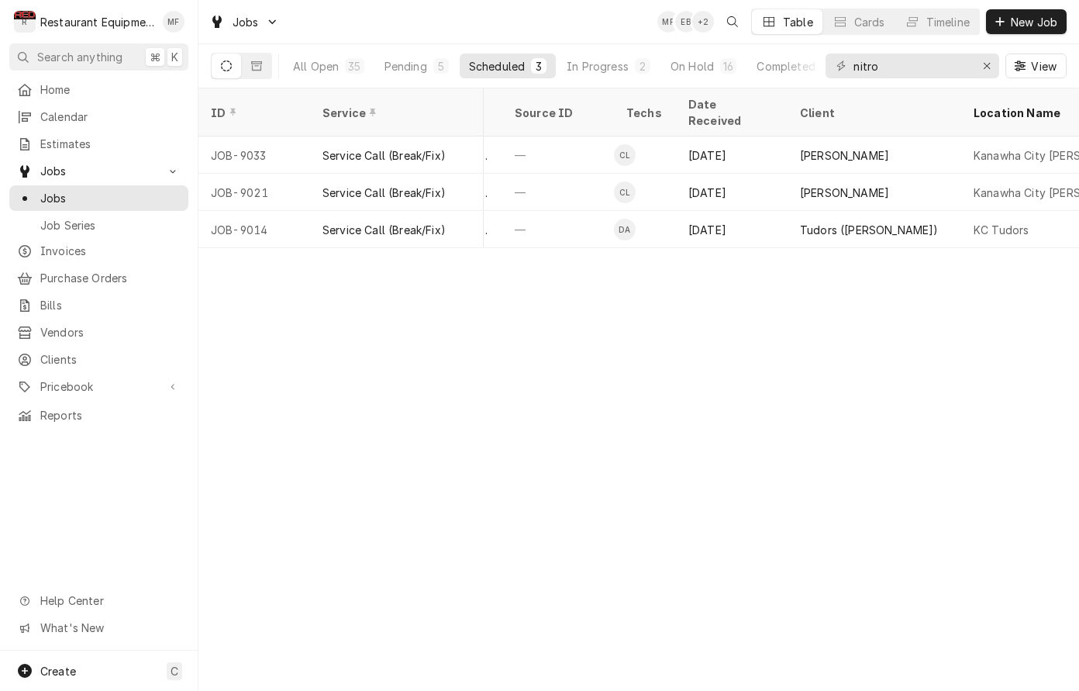
drag, startPoint x: 589, startPoint y: 60, endPoint x: 627, endPoint y: 81, distance: 43.0
click at [589, 60] on div "In Progress" at bounding box center [598, 66] width 62 height 16
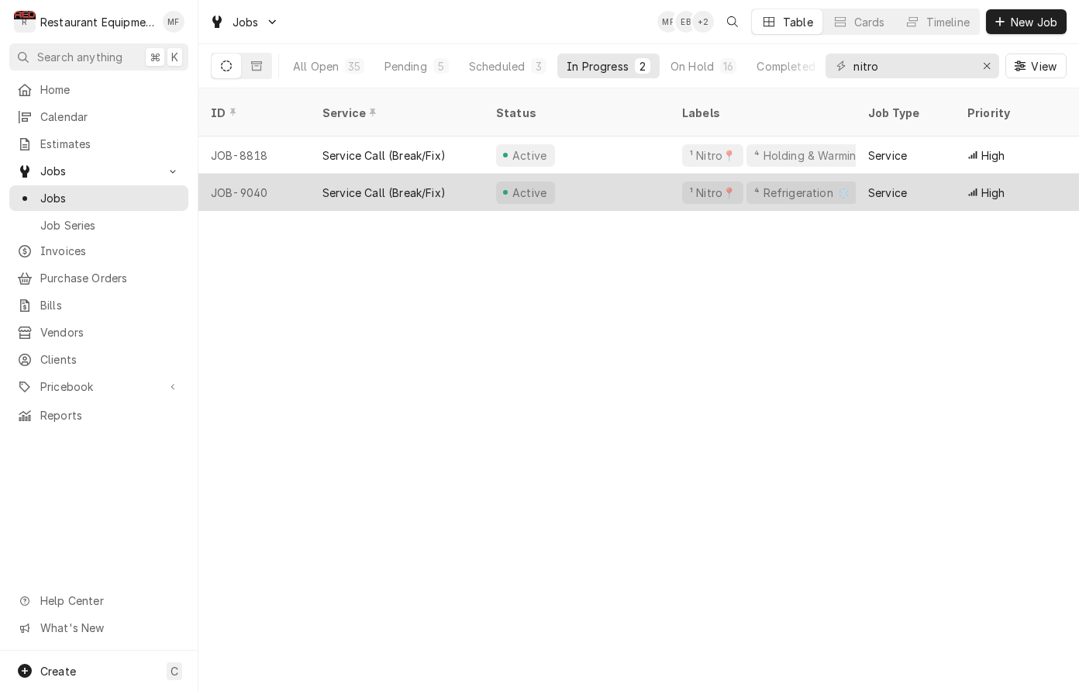
scroll to position [0, 0]
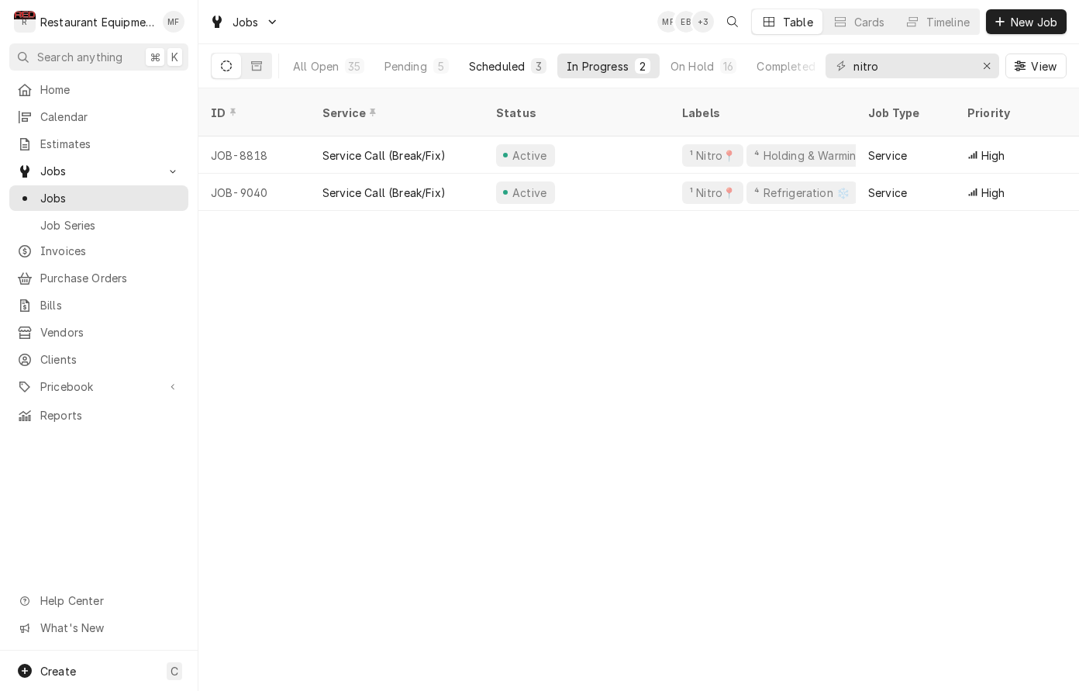
click at [523, 65] on div "Scheduled" at bounding box center [497, 66] width 56 height 16
click at [523, 66] on div "Scheduled" at bounding box center [497, 66] width 56 height 16
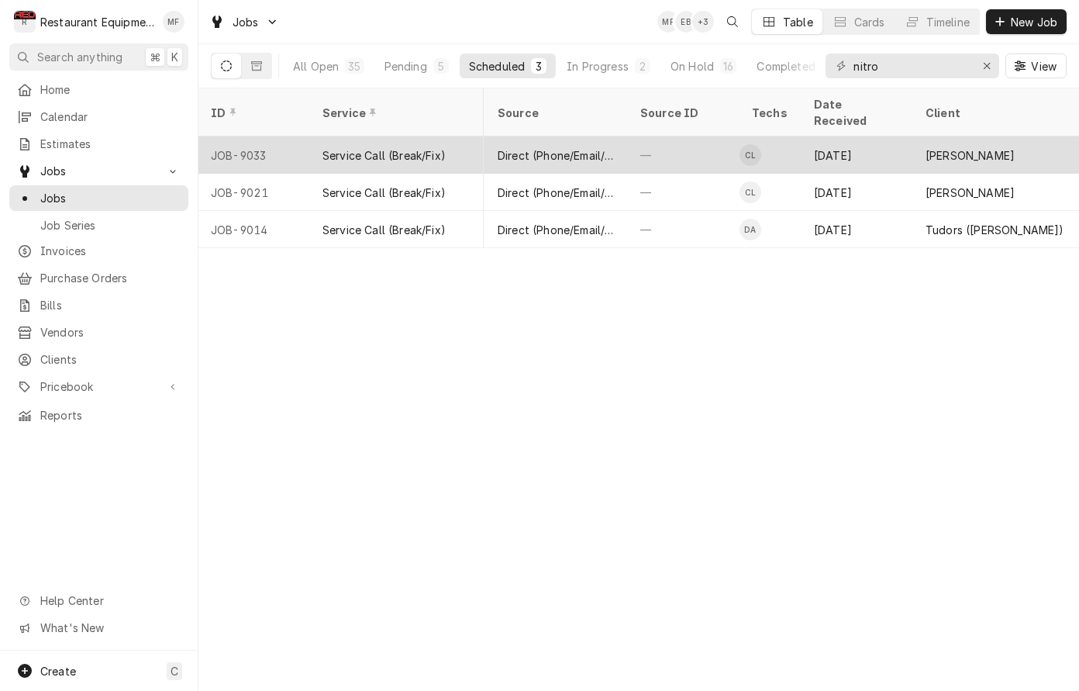
scroll to position [0, 578]
click at [671, 144] on div "—" at bounding box center [687, 154] width 112 height 37
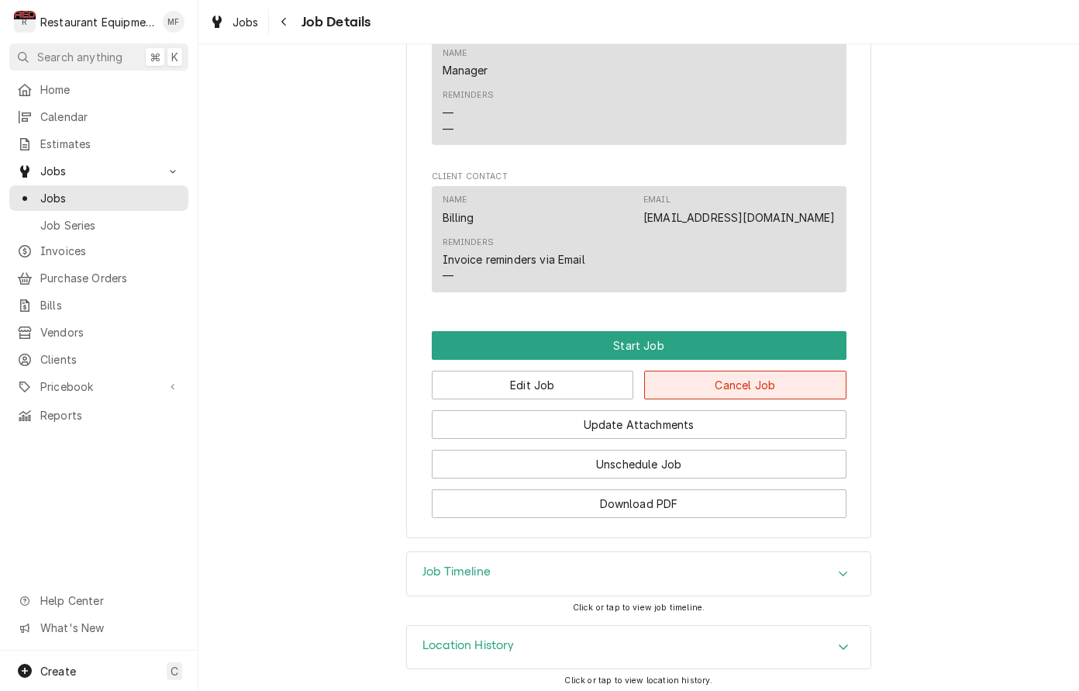
scroll to position [1257, 0]
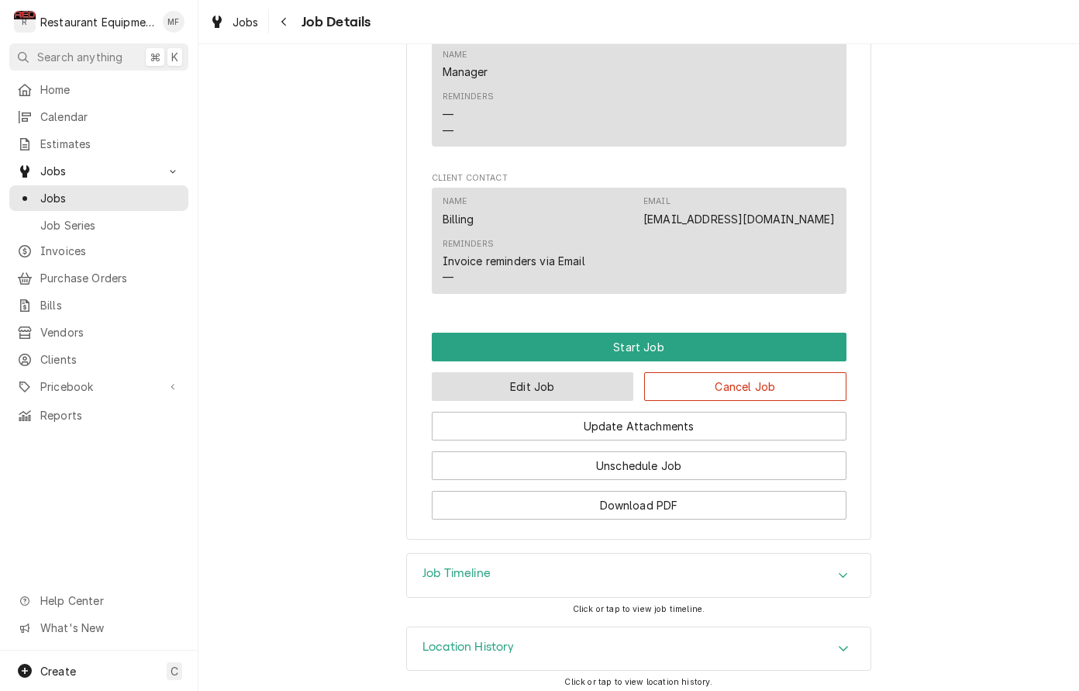
click at [548, 381] on button "Edit Job" at bounding box center [533, 386] width 202 height 29
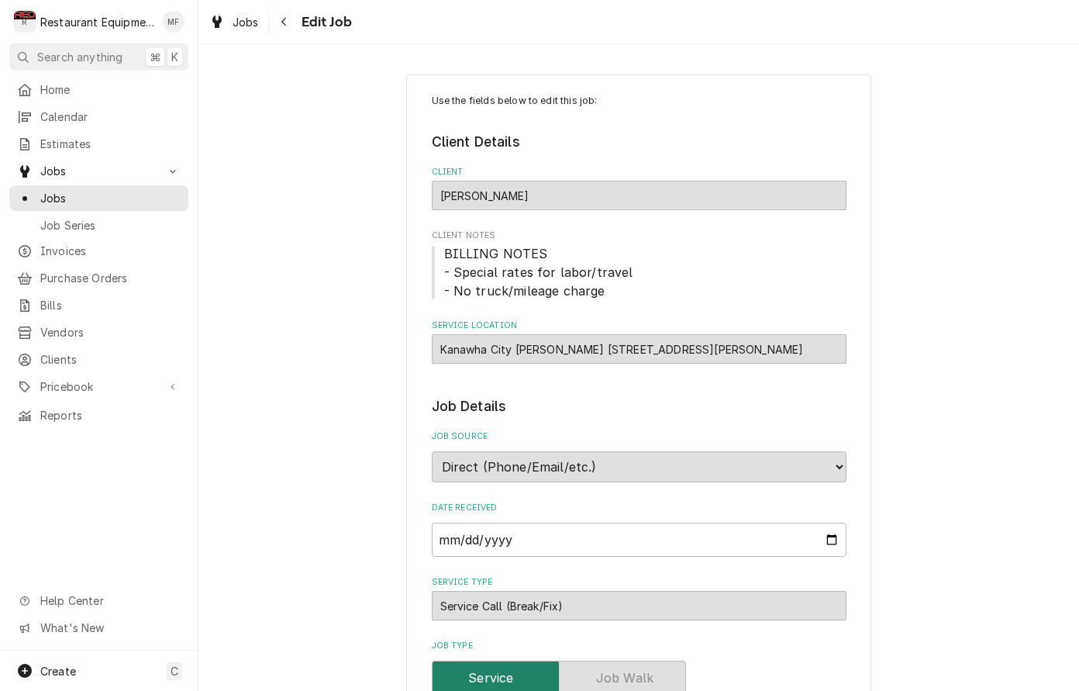
type textarea "x"
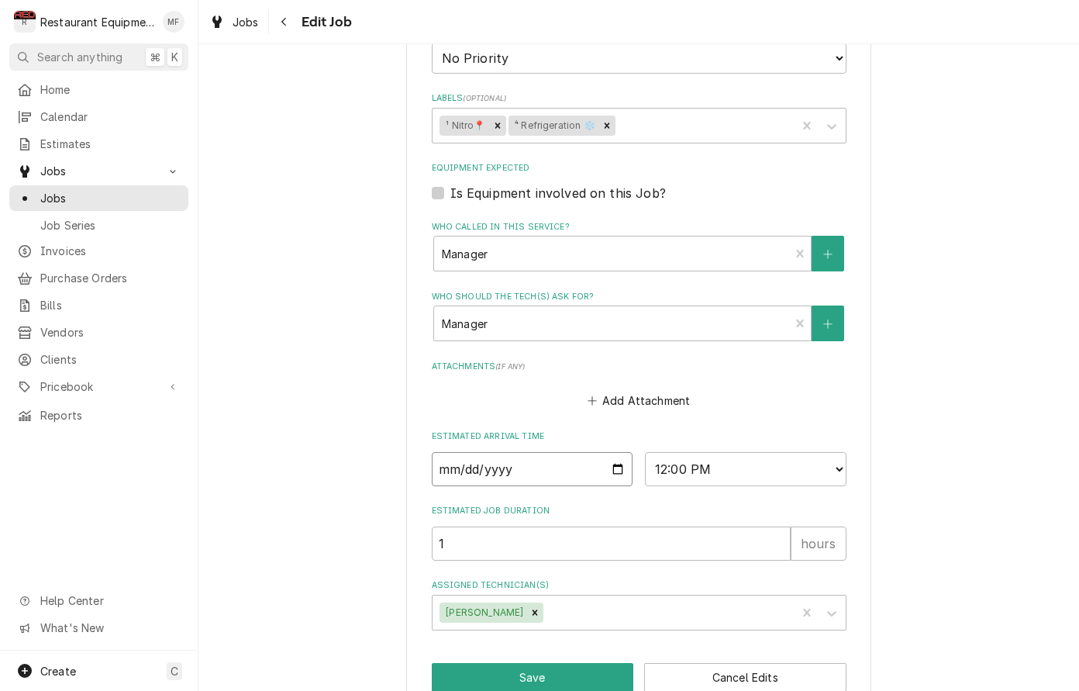
scroll to position [912, 0]
click at [540, 453] on input "2025-09-26" at bounding box center [533, 470] width 202 height 34
type input "2025-09-29"
type textarea "x"
click at [729, 462] on fieldset "Job Details Job Source Direct (Phone/Email/etc.) Service Channel Corrigo Ecotra…" at bounding box center [639, 57] width 415 height 1147
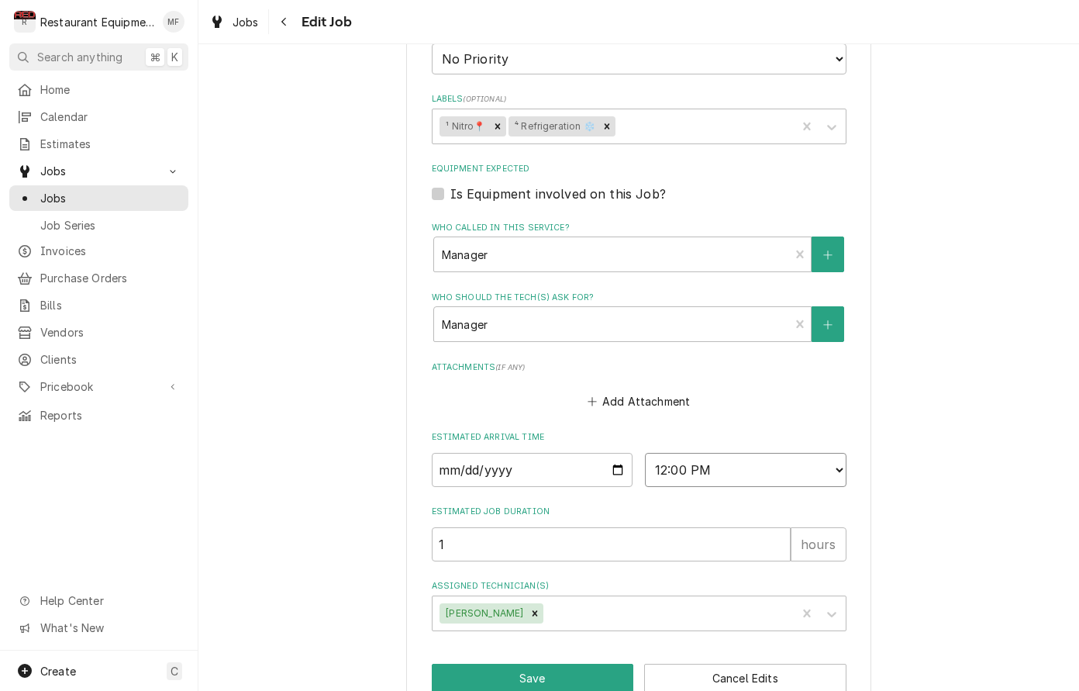
select select "08:30:00"
click at [593, 664] on button "Save" at bounding box center [533, 678] width 202 height 29
type textarea "x"
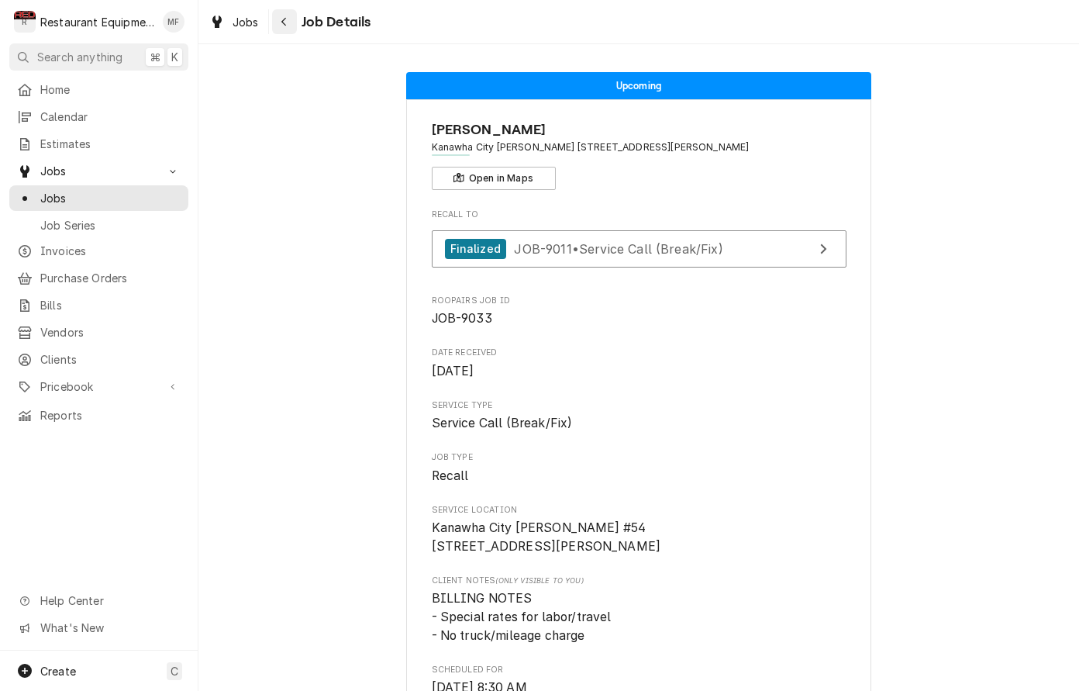
click at [286, 25] on icon "Navigate back" at bounding box center [283, 22] width 5 height 9
click at [285, 25] on icon "Navigate back" at bounding box center [283, 22] width 5 height 9
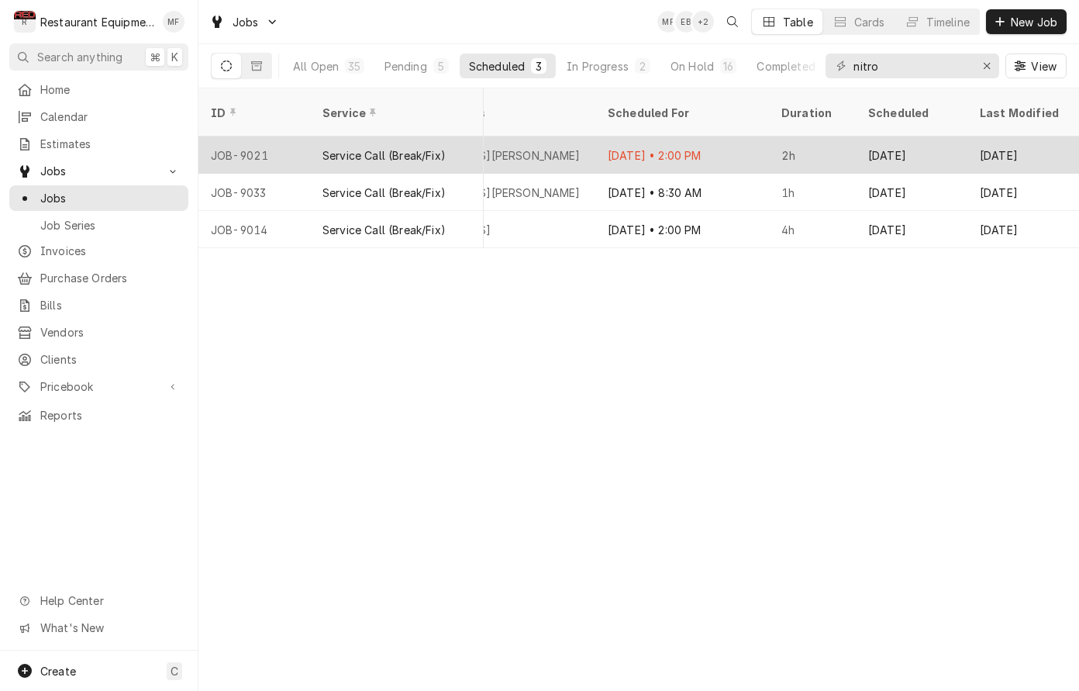
click at [819, 136] on div "2h" at bounding box center [812, 154] width 87 height 37
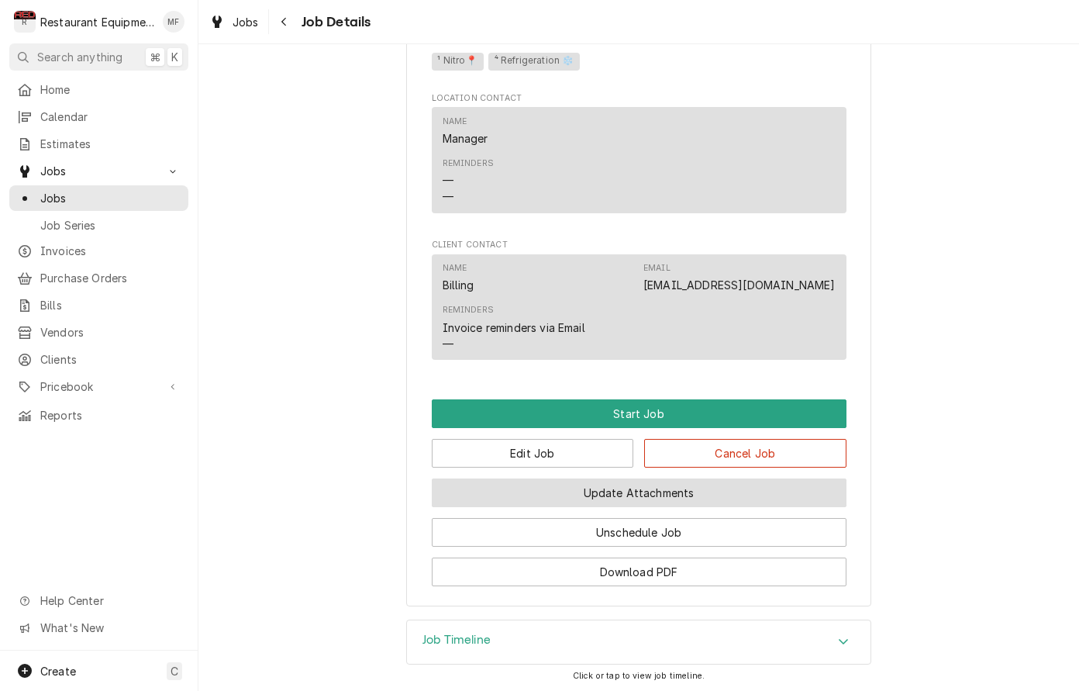
scroll to position [913, 0]
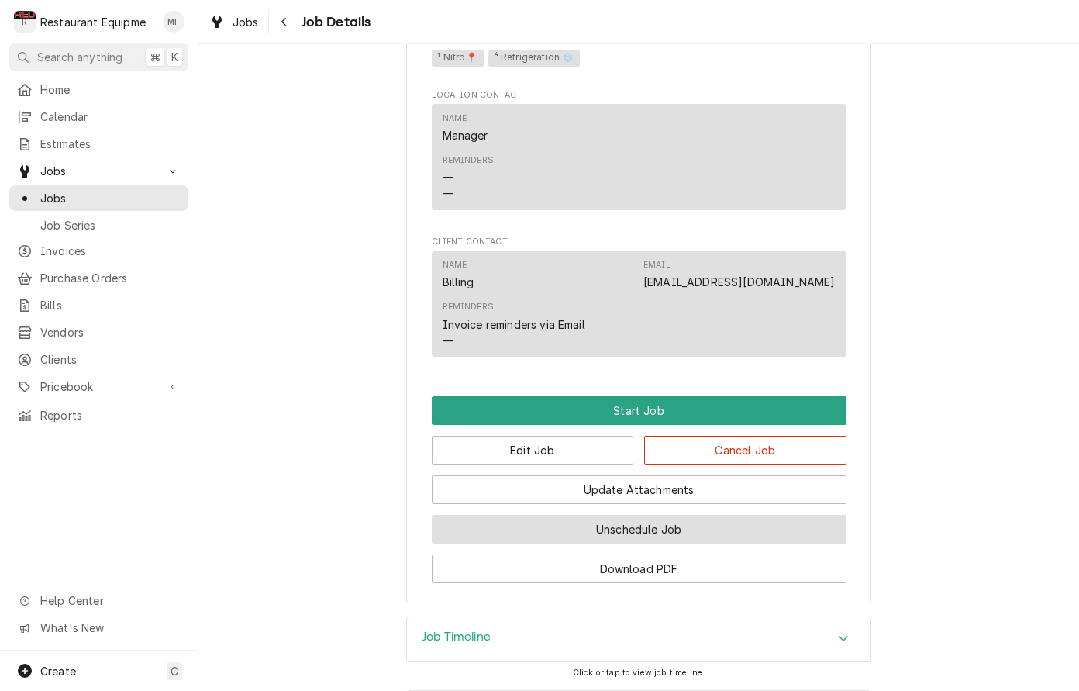
click at [687, 526] on button "Unschedule Job" at bounding box center [639, 529] width 415 height 29
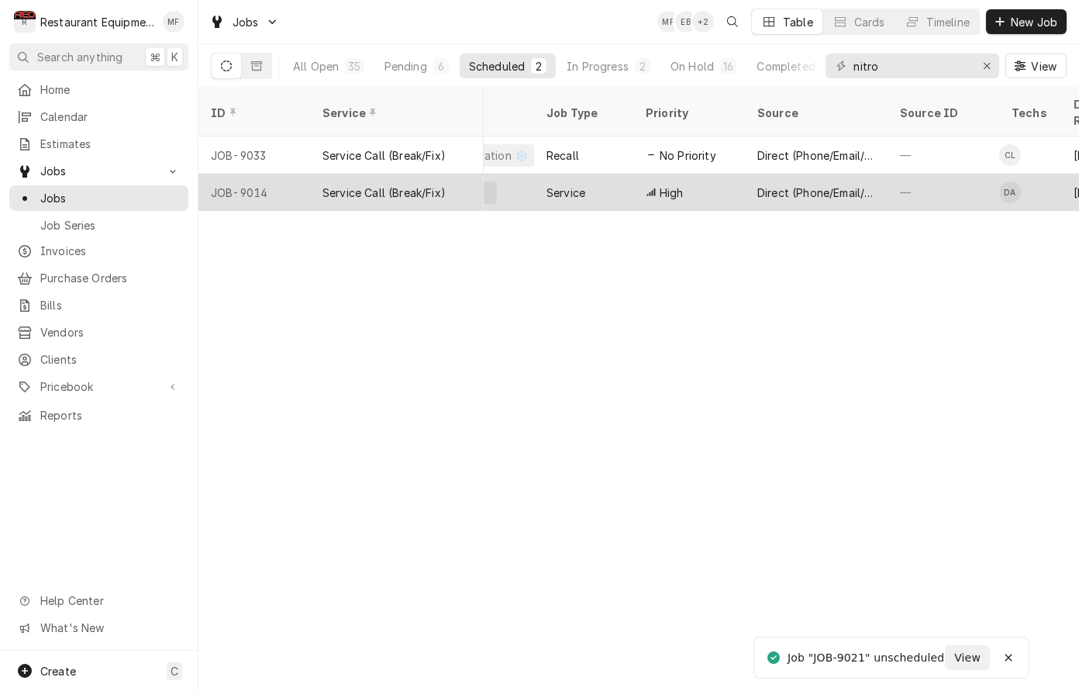
scroll to position [0, 323]
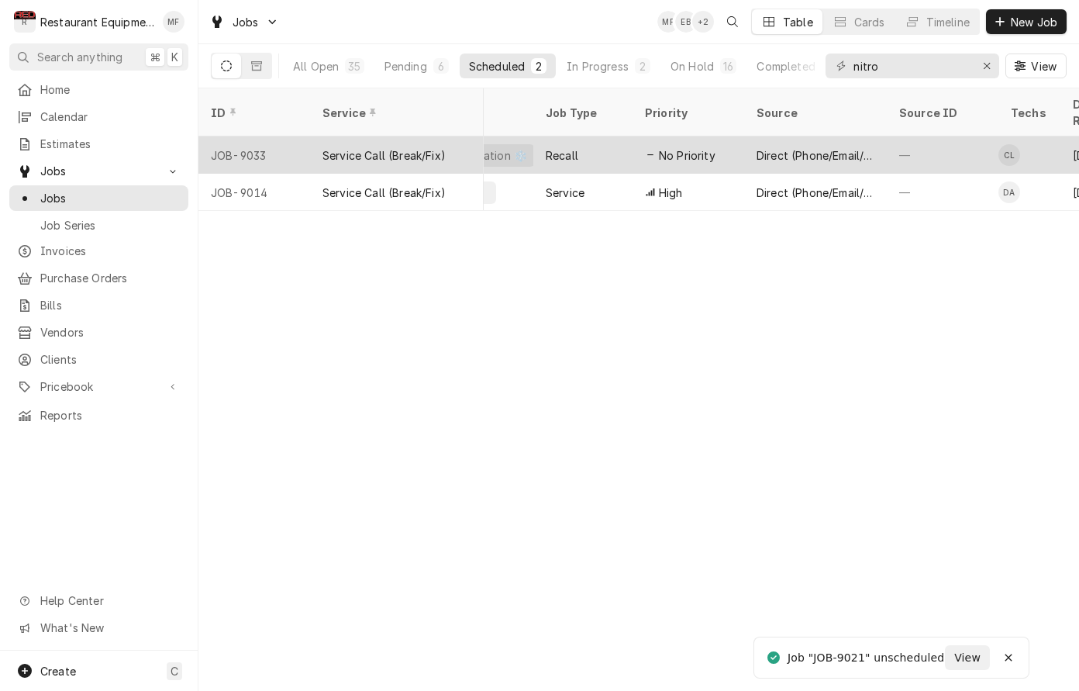
click at [928, 136] on div "—" at bounding box center [943, 154] width 112 height 37
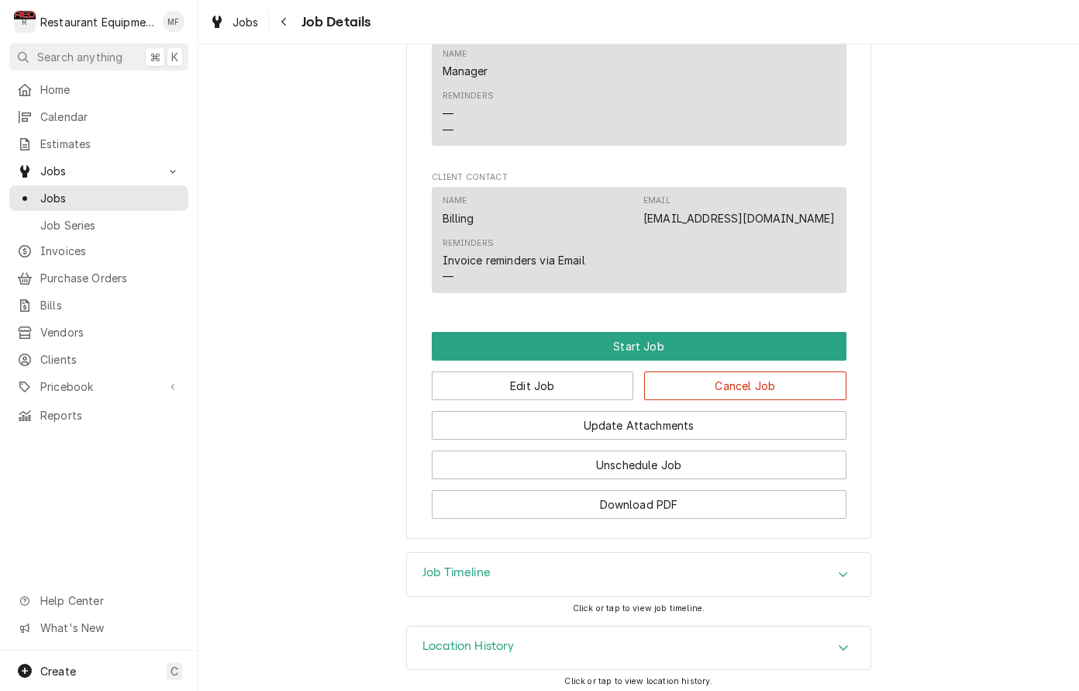
scroll to position [1257, 0]
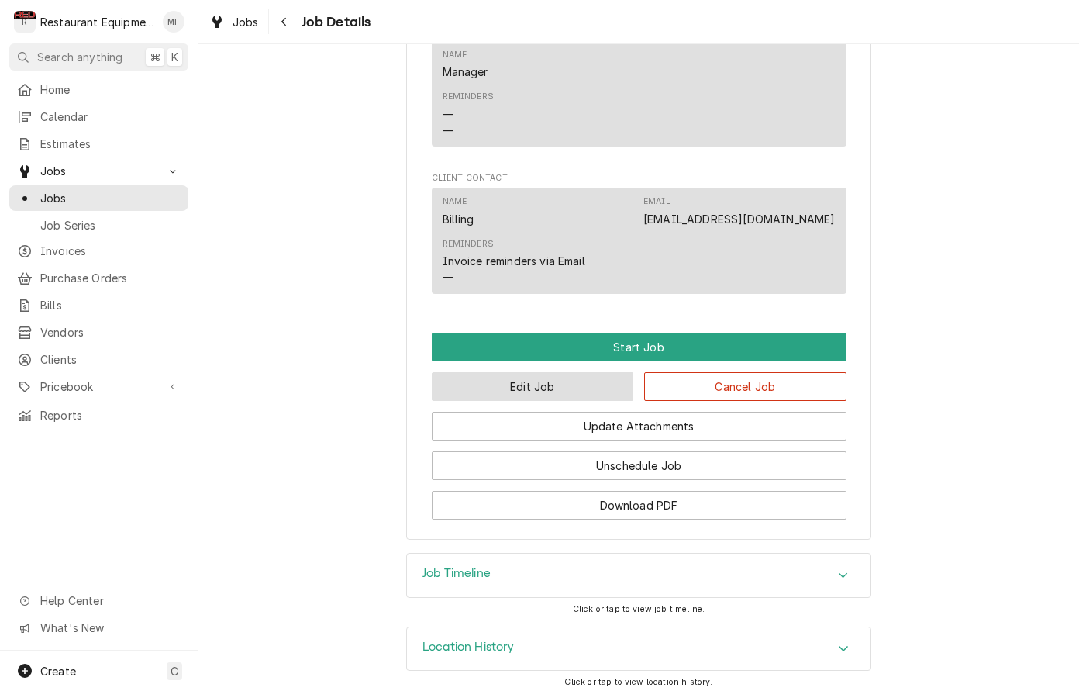
click at [607, 373] on button "Edit Job" at bounding box center [533, 386] width 202 height 29
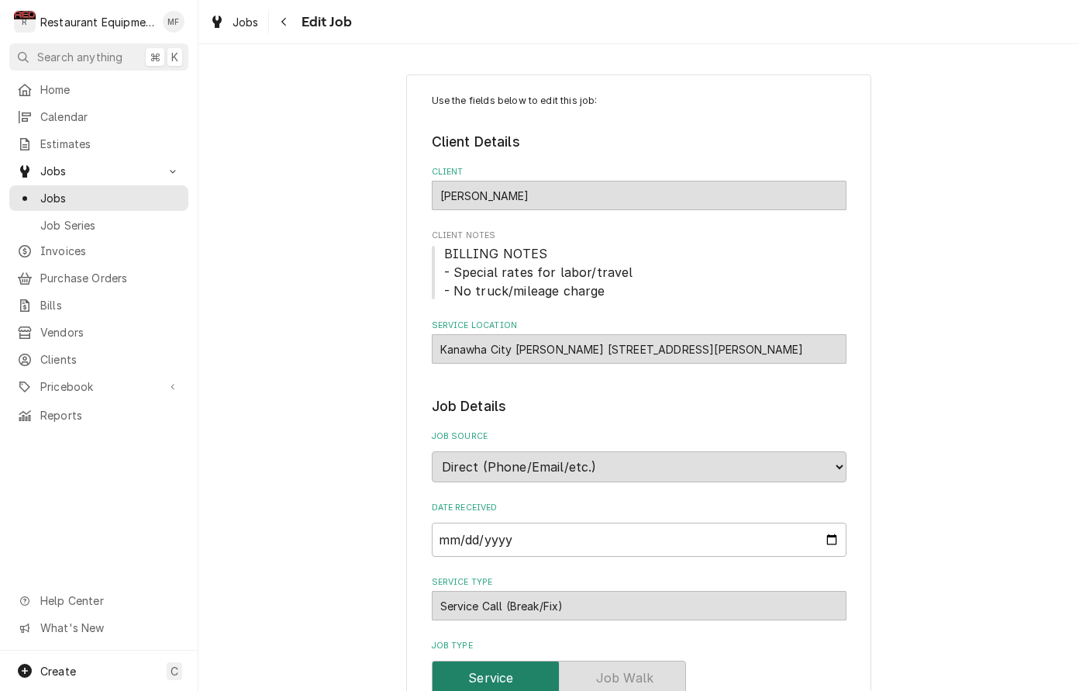
type textarea "x"
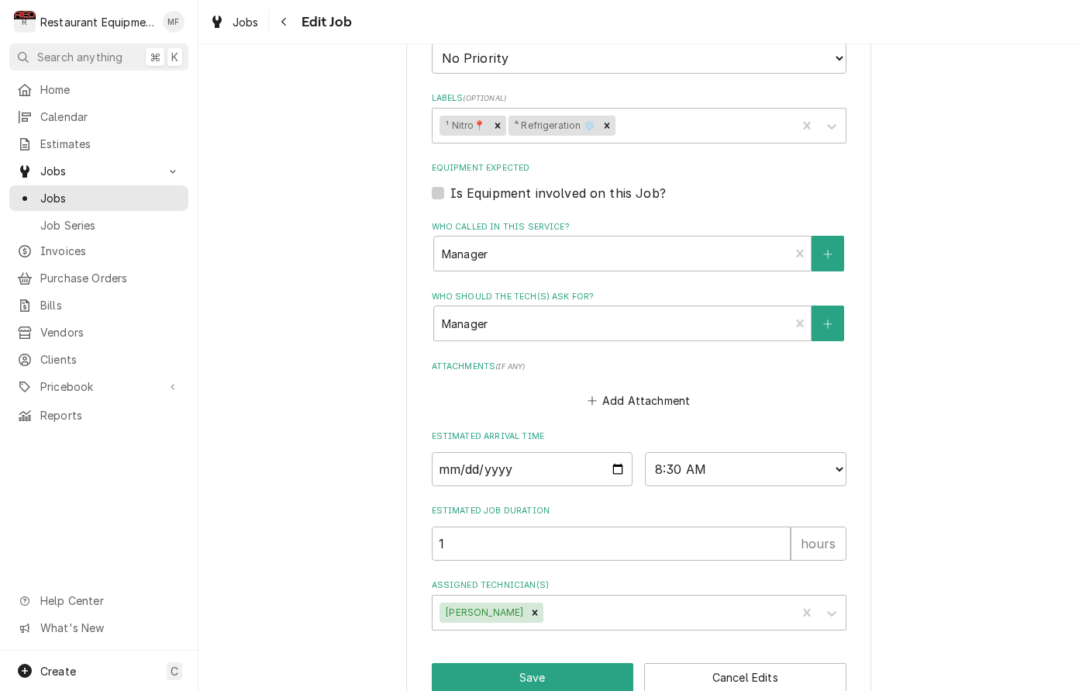
scroll to position [912, 0]
click at [622, 453] on input "2025-09-29" at bounding box center [533, 470] width 202 height 34
type input "2025-09-19"
type textarea "x"
select select "15:00:00"
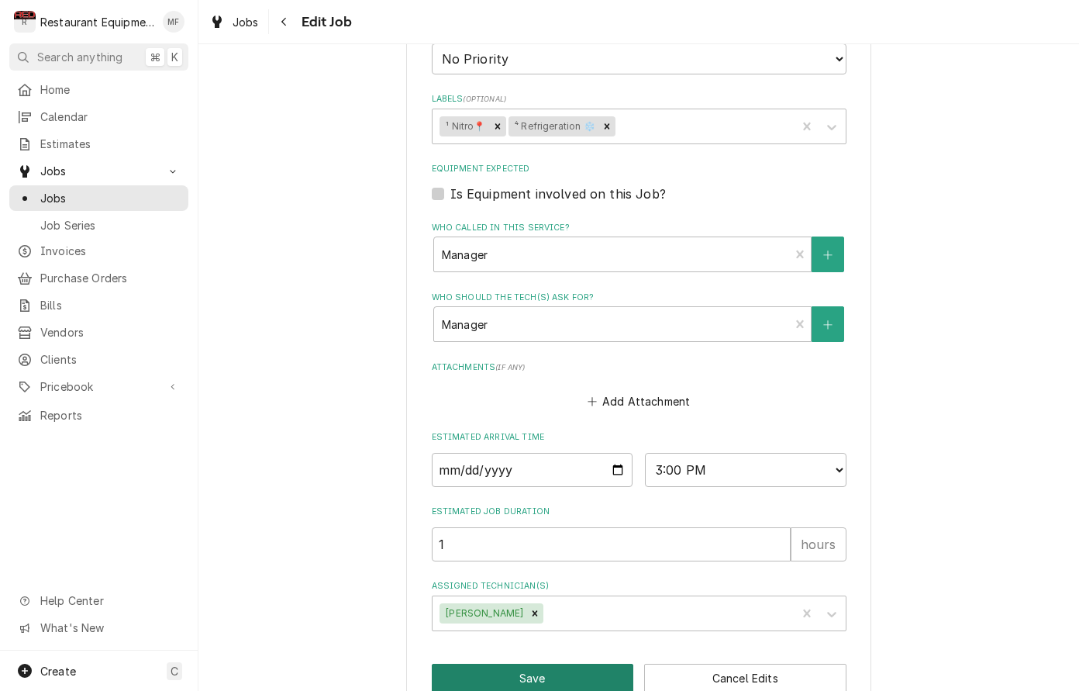
click at [585, 664] on button "Save" at bounding box center [533, 678] width 202 height 29
type textarea "x"
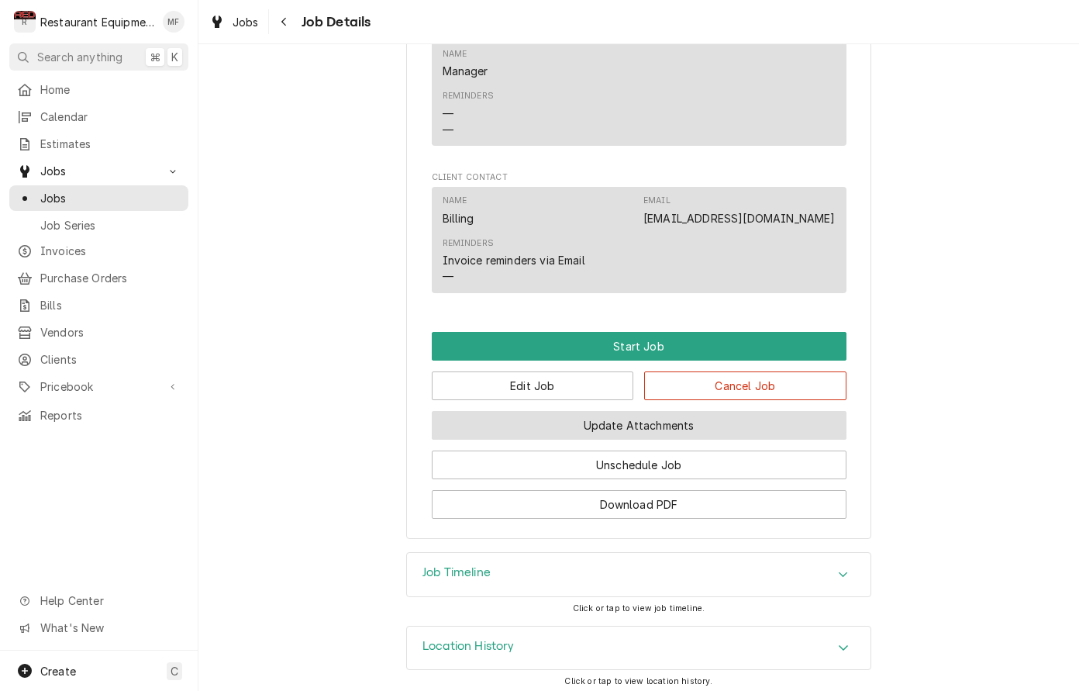
scroll to position [1257, 0]
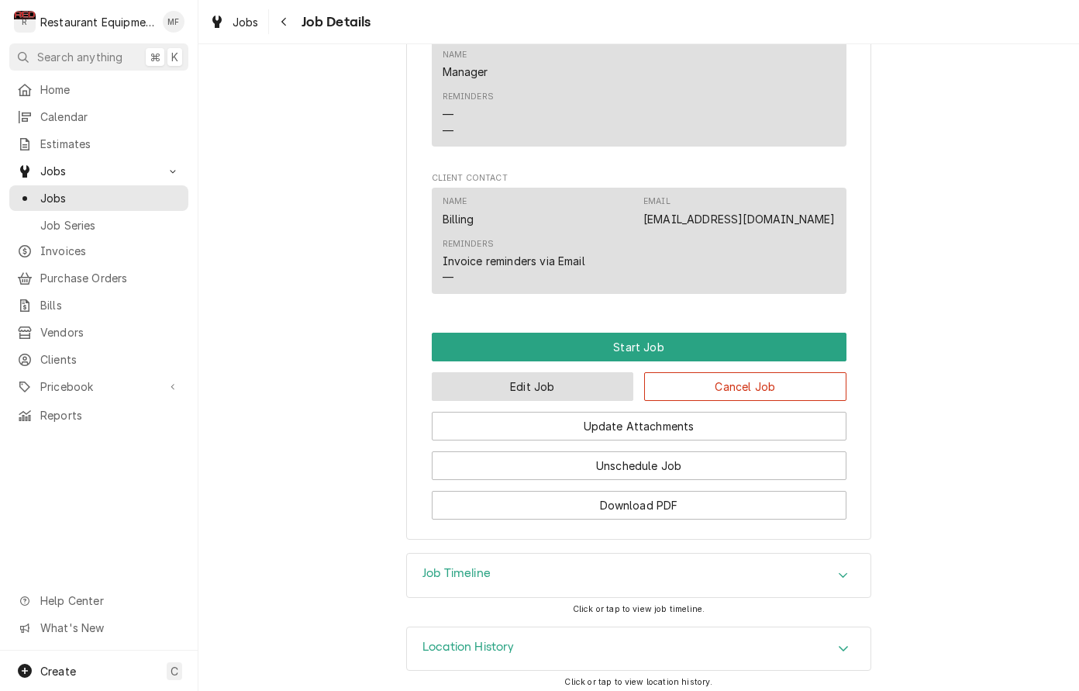
click at [589, 381] on button "Edit Job" at bounding box center [533, 386] width 202 height 29
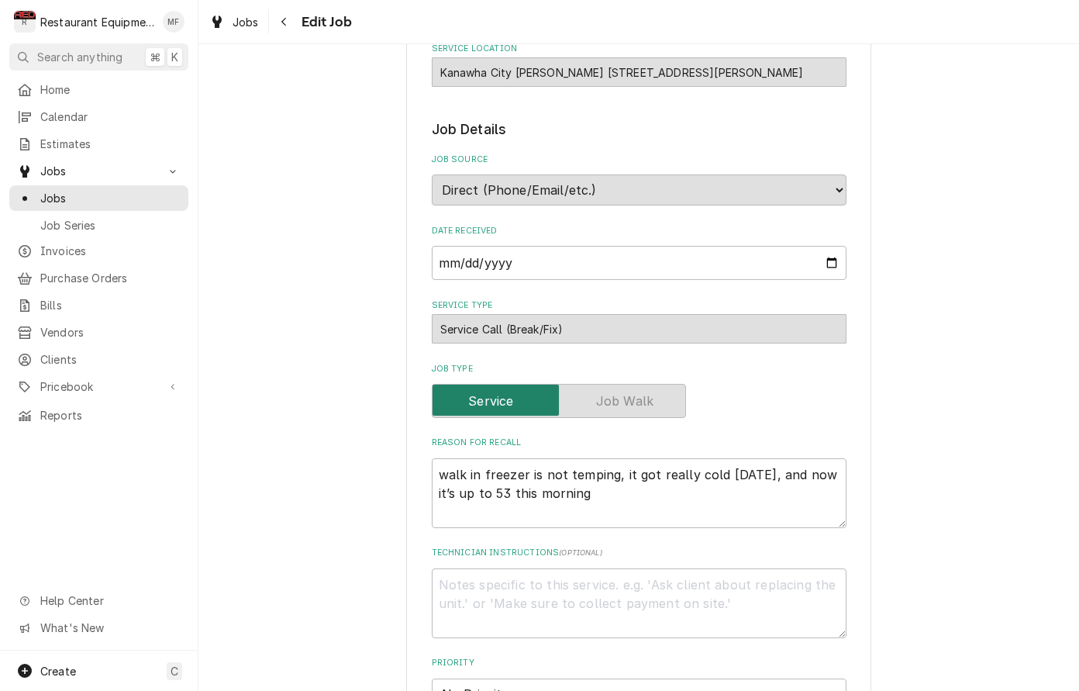
type textarea "x"
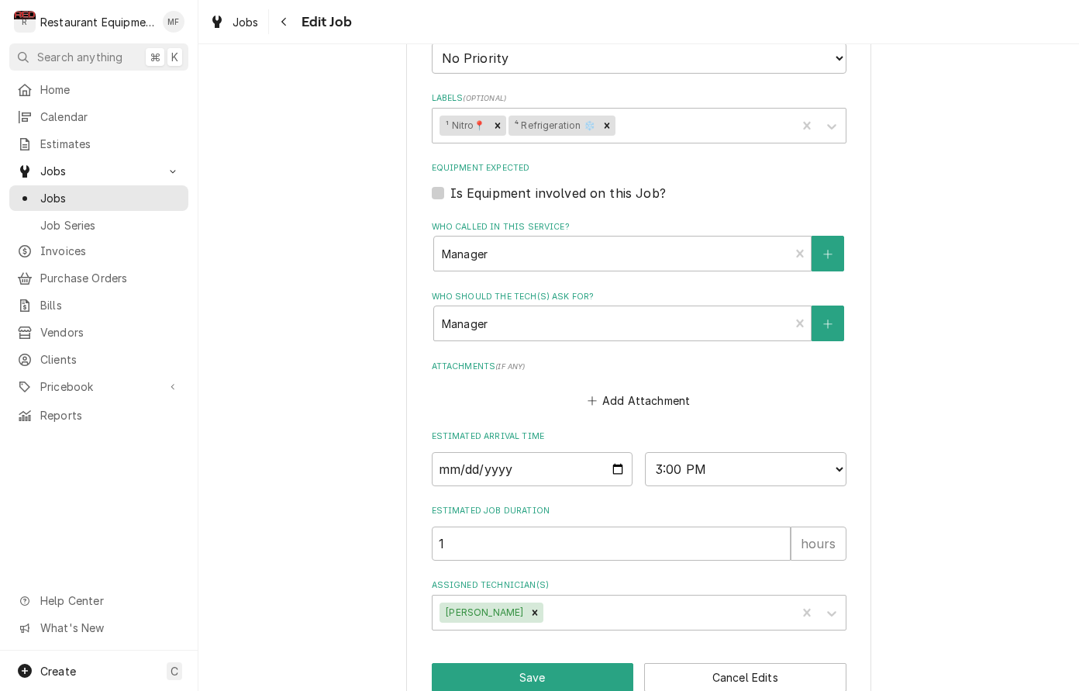
scroll to position [912, 0]
click at [578, 453] on input "2025-09-19" at bounding box center [533, 470] width 202 height 34
type input "2025-09-26"
drag, startPoint x: 551, startPoint y: 616, endPoint x: 544, endPoint y: 630, distance: 15.3
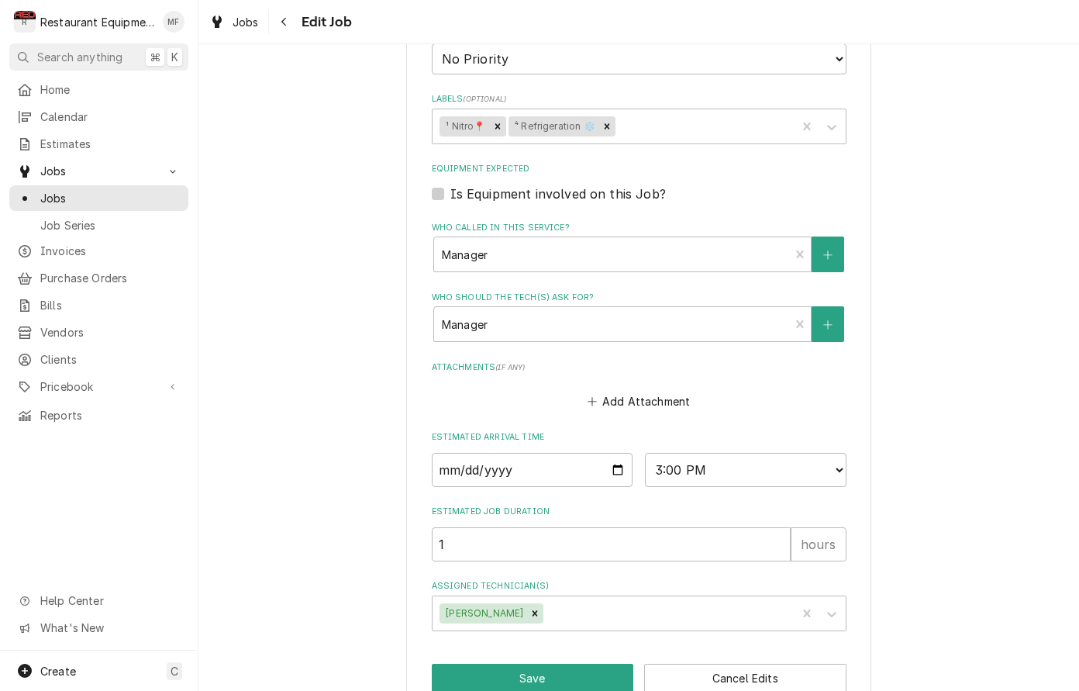
click at [547, 664] on button "Save" at bounding box center [533, 678] width 202 height 29
type textarea "x"
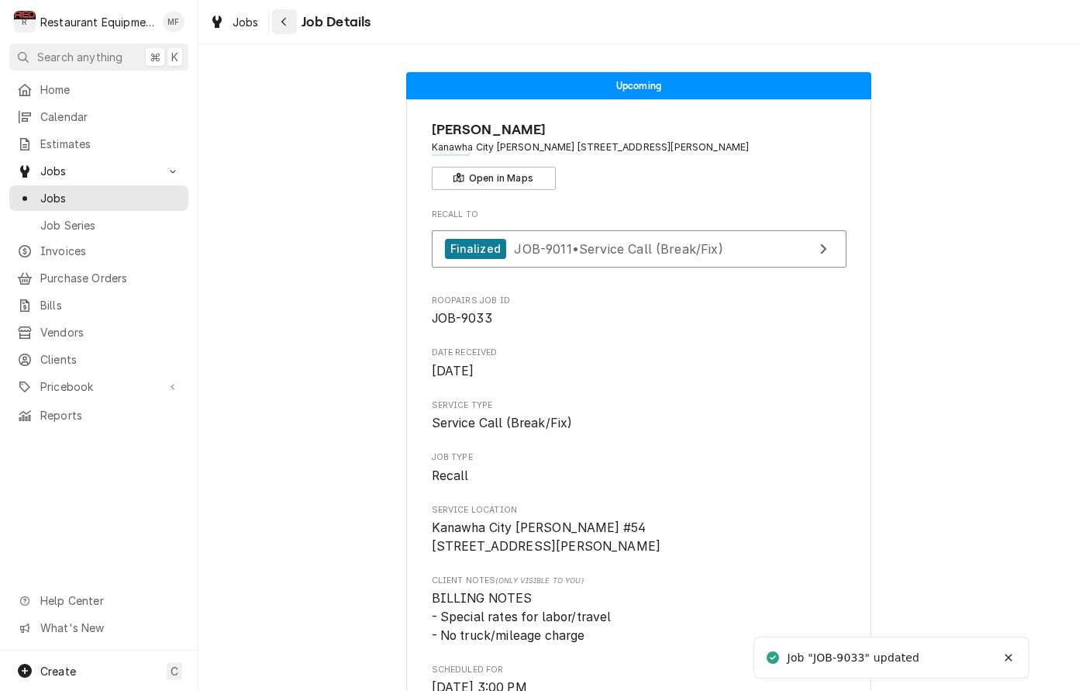
click at [284, 23] on icon "Navigate back" at bounding box center [283, 22] width 5 height 9
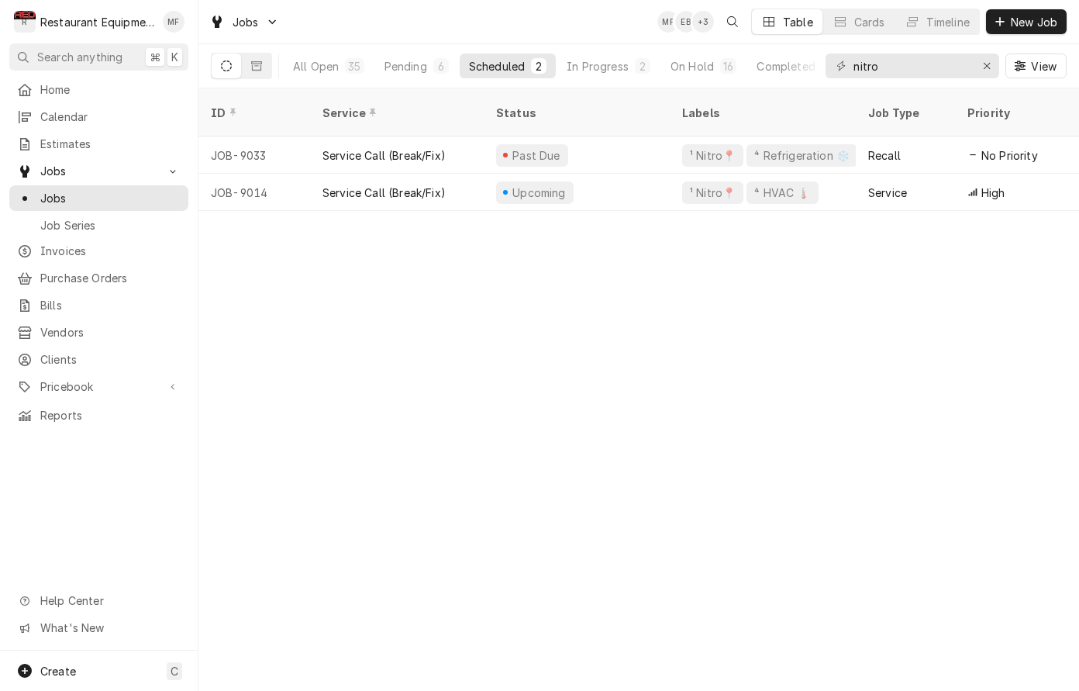
click at [309, 143] on div "JOB-9033" at bounding box center [254, 154] width 112 height 37
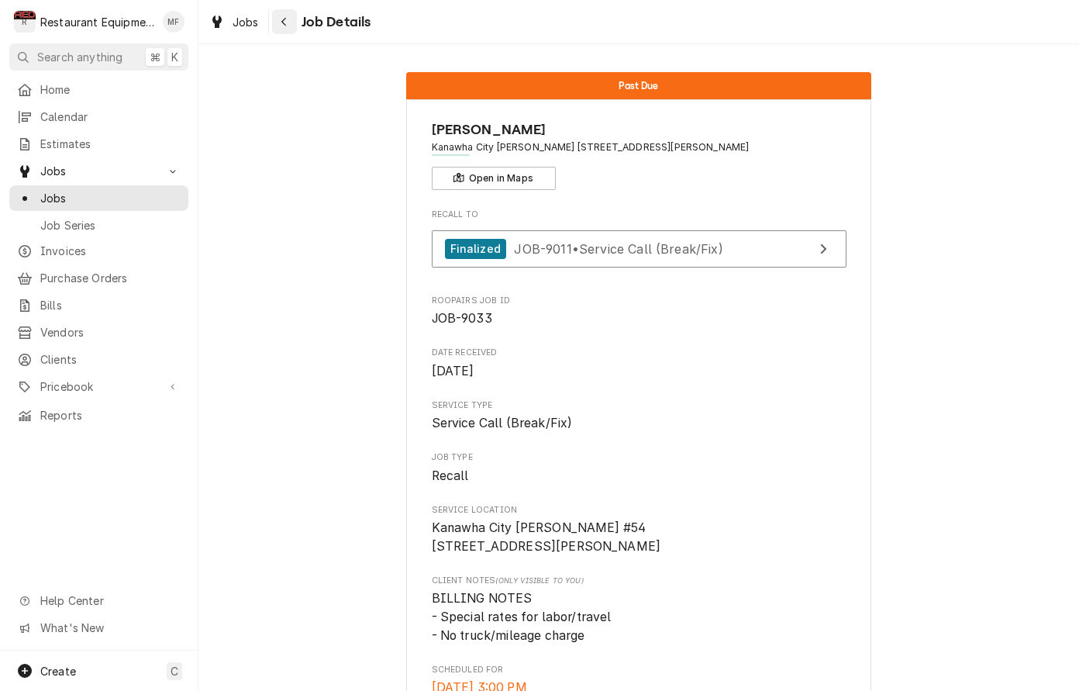
click at [285, 19] on icon "Navigate back" at bounding box center [284, 21] width 7 height 11
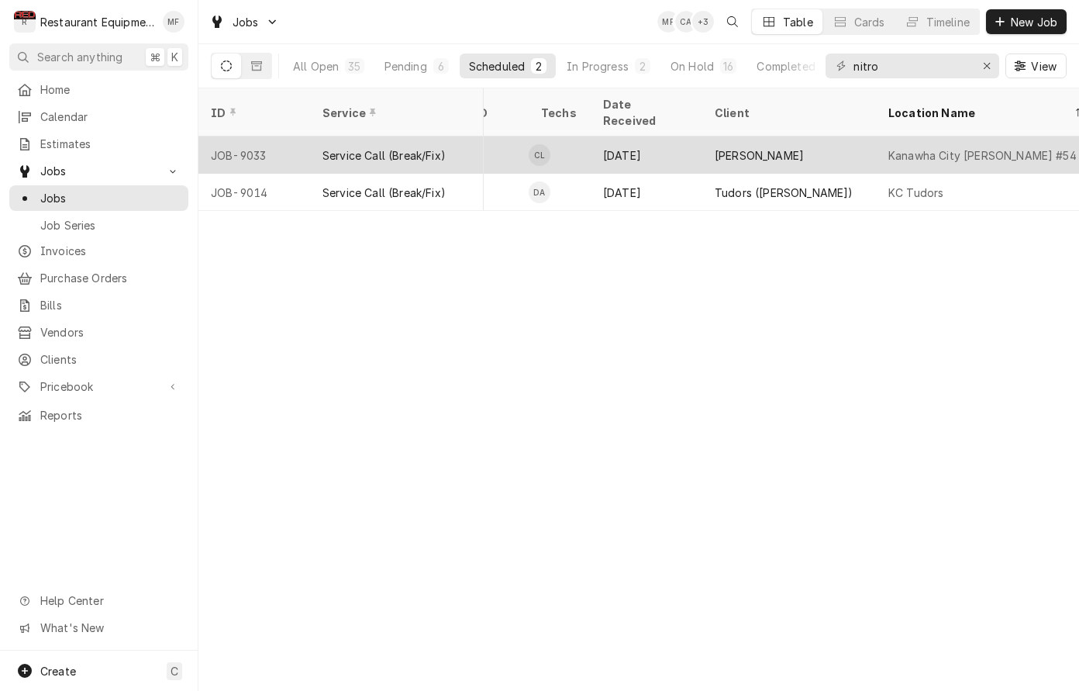
scroll to position [0, 794]
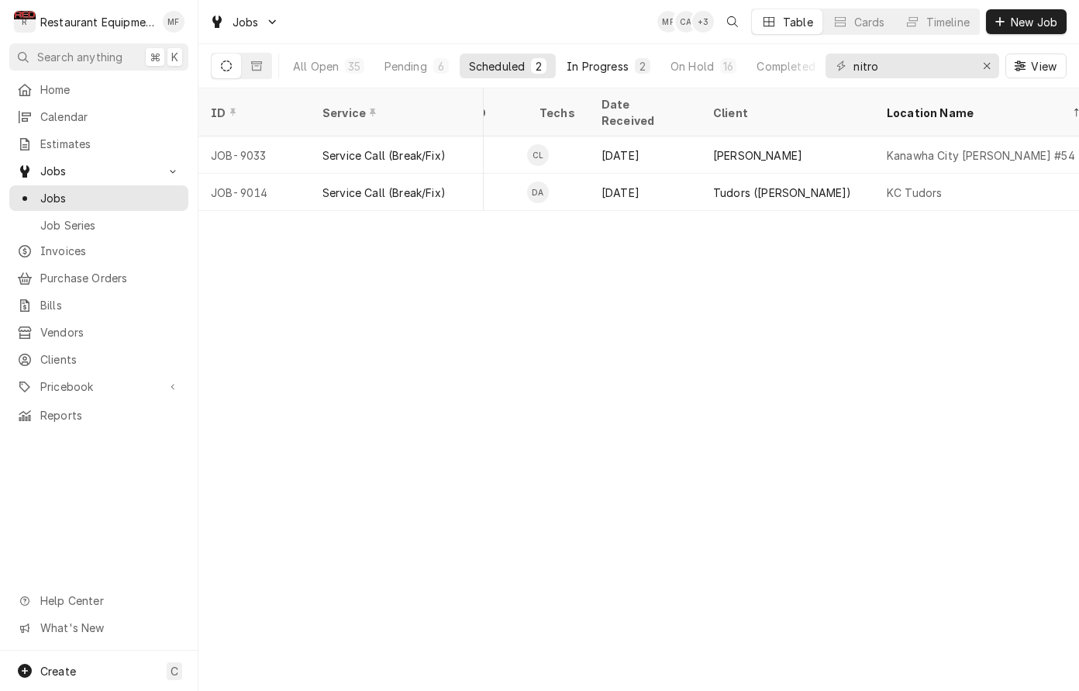
click at [600, 66] on div "In Progress" at bounding box center [598, 66] width 62 height 16
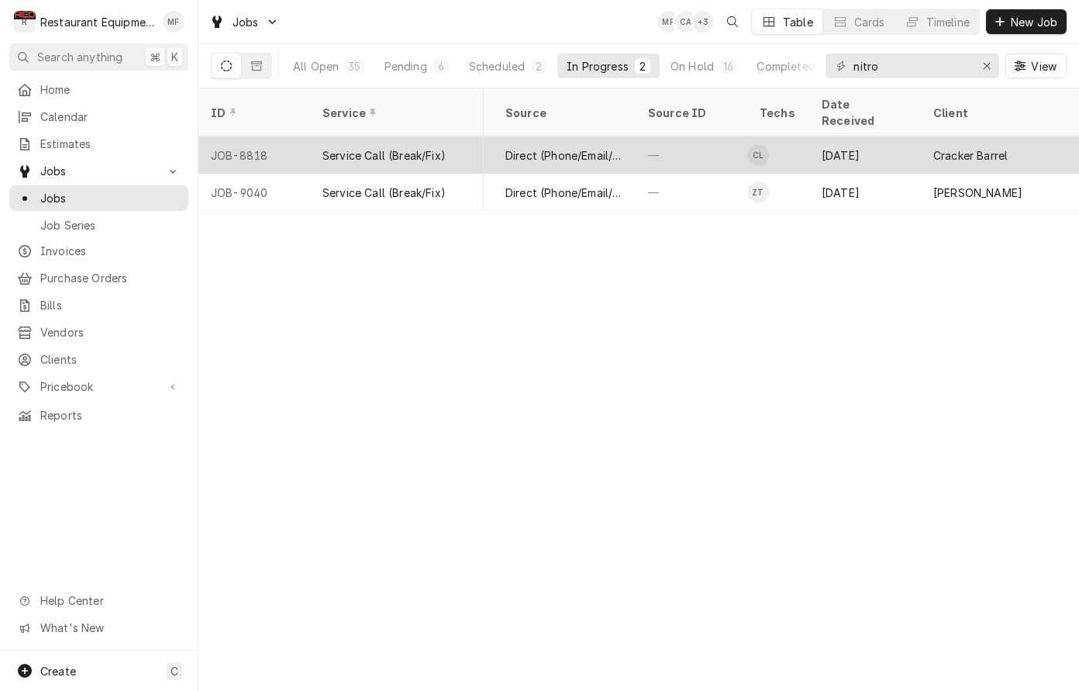
scroll to position [0, 575]
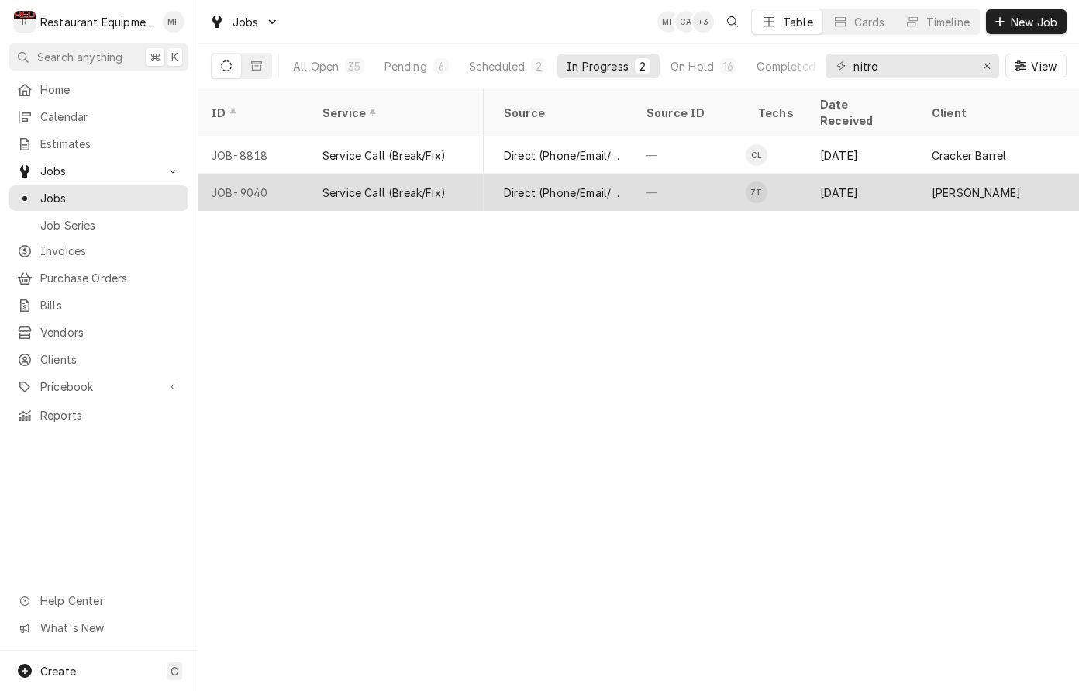
click at [734, 174] on div "—" at bounding box center [690, 192] width 112 height 37
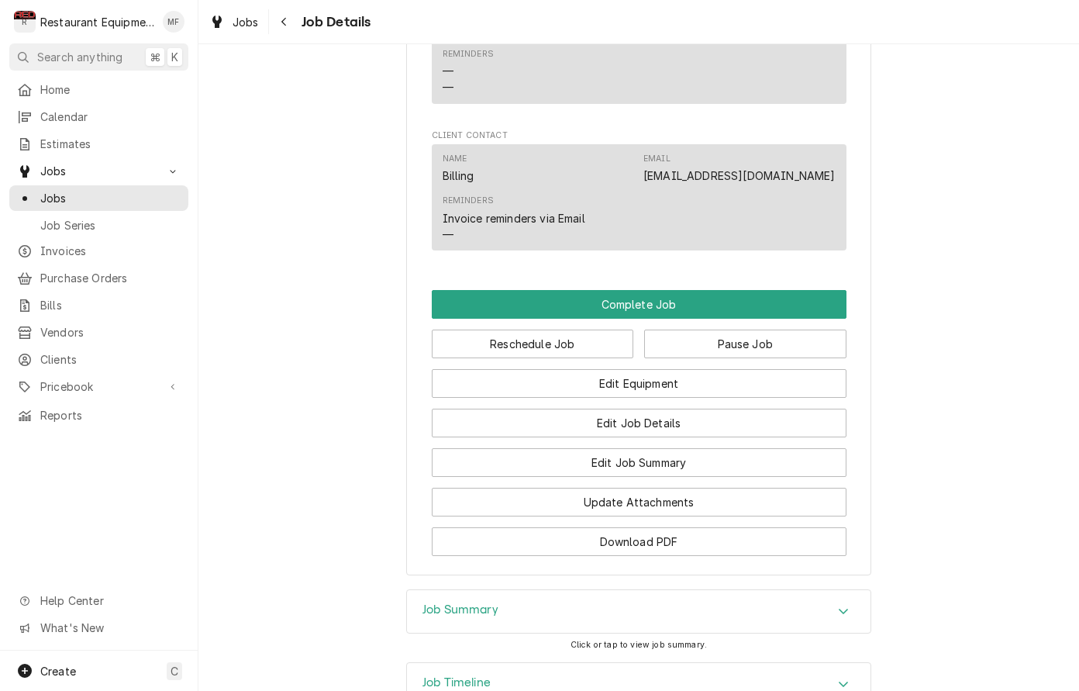
scroll to position [1251, 0]
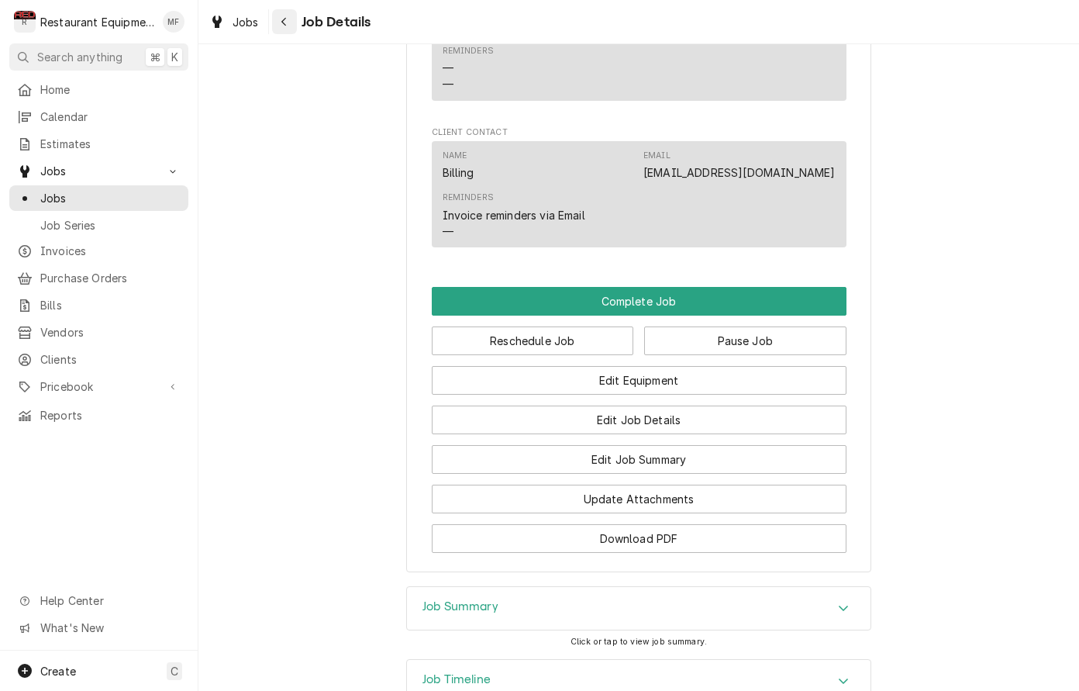
click at [291, 22] on div "Navigate back" at bounding box center [285, 22] width 16 height 16
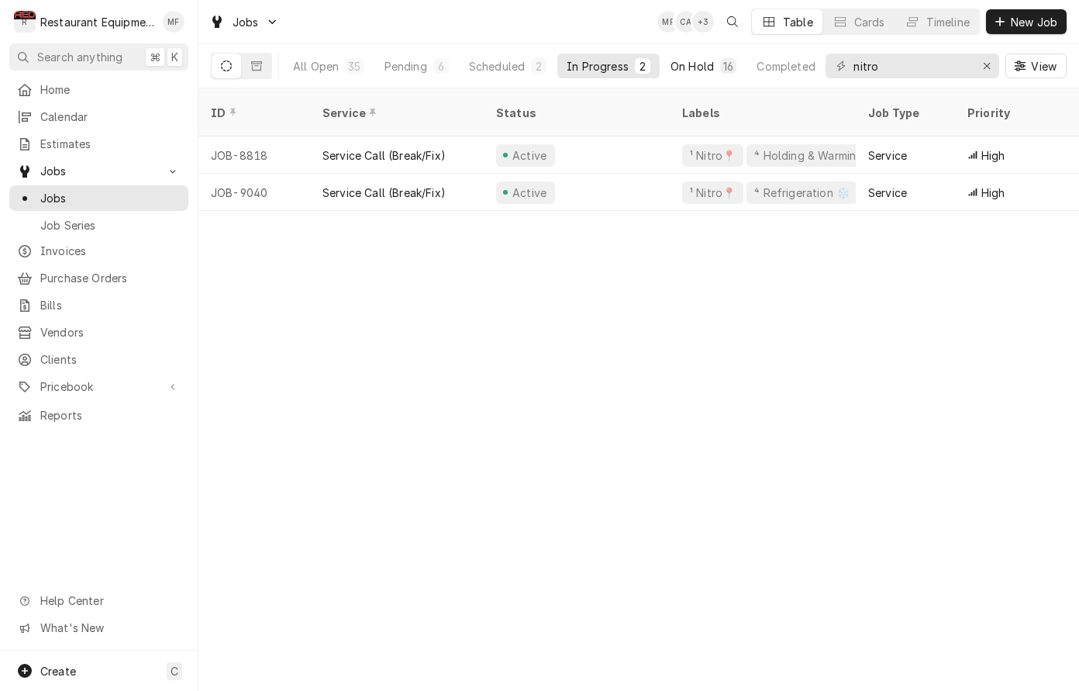
click at [707, 72] on div "On Hold" at bounding box center [692, 66] width 43 height 16
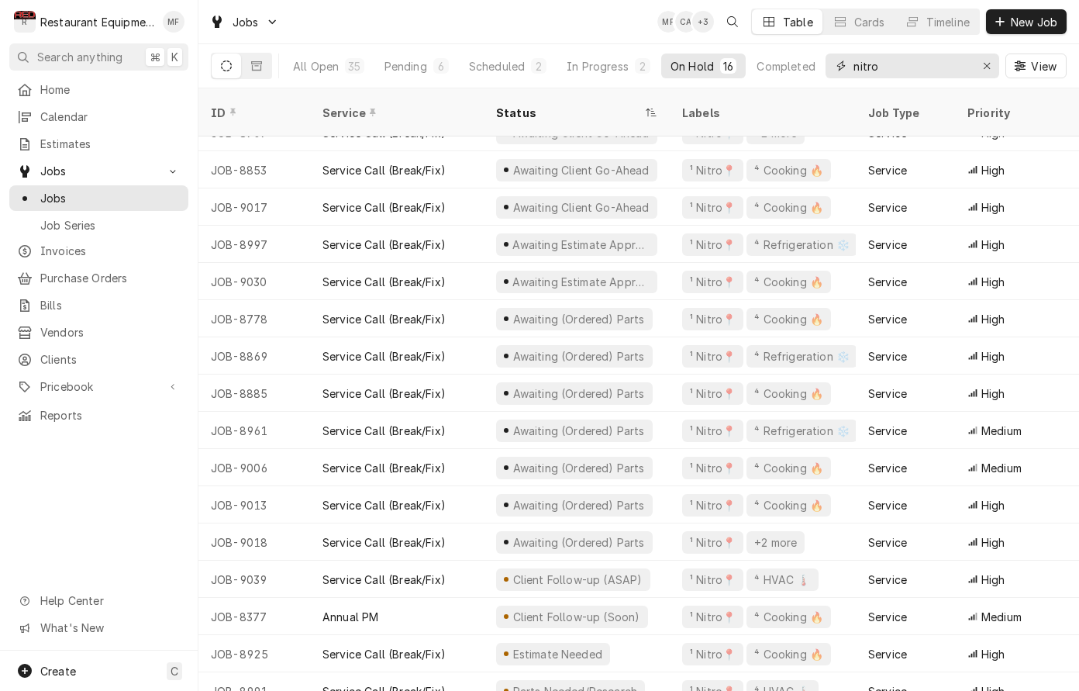
click at [902, 63] on input "nitro" at bounding box center [912, 66] width 116 height 25
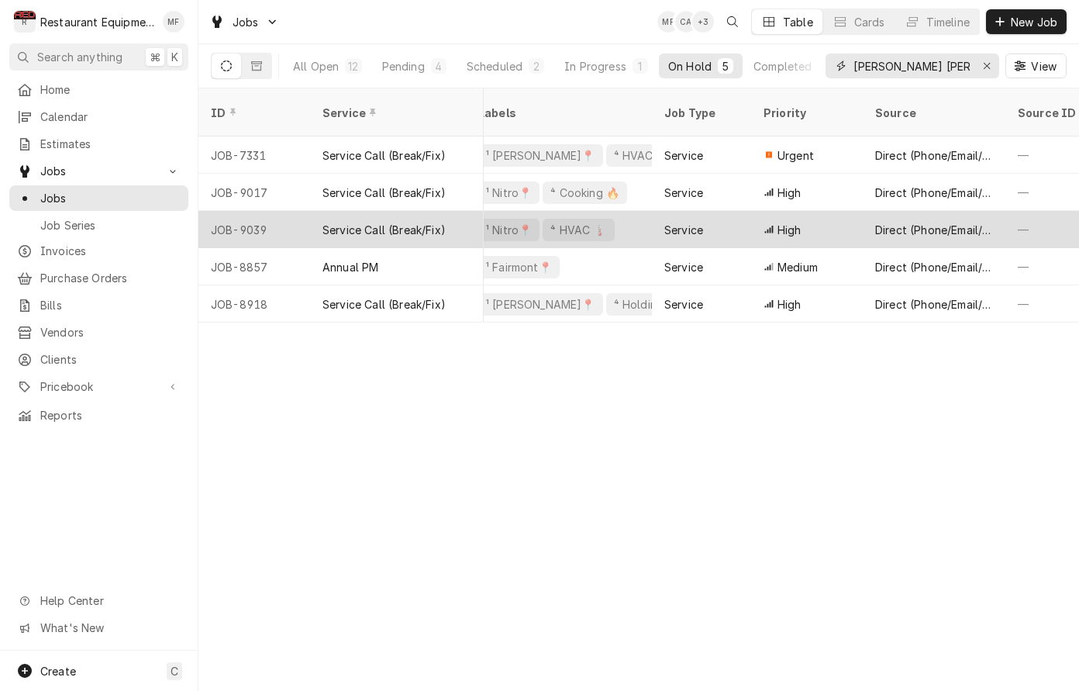
scroll to position [0, 231]
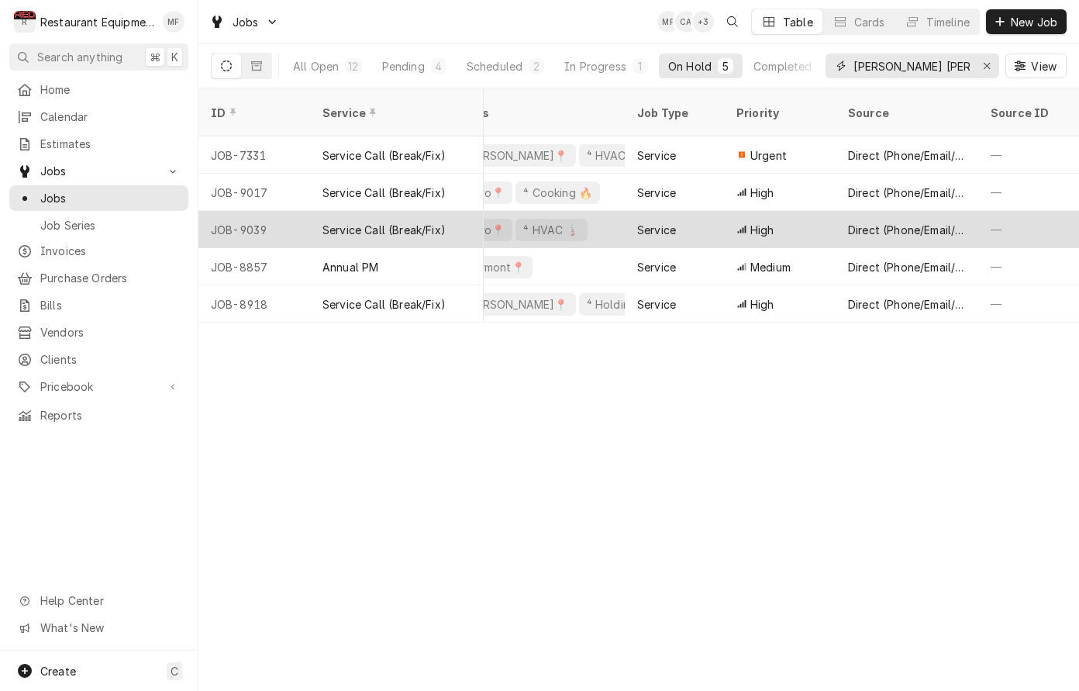
type input "bob Eva"
click at [844, 211] on div "Direct (Phone/Email/etc.)" at bounding box center [907, 229] width 143 height 37
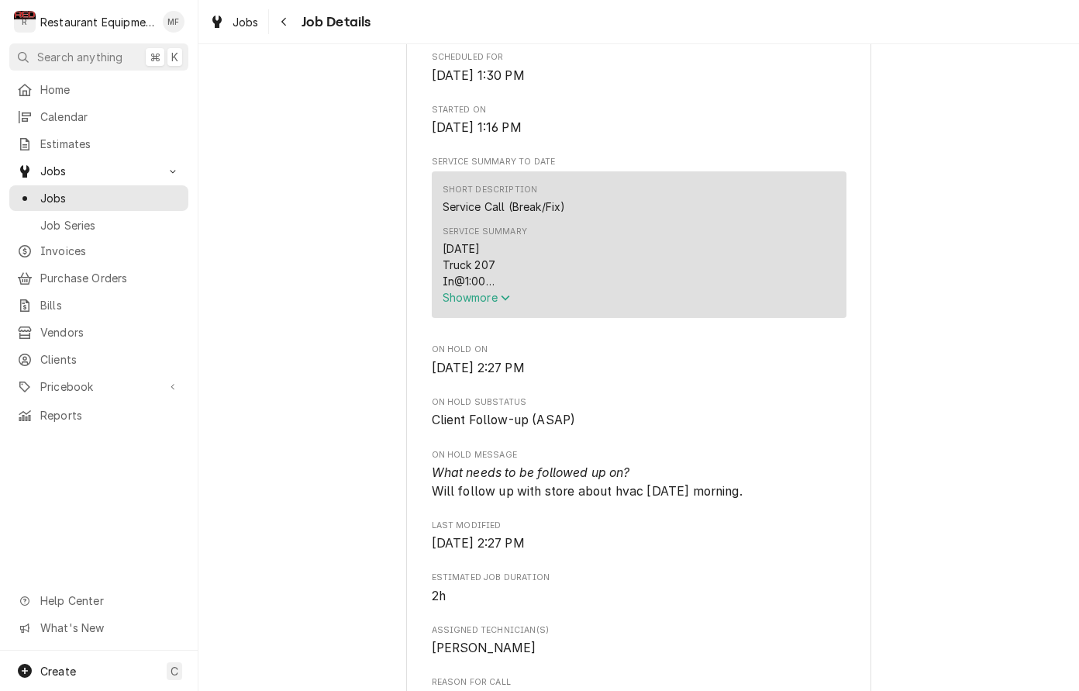
scroll to position [519, 0]
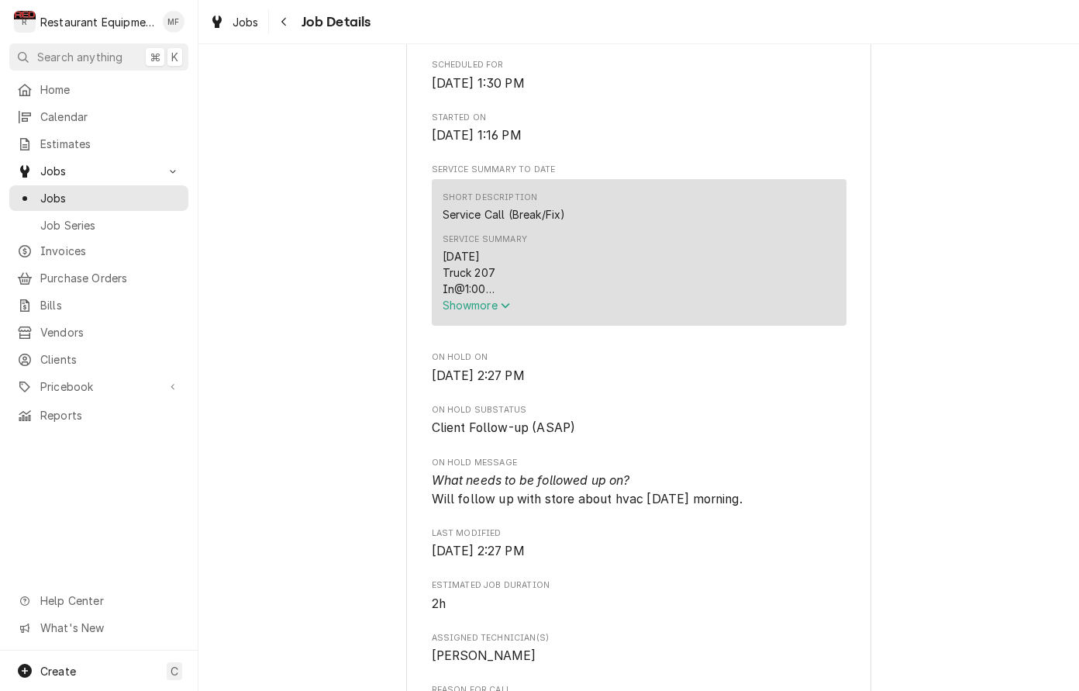
click at [490, 308] on span "Show more" at bounding box center [477, 305] width 68 height 13
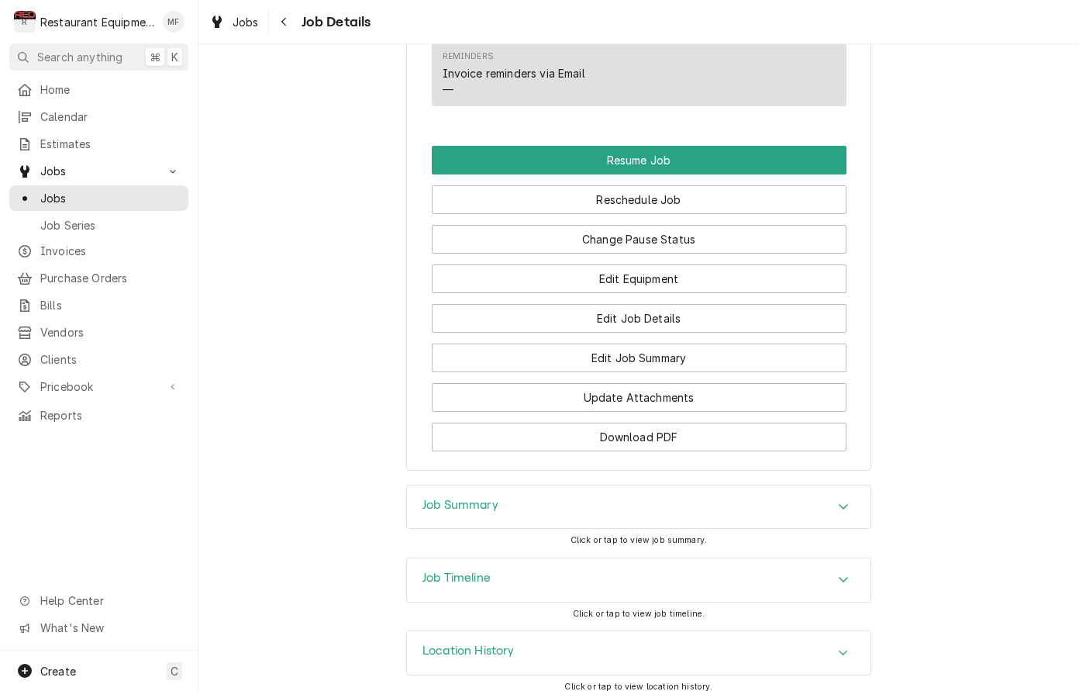
scroll to position [1882, 0]
click at [823, 499] on div "Job Summary" at bounding box center [639, 507] width 464 height 43
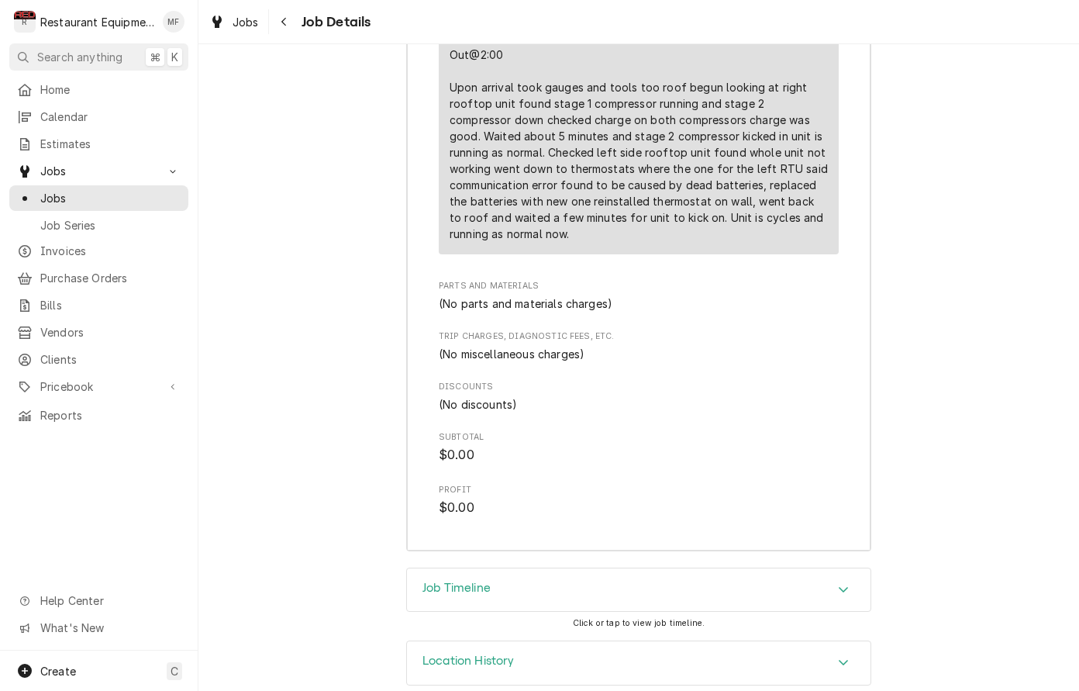
scroll to position [2807, 0]
click at [867, 576] on div "Job Timeline" at bounding box center [639, 591] width 464 height 43
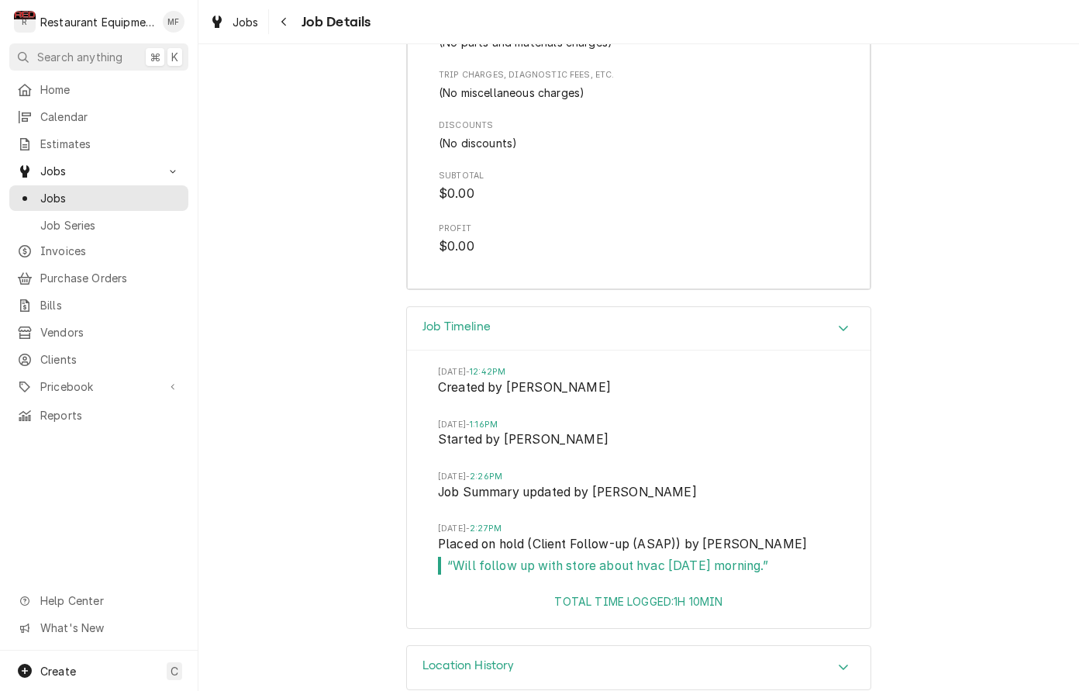
scroll to position [3069, 0]
click at [847, 326] on icon "Accordion Header" at bounding box center [843, 328] width 9 height 5
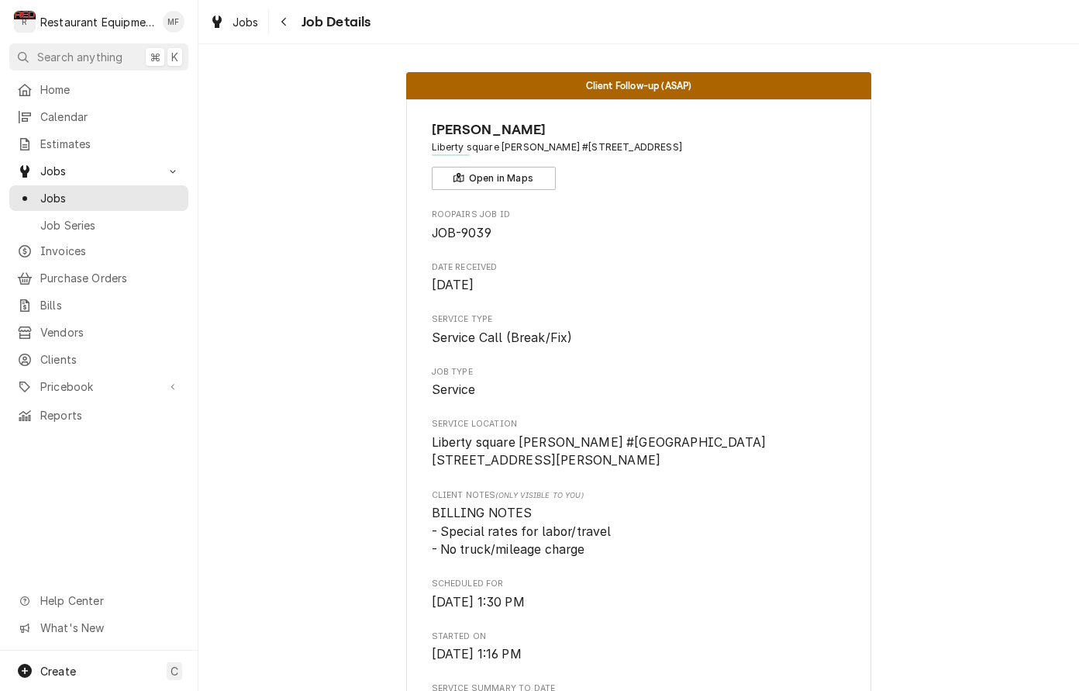
scroll to position [0, 0]
click at [277, 26] on div "Navigate back" at bounding box center [285, 22] width 16 height 16
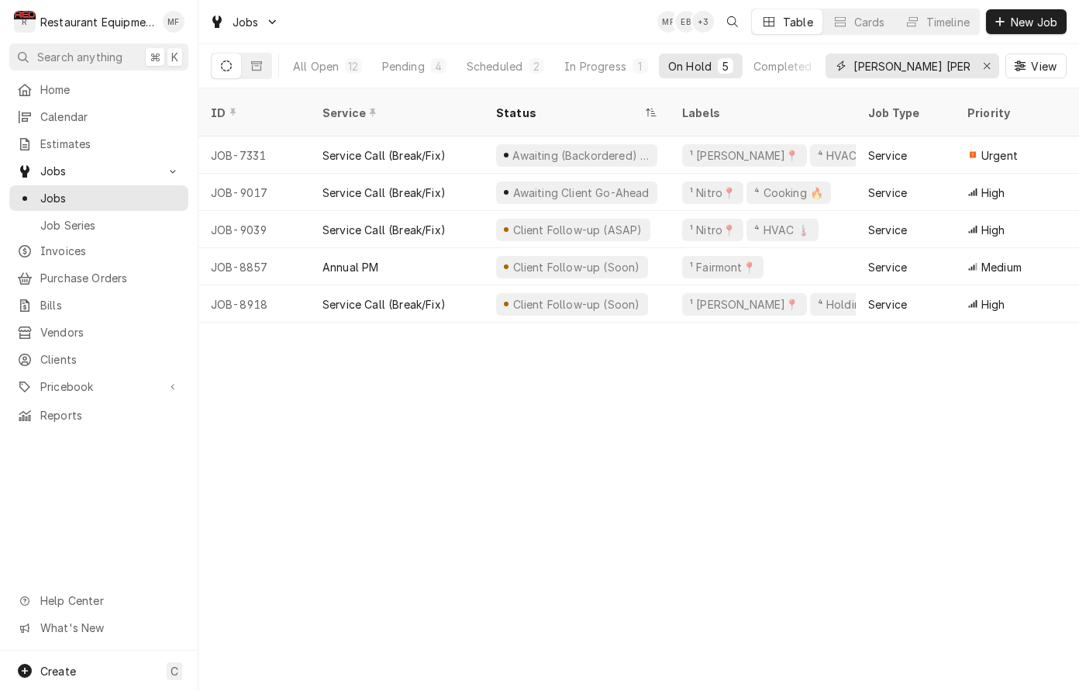
click at [949, 60] on input "[PERSON_NAME] [PERSON_NAME]" at bounding box center [912, 66] width 116 height 25
click at [949, 60] on input "bob Eva" at bounding box center [912, 66] width 116 height 25
type input "b"
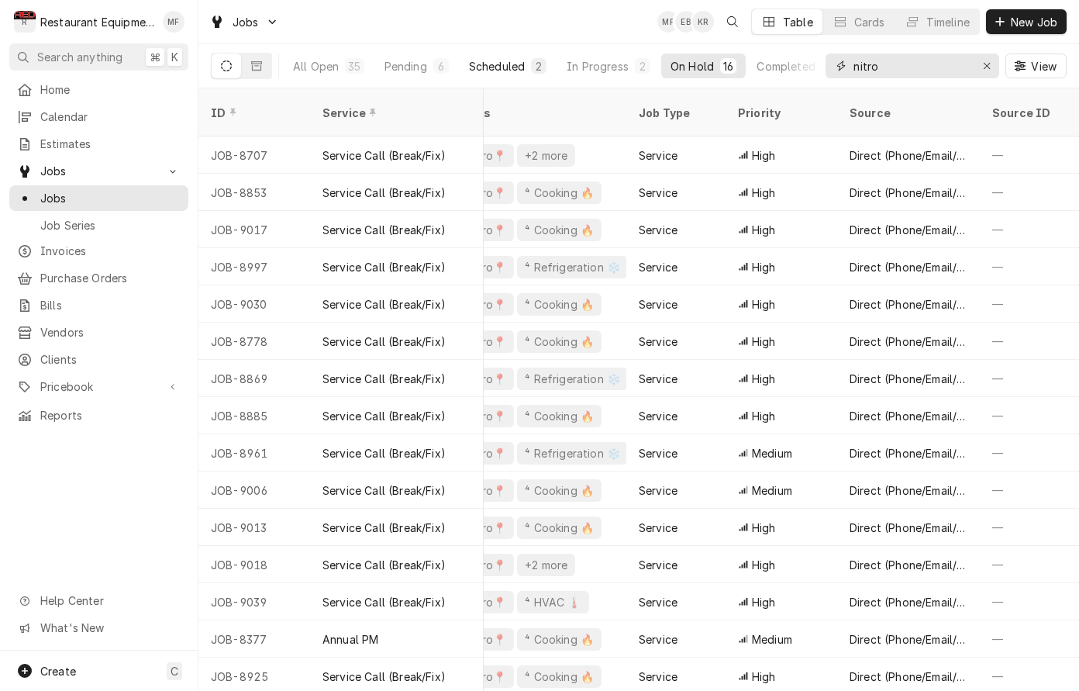
scroll to position [0, 237]
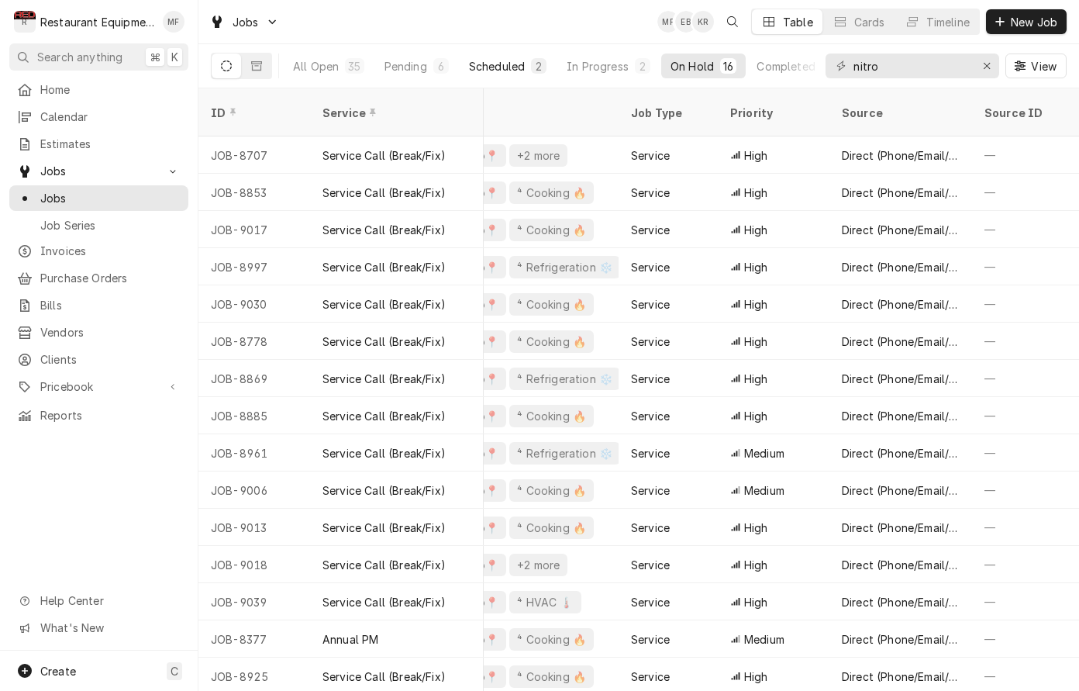
click at [506, 64] on div "Scheduled" at bounding box center [497, 66] width 56 height 16
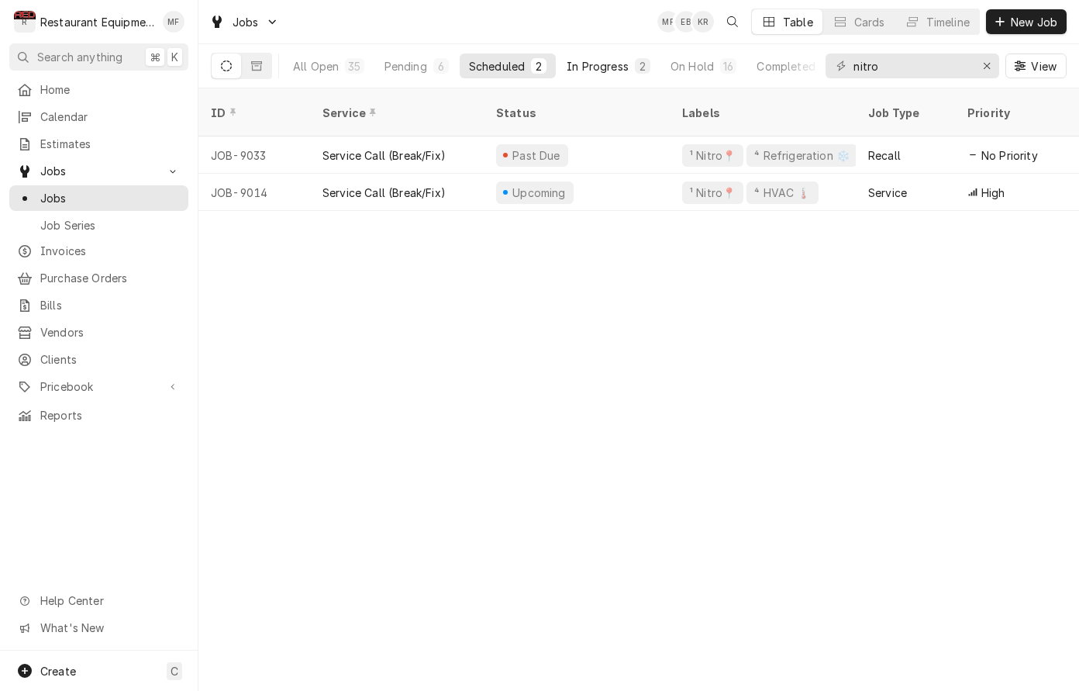
click at [601, 71] on div "In Progress" at bounding box center [598, 66] width 62 height 16
click at [690, 64] on div "On Hold" at bounding box center [692, 66] width 43 height 16
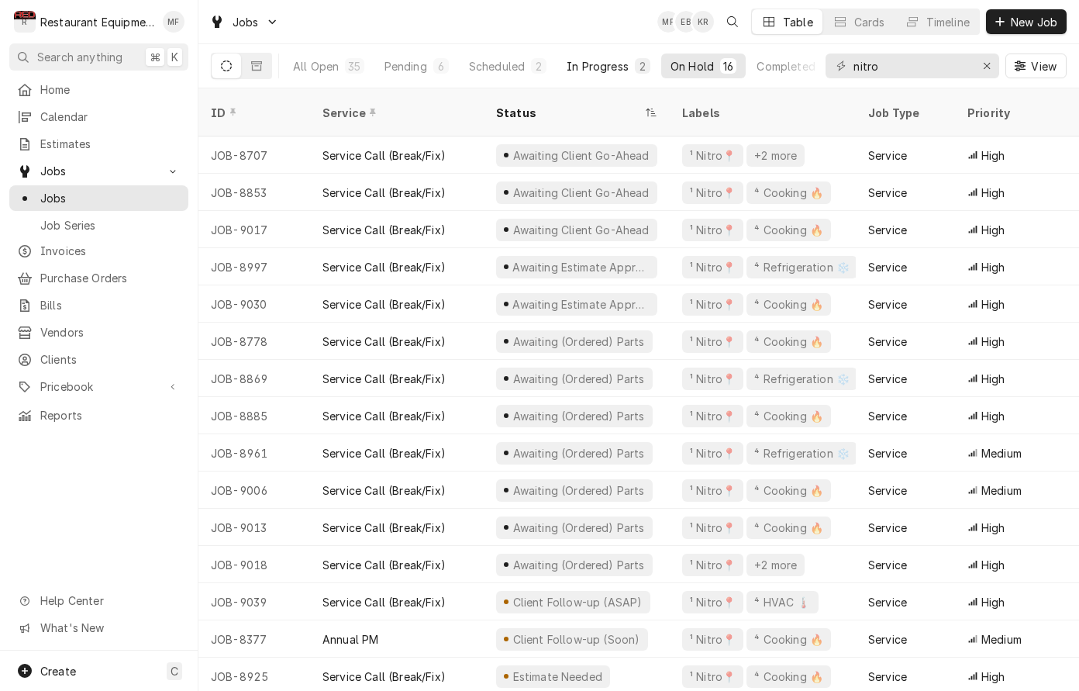
click at [612, 65] on div "In Progress" at bounding box center [598, 66] width 62 height 16
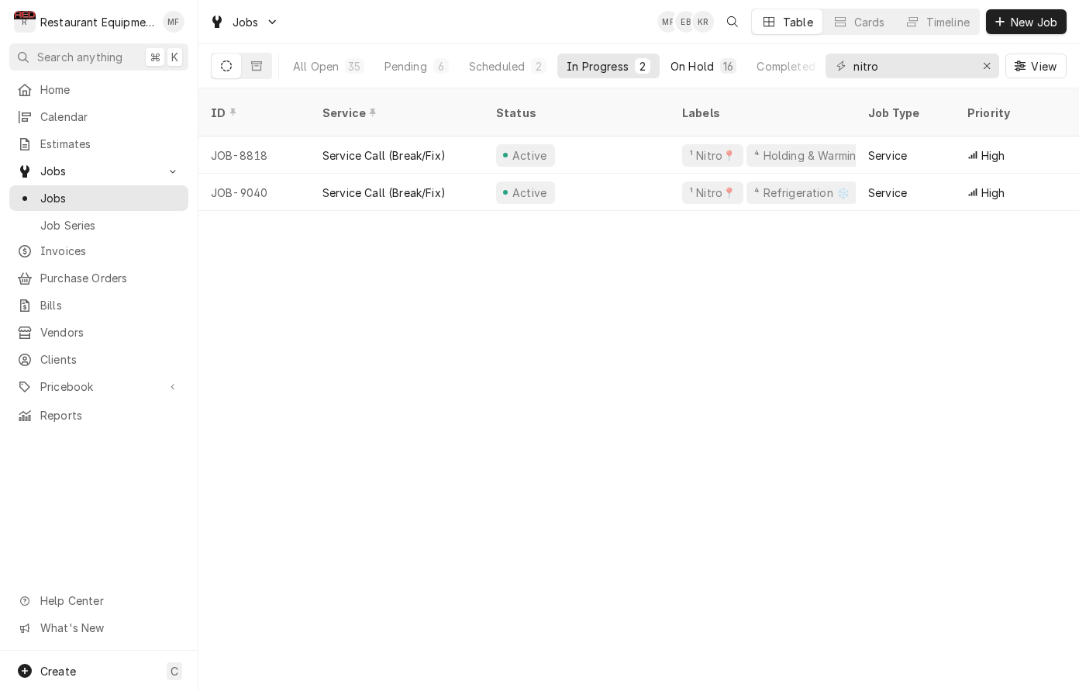
click at [685, 67] on div "On Hold" at bounding box center [692, 66] width 43 height 16
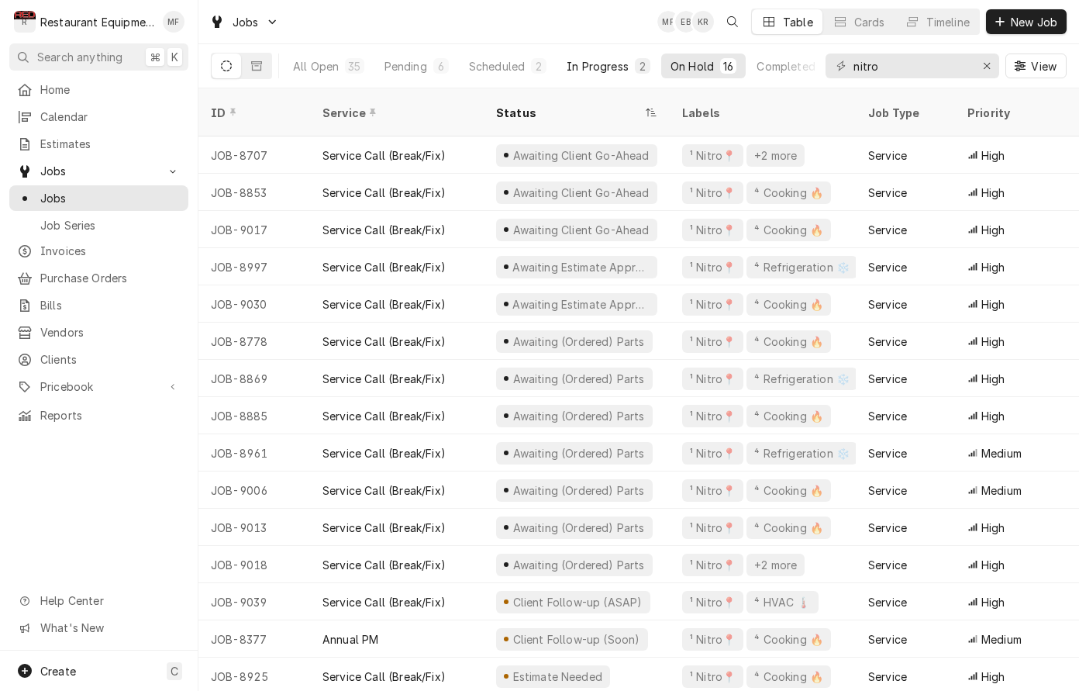
click at [621, 64] on div "In Progress" at bounding box center [598, 66] width 62 height 16
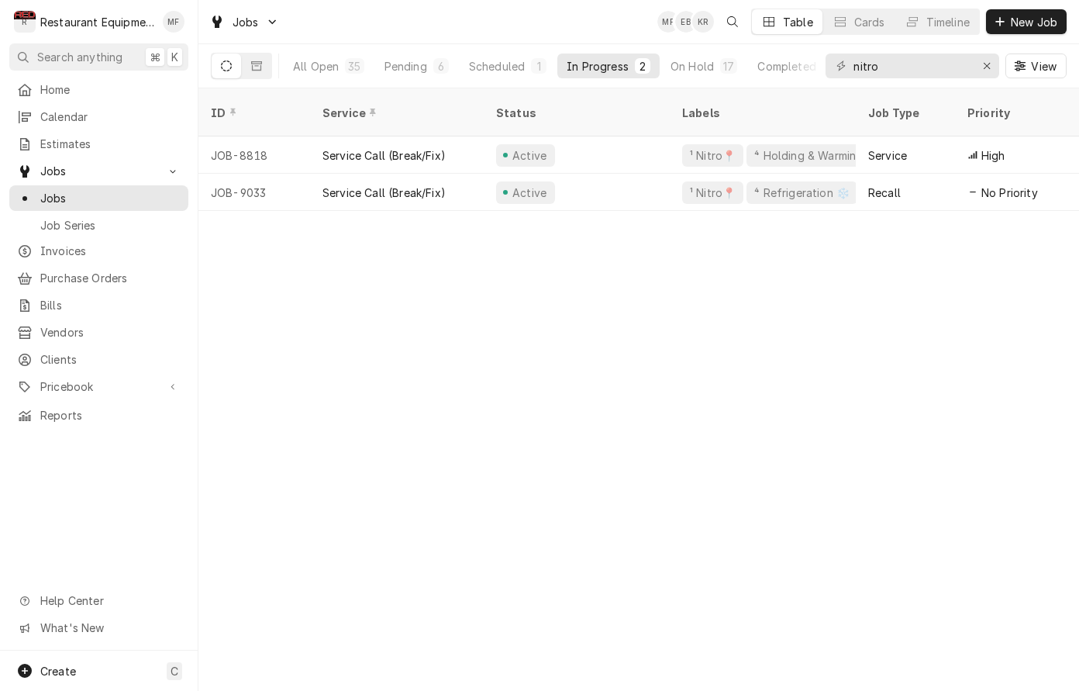
click at [606, 71] on div "In Progress" at bounding box center [598, 66] width 62 height 16
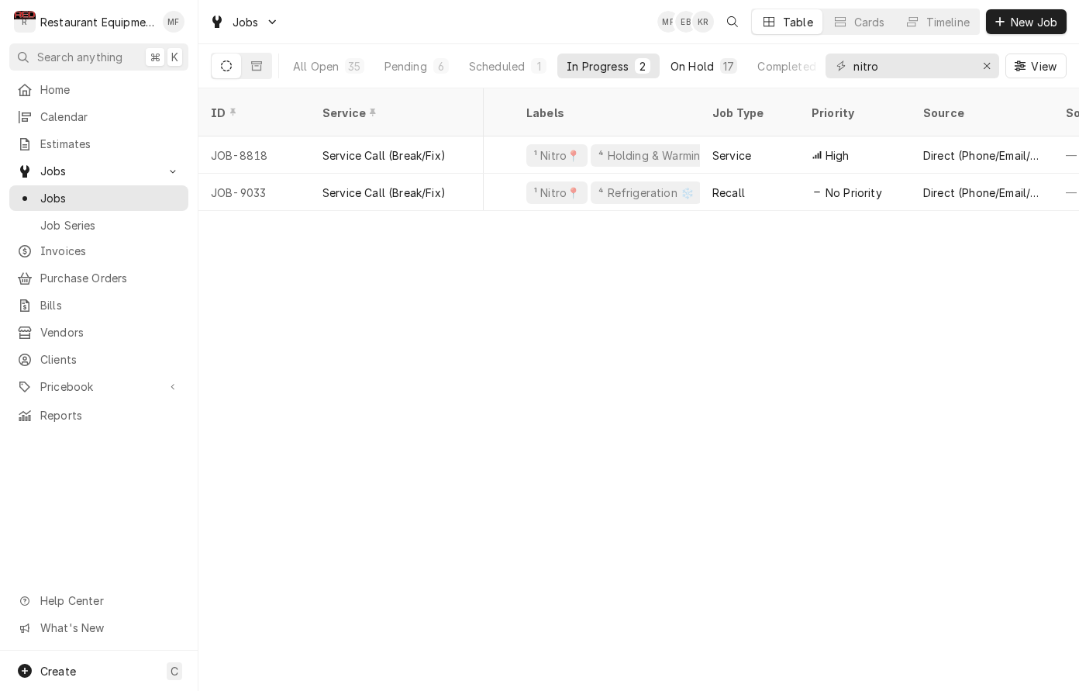
scroll to position [0, 117]
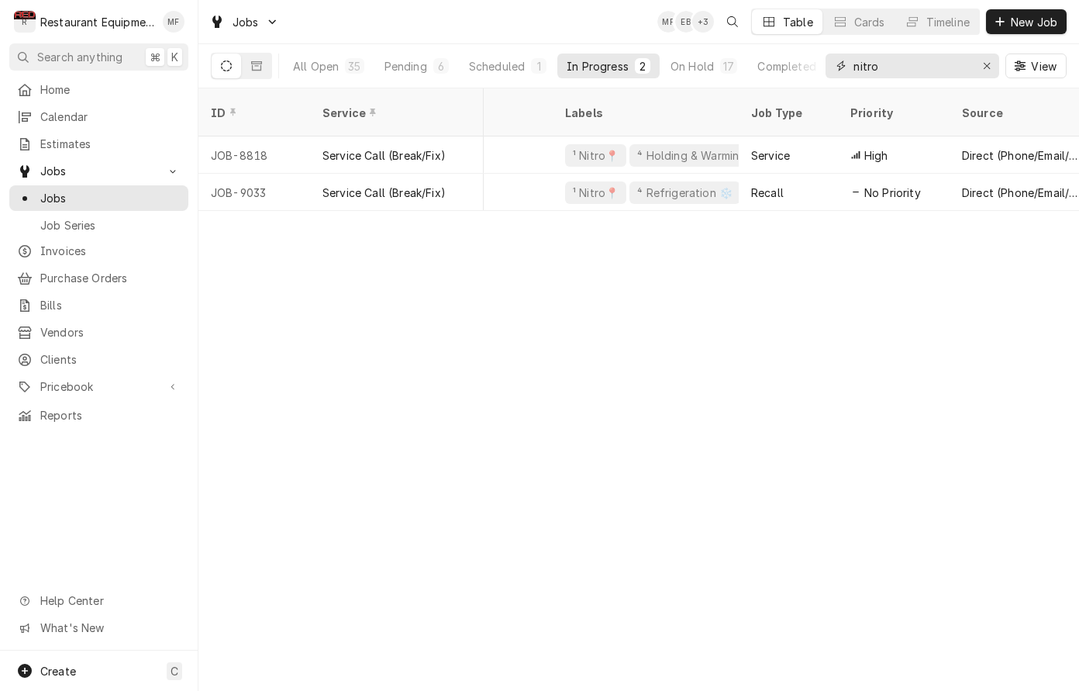
click at [922, 77] on input "nitro" at bounding box center [912, 66] width 116 height 25
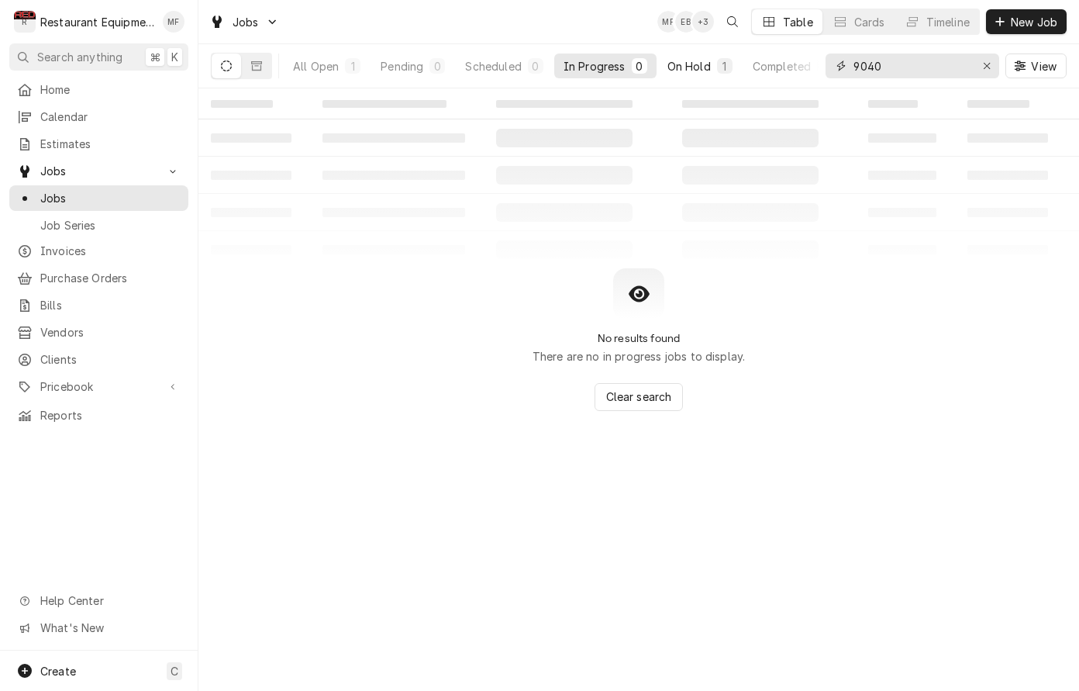
type input "9040"
click at [696, 61] on div "On Hold" at bounding box center [689, 66] width 43 height 16
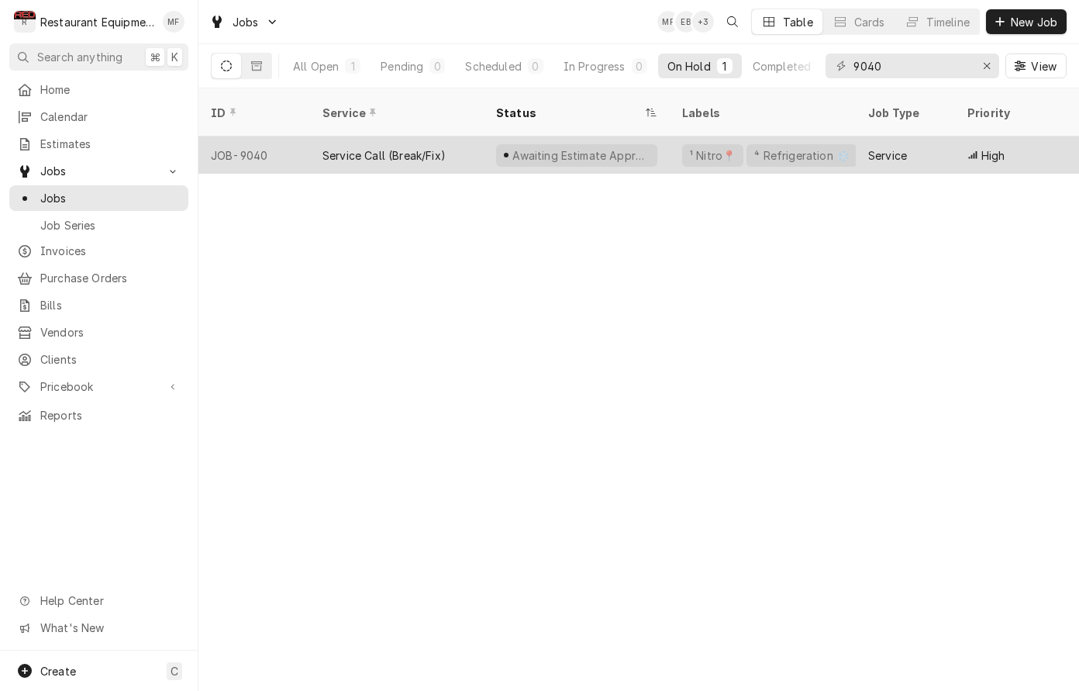
click at [879, 147] on div "Service" at bounding box center [887, 155] width 39 height 16
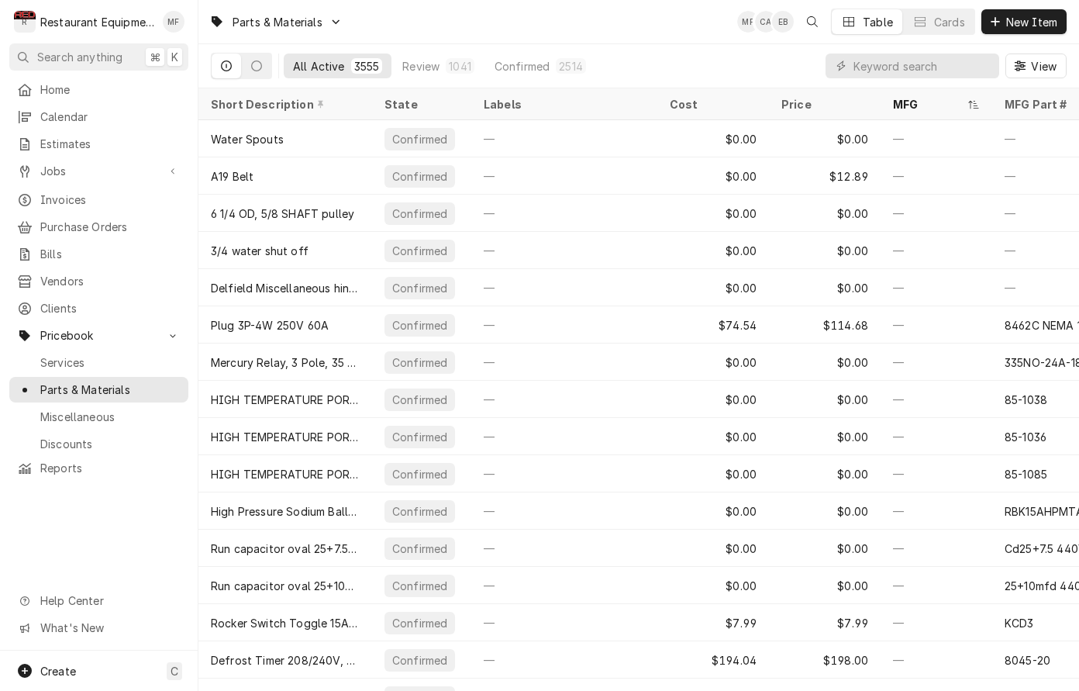
click at [913, 68] on input "Dynamic Content Wrapper" at bounding box center [923, 66] width 138 height 25
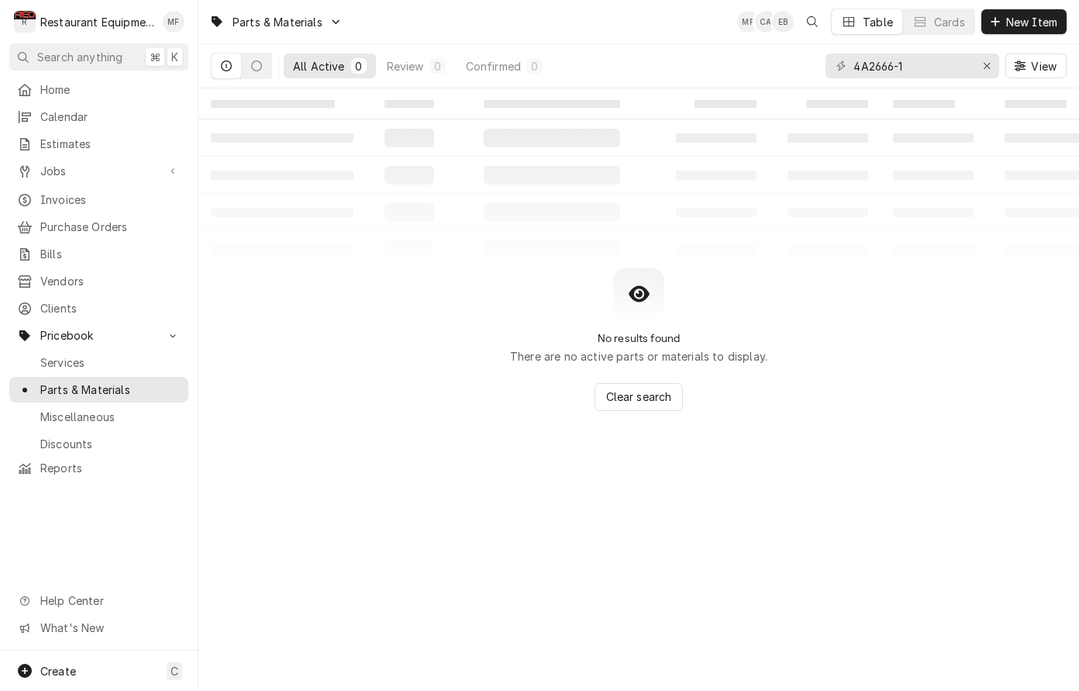
type input "4A2666-1"
click at [978, 67] on button "Erase input" at bounding box center [987, 66] width 25 height 25
click at [1022, 26] on span "New Item" at bounding box center [1031, 22] width 57 height 16
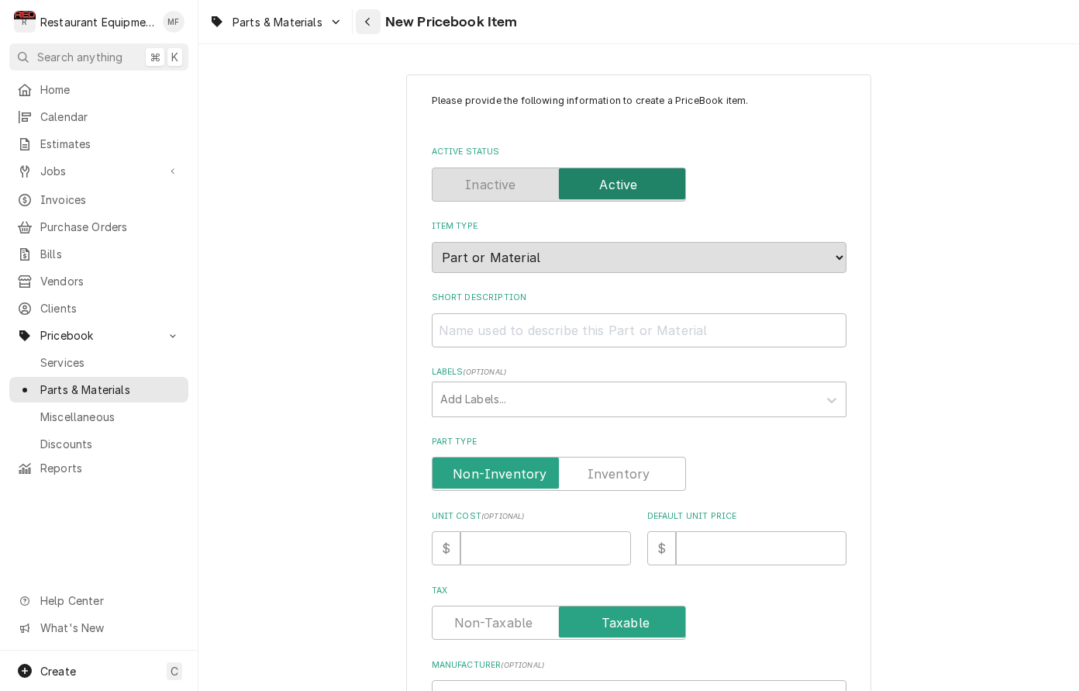
click at [371, 16] on div "Navigate back" at bounding box center [369, 22] width 16 height 16
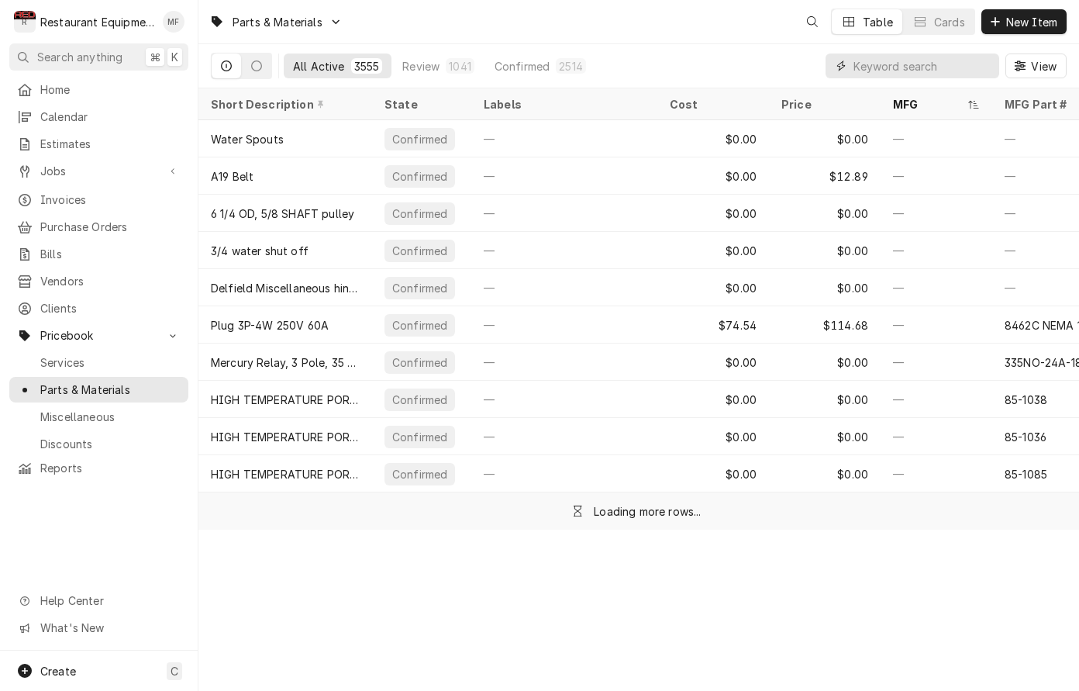
click at [923, 58] on input "Dynamic Content Wrapper" at bounding box center [923, 66] width 138 height 25
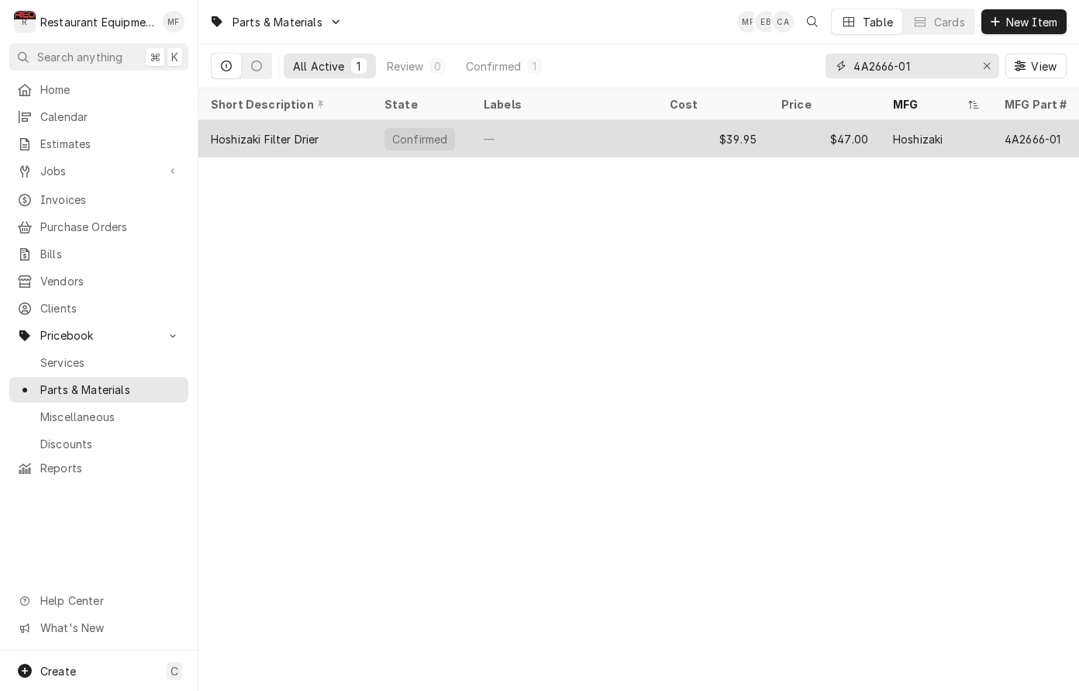
type input "4A2666-01"
click at [868, 147] on div "$47.00" at bounding box center [825, 138] width 112 height 37
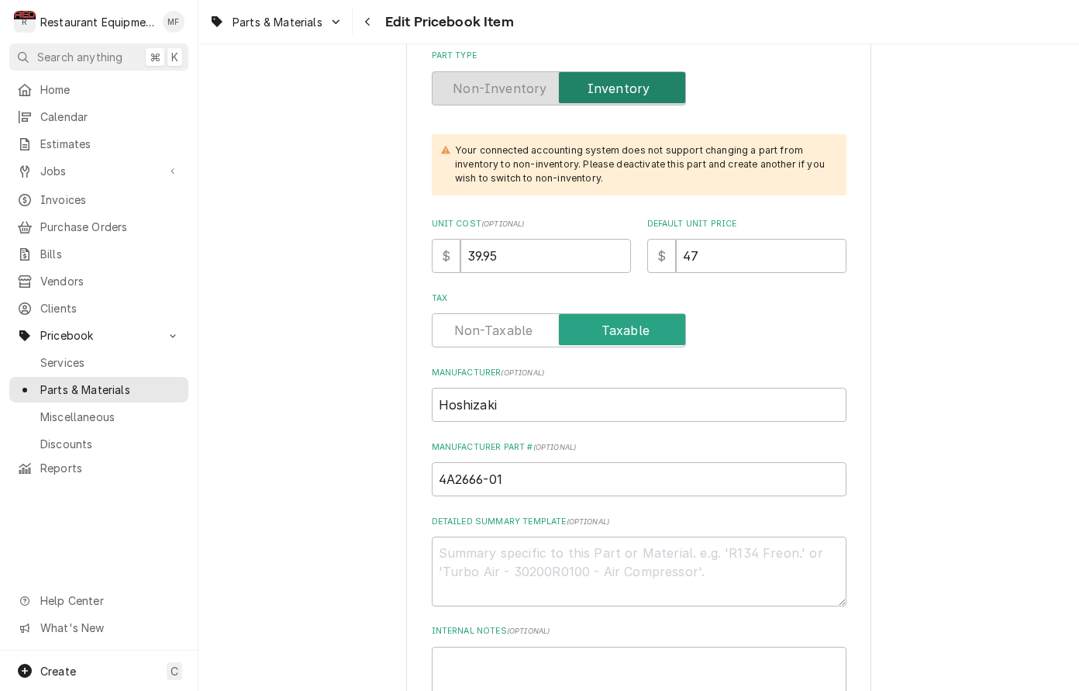
scroll to position [425, 0]
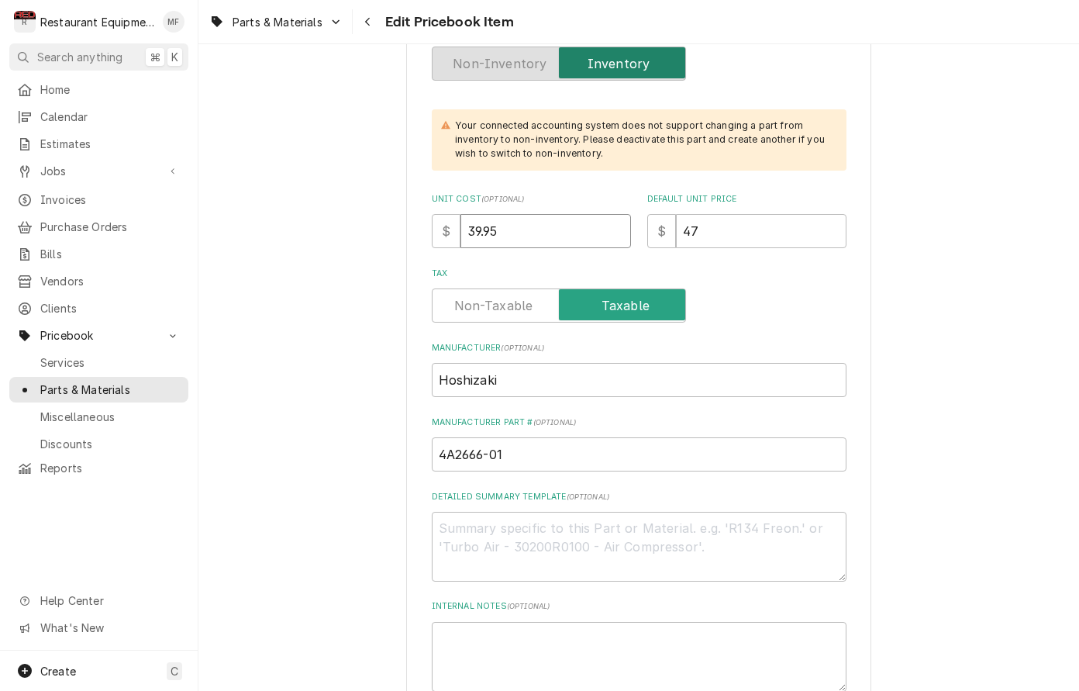
click at [542, 214] on input "39.95" at bounding box center [546, 231] width 171 height 34
type textarea "x"
type input "4"
type textarea "x"
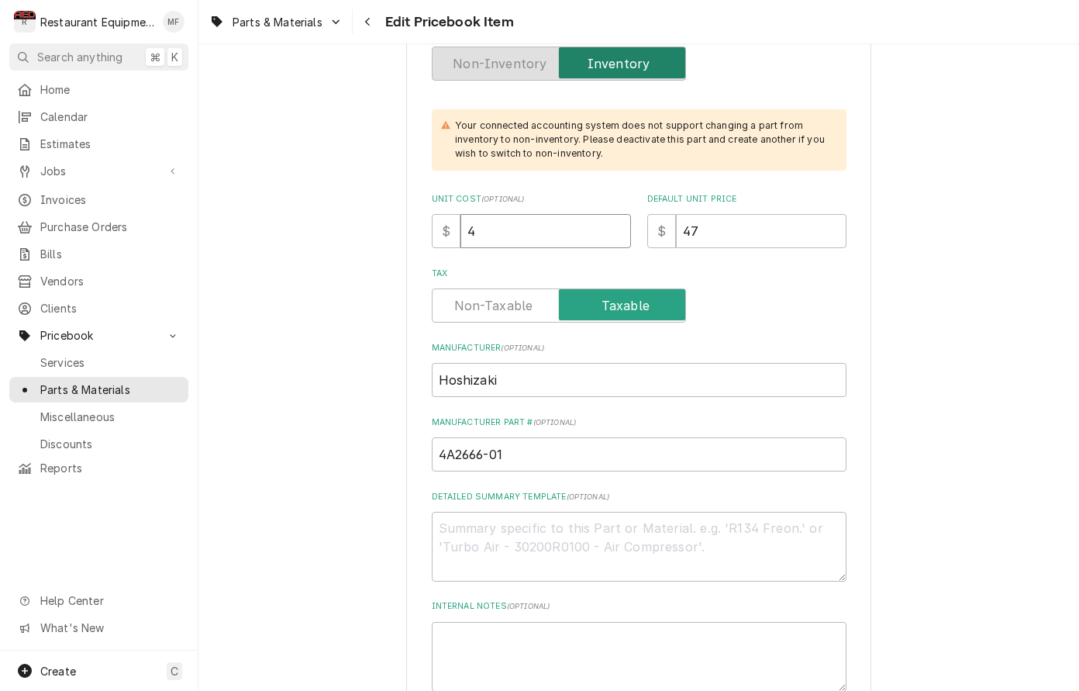
type input "43"
type textarea "x"
type input "43.3"
type textarea "x"
type input "43.36"
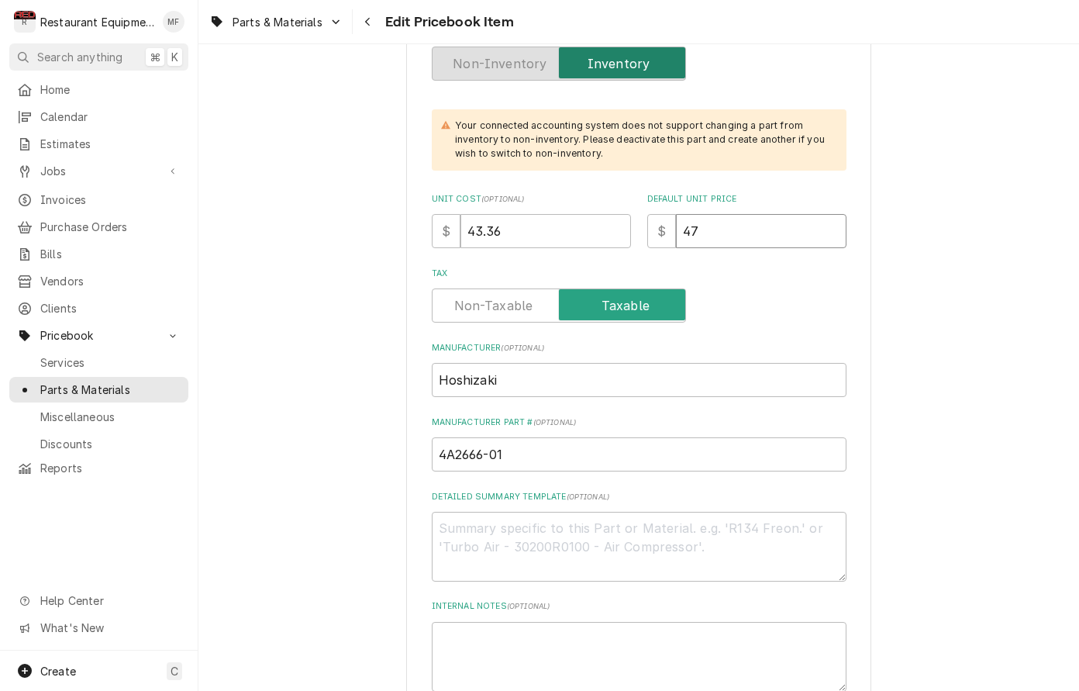
click at [728, 219] on input "47" at bounding box center [761, 231] width 171 height 34
type textarea "x"
type input "5"
type textarea "x"
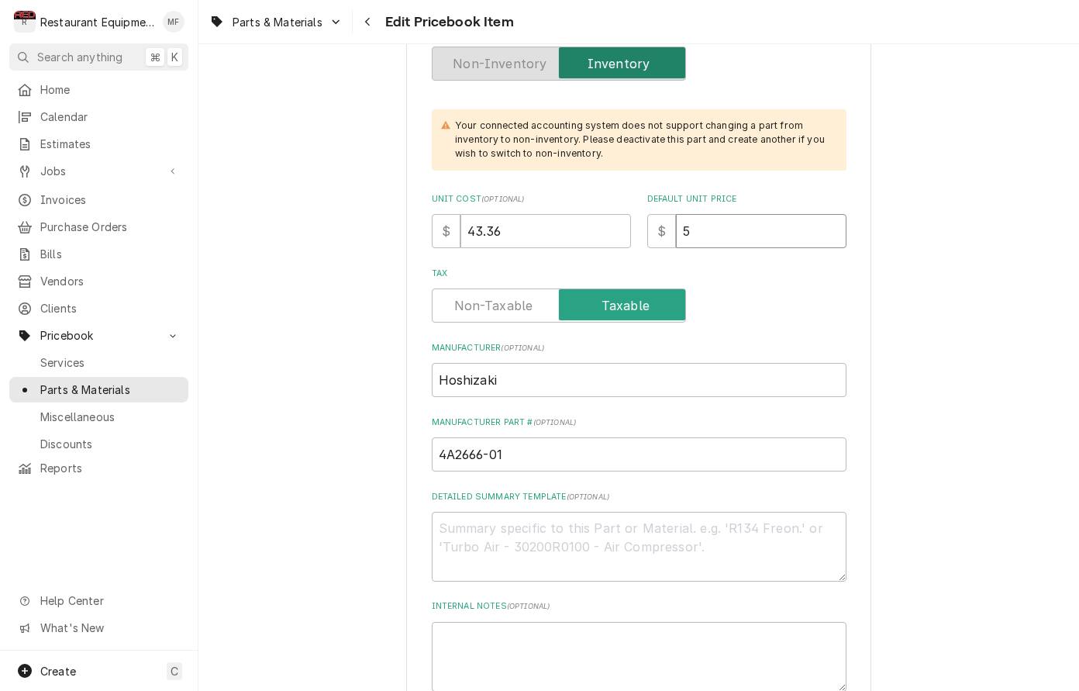
type input "54"
type textarea "x"
type input "54.2"
type textarea "x"
type input "54.20"
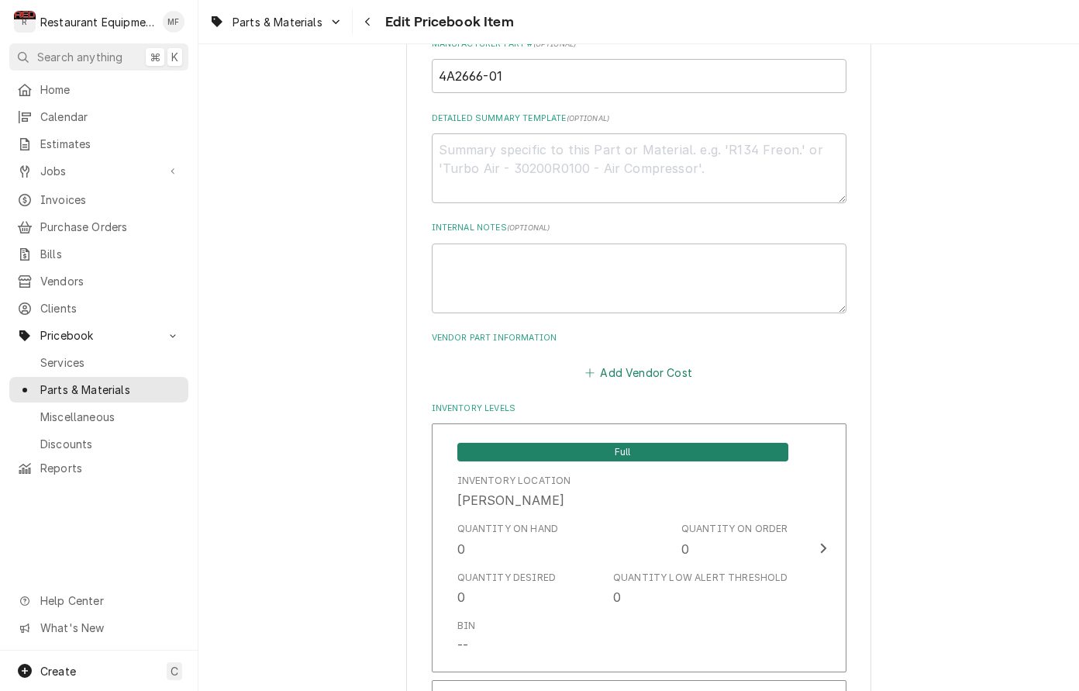
scroll to position [804, 0]
click at [620, 361] on button "Add Vendor Cost" at bounding box center [639, 372] width 112 height 22
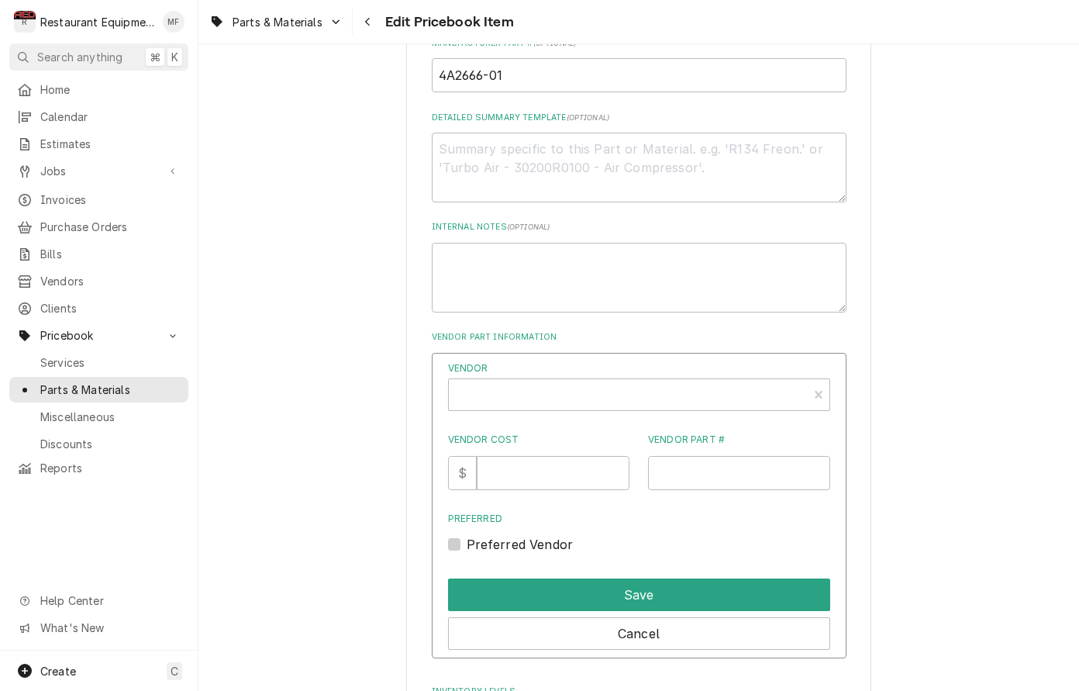
type textarea "x"
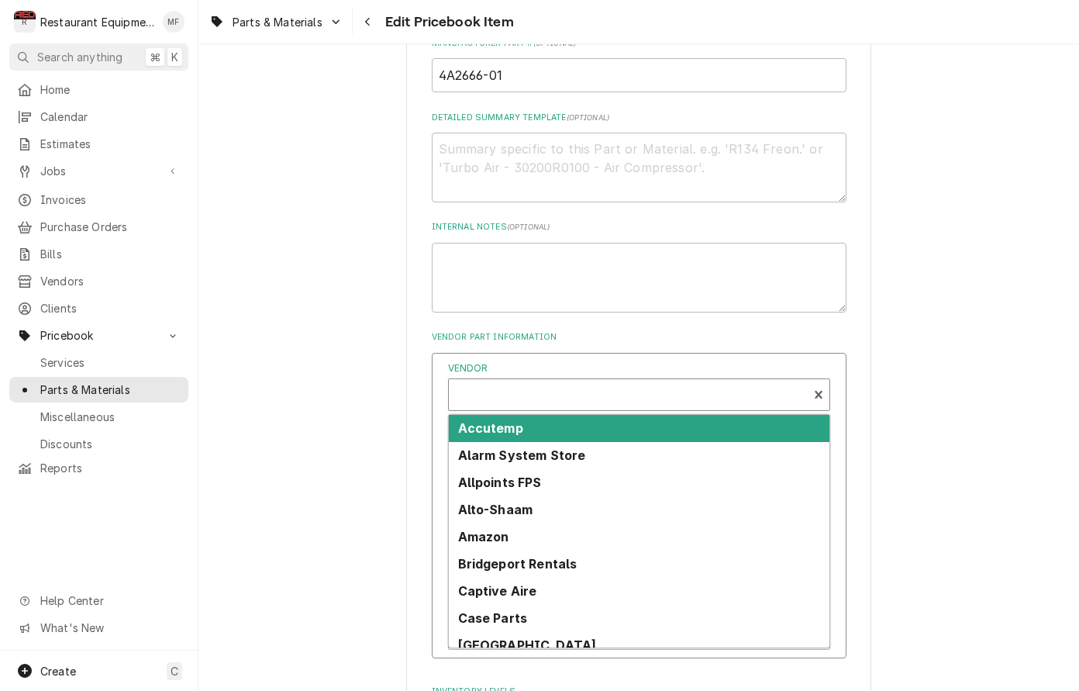
click at [618, 382] on div "Vendor" at bounding box center [628, 400] width 343 height 37
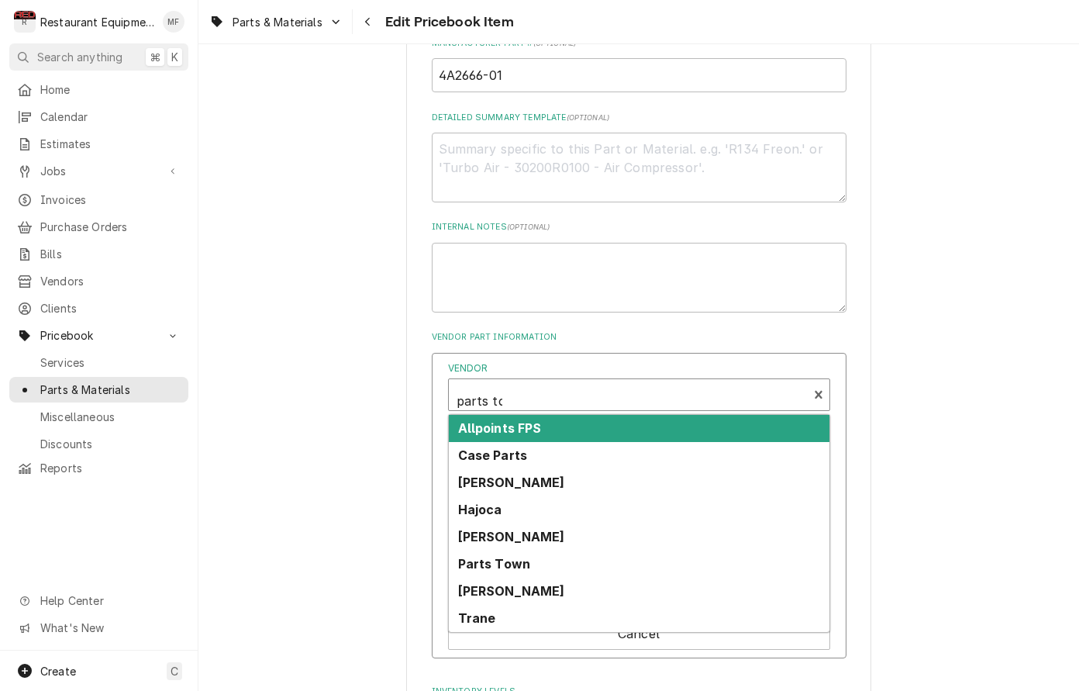
type input "parts tow"
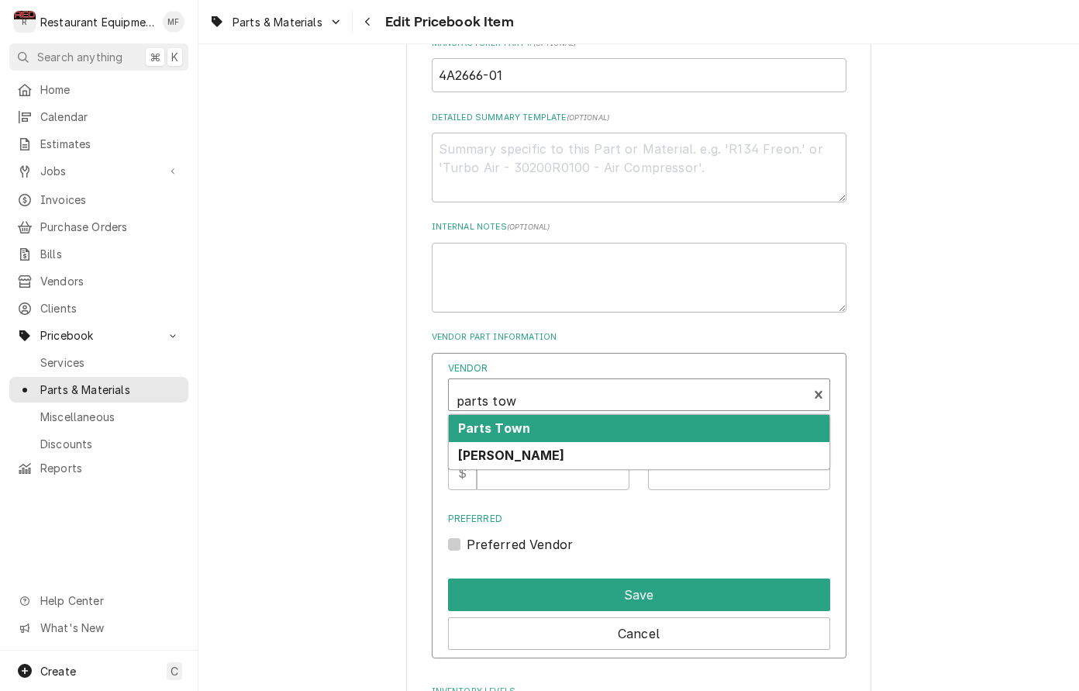
click at [691, 415] on div "Parts Town" at bounding box center [639, 428] width 381 height 27
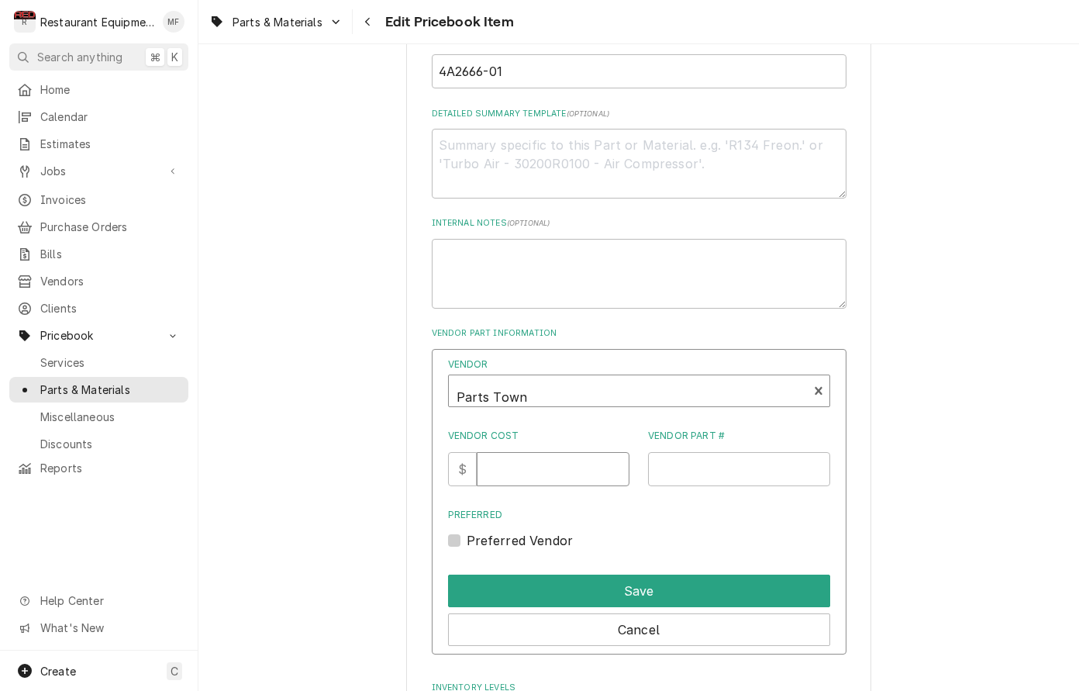
click at [557, 452] on input "Vendor Cost" at bounding box center [553, 469] width 153 height 34
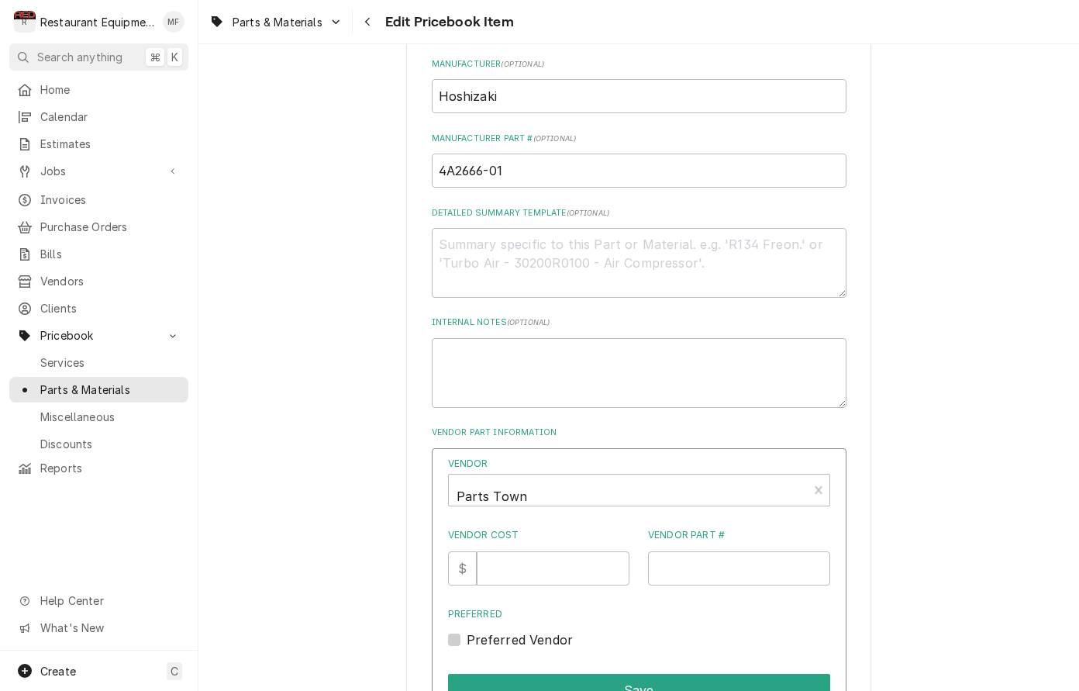
scroll to position [709, 0]
click at [548, 551] on input "Vendor Cost" at bounding box center [553, 568] width 153 height 34
type input "43.36"
click at [722, 551] on input "Vendor Part #" at bounding box center [739, 568] width 182 height 34
paste input "HOS4A2666-01"
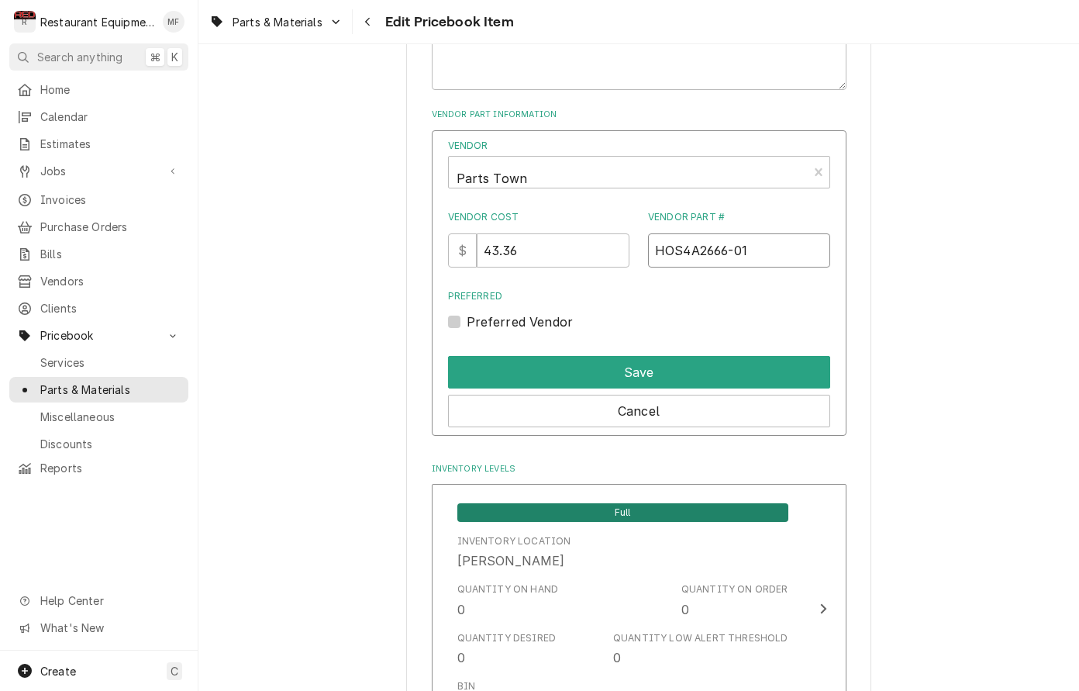
scroll to position [1050, 0]
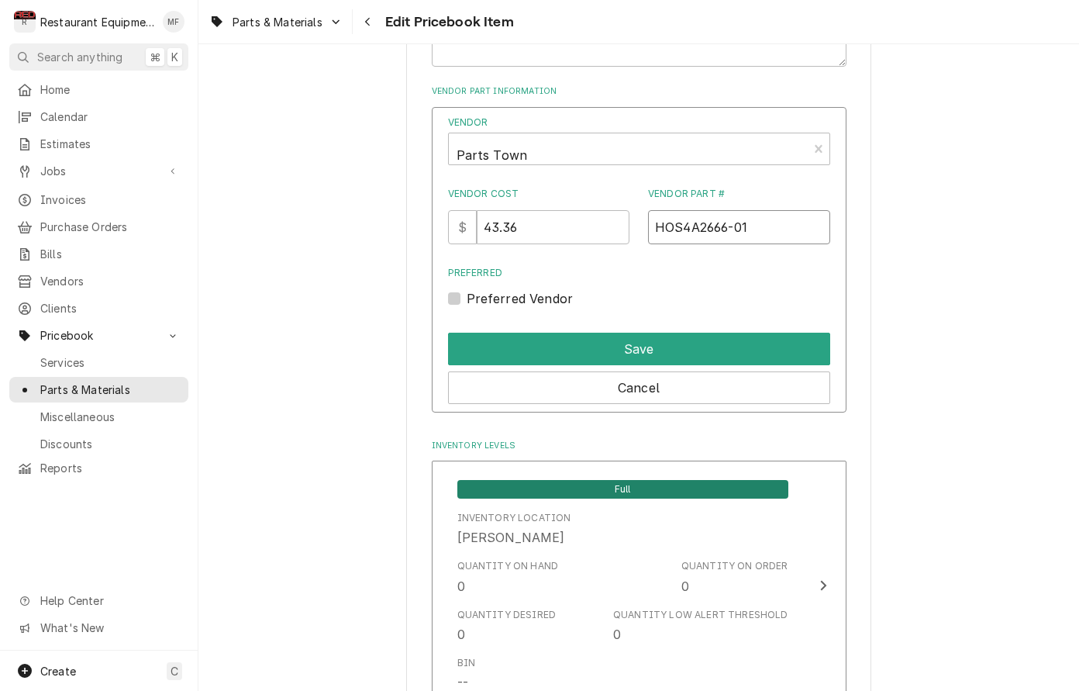
type input "HOS4A2666-01"
click at [467, 289] on label "Preferred Vendor" at bounding box center [520, 298] width 107 height 19
click at [467, 289] on input "Preferred" at bounding box center [658, 306] width 382 height 34
checkbox input "true"
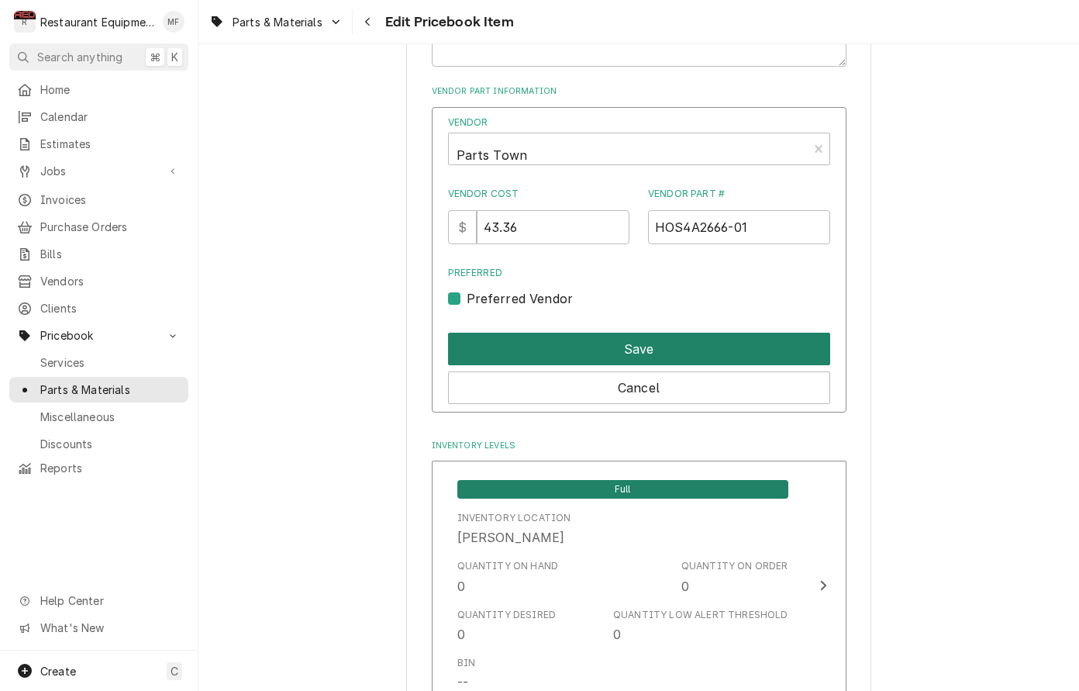
click at [601, 333] on button "Save" at bounding box center [639, 349] width 382 height 33
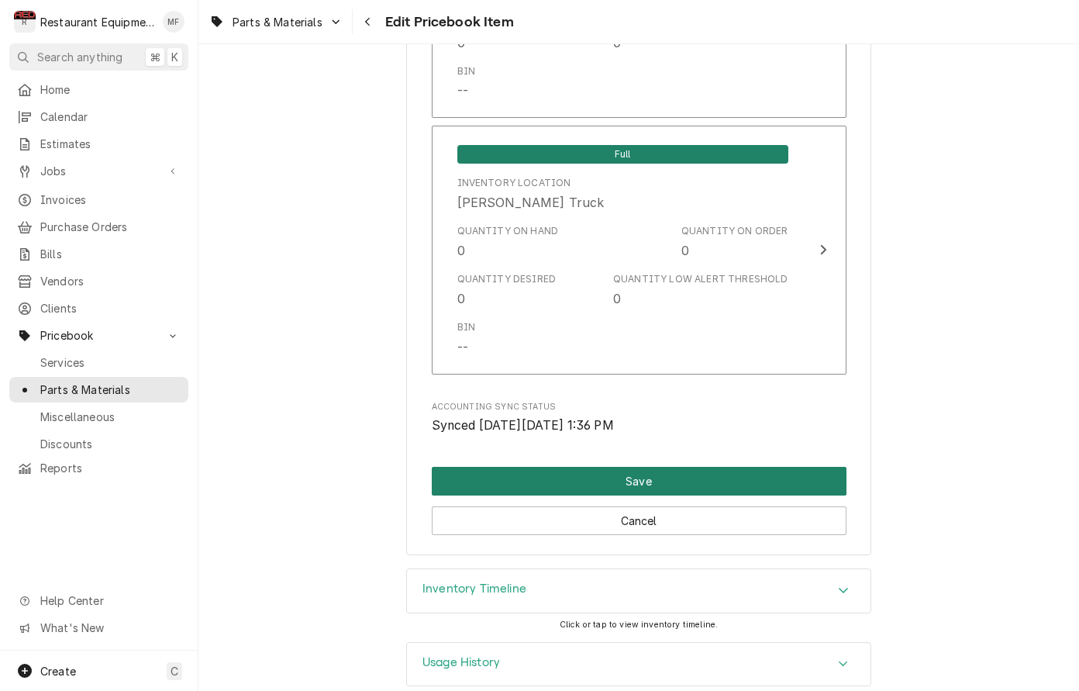
click at [682, 467] on button "Save" at bounding box center [639, 481] width 415 height 29
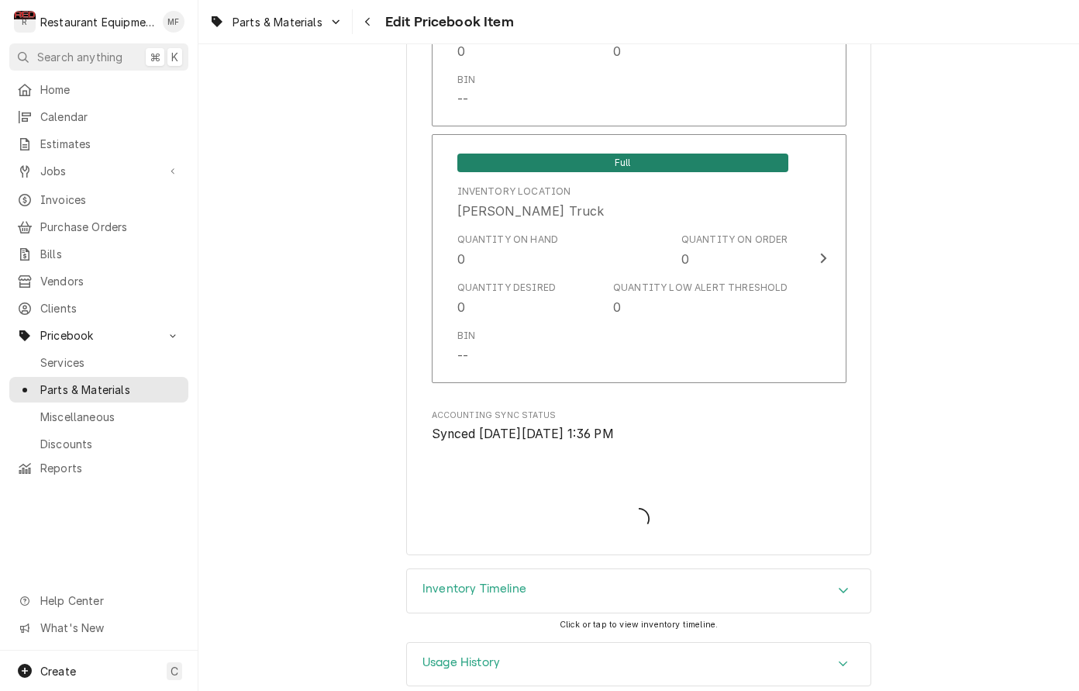
type textarea "x"
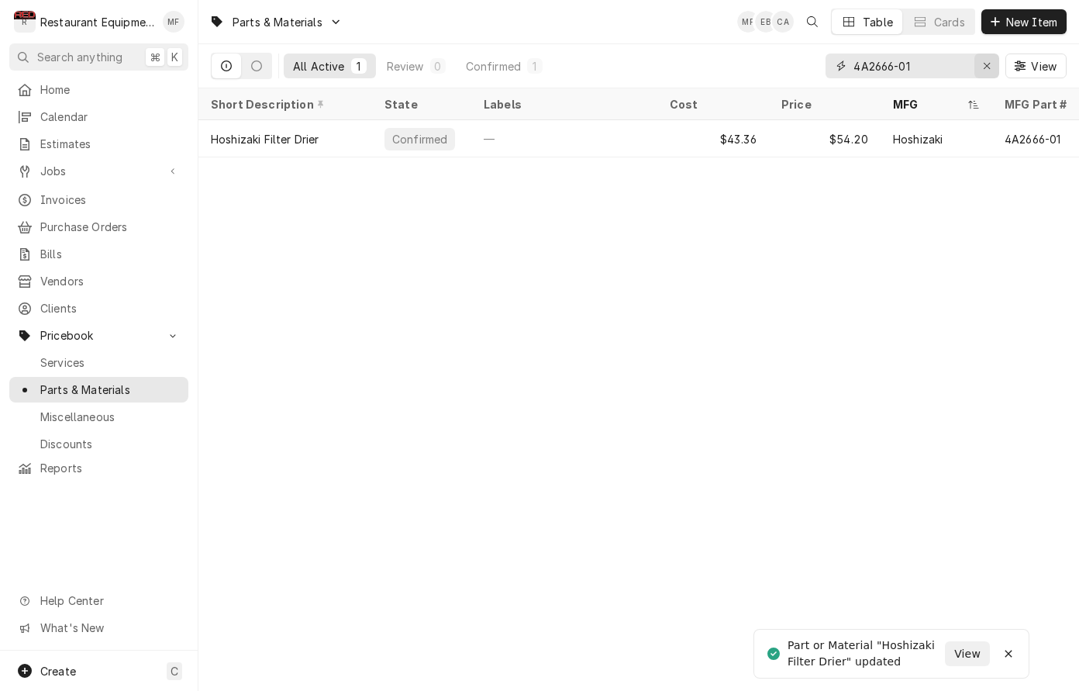
click at [989, 70] on icon "Erase input" at bounding box center [987, 65] width 9 height 11
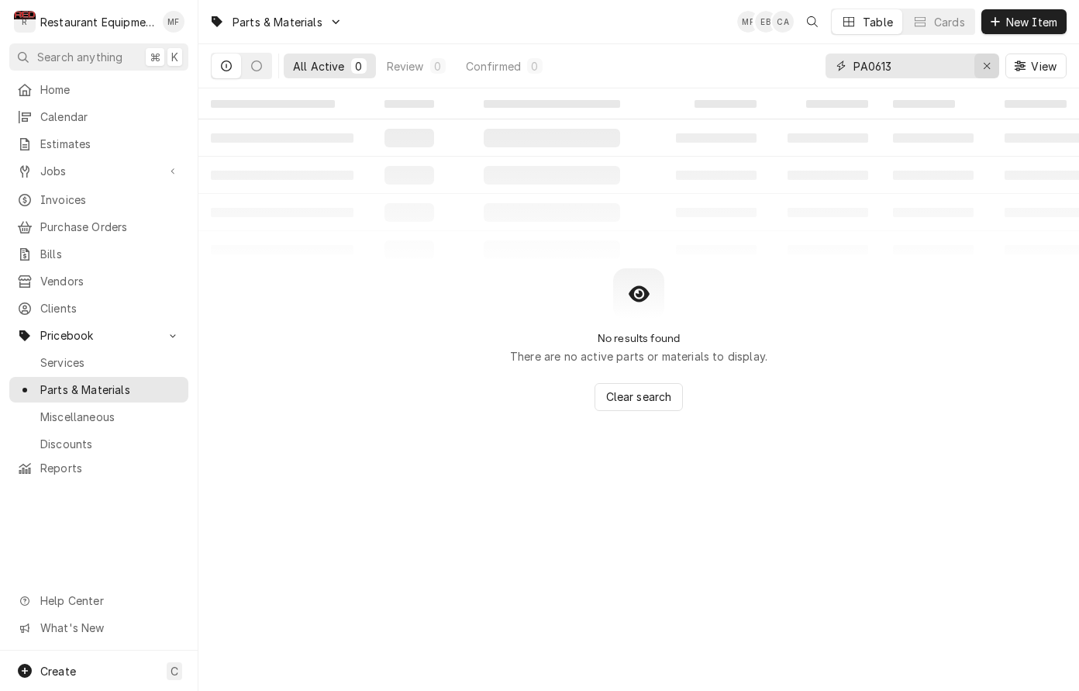
type input "PA0613"
drag, startPoint x: 982, startPoint y: 68, endPoint x: 1004, endPoint y: 43, distance: 33.0
click at [983, 65] on icon "Erase input" at bounding box center [987, 65] width 9 height 11
click at [1017, 22] on span "New Item" at bounding box center [1031, 22] width 57 height 16
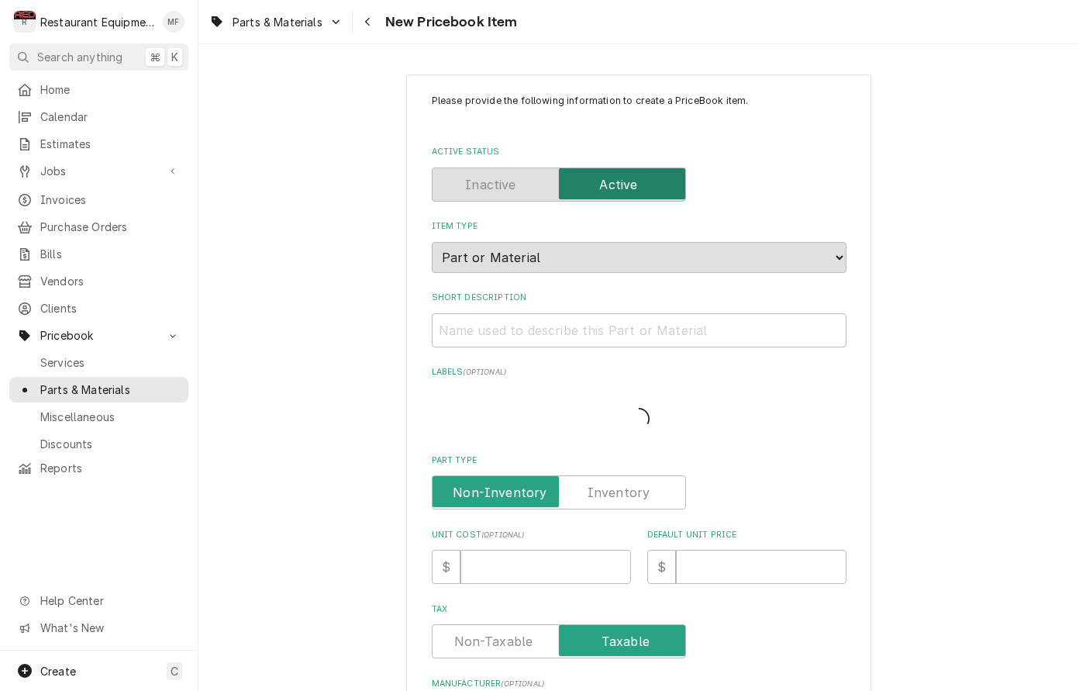
type textarea "x"
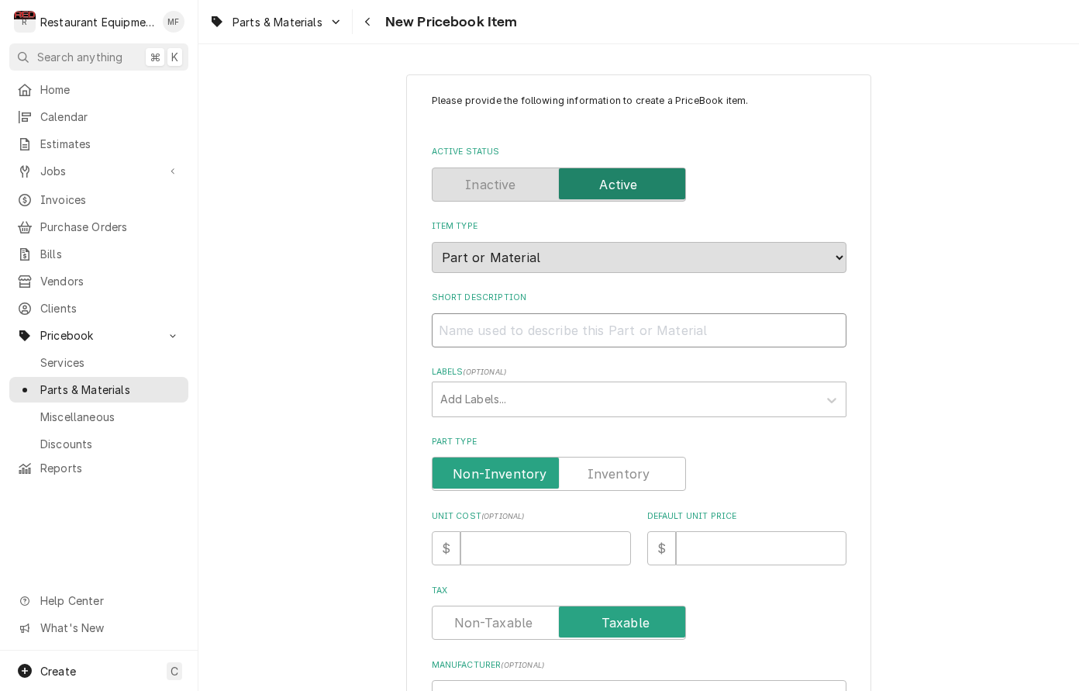
click at [689, 317] on input "Short Description" at bounding box center [639, 330] width 415 height 34
paste input "Hoshizaki PA0613 Pump Motor Assembly"
type input "Hoshizaki PA0613 Pump Motor Assembly"
type textarea "x"
drag, startPoint x: 546, startPoint y: 315, endPoint x: 440, endPoint y: 317, distance: 105.5
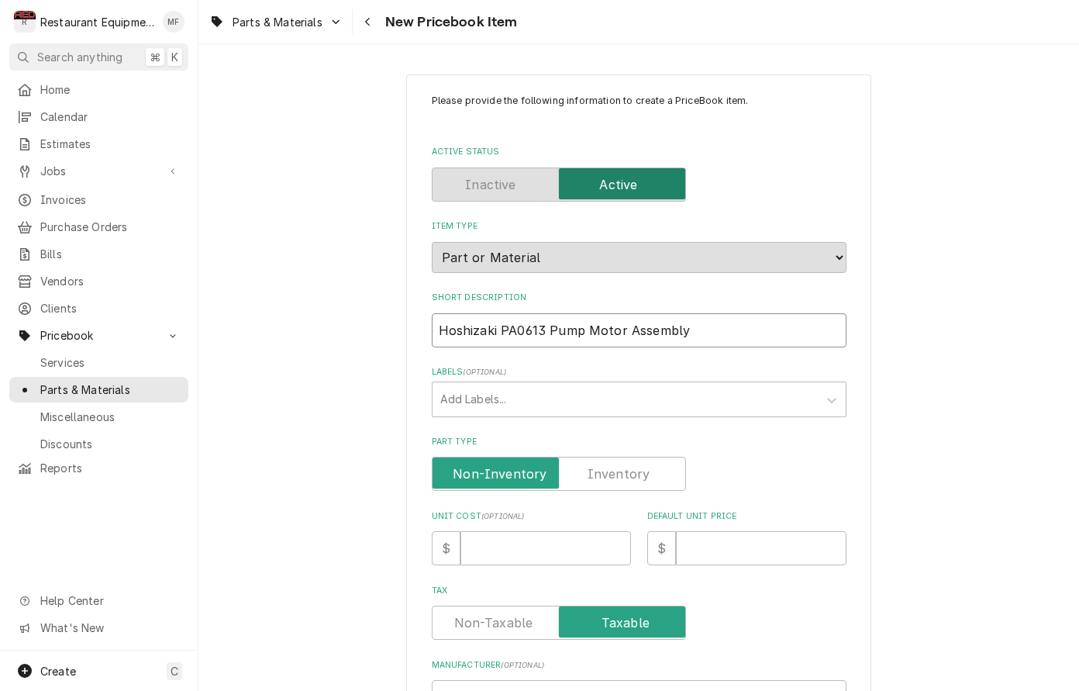
click at [445, 320] on input "Hoshizaki PA0613 Pump Motor Assembly" at bounding box center [639, 330] width 415 height 34
drag, startPoint x: 438, startPoint y: 316, endPoint x: 549, endPoint y: 319, distance: 110.9
click at [549, 319] on input "Hoshizaki PA0613 Pump Motor Assembly" at bounding box center [639, 330] width 415 height 34
type input "Pump Motor Assembly"
type textarea "x"
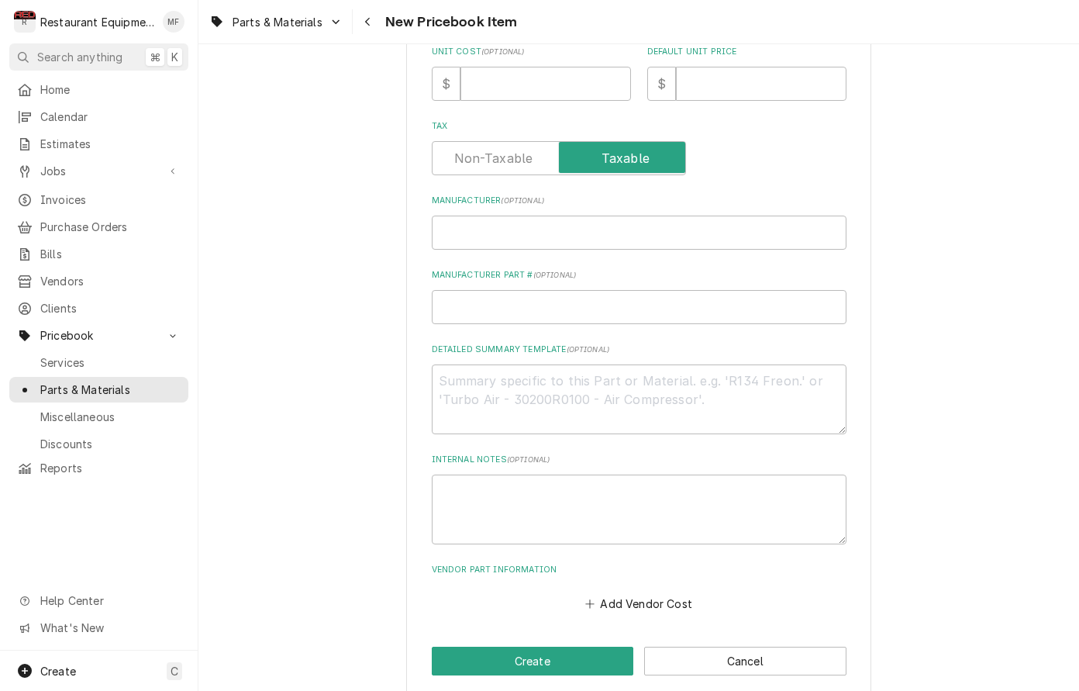
scroll to position [464, 0]
type input "Pump Motor Assembly"
click at [565, 216] on input "Manufacturer ( optional )" at bounding box center [639, 233] width 415 height 34
paste input "Hoshizaki PA0613"
type input "Hoshizaki PA0613"
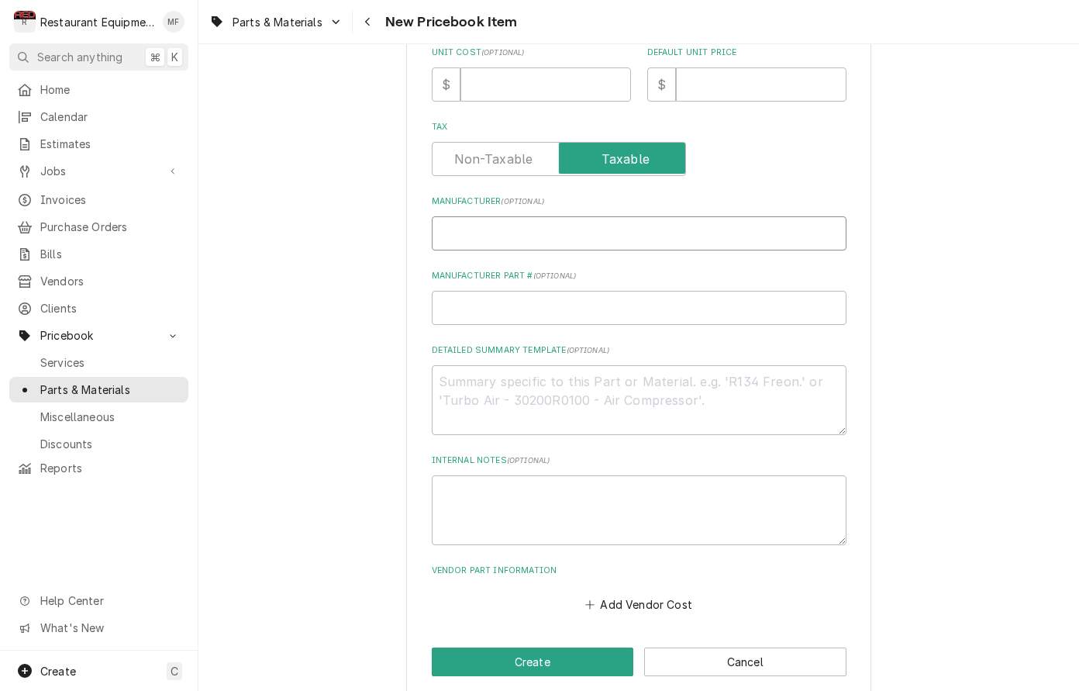
type textarea "x"
drag, startPoint x: 546, startPoint y: 217, endPoint x: 502, endPoint y: 223, distance: 43.9
click at [502, 223] on input "Hoshizaki PA0613" at bounding box center [639, 233] width 415 height 34
type input "Hoshizaki"
type textarea "x"
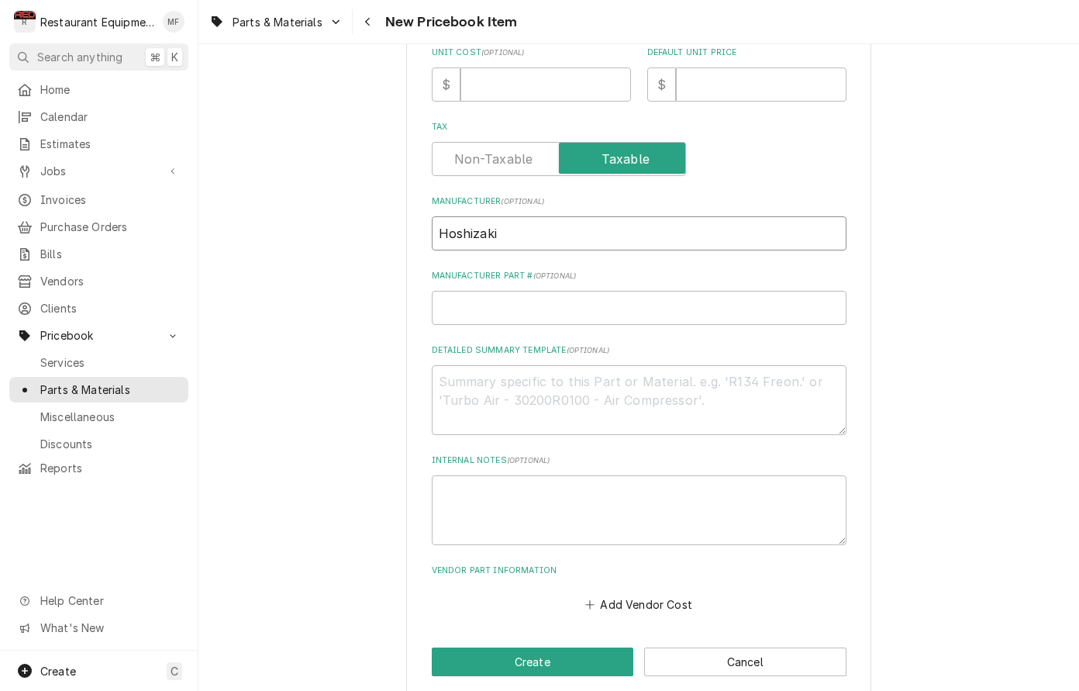
type input "Hoshizaki"
click at [527, 291] on input "Manufacturer Part # ( optional )" at bounding box center [639, 308] width 415 height 34
paste input "PA0613"
type input "PA0613"
type textarea "x"
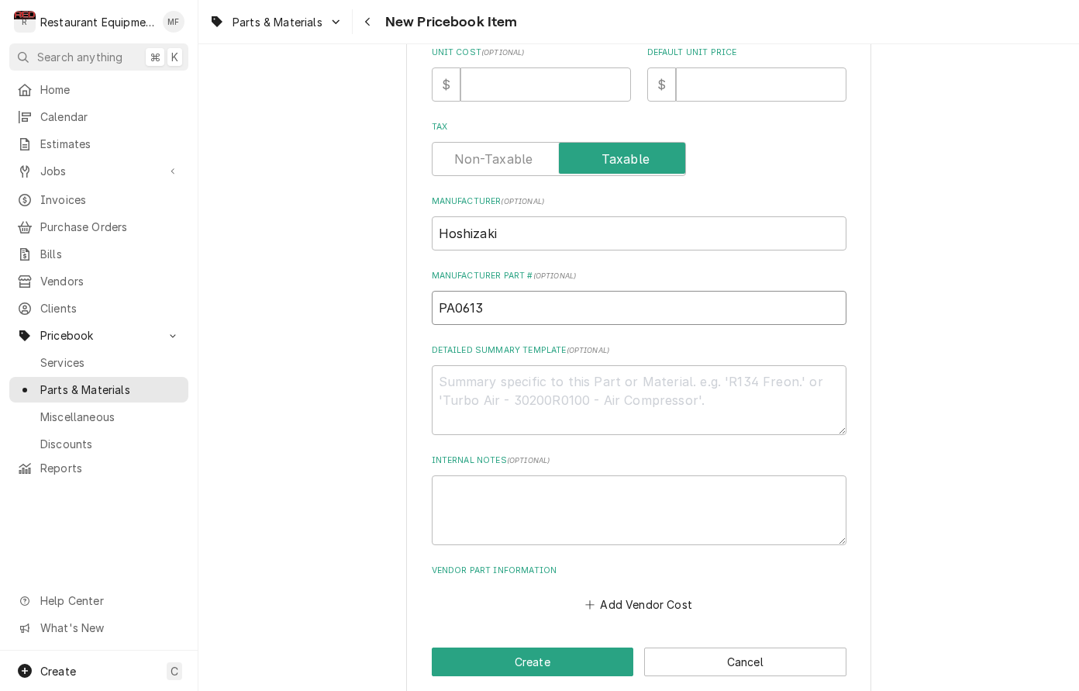
type input "PA0613"
click at [517, 67] on input "Unit Cost ( optional )" at bounding box center [546, 84] width 171 height 34
type input "7"
type textarea "x"
type input "72"
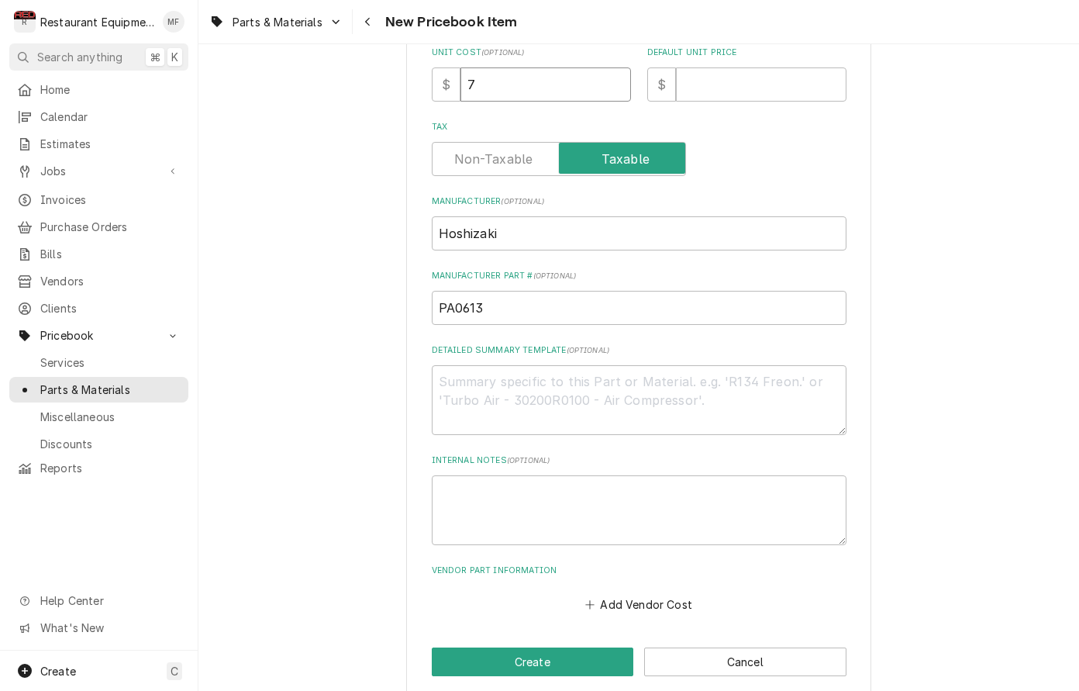
type textarea "x"
type input "724"
type textarea "x"
type input "724.2"
type textarea "x"
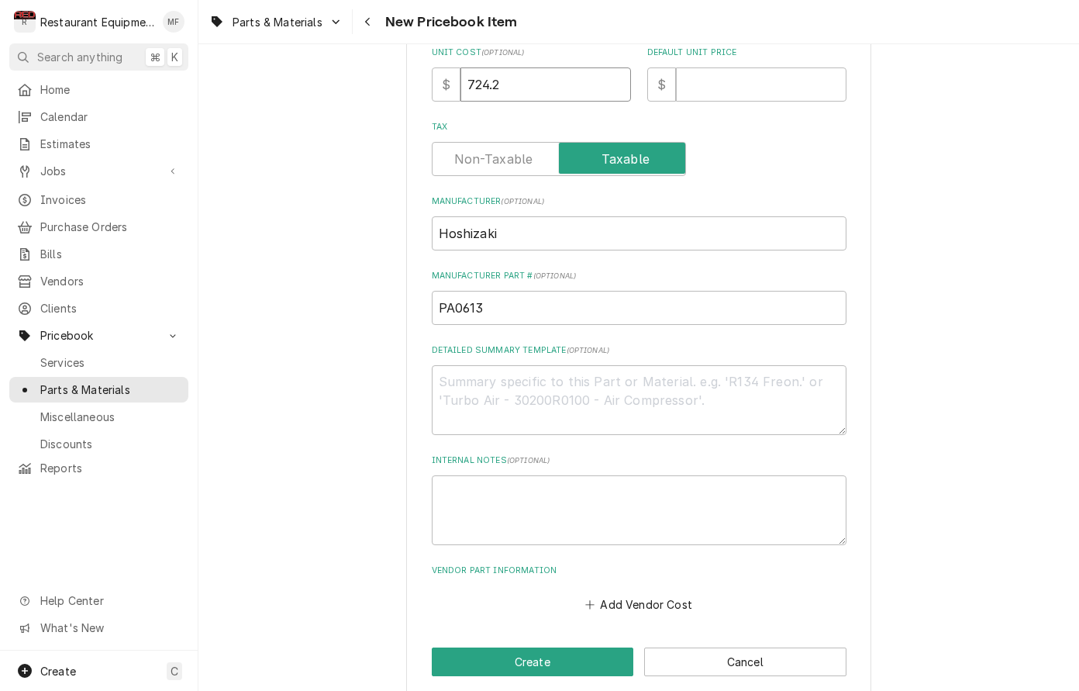
type input "724.24"
type textarea "x"
type input "724.24"
click at [724, 67] on input "Default Unit Price" at bounding box center [761, 84] width 171 height 34
click at [750, 82] on input "Default Unit Price" at bounding box center [761, 84] width 171 height 34
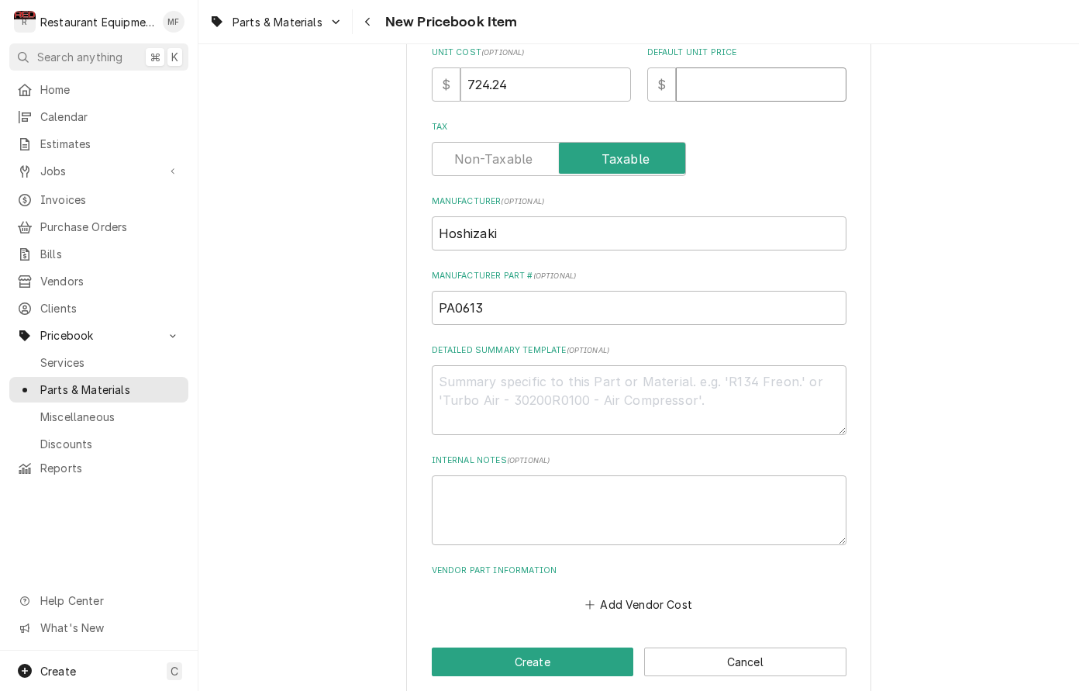
type input "1"
type textarea "x"
type input "11"
type textarea "x"
type input "110"
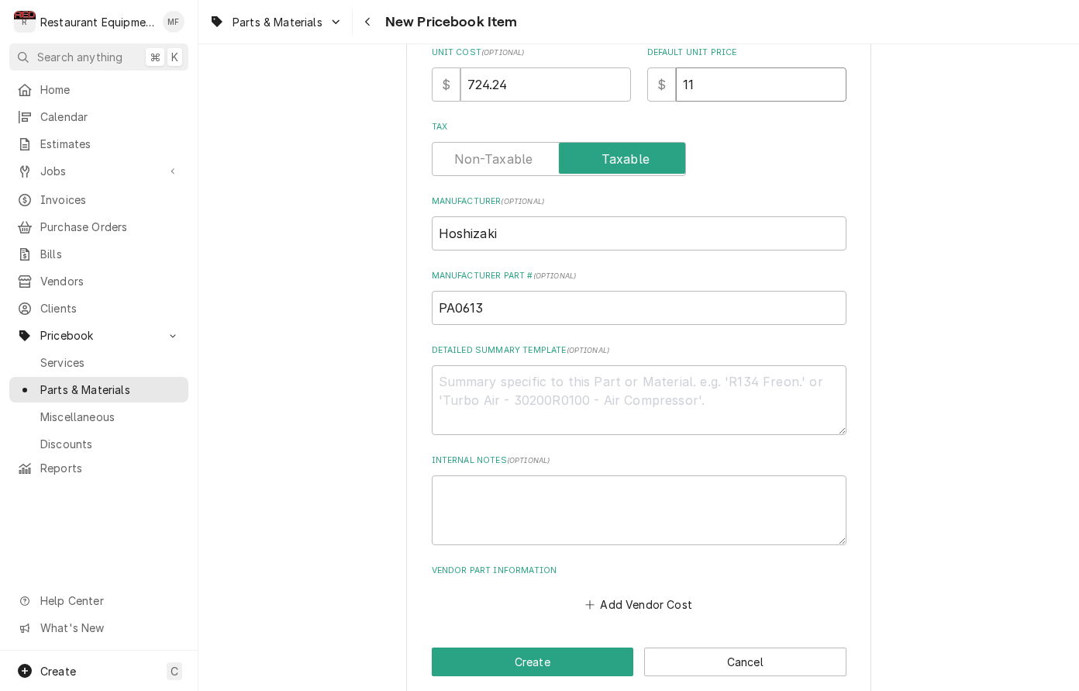
type textarea "x"
type input "1107"
type textarea "x"
type input "1107.4"
type textarea "x"
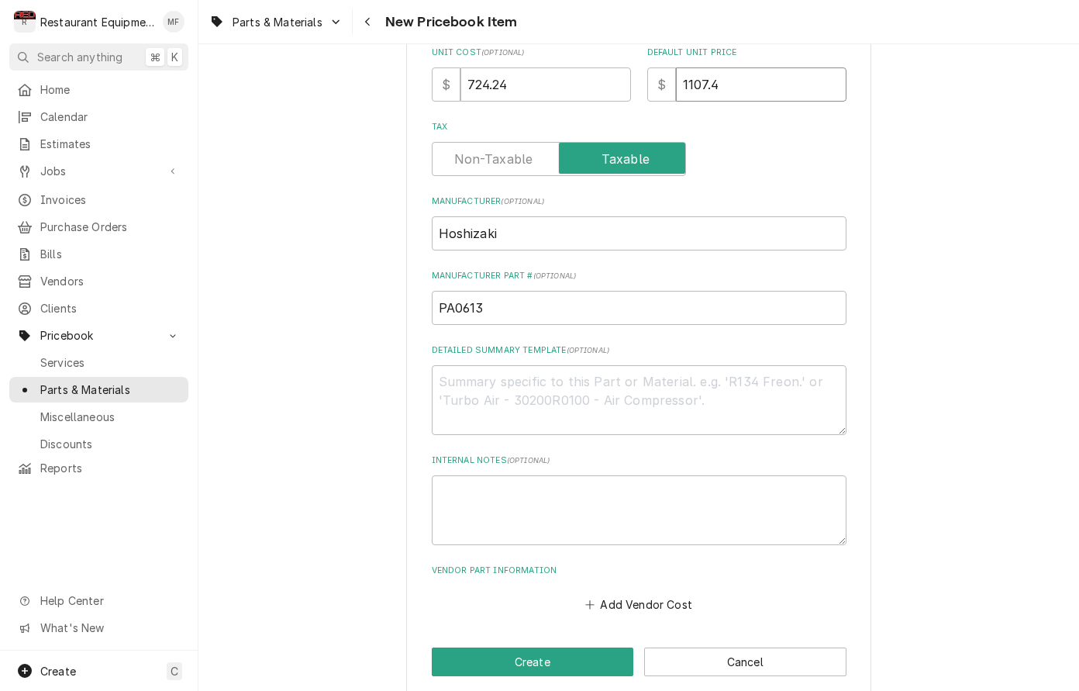
type input "1107.40"
type textarea "x"
type input "1107.40"
click at [658, 593] on button "Add Vendor Cost" at bounding box center [639, 604] width 112 height 22
type textarea "x"
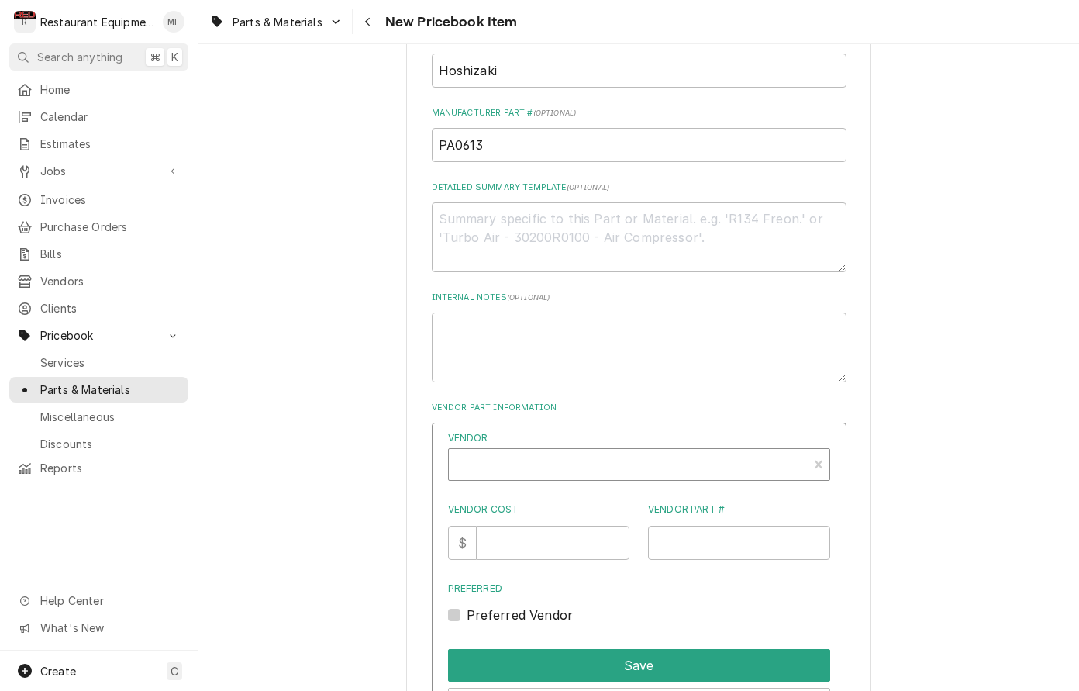
scroll to position [633, 0]
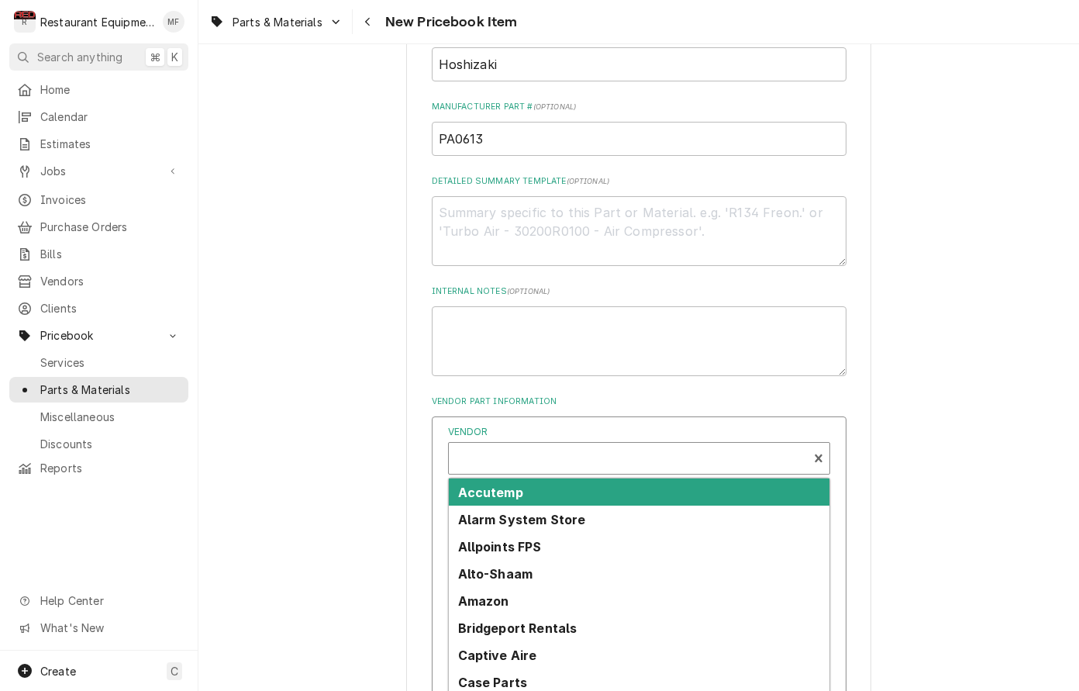
click at [618, 446] on div "Vendor" at bounding box center [628, 464] width 343 height 37
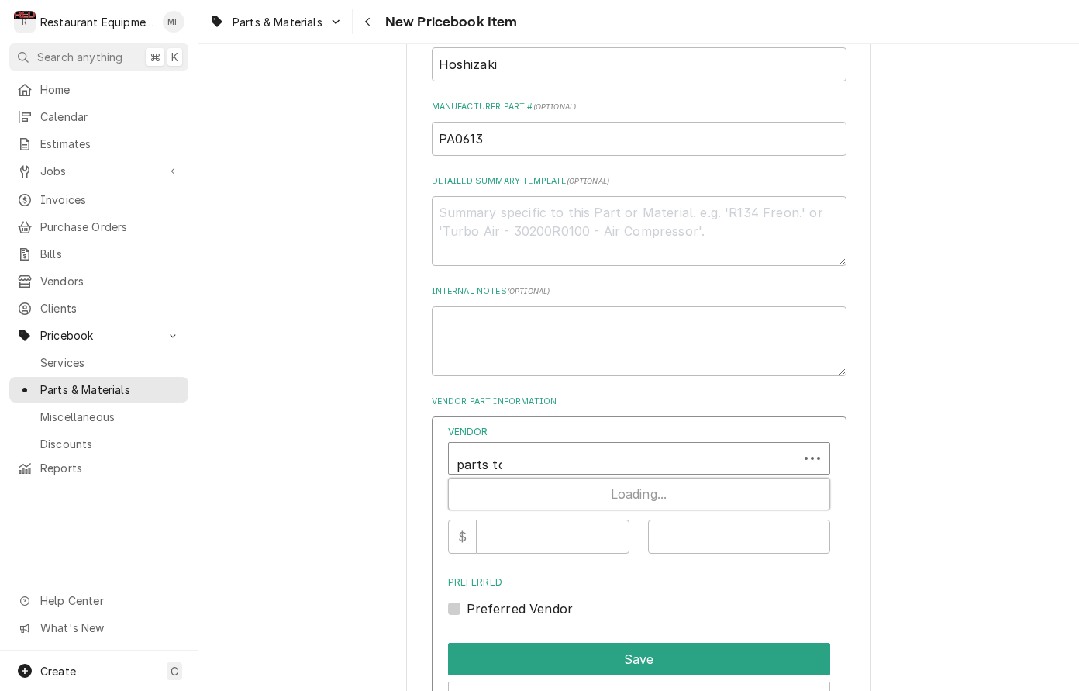
type input "parts tow"
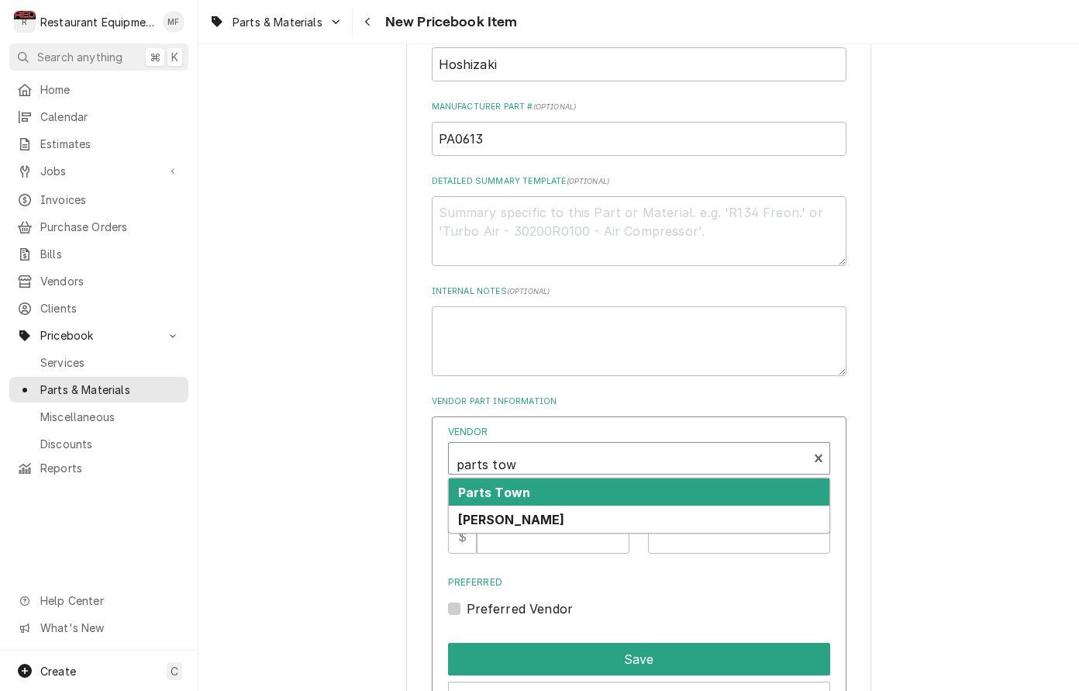
click at [608, 478] on div "Parts Town" at bounding box center [639, 491] width 381 height 27
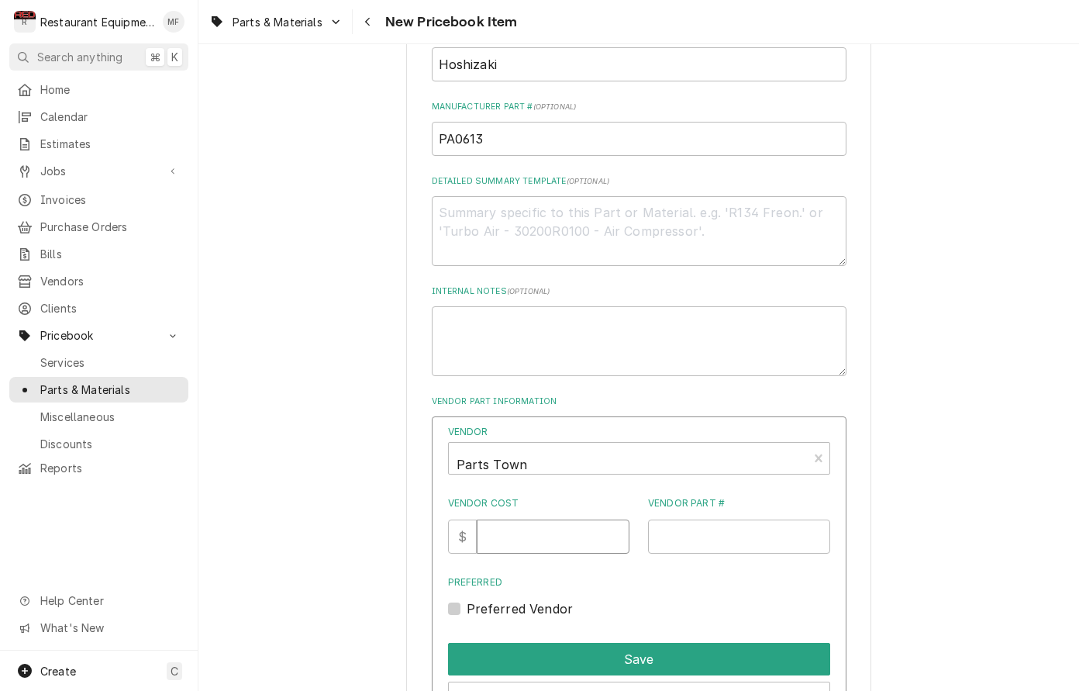
click at [561, 521] on input "Vendor Cost" at bounding box center [553, 537] width 153 height 34
type input "724.24"
click at [780, 523] on input "Vendor Part #" at bounding box center [739, 537] width 182 height 34
paste input "HOSPA0613"
type input "HOSPA0613"
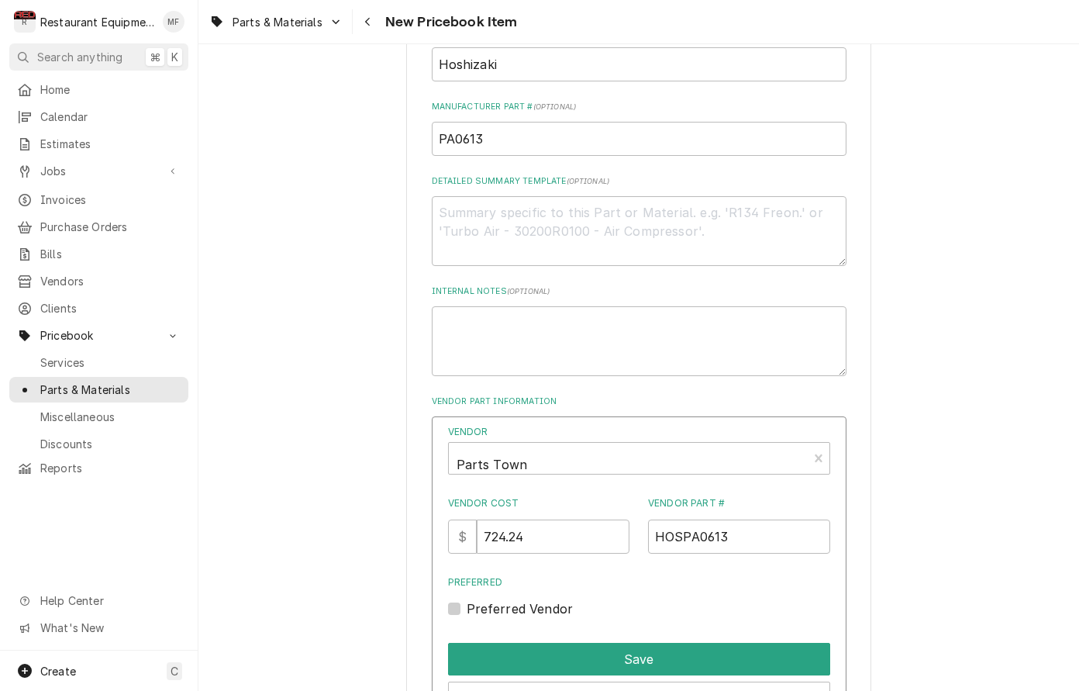
click at [463, 599] on div "Preferred Vendor" at bounding box center [639, 608] width 382 height 19
click at [467, 599] on label "Preferred Vendor" at bounding box center [520, 608] width 107 height 19
click at [467, 599] on input "Preferred" at bounding box center [658, 616] width 382 height 34
checkbox input "true"
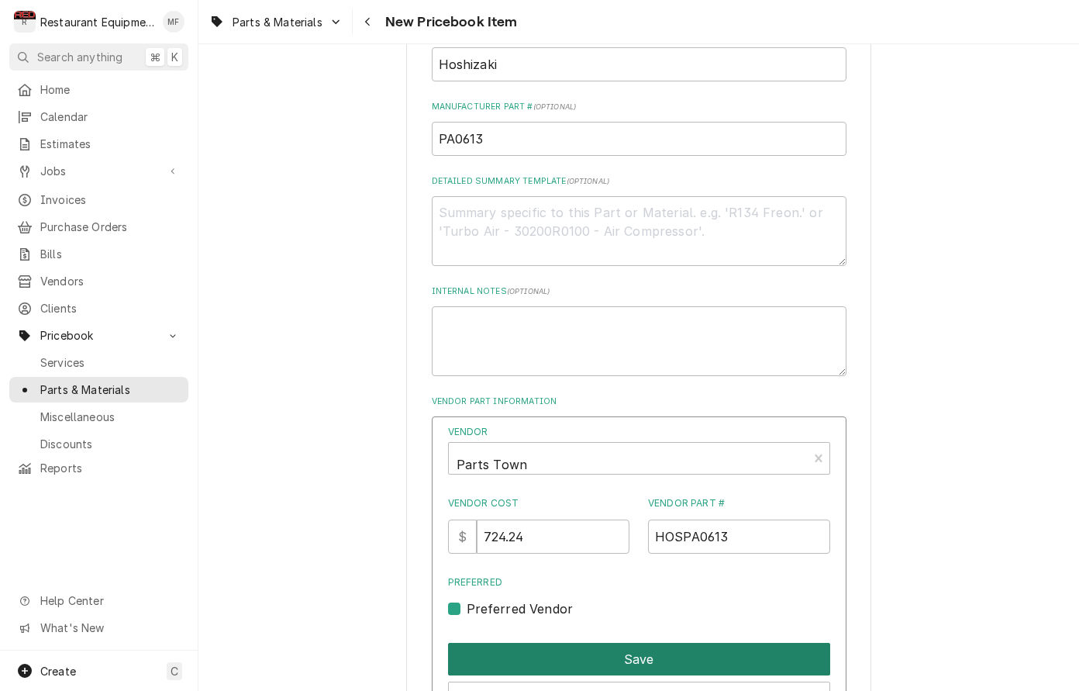
click at [602, 647] on button "Save" at bounding box center [639, 659] width 382 height 33
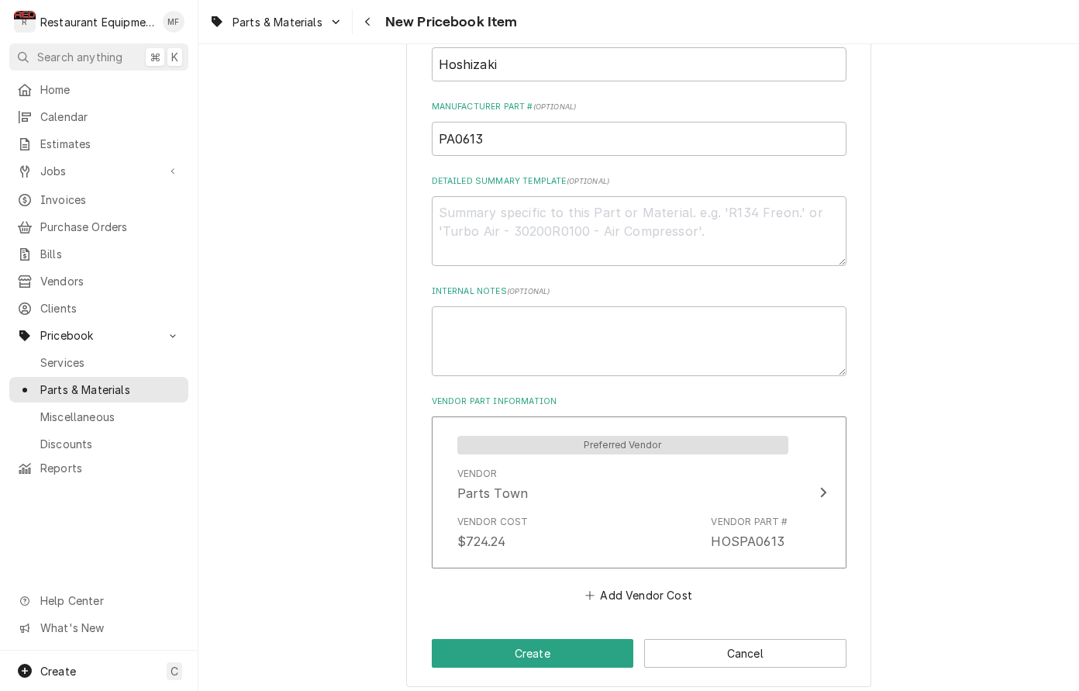
scroll to position [623, 0]
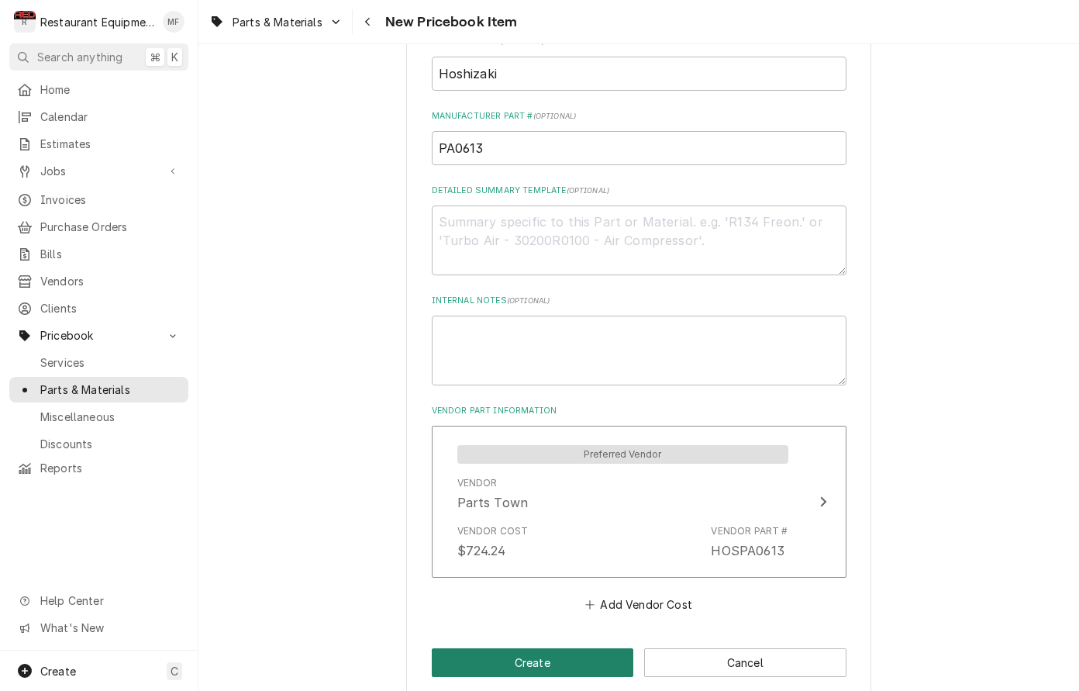
click at [602, 648] on button "Create" at bounding box center [533, 662] width 202 height 29
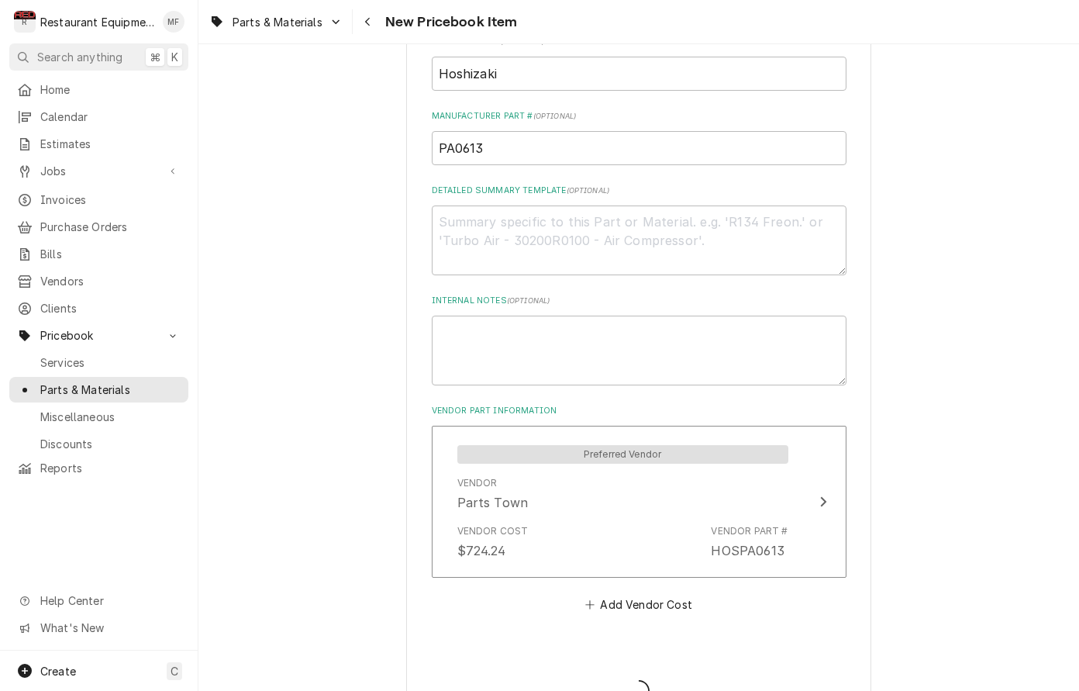
type textarea "x"
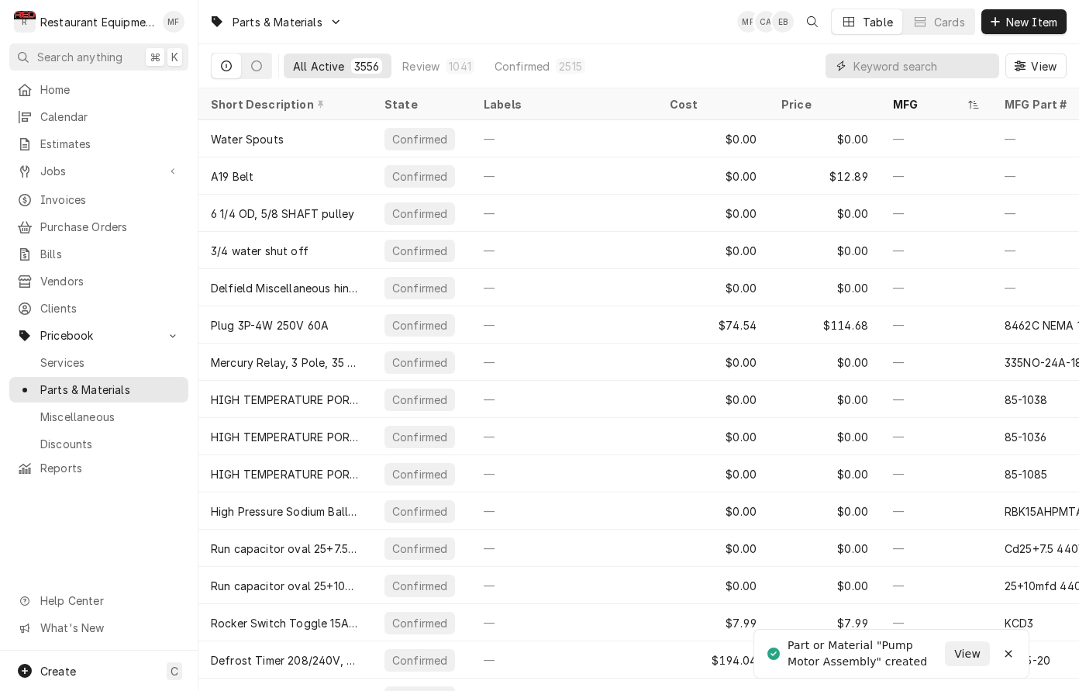
click at [910, 73] on input "Dynamic Content Wrapper" at bounding box center [923, 66] width 138 height 25
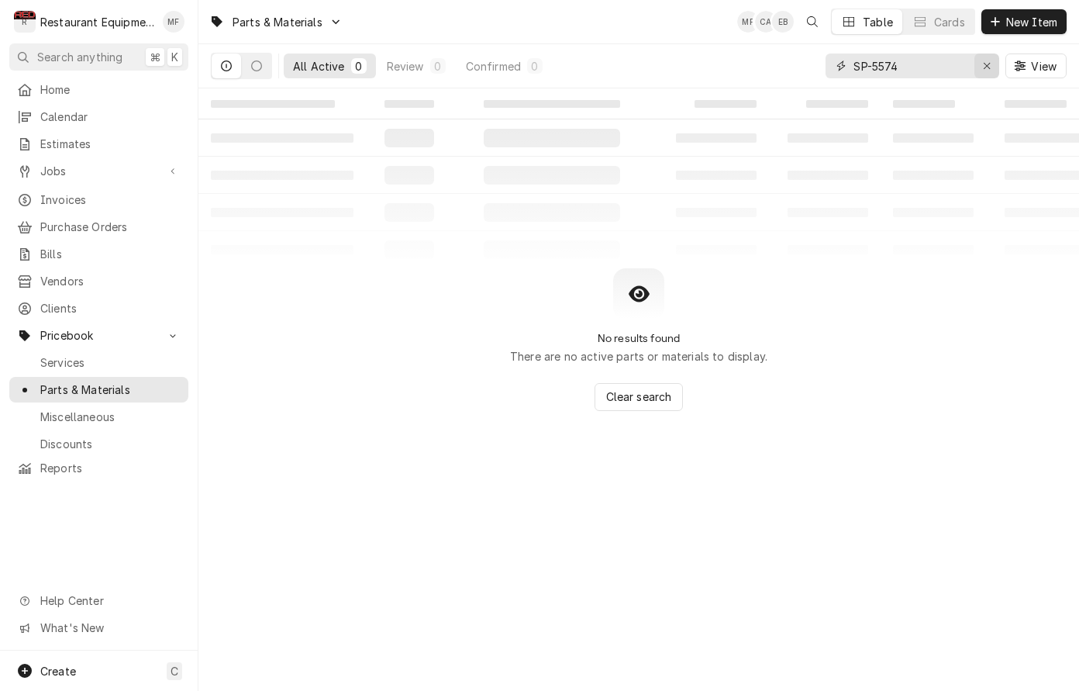
type input "SP-5574"
click at [986, 71] on div "Erase input" at bounding box center [987, 66] width 16 height 16
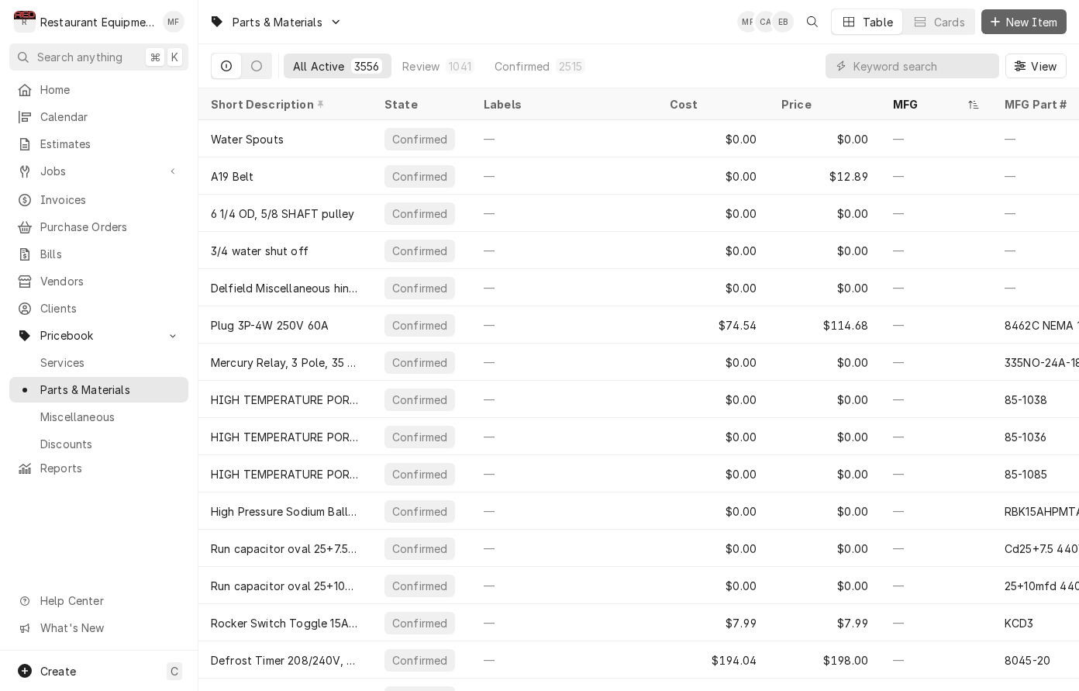
click at [993, 10] on button "New Item" at bounding box center [1024, 21] width 85 height 25
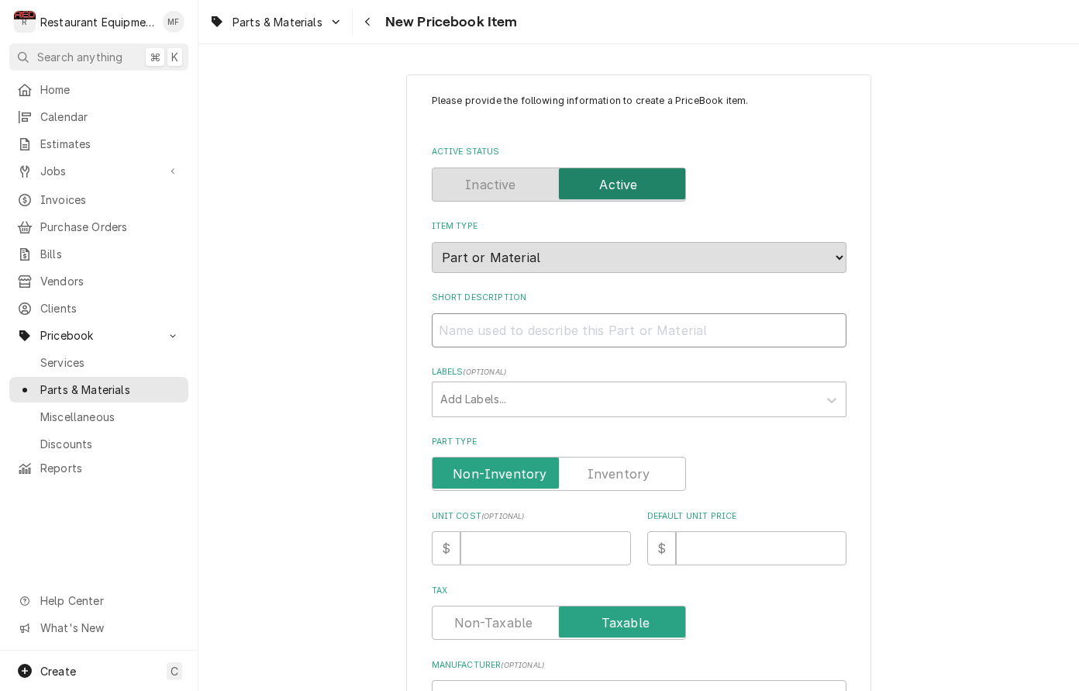
click at [602, 325] on input "Short Description" at bounding box center [639, 330] width 415 height 34
paste input "Hoshizaki SP-5574 EDGE EVAPORATOR KIT"
type textarea "x"
type input "Hoshizaki SP-5574 EDGE EVAPORATOR KIT"
drag, startPoint x: 555, startPoint y: 317, endPoint x: 436, endPoint y: 319, distance: 119.4
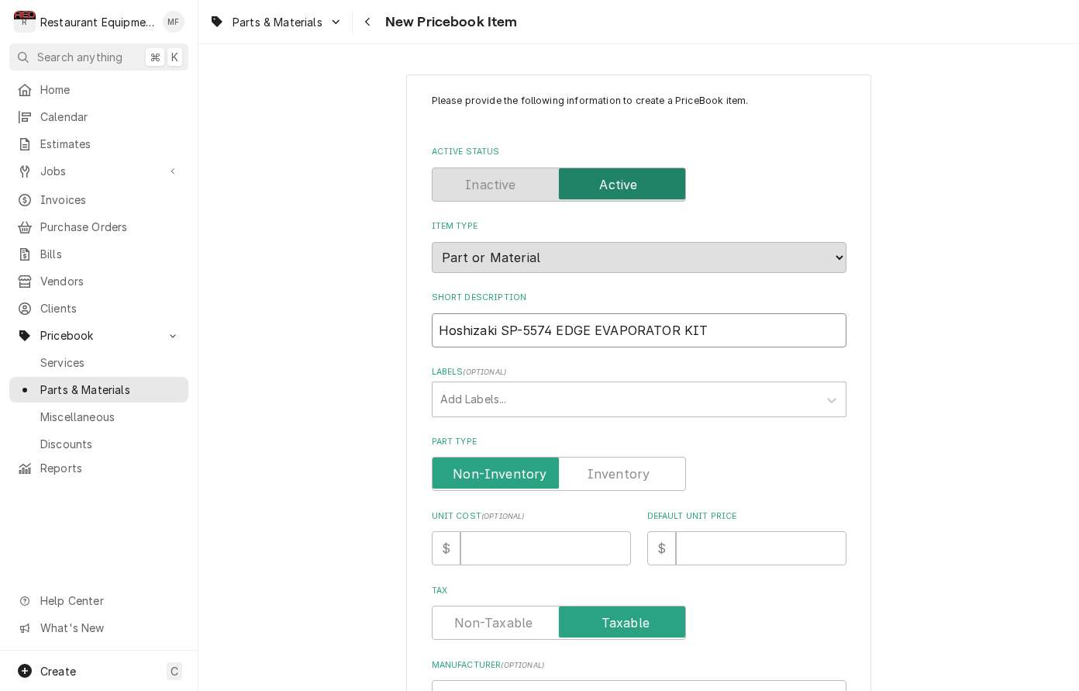
click at [436, 319] on input "Hoshizaki SP-5574 EDGE EVAPORATOR KIT" at bounding box center [639, 330] width 415 height 34
type textarea "x"
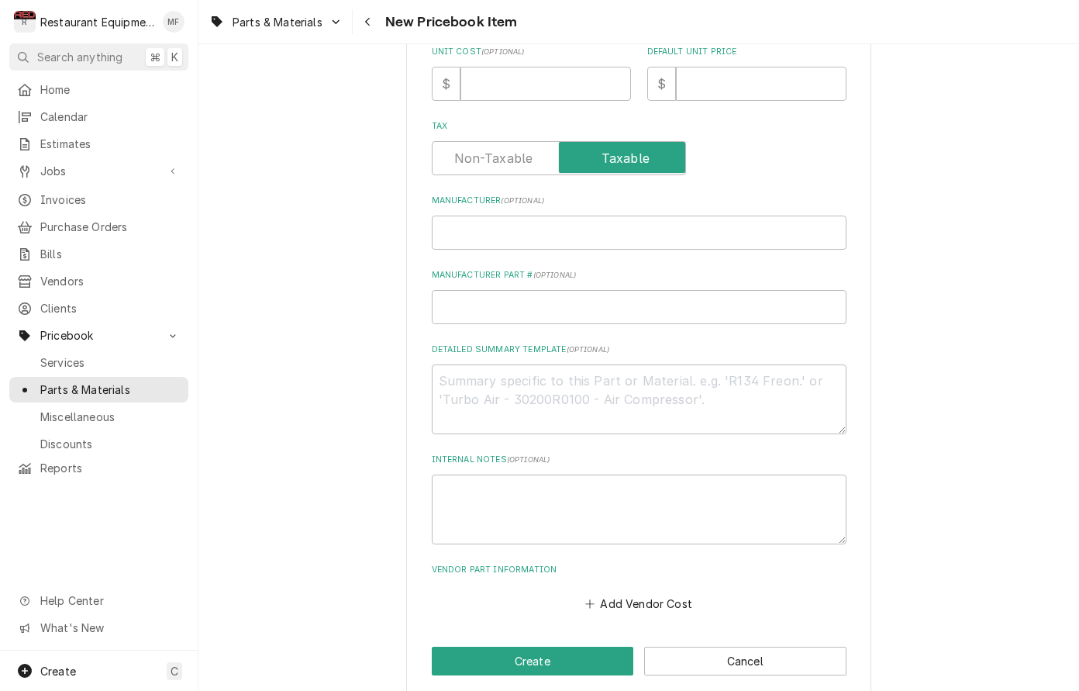
scroll to position [464, 0]
type input "EDGE EVAPORATOR KIT"
click at [591, 225] on input "Manufacturer ( optional )" at bounding box center [639, 233] width 415 height 34
paste input "Hoshizaki SP-5574"
type textarea "x"
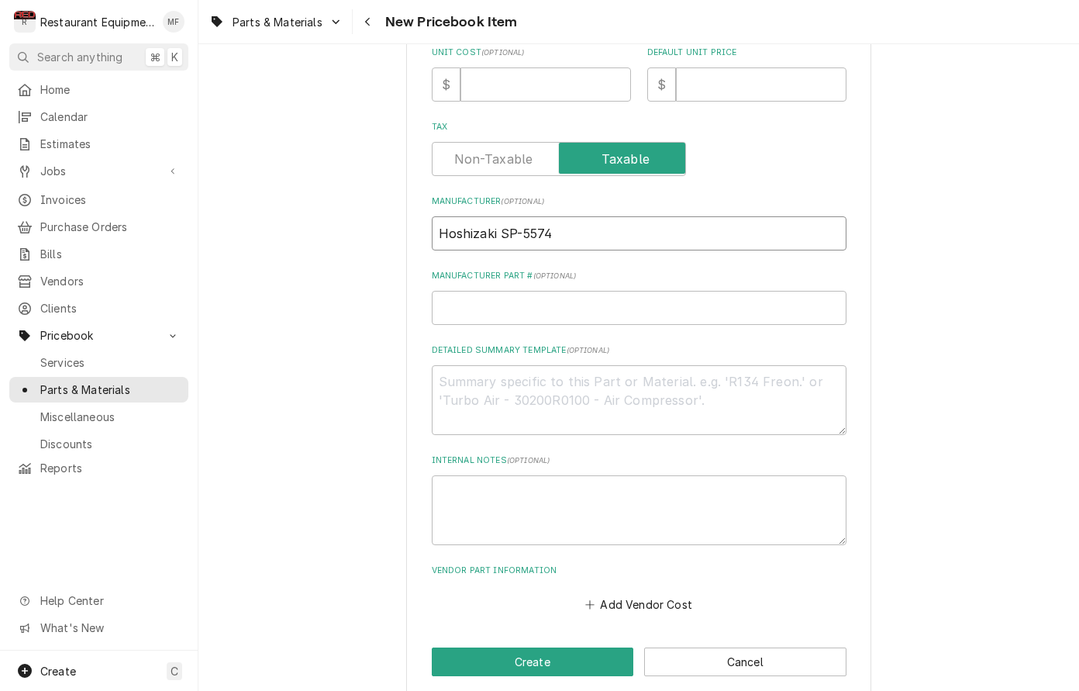
type input "Hoshizaki SP-5574"
click at [602, 291] on input "Manufacturer Part # ( optional )" at bounding box center [639, 308] width 415 height 34
drag, startPoint x: 556, startPoint y: 218, endPoint x: 504, endPoint y: 219, distance: 52.0
click at [504, 219] on input "Hoshizaki SP-5574" at bounding box center [639, 233] width 415 height 34
type textarea "x"
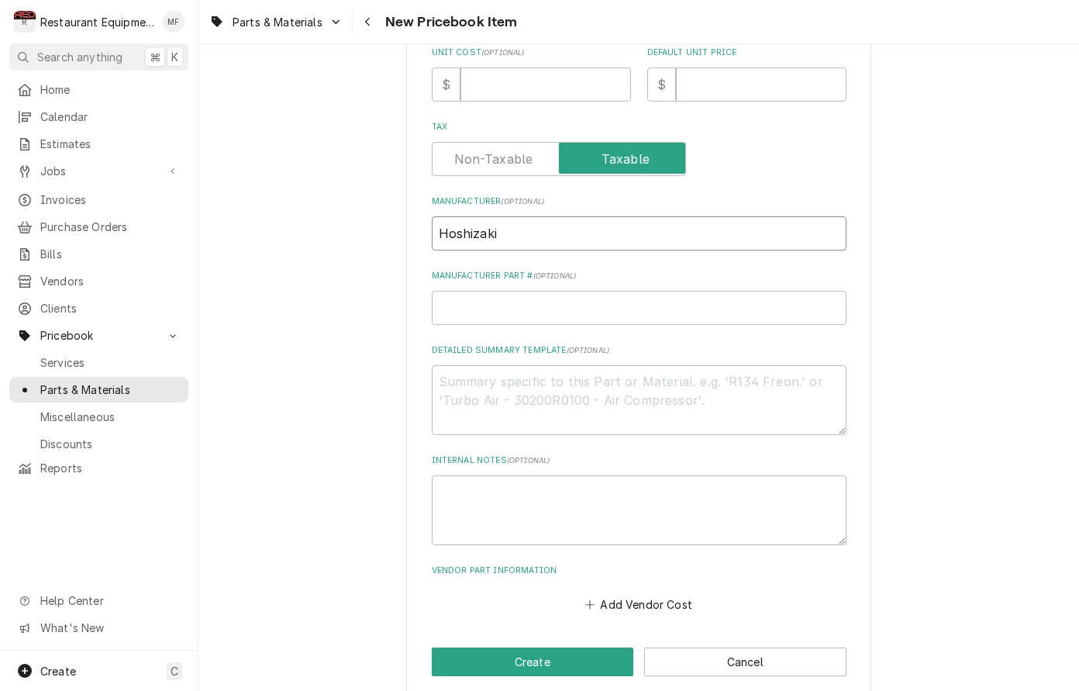
type input "Hoshizaki"
click at [564, 291] on input "Manufacturer Part # ( optional )" at bounding box center [639, 308] width 415 height 34
paste input "SP-5574"
type textarea "x"
type input "SP-5574"
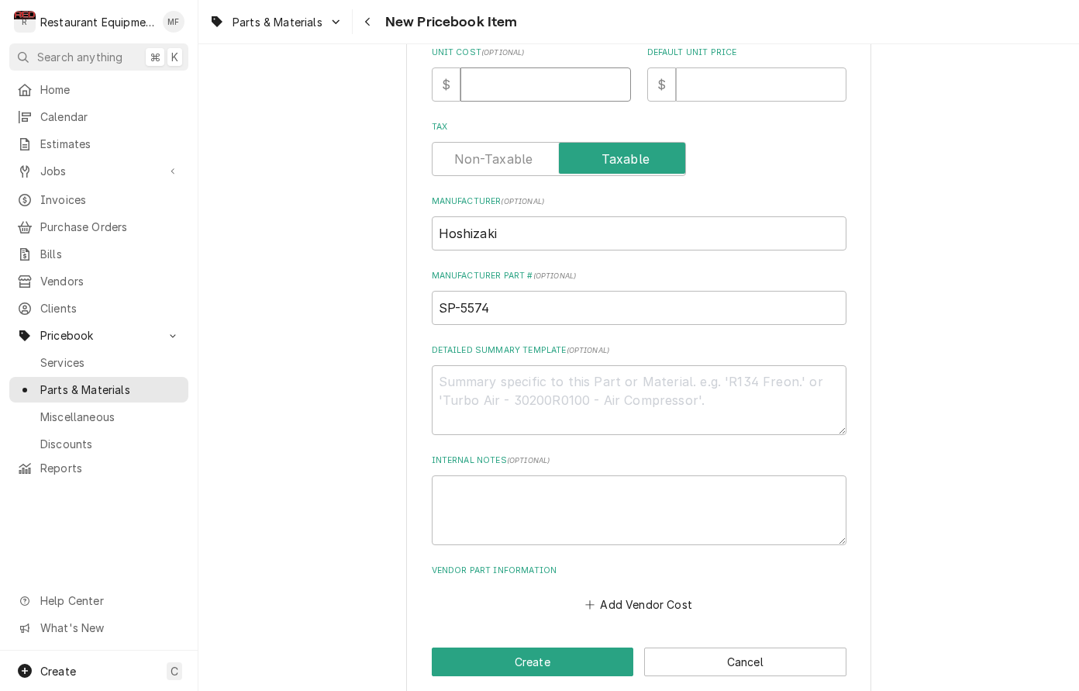
click at [474, 74] on input "Unit Cost ( optional )" at bounding box center [546, 84] width 171 height 34
type textarea "x"
type input "1"
type textarea "x"
type input "10"
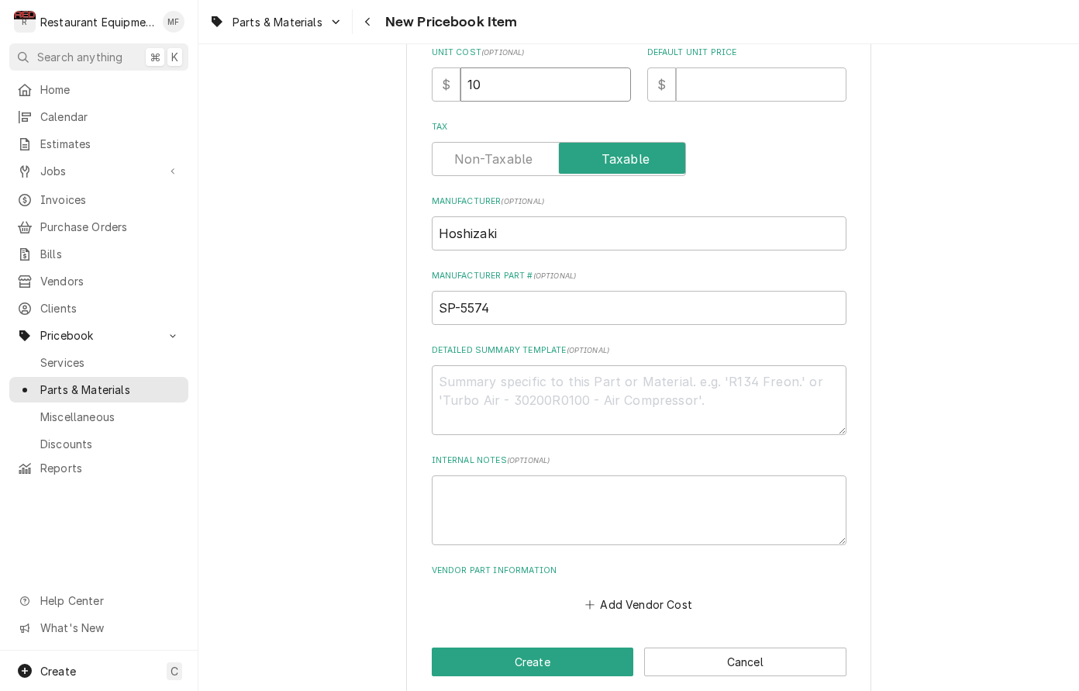
type textarea "x"
type input "109"
type textarea "x"
type input "1099"
type textarea "x"
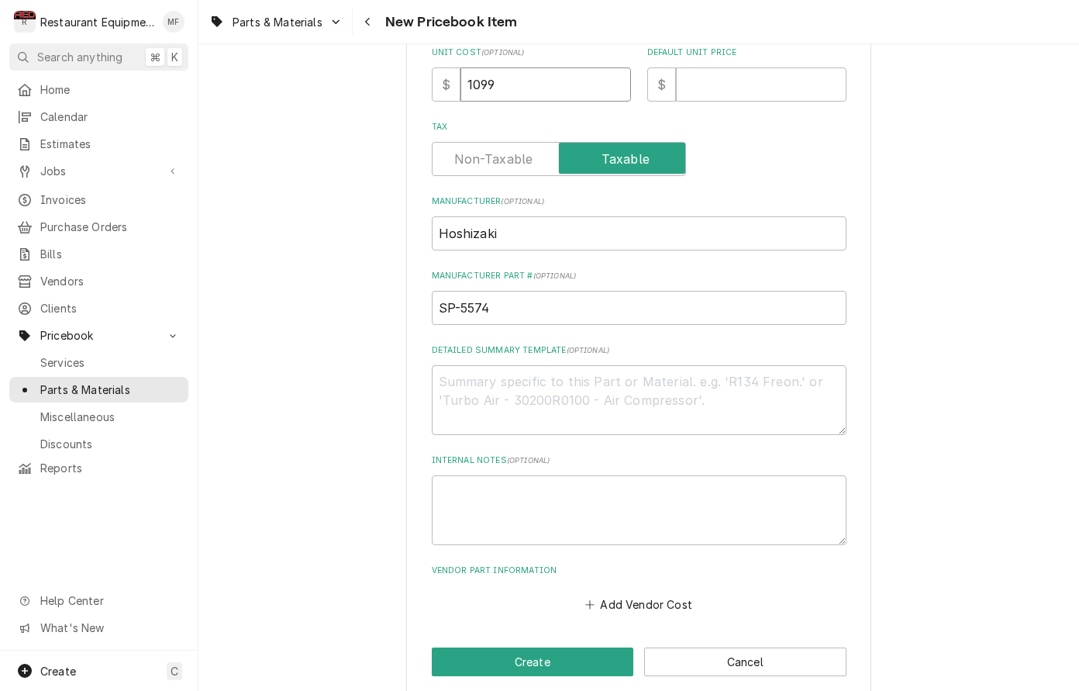
type input "1099.8"
type textarea "x"
type input "1099.84"
click at [713, 74] on input "Default Unit Price" at bounding box center [761, 84] width 171 height 34
click at [754, 70] on input "Default Unit Price" at bounding box center [761, 84] width 171 height 34
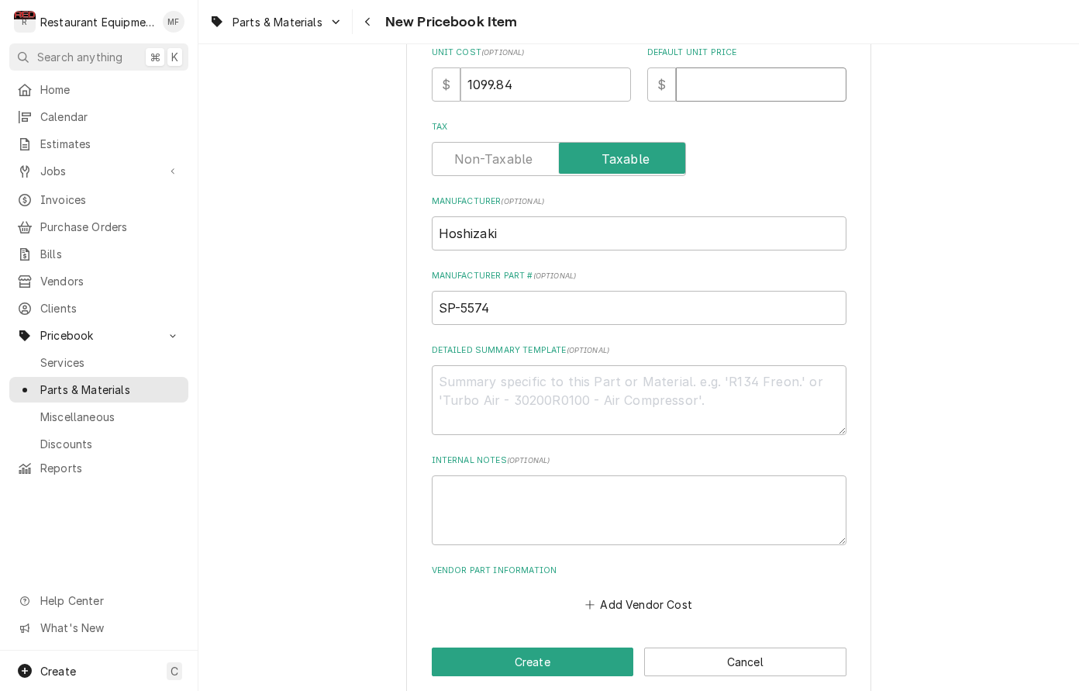
type textarea "x"
type input "1"
type textarea "x"
type input "16"
type textarea "x"
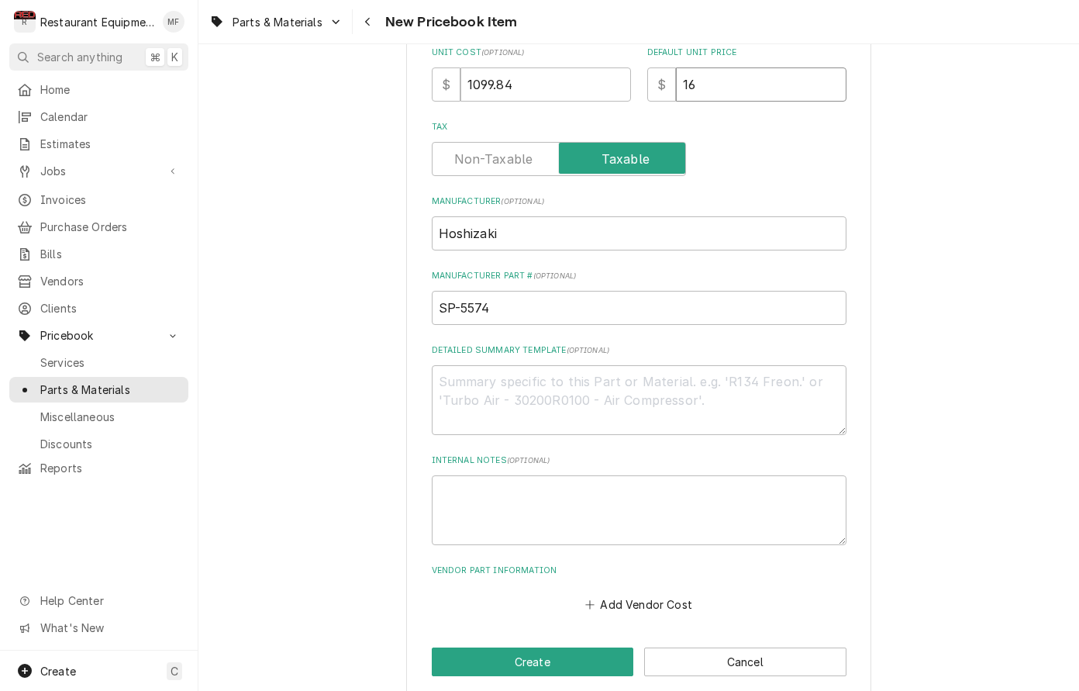
type input "168"
type textarea "x"
type input "1681"
type textarea "x"
type input "1681.7"
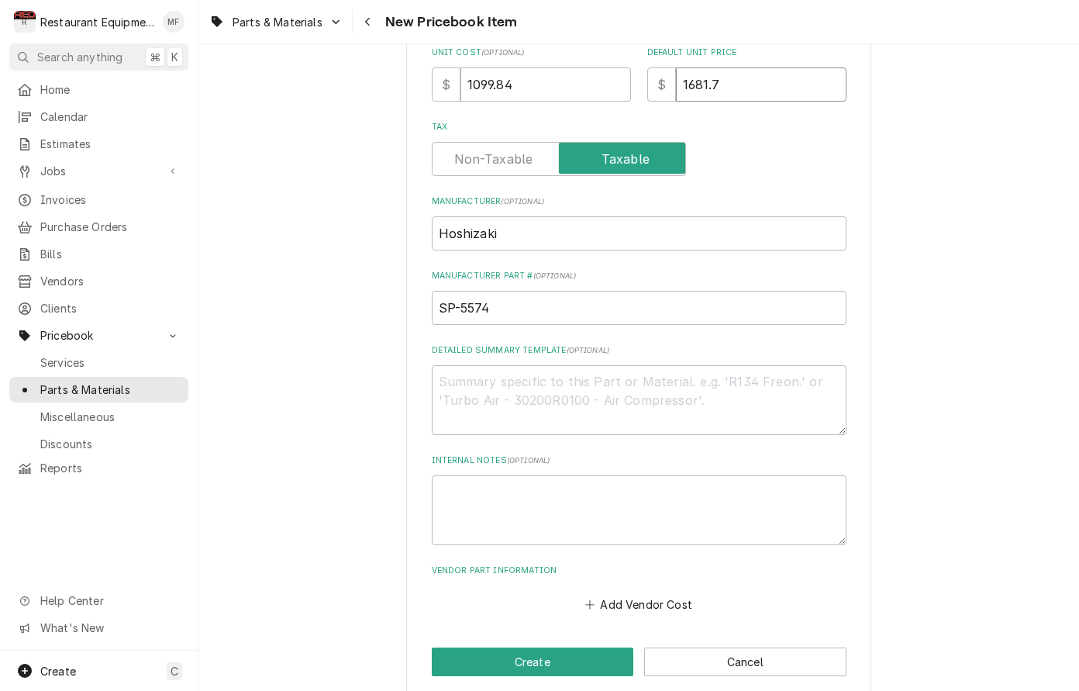
type textarea "x"
type input "1681.71"
click at [683, 593] on button "Add Vendor Cost" at bounding box center [639, 604] width 112 height 22
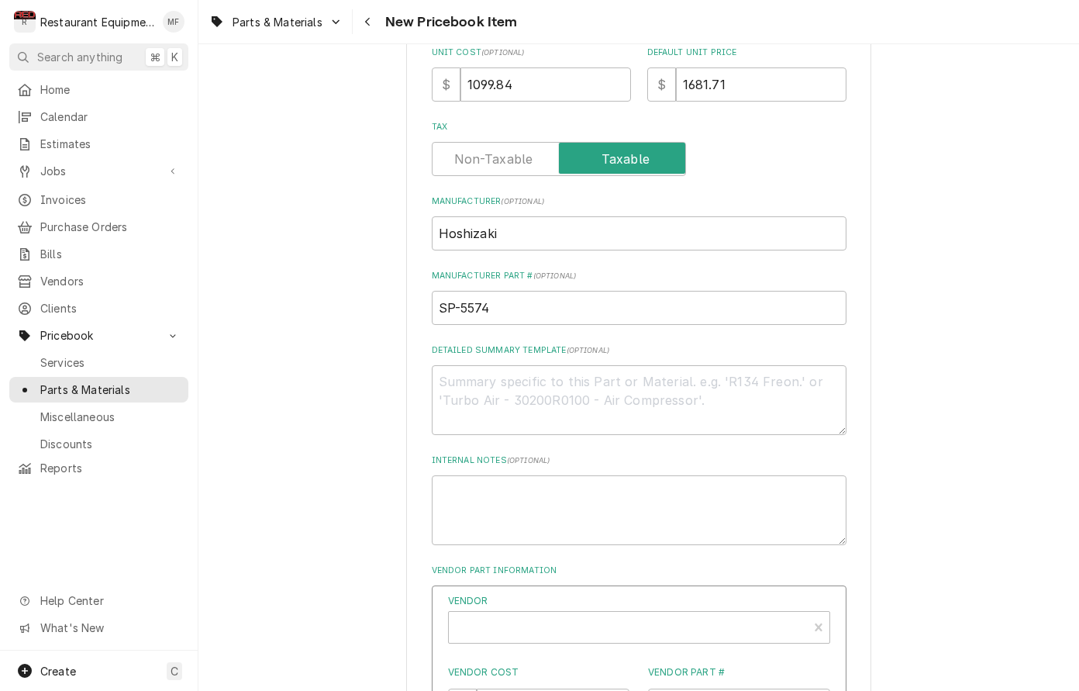
type textarea "x"
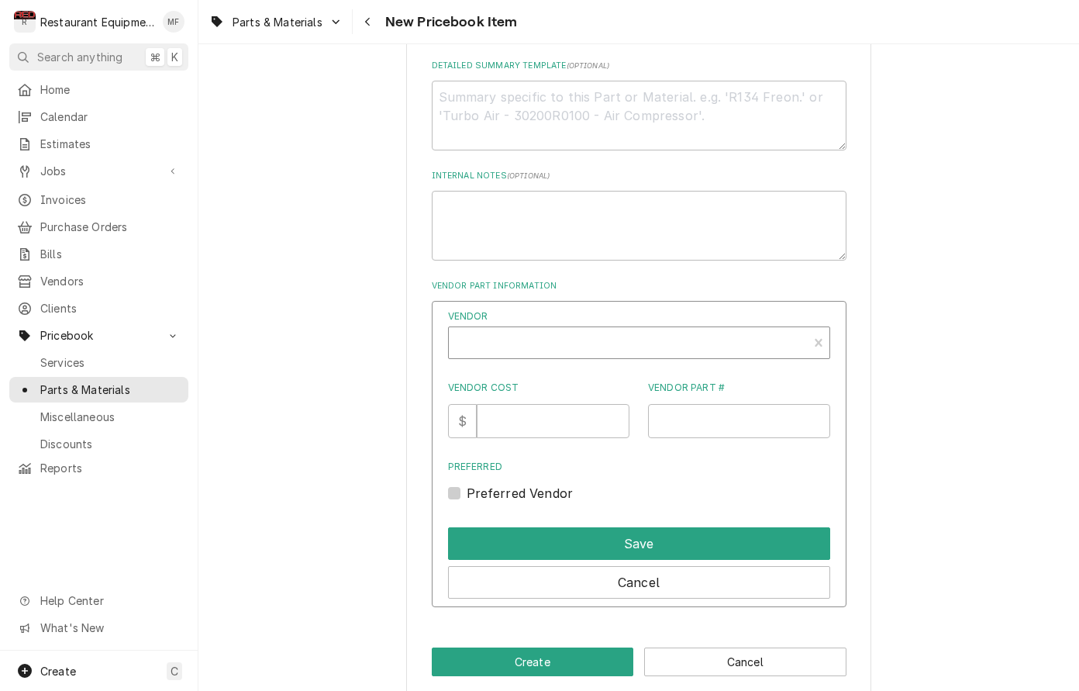
scroll to position [747, 0]
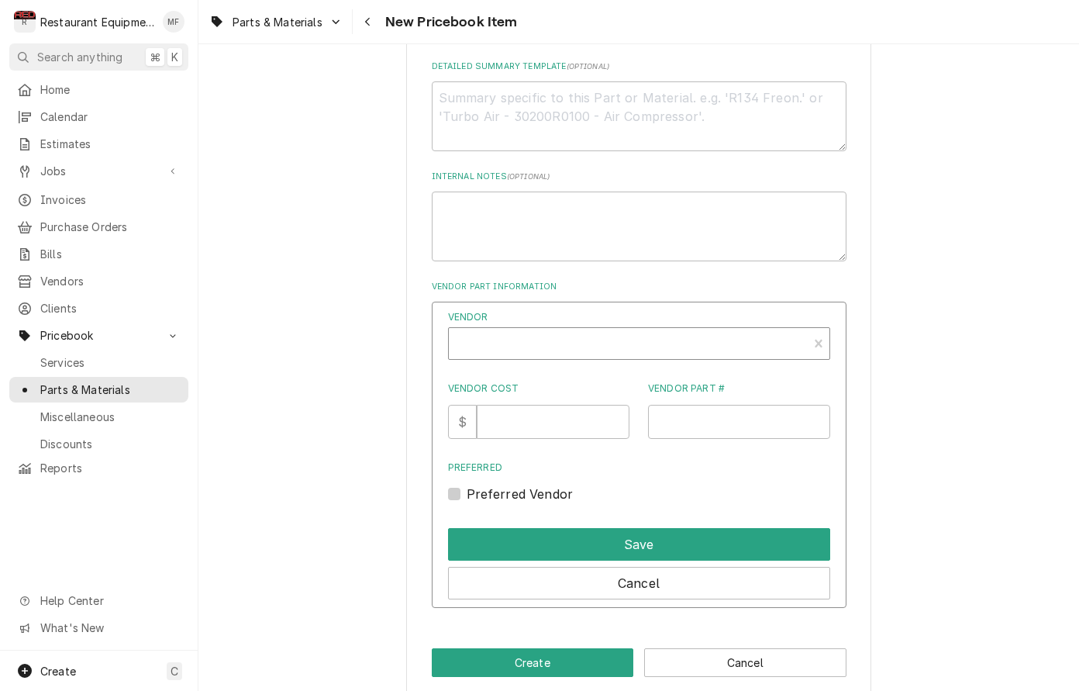
click at [537, 331] on div "Vendor" at bounding box center [628, 349] width 343 height 37
type input "parts tow"
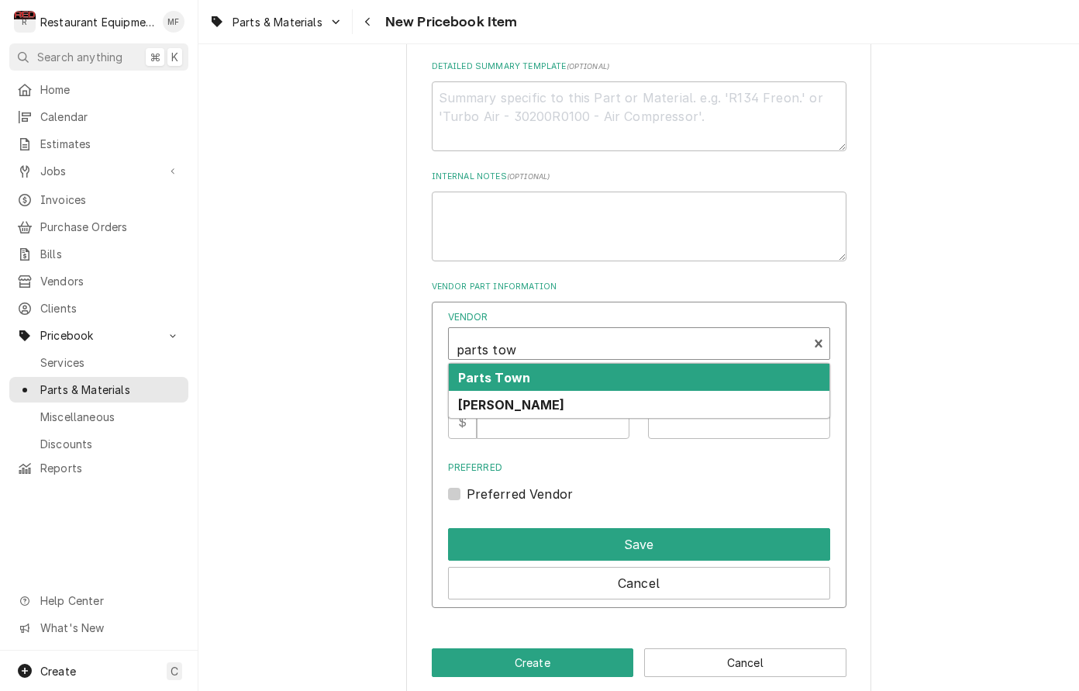
click at [571, 364] on div "Parts Town" at bounding box center [639, 377] width 381 height 27
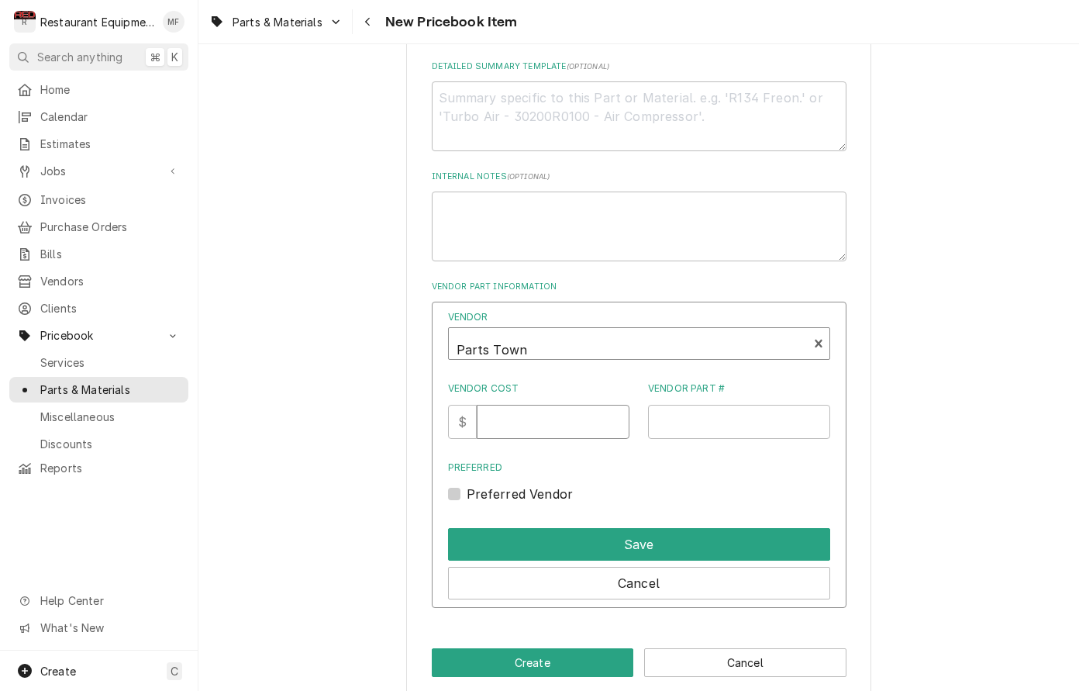
click at [544, 407] on input "Vendor Cost" at bounding box center [553, 422] width 153 height 34
type input "1099.84"
click at [729, 407] on input "Vendor Part #" at bounding box center [739, 422] width 182 height 34
paste input "HOSSP-5574"
type input "HOSSP-5574"
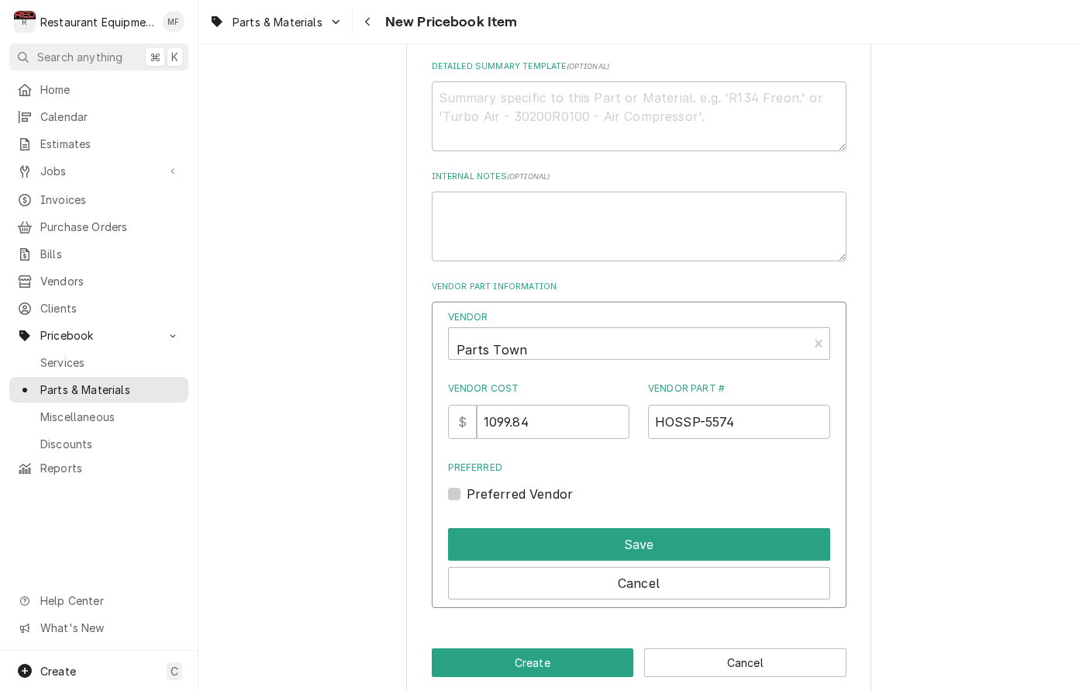
click at [467, 485] on label "Preferred Vendor" at bounding box center [520, 494] width 107 height 19
click at [467, 485] on input "Preferred" at bounding box center [658, 502] width 382 height 34
checkbox input "true"
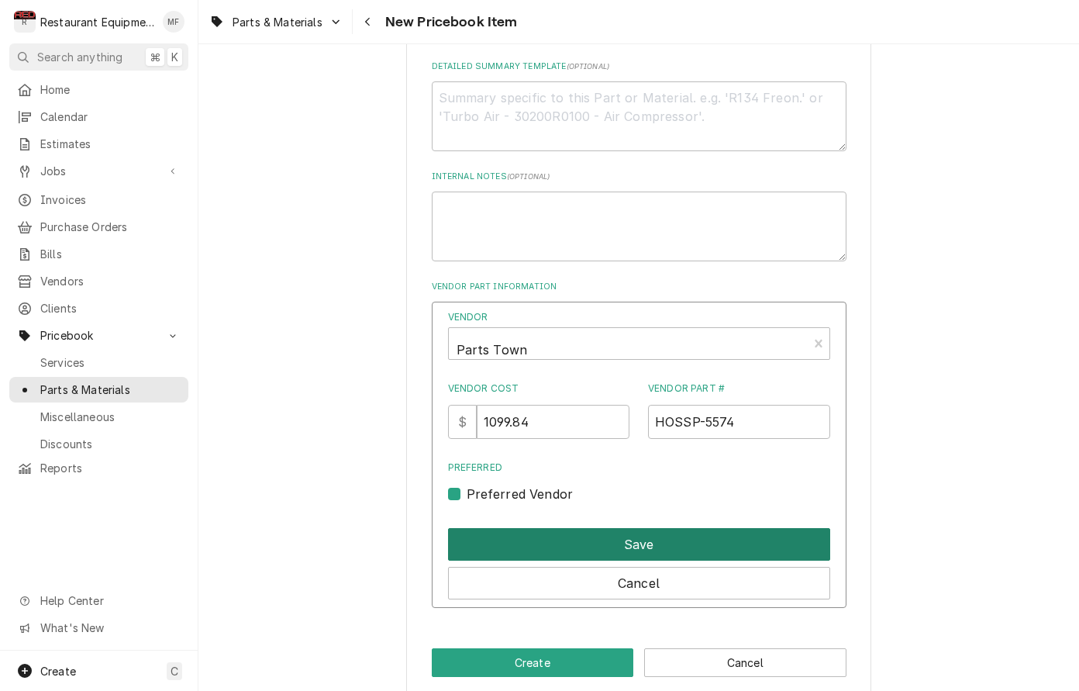
click at [580, 528] on button "Save" at bounding box center [639, 544] width 382 height 33
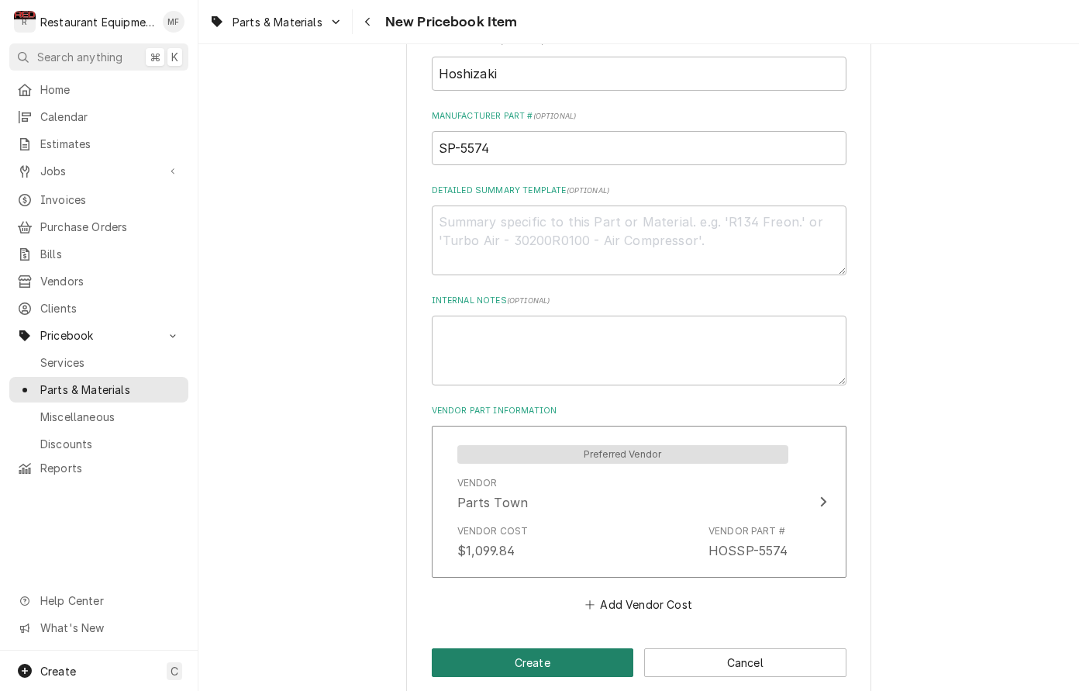
click at [565, 648] on button "Create" at bounding box center [533, 662] width 202 height 29
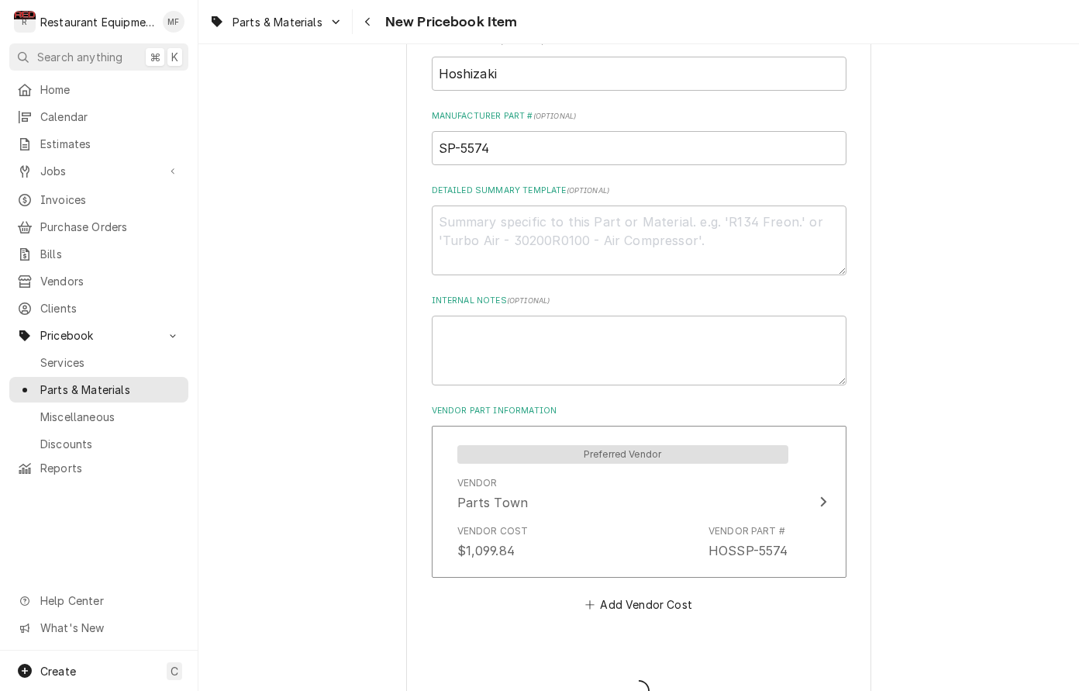
type textarea "x"
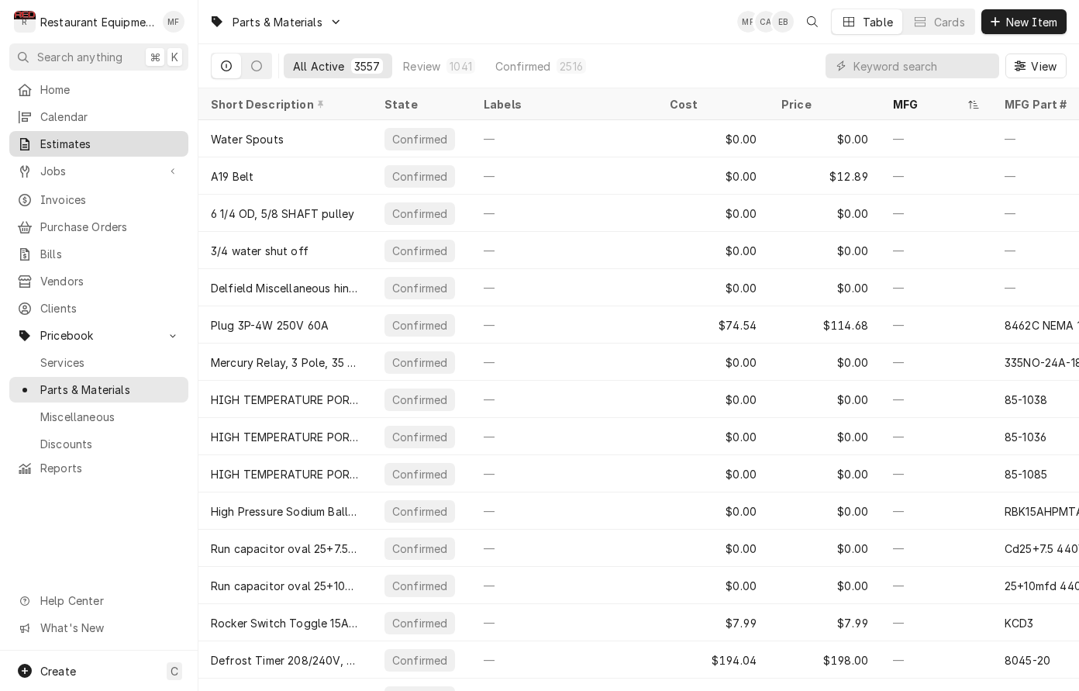
click at [90, 143] on span "Estimates" at bounding box center [110, 144] width 140 height 16
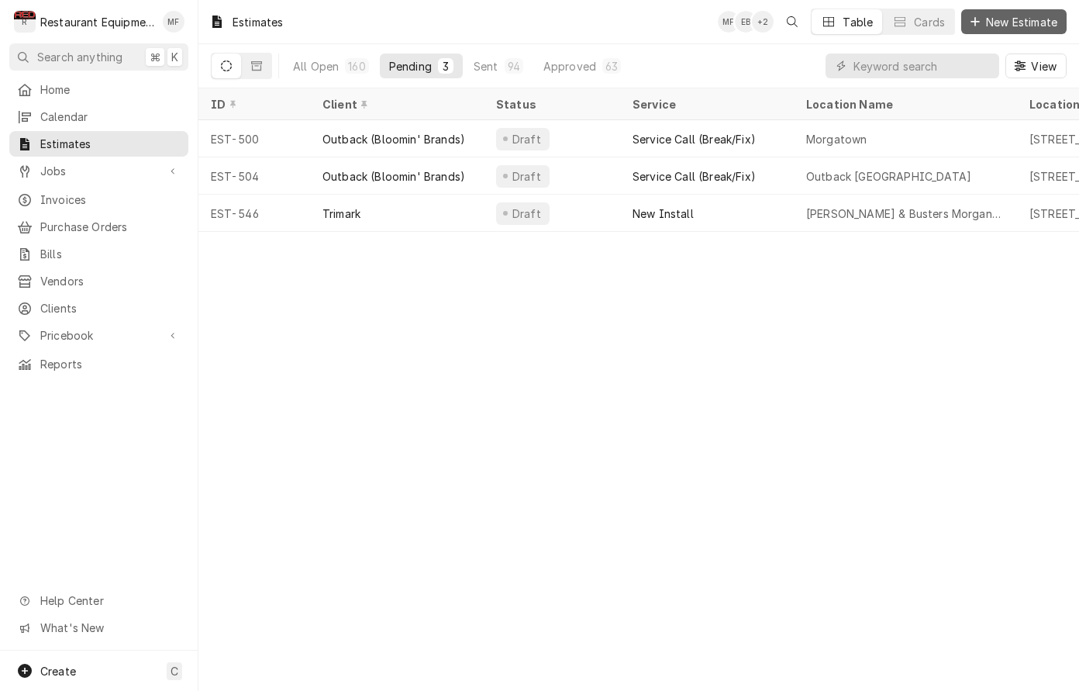
click at [1002, 29] on button "New Estimate" at bounding box center [1013, 21] width 105 height 25
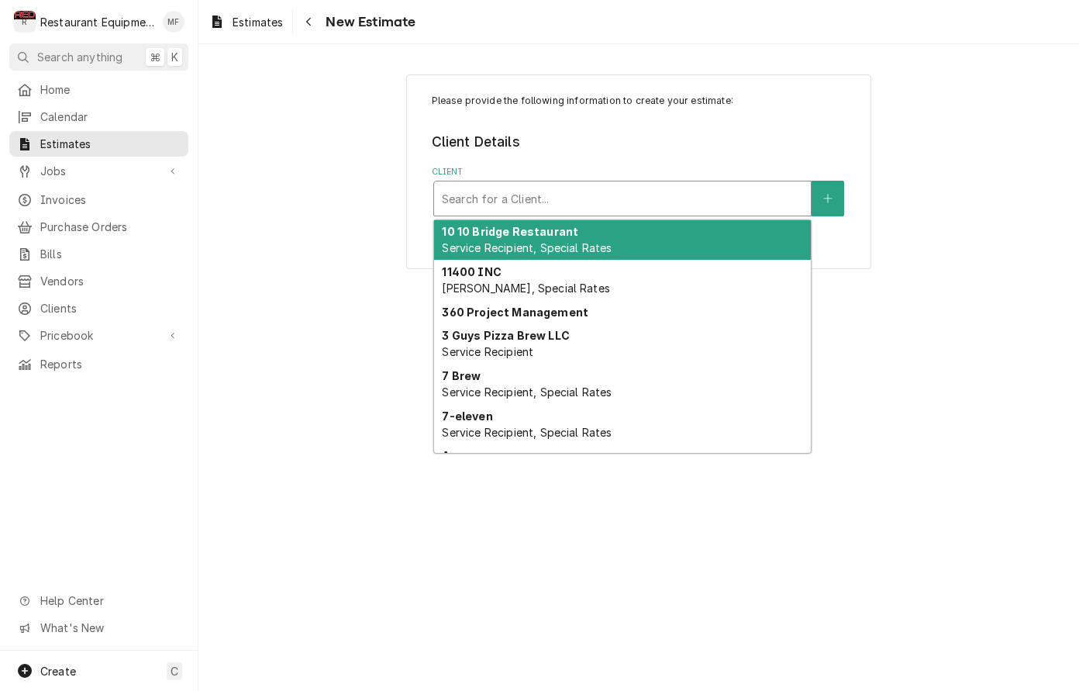
click at [692, 190] on div "Client" at bounding box center [622, 199] width 361 height 28
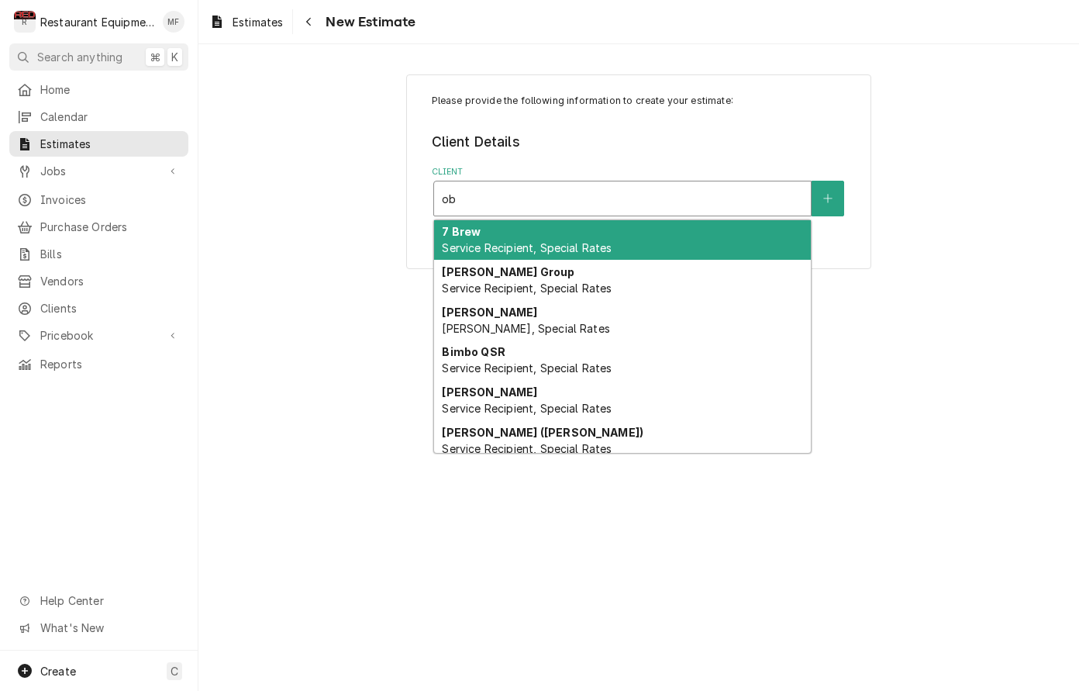
type input "o"
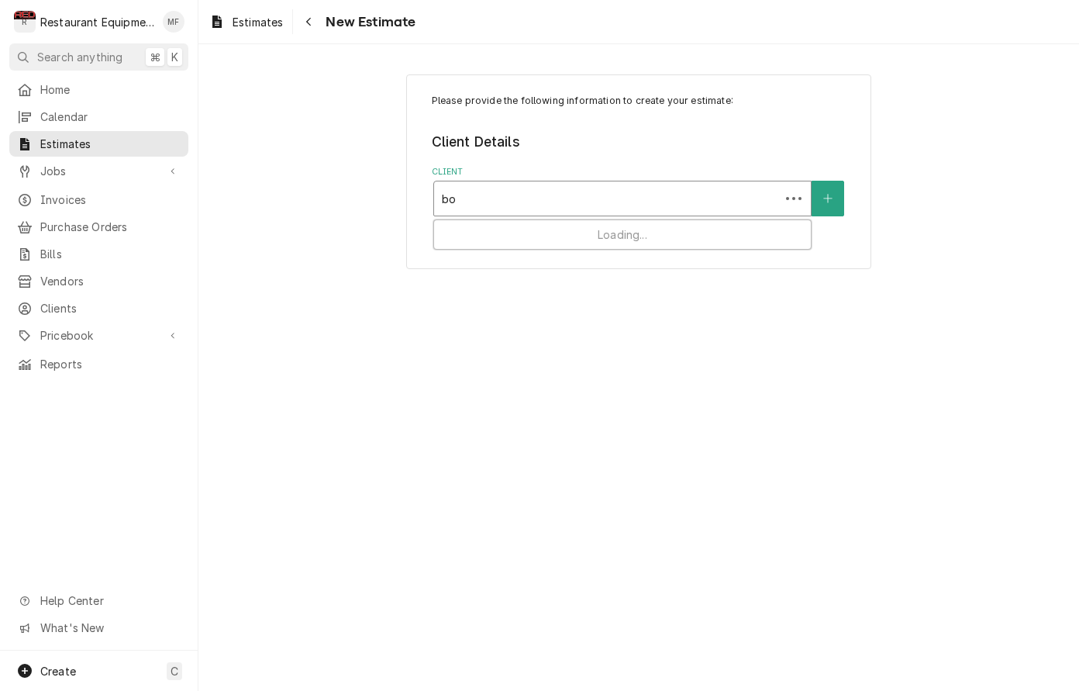
type input "[PERSON_NAME]"
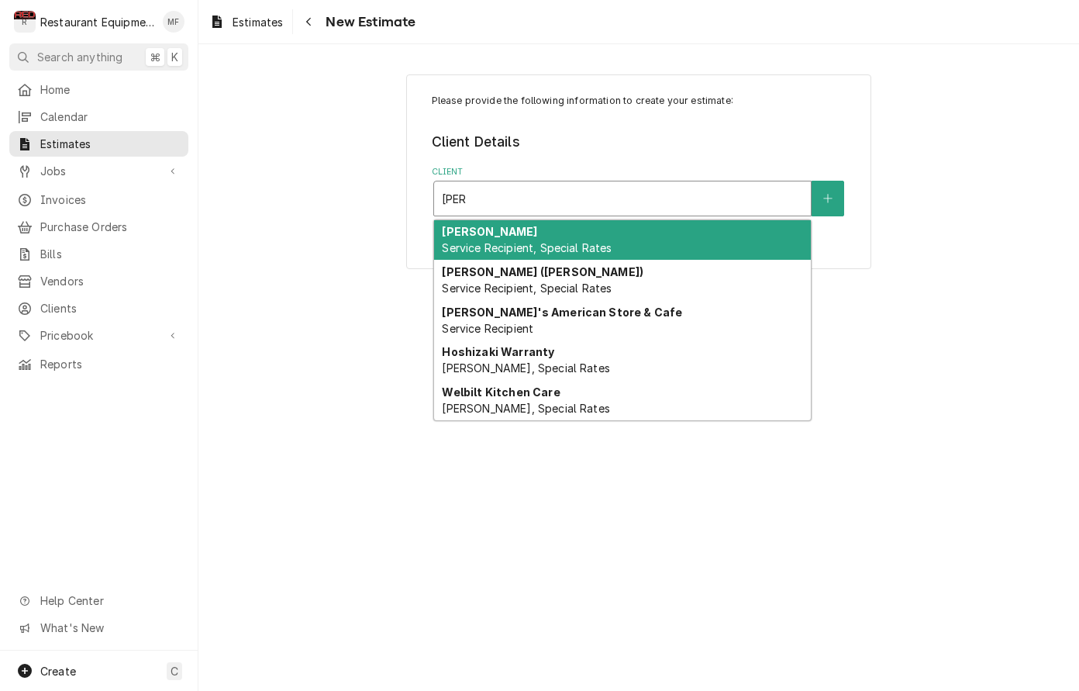
click at [691, 237] on div "[PERSON_NAME] Service Recipient, Special Rates" at bounding box center [622, 240] width 377 height 40
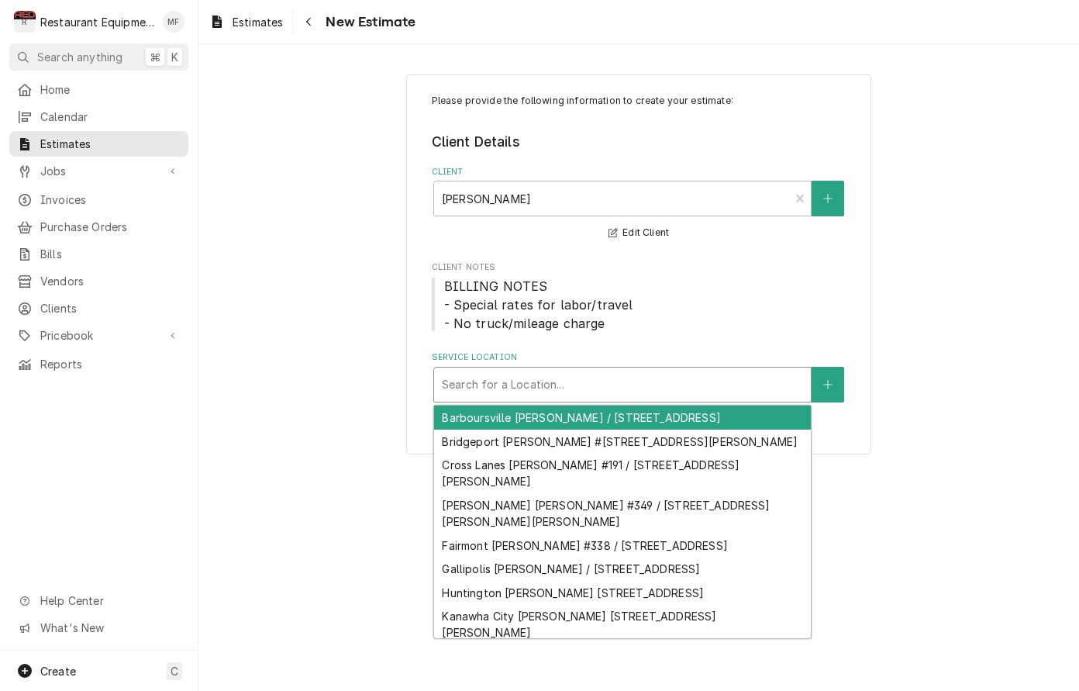
click at [695, 374] on div "Service Location" at bounding box center [622, 385] width 361 height 28
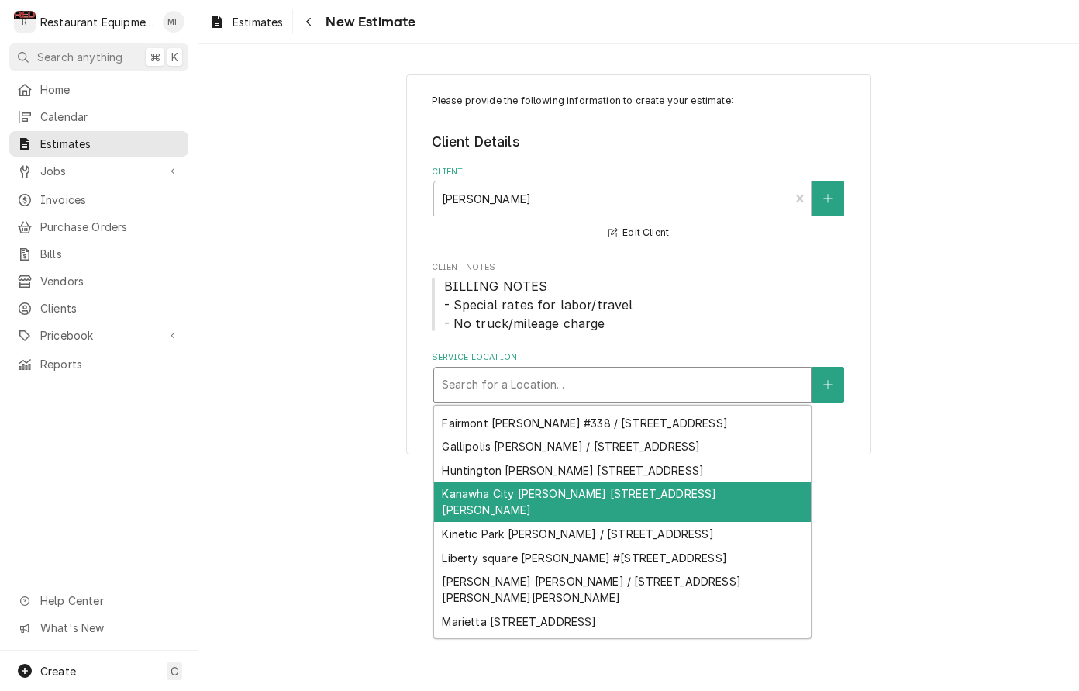
scroll to position [123, 0]
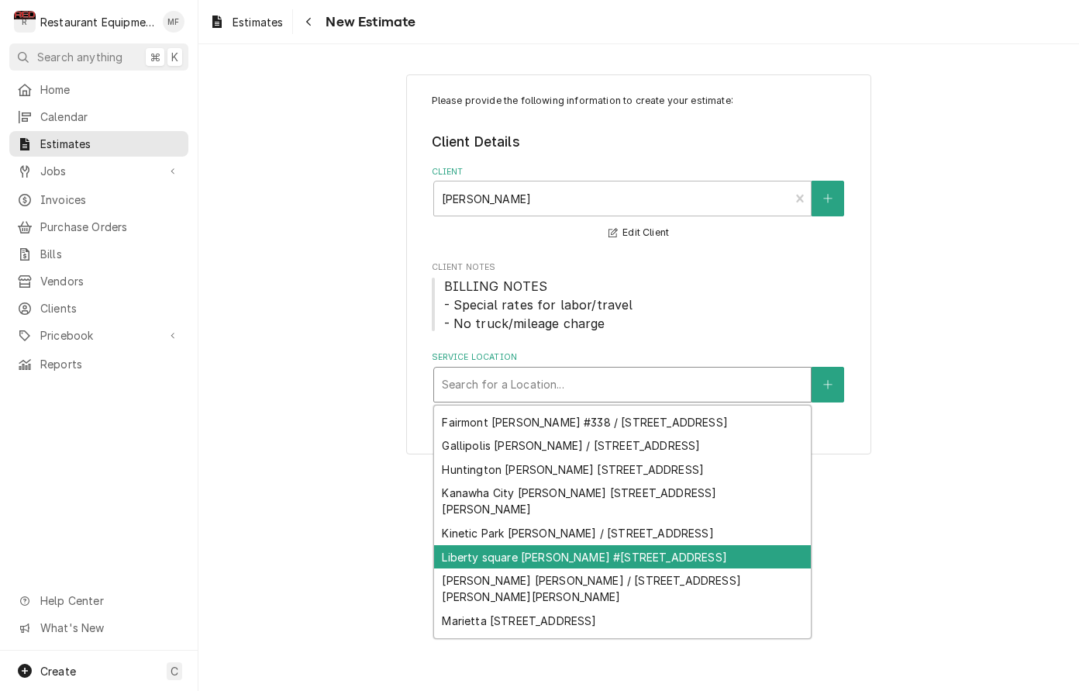
click at [654, 552] on div "Liberty square Bob Evans #261 / 70 Liberty Square Dr, Hurricane, WV 25526" at bounding box center [622, 557] width 377 height 24
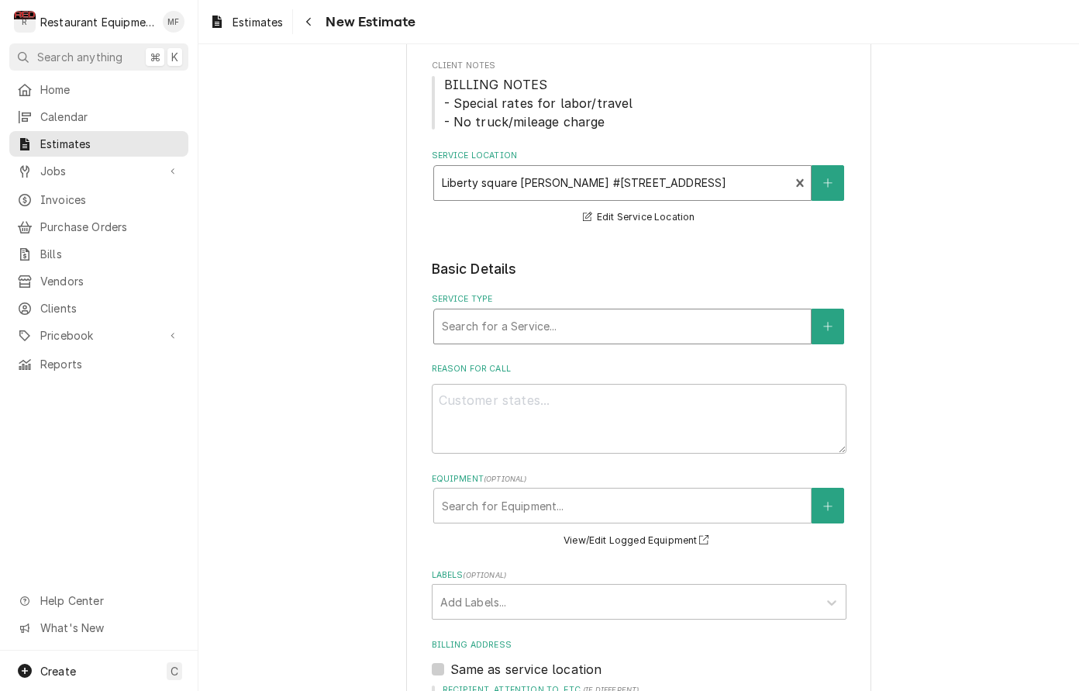
scroll to position [205, 0]
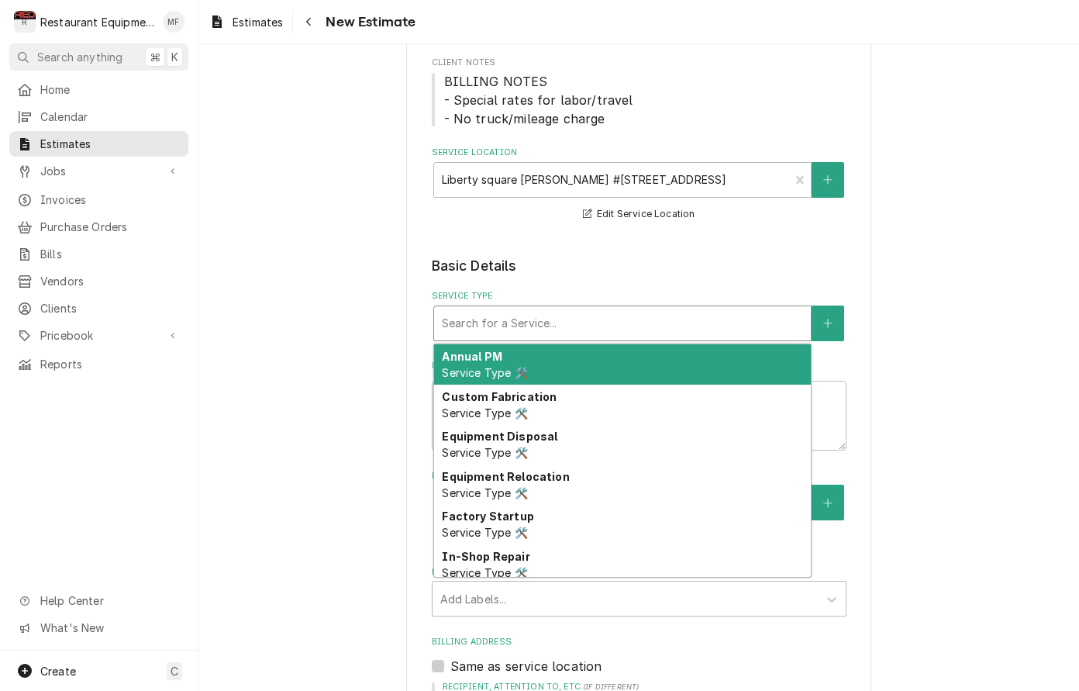
click at [685, 314] on div "Service Type" at bounding box center [622, 323] width 361 height 28
type textarea "x"
type input "b"
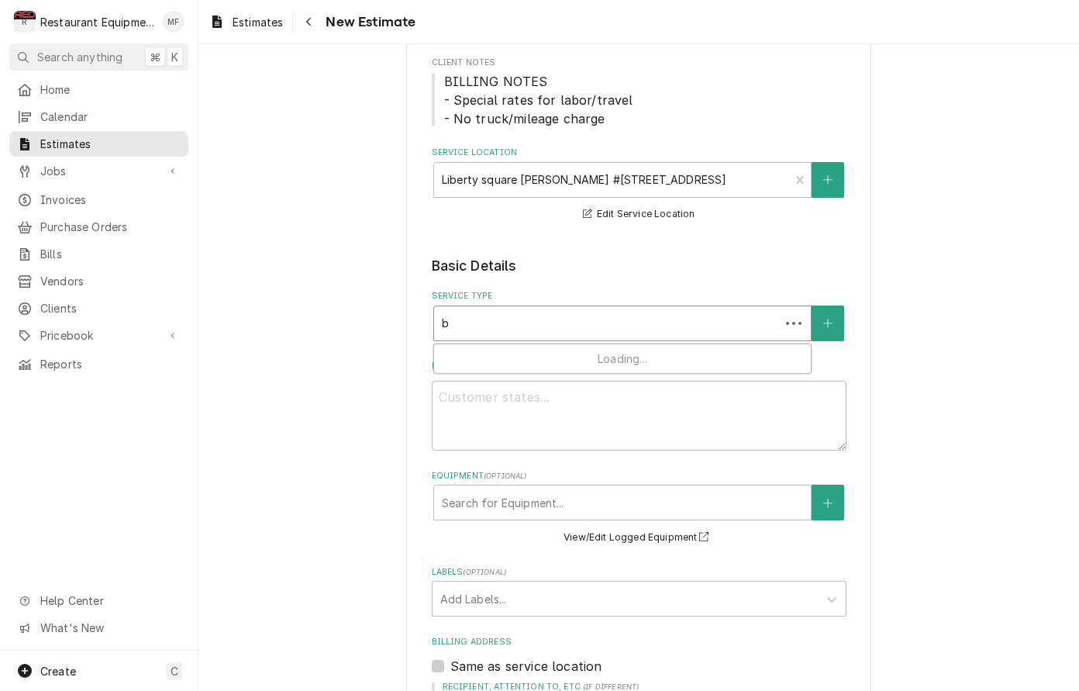
type textarea "x"
type input "br"
type textarea "x"
type input "bre"
type textarea "x"
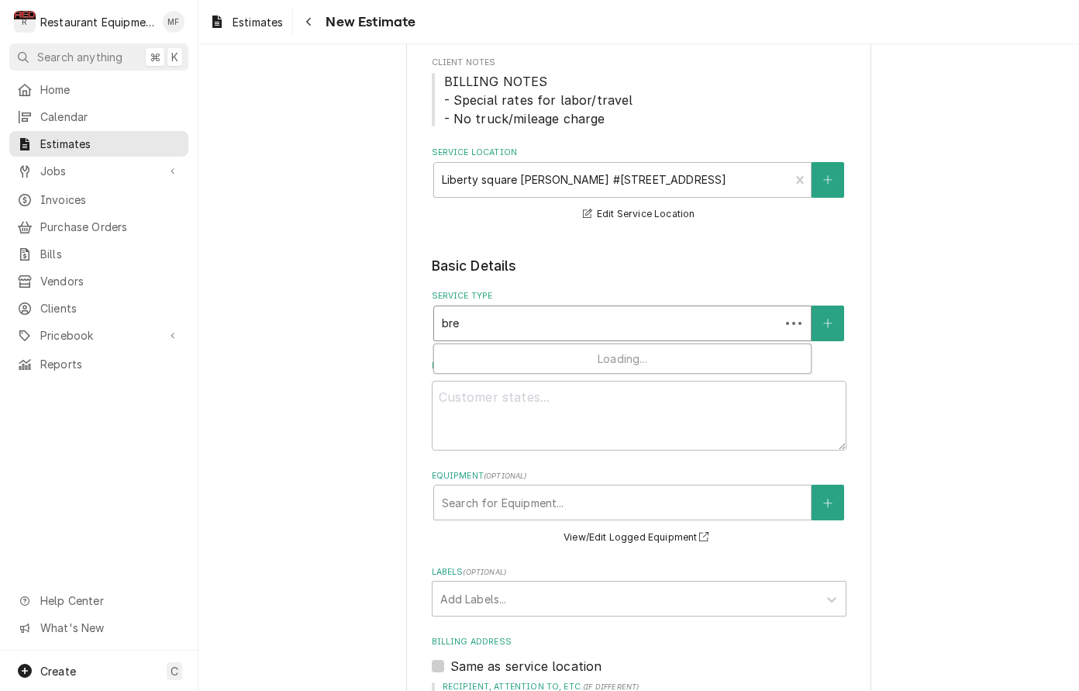
type input "brea"
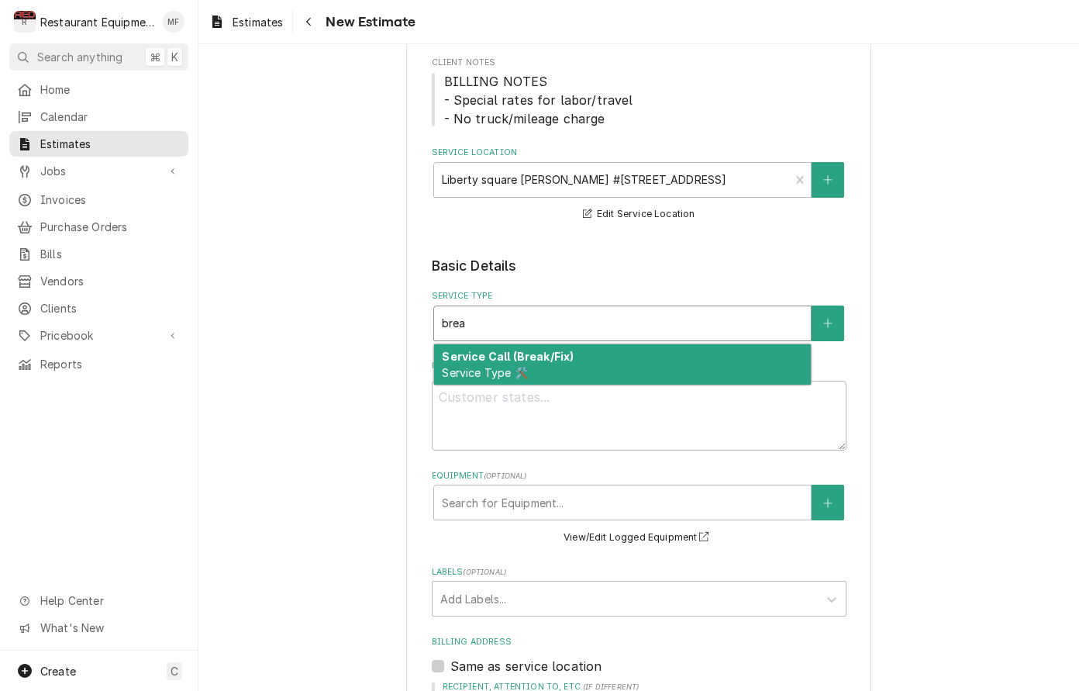
click at [676, 364] on div "Service Call (Break/Fix) Service Type 🛠️" at bounding box center [622, 364] width 377 height 40
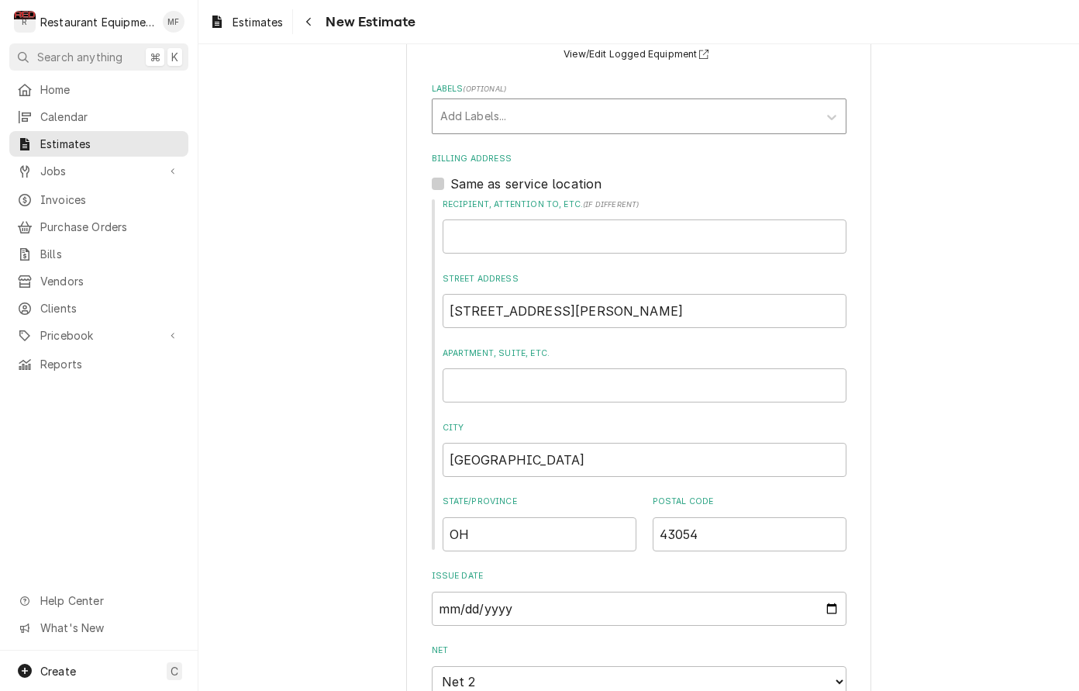
scroll to position [723, 0]
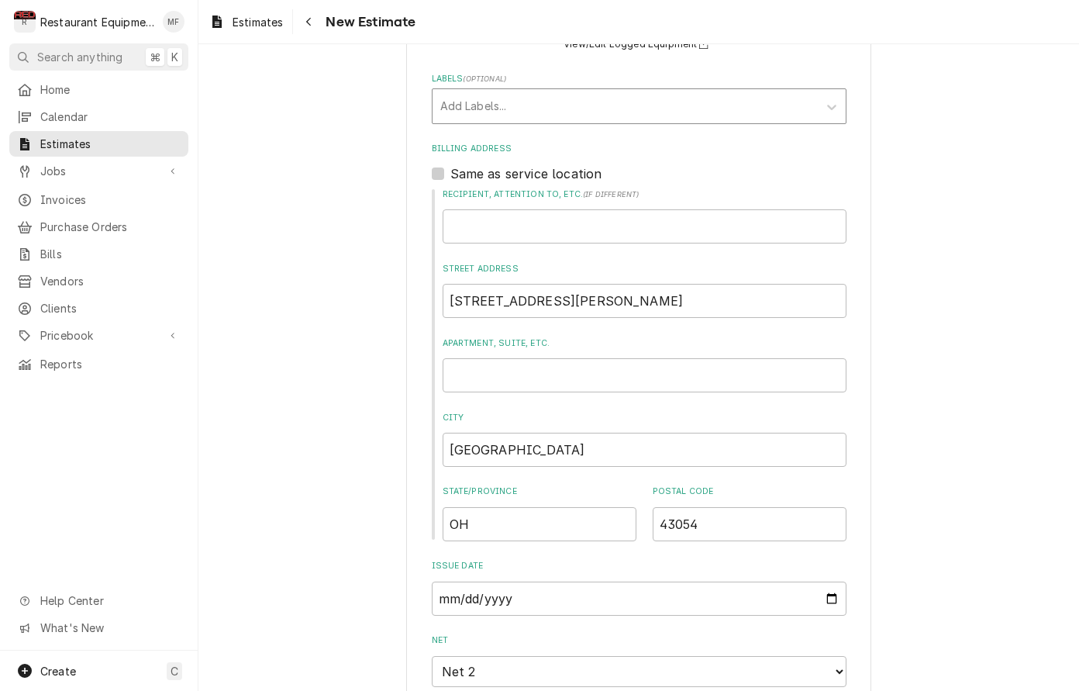
click at [682, 92] on div "Labels" at bounding box center [625, 106] width 370 height 28
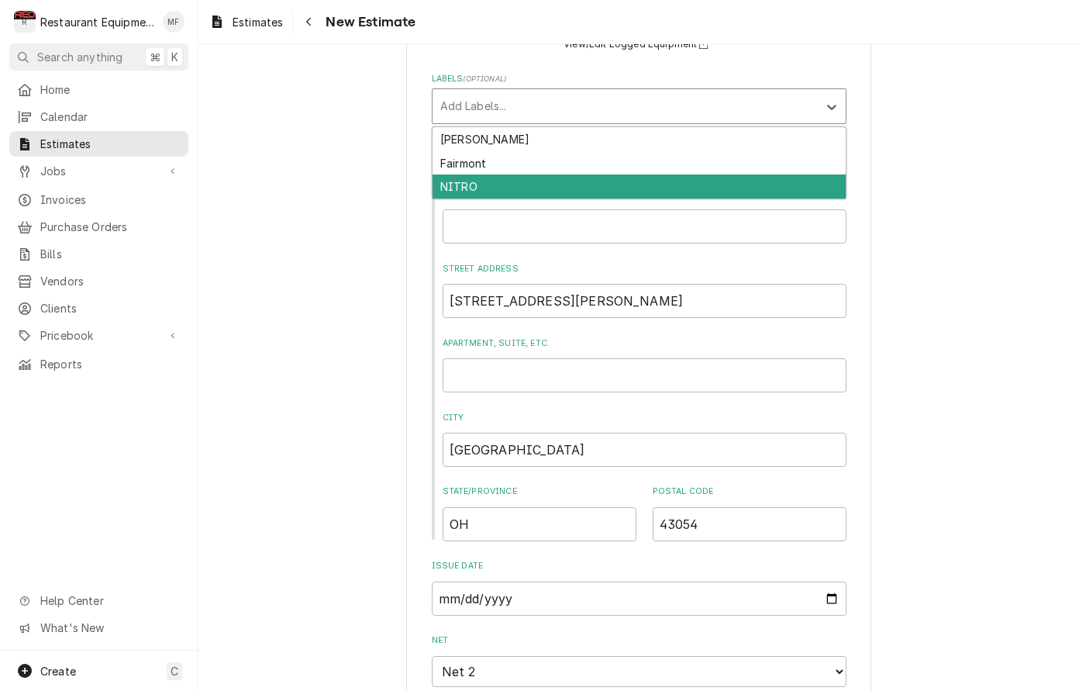
click at [651, 188] on div "NITRO" at bounding box center [639, 186] width 413 height 24
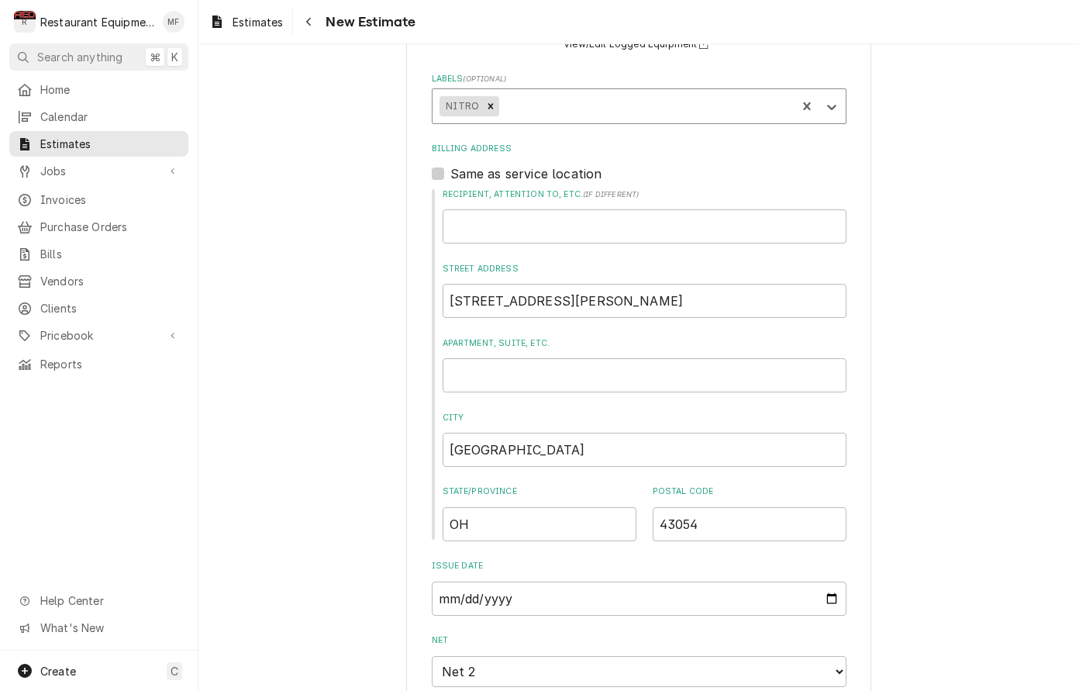
type textarea "x"
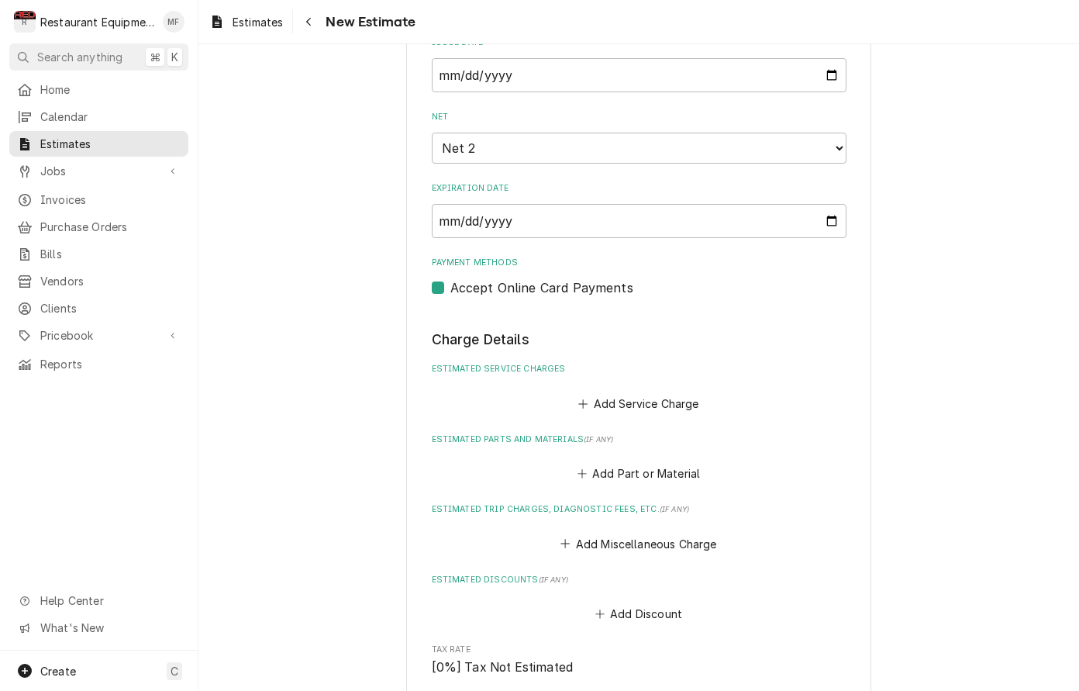
scroll to position [1249, 0]
click at [694, 390] on button "Add Service Charge" at bounding box center [639, 401] width 126 height 22
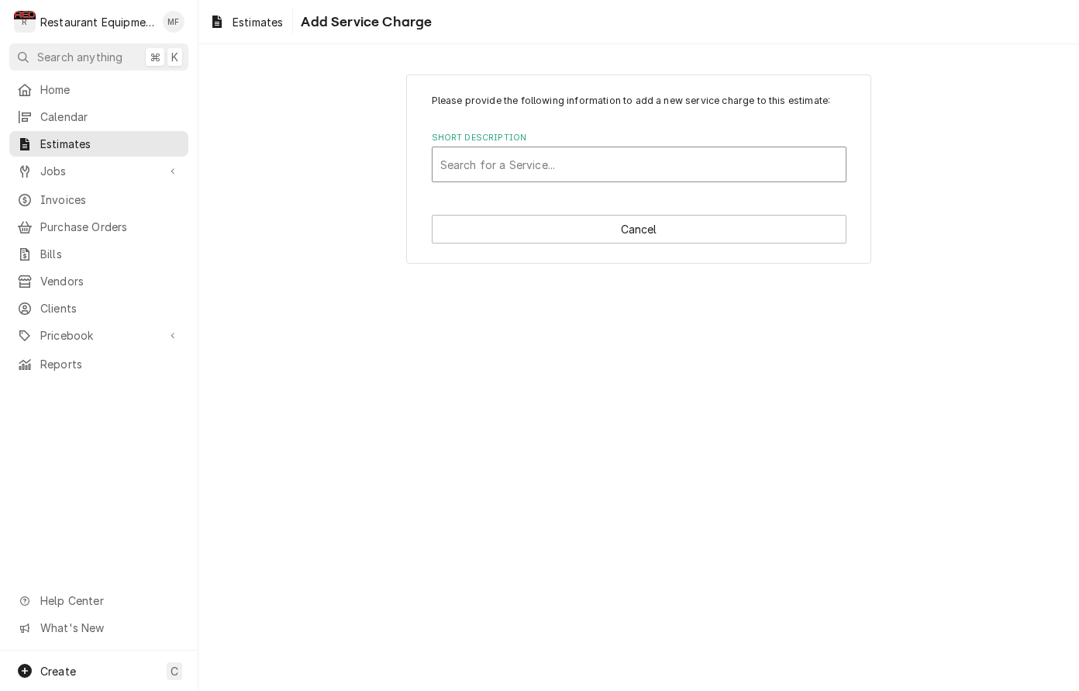
click at [680, 167] on div "Short Description" at bounding box center [639, 164] width 398 height 28
type input "trave"
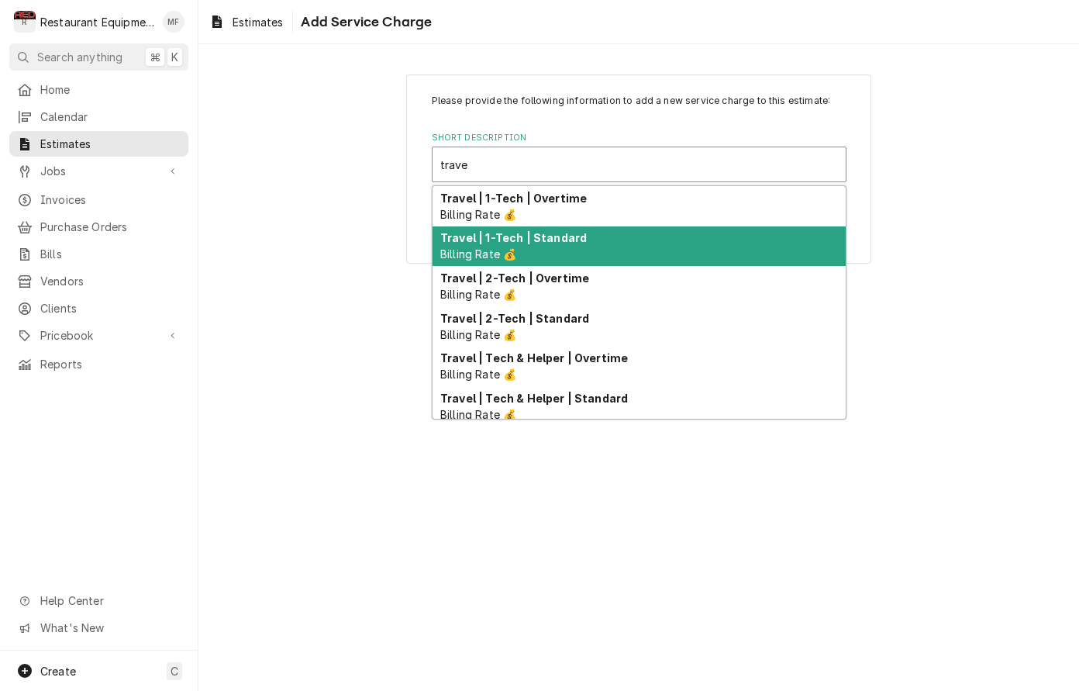
click at [623, 239] on div "Travel | 1-Tech | Standard Billing Rate 💰" at bounding box center [639, 246] width 413 height 40
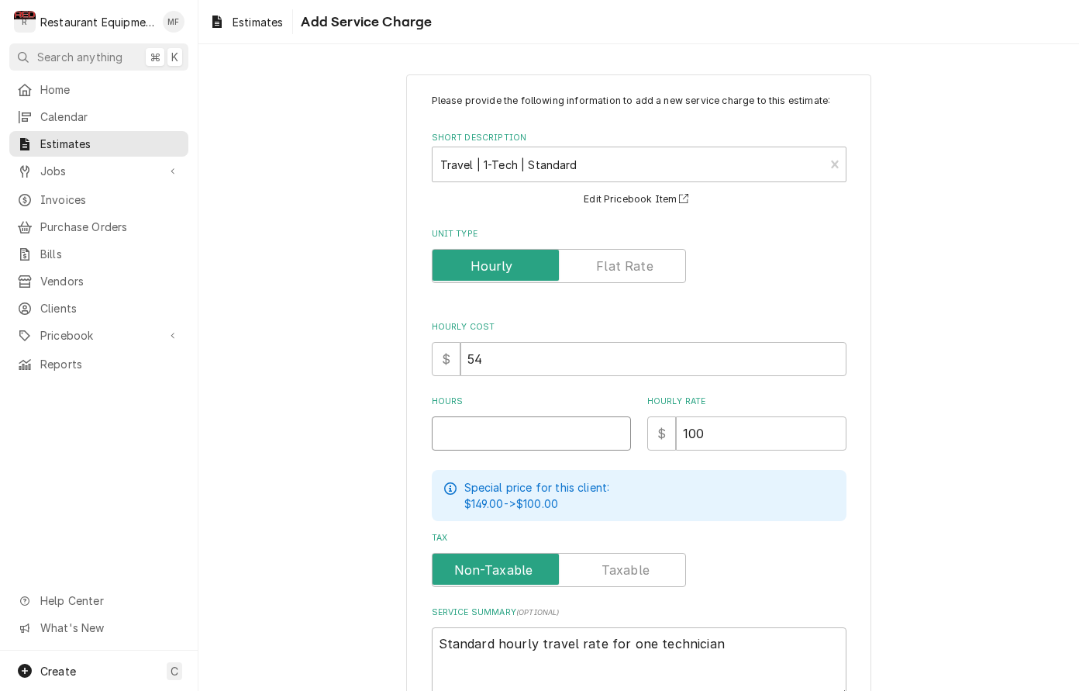
click at [497, 431] on input "Hours" at bounding box center [531, 433] width 199 height 34
click at [579, 413] on div "Hours" at bounding box center [531, 422] width 199 height 55
click at [571, 437] on input "Hours" at bounding box center [531, 433] width 199 height 34
type textarea "x"
type input "1"
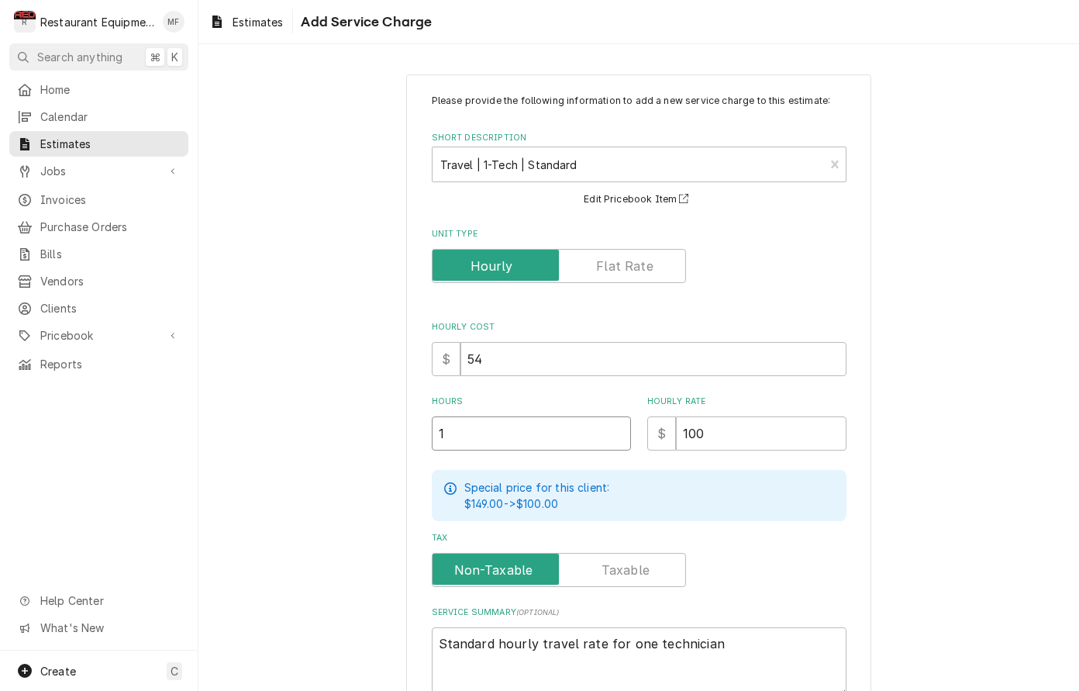
type textarea "x"
type input "1"
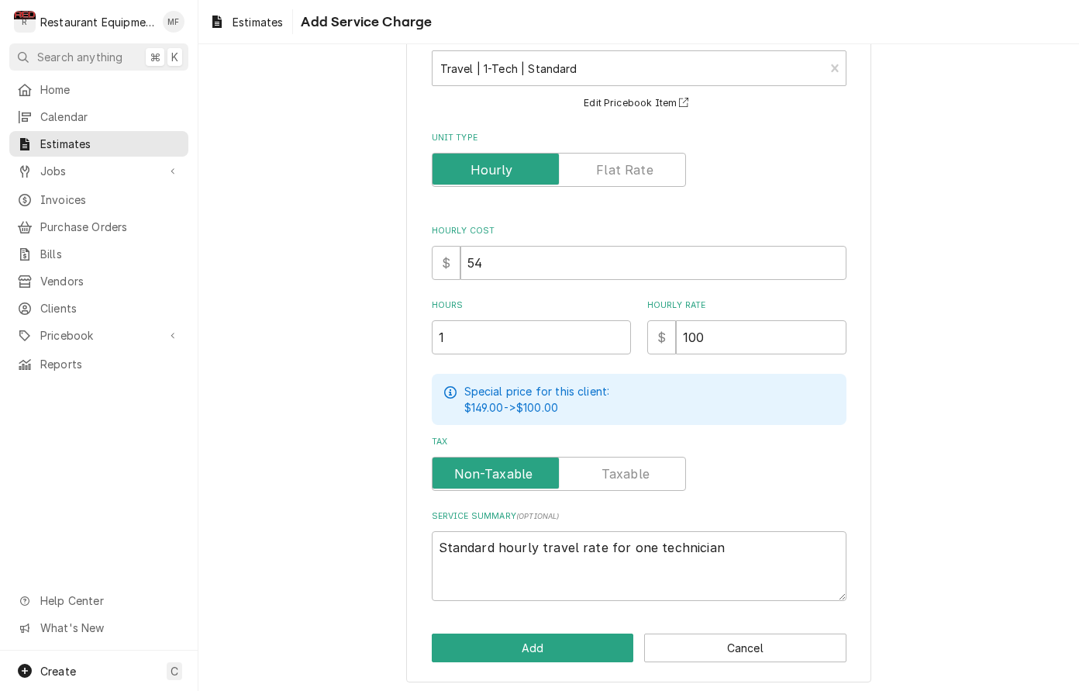
scroll to position [95, 0]
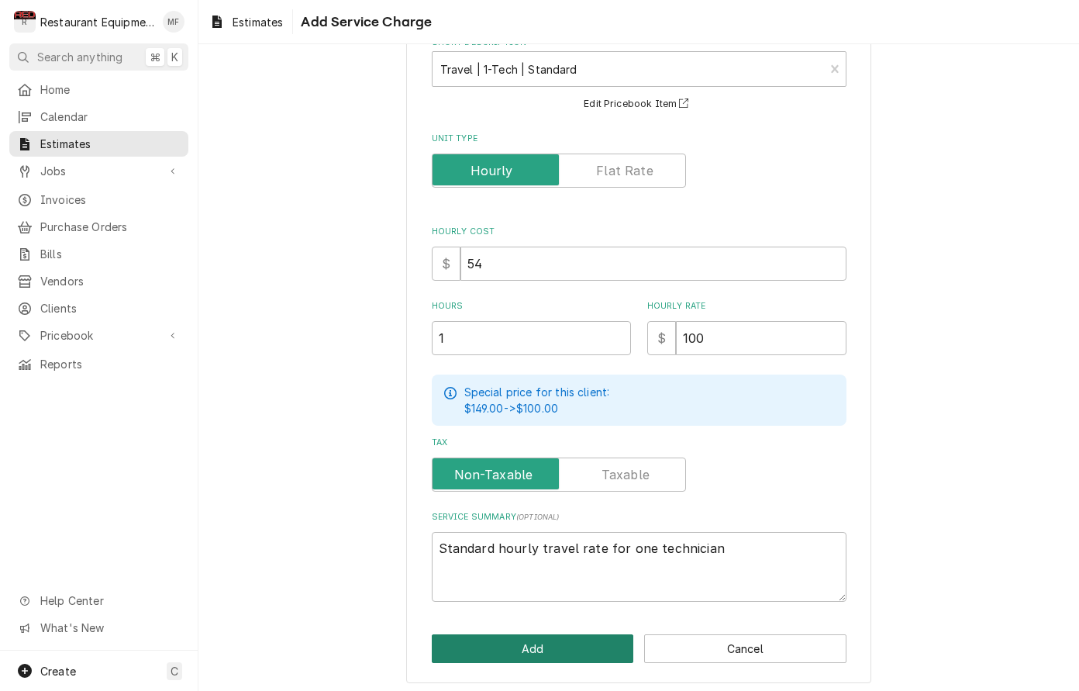
click at [547, 639] on button "Add" at bounding box center [533, 648] width 202 height 29
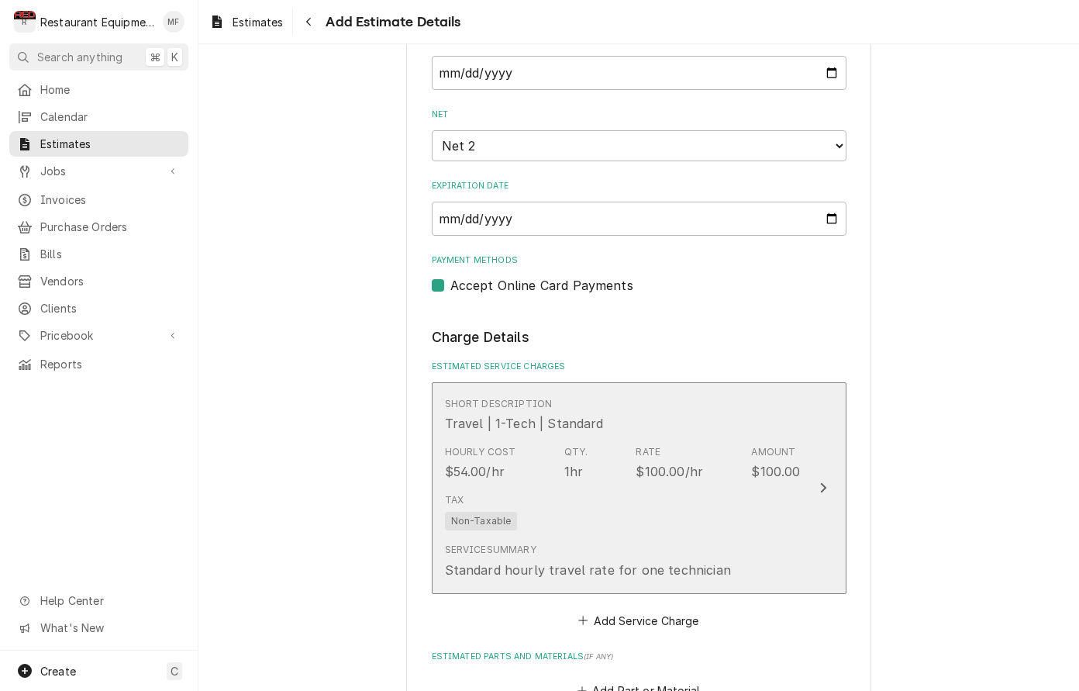
type textarea "x"
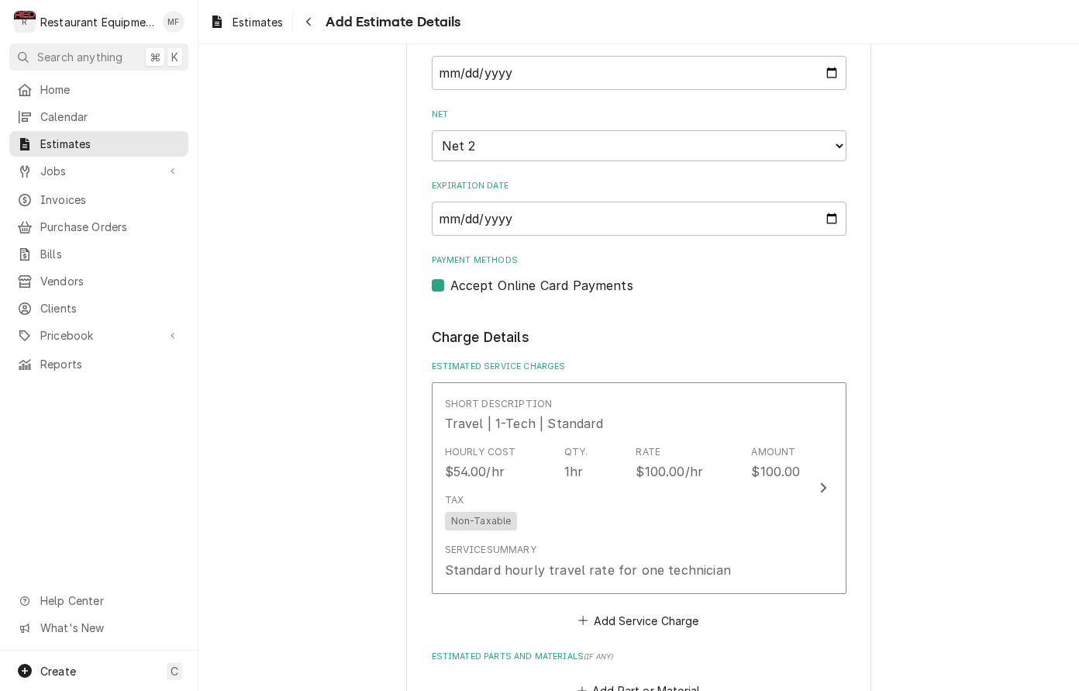
click at [677, 609] on button "Add Service Charge" at bounding box center [639, 620] width 126 height 22
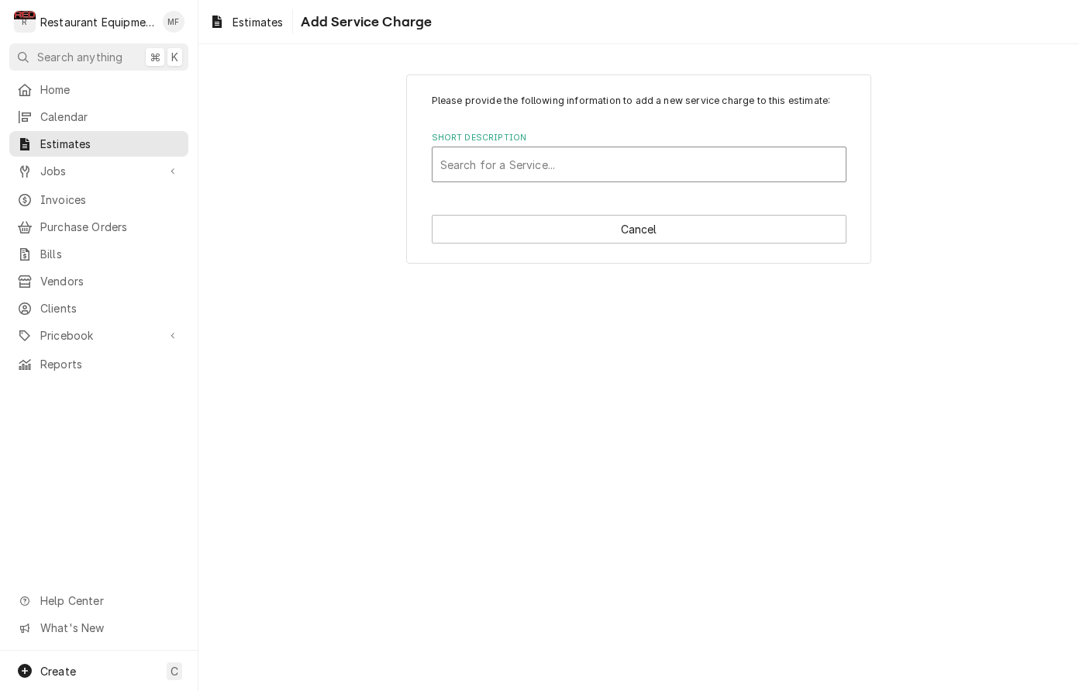
click at [668, 180] on div "Please provide the following information to add a new service charge to this es…" at bounding box center [638, 168] width 465 height 189
click at [666, 172] on div "Short Description" at bounding box center [639, 164] width 398 height 28
type input "trave"
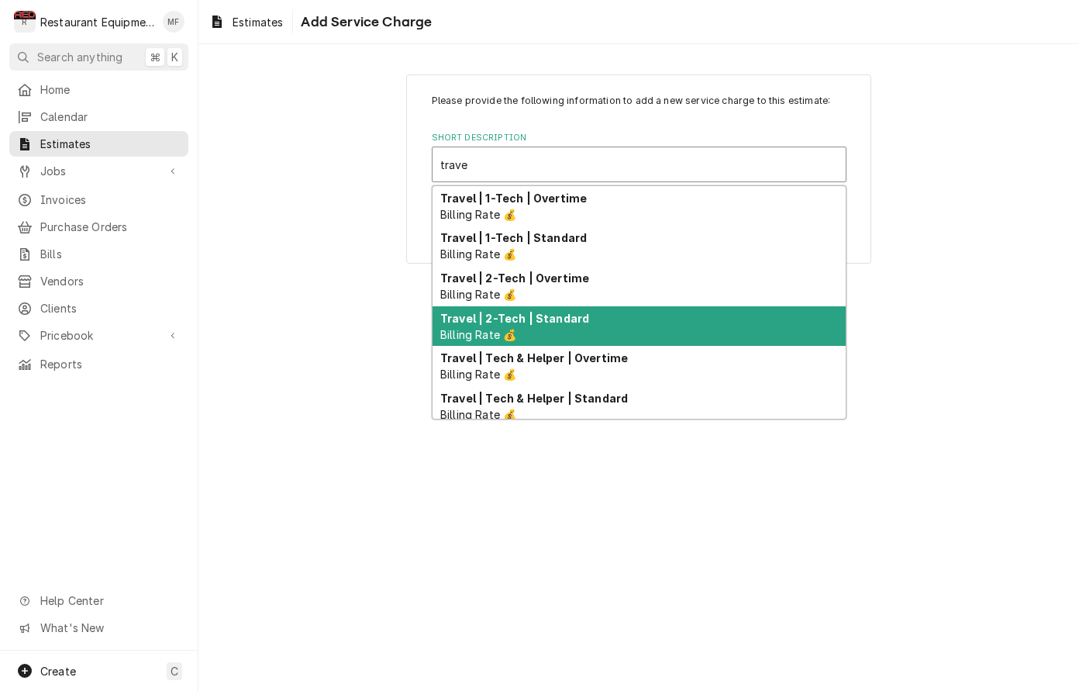
click at [642, 319] on div "Travel | 2-Tech | Standard Billing Rate 💰" at bounding box center [639, 326] width 413 height 40
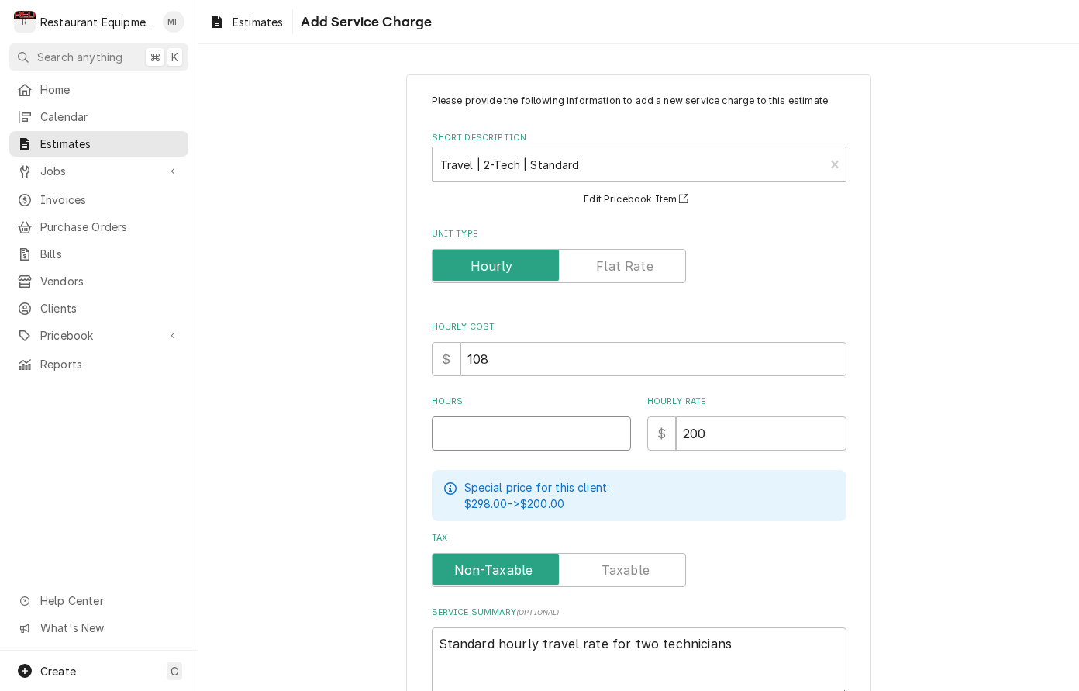
click at [500, 442] on input "Hours" at bounding box center [531, 433] width 199 height 34
type textarea "x"
type input "1"
type textarea "x"
type input "1"
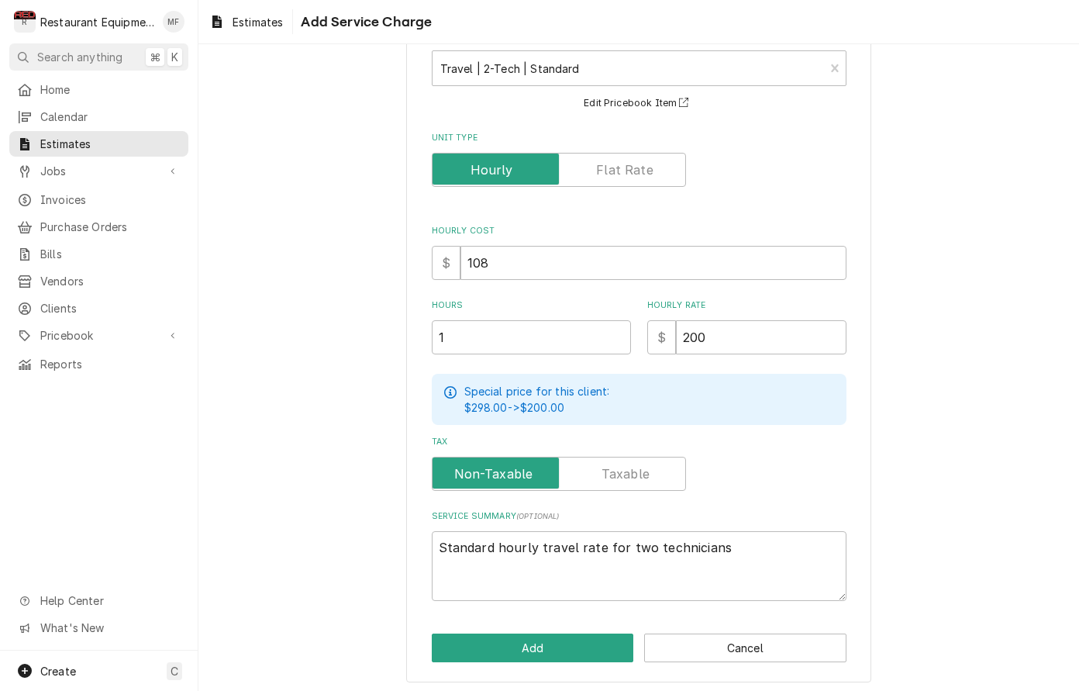
scroll to position [95, 0]
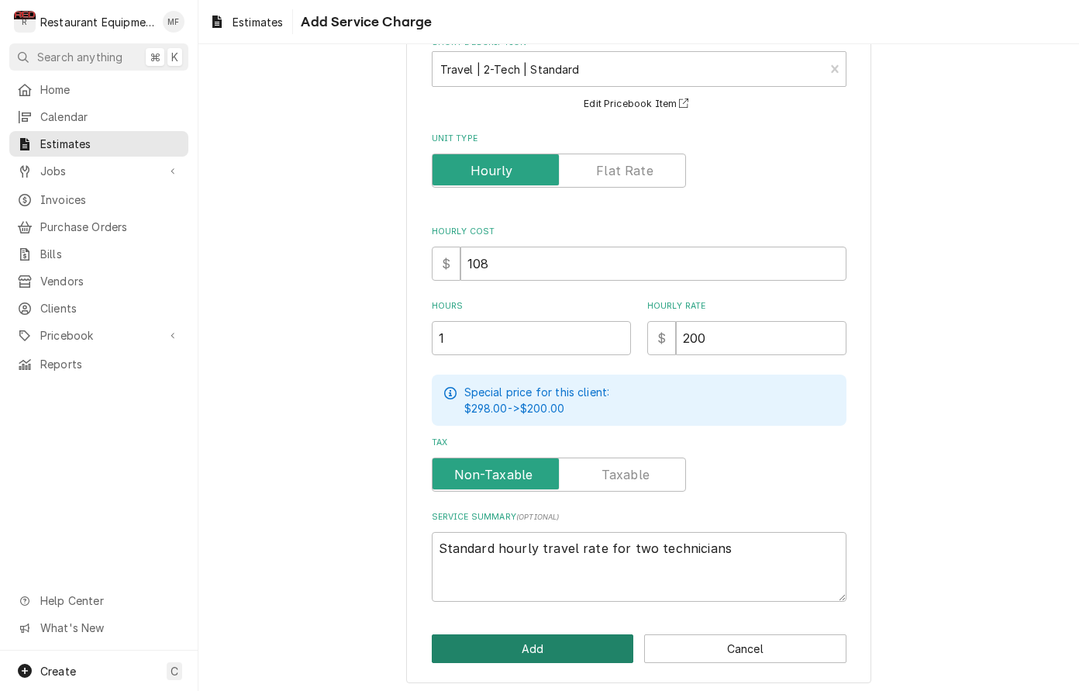
click at [585, 637] on button "Add" at bounding box center [533, 648] width 202 height 29
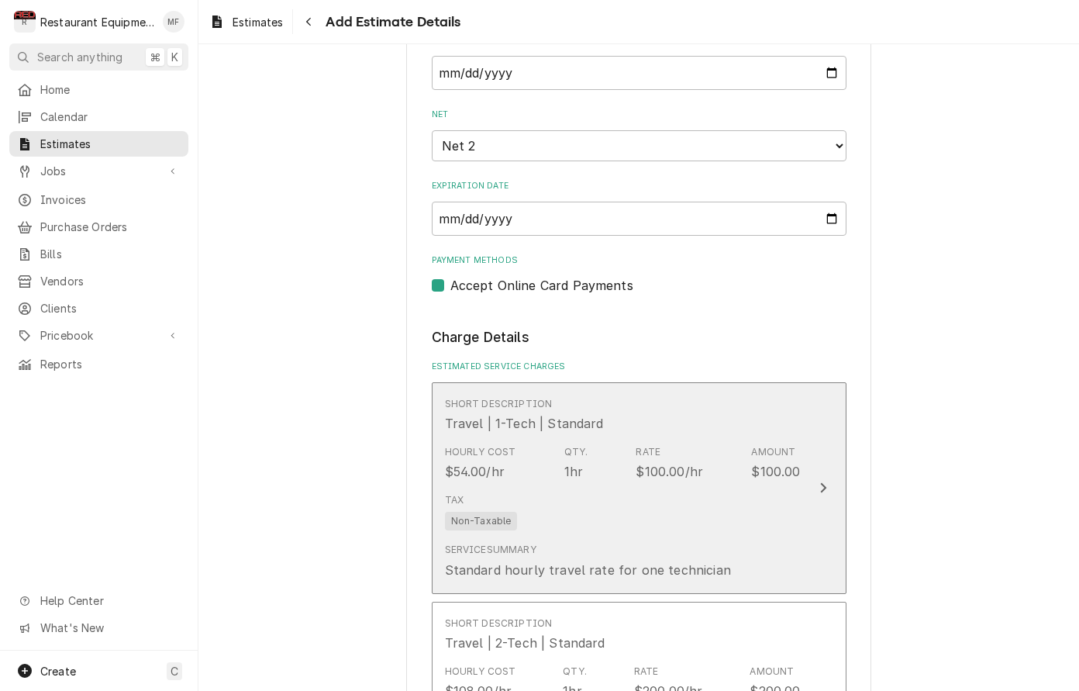
type textarea "x"
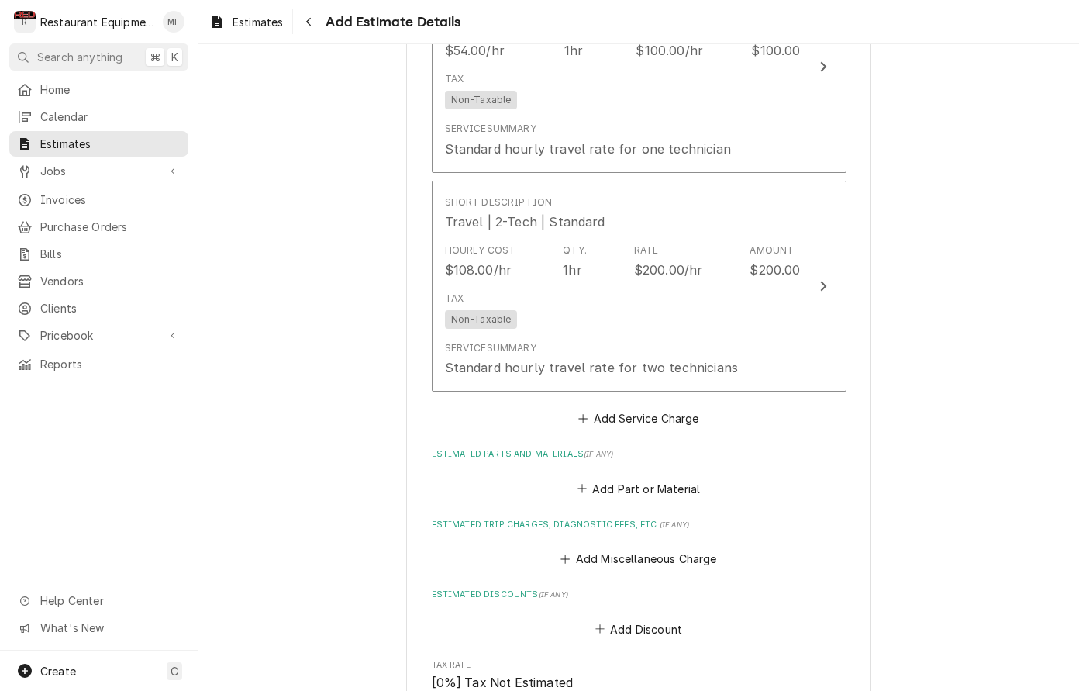
scroll to position [1676, 0]
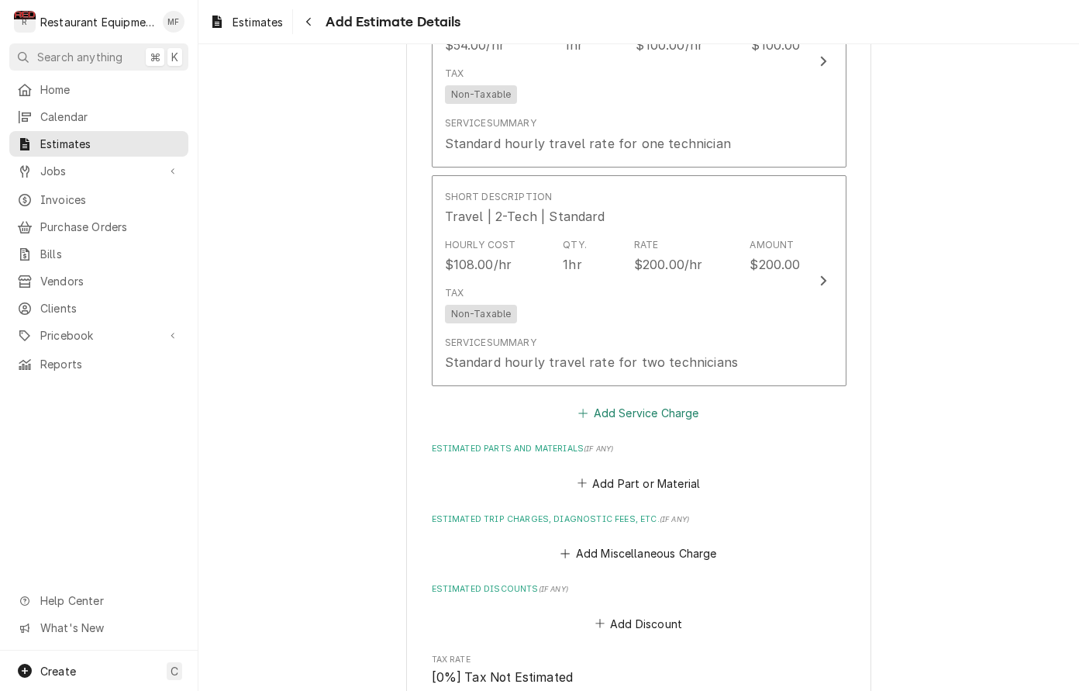
click at [627, 402] on button "Add Service Charge" at bounding box center [639, 413] width 126 height 22
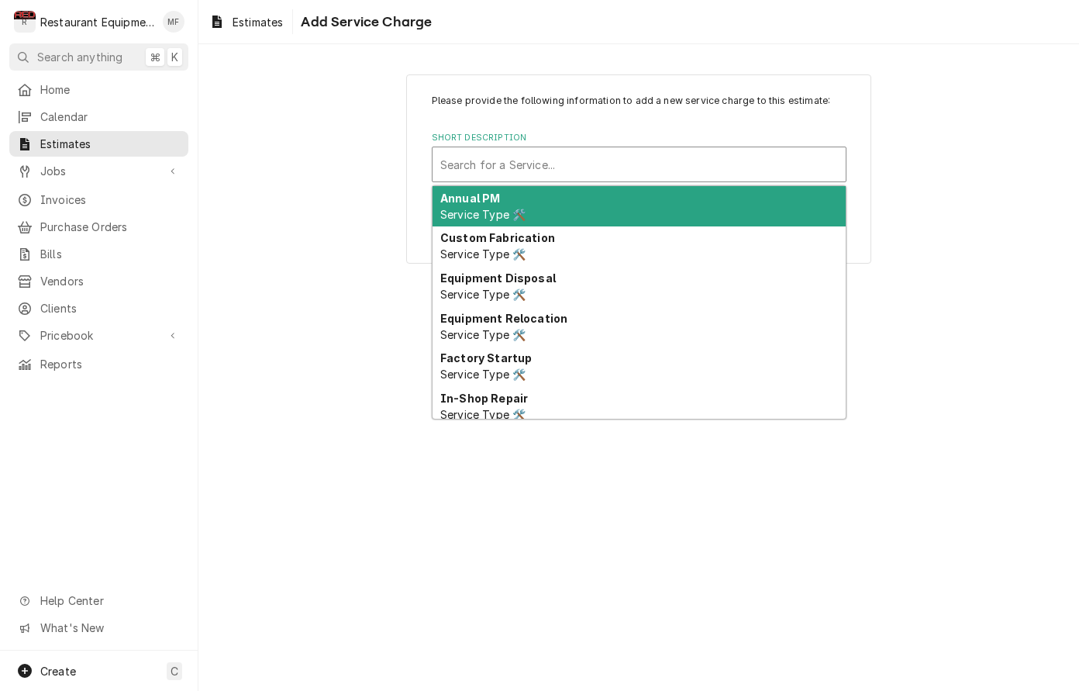
click at [550, 169] on div "Search for a Service..." at bounding box center [639, 165] width 398 height 16
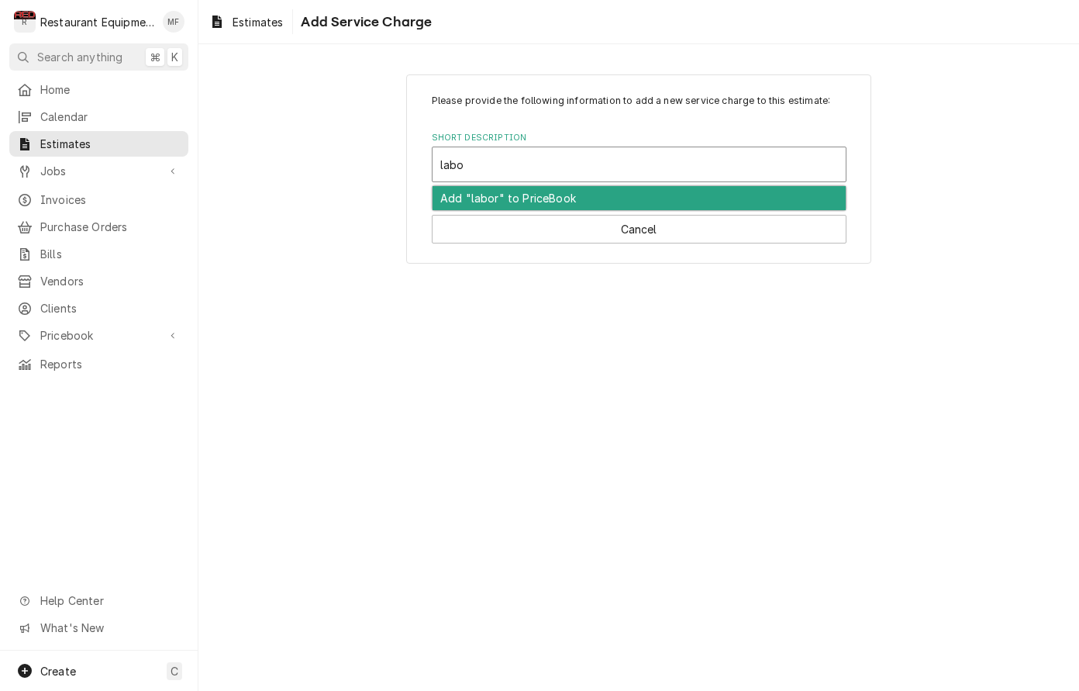
type input "labor"
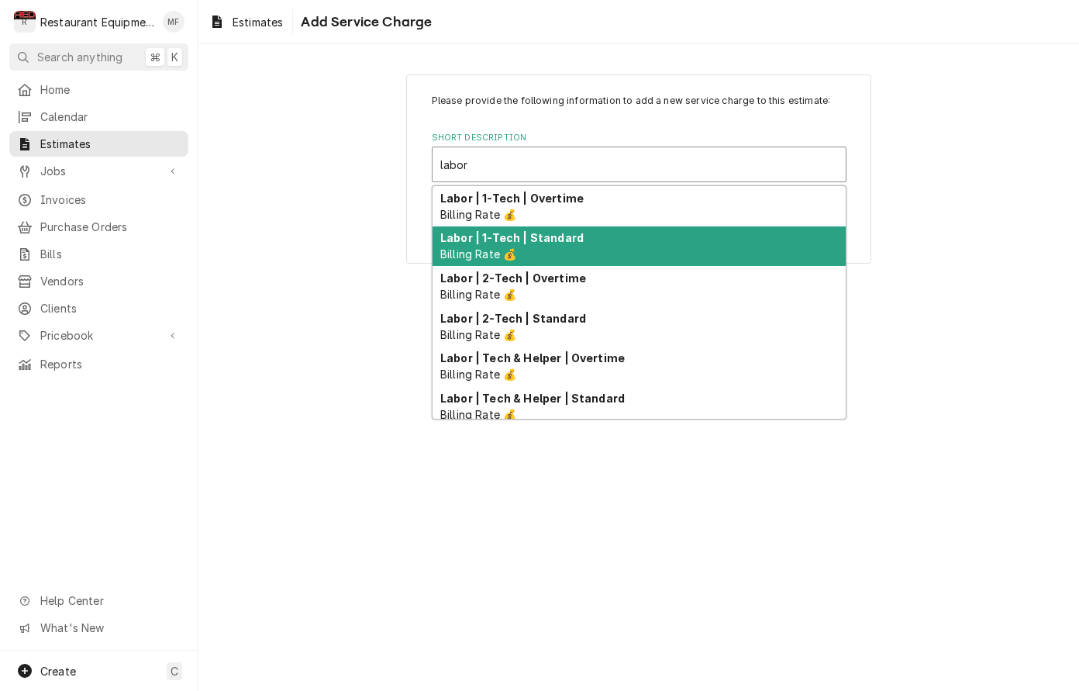
click at [559, 243] on strong "Labor | 1-Tech | Standard" at bounding box center [511, 237] width 143 height 13
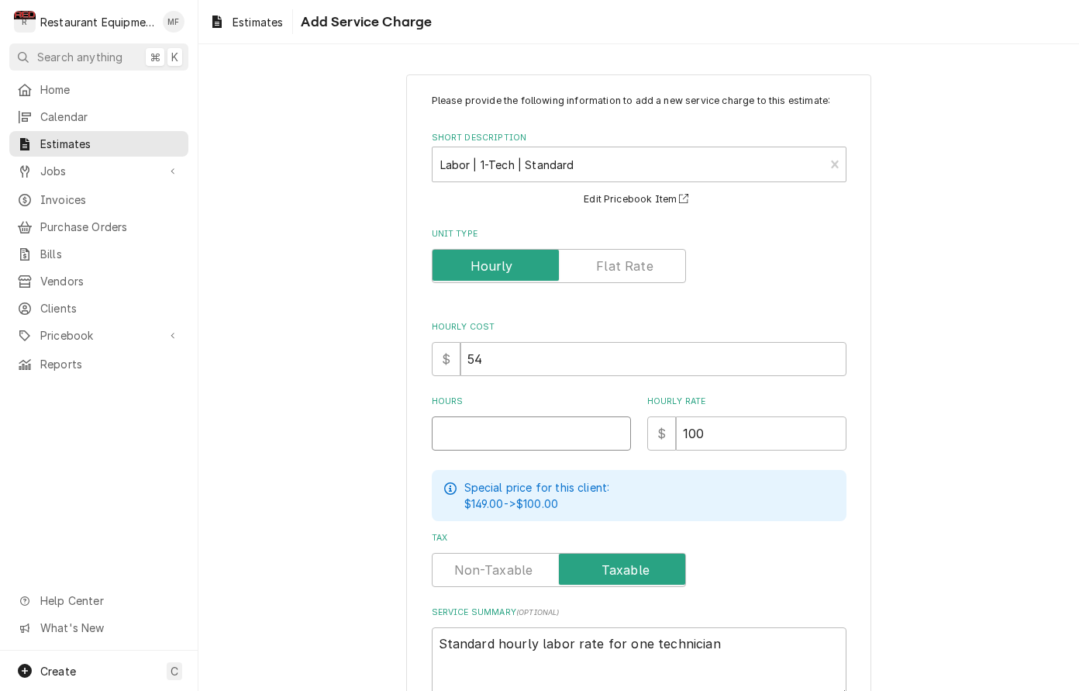
click at [576, 421] on input "Hours" at bounding box center [531, 433] width 199 height 34
type textarea "x"
type input "2"
type textarea "x"
type input "2"
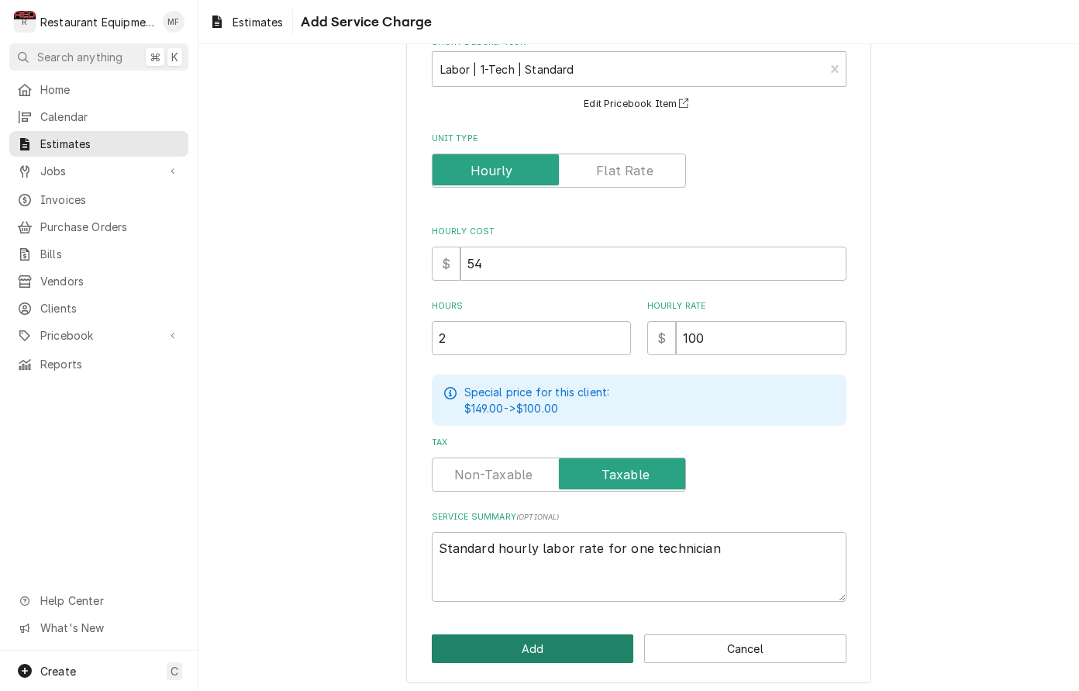
click at [591, 643] on button "Add" at bounding box center [533, 648] width 202 height 29
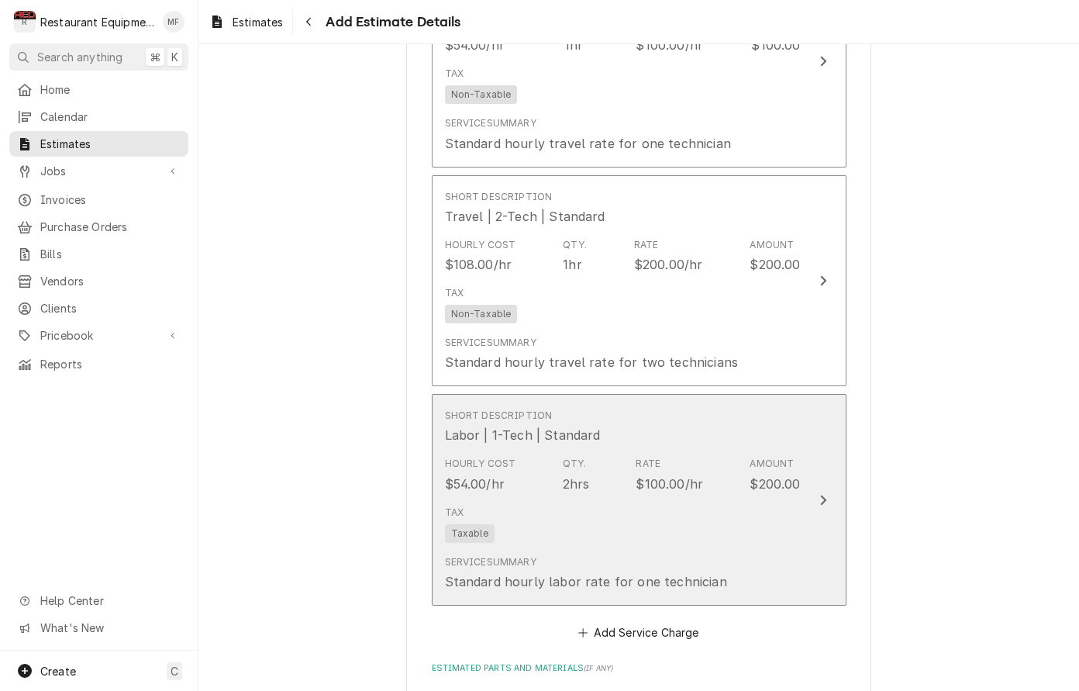
type textarea "x"
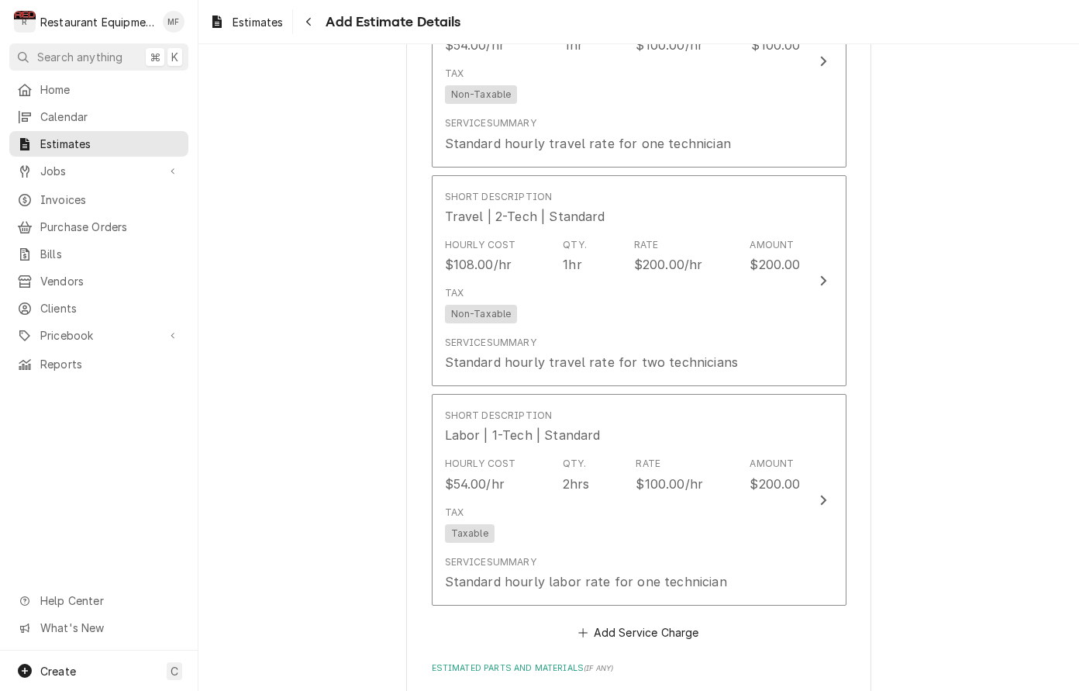
click at [653, 622] on button "Add Service Charge" at bounding box center [639, 633] width 126 height 22
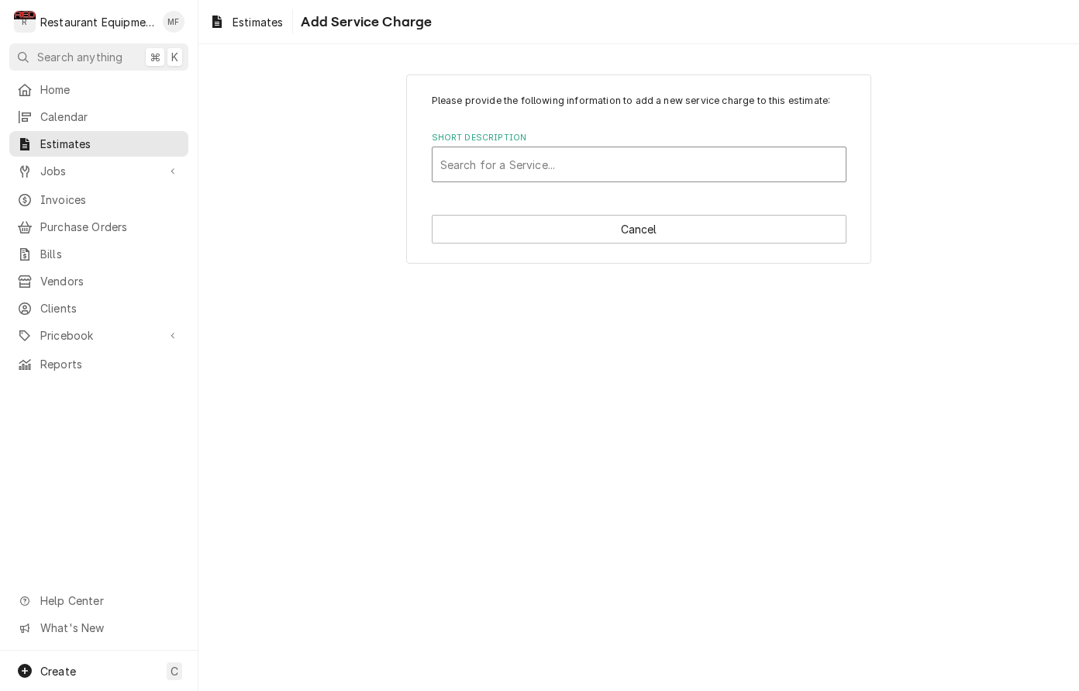
click at [555, 158] on div "Search for a Service..." at bounding box center [639, 165] width 398 height 16
type input "labo"
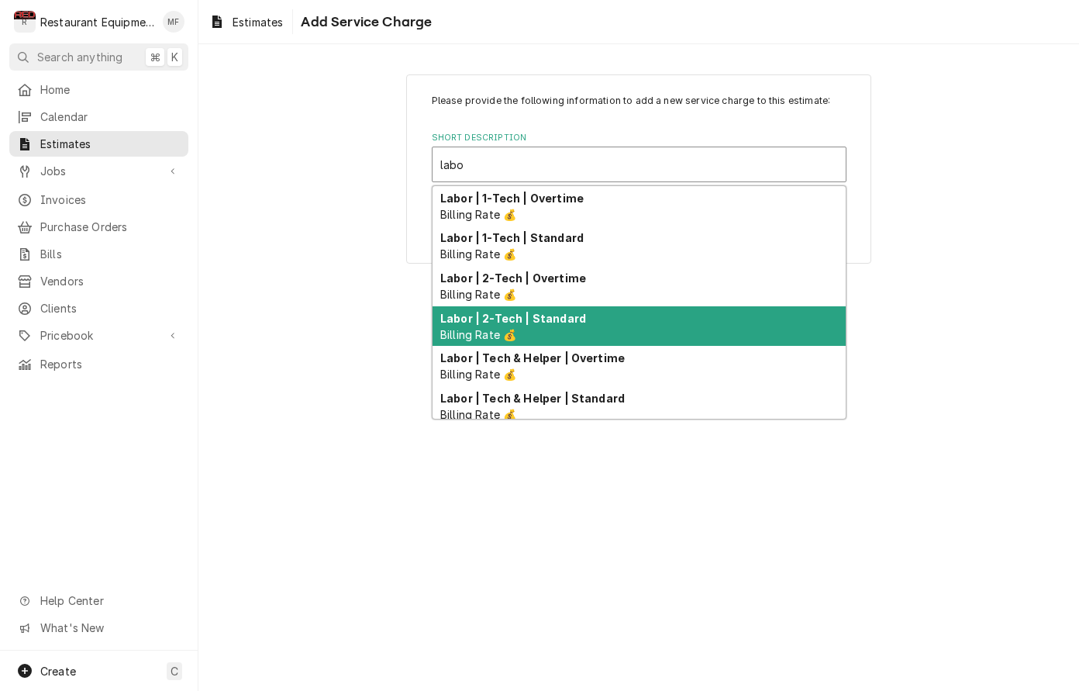
click at [586, 323] on div "Labor | 2-Tech | Standard Billing Rate 💰" at bounding box center [639, 326] width 413 height 40
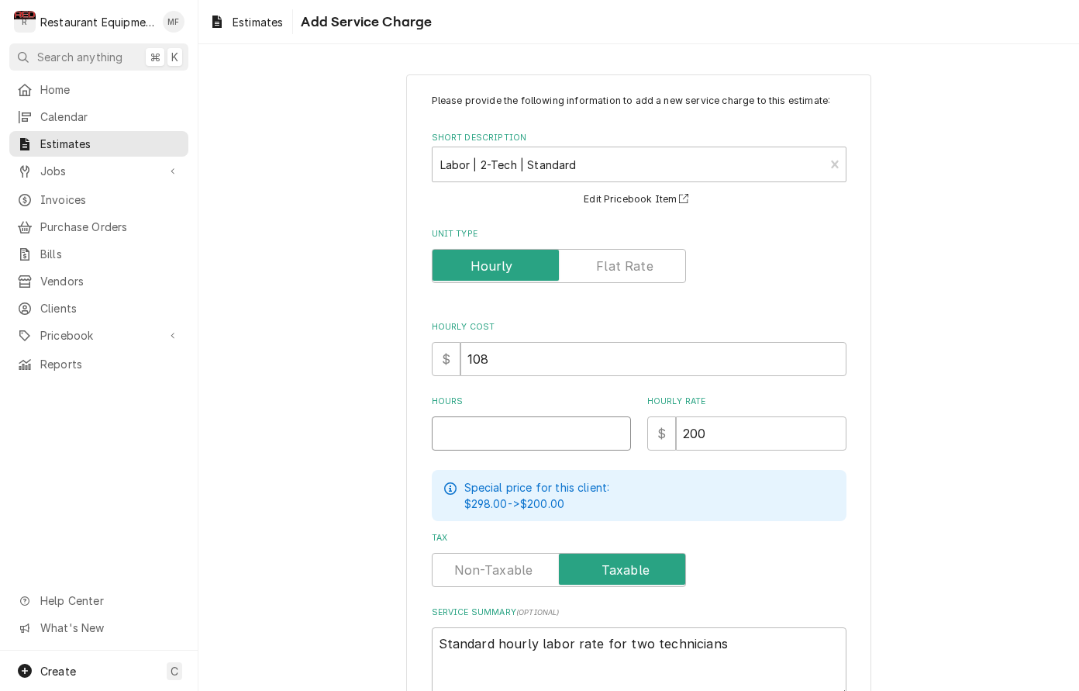
click at [573, 421] on input "Hours" at bounding box center [531, 433] width 199 height 34
type textarea "x"
type input "8"
type textarea "x"
type input "8"
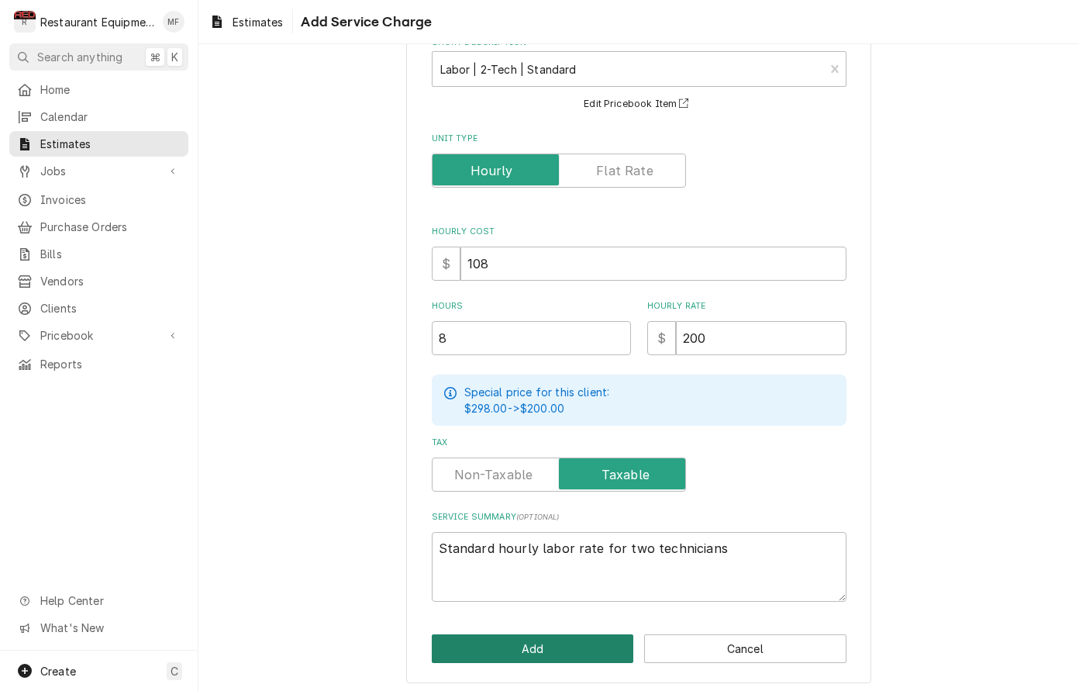
click at [602, 651] on button "Add" at bounding box center [533, 648] width 202 height 29
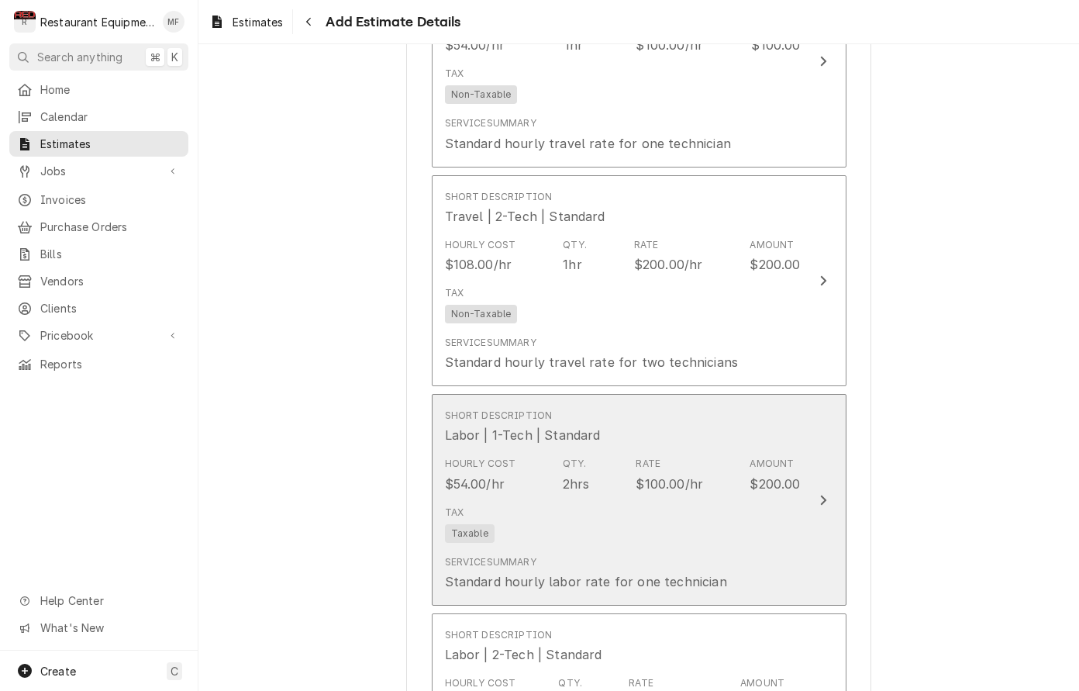
type textarea "x"
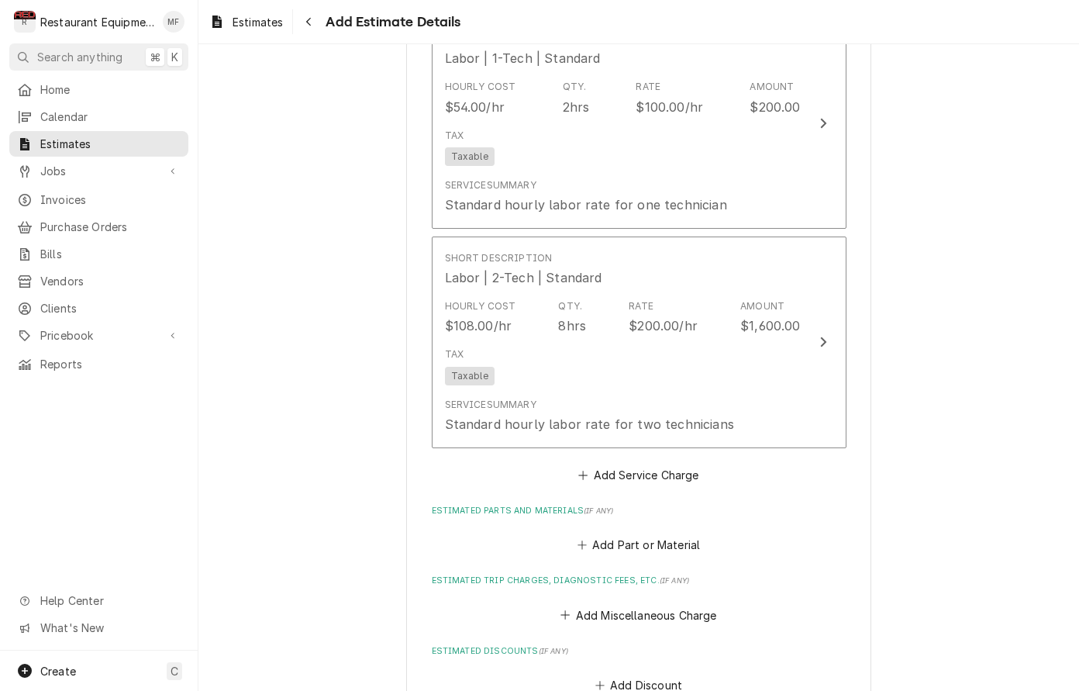
scroll to position [2058, 0]
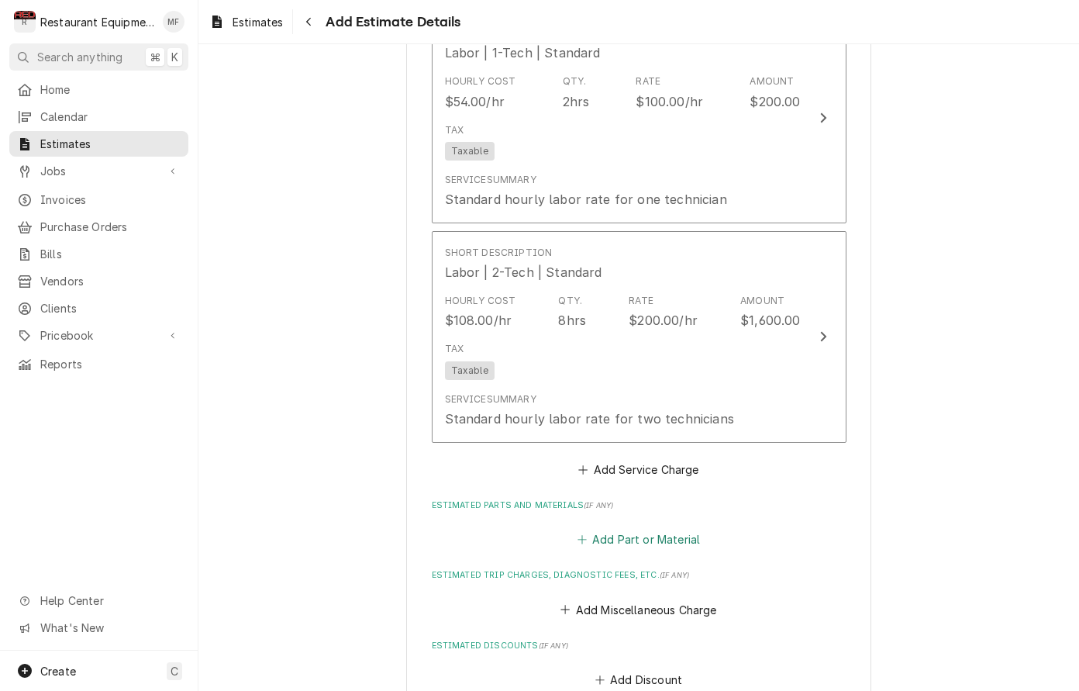
click at [685, 529] on button "Add Part or Material" at bounding box center [639, 540] width 128 height 22
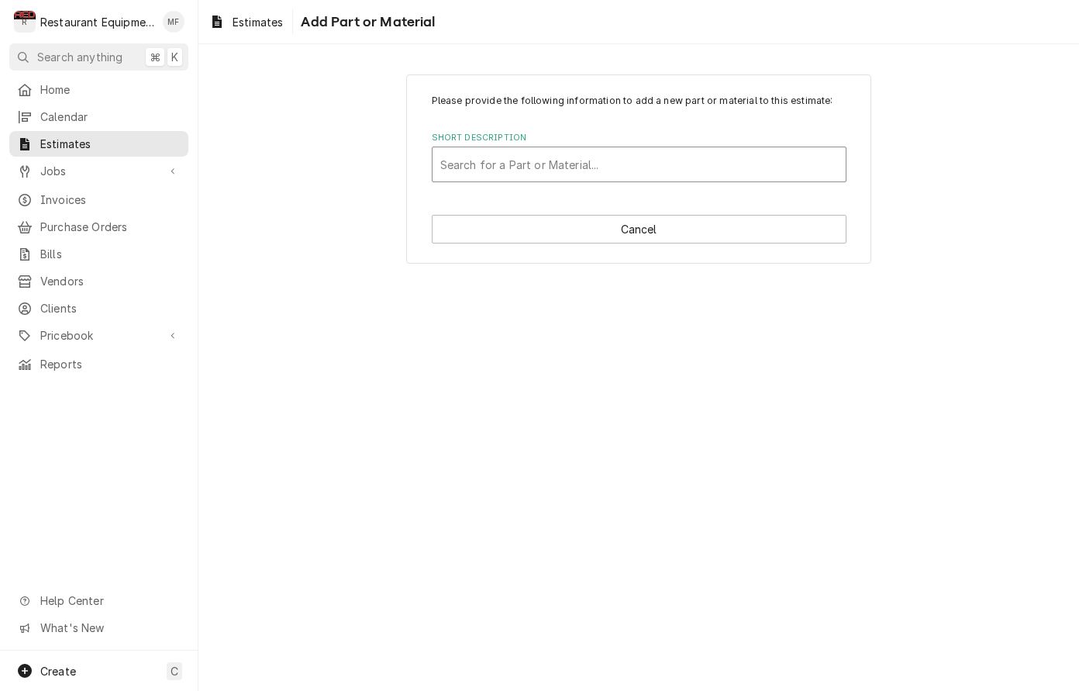
click at [770, 167] on div "Short Description" at bounding box center [639, 164] width 398 height 28
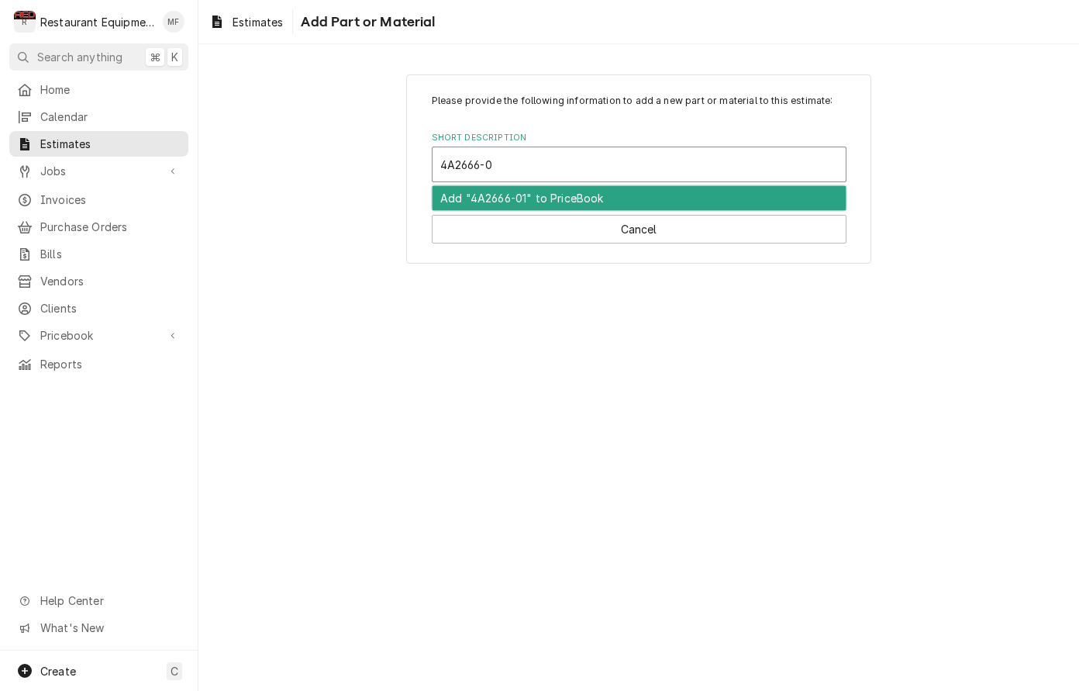
type input "4A2666-01"
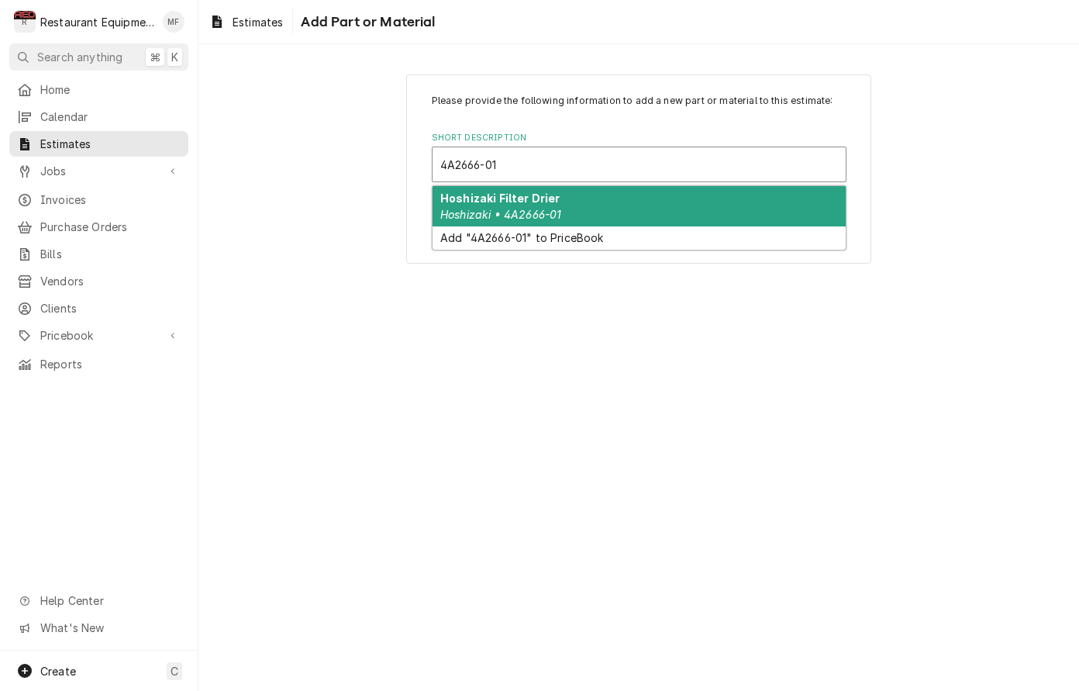
click at [812, 204] on div "Hoshizaki Filter Drier Hoshizaki • 4A2666-01" at bounding box center [639, 206] width 413 height 40
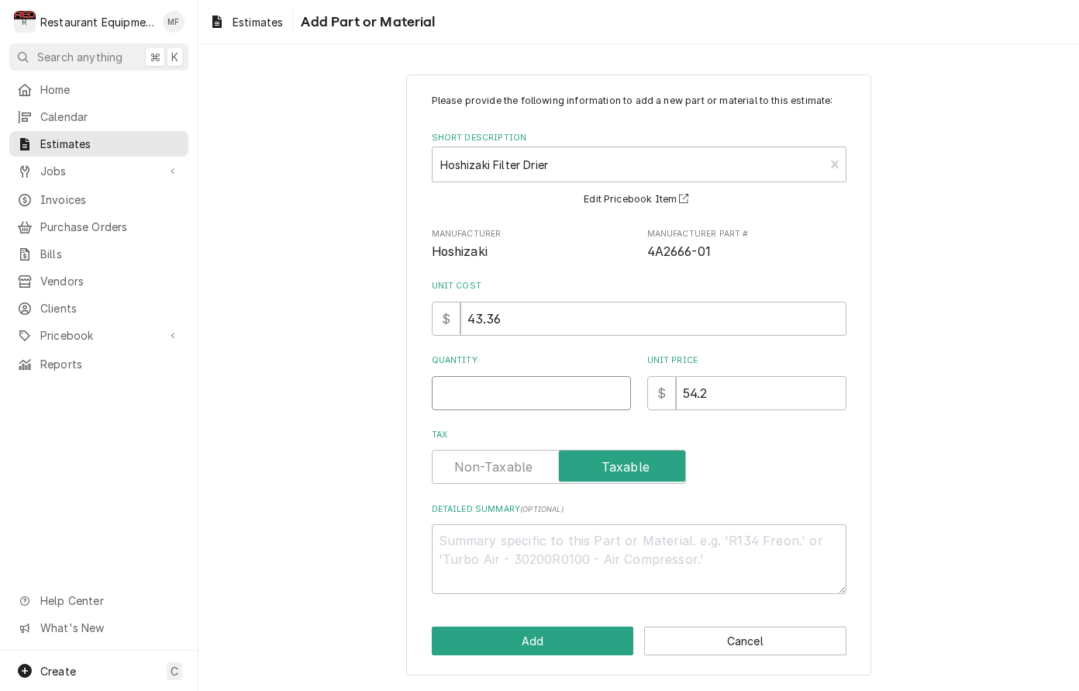
click at [595, 388] on input "Quantity" at bounding box center [531, 393] width 199 height 34
type textarea "x"
type input "1"
click at [603, 633] on button "Add" at bounding box center [533, 641] width 202 height 29
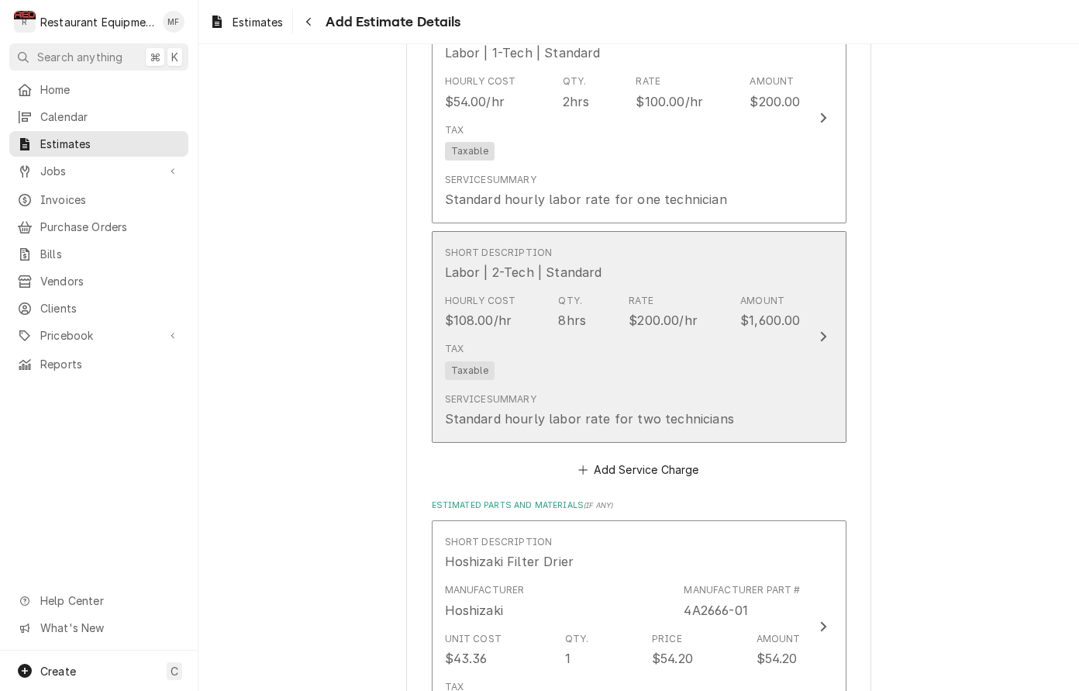
type textarea "x"
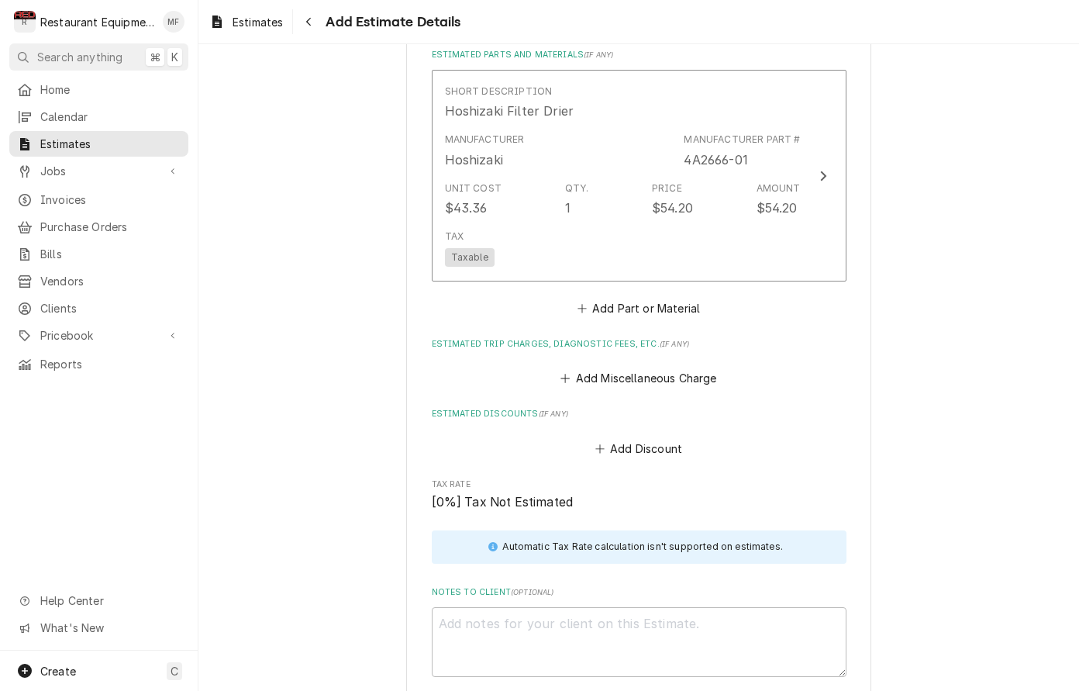
scroll to position [2517, 0]
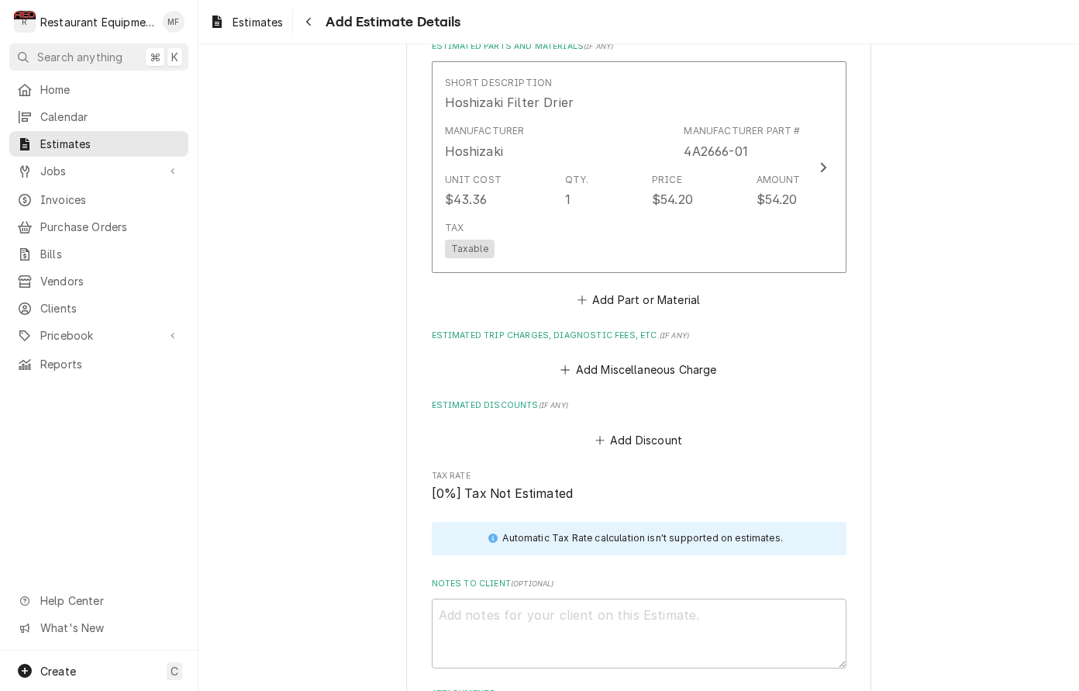
click at [661, 288] on button "Add Part or Material" at bounding box center [639, 299] width 128 height 22
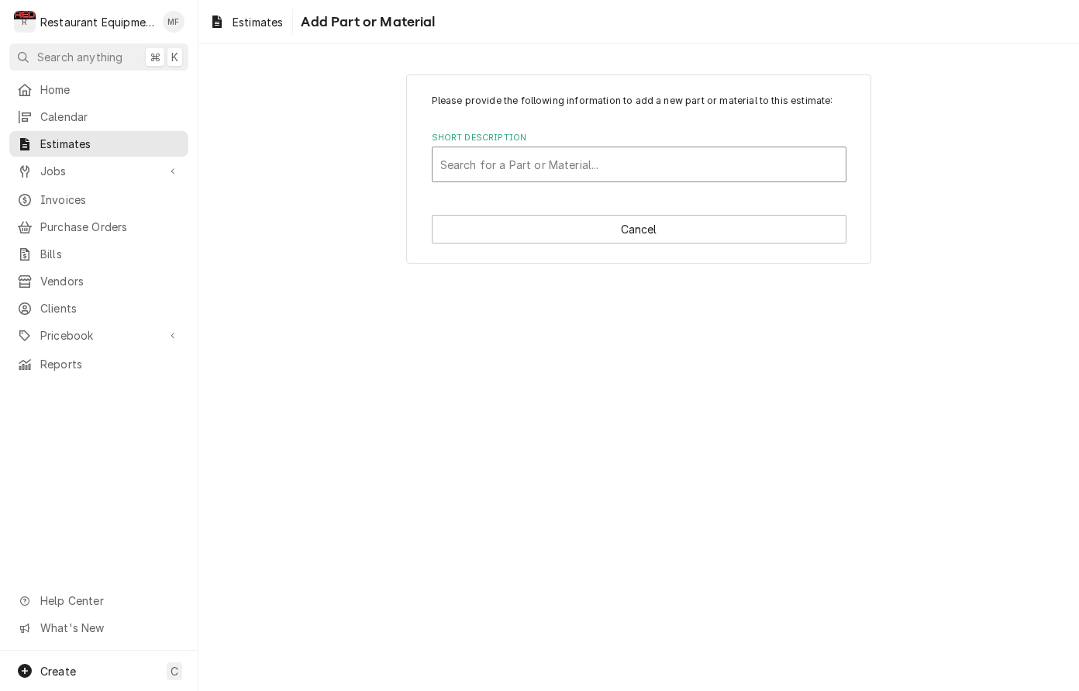
click at [662, 173] on div "Short Description" at bounding box center [639, 164] width 398 height 28
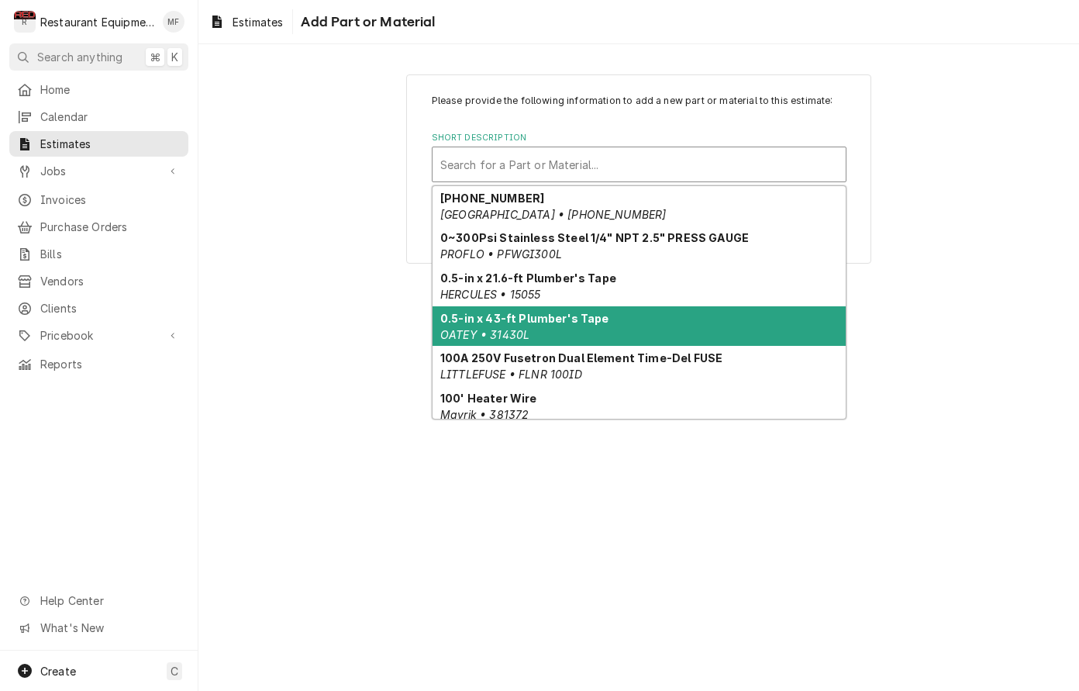
click at [685, 156] on div "Short Description" at bounding box center [639, 164] width 398 height 28
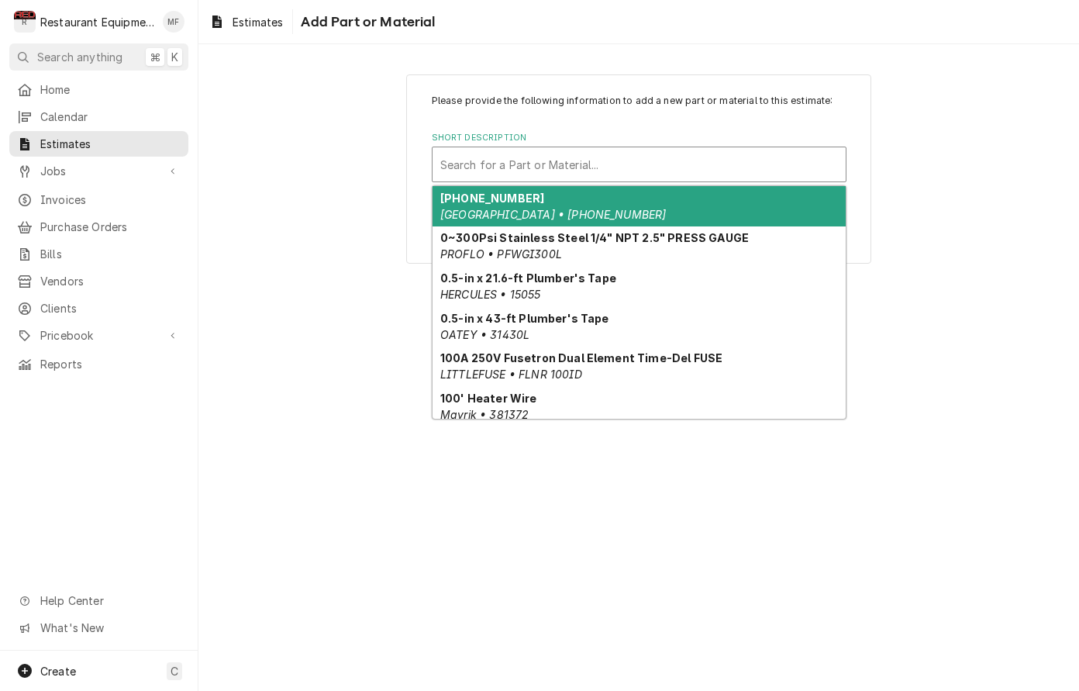
click at [507, 164] on div "Search for a Part or Material..." at bounding box center [639, 165] width 398 height 16
click at [541, 117] on div "Please provide the following information to add a new part or material to this …" at bounding box center [639, 138] width 415 height 88
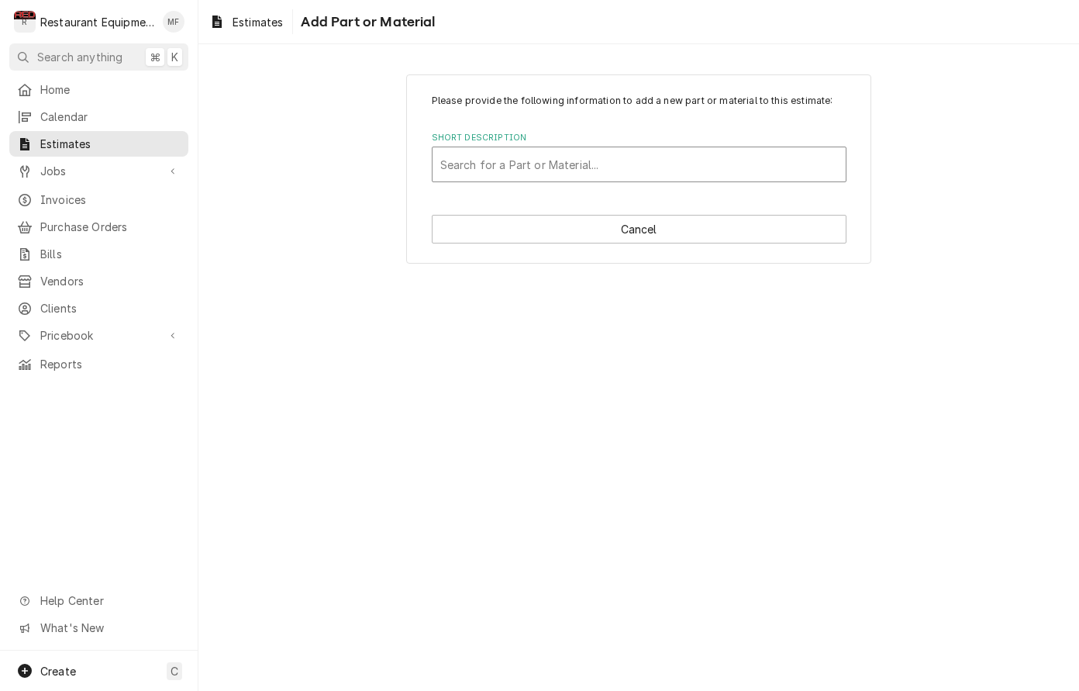
click at [549, 170] on div "Search for a Part or Material..." at bounding box center [639, 165] width 398 height 16
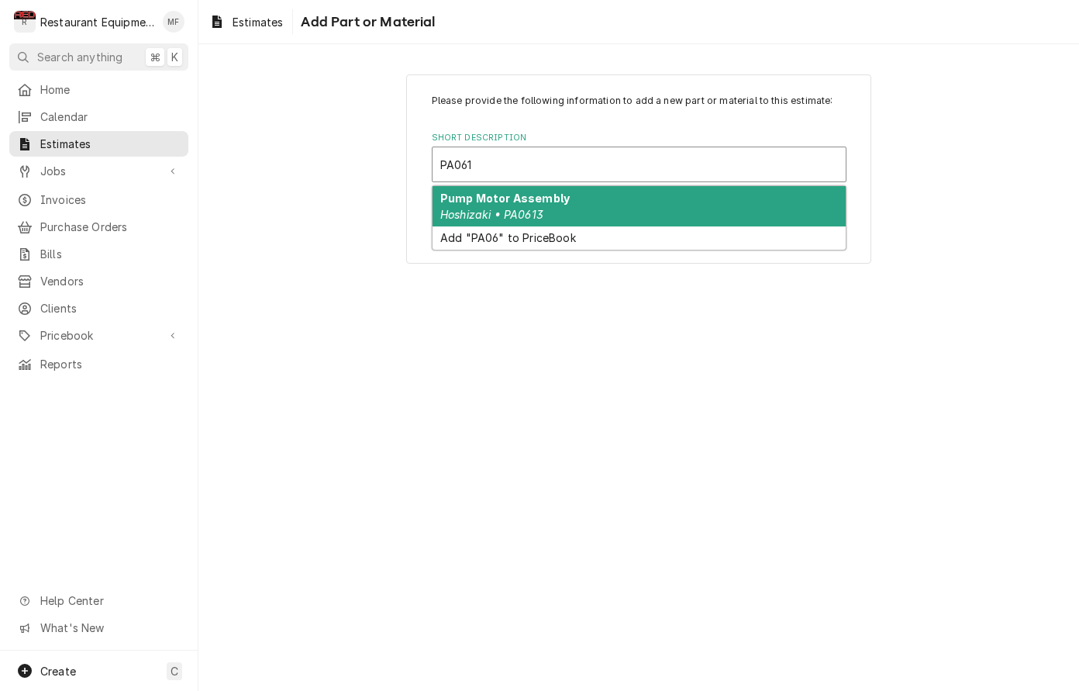
type input "PA0613"
click at [656, 209] on div "Pump Motor Assembly Hoshizaki • PA0613" at bounding box center [639, 206] width 413 height 40
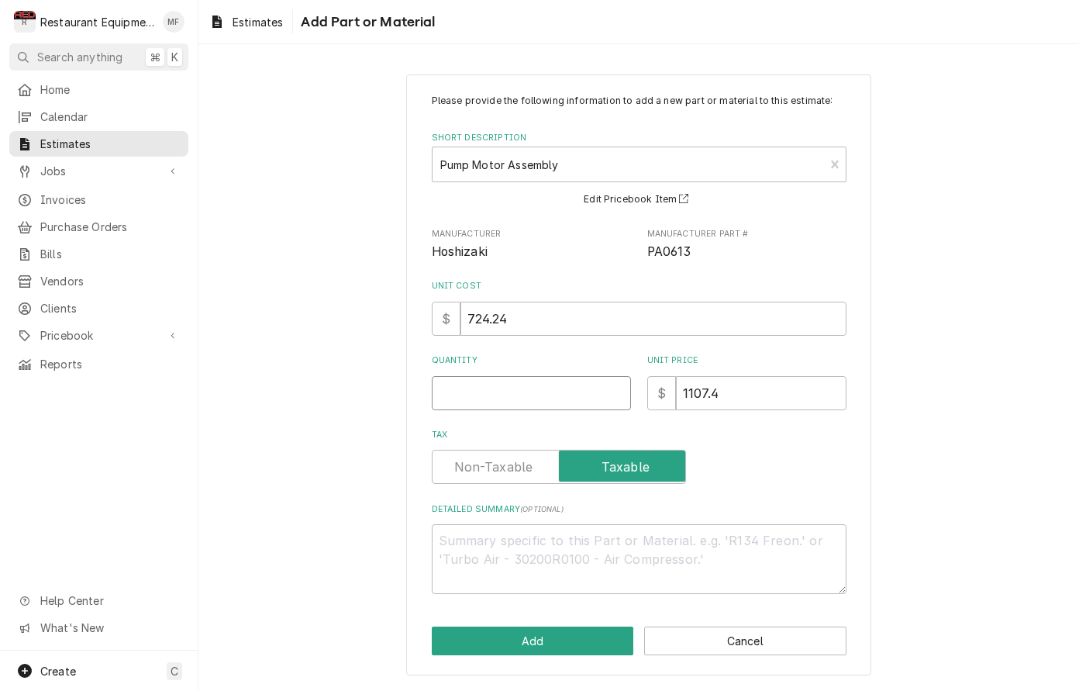
click at [537, 389] on input "Quantity" at bounding box center [531, 393] width 199 height 34
type textarea "x"
type input "1"
type textarea "x"
type input "1"
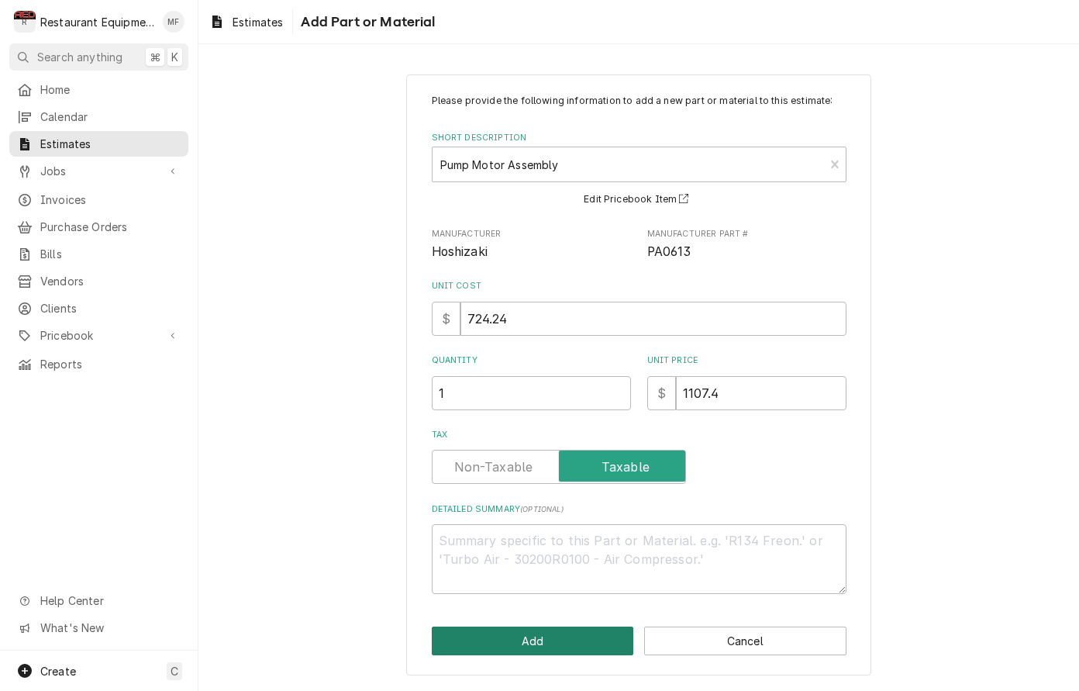
click at [547, 635] on button "Add" at bounding box center [533, 641] width 202 height 29
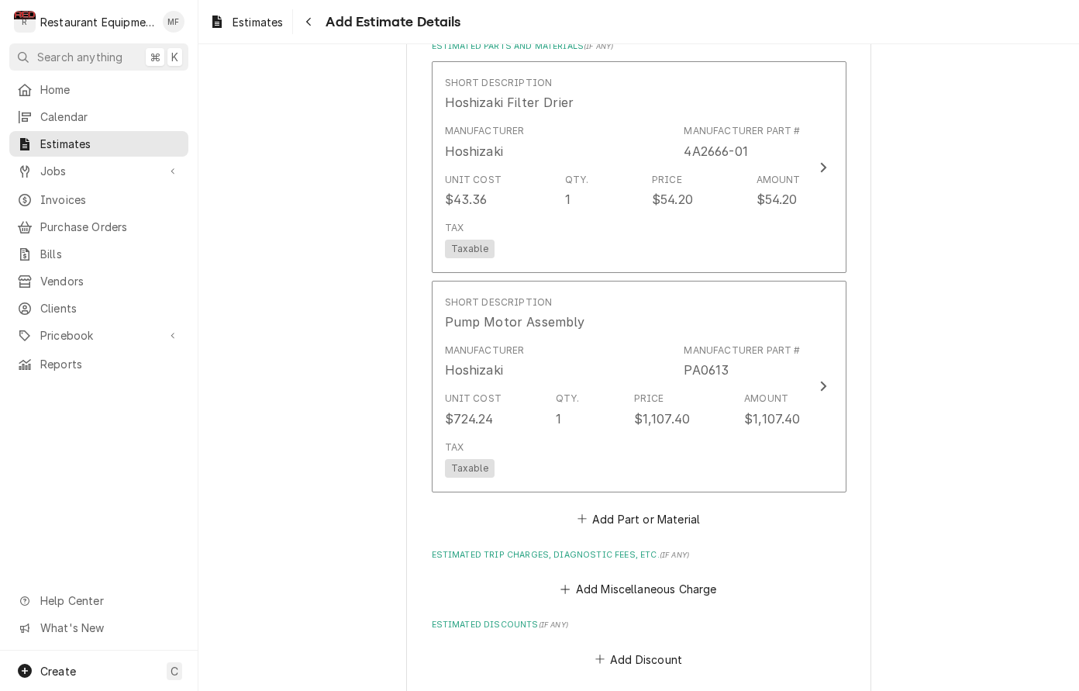
type textarea "x"
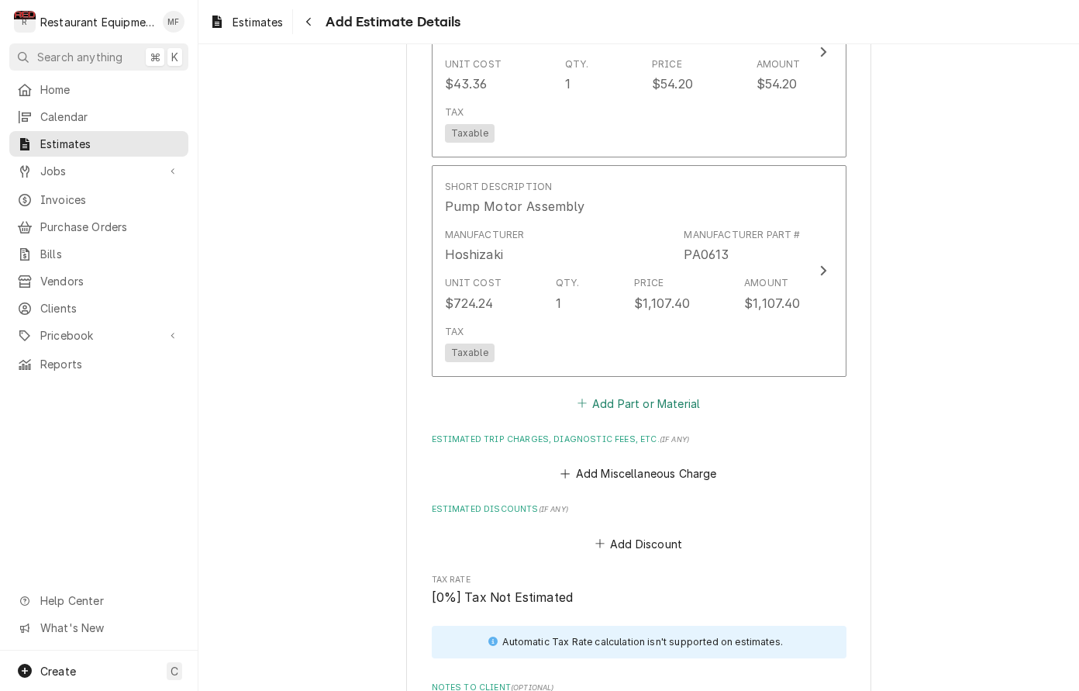
scroll to position [2705, 0]
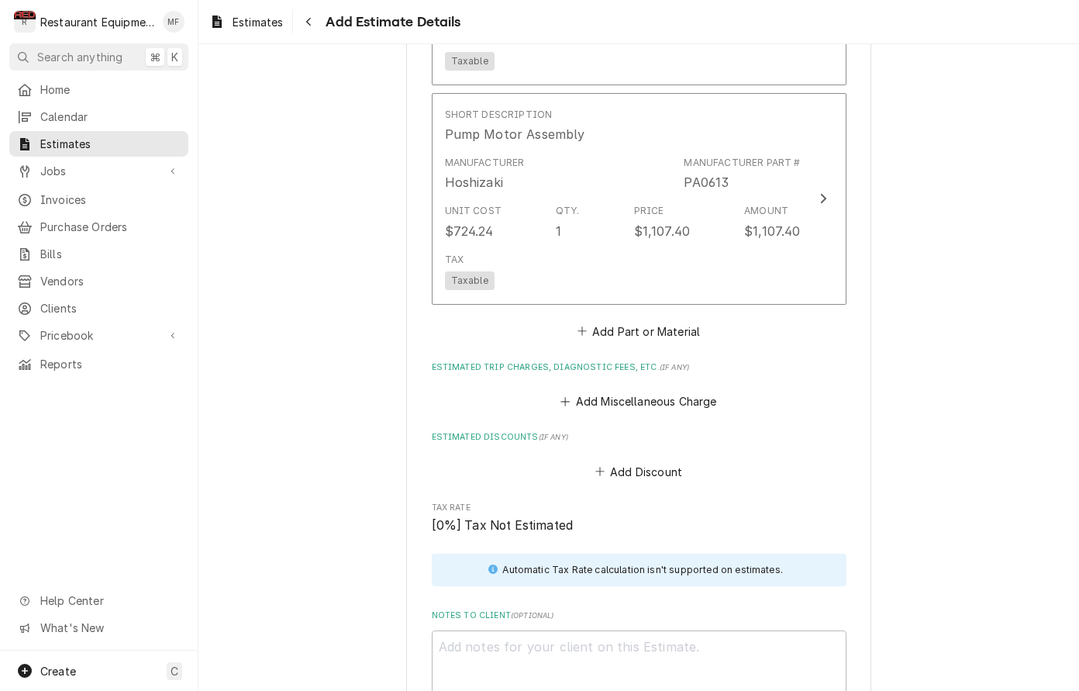
click at [648, 320] on button "Add Part or Material" at bounding box center [639, 331] width 128 height 22
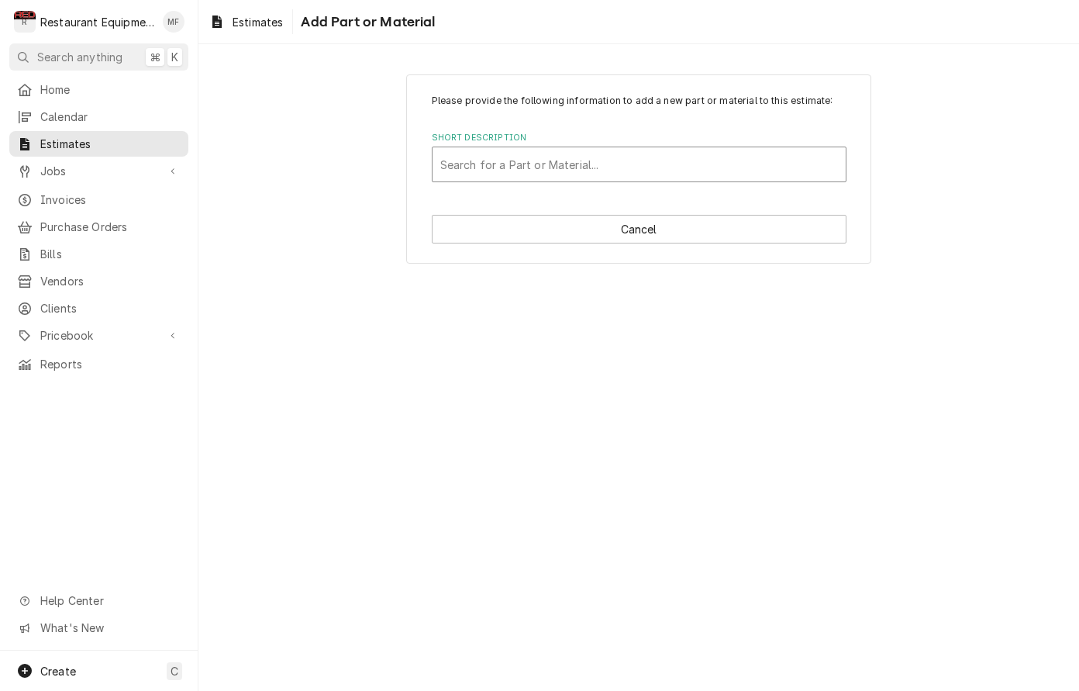
click at [671, 174] on div "Short Description" at bounding box center [639, 164] width 398 height 28
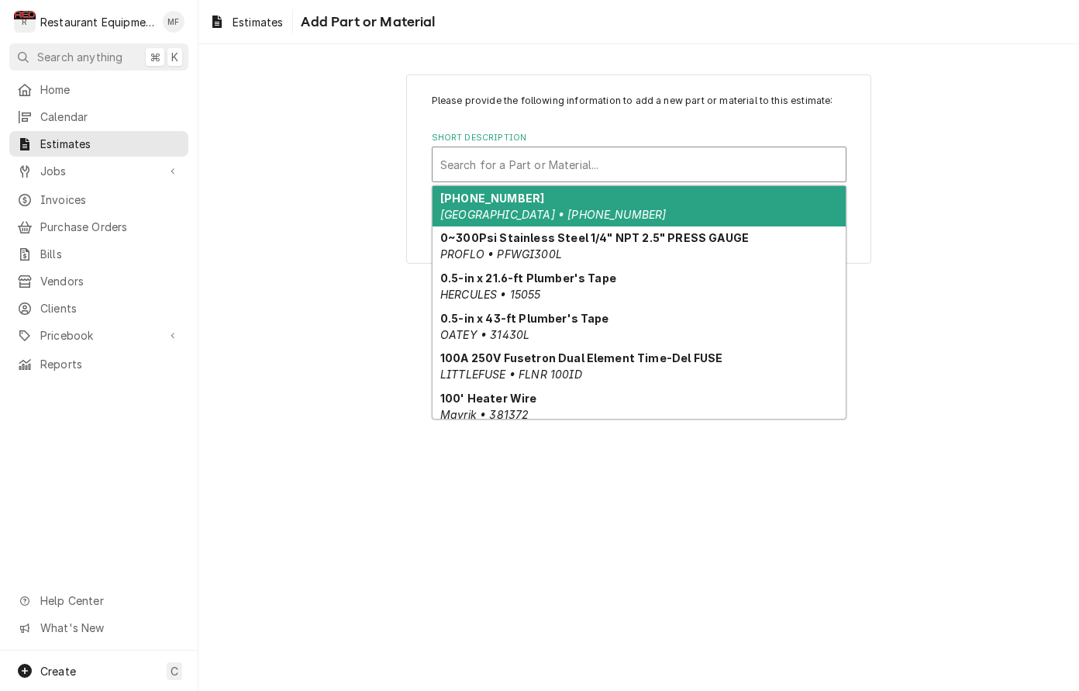
type input "A"
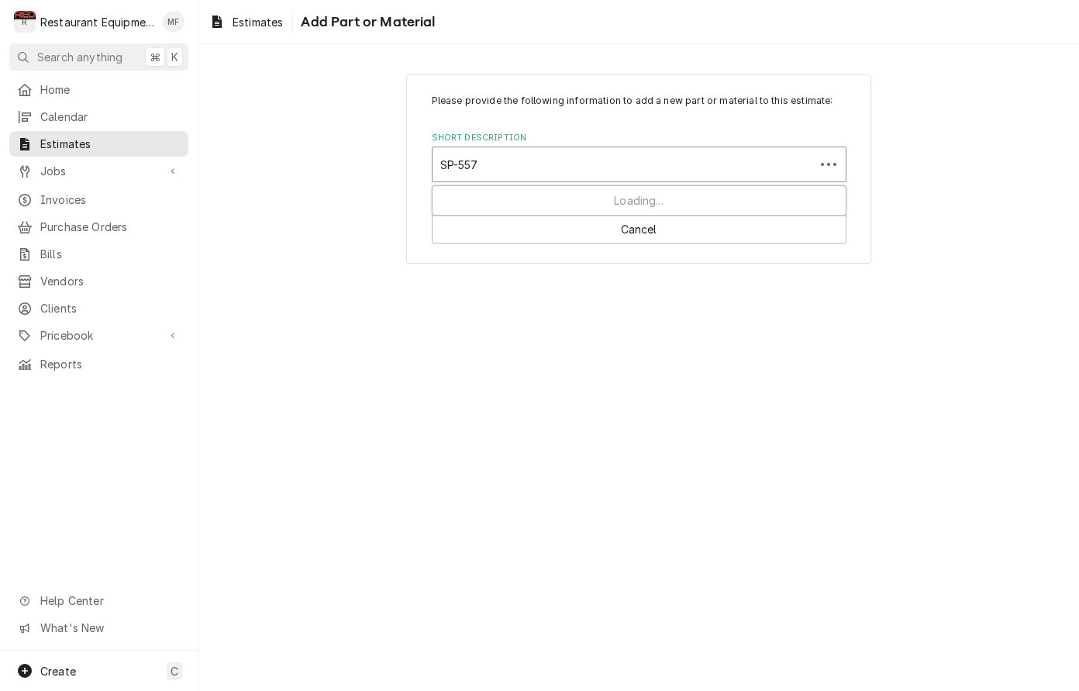
type input "SP-5574"
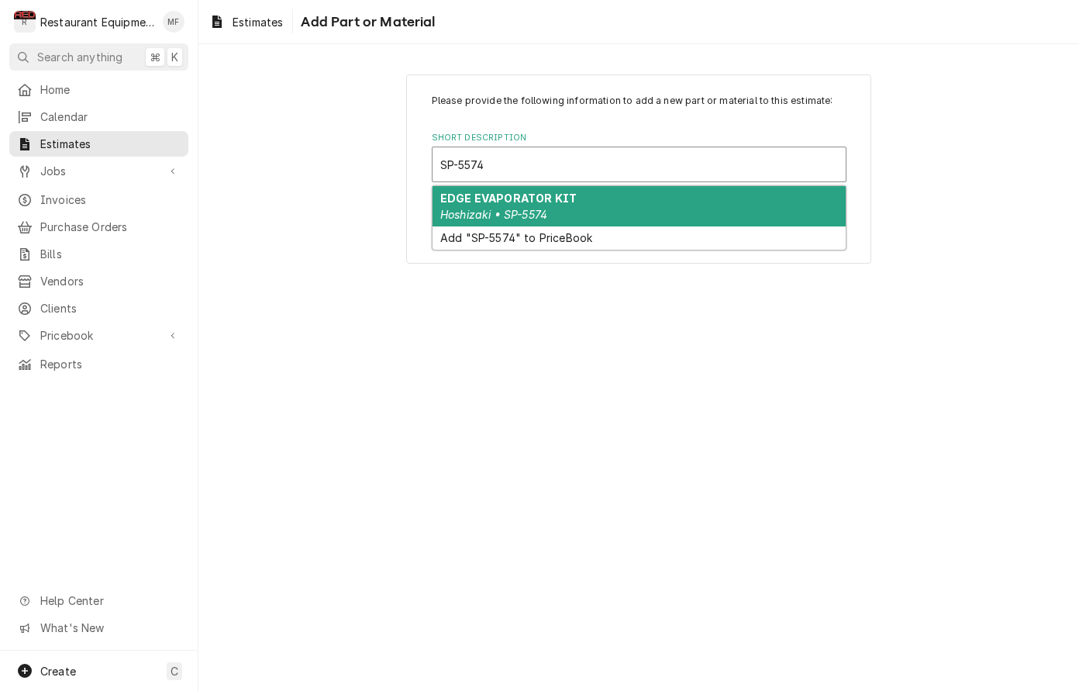
click at [698, 209] on div "EDGE EVAPORATOR KIT Hoshizaki • SP-5574" at bounding box center [639, 206] width 413 height 40
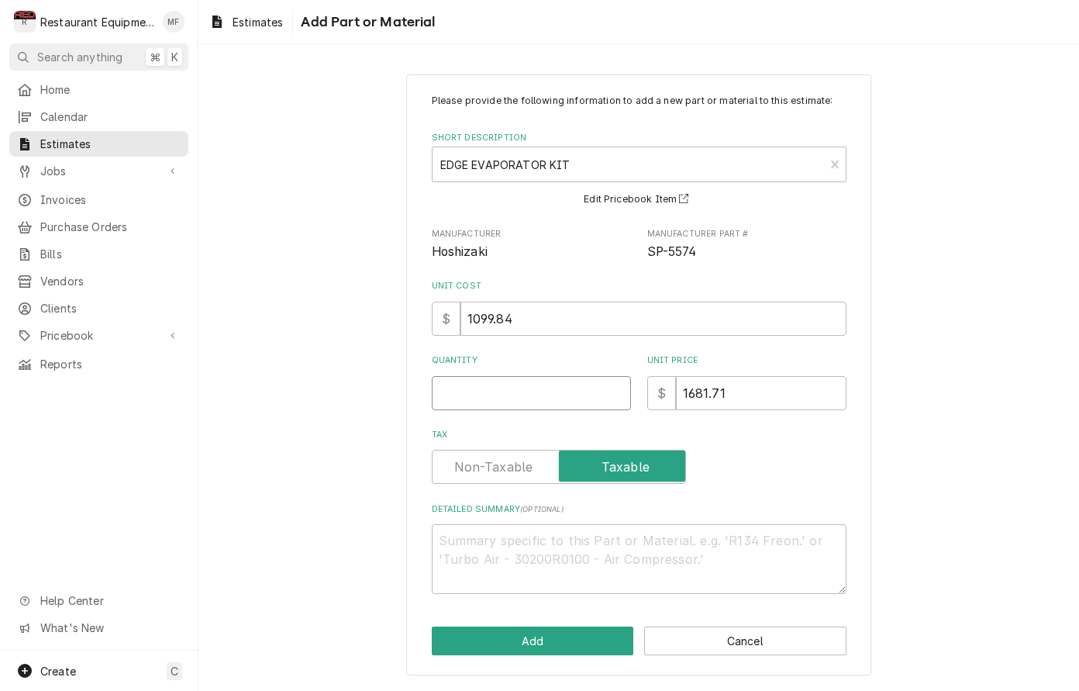
click at [537, 392] on input "Quantity" at bounding box center [531, 393] width 199 height 34
type textarea "x"
type input "1"
click at [589, 632] on button "Add" at bounding box center [533, 641] width 202 height 29
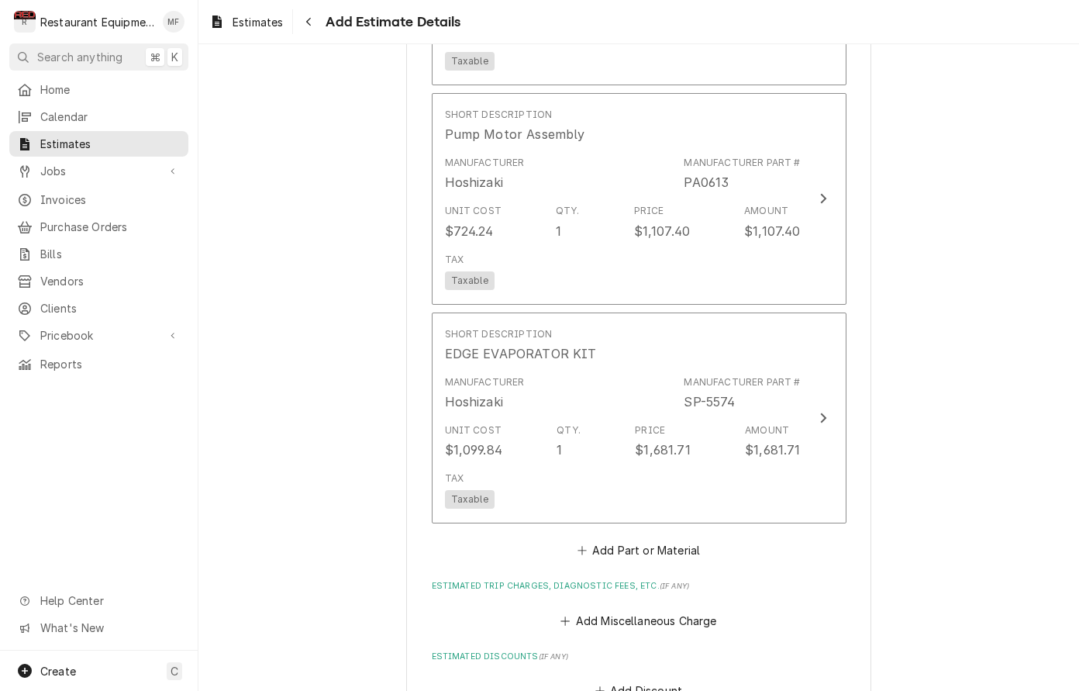
type textarea "x"
click at [679, 540] on button "Add Part or Material" at bounding box center [639, 551] width 128 height 22
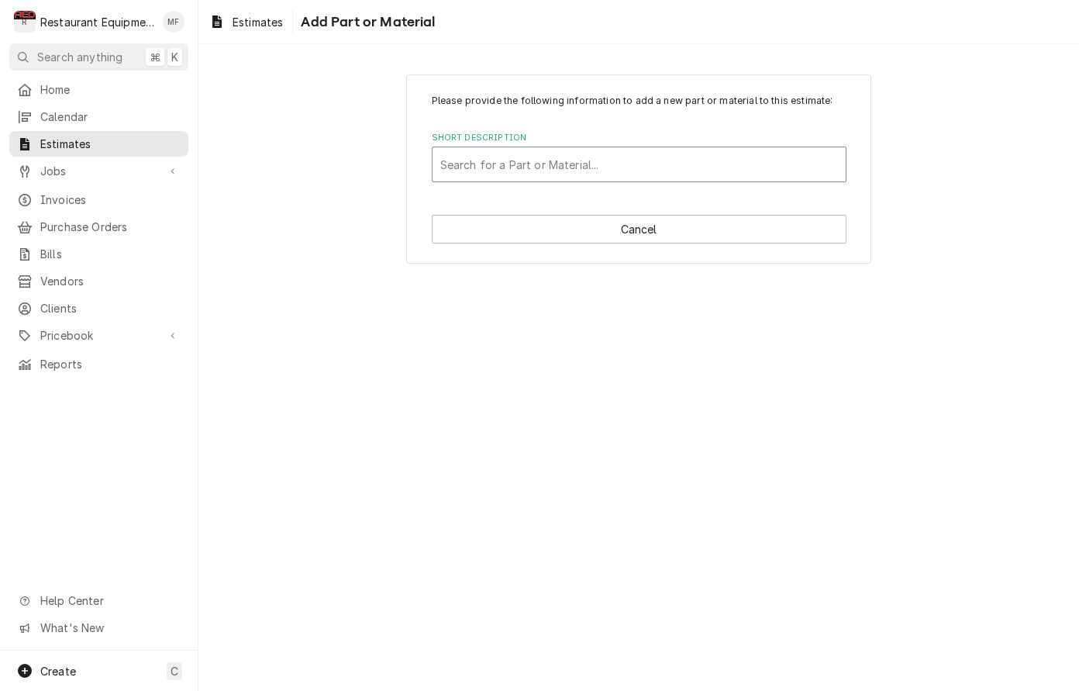
click at [630, 164] on div "Short Description" at bounding box center [639, 164] width 398 height 28
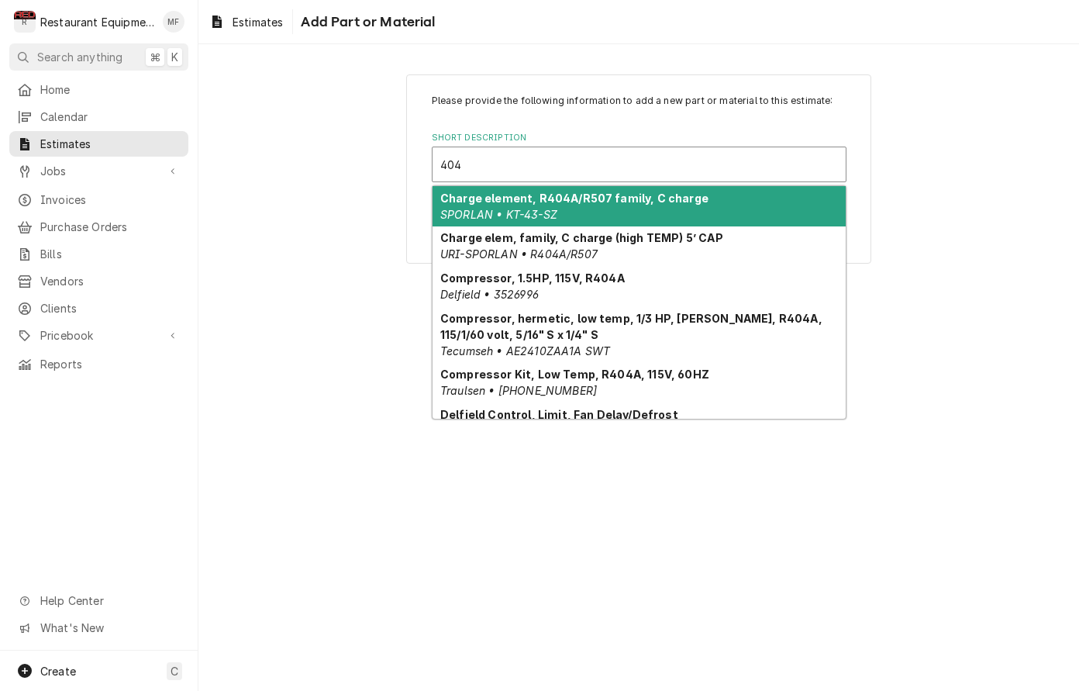
type input "404A"
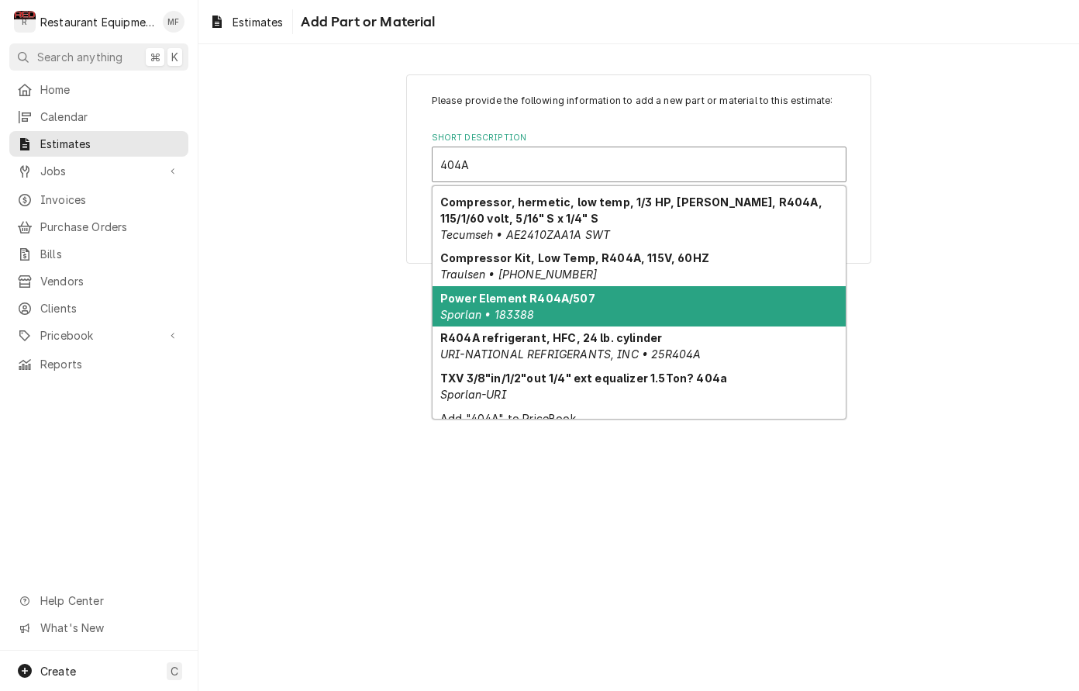
scroll to position [128, 0]
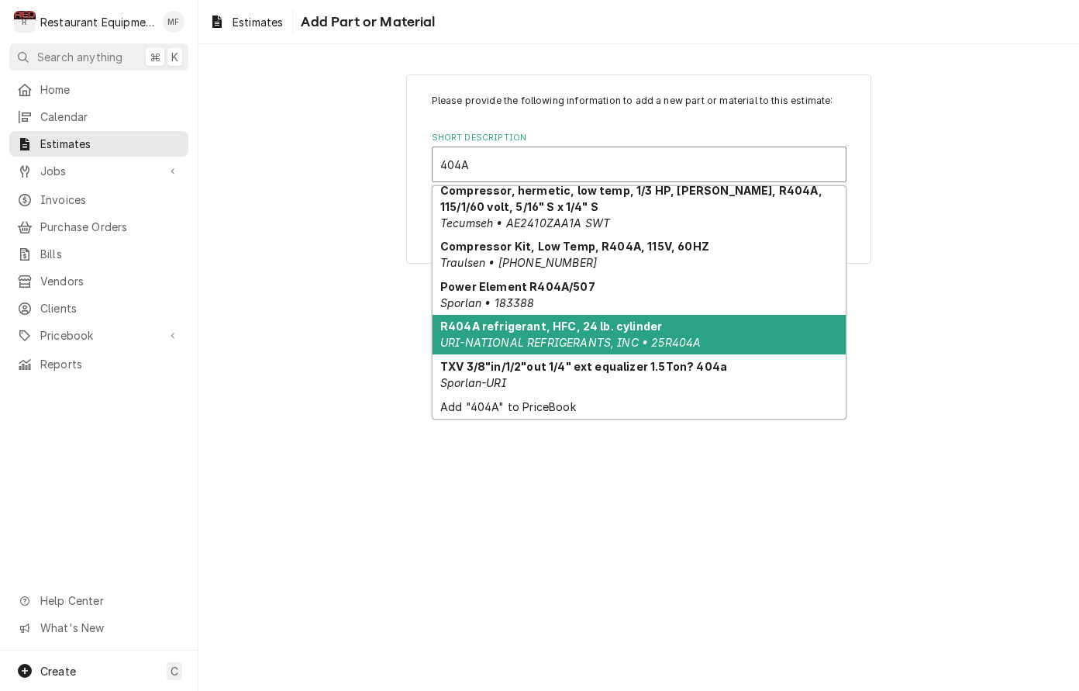
click at [713, 339] on div "R404A refrigerant, HFC, 24 lb. cylinder URI-NATIONAL REFRIGERANTS, INC • 25R404A" at bounding box center [639, 335] width 413 height 40
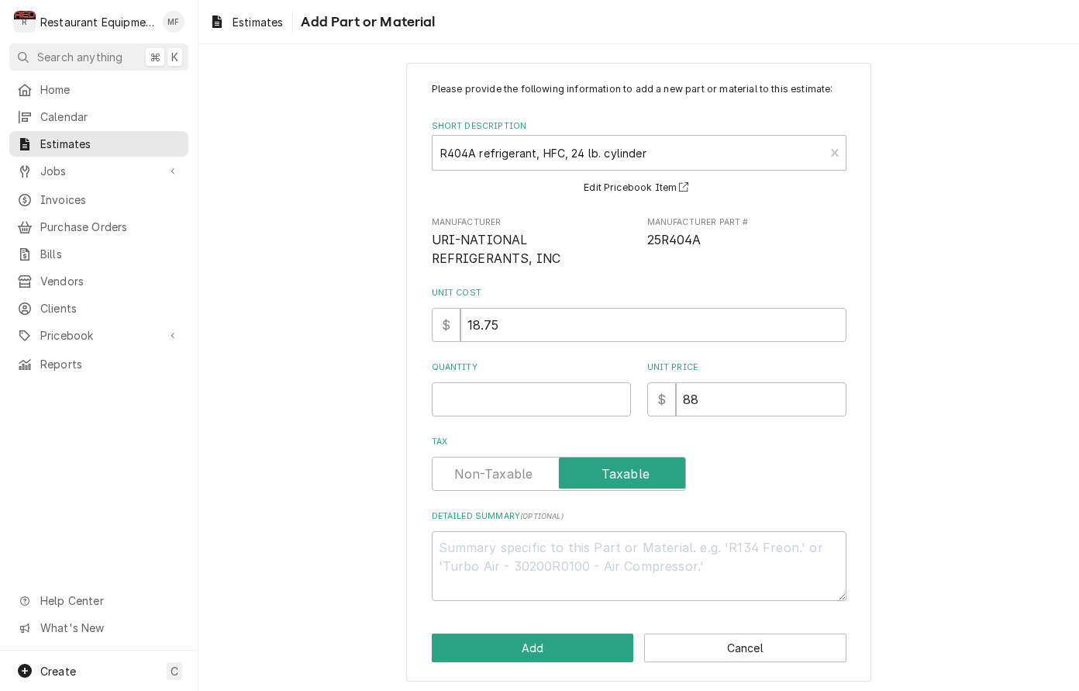
scroll to position [11, 0]
click at [566, 403] on input "Quantity" at bounding box center [531, 400] width 199 height 34
click at [551, 406] on input "Quantity" at bounding box center [531, 400] width 199 height 34
type textarea "x"
type input "1"
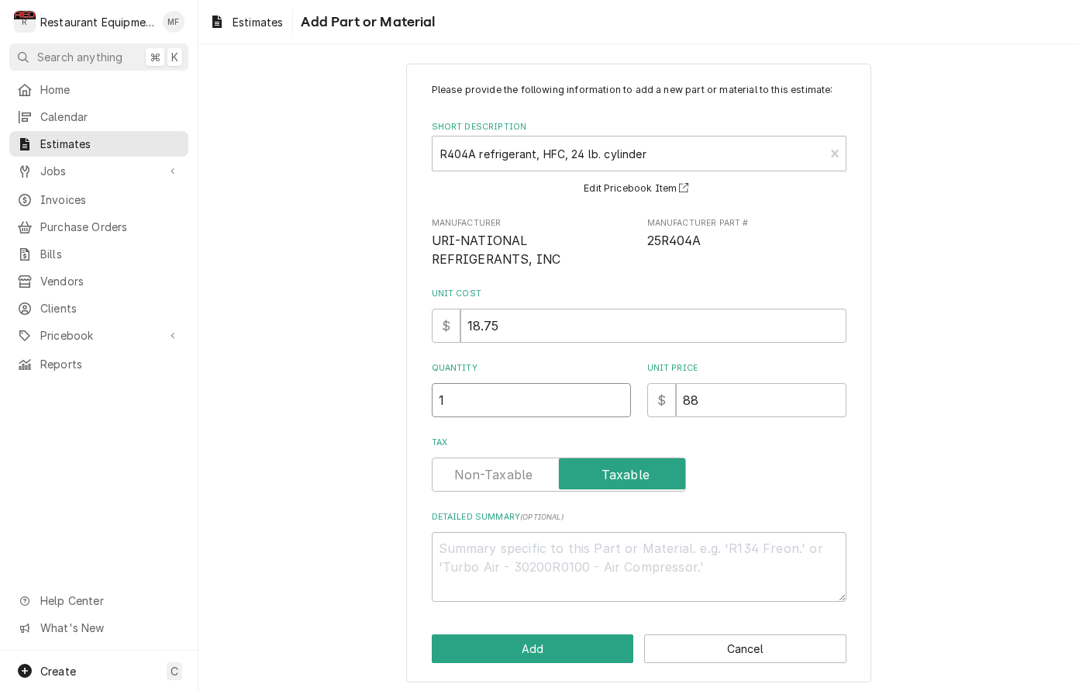
type textarea "x"
type input "12"
type textarea "x"
type input "12"
click at [593, 634] on button "Add" at bounding box center [533, 648] width 202 height 29
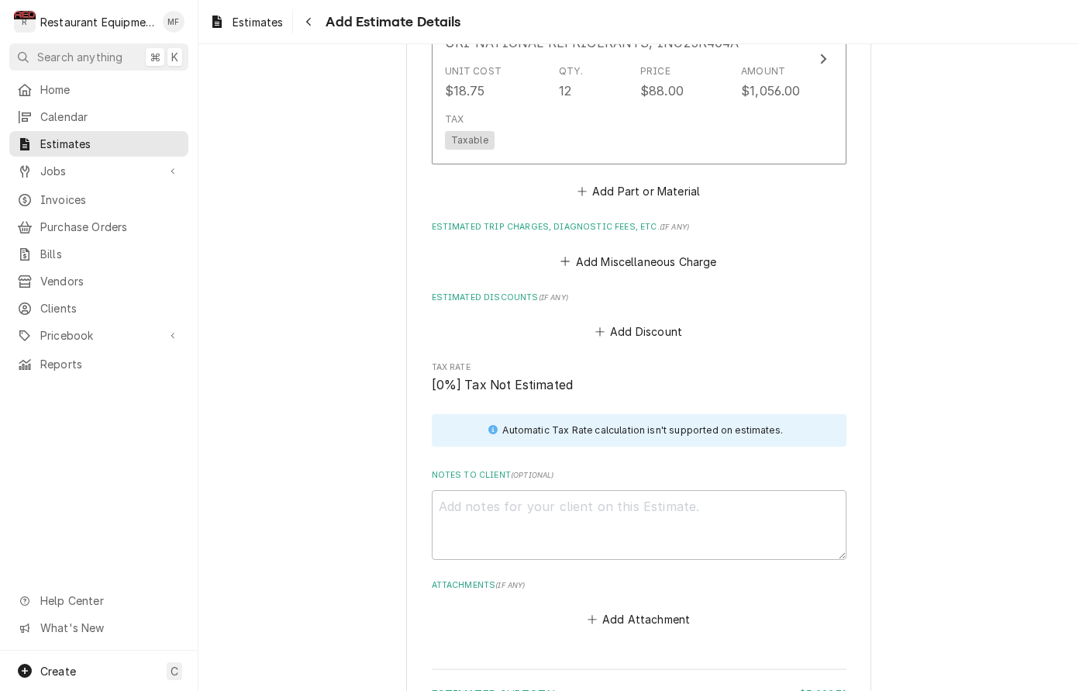
scroll to position [3284, 0]
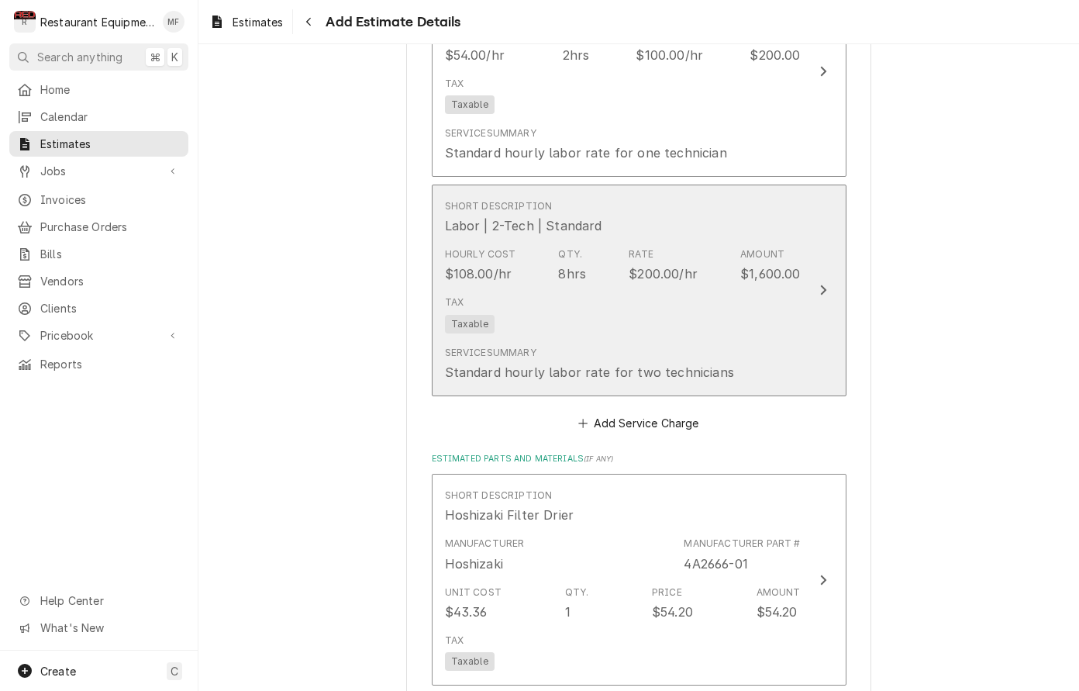
click at [748, 209] on div "Short Description Labor | 2-Tech | Standard" at bounding box center [623, 217] width 356 height 48
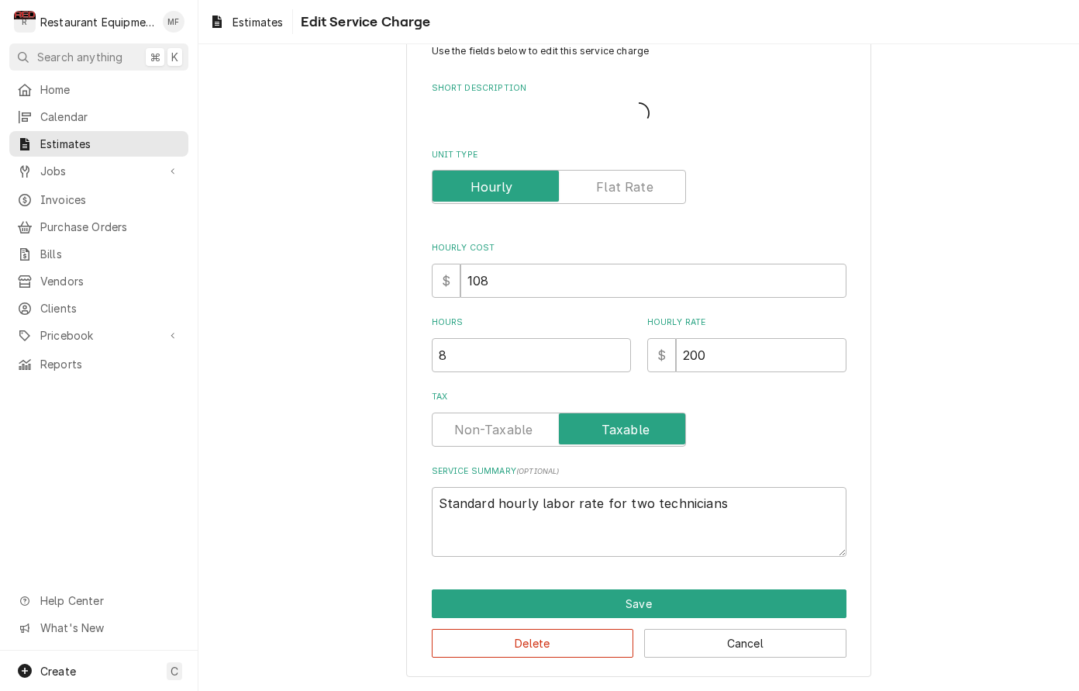
scroll to position [27, 0]
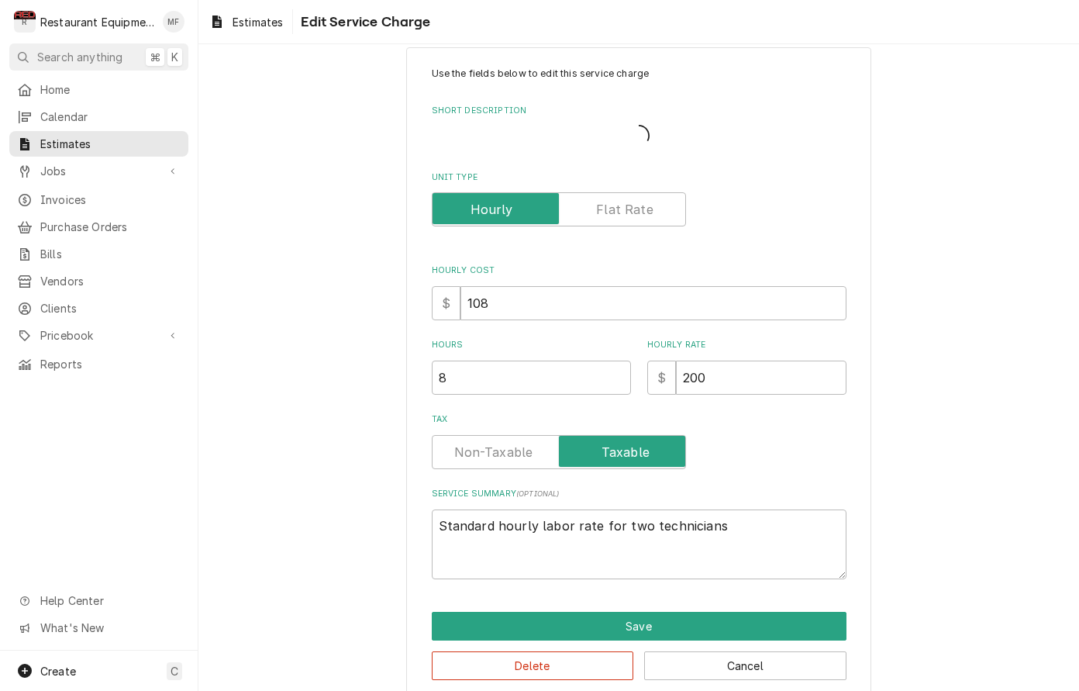
type textarea "x"
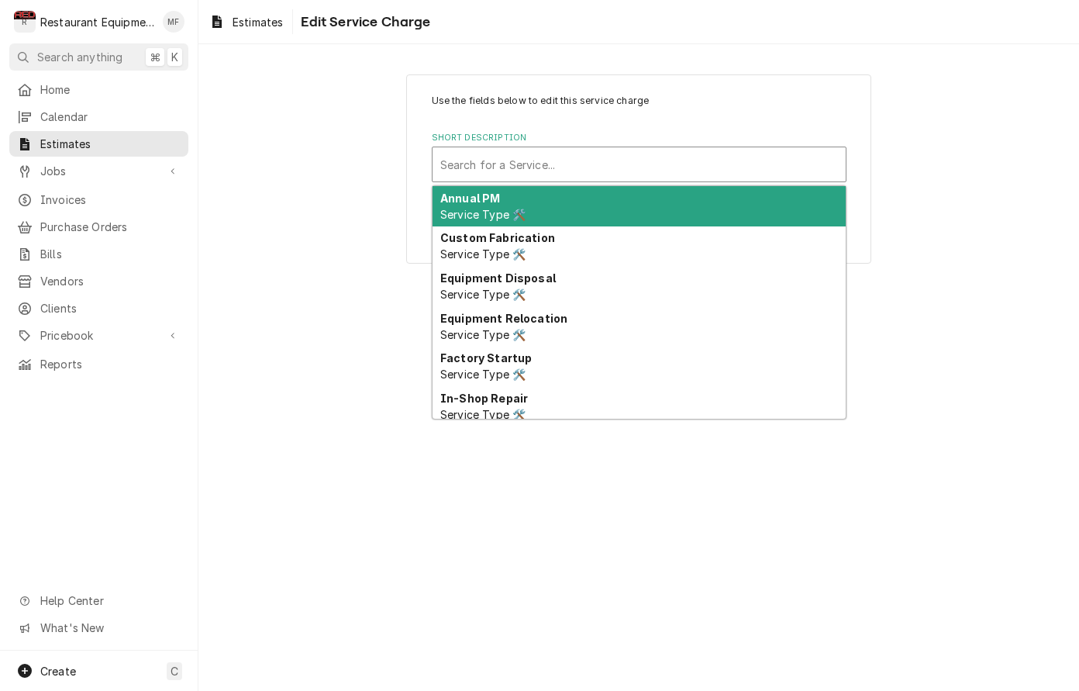
click at [836, 165] on div "Short Description" at bounding box center [639, 164] width 398 height 28
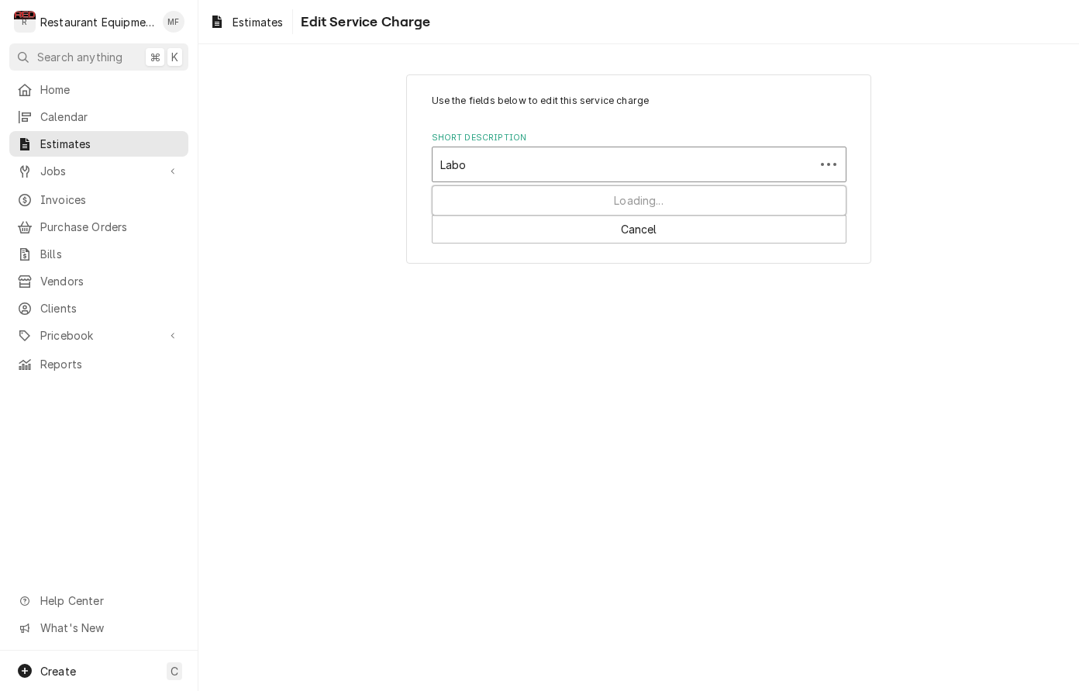
type input "Labor"
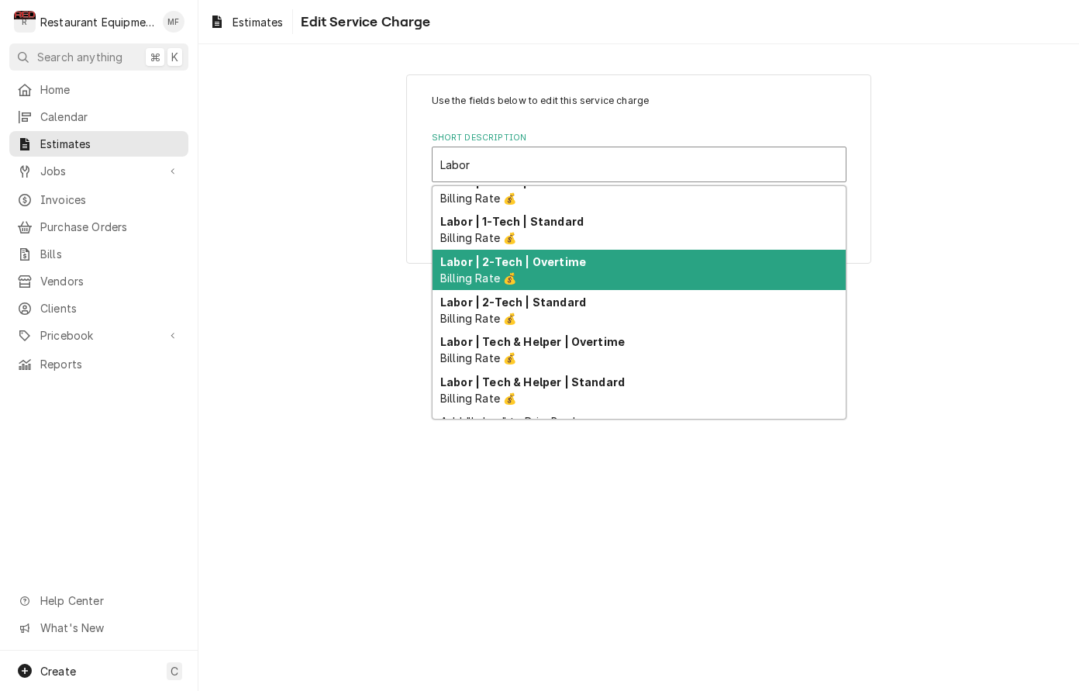
scroll to position [31, 0]
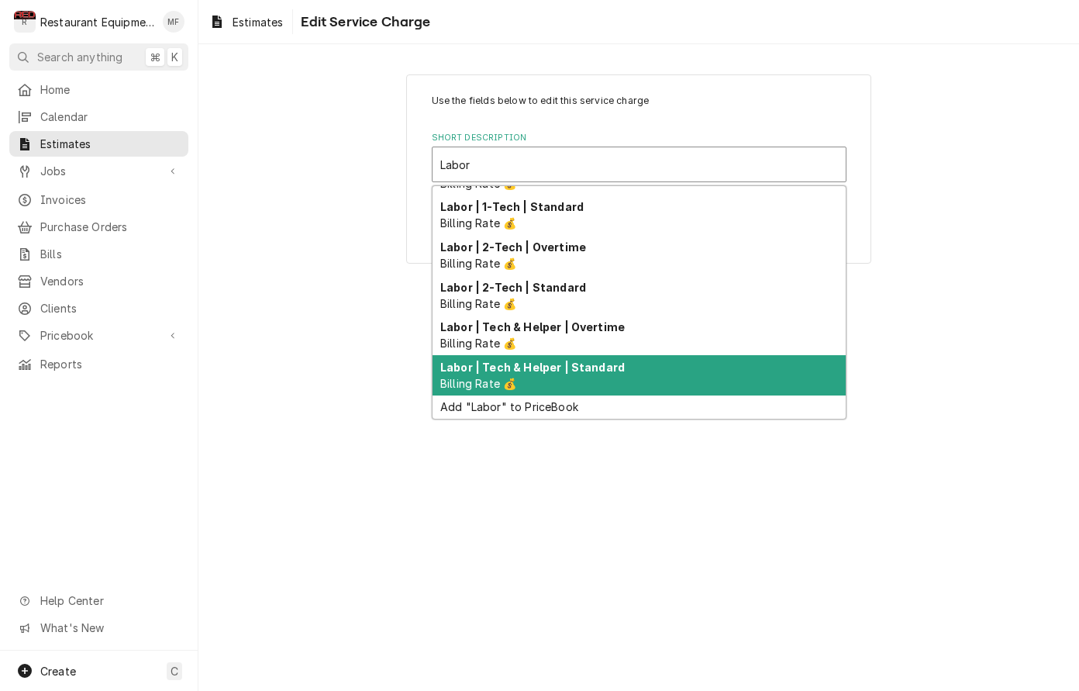
click at [735, 371] on div "Labor | Tech & Helper | Standard Billing Rate 💰" at bounding box center [639, 375] width 413 height 40
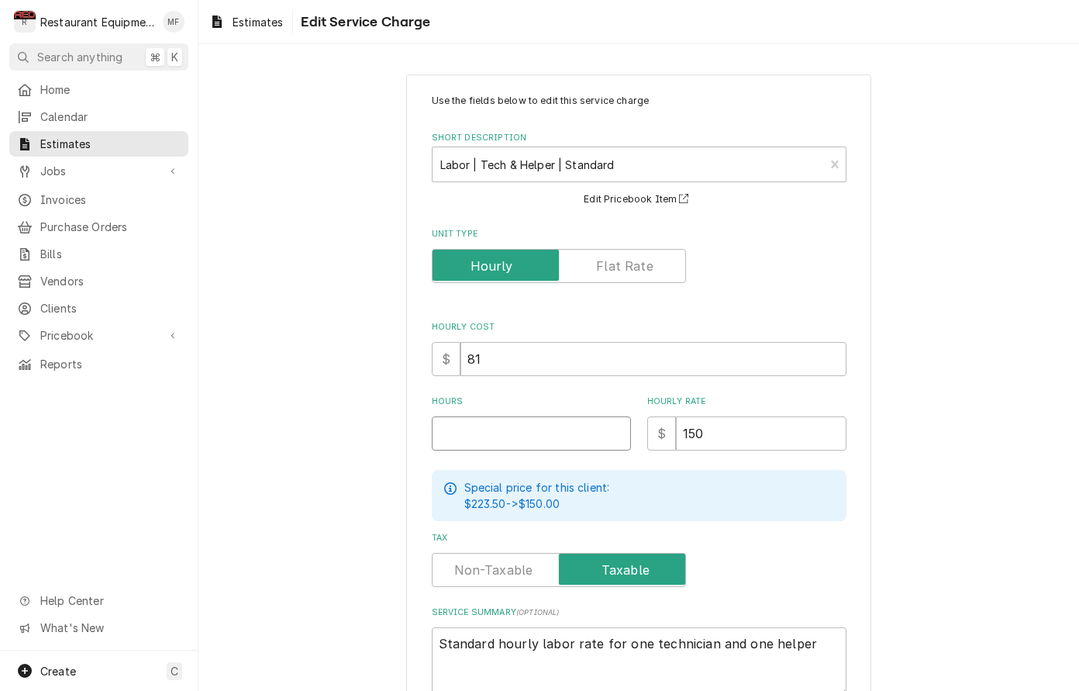
click at [524, 423] on input "Hours" at bounding box center [531, 433] width 199 height 34
type textarea "x"
type input "8"
type textarea "x"
type input "8"
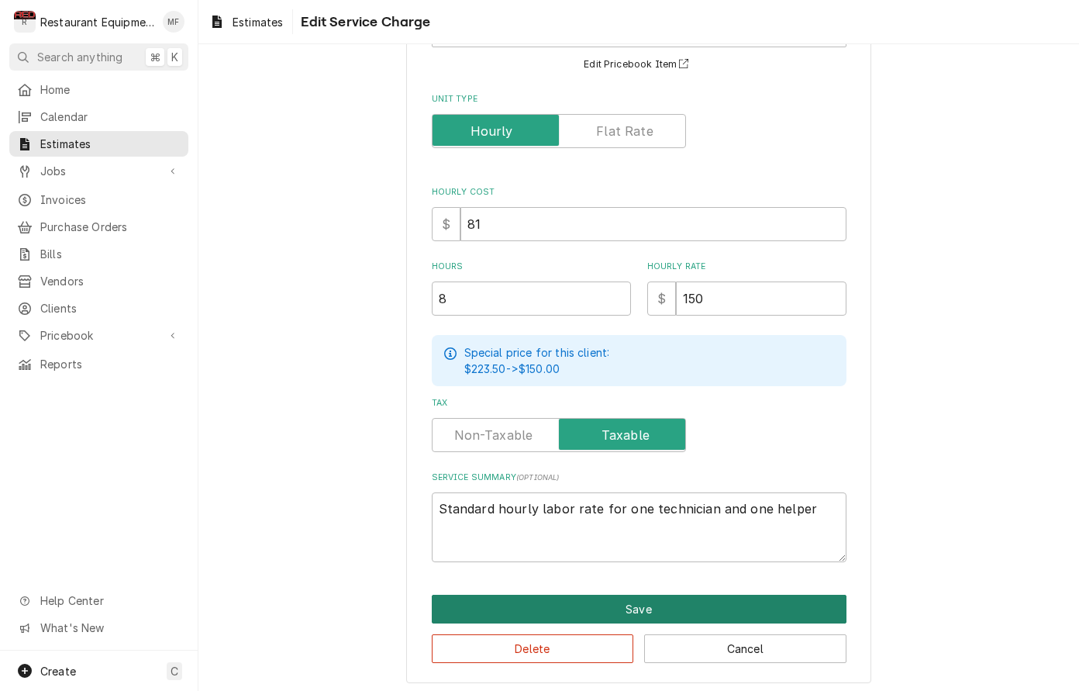
click at [661, 595] on button "Save" at bounding box center [639, 609] width 415 height 29
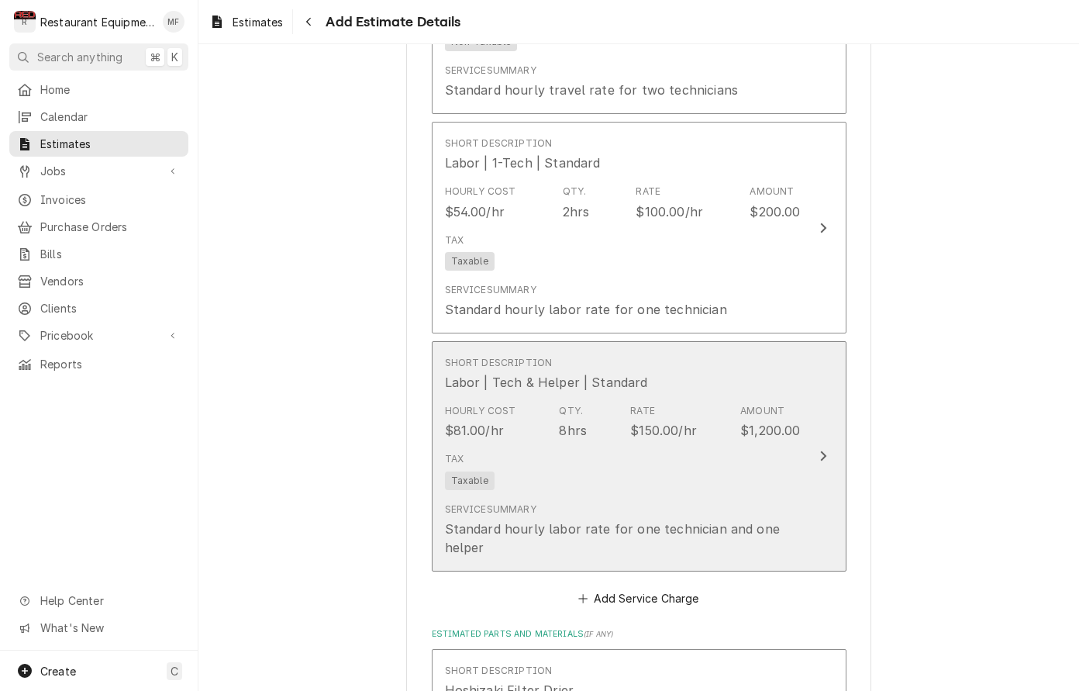
scroll to position [1941, 0]
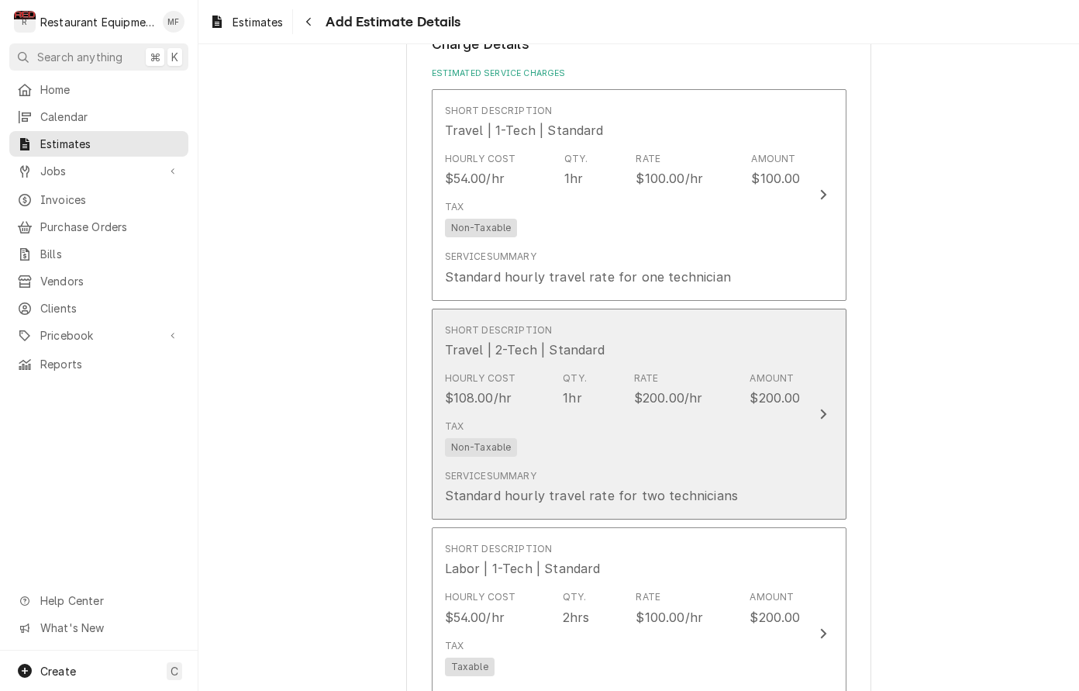
click at [705, 469] on div "Service Summary Standard hourly travel rate for two technicians" at bounding box center [592, 487] width 294 height 36
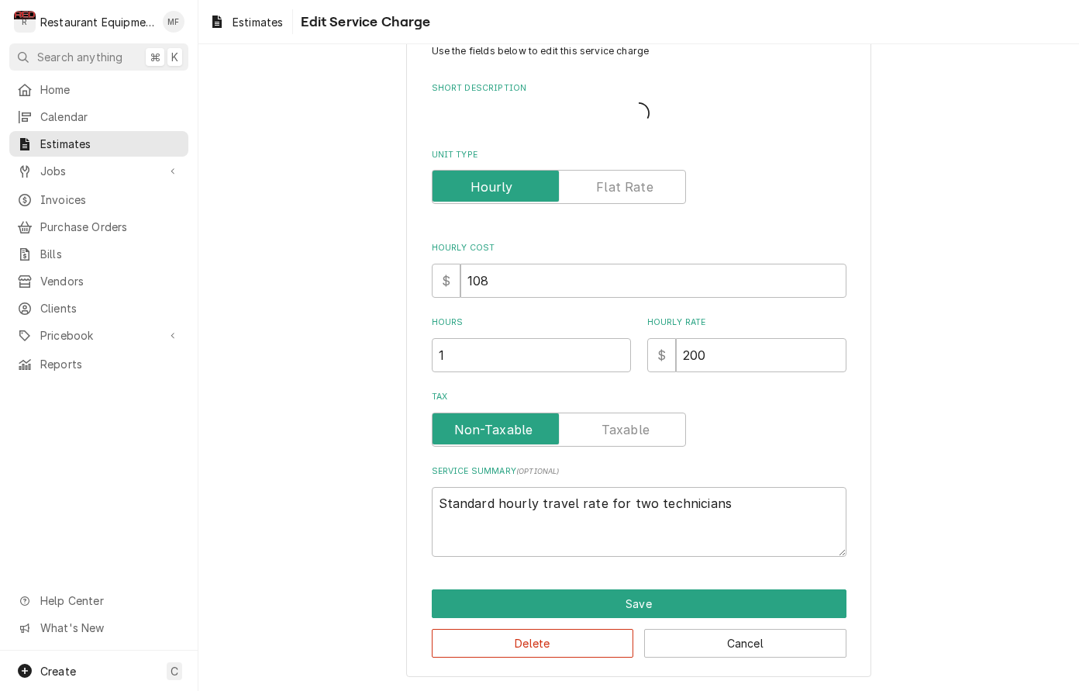
scroll to position [27, 0]
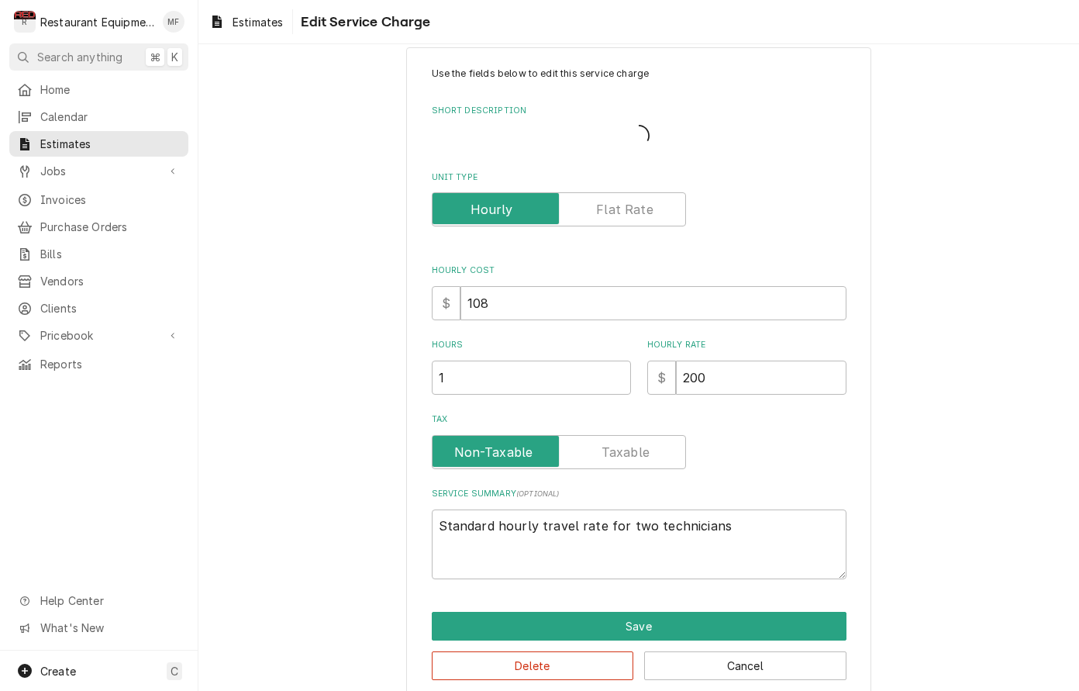
type textarea "x"
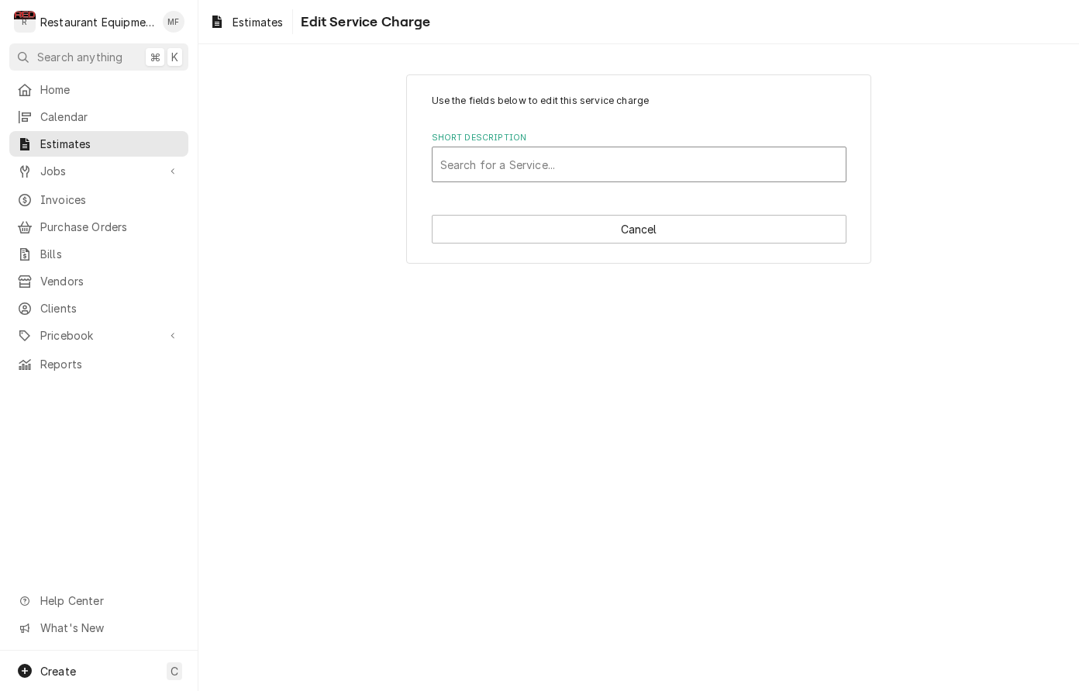
scroll to position [0, 0]
click at [826, 166] on div "Short Description" at bounding box center [639, 164] width 398 height 28
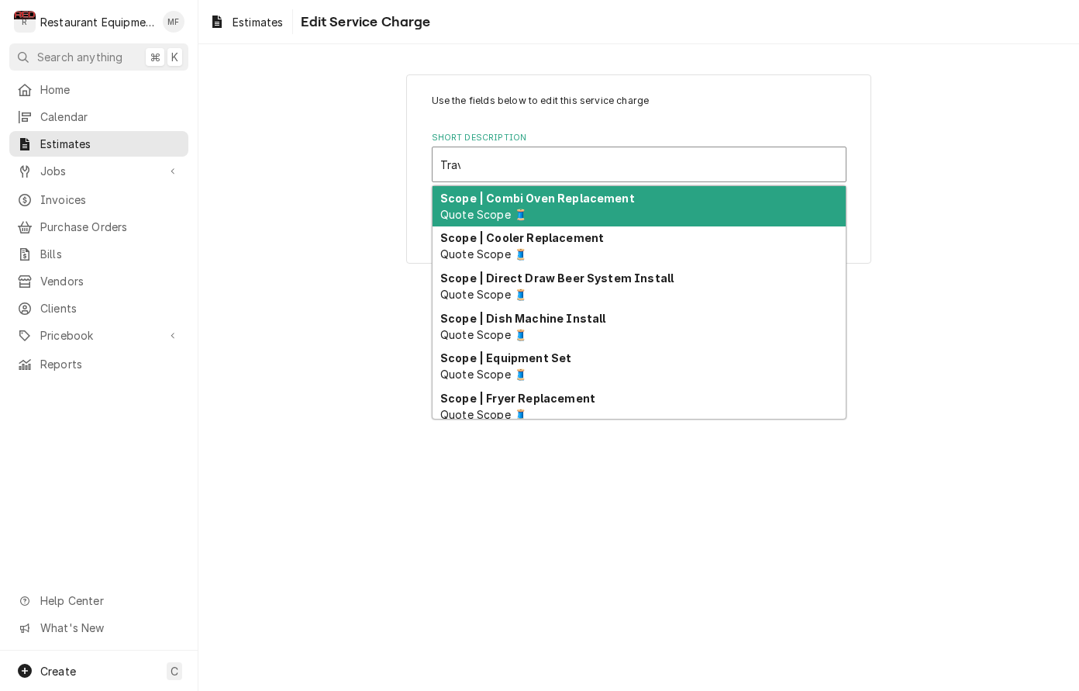
type input "Trave"
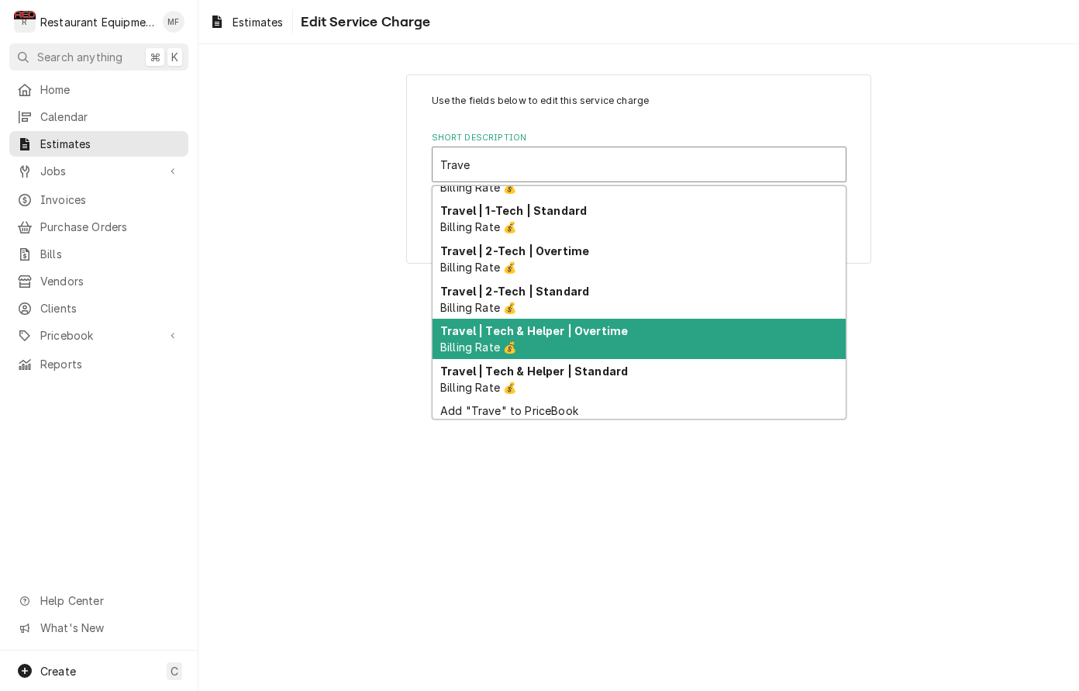
scroll to position [29, 0]
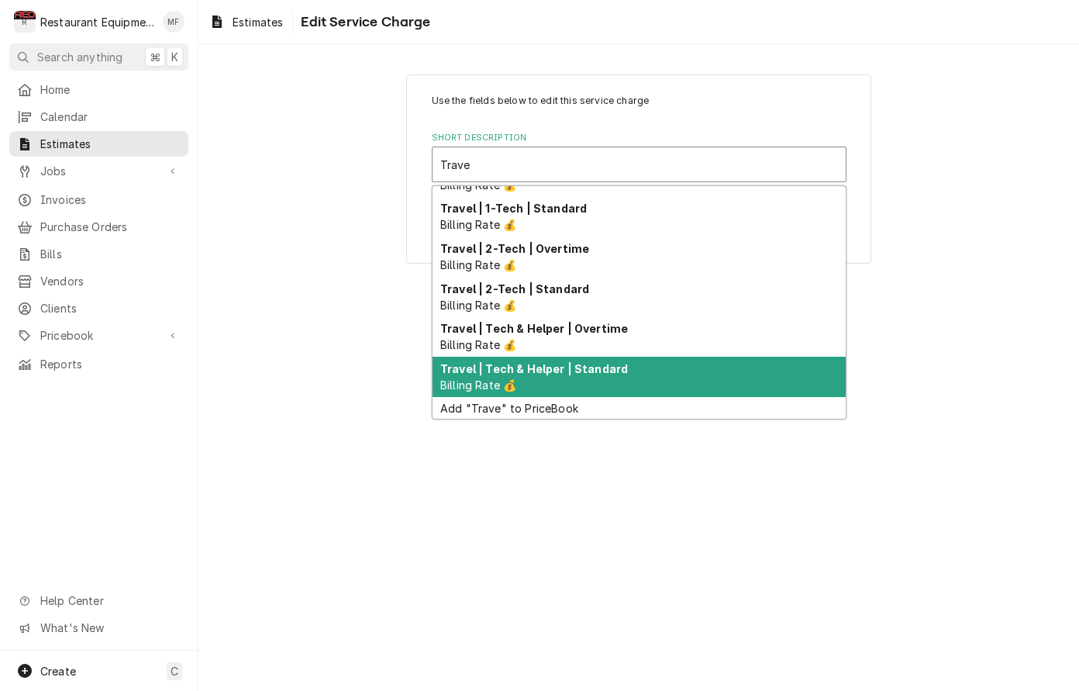
click at [713, 378] on div "Travel | Tech & Helper | Standard Billing Rate 💰" at bounding box center [639, 377] width 413 height 40
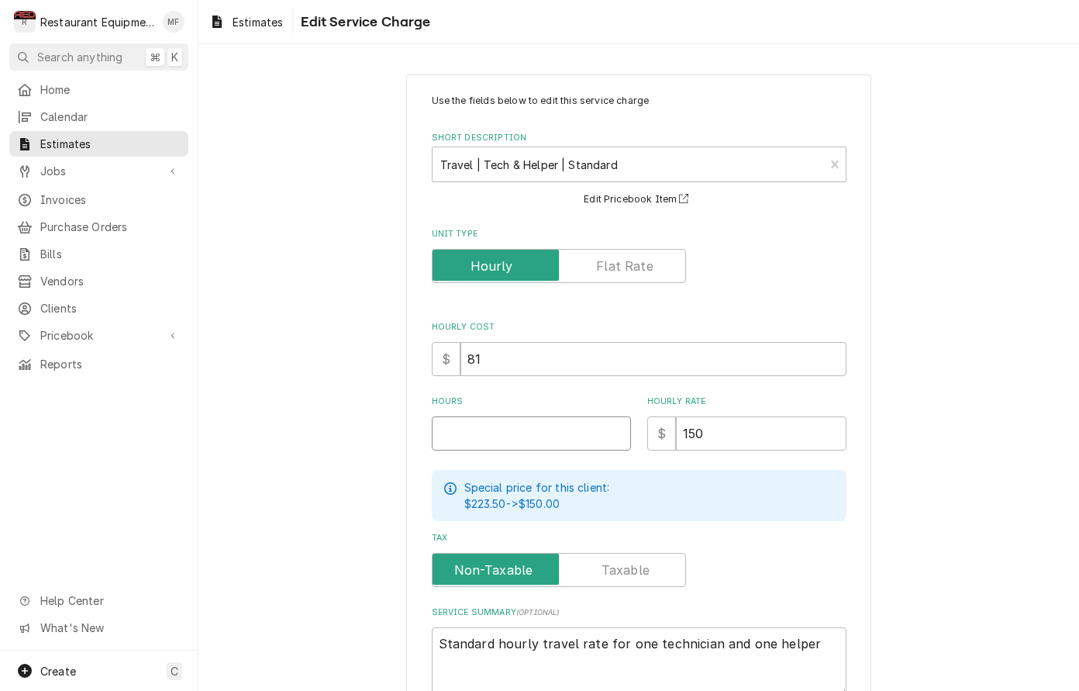
click at [537, 429] on input "Hours" at bounding box center [531, 433] width 199 height 34
type textarea "x"
type input "1"
type textarea "x"
type input "1"
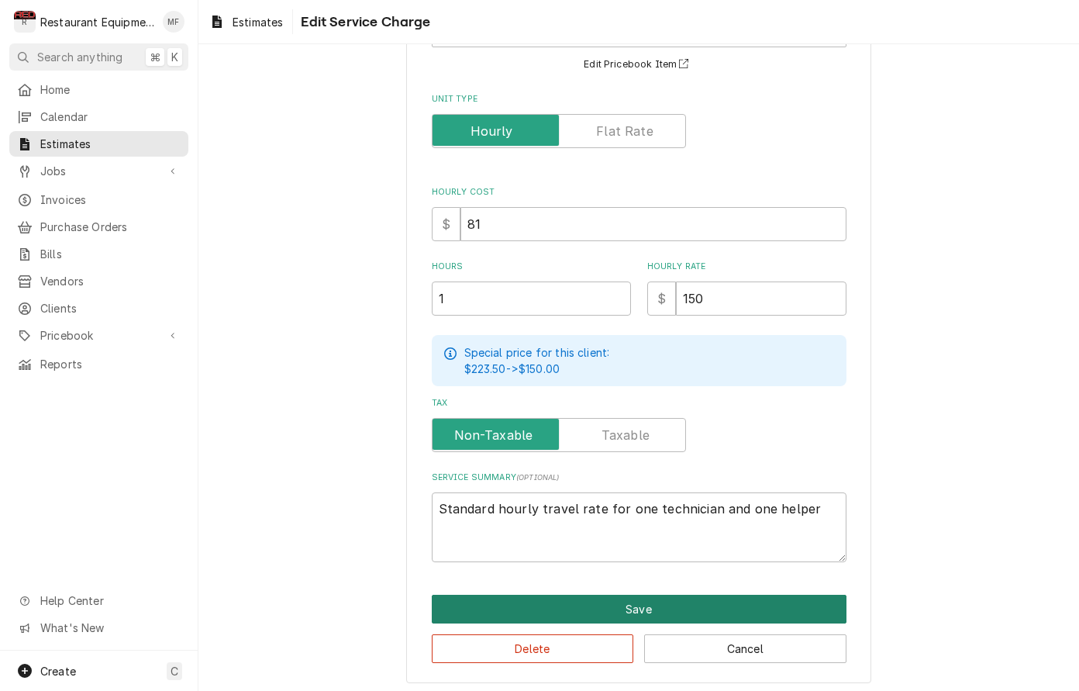
click at [640, 612] on button "Save" at bounding box center [639, 609] width 415 height 29
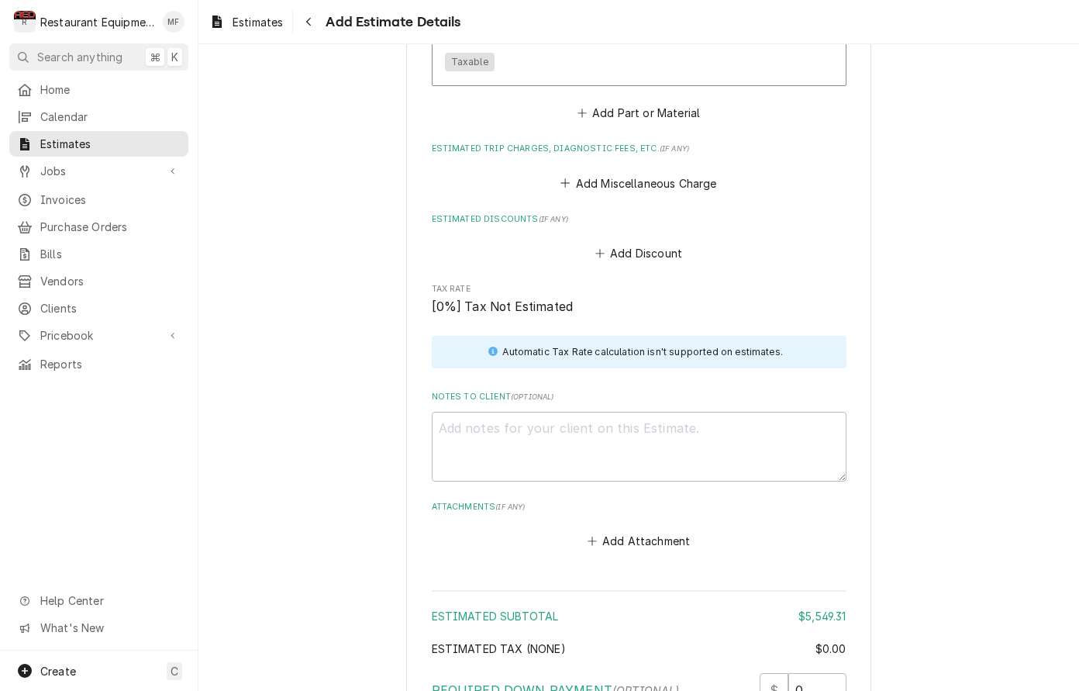
scroll to position [3402, 0]
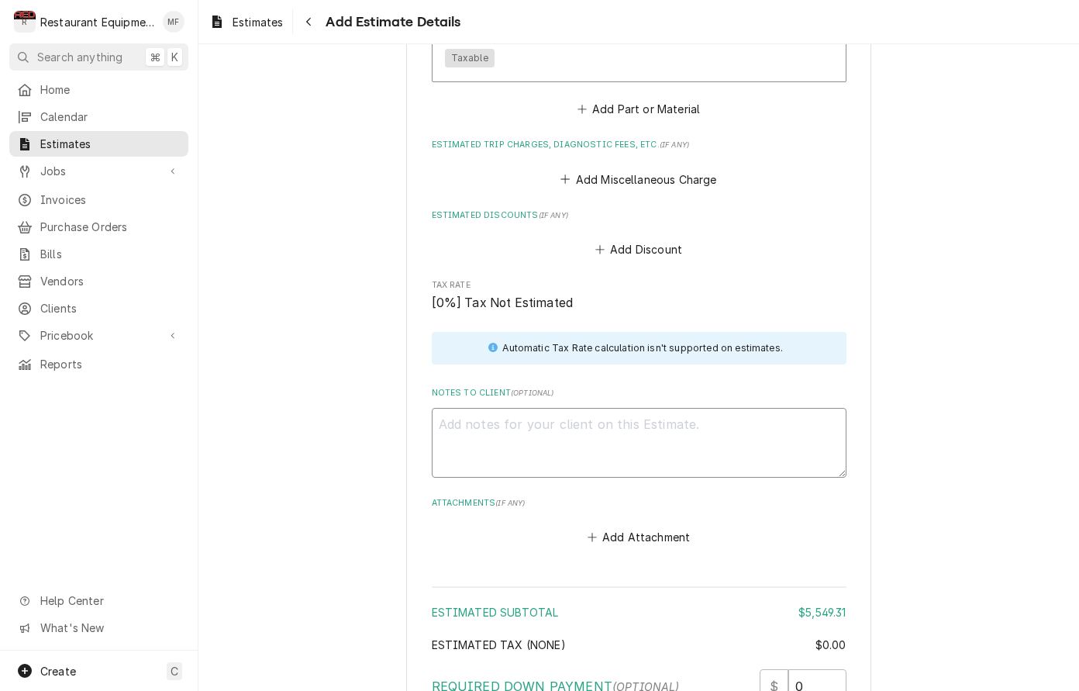
click at [565, 408] on textarea "Notes to Client ( optional )" at bounding box center [639, 443] width 415 height 70
paste textarea "09/26/2025 Truck 207 and 202 In@2:00 Out@4:00 Upon arrival spoke with manager a…"
type textarea "x"
type textarea "09/26/2025 Truck 207 and 202 In@2:00 Out@4:00 Upon arrival spoke with manager a…"
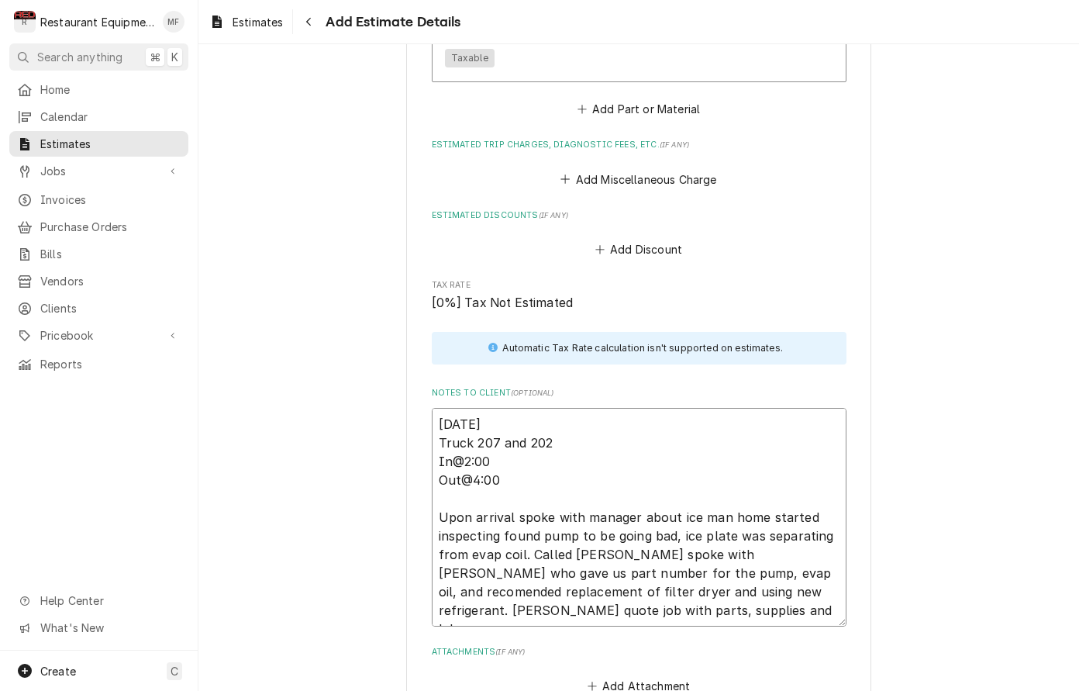
type textarea "x"
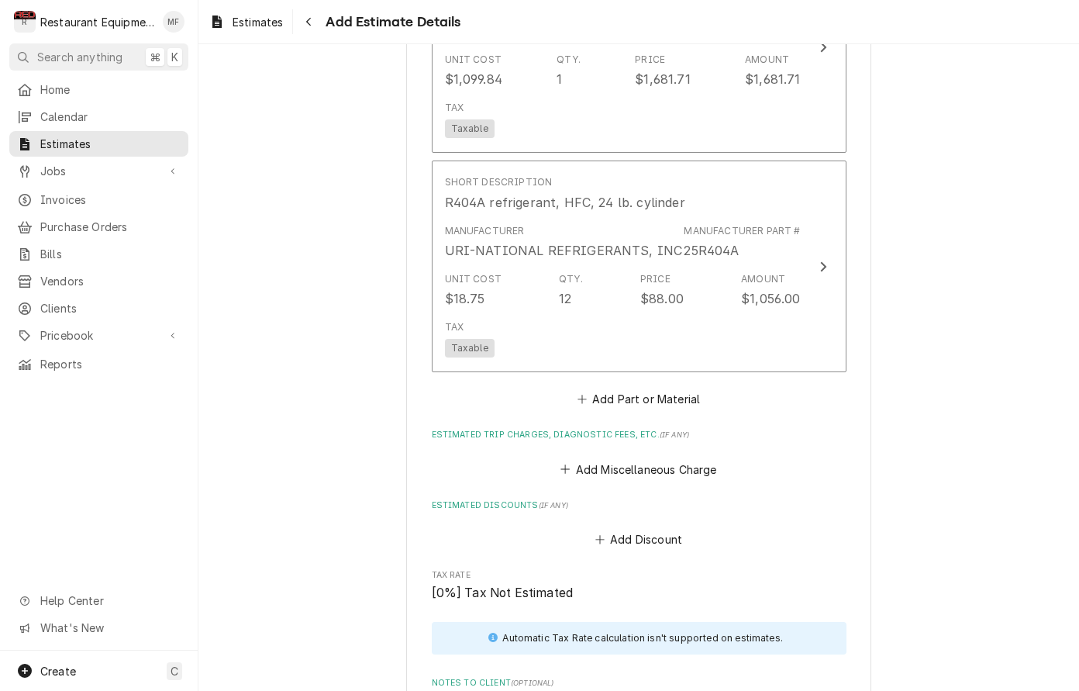
scroll to position [3089, 0]
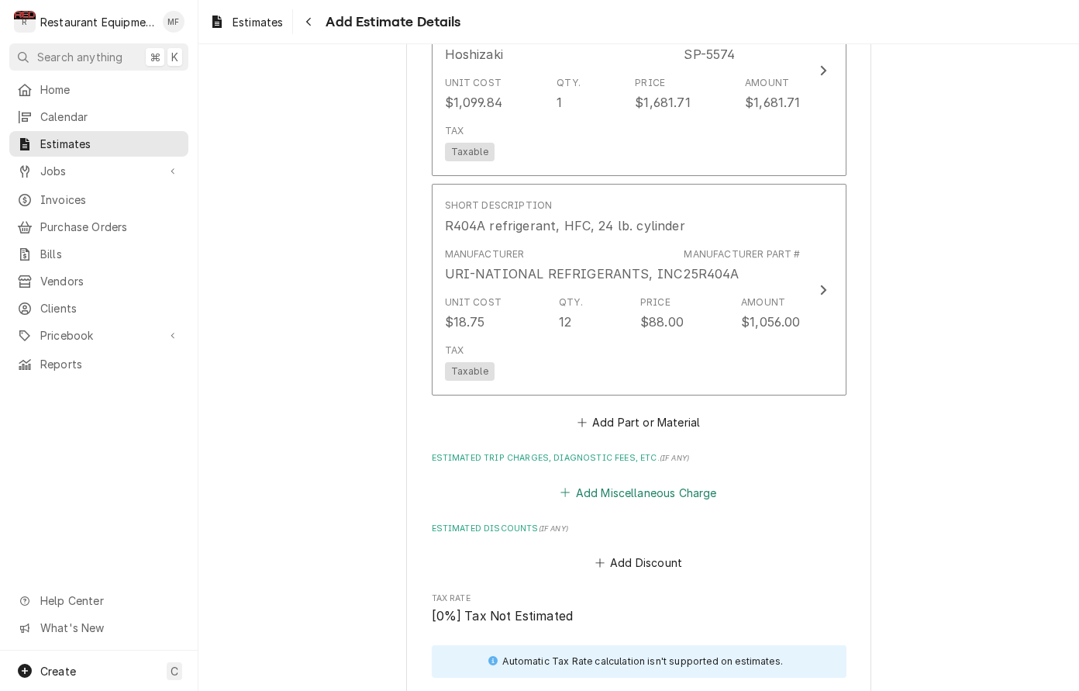
type textarea "09/26/2025 Truck 207 and 202 In@2:00 Out@4:00 Upon arrival spoke with manager a…"
click at [671, 482] on button "Add Miscellaneous Charge" at bounding box center [638, 493] width 161 height 22
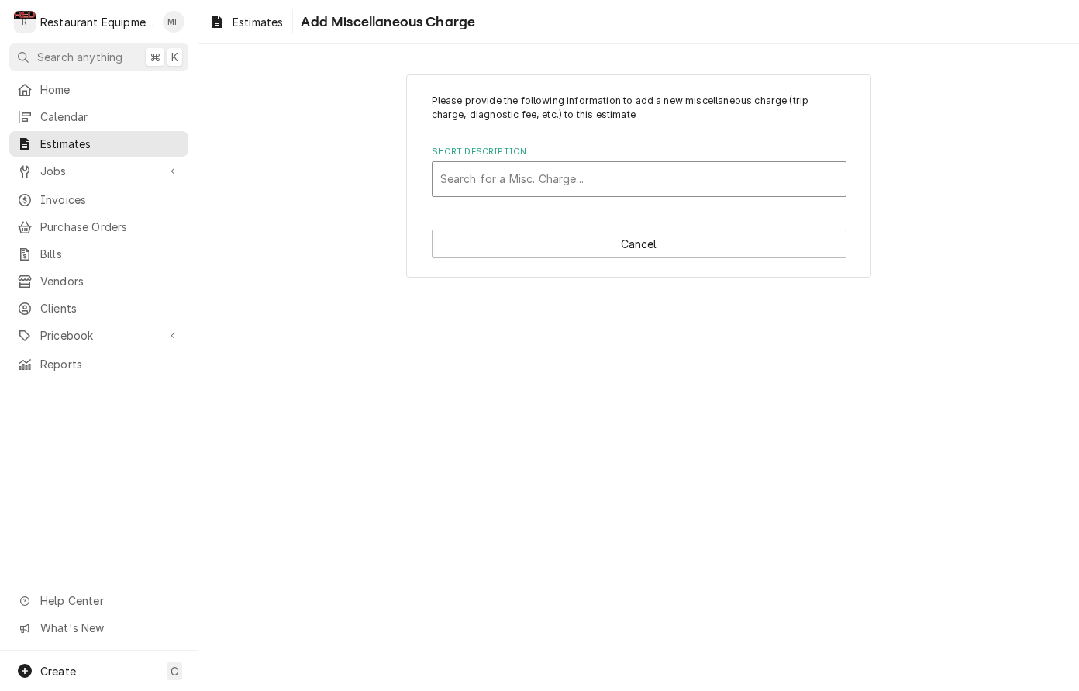
click at [613, 178] on div "Short Description" at bounding box center [639, 179] width 398 height 28
type input "shippin"
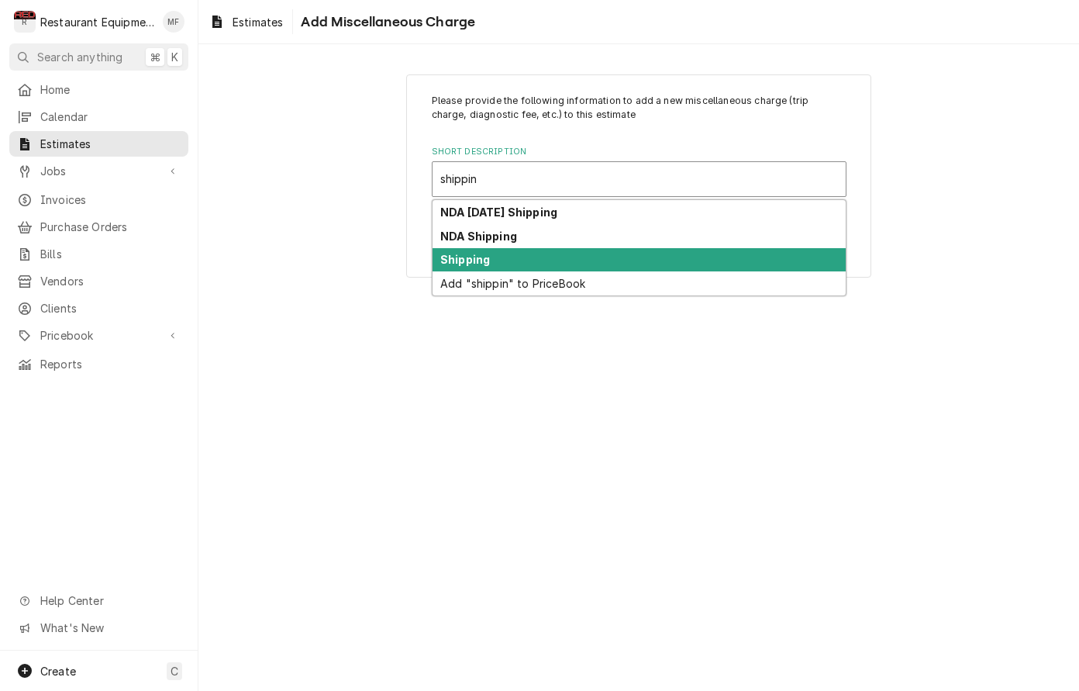
click at [598, 251] on div "Shipping" at bounding box center [639, 260] width 413 height 24
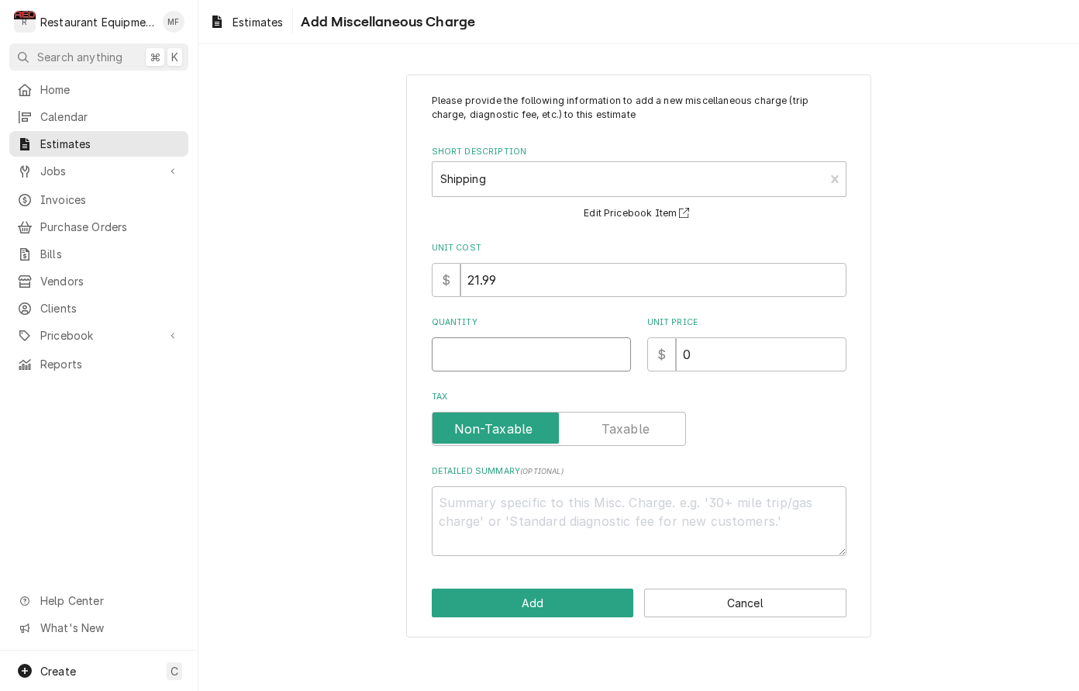
click at [564, 368] on input "Quantity" at bounding box center [531, 354] width 199 height 34
type textarea "x"
type input "1"
type textarea "x"
type input "7"
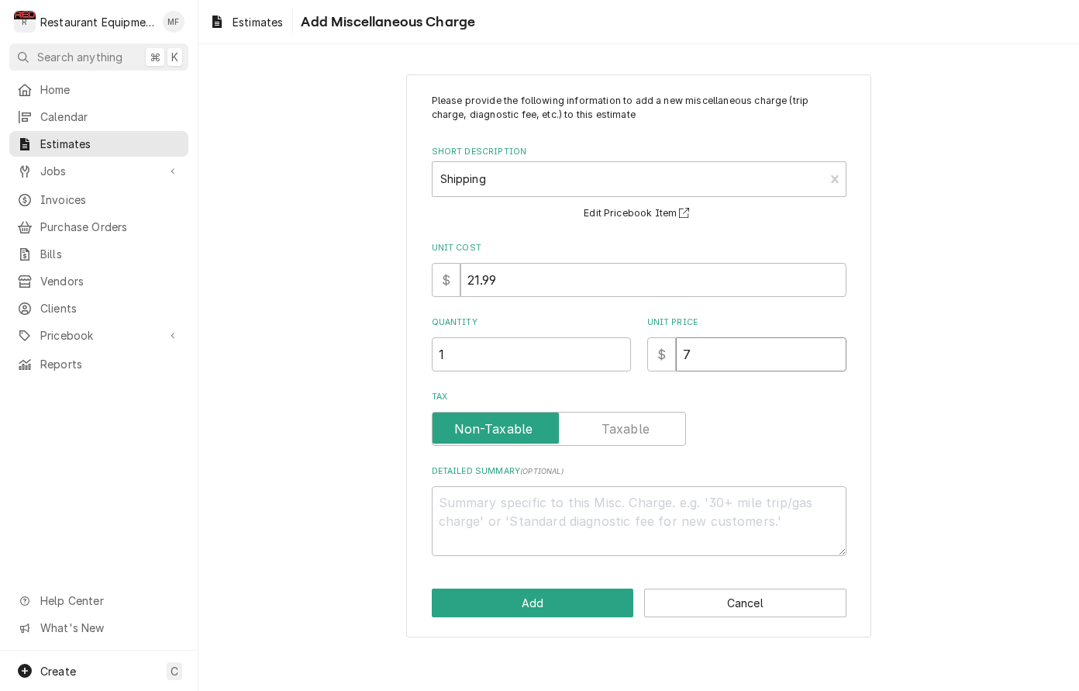
type textarea "x"
type input "78"
type textarea "x"
type input "78.4"
type textarea "x"
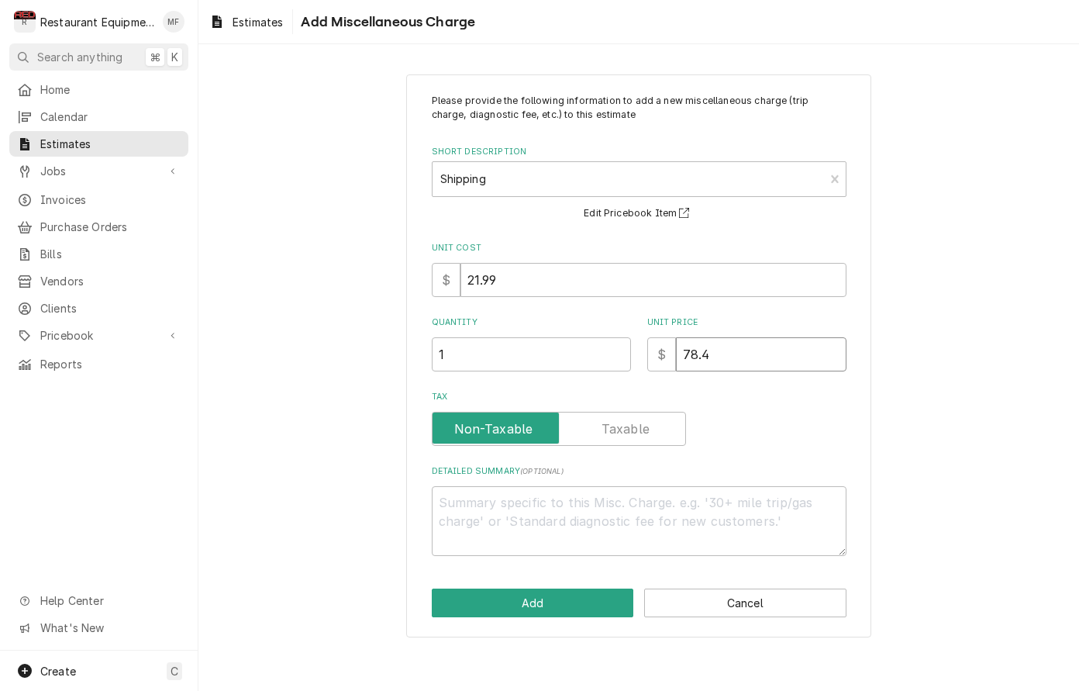
type input "78.43"
type textarea "x"
type input "78.43"
click at [552, 589] on button "Add" at bounding box center [533, 603] width 202 height 29
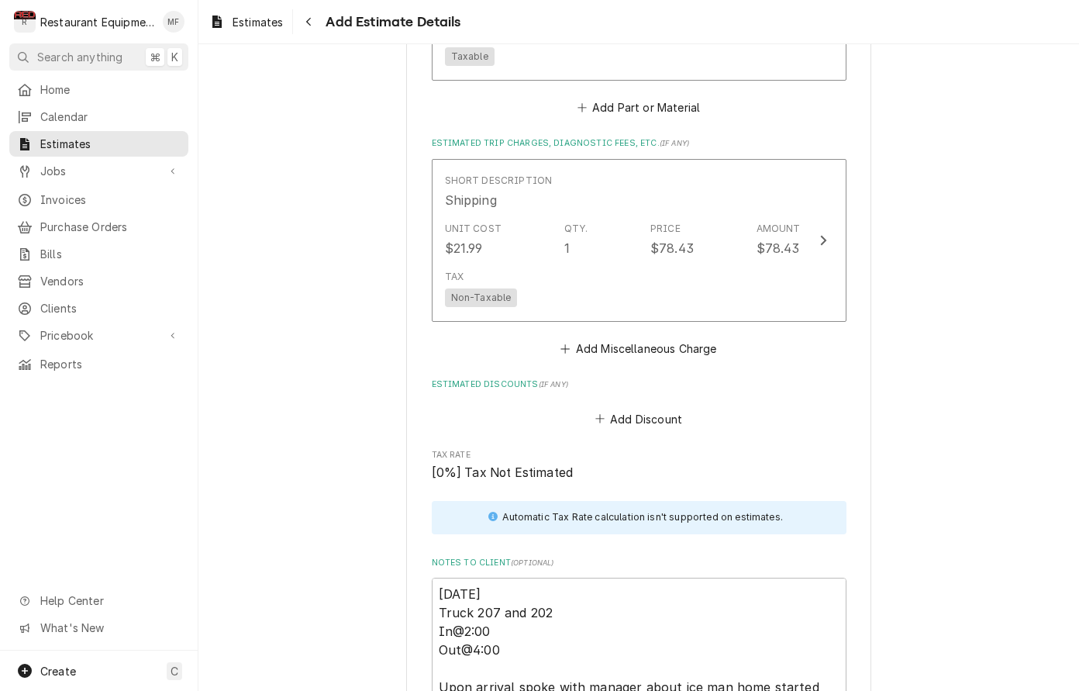
scroll to position [3396, 0]
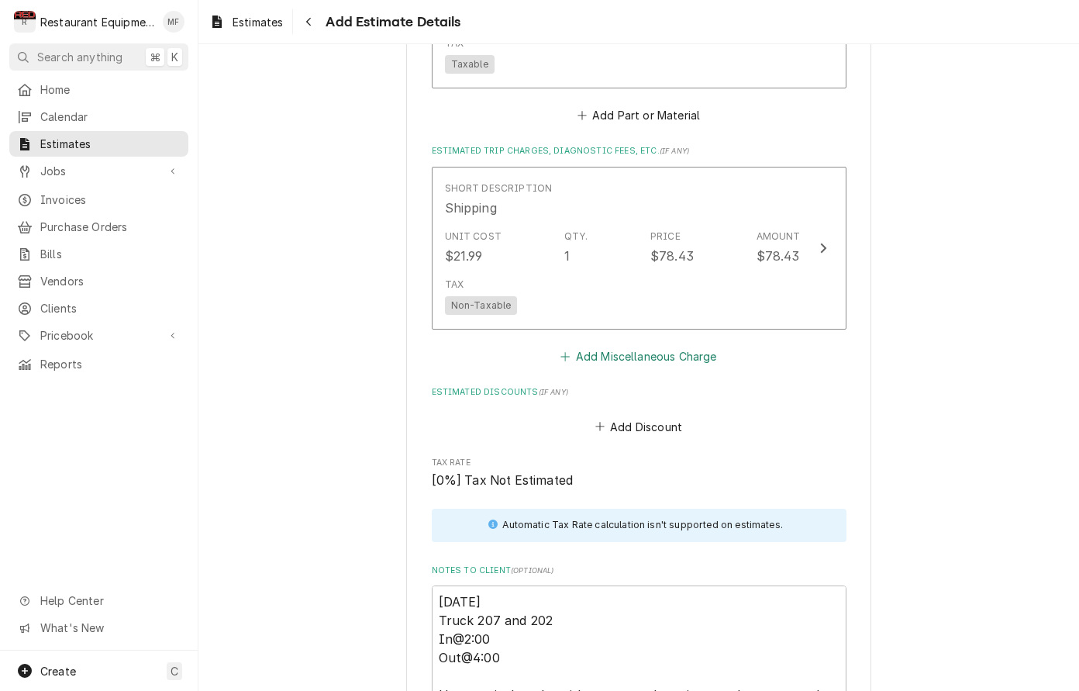
click at [638, 346] on button "Add Miscellaneous Charge" at bounding box center [638, 357] width 161 height 22
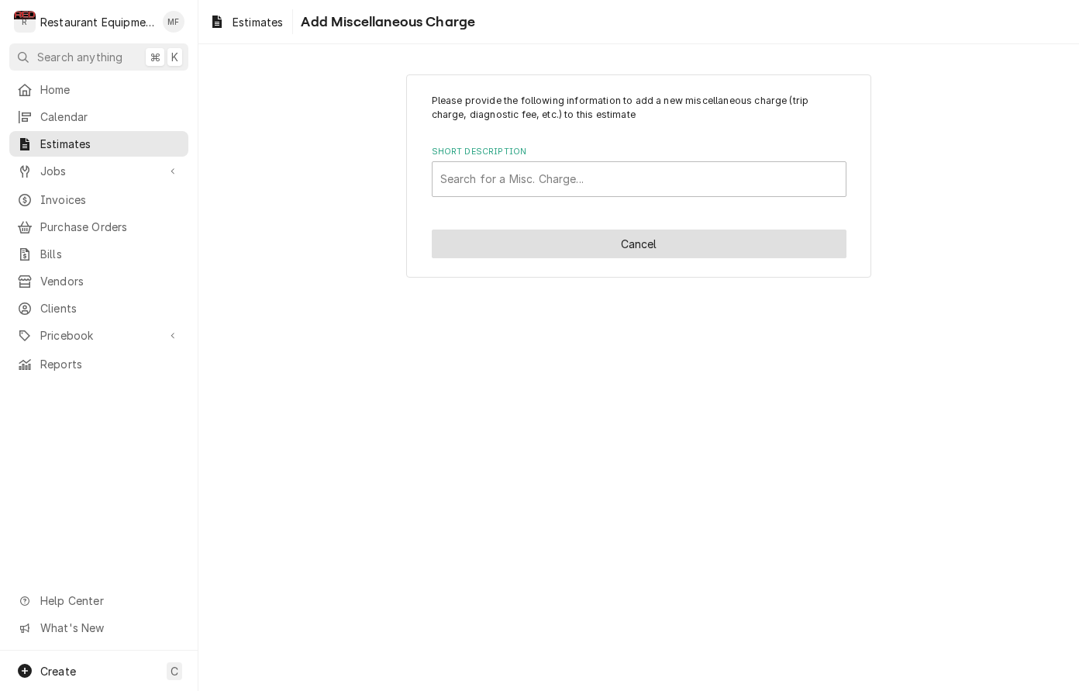
click at [641, 247] on button "Cancel" at bounding box center [639, 244] width 415 height 29
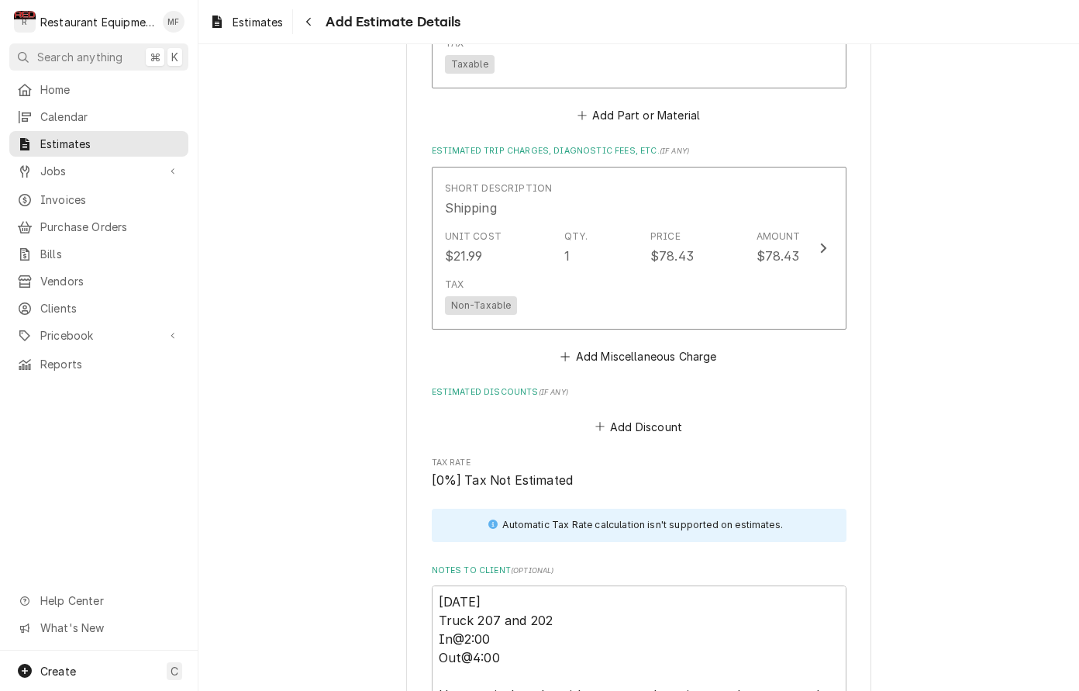
type textarea "x"
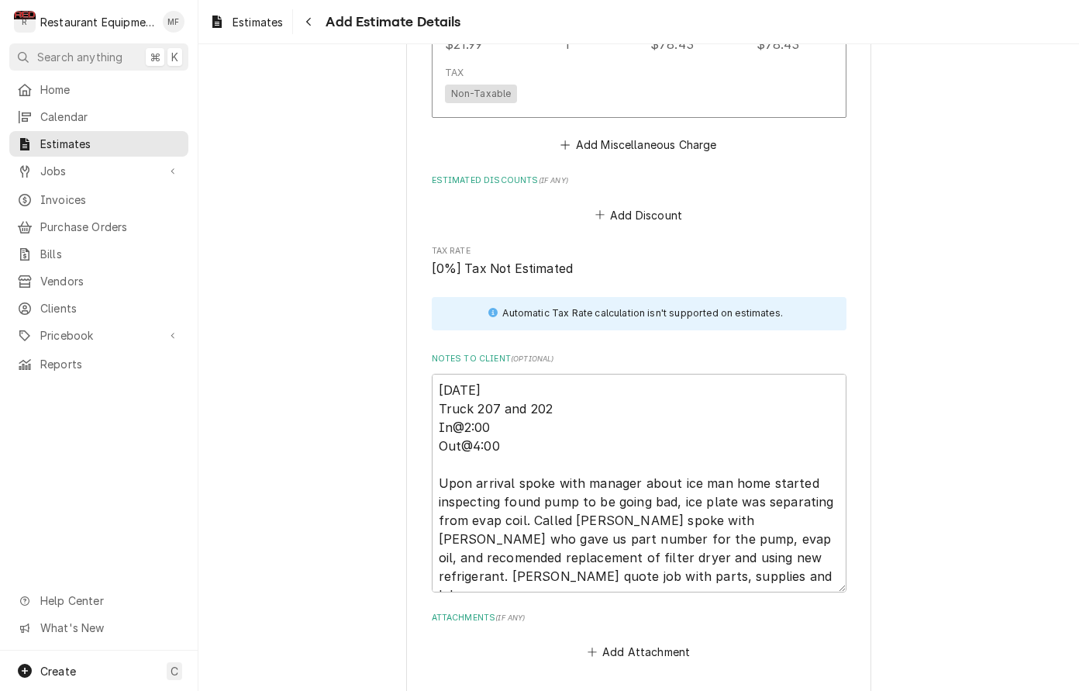
scroll to position [3610, 0]
click at [641, 132] on button "Add Miscellaneous Charge" at bounding box center [638, 143] width 161 height 22
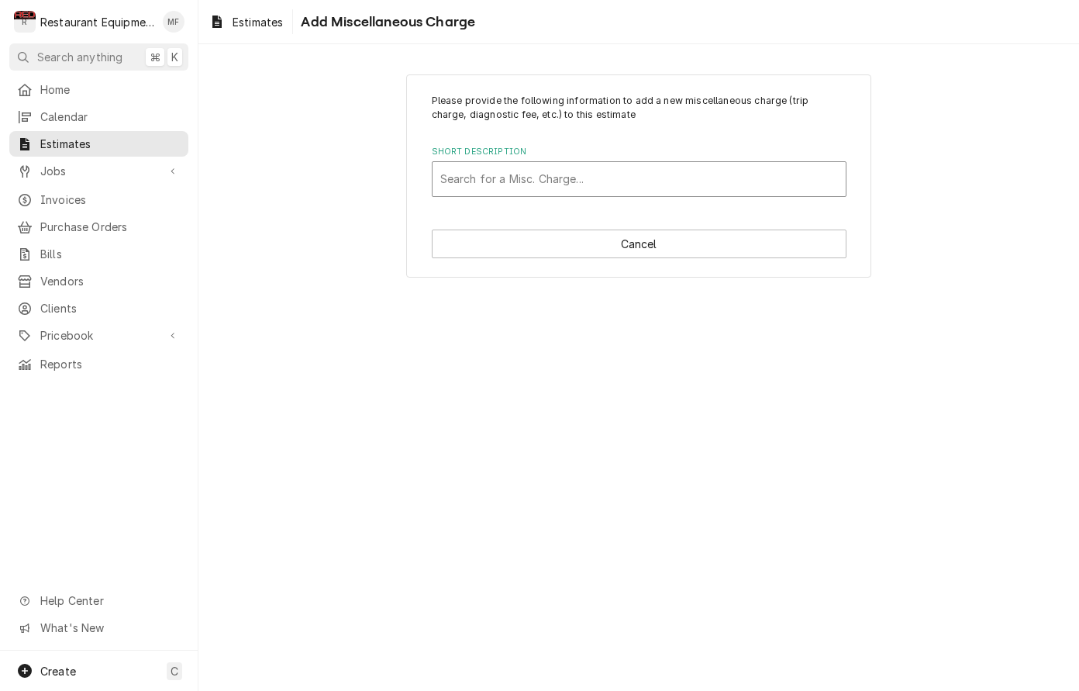
click at [624, 177] on div "Short Description" at bounding box center [639, 179] width 398 height 28
type input "tax"
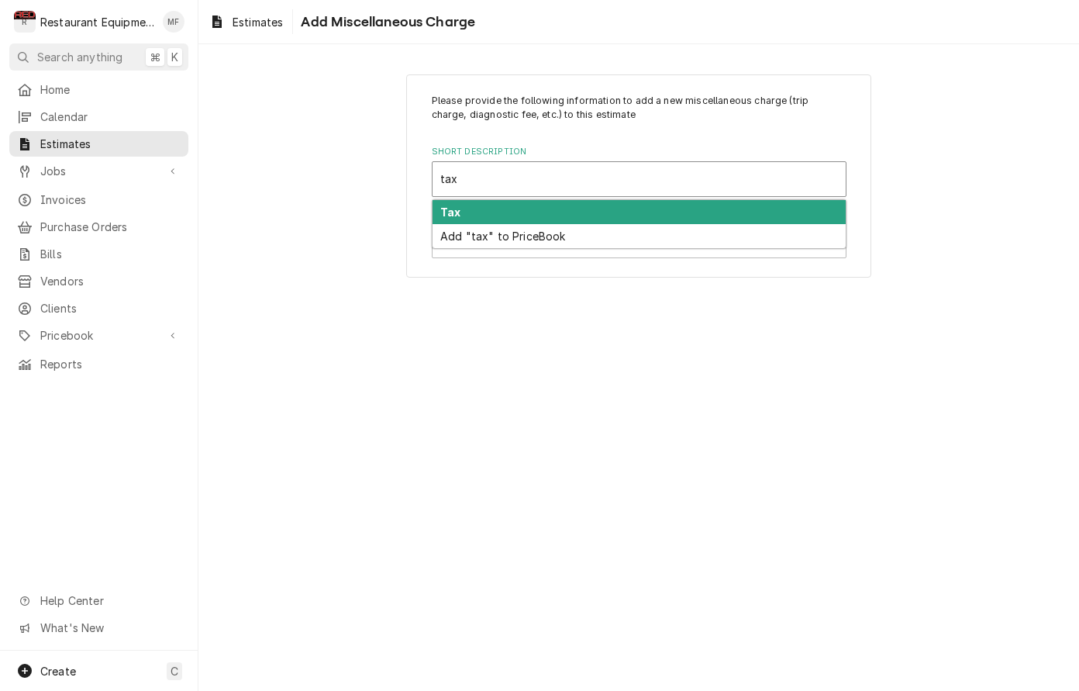
click at [634, 210] on div "Tax" at bounding box center [639, 212] width 413 height 24
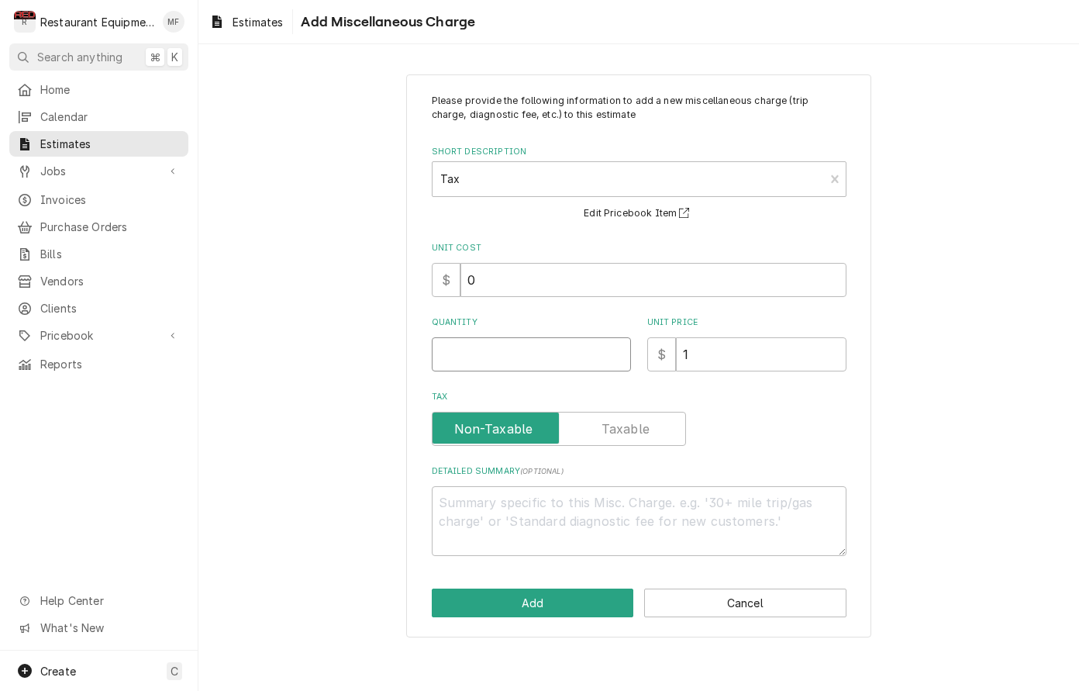
click at [518, 353] on input "Quantity" at bounding box center [531, 354] width 199 height 34
type textarea "x"
type input "1"
type textarea "x"
type input "1"
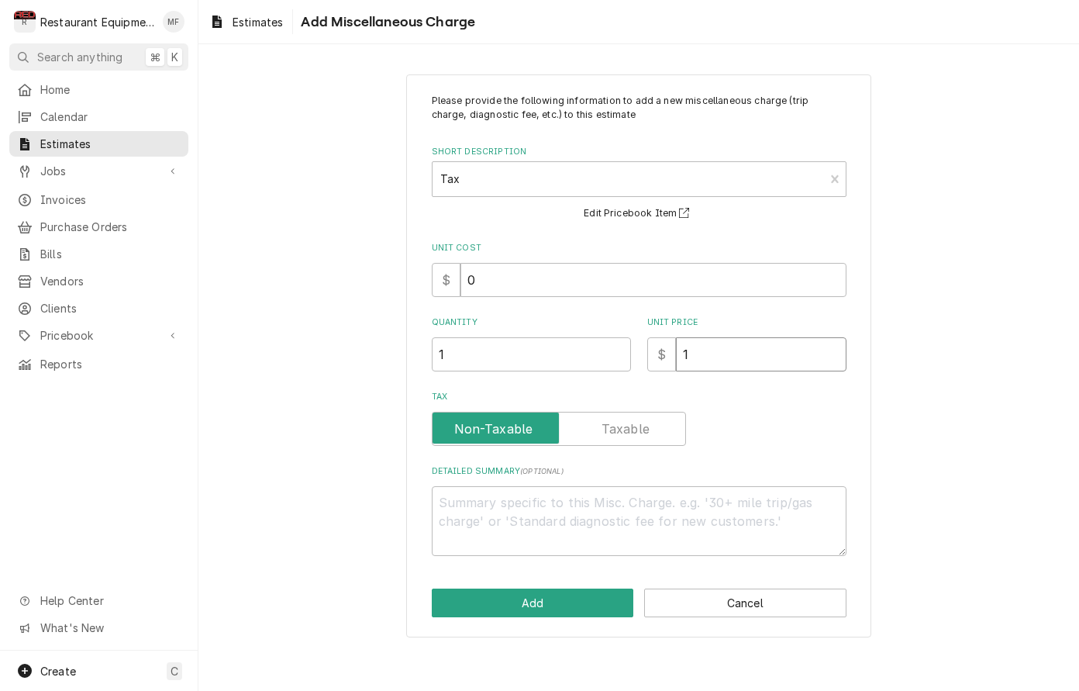
click at [744, 348] on input "1" at bounding box center [761, 354] width 171 height 34
type textarea "x"
type input "9"
type textarea "x"
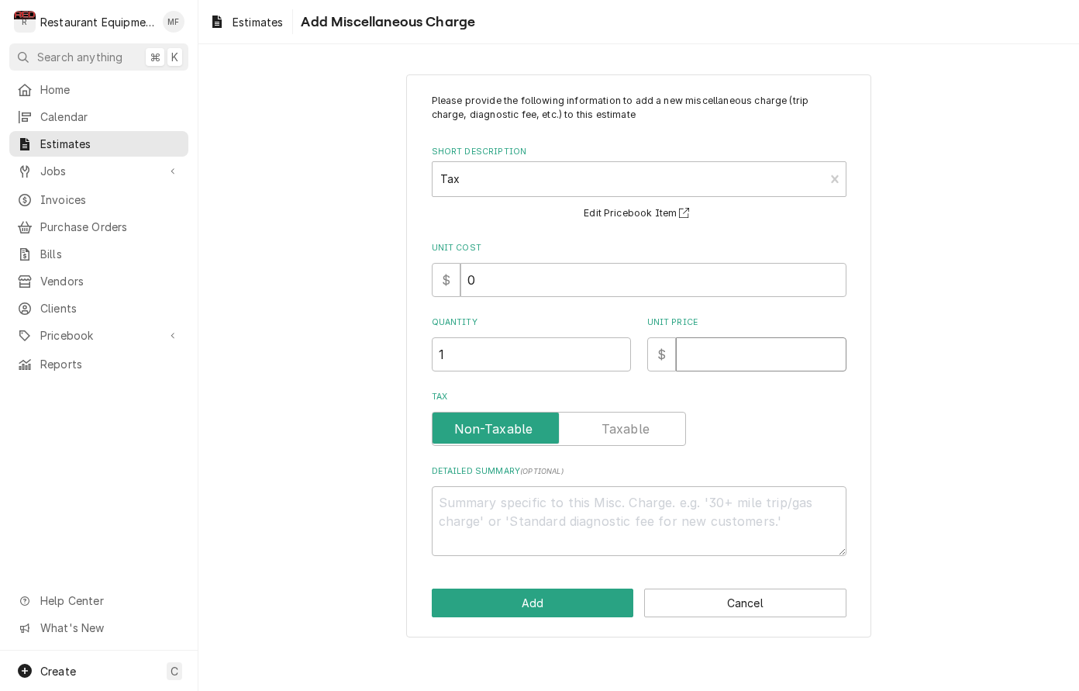
type textarea "x"
type input "3"
type textarea "x"
type input "37"
type textarea "x"
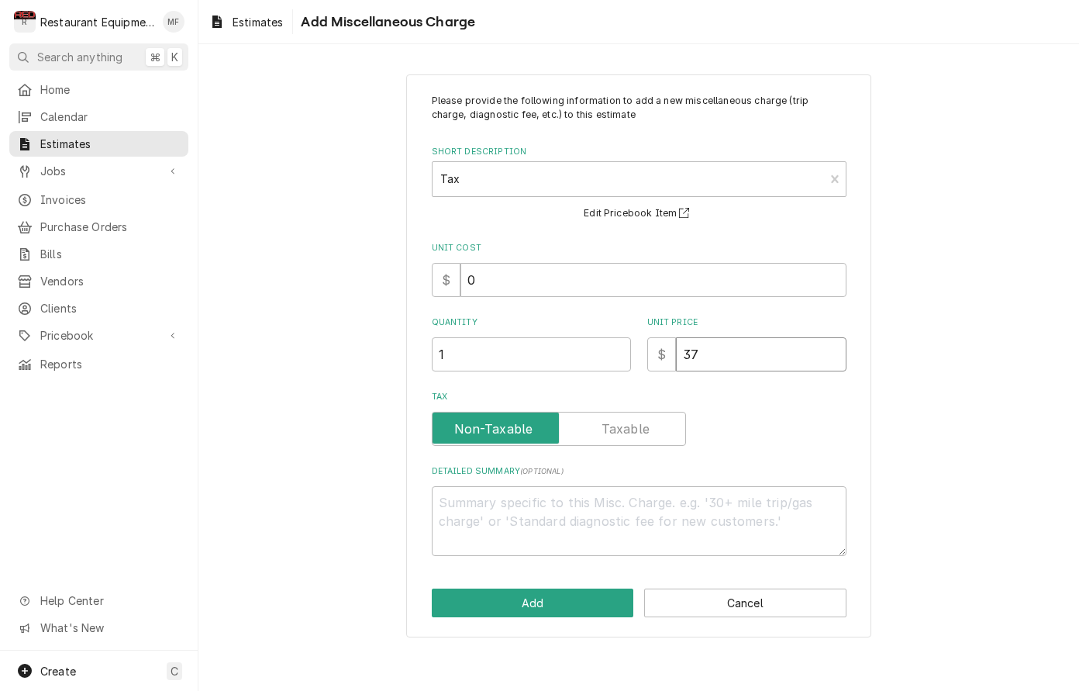
type input "370"
type textarea "x"
type input "370.9"
type textarea "x"
type input "370.94"
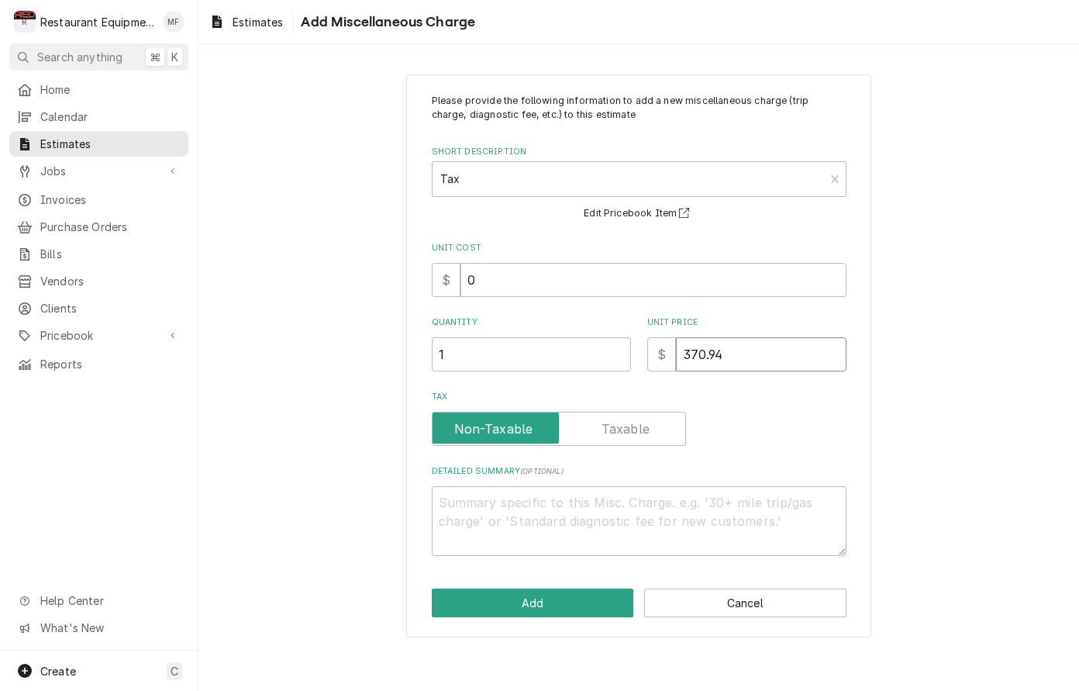
type textarea "x"
type input "370.94"
click at [603, 595] on button "Add" at bounding box center [533, 603] width 202 height 29
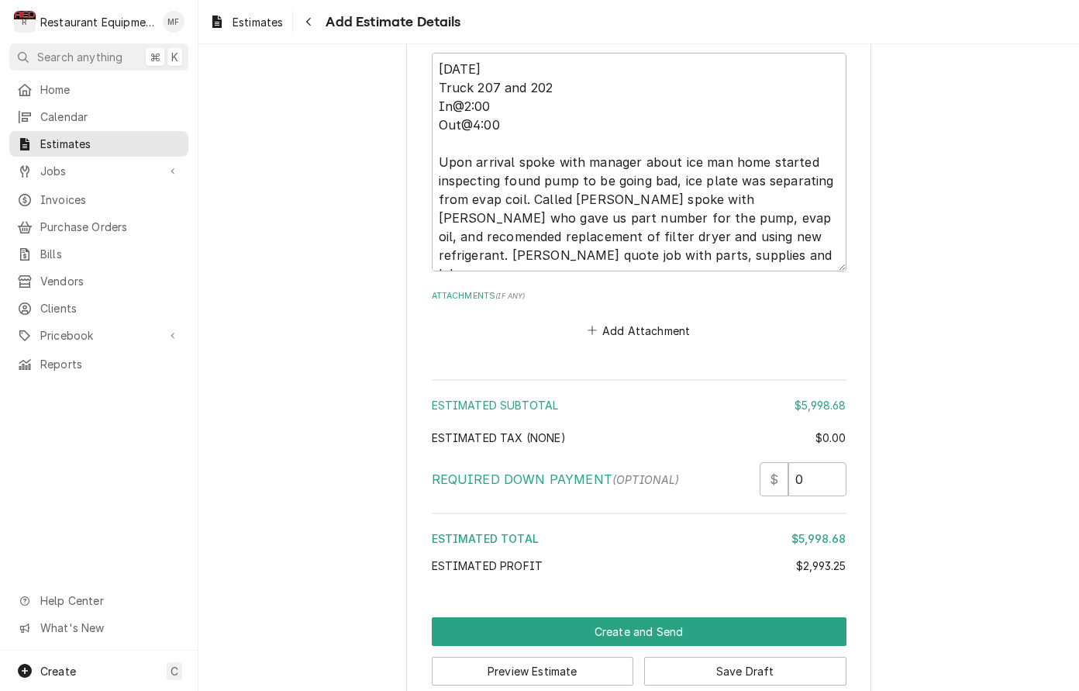
scroll to position [4099, 0]
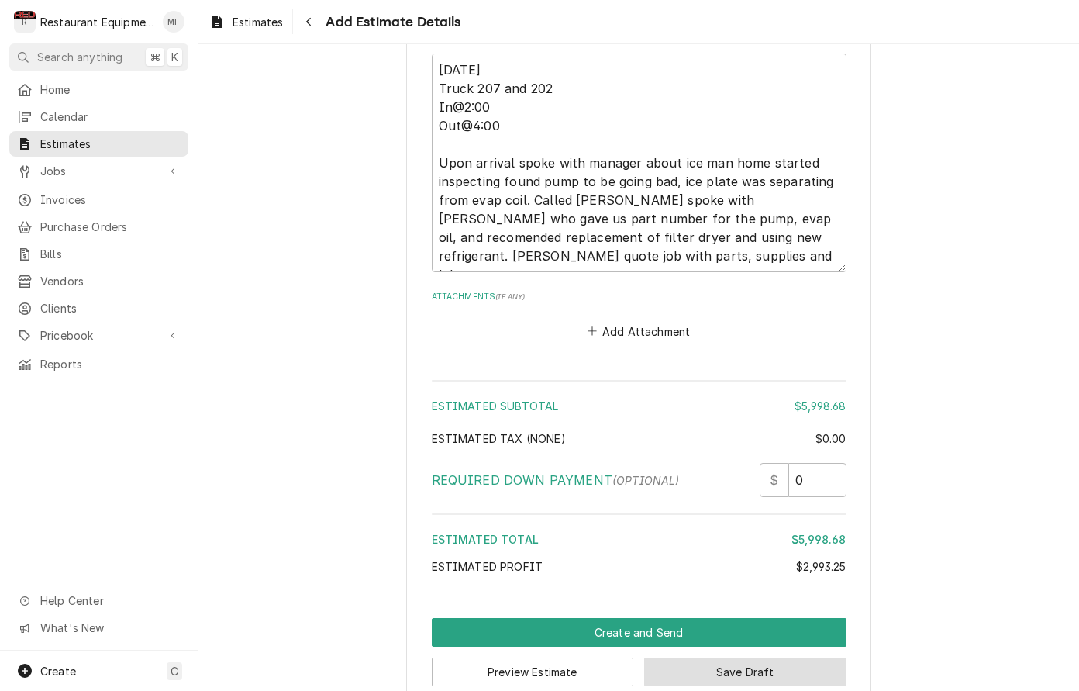
click at [835, 658] on button "Save Draft" at bounding box center [745, 672] width 202 height 29
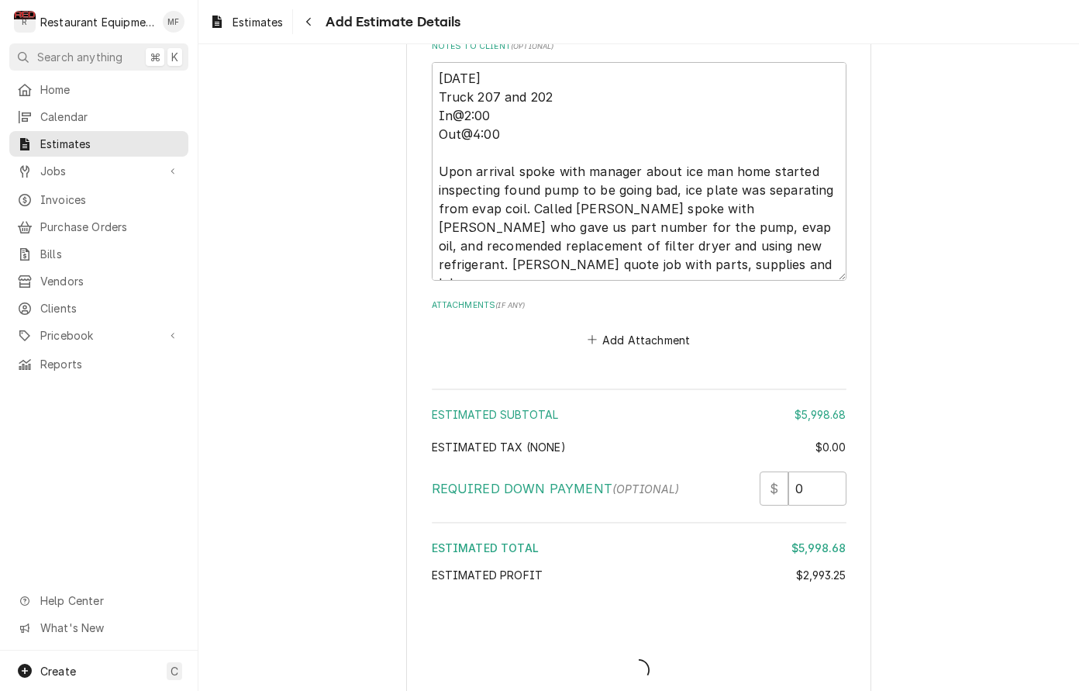
type textarea "x"
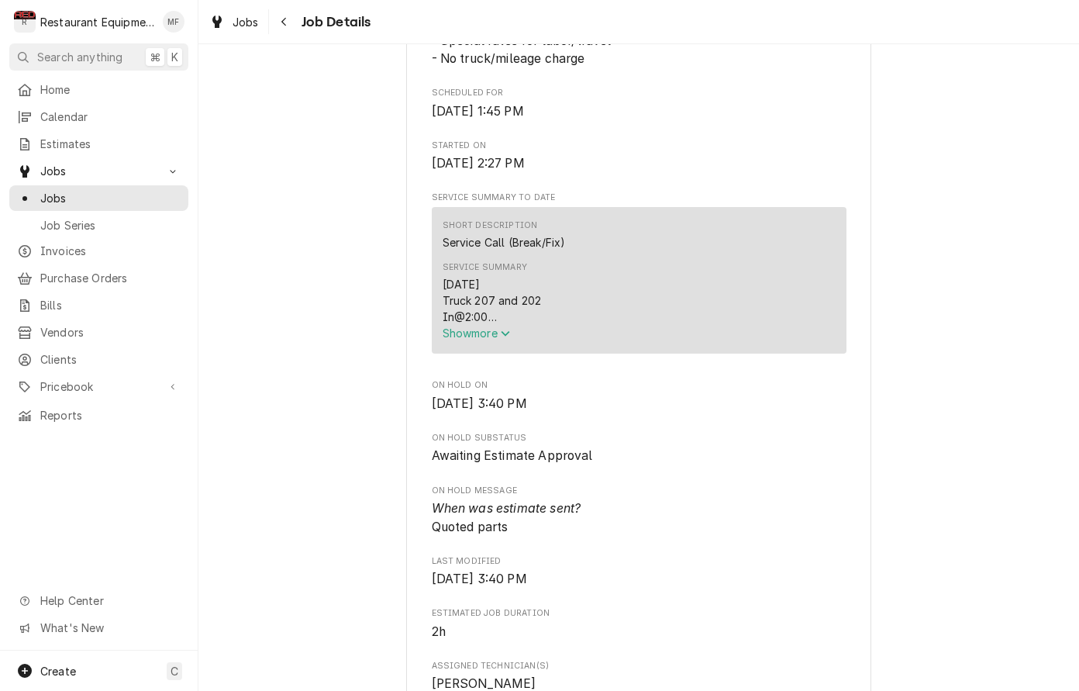
scroll to position [494, 0]
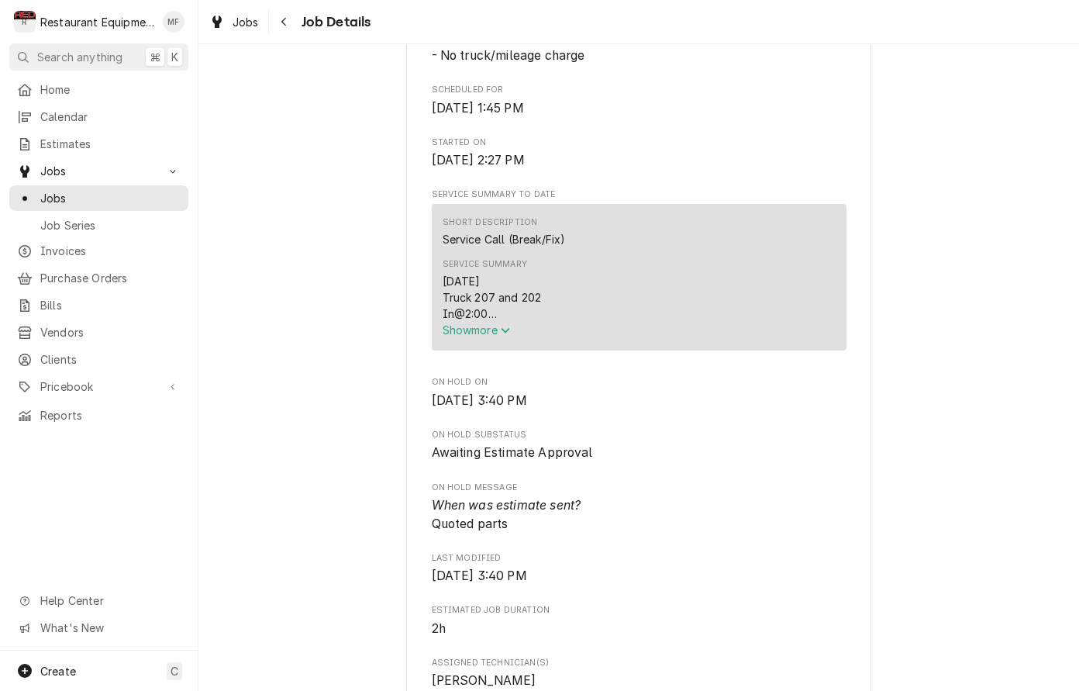
click at [510, 331] on icon "Service Summary" at bounding box center [505, 330] width 9 height 11
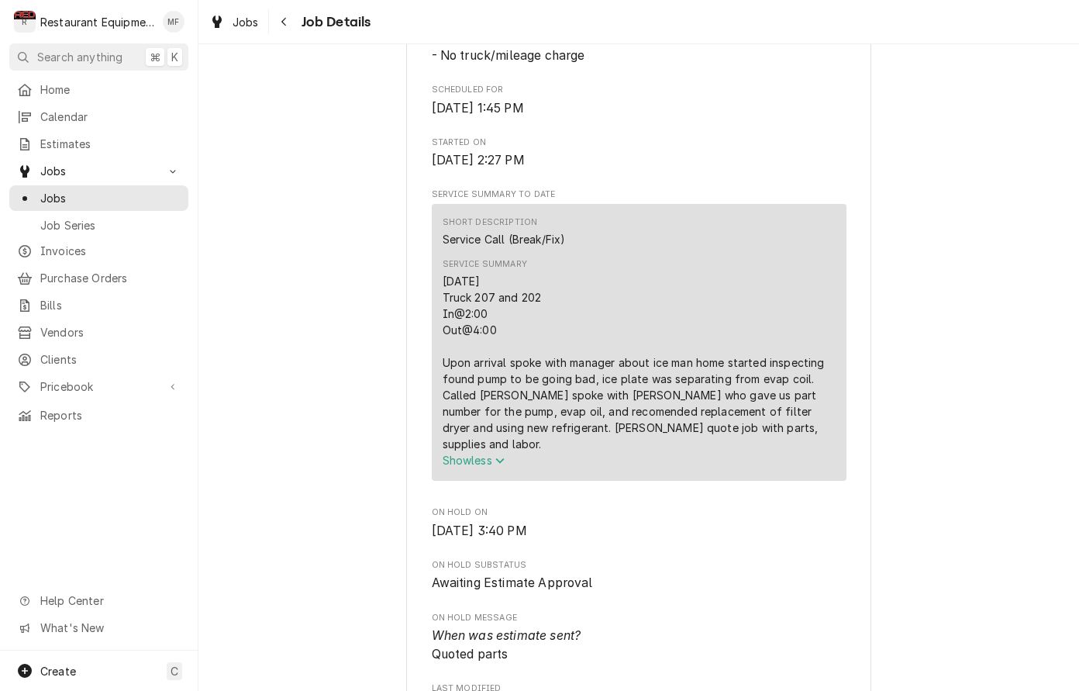
click at [601, 452] on button "Show less" at bounding box center [639, 460] width 393 height 16
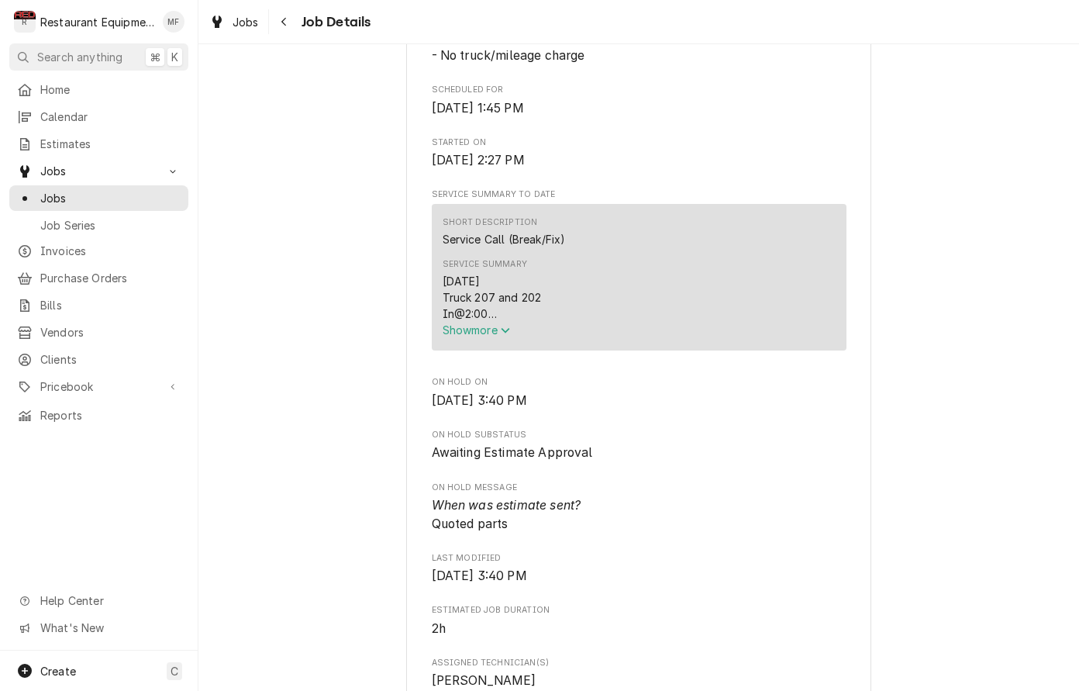
click at [548, 336] on button "Show more" at bounding box center [639, 330] width 393 height 16
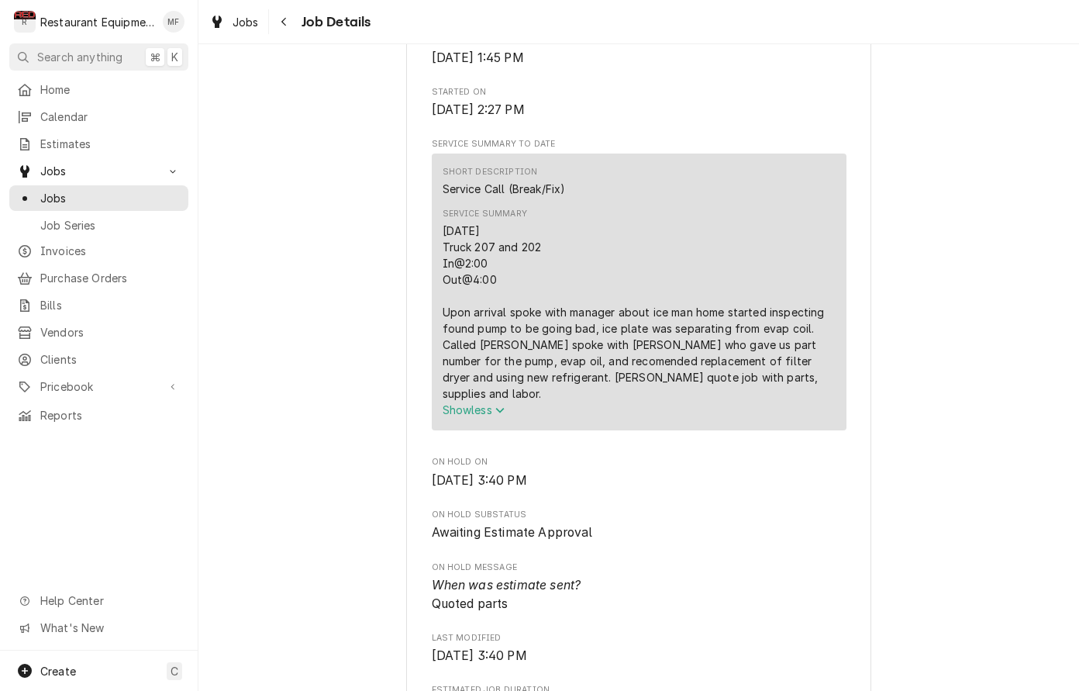
scroll to position [543, 0]
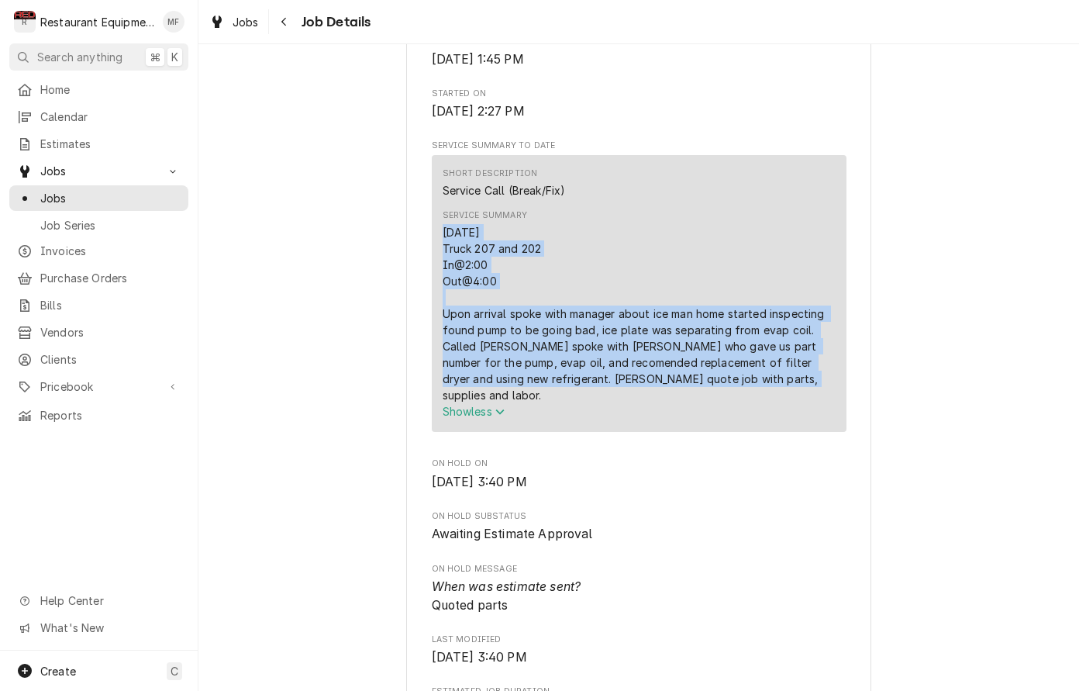
drag, startPoint x: 443, startPoint y: 235, endPoint x: 738, endPoint y: 385, distance: 331.2
click at [738, 385] on div "[DATE] Truck 207 and 202 In@2:00 Out@4:00 Upon arrival spoke with manager about…" at bounding box center [639, 313] width 393 height 179
copy div "09/26/2025 Truck 207 and 202 In@2:00 Out@4:00 Upon arrival spoke with manager a…"
